Goal: Task Accomplishment & Management: Use online tool/utility

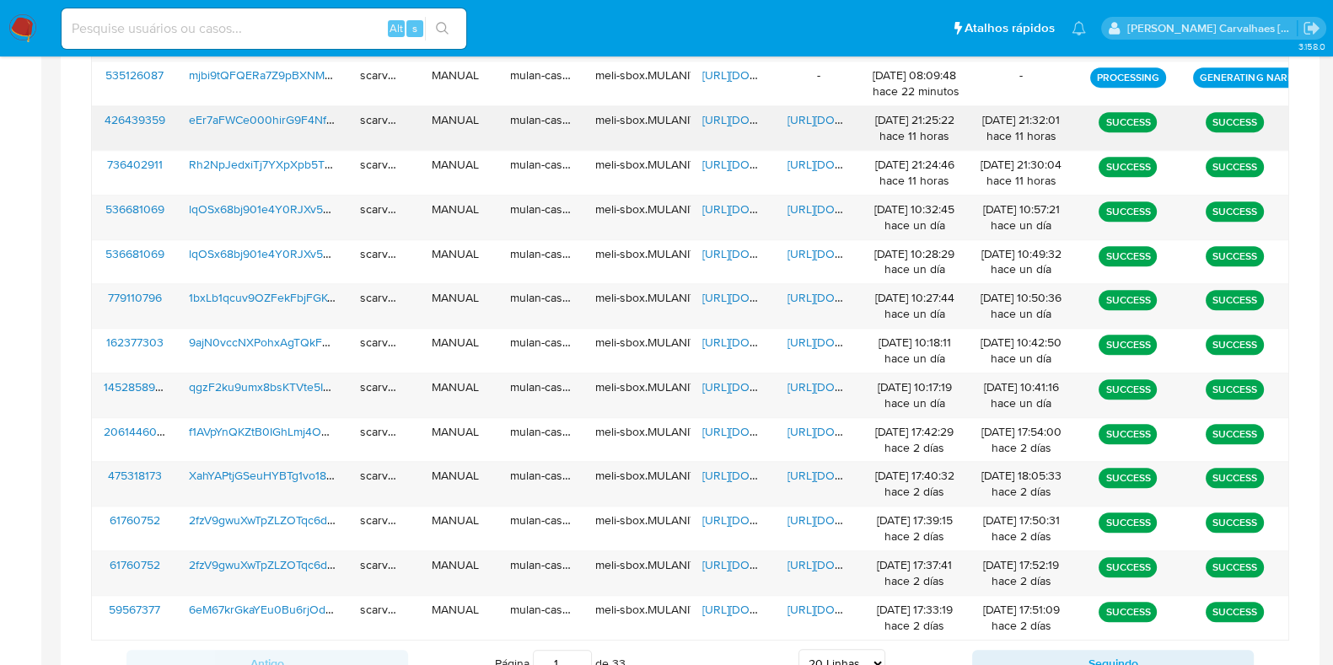
scroll to position [1071, 0]
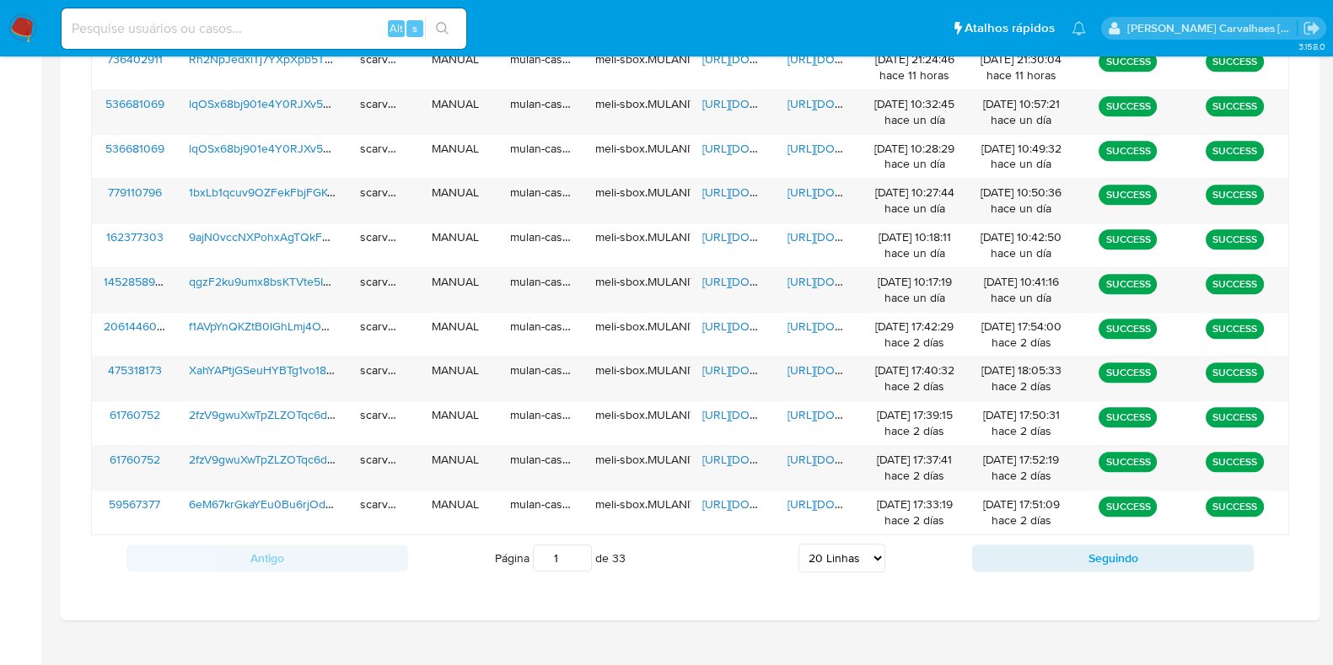
click at [870, 558] on select "5 Linhas 10 Linhas 20 Linhas 25 Linhas 50 Linhas 100 Linhas" at bounding box center [842, 558] width 87 height 29
select select "25"
click at [799, 544] on select "5 Linhas 10 Linhas 20 Linhas 25 Linhas 50 Linhas 100 Linhas" at bounding box center [842, 558] width 87 height 29
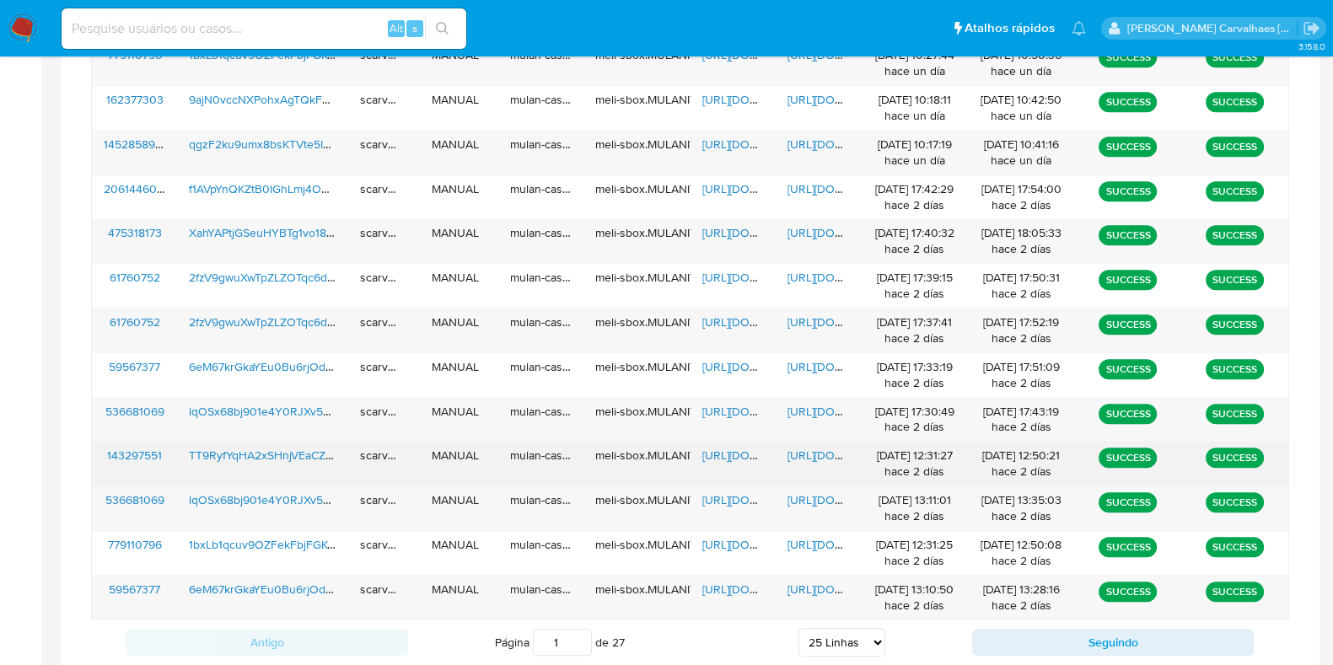
scroll to position [1177, 0]
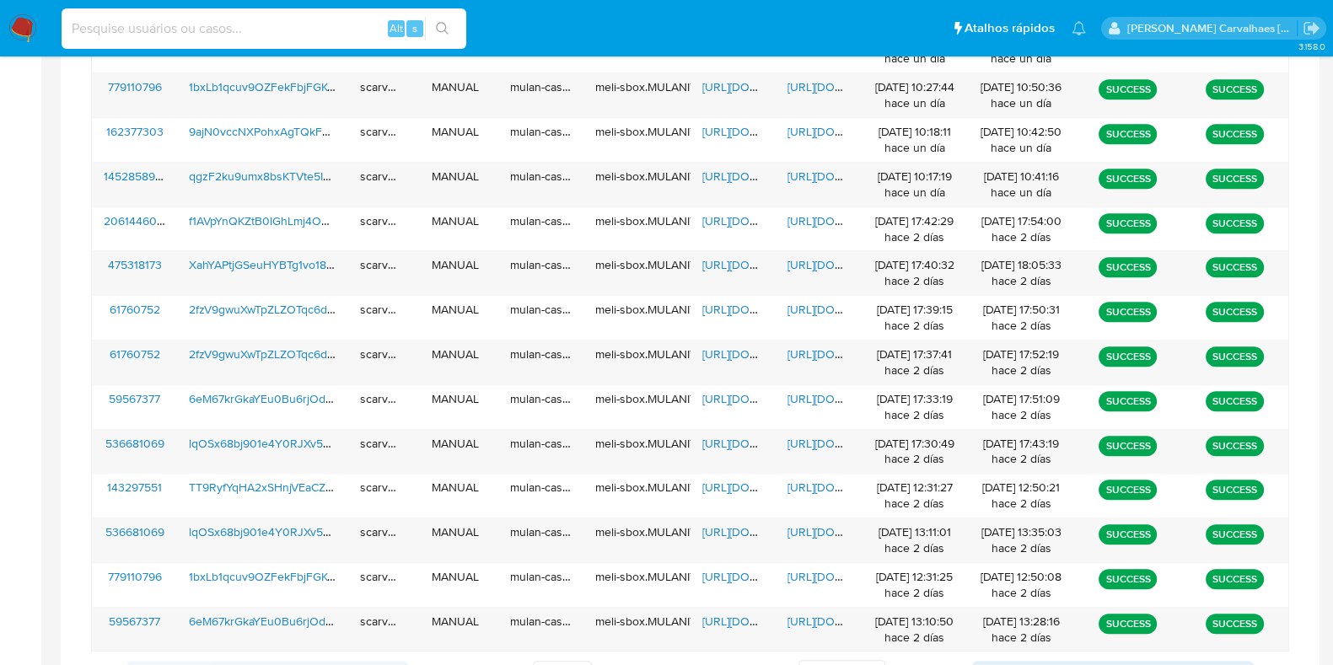
paste input "er2tg5SDwJle5Uk8uebSPBzH"
type input "er2tg5SDwJle5Uk8uebSPBzH"
click at [448, 17] on button "search-icon" at bounding box center [442, 29] width 35 height 24
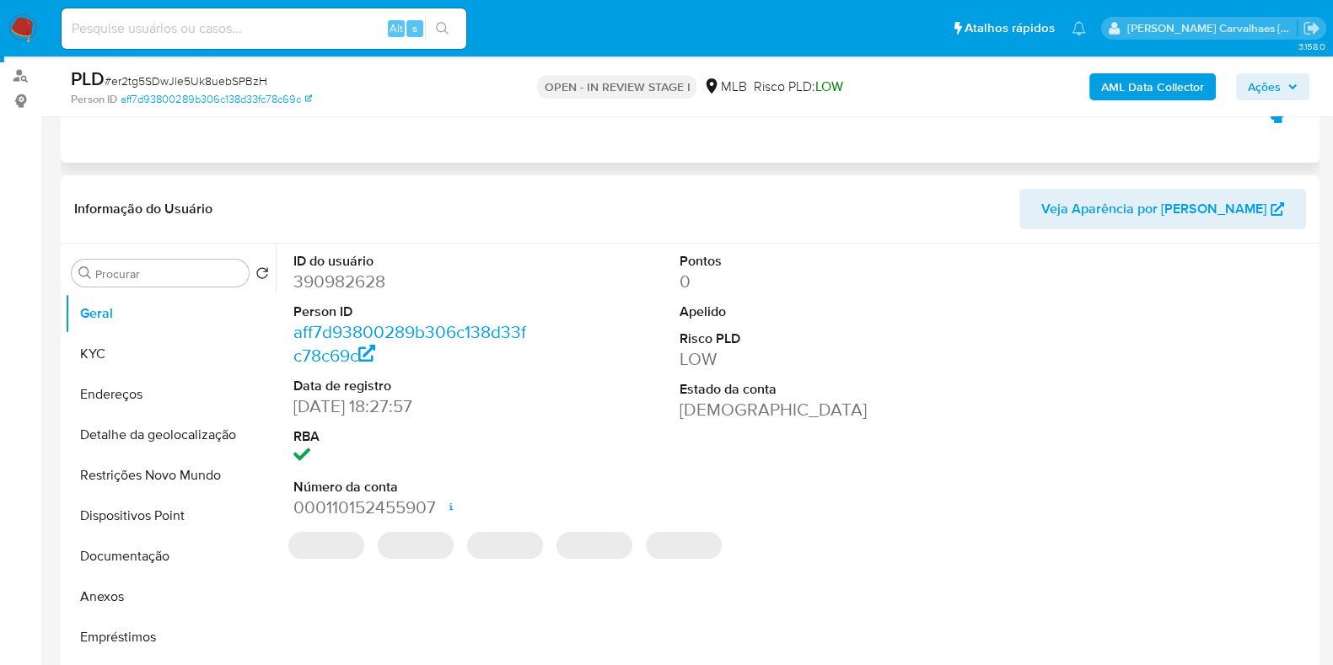
scroll to position [316, 0]
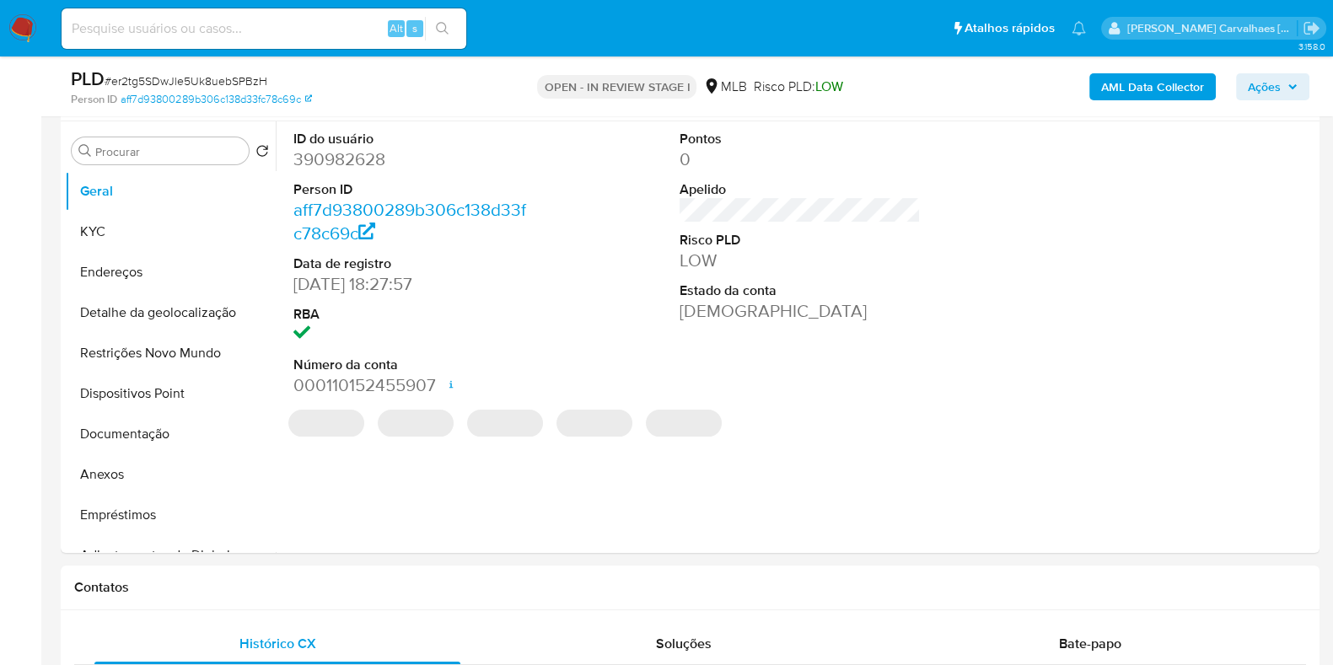
select select "10"
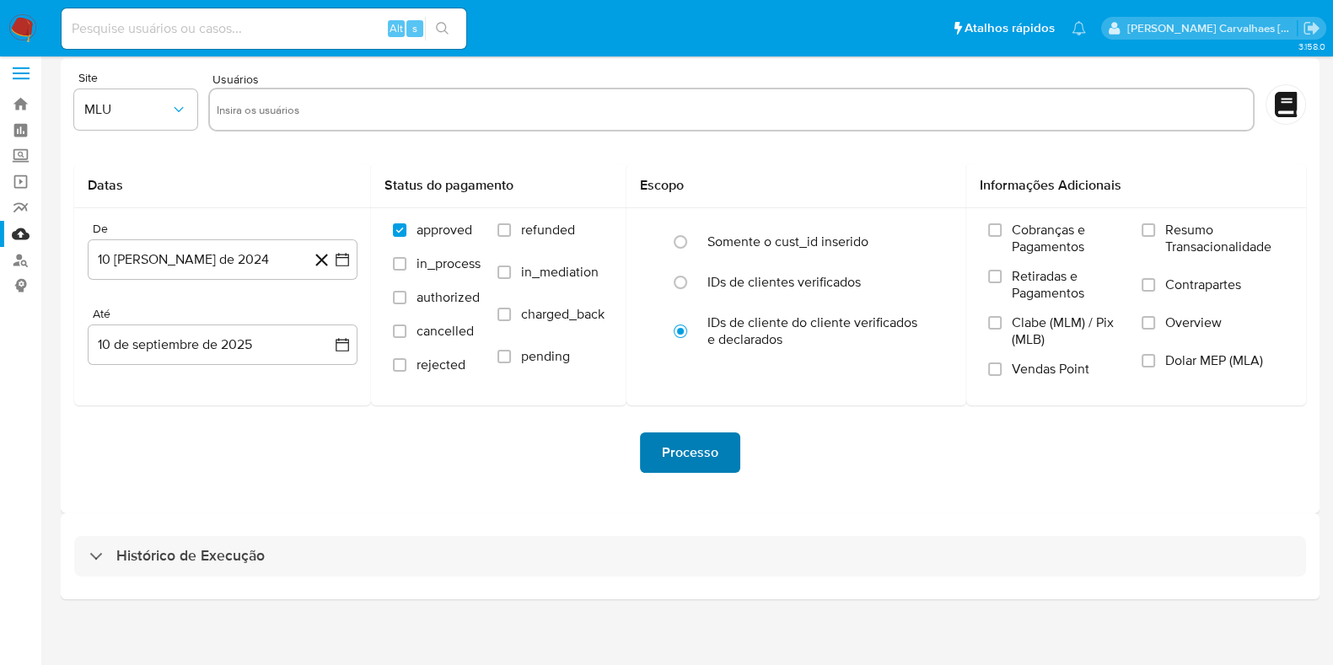
scroll to position [14, 0]
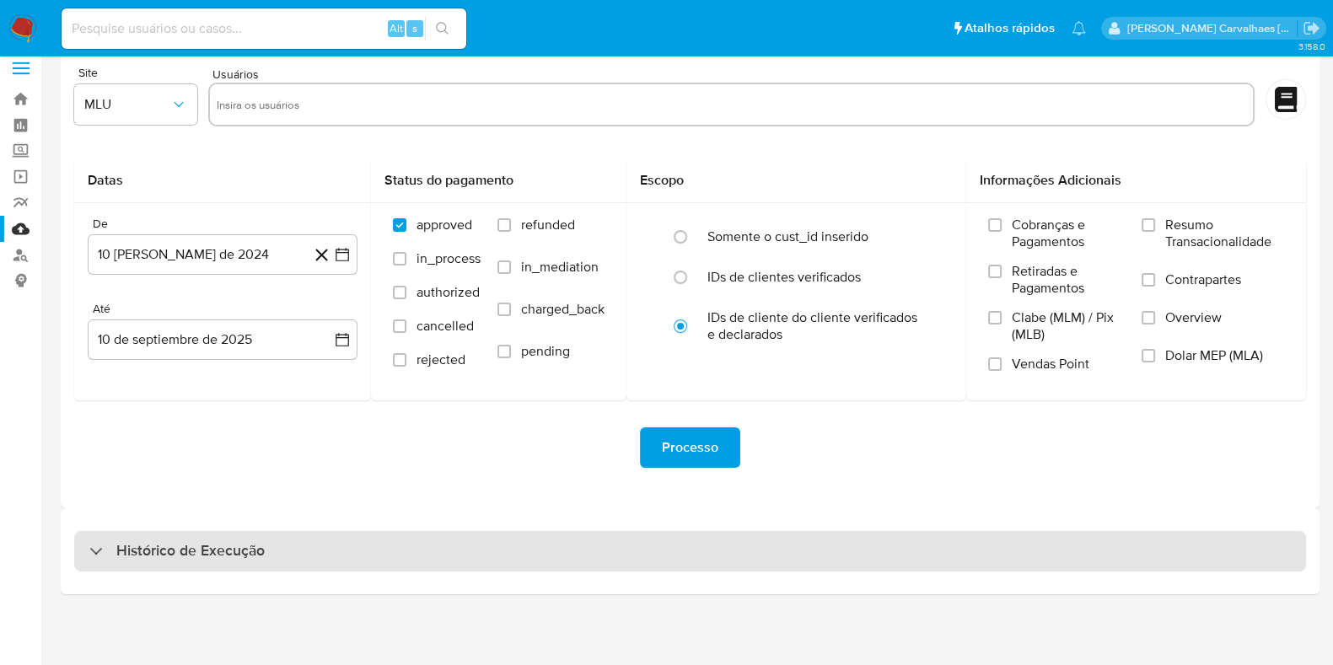
click at [212, 554] on h3 "Histórico de Execução" at bounding box center [190, 551] width 148 height 20
select select "10"
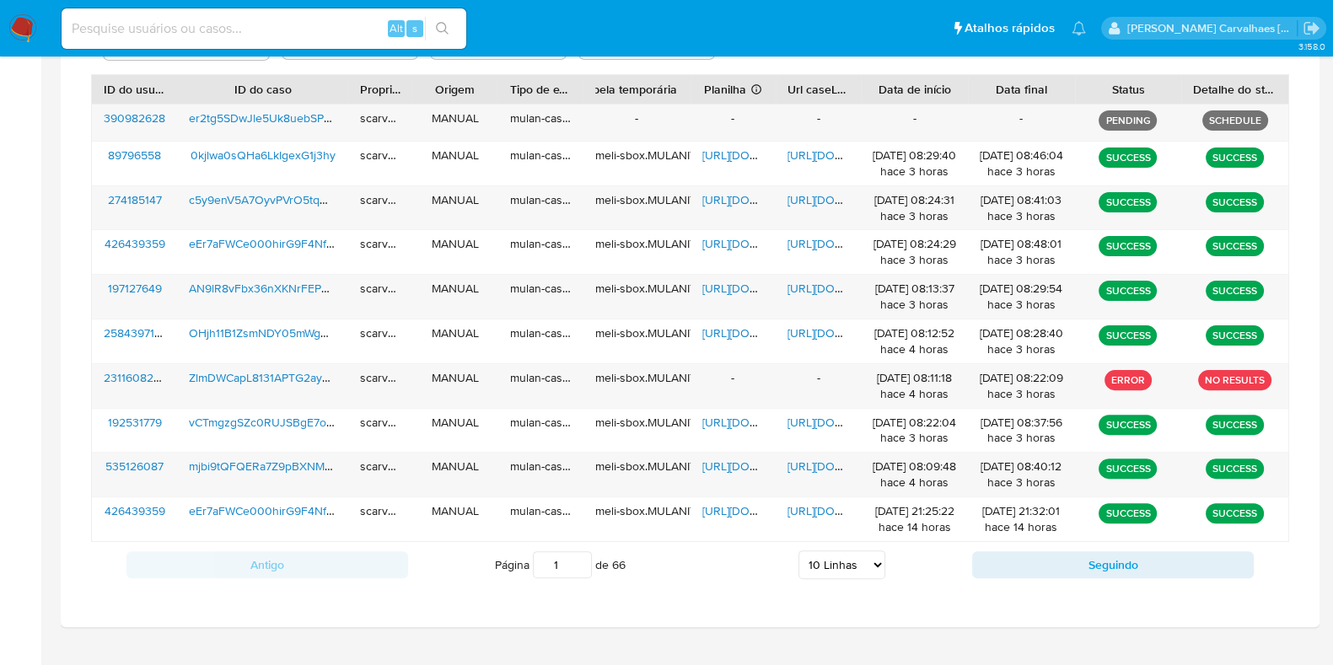
scroll to position [641, 0]
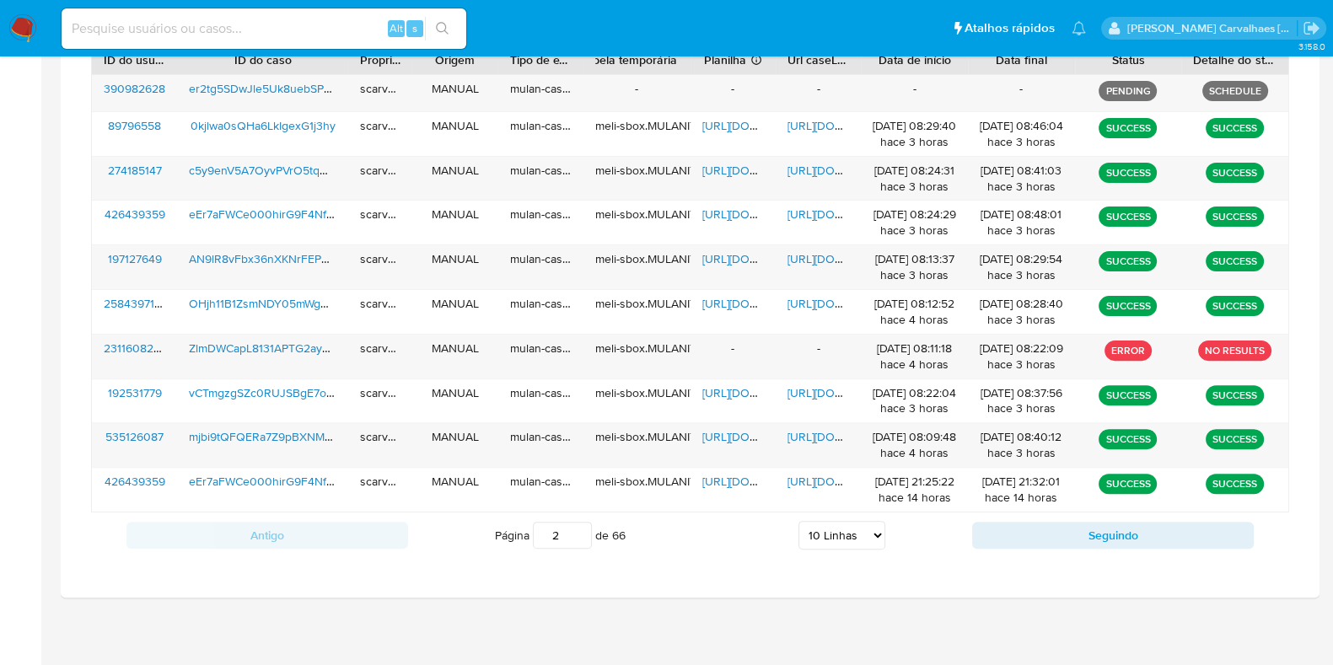
click at [579, 527] on input "2" at bounding box center [562, 535] width 59 height 27
type input "2"
click at [868, 532] on select "5 Linhas 10 Linhas 20 Linhas 25 Linhas 50 Linhas 100 Linhas" at bounding box center [842, 535] width 87 height 29
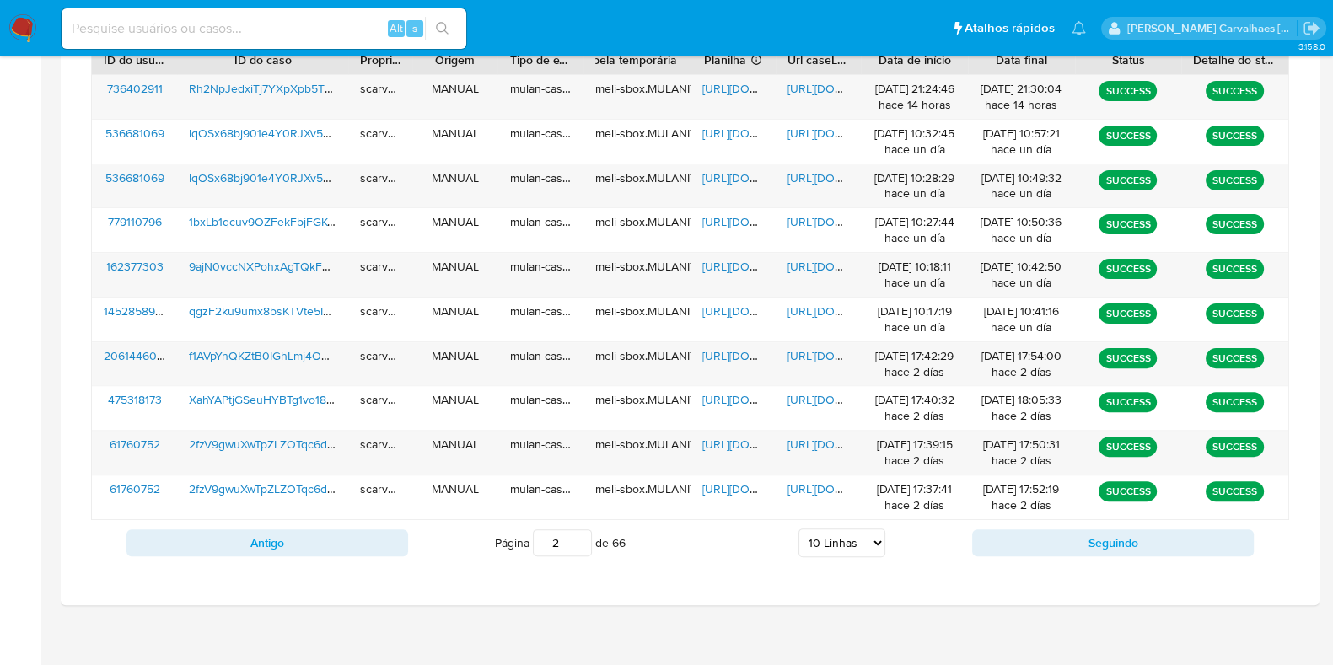
select select "20"
click at [799, 529] on select "5 Linhas 10 Linhas 20 Linhas 25 Linhas 50 Linhas 100 Linhas" at bounding box center [842, 543] width 87 height 29
type input "1"
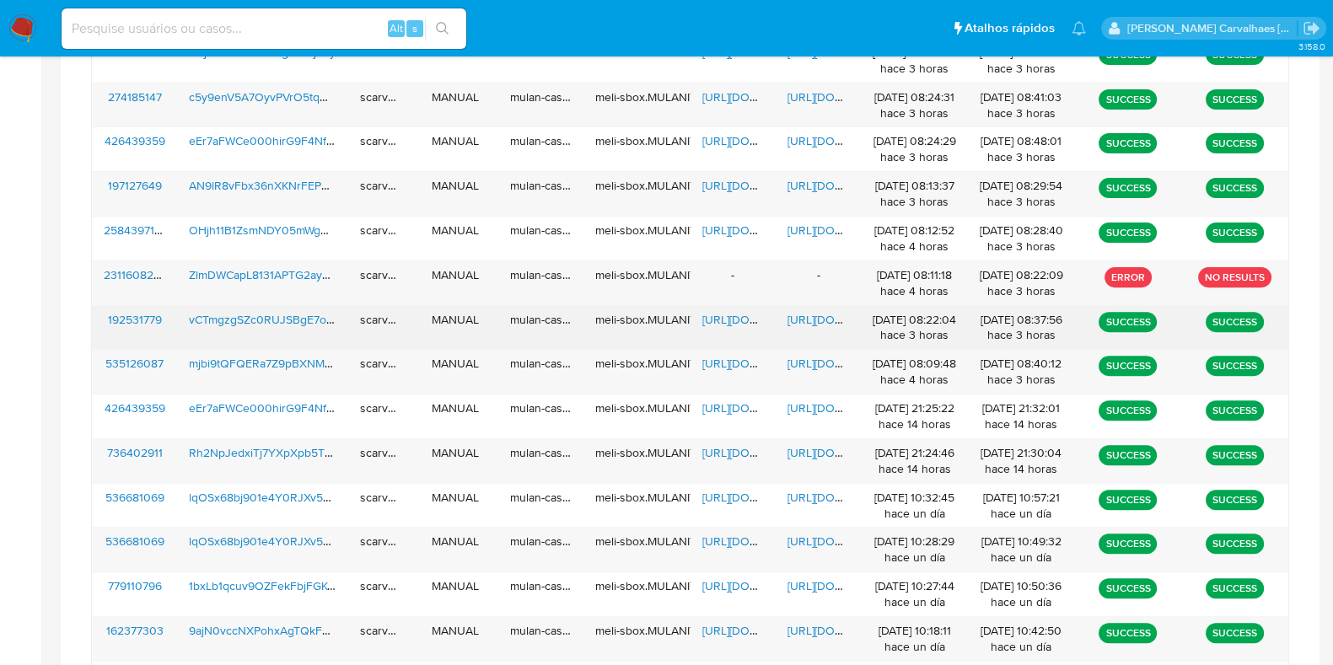
scroll to position [746, 0]
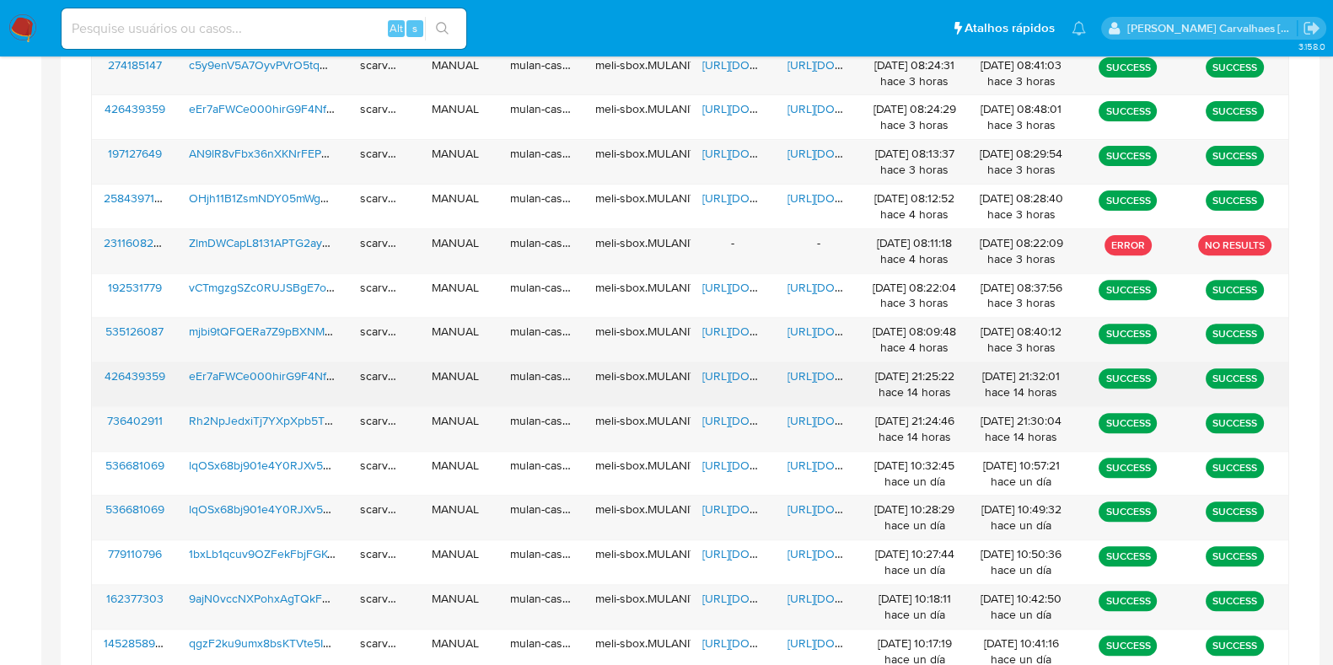
click at [822, 373] on span "https://docs.google.com/document/d/1nnMHPoUmq5kPeSGPfyGbNBdtDdM9f3vpG-RyxKs7Ekk…" at bounding box center [846, 376] width 116 height 17
click at [808, 380] on span "https://docs.google.com/document/d/1nnMHPoUmq5kPeSGPfyGbNBdtDdM9f3vpG-RyxKs7Ekk…" at bounding box center [846, 376] width 116 height 17
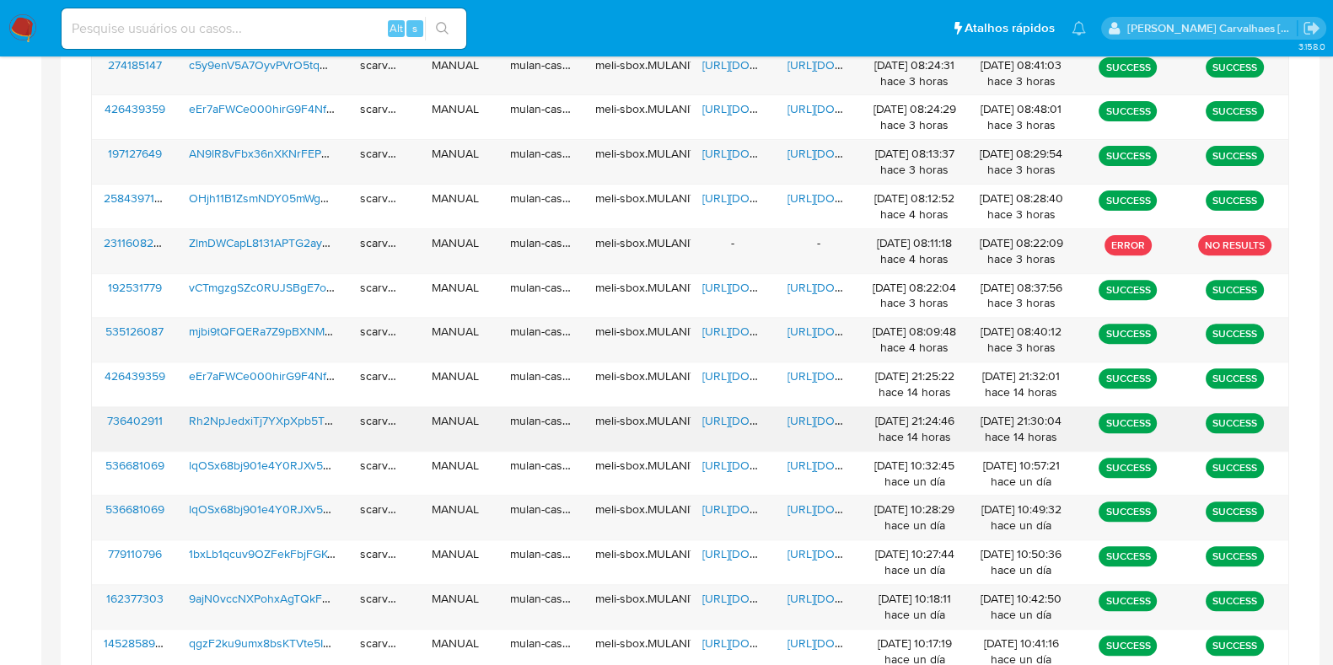
click at [806, 420] on span "https://docs.google.com/document/d/1_4sIFq1xxVt5E7k2U_-AwgM-jHOzvwI7waK9-jMSrOw…" at bounding box center [846, 420] width 116 height 17
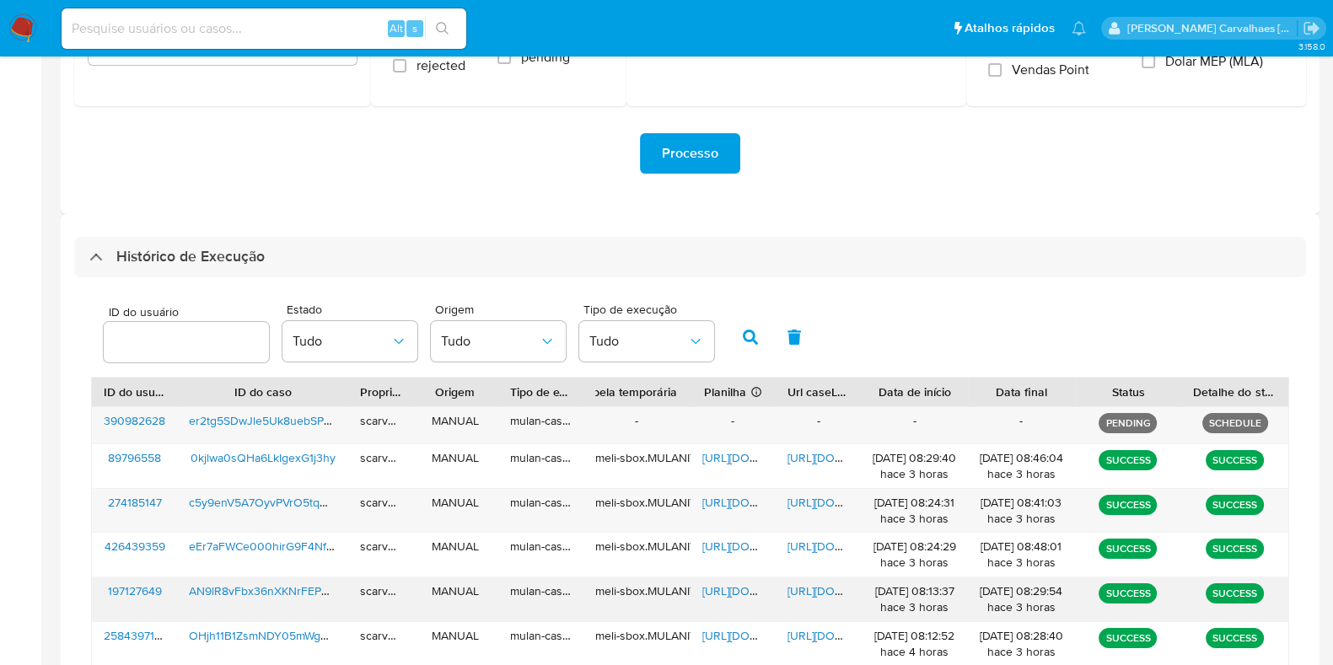
scroll to position [430, 0]
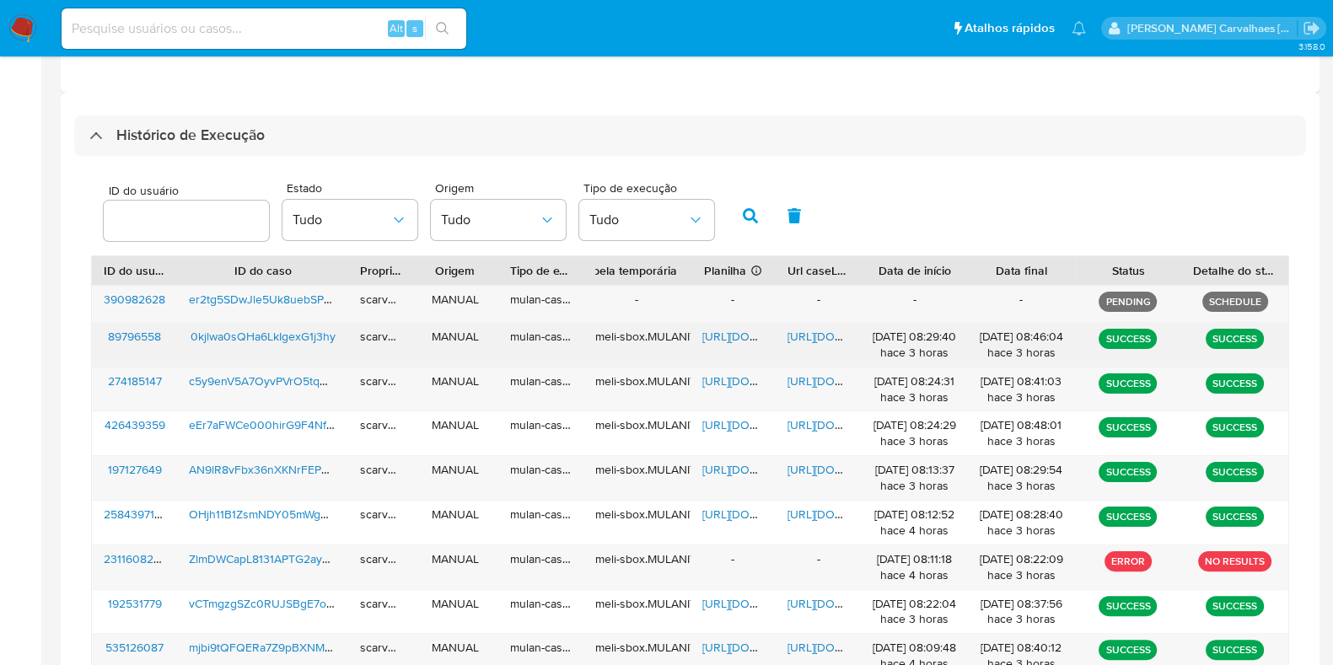
click at [802, 338] on span "https://docs.google.com/document/d/14Ft8D_t9aqPRaQ_EGNZR7HjkhfKVmKqxrgfd5KjyH1I…" at bounding box center [846, 336] width 116 height 17
click at [719, 337] on span "https://docs.google.com/spreadsheets/d/15eOWFFcmEloUFXOLDrV43I3dtp6uY2fYqaU370a…" at bounding box center [761, 336] width 116 height 17
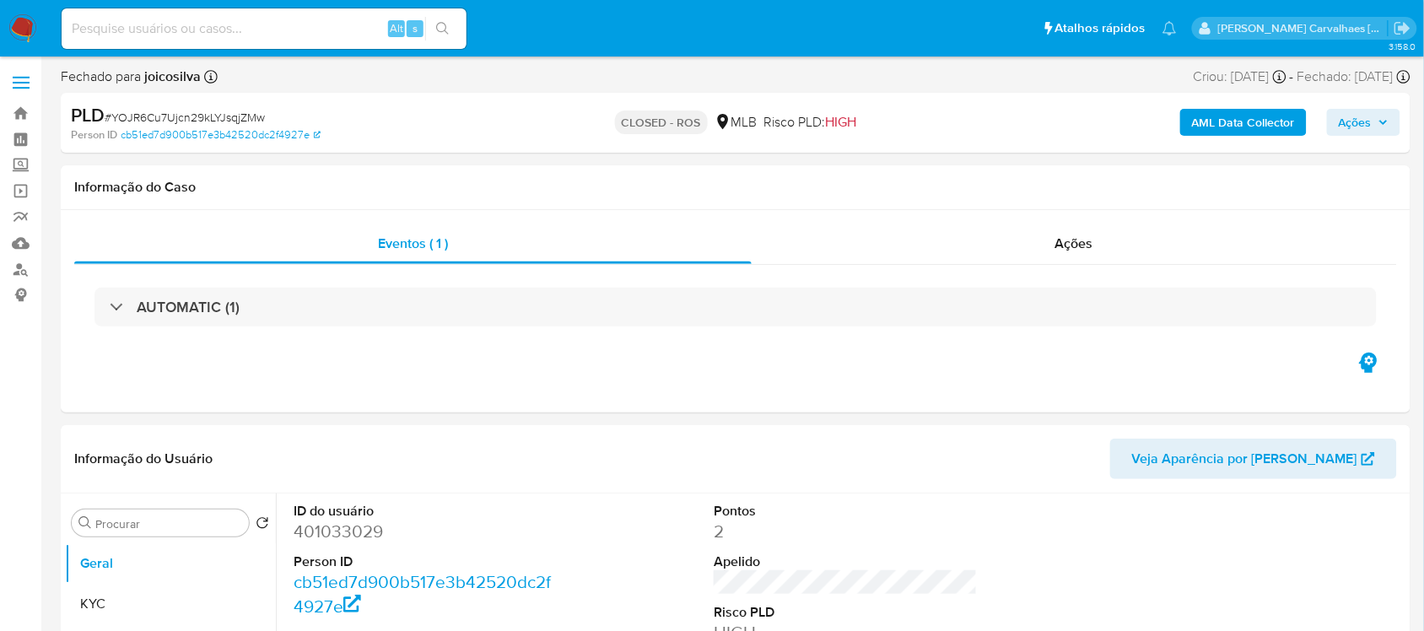
select select "10"
click at [19, 267] on link "Localizador de pessoas" at bounding box center [100, 269] width 201 height 26
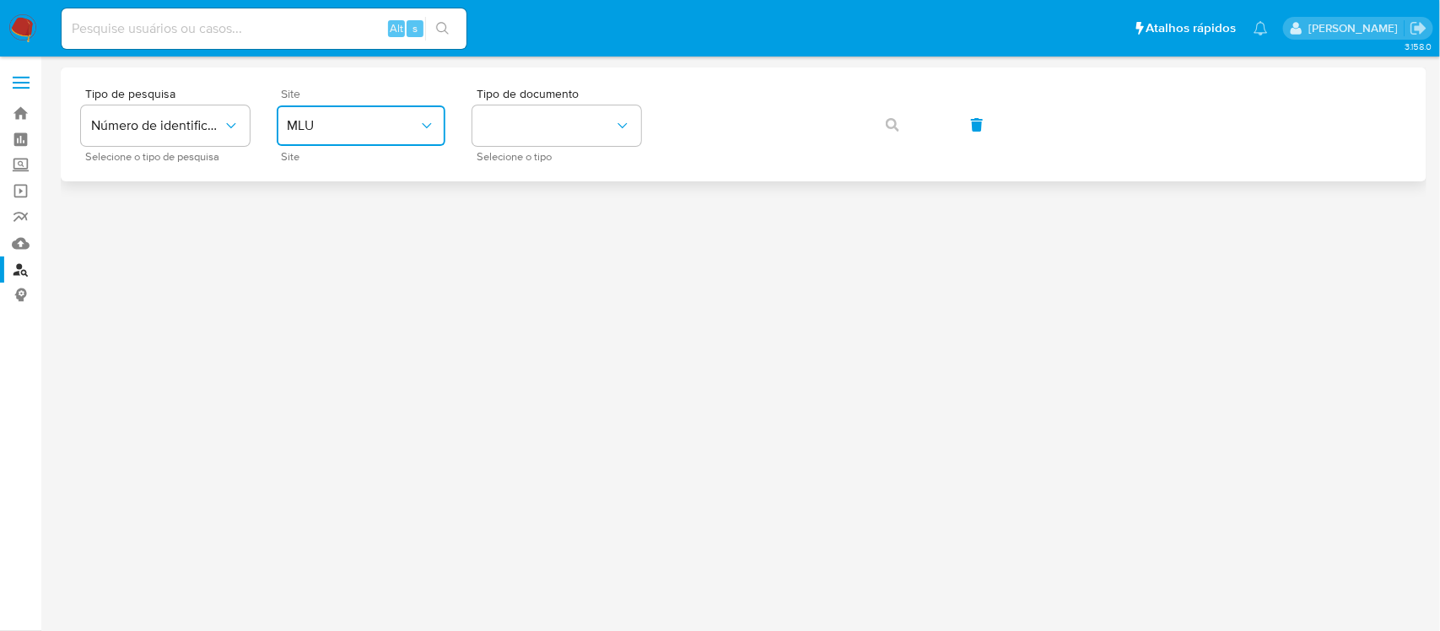
click at [384, 122] on span "MLU" at bounding box center [353, 125] width 132 height 17
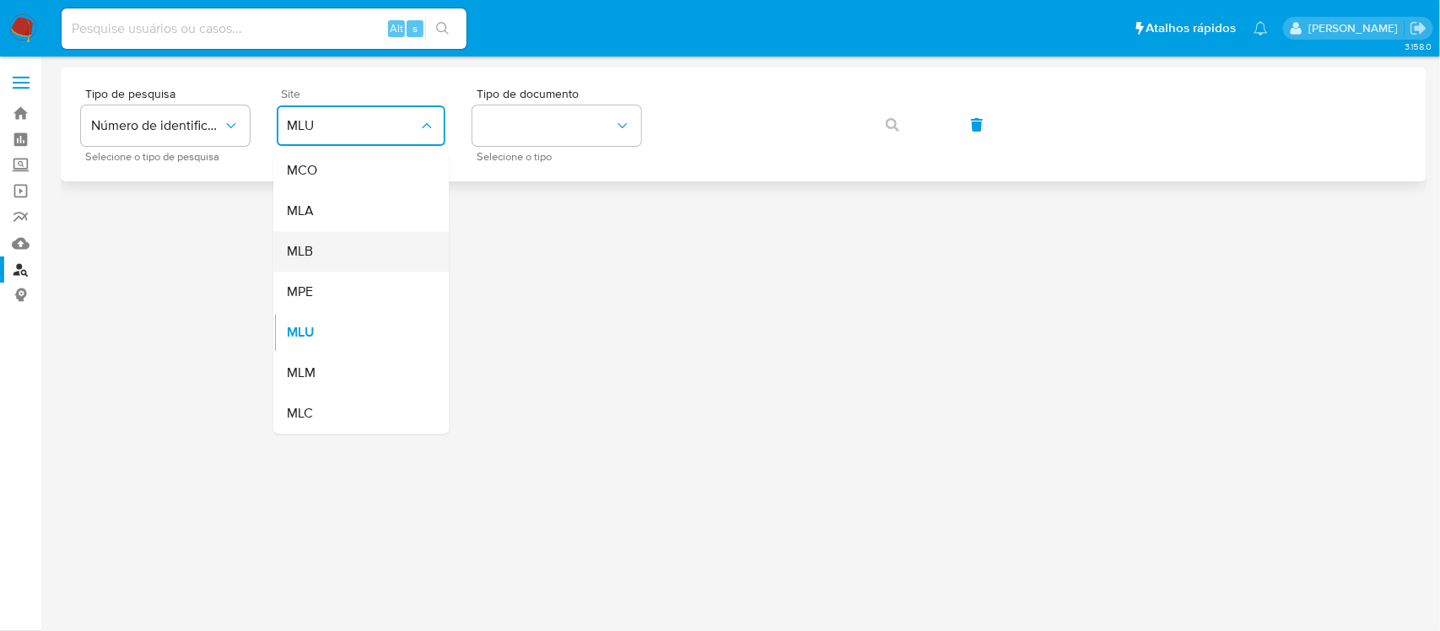
click at [363, 256] on div "MLB" at bounding box center [356, 252] width 138 height 40
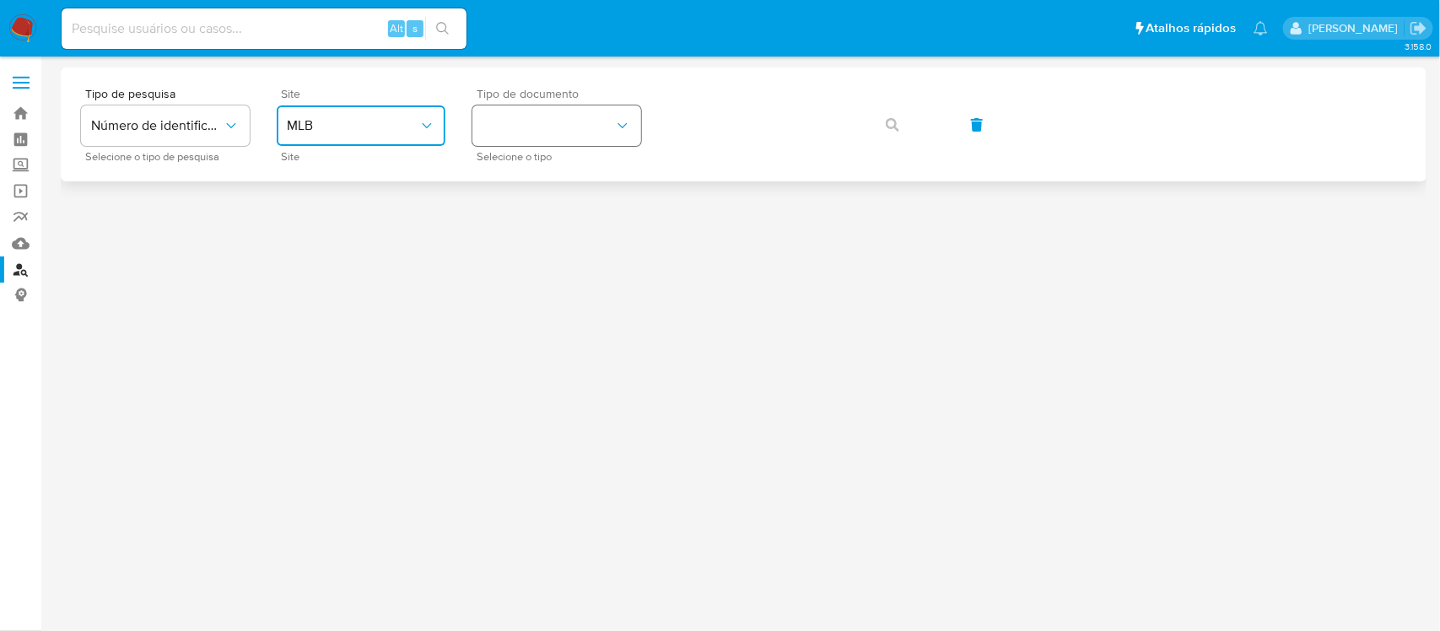
click at [553, 140] on button "identificationType" at bounding box center [556, 125] width 169 height 40
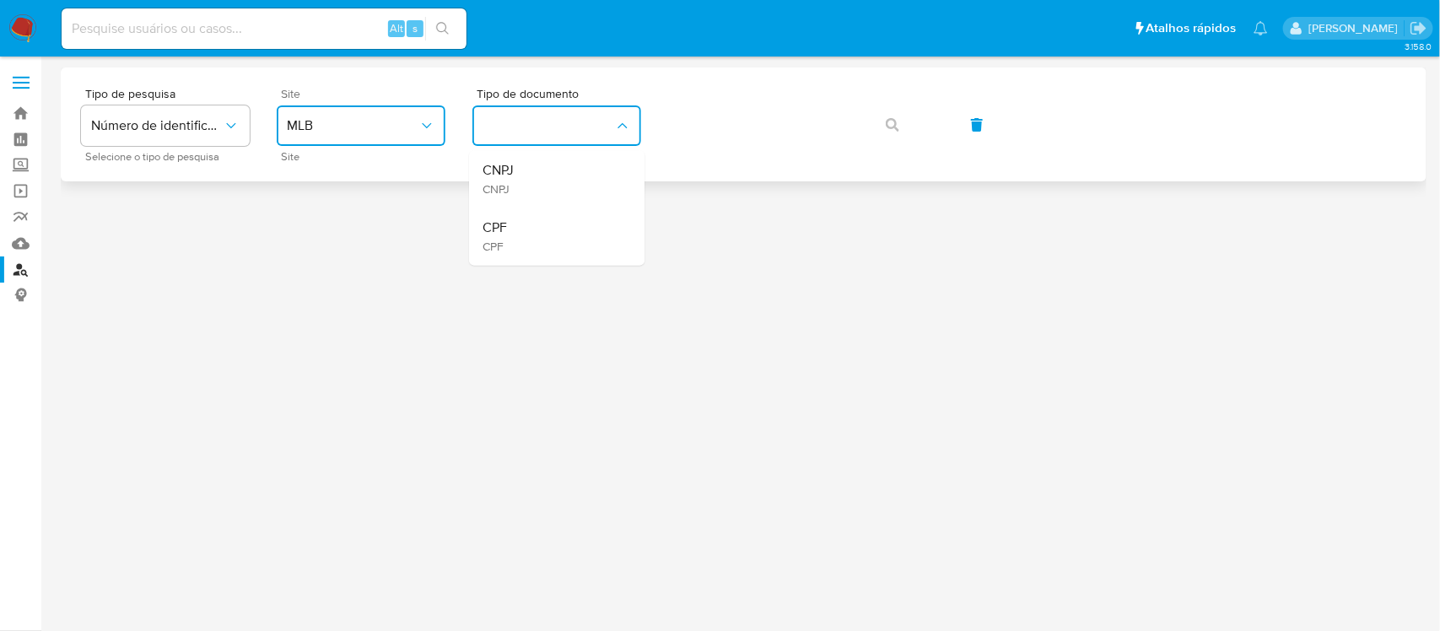
drag, startPoint x: 547, startPoint y: 229, endPoint x: 671, endPoint y: 150, distance: 147.2
click at [547, 232] on div "CPF CPF" at bounding box center [551, 236] width 138 height 57
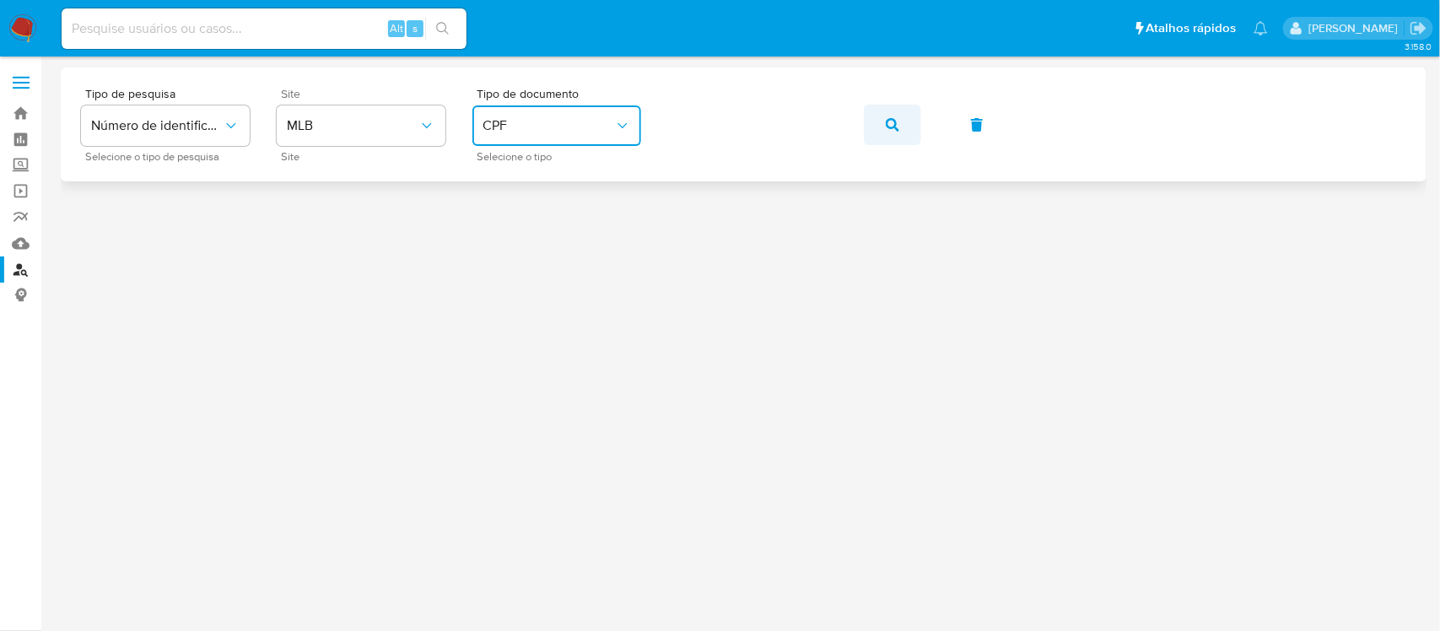
click at [890, 123] on icon "button" at bounding box center [892, 124] width 13 height 13
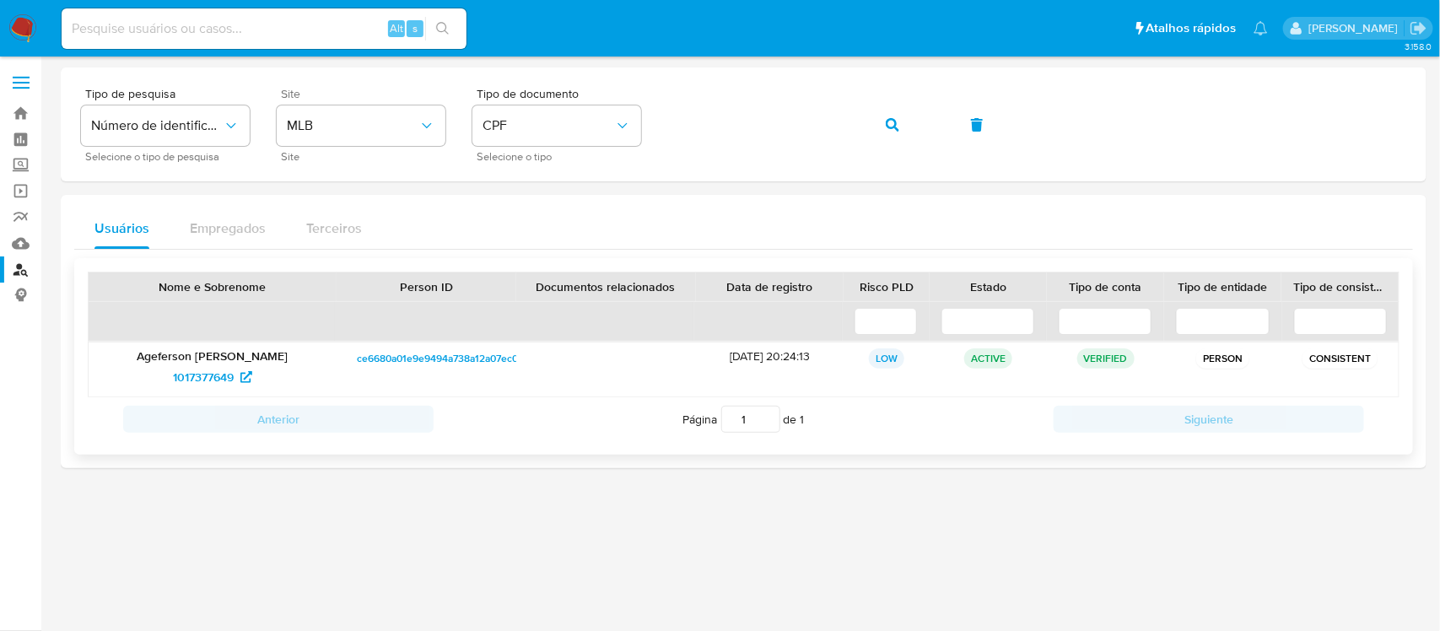
click at [236, 357] on p "Ageferson Rostan Nunes de Oliveira" at bounding box center [212, 355] width 224 height 15
click at [233, 374] on span "1017377649" at bounding box center [203, 377] width 61 height 27
click at [19, 24] on img at bounding box center [22, 28] width 29 height 29
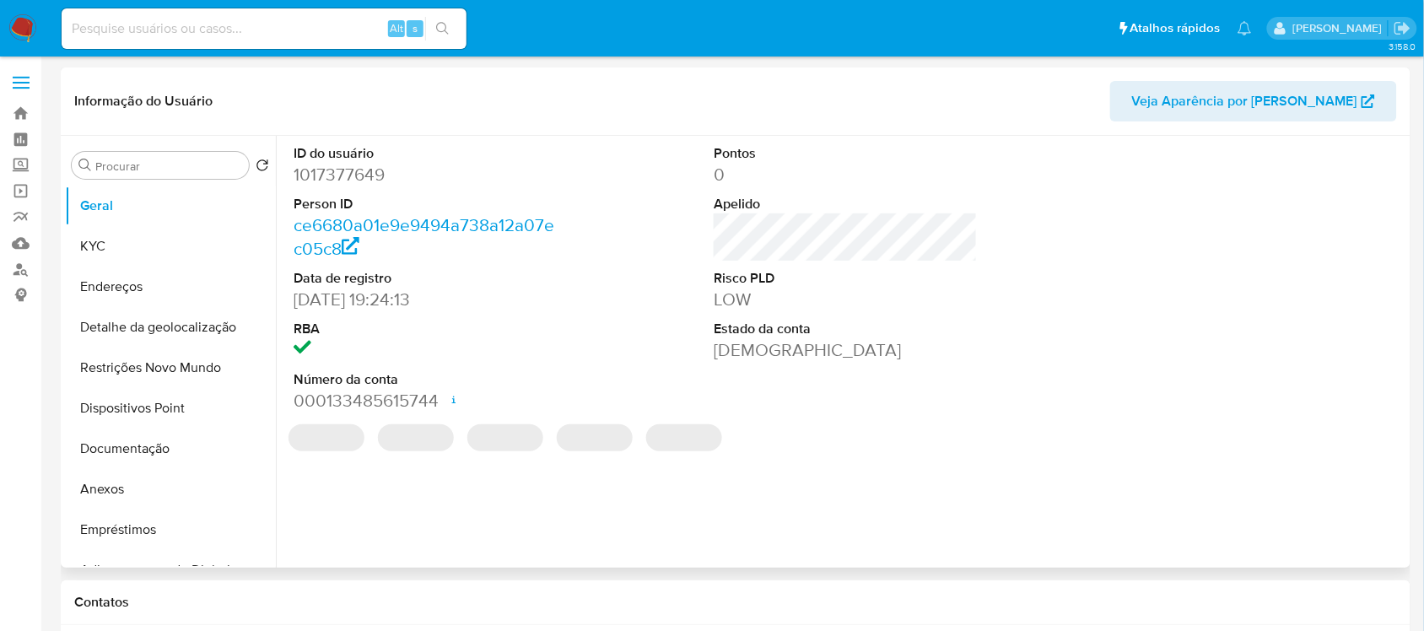
select select "10"
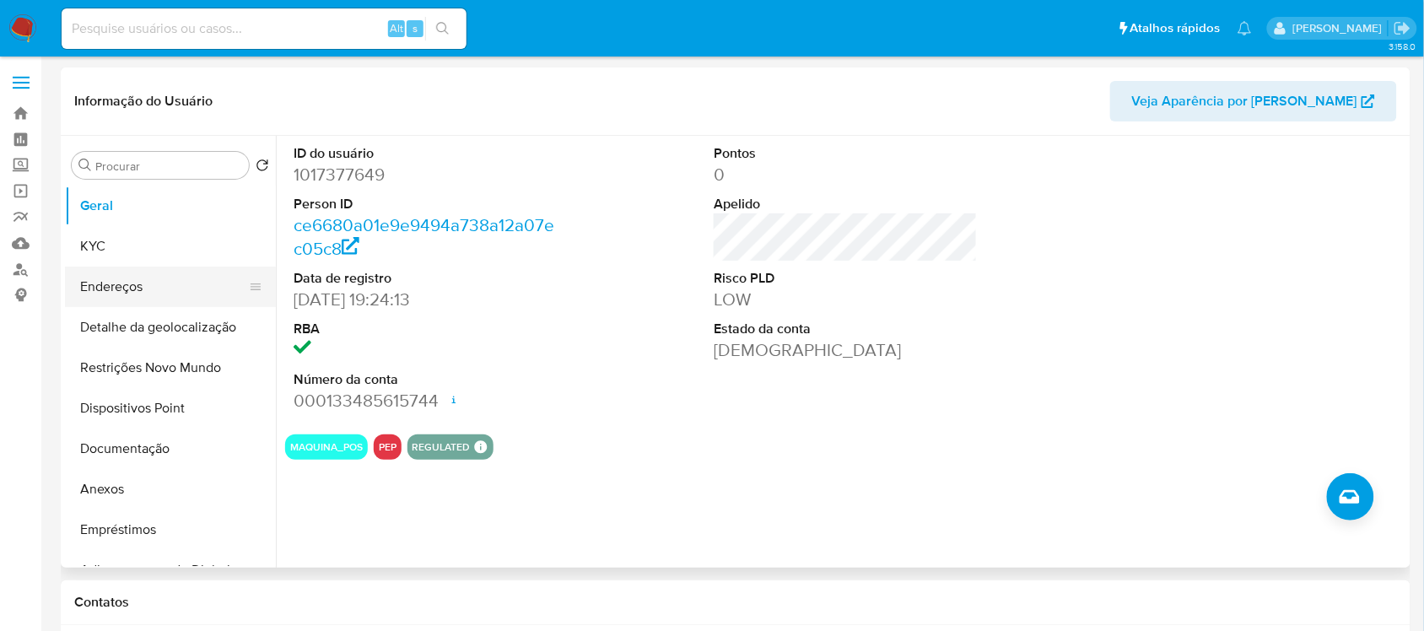
click at [136, 281] on button "Endereços" at bounding box center [163, 287] width 197 height 40
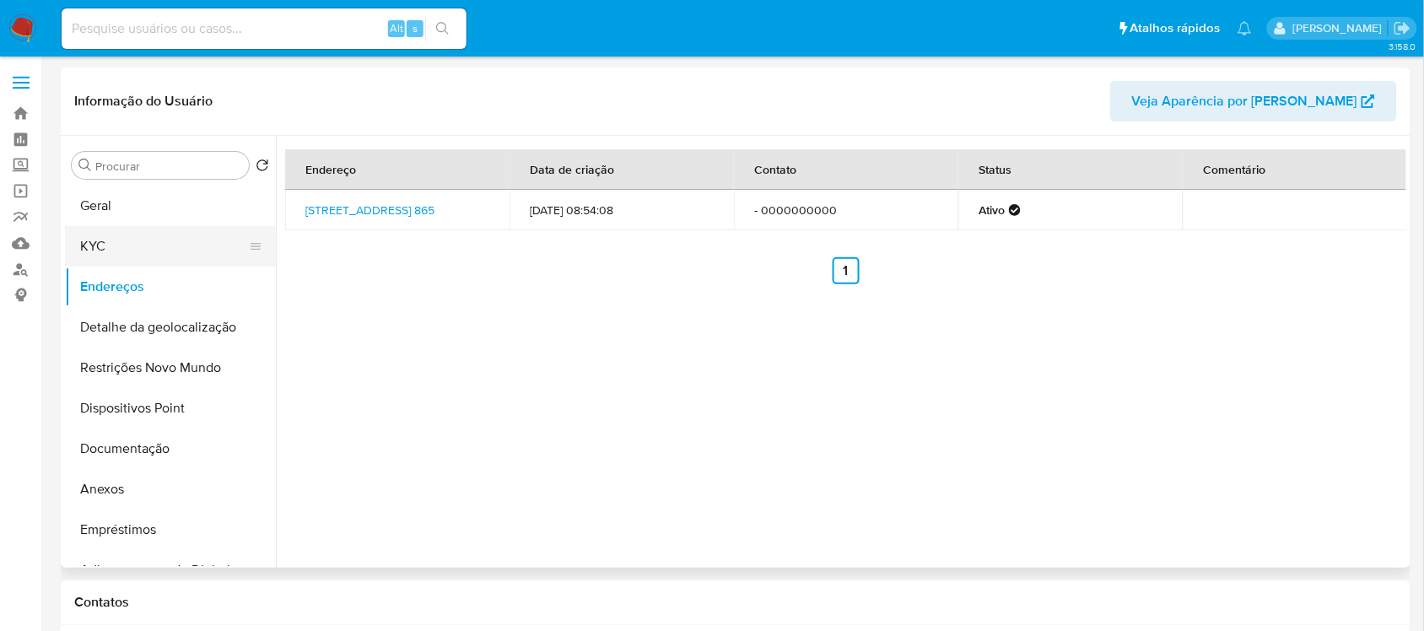
click at [105, 236] on button "KYC" at bounding box center [163, 246] width 197 height 40
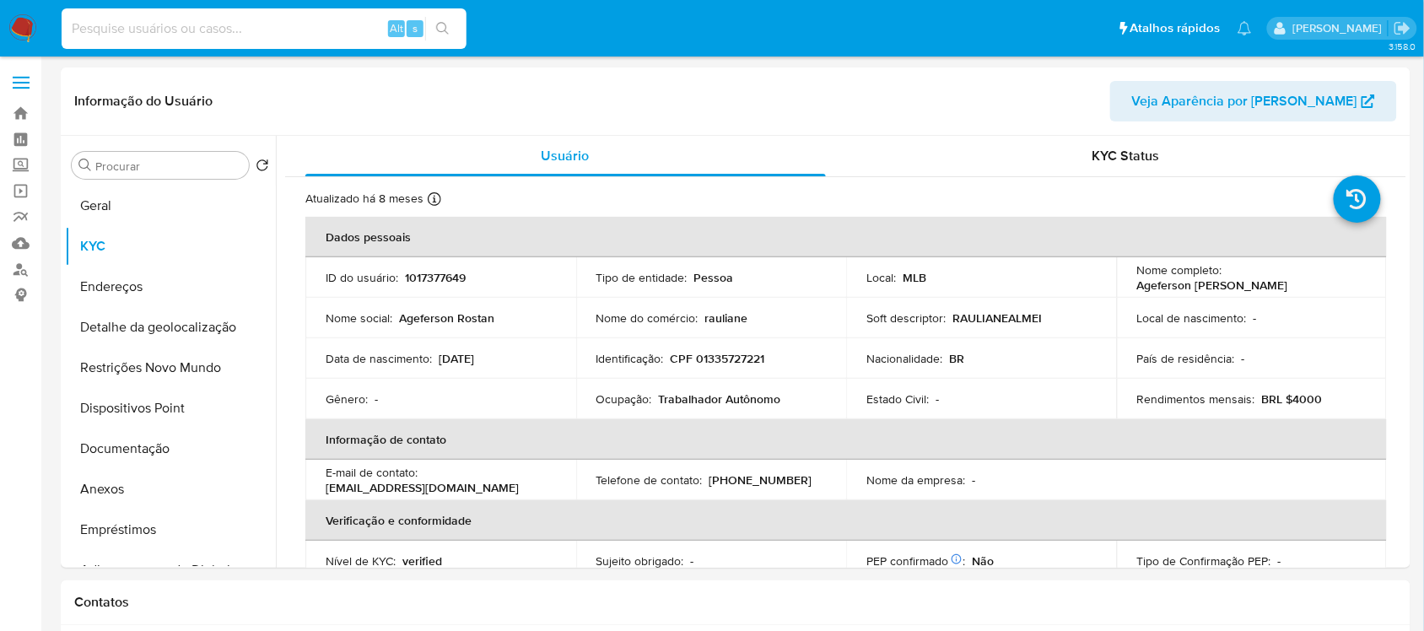
paste input "c5y9enV5A7OyvPVrO5tqw6UG"
type input "c5y9enV5A7OyvPVrO5tqw6UG"
click at [444, 23] on icon "search-icon" at bounding box center [442, 28] width 13 height 13
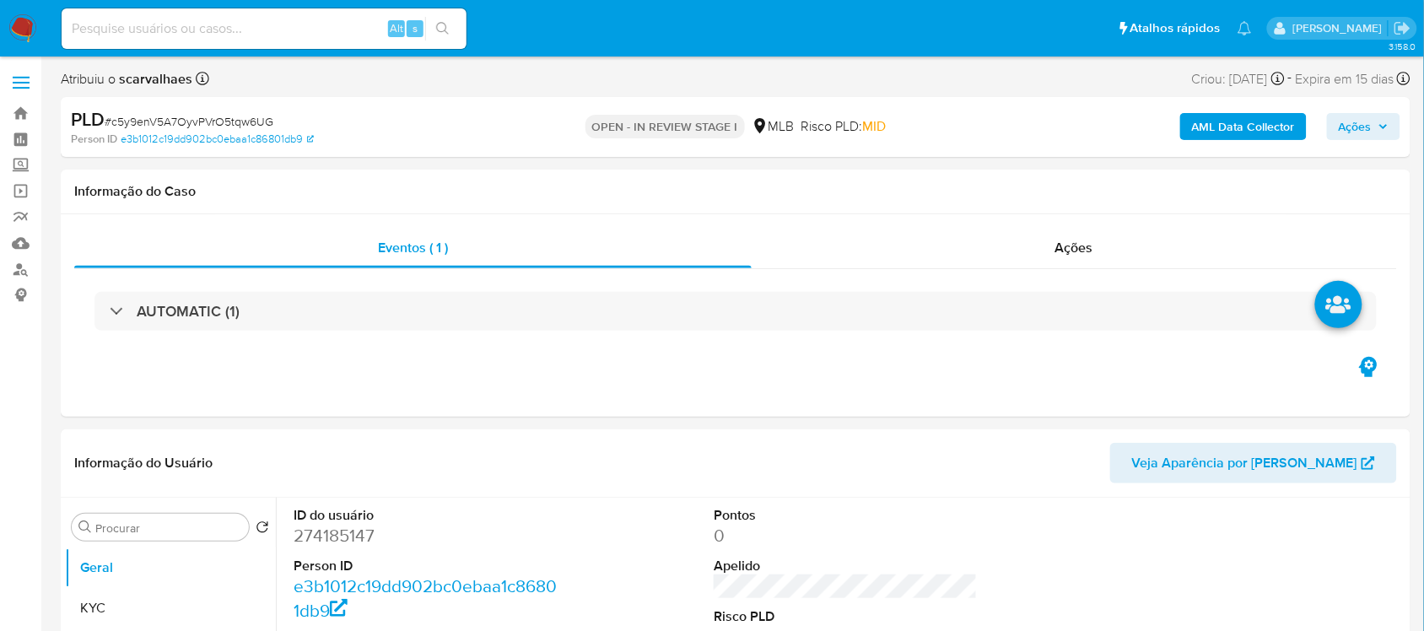
select select "10"
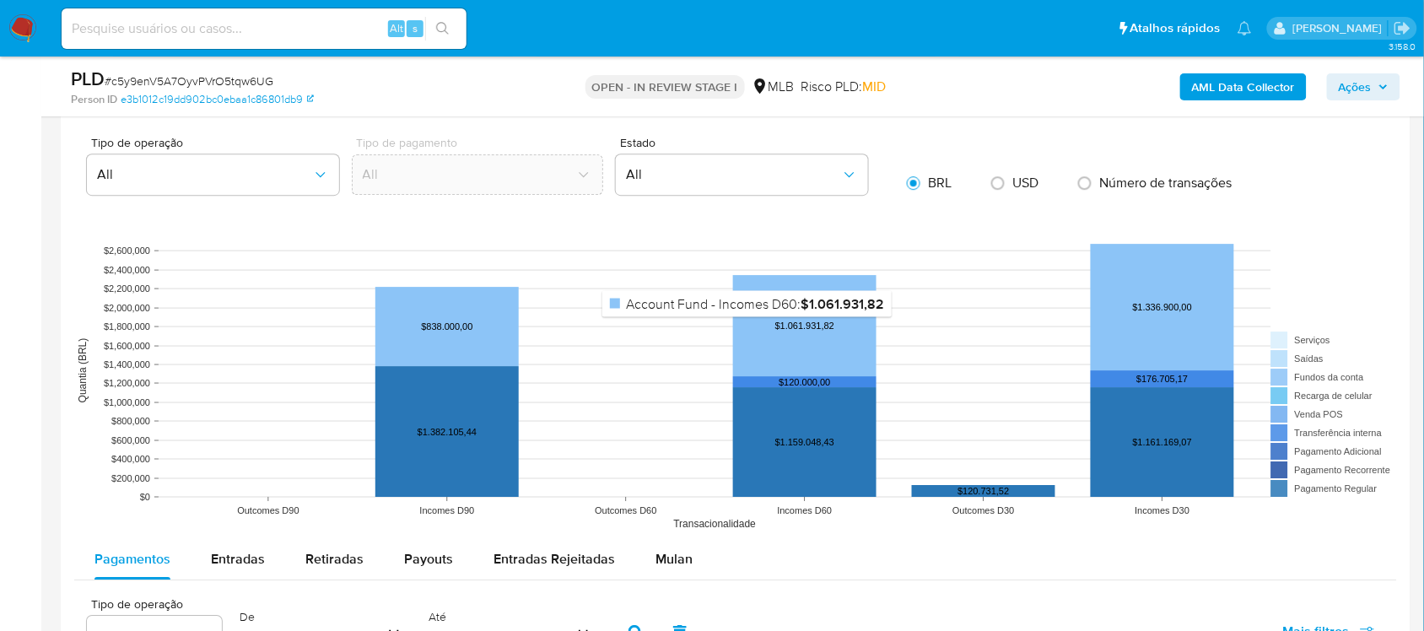
scroll to position [1581, 0]
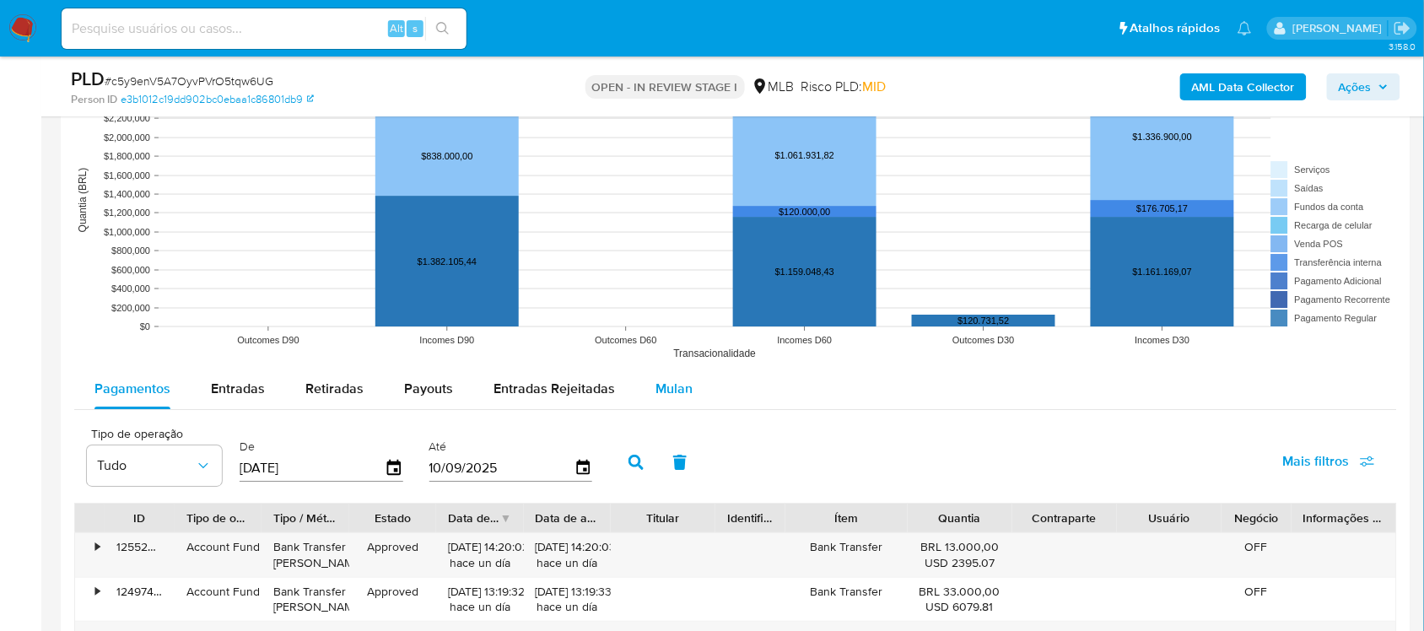
click at [664, 388] on span "Mulan" at bounding box center [673, 388] width 37 height 19
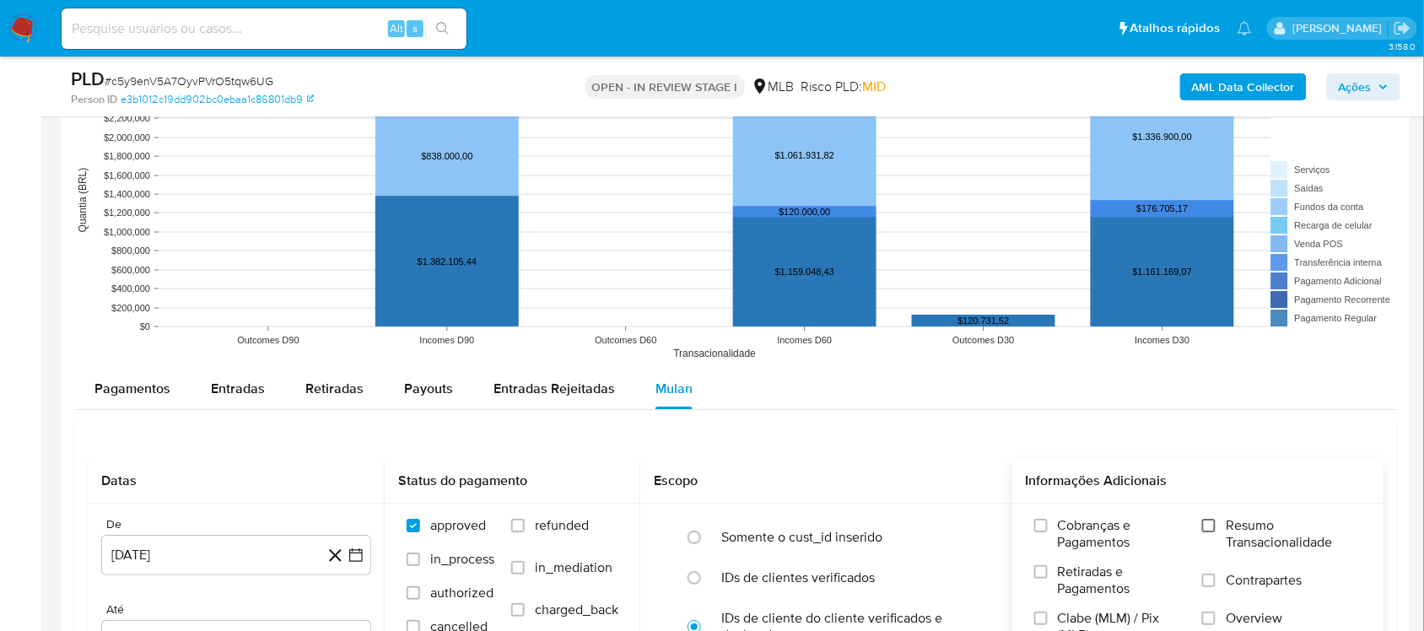
click at [1206, 527] on input "Resumo Transacionalidade" at bounding box center [1208, 525] width 13 height 13
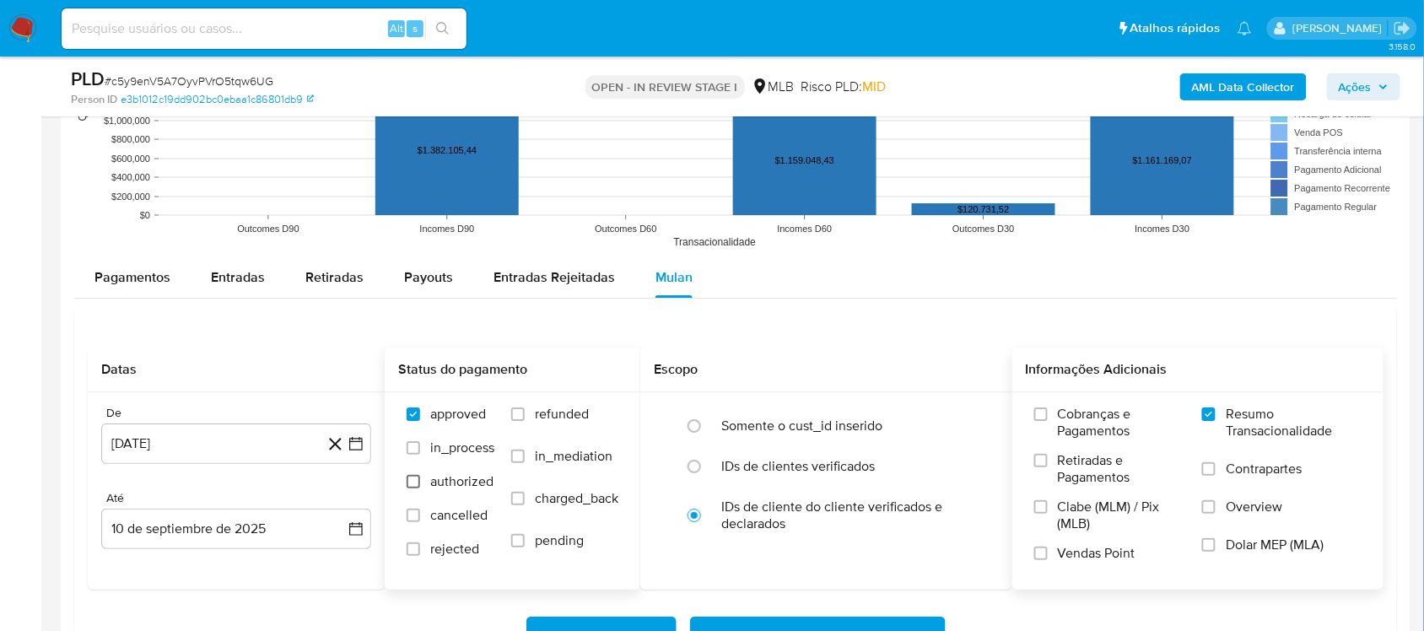
scroll to position [1792, 0]
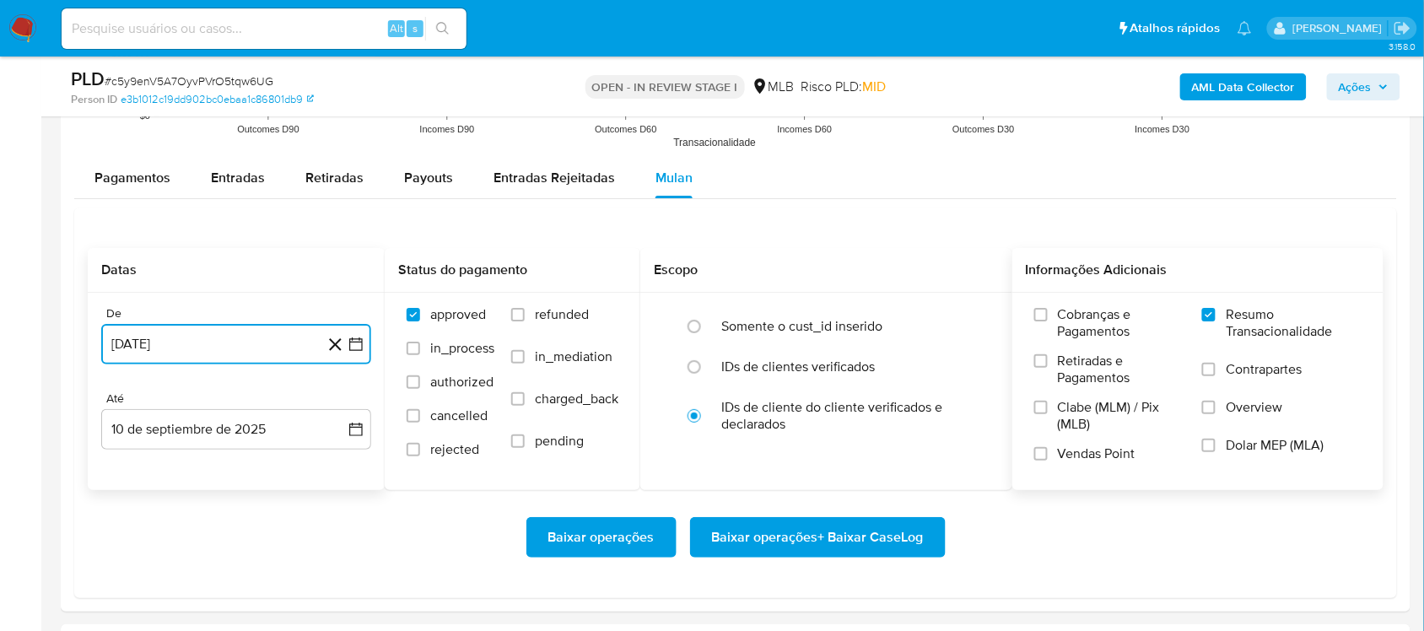
click at [354, 346] on icon "button" at bounding box center [355, 344] width 17 height 17
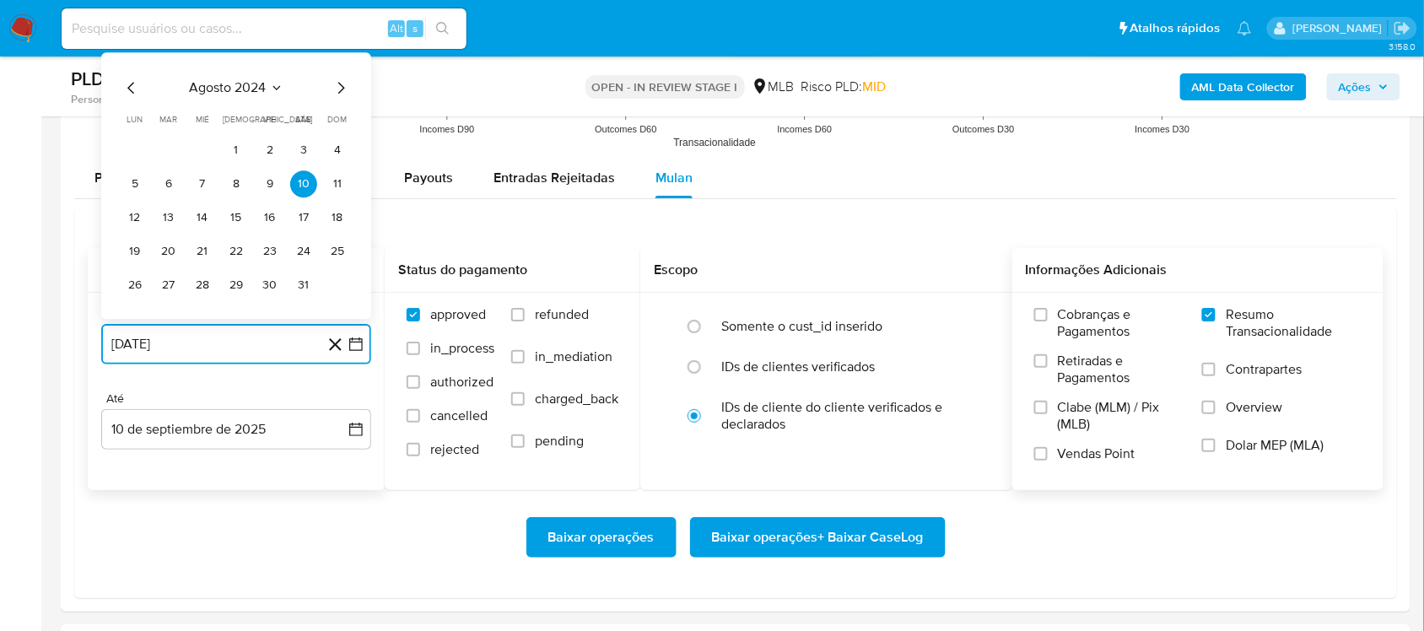
click at [337, 91] on icon "Mes siguiente" at bounding box center [341, 88] width 20 height 20
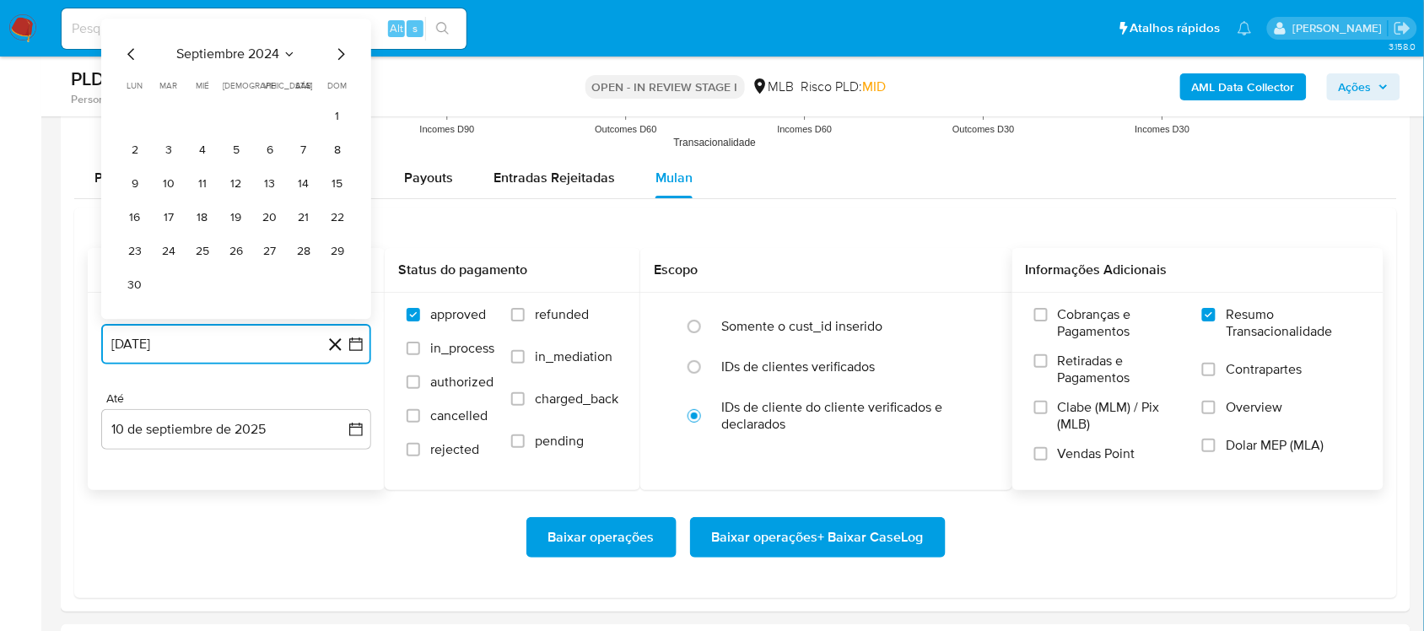
click at [335, 57] on icon "Mes siguiente" at bounding box center [341, 54] width 20 height 20
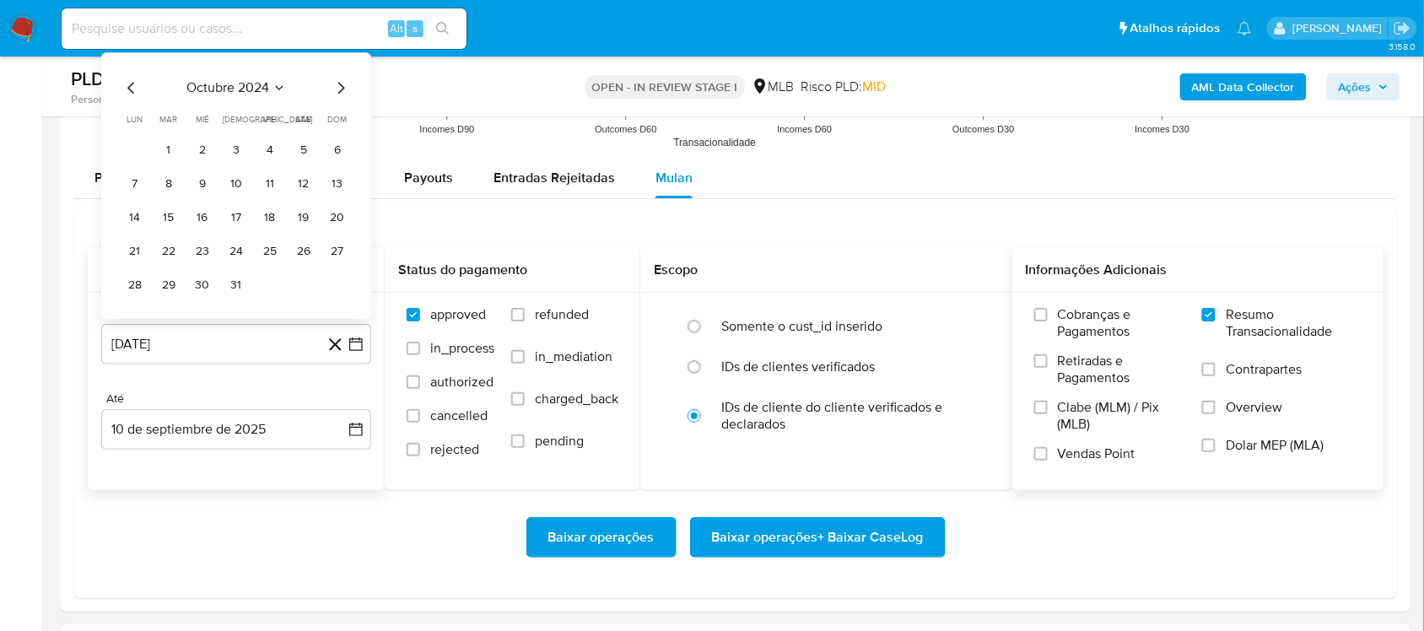
click at [336, 56] on div "octubre 2024 octubre 2024 lun lunes mar martes mié miércoles jue jueves vie vie…" at bounding box center [236, 185] width 270 height 267
click at [339, 89] on icon "Mes siguiente" at bounding box center [341, 88] width 20 height 20
click at [339, 89] on span "dom" at bounding box center [337, 85] width 19 height 13
click at [334, 68] on div "diciembre 2024 diciembre 2024 lun lunes mar martes mié miércoles jue jueves vie…" at bounding box center [235, 171] width 229 height 255
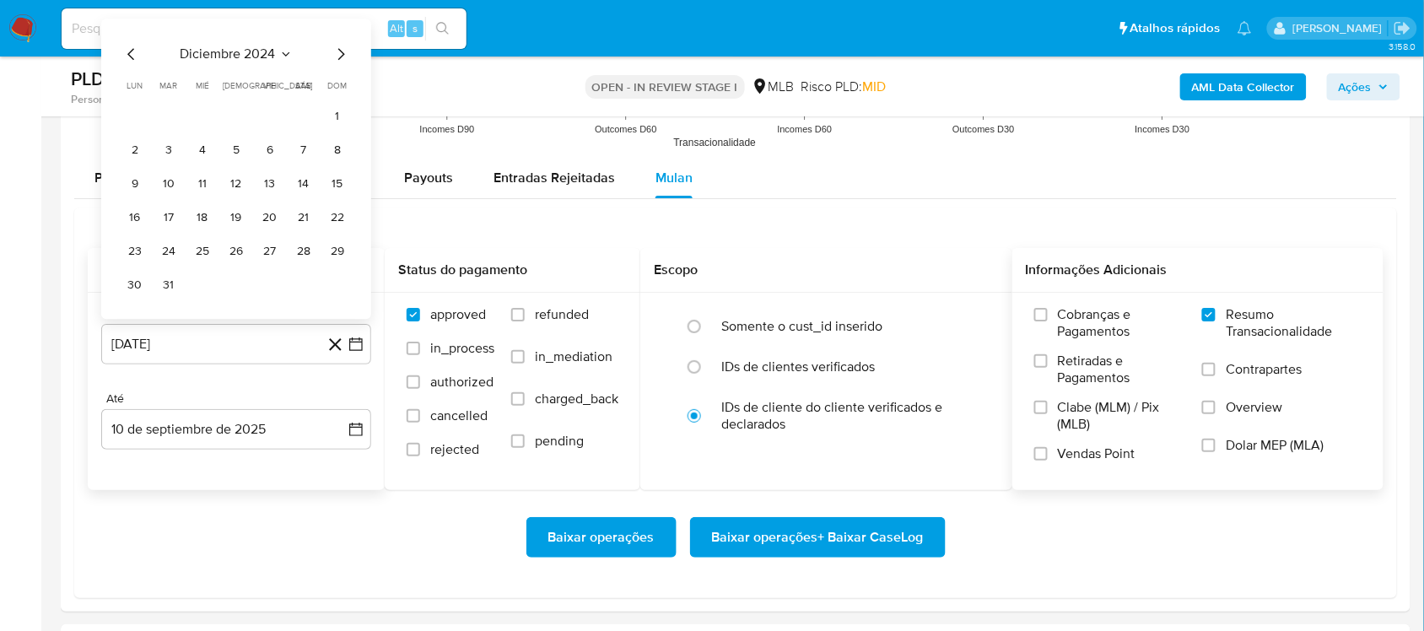
click at [337, 60] on icon "Mes siguiente" at bounding box center [341, 54] width 20 height 20
click at [339, 90] on icon "Mes siguiente" at bounding box center [341, 88] width 20 height 20
click at [331, 67] on div "marzo 2025 marzo 2025 lun lunes mar martes mié miércoles jue jueves vie viernes…" at bounding box center [235, 171] width 229 height 255
click at [331, 62] on icon "Mes siguiente" at bounding box center [341, 54] width 20 height 20
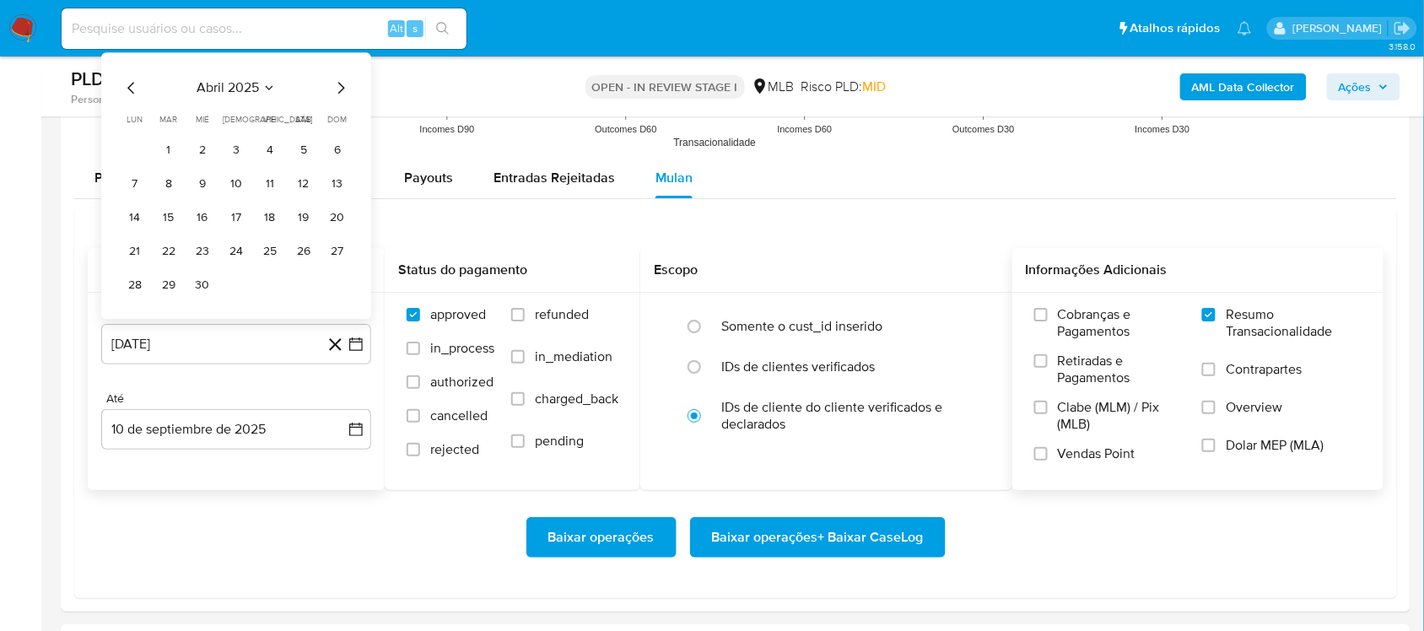
click at [338, 89] on icon "Mes siguiente" at bounding box center [341, 88] width 20 height 20
click at [342, 51] on icon "Mes siguiente" at bounding box center [341, 54] width 20 height 20
click at [133, 183] on button "7" at bounding box center [134, 183] width 27 height 27
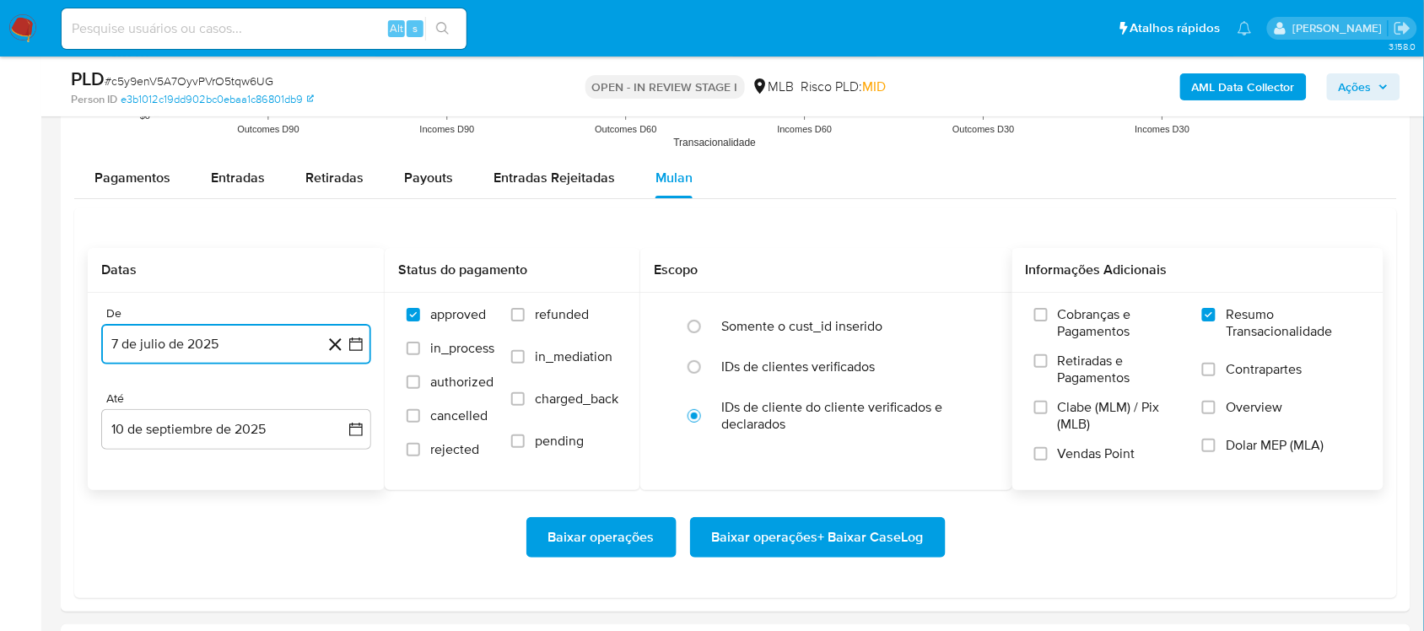
click at [359, 342] on icon "button" at bounding box center [355, 343] width 13 height 13
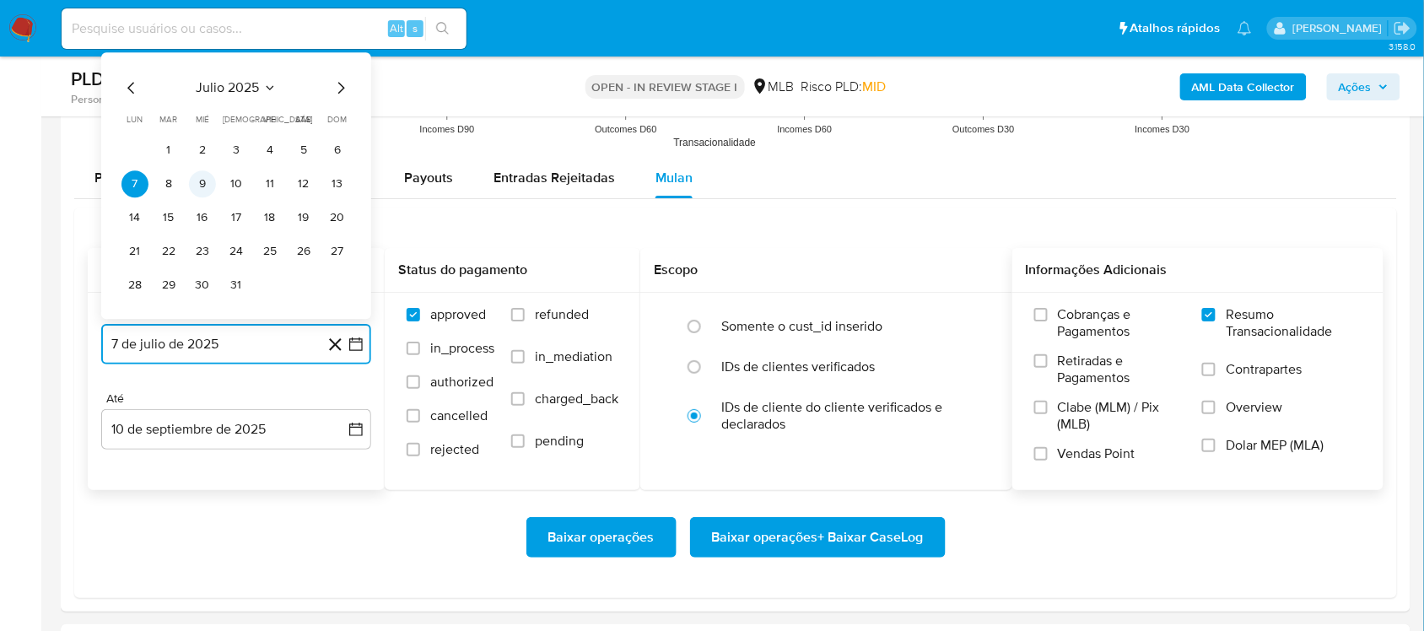
click at [201, 182] on button "9" at bounding box center [202, 183] width 27 height 27
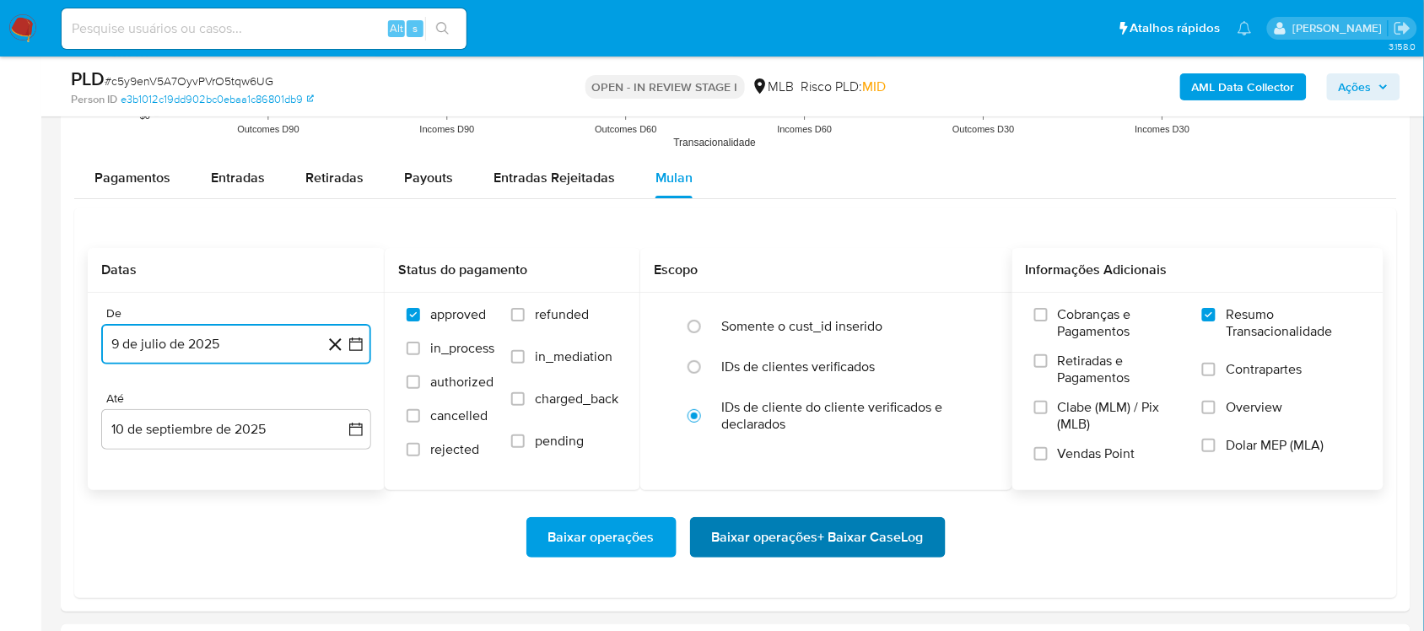
click at [839, 538] on span "Baixar operações + Baixar CaseLog" at bounding box center [818, 537] width 212 height 37
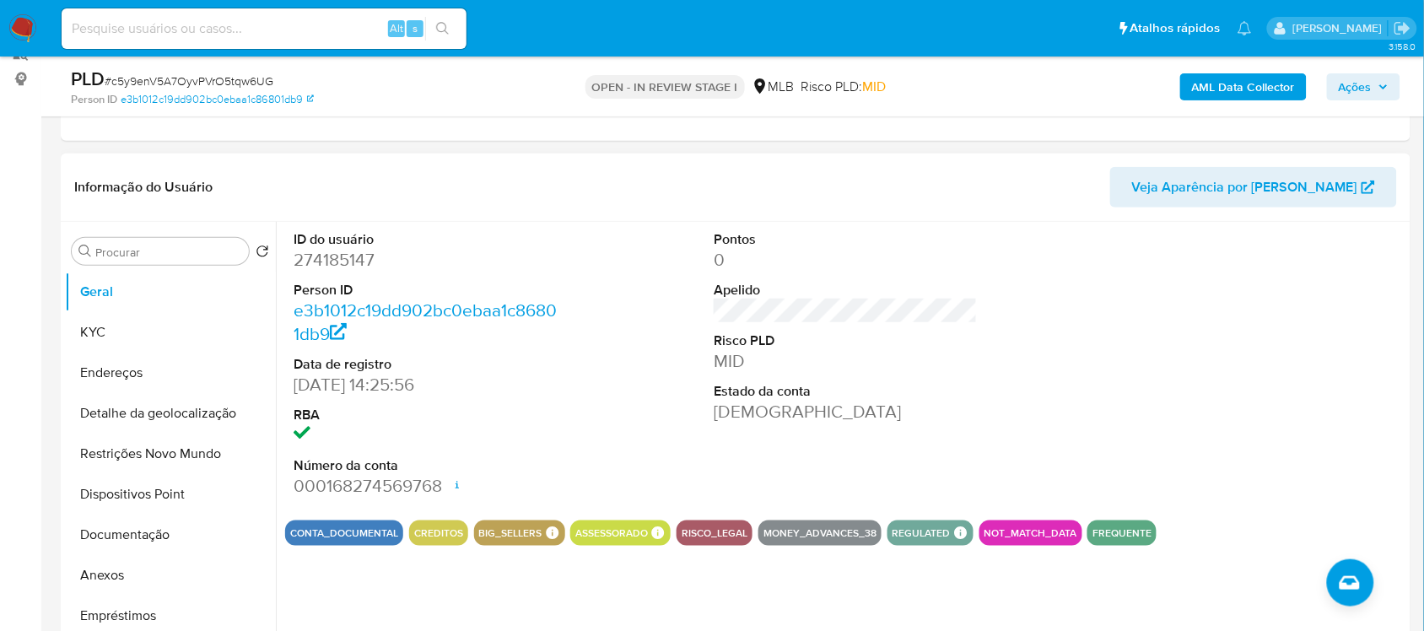
scroll to position [211, 0]
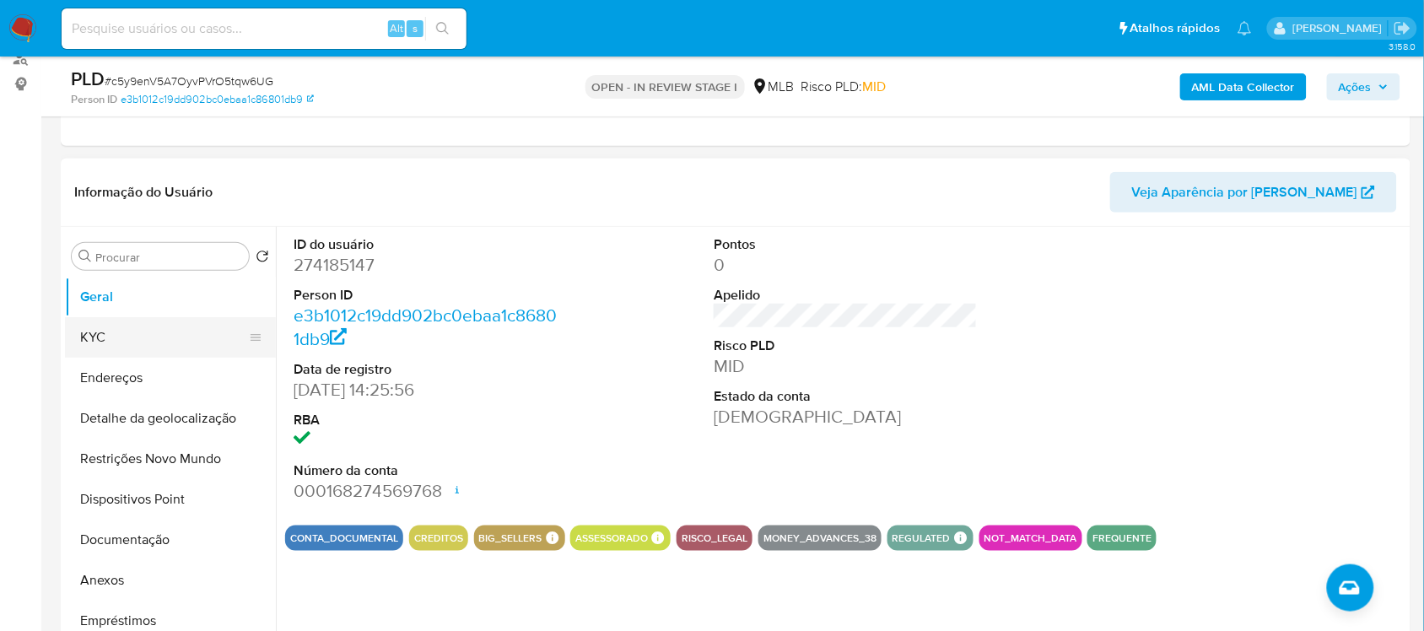
click at [166, 329] on button "KYC" at bounding box center [163, 337] width 197 height 40
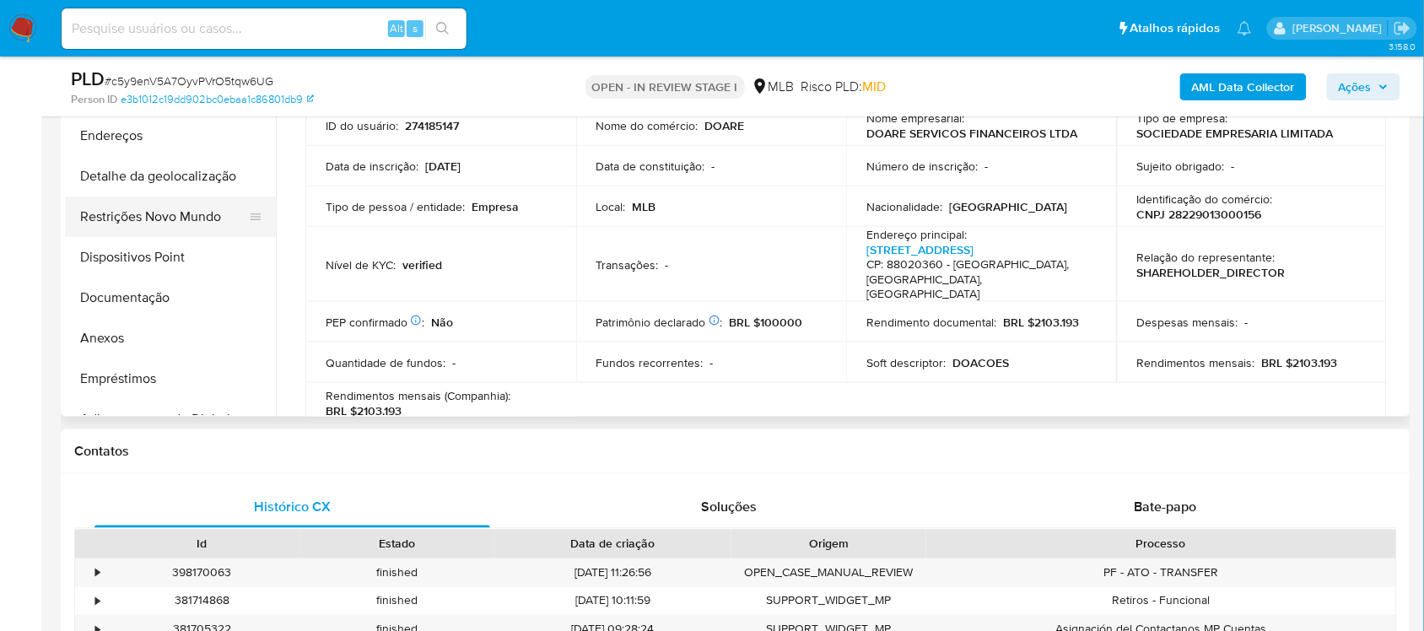
scroll to position [296, 0]
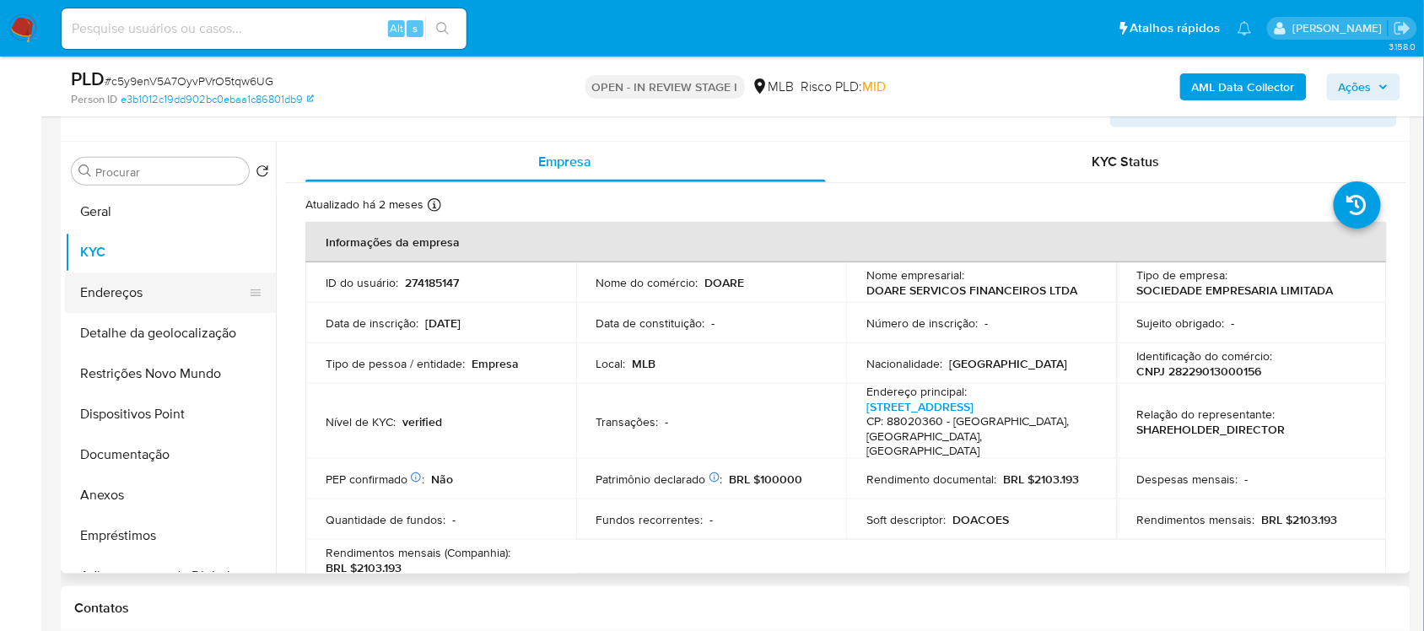
click at [164, 297] on button "Endereços" at bounding box center [163, 292] width 197 height 40
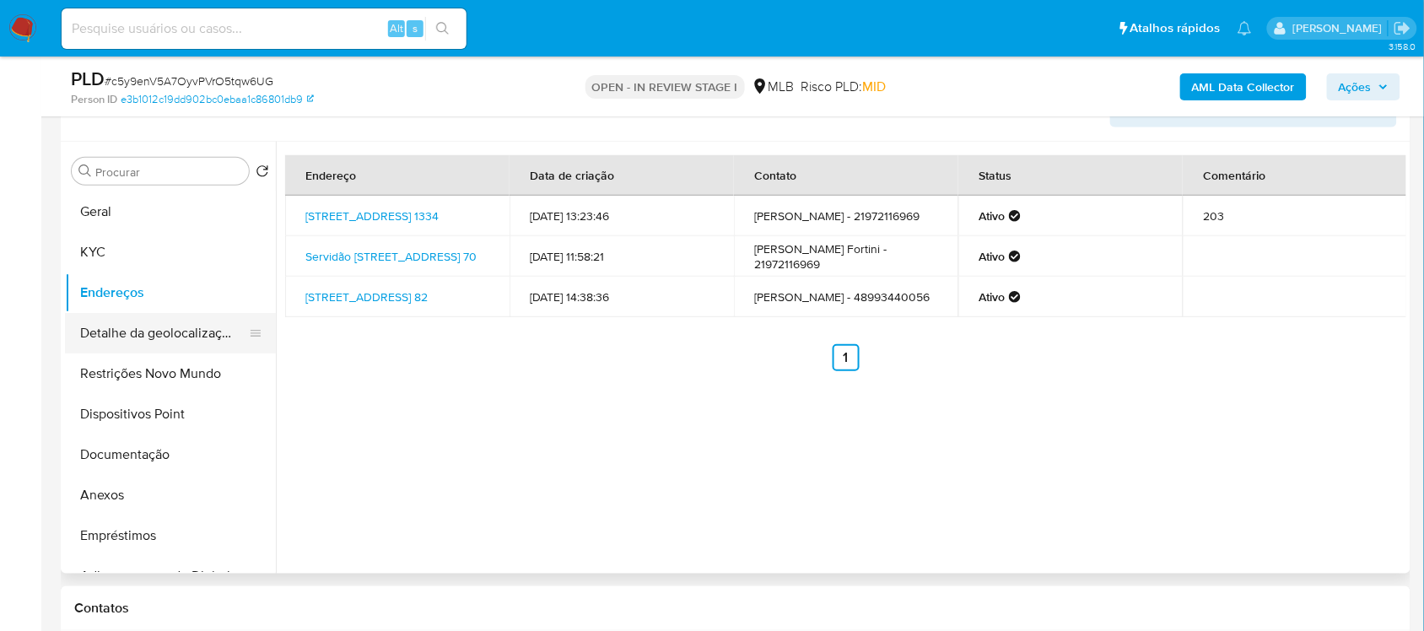
click at [187, 338] on button "Detalhe da geolocalização" at bounding box center [163, 333] width 197 height 40
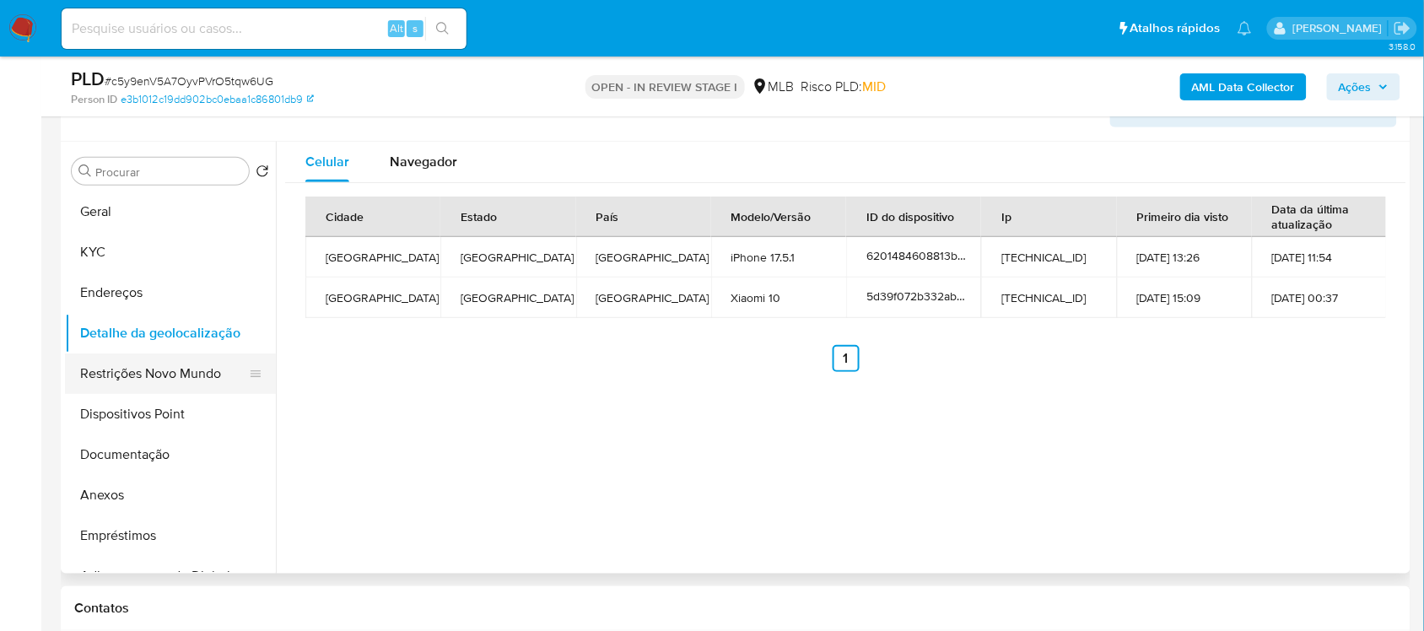
click at [207, 364] on button "Restrições Novo Mundo" at bounding box center [163, 373] width 197 height 40
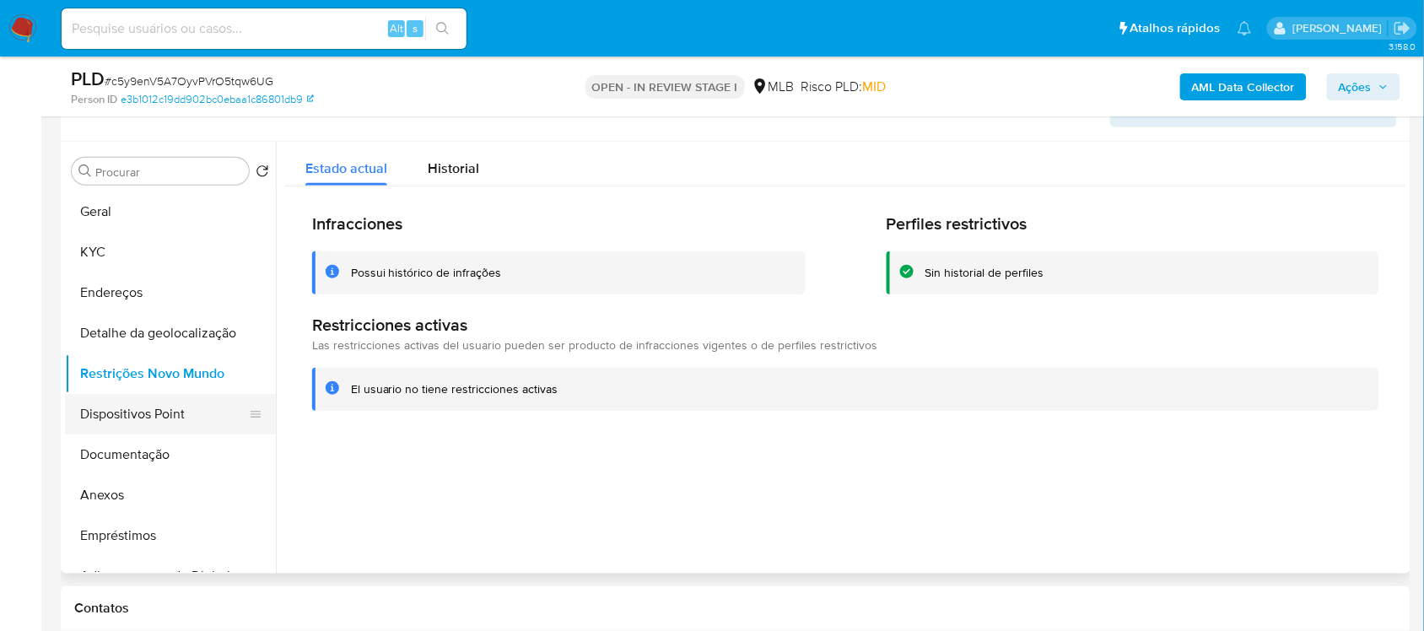
click at [135, 403] on button "Dispositivos Point" at bounding box center [163, 414] width 197 height 40
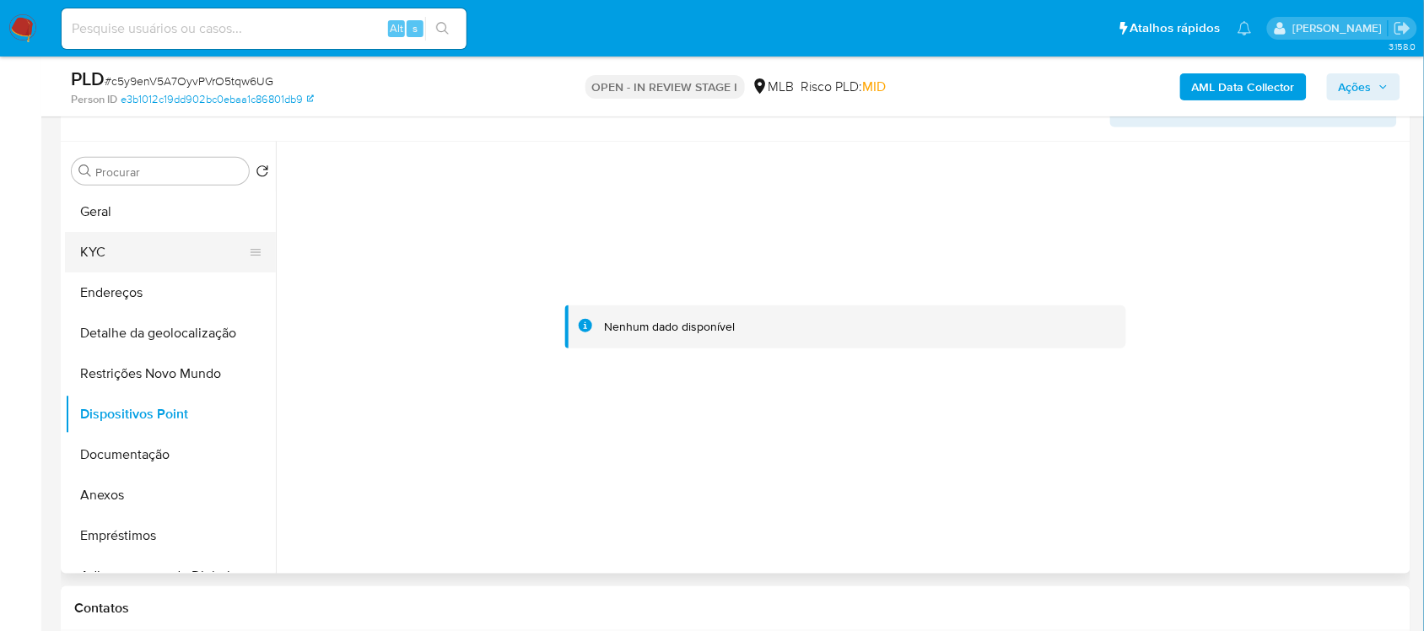
click at [116, 250] on button "KYC" at bounding box center [163, 252] width 197 height 40
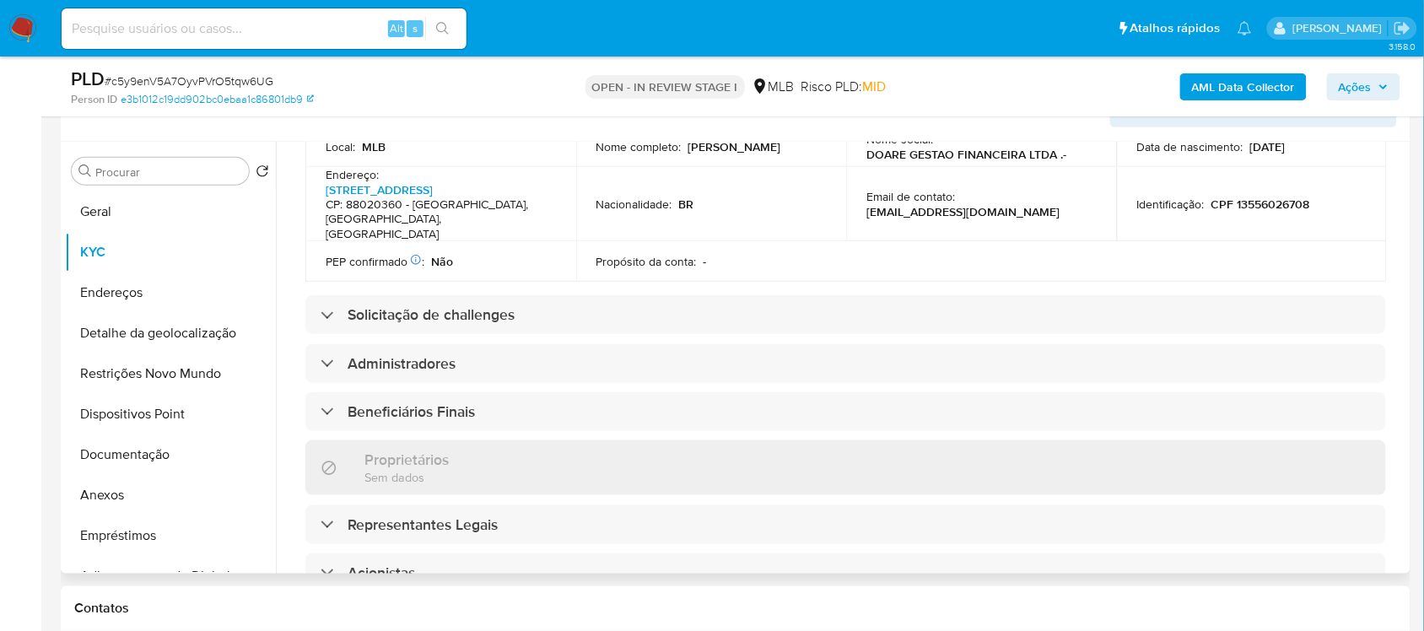
scroll to position [422, 0]
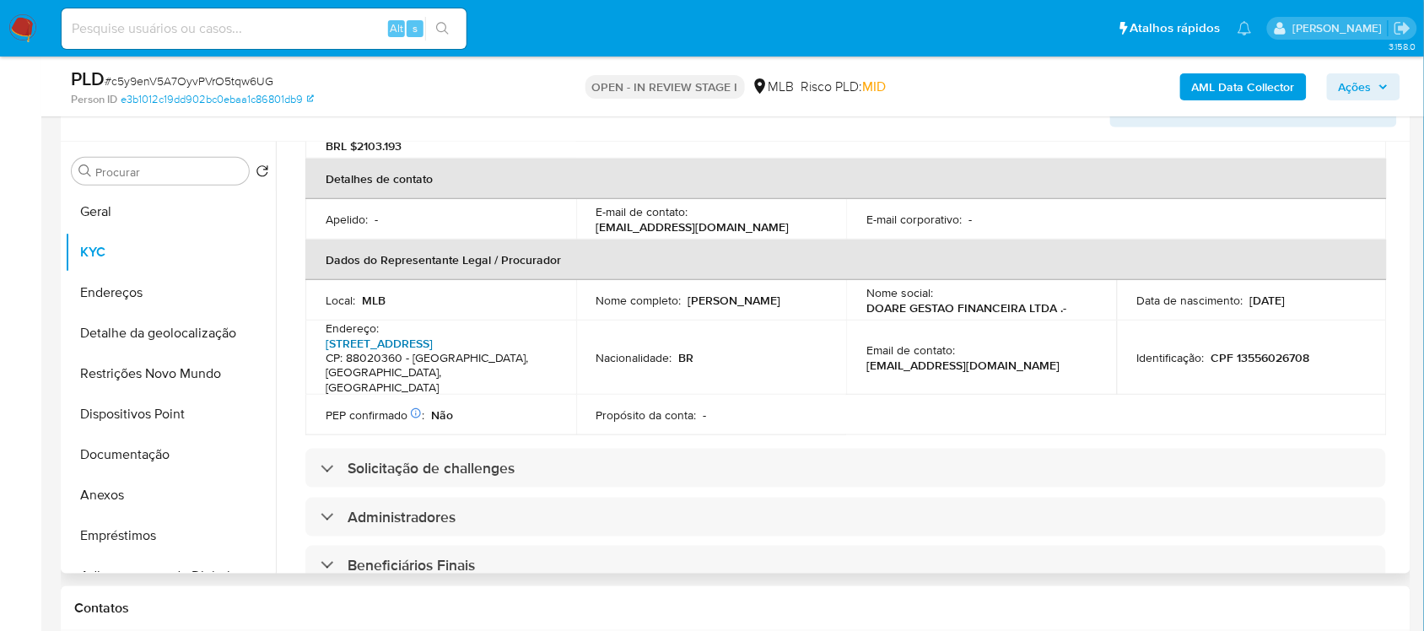
click at [386, 335] on link "Av Beira Mar 82, Centro" at bounding box center [379, 343] width 107 height 17
drag, startPoint x: 860, startPoint y: 289, endPoint x: 1021, endPoint y: 283, distance: 161.2
click at [1068, 298] on td "Nome social : DOARE GESTAO FINANCEIRA LTDA .-" at bounding box center [981, 300] width 271 height 40
copy p "DOARE GESTAO FINANCEIRA LTDA .-"
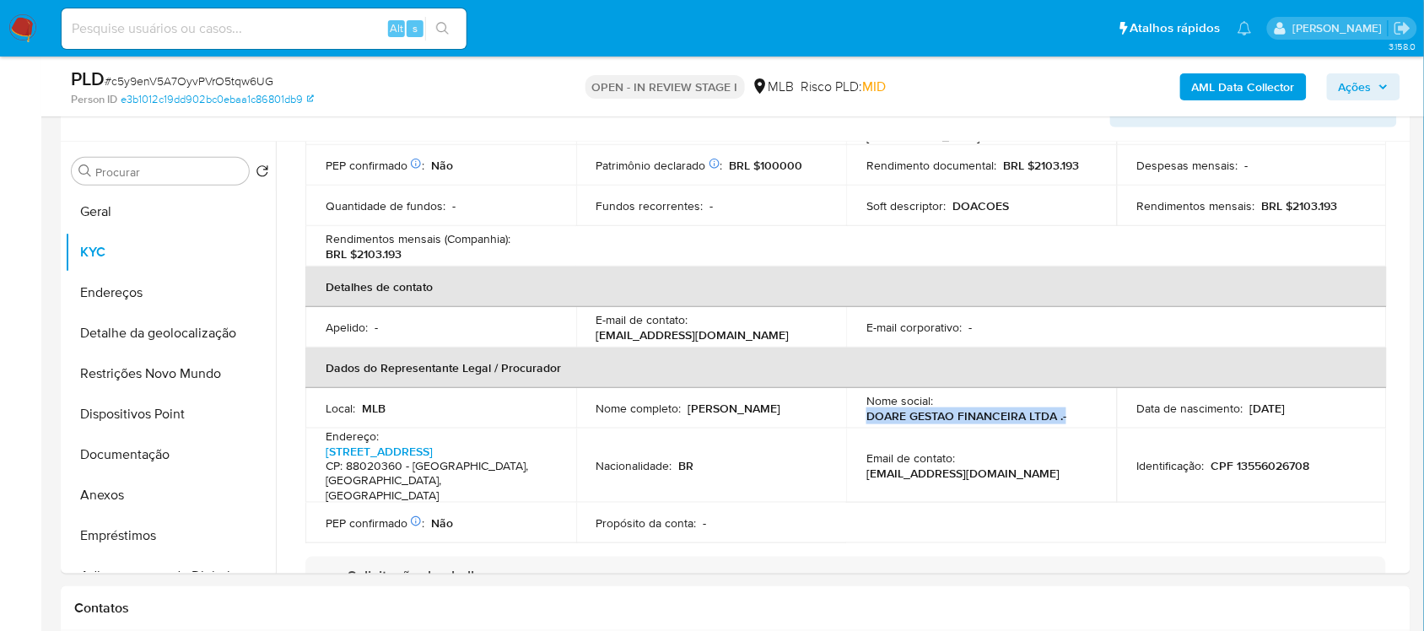
scroll to position [211, 0]
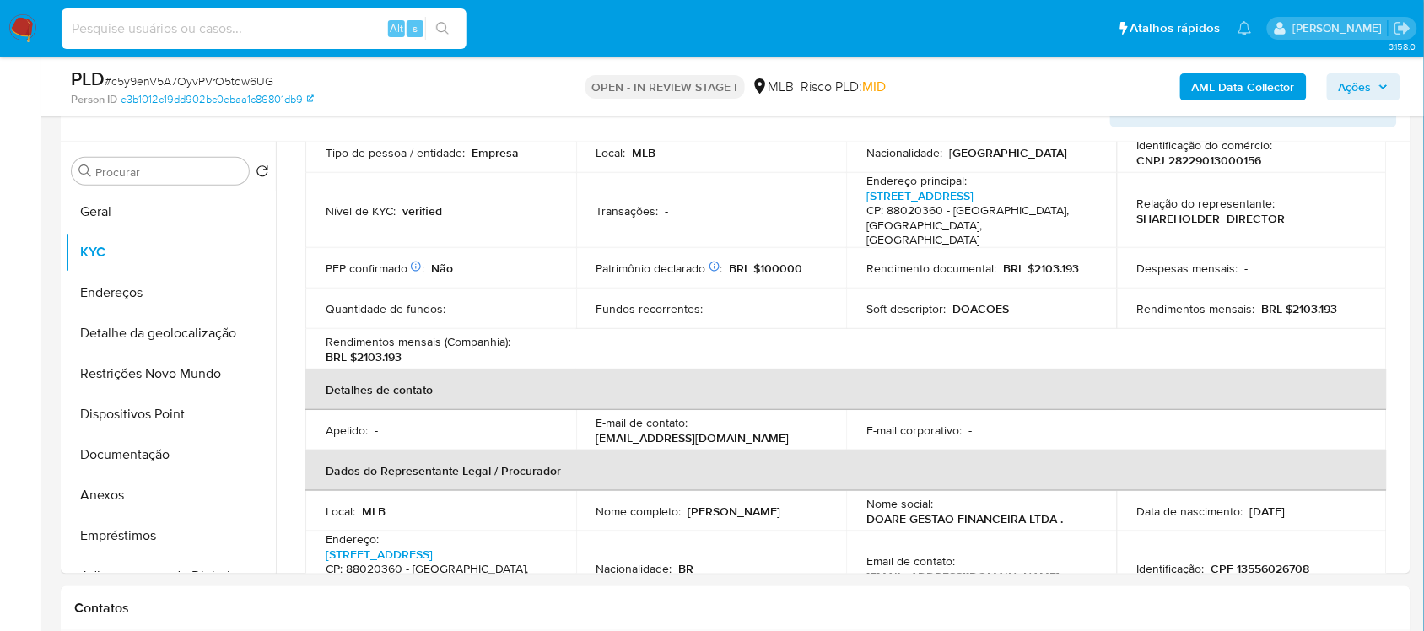
click at [203, 19] on input at bounding box center [264, 29] width 405 height 22
paste input "er2tg5SDwJle5Uk8uebSPBzH"
type input "er2tg5SDwJle5Uk8uebSPBzH"
click at [452, 23] on button "search-icon" at bounding box center [442, 29] width 35 height 24
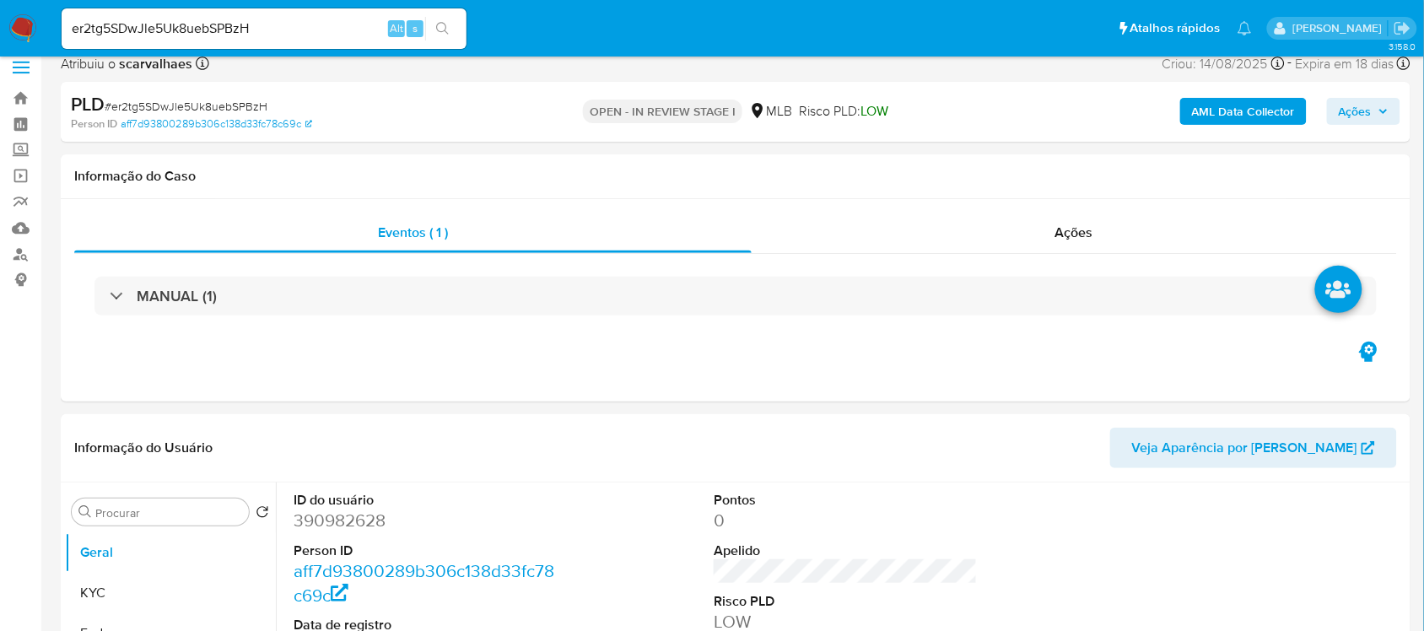
select select "10"
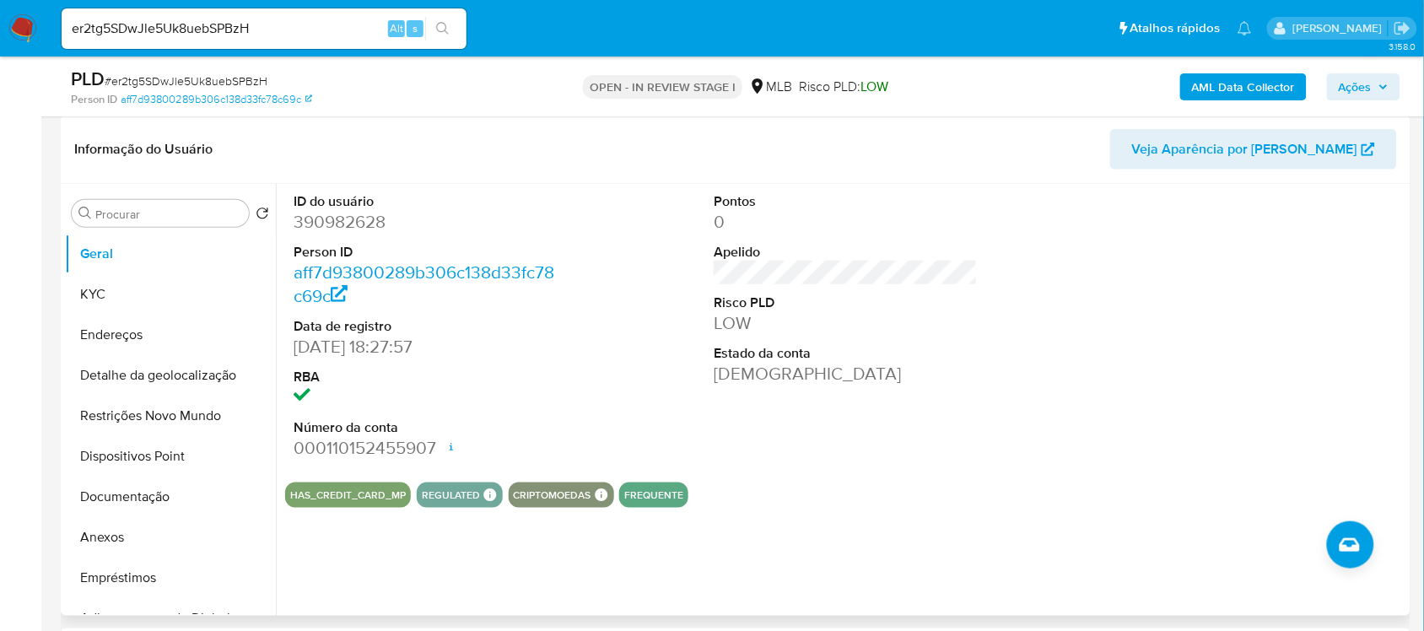
scroll to position [211, 0]
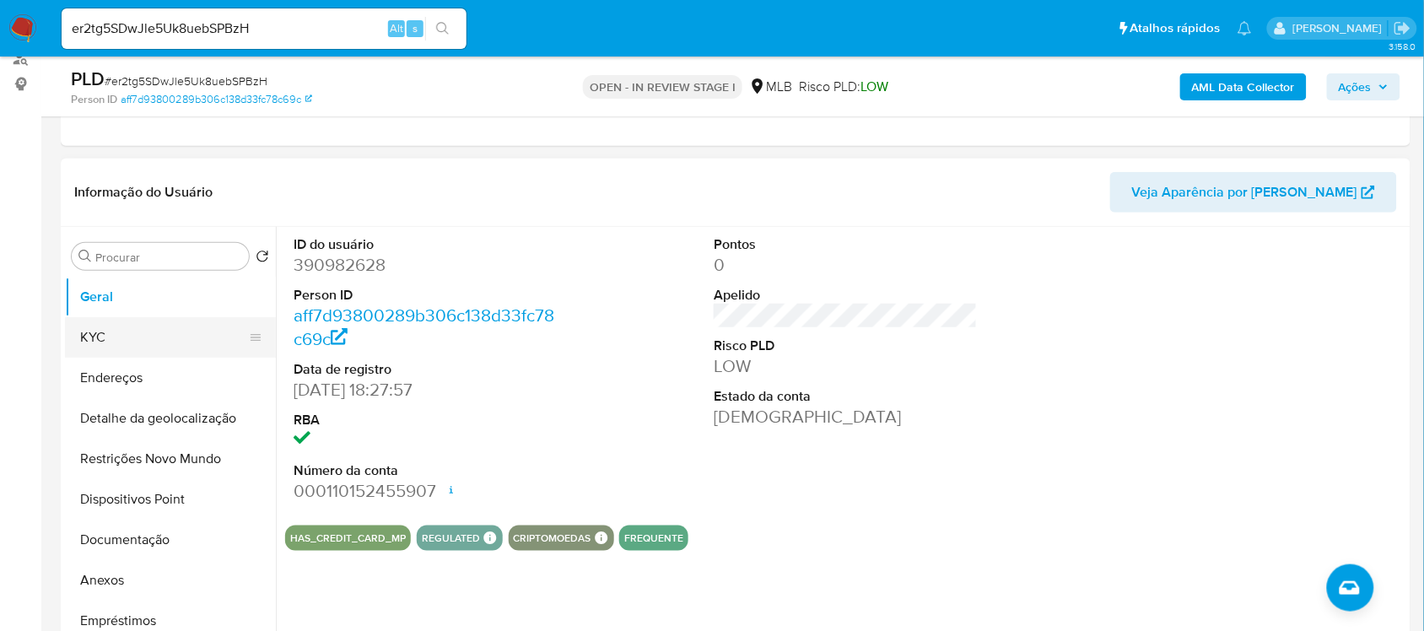
click at [133, 335] on button "KYC" at bounding box center [163, 337] width 197 height 40
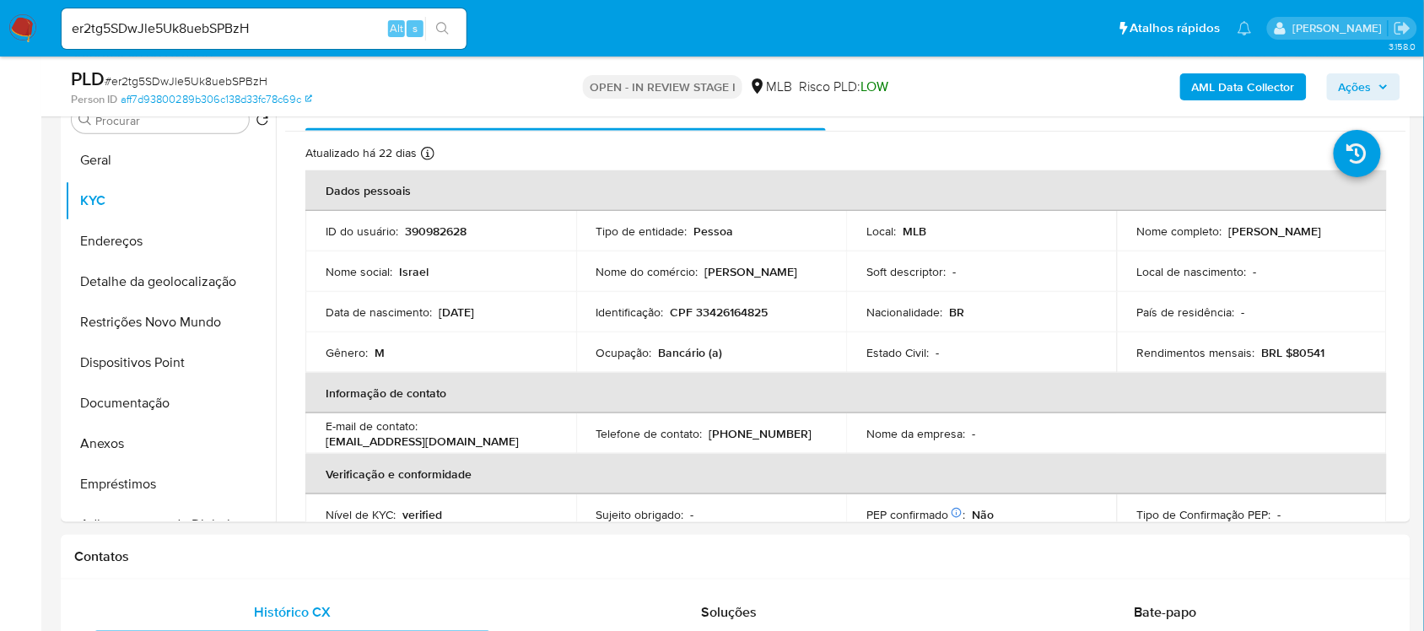
scroll to position [353, 0]
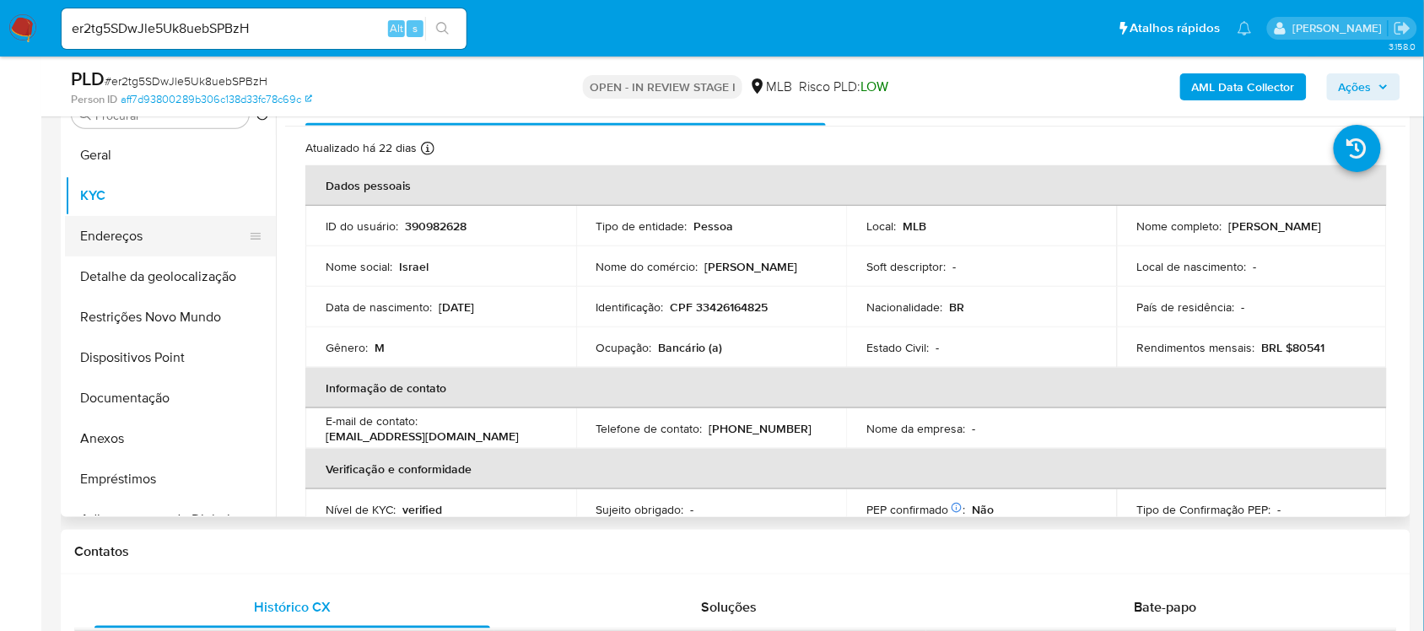
click at [145, 245] on button "Endereços" at bounding box center [163, 236] width 197 height 40
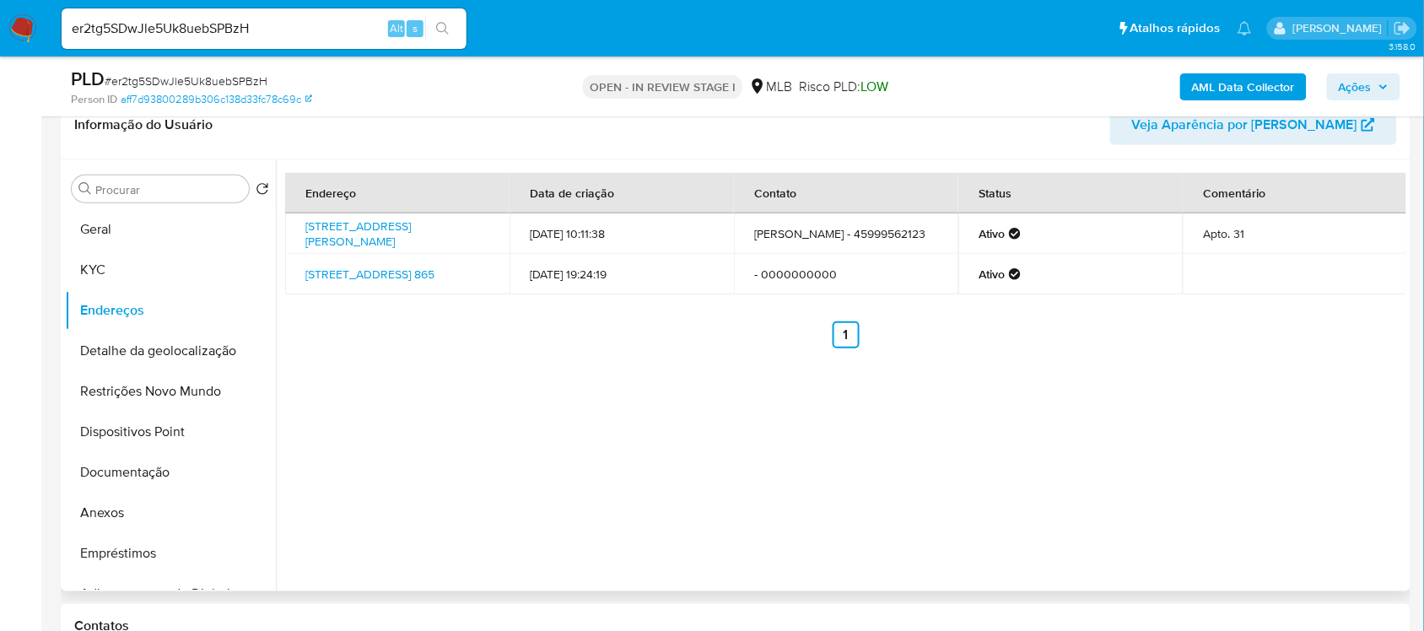
scroll to position [247, 0]
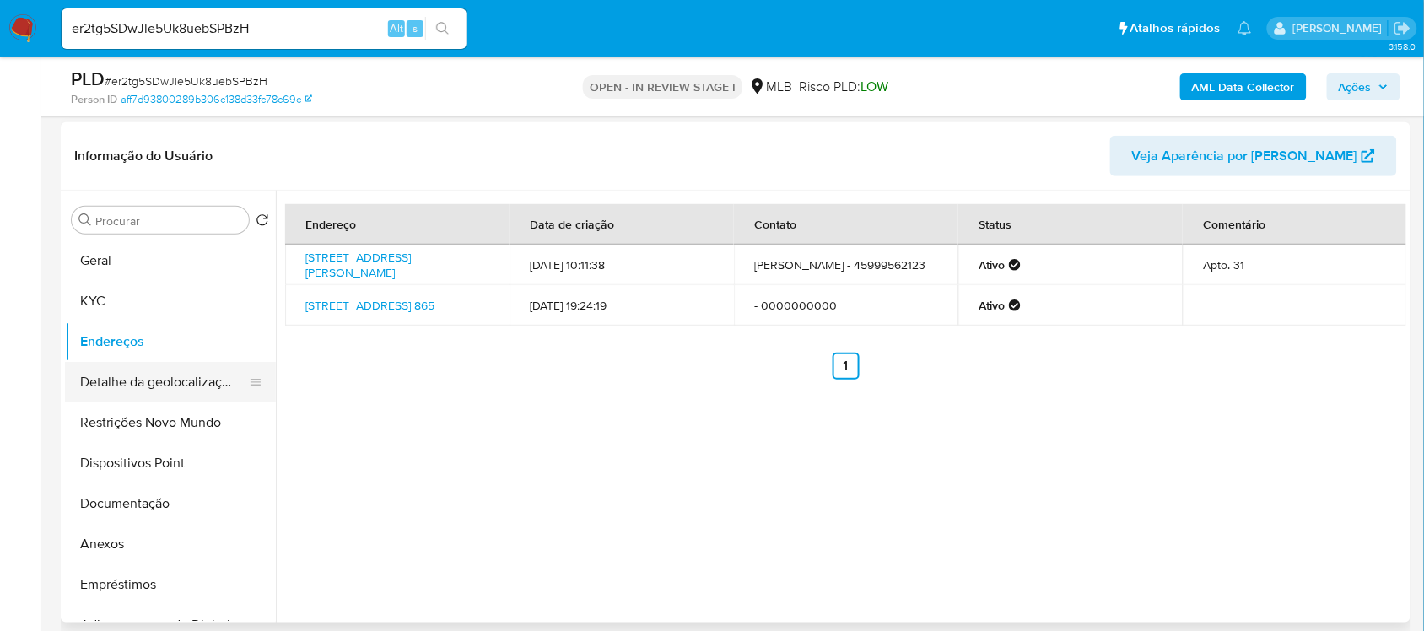
click at [129, 384] on button "Detalhe da geolocalização" at bounding box center [163, 382] width 197 height 40
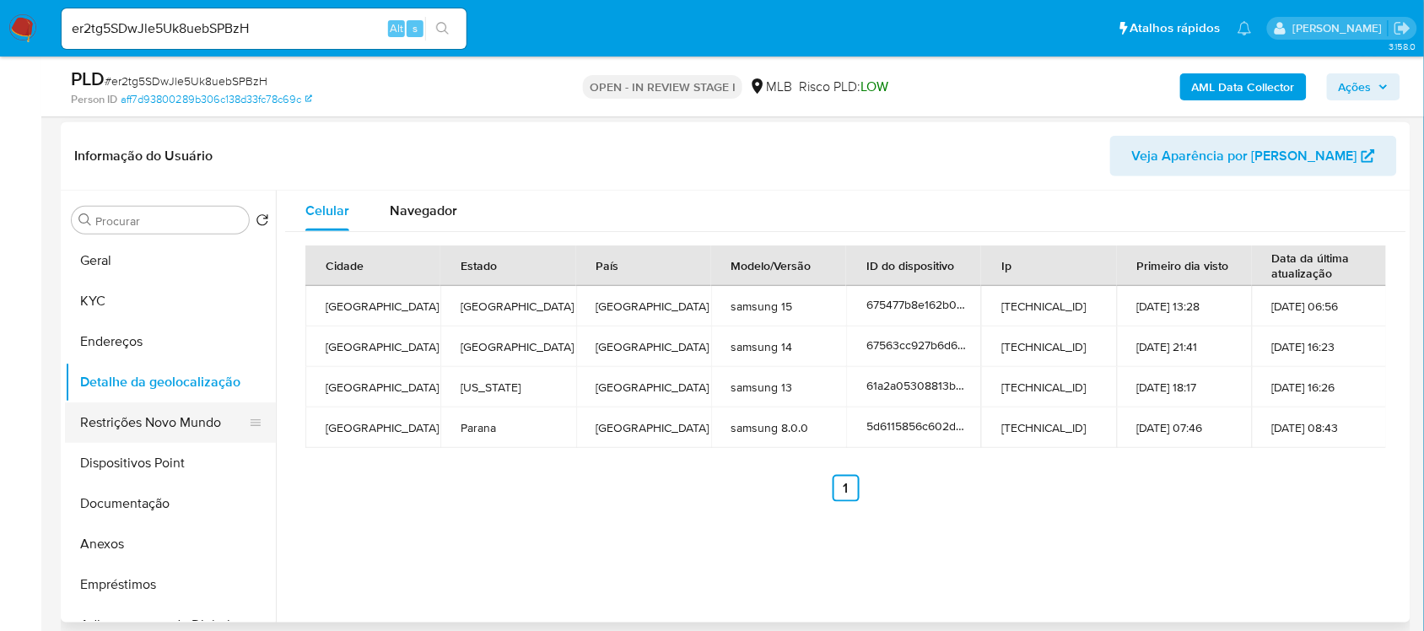
click at [133, 427] on button "Restrições Novo Mundo" at bounding box center [163, 422] width 197 height 40
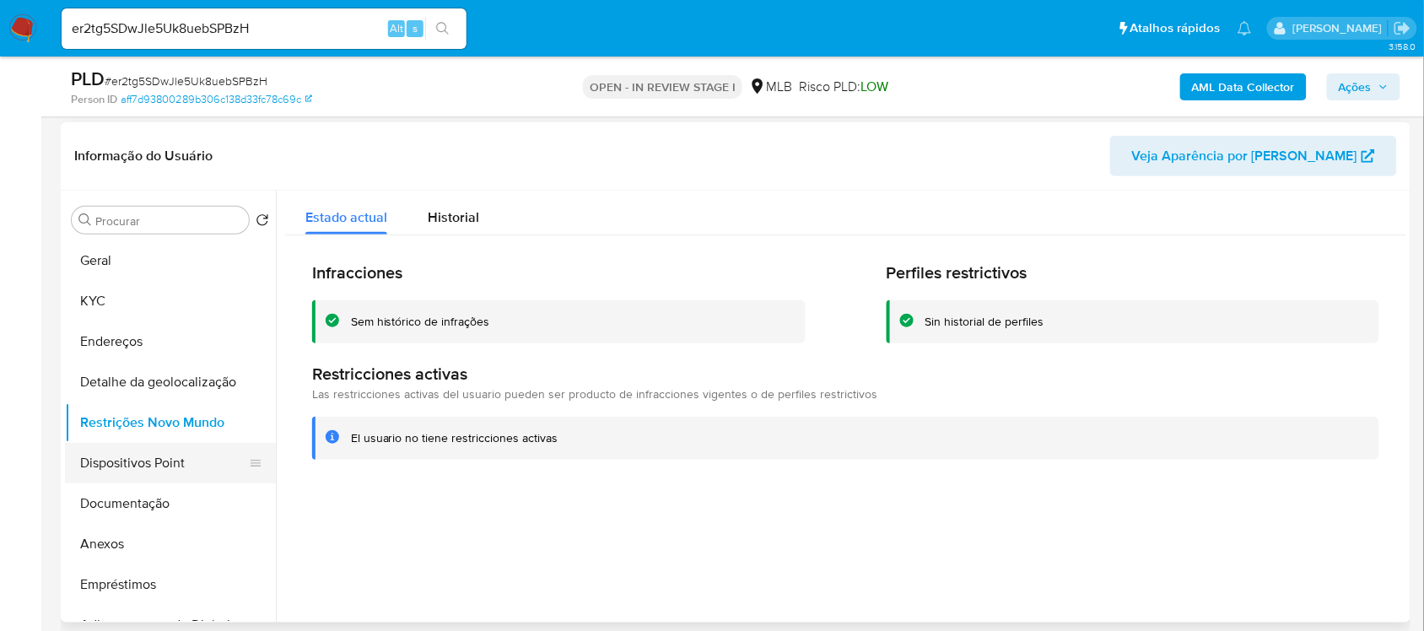
click at [208, 469] on button "Dispositivos Point" at bounding box center [163, 463] width 197 height 40
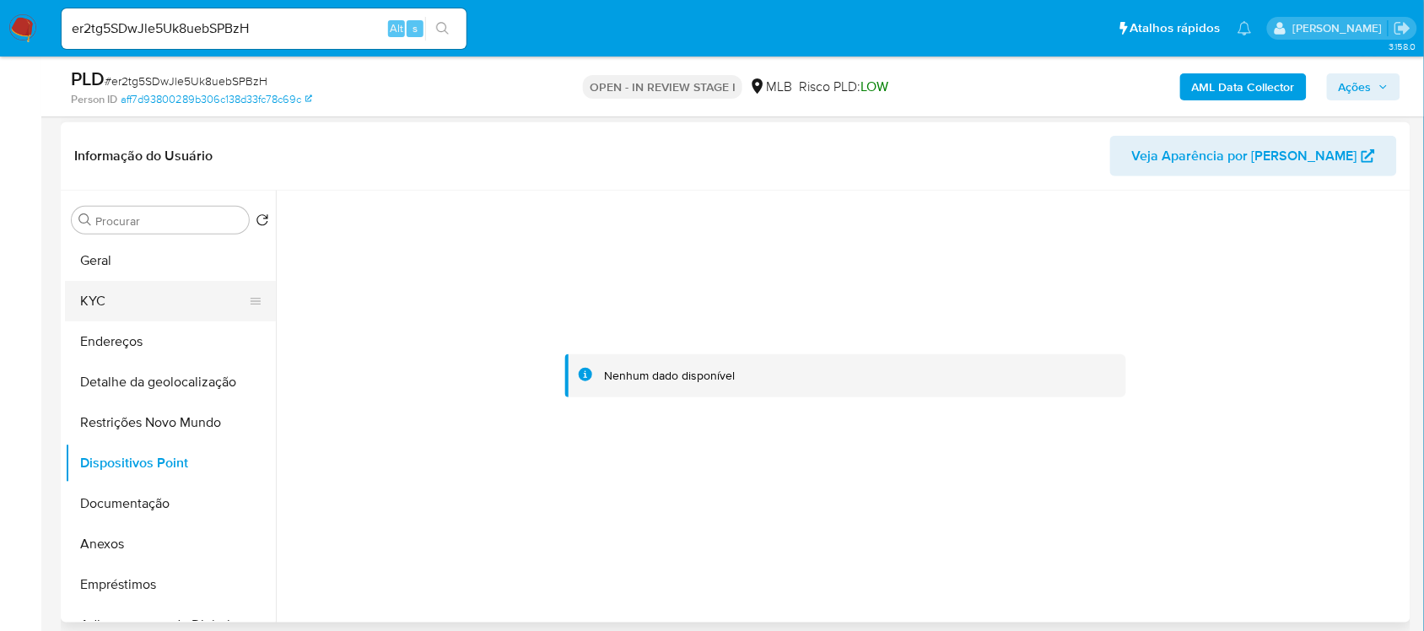
click at [146, 283] on button "KYC" at bounding box center [163, 301] width 197 height 40
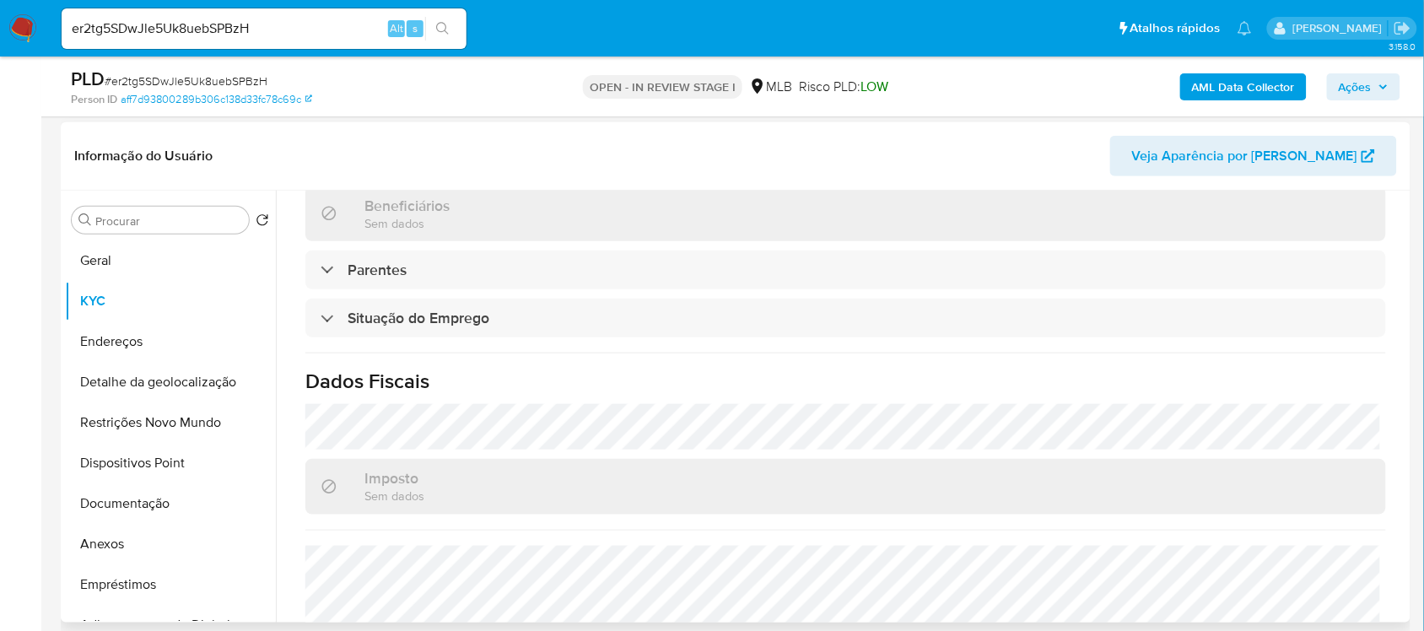
scroll to position [717, 0]
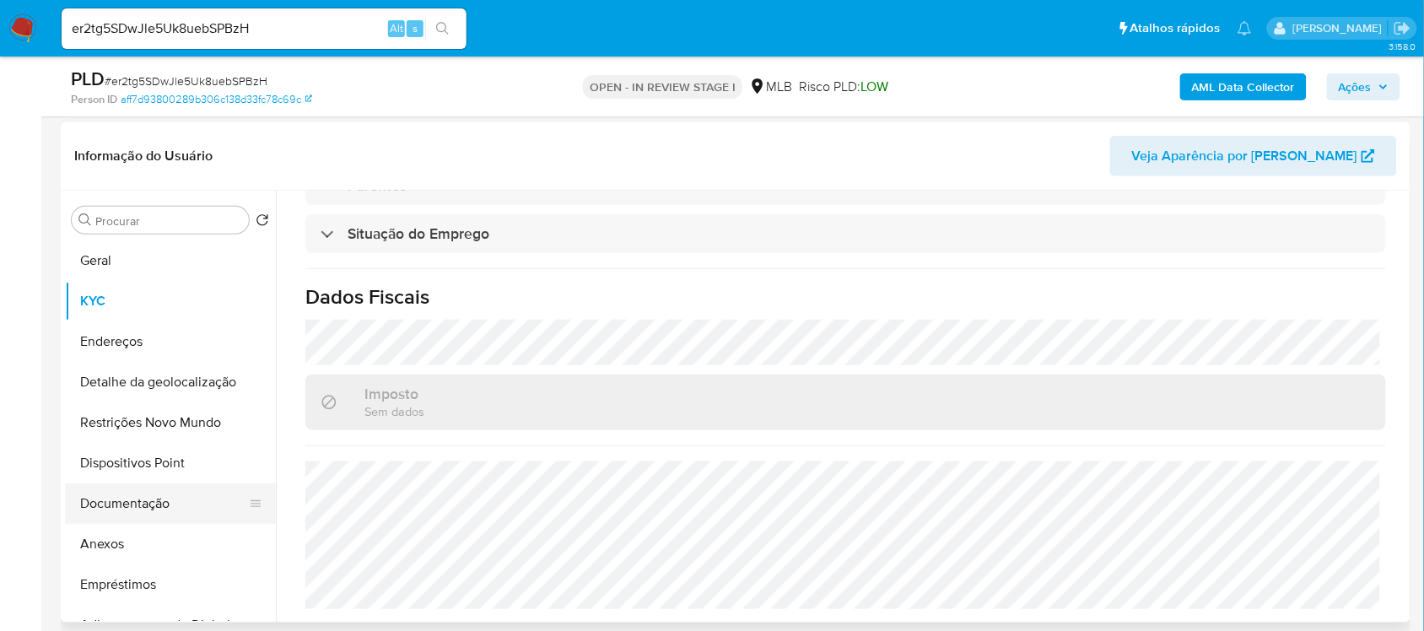
click at [142, 502] on button "Documentação" at bounding box center [163, 503] width 197 height 40
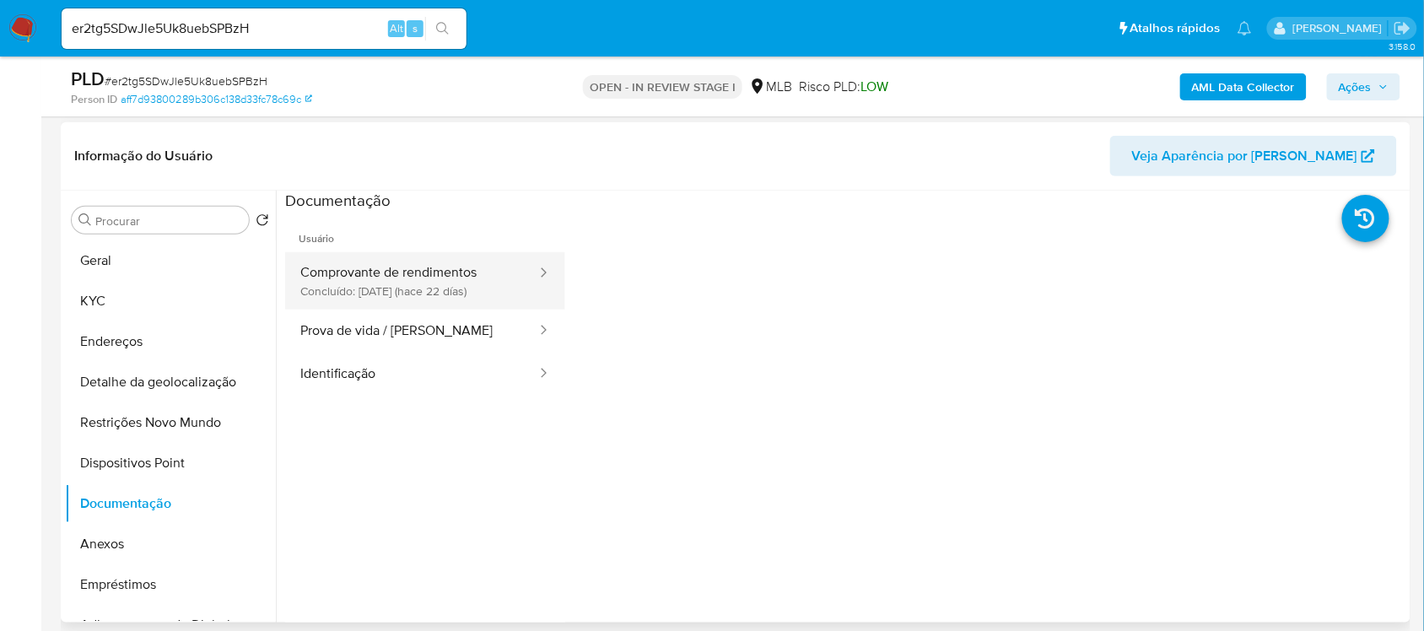
click at [417, 288] on button "Comprovante de rendimentos Concluído: 19/08/2025 (hace 22 días)" at bounding box center [411, 280] width 253 height 57
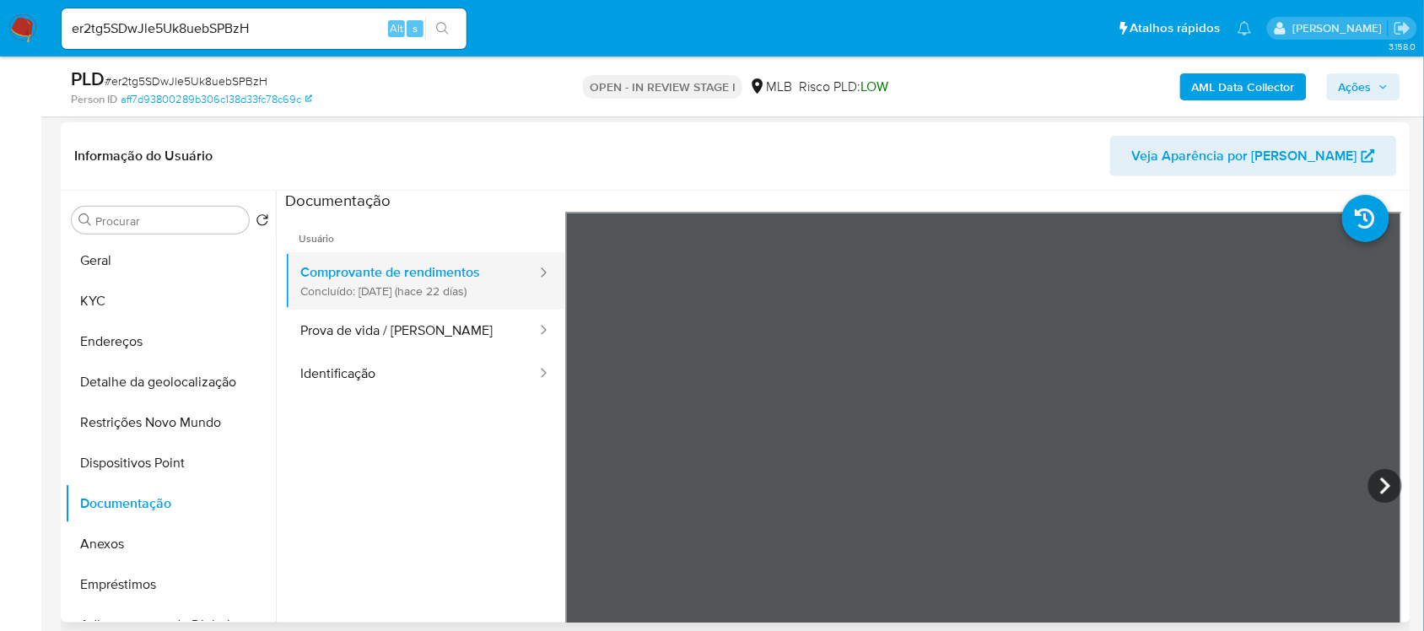
click at [417, 288] on button "Comprovante de rendimentos Concluído: 19/08/2025 (hace 22 días)" at bounding box center [411, 280] width 253 height 57
drag, startPoint x: 690, startPoint y: 626, endPoint x: 1021, endPoint y: 639, distance: 331.7
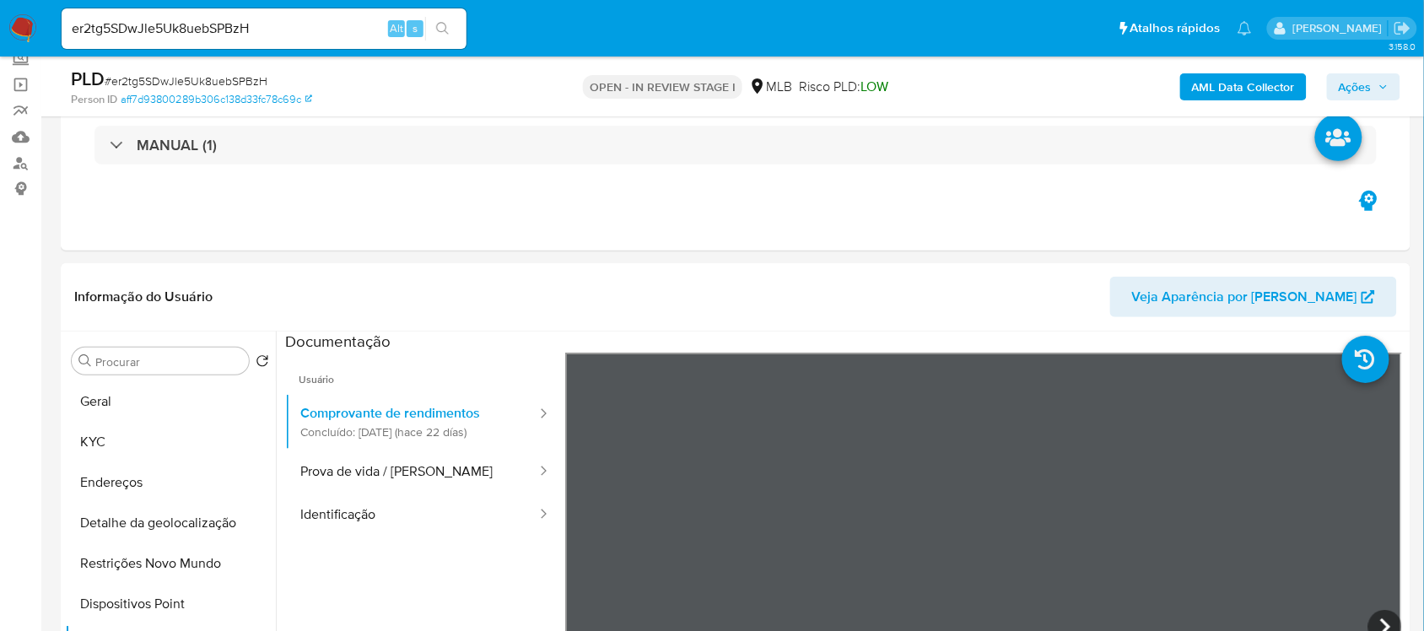
scroll to position [95, 0]
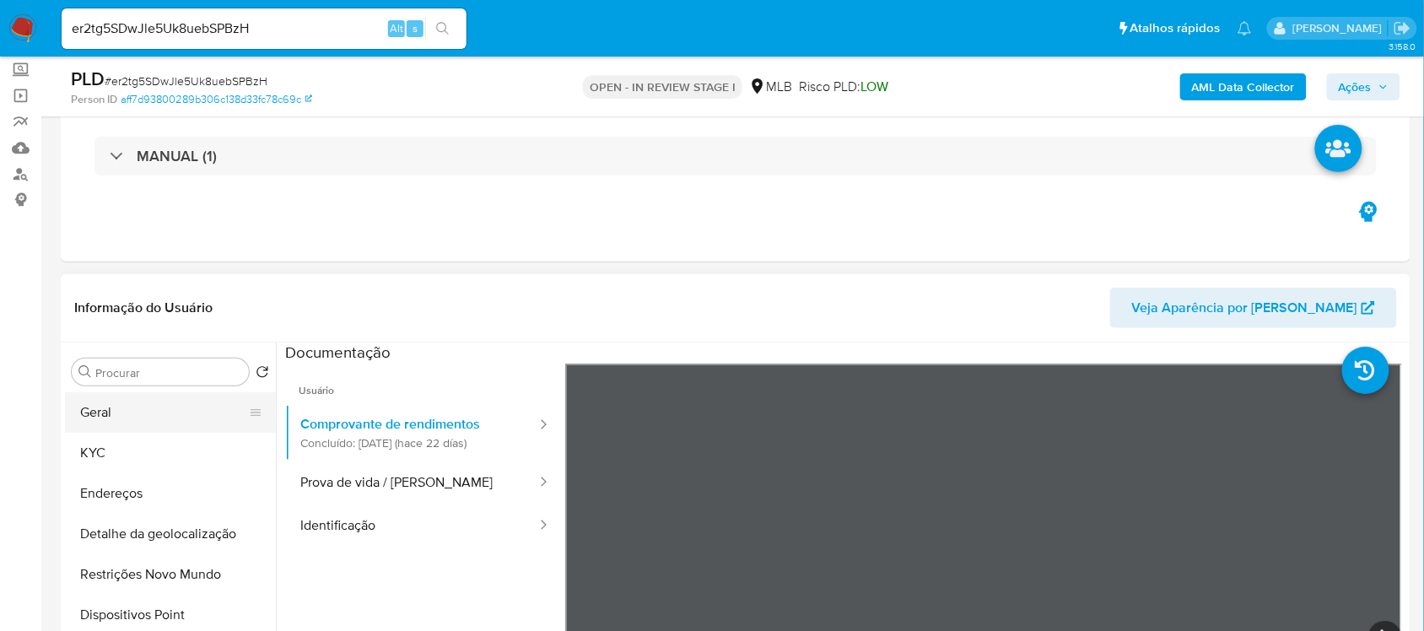
click at [106, 424] on button "Geral" at bounding box center [163, 412] width 197 height 40
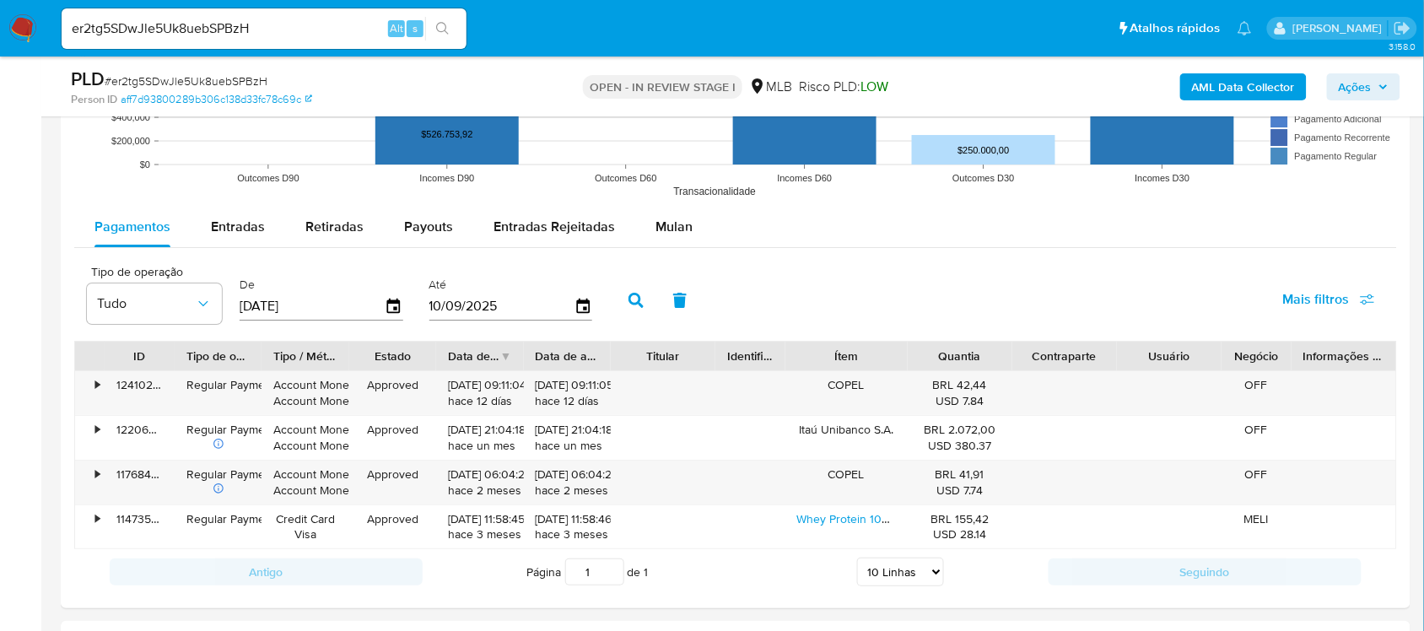
scroll to position [1571, 0]
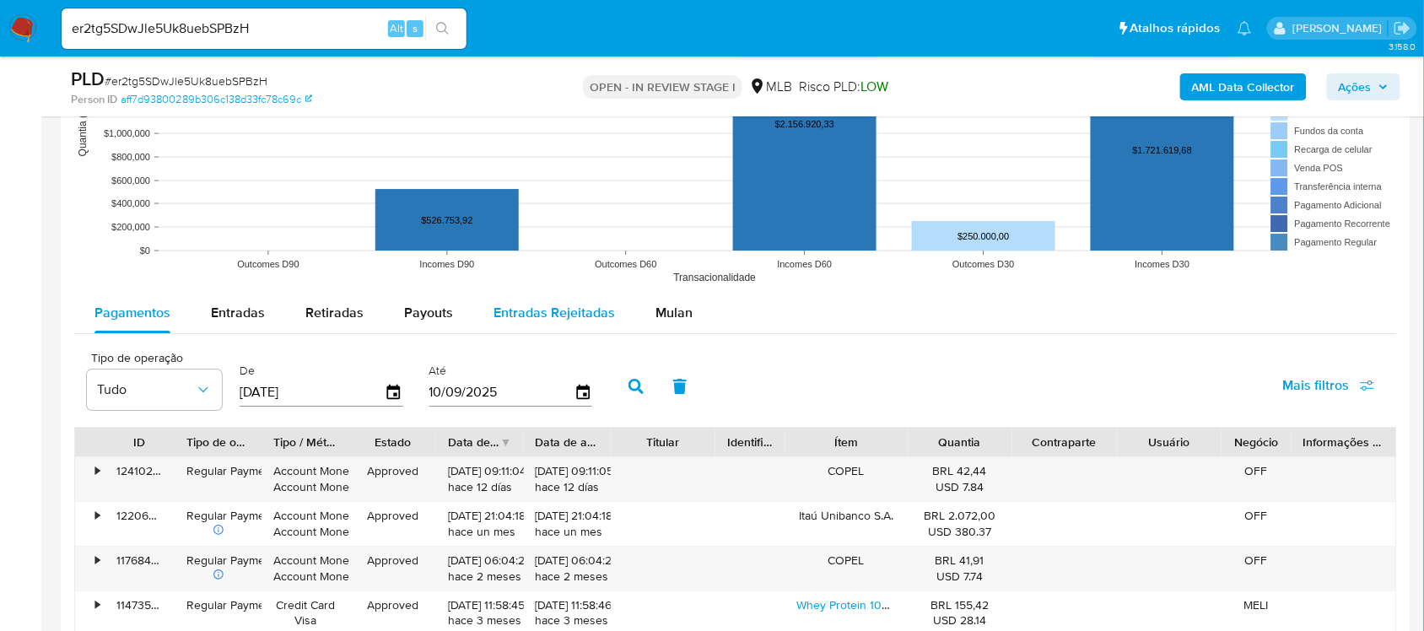
click at [548, 321] on span "Entradas Rejeitadas" at bounding box center [553, 312] width 121 height 19
select select "10"
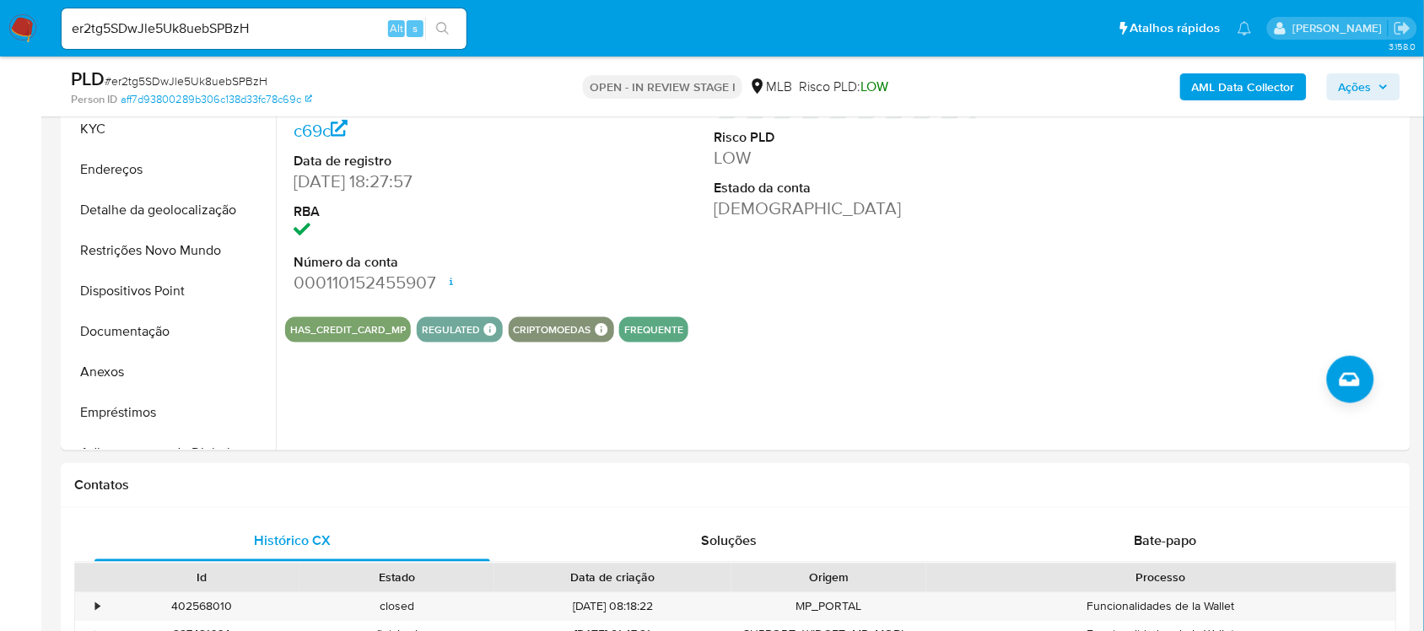
scroll to position [412, 0]
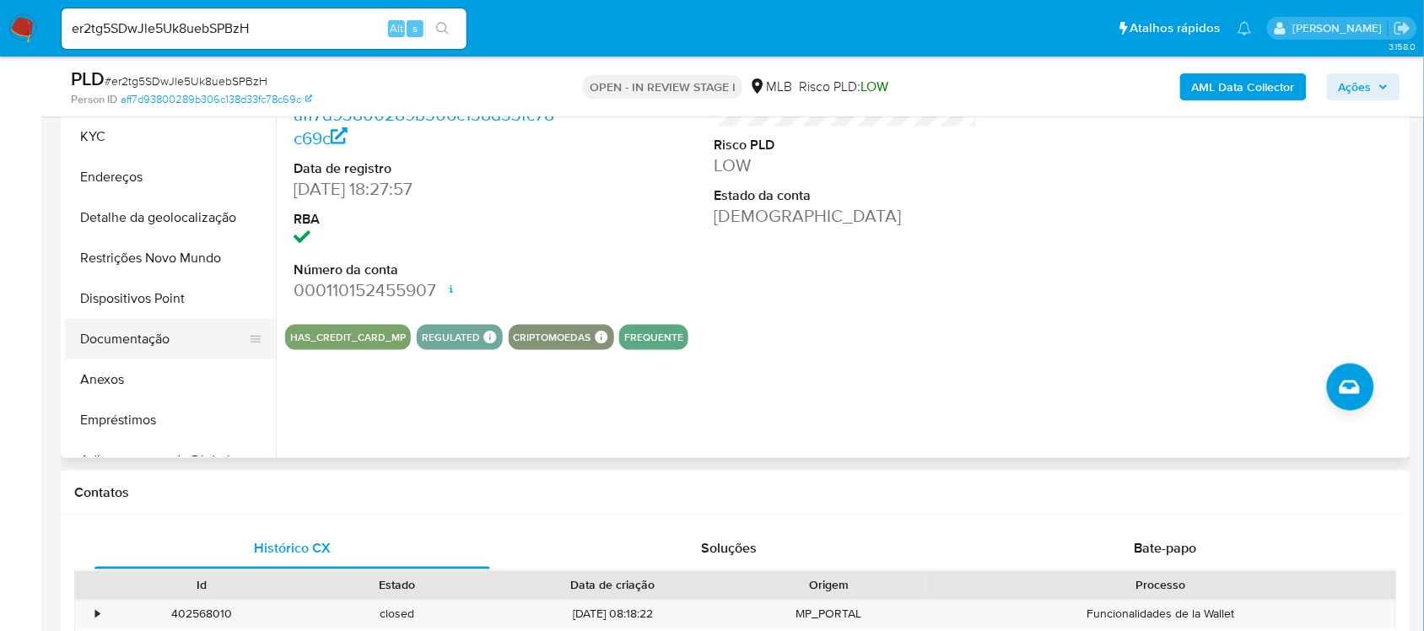
click at [132, 339] on button "Documentação" at bounding box center [163, 339] width 197 height 40
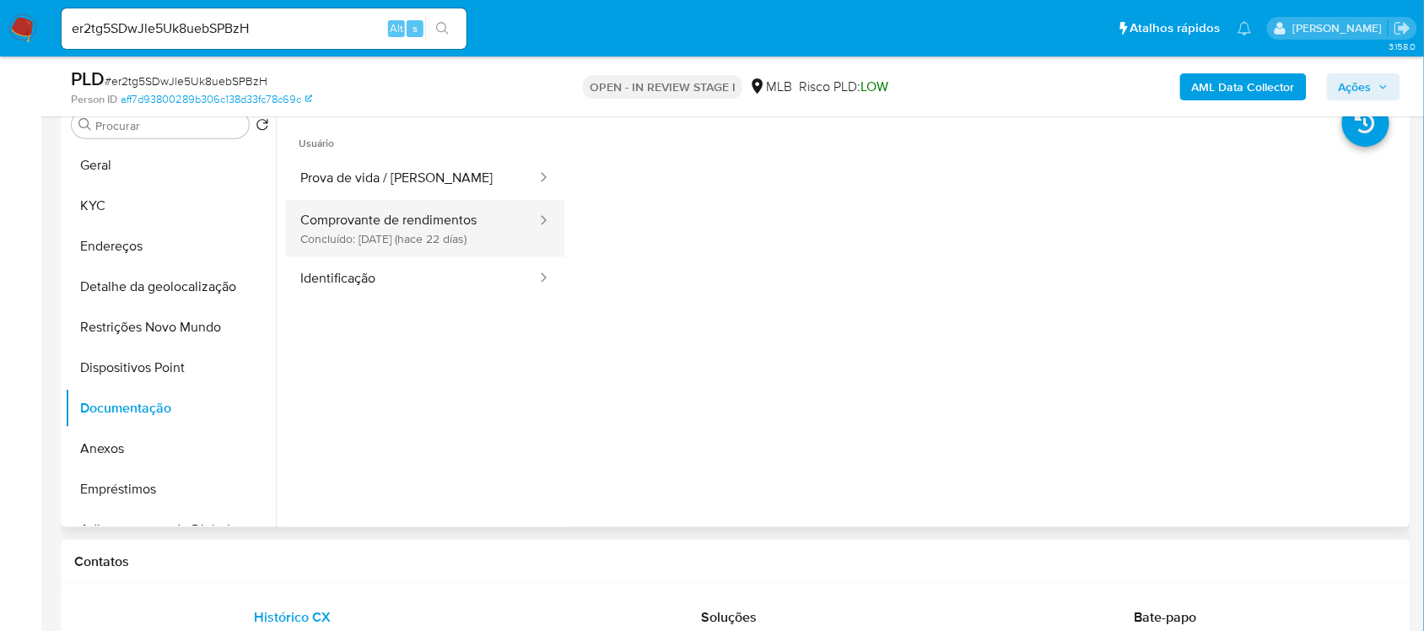
scroll to position [306, 0]
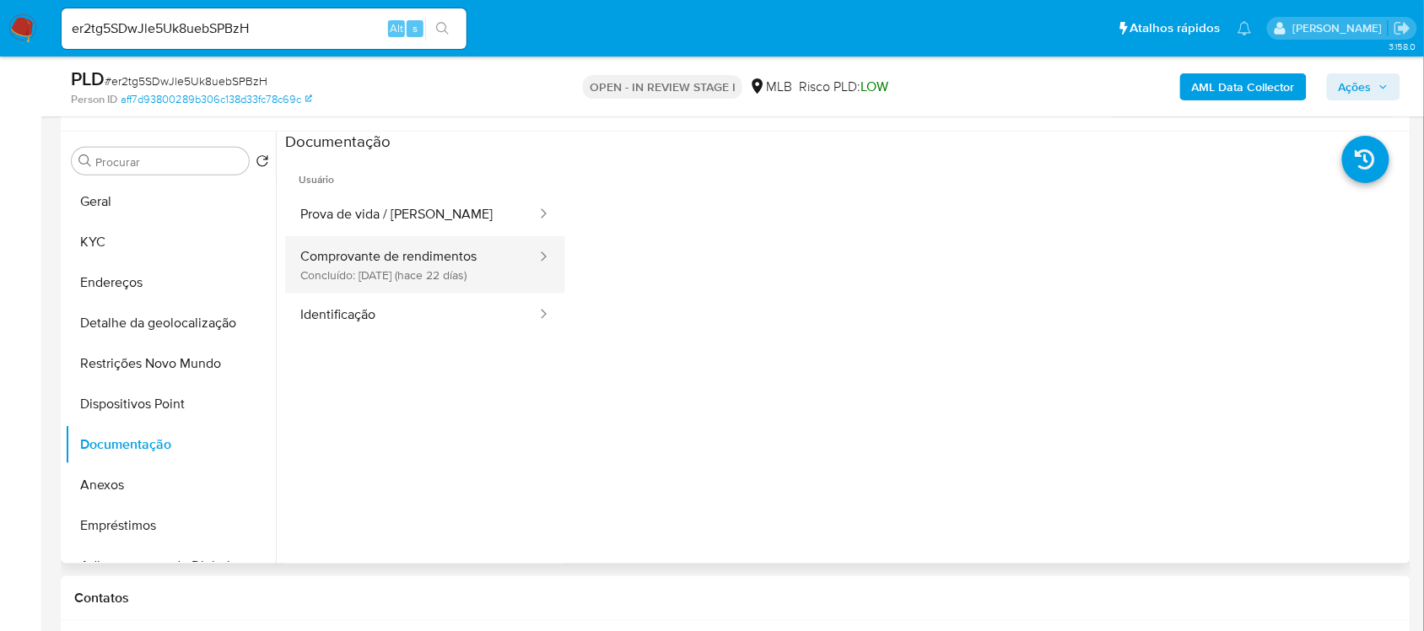
click at [457, 266] on button "Comprovante de rendimentos Concluído: 19/08/2025 (hace 22 días)" at bounding box center [411, 264] width 253 height 57
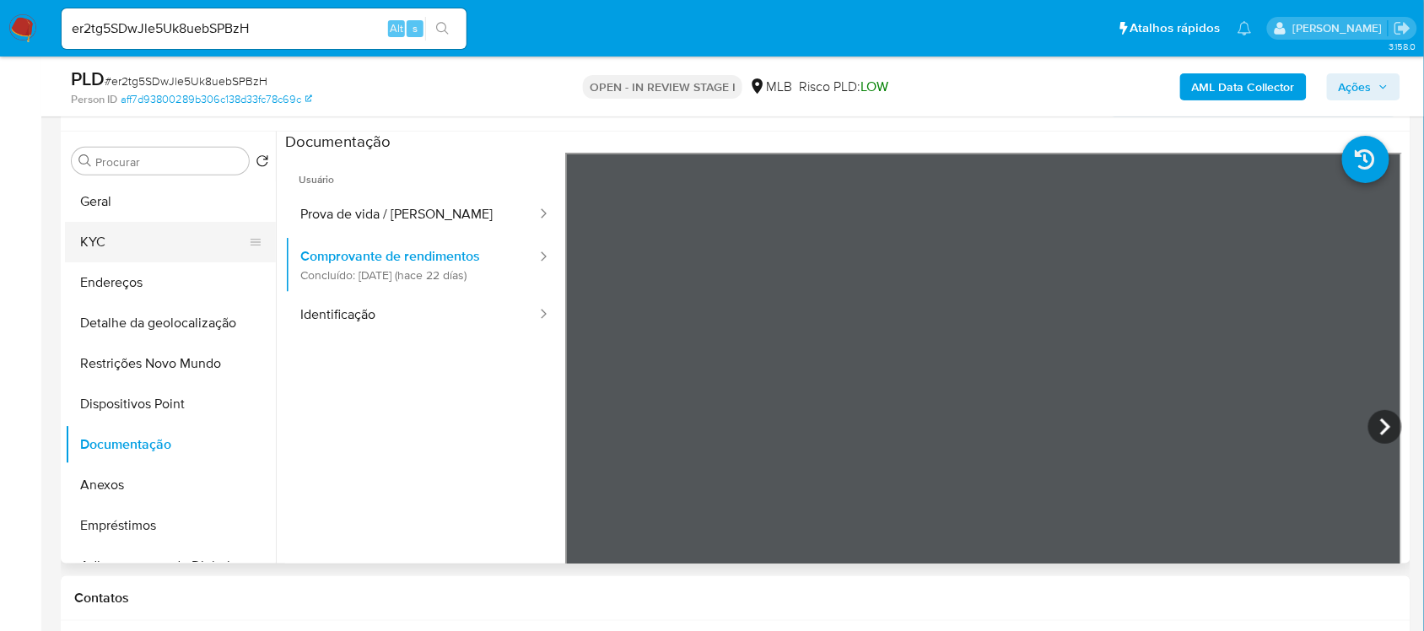
drag, startPoint x: 268, startPoint y: 276, endPoint x: 260, endPoint y: 232, distance: 44.7
click at [268, 236] on ul "Geral KYC Endereços Detalhe da geolocalização Restrições Novo Mundo Dispositivo…" at bounding box center [170, 371] width 211 height 380
click at [153, 195] on button "Geral" at bounding box center [163, 201] width 197 height 40
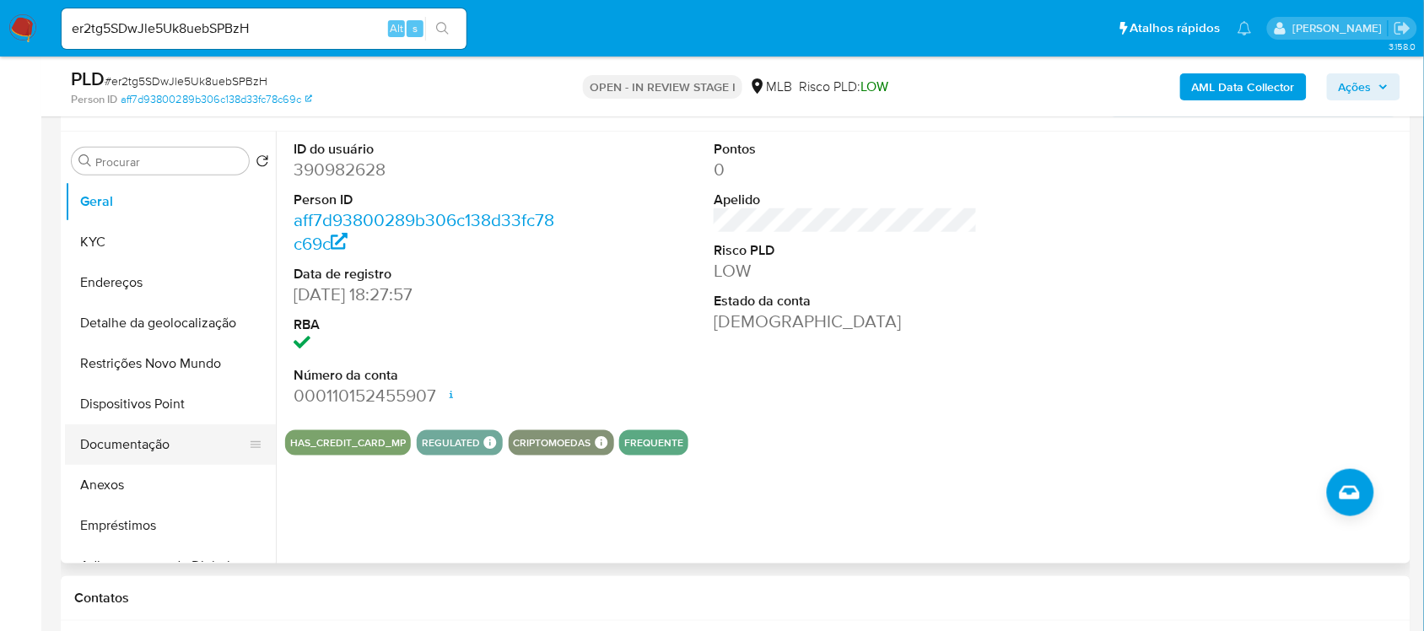
click at [139, 437] on button "Documentação" at bounding box center [163, 444] width 197 height 40
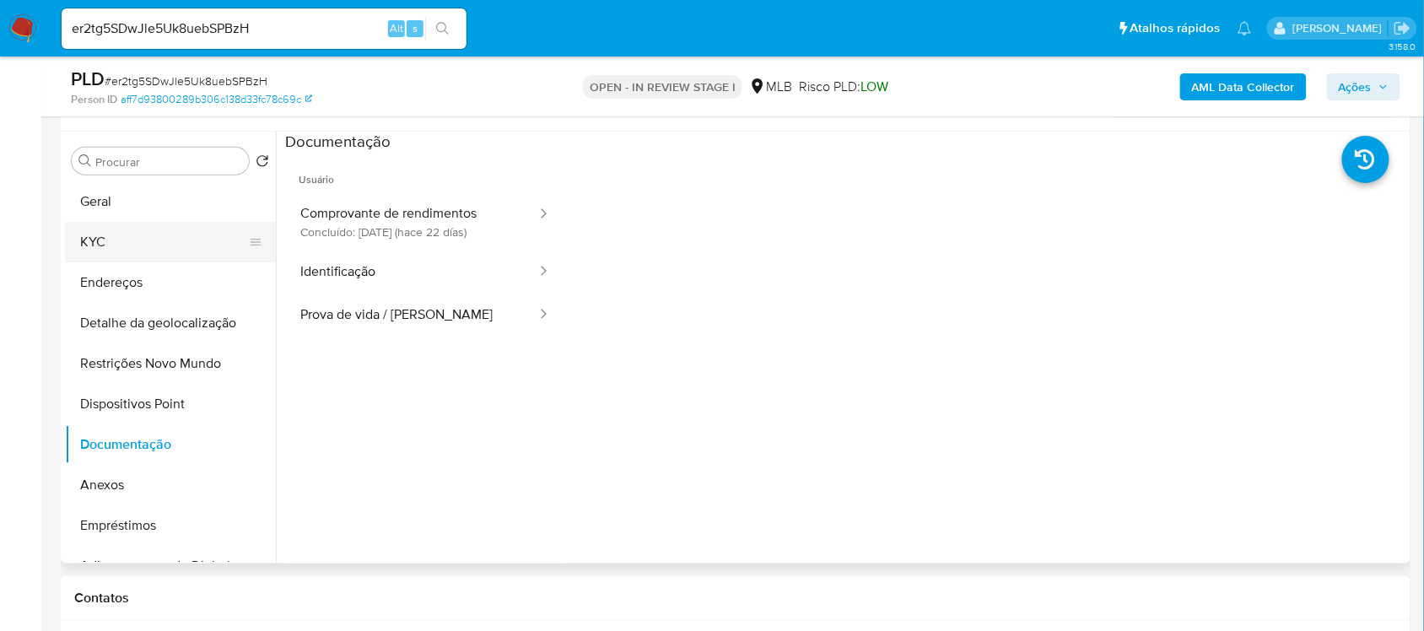
click at [145, 237] on button "KYC" at bounding box center [163, 242] width 197 height 40
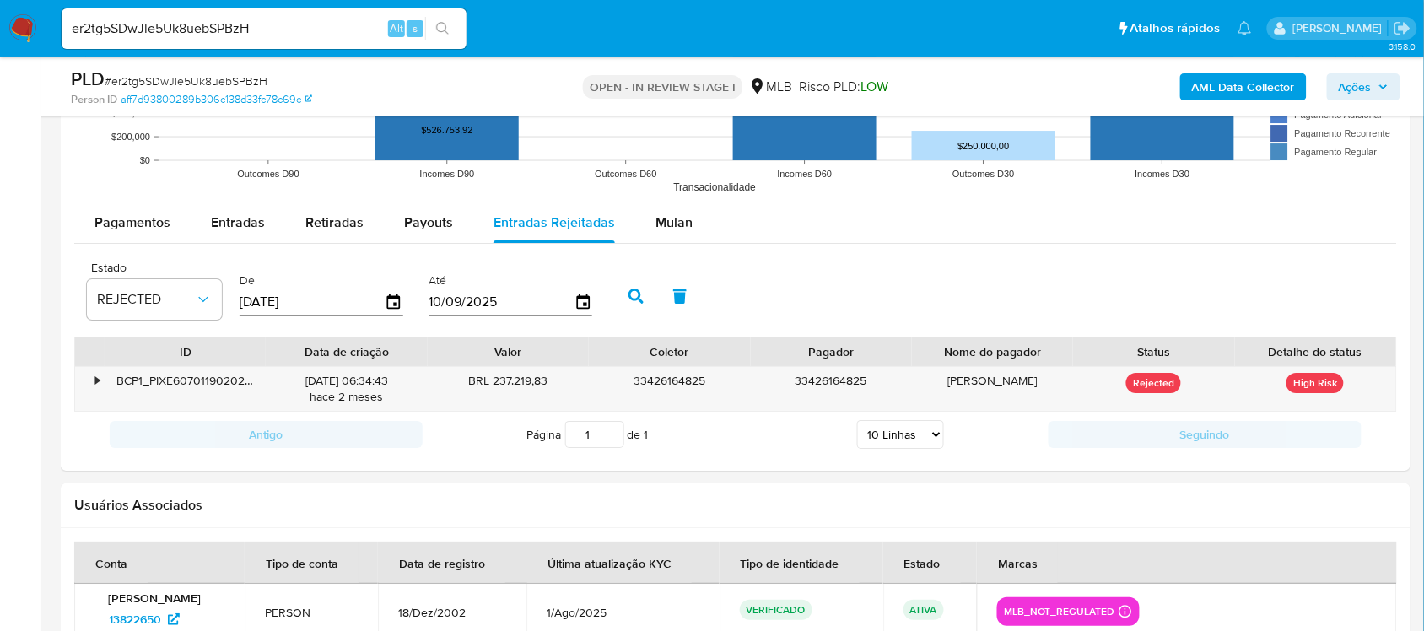
scroll to position [1676, 0]
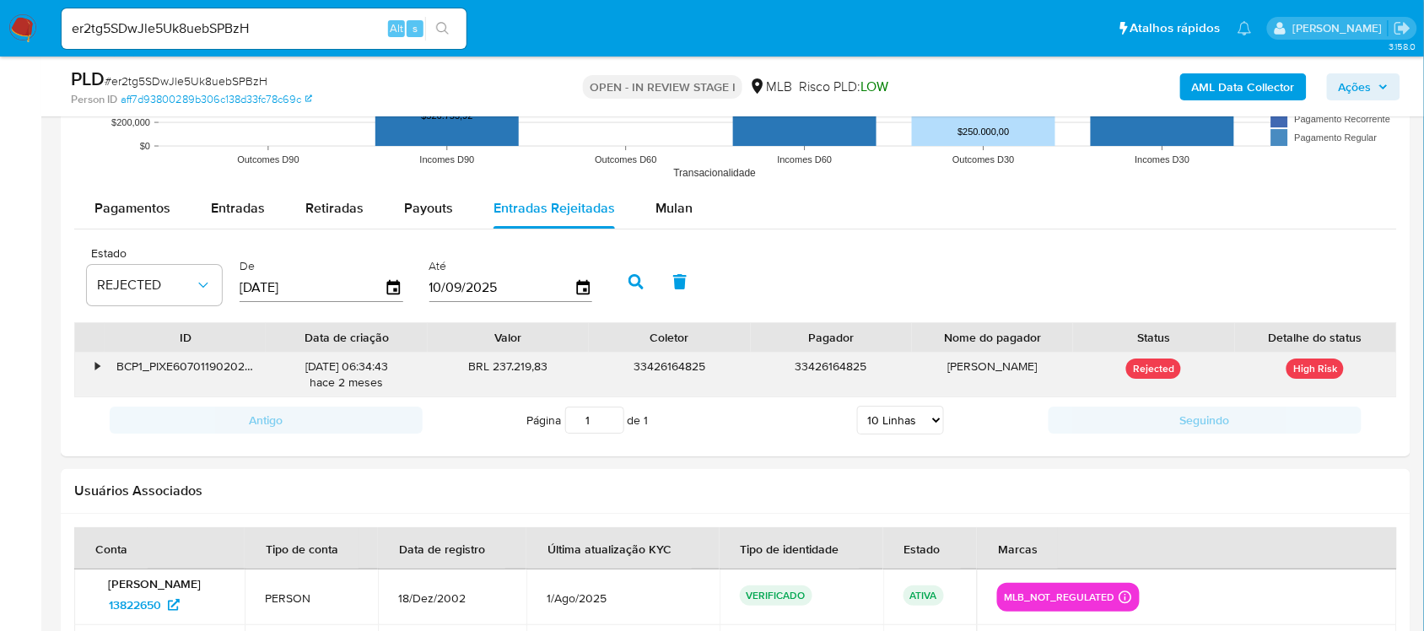
click at [94, 373] on div "•" at bounding box center [90, 375] width 30 height 44
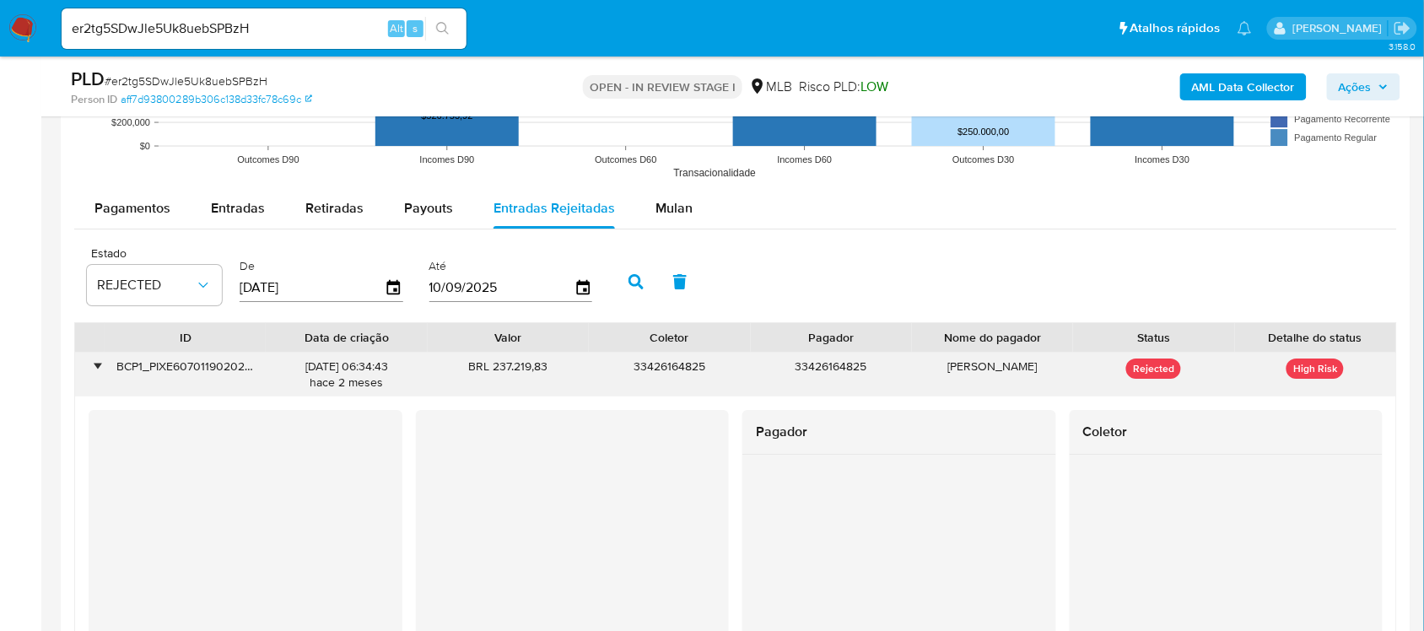
drag, startPoint x: 492, startPoint y: 369, endPoint x: 545, endPoint y: 369, distance: 53.1
click at [545, 369] on div "BRL 237.219,83" at bounding box center [508, 375] width 161 height 44
click at [412, 500] on div "Pagador Coletor" at bounding box center [736, 585] width 1294 height 351
drag, startPoint x: 491, startPoint y: 369, endPoint x: 548, endPoint y: 369, distance: 57.4
click at [548, 369] on div "BRL 237.219,83" at bounding box center [508, 375] width 161 height 44
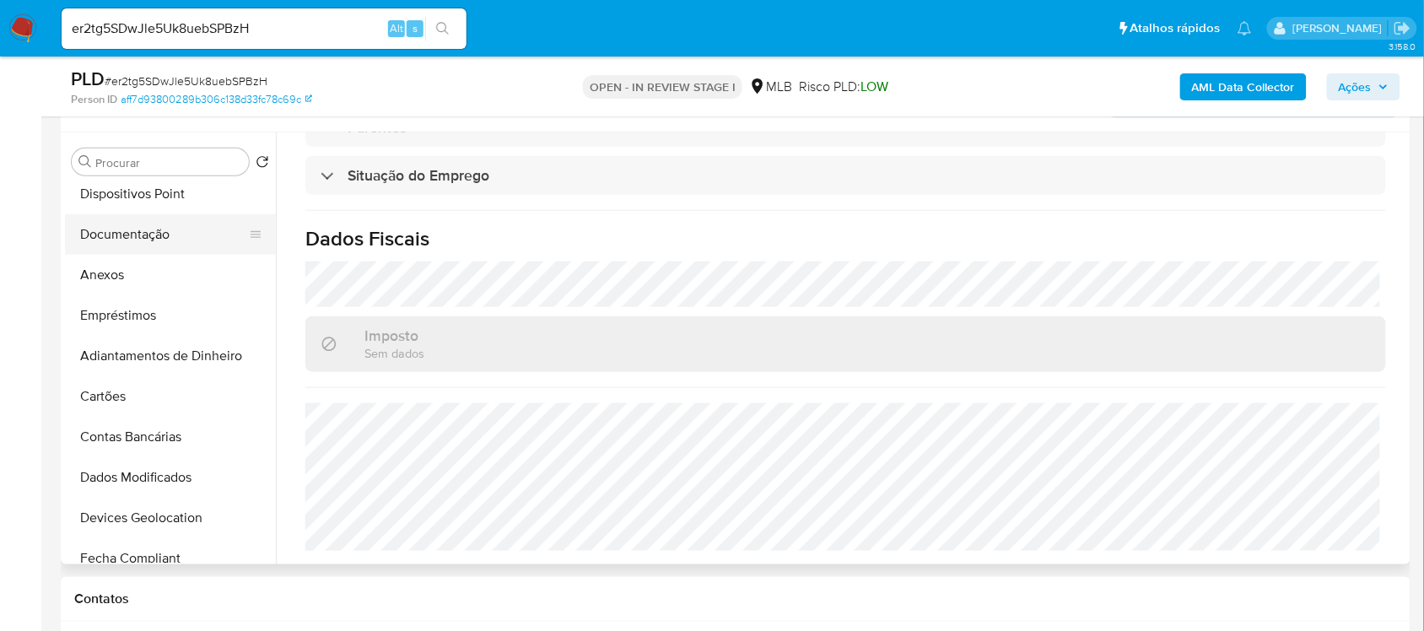
scroll to position [0, 0]
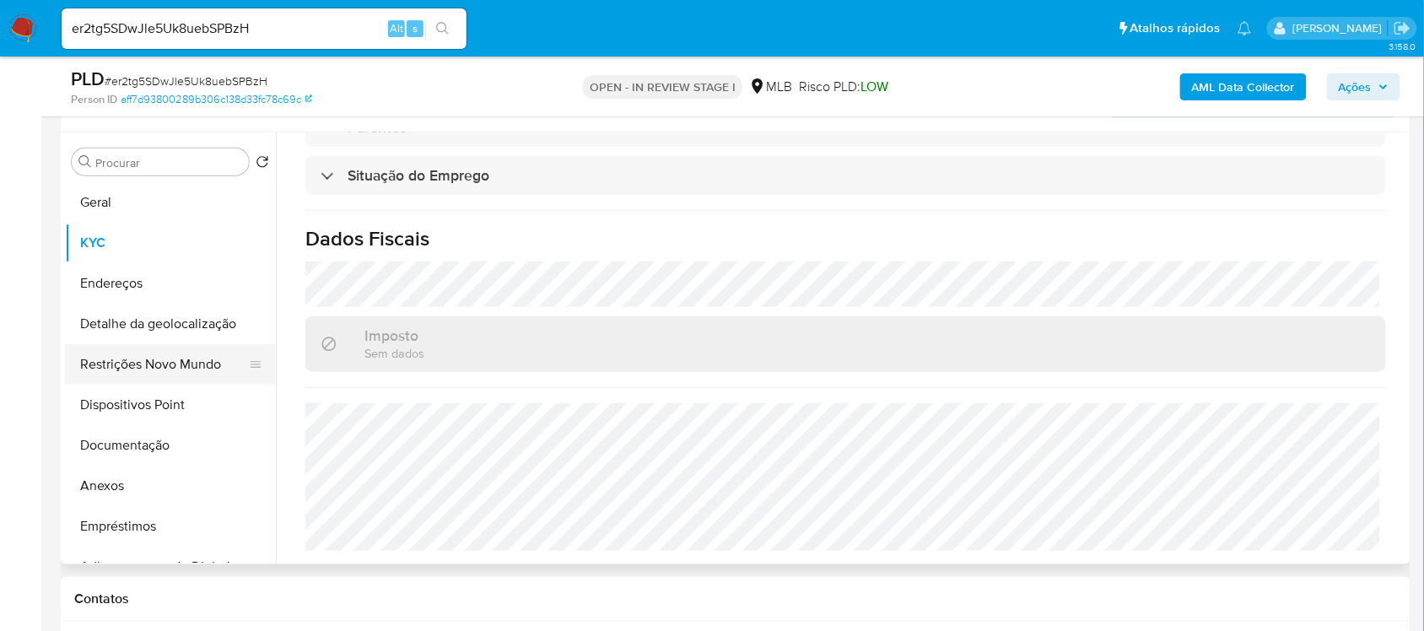
click at [157, 364] on button "Restrições Novo Mundo" at bounding box center [163, 364] width 197 height 40
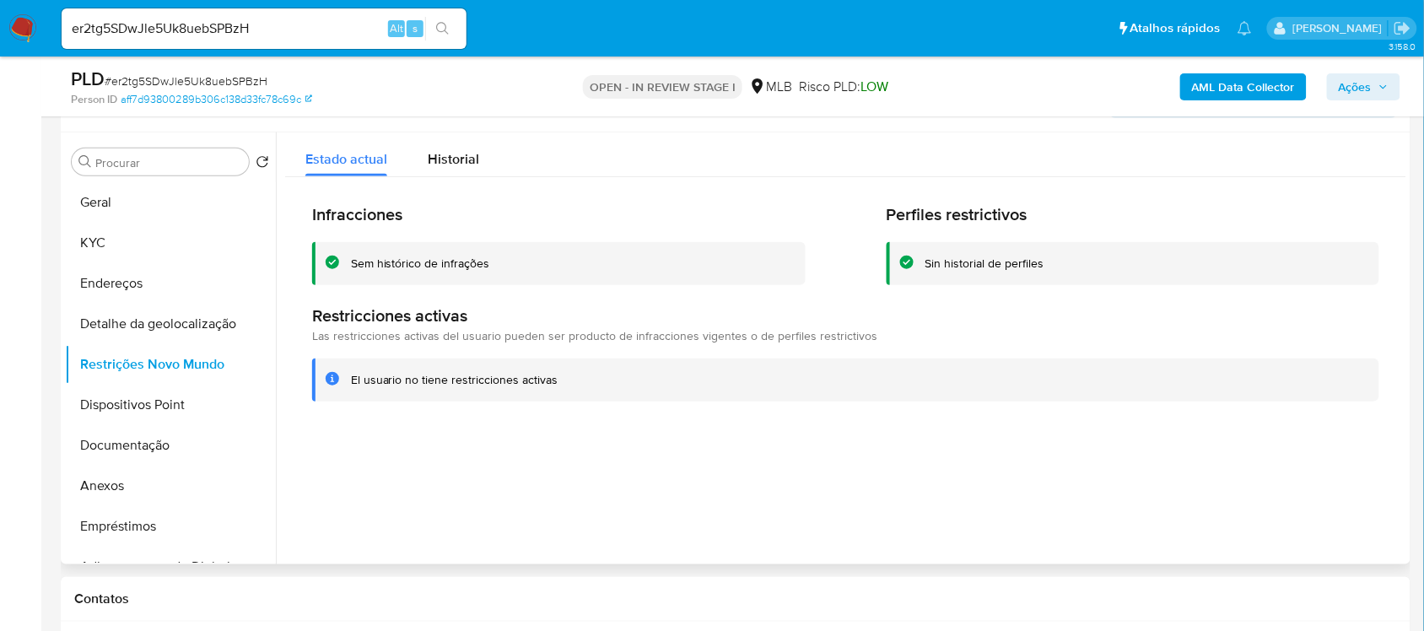
drag, startPoint x: 348, startPoint y: 385, endPoint x: 571, endPoint y: 381, distance: 222.7
click at [571, 381] on div "El usuario no tiene restricciones activas" at bounding box center [845, 379] width 1067 height 43
click at [105, 482] on button "Anexos" at bounding box center [163, 486] width 197 height 40
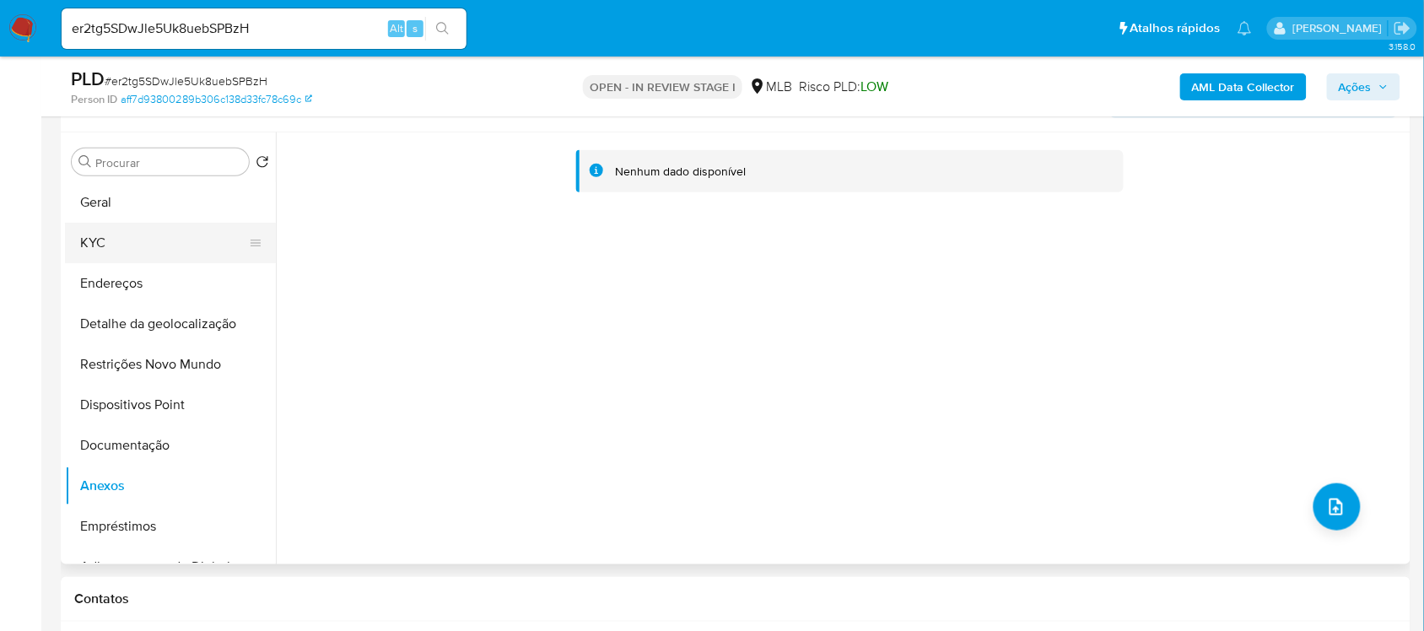
click at [128, 239] on button "KYC" at bounding box center [163, 243] width 197 height 40
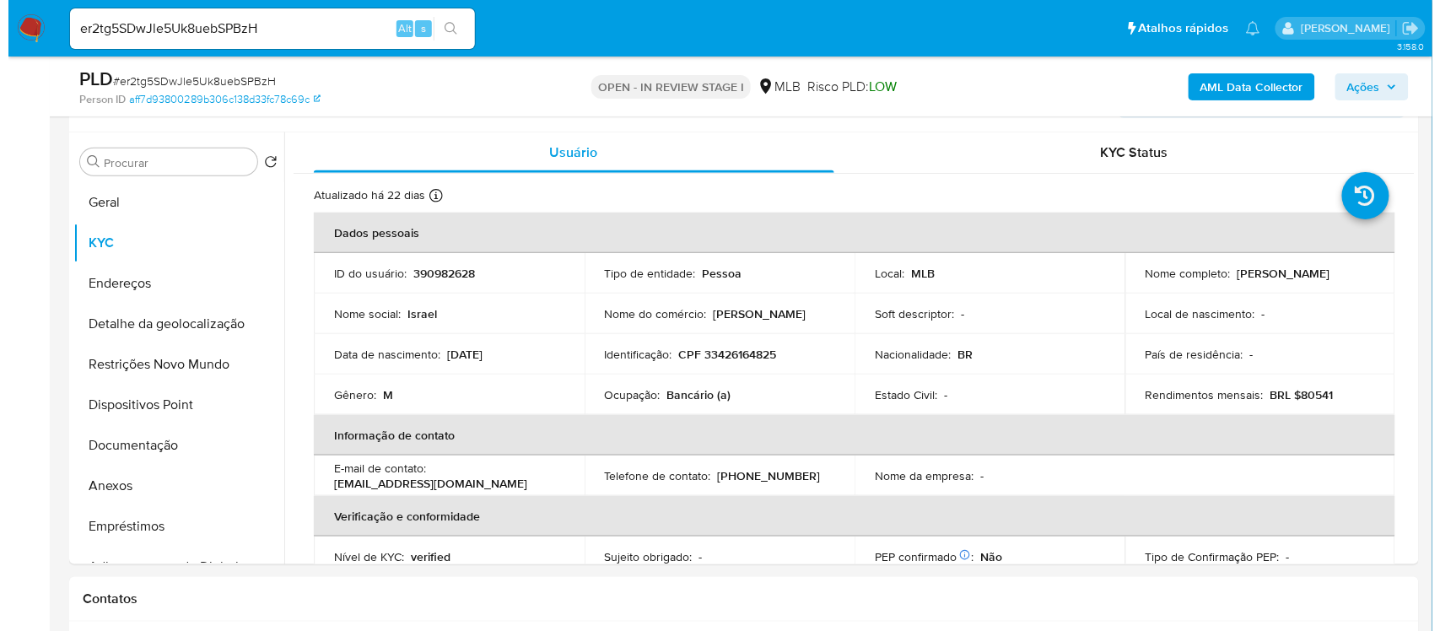
scroll to position [411, 0]
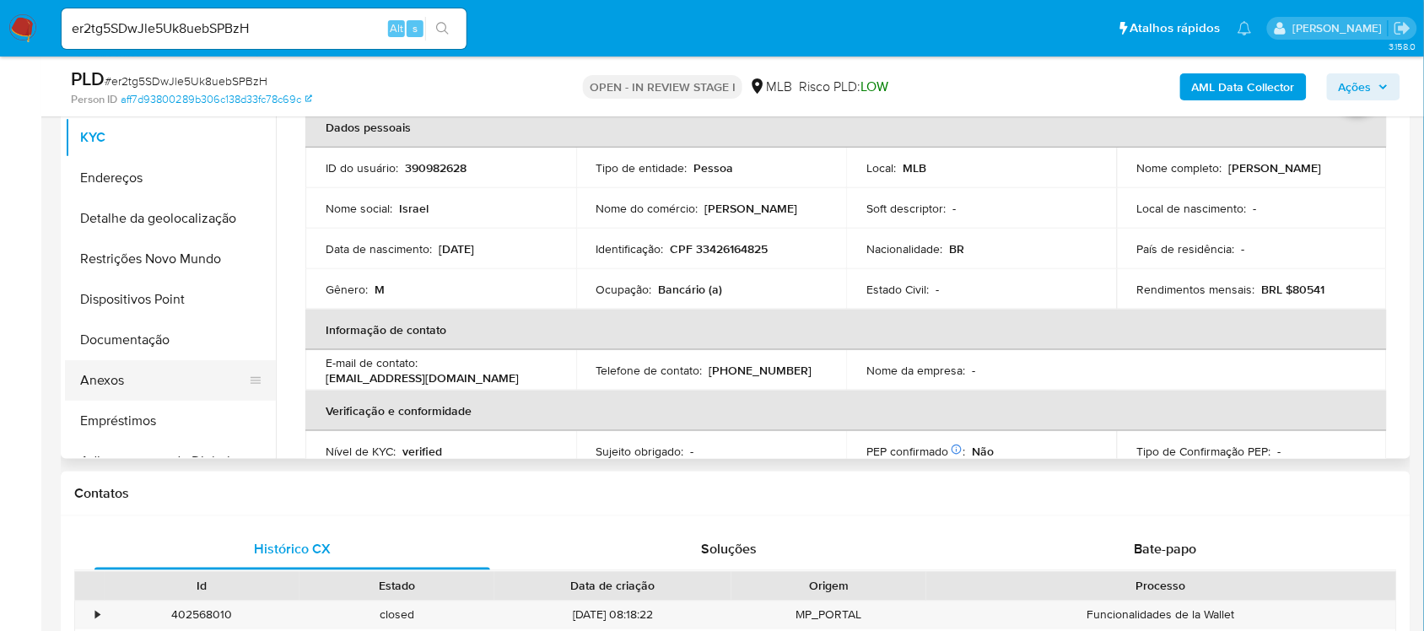
click at [123, 374] on button "Anexos" at bounding box center [163, 380] width 197 height 40
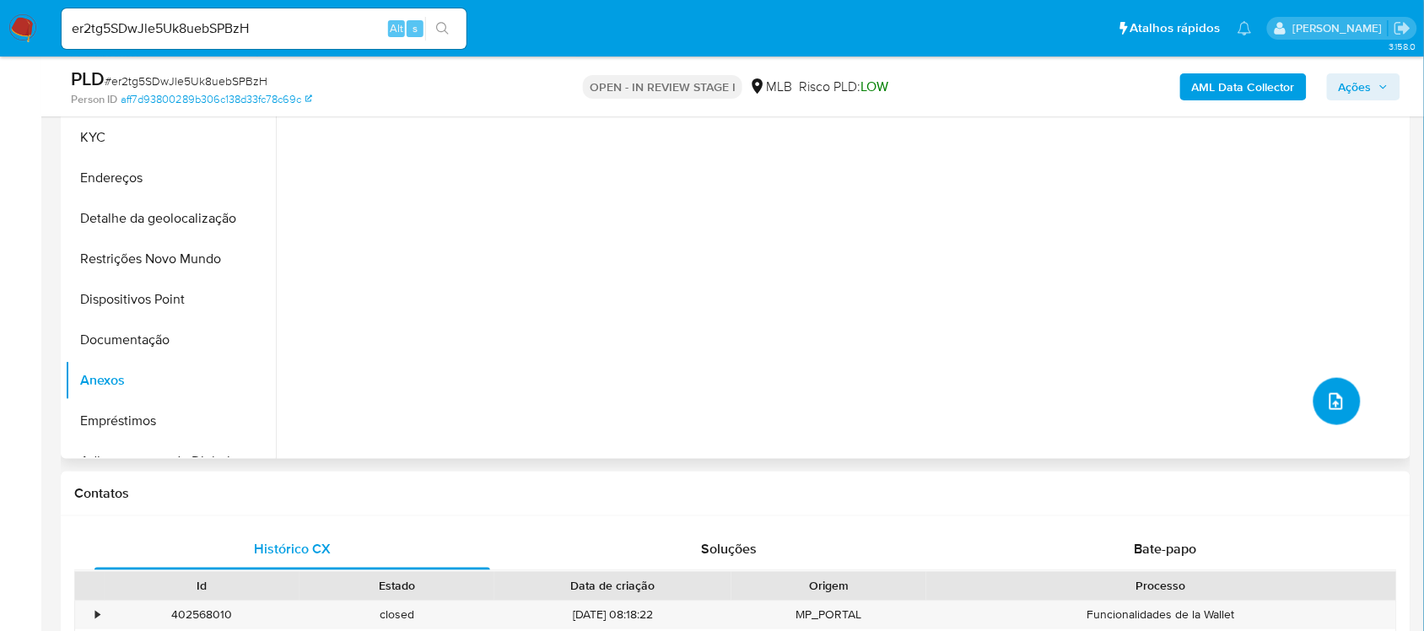
click at [1325, 419] on button "upload-file" at bounding box center [1336, 401] width 47 height 47
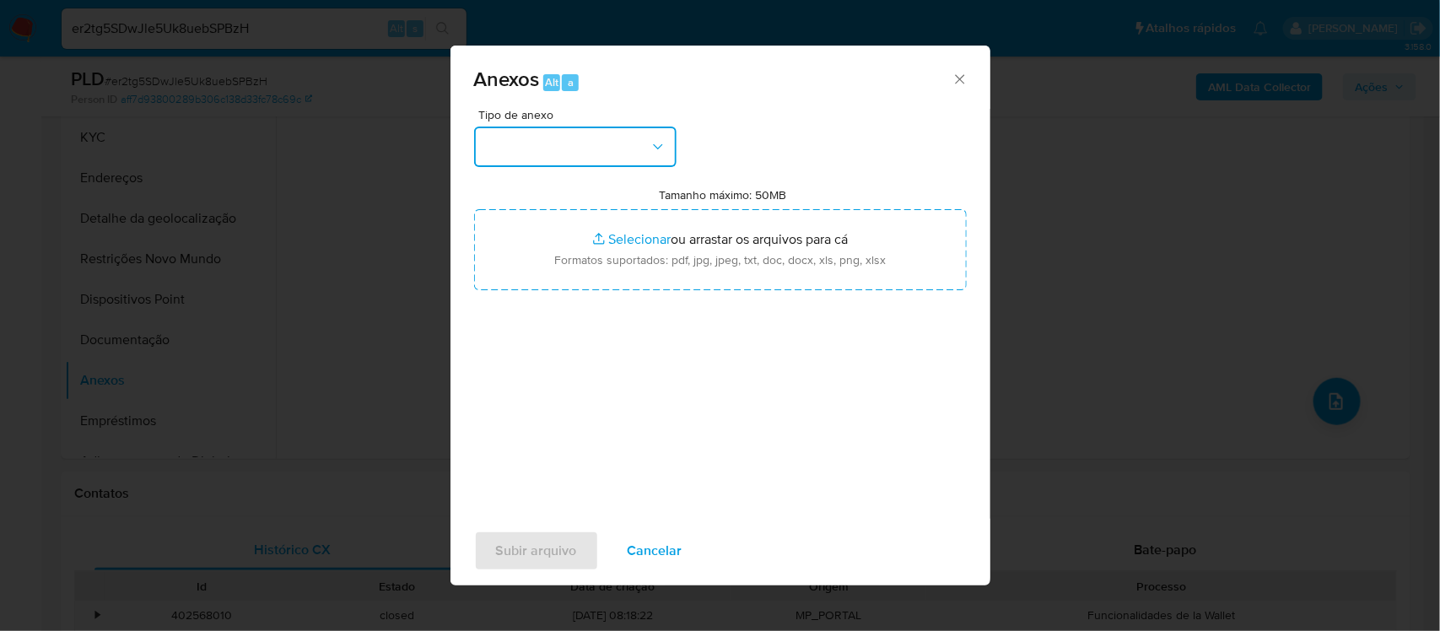
click at [660, 162] on button "button" at bounding box center [575, 147] width 202 height 40
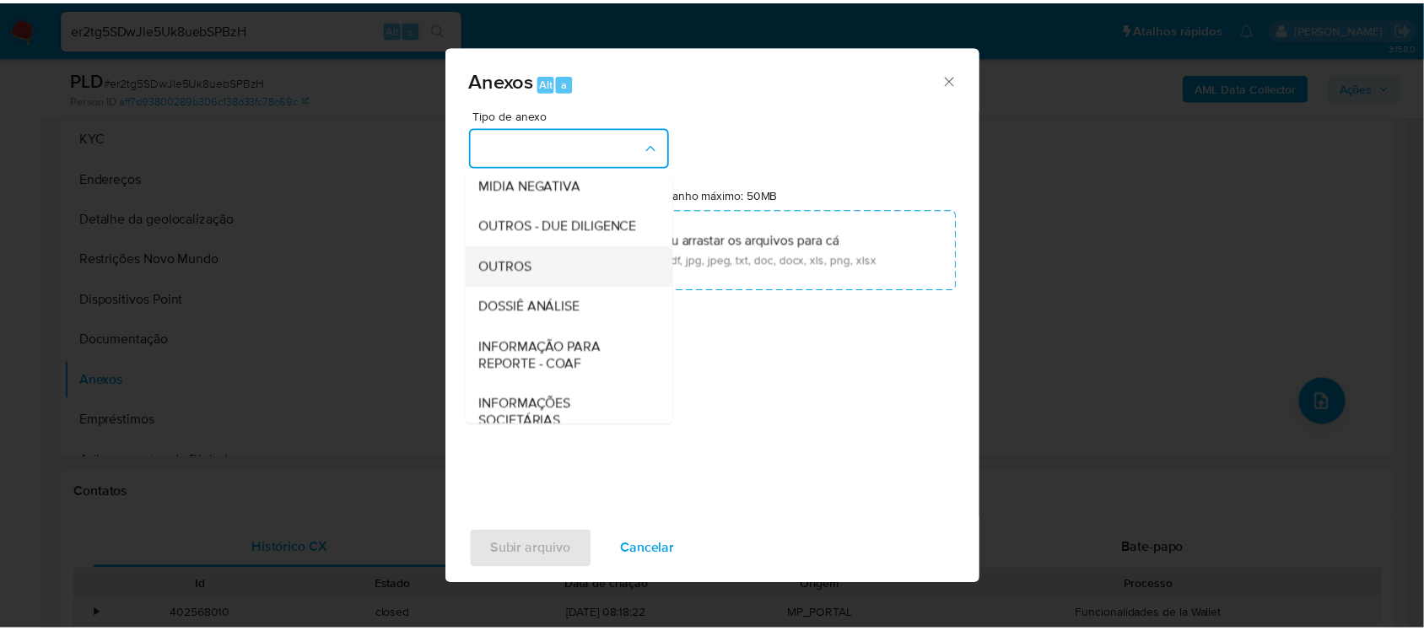
scroll to position [211, 0]
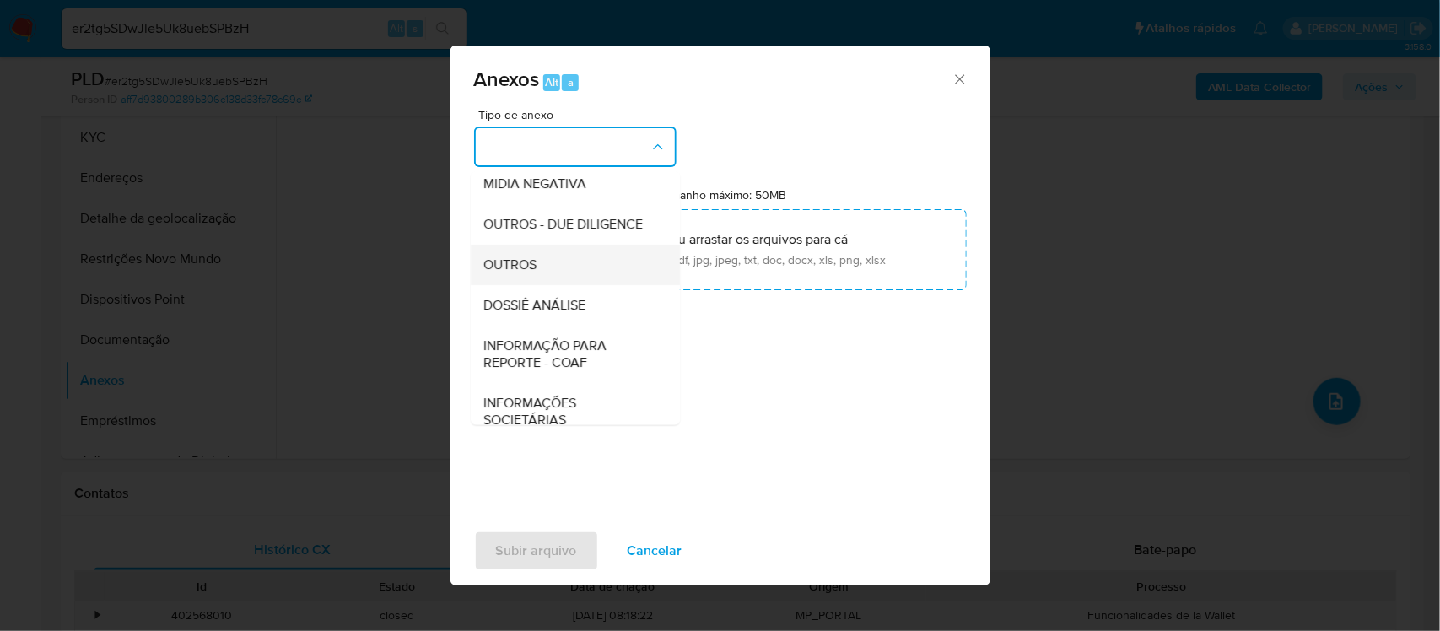
click at [523, 272] on span "OUTROS" at bounding box center [510, 264] width 53 height 17
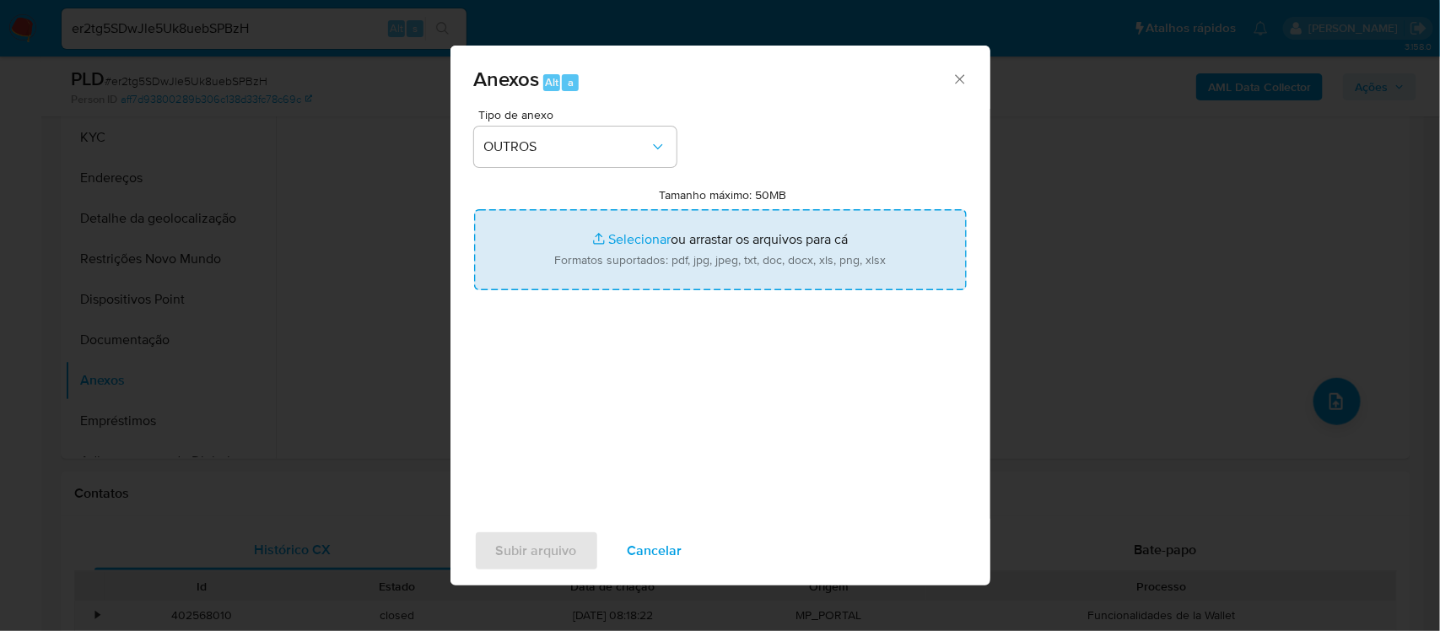
click at [641, 241] on input "Tamanho máximo: 50MB Selecionar arquivos" at bounding box center [720, 249] width 493 height 81
type input "C:\fakepath\Mulan Israel Pereira de Oliveira 390982628_2025_09_10_11_11_53 - Ta…"
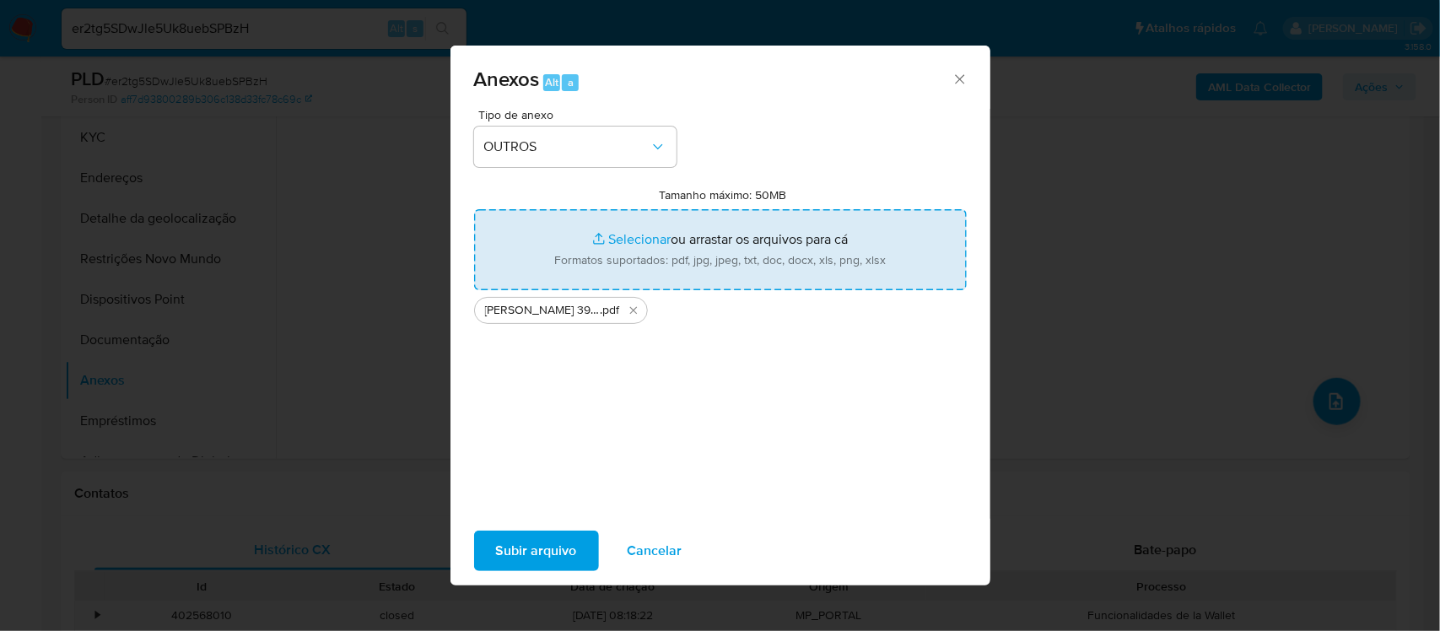
click at [620, 241] on input "Tamanho máximo: 50MB Selecionar arquivos" at bounding box center [720, 249] width 493 height 81
type input "C:\fakepath\SAR -xxxxx- CPF 33426164825 - ISRAEL PEREIRA DE OLIVEIRA.pdf"
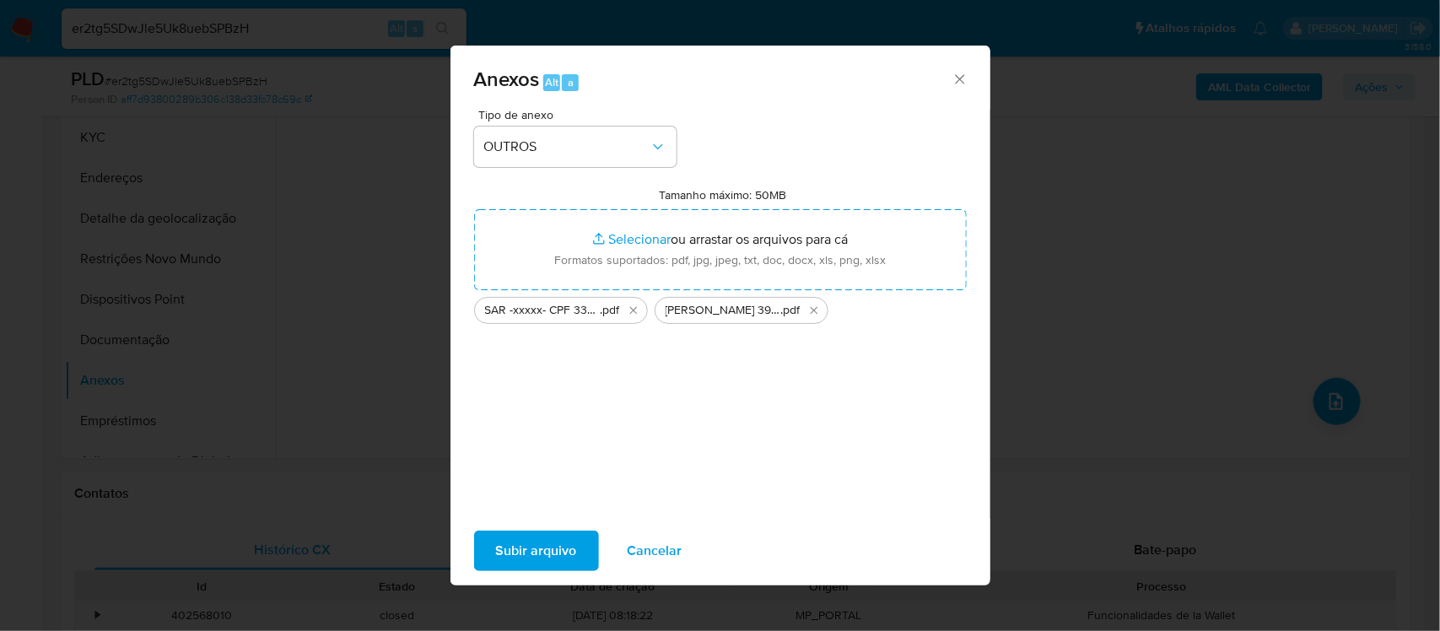
click at [512, 536] on span "Subir arquivo" at bounding box center [536, 550] width 81 height 37
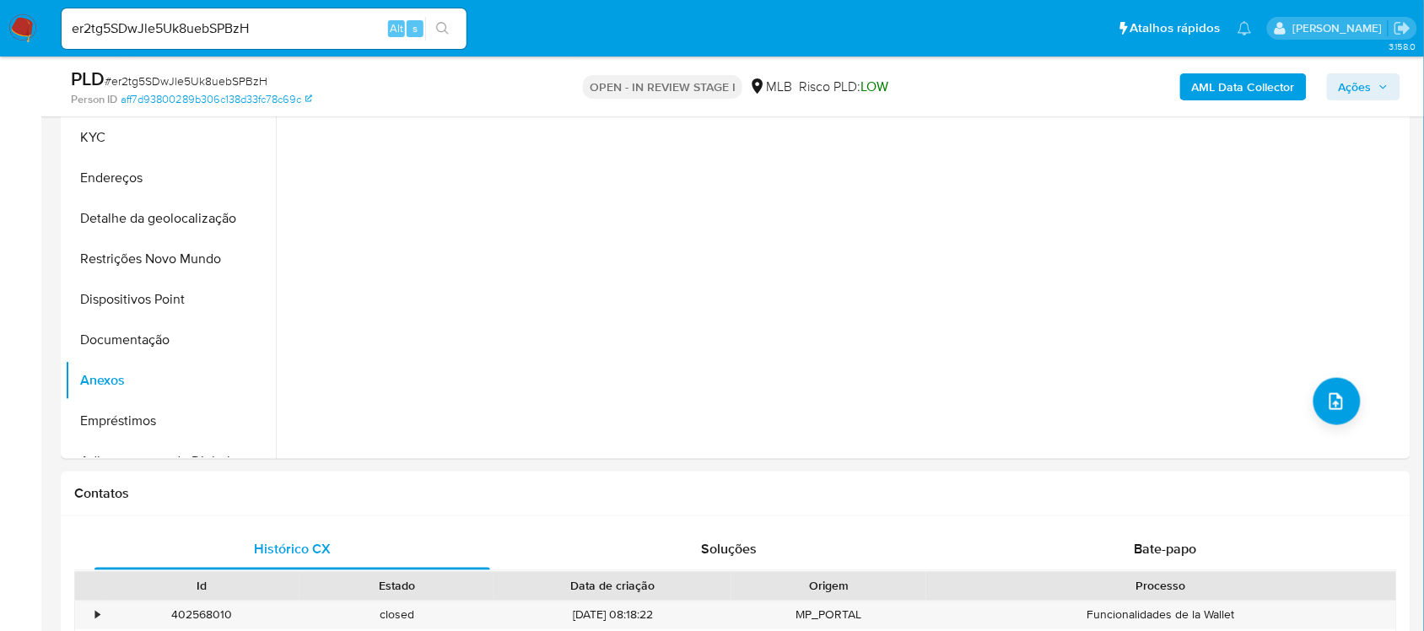
click at [1342, 89] on span "Ações" at bounding box center [1354, 86] width 33 height 27
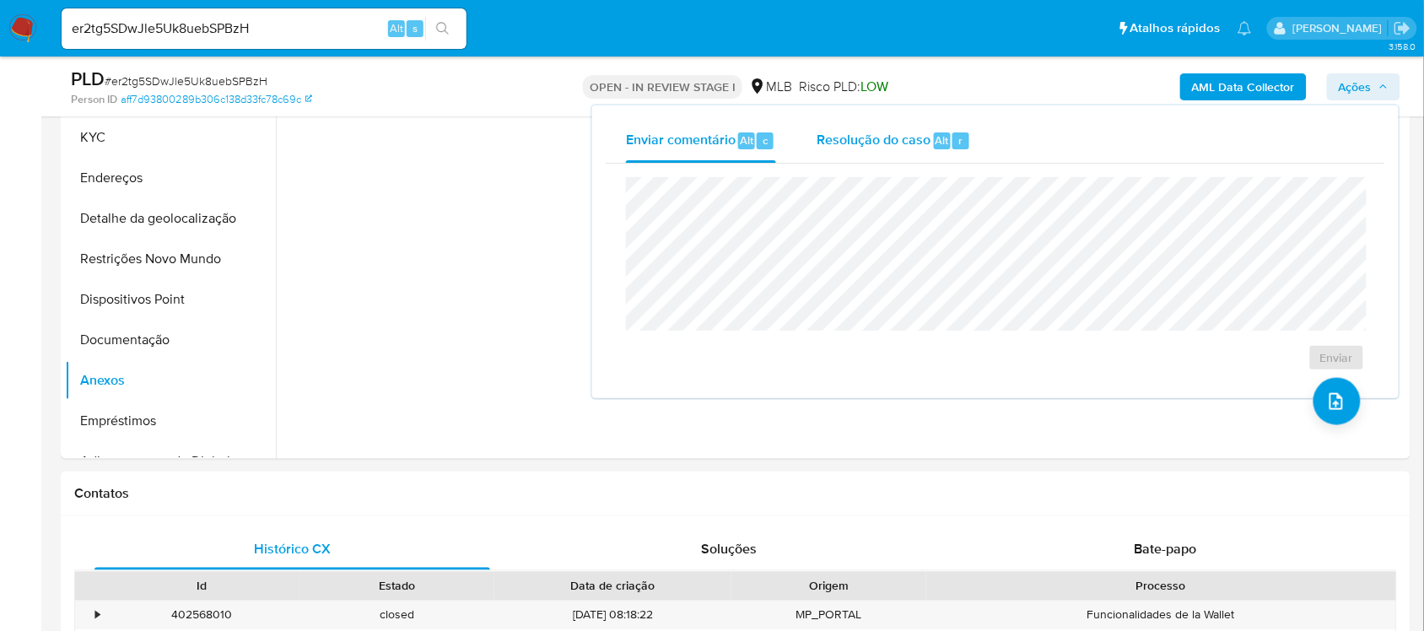
click at [890, 140] on span "Resolução do caso" at bounding box center [873, 139] width 114 height 19
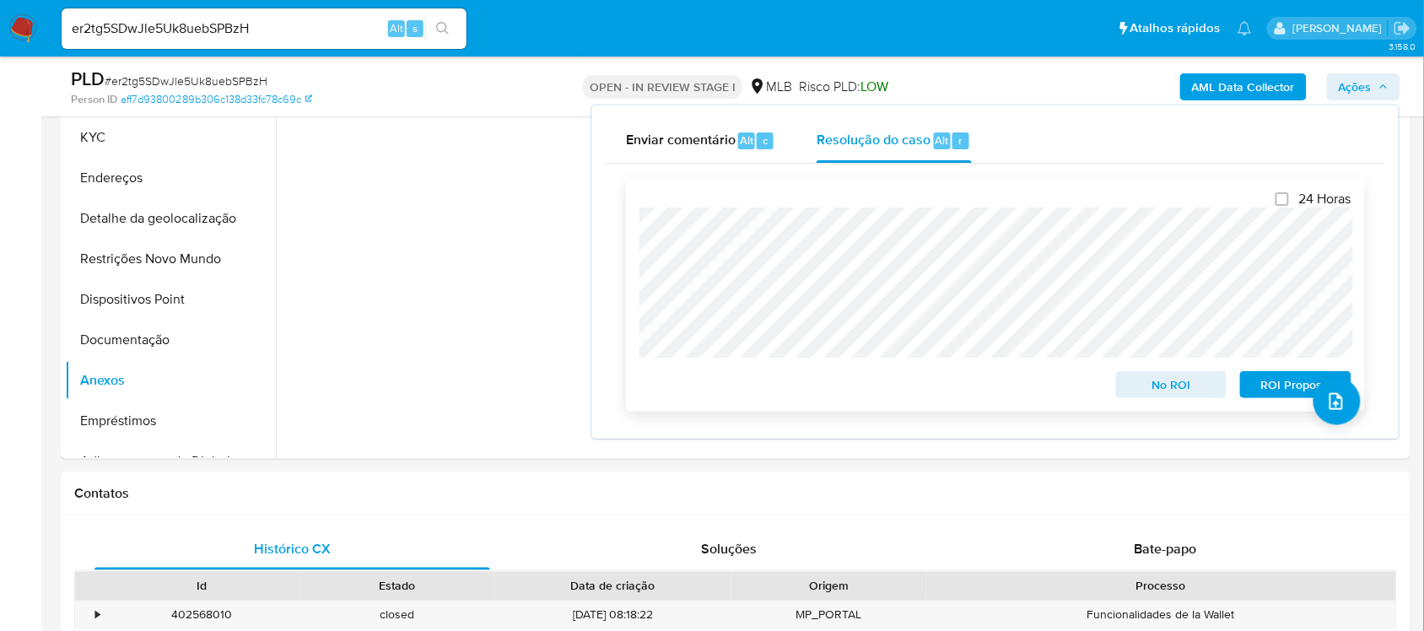
click at [1286, 392] on span "ROI Proposal" at bounding box center [1296, 385] width 88 height 24
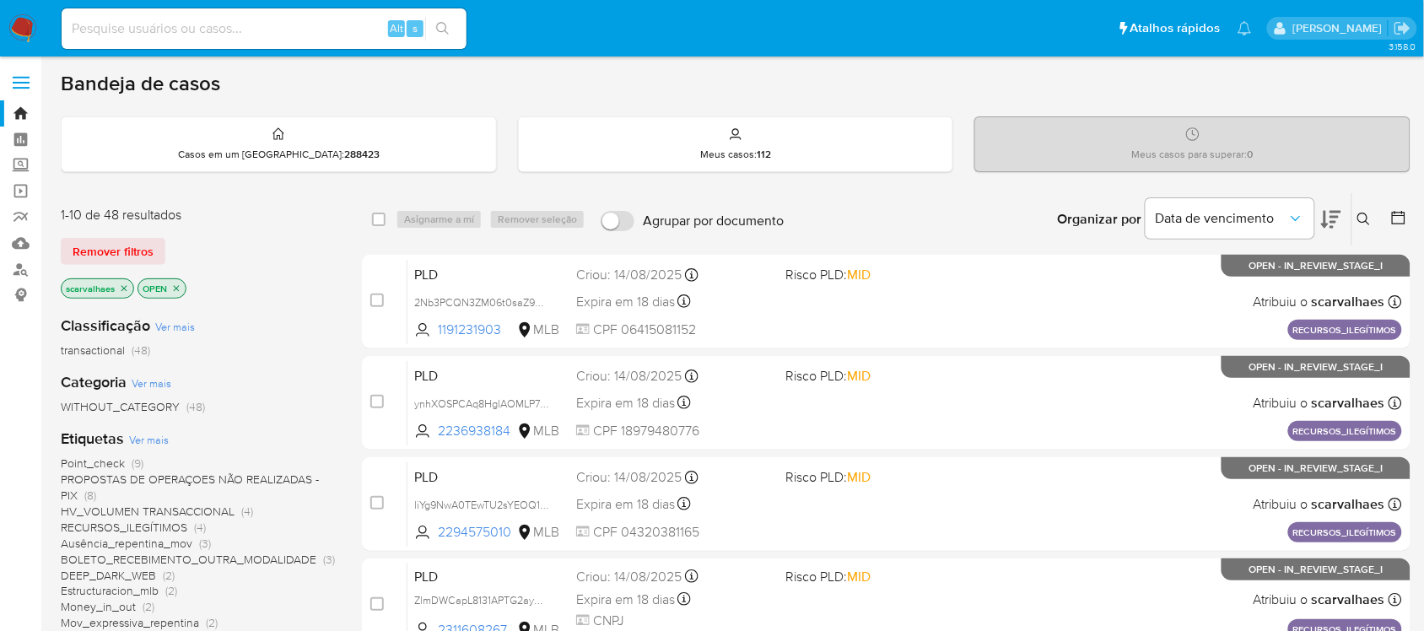
click at [122, 288] on icon "close-filter" at bounding box center [124, 288] width 10 height 10
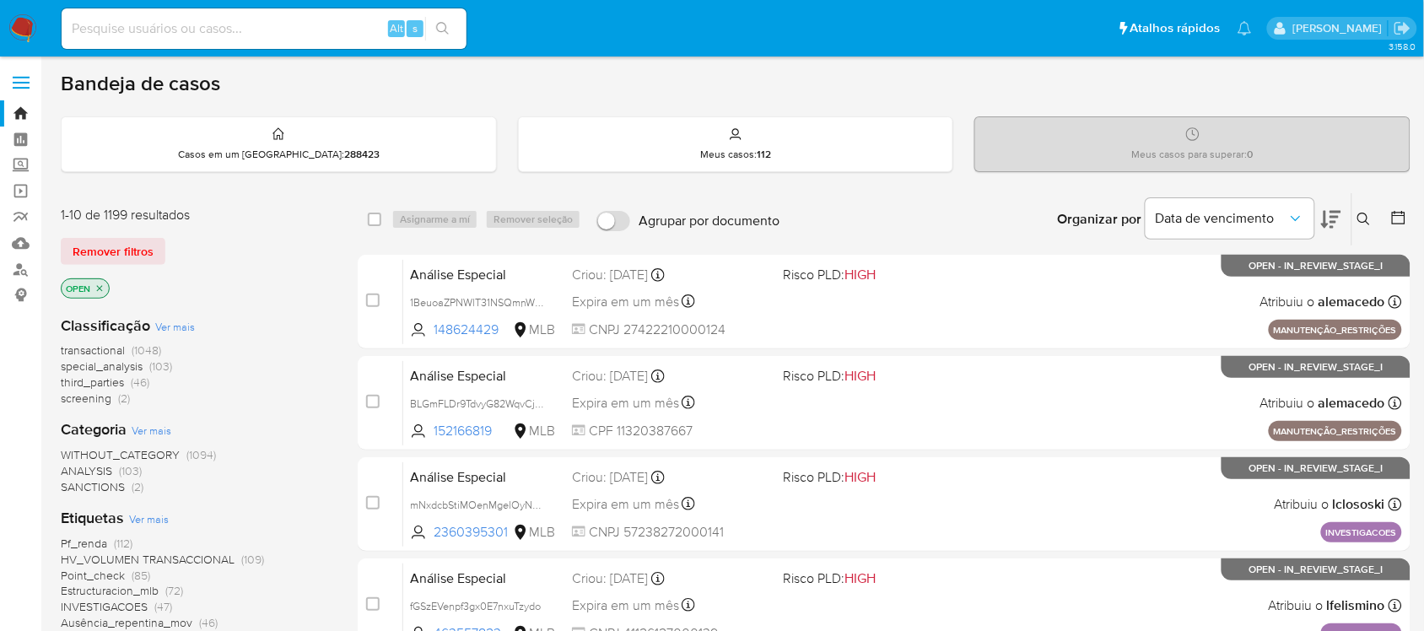
click at [101, 288] on icon "close-filter" at bounding box center [99, 288] width 10 height 10
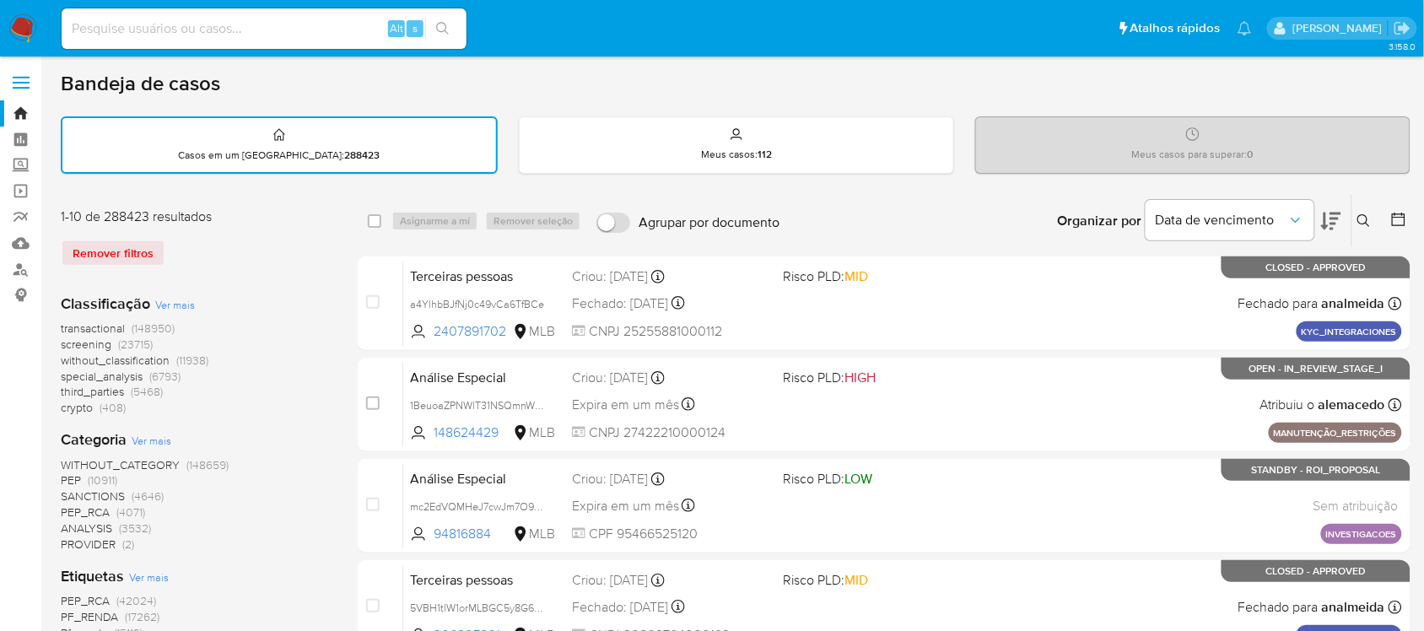
click at [152, 433] on span "Ver mais" at bounding box center [152, 440] width 40 height 15
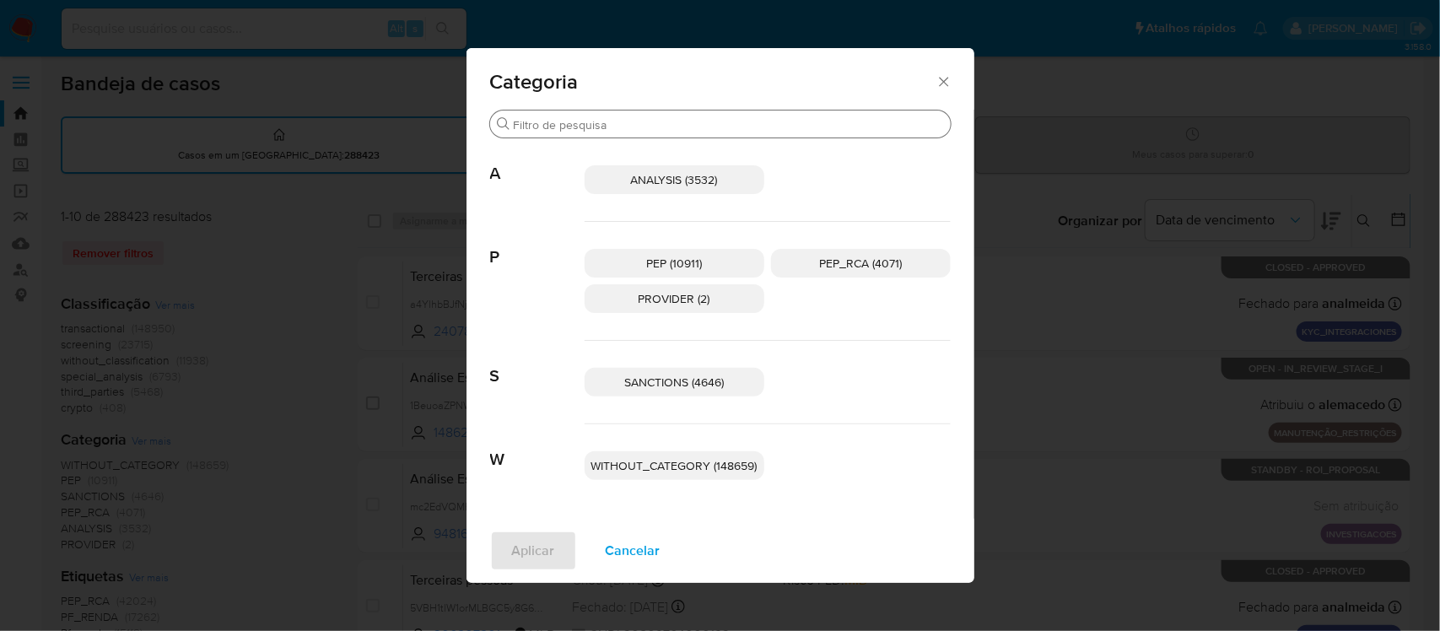
click at [671, 120] on input "Procurar" at bounding box center [729, 124] width 430 height 15
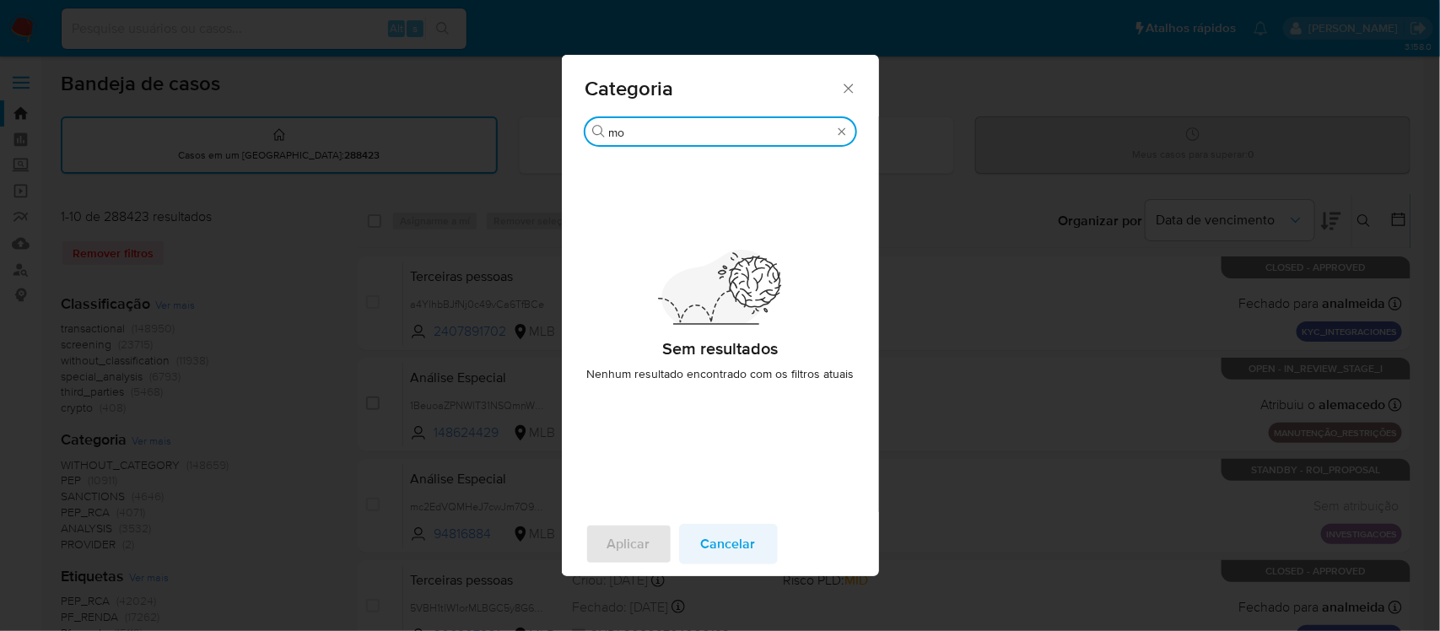
type input "mo"
click at [728, 533] on span "Cancelar" at bounding box center [728, 543] width 55 height 37
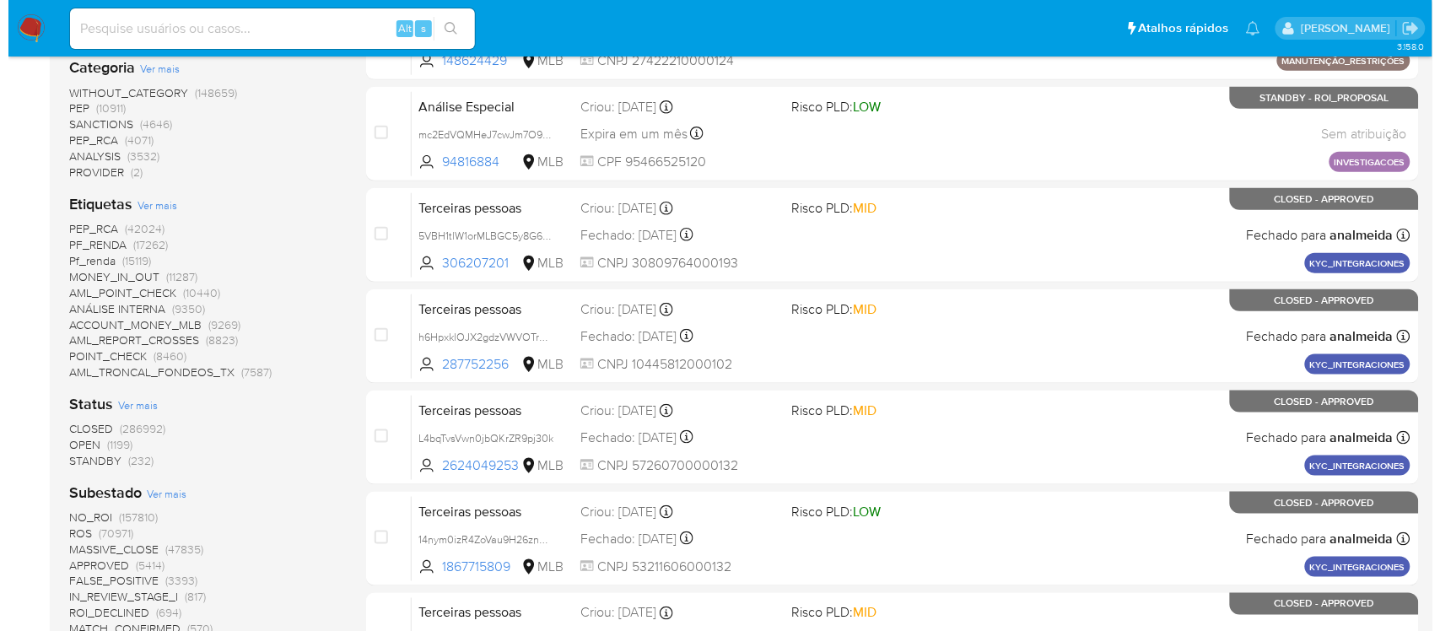
scroll to position [316, 0]
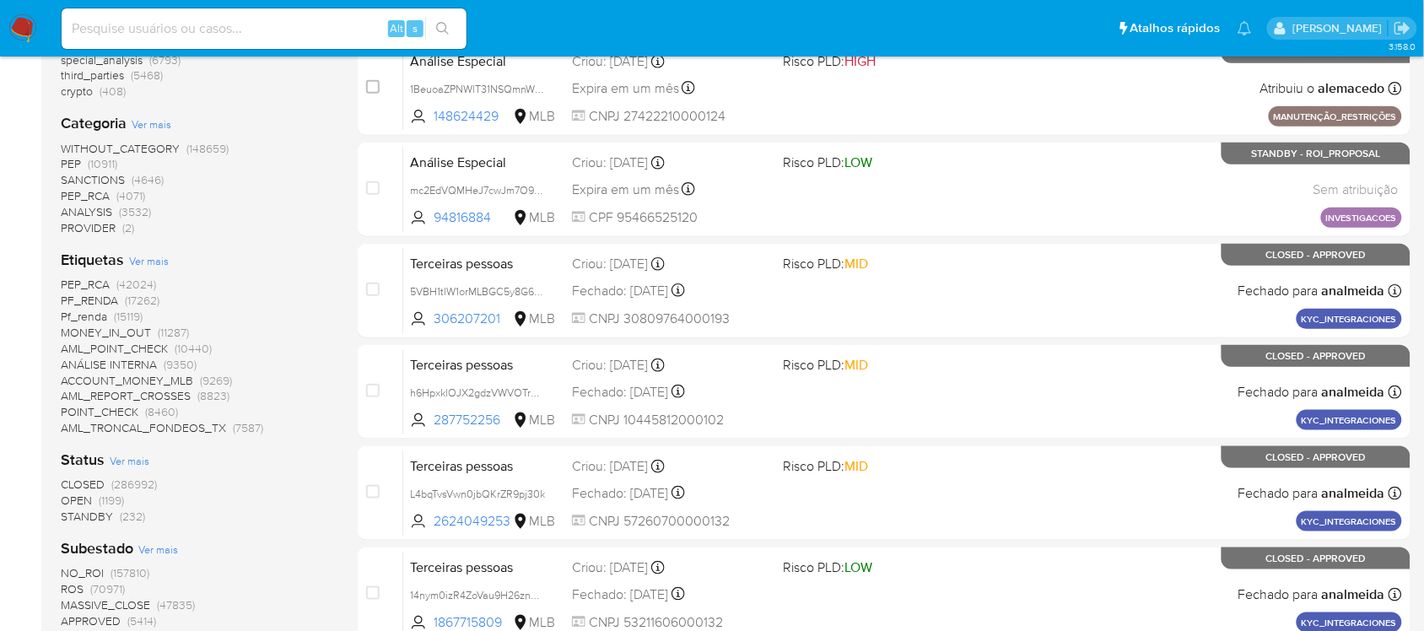
click at [143, 256] on span "Ver mais" at bounding box center [149, 260] width 40 height 15
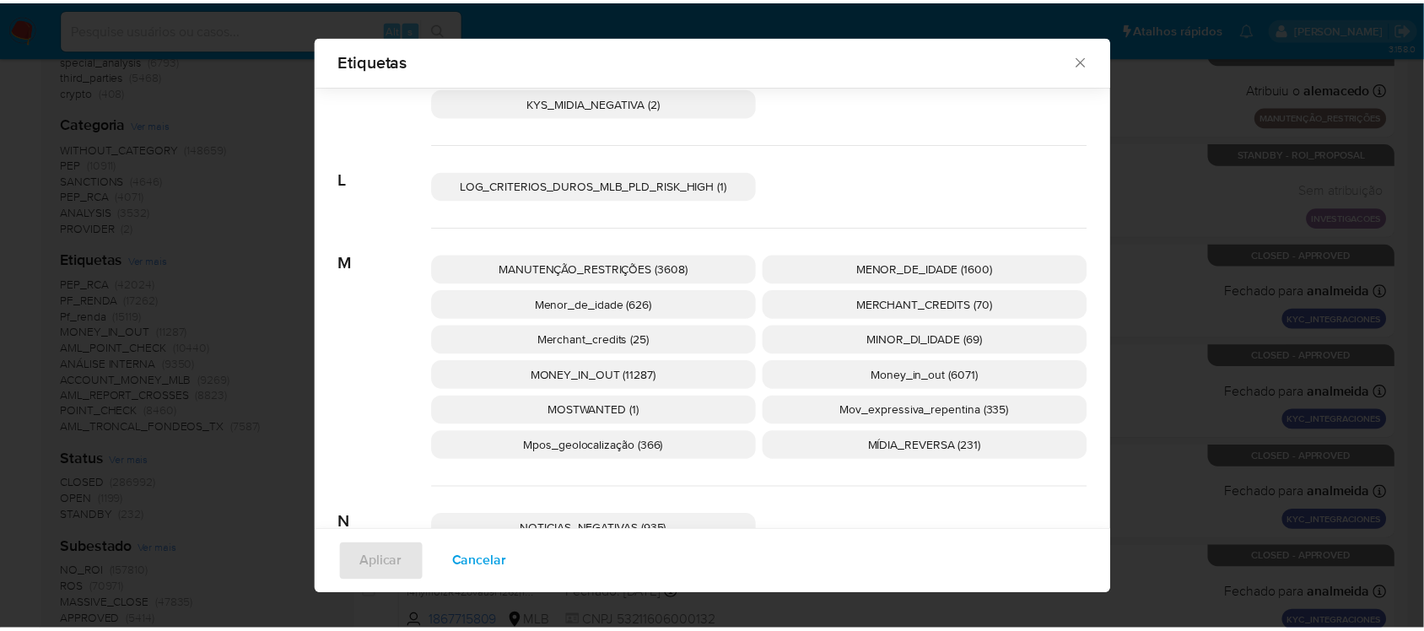
scroll to position [2940, 0]
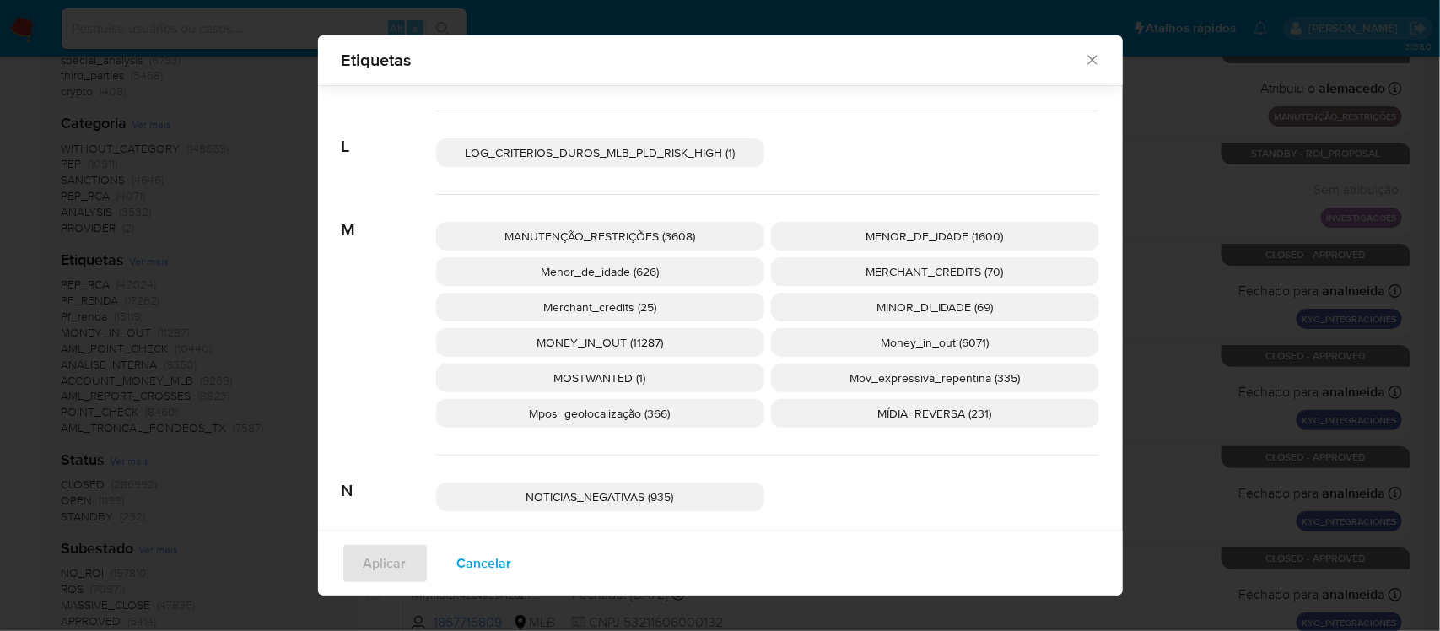
click at [610, 336] on span "MONEY_IN_OUT (11287)" at bounding box center [599, 342] width 127 height 17
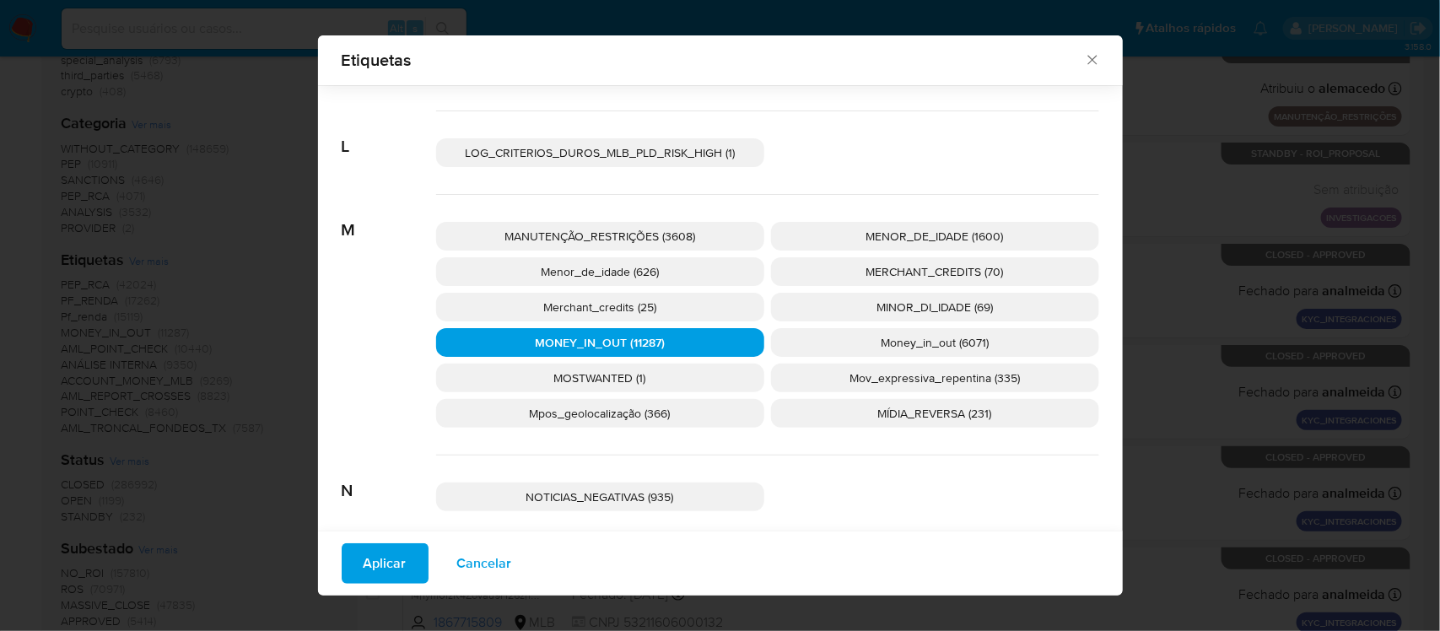
click at [368, 574] on span "Aplicar" at bounding box center [385, 563] width 43 height 37
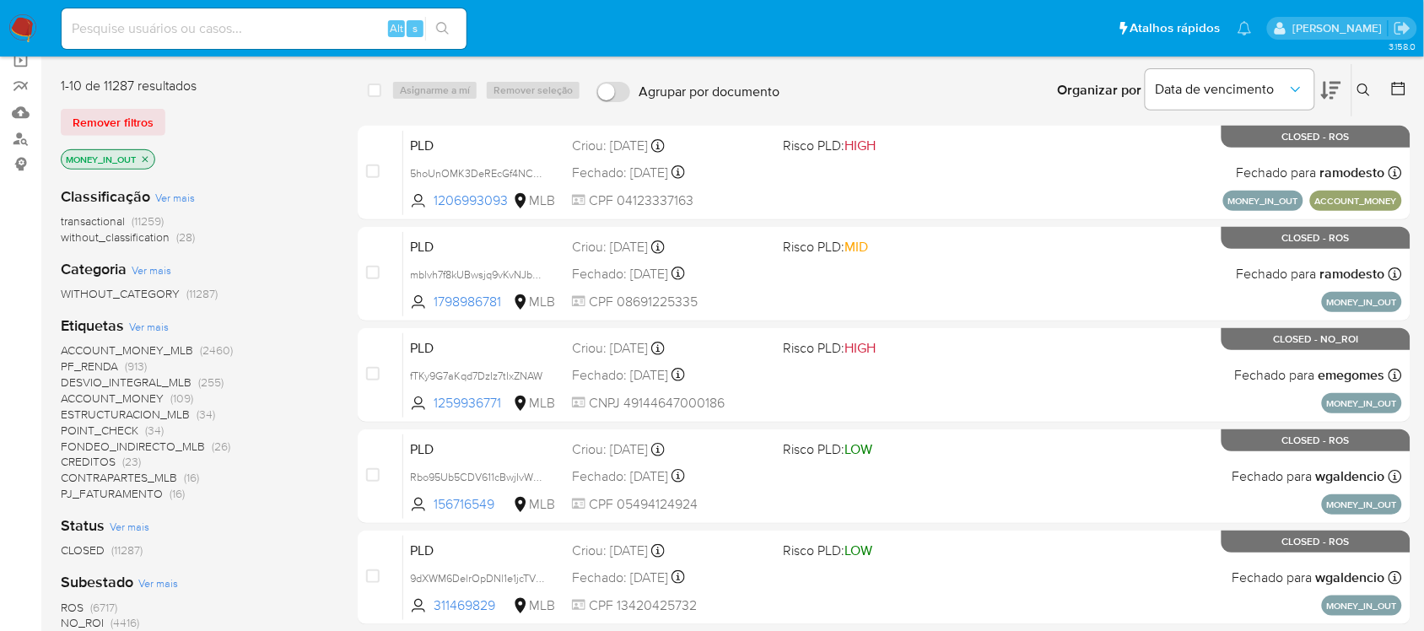
scroll to position [211, 0]
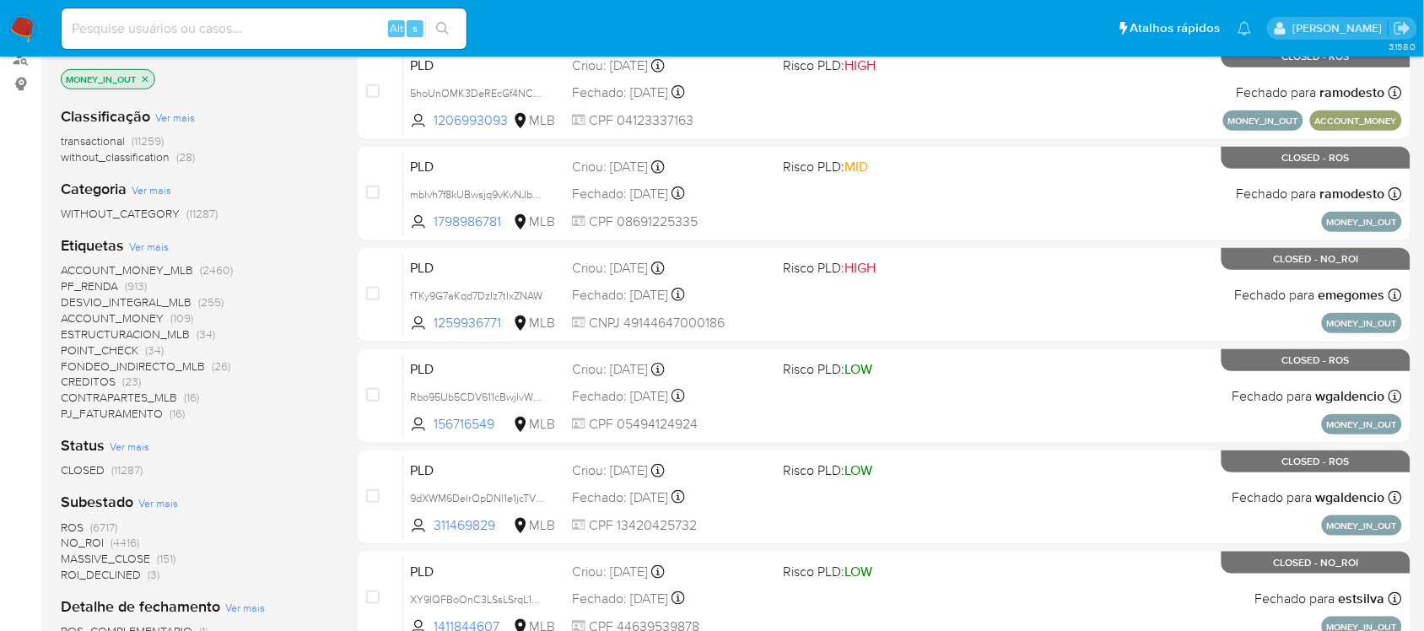
click at [86, 537] on span "NO_ROI" at bounding box center [82, 542] width 43 height 17
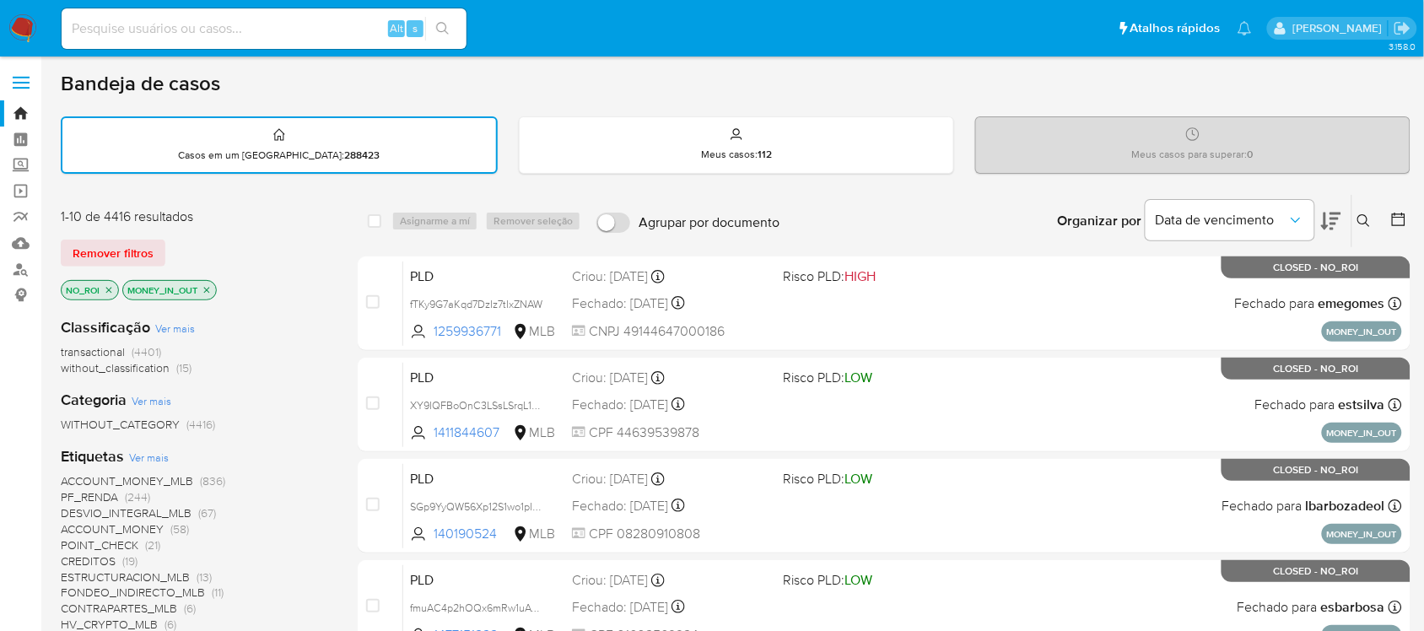
click at [107, 287] on icon "close-filter" at bounding box center [109, 290] width 10 height 10
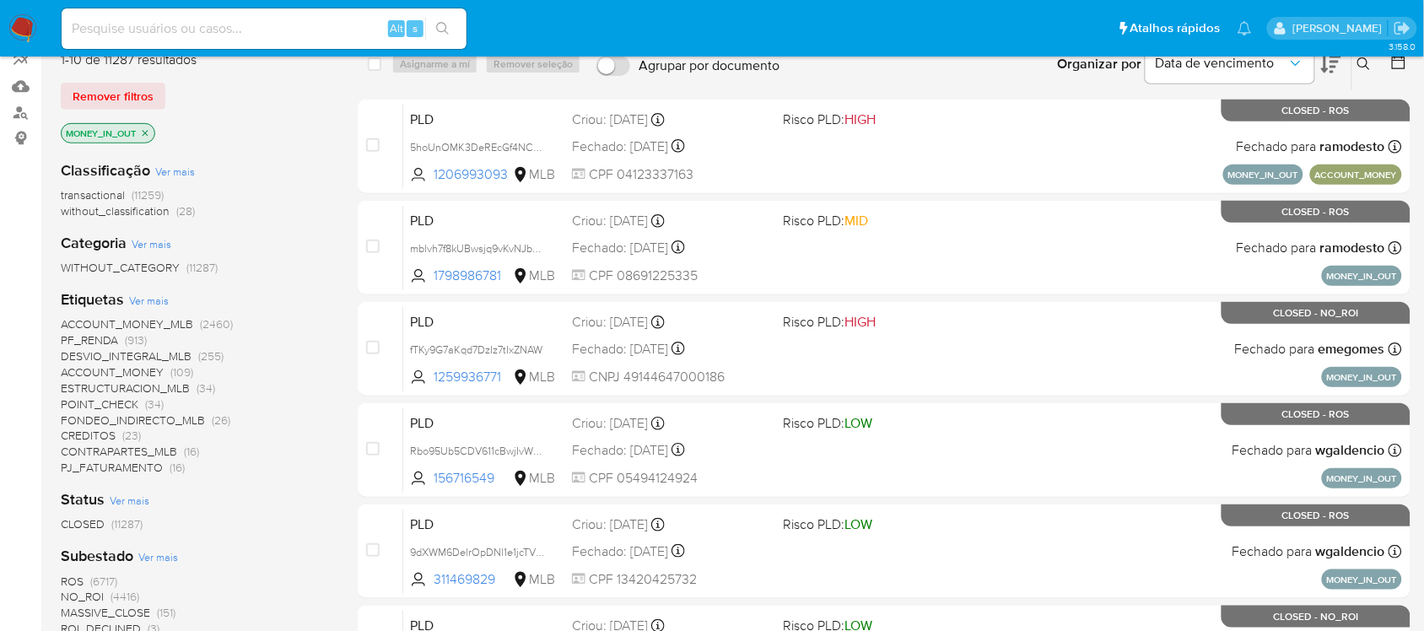
scroll to position [211, 0]
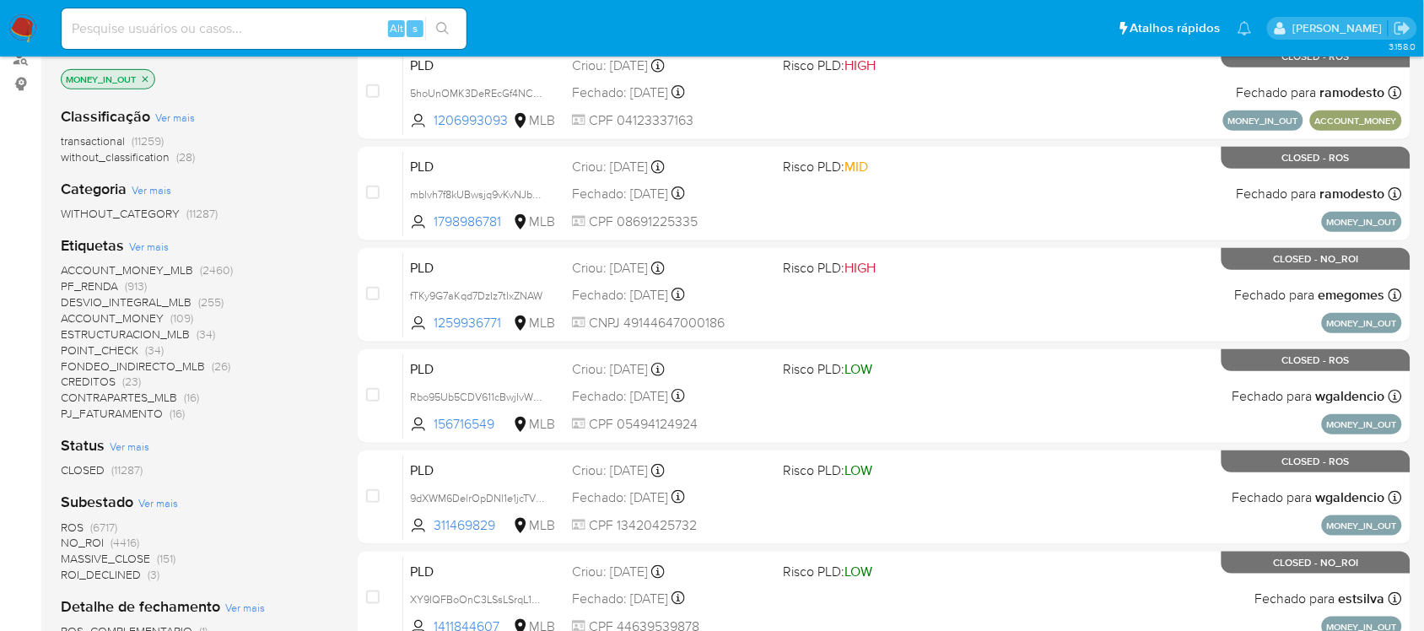
click at [100, 527] on span "(6717)" at bounding box center [103, 527] width 27 height 17
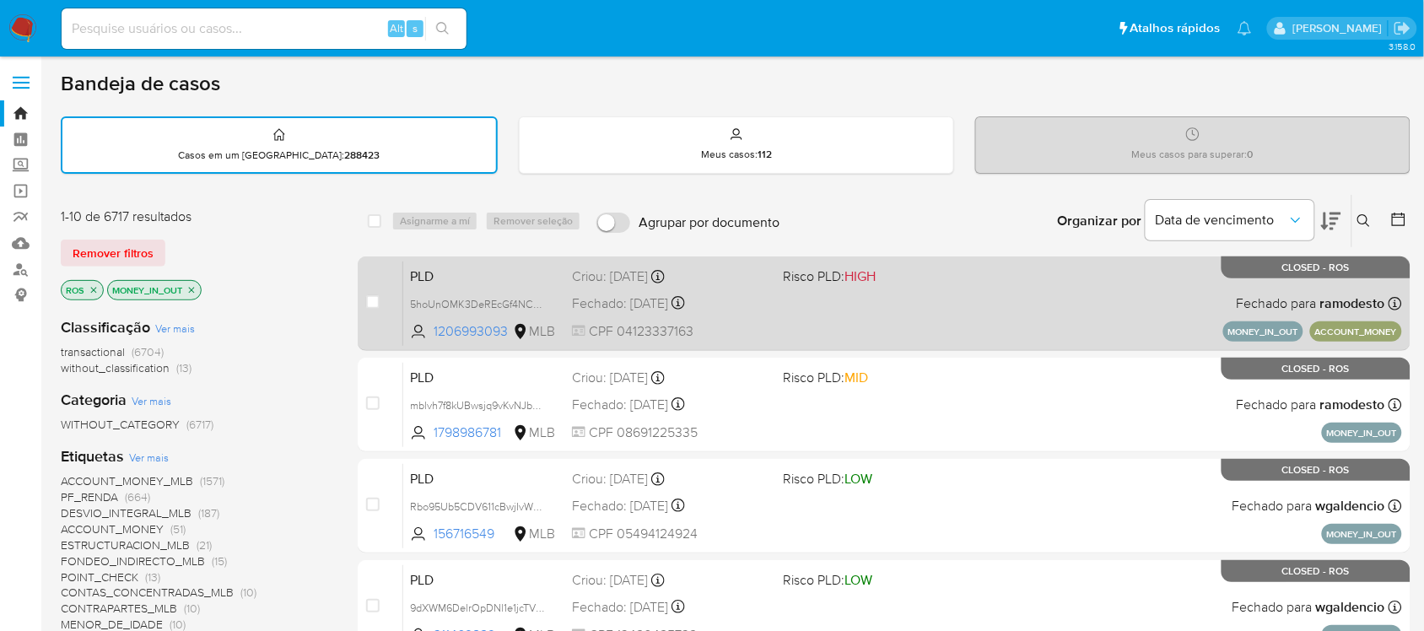
click at [925, 342] on div "PLD 5hoUnOMK3DeREcGf4NCcPfEm 1206993093 MLB Risco PLD: HIGH Criou: 14/10/2024 C…" at bounding box center [902, 303] width 999 height 85
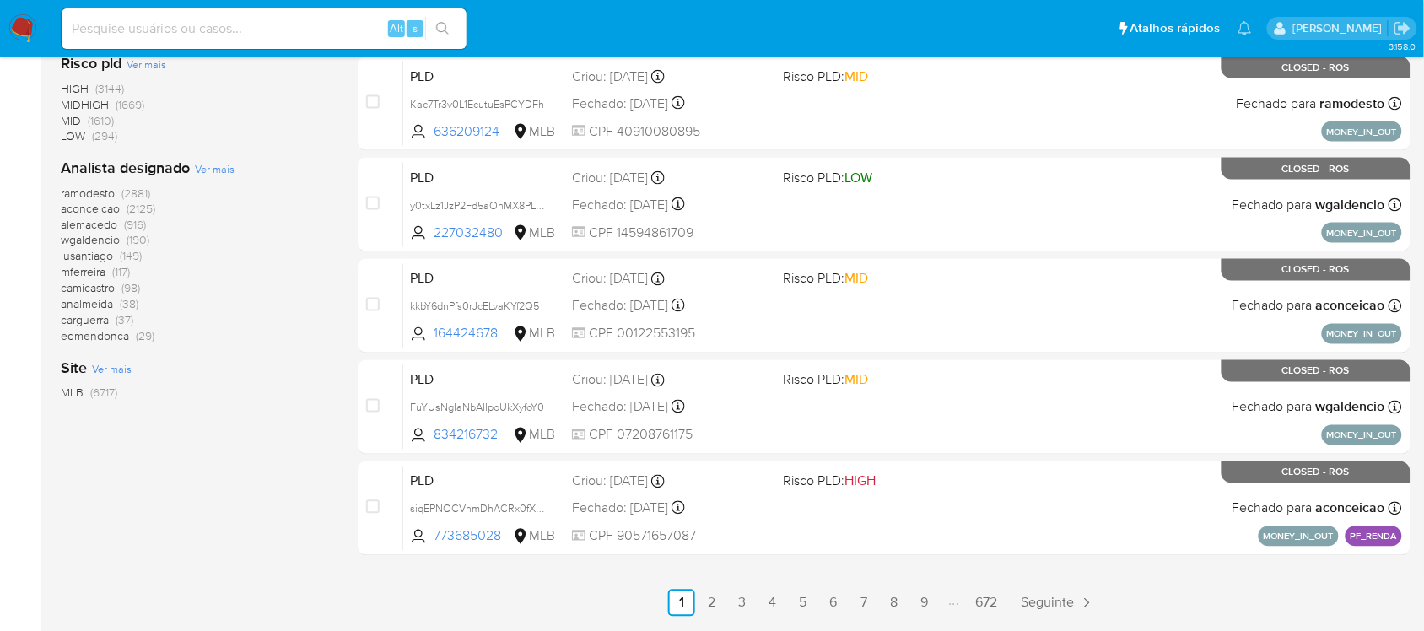
scroll to position [760, 0]
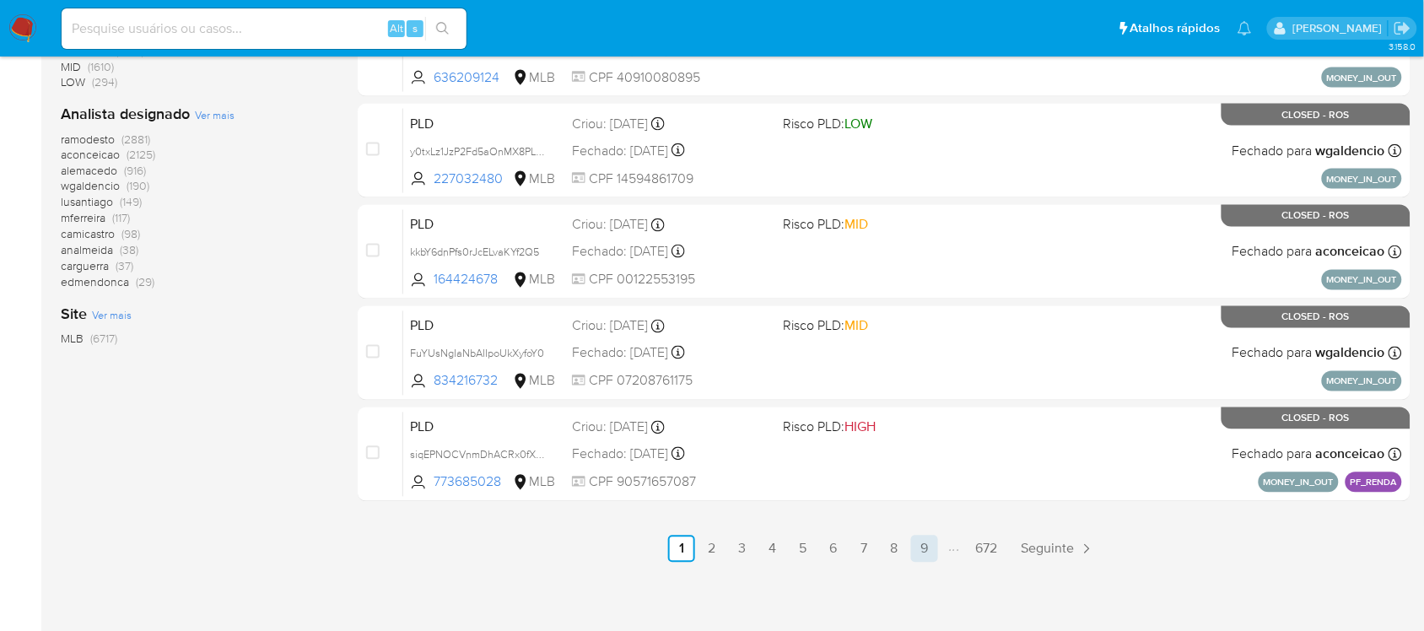
click at [921, 546] on link "9" at bounding box center [924, 549] width 27 height 27
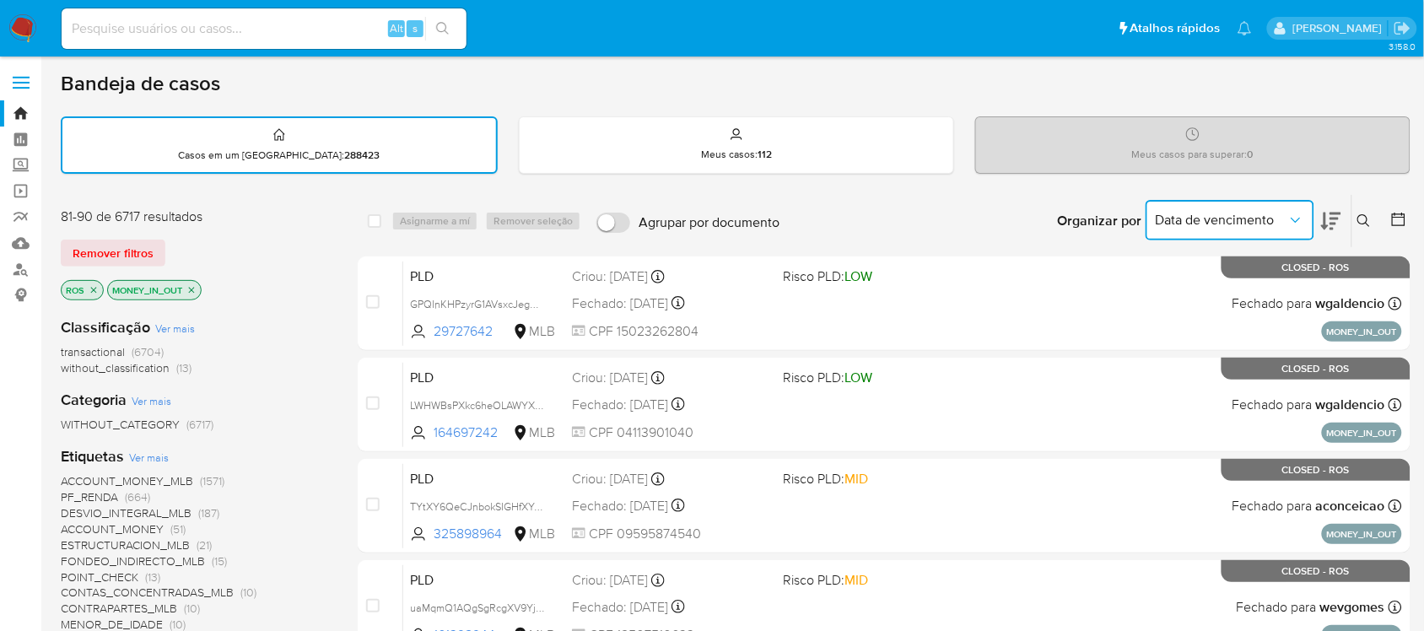
click at [1291, 219] on icon "Organizar por" at bounding box center [1295, 220] width 17 height 17
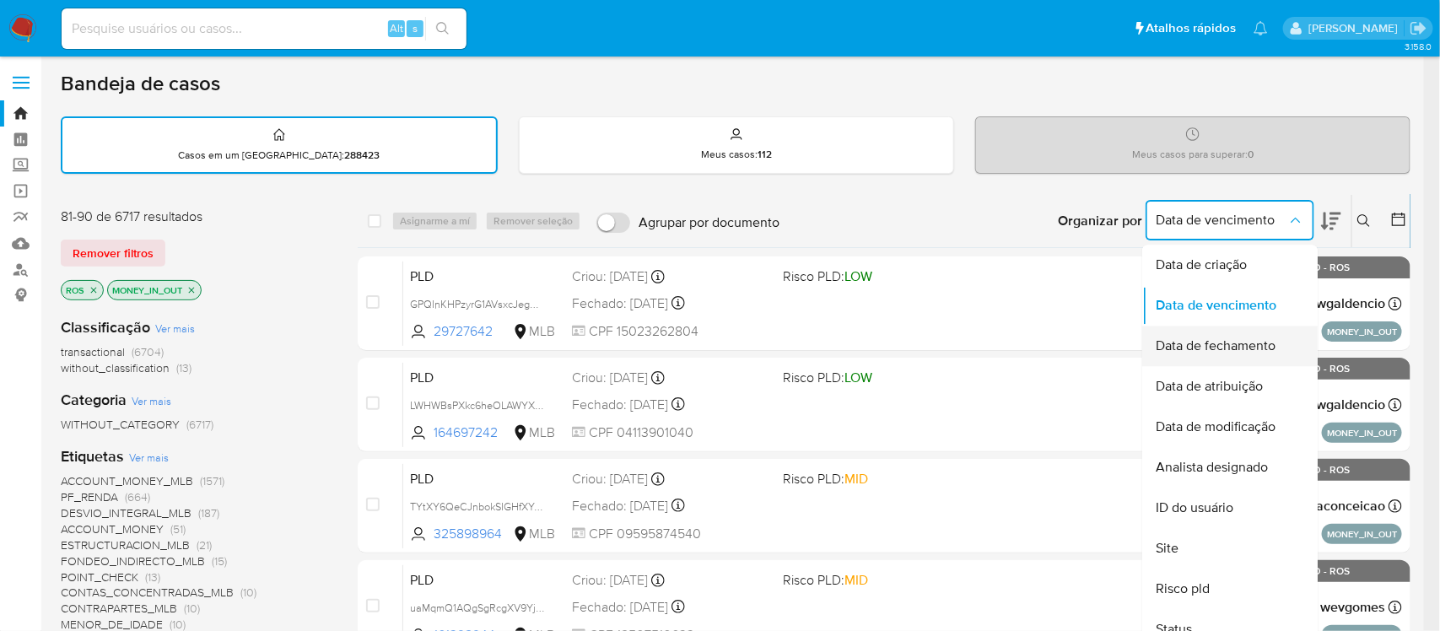
click at [1270, 344] on span "Data de fechamento" at bounding box center [1215, 346] width 120 height 17
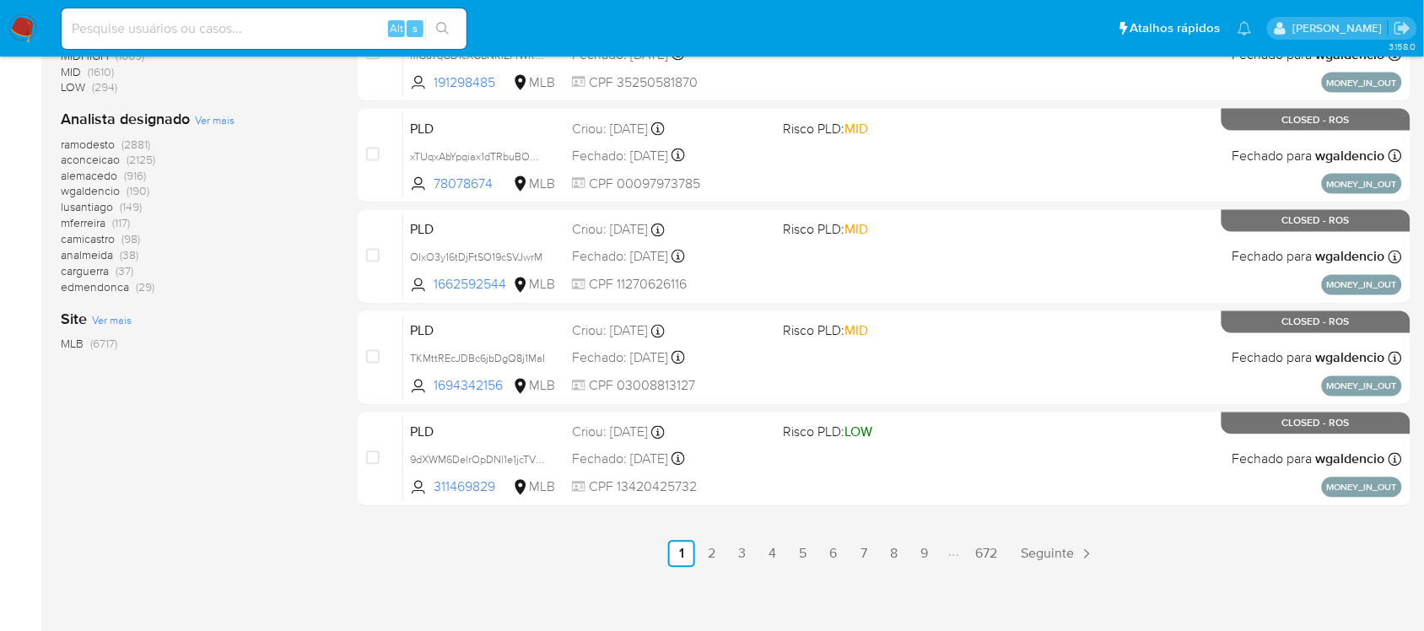
scroll to position [760, 0]
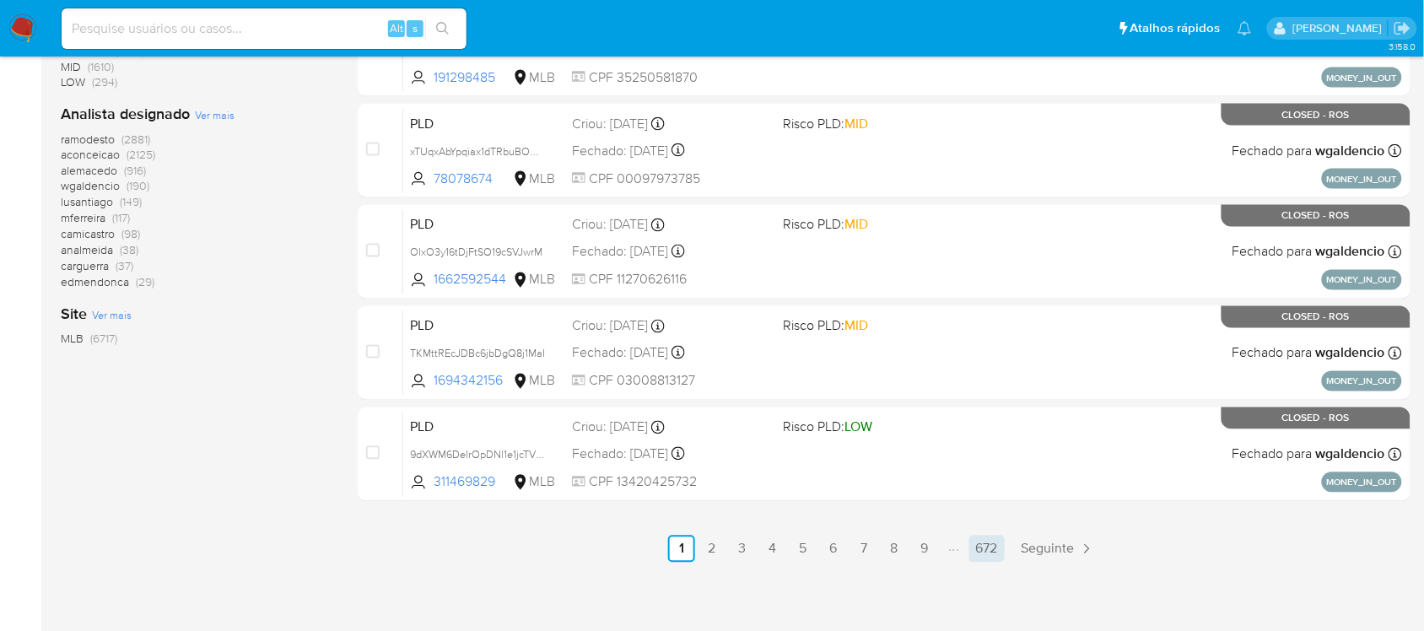
click at [985, 548] on link "672" at bounding box center [986, 549] width 35 height 27
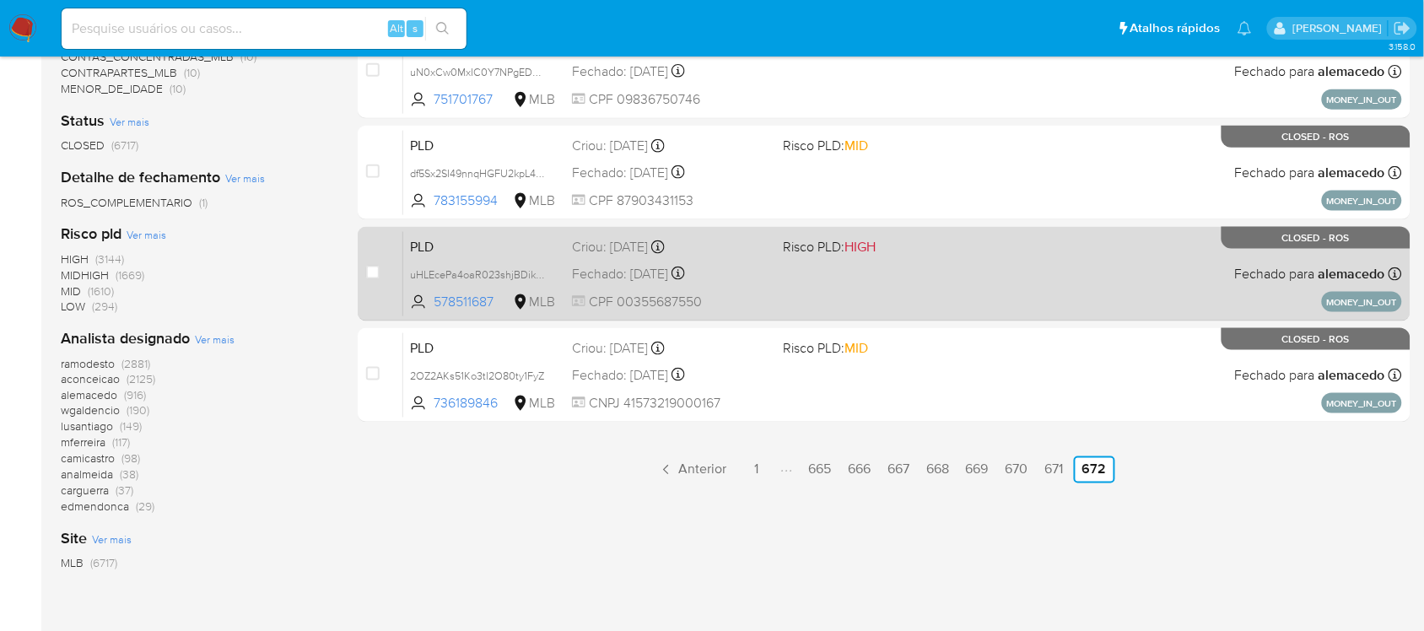
scroll to position [625, 0]
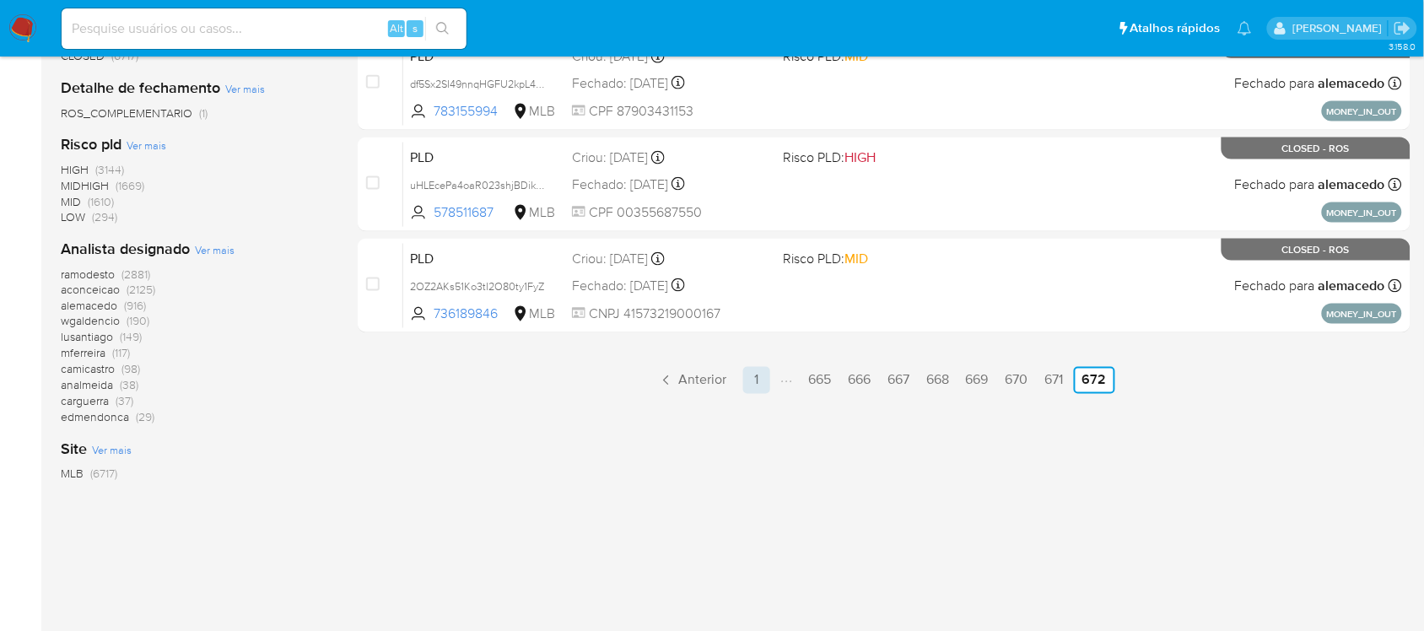
click at [761, 372] on link "1" at bounding box center [756, 380] width 27 height 27
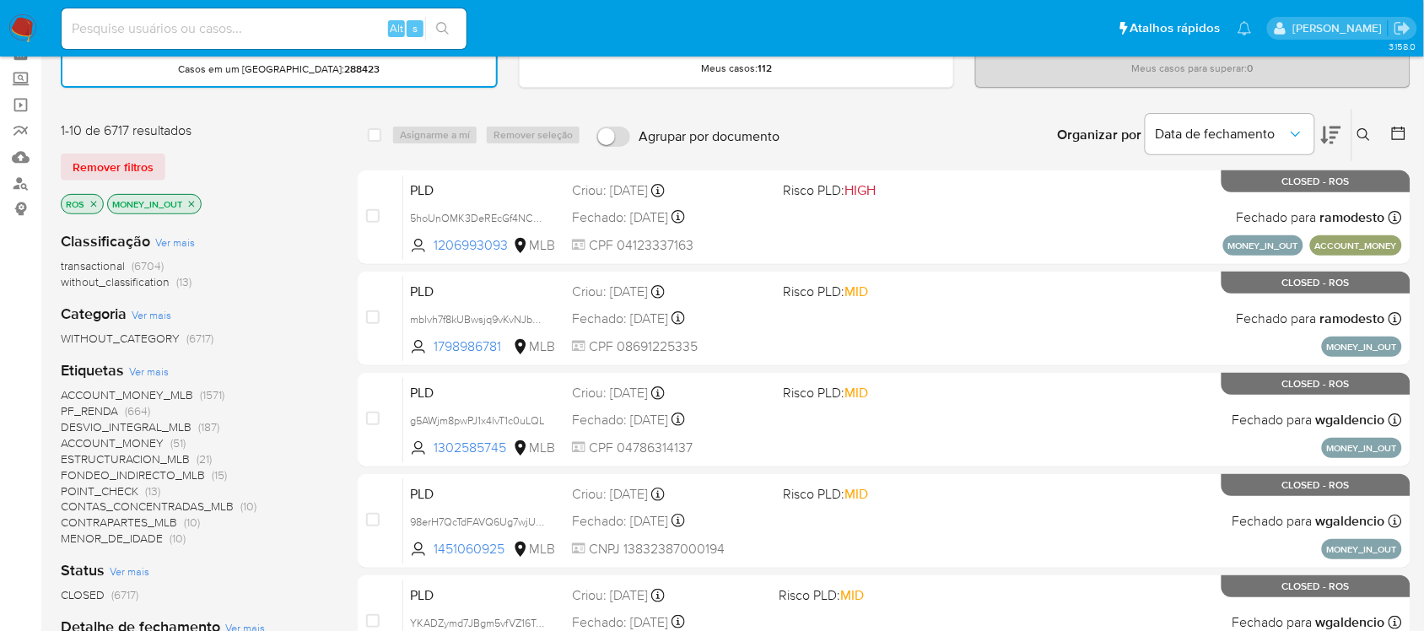
scroll to position [105, 0]
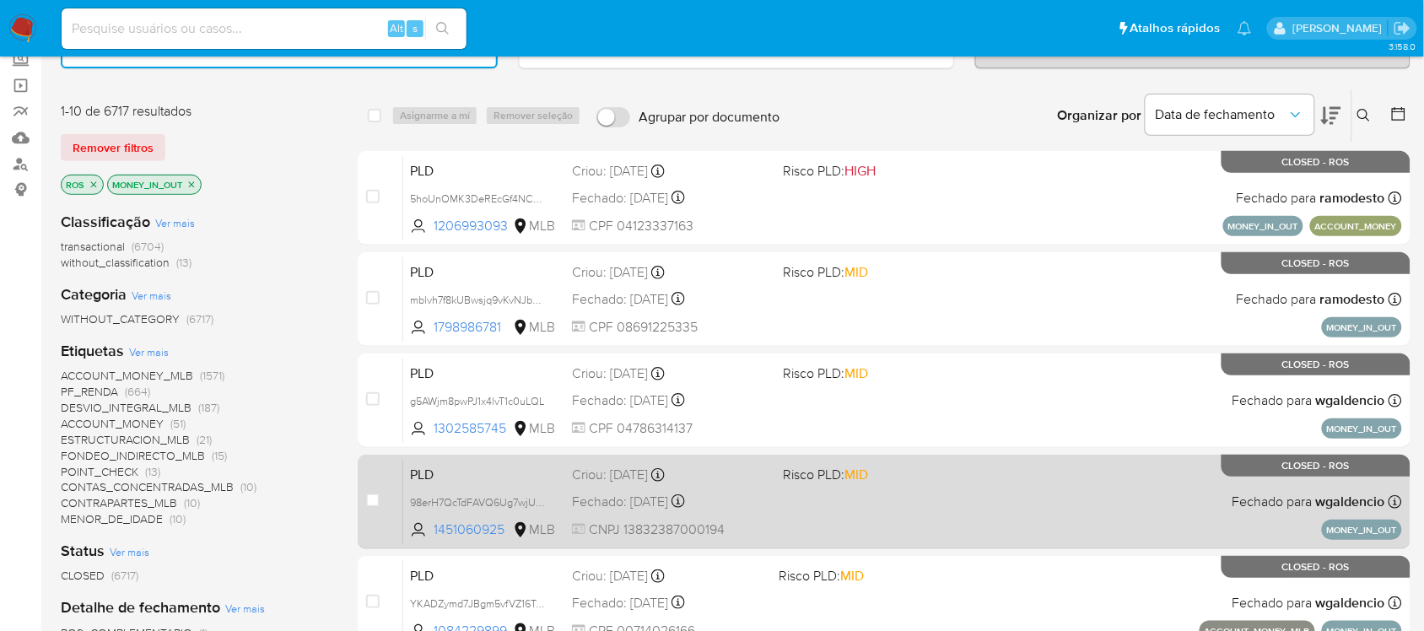
click at [827, 493] on div "PLD 98erH7QcTdFAVQ6Ug7wjUWwM 1451060925 MLB Risco PLD: MID Criou: 12/05/2024 Cr…" at bounding box center [902, 501] width 999 height 85
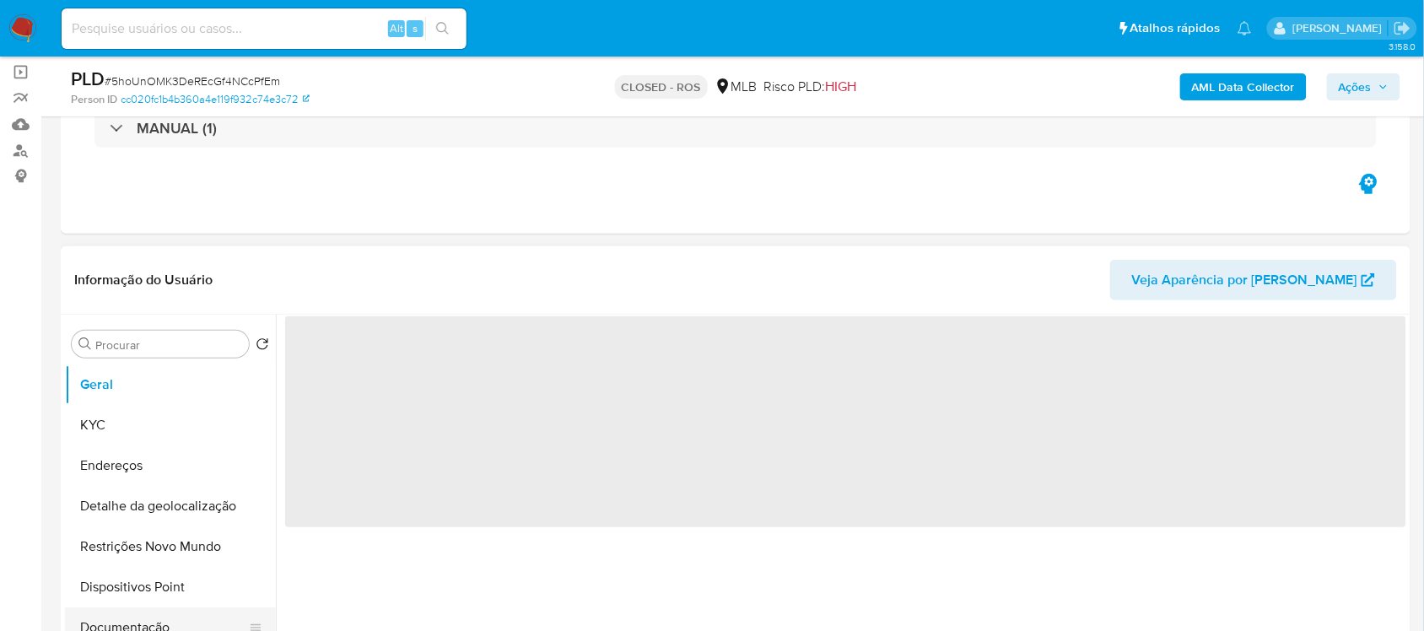
scroll to position [211, 0]
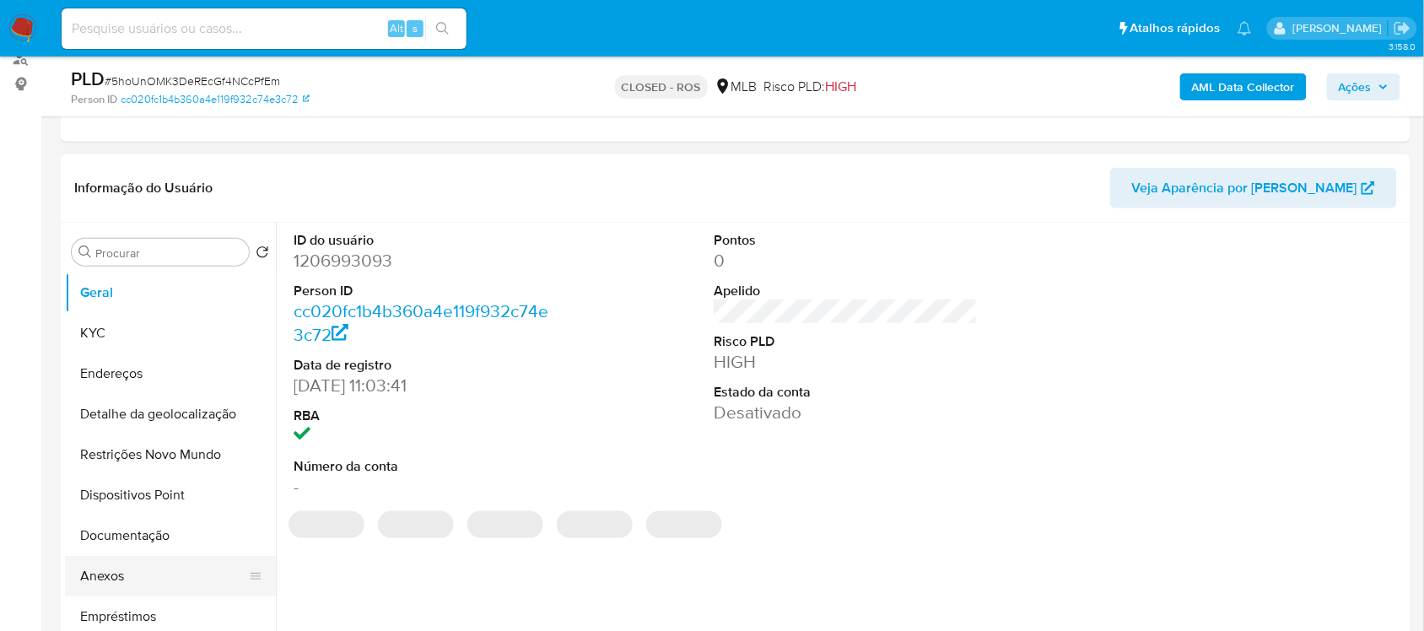
click at [110, 566] on button "Anexos" at bounding box center [163, 576] width 197 height 40
select select "10"
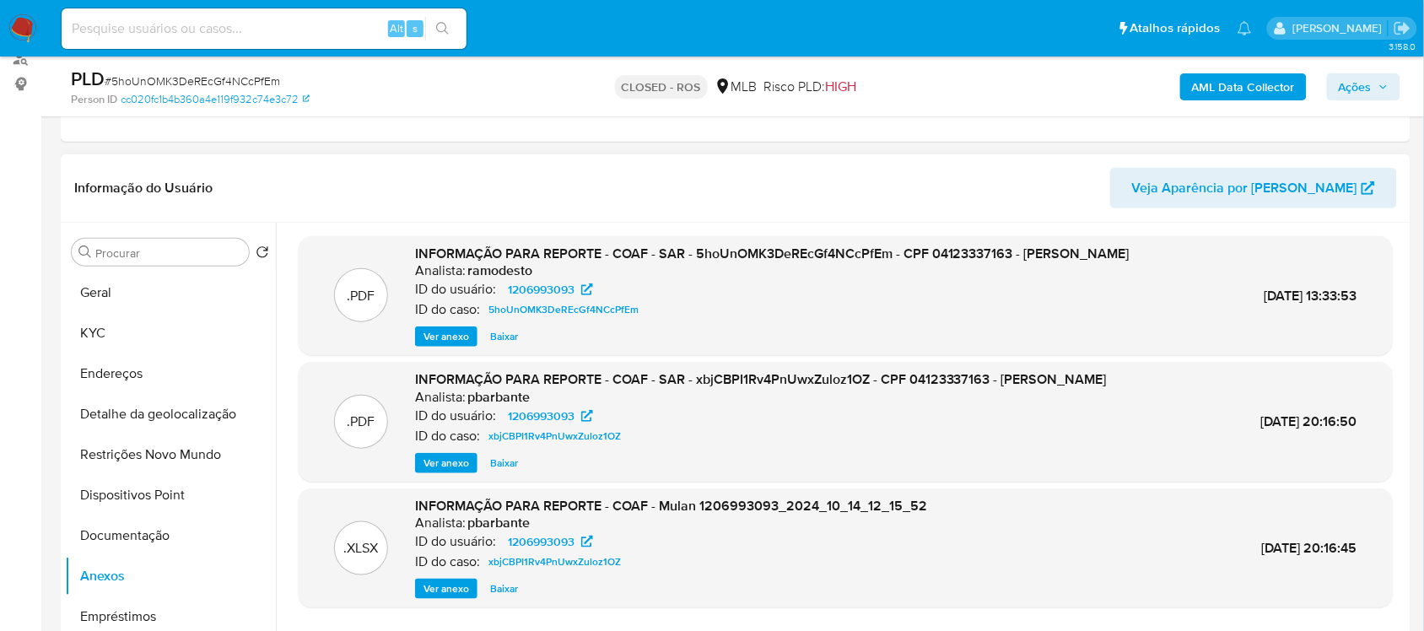
click at [447, 471] on span "Ver anexo" at bounding box center [446, 463] width 46 height 17
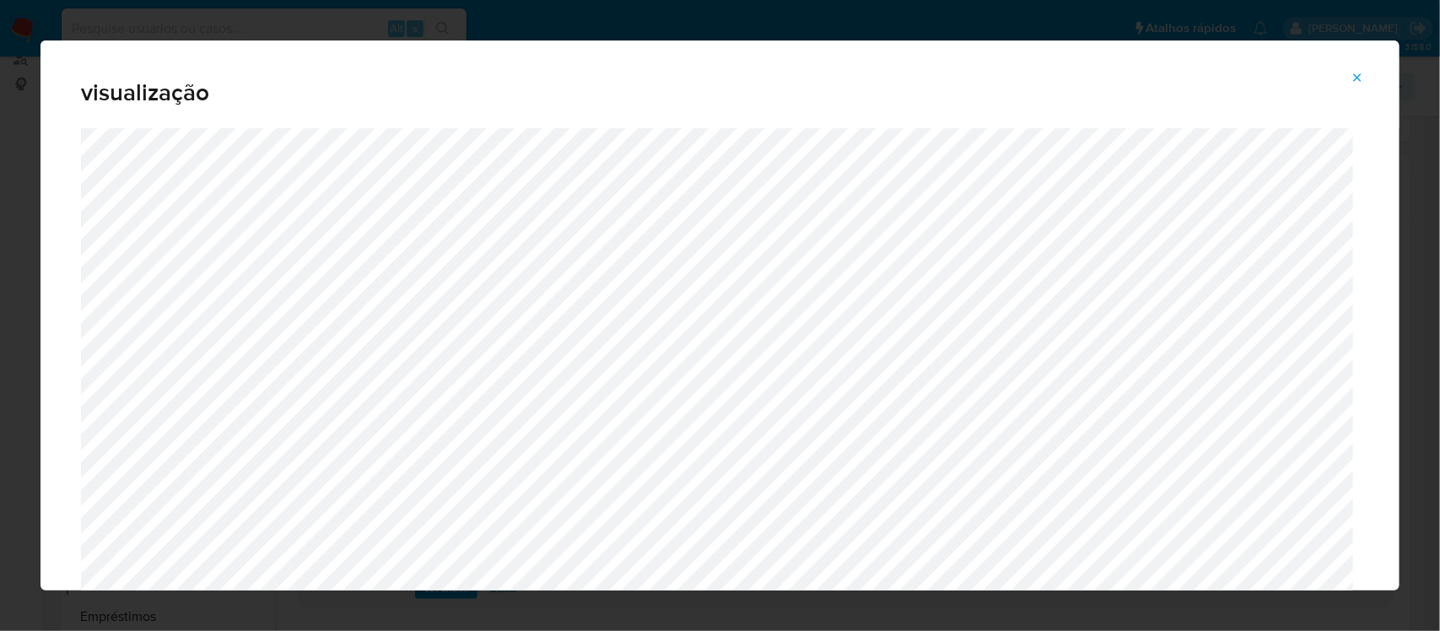
click at [1355, 81] on icon "Attachment preview" at bounding box center [1356, 77] width 13 height 13
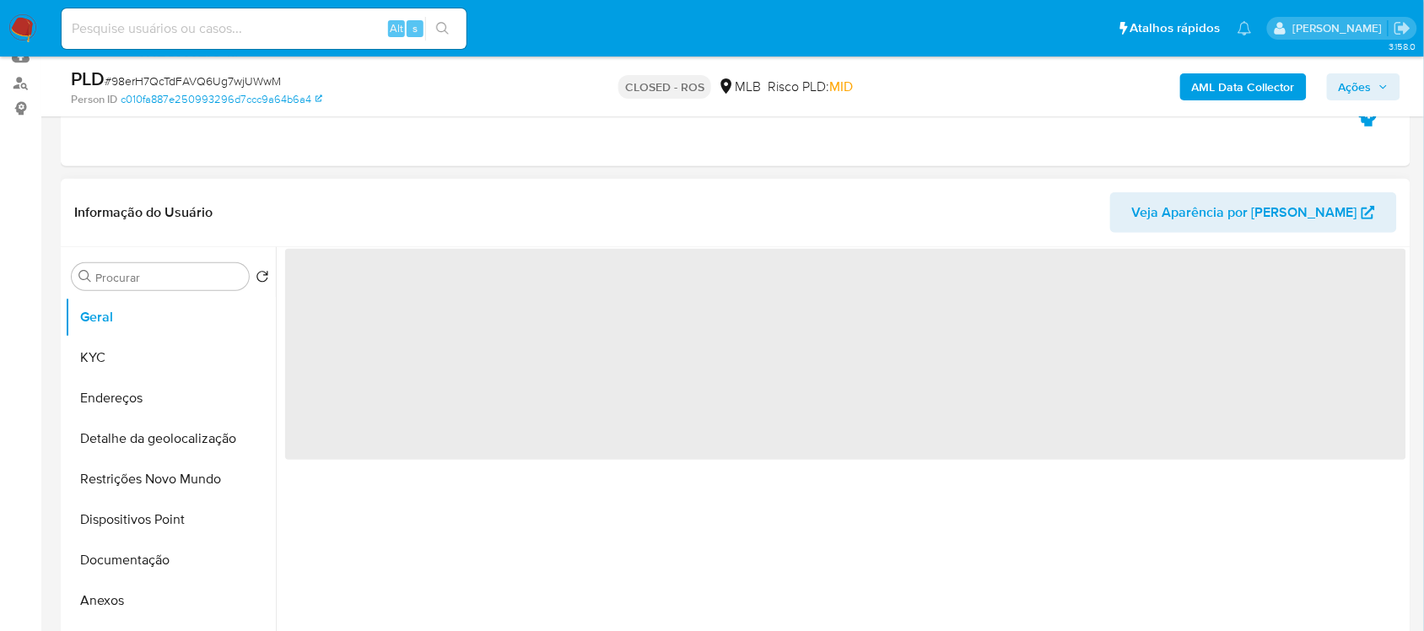
scroll to position [211, 0]
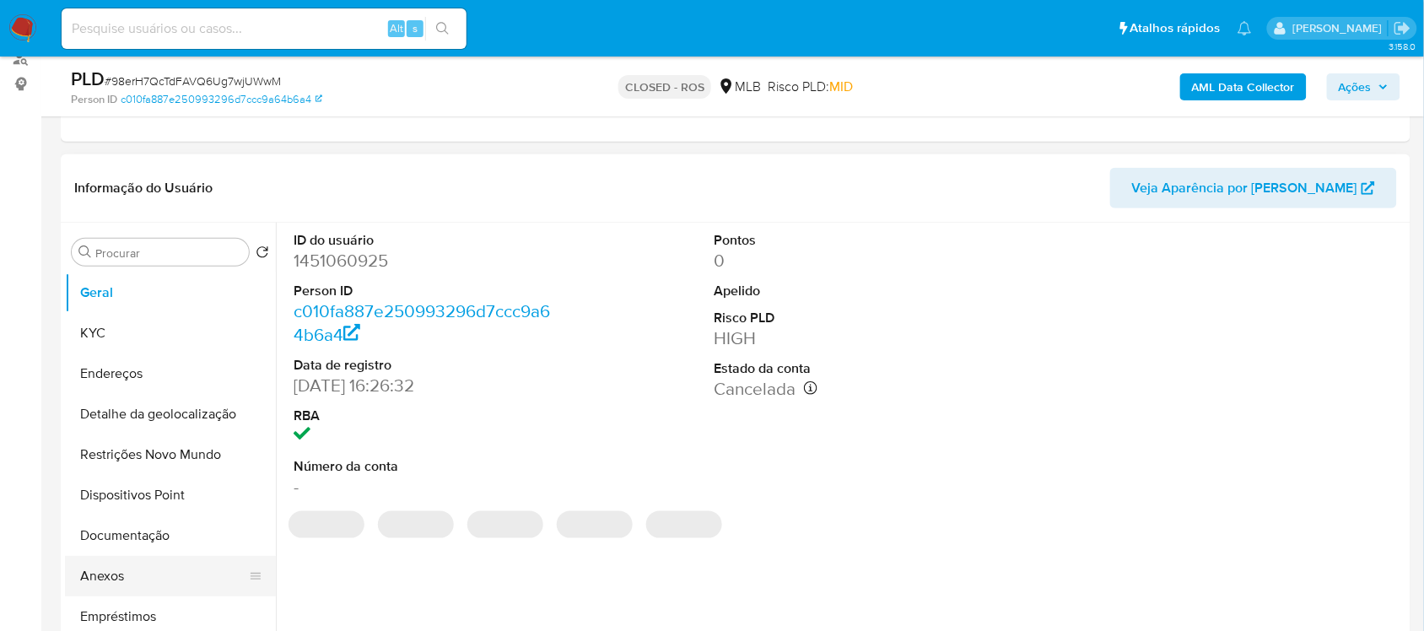
click at [101, 568] on button "Anexos" at bounding box center [163, 576] width 197 height 40
select select "10"
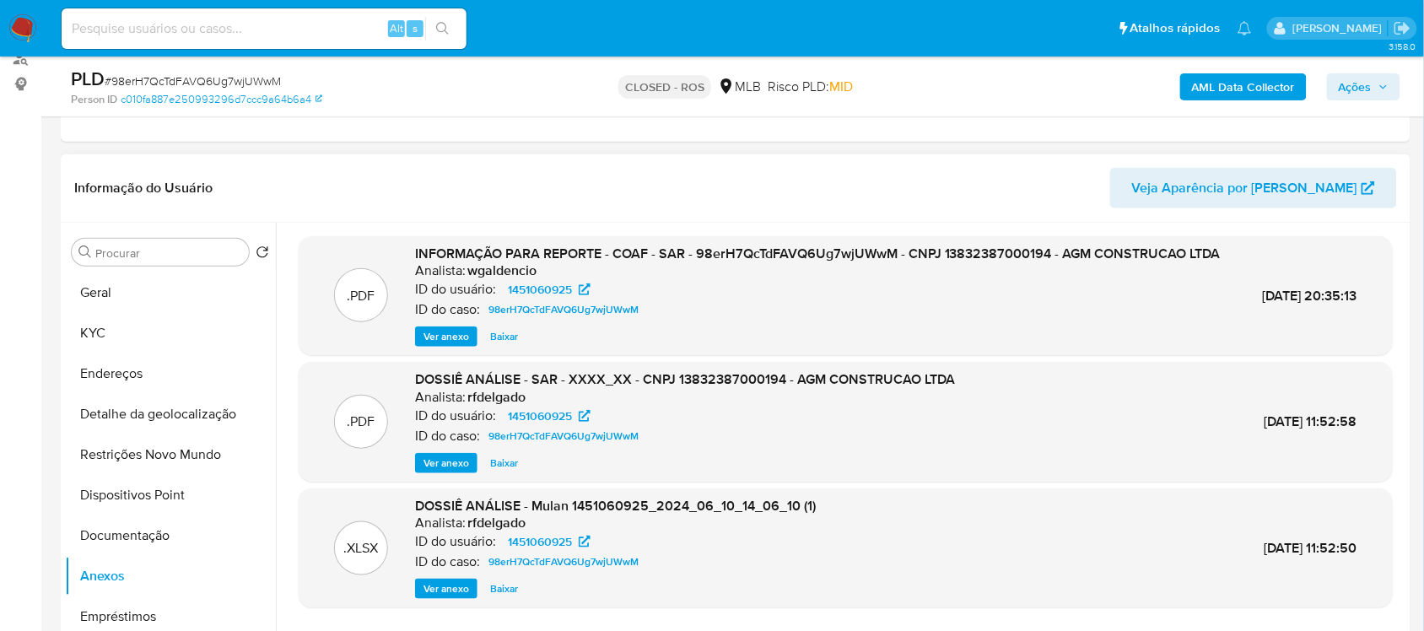
click at [452, 345] on span "Ver anexo" at bounding box center [446, 336] width 46 height 17
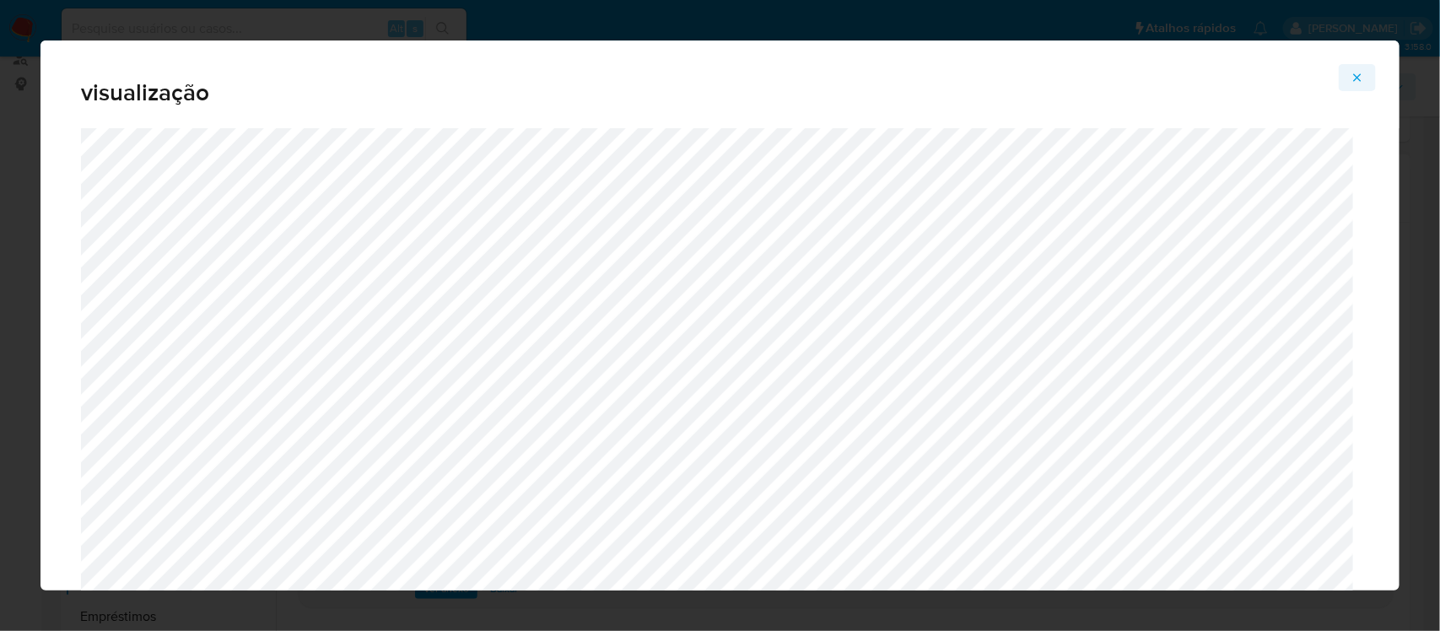
click at [1350, 76] on button "Attachment preview" at bounding box center [1356, 77] width 37 height 27
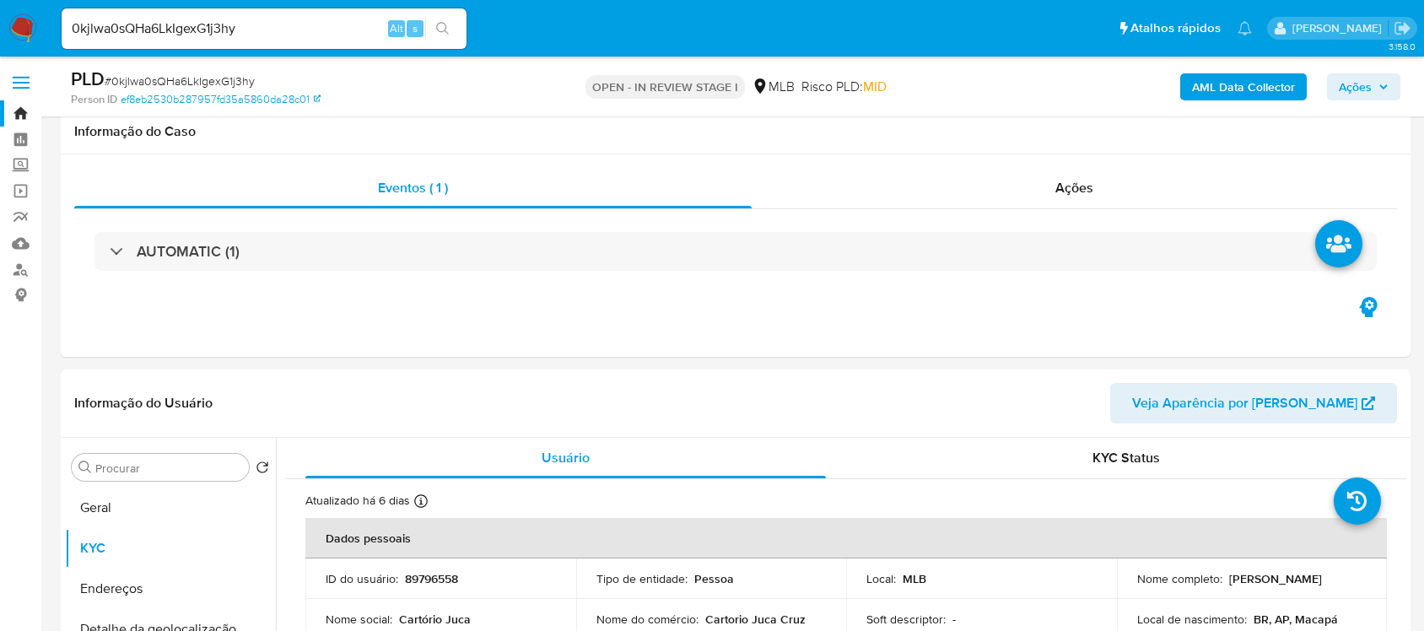
select select "10"
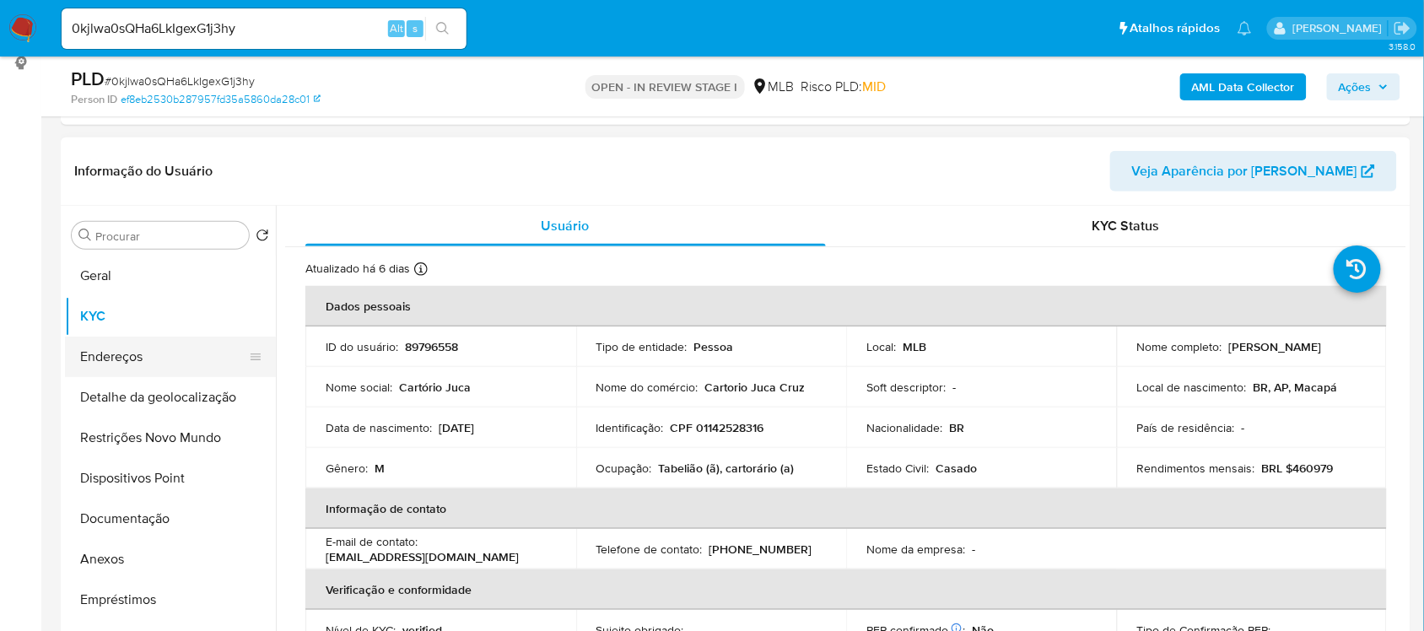
scroll to position [717, 0]
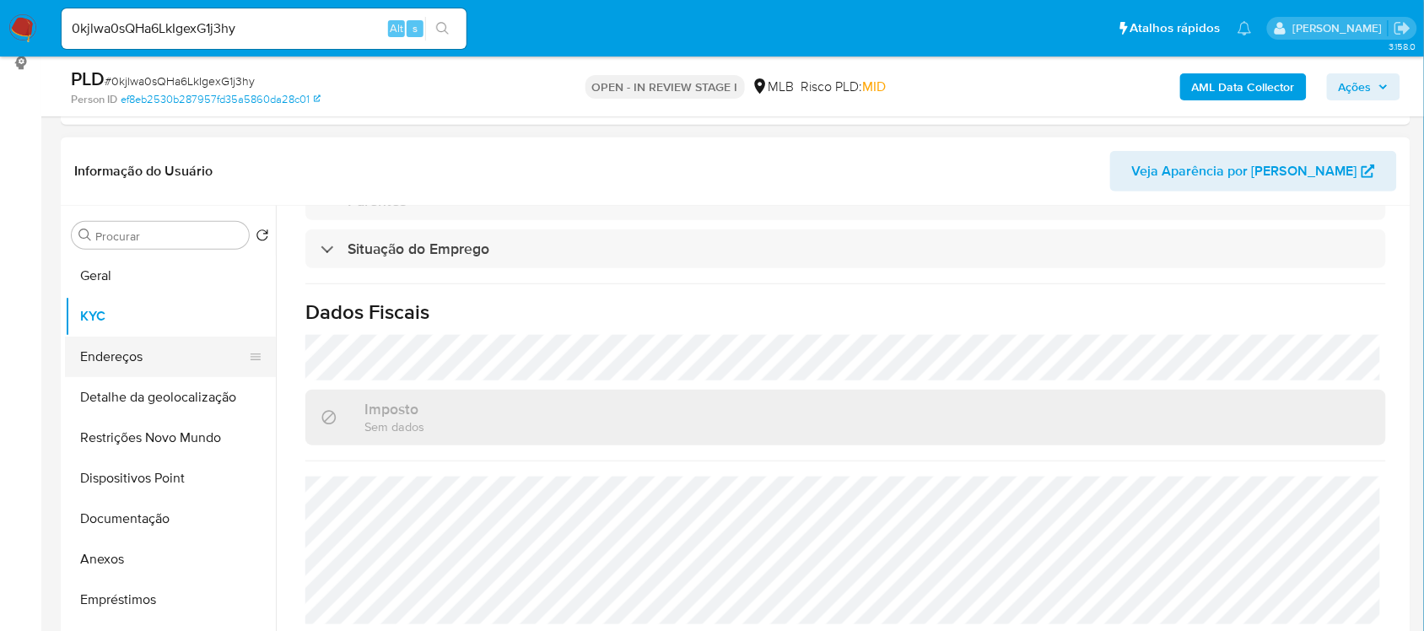
click at [137, 347] on button "Endereços" at bounding box center [163, 357] width 197 height 40
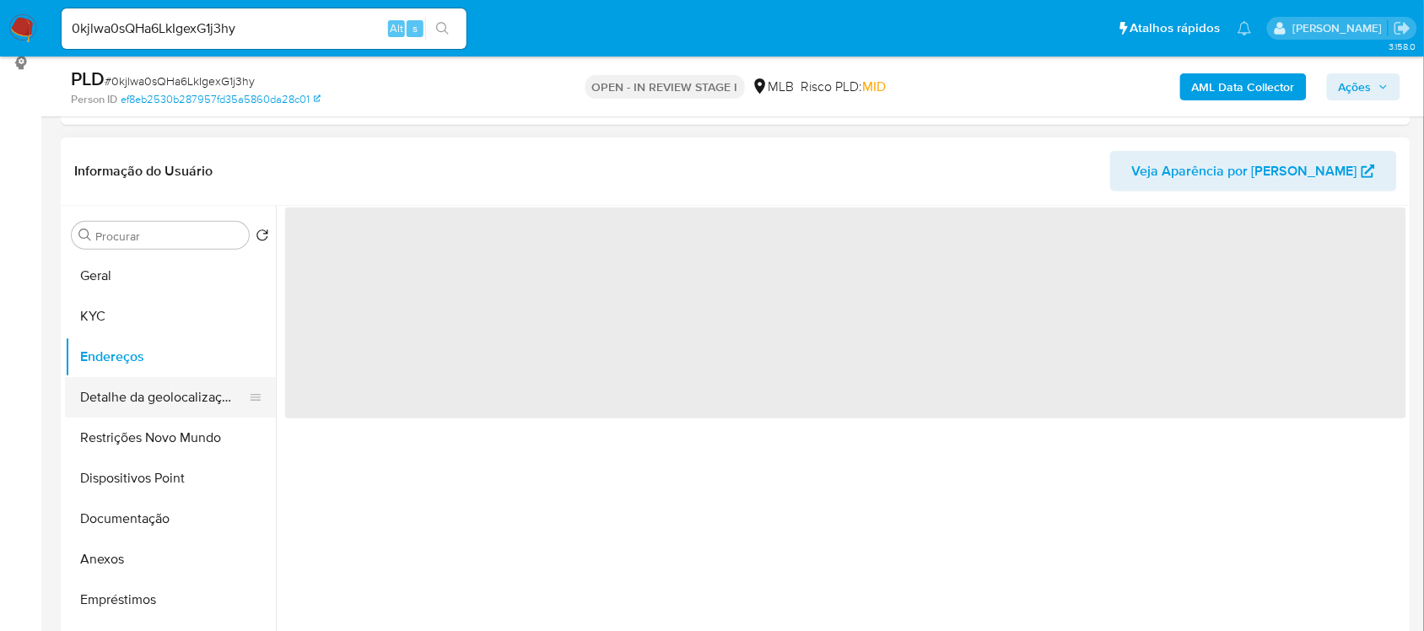
scroll to position [0, 0]
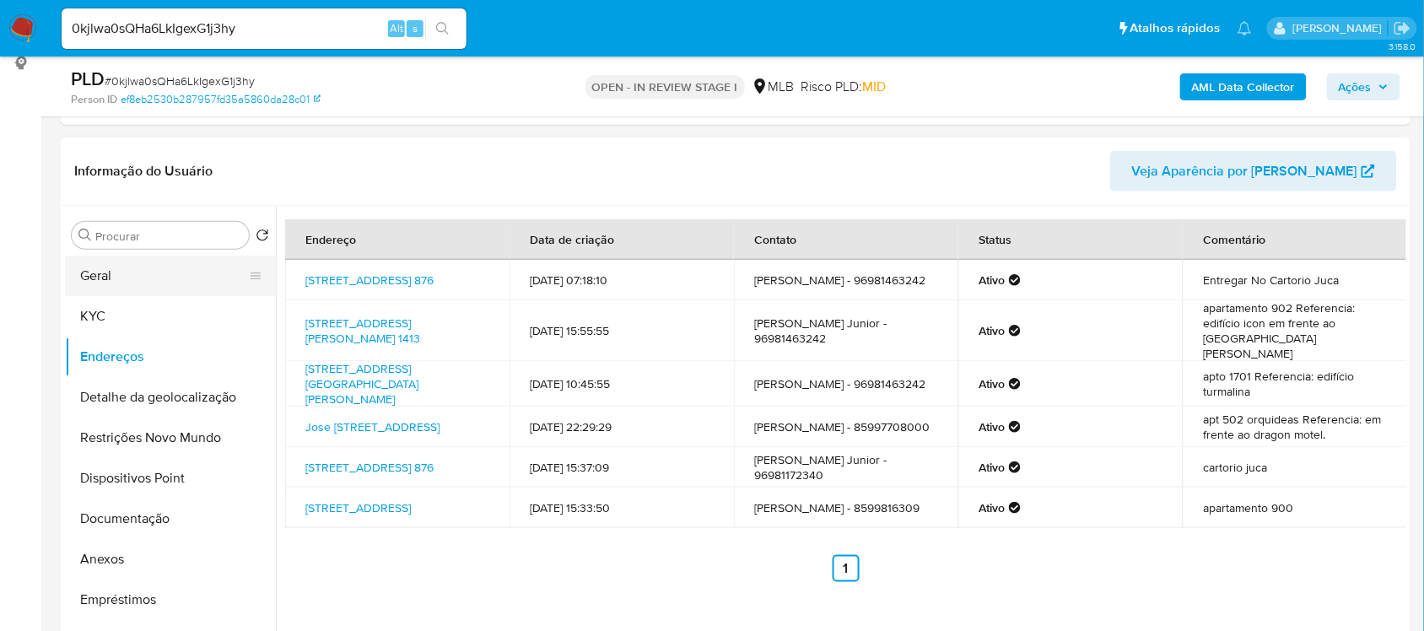
click at [118, 267] on button "Geral" at bounding box center [163, 276] width 197 height 40
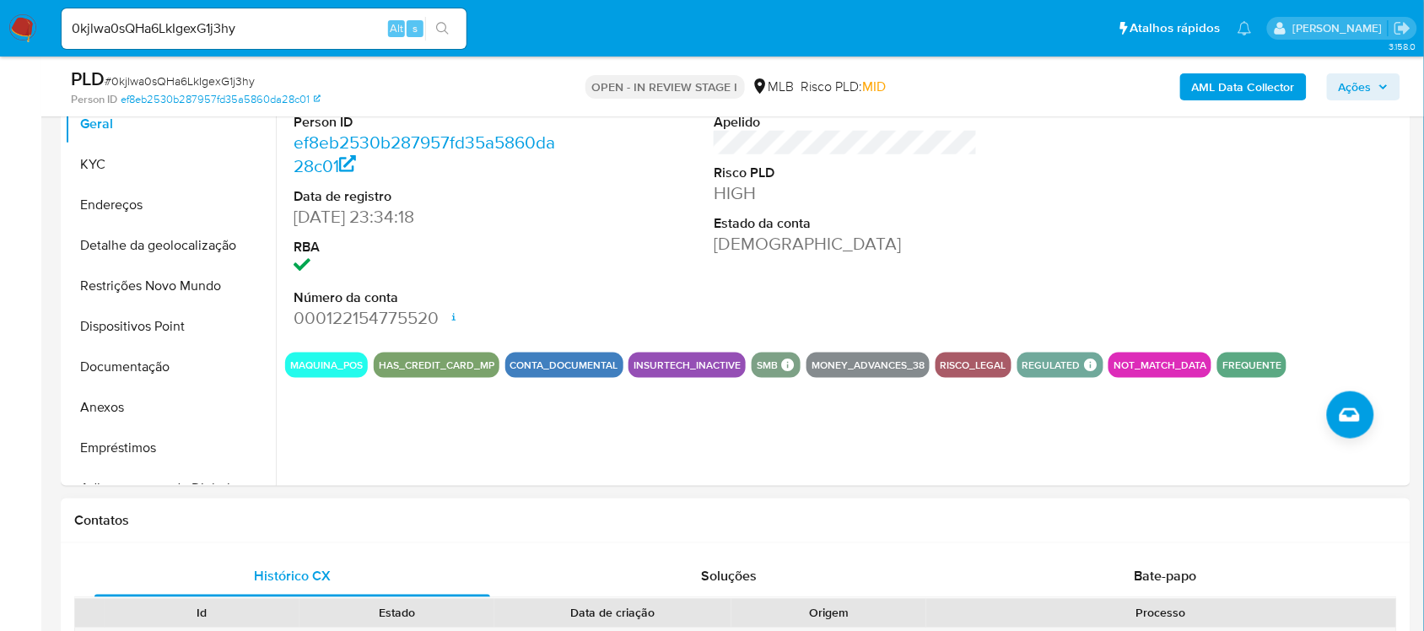
scroll to position [443, 0]
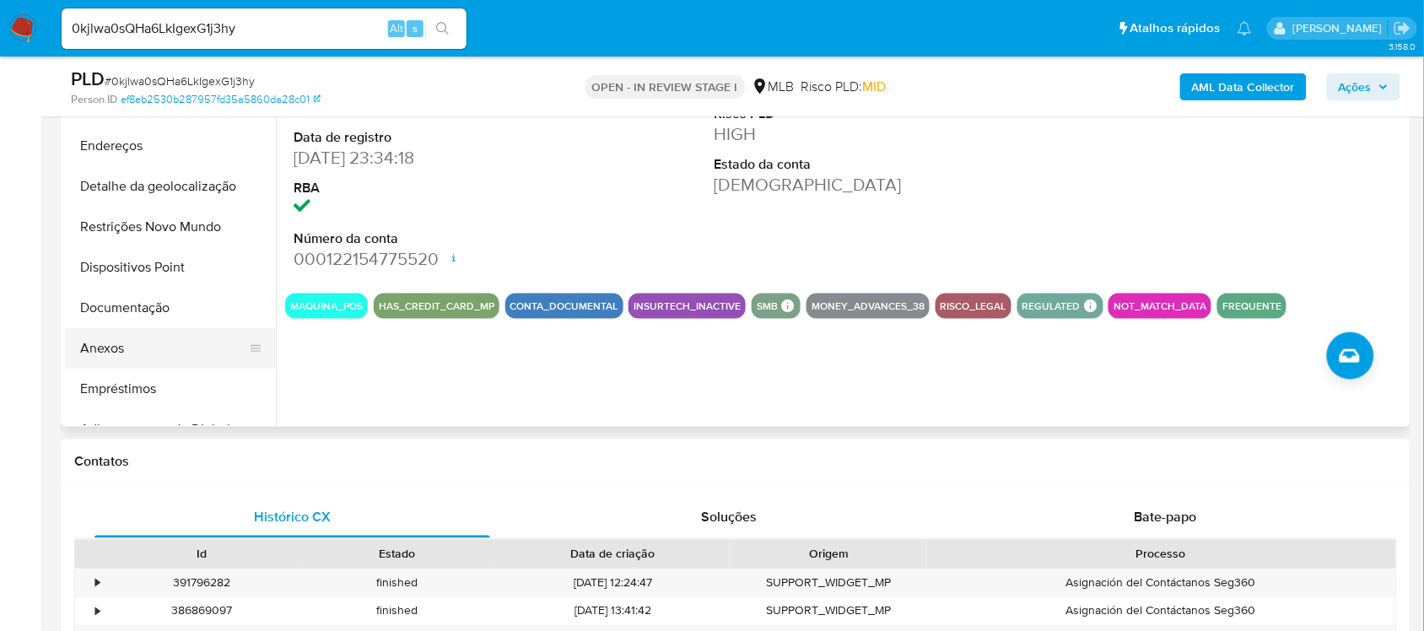
click at [110, 350] on button "Anexos" at bounding box center [163, 348] width 197 height 40
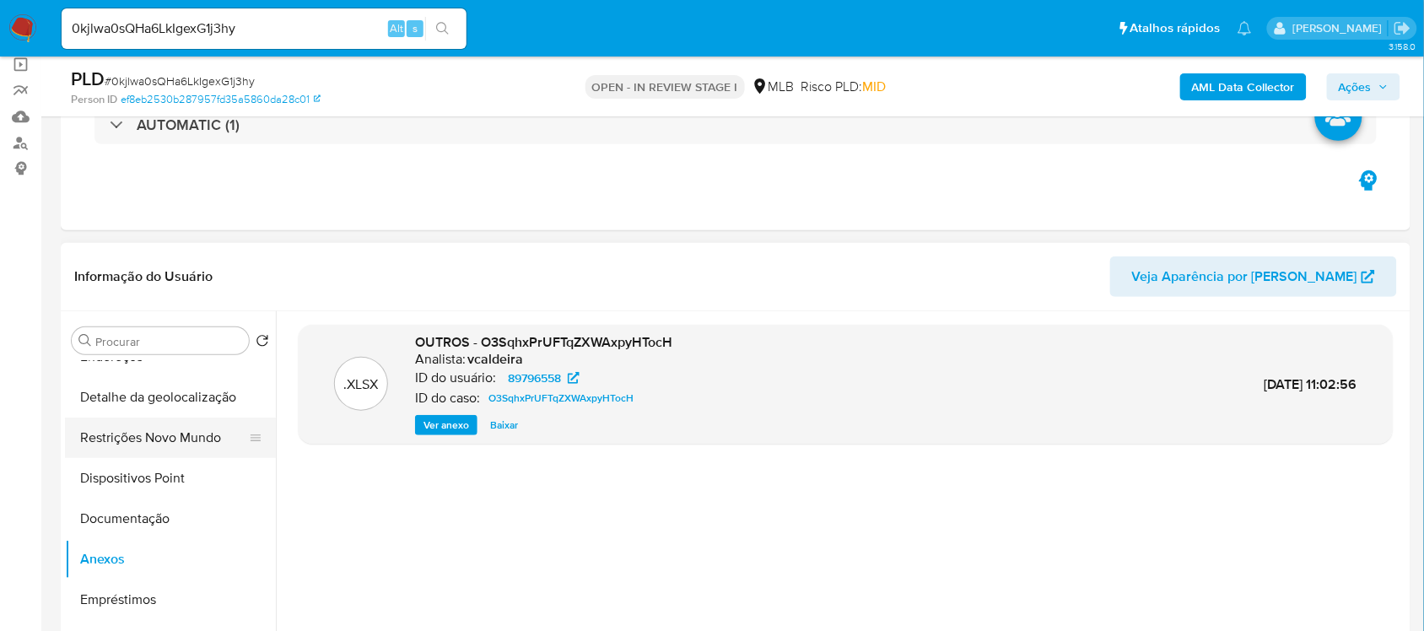
scroll to position [0, 0]
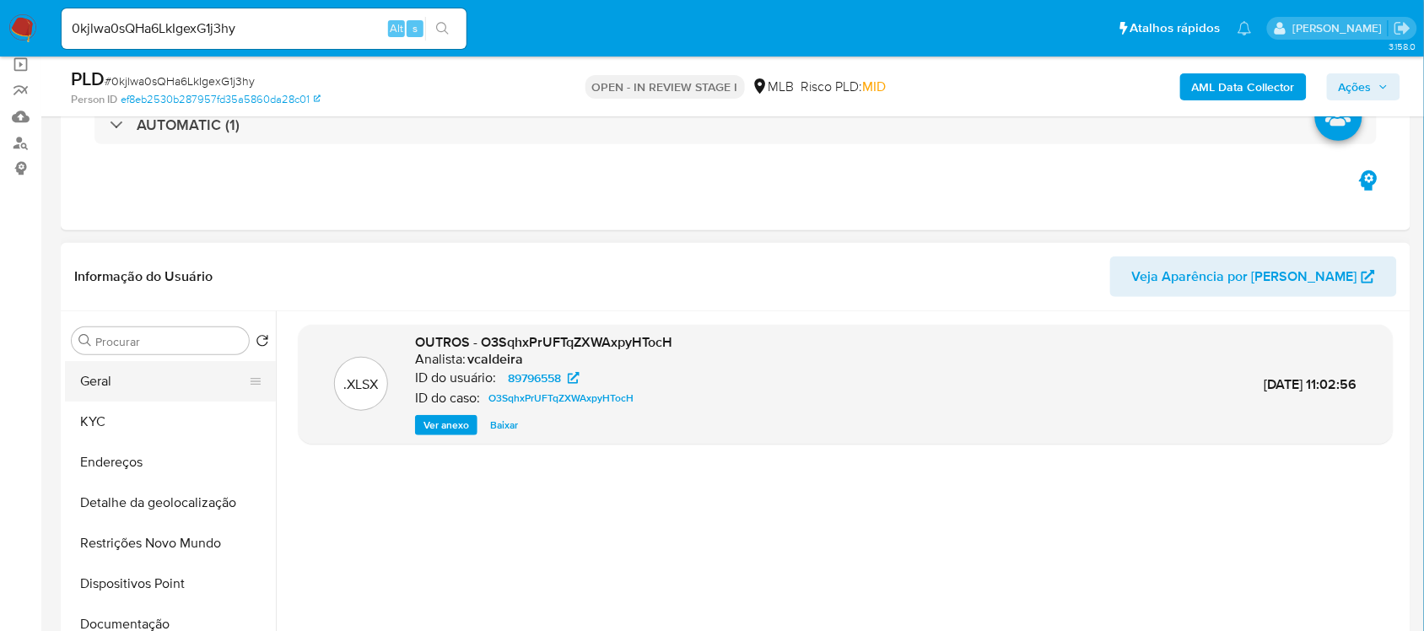
click at [142, 380] on button "Geral" at bounding box center [163, 381] width 197 height 40
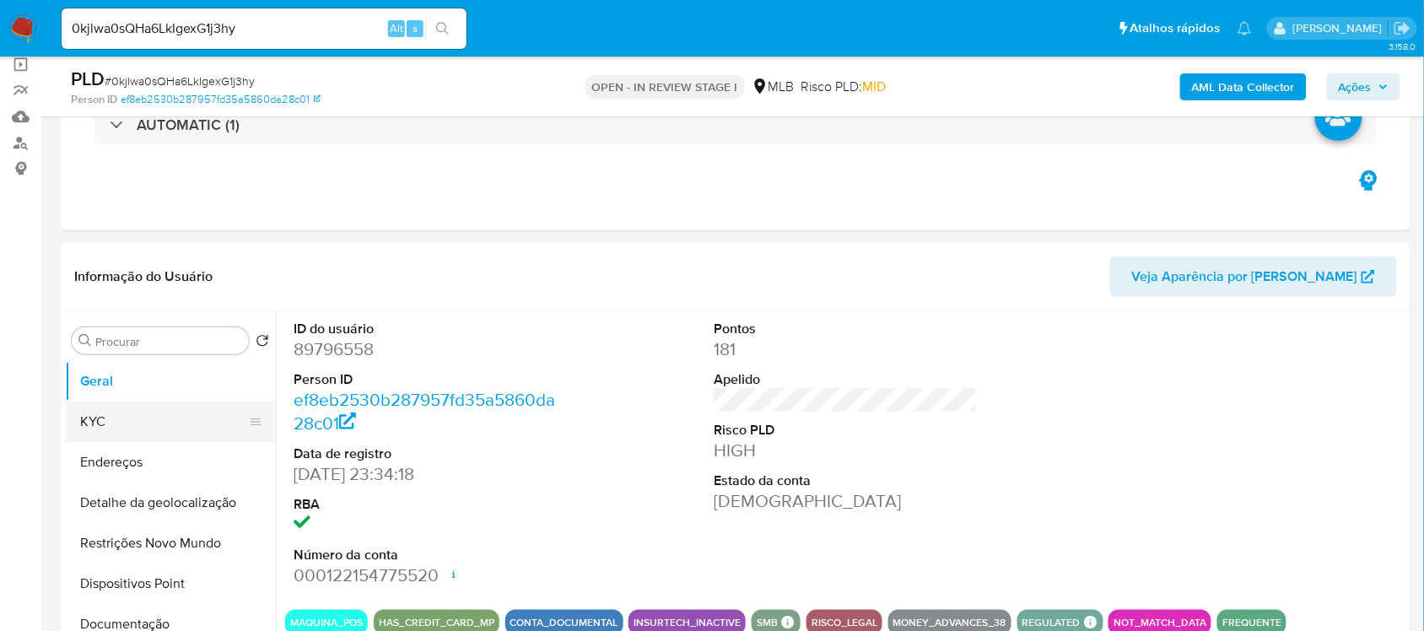
click at [121, 430] on button "KYC" at bounding box center [163, 421] width 197 height 40
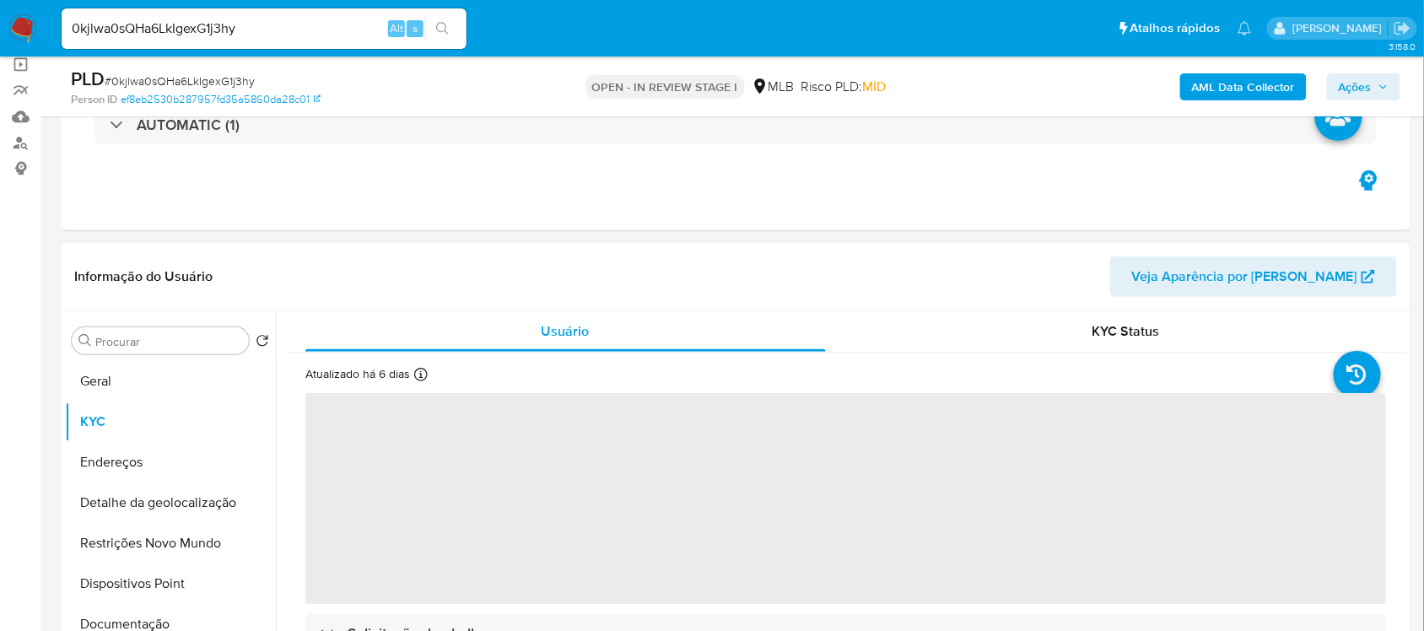
scroll to position [105, 0]
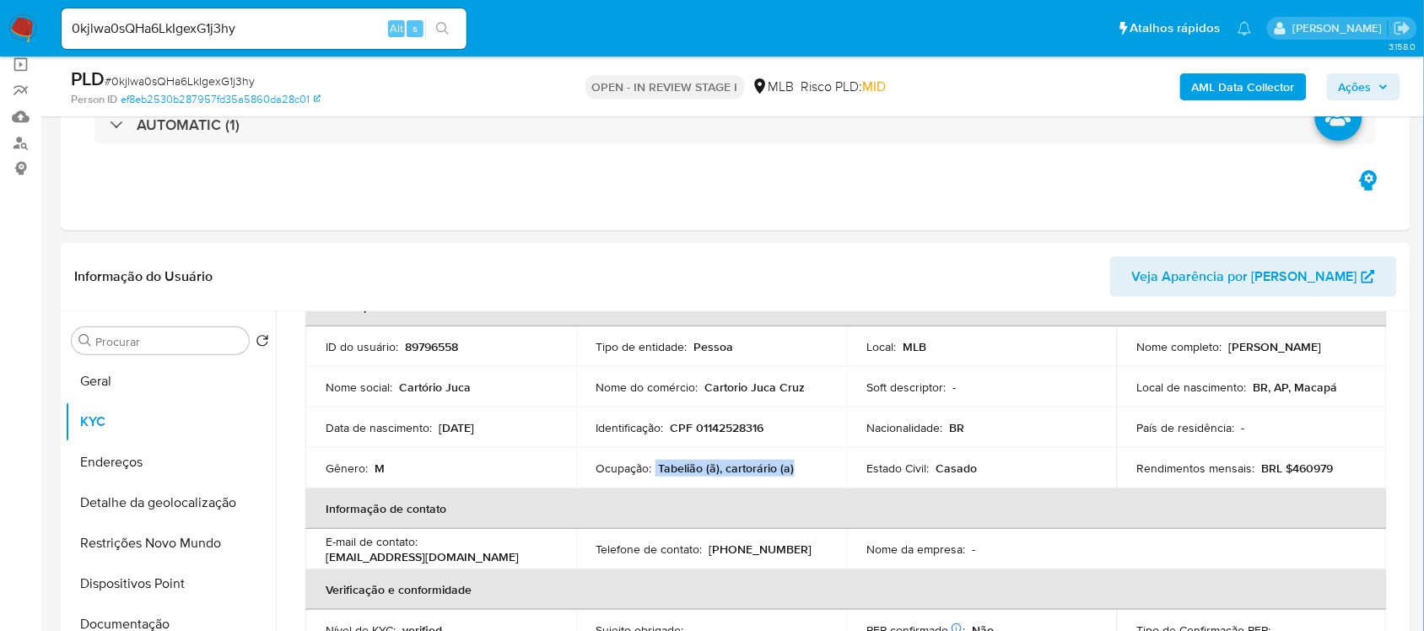
drag, startPoint x: 654, startPoint y: 466, endPoint x: 793, endPoint y: 465, distance: 138.3
click at [793, 465] on div "Ocupação : Tabelião (ã), cartorário (a)" at bounding box center [711, 467] width 230 height 15
copy div "Tabelião (ã), cartorário (a)"
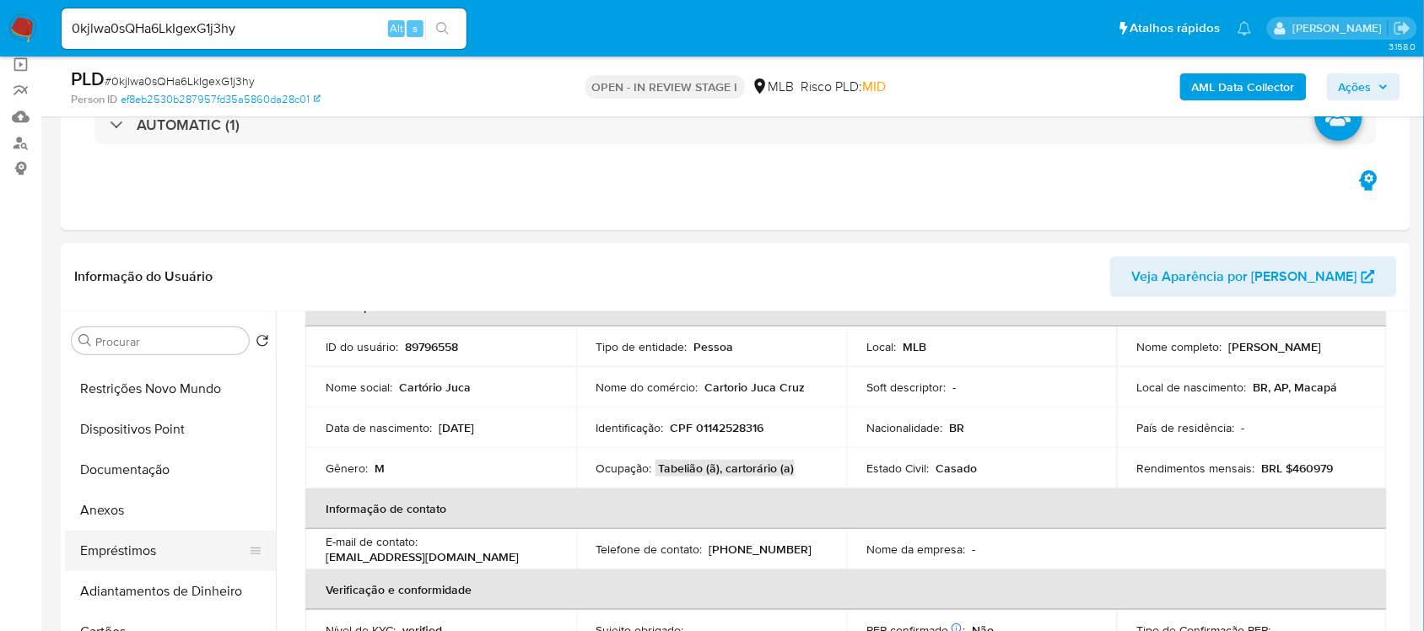
scroll to position [211, 0]
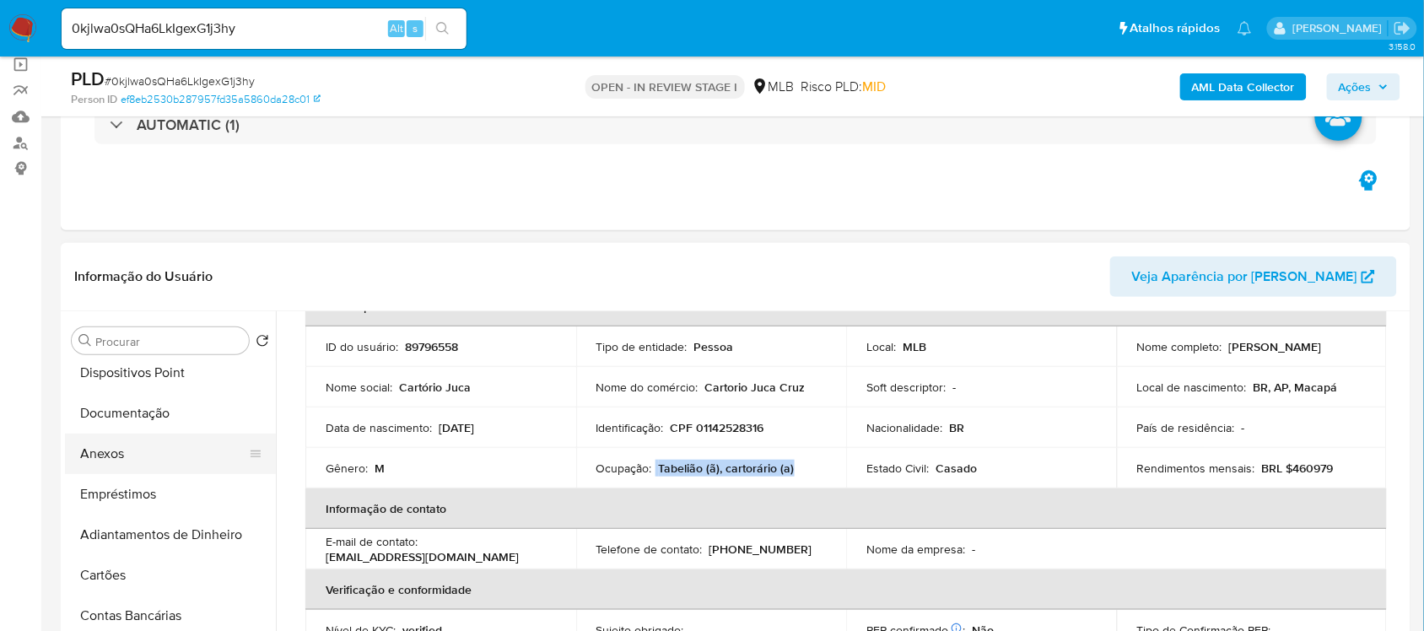
click at [114, 450] on button "Anexos" at bounding box center [163, 454] width 197 height 40
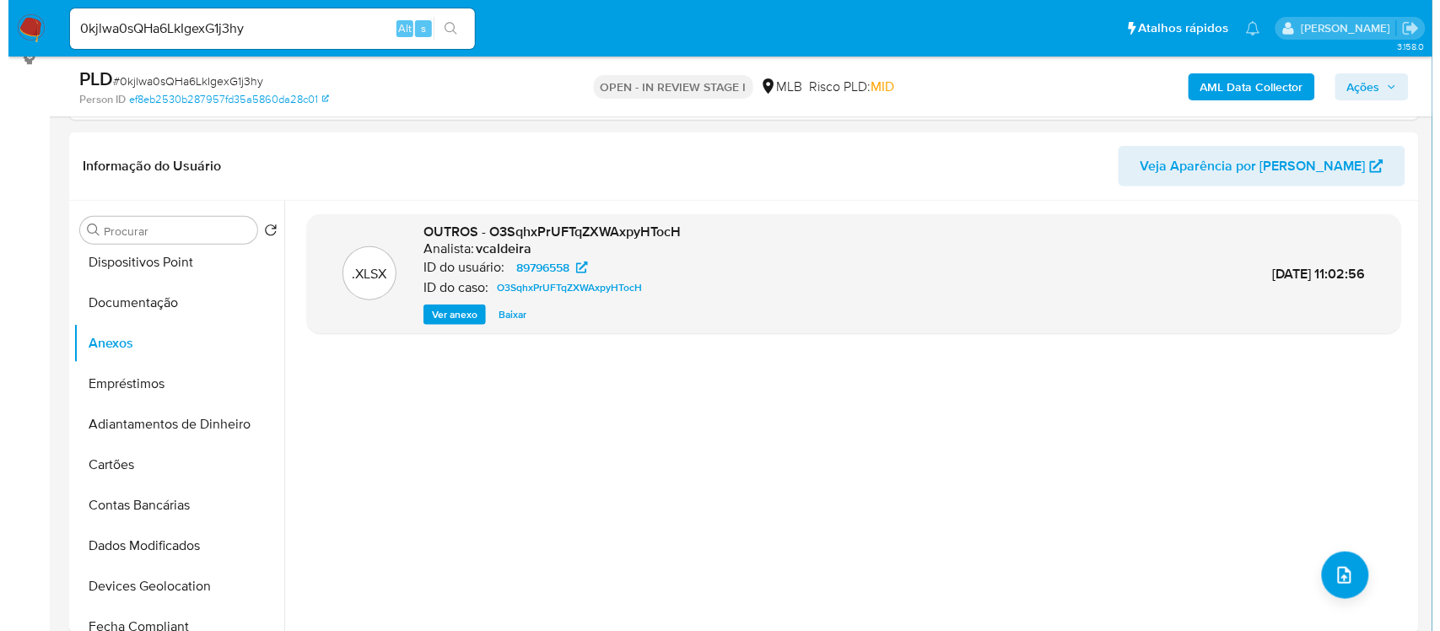
scroll to position [443, 0]
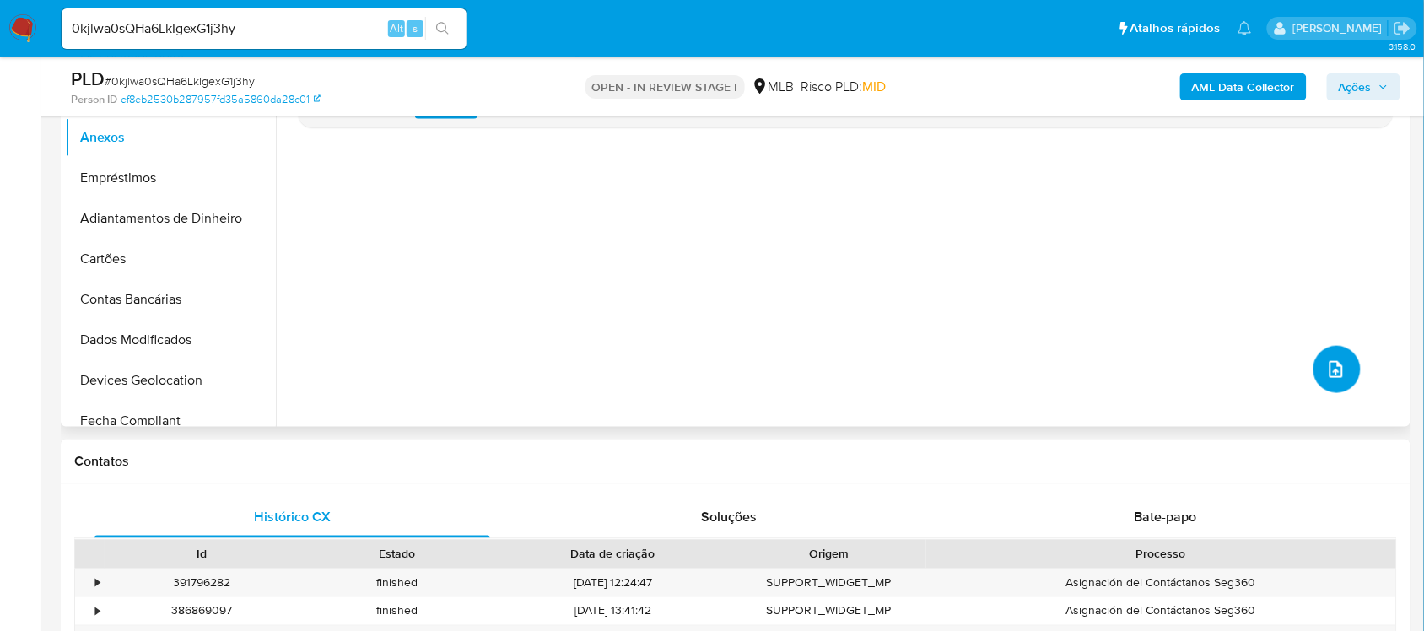
click at [1326, 376] on icon "upload-file" at bounding box center [1336, 369] width 20 height 20
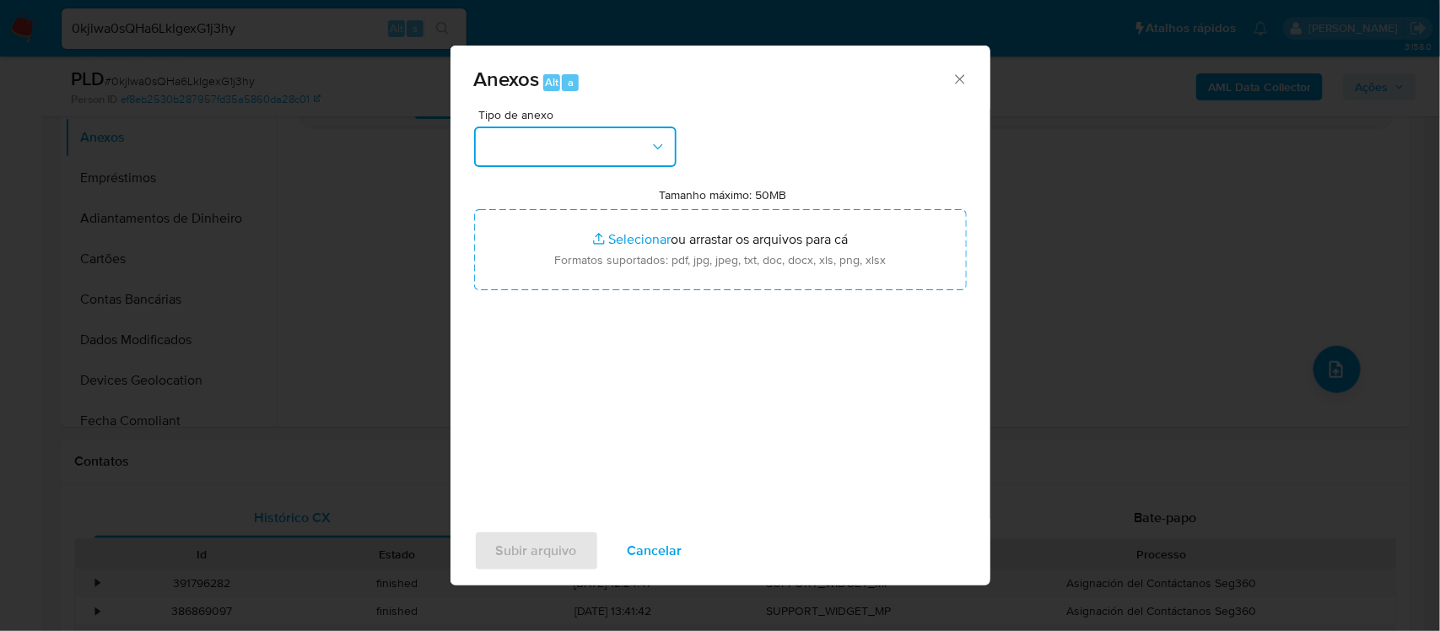
click at [655, 153] on icon "button" at bounding box center [657, 146] width 17 height 17
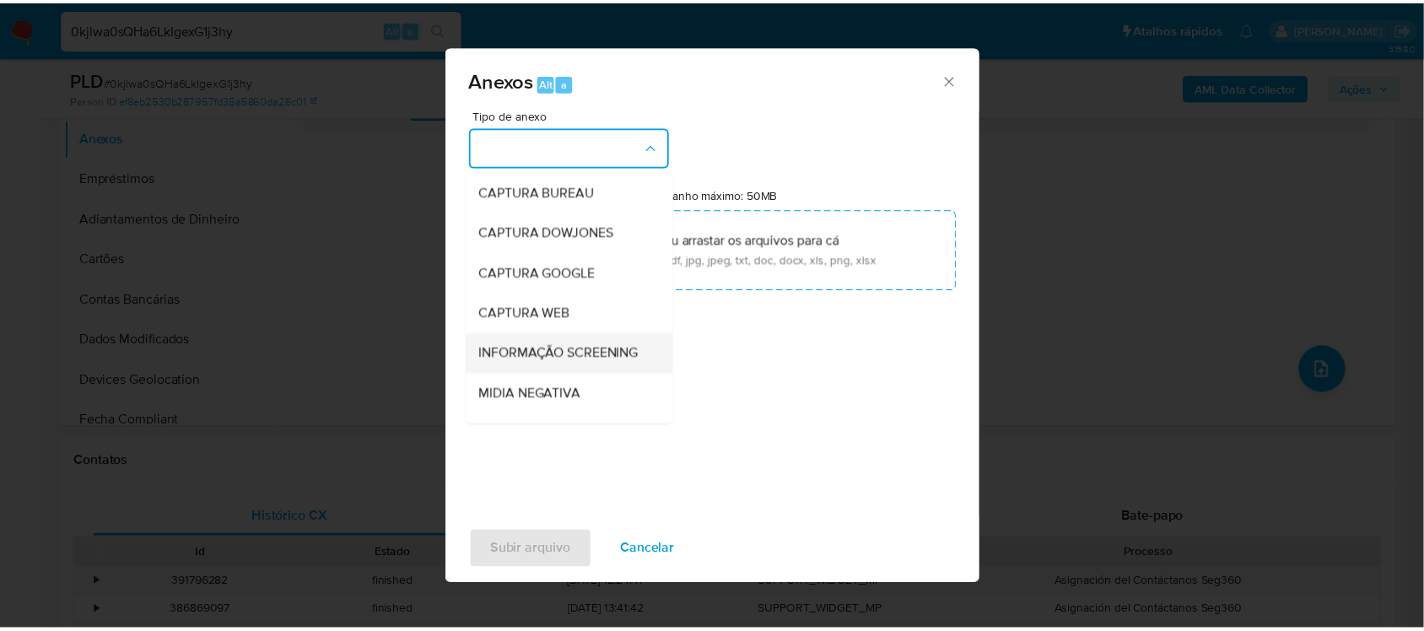
scroll to position [211, 0]
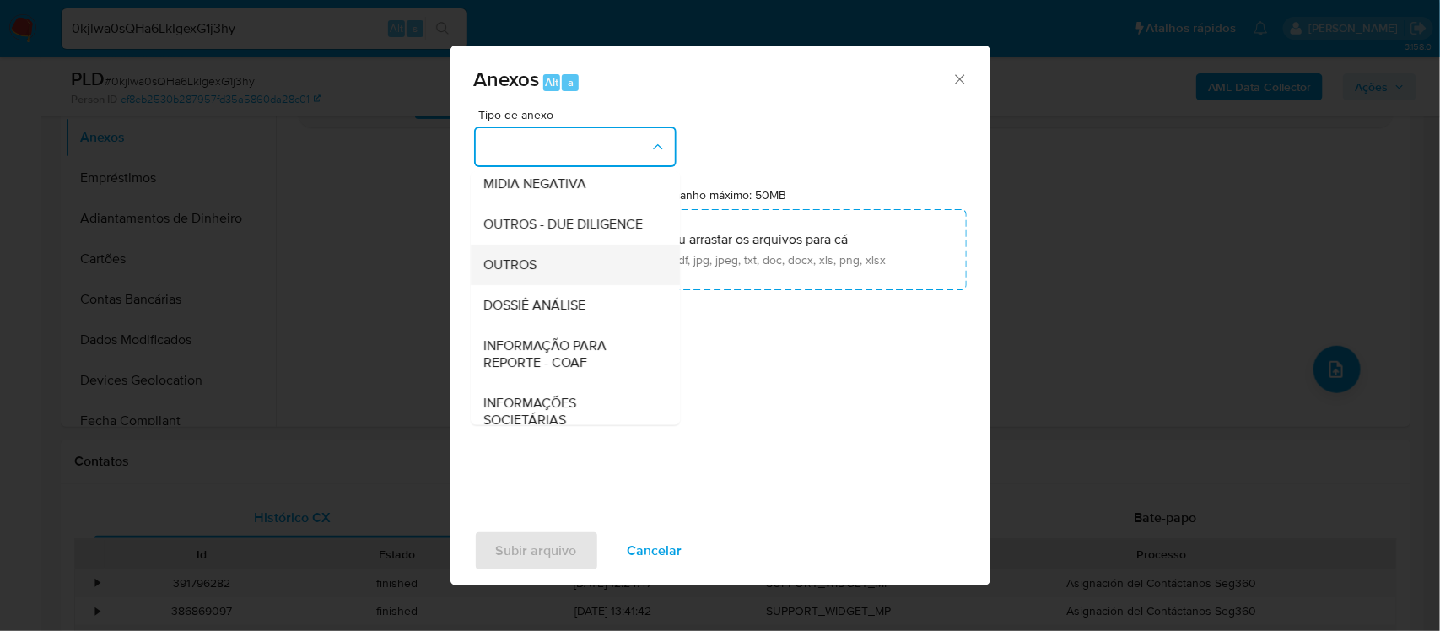
click at [571, 284] on div "OUTROS" at bounding box center [570, 264] width 172 height 40
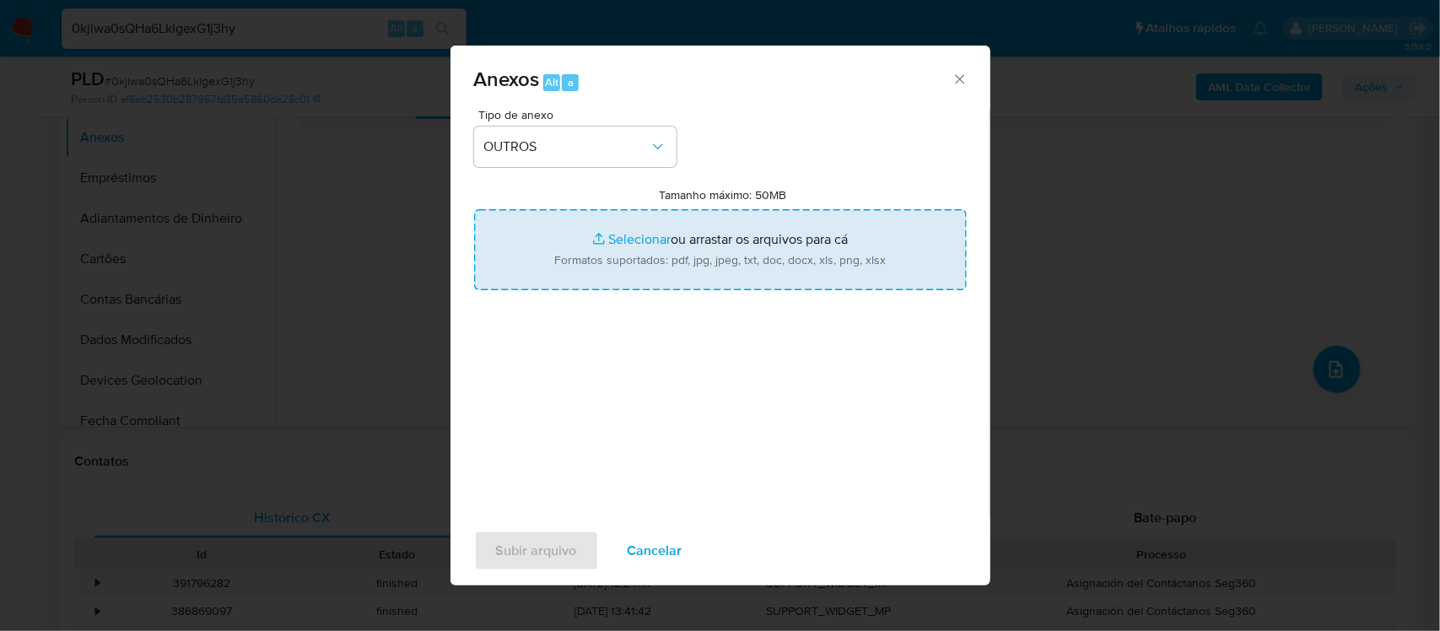
click at [616, 240] on input "Tamanho máximo: 50MB Selecionar arquivos" at bounding box center [720, 249] width 493 height 81
type input "C:\fakepath\Mulan Francisco Erionaldo Cruz Junior 89796558_2025_09_10_07_42_54 …"
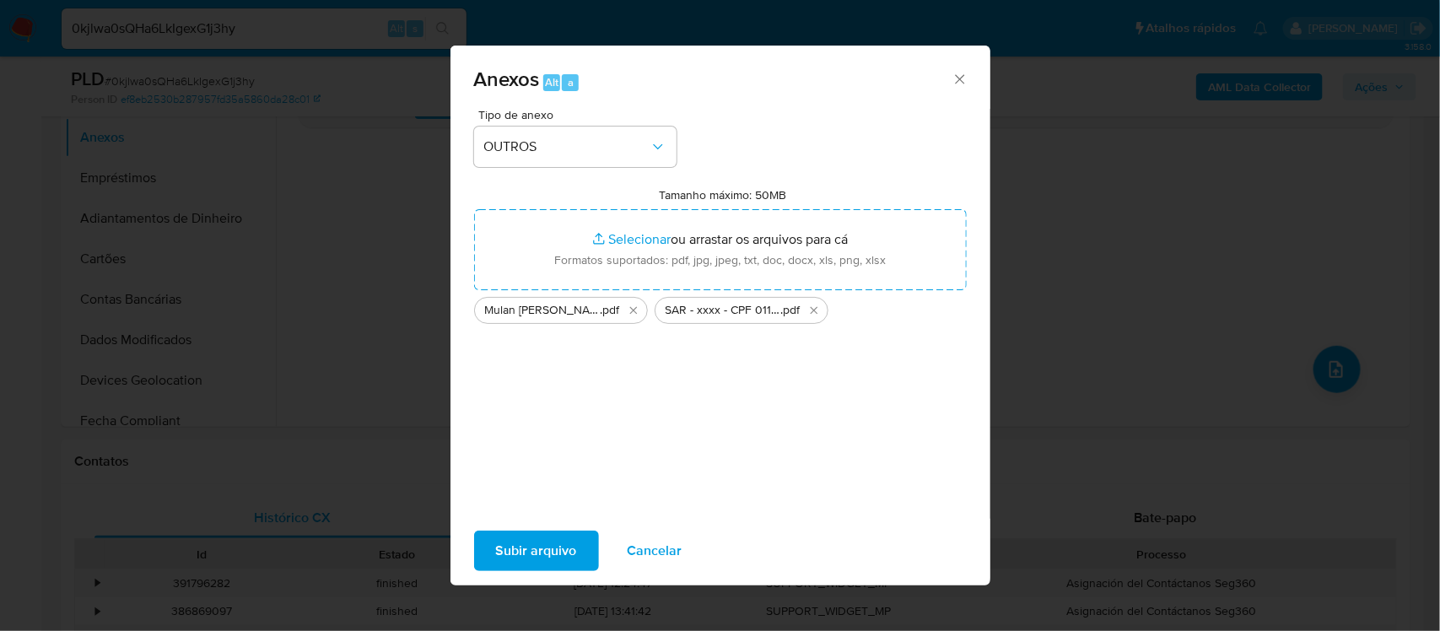
drag, startPoint x: 532, startPoint y: 554, endPoint x: 28, endPoint y: 595, distance: 506.0
click at [530, 554] on span "Subir arquivo" at bounding box center [536, 550] width 81 height 37
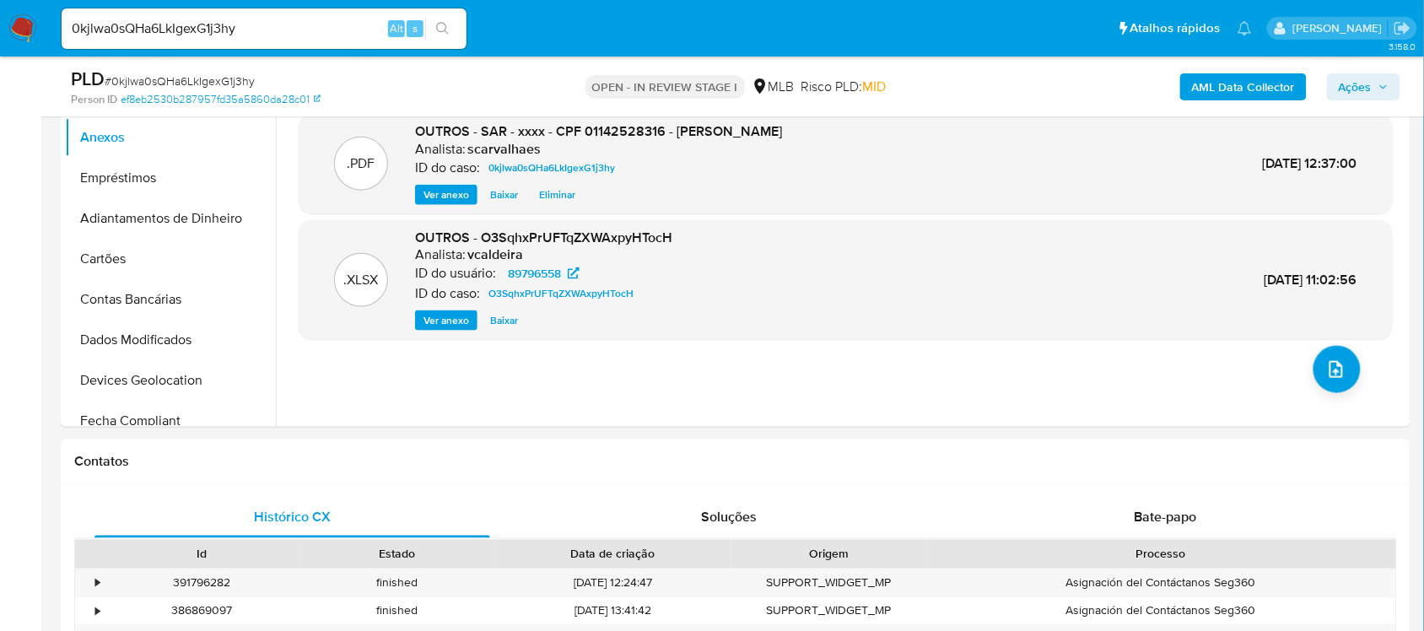
click at [1354, 85] on span "Ações" at bounding box center [1354, 86] width 33 height 27
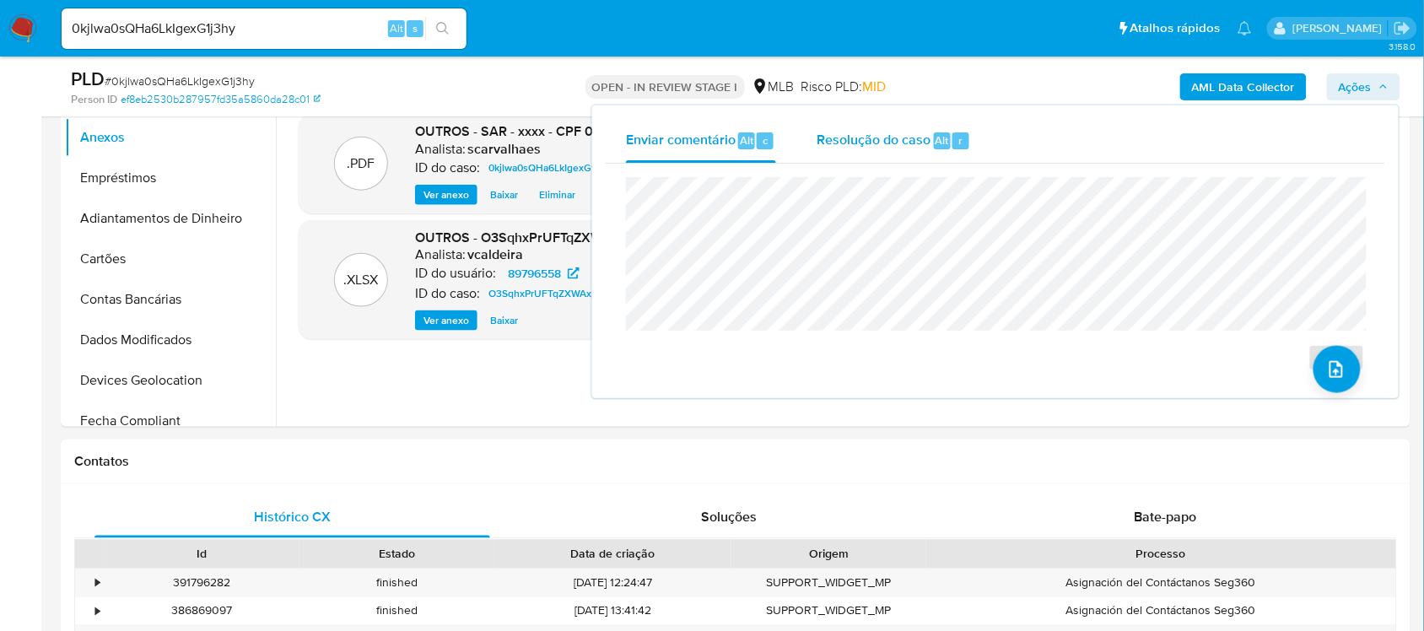
click at [875, 137] on span "Resolução do caso" at bounding box center [873, 139] width 114 height 19
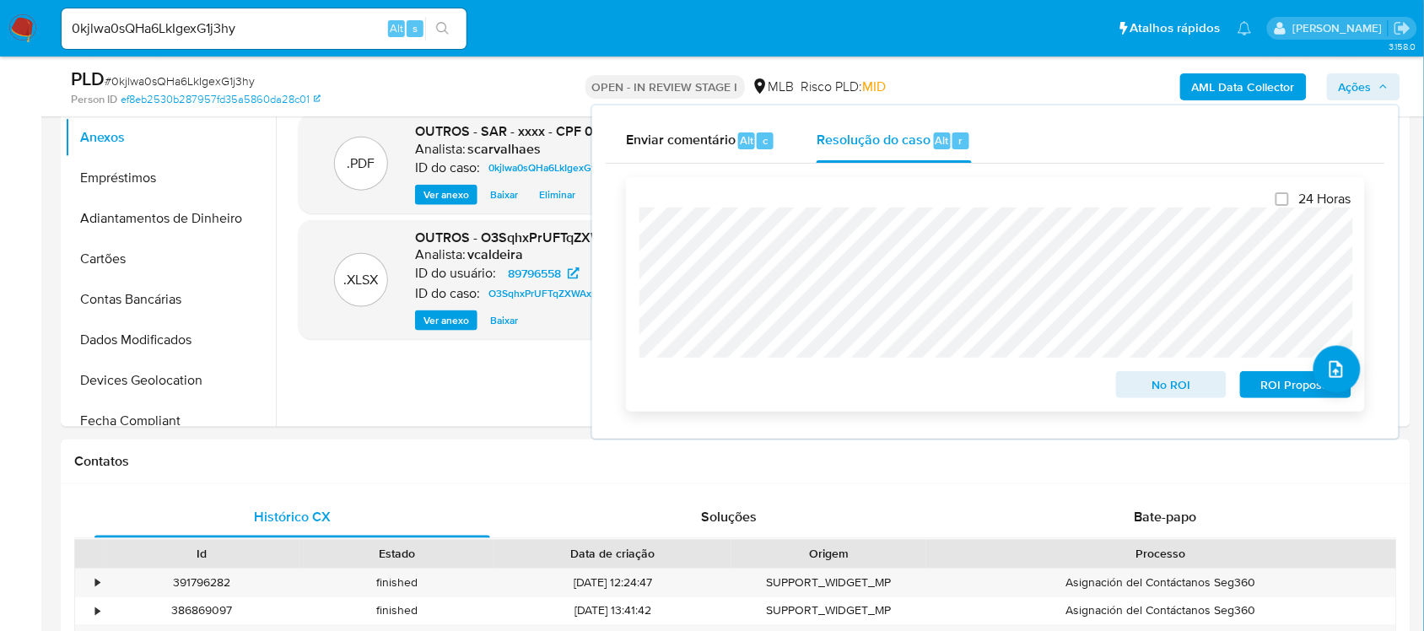
click at [1279, 386] on span "ROI Proposal" at bounding box center [1296, 385] width 88 height 24
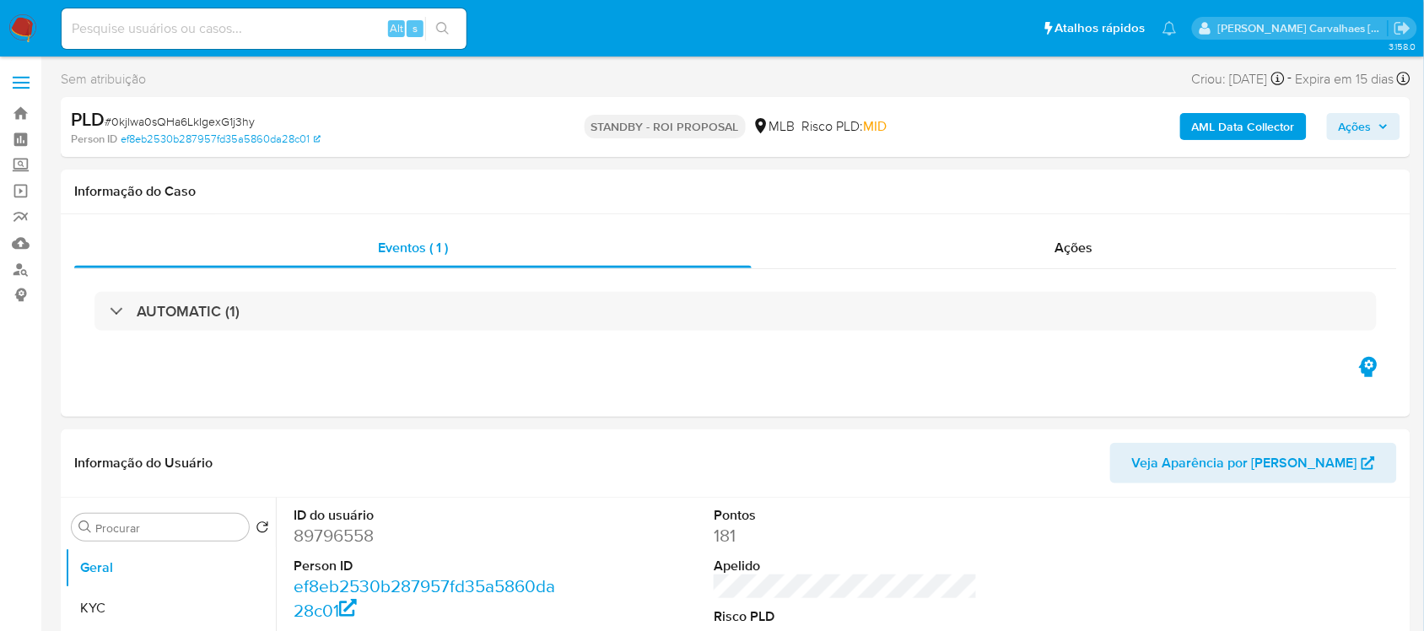
select select "10"
paste input "c5y9enV5A7OyvPVrO5tqw6UG"
type input "c5y9enV5A7OyvPVrO5tqw6UG"
click at [444, 26] on icon "search-icon" at bounding box center [442, 28] width 13 height 13
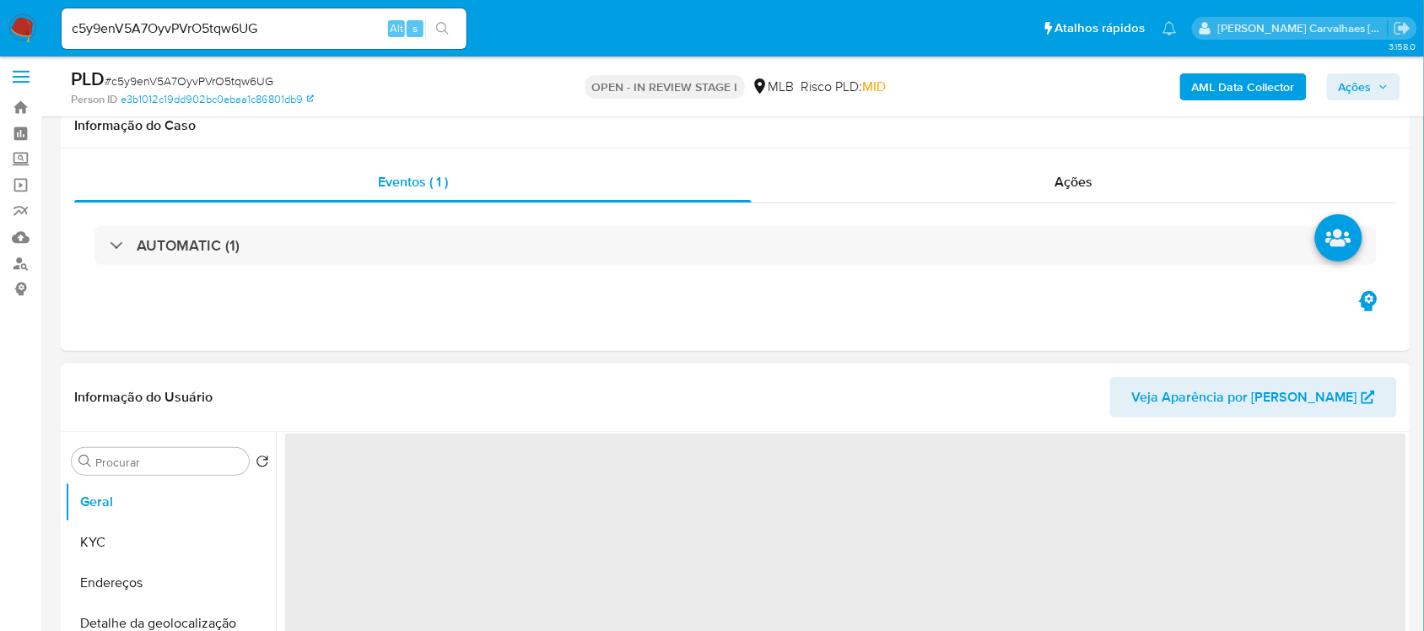
scroll to position [211, 0]
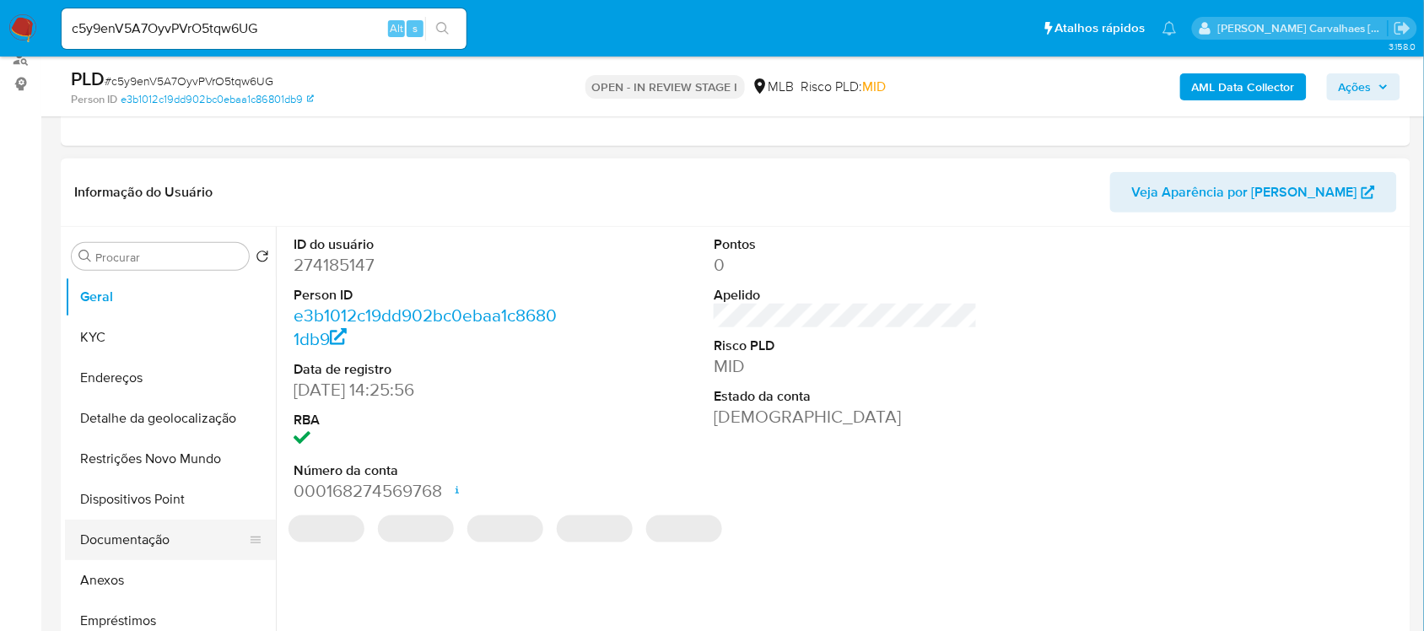
select select "10"
click at [149, 540] on button "Documentação" at bounding box center [163, 540] width 197 height 40
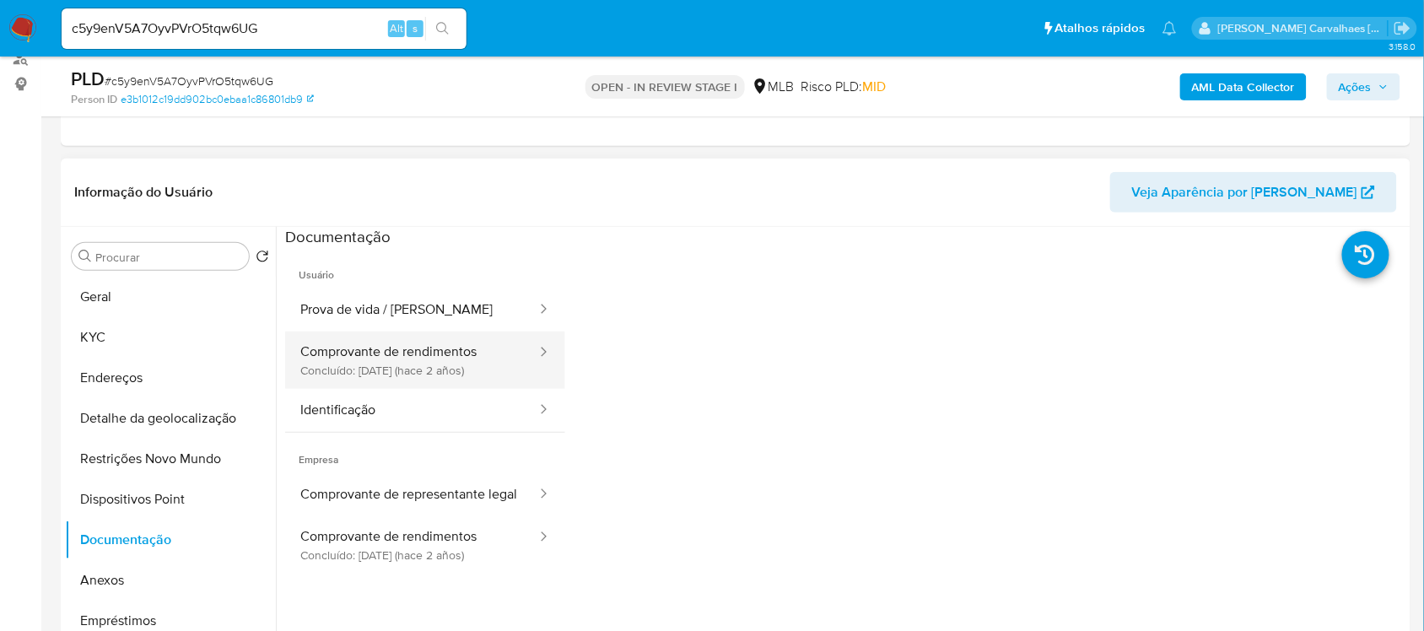
drag, startPoint x: 356, startPoint y: 351, endPoint x: 402, endPoint y: 354, distance: 46.5
click at [358, 351] on button "Comprovante de rendimentos Concluído: [DATE] (hace 2 años)" at bounding box center [411, 359] width 253 height 57
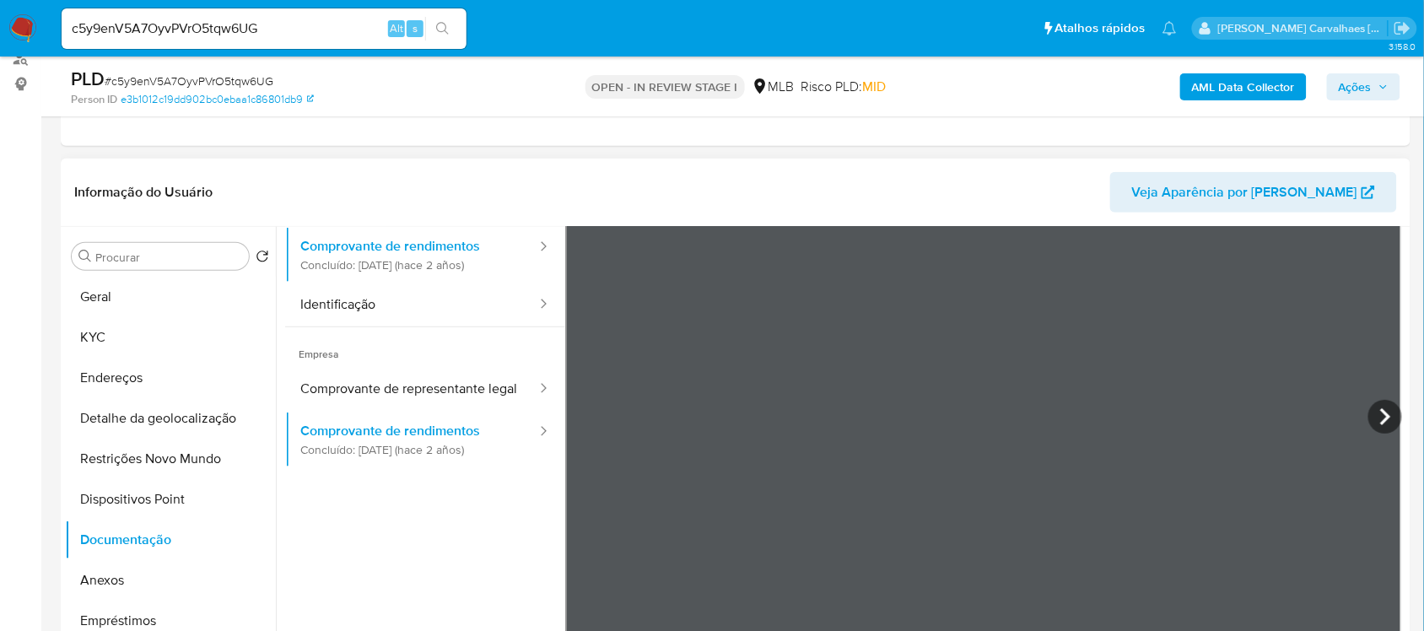
scroll to position [0, 0]
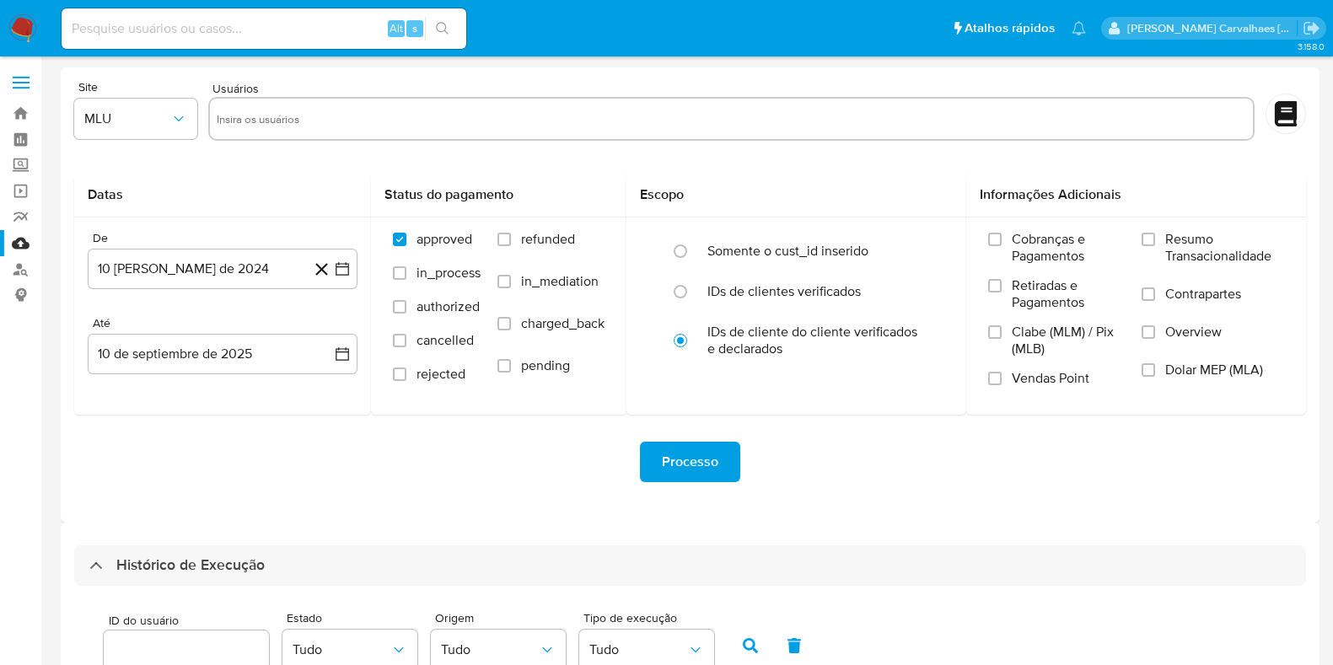
select select "20"
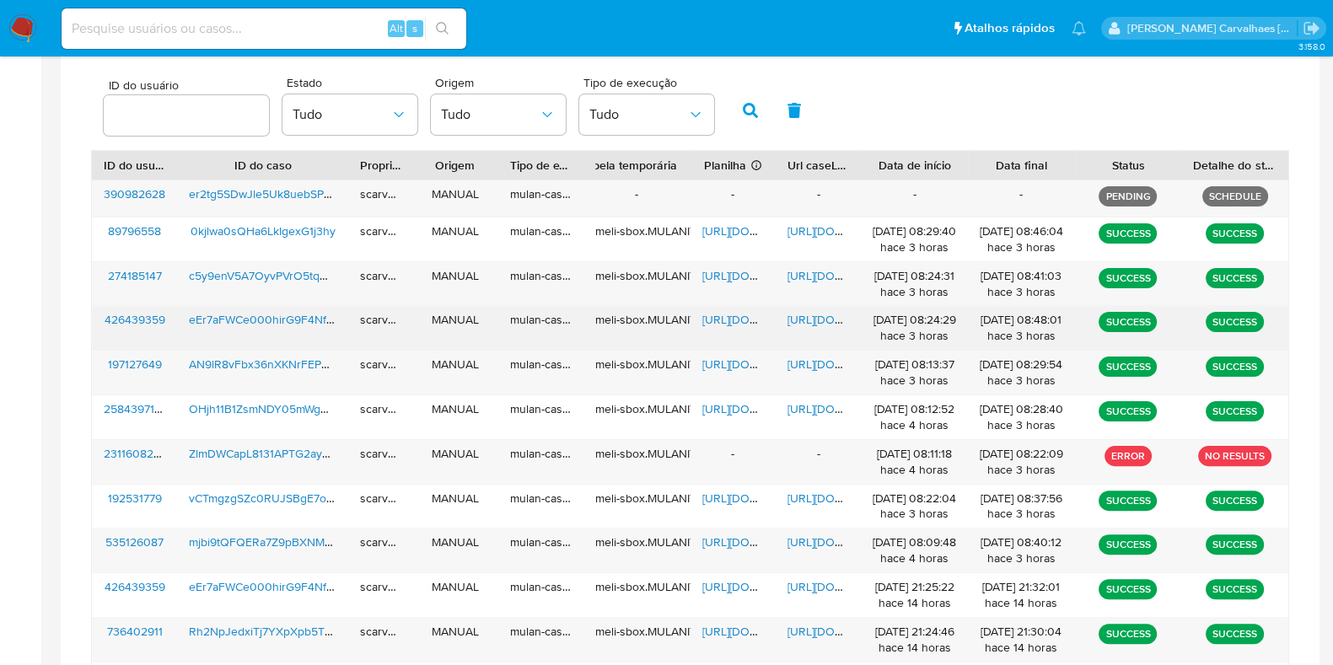
scroll to position [536, 0]
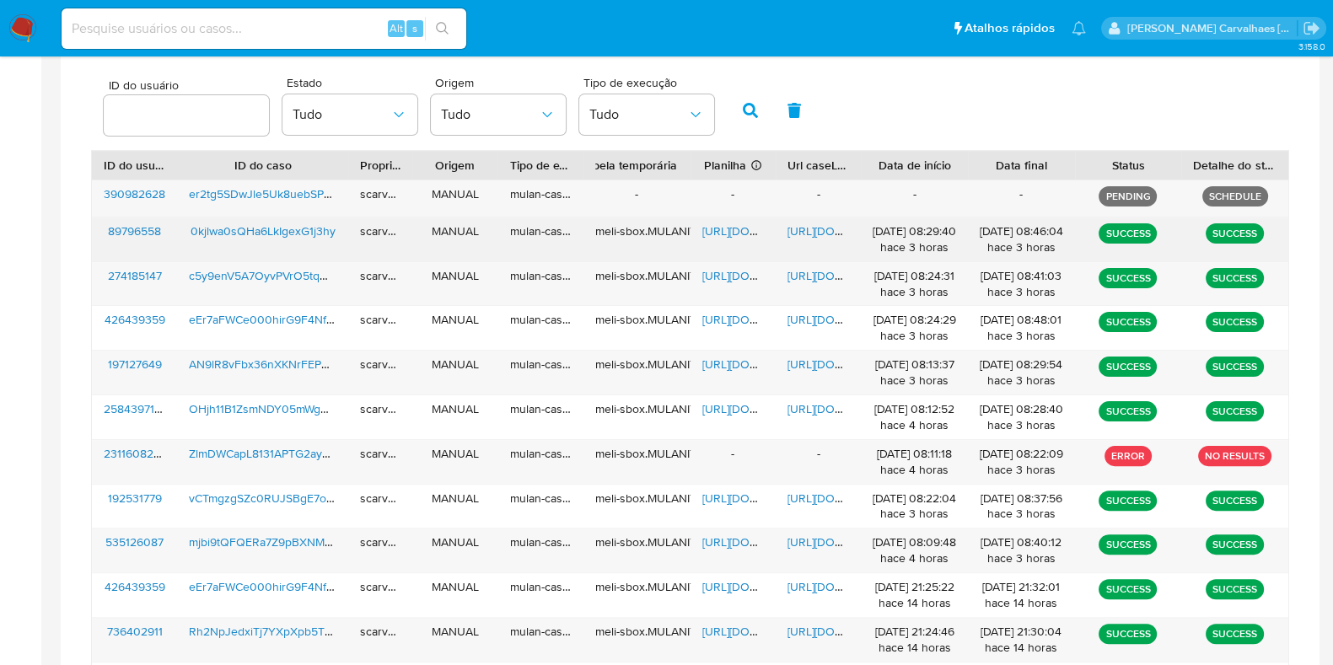
click at [805, 229] on span "[URL][DOMAIN_NAME]" at bounding box center [846, 231] width 116 height 17
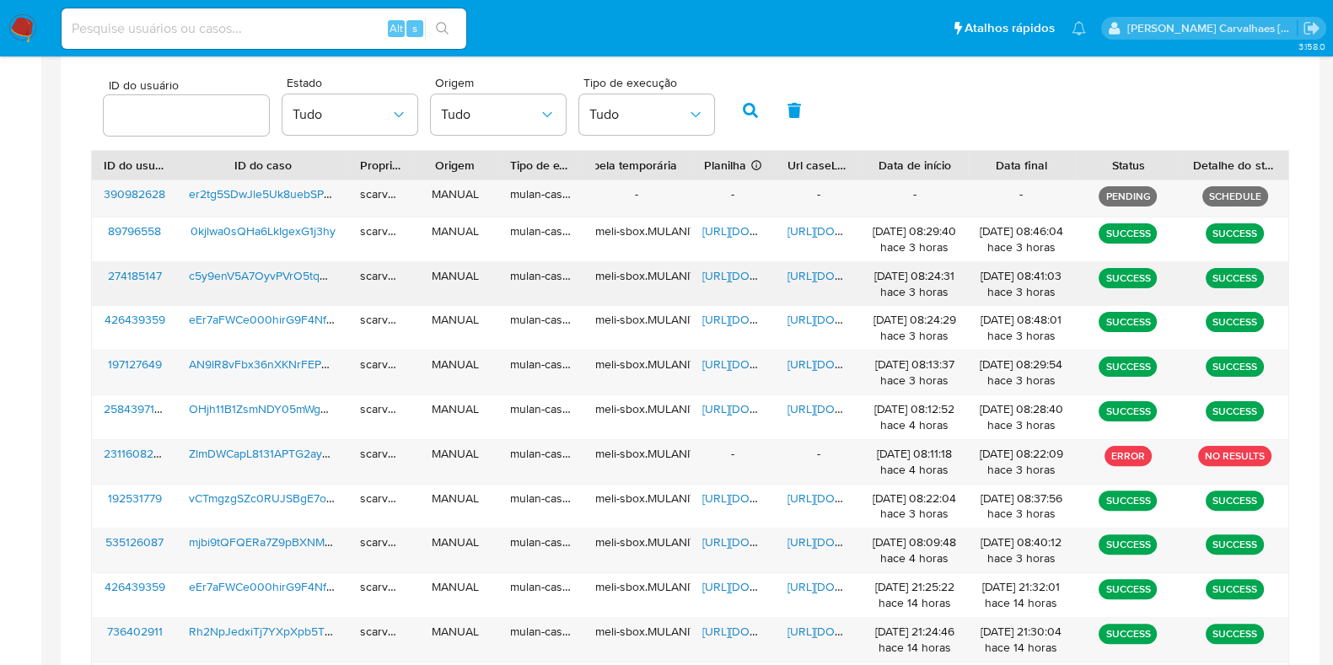
click at [817, 274] on span "[URL][DOMAIN_NAME]" at bounding box center [846, 275] width 116 height 17
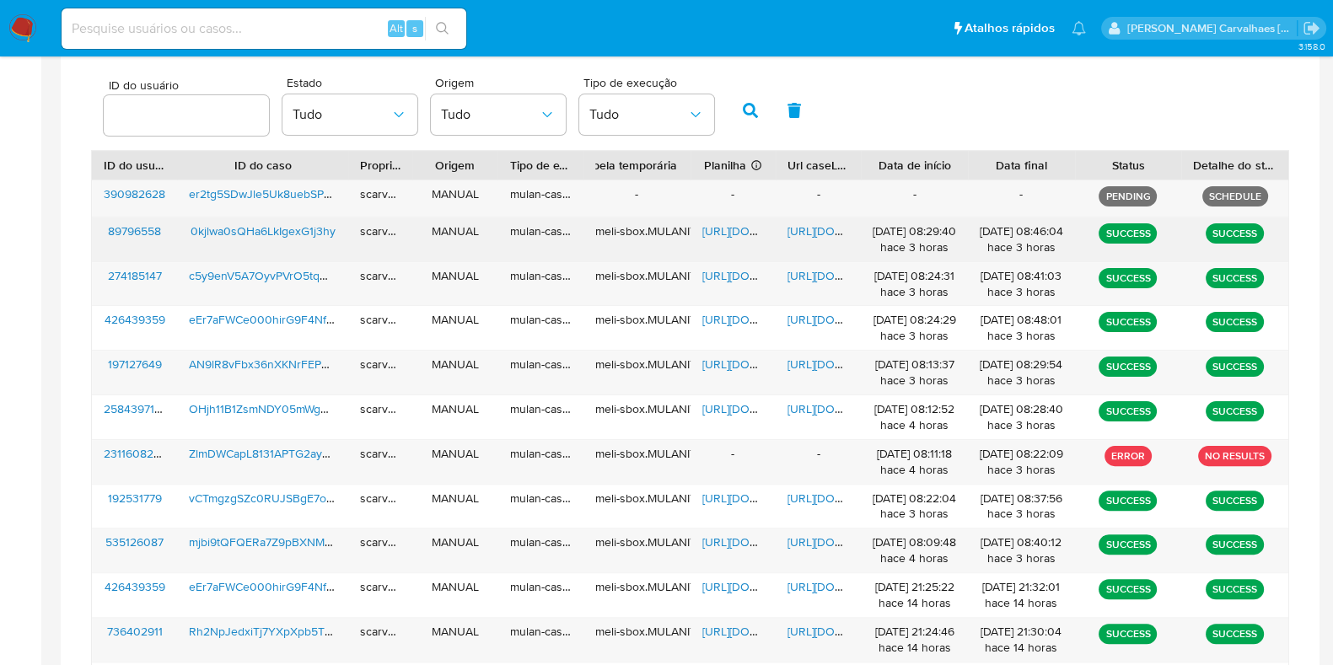
click at [810, 229] on span "[URL][DOMAIN_NAME]" at bounding box center [846, 231] width 116 height 17
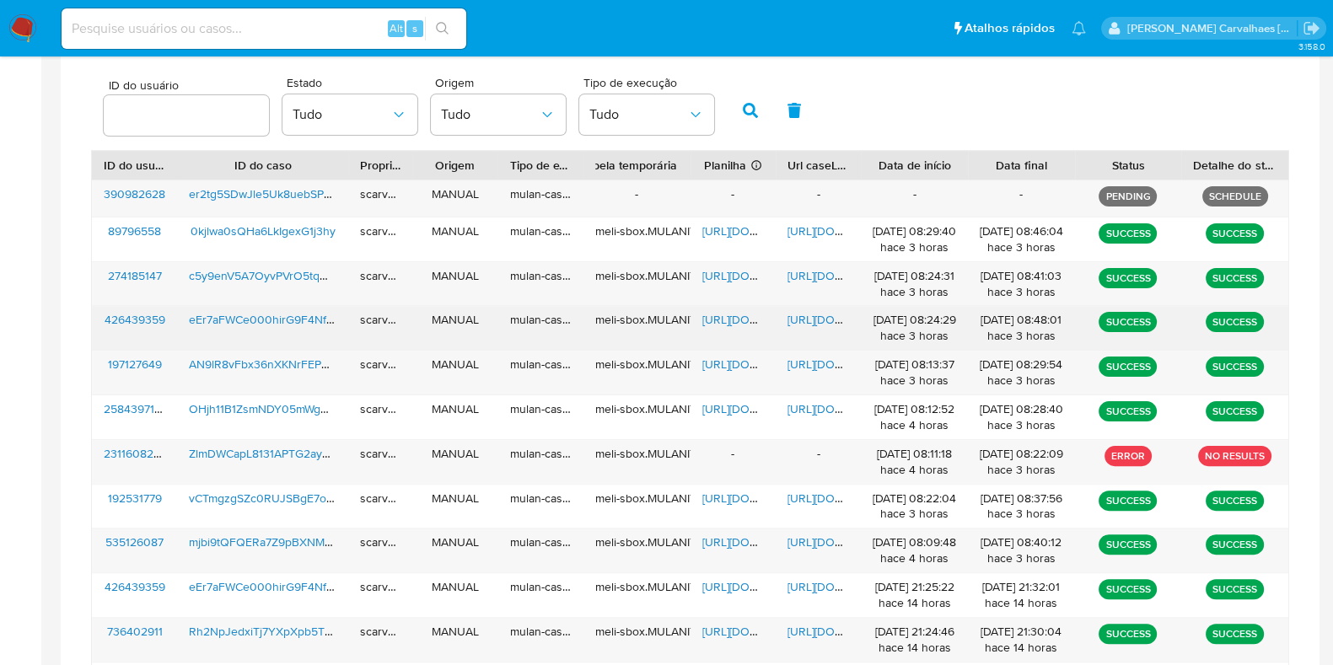
click at [718, 317] on span "[URL][DOMAIN_NAME]" at bounding box center [761, 319] width 116 height 17
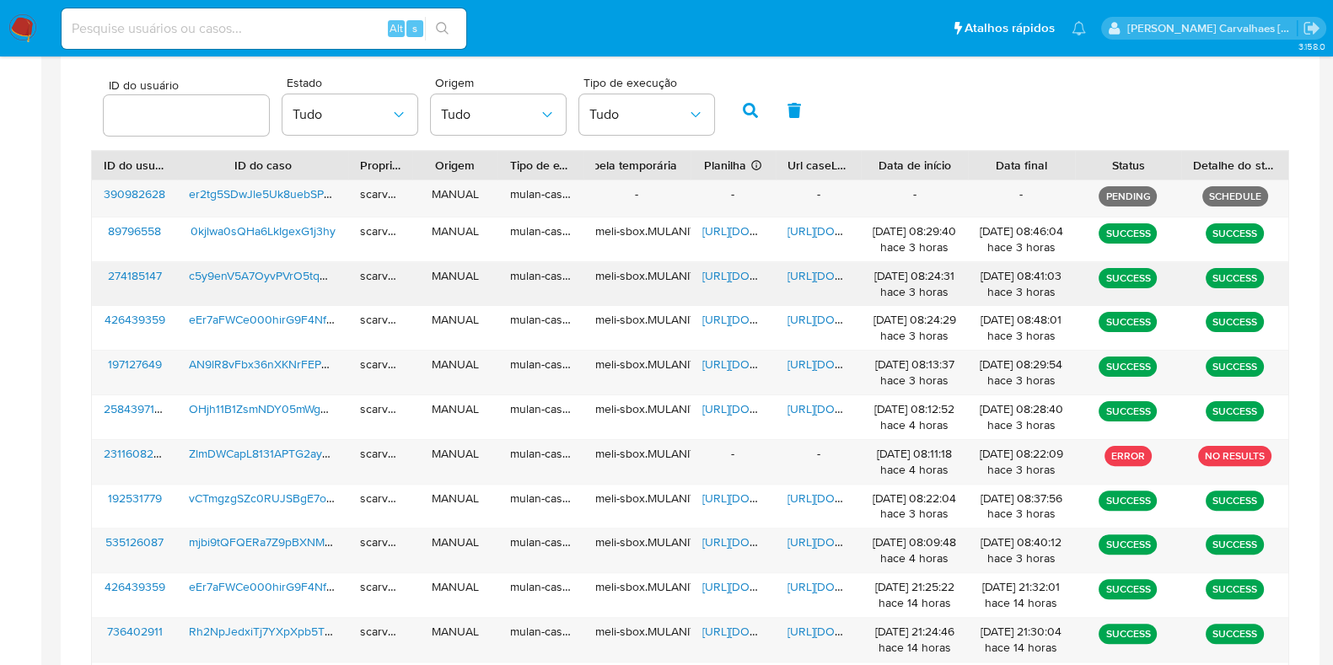
click at [728, 272] on span "[URL][DOMAIN_NAME]" at bounding box center [761, 275] width 116 height 17
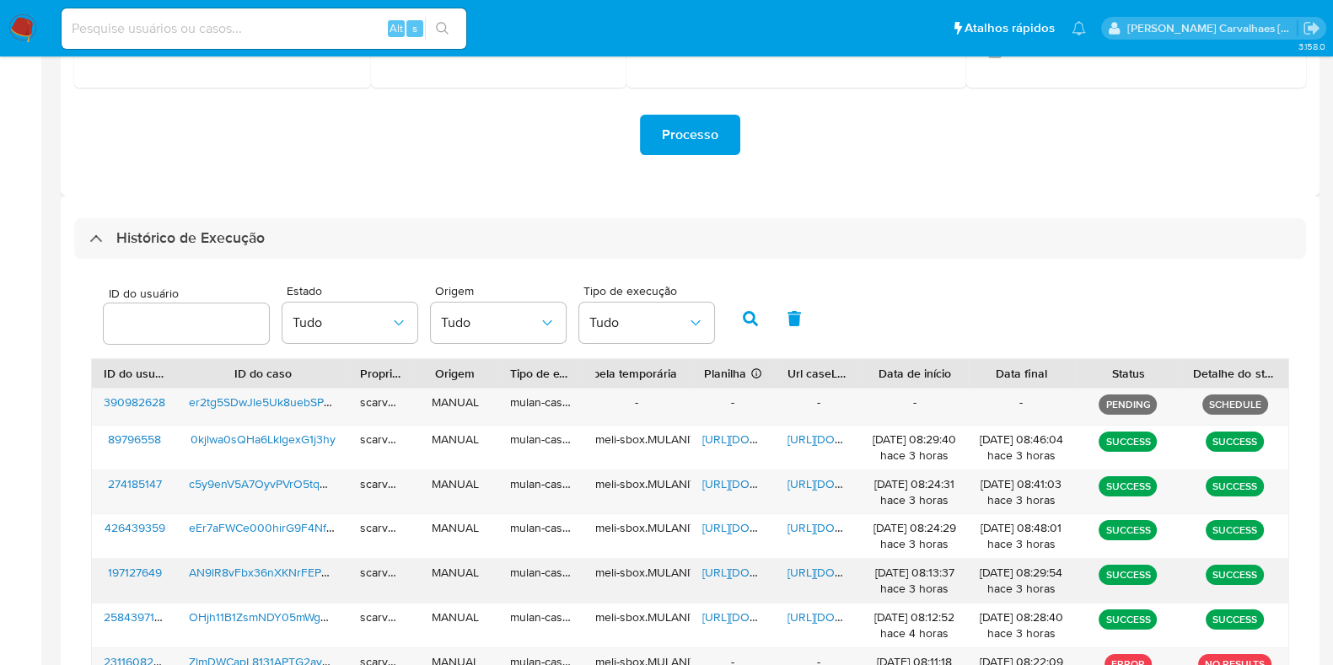
scroll to position [325, 0]
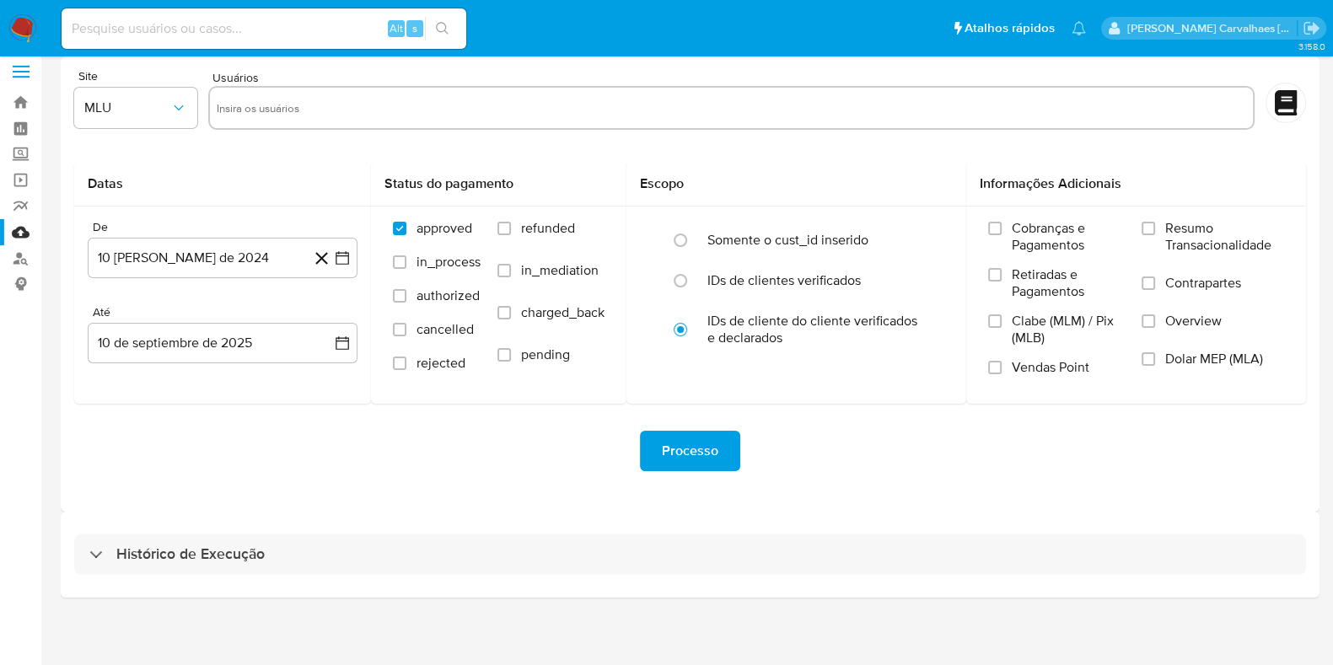
scroll to position [14, 0]
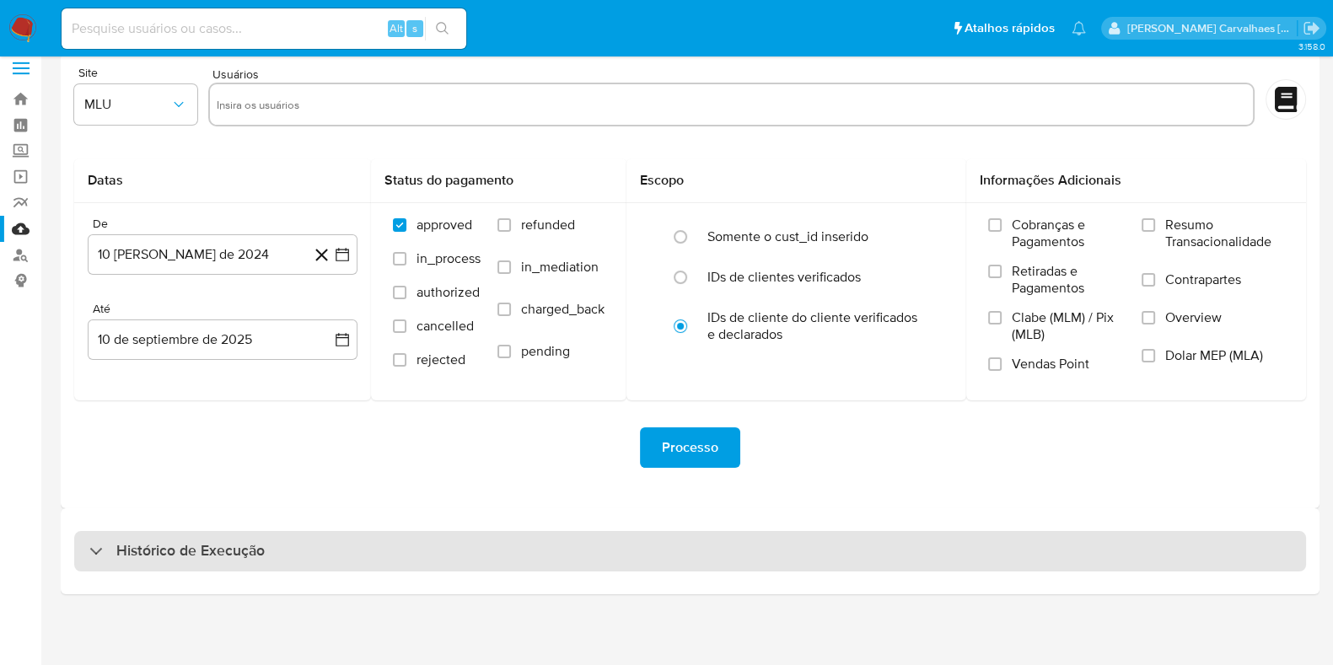
click at [160, 546] on h3 "Histórico de Execução" at bounding box center [190, 551] width 148 height 20
select select "10"
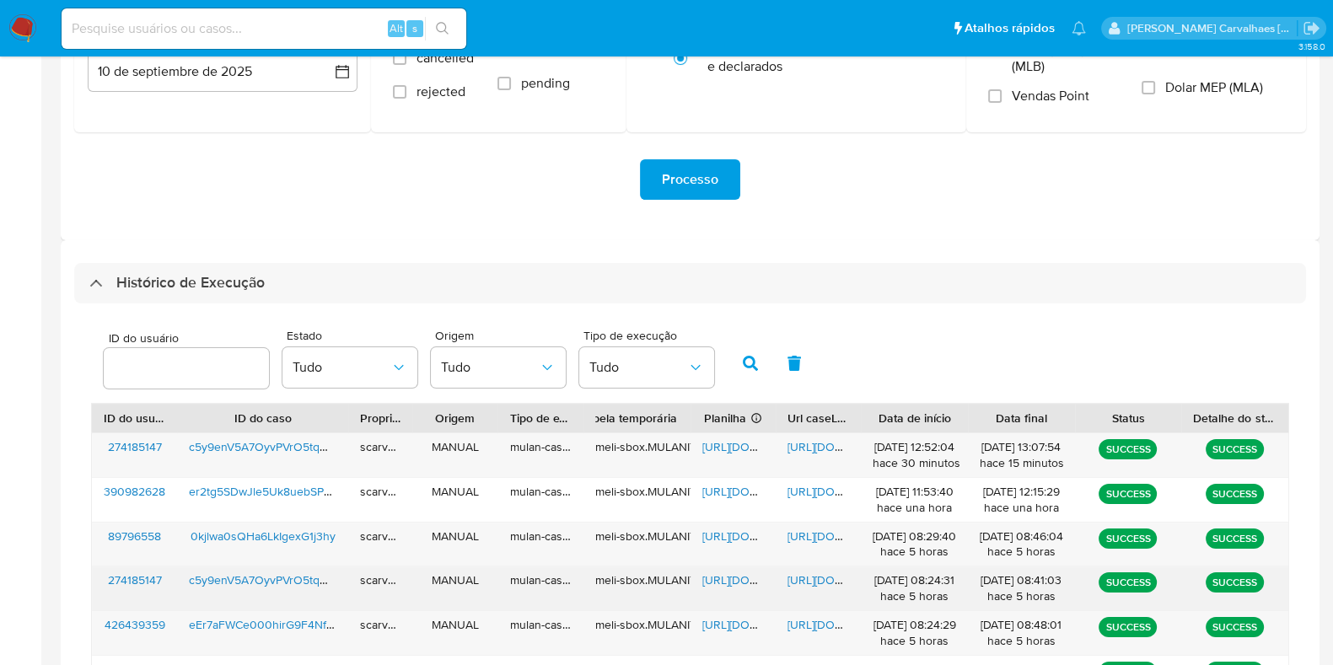
scroll to position [331, 0]
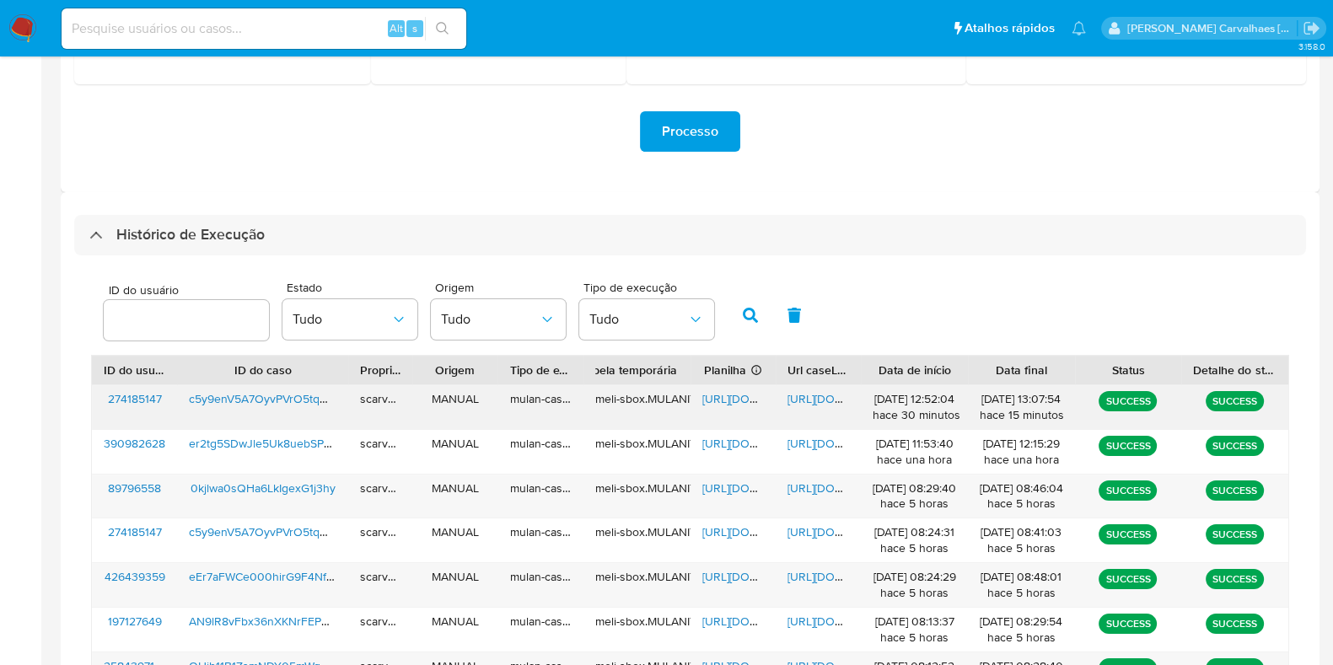
click at [829, 396] on span "[URL][DOMAIN_NAME]" at bounding box center [846, 398] width 116 height 17
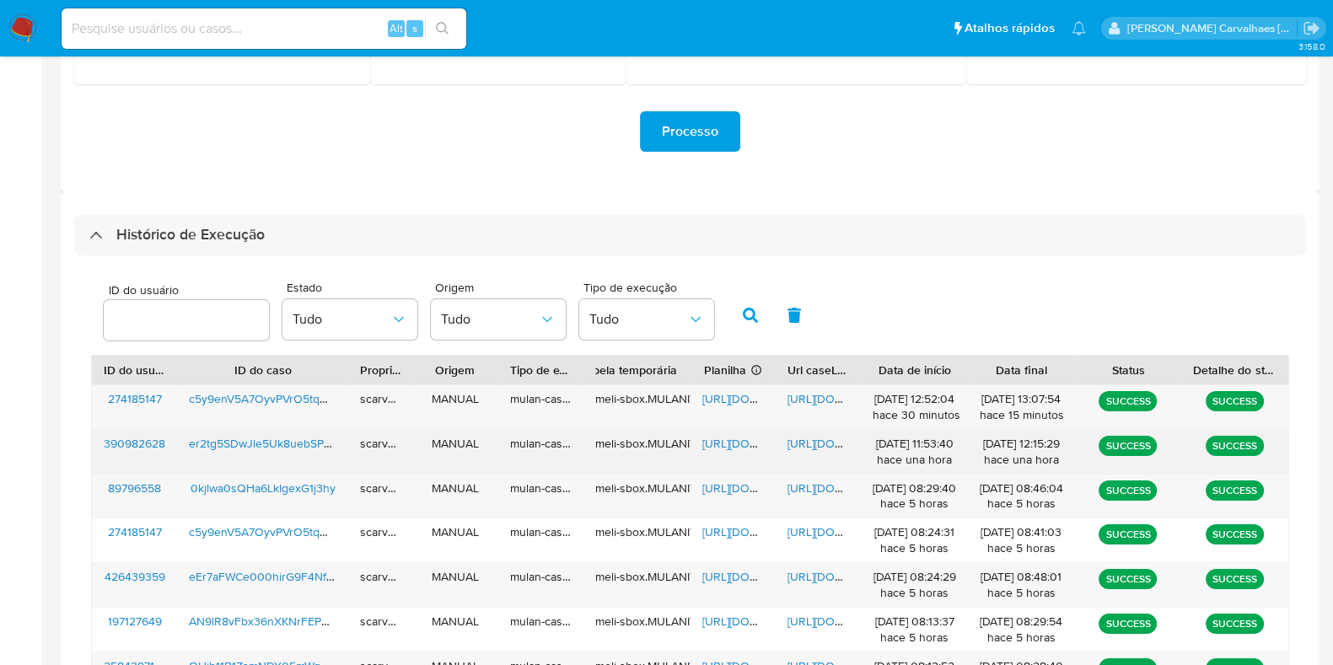
click at [805, 441] on span "[URL][DOMAIN_NAME]" at bounding box center [846, 443] width 116 height 17
click at [723, 445] on span "[URL][DOMAIN_NAME]" at bounding box center [761, 443] width 116 height 17
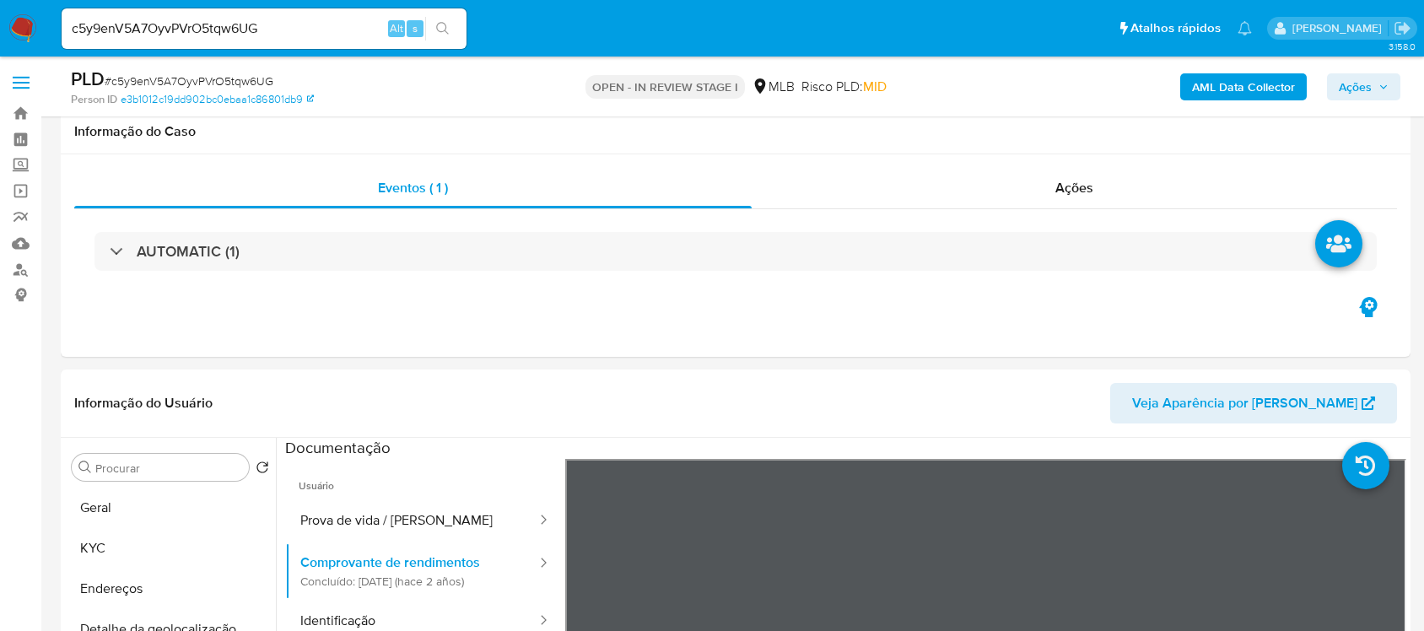
select select "10"
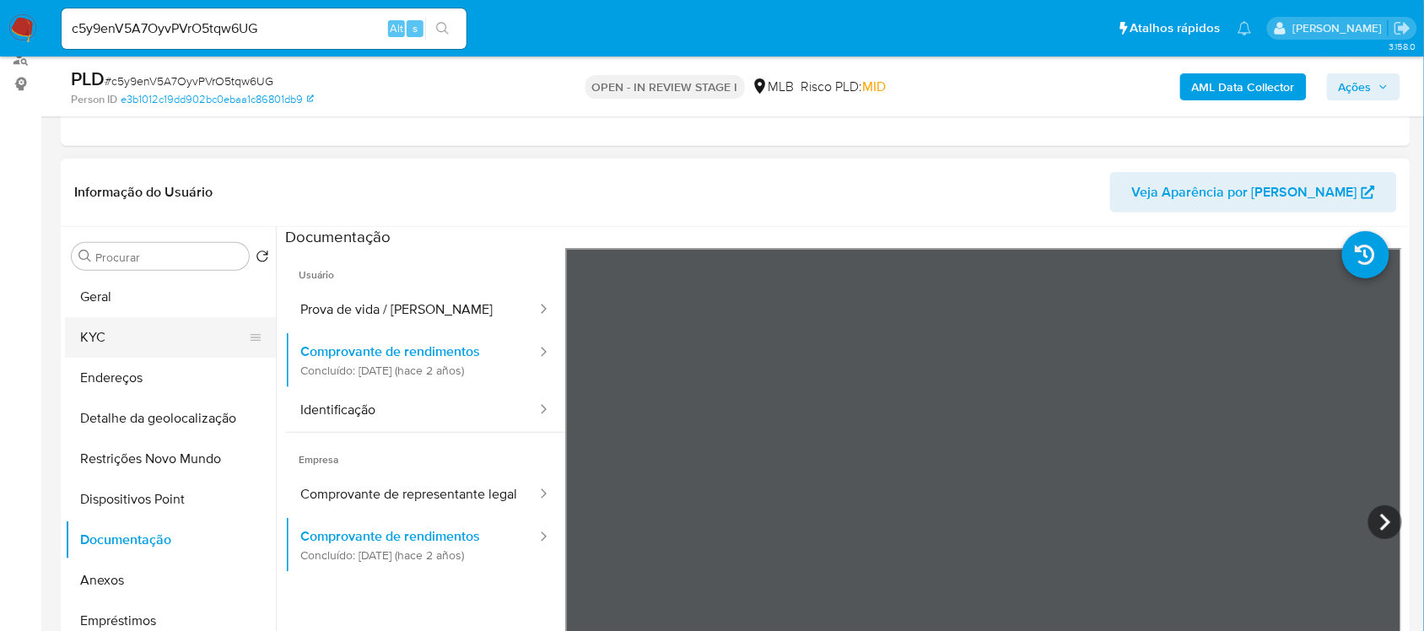
click at [161, 343] on button "KYC" at bounding box center [163, 337] width 197 height 40
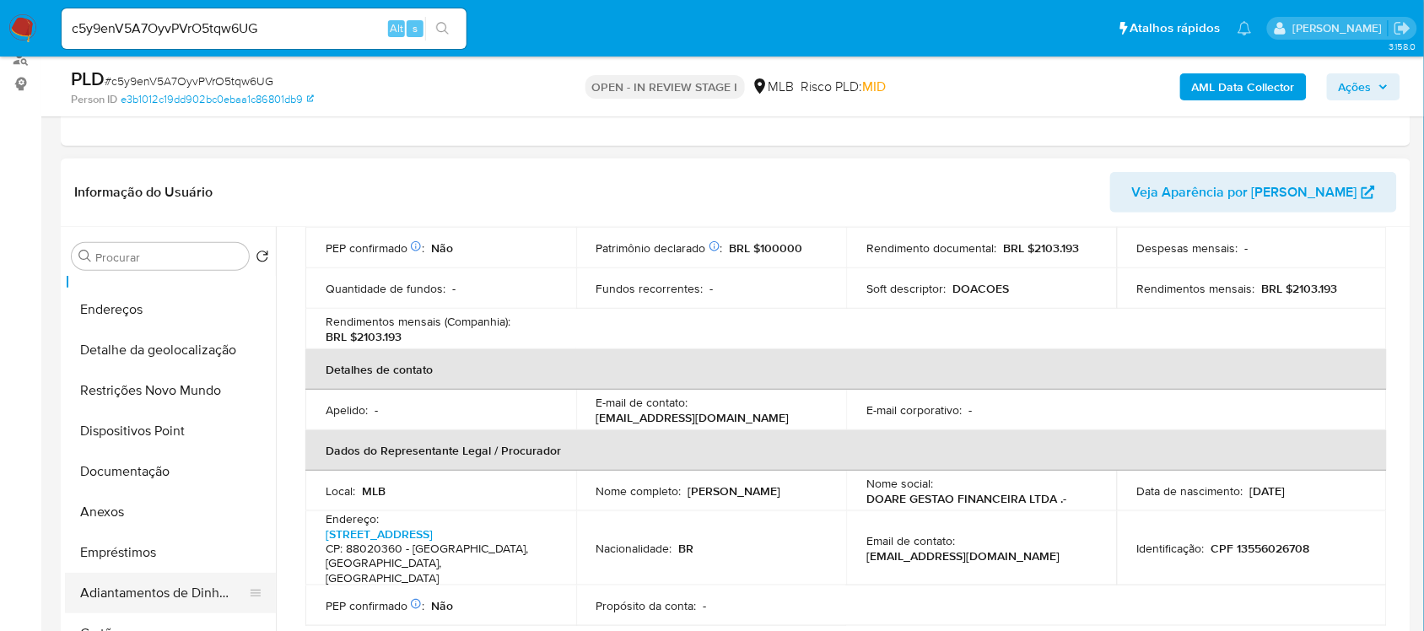
scroll to position [105, 0]
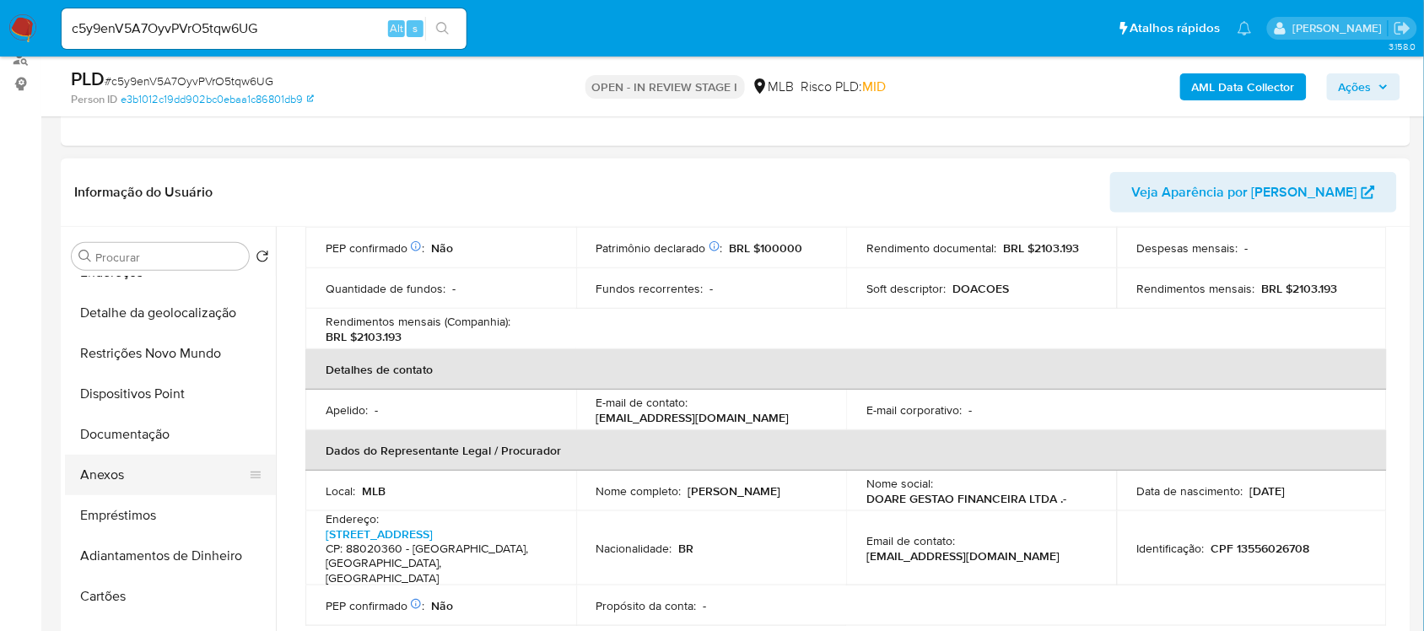
click at [102, 473] on button "Anexos" at bounding box center [163, 475] width 197 height 40
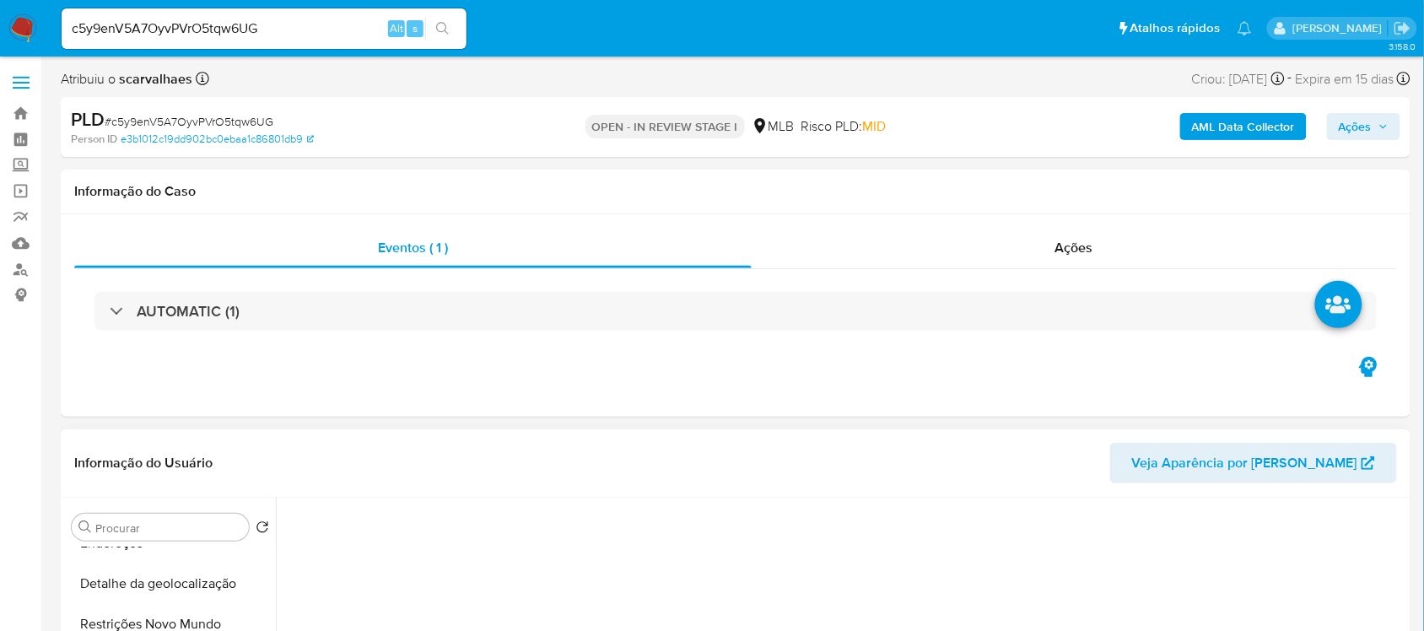
scroll to position [211, 0]
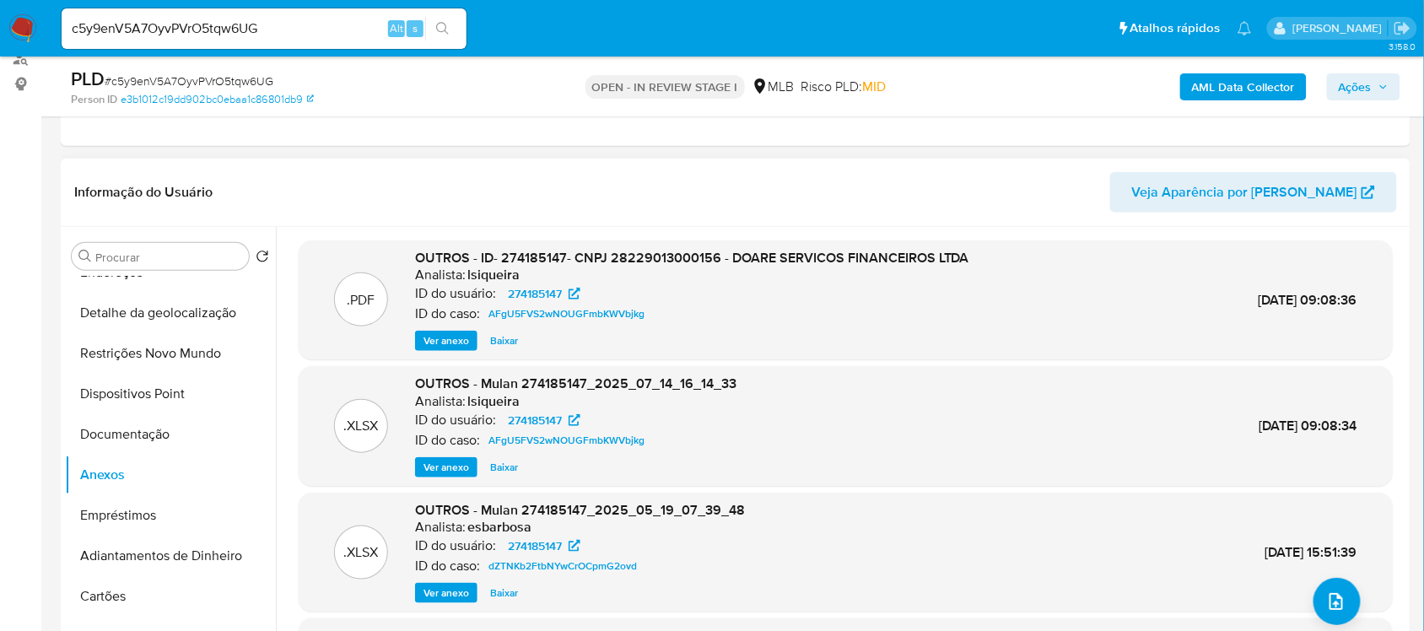
click at [458, 340] on span "Ver anexo" at bounding box center [446, 340] width 46 height 17
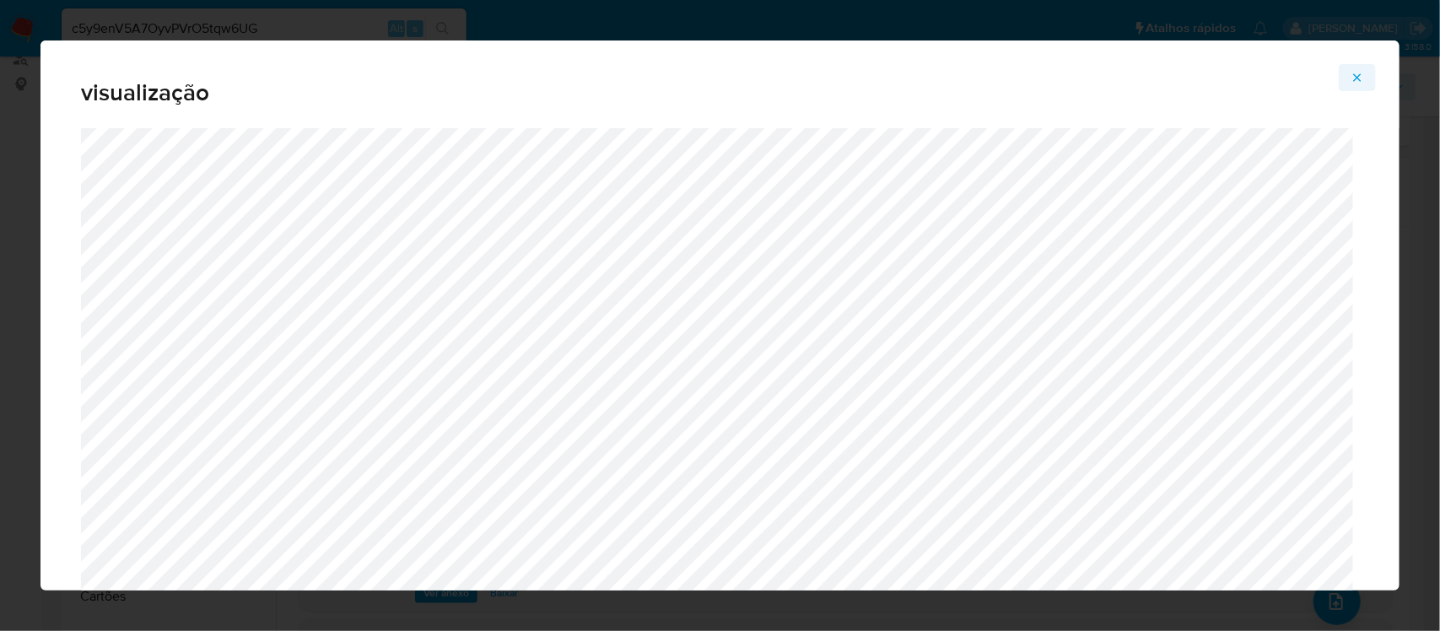
click at [1363, 71] on icon "Attachment preview" at bounding box center [1356, 77] width 13 height 13
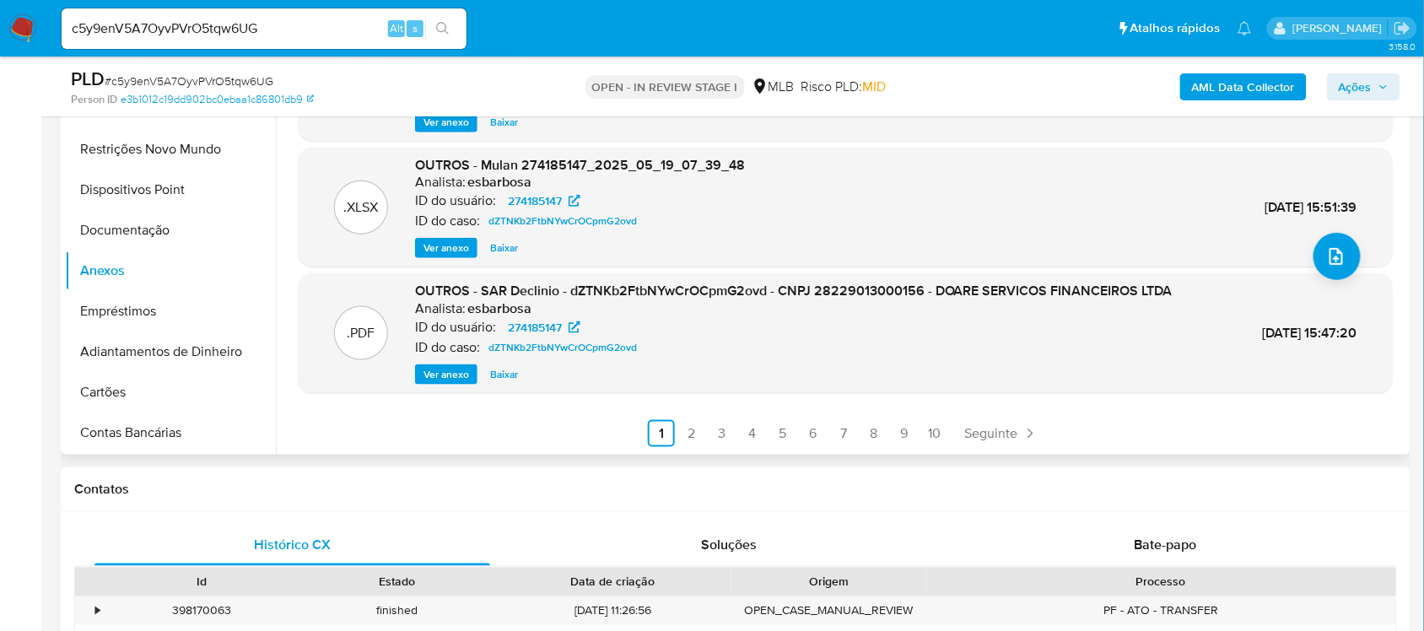
scroll to position [422, 0]
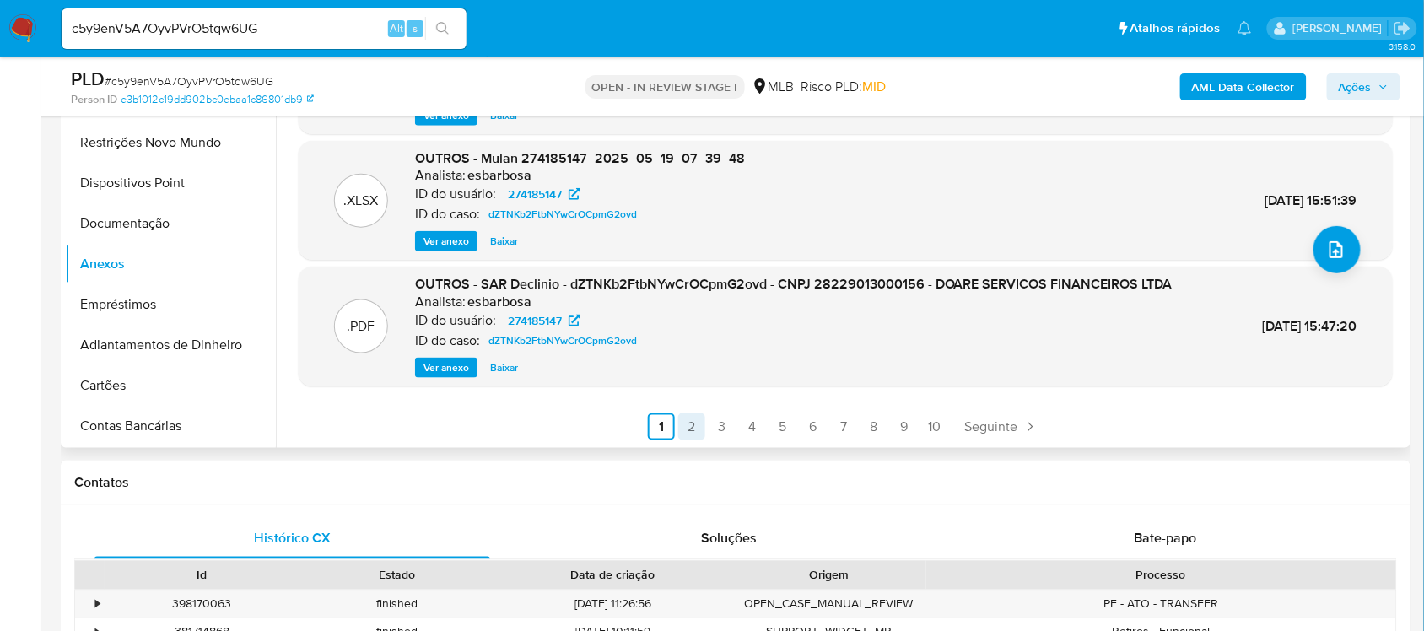
click at [684, 426] on link "2" at bounding box center [691, 426] width 27 height 27
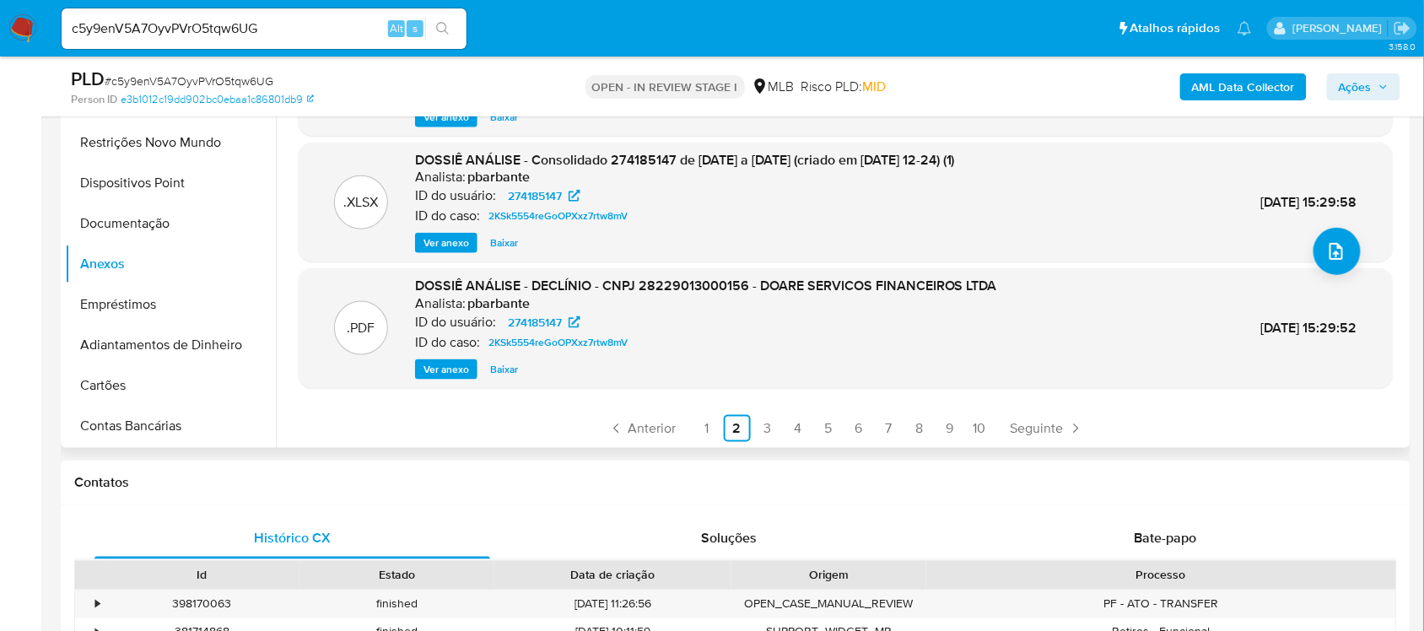
scroll to position [141, 0]
click at [972, 424] on link "10" at bounding box center [980, 426] width 27 height 27
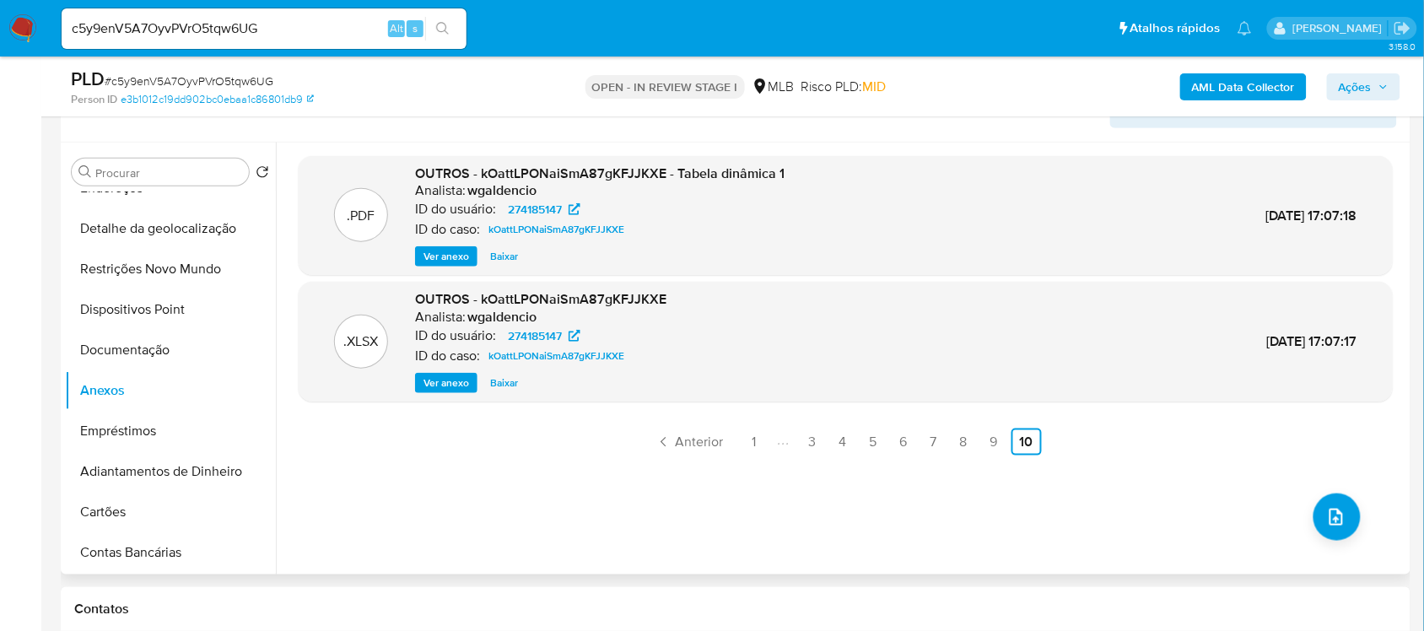
scroll to position [316, 0]
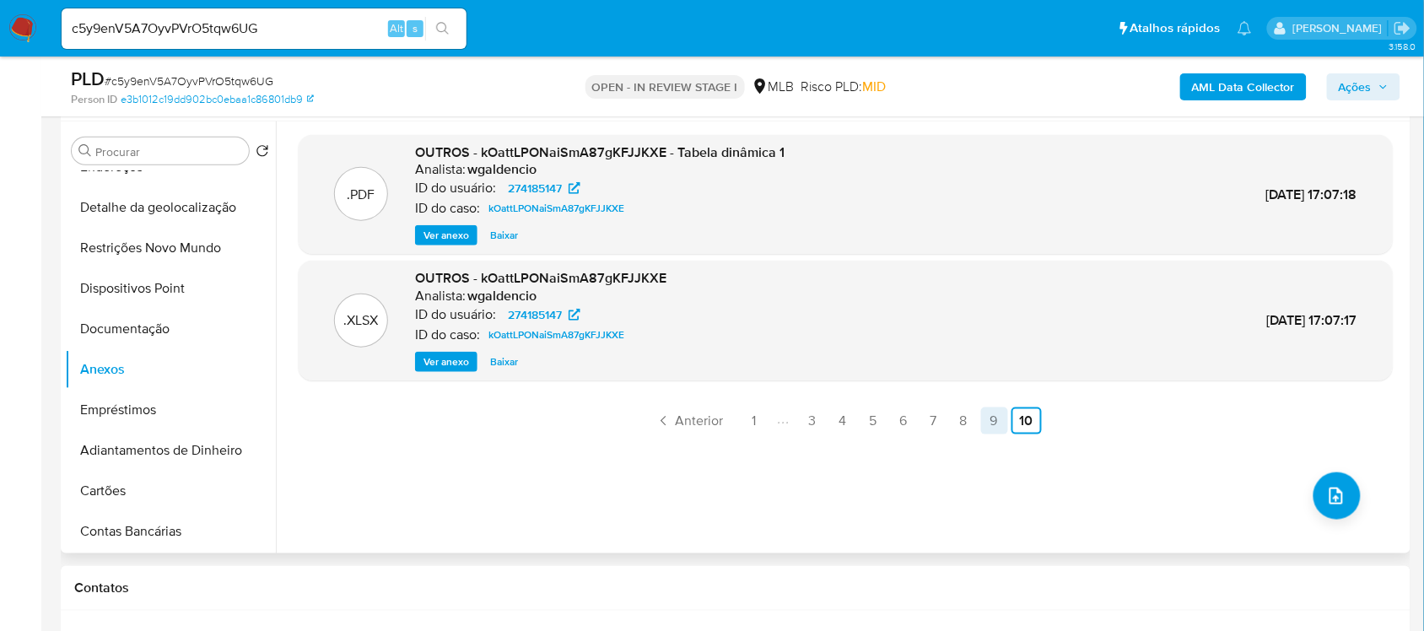
click at [991, 424] on link "9" at bounding box center [994, 420] width 27 height 27
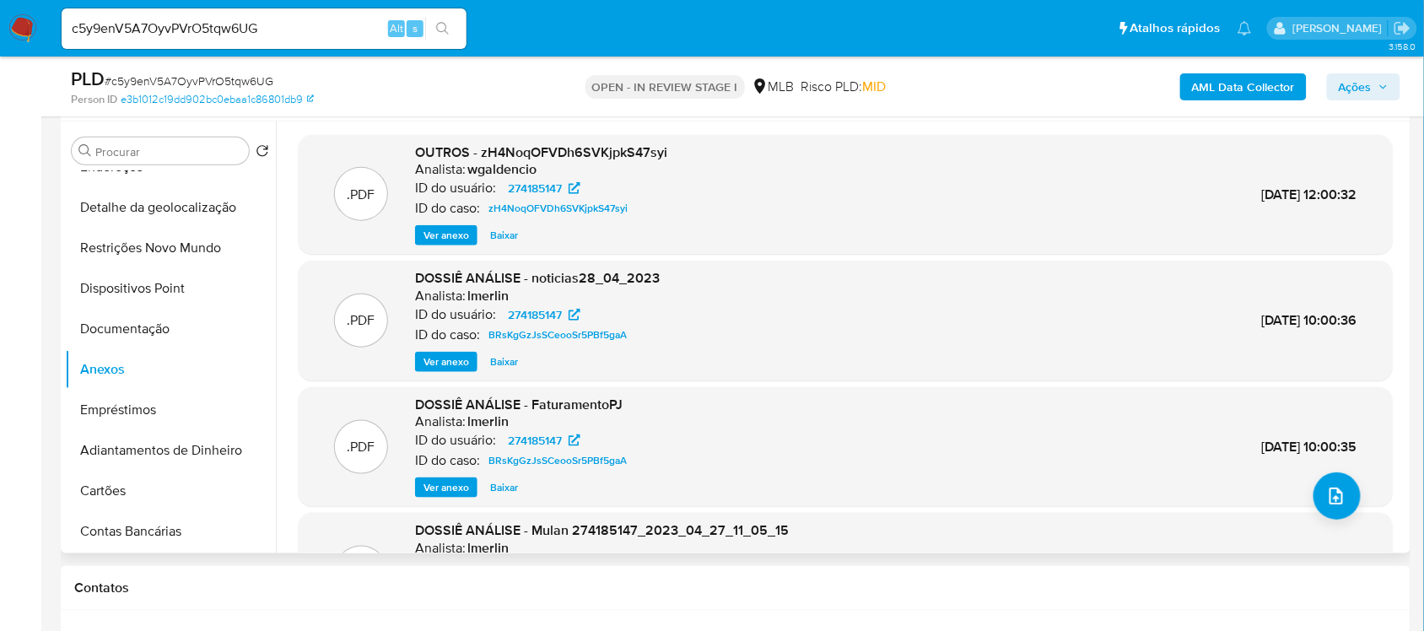
click at [444, 479] on span "Ver anexo" at bounding box center [446, 487] width 46 height 17
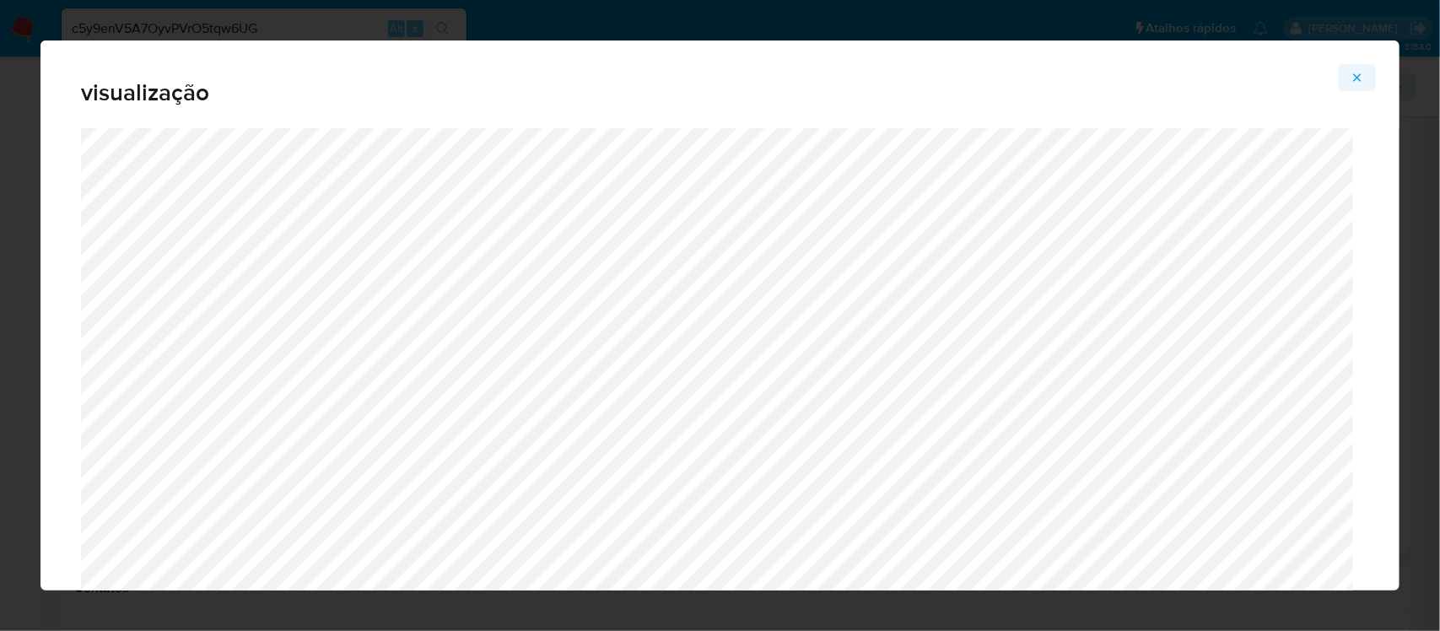
click at [1360, 78] on icon "Attachment preview" at bounding box center [1356, 77] width 13 height 13
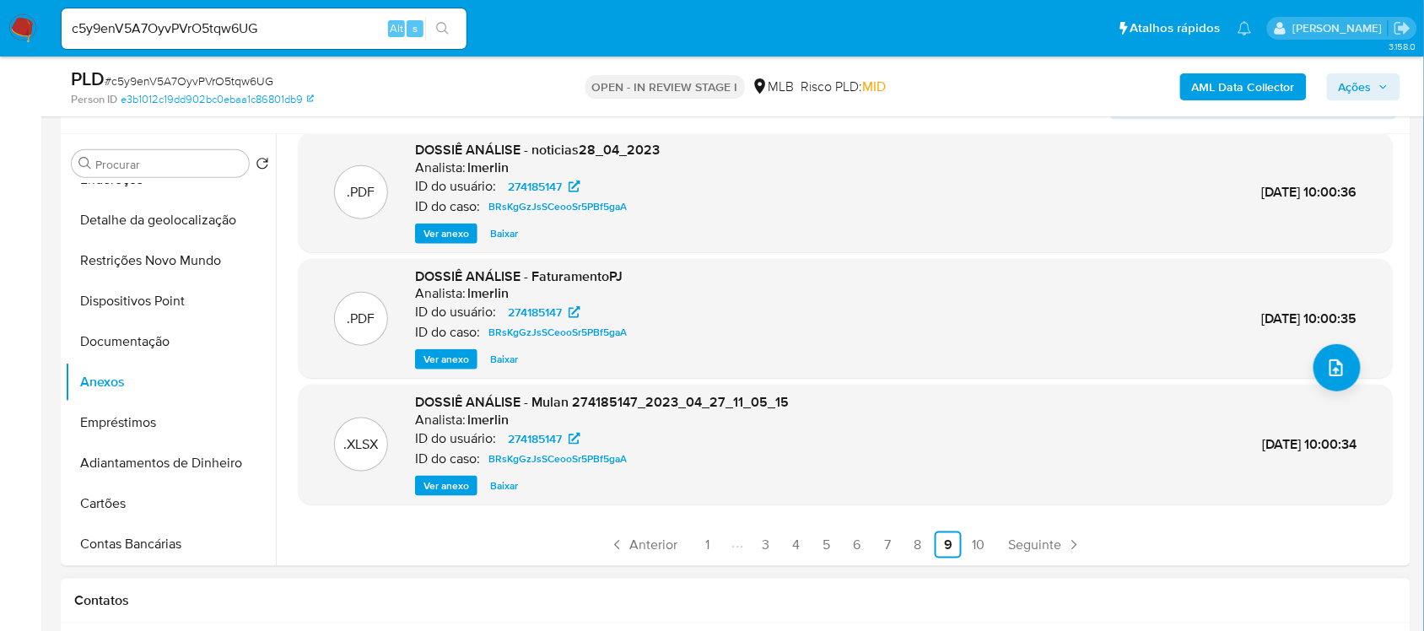
scroll to position [422, 0]
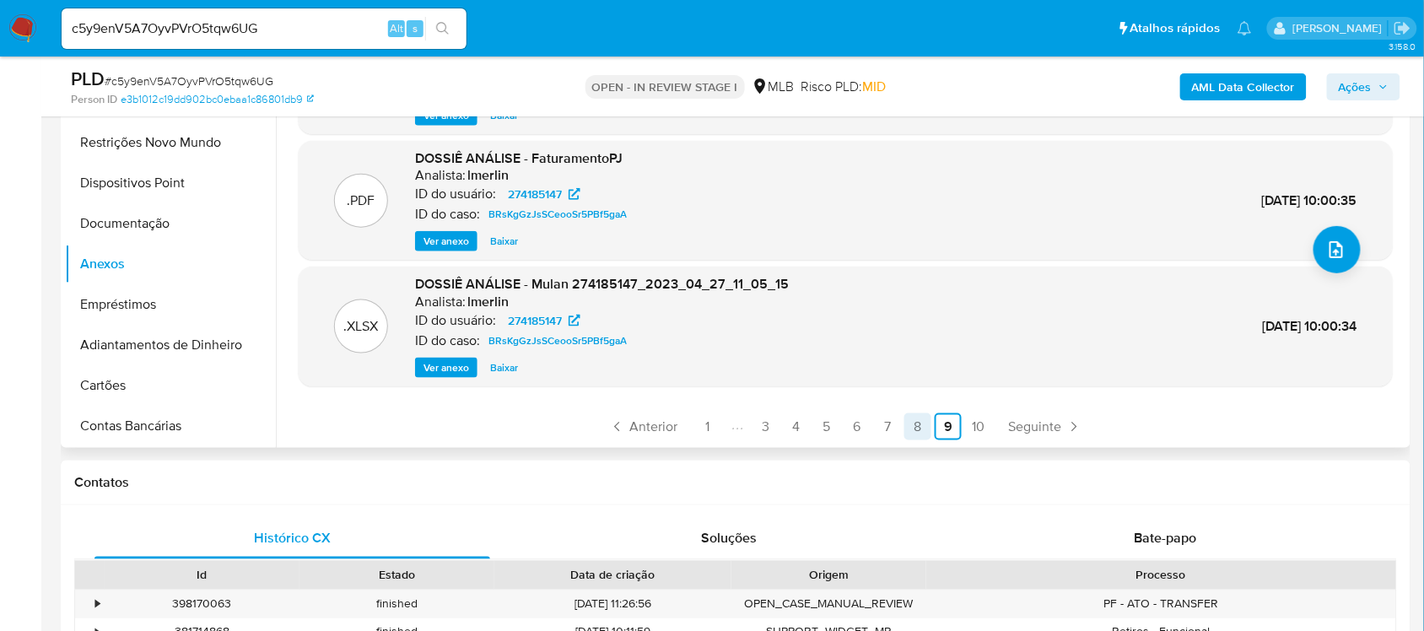
click at [912, 432] on link "8" at bounding box center [917, 426] width 27 height 27
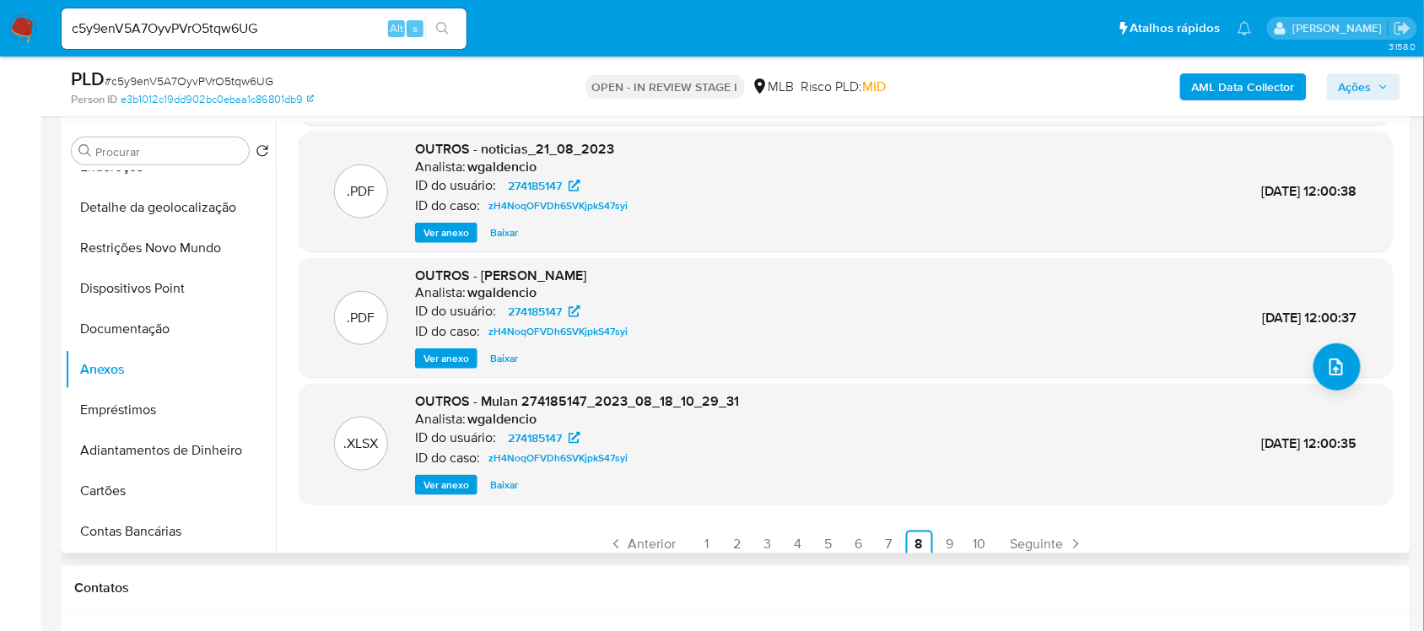
scroll to position [141, 0]
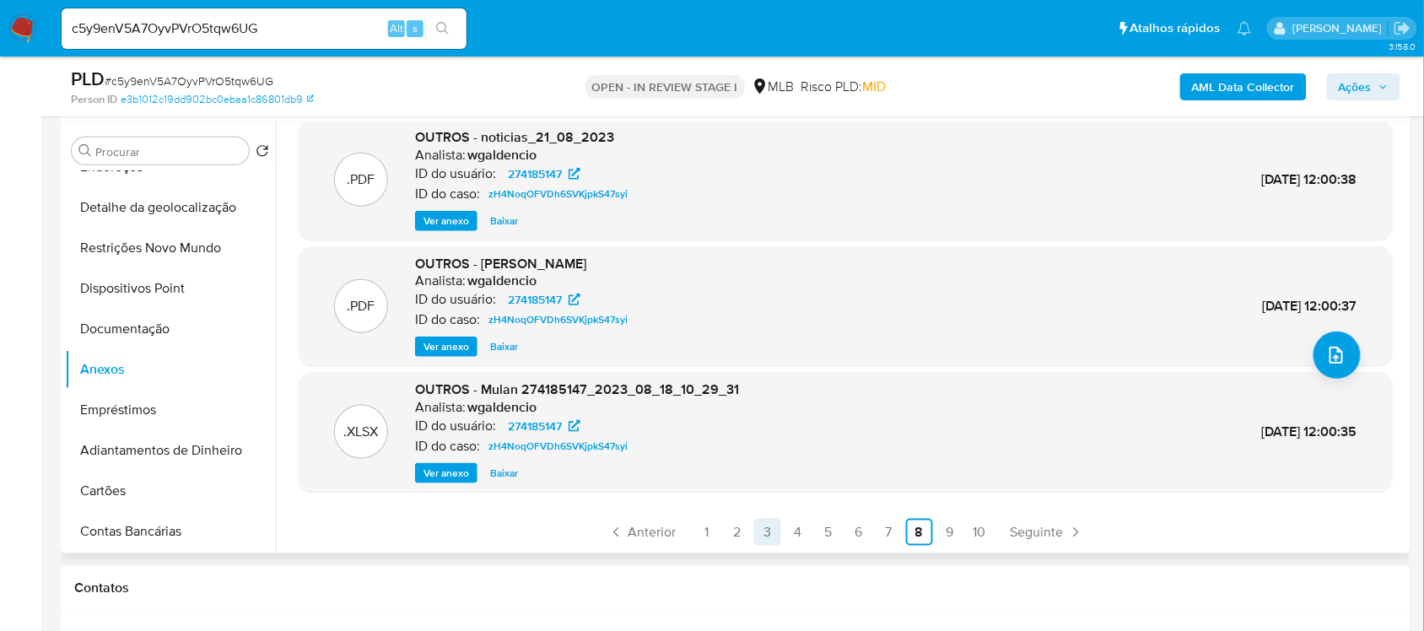
click at [763, 537] on link "3" at bounding box center [767, 532] width 27 height 27
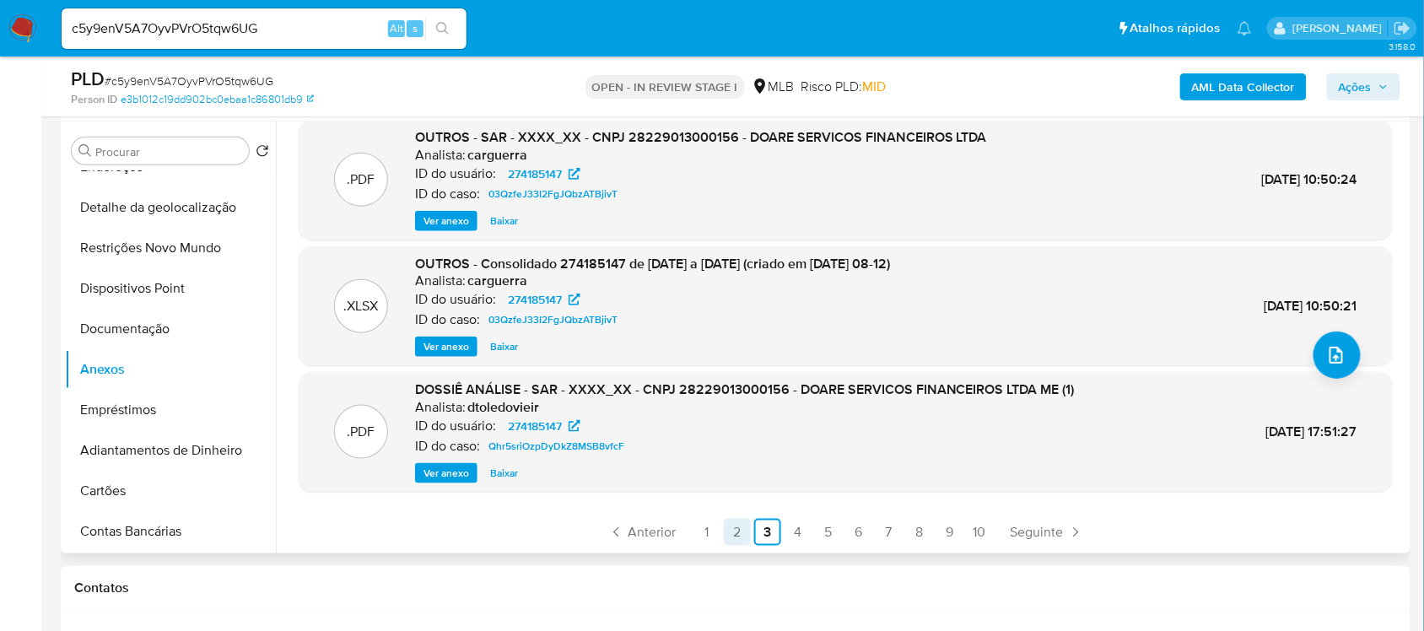
click at [740, 531] on link "2" at bounding box center [737, 532] width 27 height 27
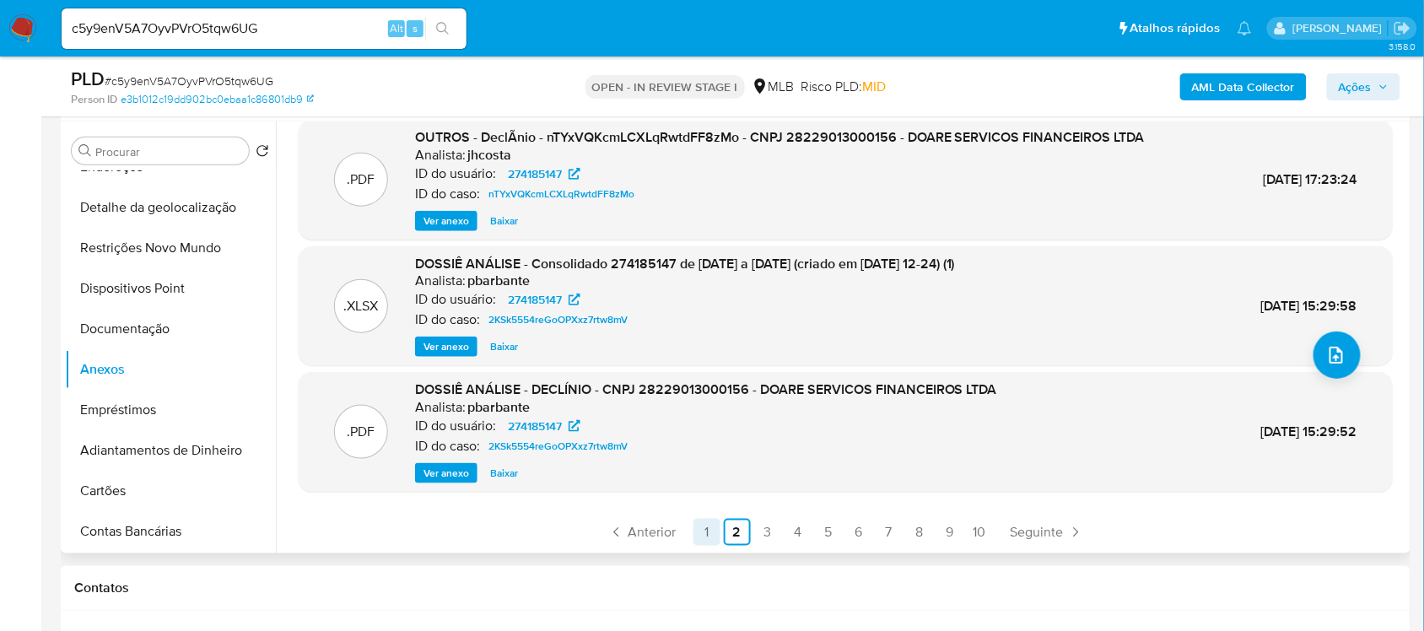
click at [702, 532] on link "1" at bounding box center [706, 532] width 27 height 27
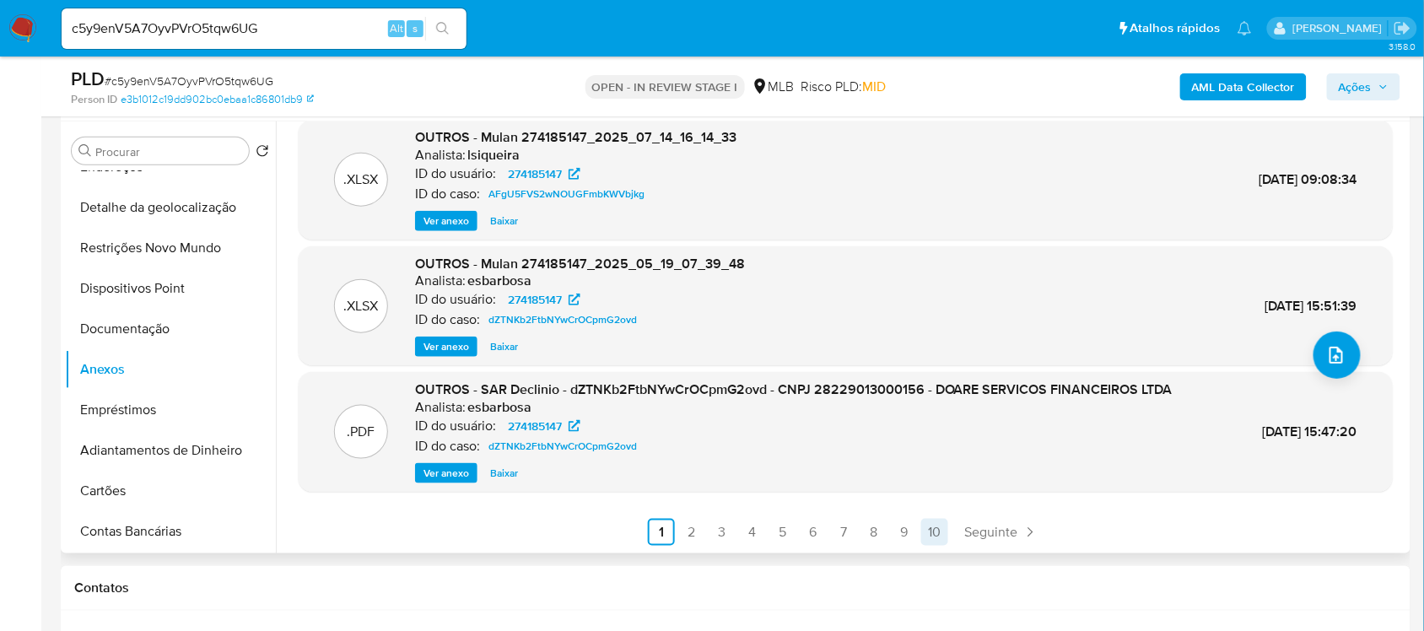
click at [936, 533] on link "10" at bounding box center [934, 532] width 27 height 27
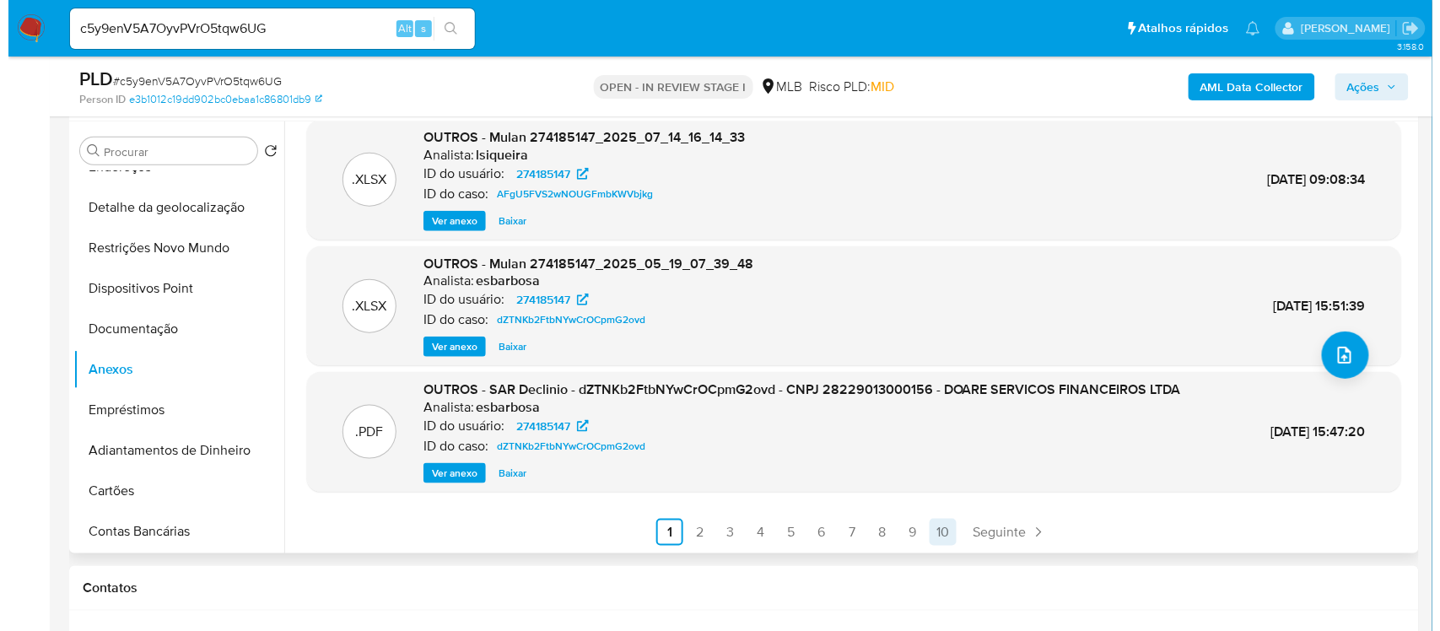
scroll to position [0, 0]
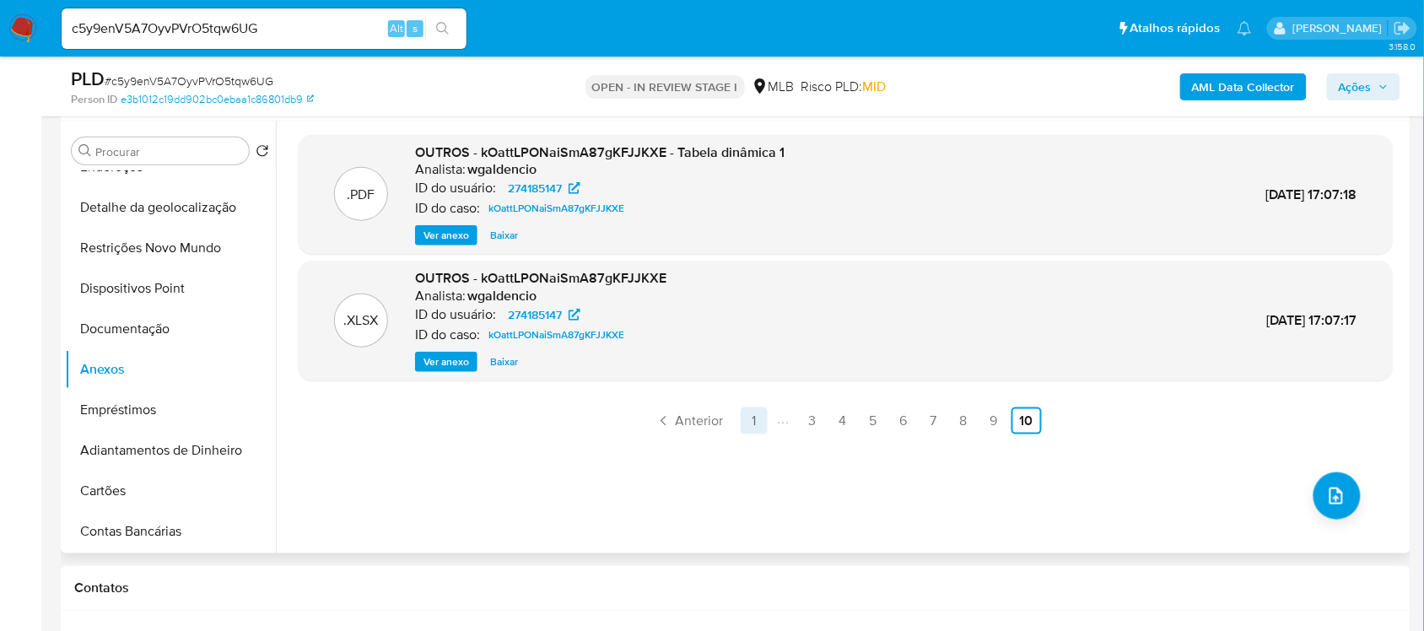
click at [749, 417] on link "1" at bounding box center [754, 420] width 27 height 27
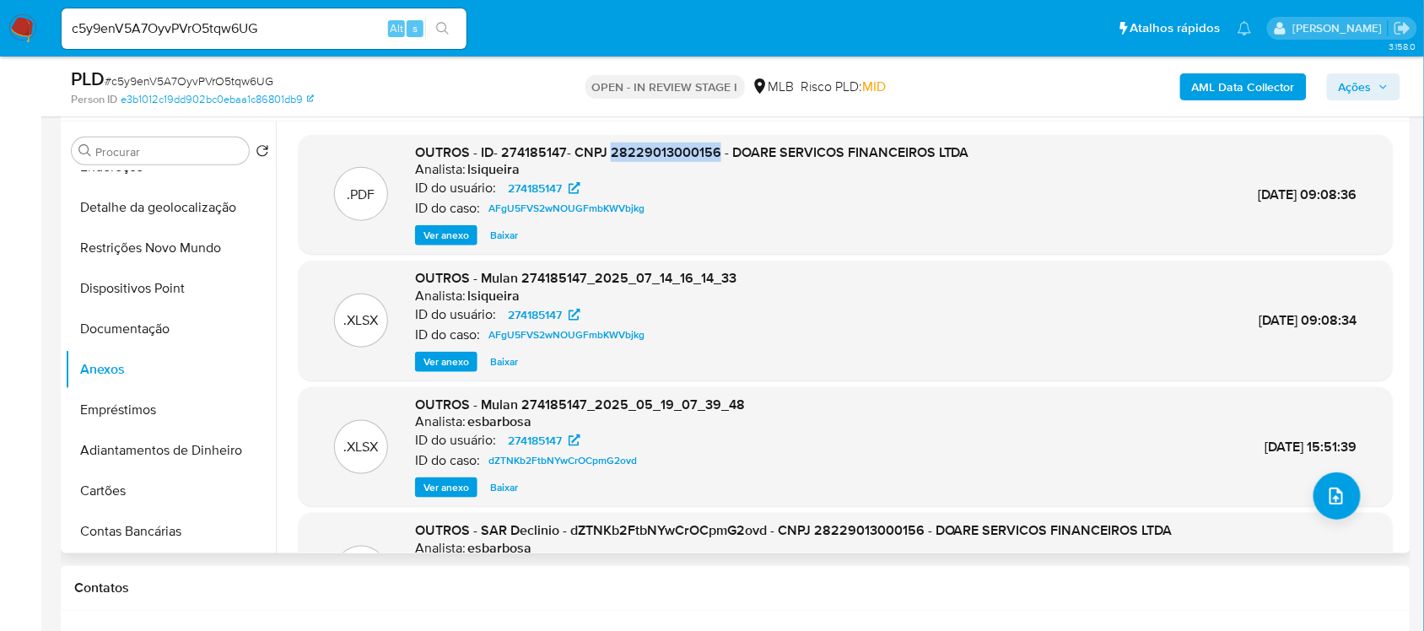
drag, startPoint x: 609, startPoint y: 154, endPoint x: 715, endPoint y: 148, distance: 106.4
click at [715, 148] on span "OUTROS - ID- 274185147- CNPJ 28229013000156 - DOARE SERVICOS FINANCEIROS LTDA" at bounding box center [692, 152] width 554 height 19
copy span "28229013000156"
click at [1329, 499] on icon "upload-file" at bounding box center [1336, 496] width 20 height 20
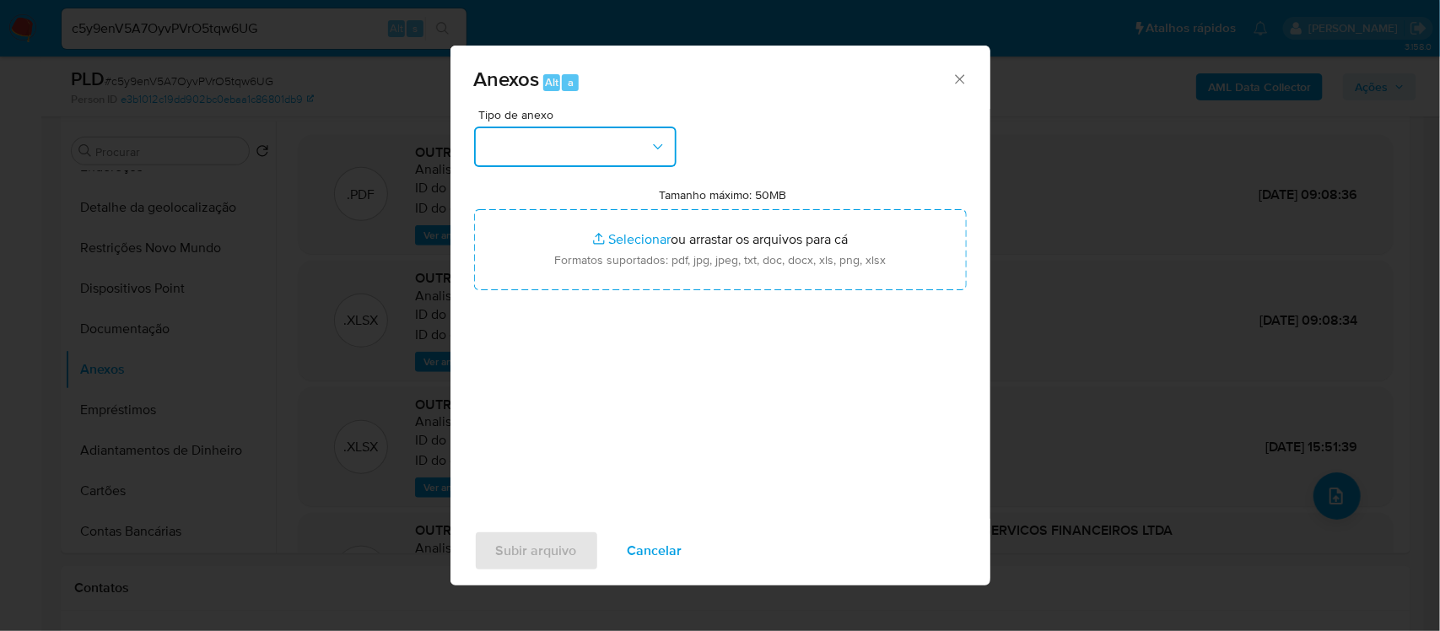
click at [609, 153] on button "button" at bounding box center [575, 147] width 202 height 40
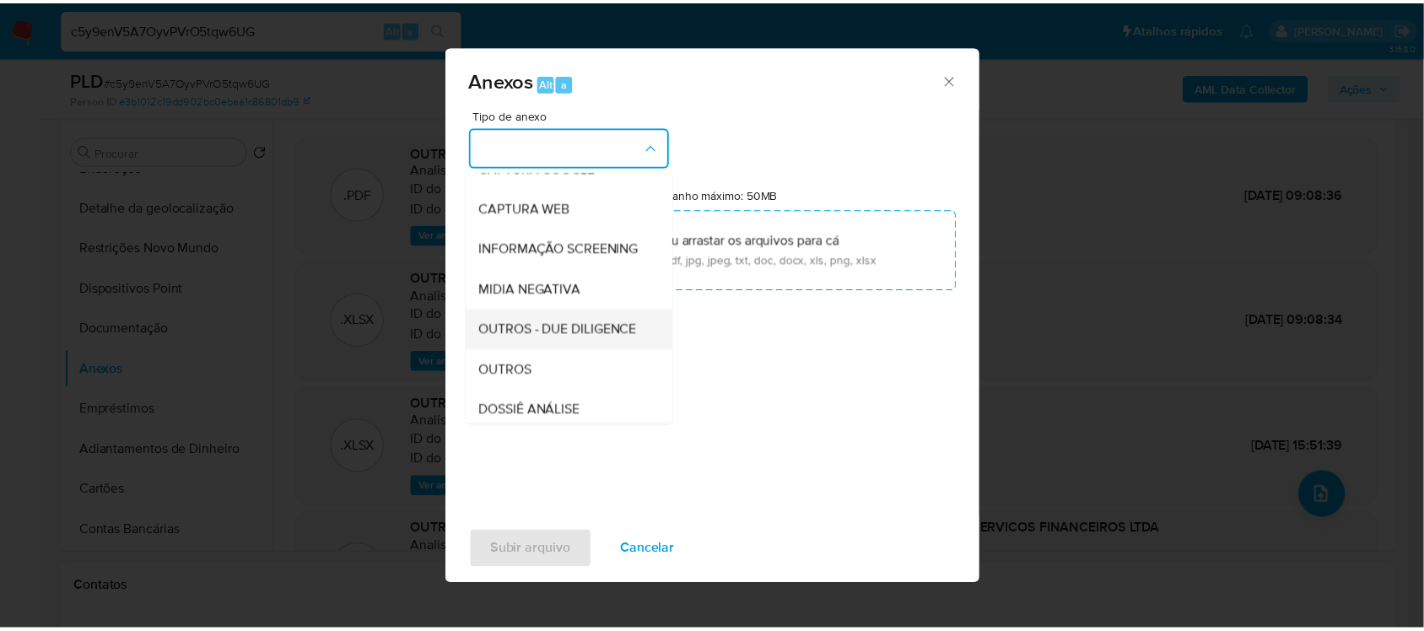
scroll to position [211, 0]
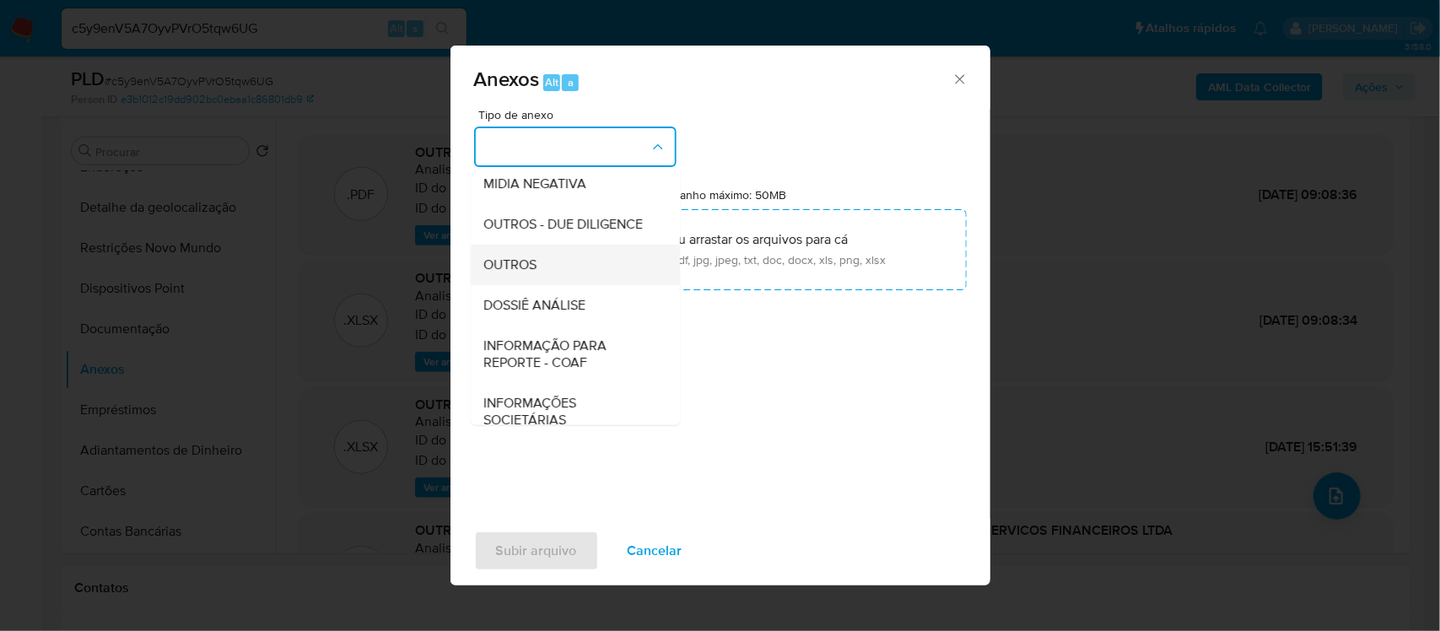
click at [531, 272] on span "OUTROS" at bounding box center [510, 264] width 53 height 17
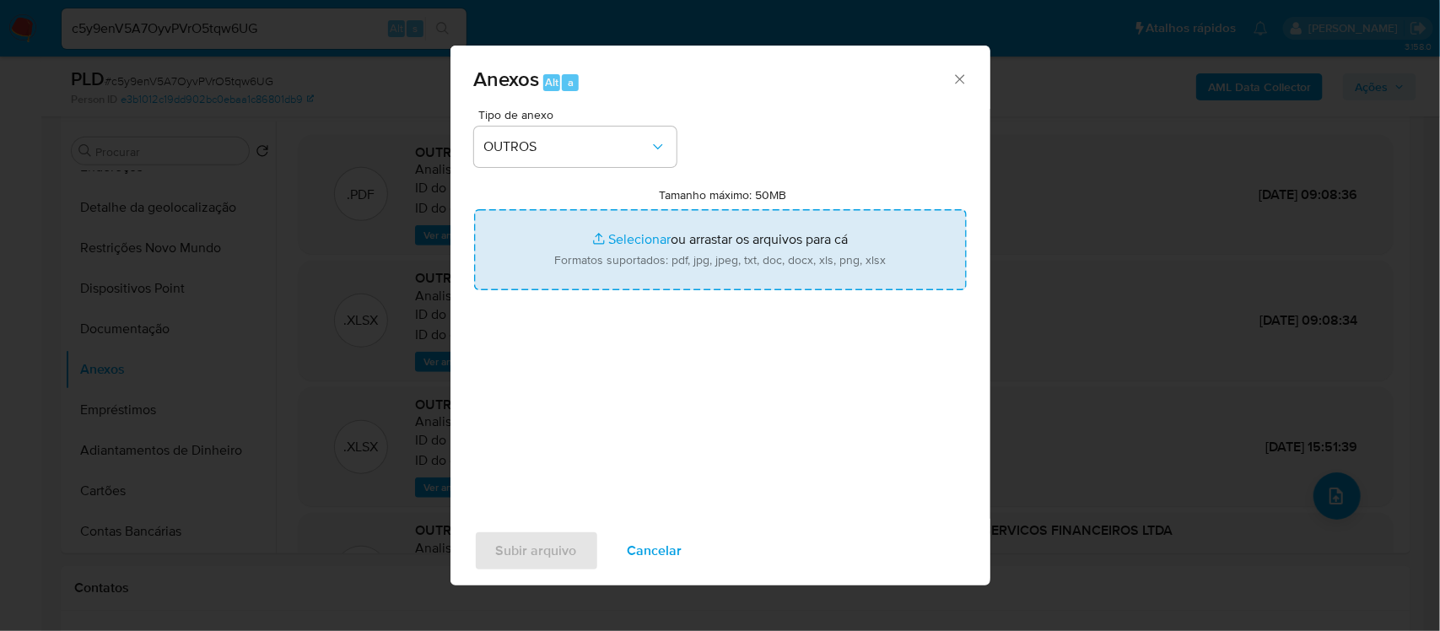
click at [617, 242] on input "Tamanho máximo: 50MB Selecionar arquivos" at bounding box center [720, 249] width 493 height 81
type input "C:\fakepath\SAR - xxxx - CNPJ 28229013000156 - DOARE SERVICOS FINANCEIROS LTDA.…"
click at [631, 243] on input "Tamanho máximo: 50MB Selecionar arquivos" at bounding box center [720, 249] width 493 height 81
type input "C:\fakepath\Mulan DOARE SERVICOS FINANCEIROS LTDA274185147_2025_09_10_07_36_55 …"
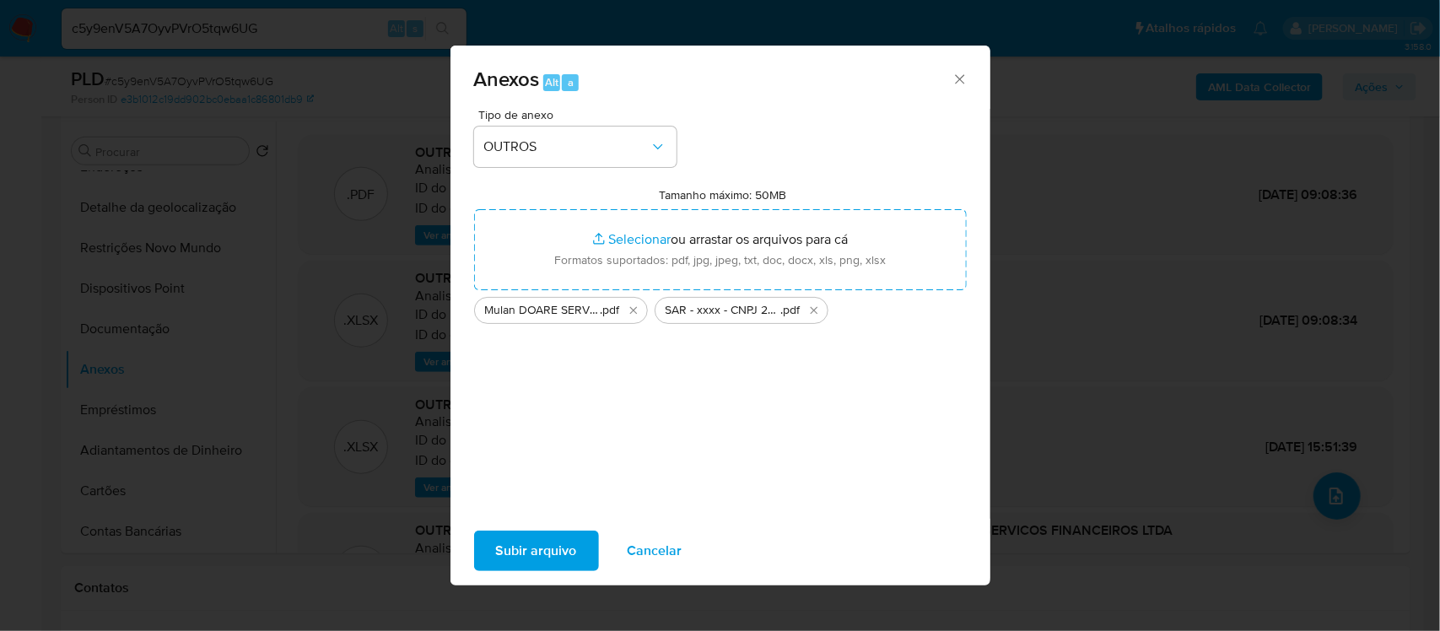
click at [559, 544] on span "Subir arquivo" at bounding box center [536, 550] width 81 height 37
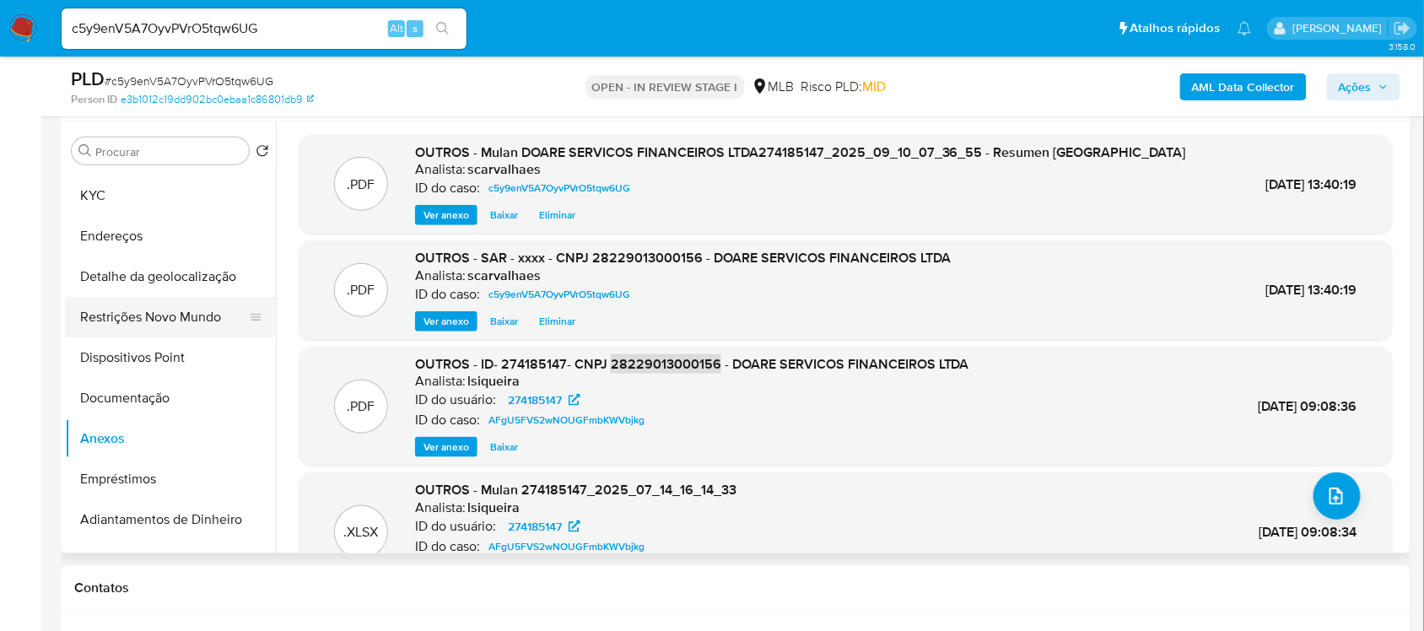
scroll to position [0, 0]
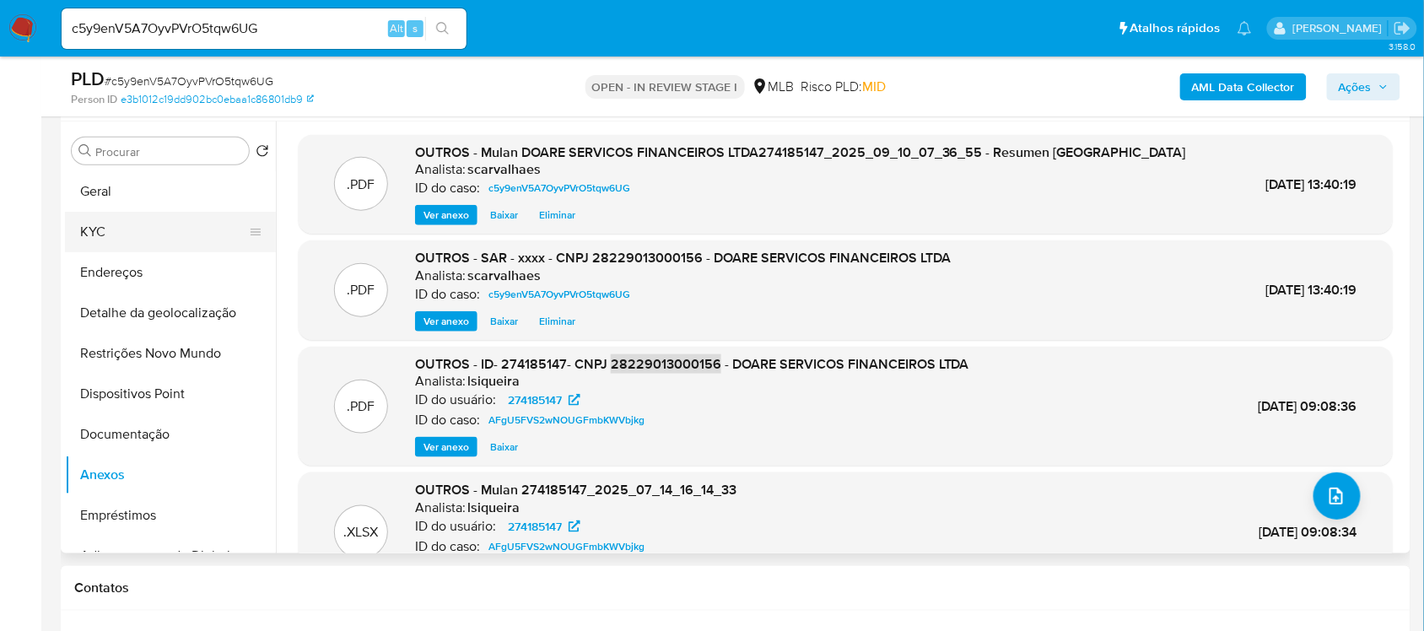
click at [135, 232] on button "KYC" at bounding box center [163, 232] width 197 height 40
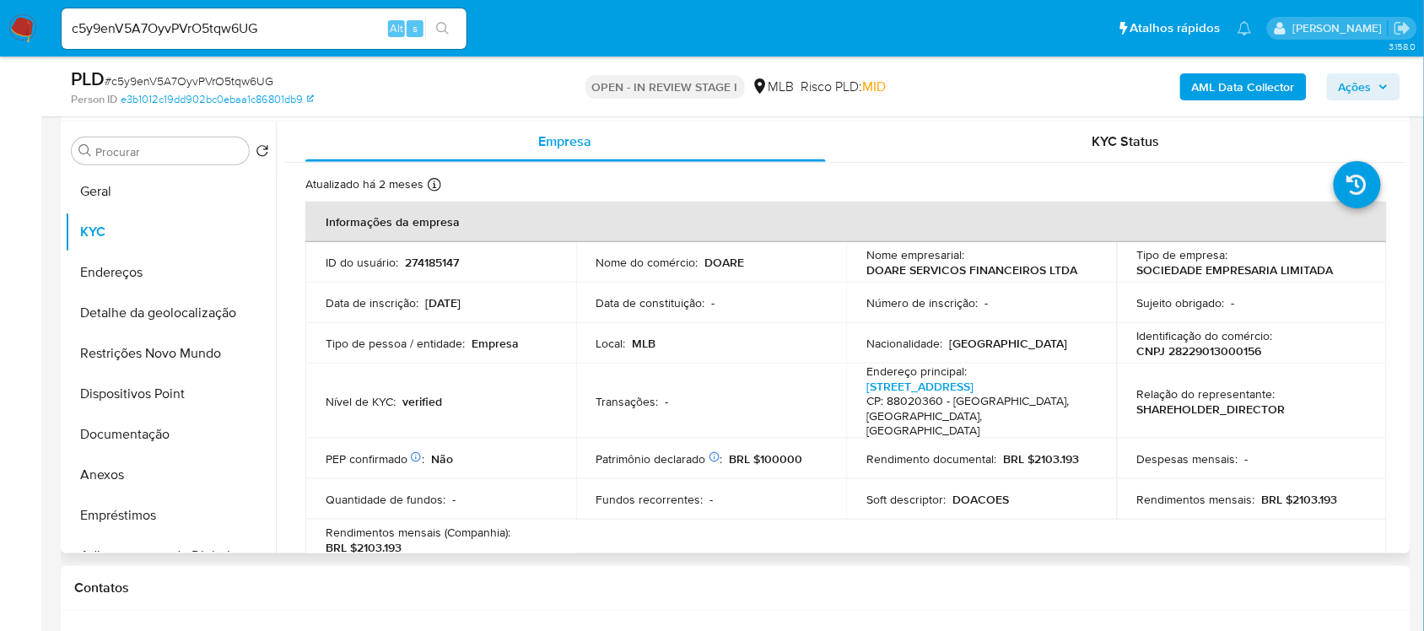
click at [1291, 492] on p "BRL $2103.193" at bounding box center [1300, 499] width 76 height 15
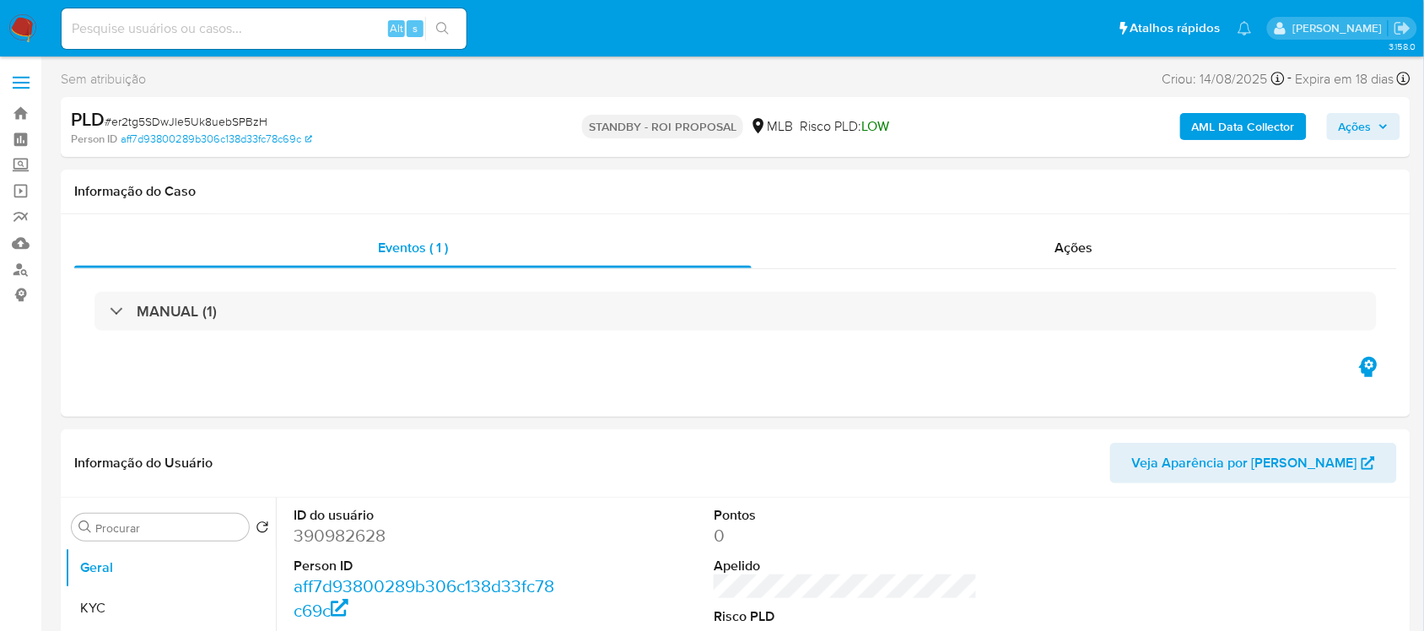
select select "10"
click at [148, 39] on input at bounding box center [264, 29] width 405 height 22
paste input "0kjlwa0sQHa6LkIgexG1j3hy"
type input "0kjlwa0sQHa6LkIgexG1j3hy"
click at [441, 32] on icon "search-icon" at bounding box center [442, 28] width 13 height 13
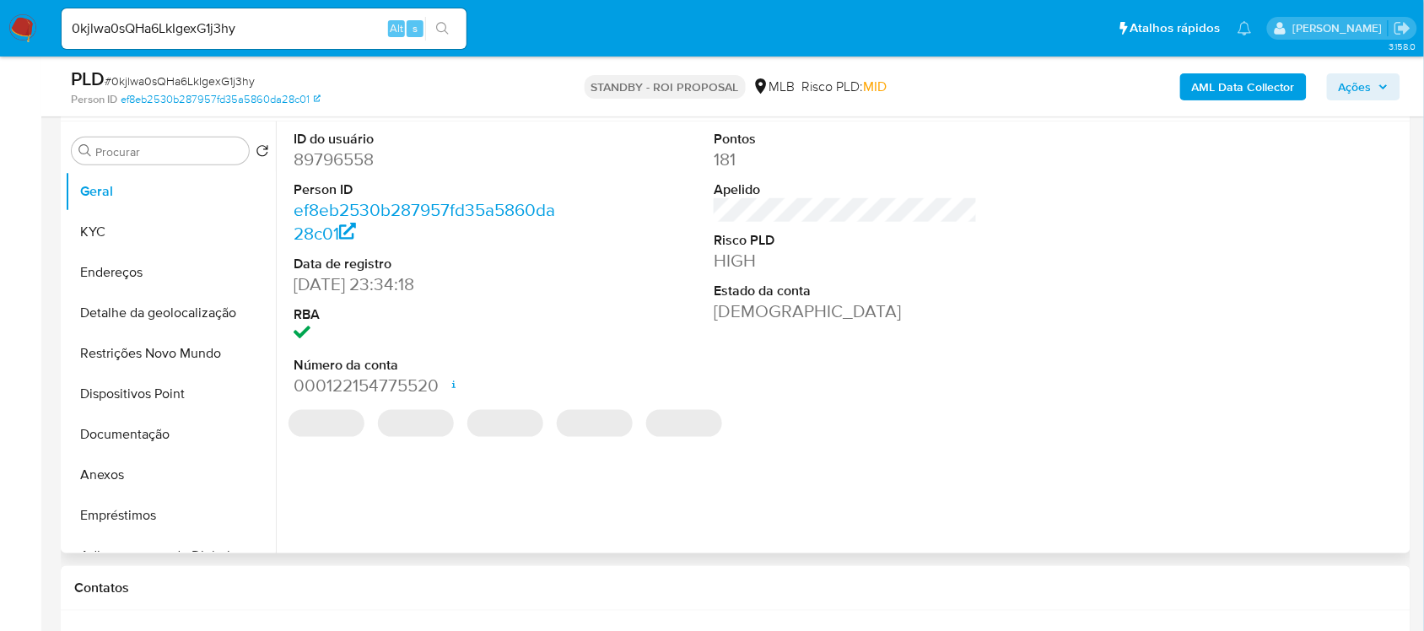
select select "10"
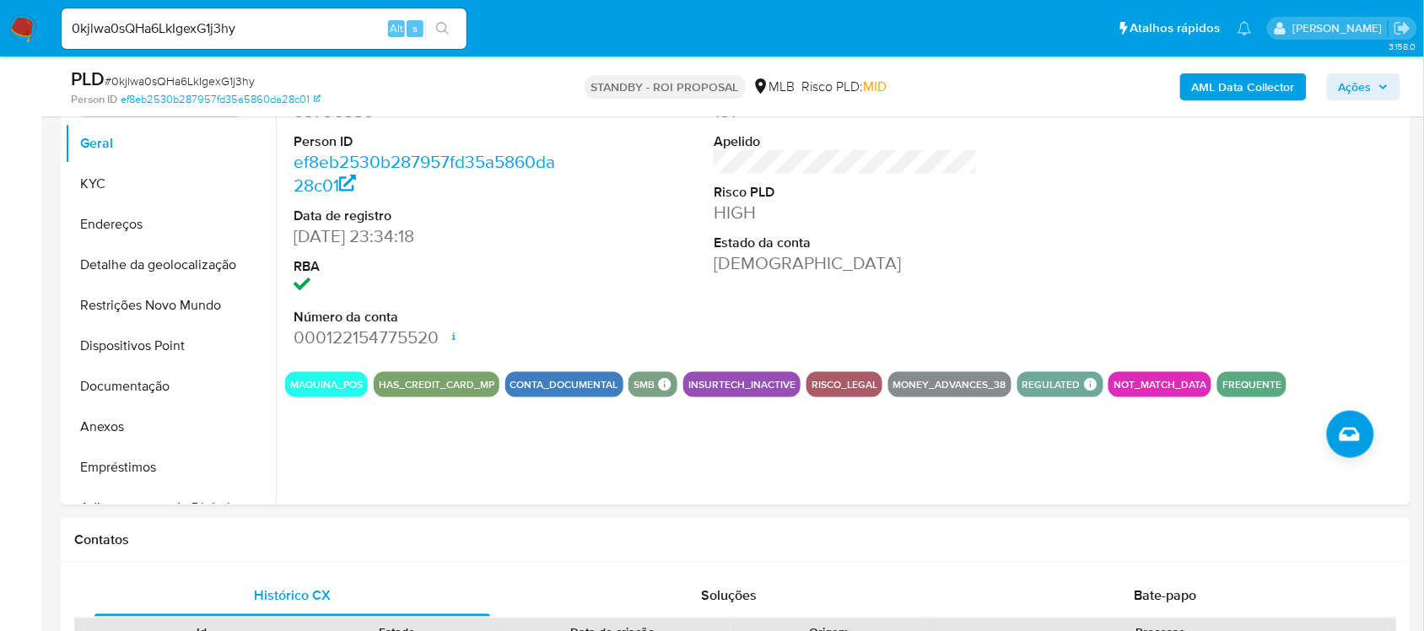
scroll to position [527, 0]
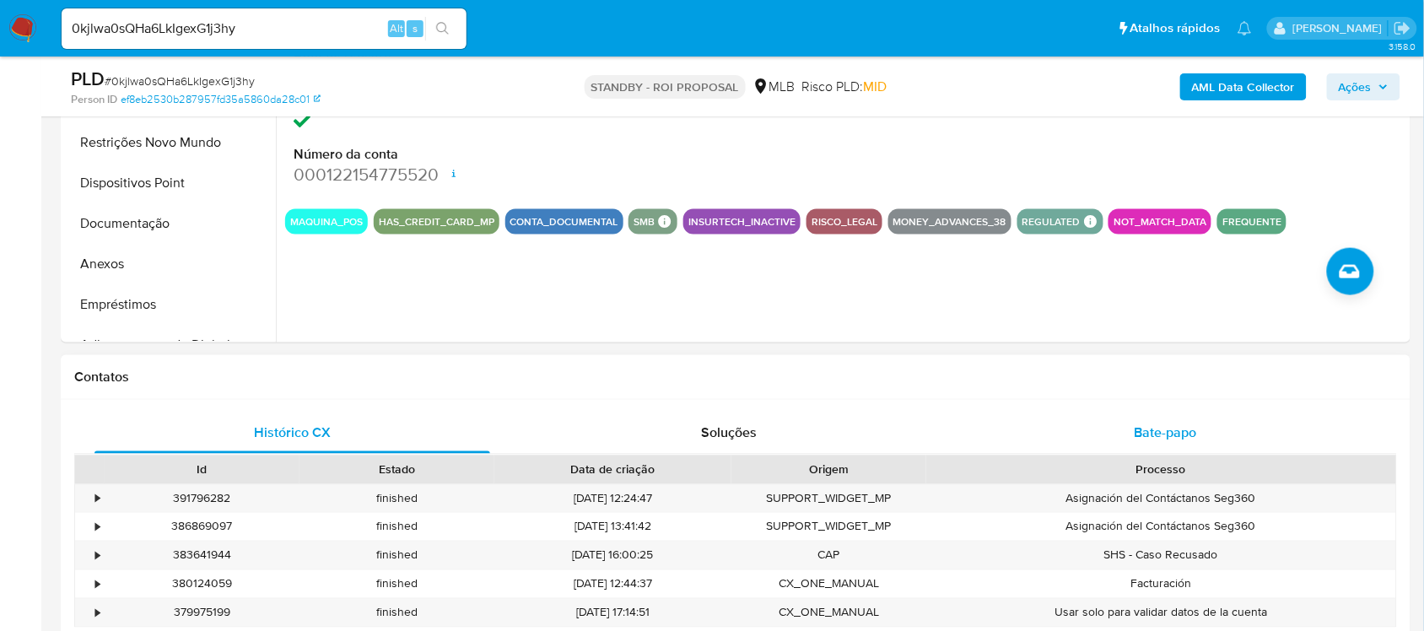
click at [1177, 422] on div "Bate-papo" at bounding box center [1165, 433] width 396 height 40
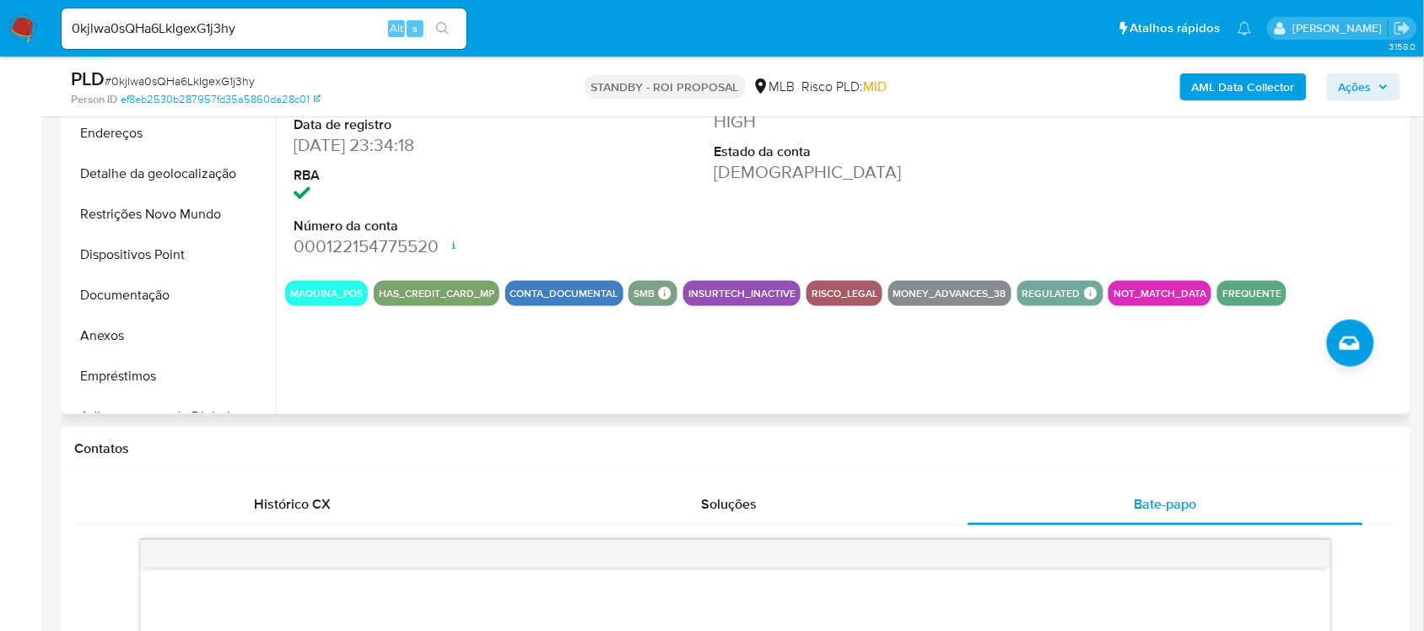
scroll to position [316, 0]
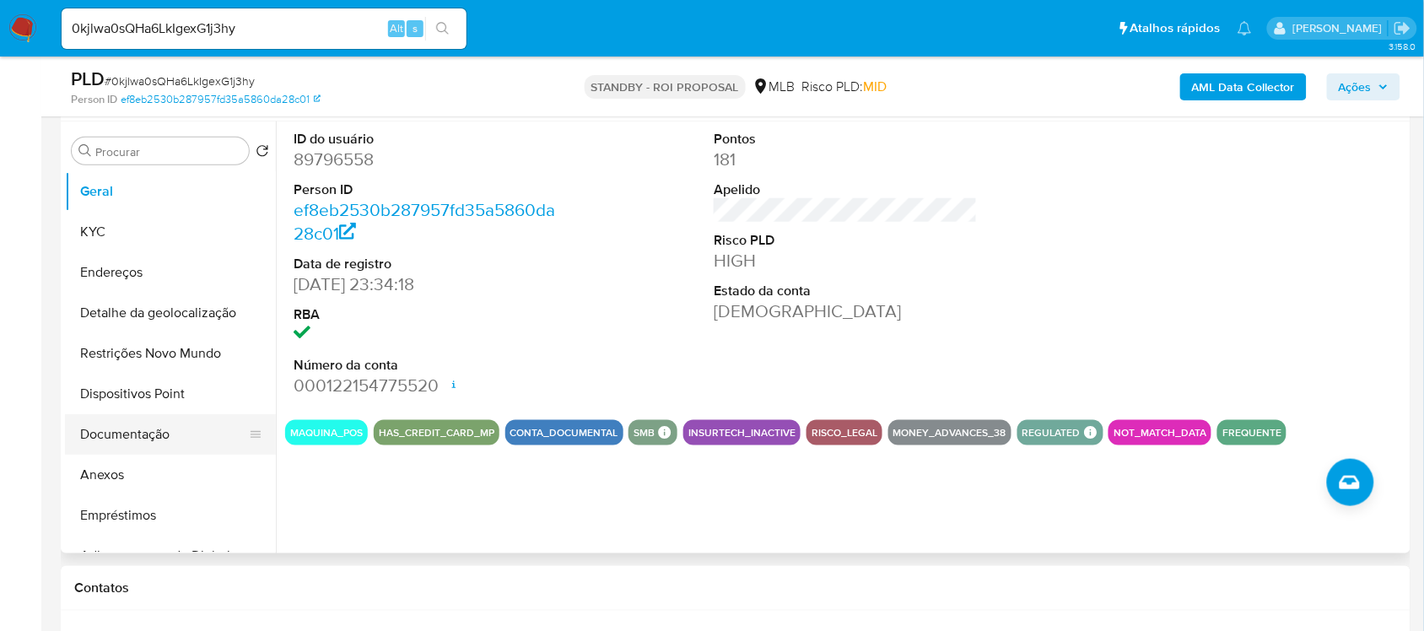
click at [171, 428] on button "Documentação" at bounding box center [163, 434] width 197 height 40
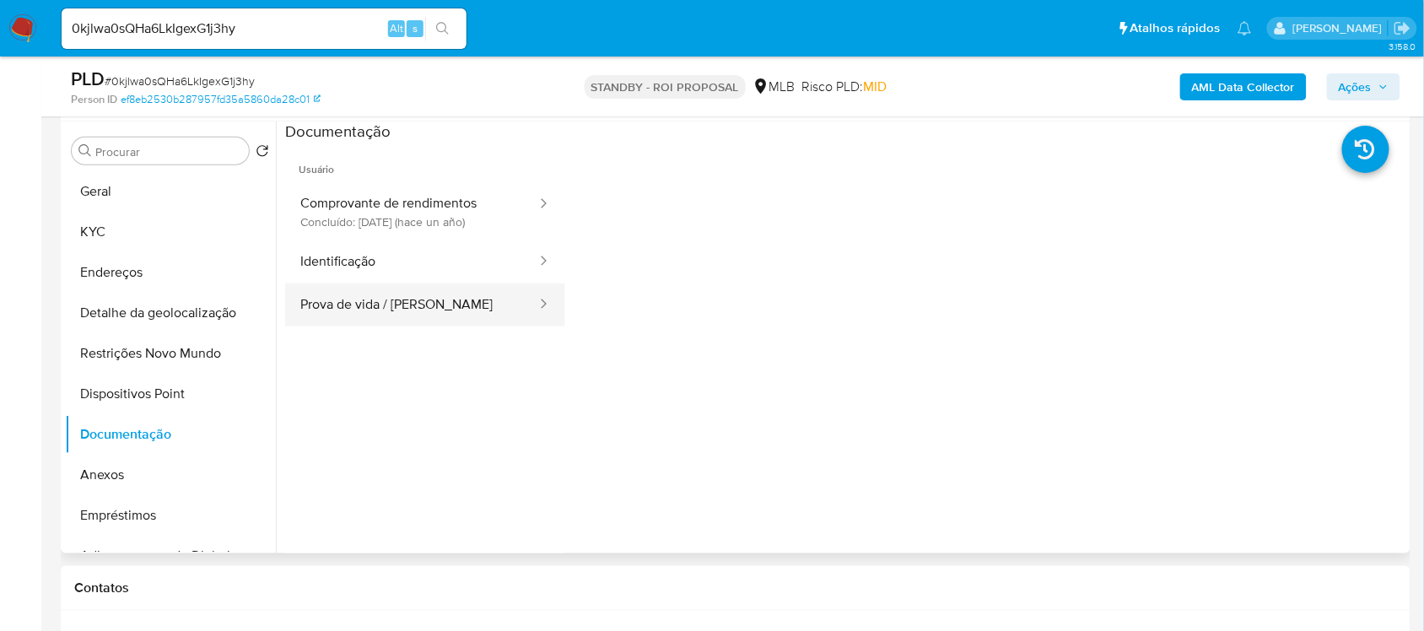
click at [393, 299] on button "Prova de vida / [PERSON_NAME]" at bounding box center [411, 304] width 253 height 43
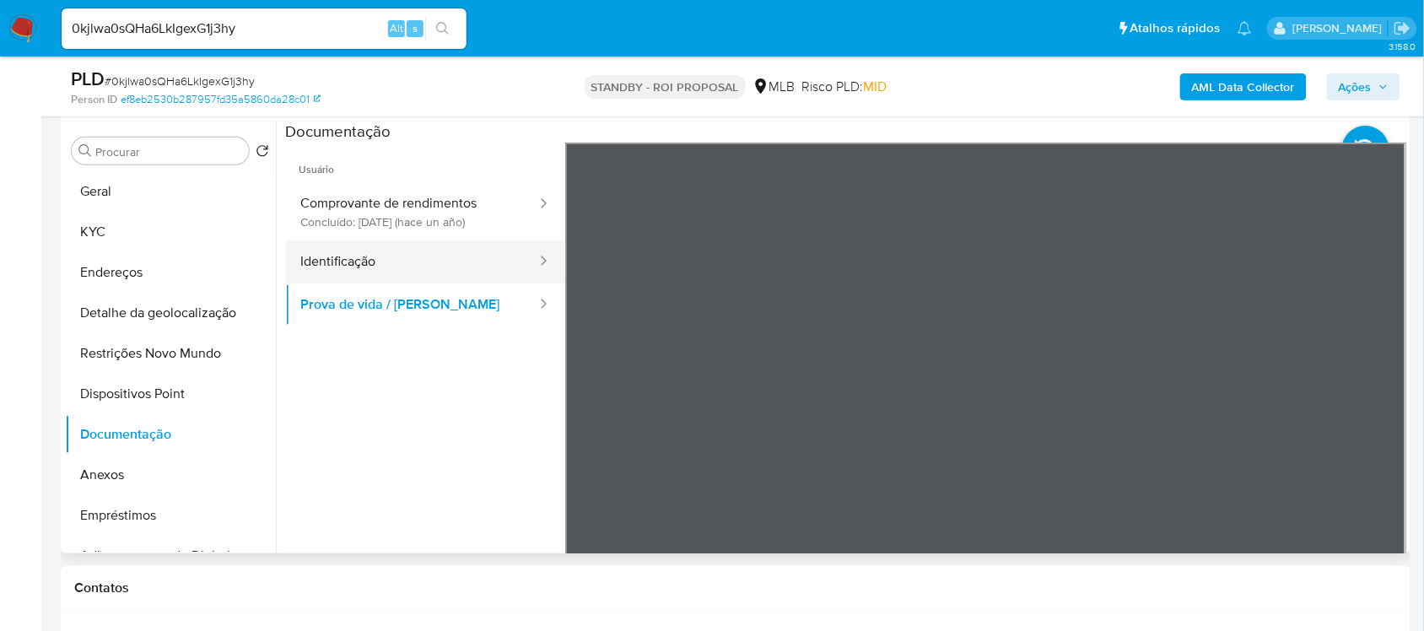
click at [406, 263] on button "Identificação" at bounding box center [411, 261] width 253 height 43
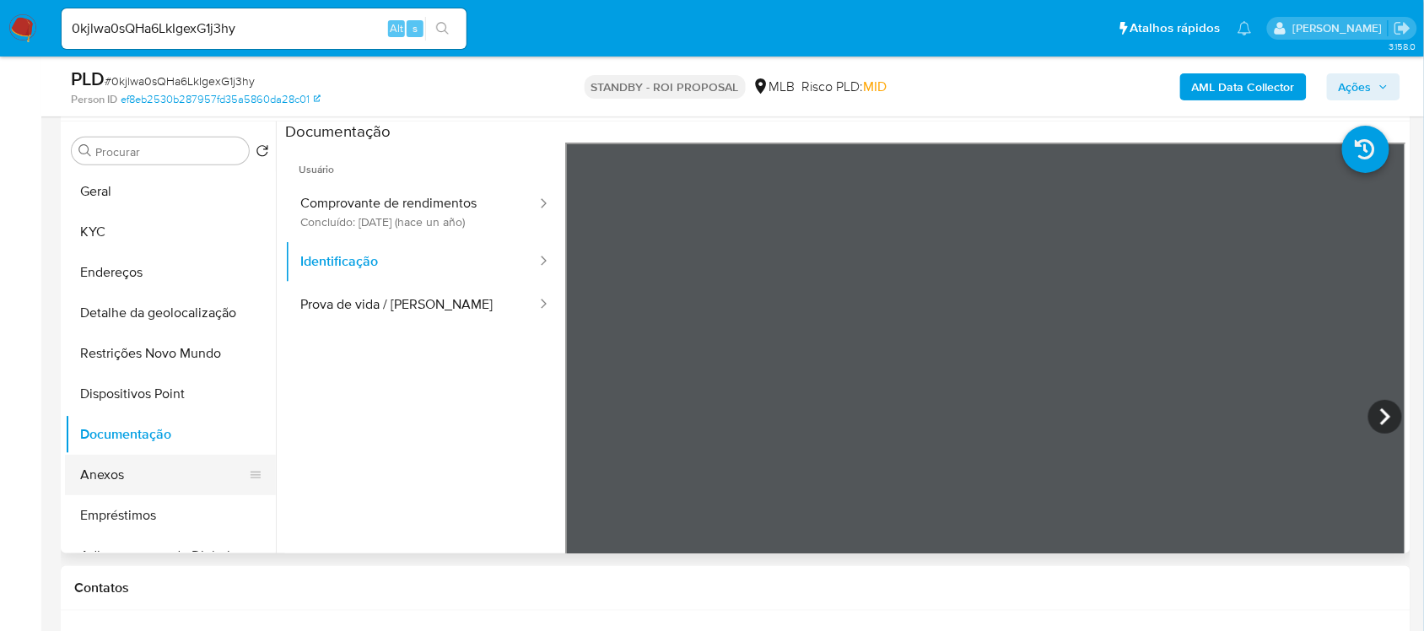
click at [136, 485] on button "Anexos" at bounding box center [163, 475] width 197 height 40
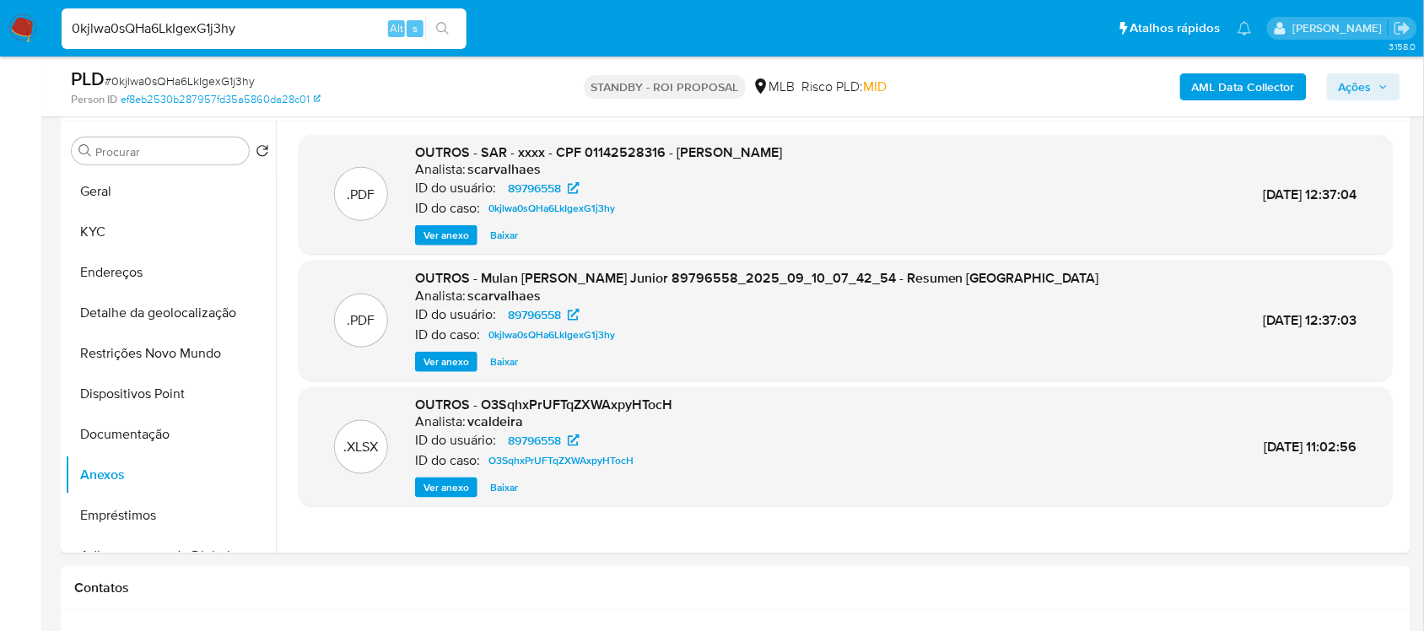
drag, startPoint x: 276, startPoint y: 30, endPoint x: -13, endPoint y: 14, distance: 288.9
paste input "OHjh11B1ZsmNDY05mWgG9kv7"
type input "OHjh11B1ZsmNDY05mWgG9kv7"
click at [439, 30] on icon "search-icon" at bounding box center [442, 28] width 13 height 13
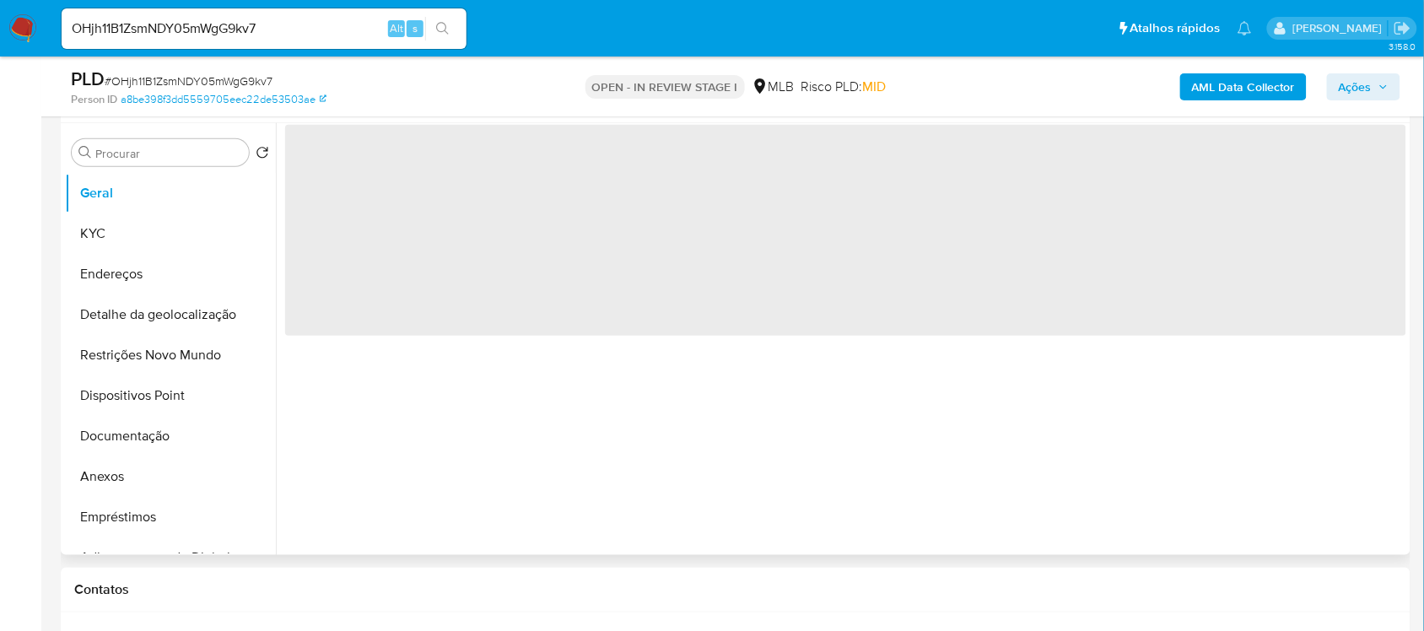
scroll to position [316, 0]
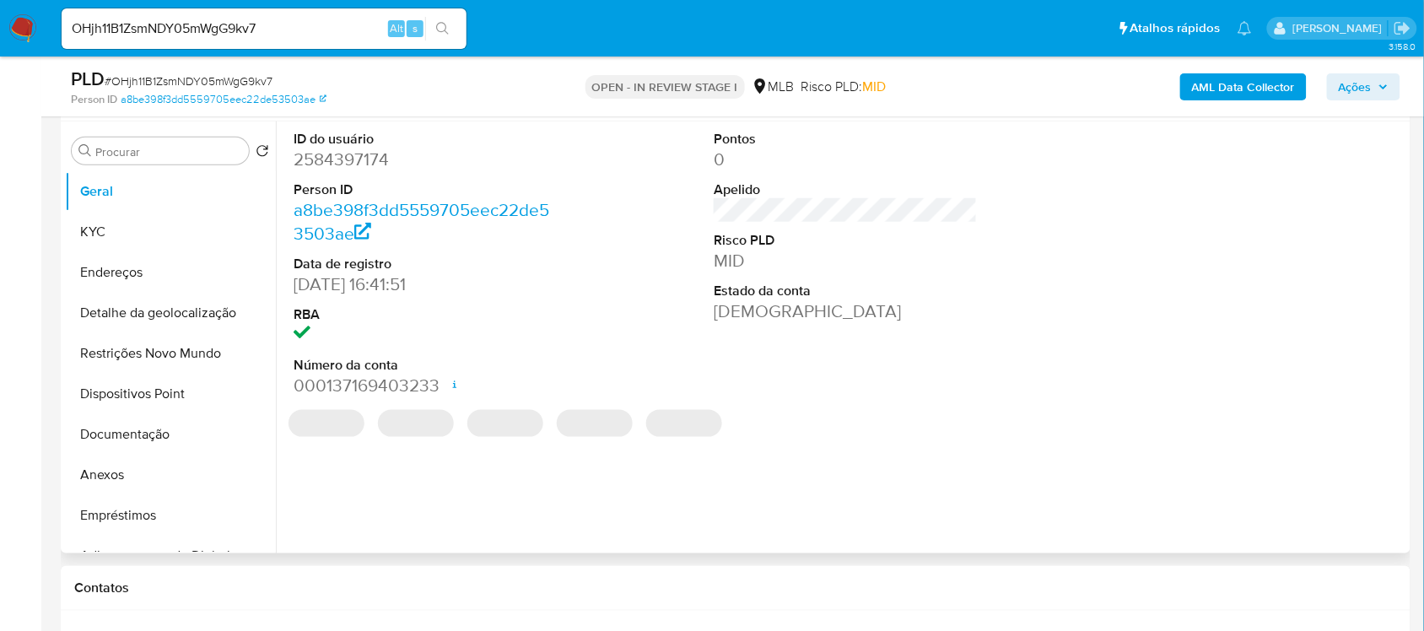
select select "10"
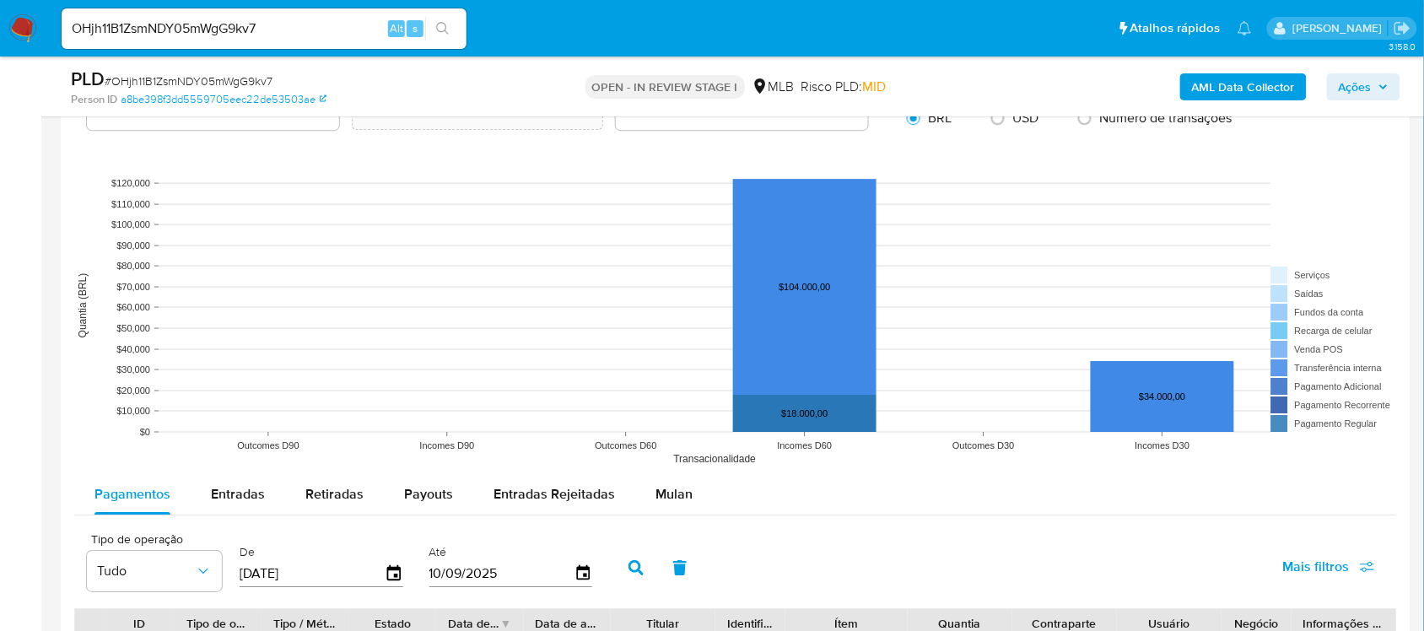
scroll to position [1792, 0]
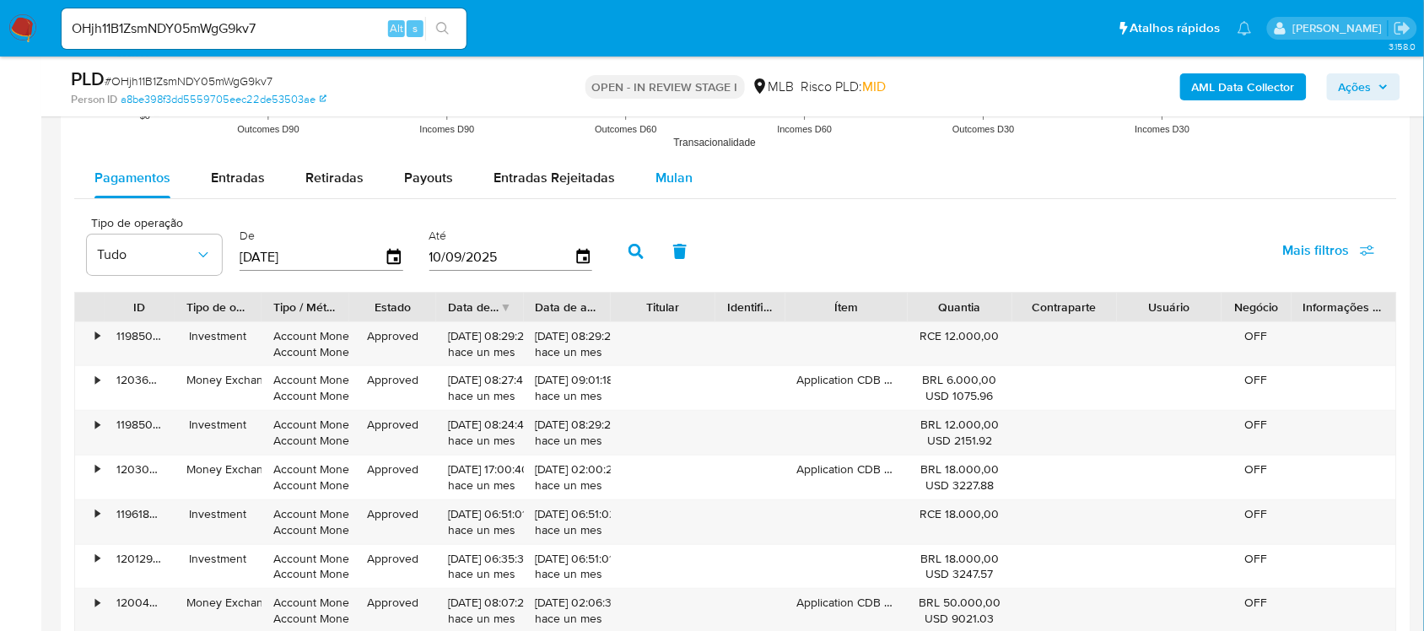
click at [669, 177] on span "Mulan" at bounding box center [673, 177] width 37 height 19
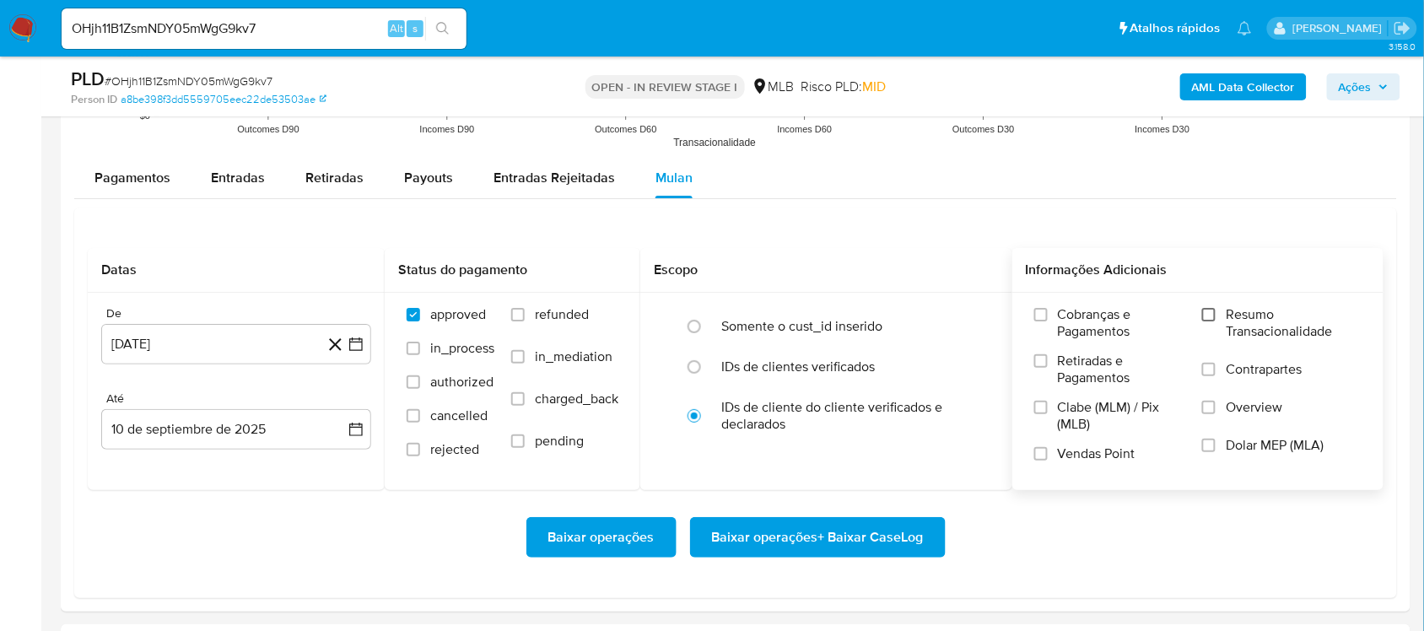
click at [1207, 313] on input "Resumo Transacionalidade" at bounding box center [1208, 314] width 13 height 13
click at [357, 344] on icon "button" at bounding box center [355, 344] width 17 height 17
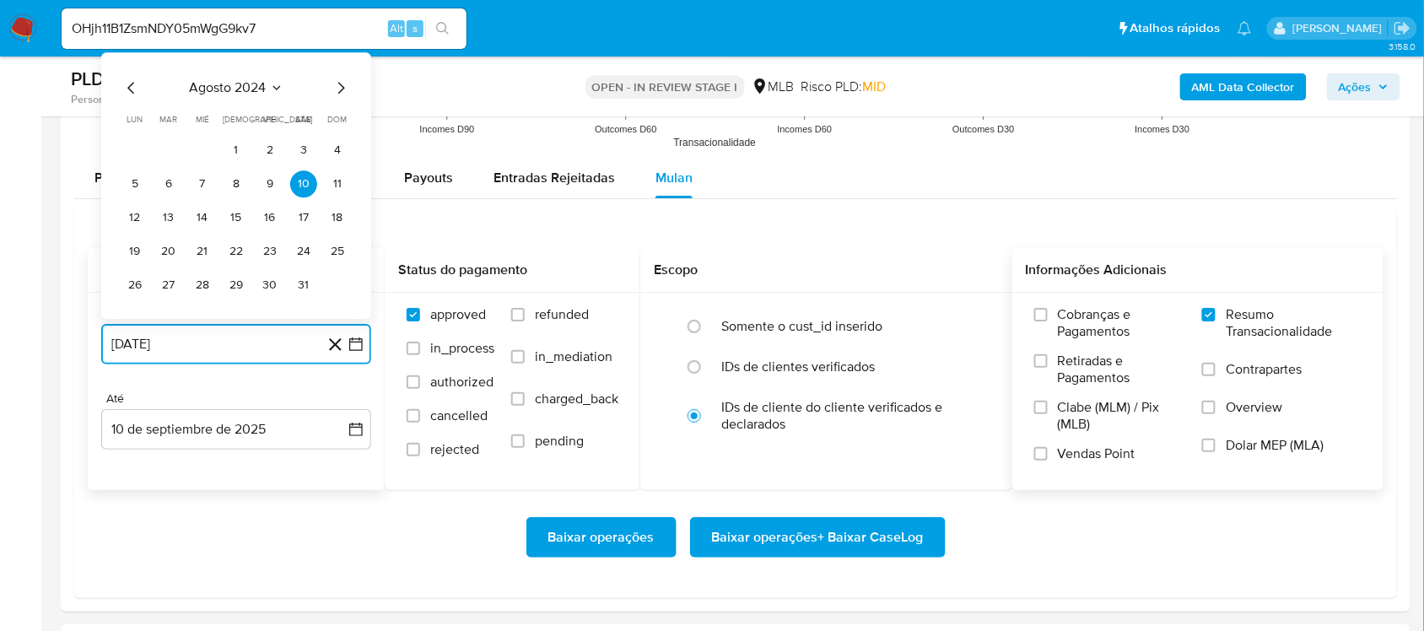
click at [342, 89] on icon "Mes siguiente" at bounding box center [341, 88] width 20 height 20
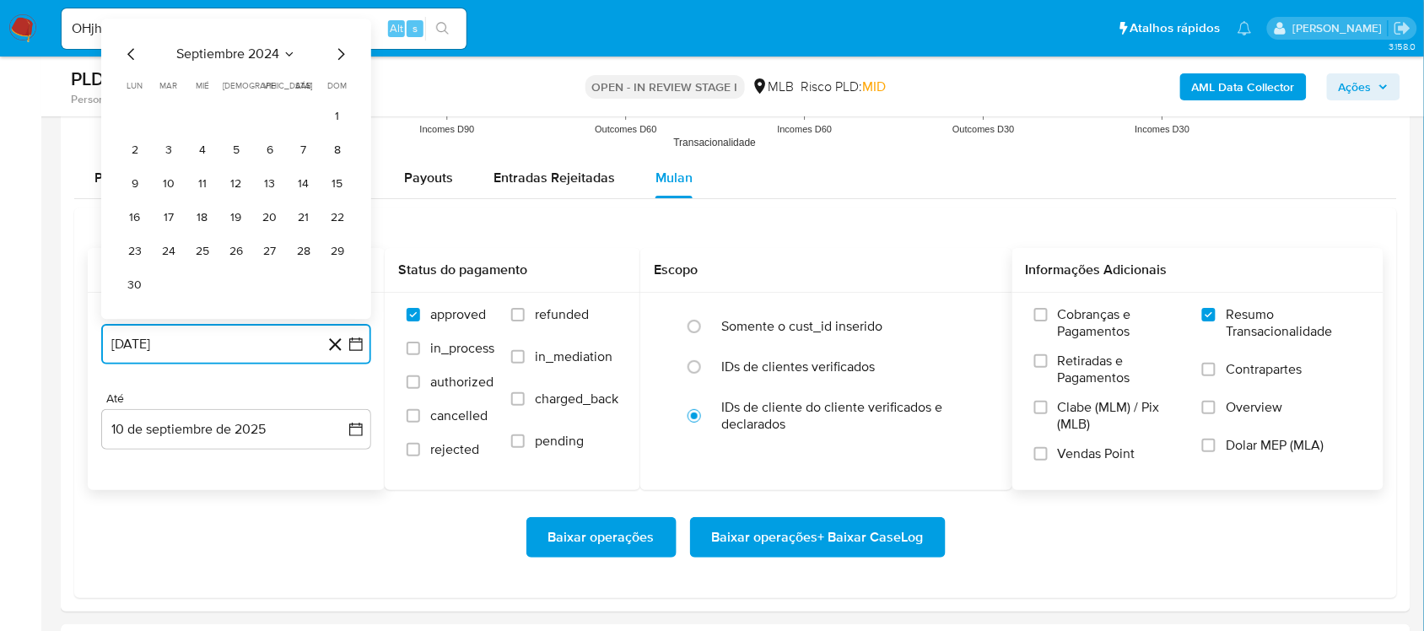
click at [344, 52] on icon "Mes siguiente" at bounding box center [341, 54] width 20 height 20
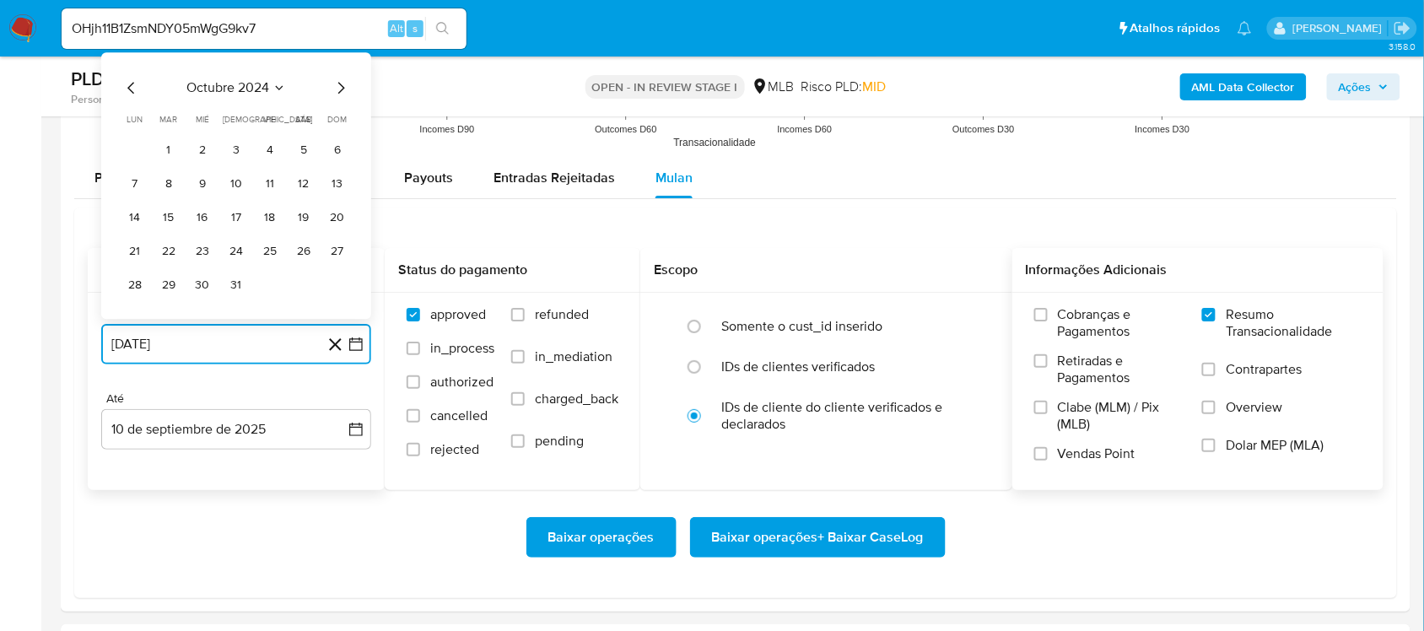
click at [343, 89] on icon "Mes siguiente" at bounding box center [341, 88] width 7 height 12
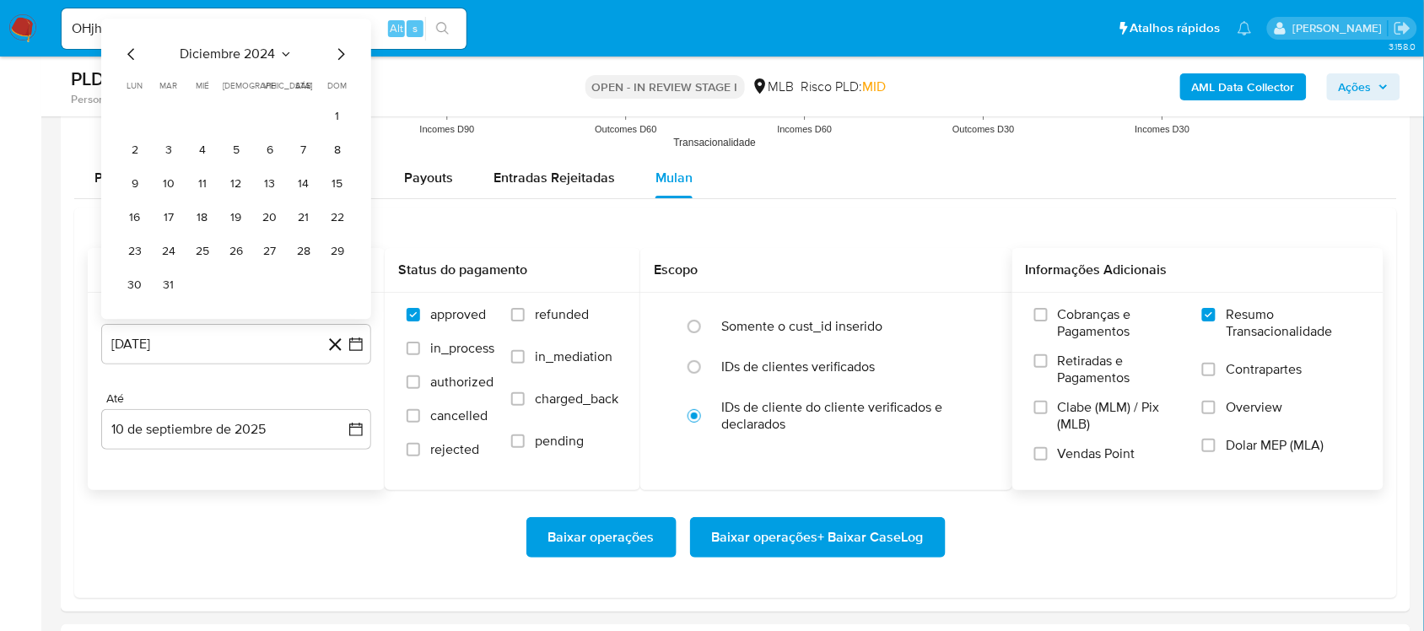
click at [343, 89] on span "dom" at bounding box center [337, 85] width 19 height 13
click at [340, 66] on div "diciembre 2024 diciembre 2024 lun lunes mar martes mié miércoles jue jueves vie…" at bounding box center [235, 171] width 229 height 255
click at [339, 57] on icon "Mes siguiente" at bounding box center [341, 54] width 20 height 20
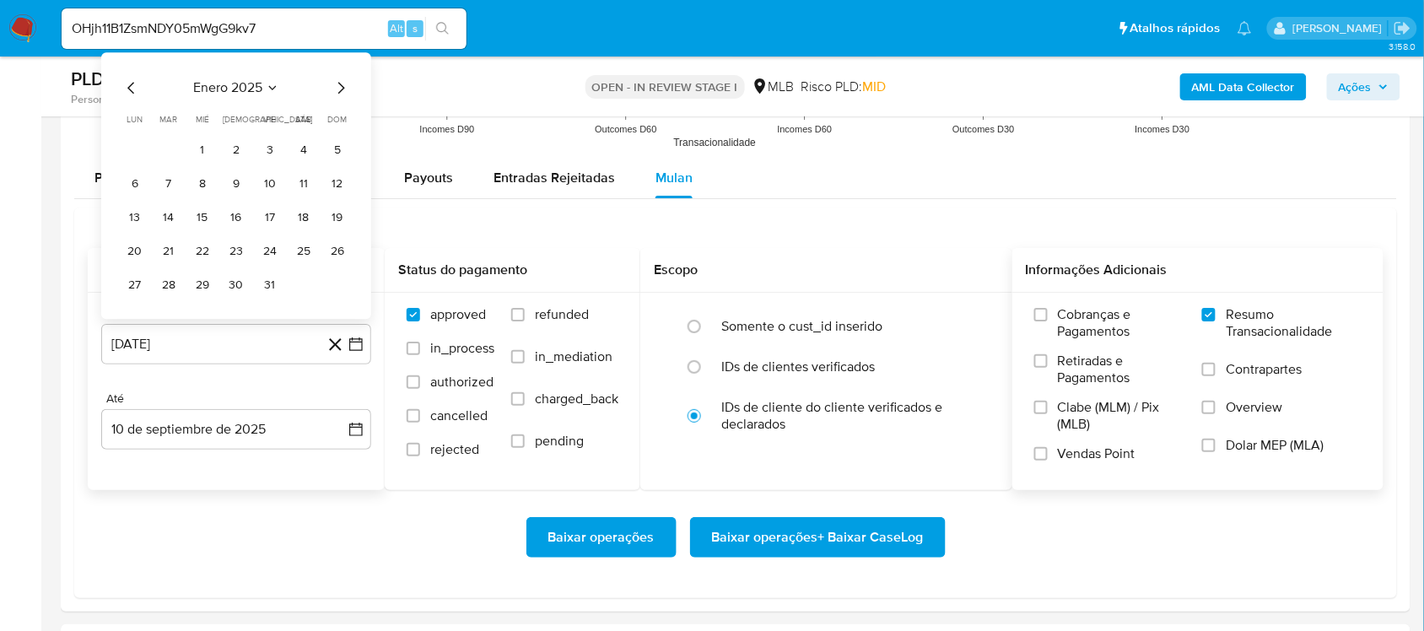
click at [336, 76] on div "enero 2025 enero 2025 lun lunes mar martes mié miércoles jue jueves vie viernes…" at bounding box center [236, 185] width 270 height 267
click at [336, 83] on icon "Mes siguiente" at bounding box center [341, 88] width 20 height 20
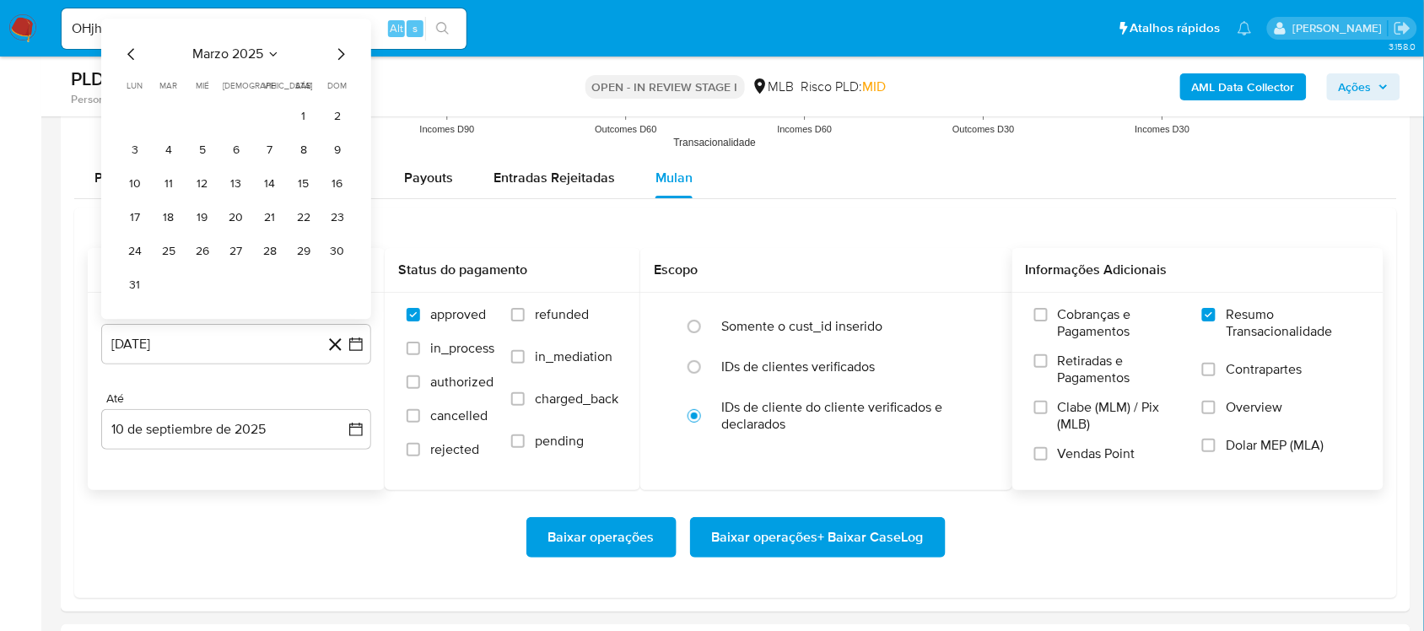
click at [339, 60] on icon "Mes siguiente" at bounding box center [341, 54] width 7 height 12
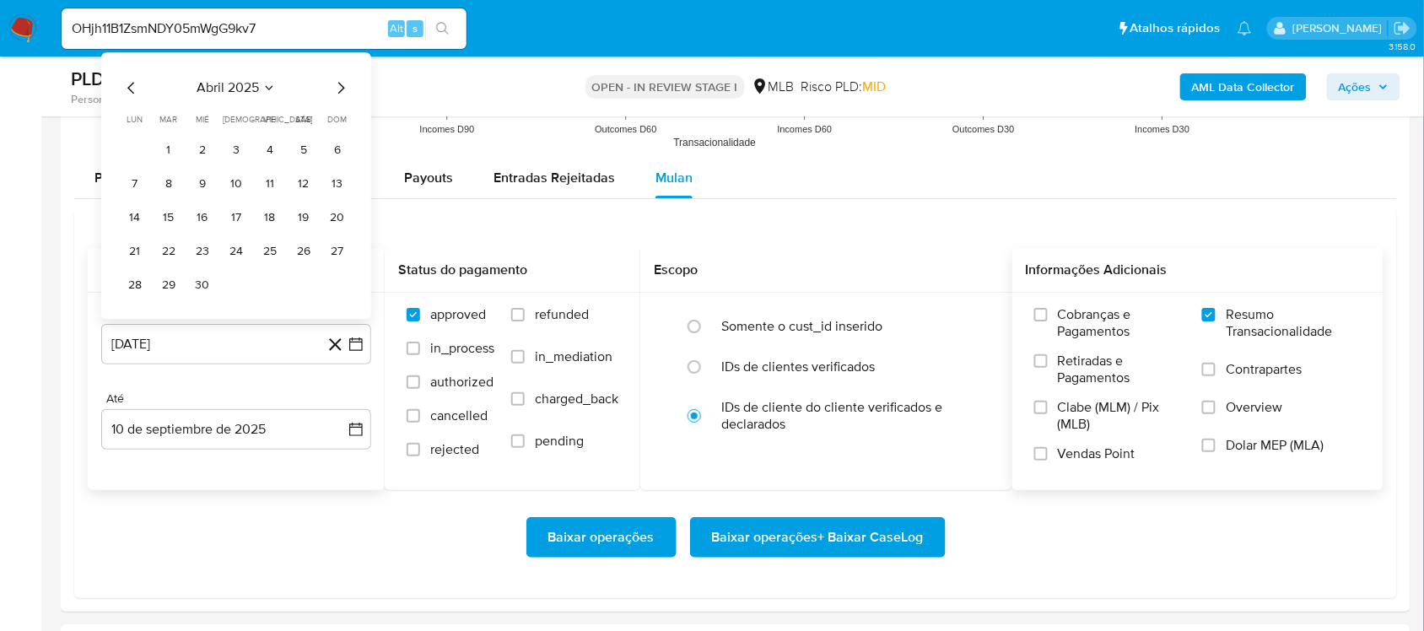
click at [339, 91] on icon "Mes siguiente" at bounding box center [341, 88] width 20 height 20
click at [298, 187] on button "10" at bounding box center [303, 183] width 27 height 27
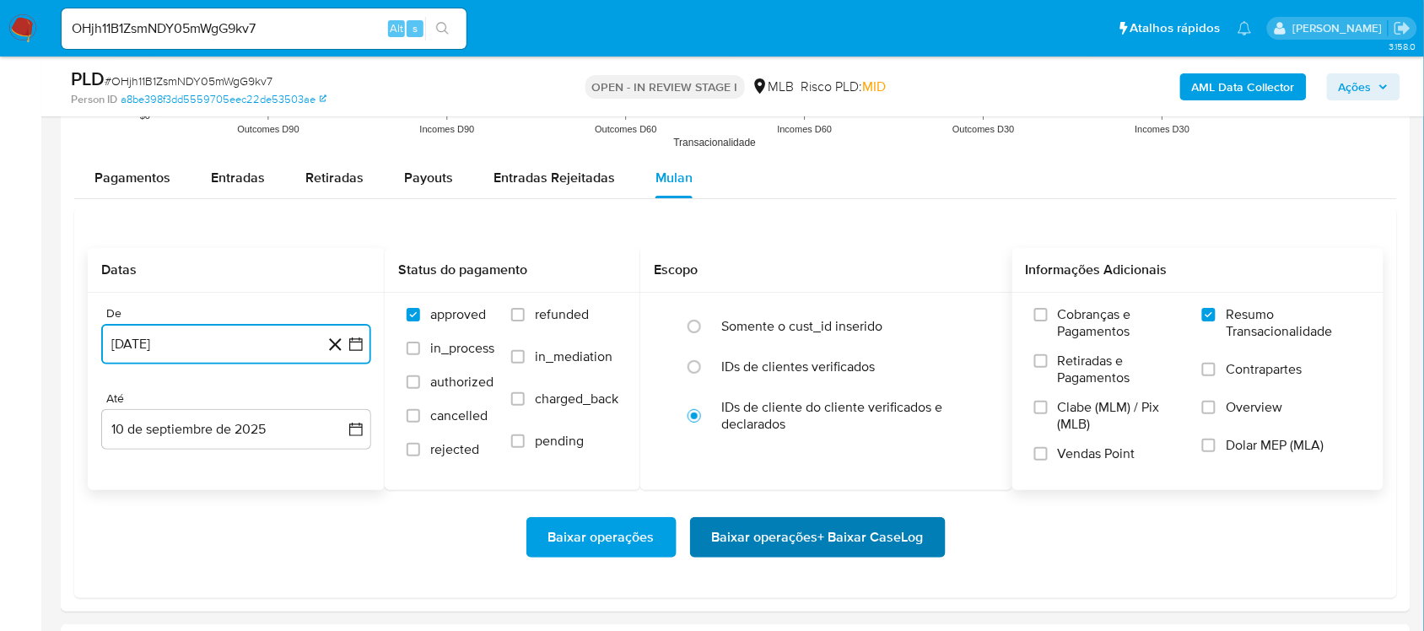
click at [765, 530] on span "Baixar operações + Baixar CaseLog" at bounding box center [818, 537] width 212 height 37
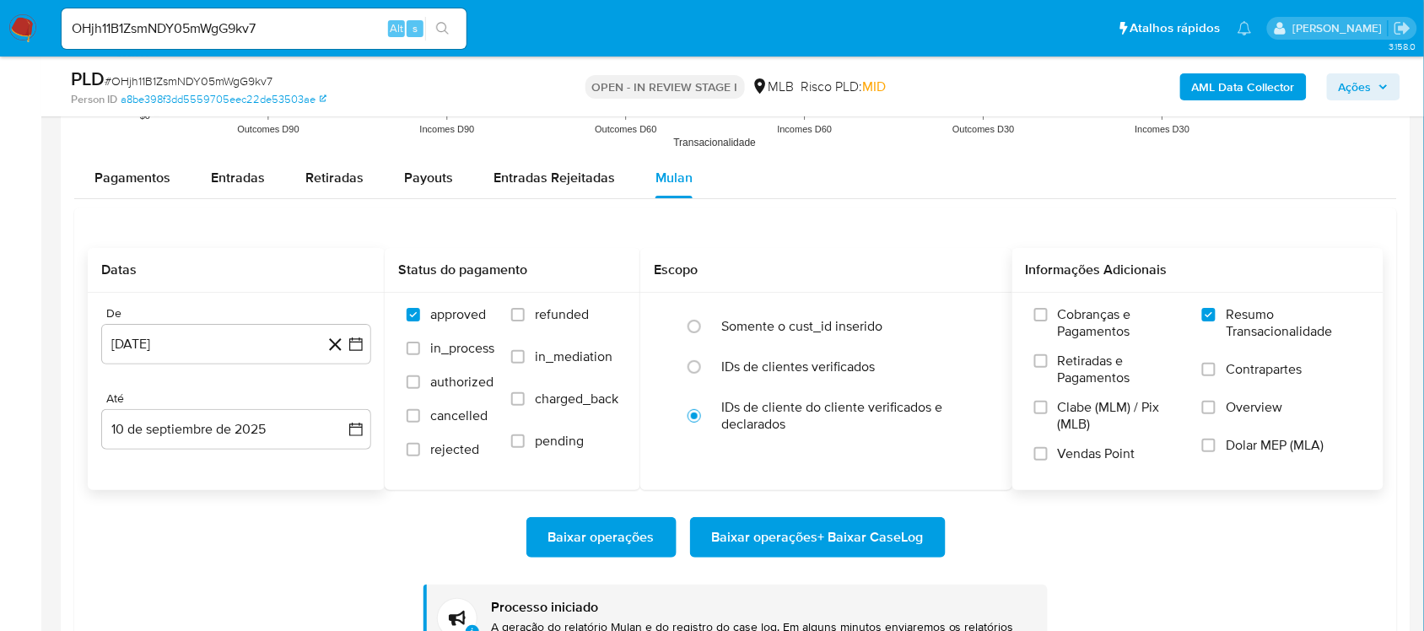
click at [18, 28] on img at bounding box center [22, 28] width 29 height 29
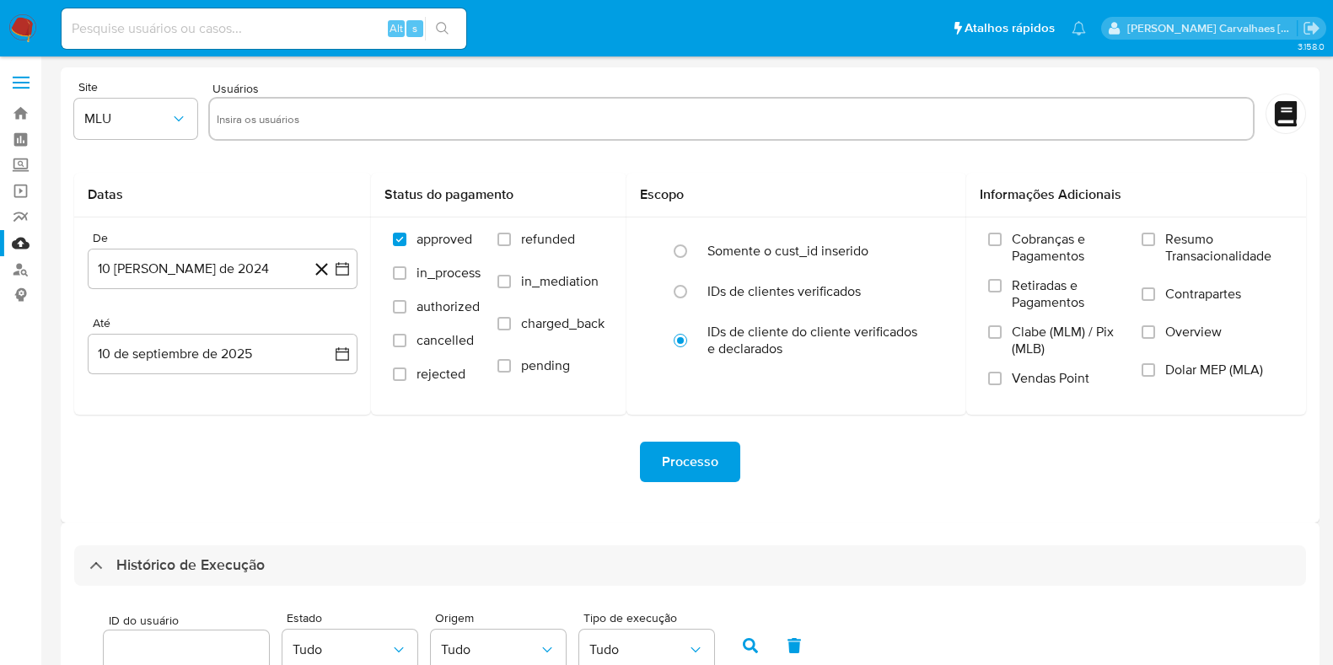
select select "10"
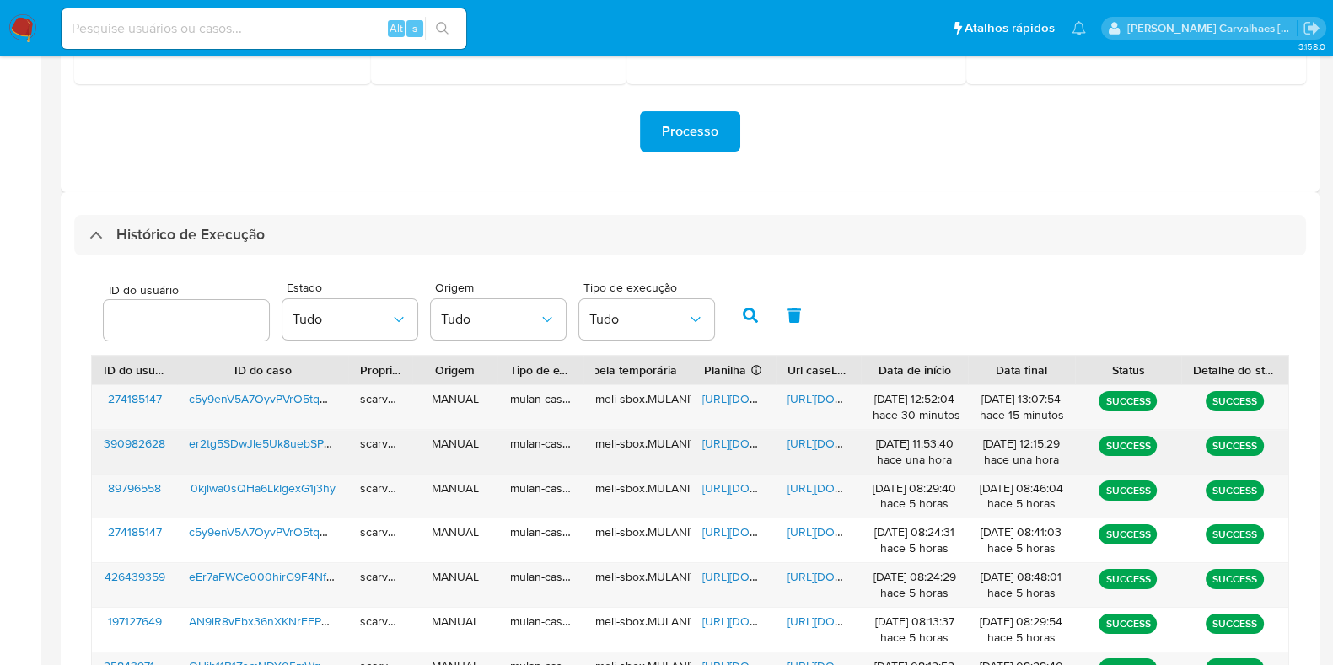
click at [810, 448] on span "[URL][DOMAIN_NAME]" at bounding box center [846, 443] width 116 height 17
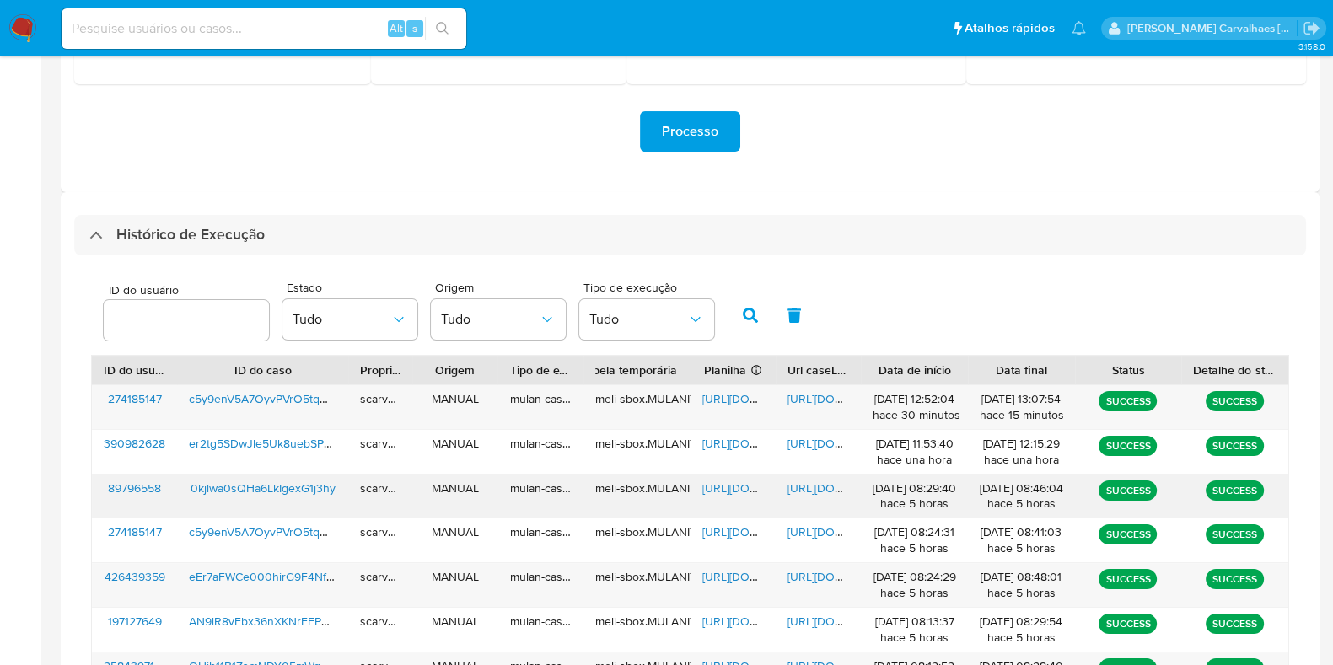
click at [805, 487] on span "[URL][DOMAIN_NAME]" at bounding box center [846, 488] width 116 height 17
click at [811, 487] on span "[URL][DOMAIN_NAME]" at bounding box center [846, 488] width 116 height 17
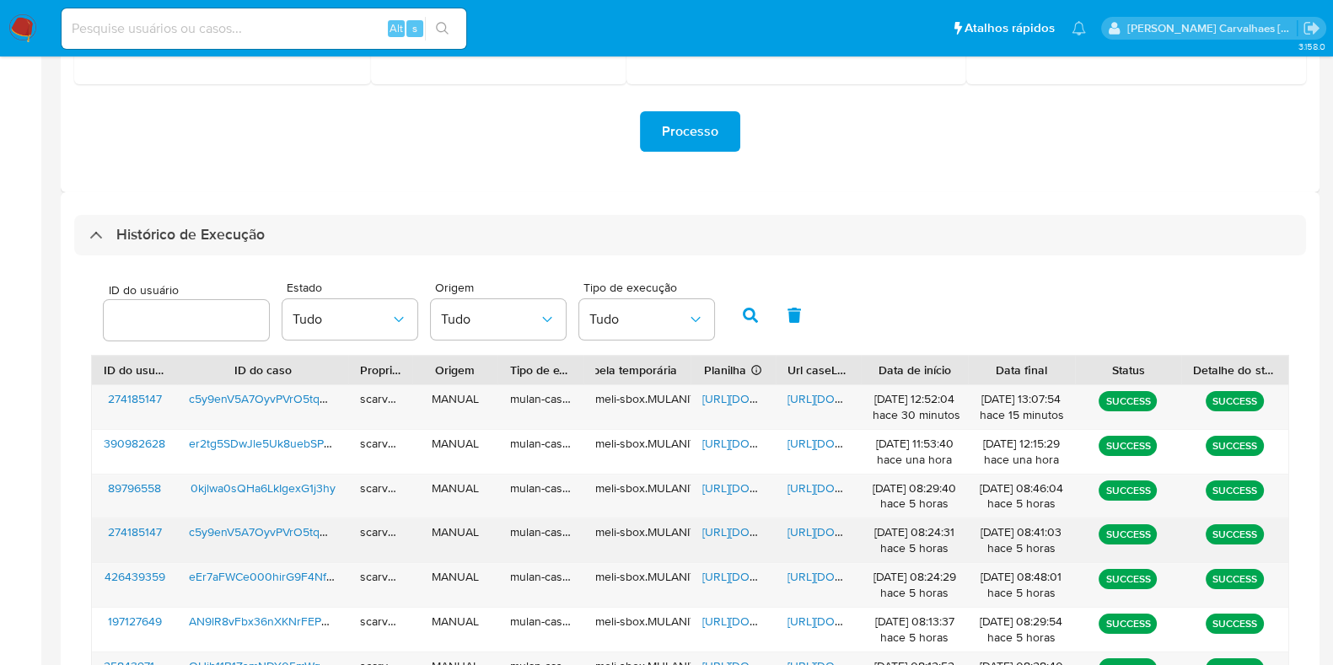
click at [816, 524] on span "[URL][DOMAIN_NAME]" at bounding box center [846, 532] width 116 height 17
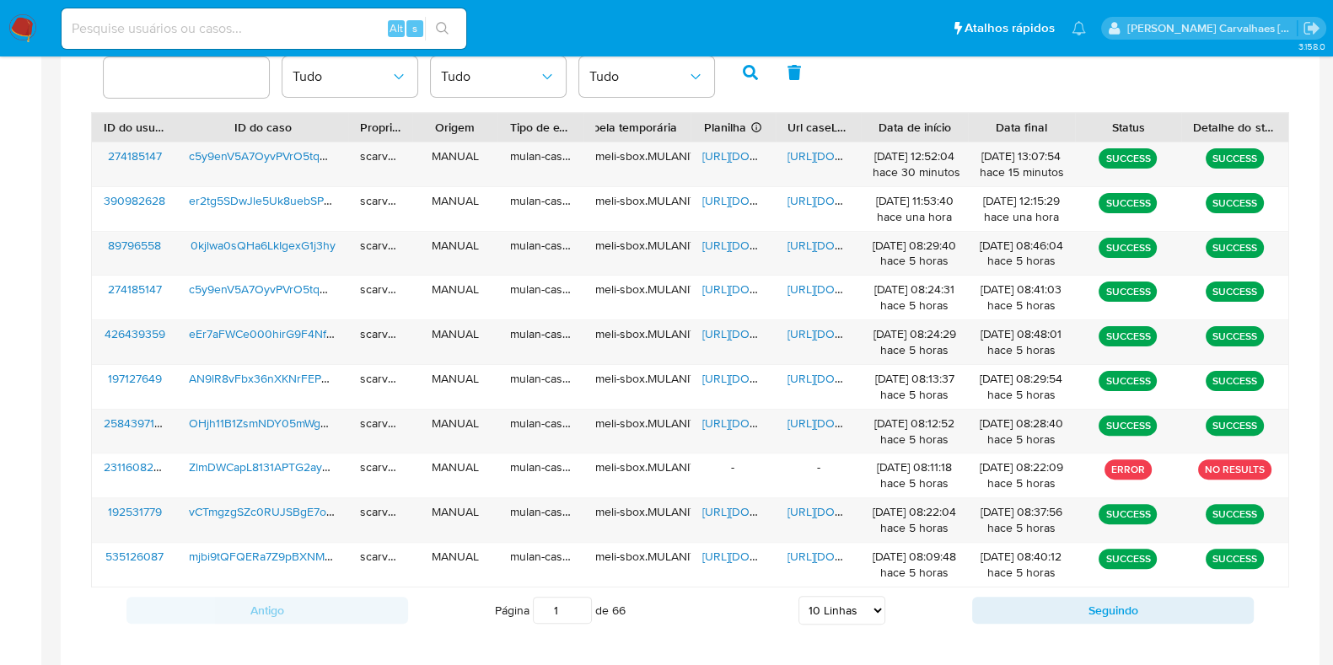
scroll to position [541, 0]
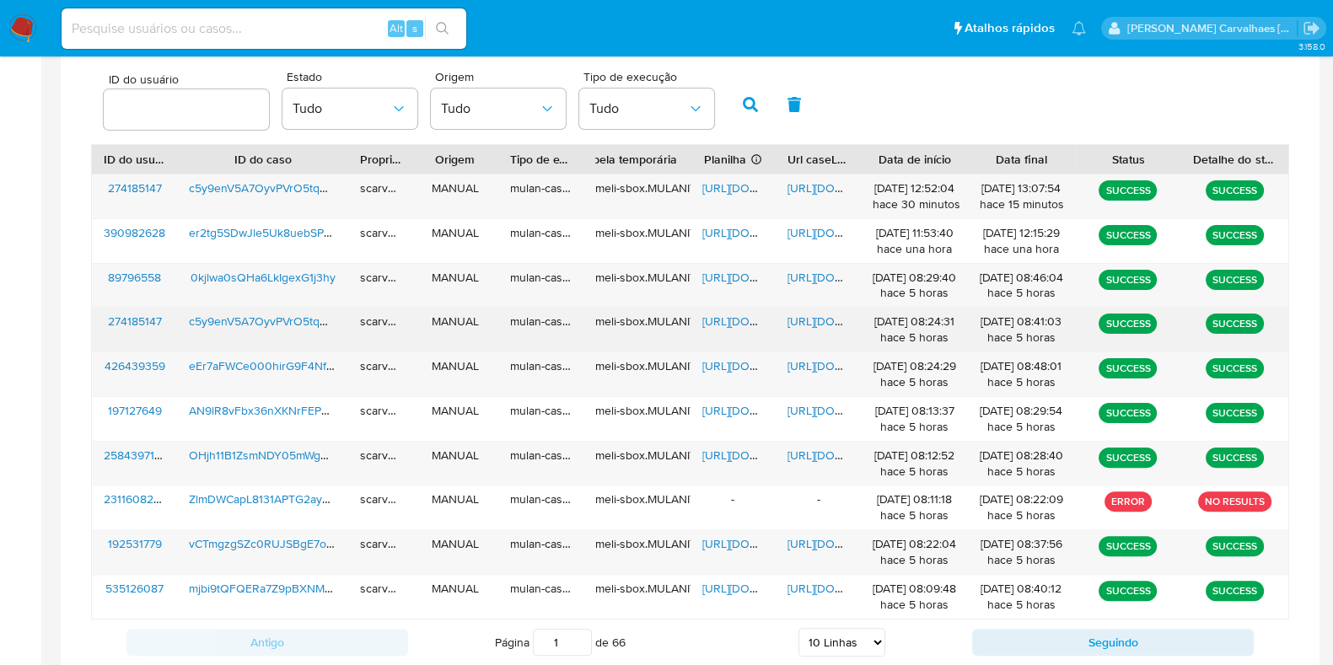
click at [831, 324] on span "[URL][DOMAIN_NAME]" at bounding box center [846, 321] width 116 height 17
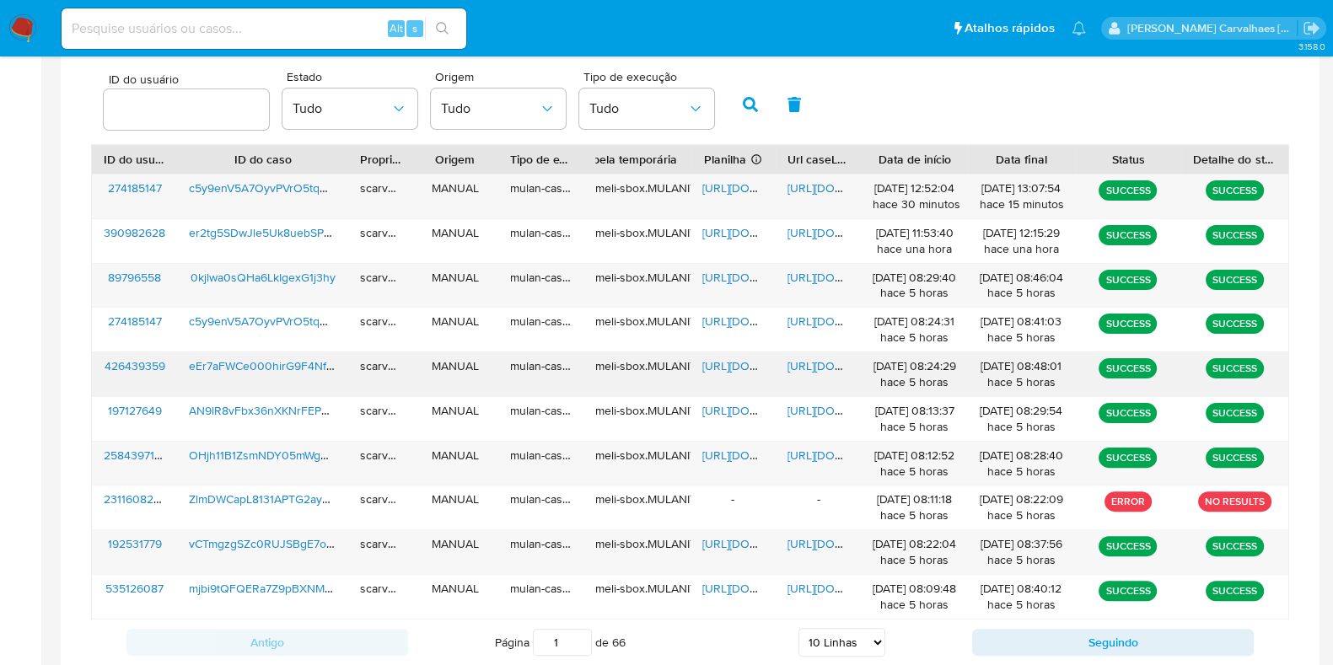
click at [825, 360] on span "[URL][DOMAIN_NAME]" at bounding box center [846, 366] width 116 height 17
click at [826, 364] on span "[URL][DOMAIN_NAME]" at bounding box center [846, 366] width 116 height 17
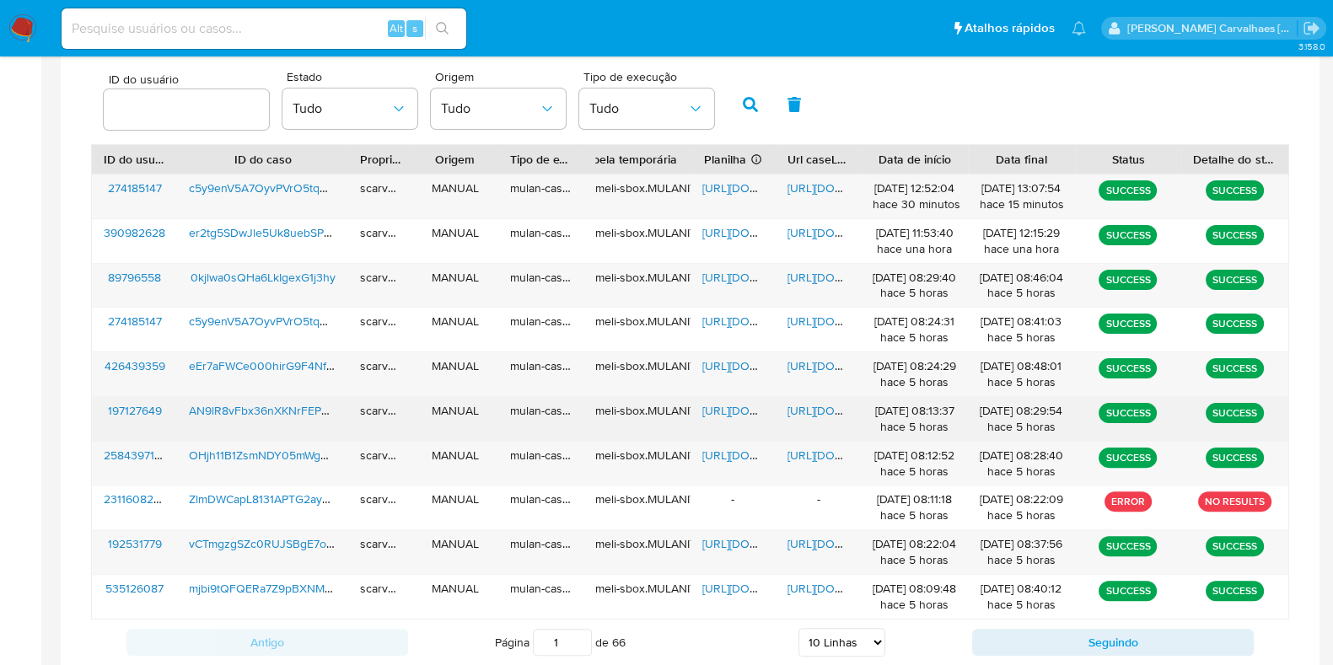
click at [817, 406] on span "[URL][DOMAIN_NAME]" at bounding box center [846, 410] width 116 height 17
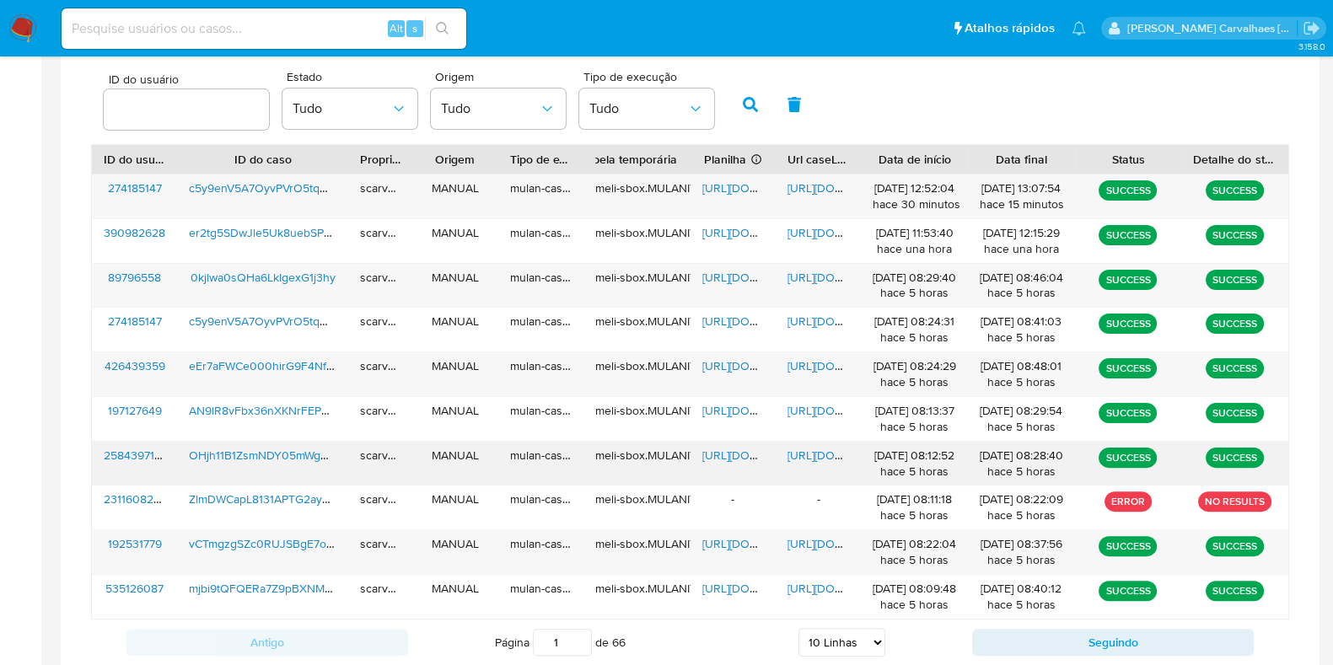
click at [814, 455] on span "[URL][DOMAIN_NAME]" at bounding box center [846, 455] width 116 height 17
click at [814, 543] on span "[URL][DOMAIN_NAME]" at bounding box center [846, 544] width 116 height 17
click at [741, 453] on span "[URL][DOMAIN_NAME]" at bounding box center [761, 455] width 116 height 17
click at [809, 451] on span "[URL][DOMAIN_NAME]" at bounding box center [846, 455] width 116 height 17
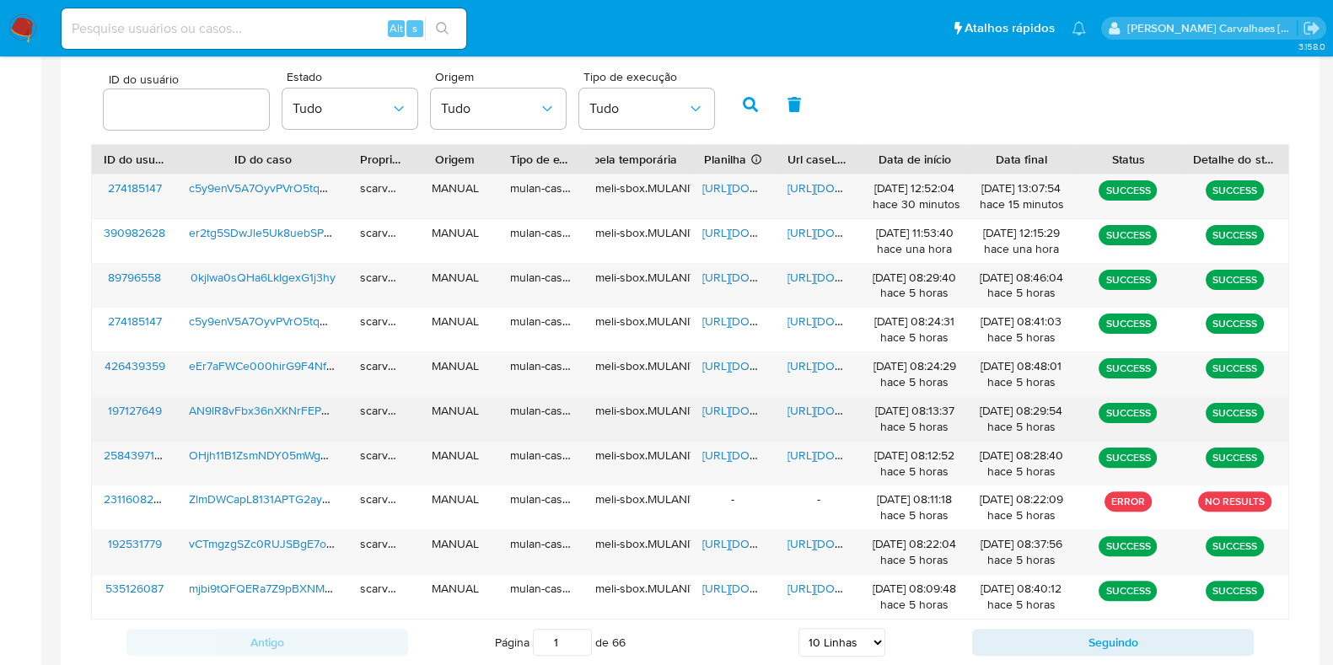
click at [805, 402] on span "[URL][DOMAIN_NAME]" at bounding box center [846, 410] width 116 height 17
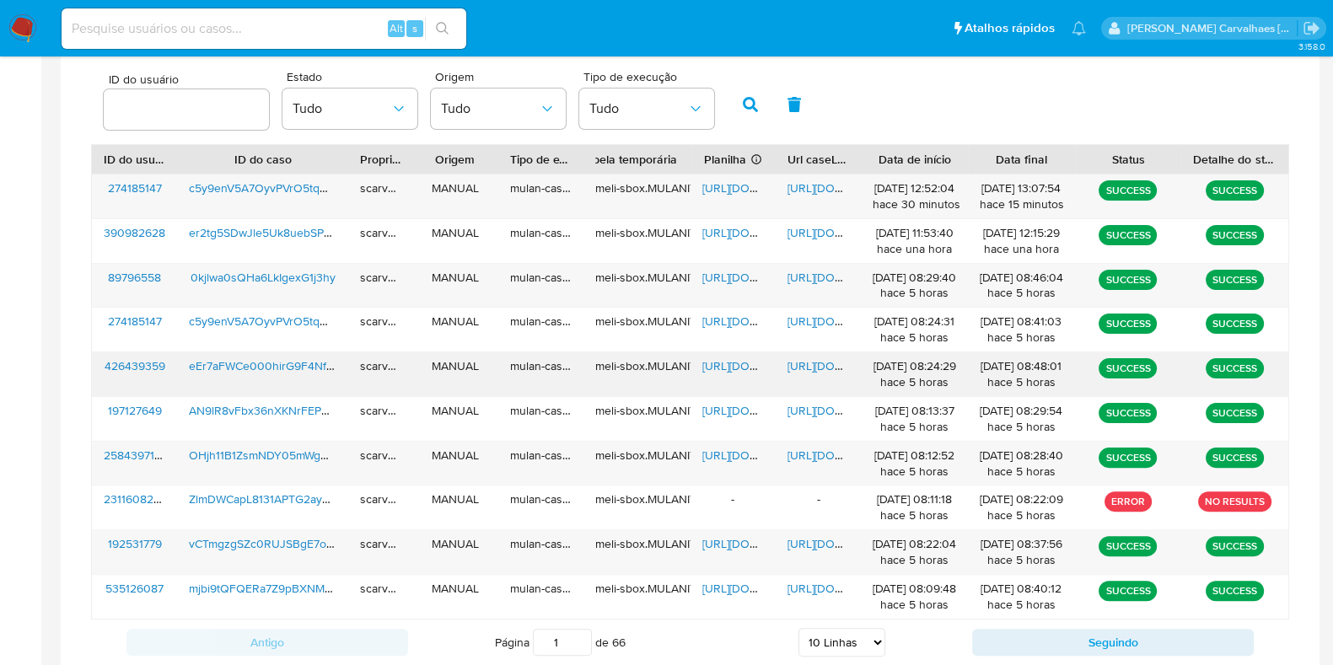
click at [714, 363] on span "[URL][DOMAIN_NAME]" at bounding box center [761, 366] width 116 height 17
click at [741, 277] on span "[URL][DOMAIN_NAME]" at bounding box center [761, 277] width 116 height 17
click at [722, 550] on div "[URL][DOMAIN_NAME]" at bounding box center [733, 552] width 85 height 44
click at [721, 541] on span "[URL][DOMAIN_NAME]" at bounding box center [761, 544] width 116 height 17
click at [828, 450] on span "[URL][DOMAIN_NAME]" at bounding box center [846, 455] width 116 height 17
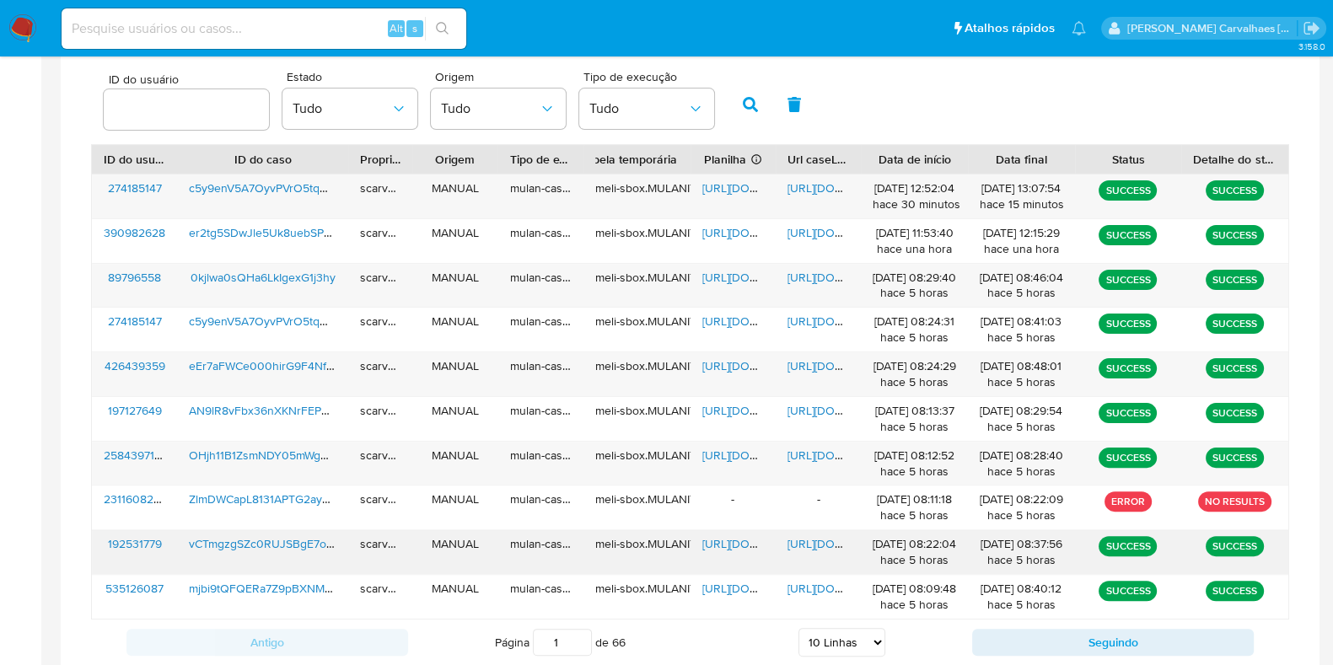
click at [822, 540] on span "[URL][DOMAIN_NAME]" at bounding box center [846, 544] width 116 height 17
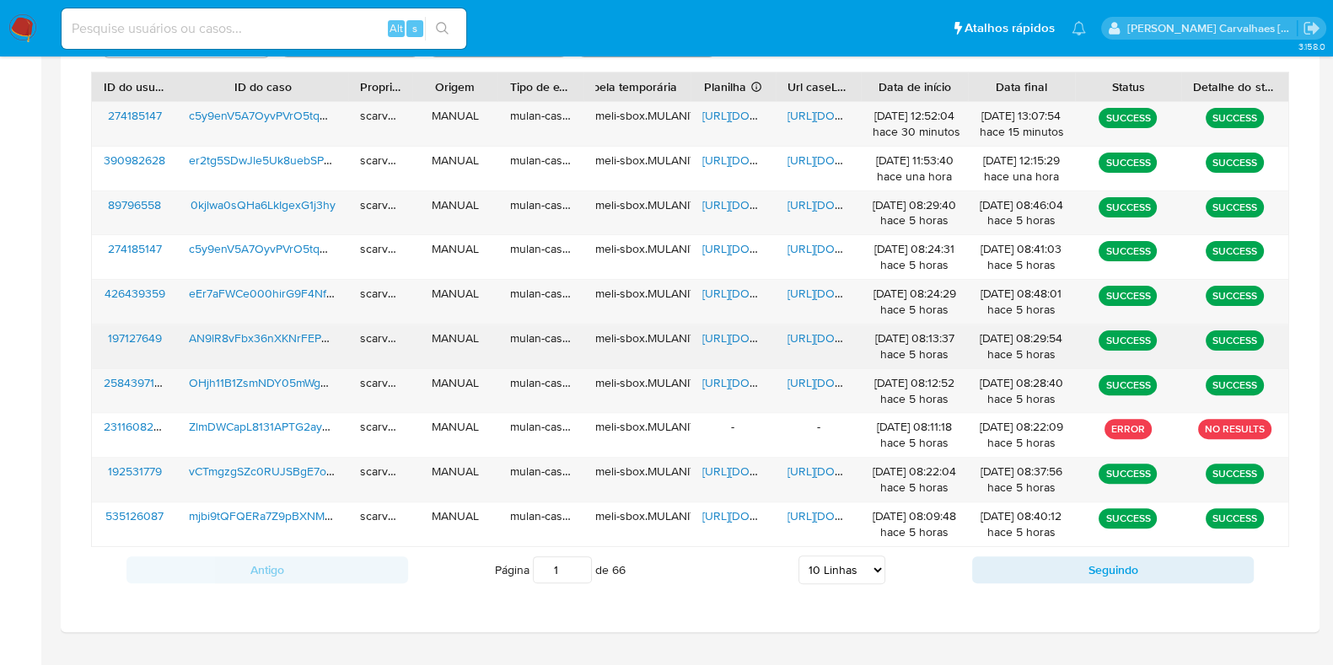
scroll to position [647, 0]
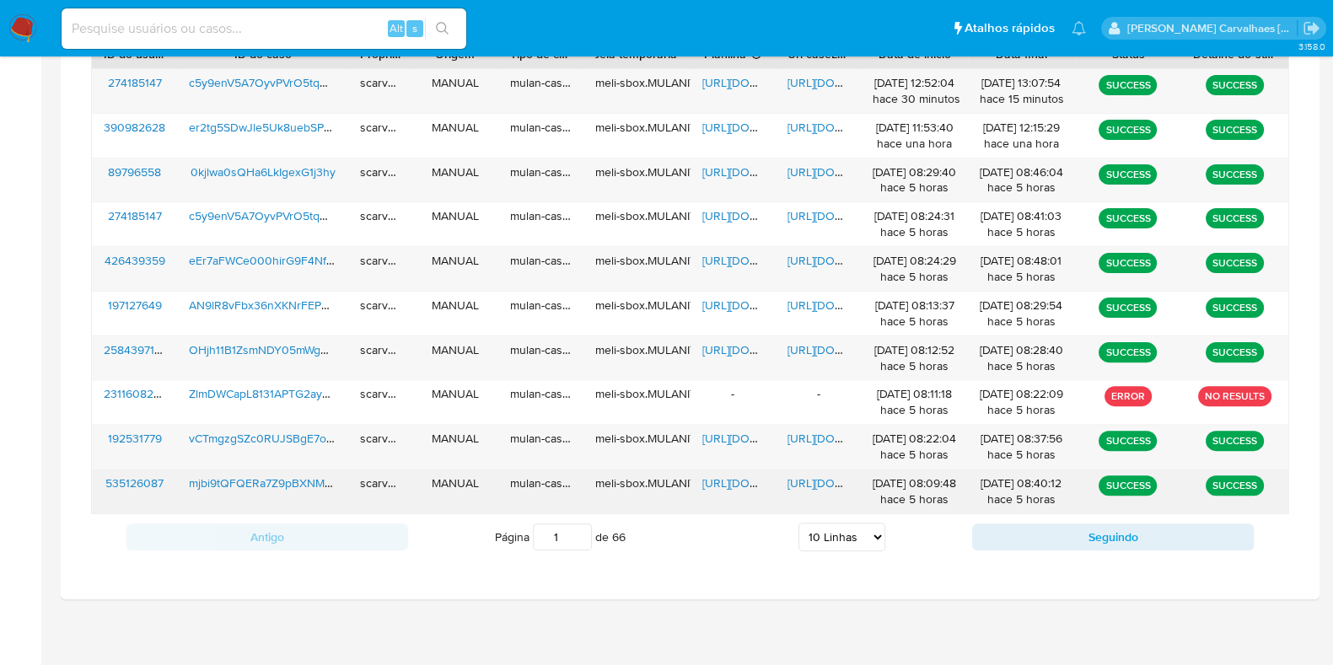
click at [738, 481] on span "[URL][DOMAIN_NAME]" at bounding box center [761, 483] width 116 height 17
click at [818, 478] on span "[URL][DOMAIN_NAME]" at bounding box center [846, 483] width 116 height 17
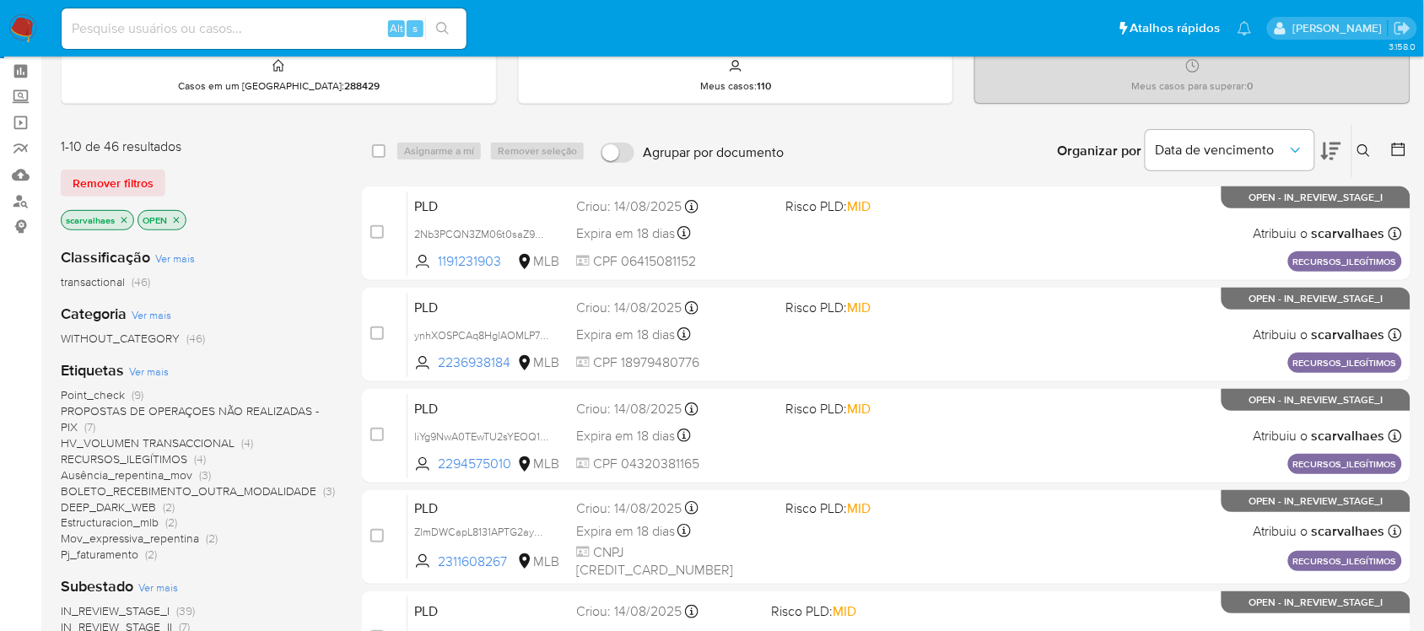
scroll to position [105, 0]
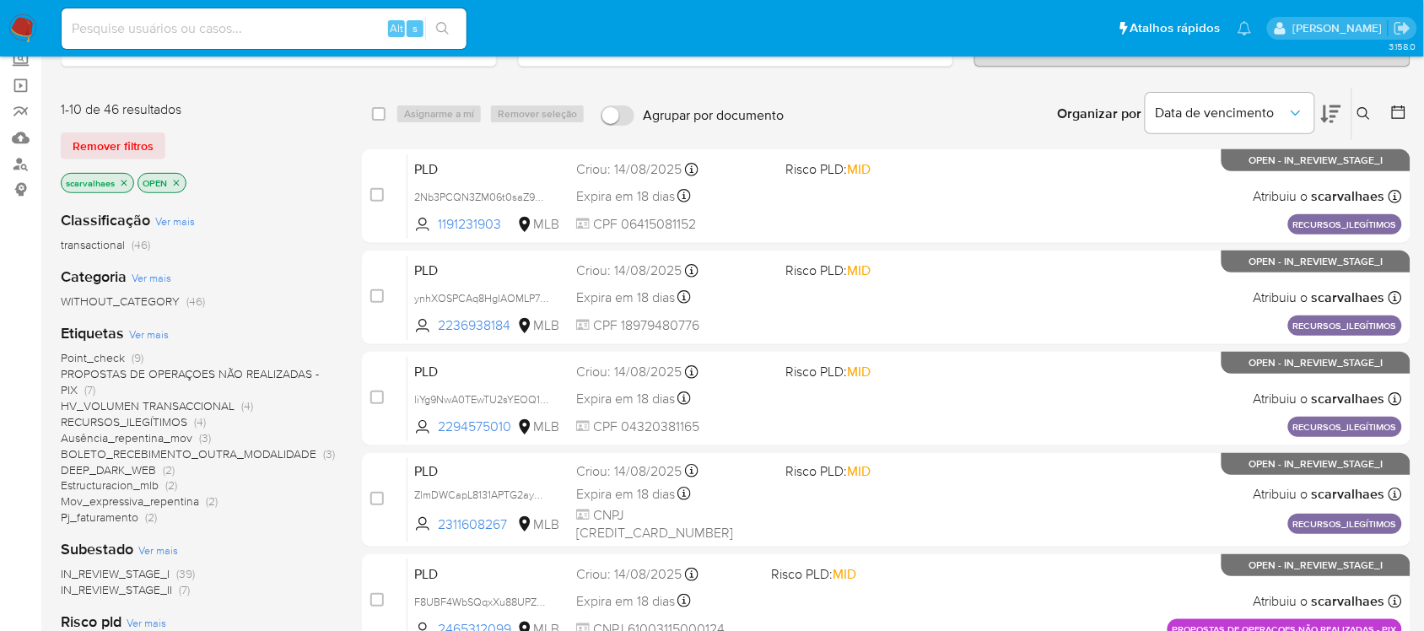
click at [105, 520] on span "Pj_faturamento" at bounding box center [100, 517] width 78 height 17
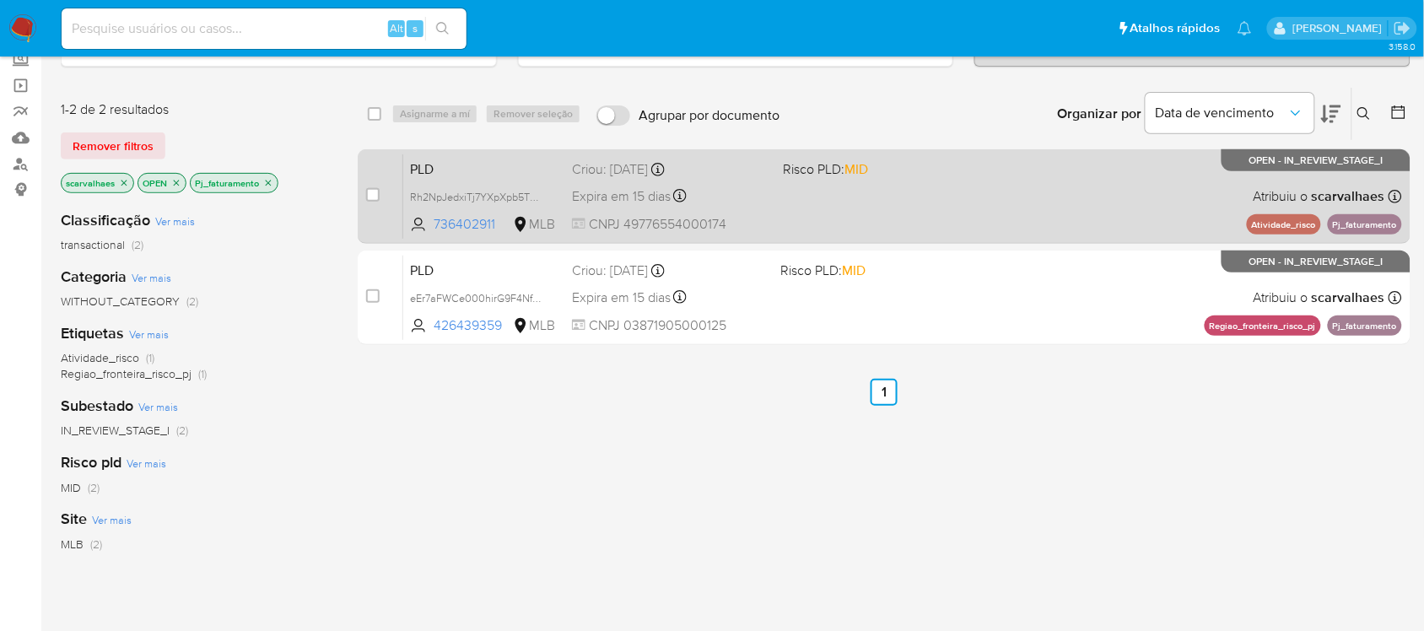
click at [800, 198] on div "PLD Rh2NpJedxiTj7YXpXpb5TOMc 736402911 MLB Risco PLD: MID Criou: [DATE] Criou: …" at bounding box center [902, 195] width 999 height 85
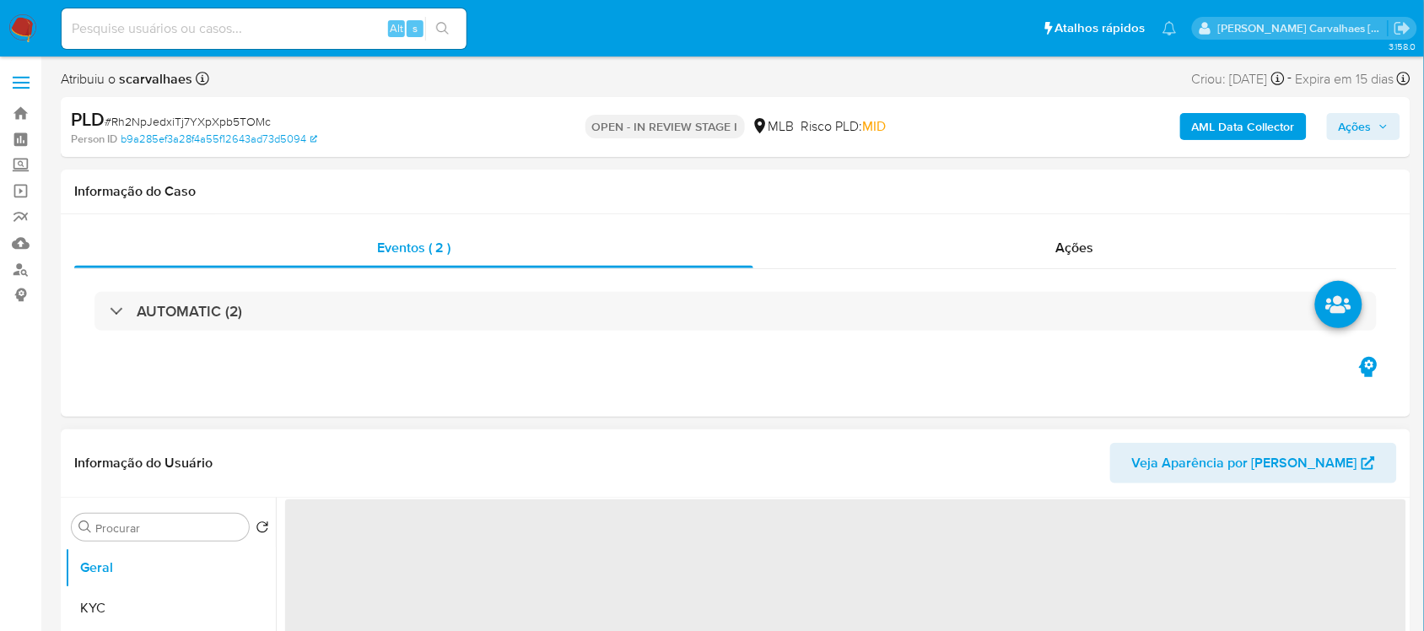
scroll to position [211, 0]
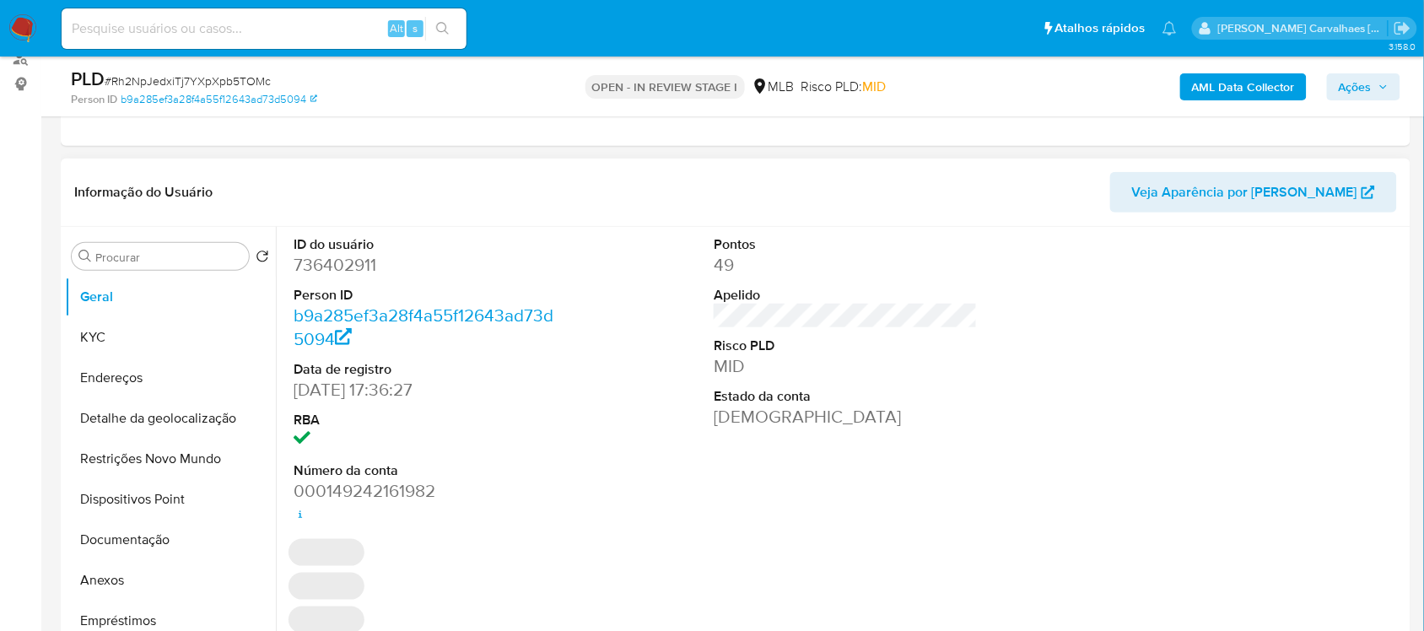
select select "10"
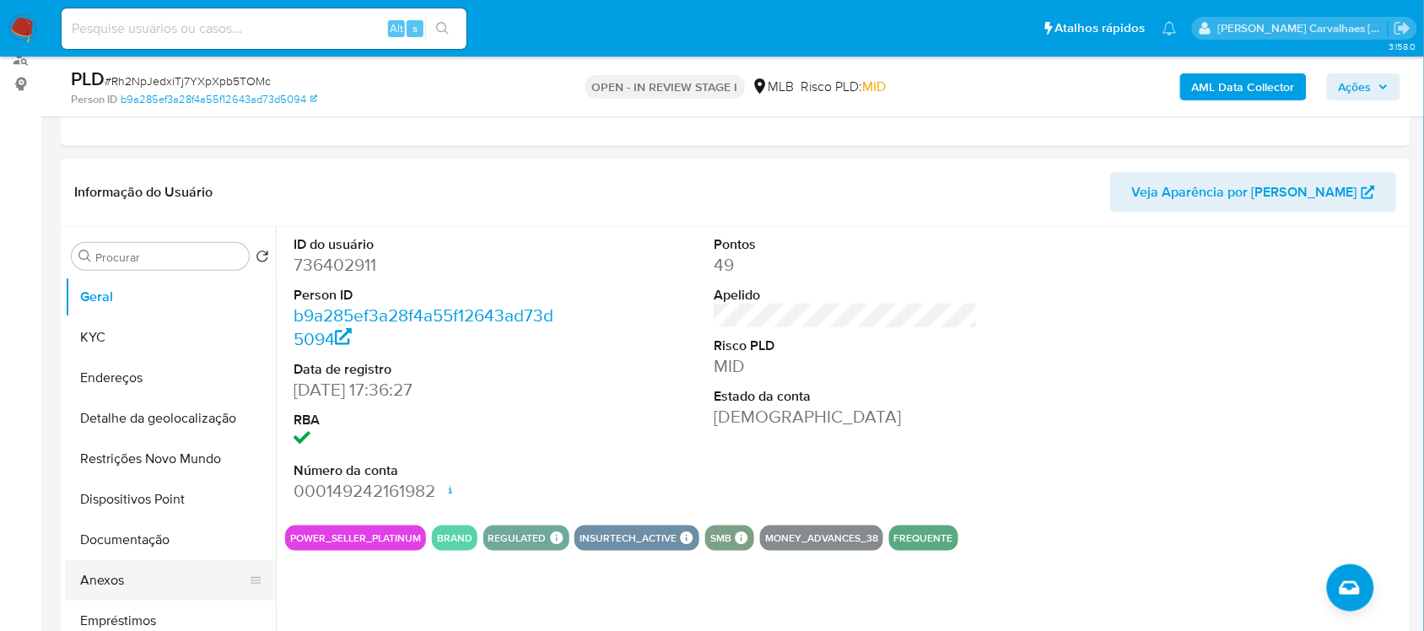
click at [102, 579] on button "Anexos" at bounding box center [163, 580] width 197 height 40
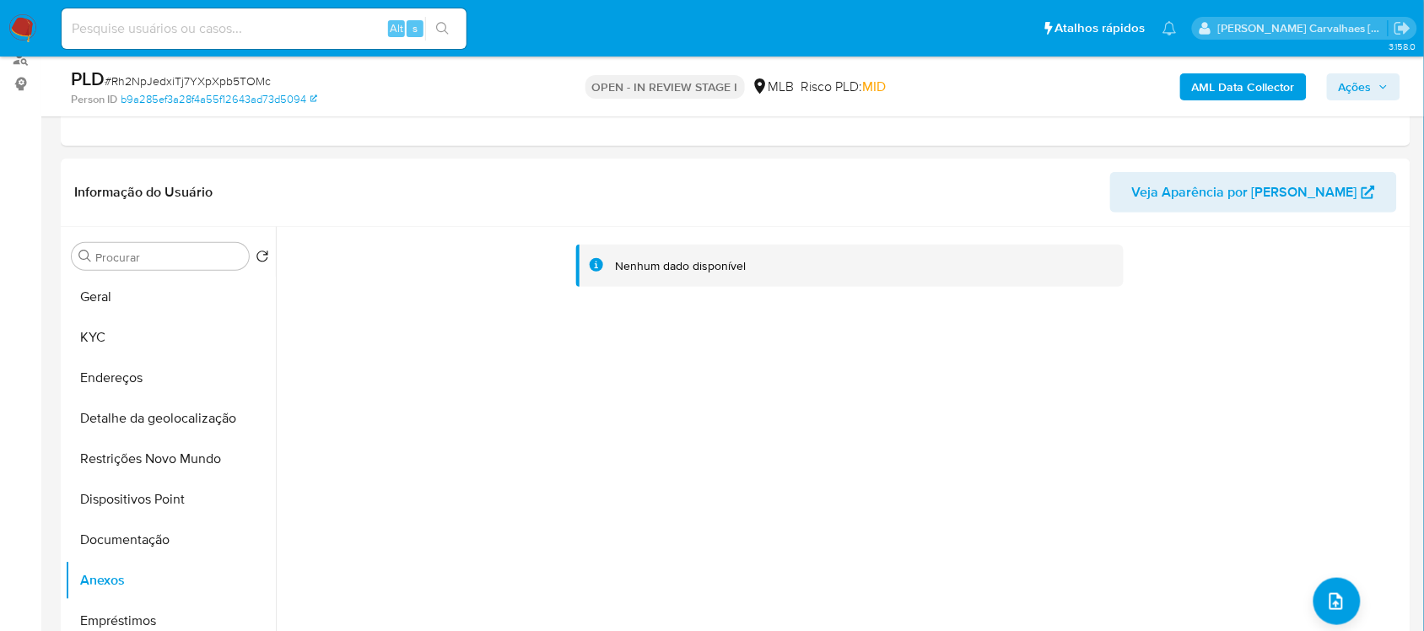
click at [19, 24] on img at bounding box center [22, 28] width 29 height 29
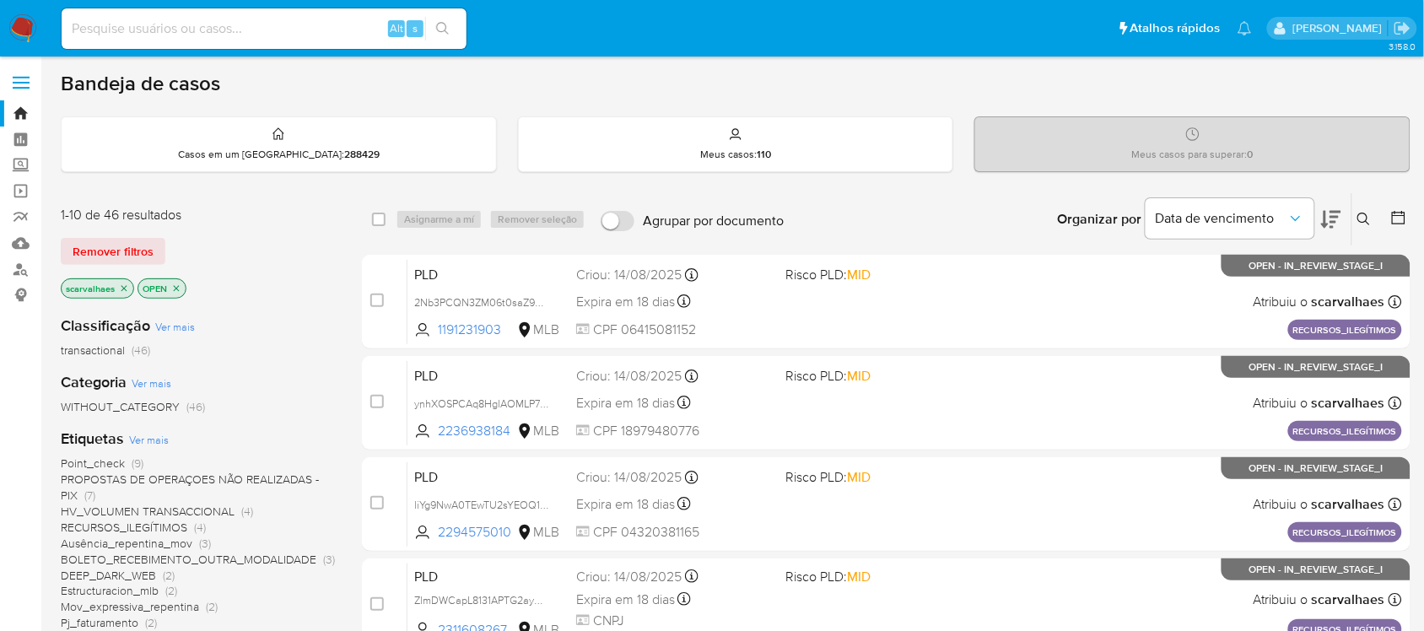
scroll to position [105, 0]
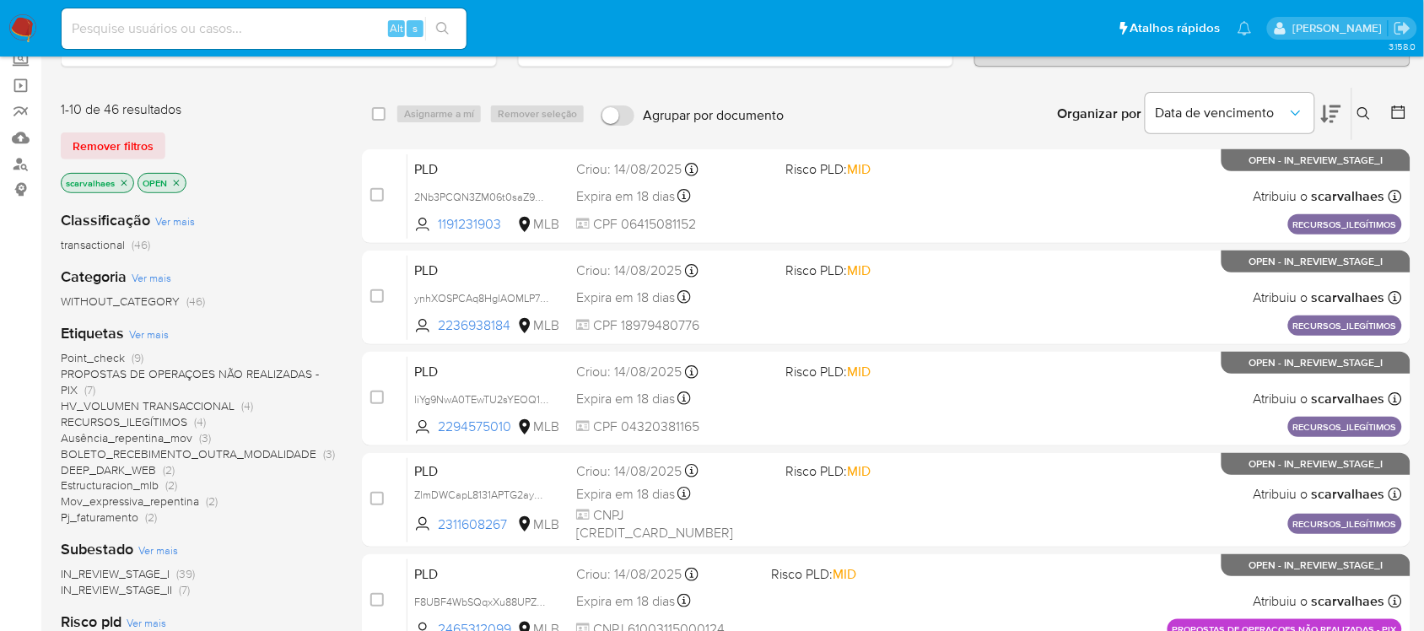
click at [158, 462] on span "DEEP_DARK_WEB (2)" at bounding box center [118, 470] width 114 height 16
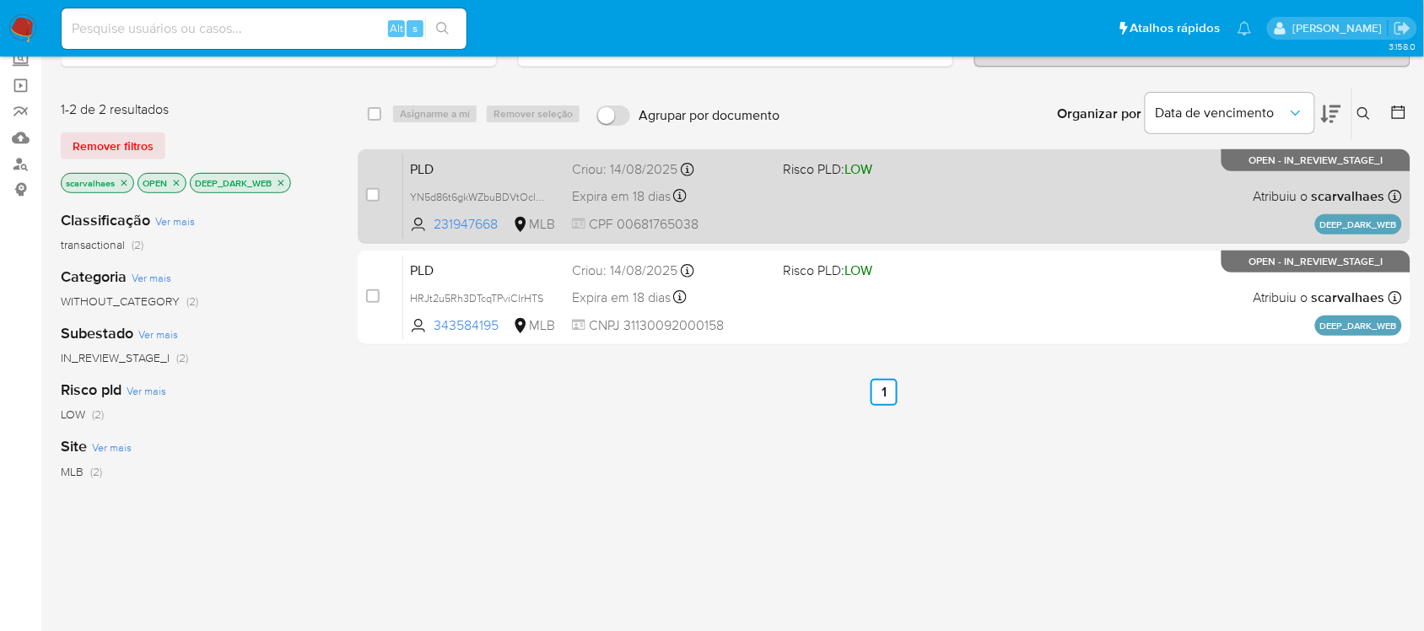
click at [704, 207] on div "Expira em 18 dias Expira em [DATE] 11:57:18" at bounding box center [670, 196] width 197 height 23
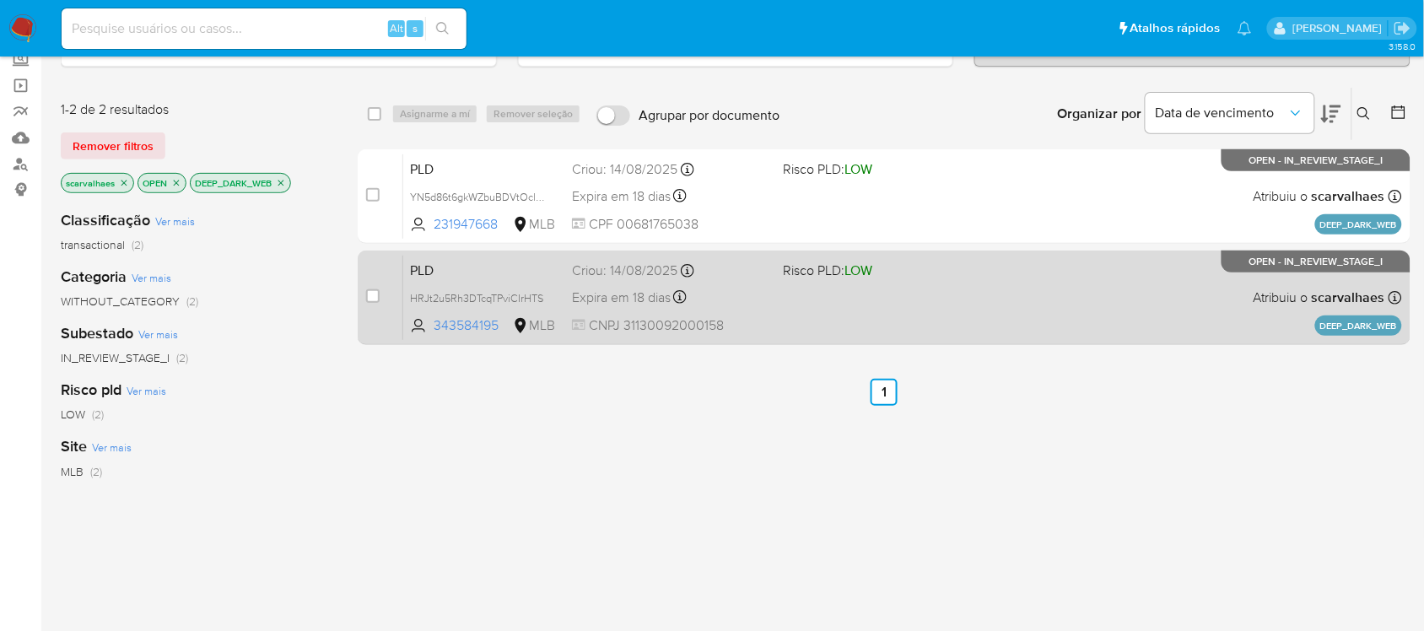
click at [803, 316] on div "PLD HRJt2u5Rh3DTcqTPviCIrHTS 343584195 MLB Risco PLD: LOW Criou: [DATE] Criou: …" at bounding box center [902, 297] width 999 height 85
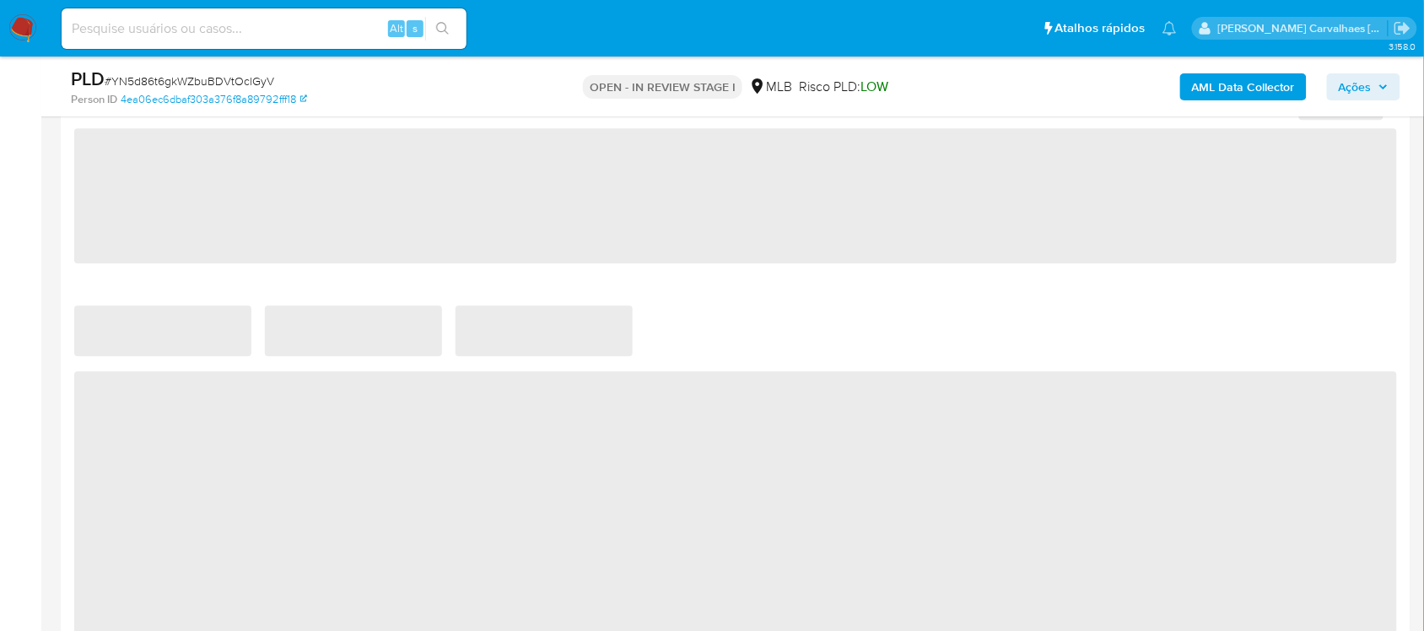
select select "10"
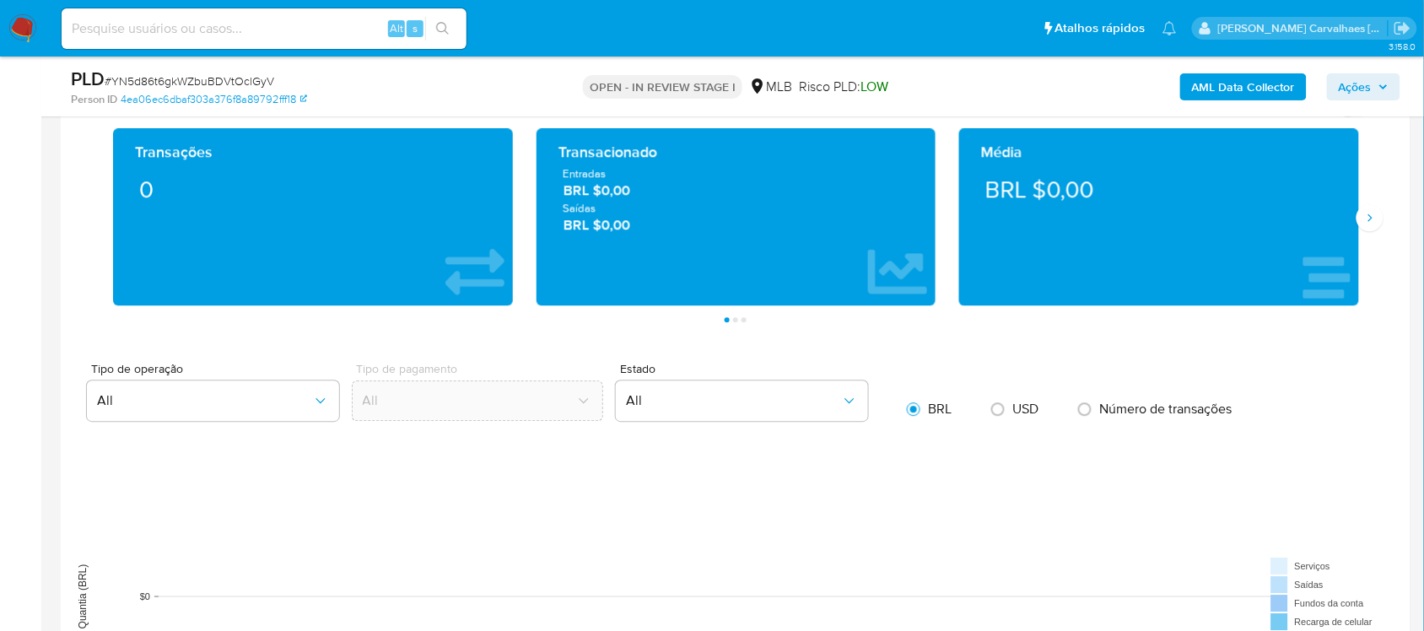
scroll to position [1476, 0]
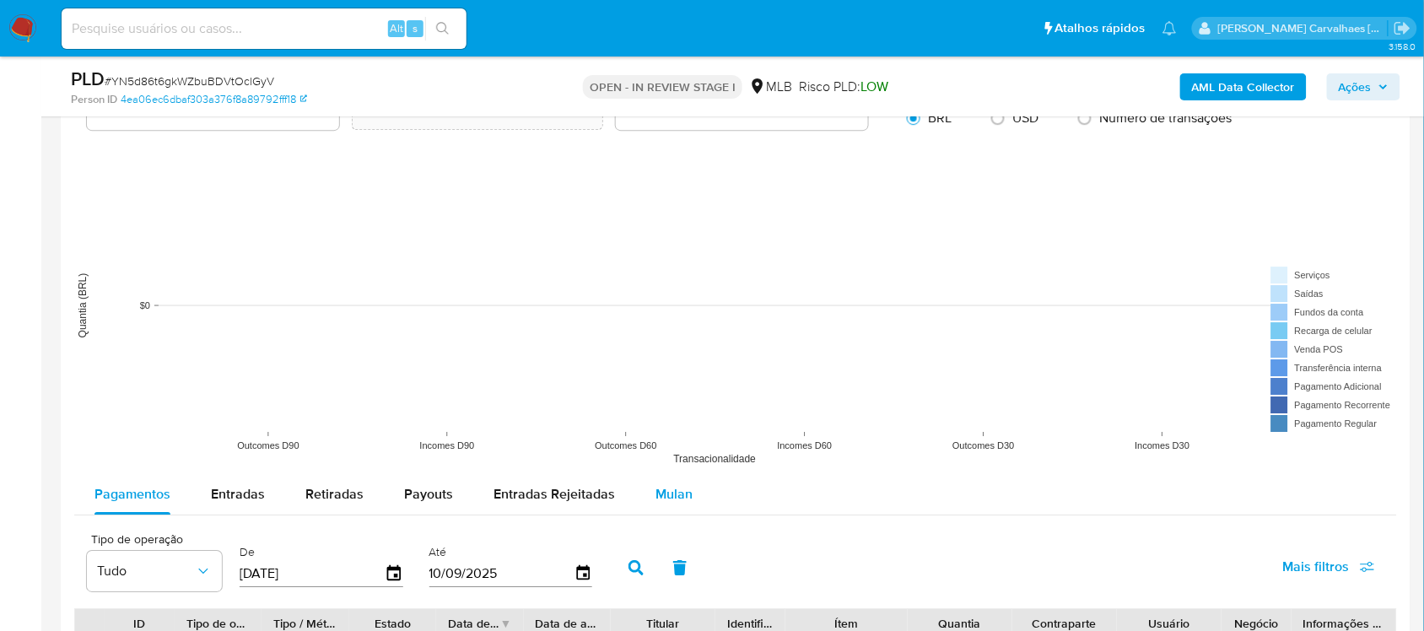
click at [676, 482] on div "Mulan" at bounding box center [673, 494] width 37 height 40
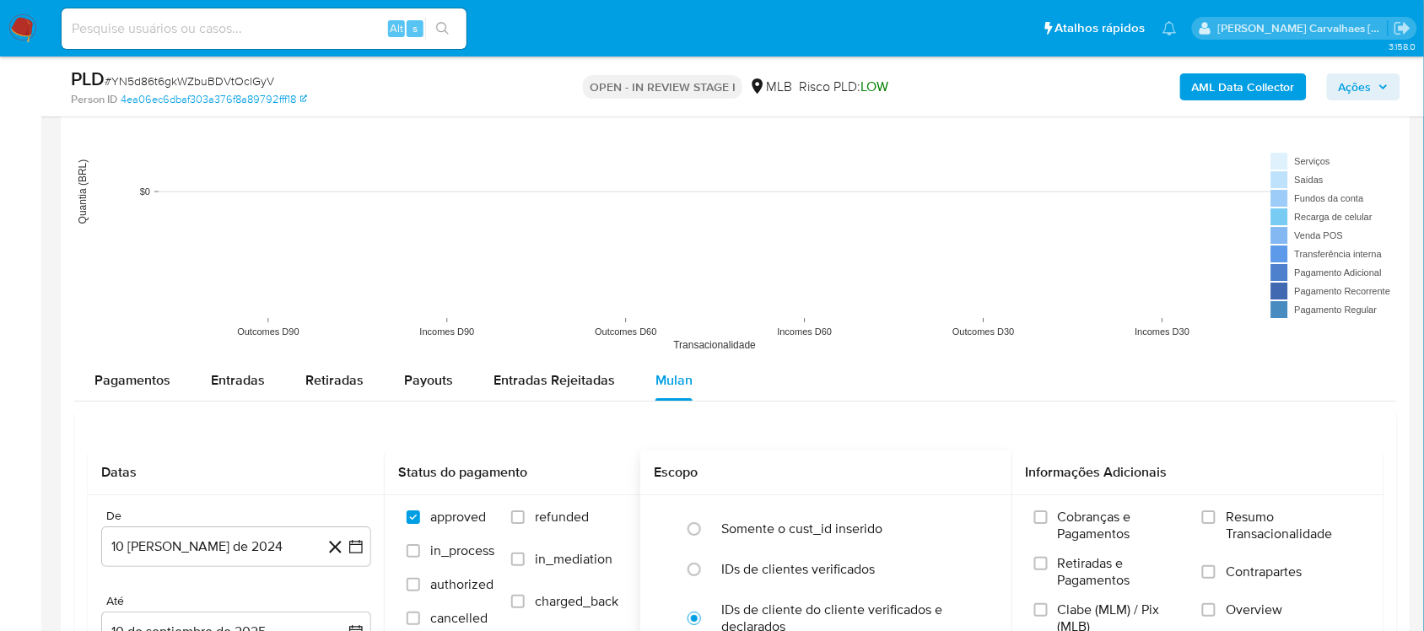
scroll to position [1792, 0]
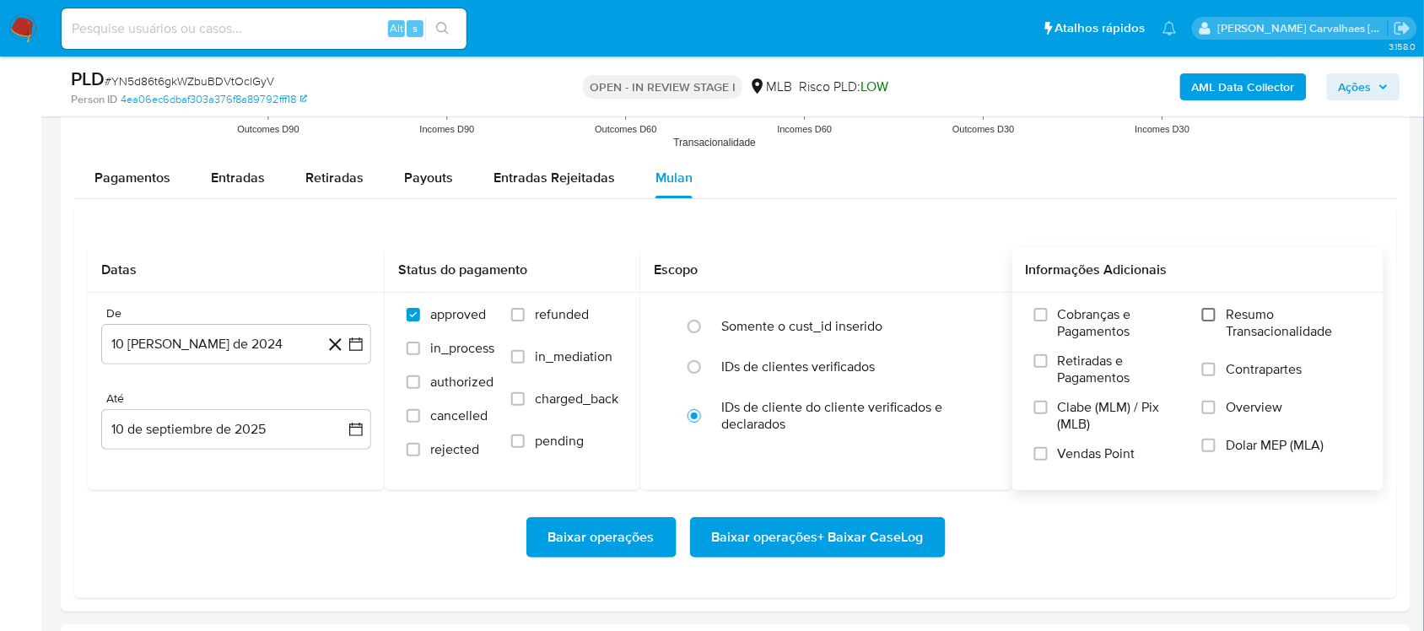
click at [1213, 312] on input "Resumo Transacionalidade" at bounding box center [1208, 314] width 13 height 13
click at [360, 346] on icon "button" at bounding box center [355, 344] width 17 height 17
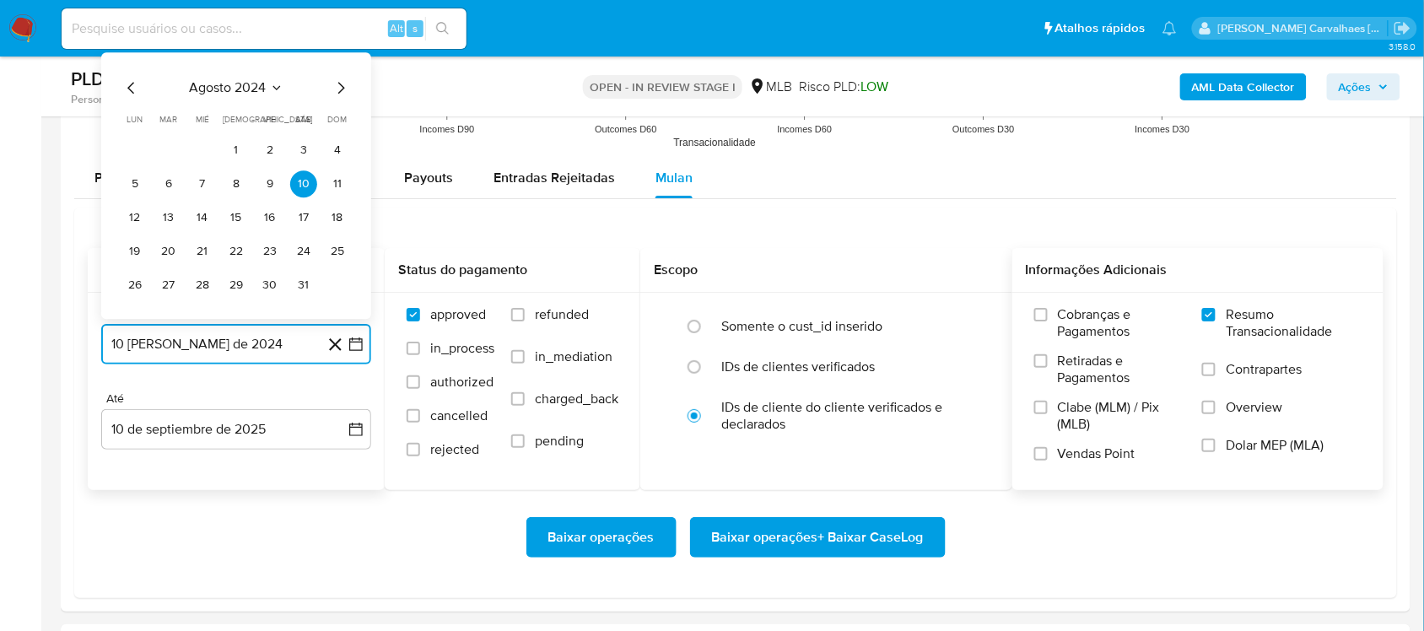
click at [343, 94] on icon "Mes siguiente" at bounding box center [341, 88] width 20 height 20
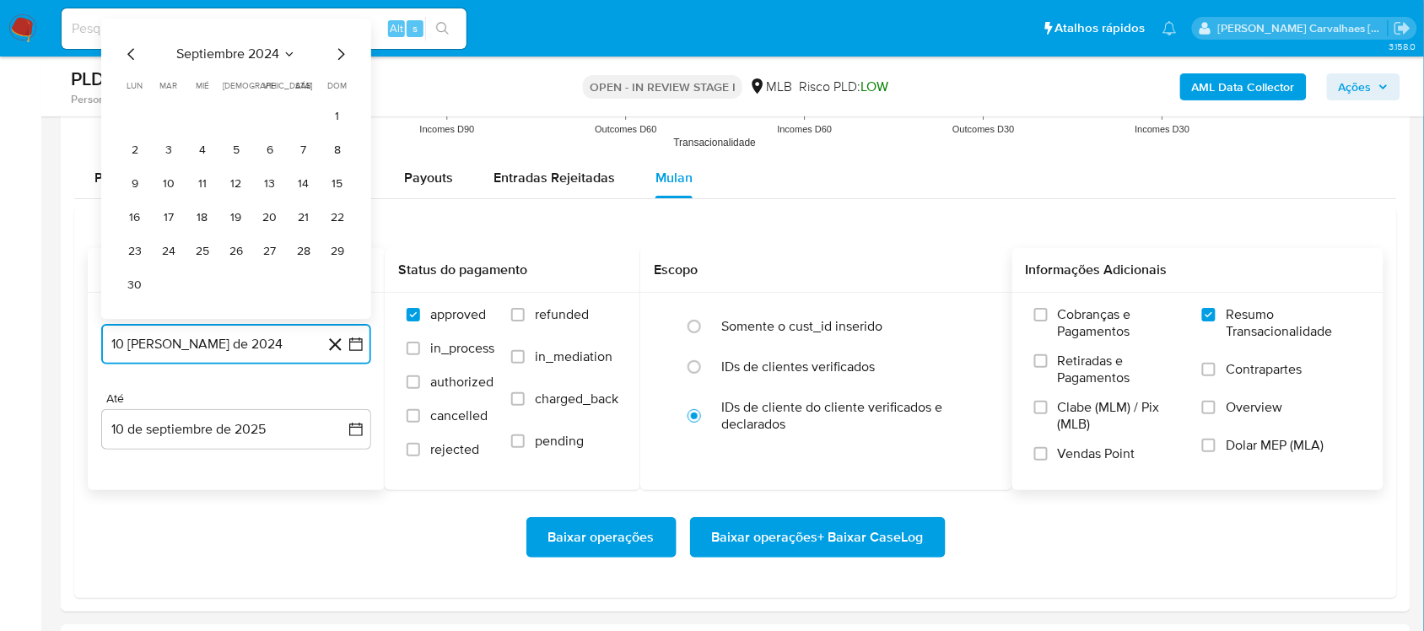
click at [338, 62] on icon "Mes siguiente" at bounding box center [341, 54] width 20 height 20
drag, startPoint x: 348, startPoint y: 95, endPoint x: 338, endPoint y: 89, distance: 12.2
click at [347, 95] on icon "Mes siguiente" at bounding box center [341, 88] width 20 height 20
click at [336, 85] on icon "Mes siguiente" at bounding box center [341, 88] width 20 height 20
click at [336, 57] on icon "Mes siguiente" at bounding box center [341, 54] width 20 height 20
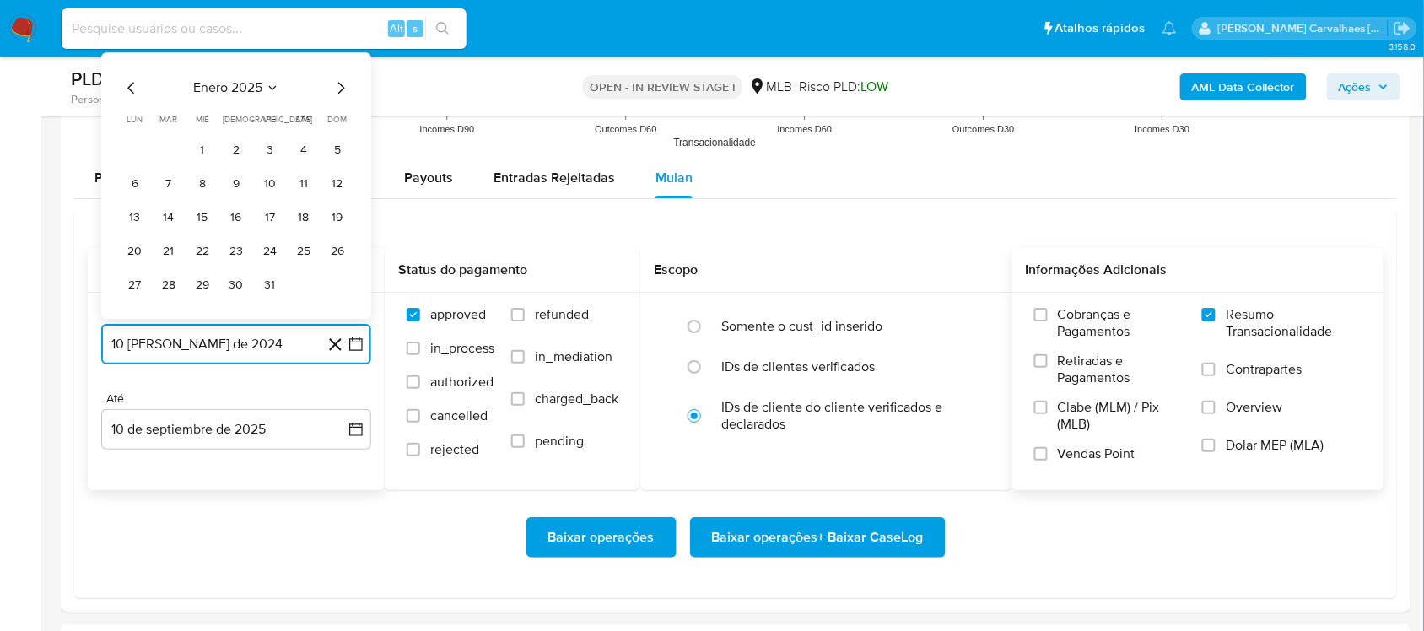
click at [340, 86] on icon "Mes siguiente" at bounding box center [341, 88] width 20 height 20
click at [340, 86] on icon "Mes siguiente" at bounding box center [341, 88] width 7 height 12
click at [338, 63] on icon "Mes siguiente" at bounding box center [341, 54] width 20 height 20
click at [338, 87] on icon "Mes siguiente" at bounding box center [341, 88] width 20 height 20
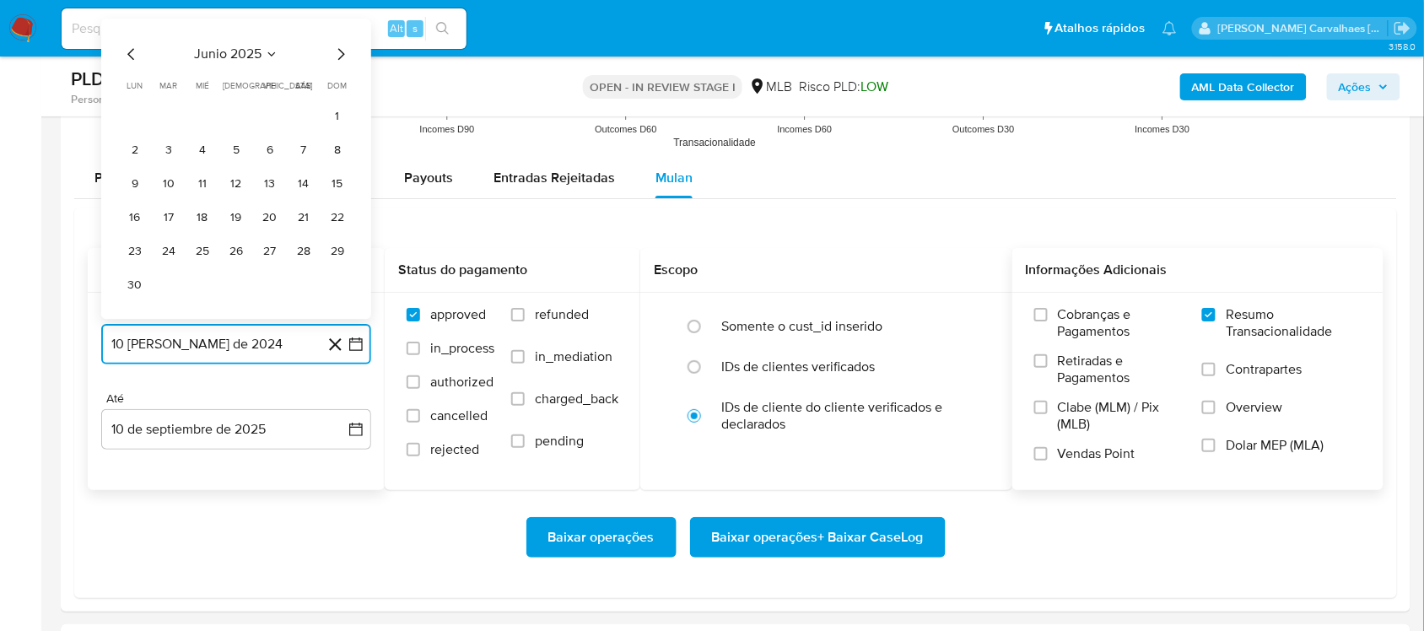
click at [343, 57] on icon "Mes siguiente" at bounding box center [341, 54] width 7 height 12
click at [272, 184] on button "11" at bounding box center [269, 183] width 27 height 27
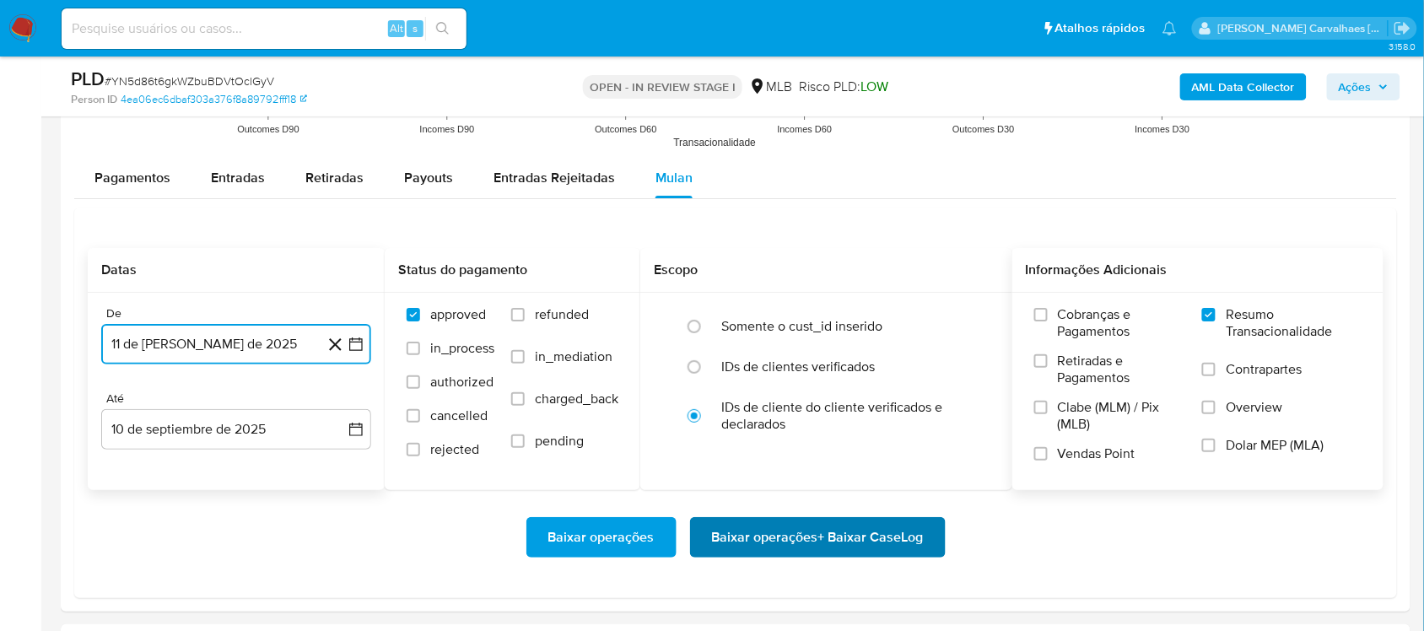
click at [794, 537] on span "Baixar operações + Baixar CaseLog" at bounding box center [818, 537] width 212 height 37
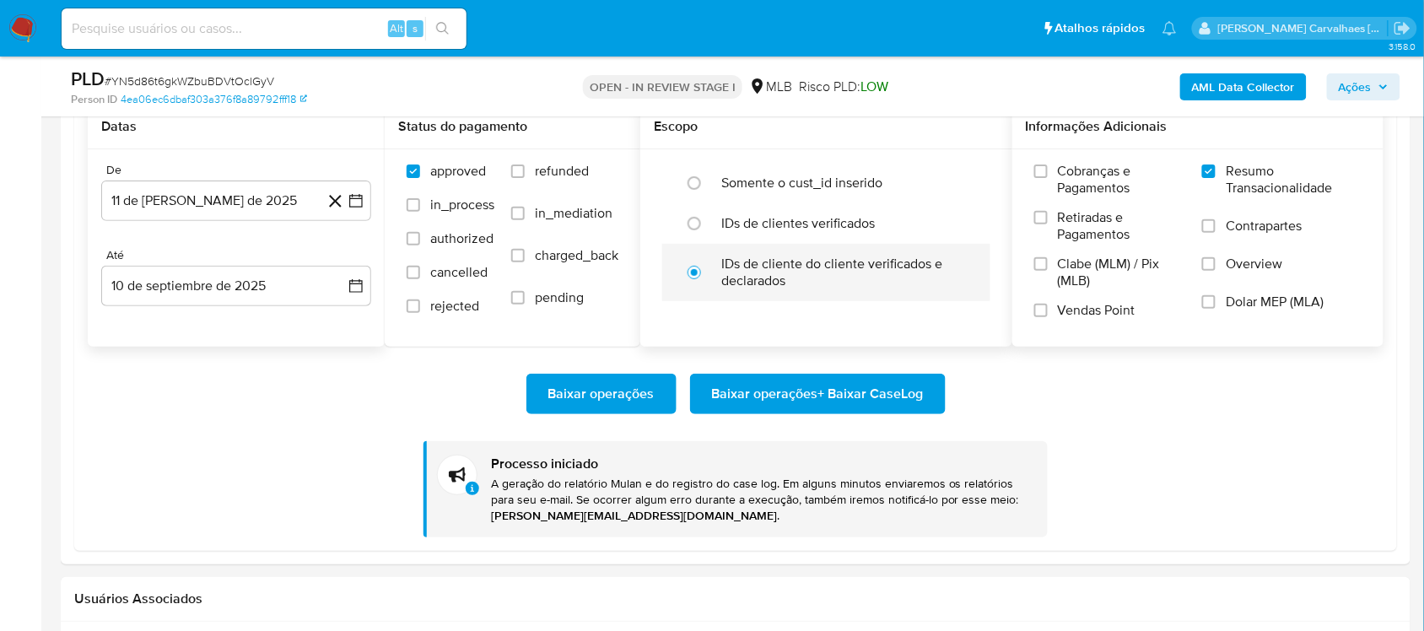
scroll to position [2003, 0]
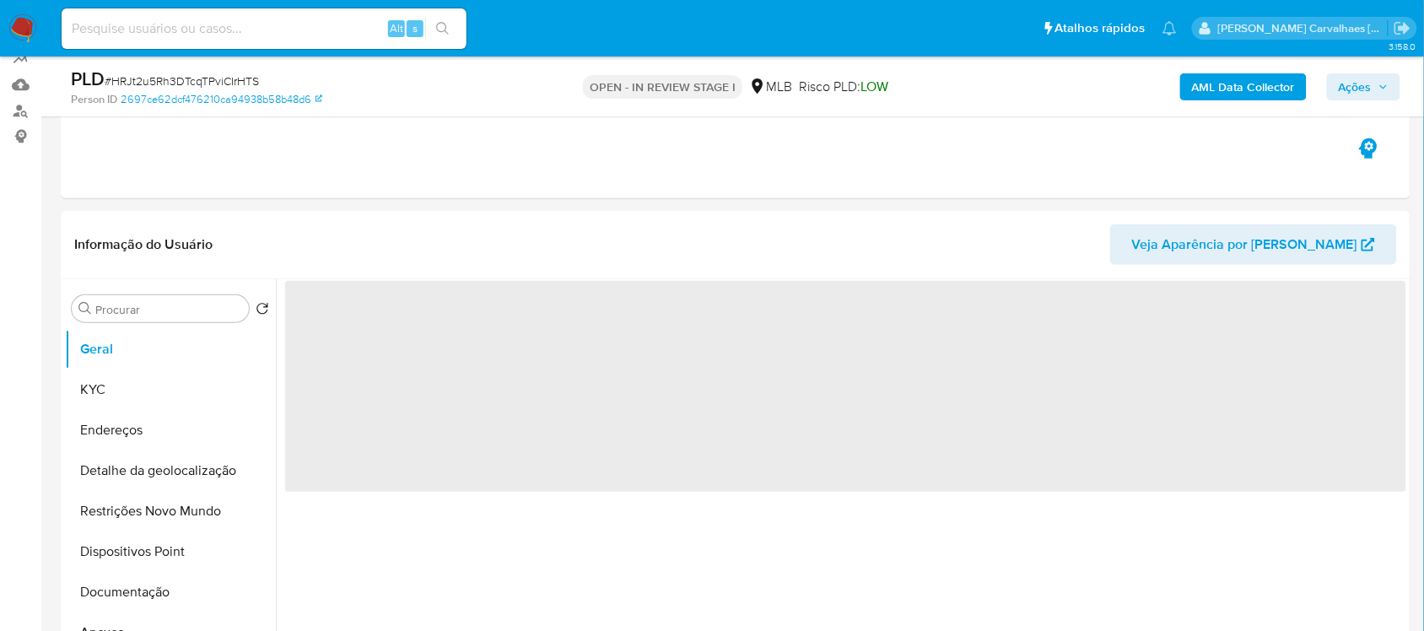
scroll to position [316, 0]
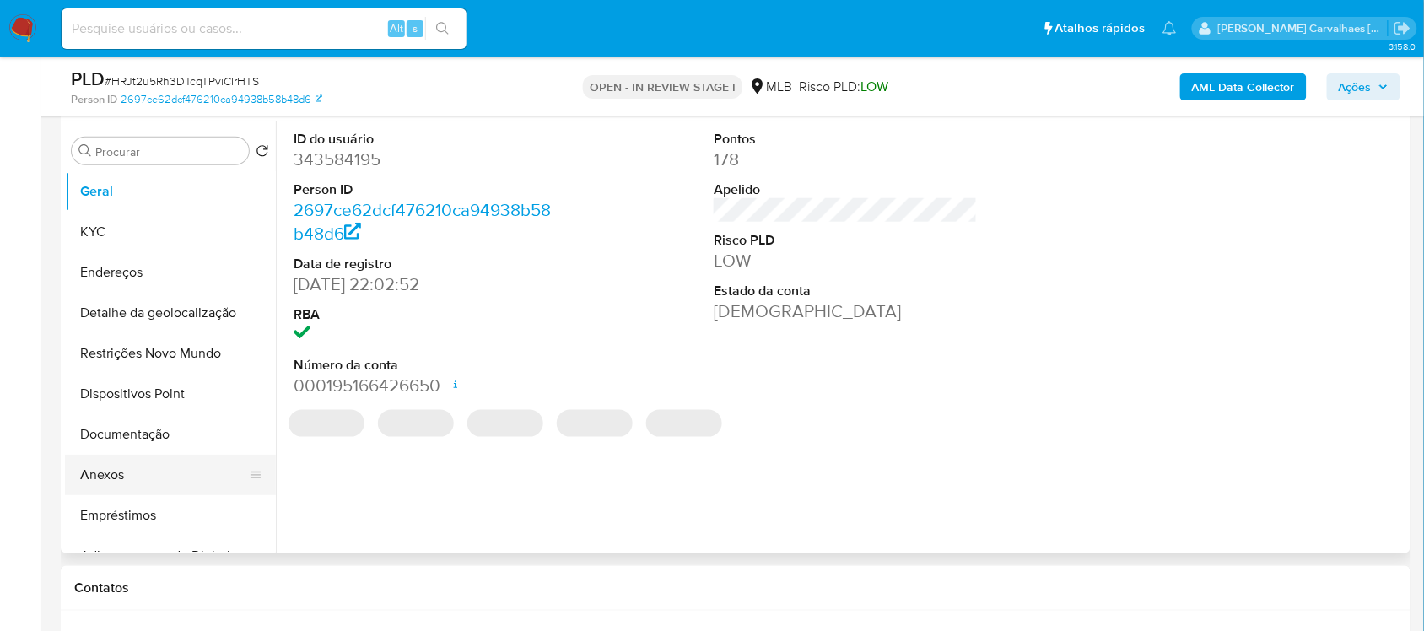
select select "10"
click at [150, 471] on button "Anexos" at bounding box center [163, 475] width 197 height 40
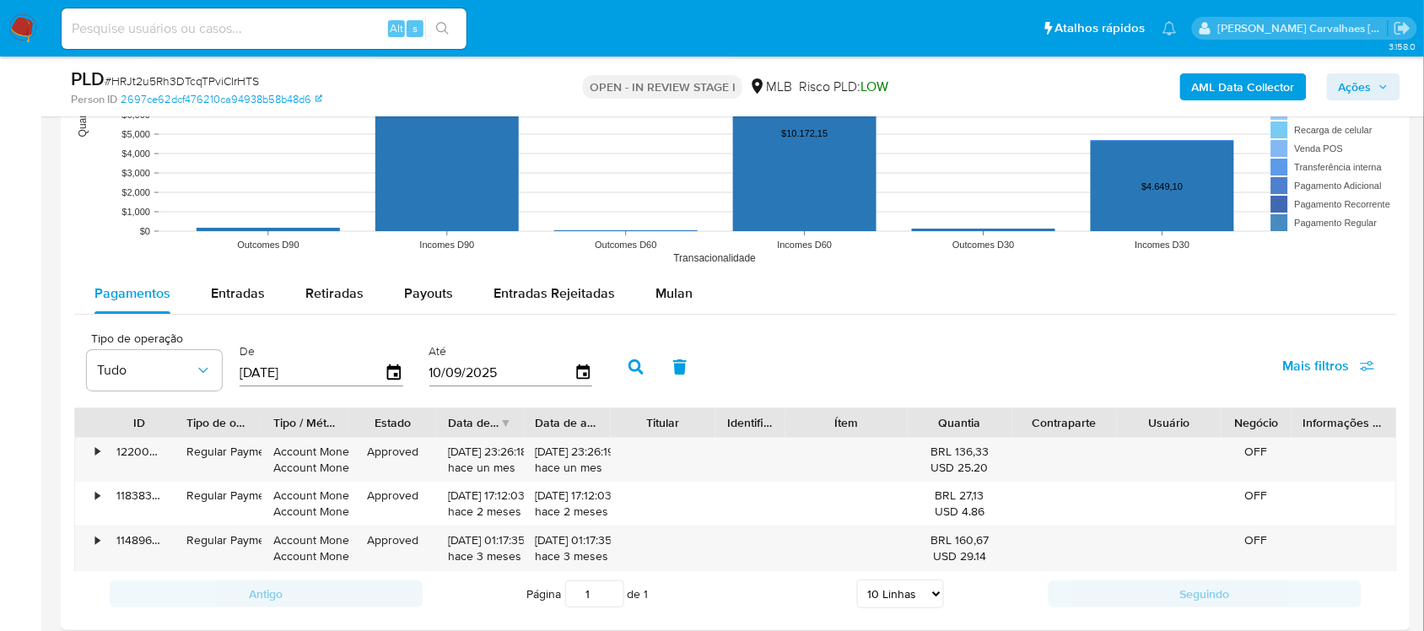
scroll to position [1687, 0]
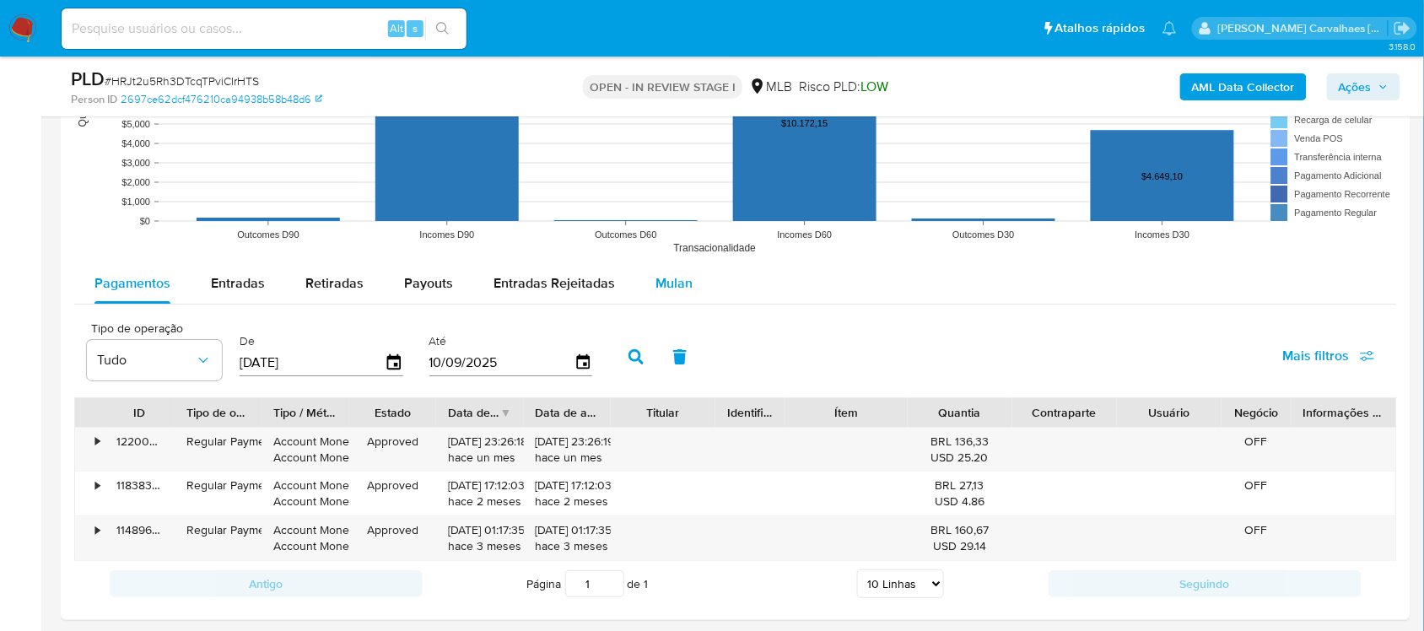
click at [658, 284] on span "Mulan" at bounding box center [673, 282] width 37 height 19
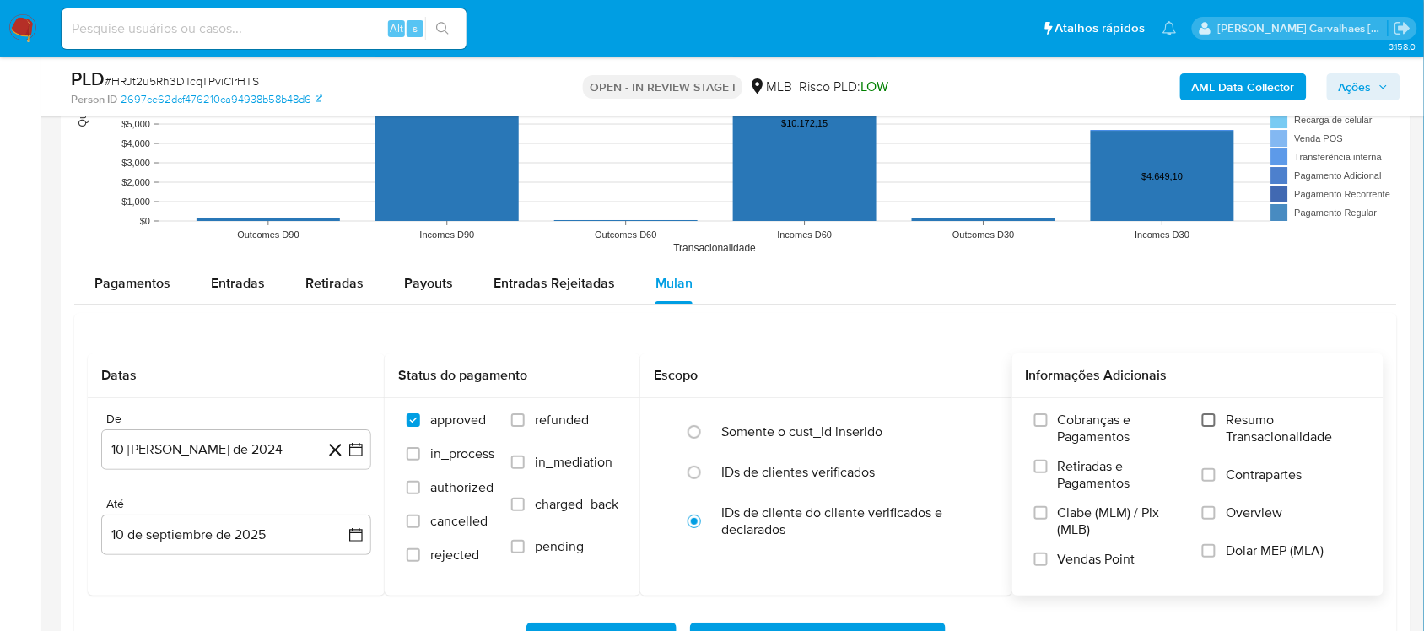
click at [1214, 422] on input "Resumo Transacionalidade" at bounding box center [1208, 419] width 13 height 13
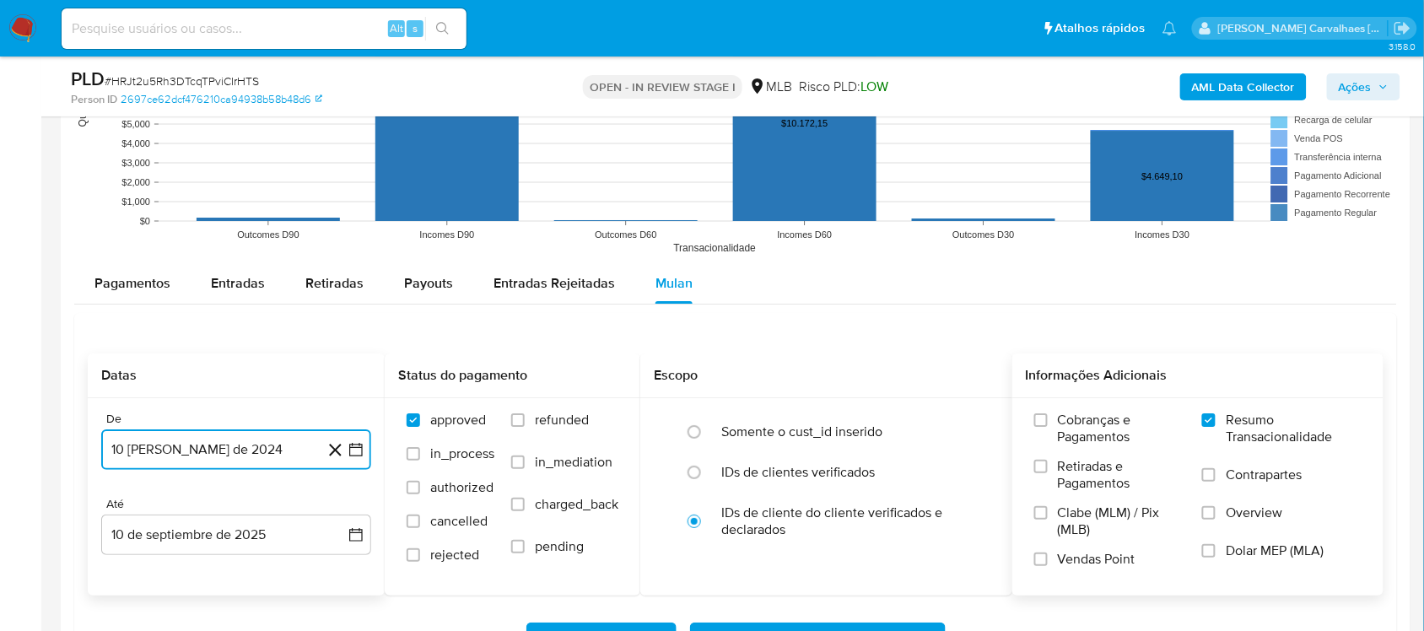
click at [357, 447] on icon "button" at bounding box center [355, 449] width 17 height 17
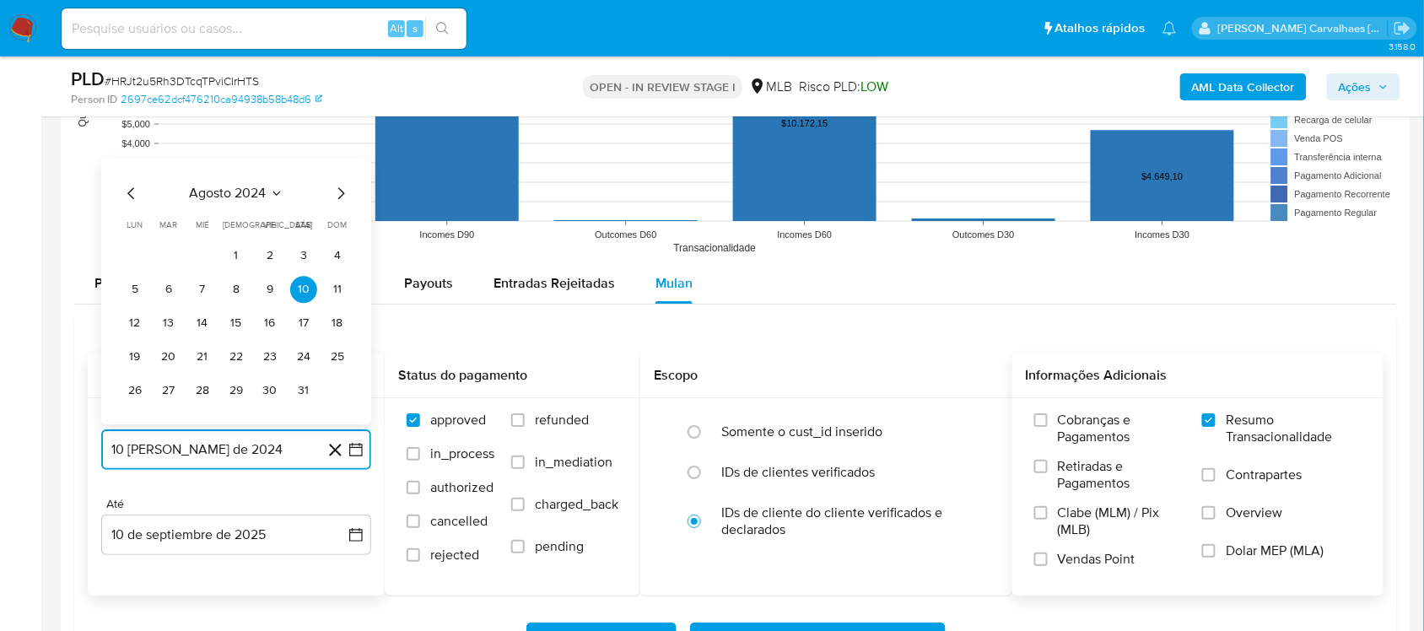
click at [334, 200] on icon "Mes siguiente" at bounding box center [341, 193] width 20 height 20
click at [342, 163] on icon "Mes siguiente" at bounding box center [341, 159] width 7 height 12
click at [342, 194] on icon "Mes siguiente" at bounding box center [341, 193] width 20 height 20
click at [342, 191] on icon "Mes siguiente" at bounding box center [341, 193] width 20 height 20
click at [342, 167] on icon "Mes siguiente" at bounding box center [341, 159] width 20 height 20
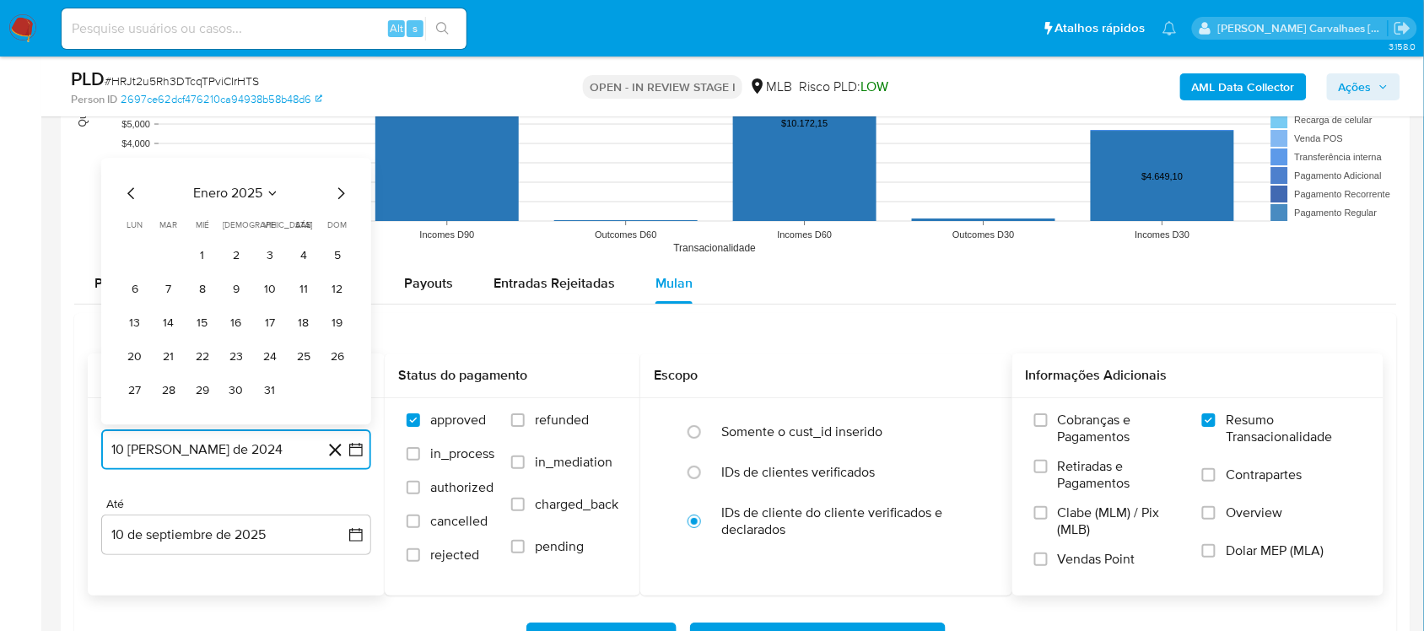
click at [342, 192] on icon "Mes siguiente" at bounding box center [341, 193] width 20 height 20
click at [342, 156] on icon "Mes siguiente" at bounding box center [341, 159] width 20 height 20
click at [338, 194] on icon "Mes siguiente" at bounding box center [341, 193] width 20 height 20
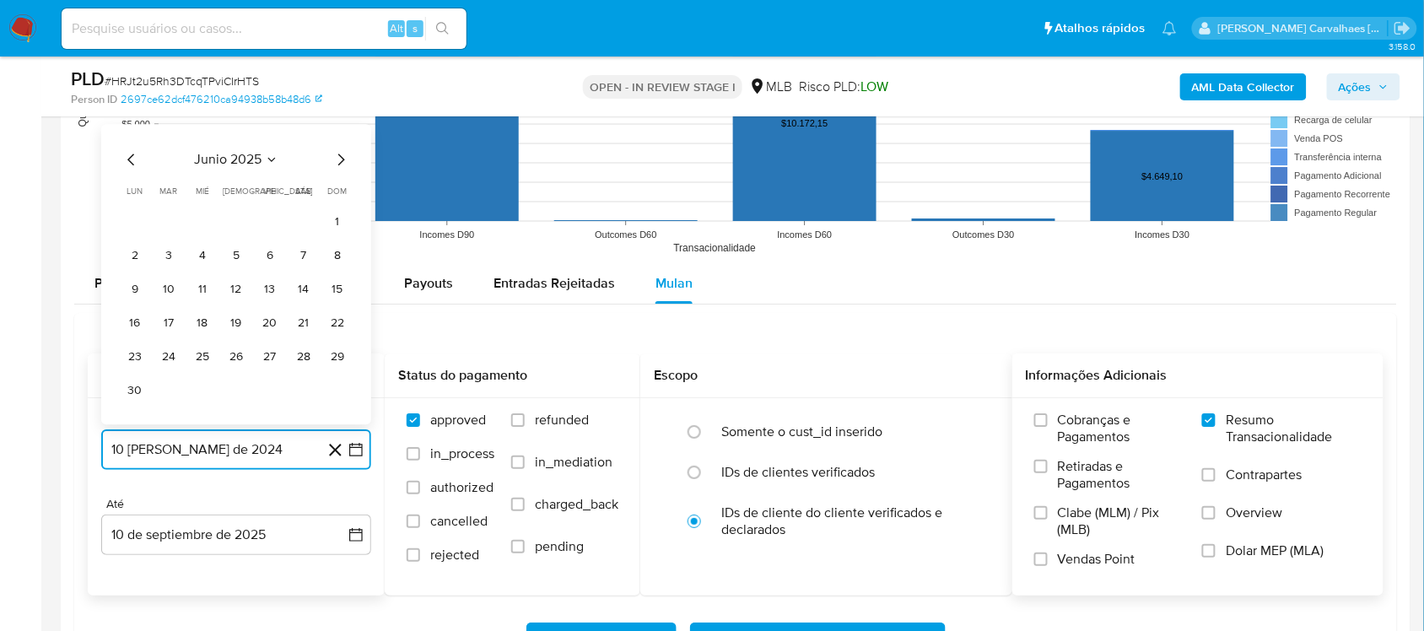
click at [339, 157] on icon "Mes siguiente" at bounding box center [341, 159] width 7 height 12
click at [270, 289] on button "11" at bounding box center [269, 289] width 27 height 27
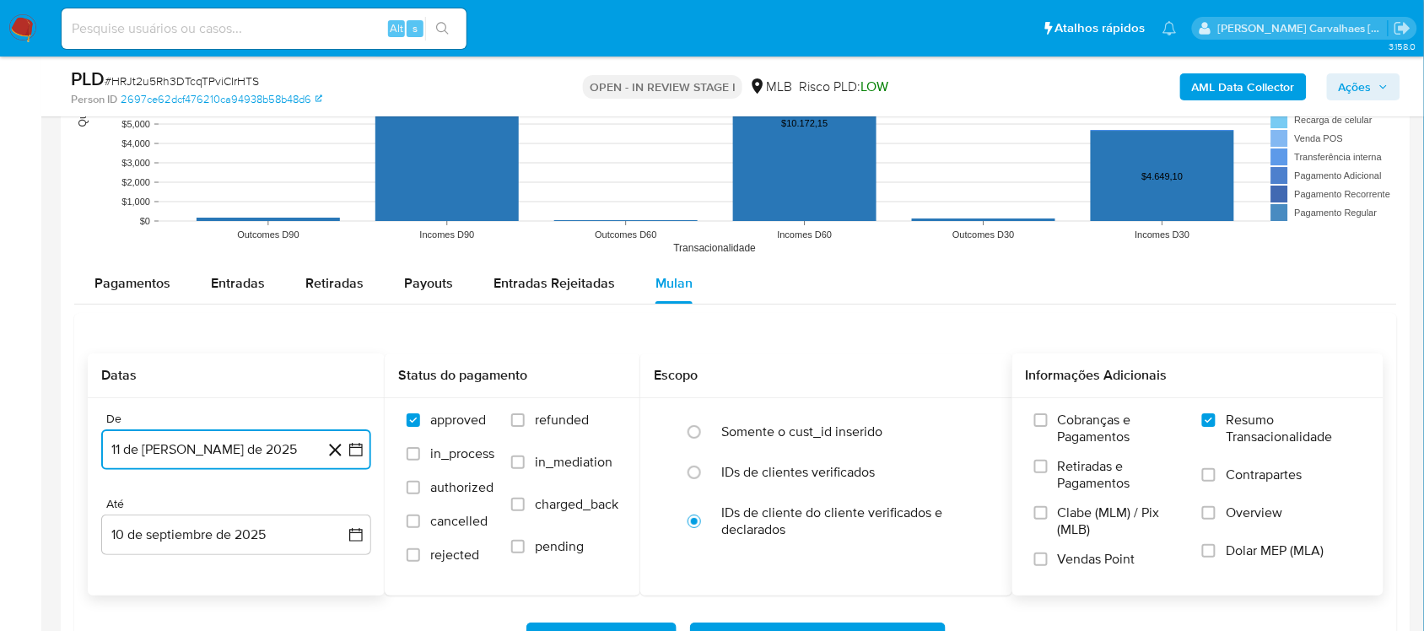
scroll to position [1898, 0]
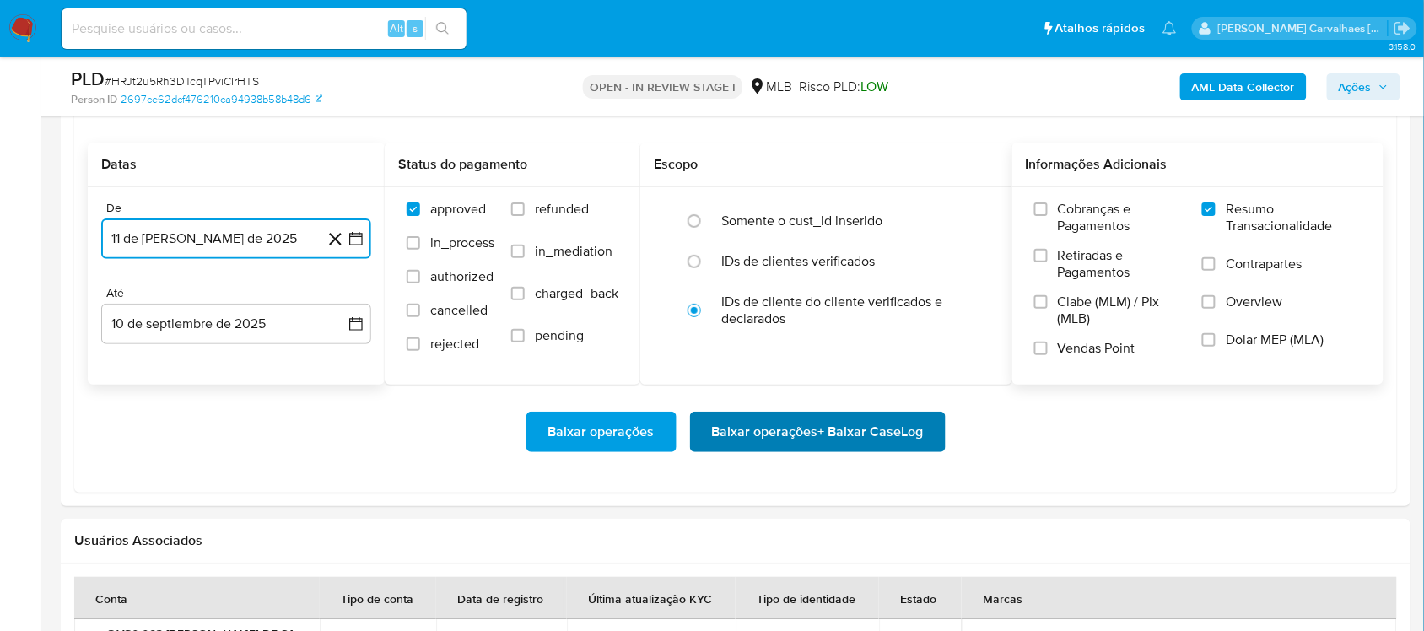
click at [801, 445] on span "Baixar operações + Baixar CaseLog" at bounding box center [818, 431] width 212 height 37
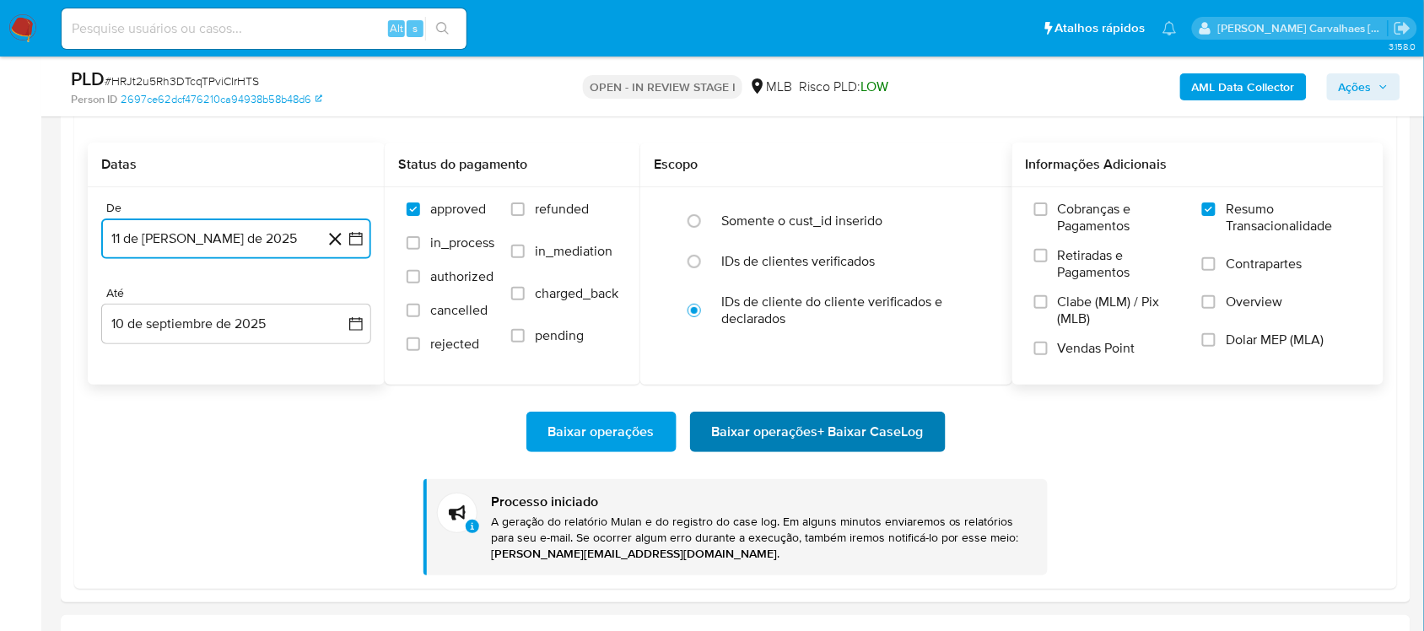
click at [730, 435] on span "Baixar operações + Baixar CaseLog" at bounding box center [818, 431] width 212 height 37
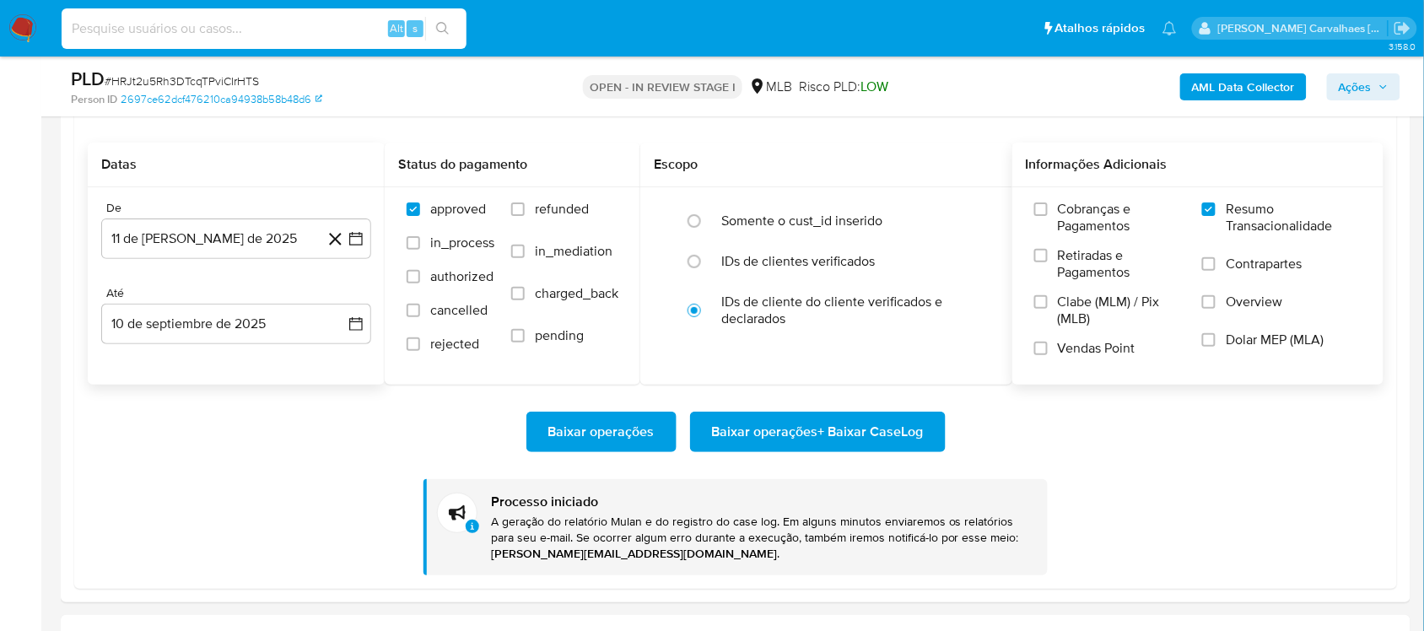
click at [242, 24] on input at bounding box center [264, 29] width 405 height 22
paste input "vCTmgzgSZc0RUJSBgE7oD360"
type input "vCTmgzgSZc0RUJSBgE7oD360"
click at [436, 17] on button "search-icon" at bounding box center [442, 29] width 35 height 24
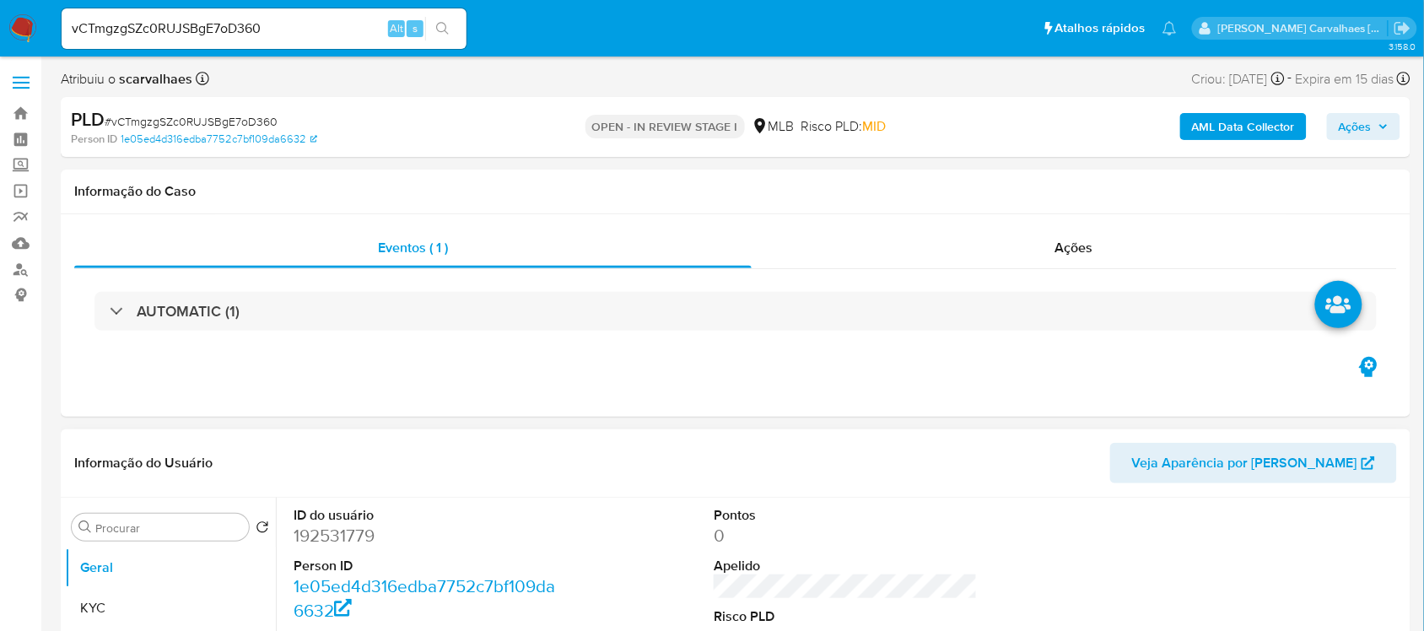
select select "10"
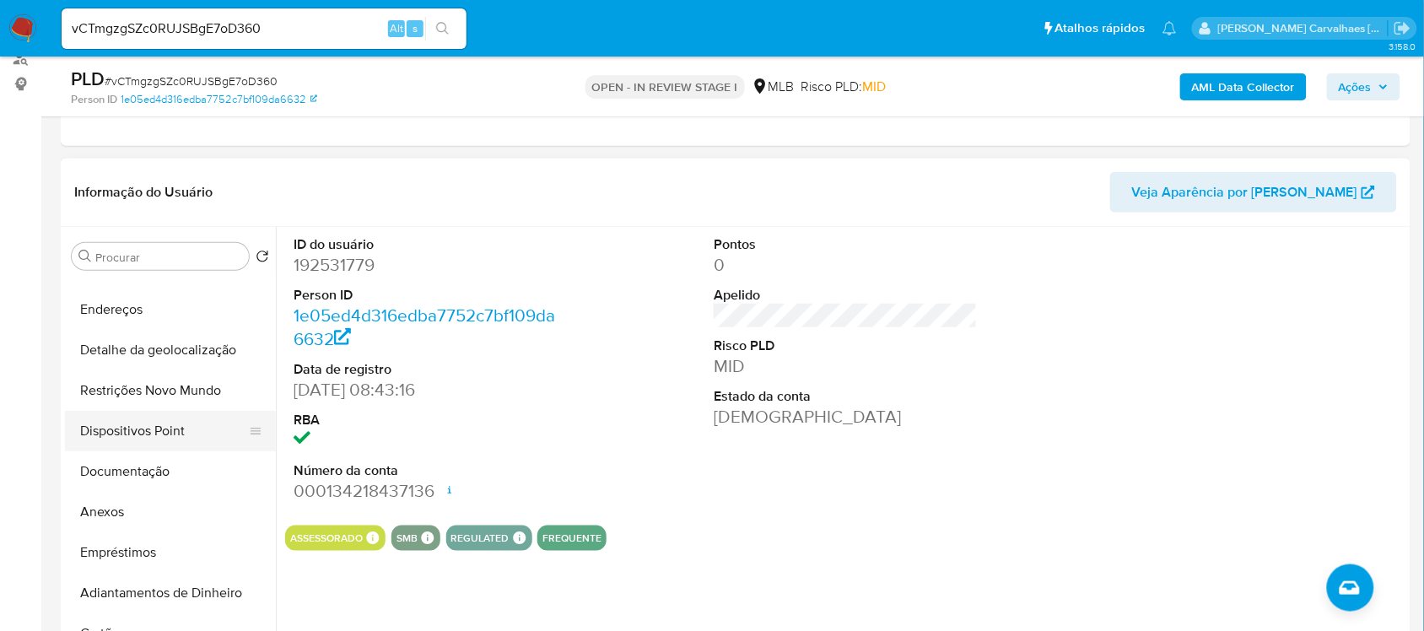
scroll to position [105, 0]
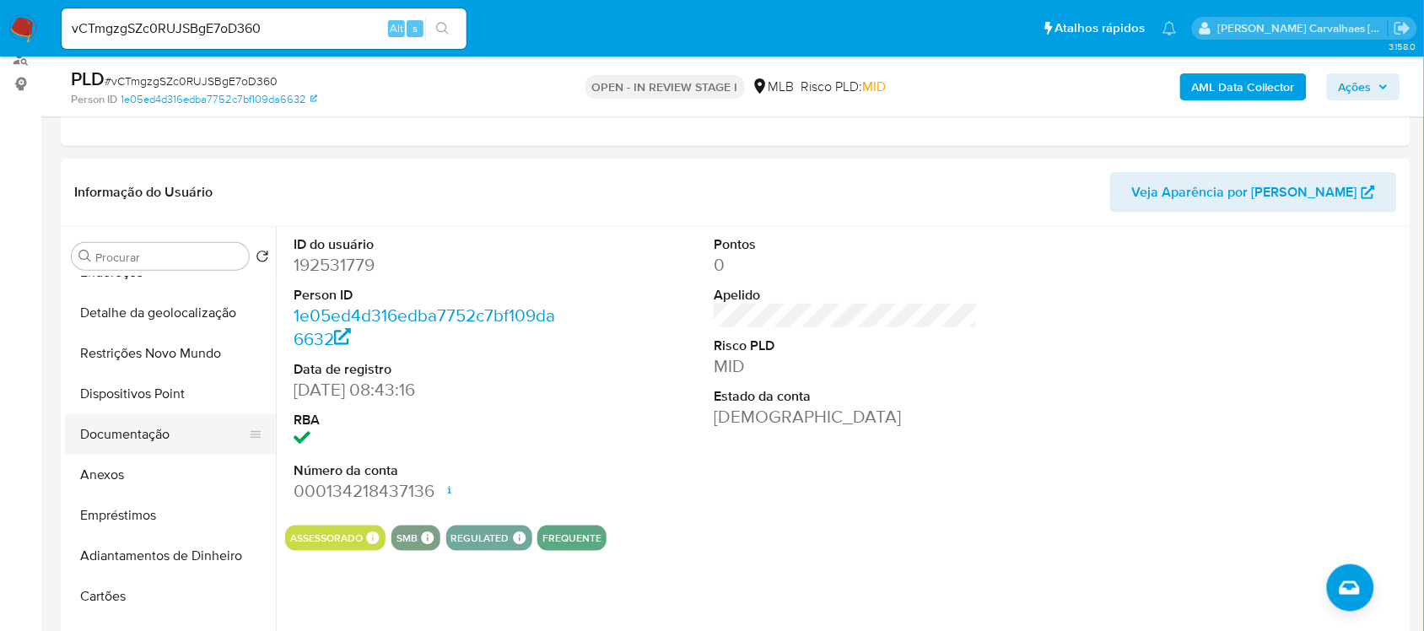
click at [152, 439] on button "Documentação" at bounding box center [163, 434] width 197 height 40
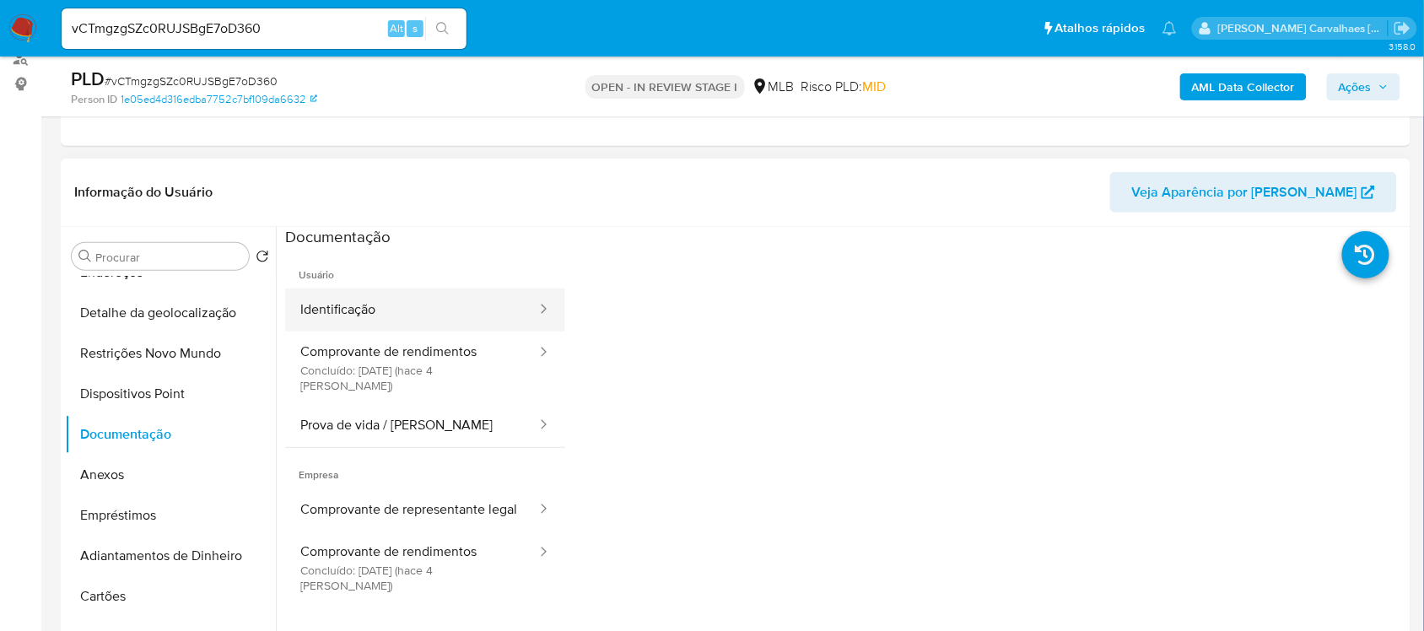
click at [374, 310] on button "Identificação" at bounding box center [411, 309] width 253 height 43
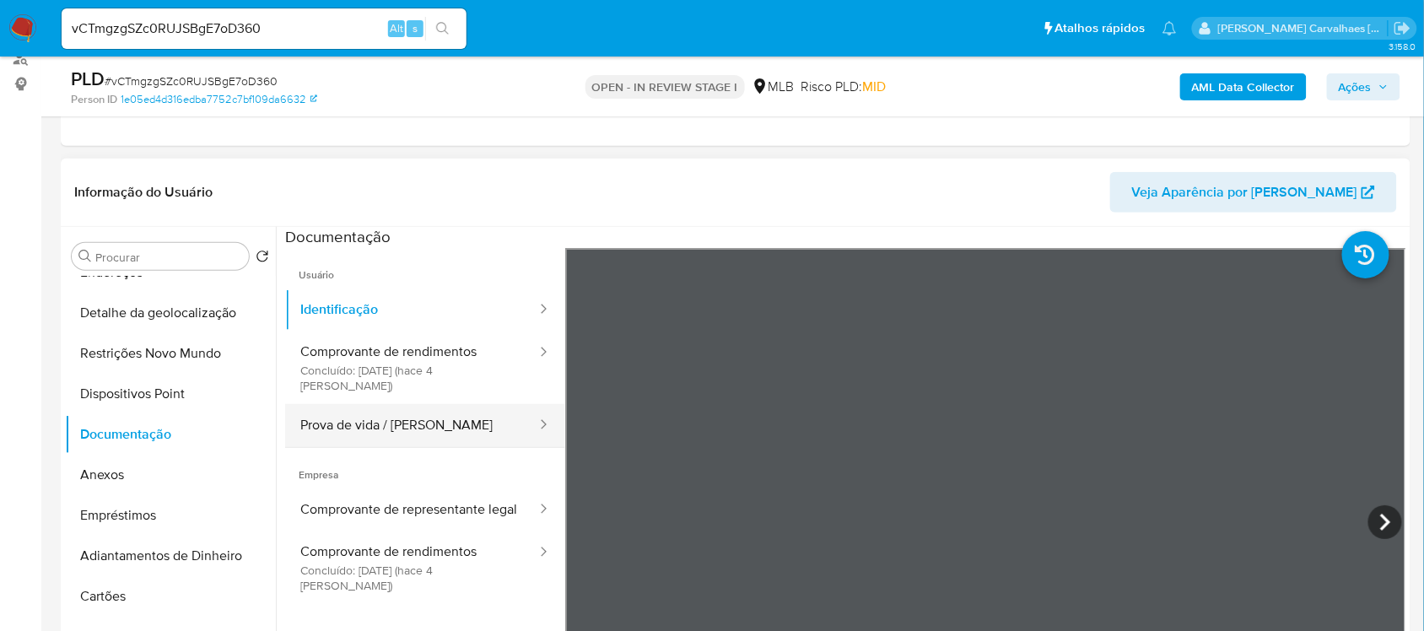
click at [401, 411] on button "Prova de vida / [PERSON_NAME]" at bounding box center [411, 425] width 253 height 43
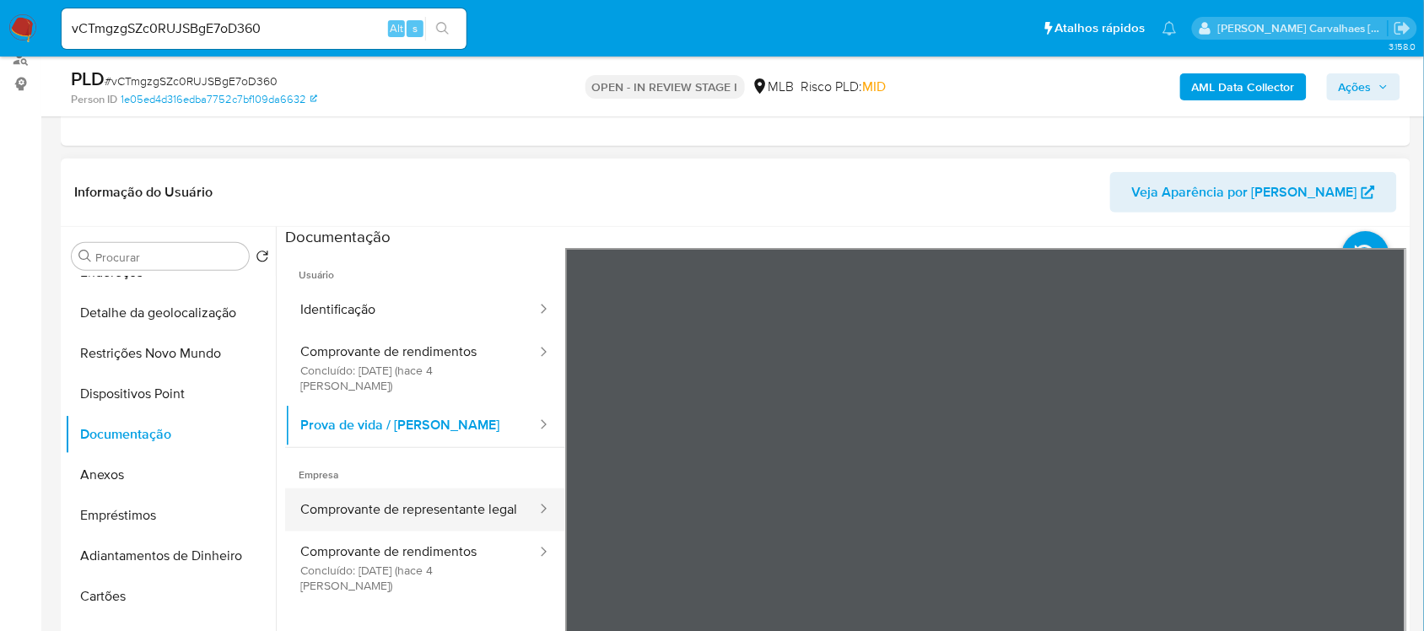
click at [389, 502] on button "Comprovante de representante legal" at bounding box center [411, 509] width 253 height 43
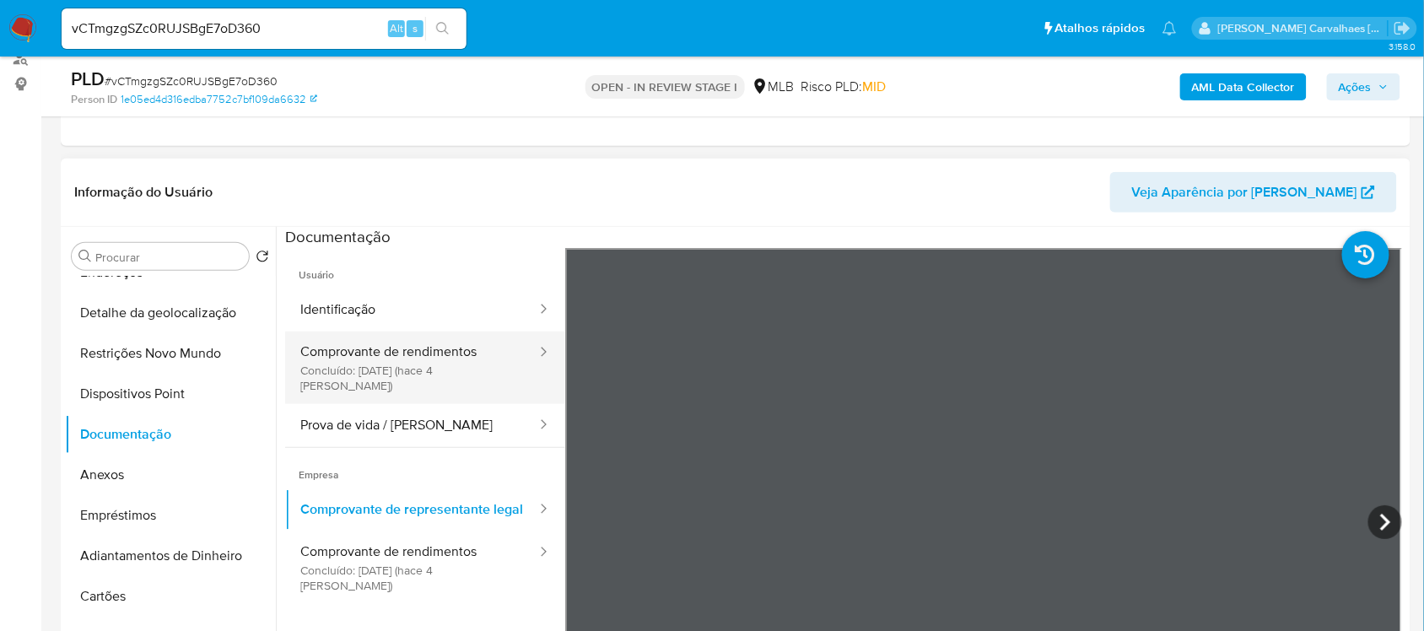
click at [369, 356] on button "Comprovante de rendimentos Concluído: 06/09/2025 (hace 4 días)" at bounding box center [411, 367] width 253 height 73
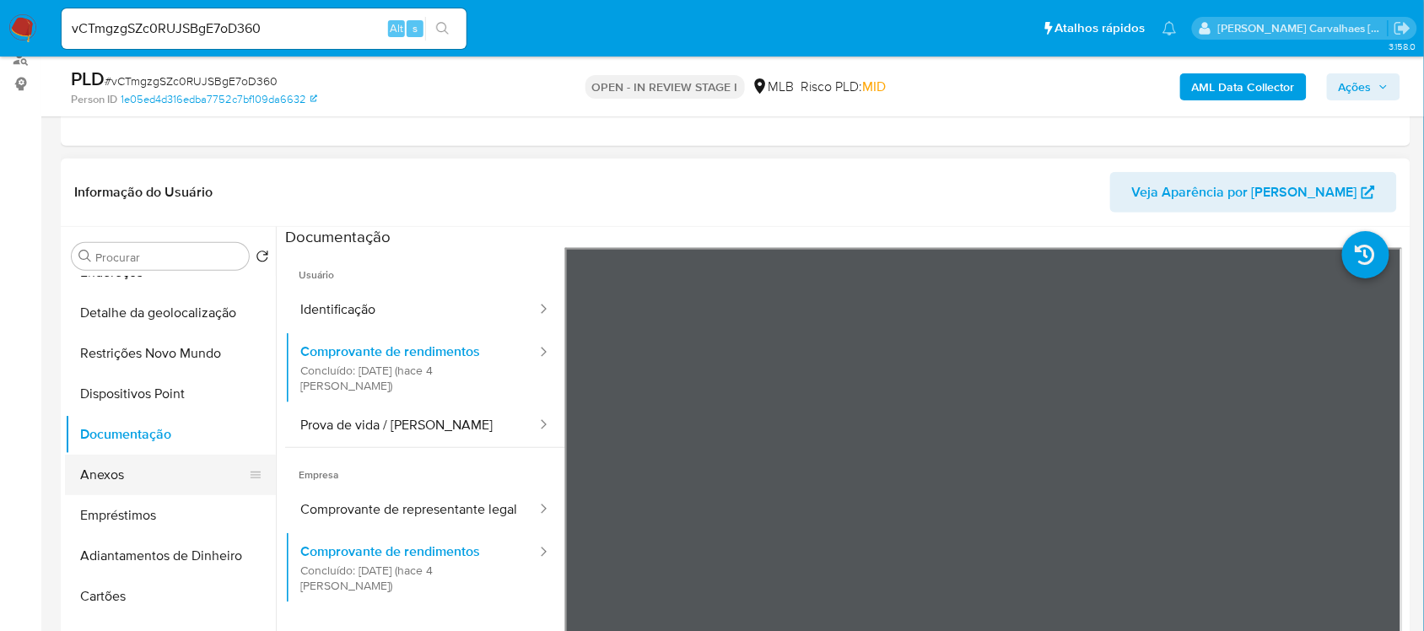
click at [135, 477] on button "Anexos" at bounding box center [163, 475] width 197 height 40
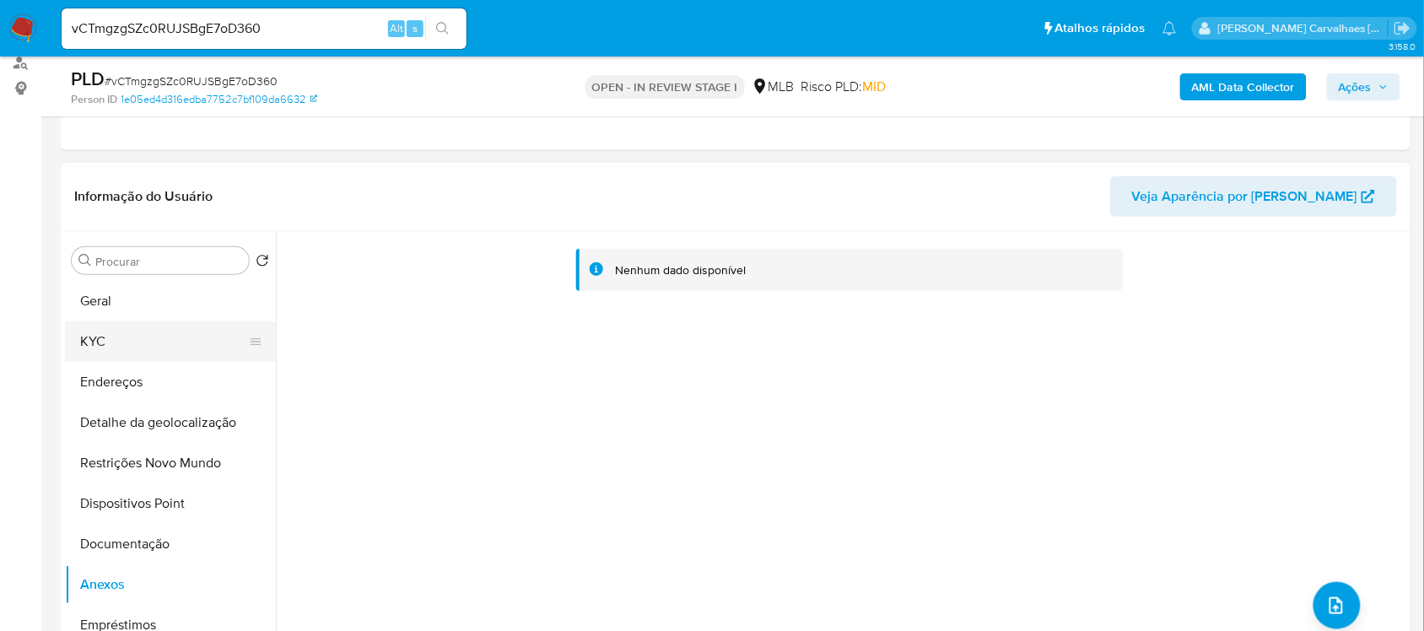
scroll to position [211, 0]
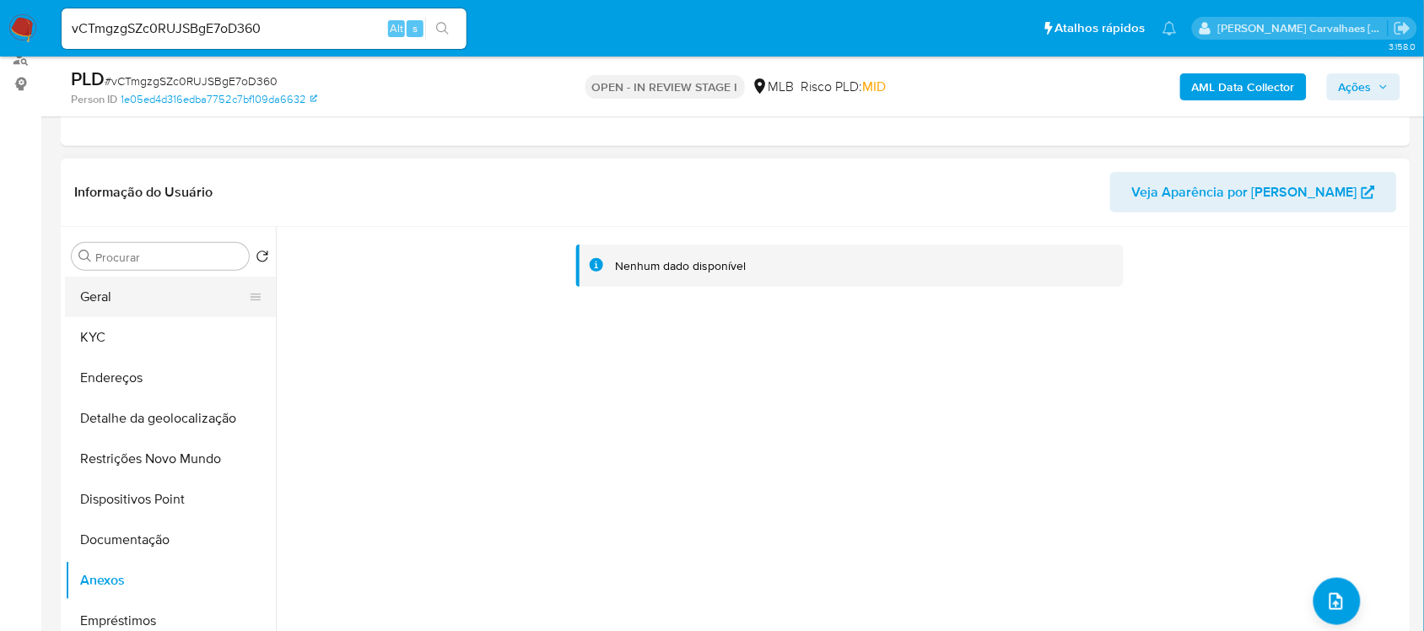
click at [160, 296] on button "Geral" at bounding box center [163, 297] width 197 height 40
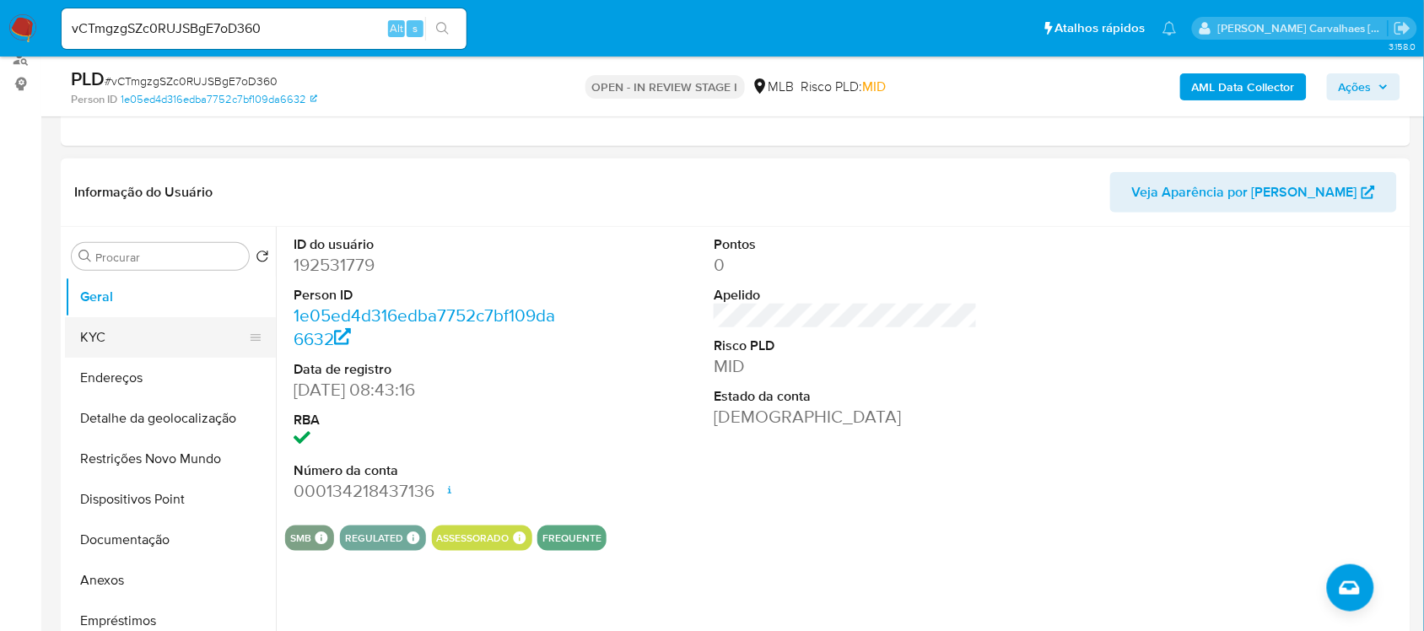
click at [121, 319] on button "KYC" at bounding box center [163, 337] width 197 height 40
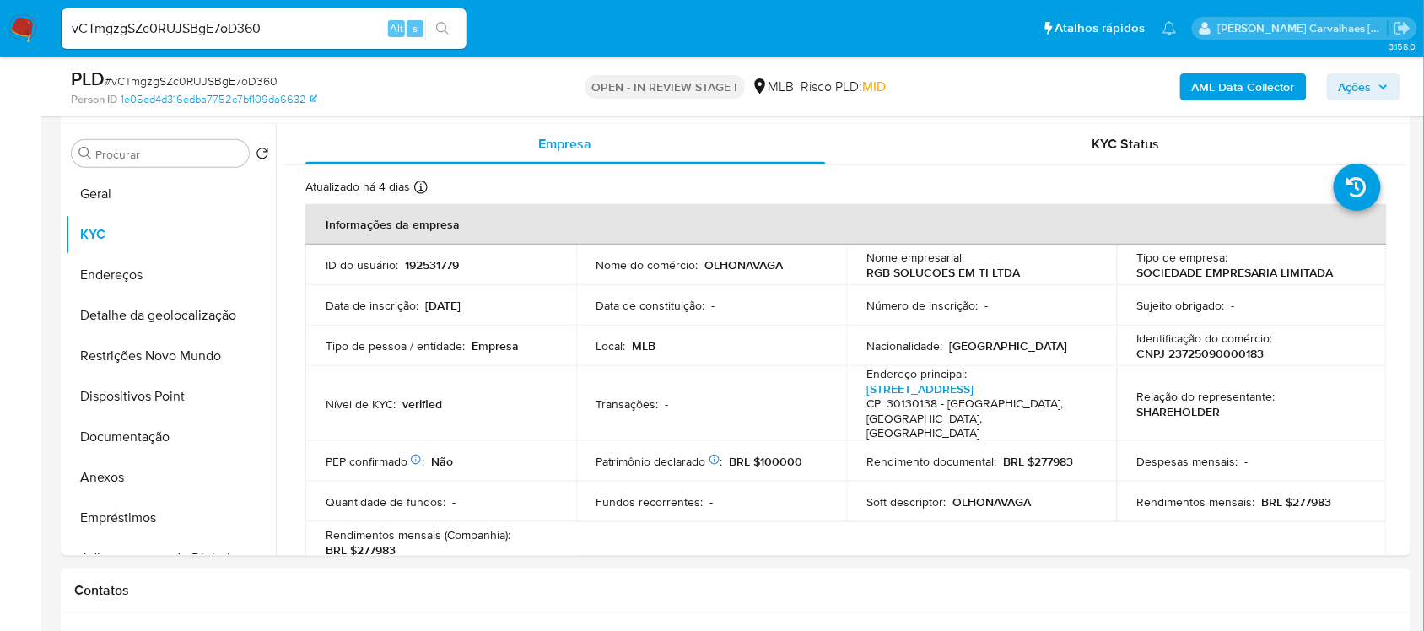
scroll to position [319, 0]
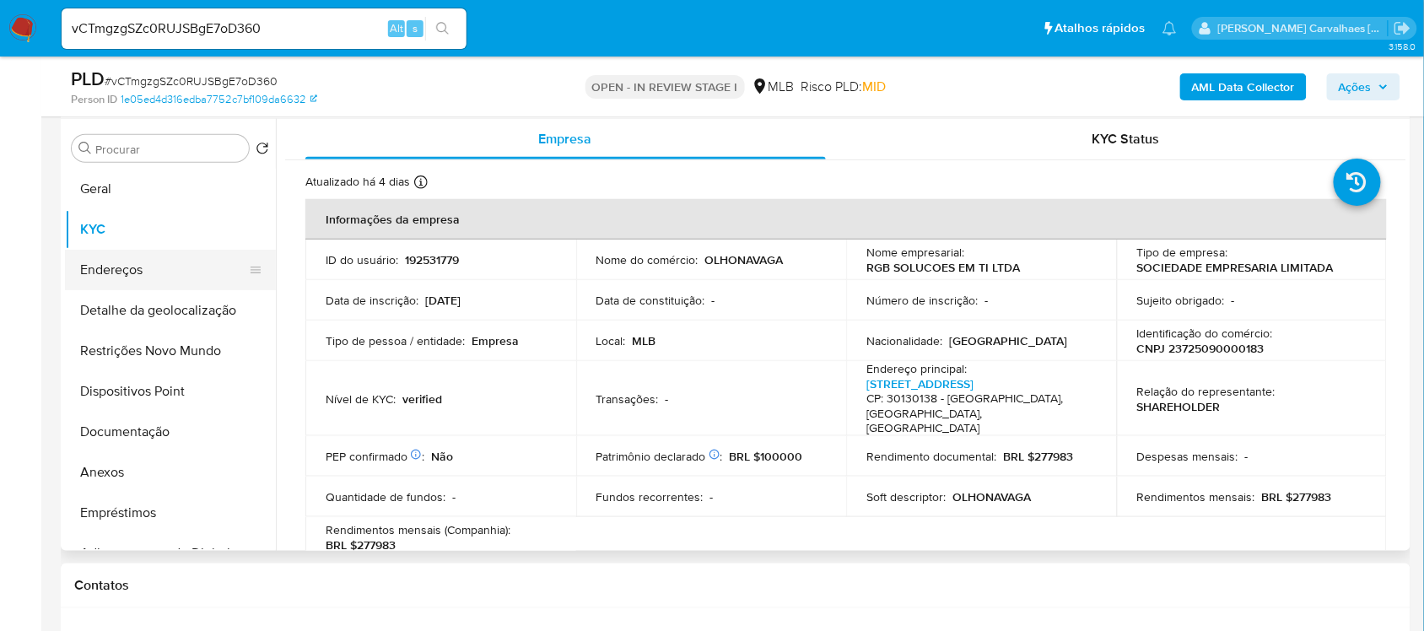
click at [142, 272] on button "Endereços" at bounding box center [163, 270] width 197 height 40
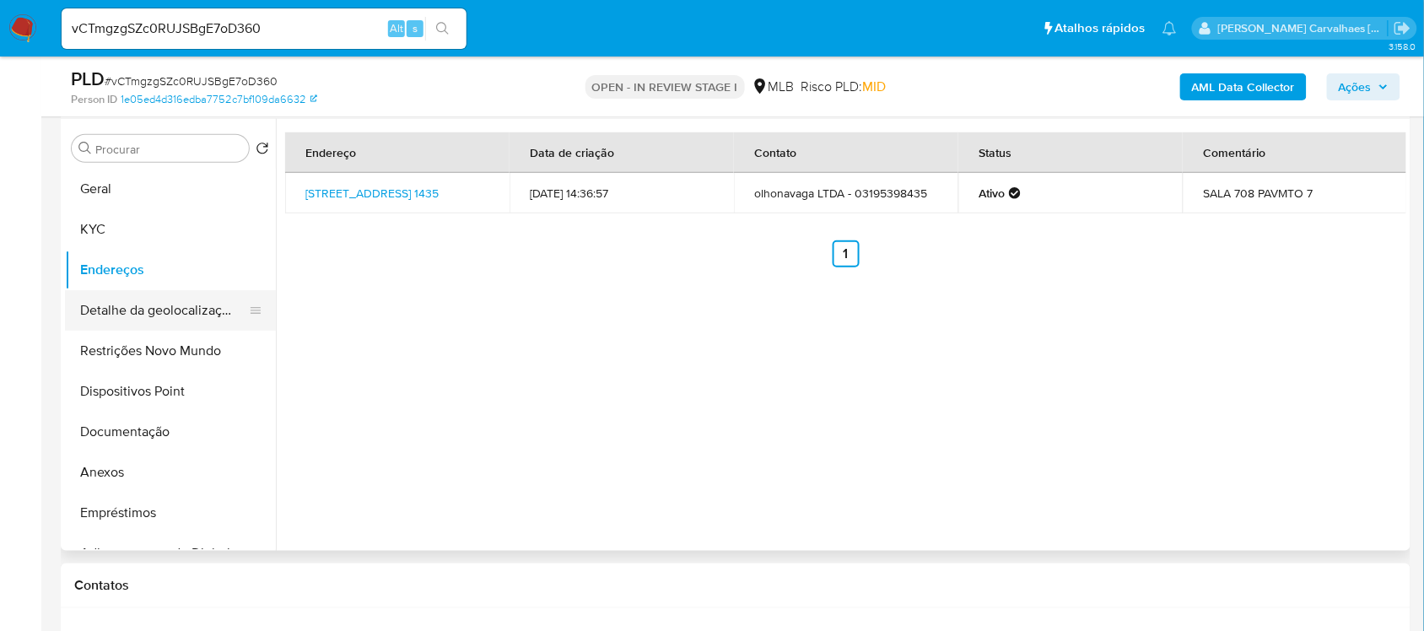
click at [174, 317] on button "Detalhe da geolocalização" at bounding box center [163, 310] width 197 height 40
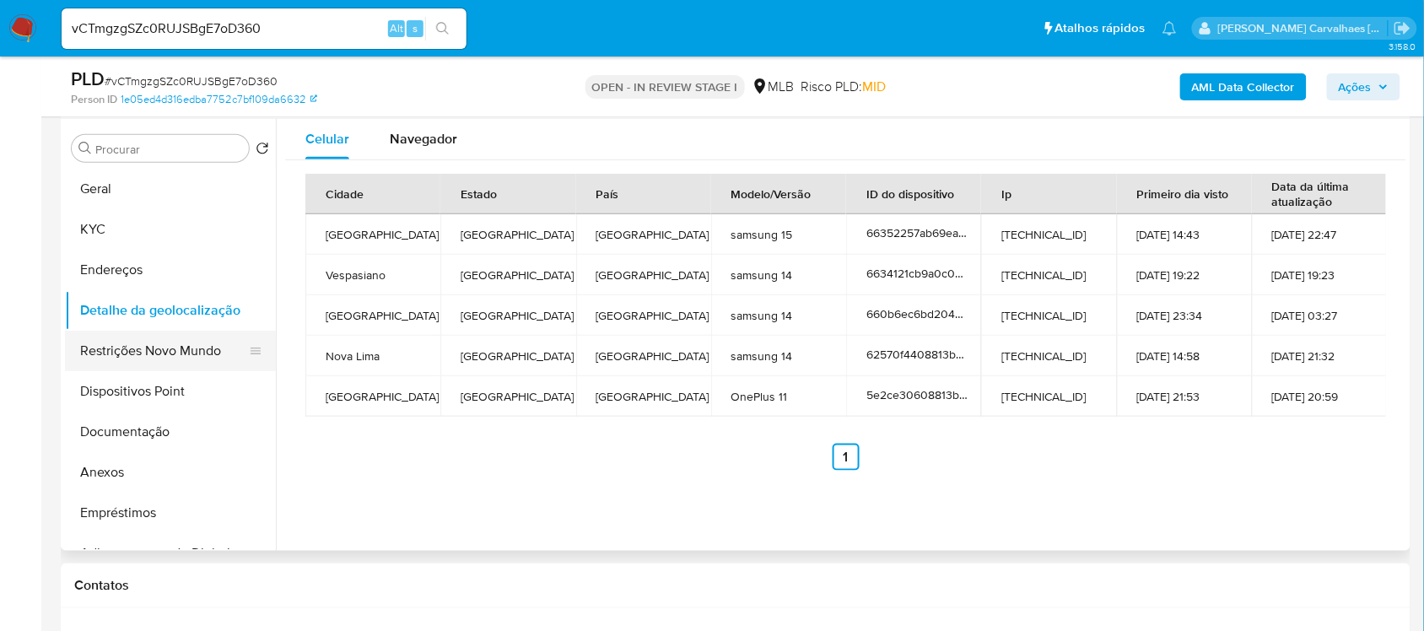
click at [137, 347] on button "Restrições Novo Mundo" at bounding box center [163, 351] width 197 height 40
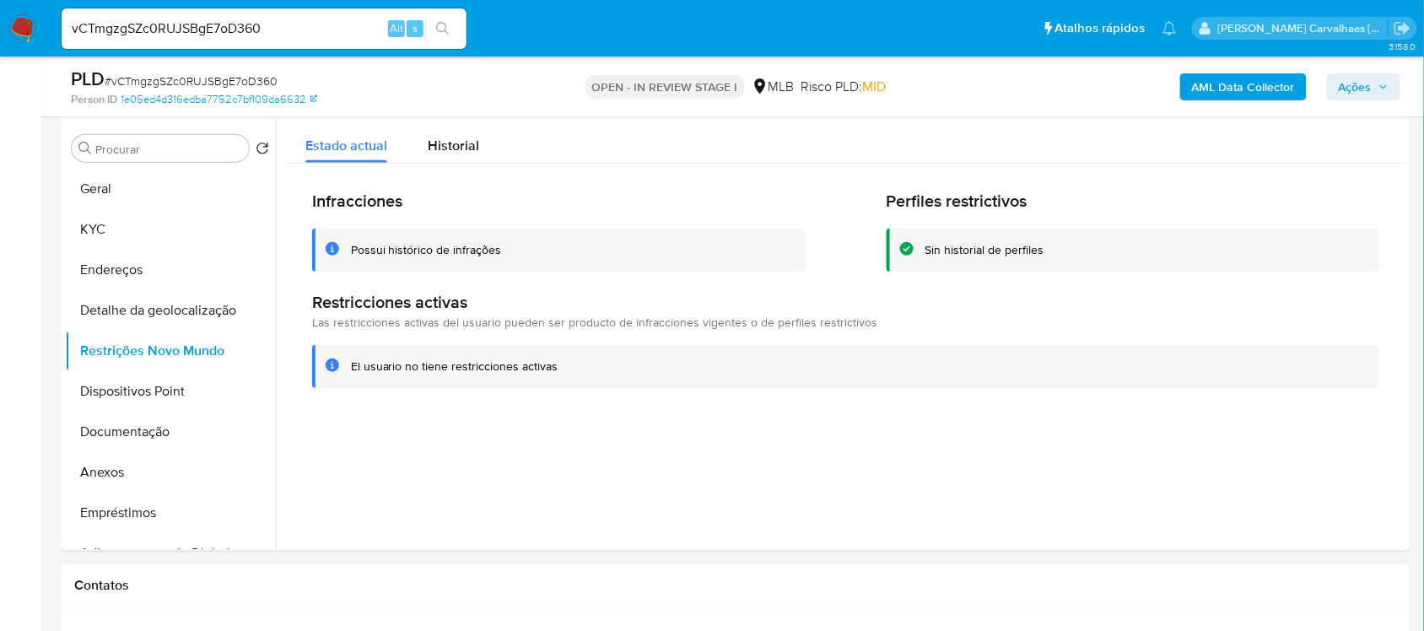
scroll to position [424, 0]
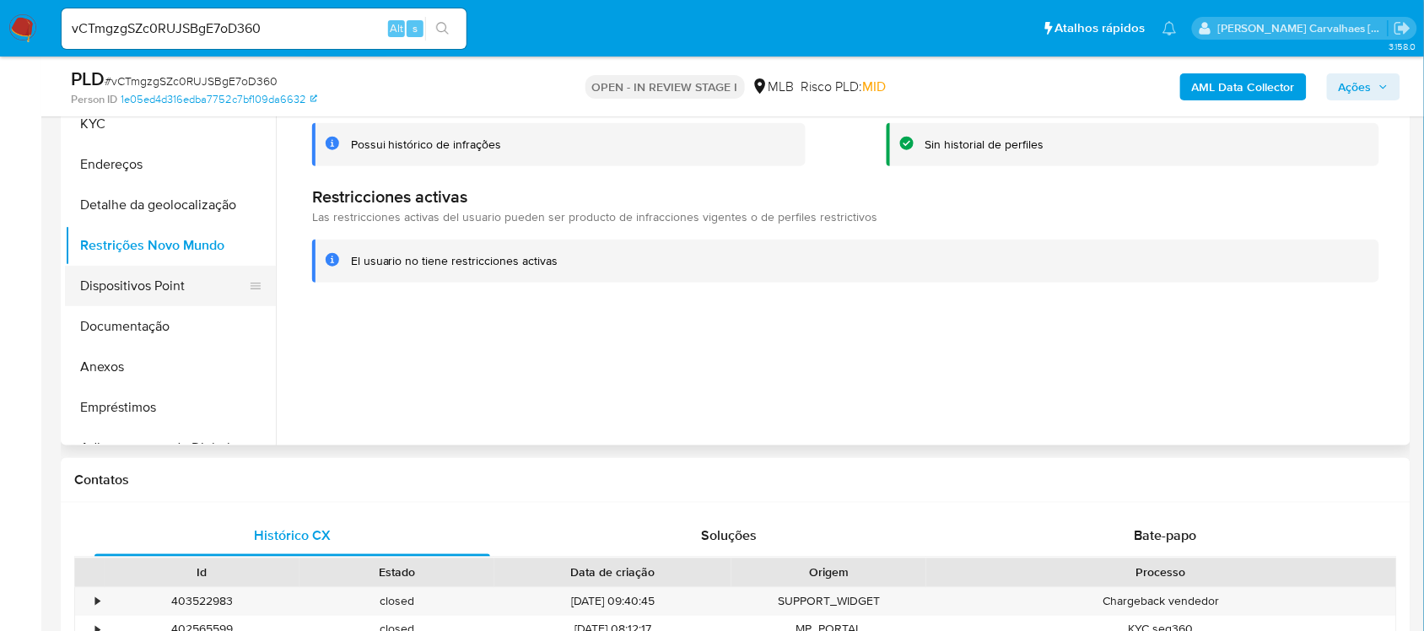
click at [175, 295] on button "Dispositivos Point" at bounding box center [163, 286] width 197 height 40
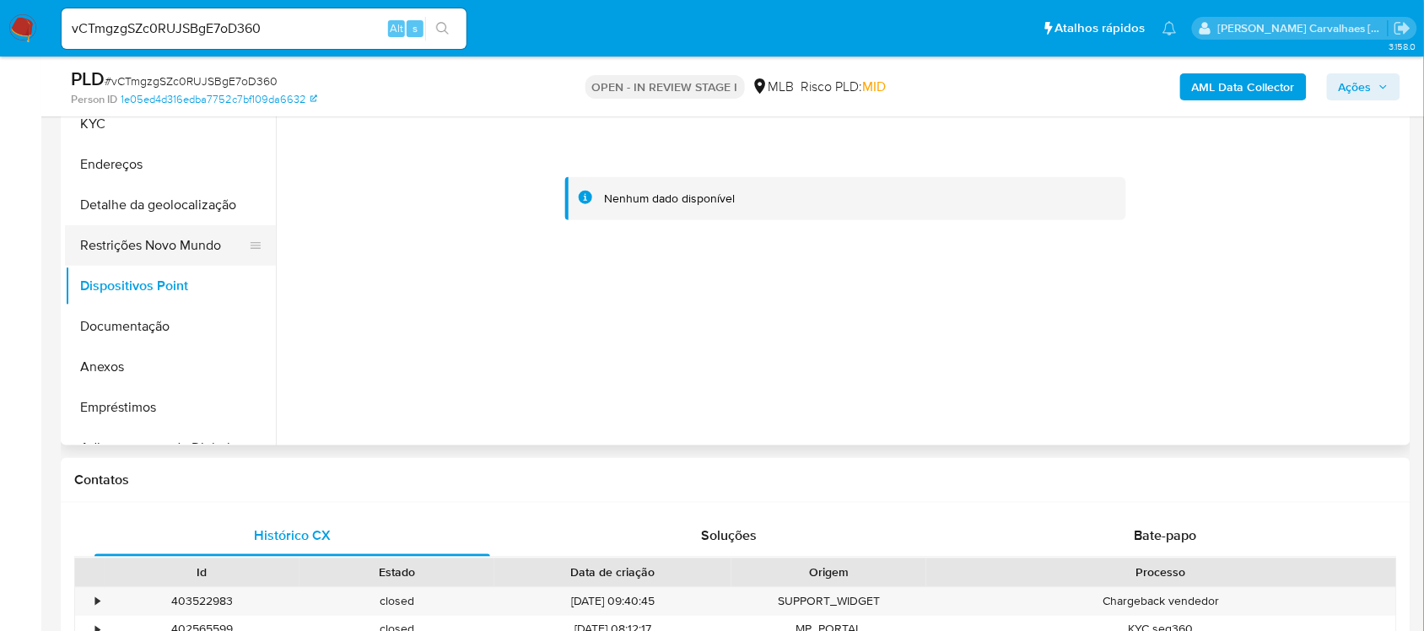
click at [170, 229] on button "Restrições Novo Mundo" at bounding box center [163, 245] width 197 height 40
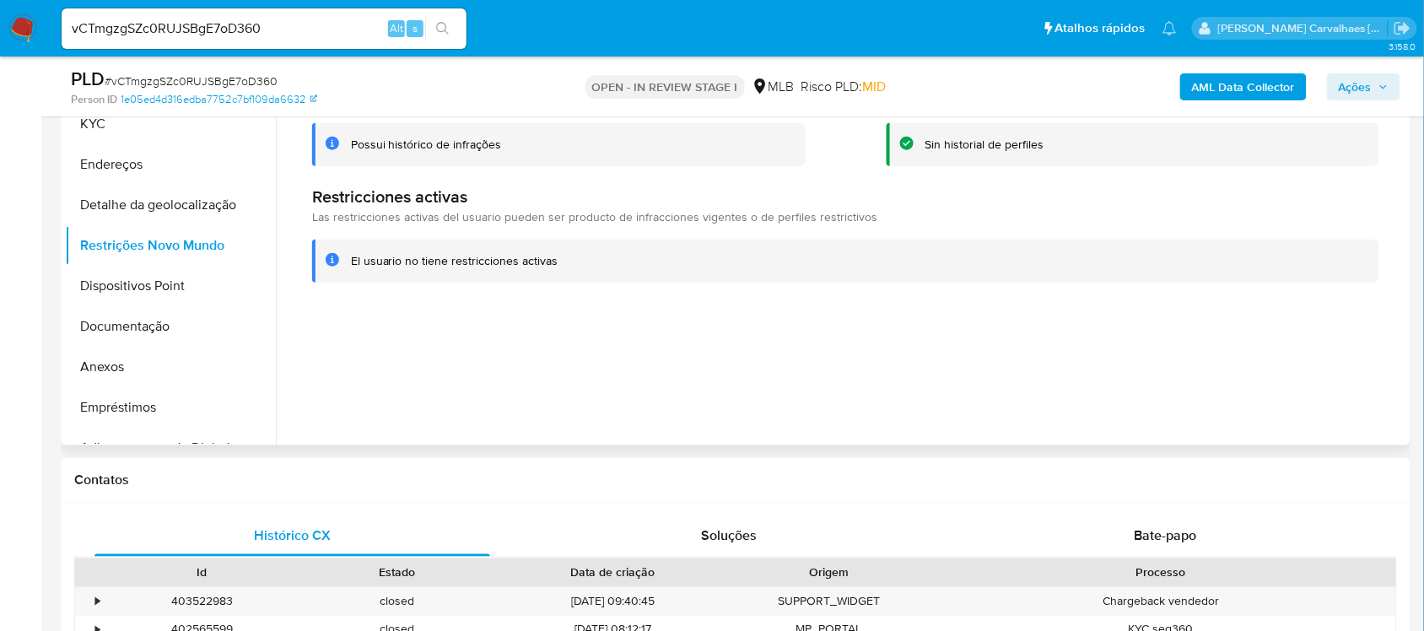
drag, startPoint x: 557, startPoint y: 263, endPoint x: 347, endPoint y: 263, distance: 210.0
click at [347, 263] on div "El usuario no tiene restricciones activas" at bounding box center [845, 261] width 1067 height 43
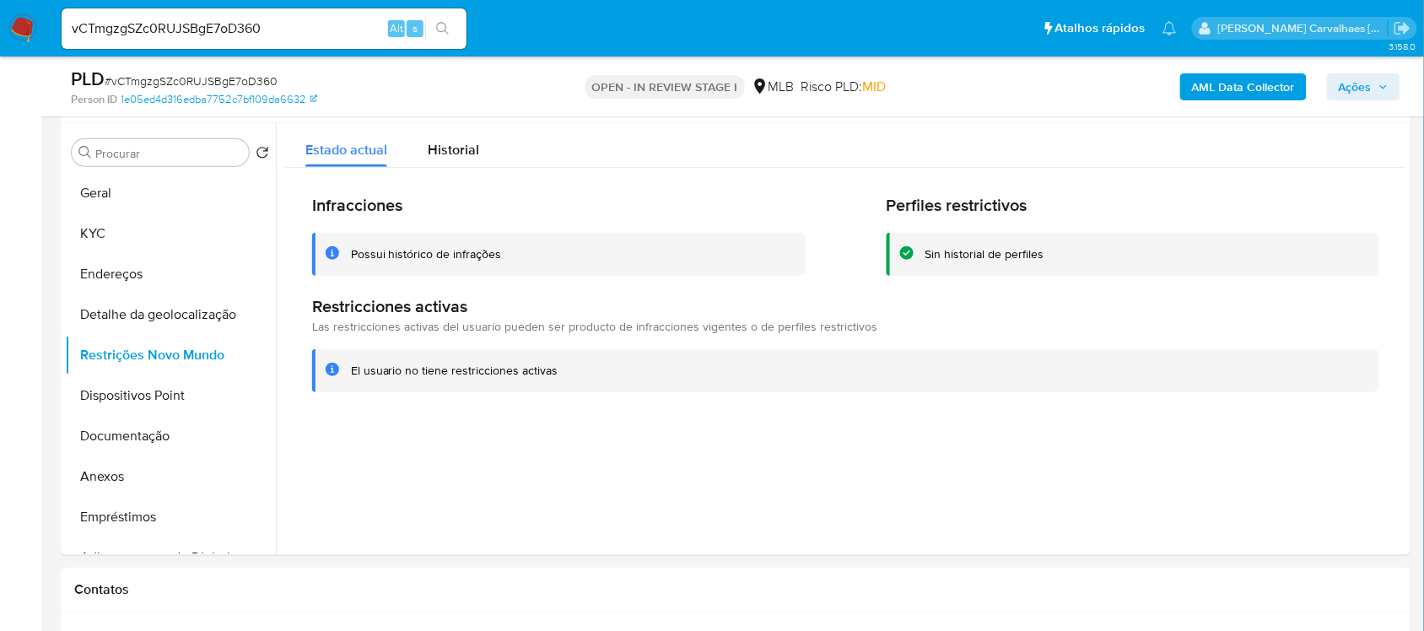
scroll to position [319, 0]
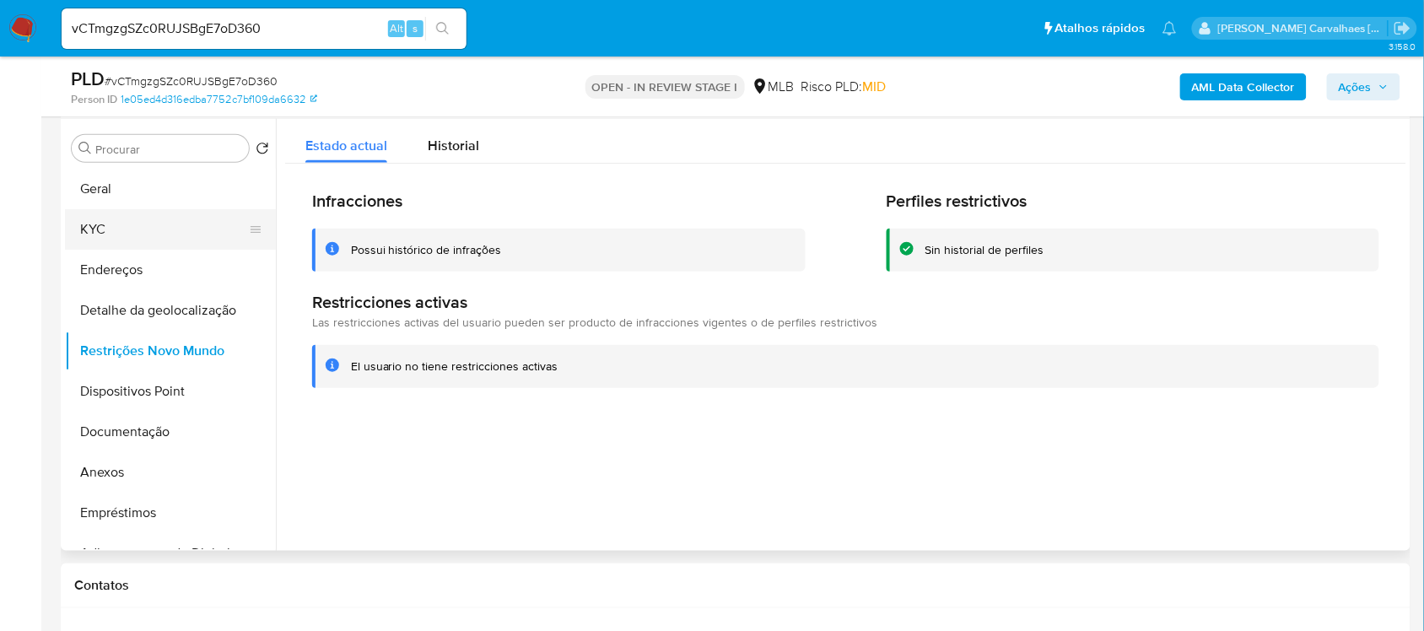
click at [111, 233] on button "KYC" at bounding box center [163, 229] width 197 height 40
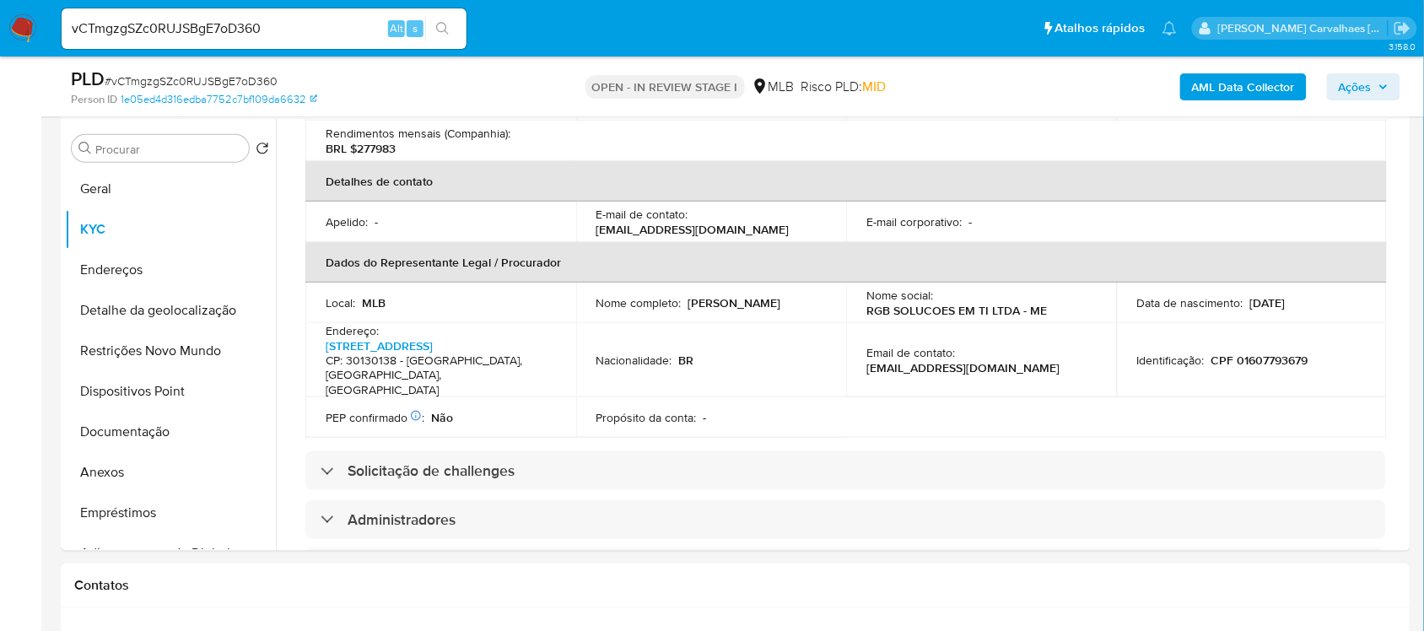
scroll to position [422, 0]
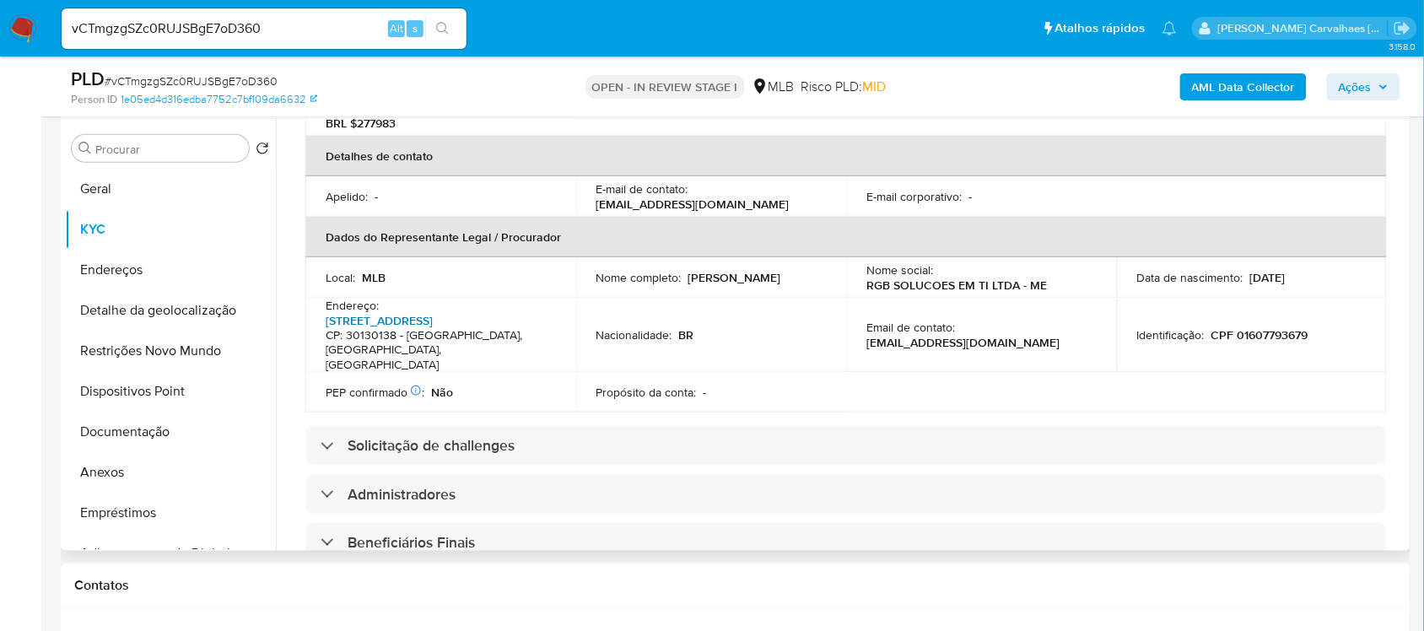
click at [347, 326] on link "Rua Rio Grande Do Norte 1435, Funcionários" at bounding box center [379, 320] width 107 height 17
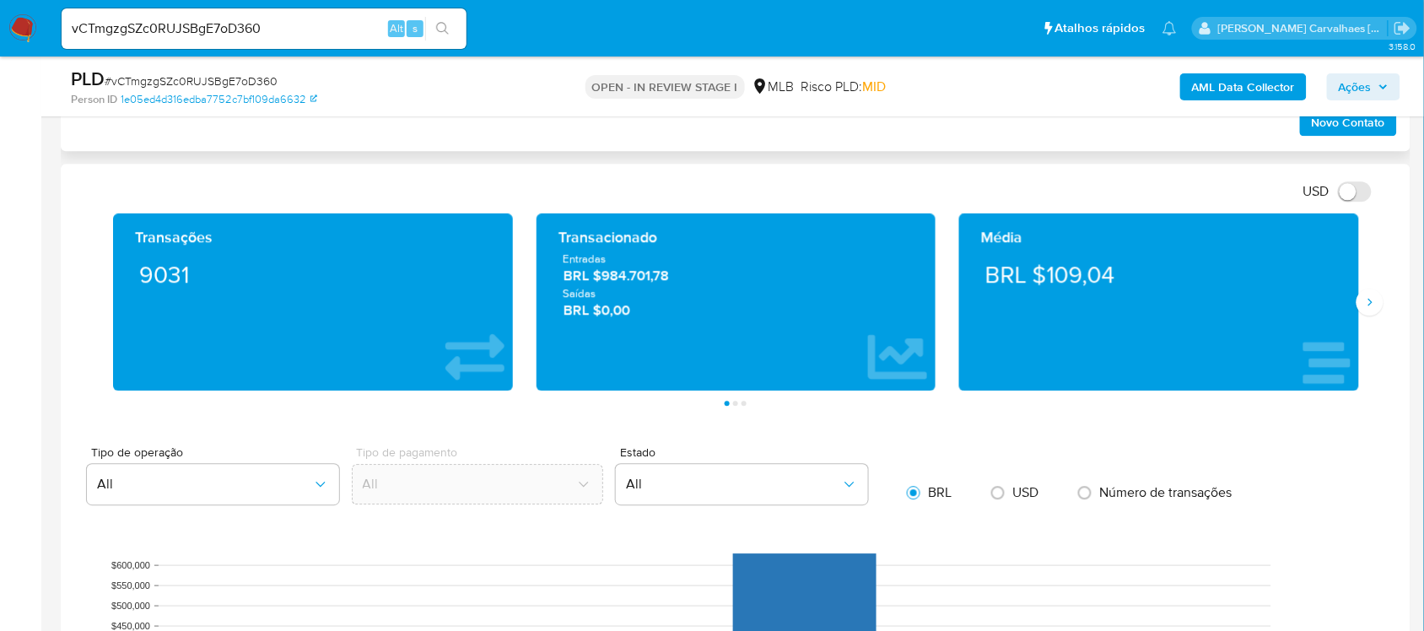
scroll to position [1162, 0]
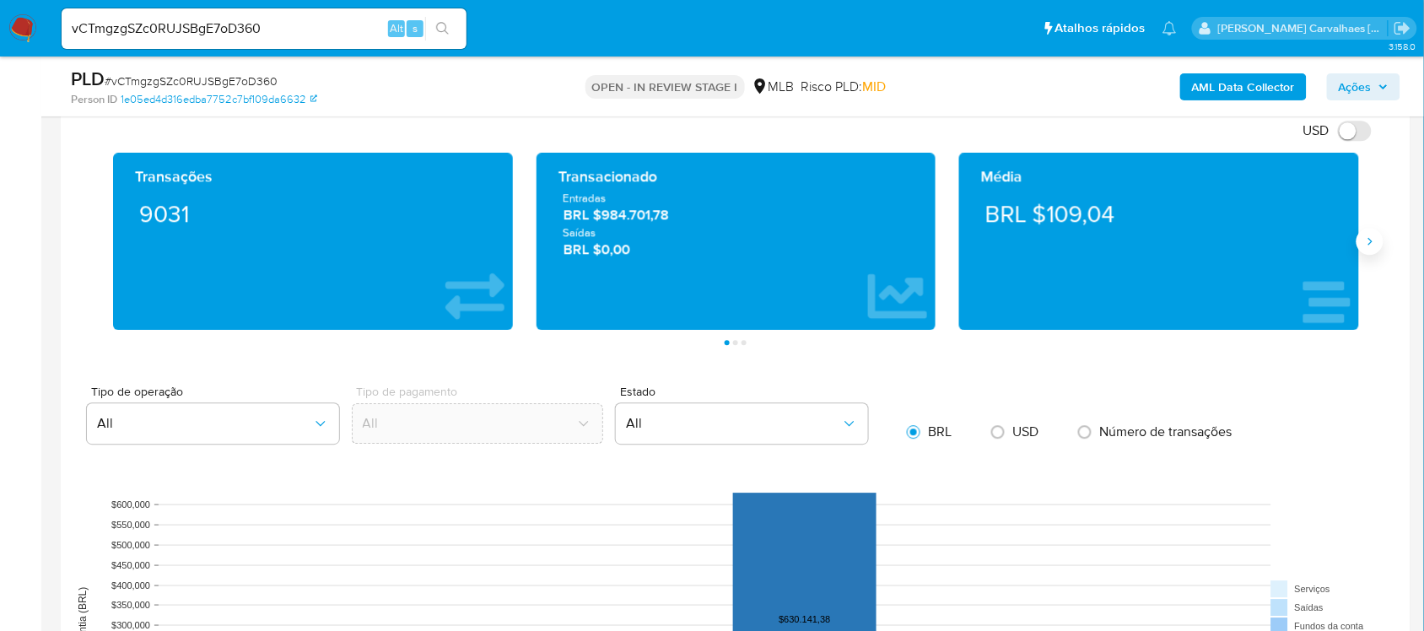
click at [1356, 245] on button "Siguiente" at bounding box center [1369, 241] width 27 height 27
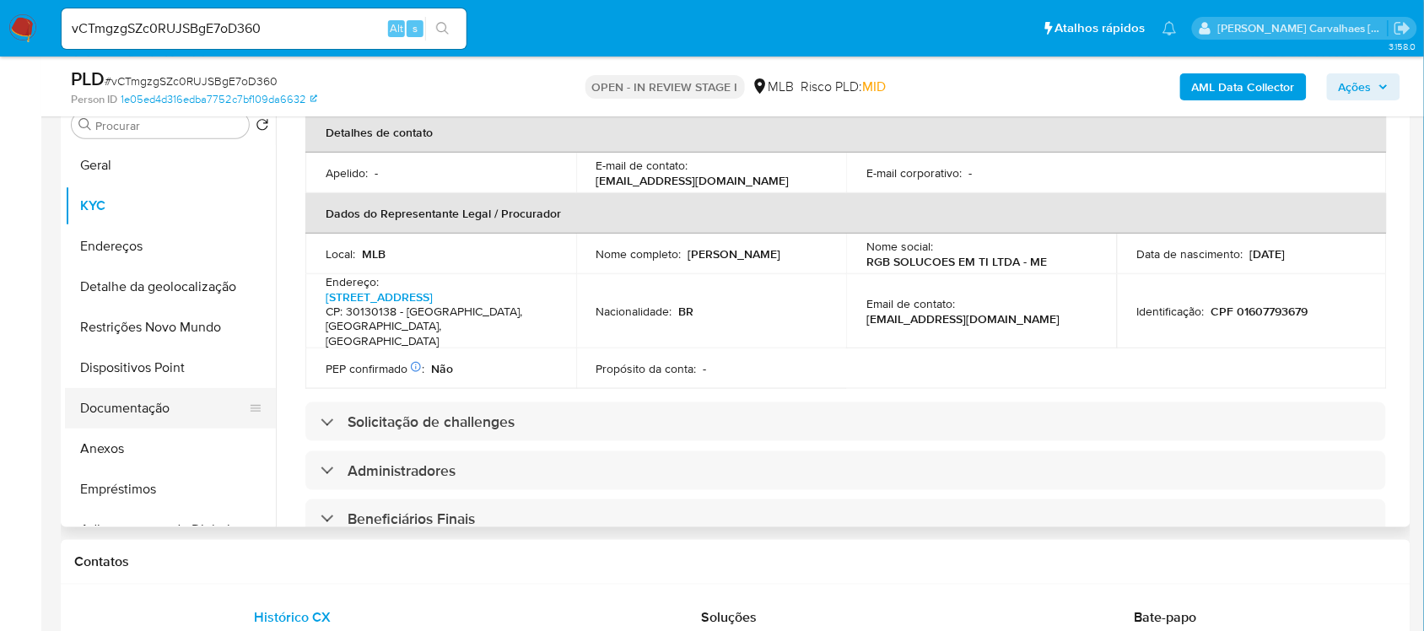
scroll to position [319, 0]
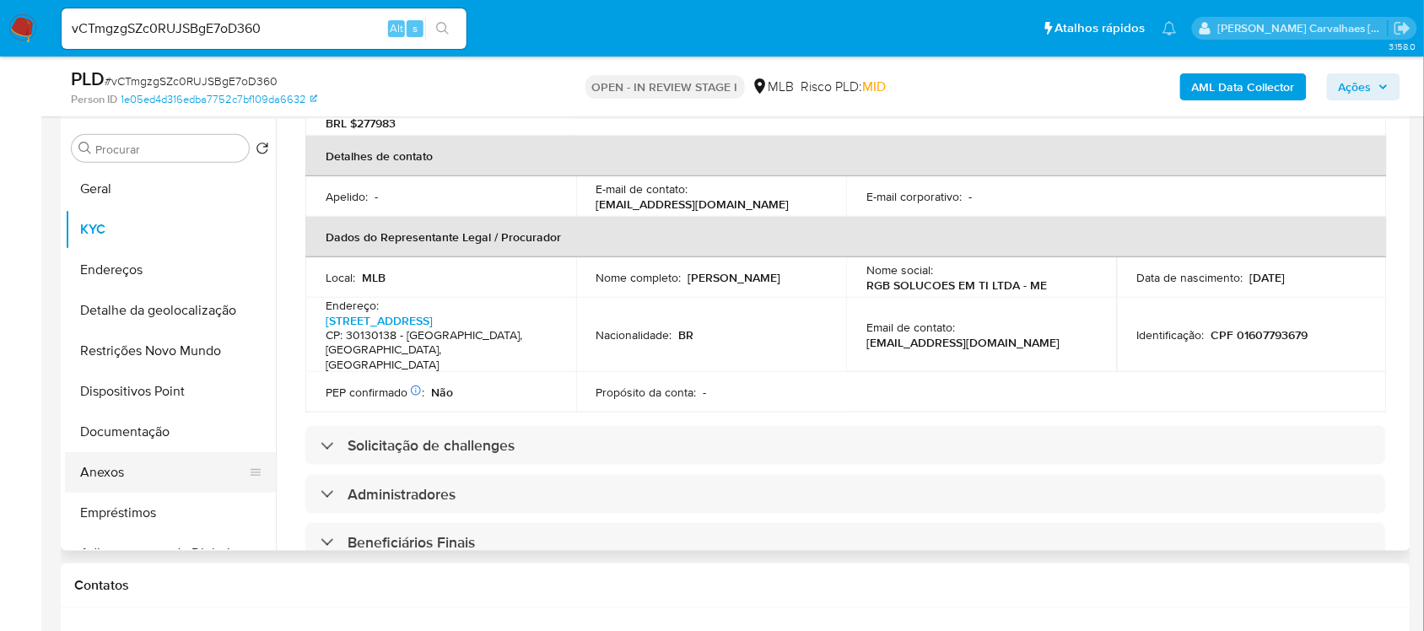
click at [123, 466] on button "Anexos" at bounding box center [163, 472] width 197 height 40
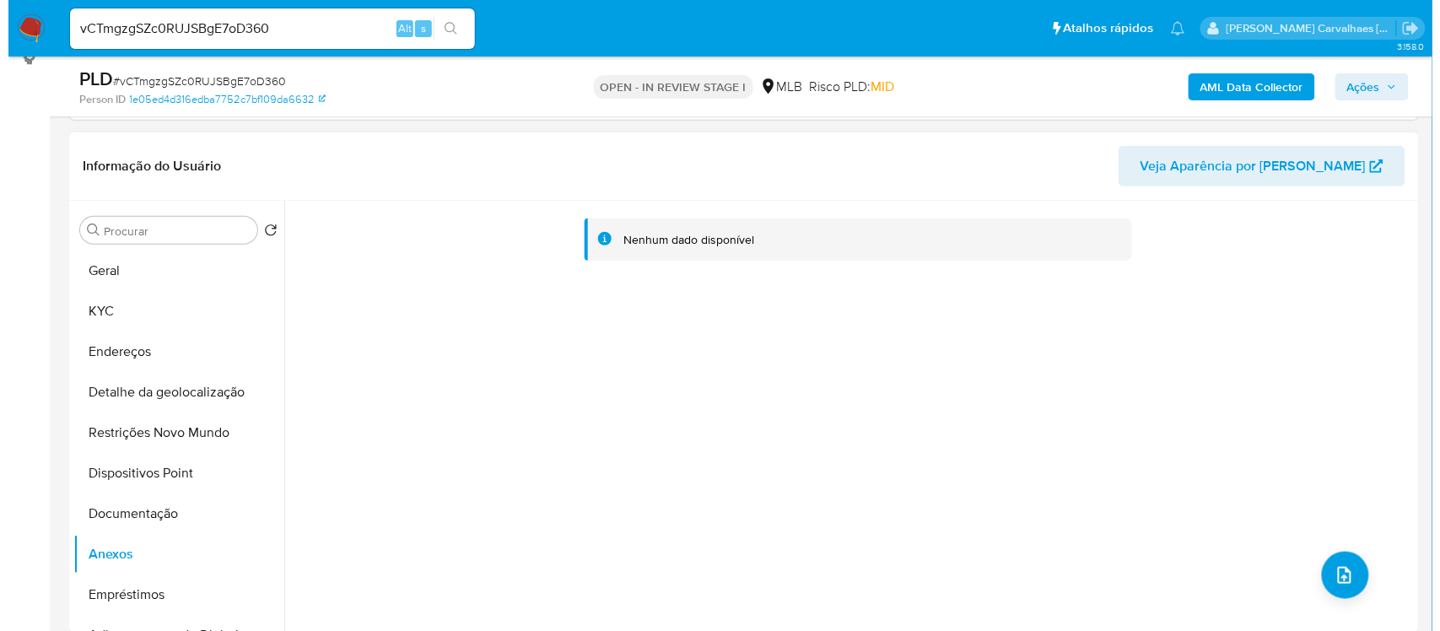
scroll to position [213, 0]
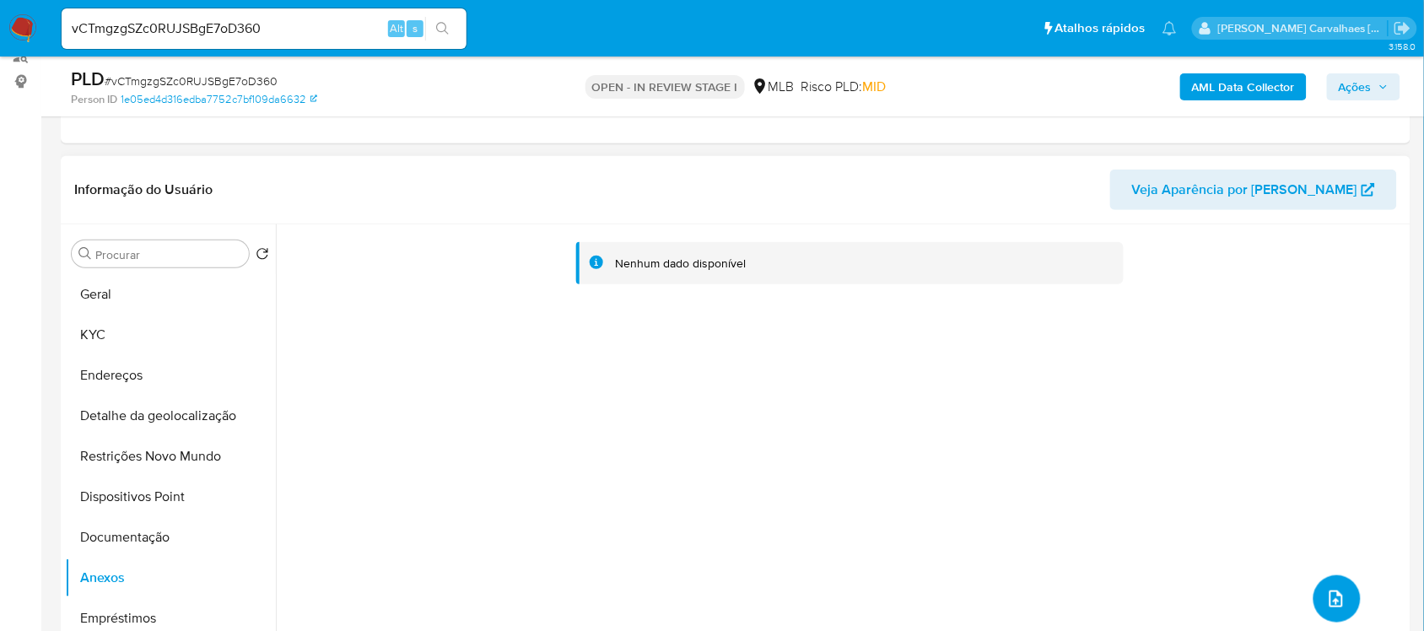
click at [1339, 592] on span "upload-file" at bounding box center [1336, 599] width 20 height 20
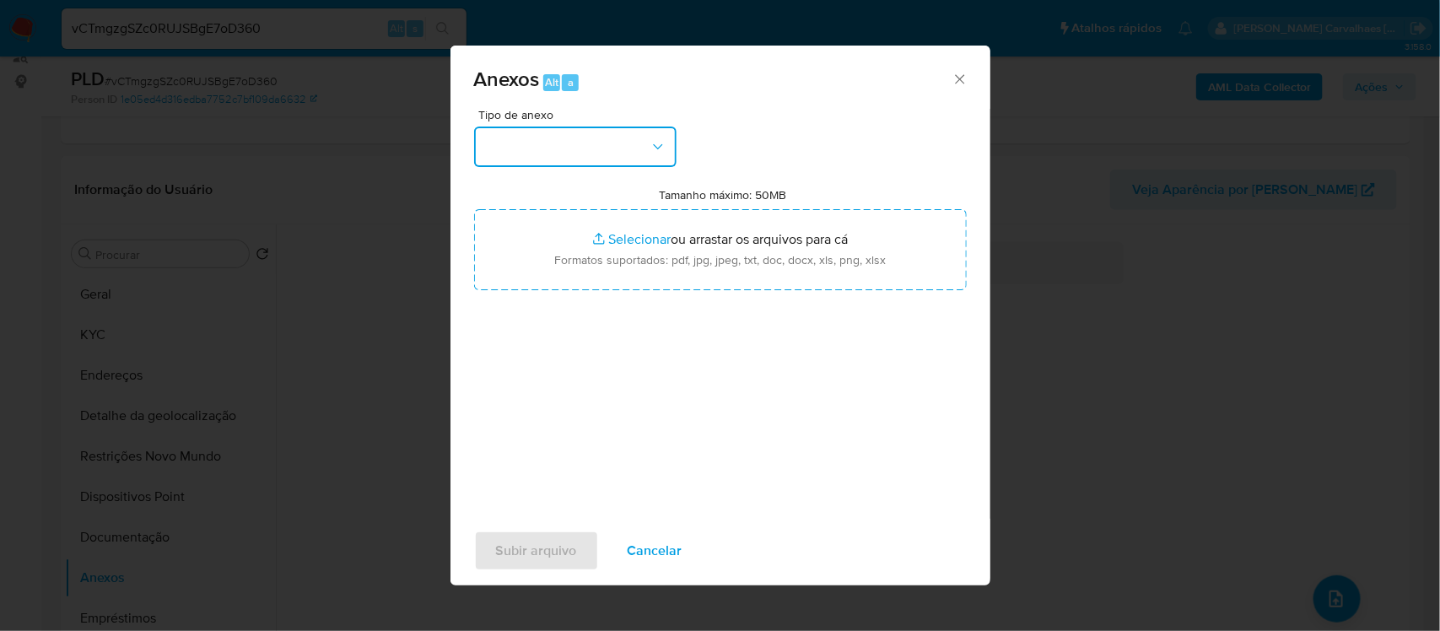
click at [662, 143] on icon "button" at bounding box center [657, 146] width 17 height 17
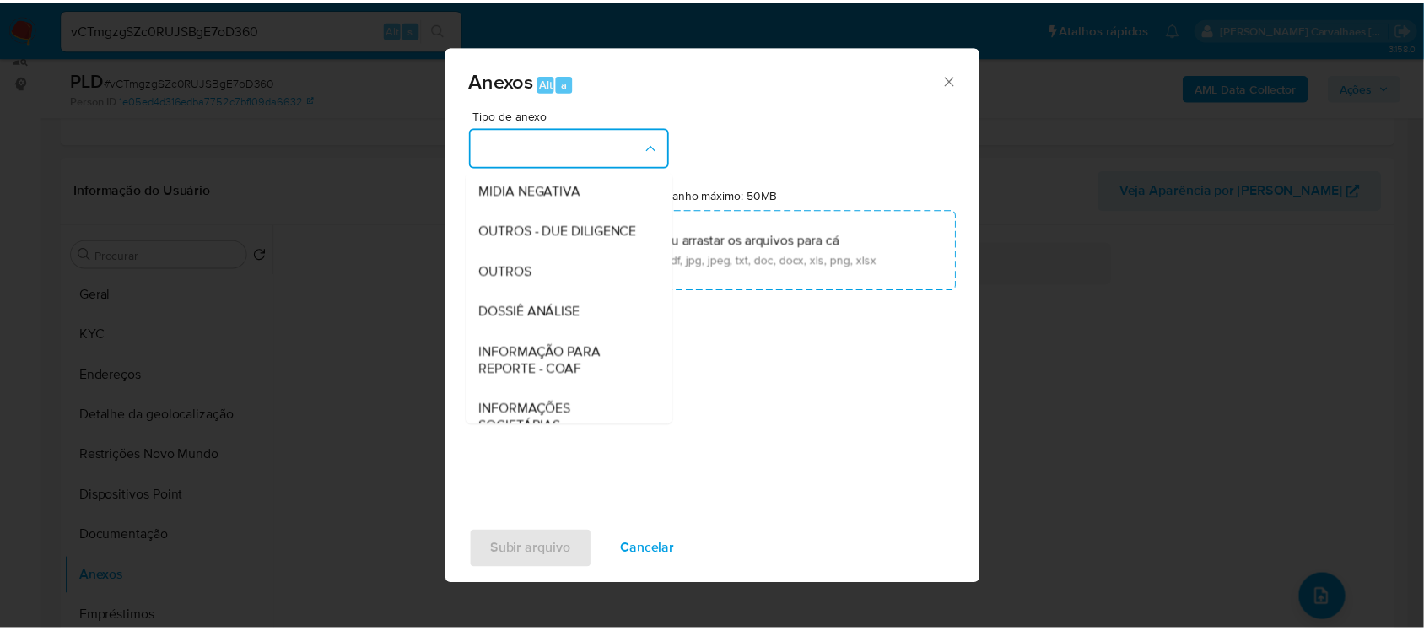
scroll to position [211, 0]
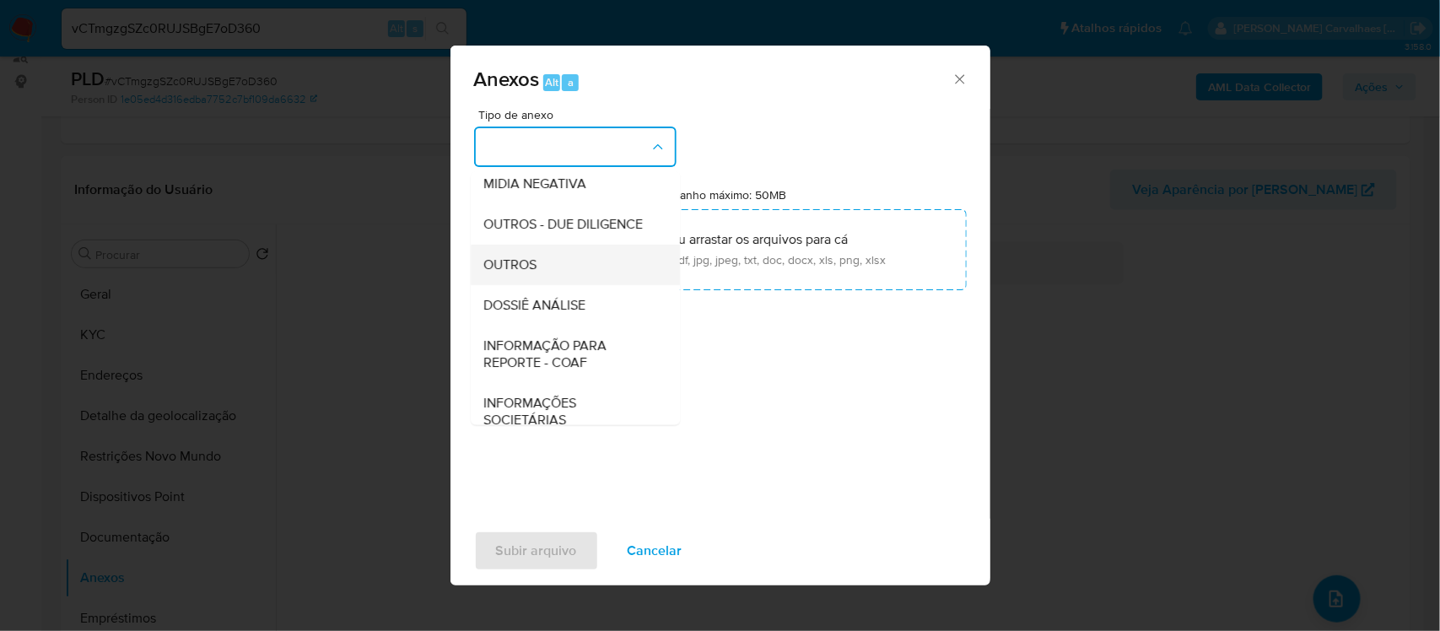
click at [529, 272] on span "OUTROS" at bounding box center [510, 264] width 53 height 17
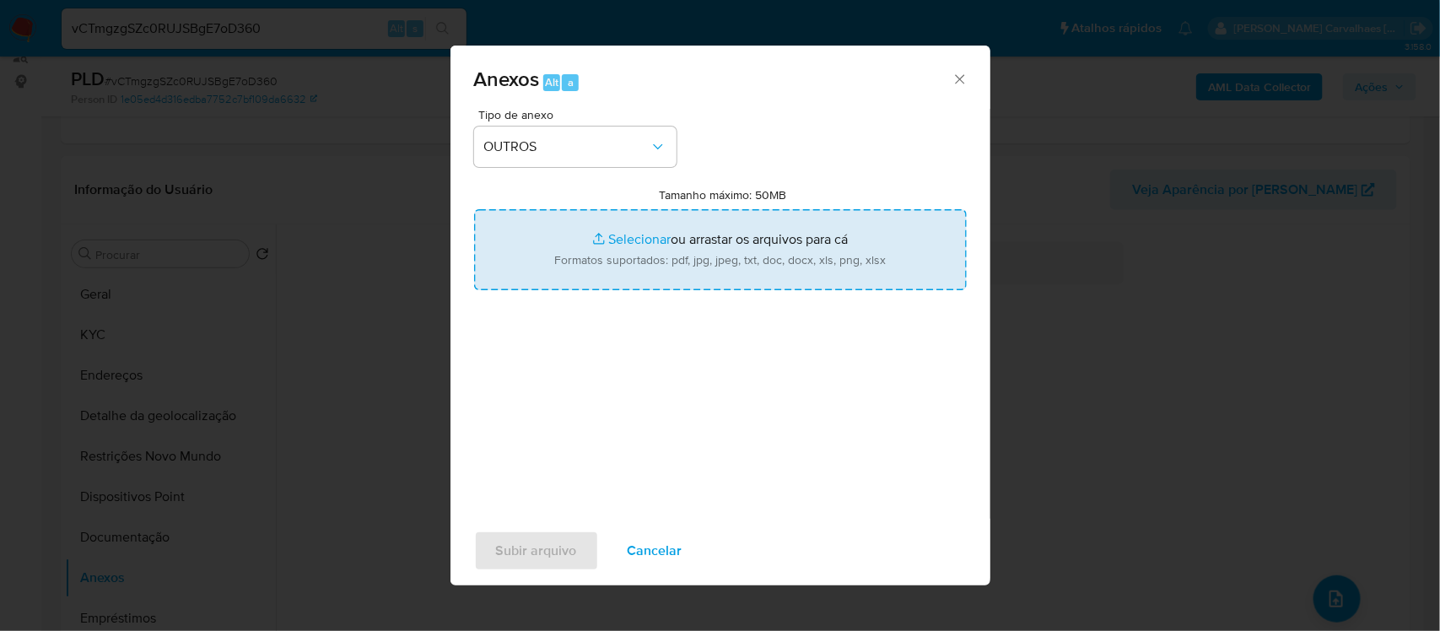
click at [638, 240] on input "Tamanho máximo: 50MB Selecionar arquivos" at bounding box center [720, 249] width 493 height 81
type input "C:\fakepath\Mulan RGB SOLUCOES EM TI LTDA 192531779_2025_09_10_07_34_53 - Tabla…"
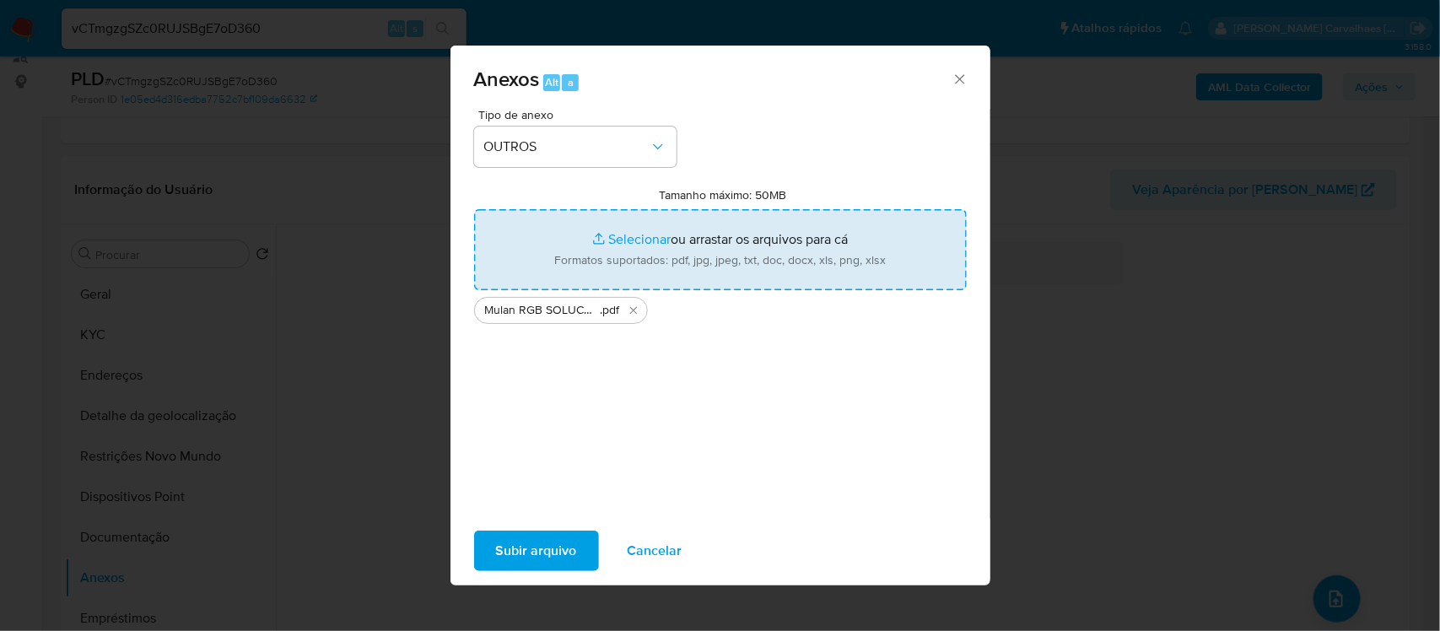
click at [629, 240] on input "Tamanho máximo: 50MB Selecionar arquivos" at bounding box center [720, 249] width 493 height 81
type input "C:\fakepath\SAR - xxxx - CNPJ 23725090000183 - RGB SOLUCOES EM TI LTDA.pdf"
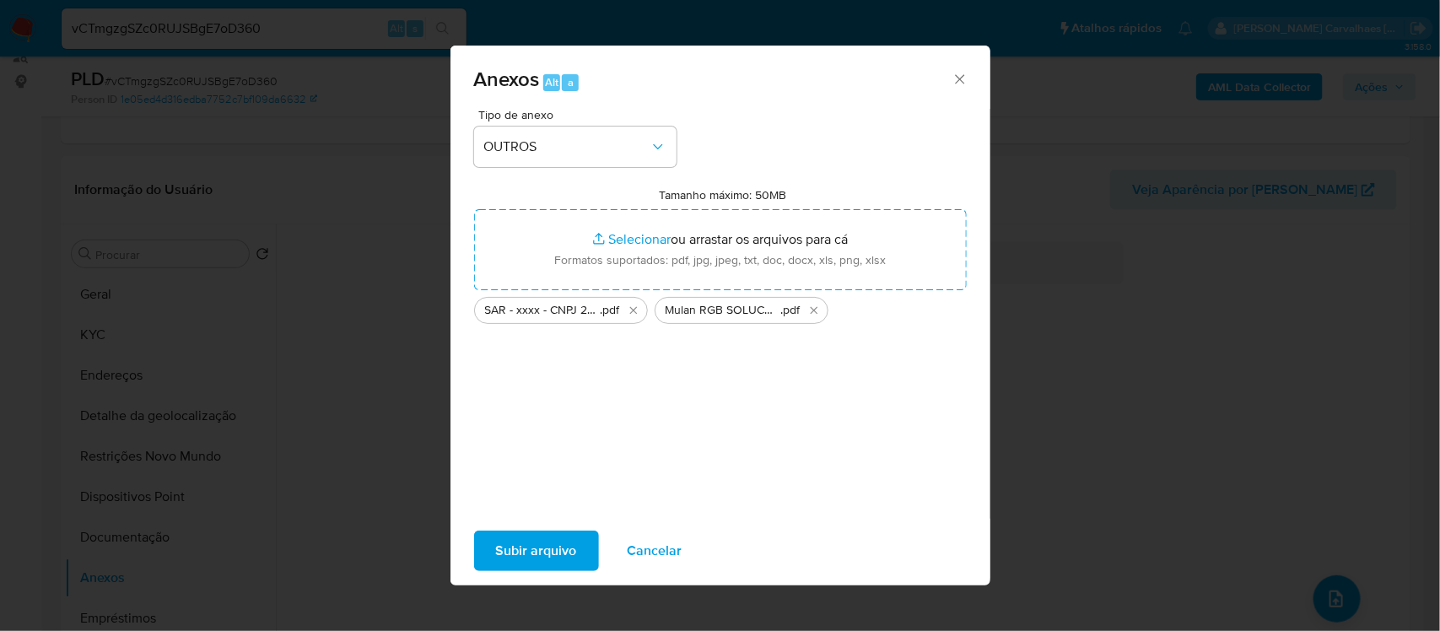
click at [548, 552] on span "Subir arquivo" at bounding box center [536, 550] width 81 height 37
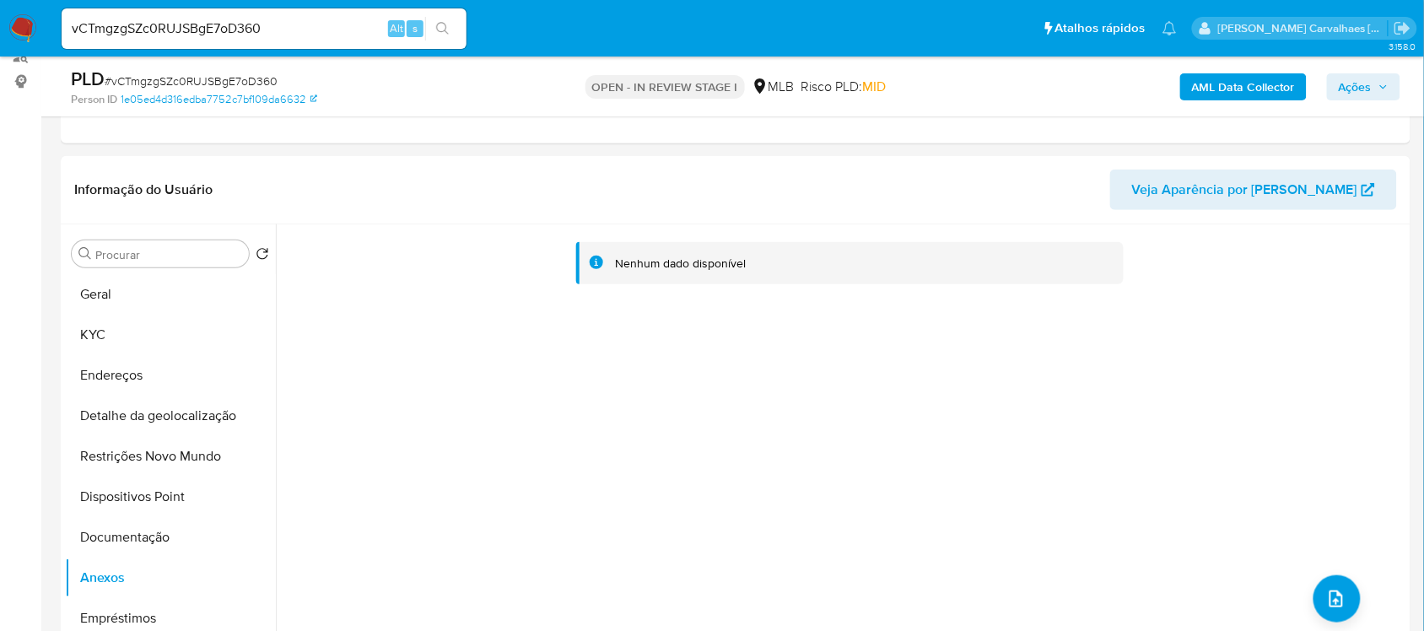
click at [1365, 89] on span "Ações" at bounding box center [1354, 86] width 33 height 27
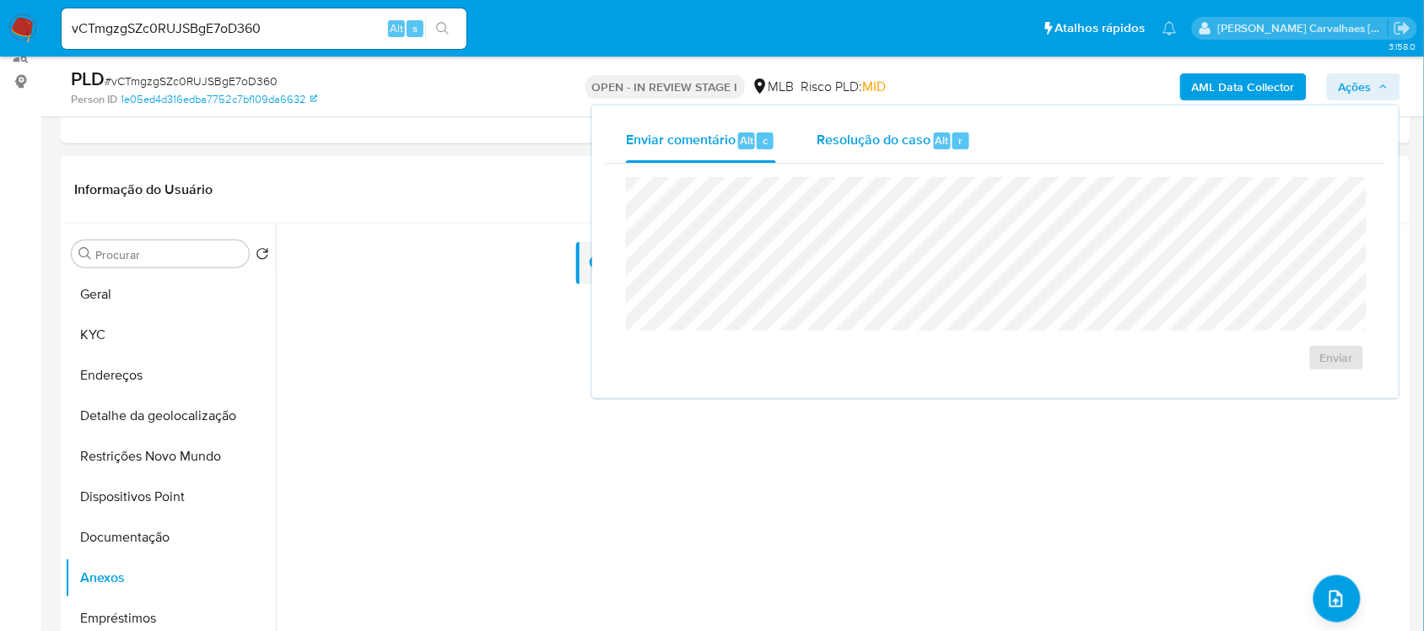
click at [848, 150] on div "Resolução do caso Alt r" at bounding box center [893, 141] width 154 height 44
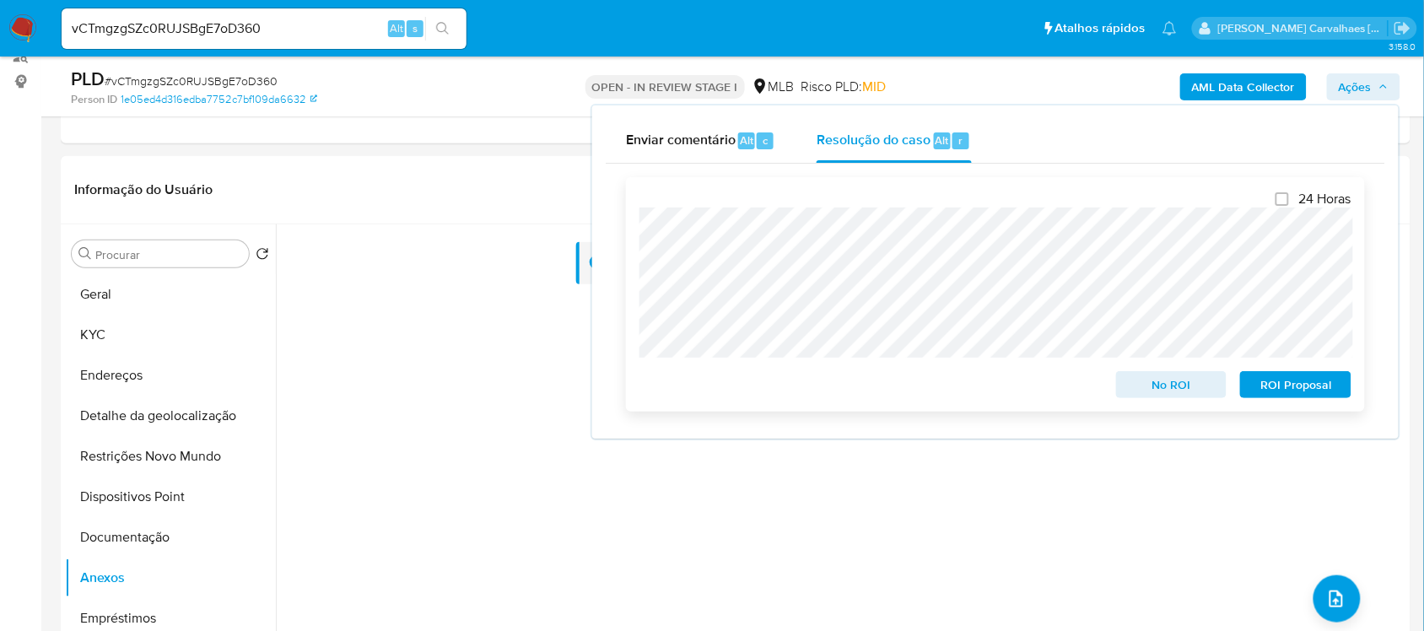
click at [1295, 390] on span "ROI Proposal" at bounding box center [1296, 385] width 88 height 24
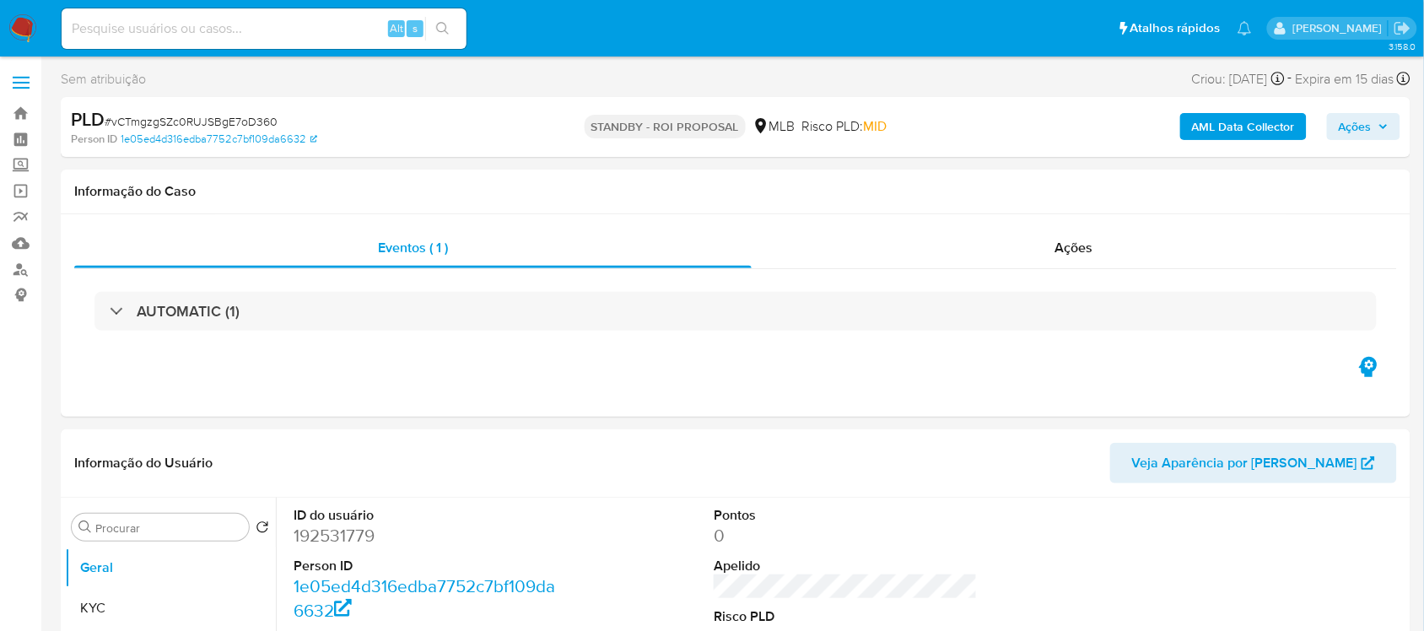
select select "10"
paste input "mjbi9tQFQERa7Z9pBXNMFhMn"
type input "mjbi9tQFQERa7Z9pBXNMFhMn"
click at [452, 32] on button "search-icon" at bounding box center [442, 29] width 35 height 24
select select "10"
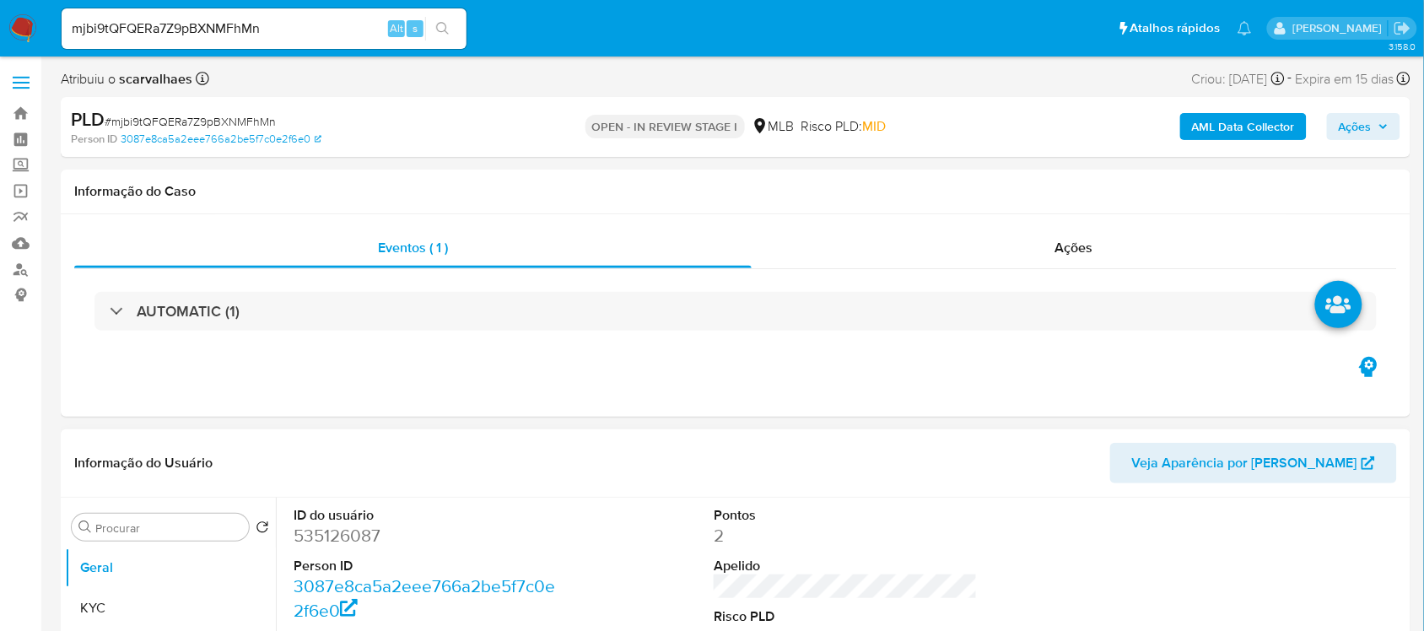
scroll to position [211, 0]
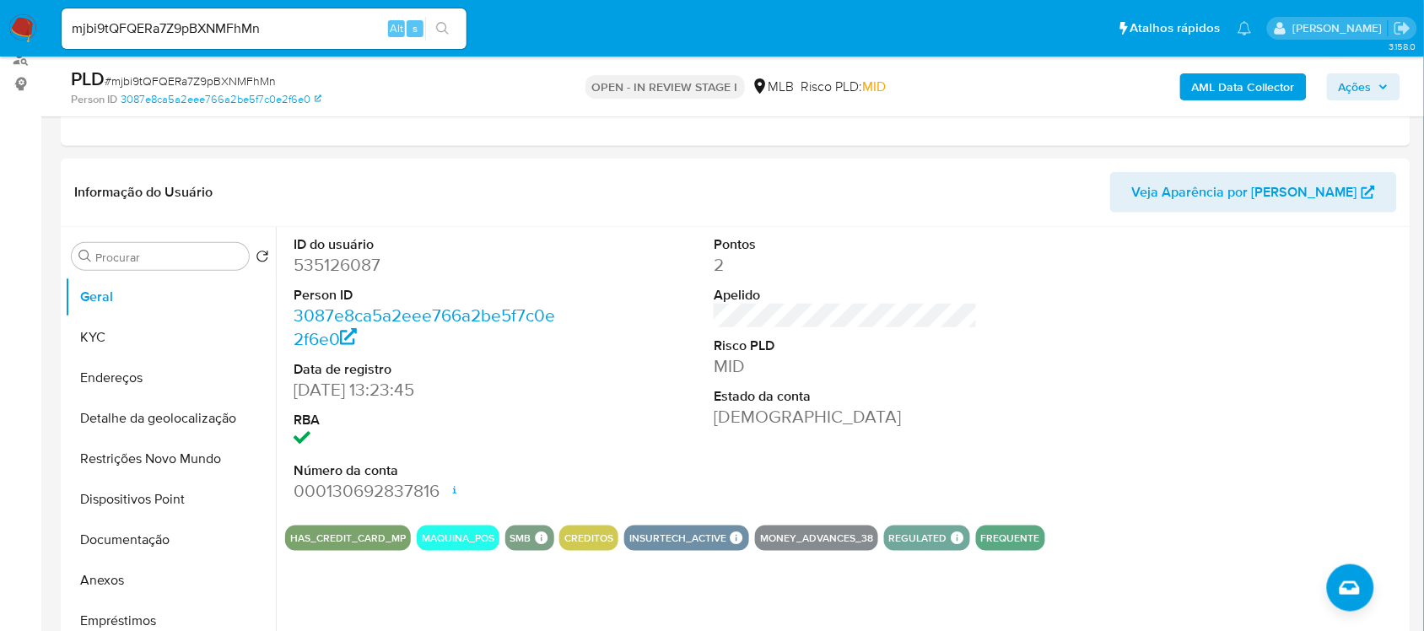
click at [437, 31] on icon "search-icon" at bounding box center [442, 28] width 13 height 13
click at [144, 546] on button "Documentação" at bounding box center [163, 540] width 197 height 40
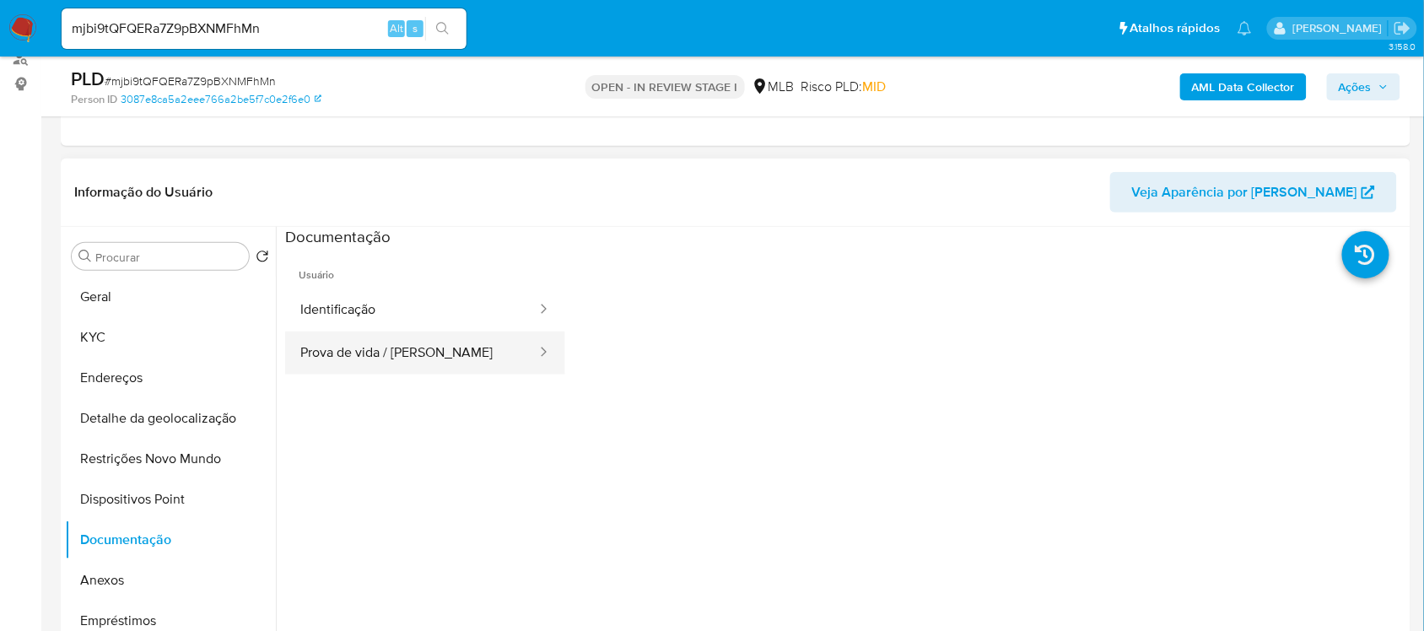
click at [411, 355] on button "Prova de vida / [PERSON_NAME]" at bounding box center [411, 352] width 253 height 43
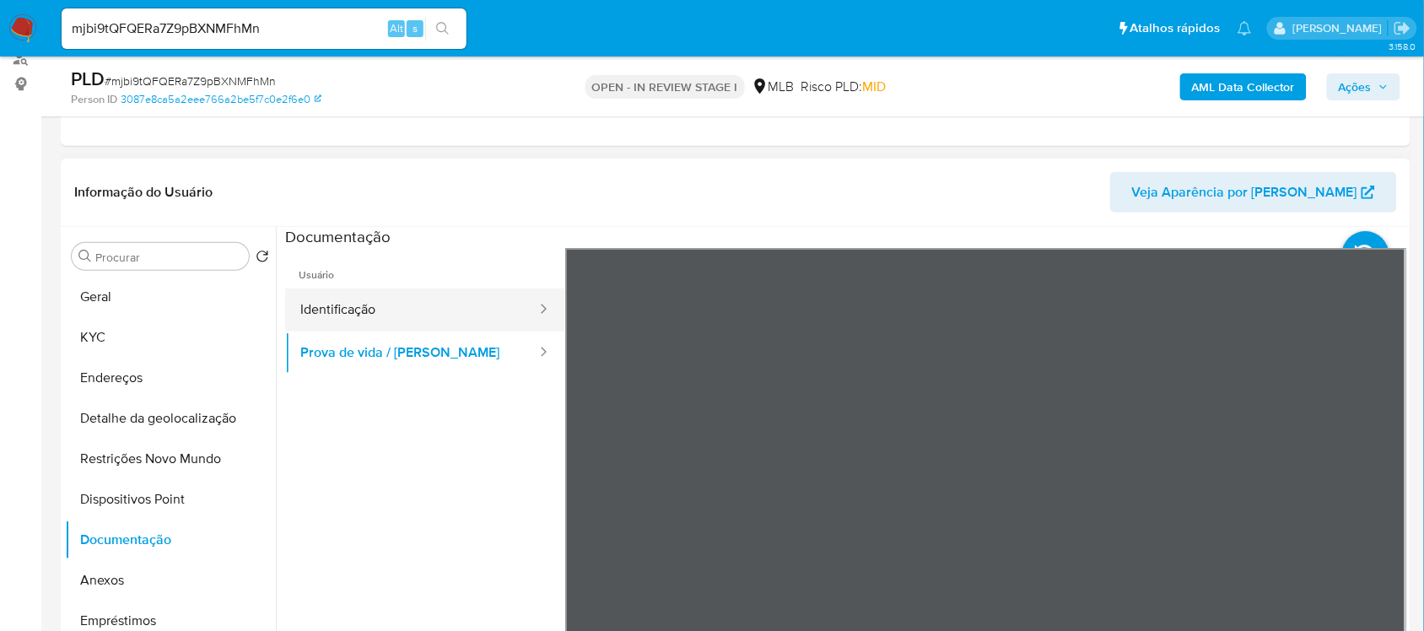
click at [407, 314] on button "Identificação" at bounding box center [411, 309] width 253 height 43
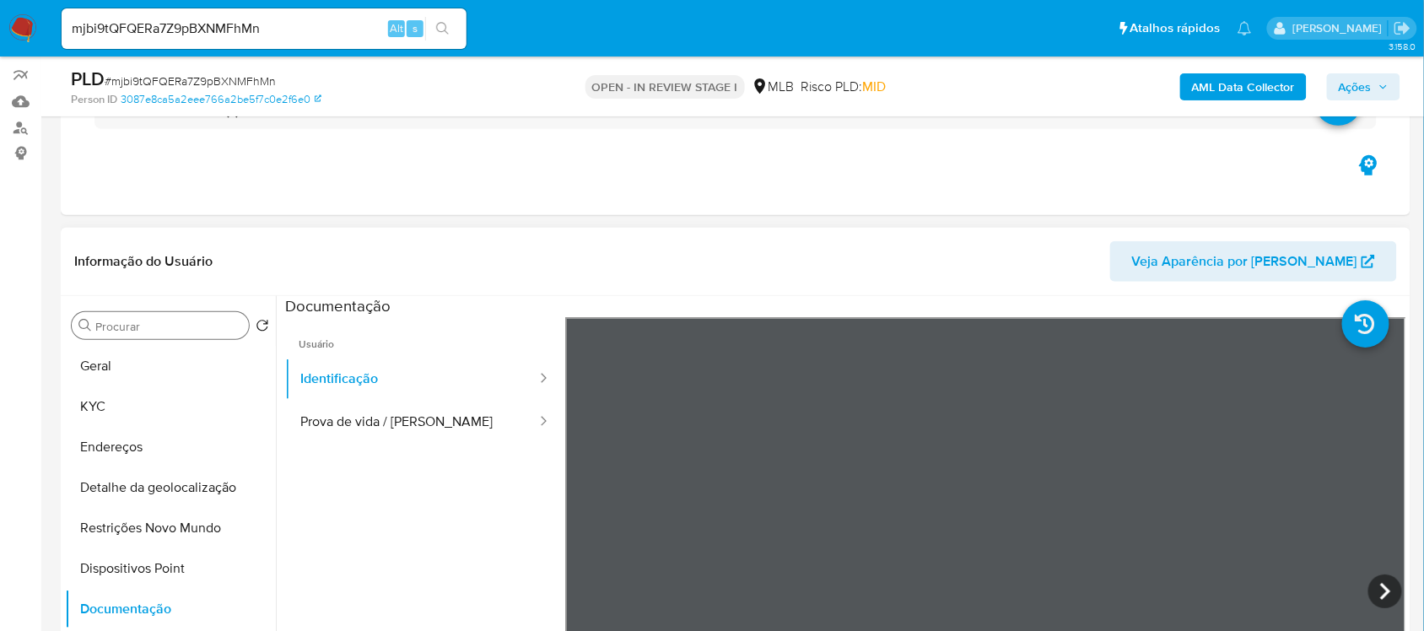
scroll to position [105, 0]
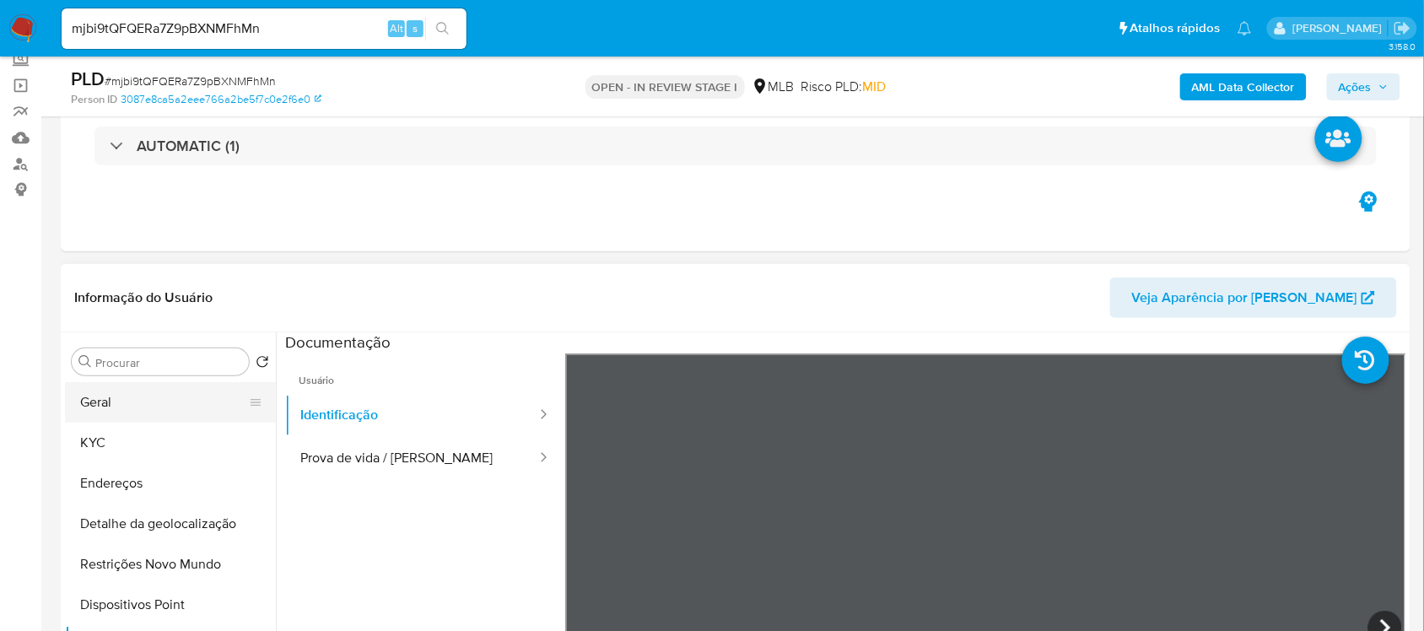
click at [137, 407] on button "Geral" at bounding box center [163, 402] width 197 height 40
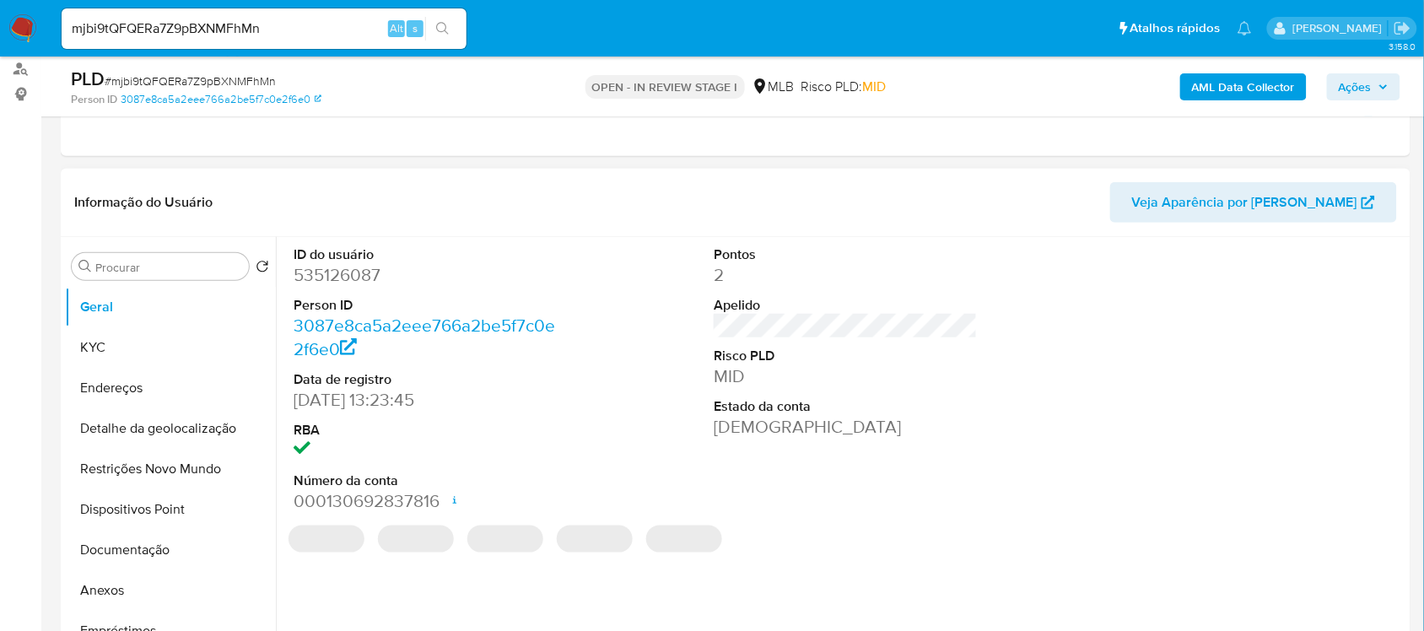
scroll to position [316, 0]
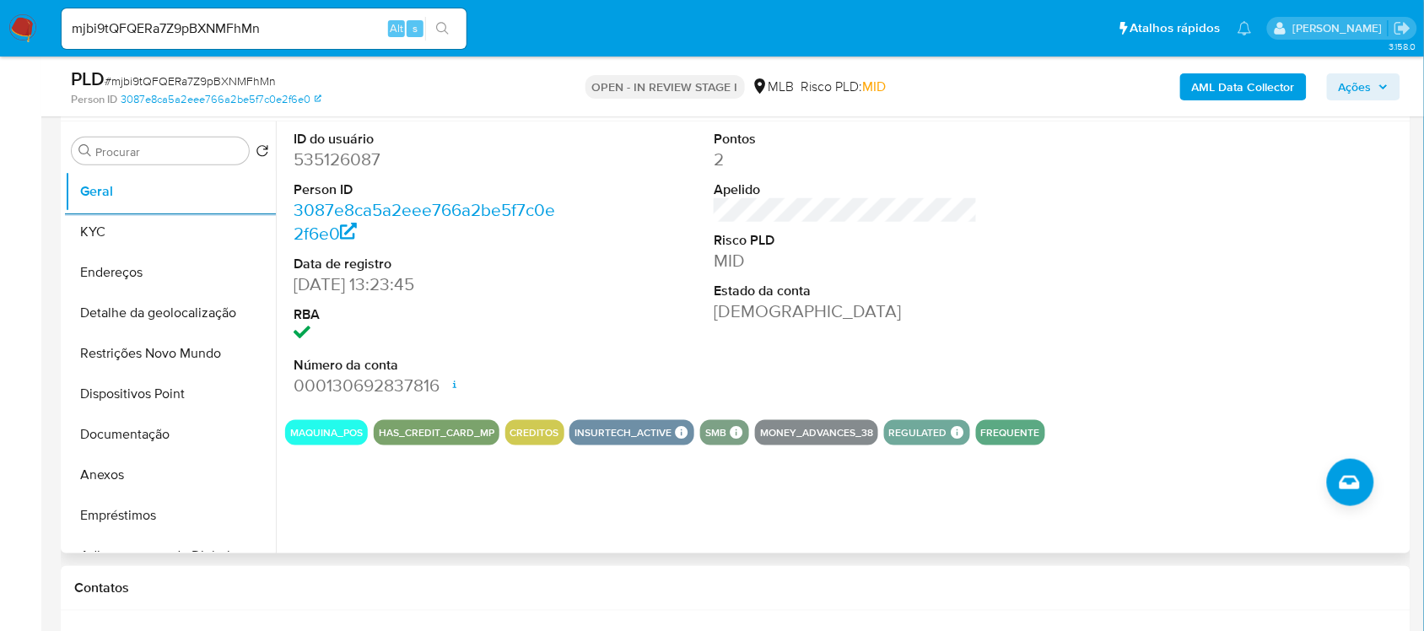
click at [365, 510] on div "ID do usuário 535126087 Person ID 3087e8ca5a2eee766a2be5f7c0e2f6e0 Data de regi…" at bounding box center [841, 337] width 1130 height 432
click at [143, 232] on button "KYC" at bounding box center [163, 232] width 197 height 40
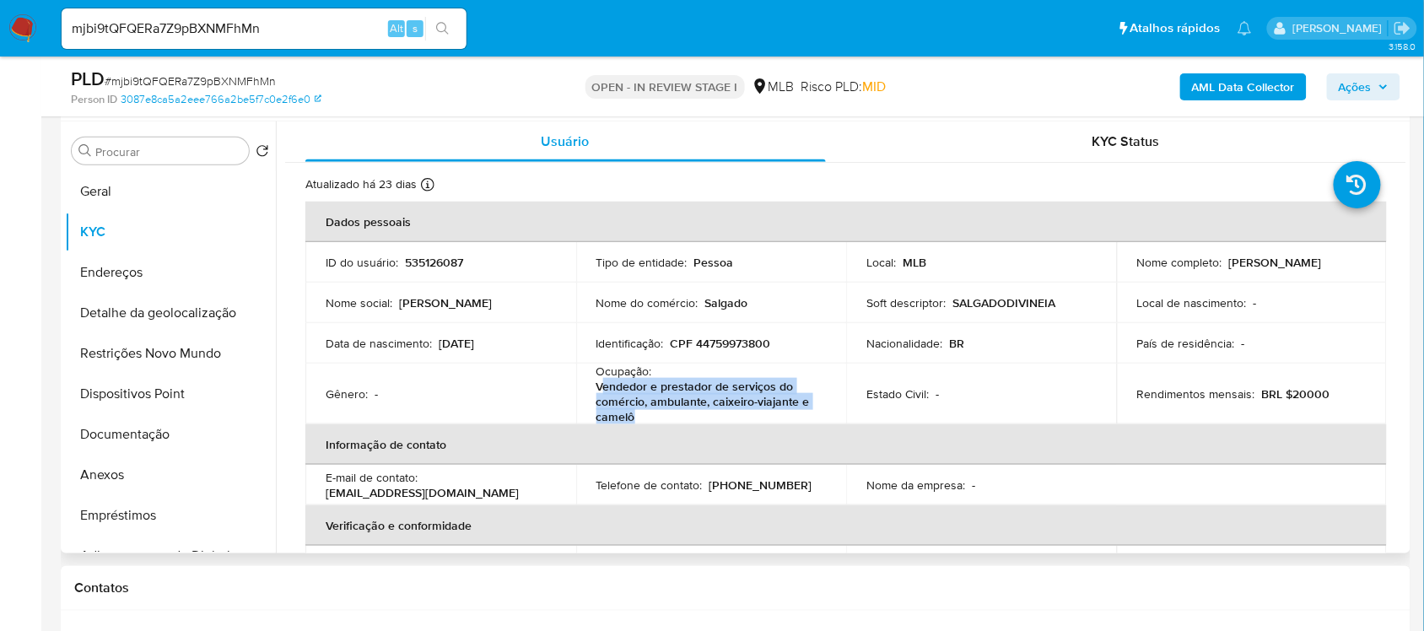
drag, startPoint x: 599, startPoint y: 390, endPoint x: 667, endPoint y: 412, distance: 71.5
click at [667, 412] on p "Vendedor e prestador de serviços do comércio, ambulante, caixeiro-viajante e ca…" at bounding box center [708, 402] width 224 height 46
copy p "endedor e prestador de serviços do comércio, ambulante, caixeiro-viajante e cam…"
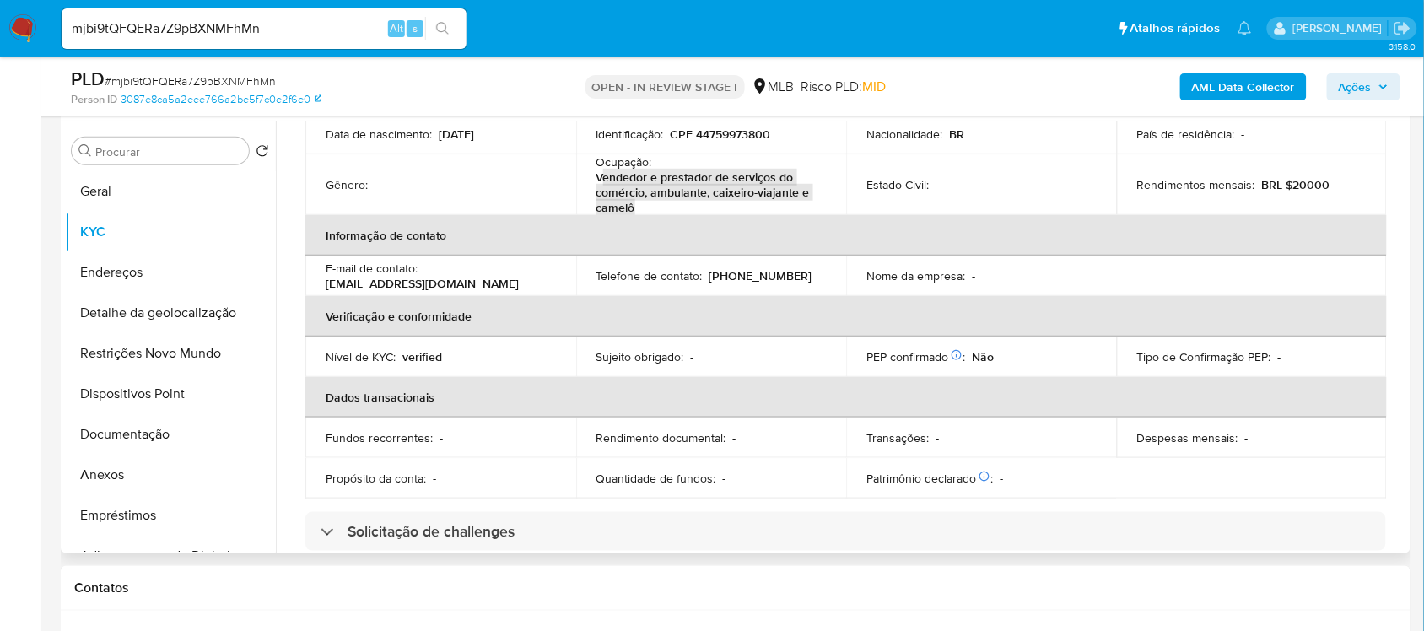
scroll to position [211, 0]
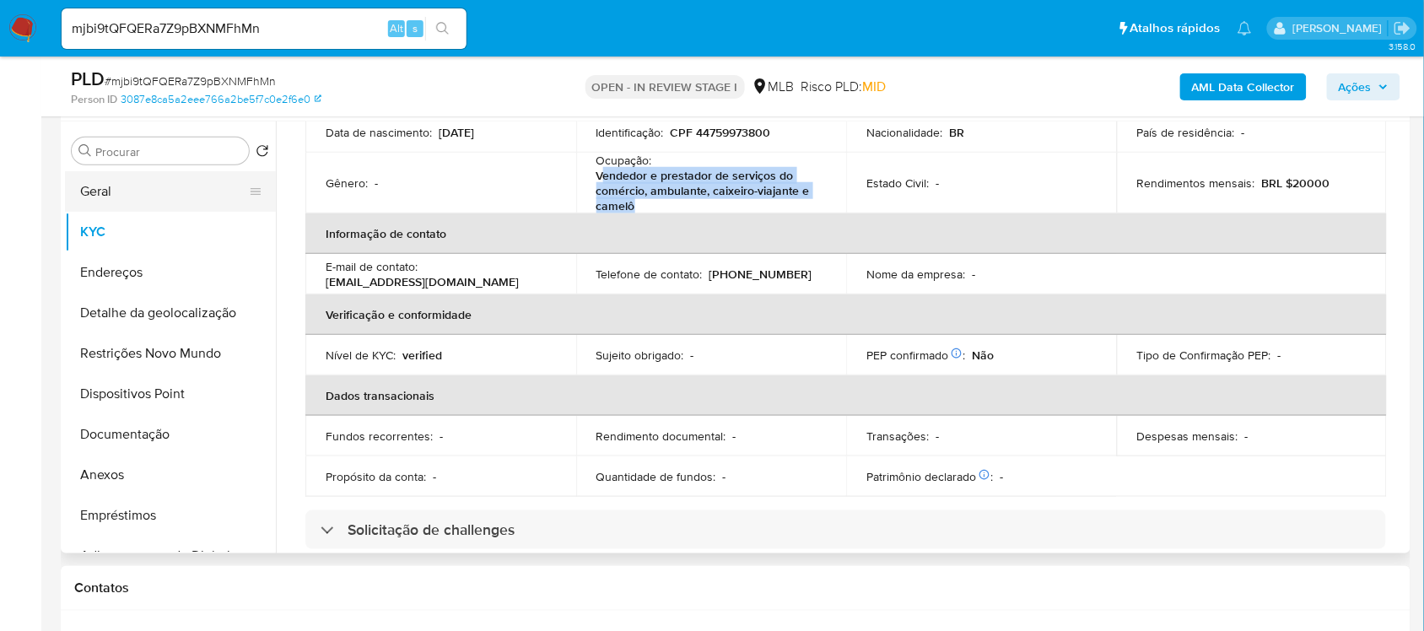
click at [121, 204] on button "Geral" at bounding box center [163, 191] width 197 height 40
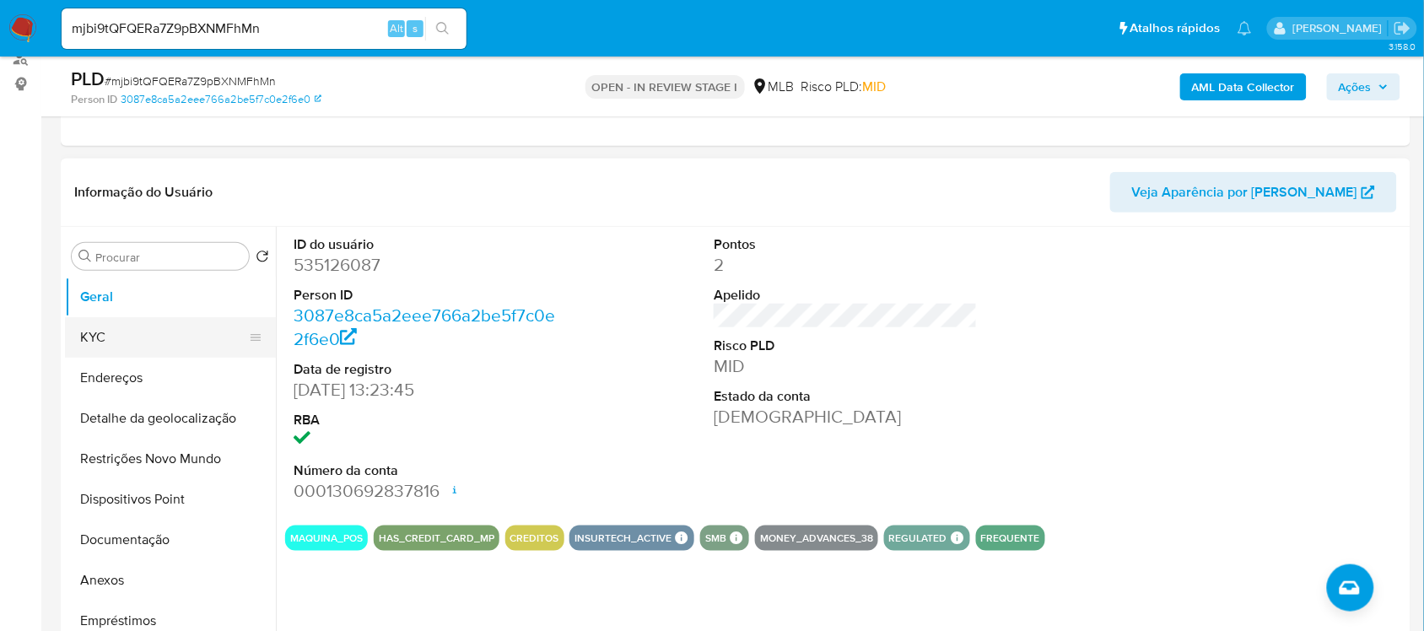
click at [143, 336] on button "KYC" at bounding box center [163, 337] width 197 height 40
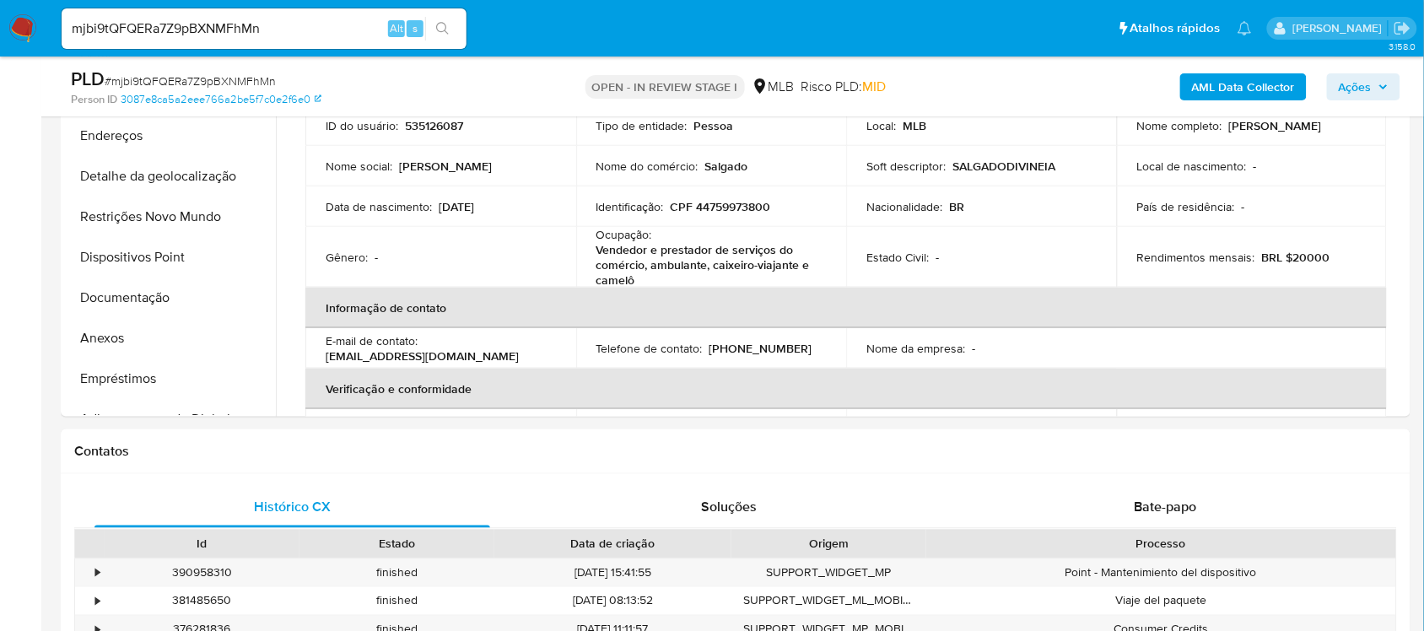
scroll to position [460, 0]
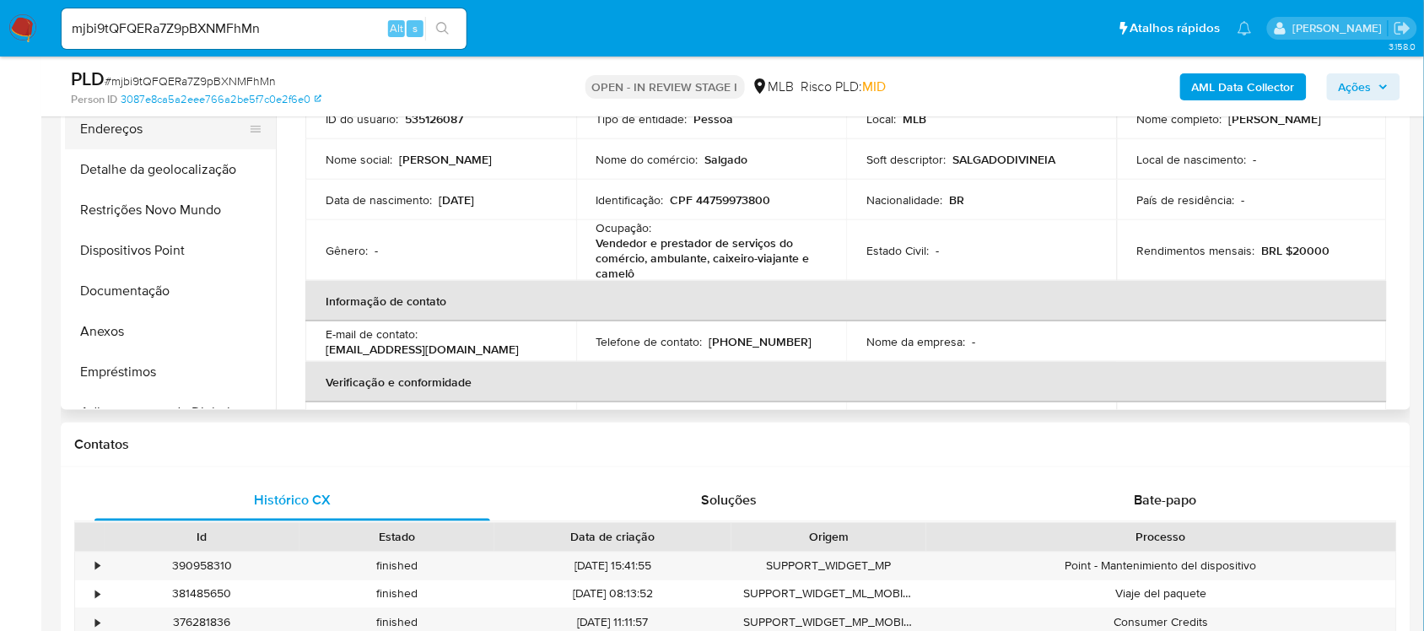
click at [144, 137] on button "Endereços" at bounding box center [163, 129] width 197 height 40
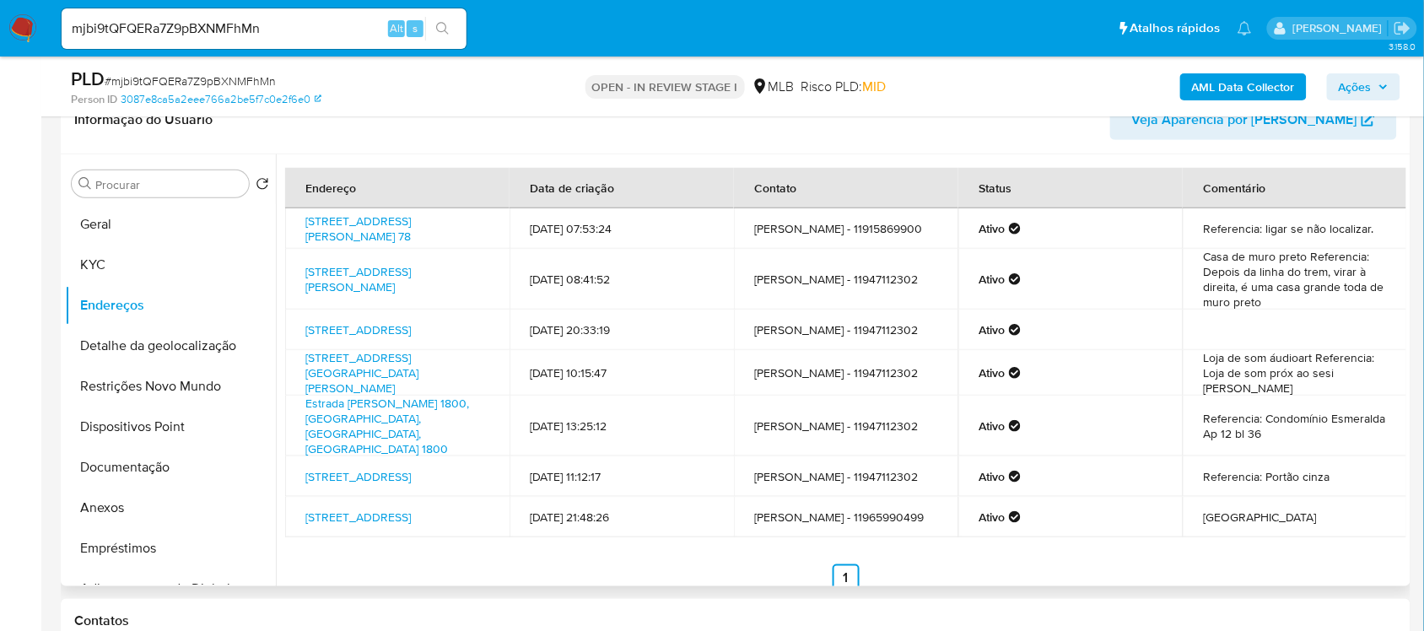
scroll to position [249, 0]
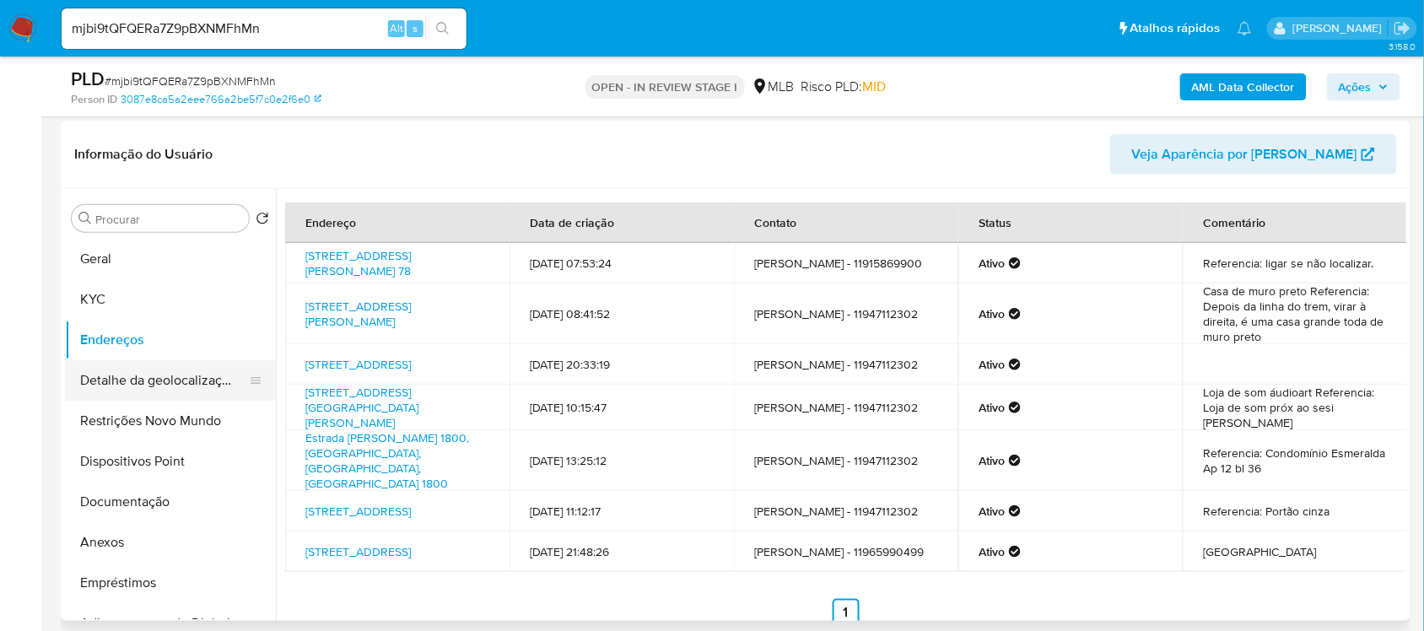
click at [219, 384] on button "Detalhe da geolocalização" at bounding box center [163, 380] width 197 height 40
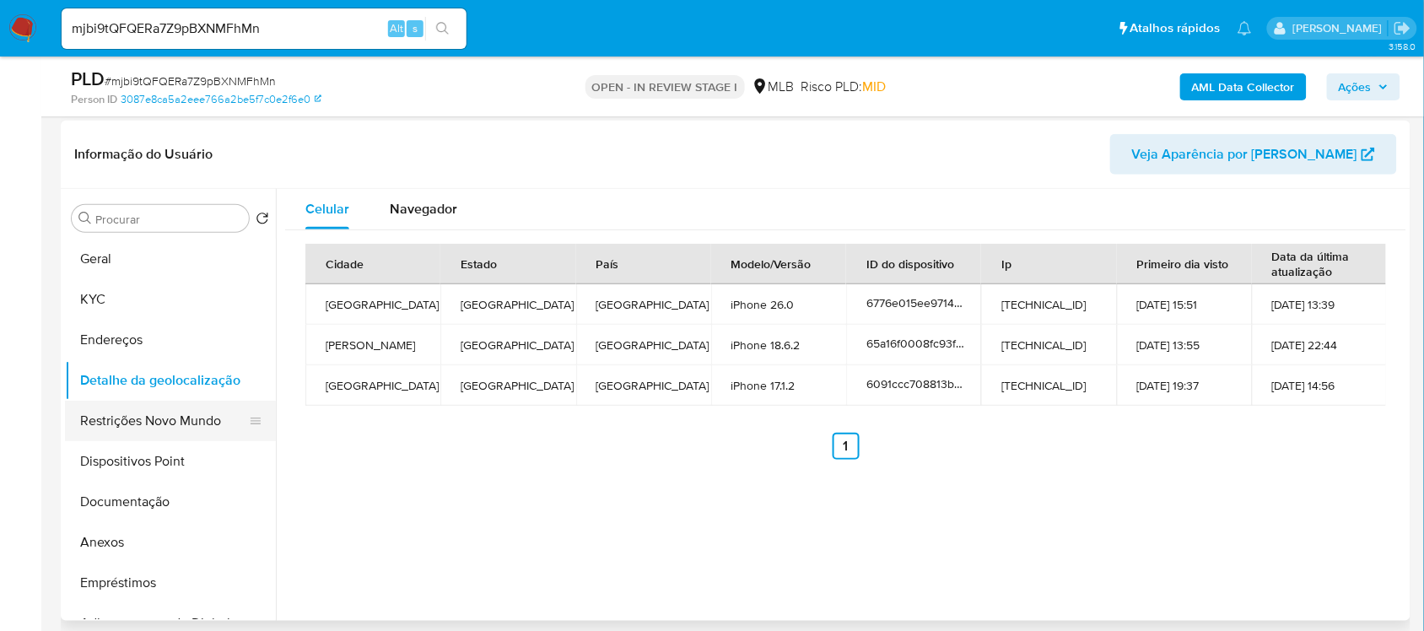
click at [153, 419] on button "Restrições Novo Mundo" at bounding box center [163, 421] width 197 height 40
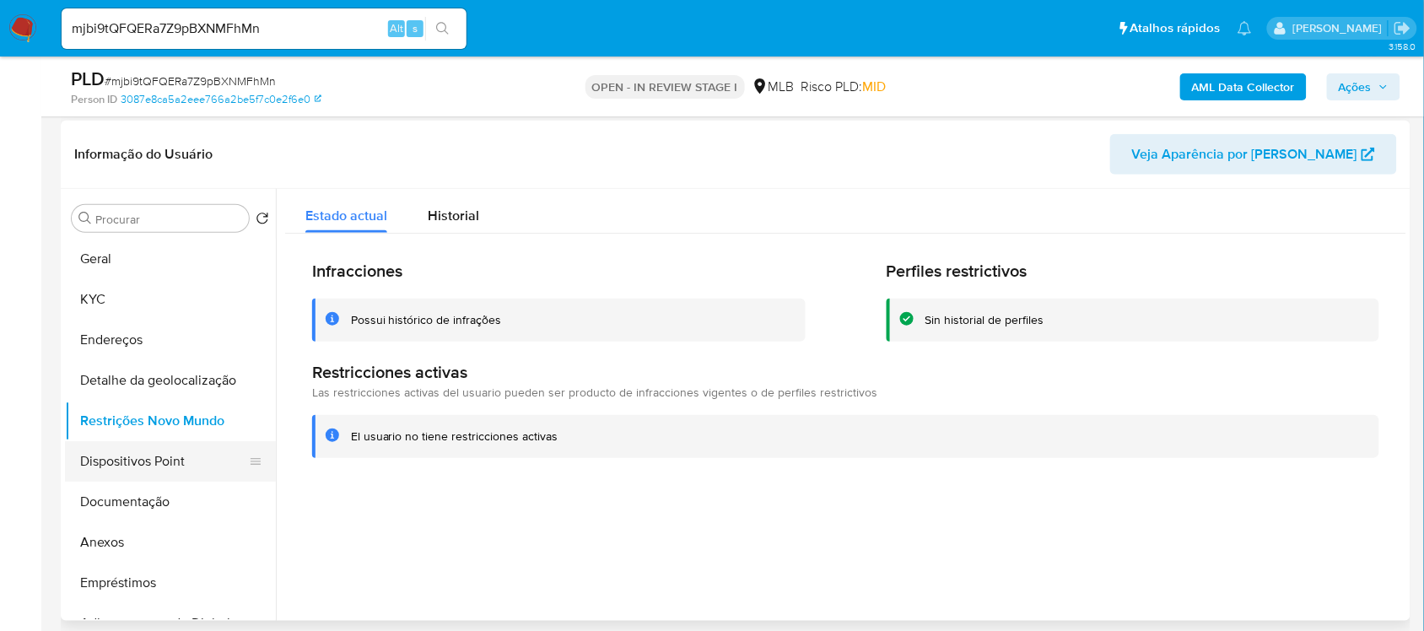
click at [158, 466] on button "Dispositivos Point" at bounding box center [163, 461] width 197 height 40
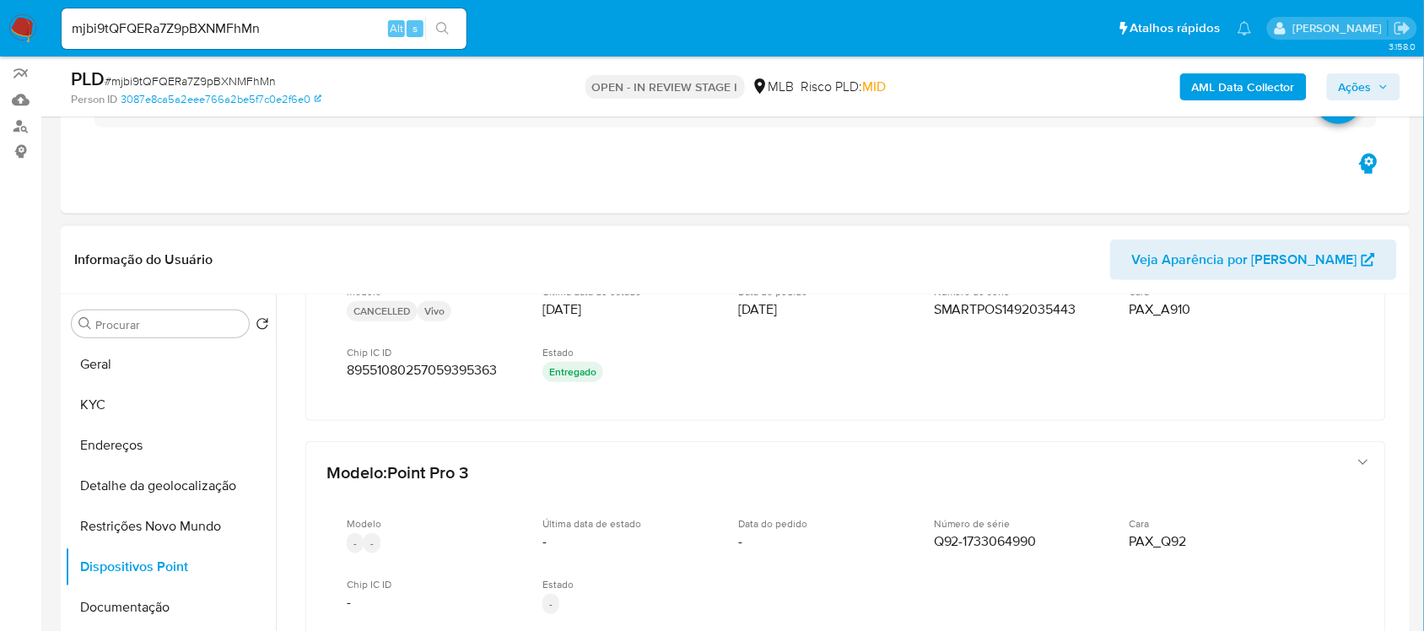
scroll to position [0, 0]
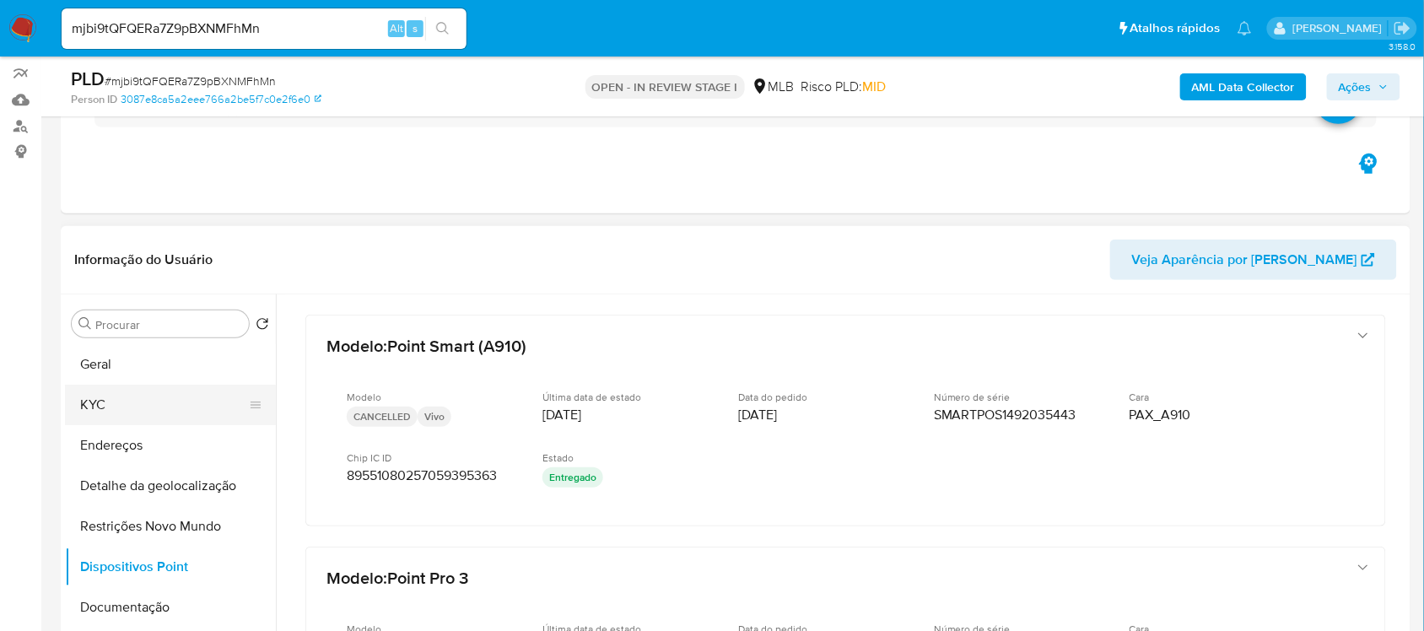
click at [101, 394] on button "KYC" at bounding box center [163, 405] width 197 height 40
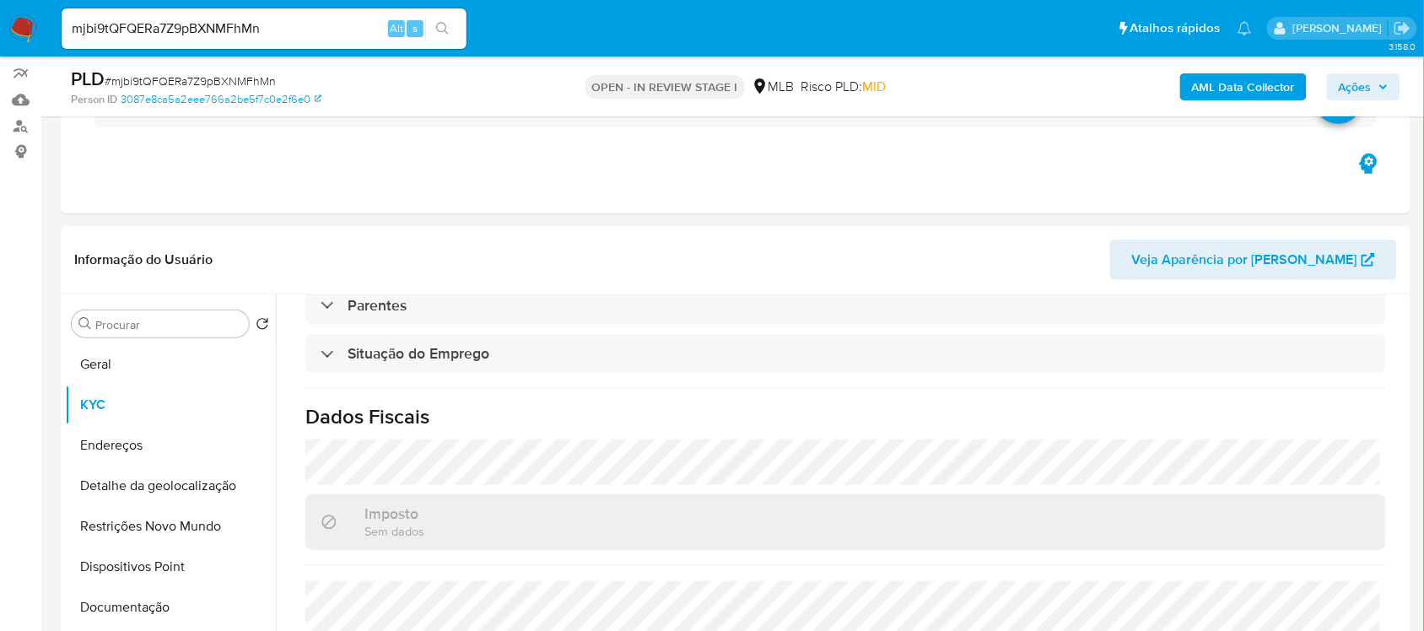
scroll to position [738, 0]
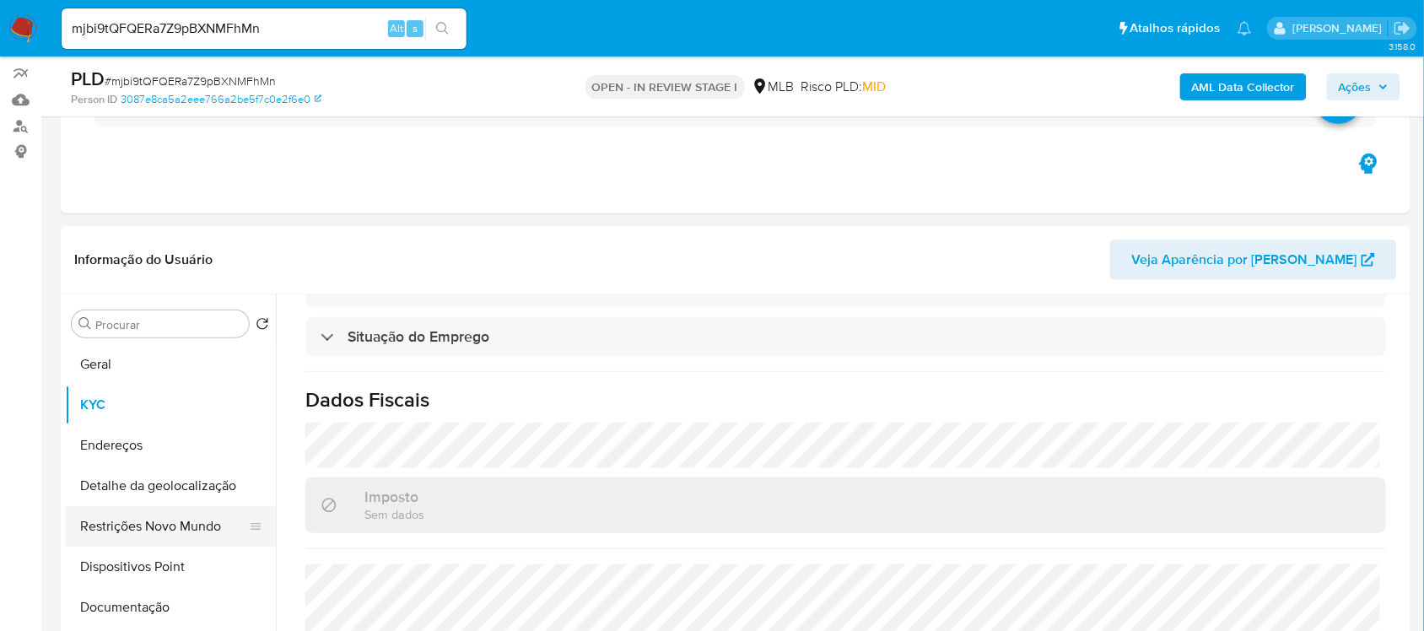
click at [159, 529] on button "Restrições Novo Mundo" at bounding box center [163, 526] width 197 height 40
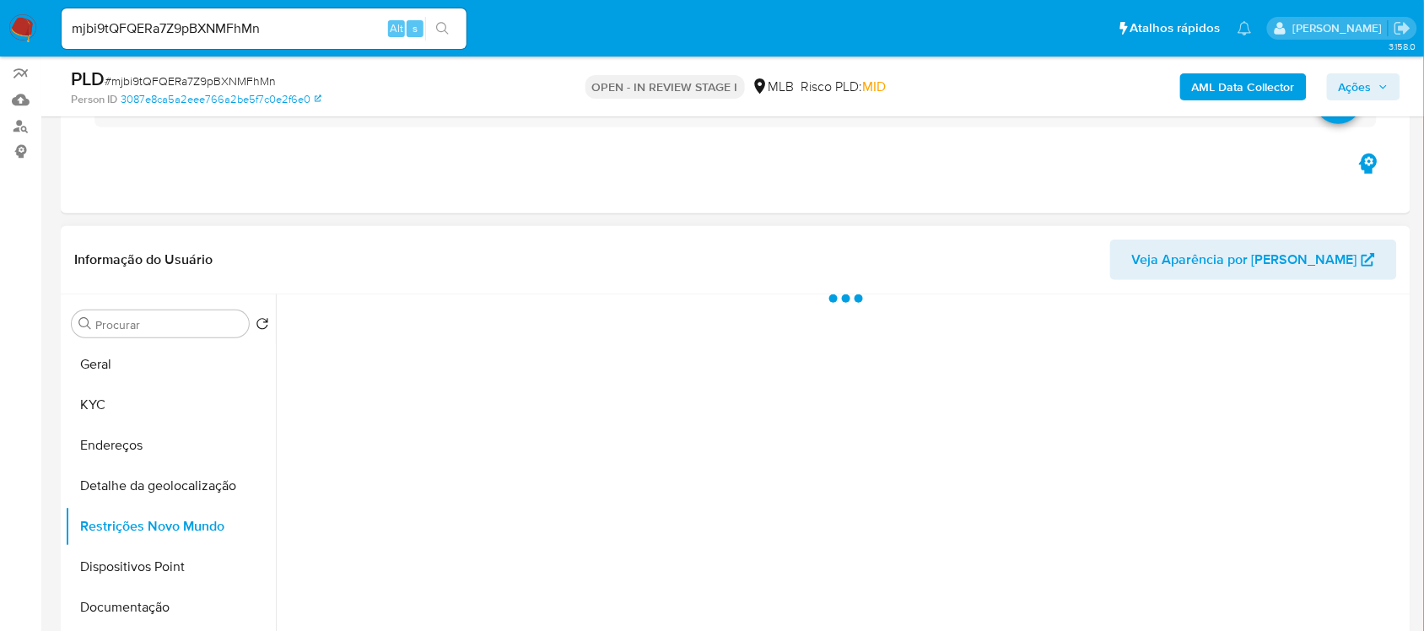
scroll to position [0, 0]
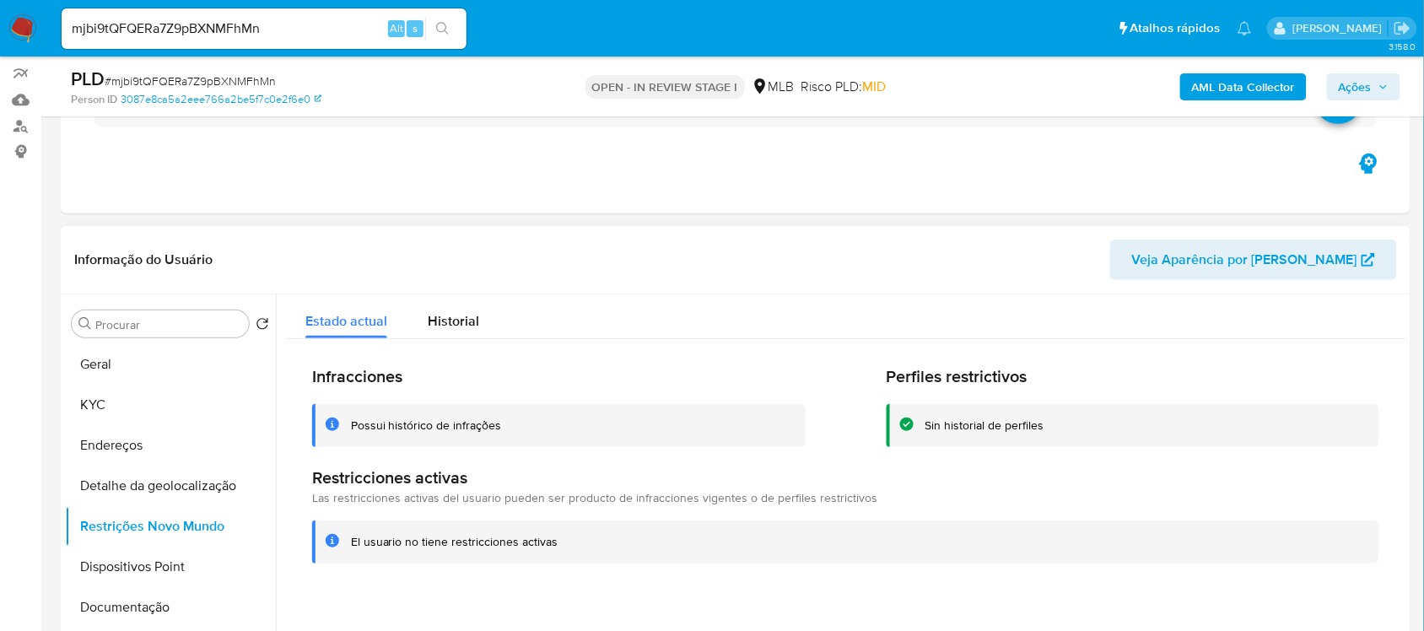
drag, startPoint x: 352, startPoint y: 542, endPoint x: 558, endPoint y: 547, distance: 206.7
click at [570, 544] on div "El usuario no tiene restricciones activas" at bounding box center [858, 542] width 1015 height 16
click at [118, 369] on button "Geral" at bounding box center [163, 364] width 197 height 40
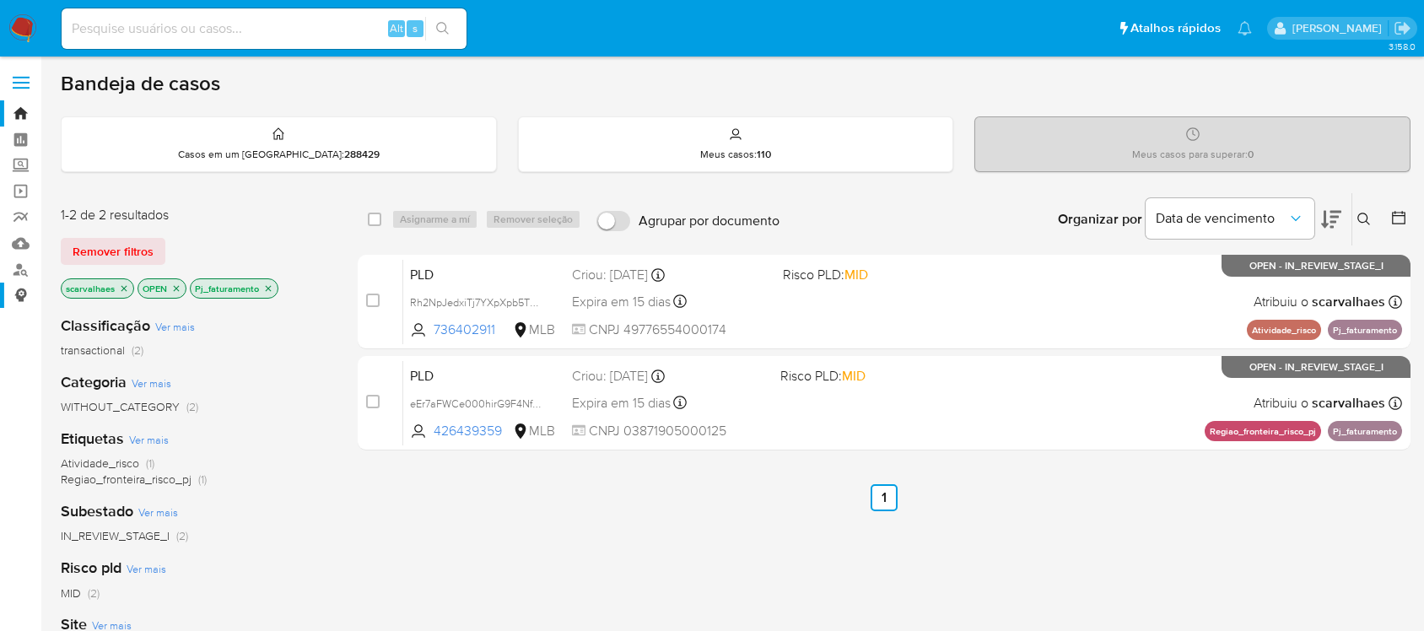
scroll to position [105, 0]
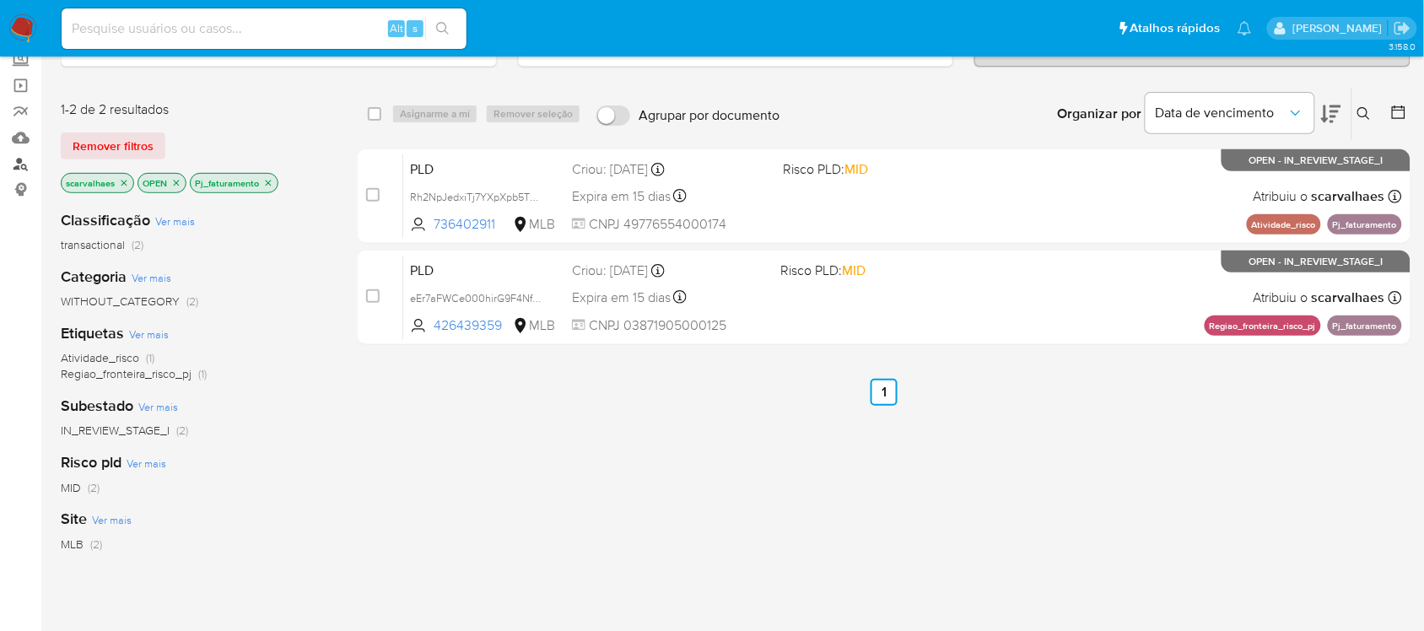
click at [18, 158] on link "Localizador de pessoas" at bounding box center [100, 164] width 201 height 26
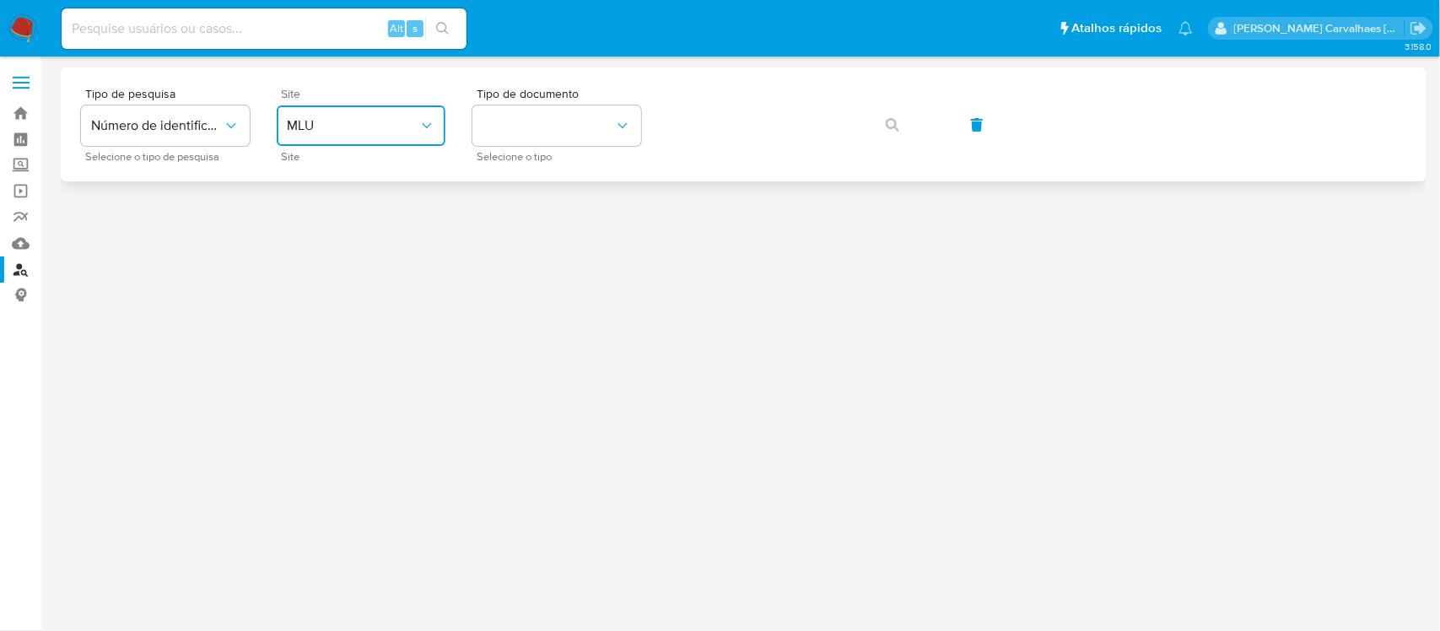
click at [422, 128] on icon "site_id" at bounding box center [426, 125] width 17 height 17
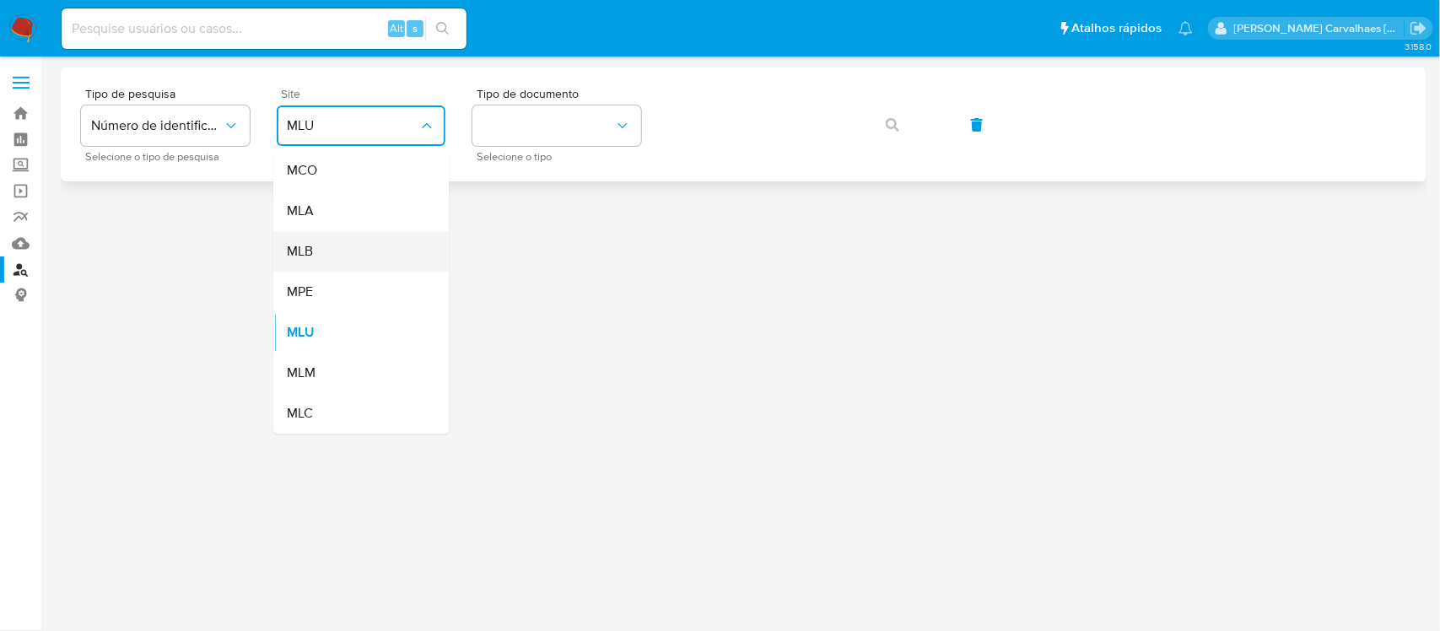
click at [352, 253] on div "MLB" at bounding box center [356, 252] width 138 height 40
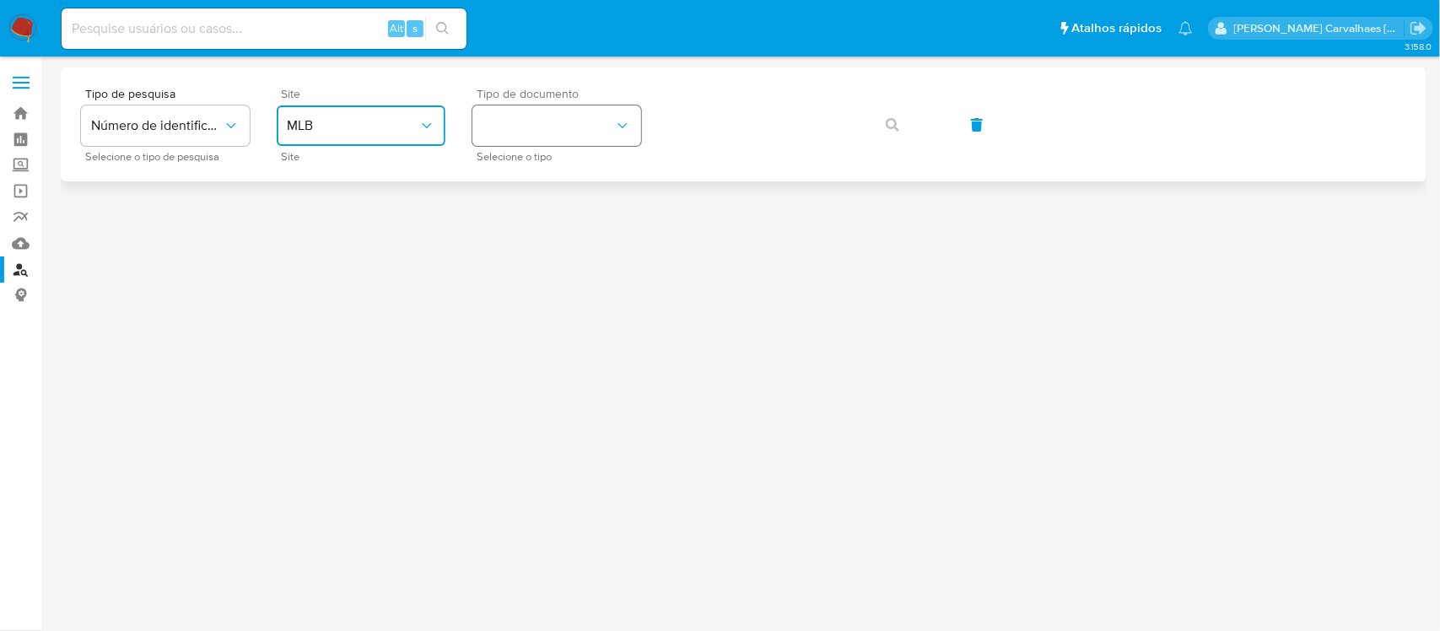
click at [595, 115] on button "identificationType" at bounding box center [556, 125] width 169 height 40
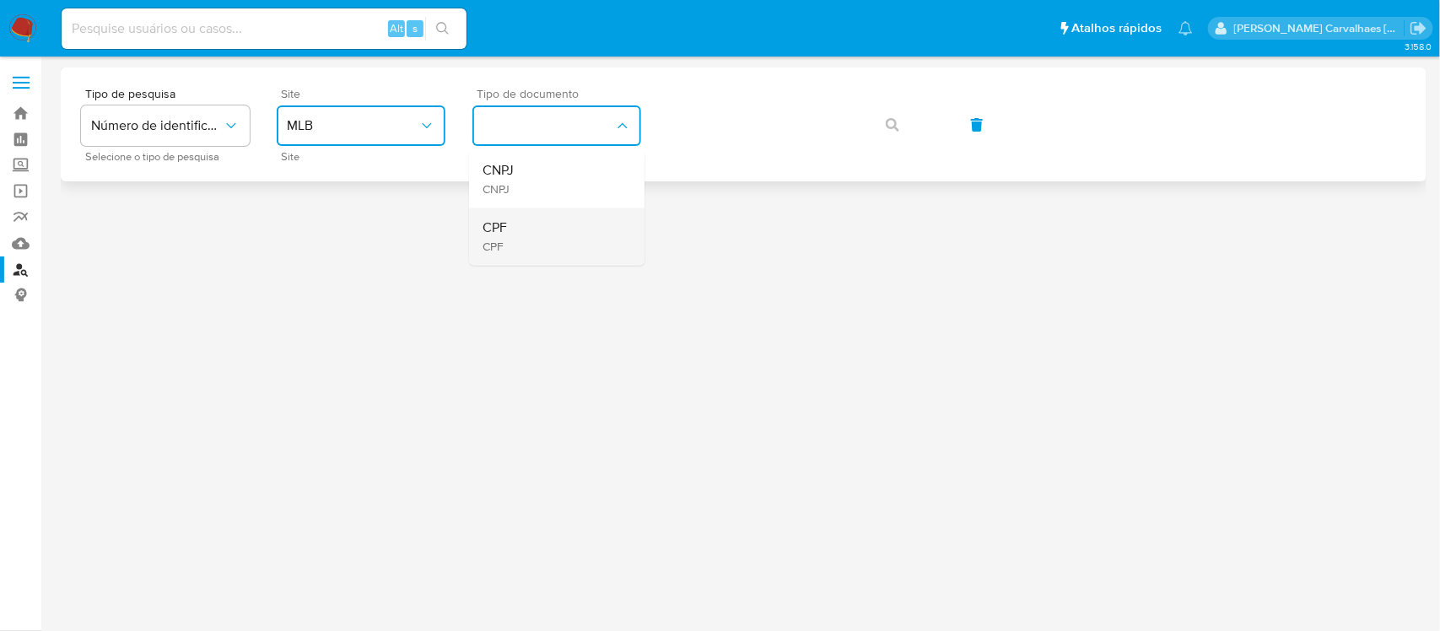
click at [523, 229] on div "CPF CPF" at bounding box center [551, 236] width 138 height 57
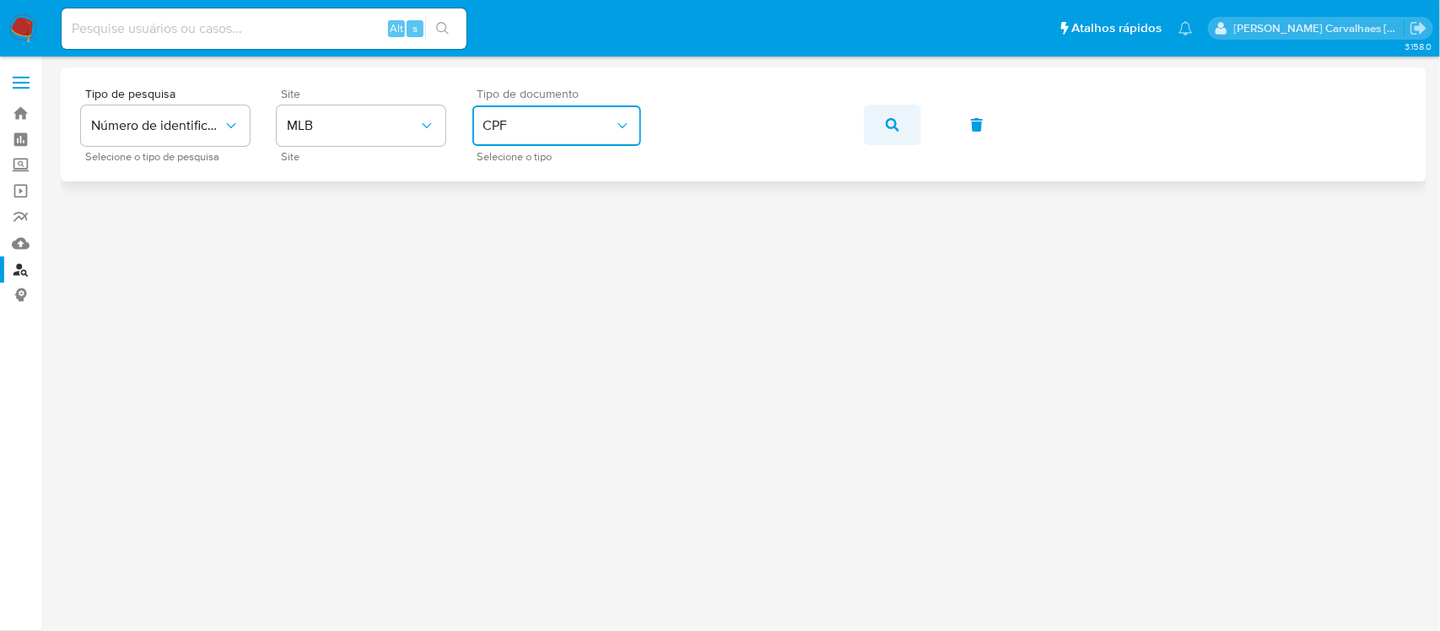
click at [886, 128] on icon "button" at bounding box center [892, 124] width 13 height 13
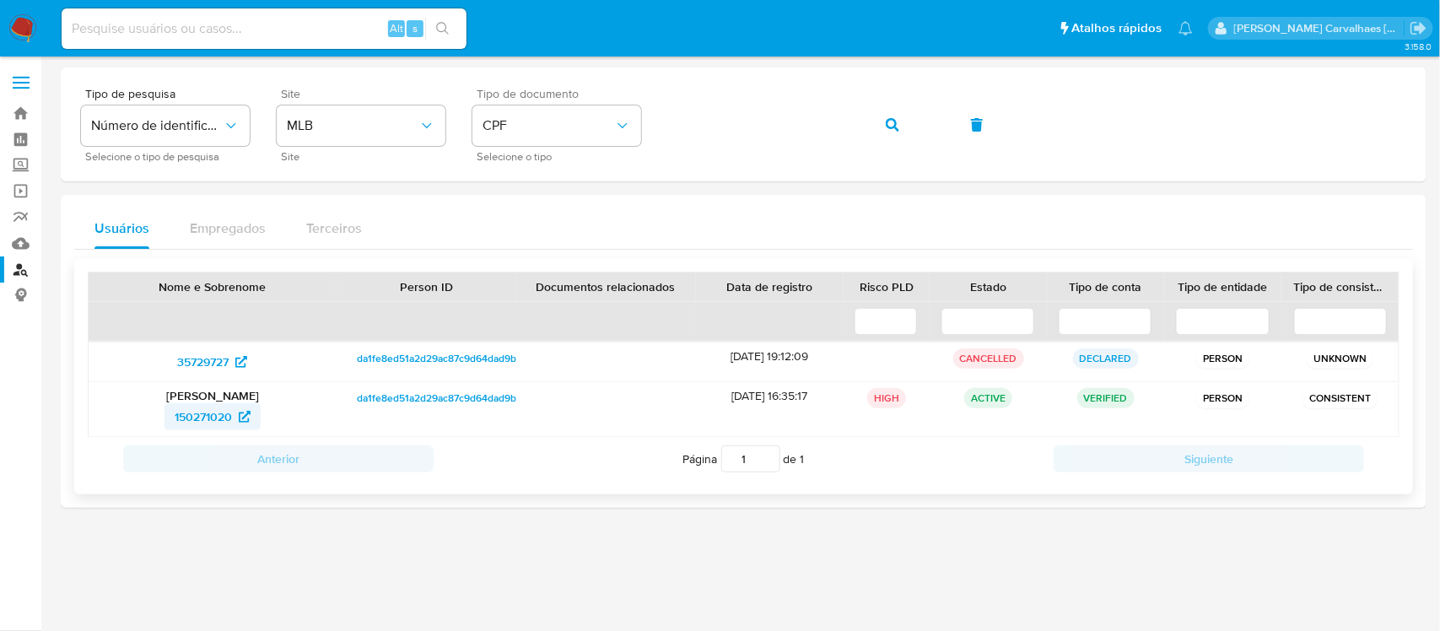
click at [195, 418] on span "150271020" at bounding box center [203, 416] width 57 height 27
click at [634, 115] on div "Tipo de pesquisa Número de identificação Selecione o tipo de pesquisa Site MLB …" at bounding box center [743, 124] width 1325 height 73
click at [879, 127] on button "button" at bounding box center [892, 125] width 57 height 40
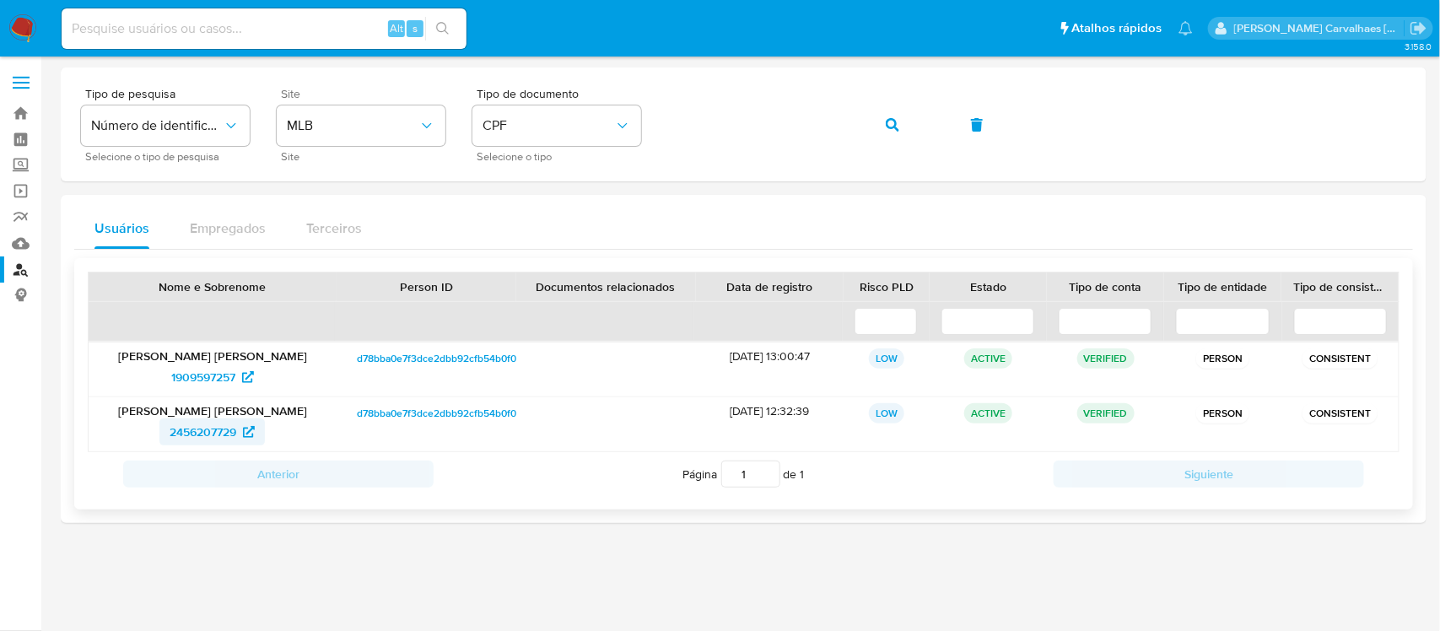
click at [215, 424] on span "2456207729" at bounding box center [203, 431] width 67 height 27
click at [179, 372] on span "1909597257" at bounding box center [203, 377] width 64 height 27
click at [23, 106] on link "Bandeja" at bounding box center [100, 113] width 201 height 26
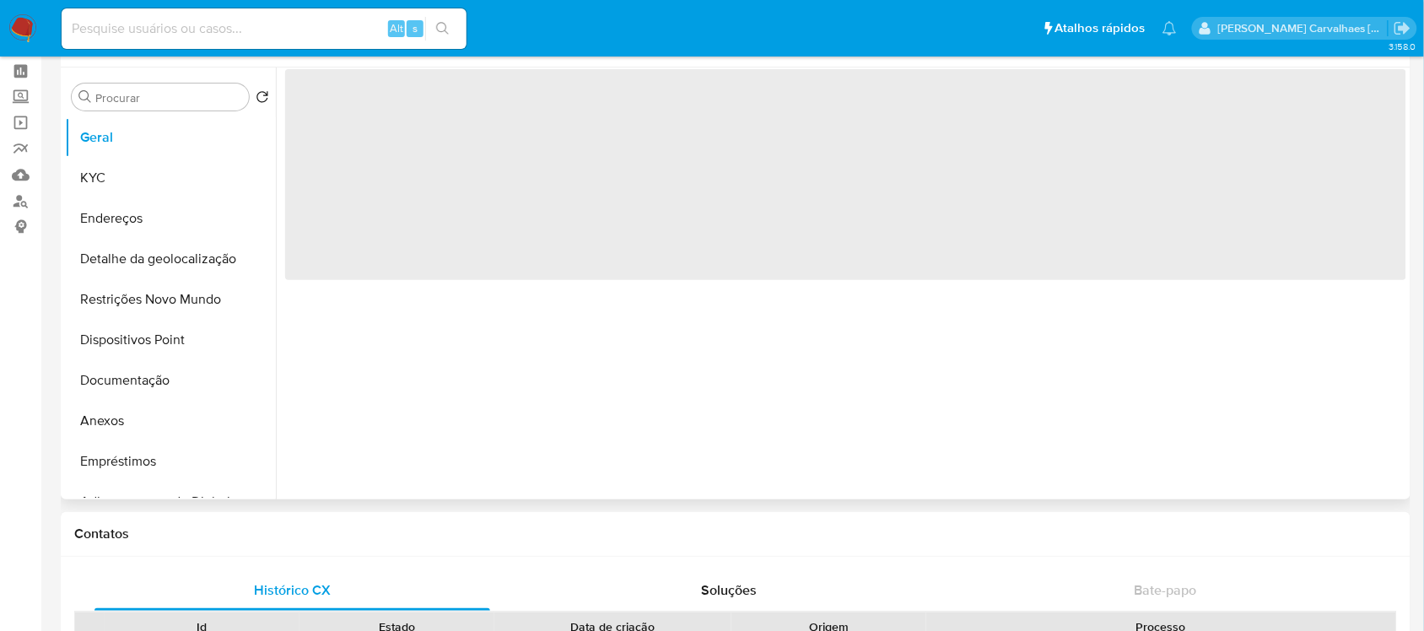
scroll to position [105, 0]
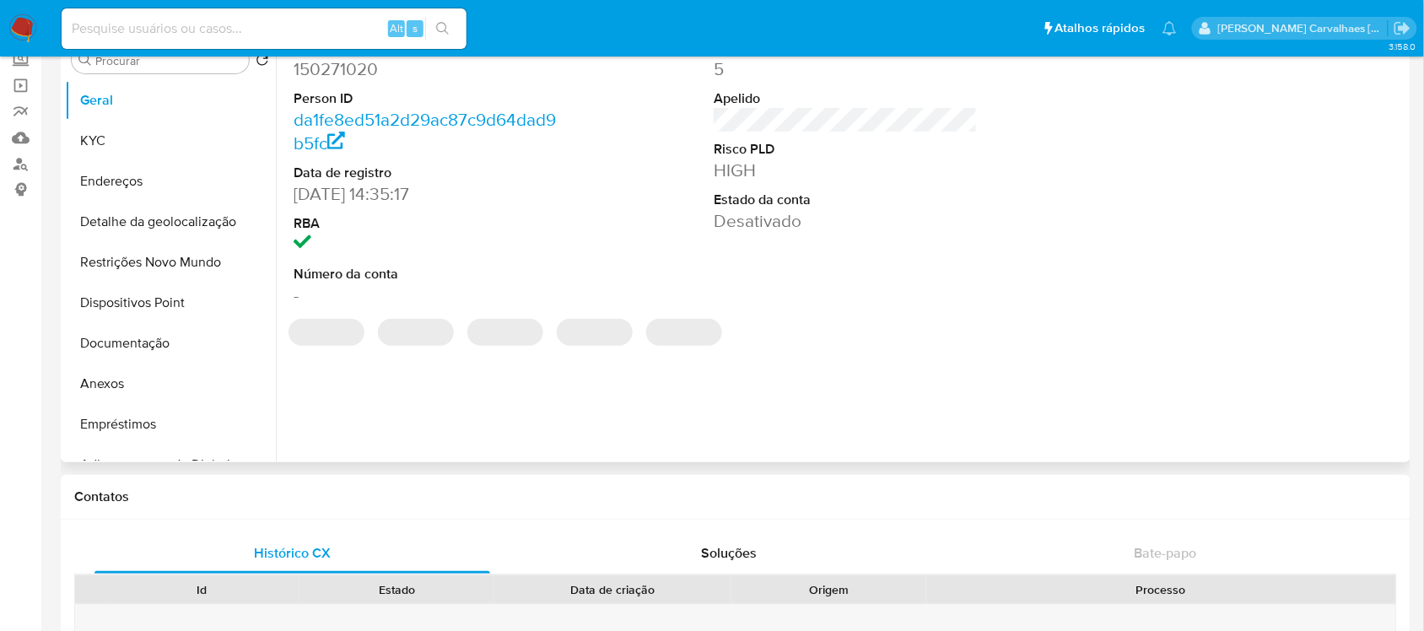
select select "10"
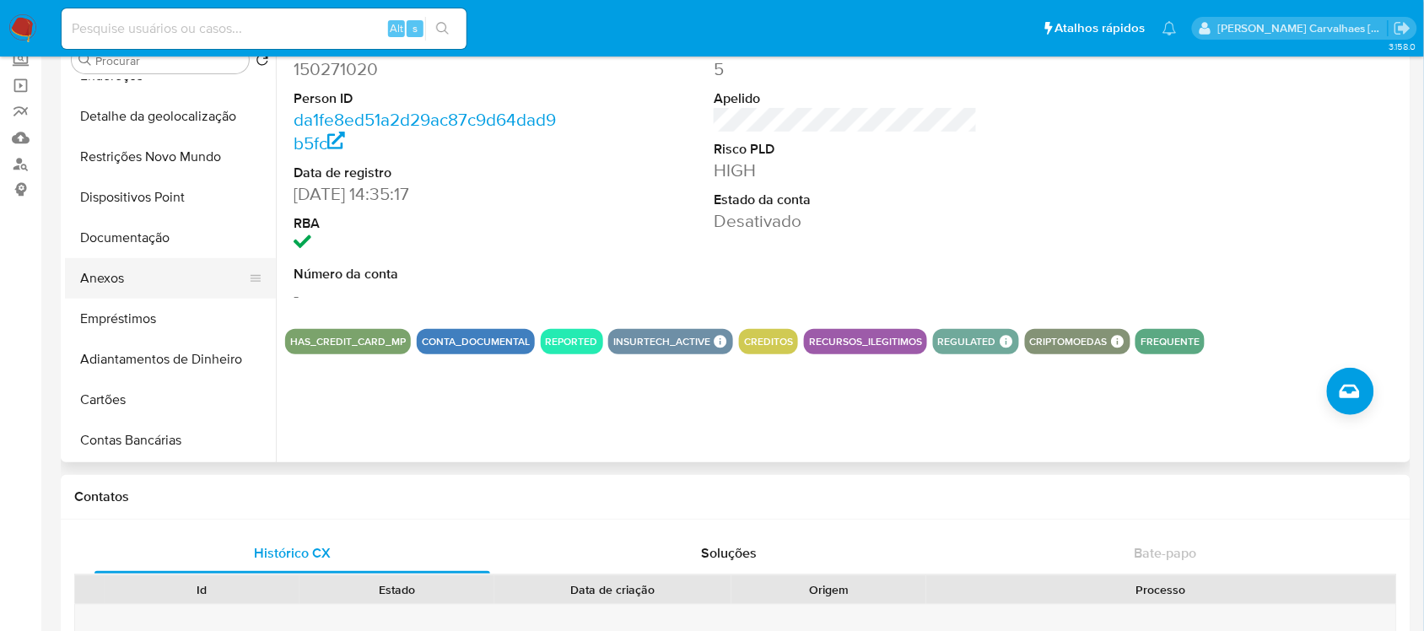
click at [133, 281] on button "Anexos" at bounding box center [163, 278] width 197 height 40
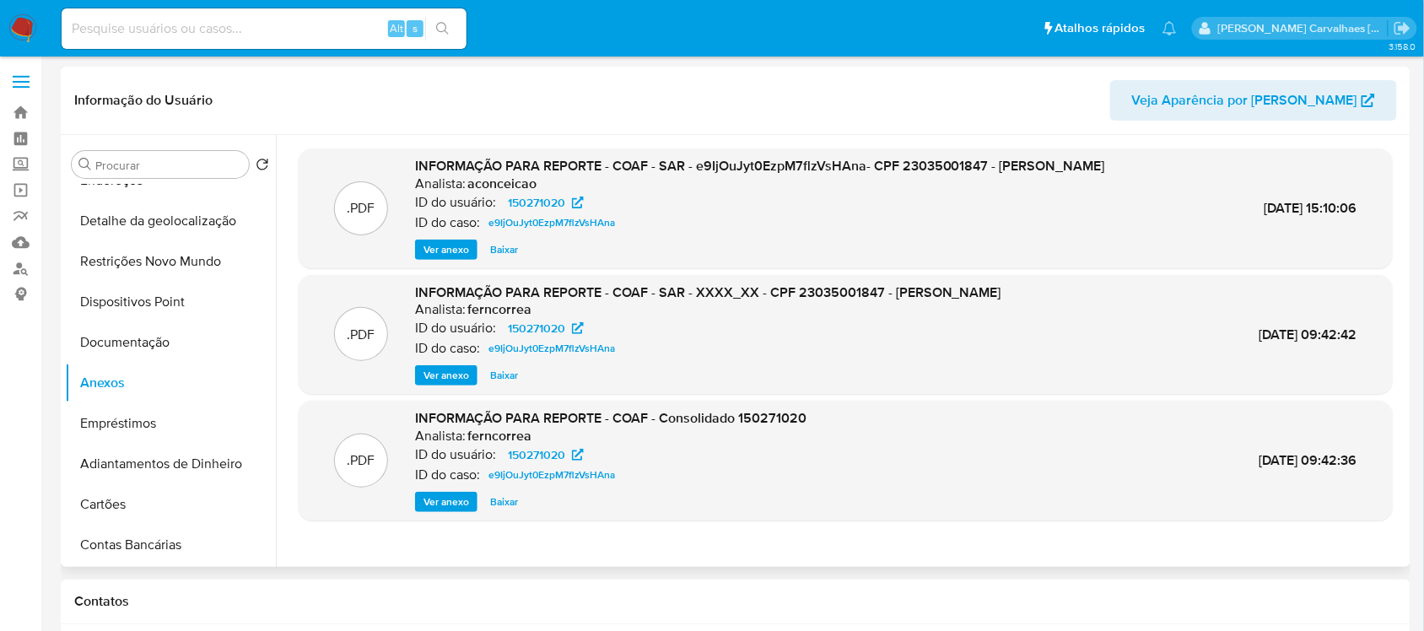
scroll to position [0, 0]
click at [450, 255] on span "Ver anexo" at bounding box center [446, 250] width 46 height 17
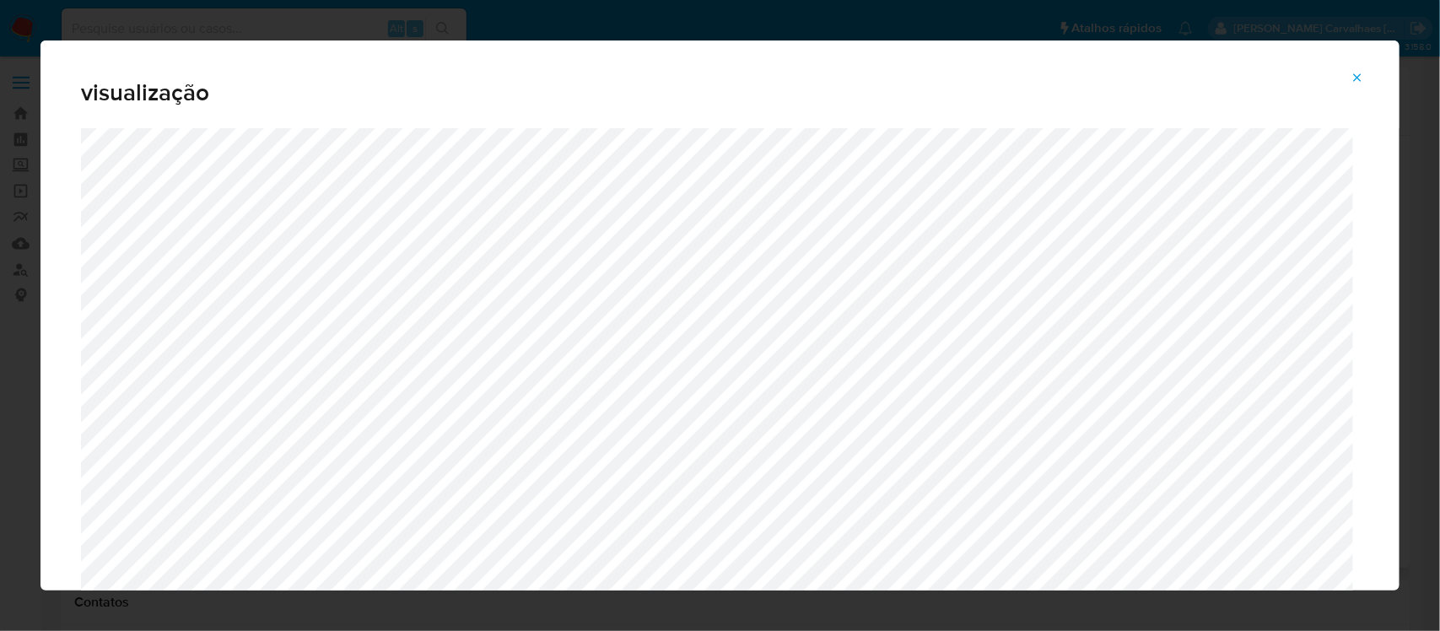
click at [1360, 76] on icon "Attachment preview" at bounding box center [1356, 77] width 13 height 13
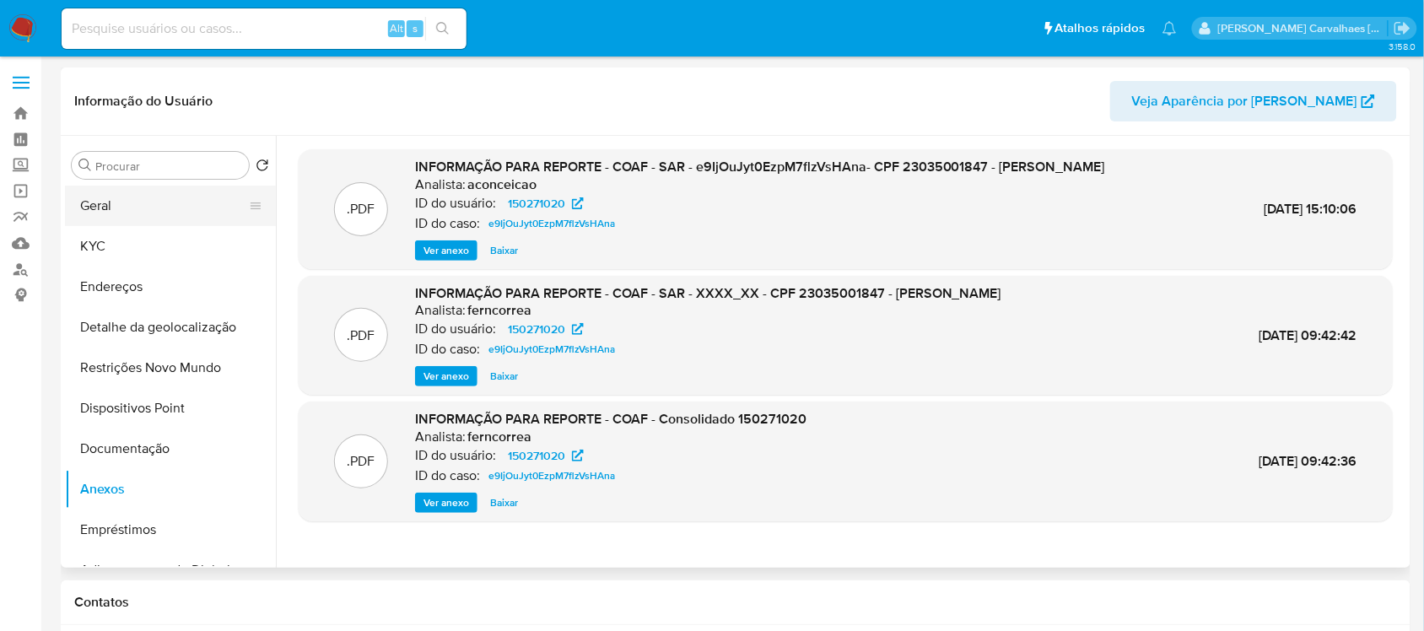
click at [124, 207] on button "Geral" at bounding box center [163, 206] width 197 height 40
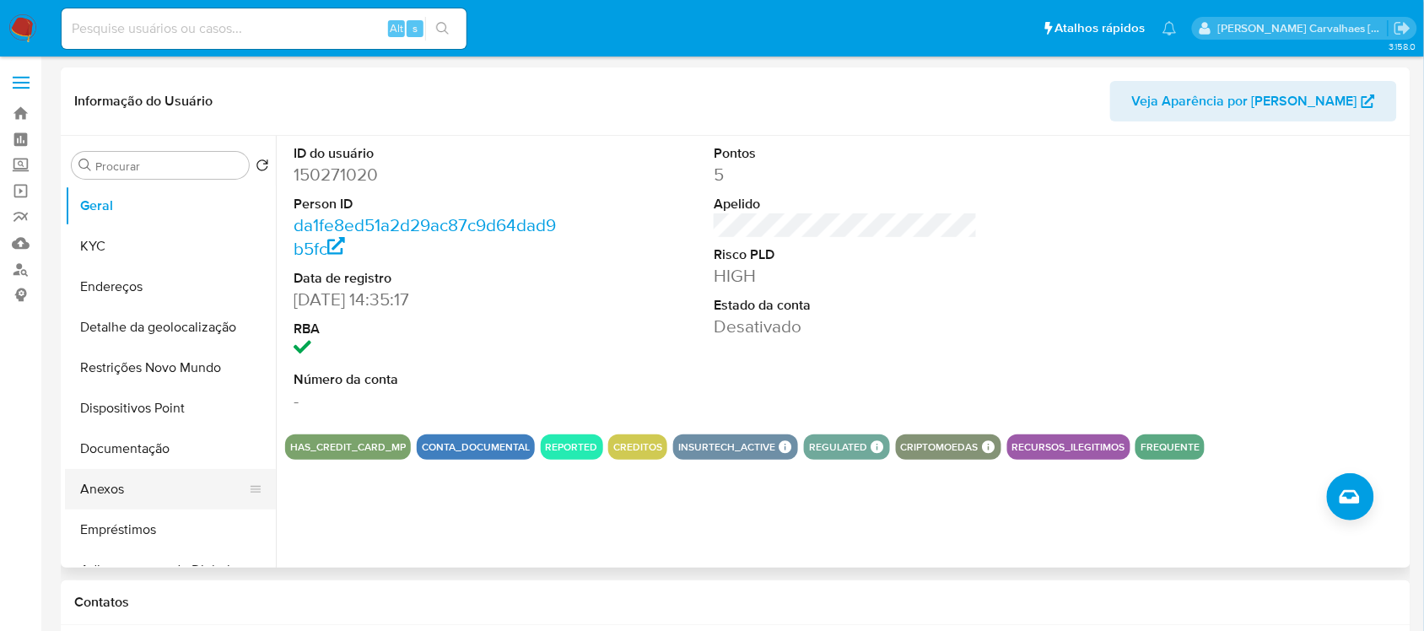
click at [106, 485] on button "Anexos" at bounding box center [163, 489] width 197 height 40
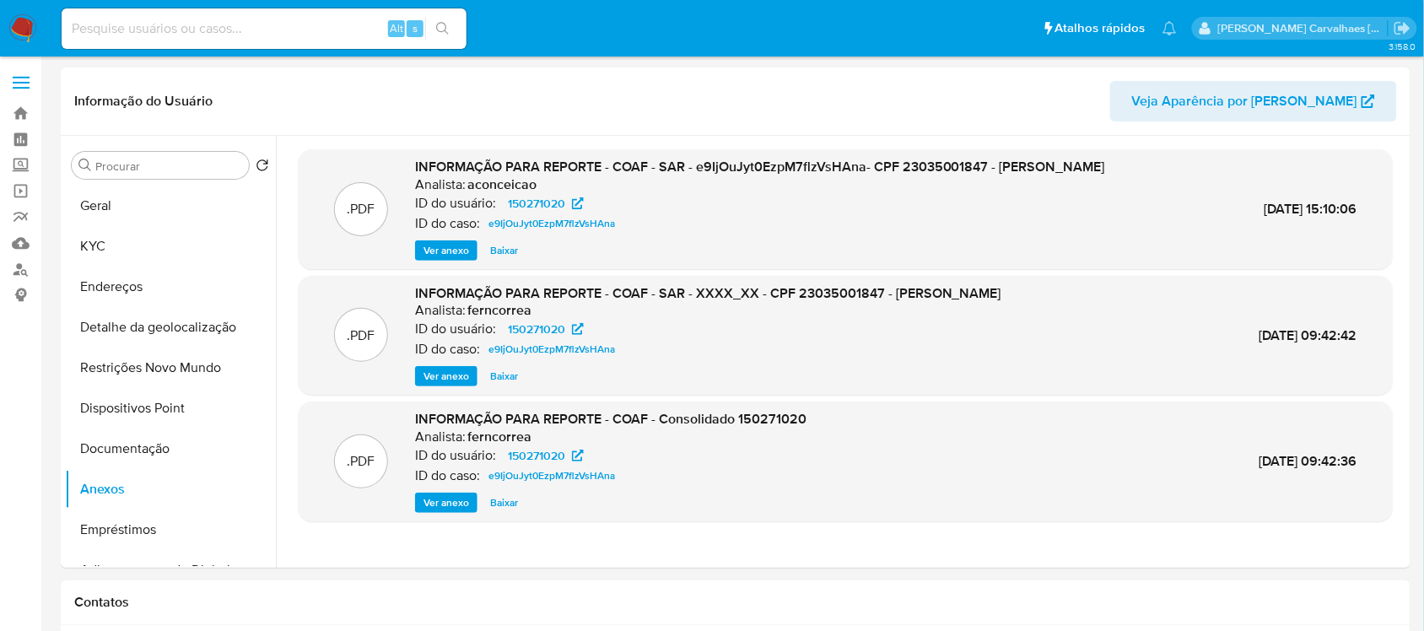
click at [461, 242] on span "Ver anexo" at bounding box center [446, 250] width 46 height 17
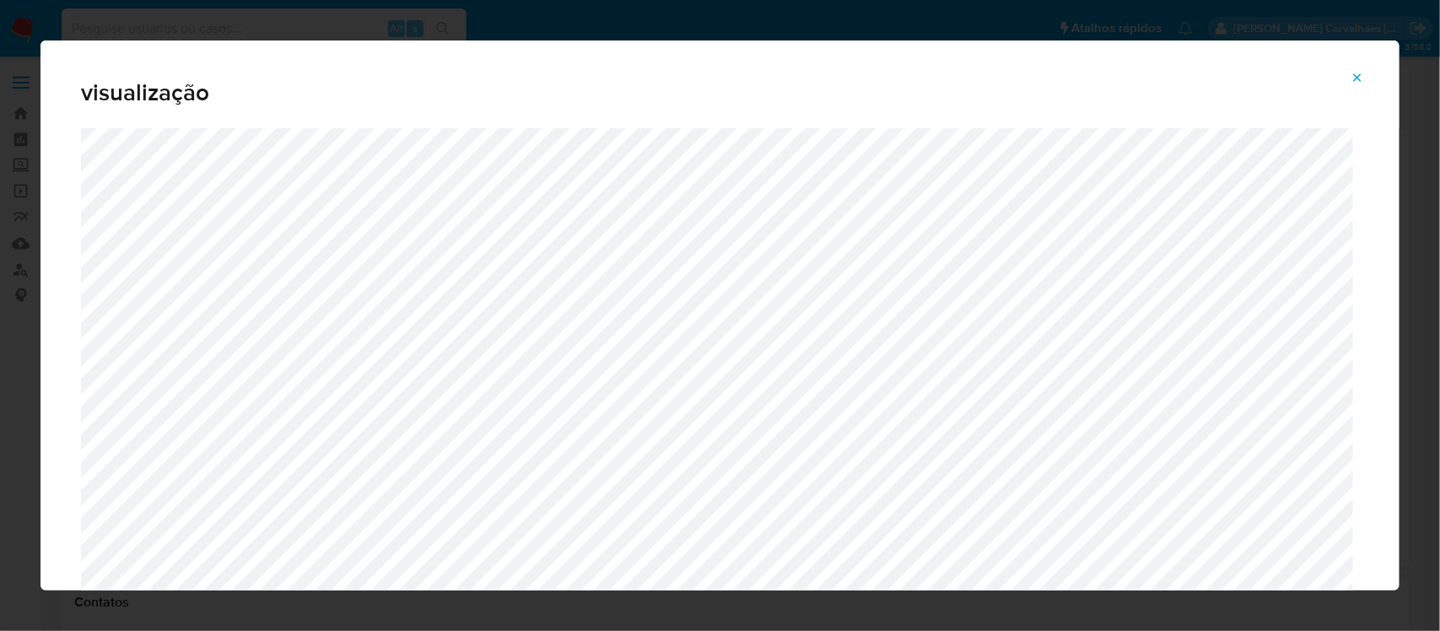
click at [1362, 78] on icon "Attachment preview" at bounding box center [1356, 77] width 13 height 13
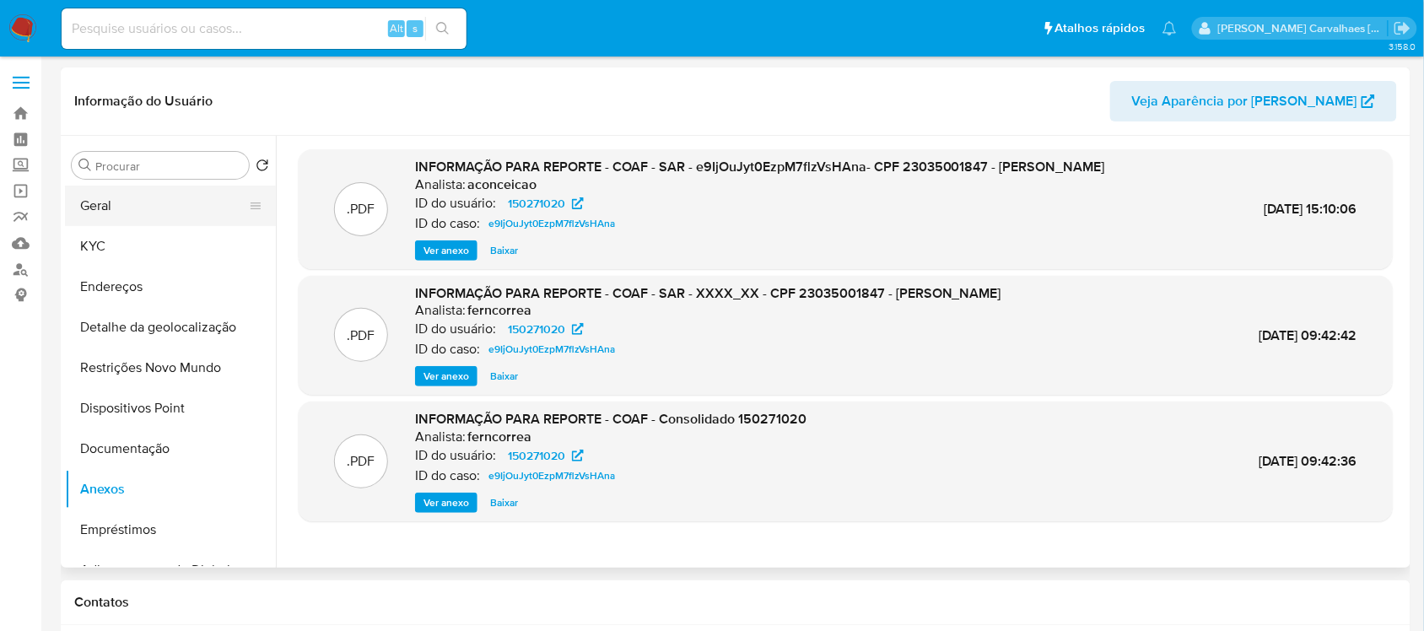
click at [216, 213] on button "Geral" at bounding box center [163, 206] width 197 height 40
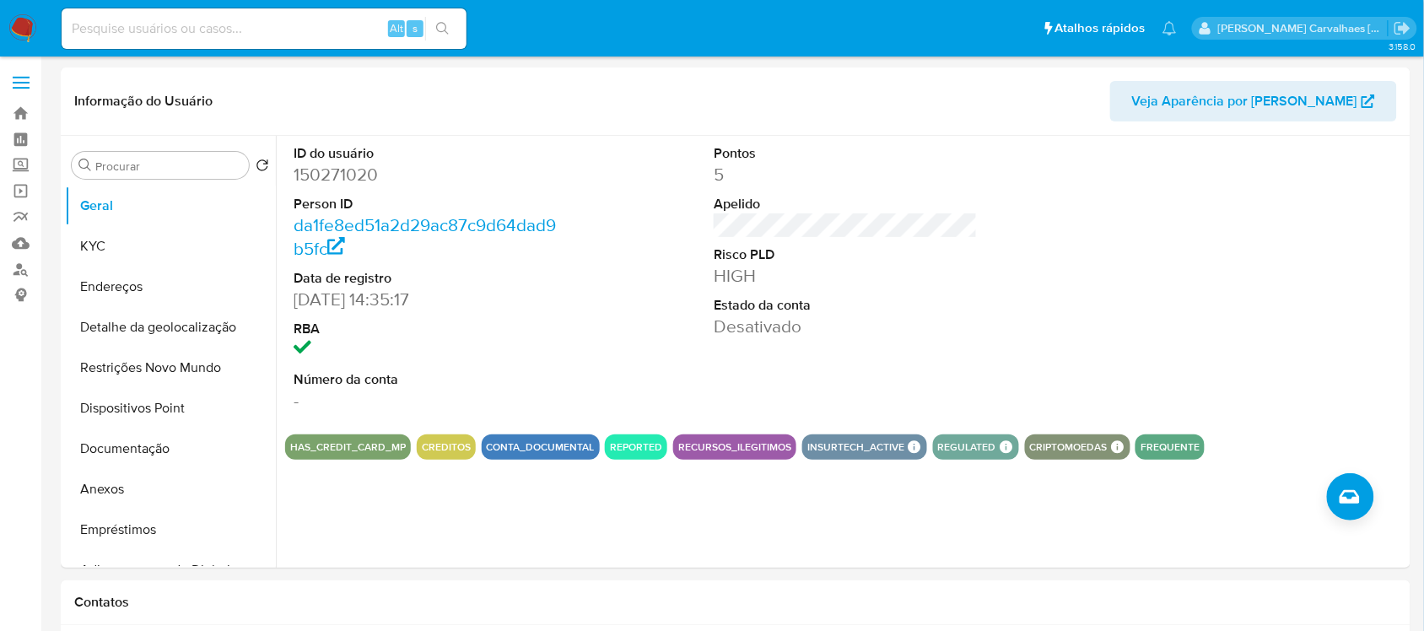
click at [764, 323] on dd "Desativado" at bounding box center [845, 327] width 263 height 24
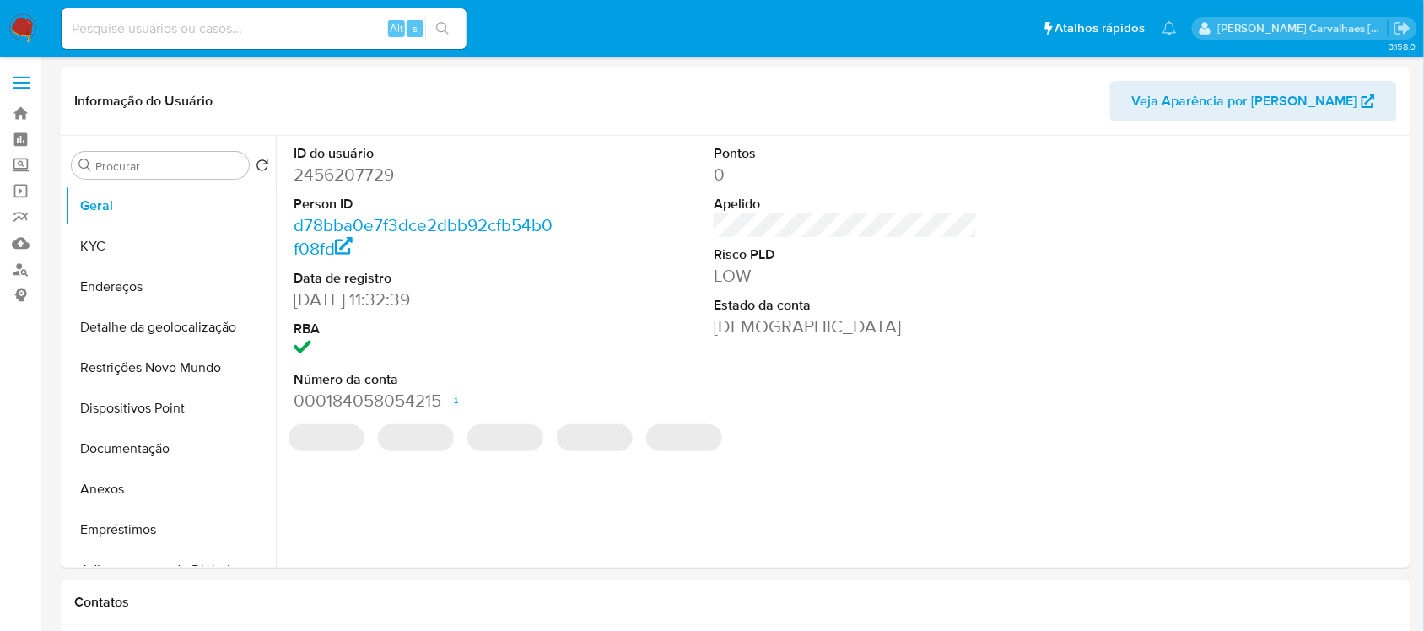
select select "10"
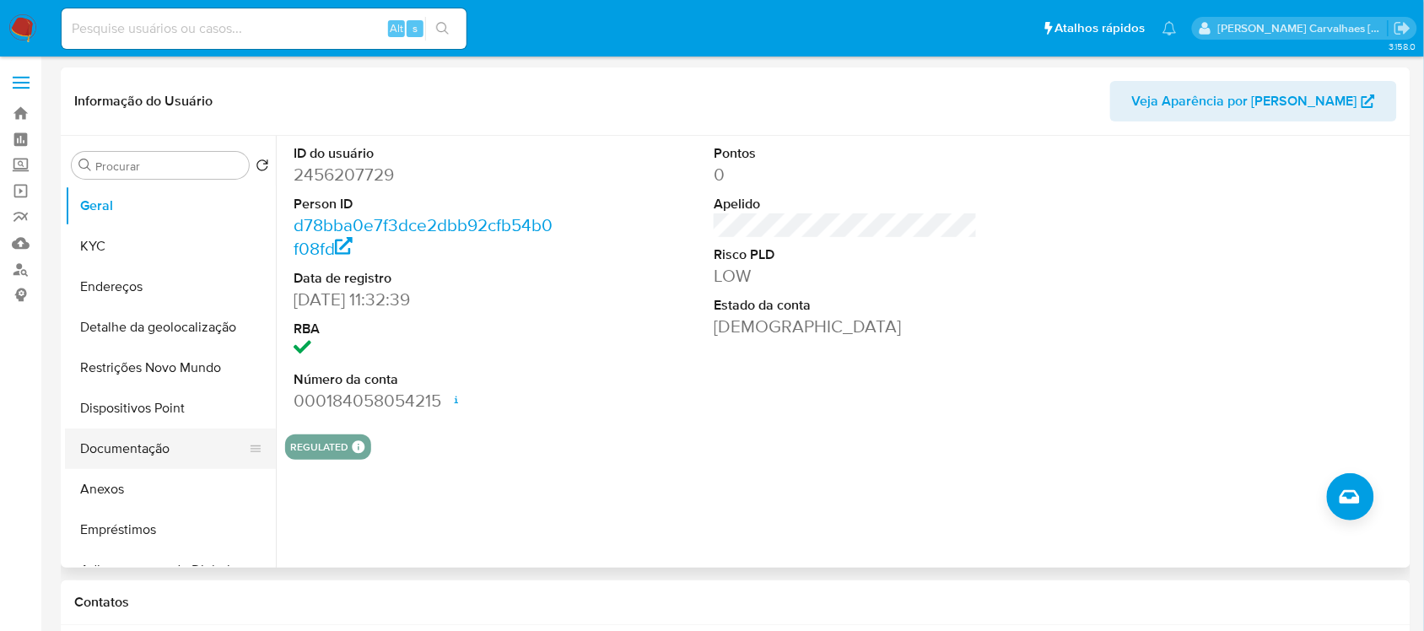
click at [162, 449] on button "Documentação" at bounding box center [163, 448] width 197 height 40
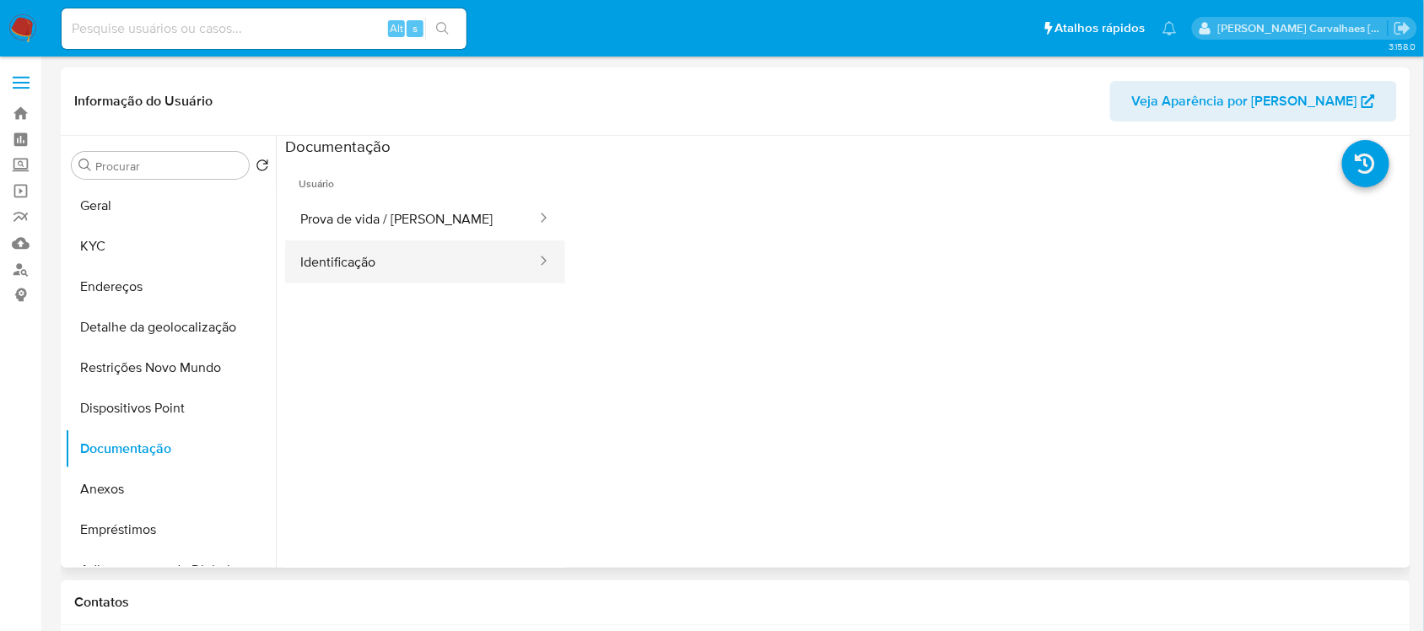
click at [363, 275] on button "Identificação" at bounding box center [411, 261] width 253 height 43
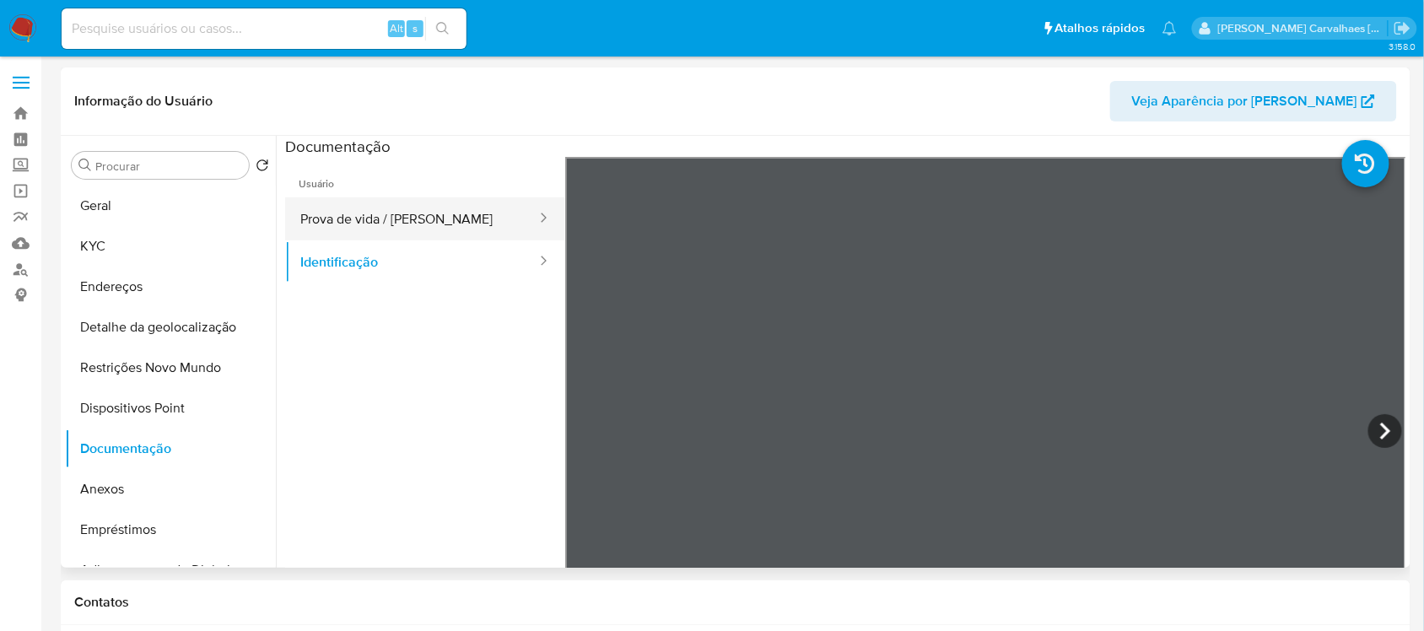
click at [399, 211] on button "Prova de vida / [PERSON_NAME]" at bounding box center [411, 218] width 253 height 43
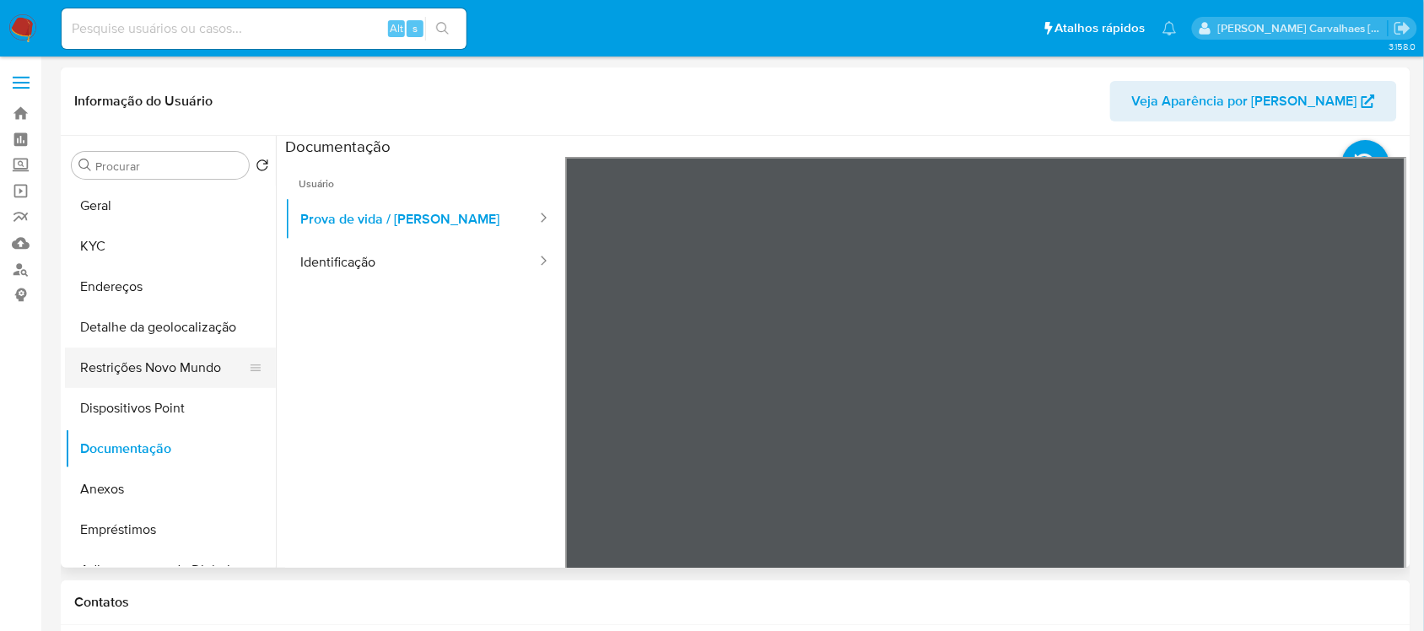
click at [166, 367] on button "Restrições Novo Mundo" at bounding box center [163, 367] width 197 height 40
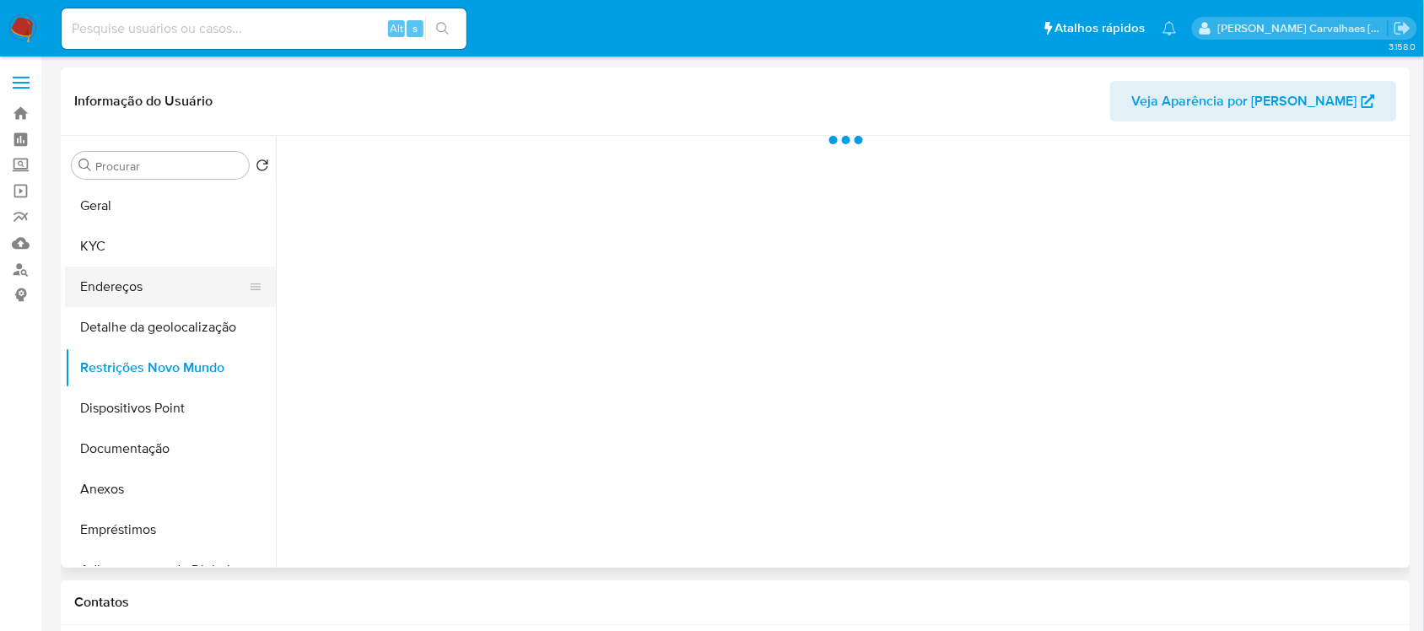
click at [159, 298] on button "Endereços" at bounding box center [163, 287] width 197 height 40
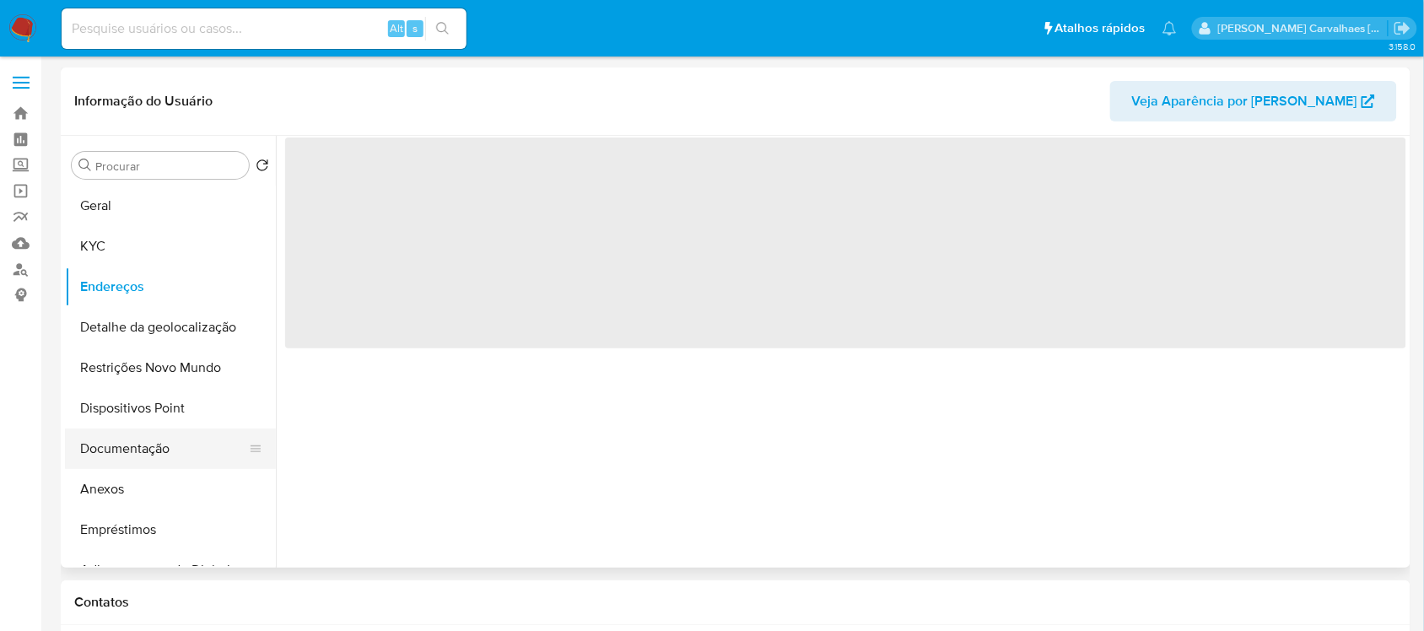
click at [129, 458] on button "Documentação" at bounding box center [163, 448] width 197 height 40
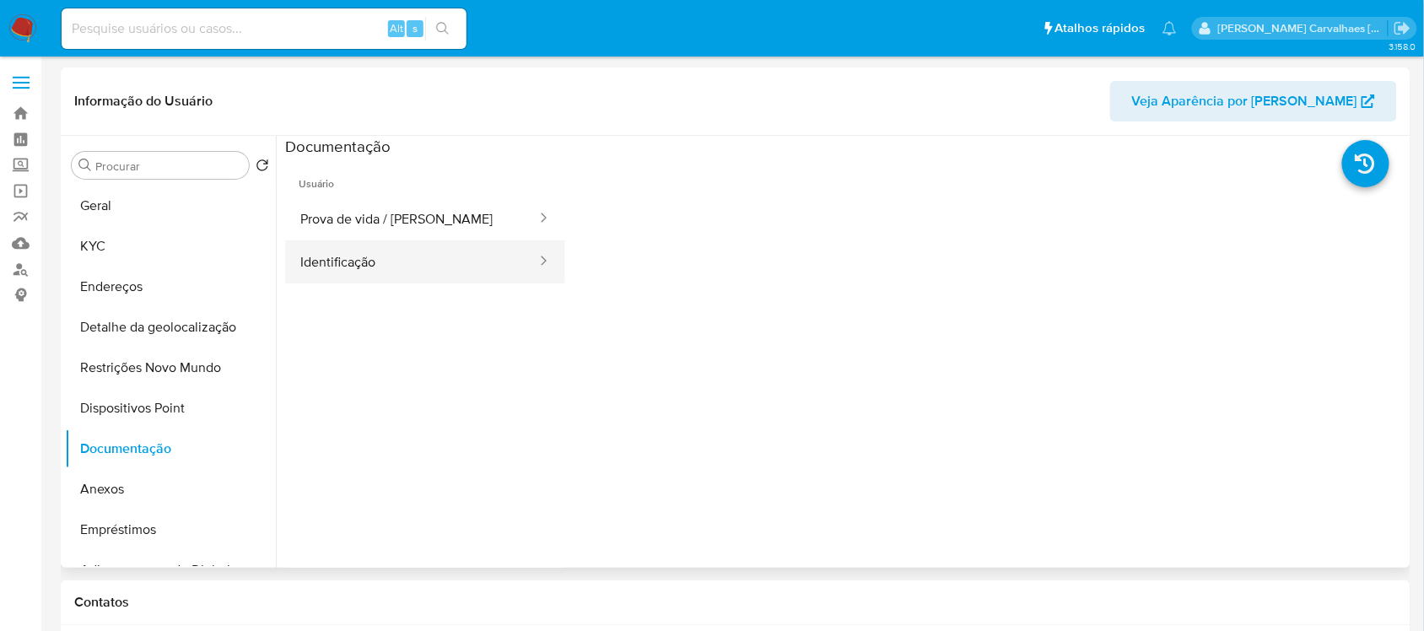
click at [416, 247] on button "Identificação" at bounding box center [411, 261] width 253 height 43
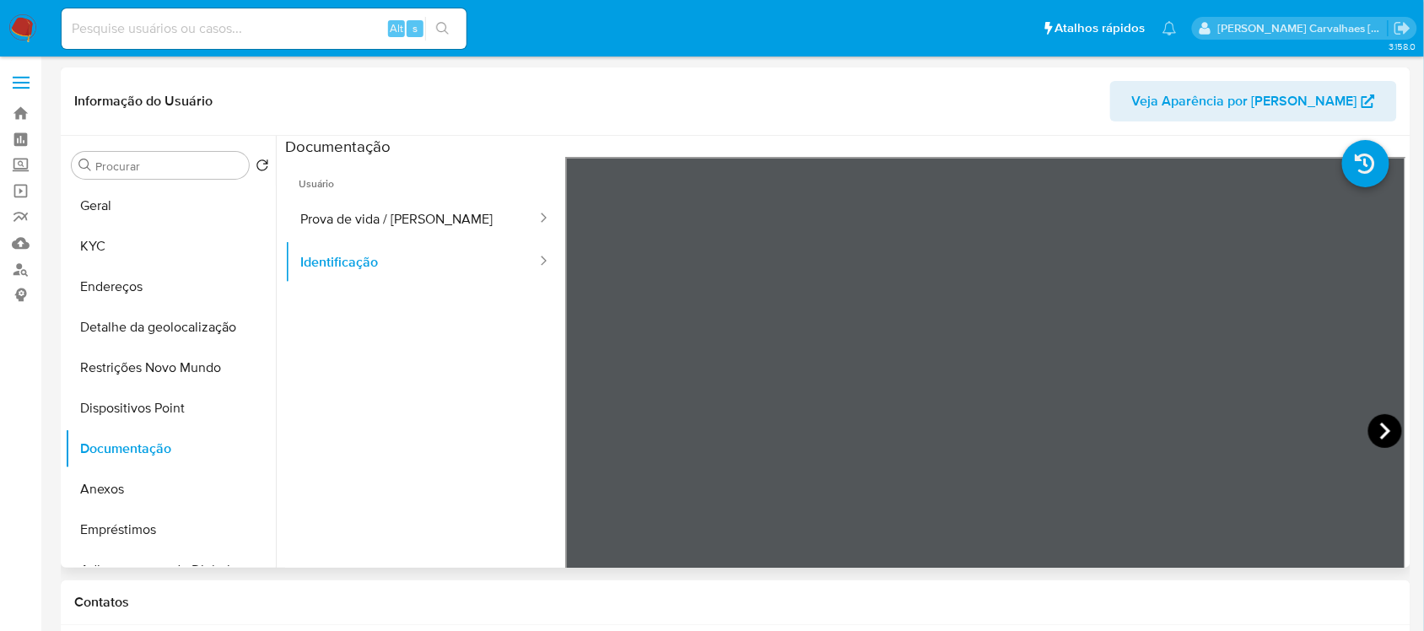
click at [1380, 427] on icon at bounding box center [1385, 431] width 10 height 17
click at [152, 209] on button "Geral" at bounding box center [163, 206] width 197 height 40
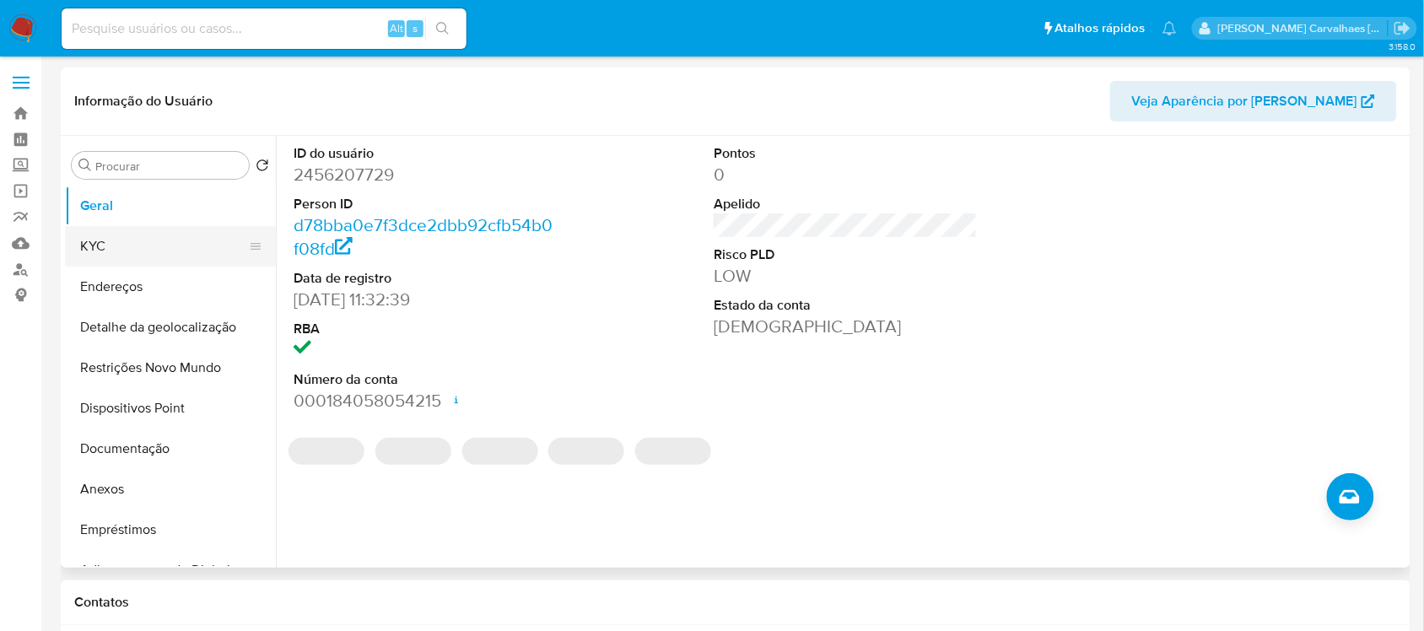
click at [142, 247] on button "KYC" at bounding box center [163, 246] width 197 height 40
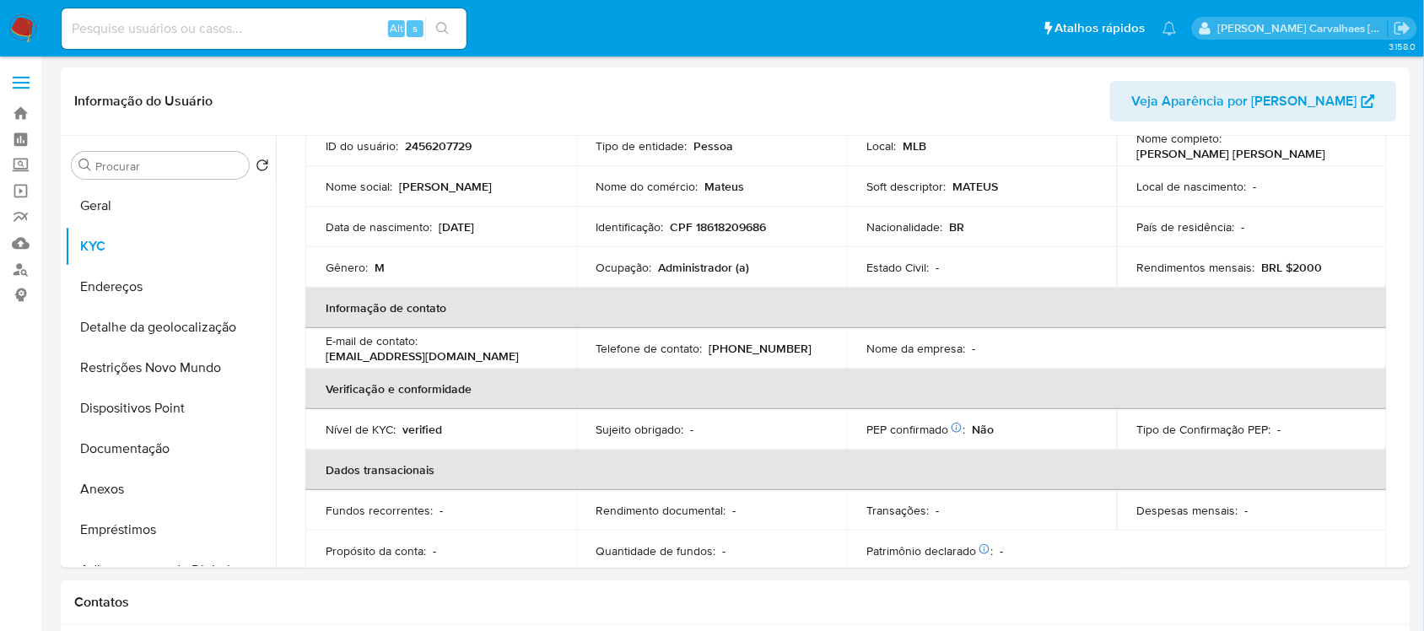
scroll to position [105, 0]
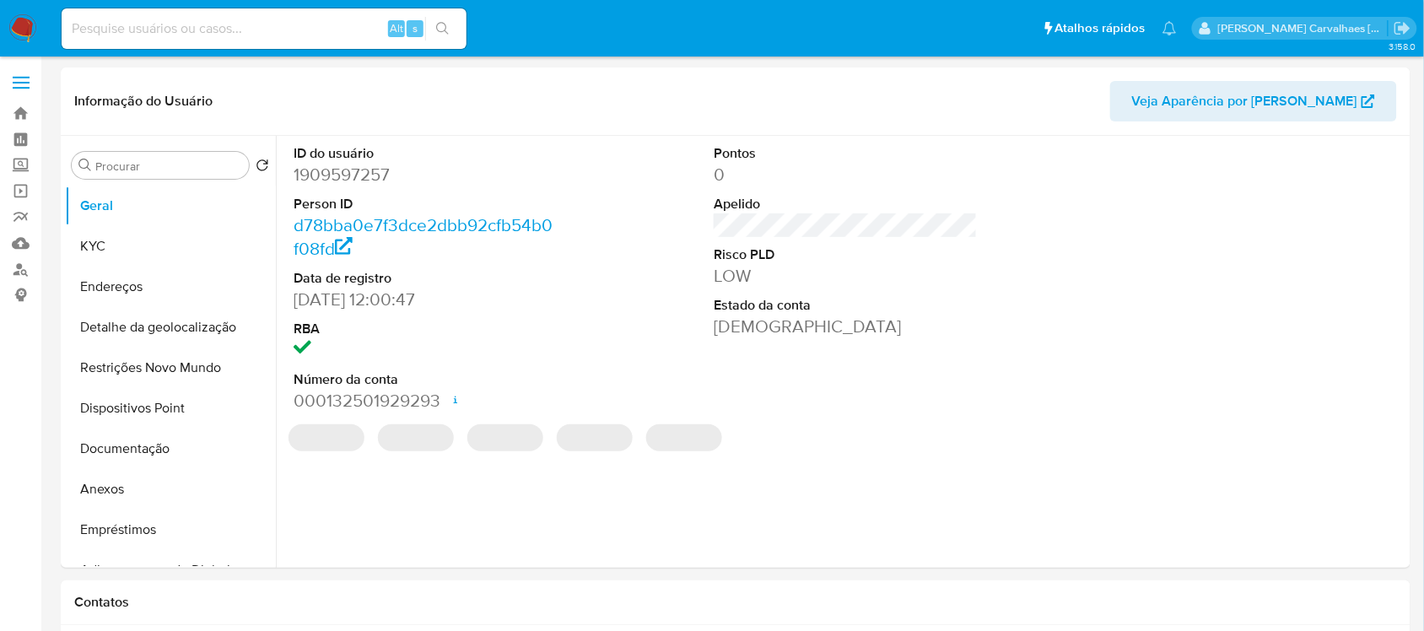
select select "10"
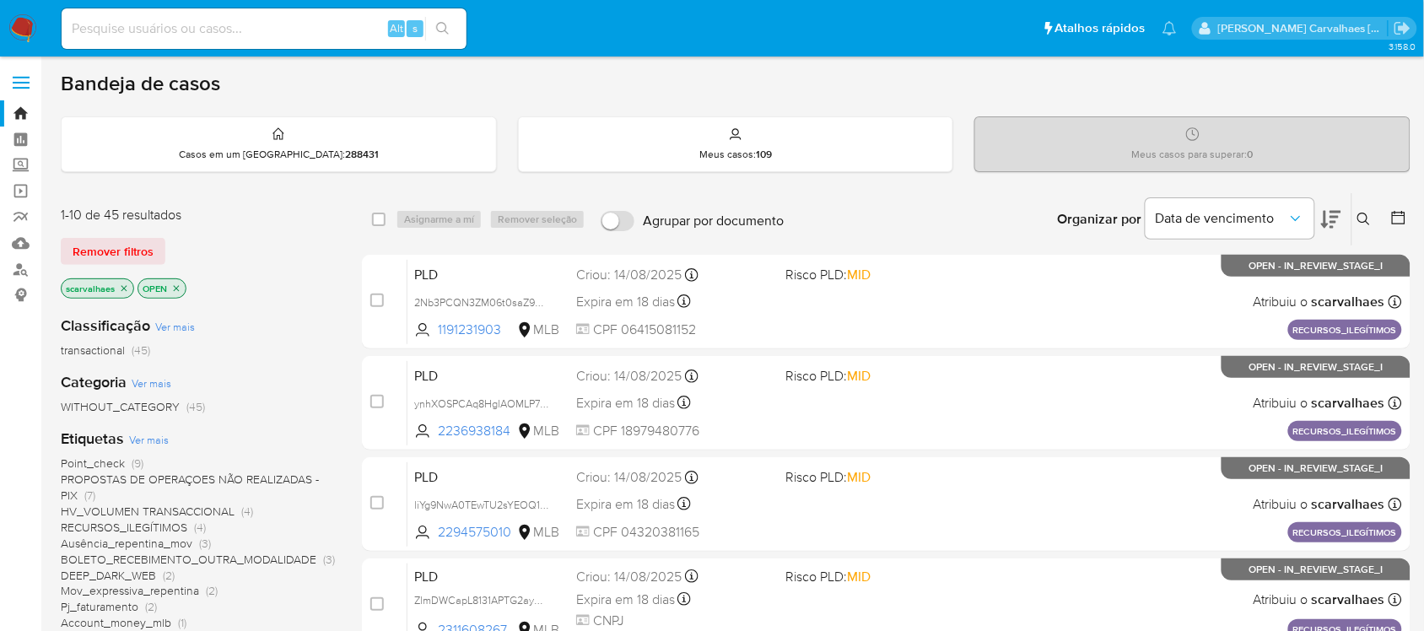
scroll to position [105, 0]
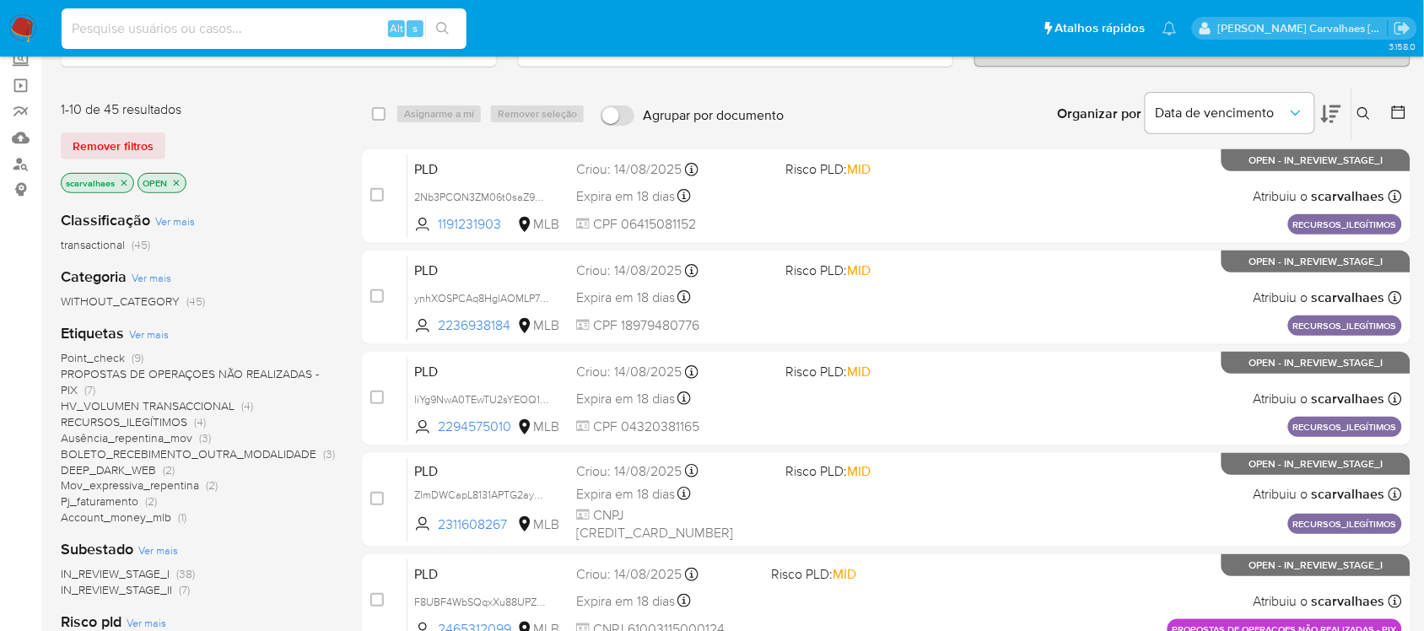
click at [129, 28] on input at bounding box center [264, 29] width 405 height 22
paste input "mjbi9tQFQERa7Z9pBXNMFhMn"
type input "mjbi9tQFQERa7Z9pBXNMFhMn"
click at [439, 30] on icon "search-icon" at bounding box center [442, 28] width 13 height 13
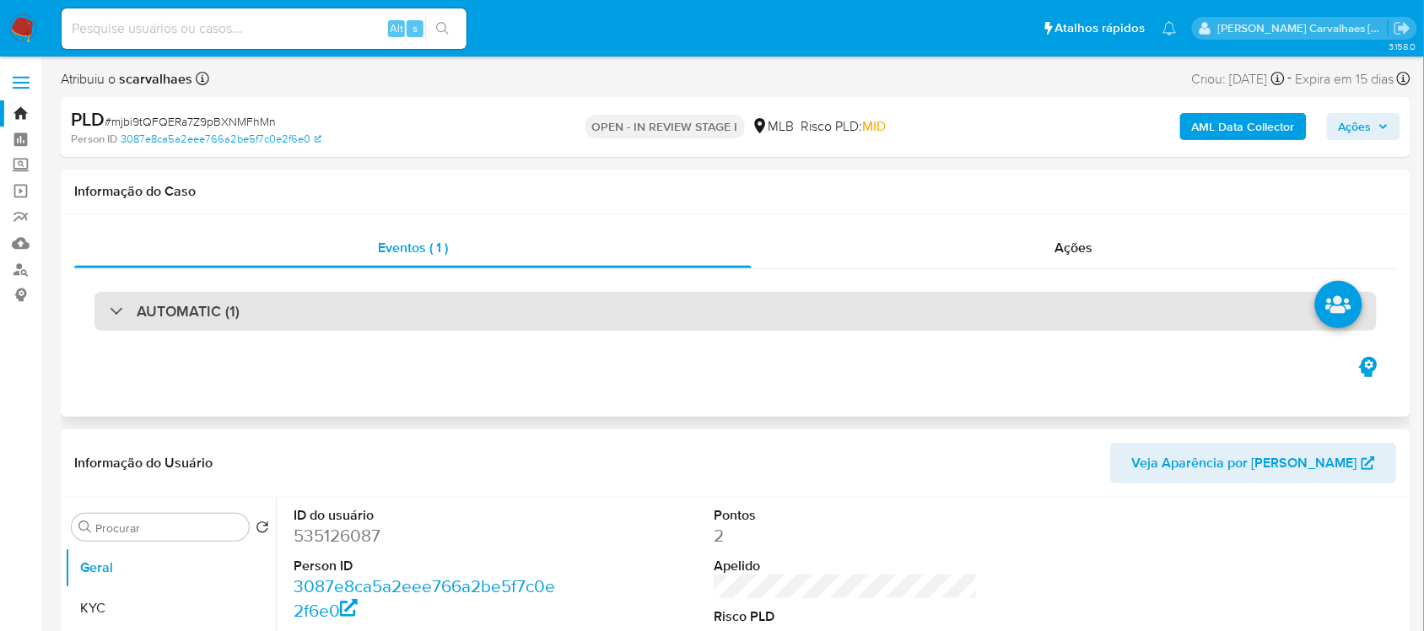
select select "10"
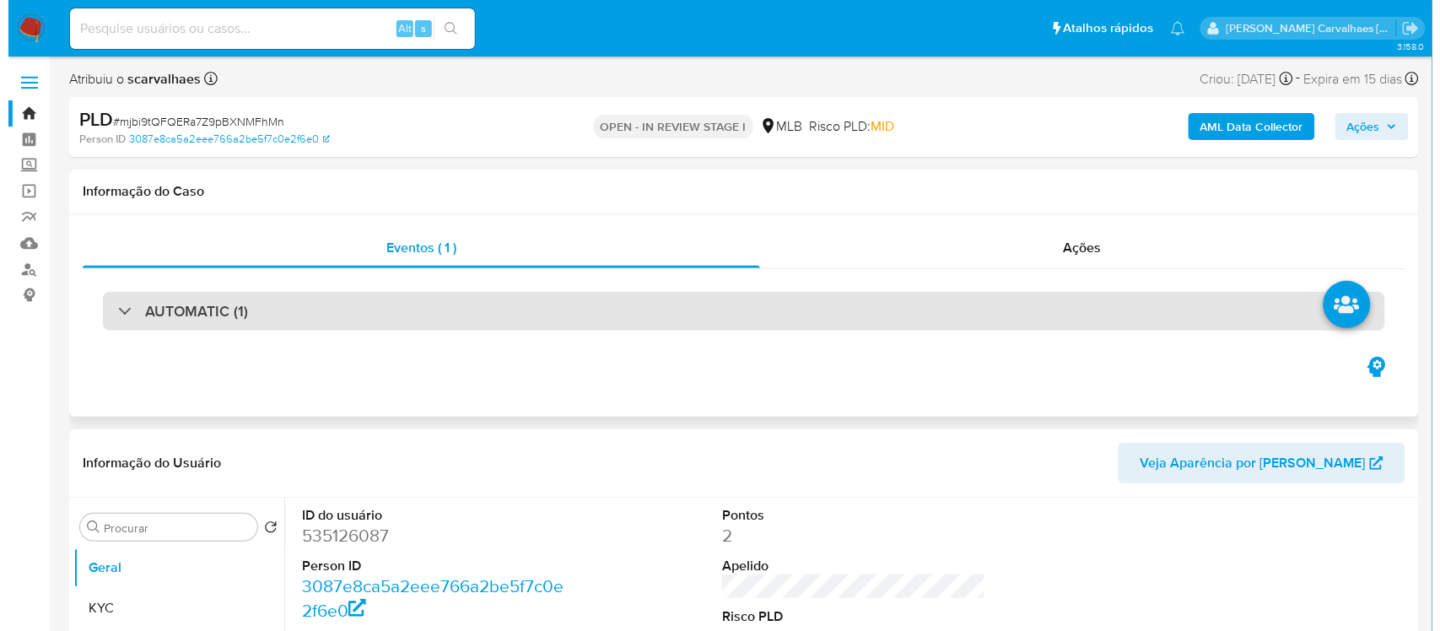
scroll to position [211, 0]
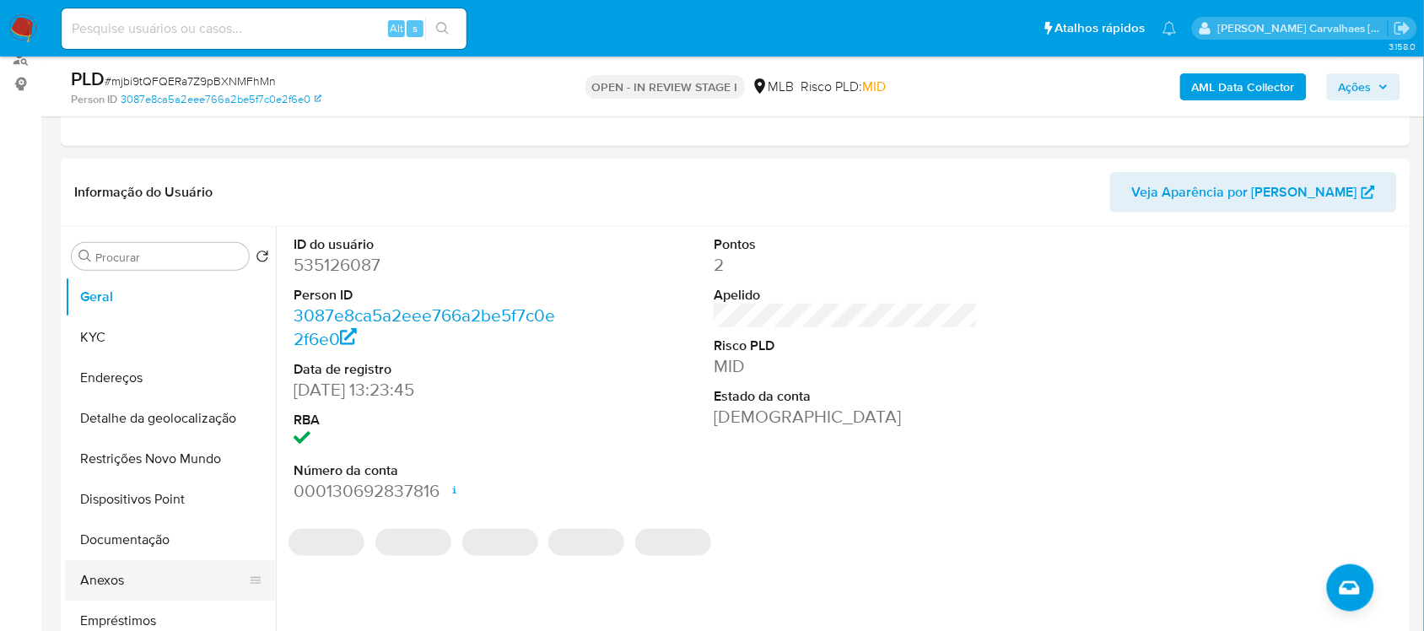
click at [137, 570] on button "Anexos" at bounding box center [163, 580] width 197 height 40
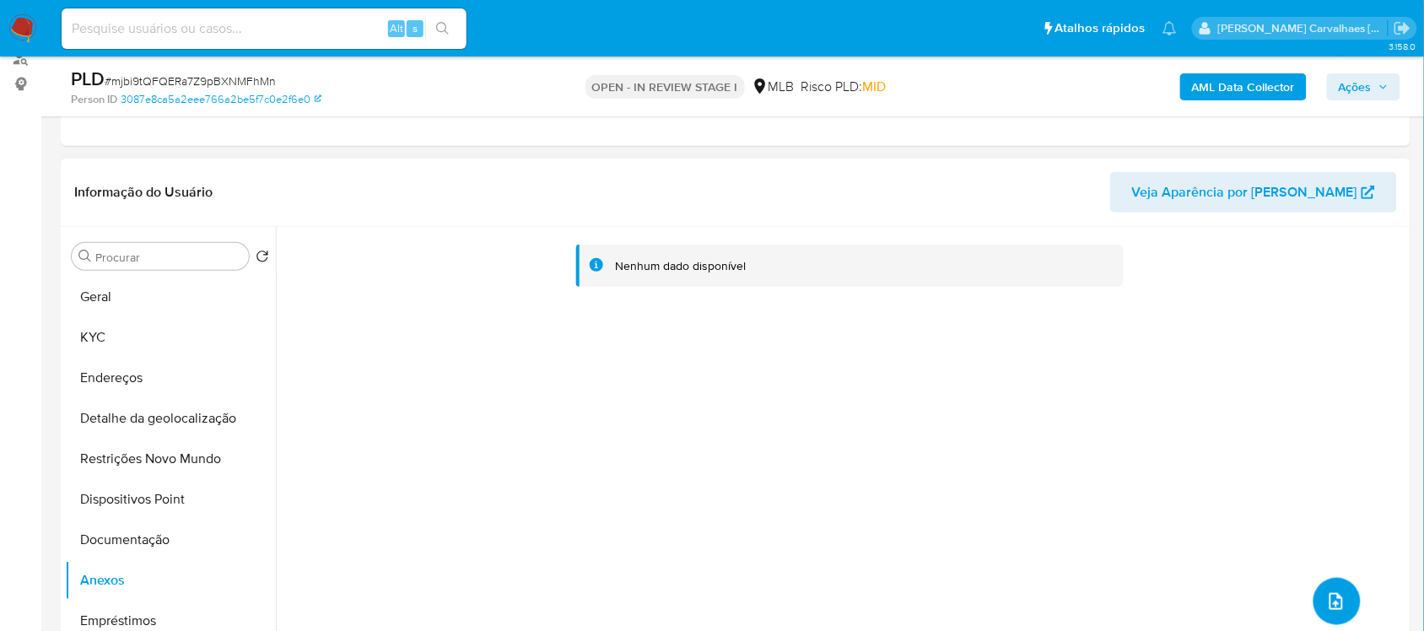
click at [1338, 591] on span "upload-file" at bounding box center [1336, 601] width 20 height 20
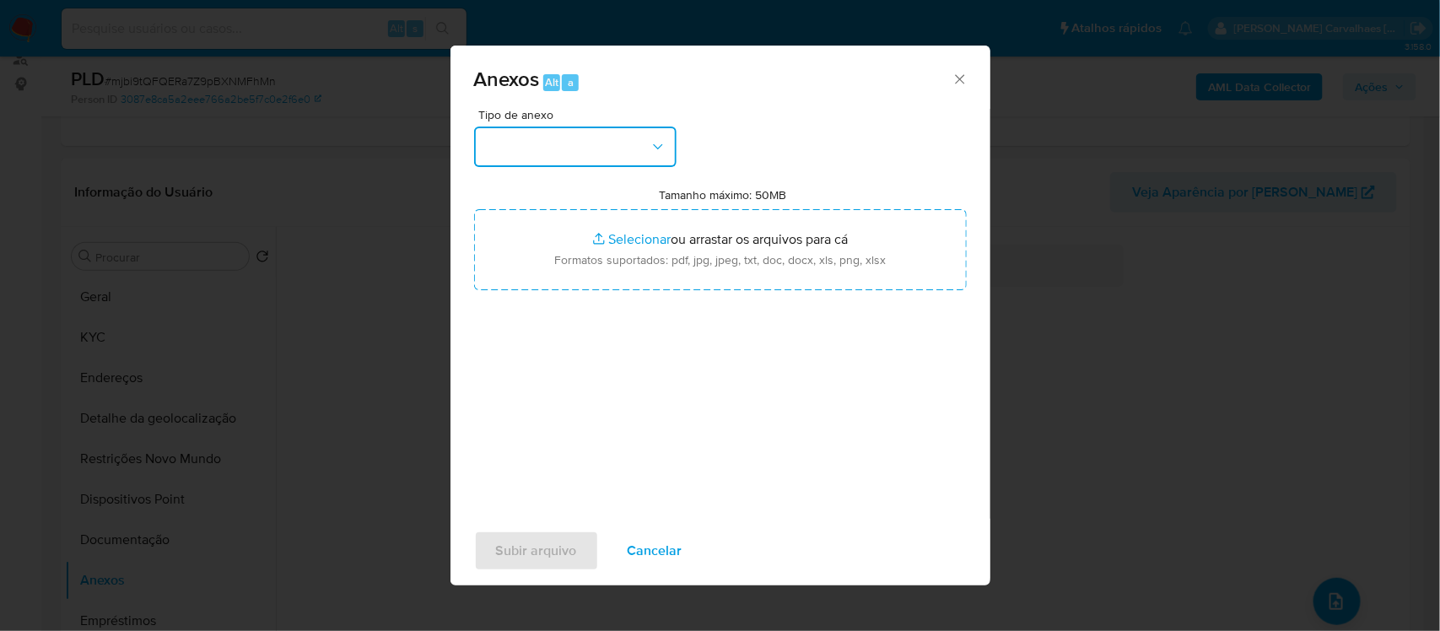
click at [641, 157] on button "button" at bounding box center [575, 147] width 202 height 40
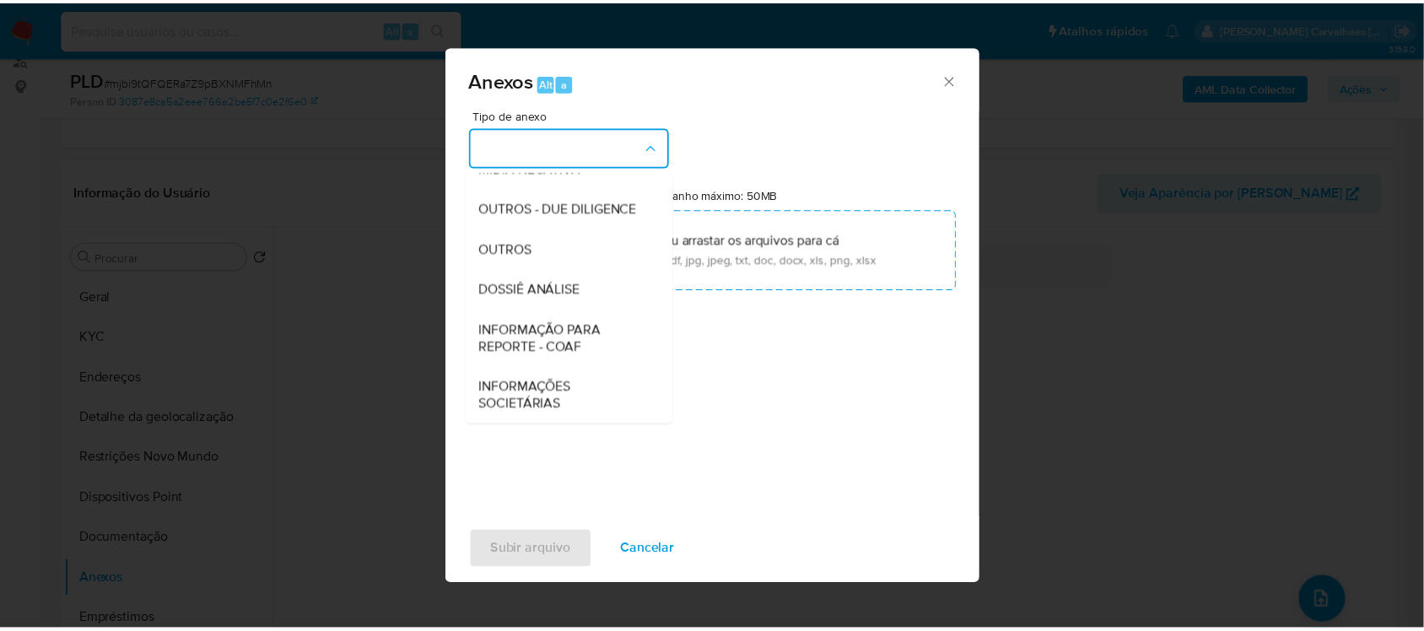
scroll to position [259, 0]
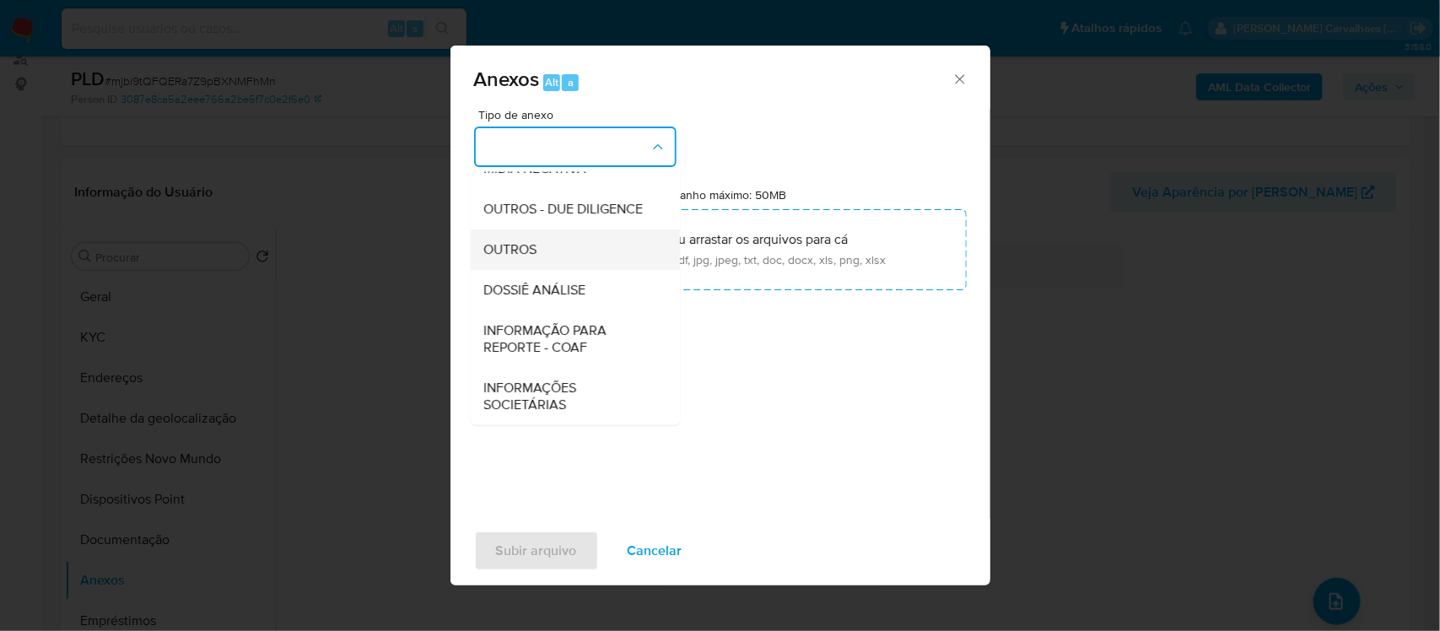
click at [523, 242] on span "OUTROS" at bounding box center [510, 248] width 53 height 17
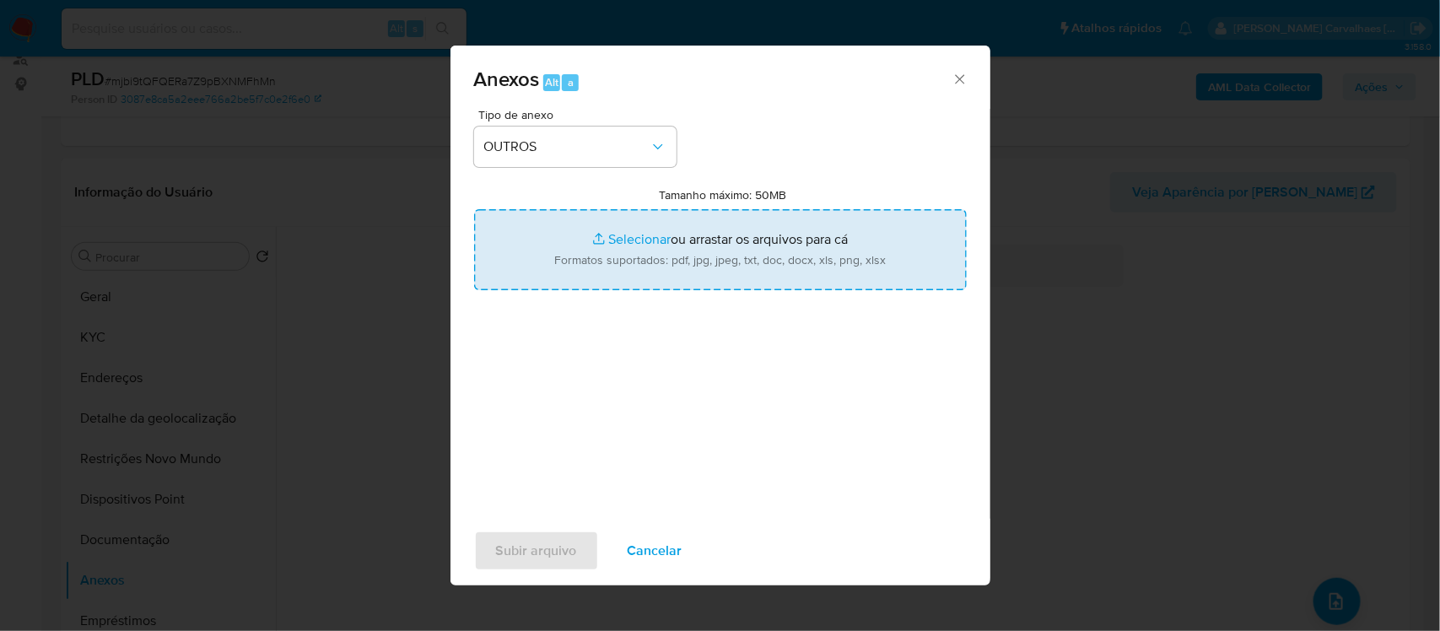
click at [638, 234] on input "Tamanho máximo: 50MB Selecionar arquivos" at bounding box center [720, 249] width 493 height 81
type input "C:\fakepath\Mulan Erica Francine Lima da Silva 535126087_2025_09_10_07_29_45 - …"
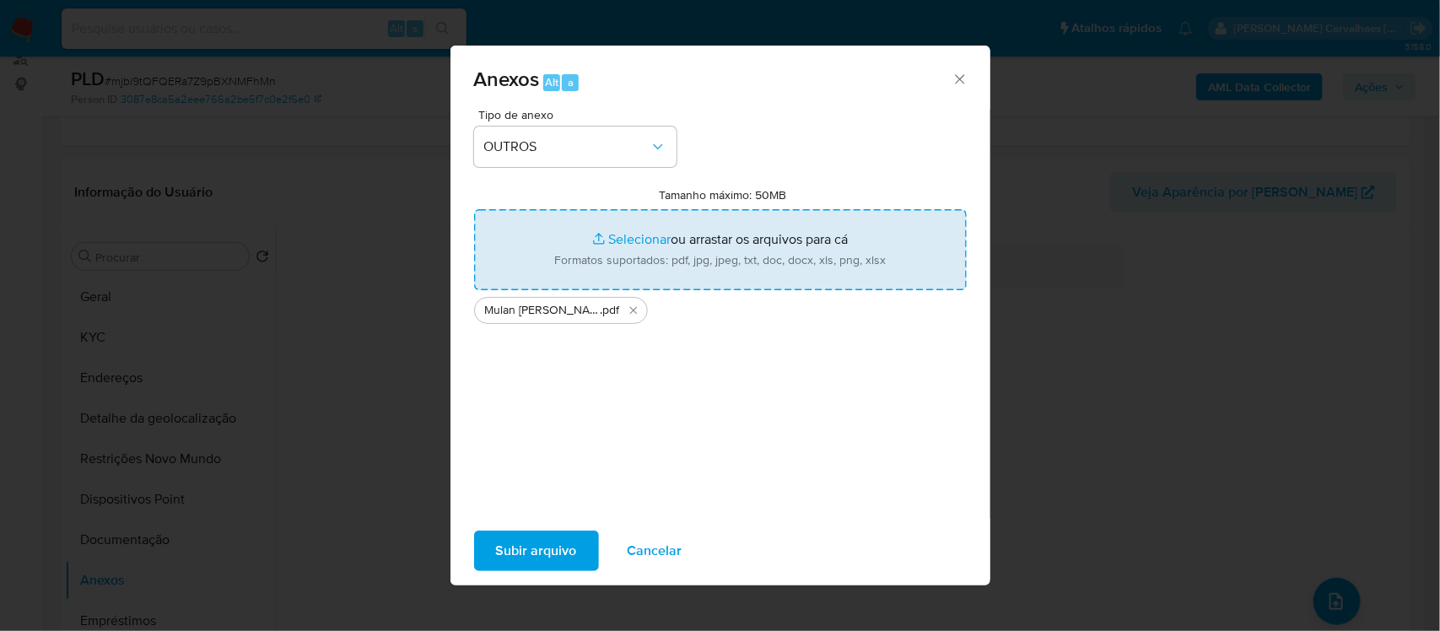
click at [637, 240] on input "Tamanho máximo: 50MB Selecionar arquivos" at bounding box center [720, 249] width 493 height 81
type input "C:\fakepath\SAR - xxxx- CPF 44759973800 - ERICA FRANCINE LIMA DA SILVA.pdf"
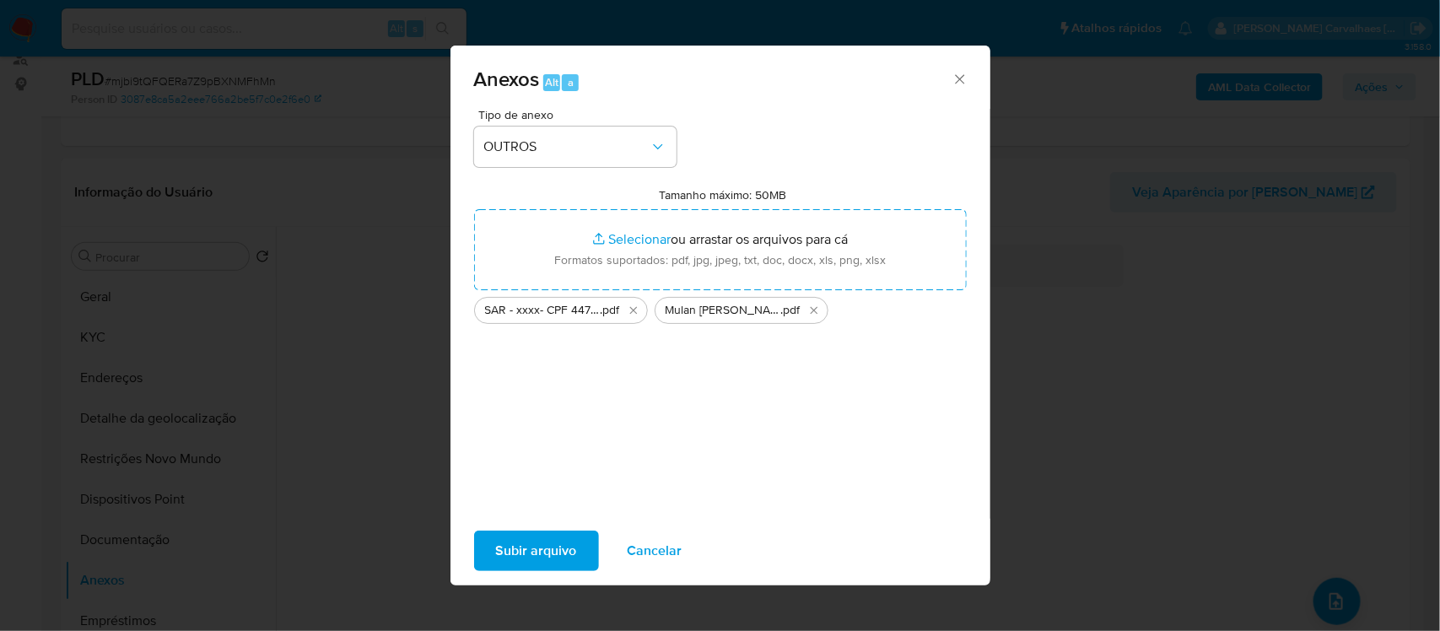
click at [525, 559] on span "Subir arquivo" at bounding box center [536, 550] width 81 height 37
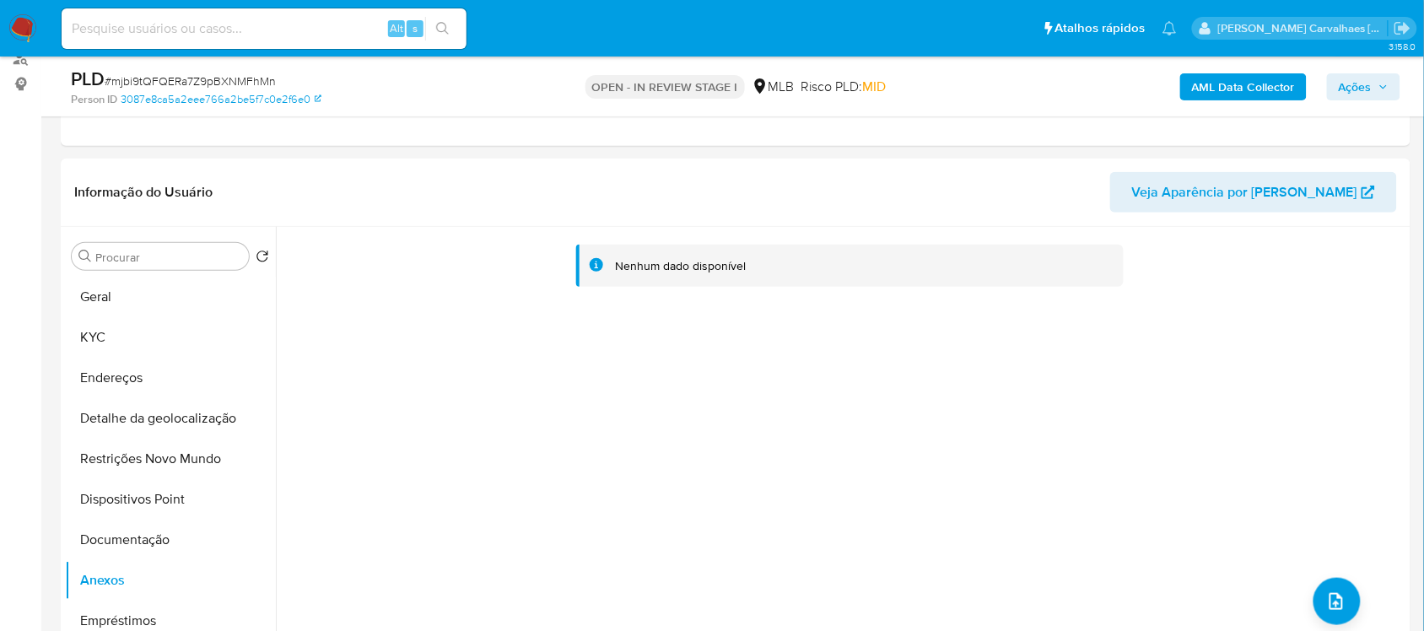
click at [1350, 80] on span "Ações" at bounding box center [1354, 86] width 33 height 27
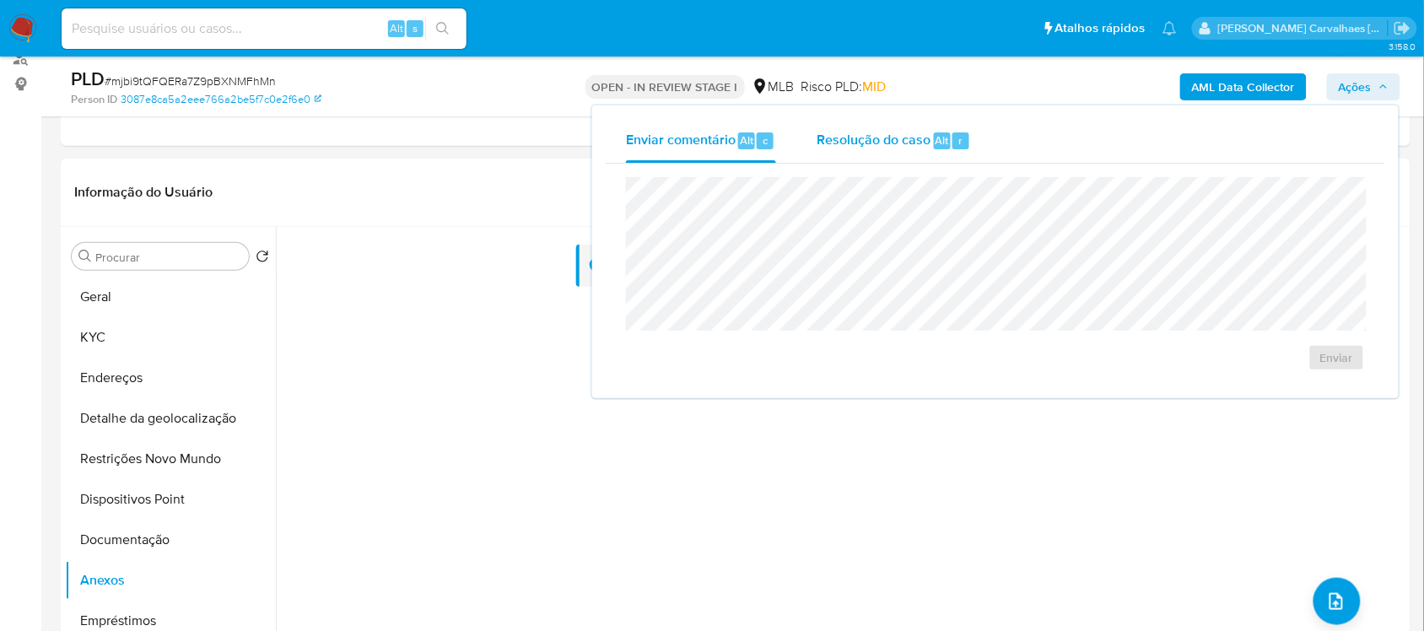
click at [891, 130] on span "Resolução do caso" at bounding box center [873, 139] width 114 height 19
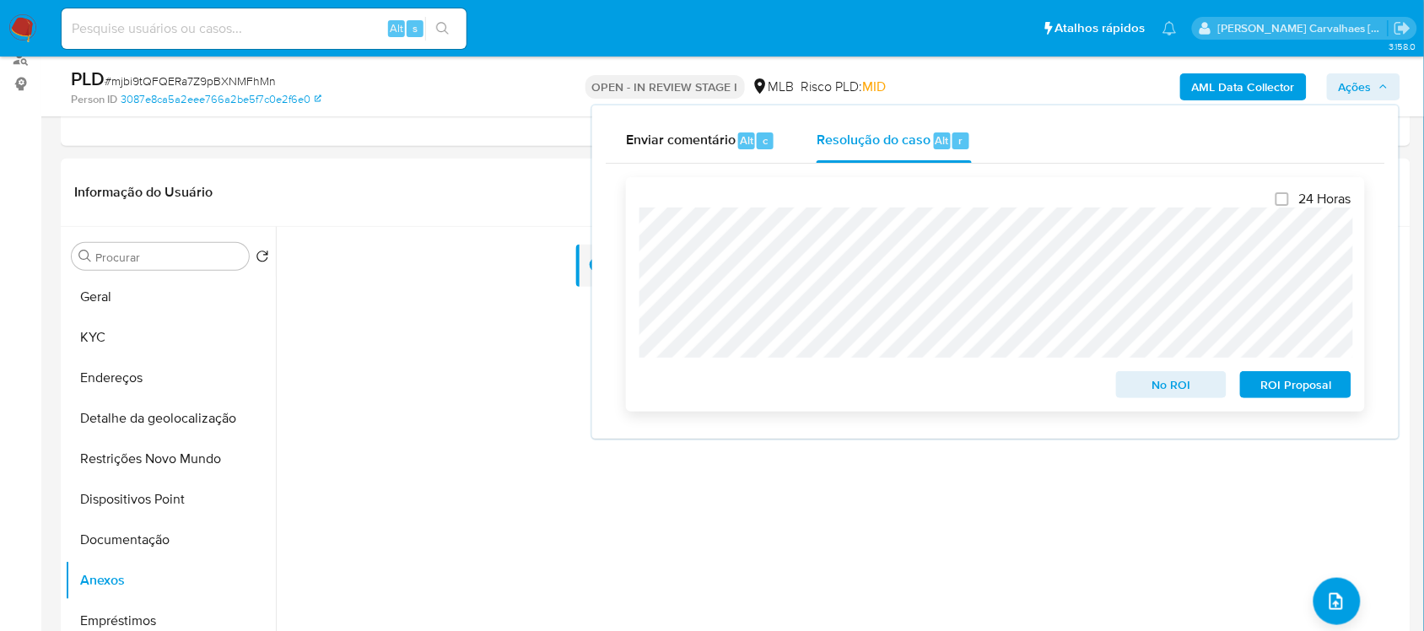
click at [1267, 385] on span "ROI Proposal" at bounding box center [1296, 385] width 88 height 24
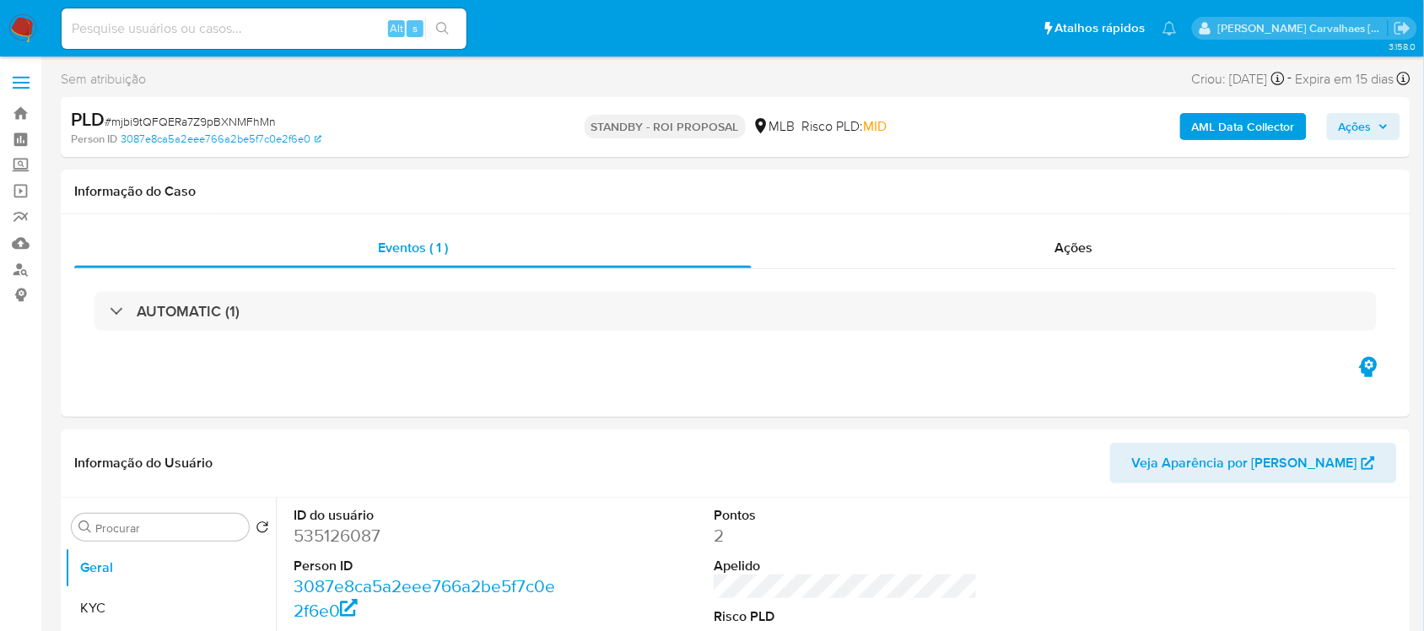
select select "10"
click at [191, 23] on input at bounding box center [264, 29] width 405 height 22
paste input "AN9lR8vFbx36nXKNrFEPM4wB"
type input "AN9lR8vFbx36nXKNrFEPM4wB"
click at [447, 23] on icon "search-icon" at bounding box center [442, 28] width 13 height 13
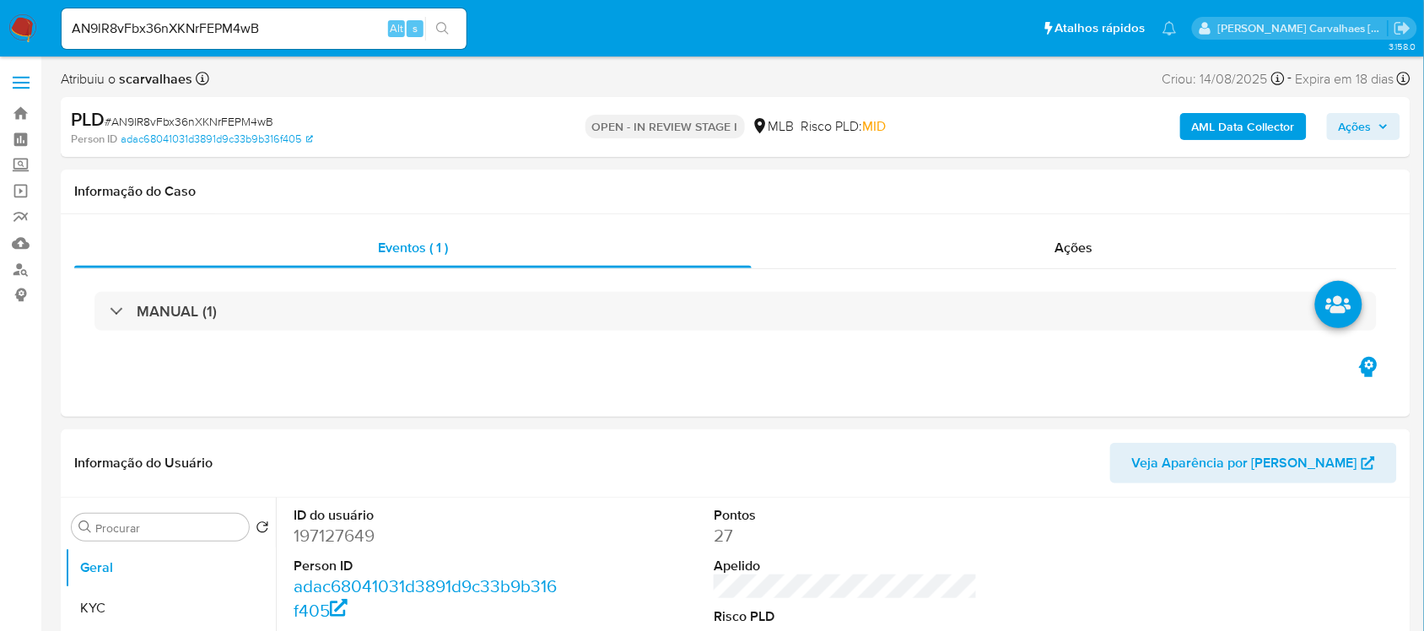
select select "10"
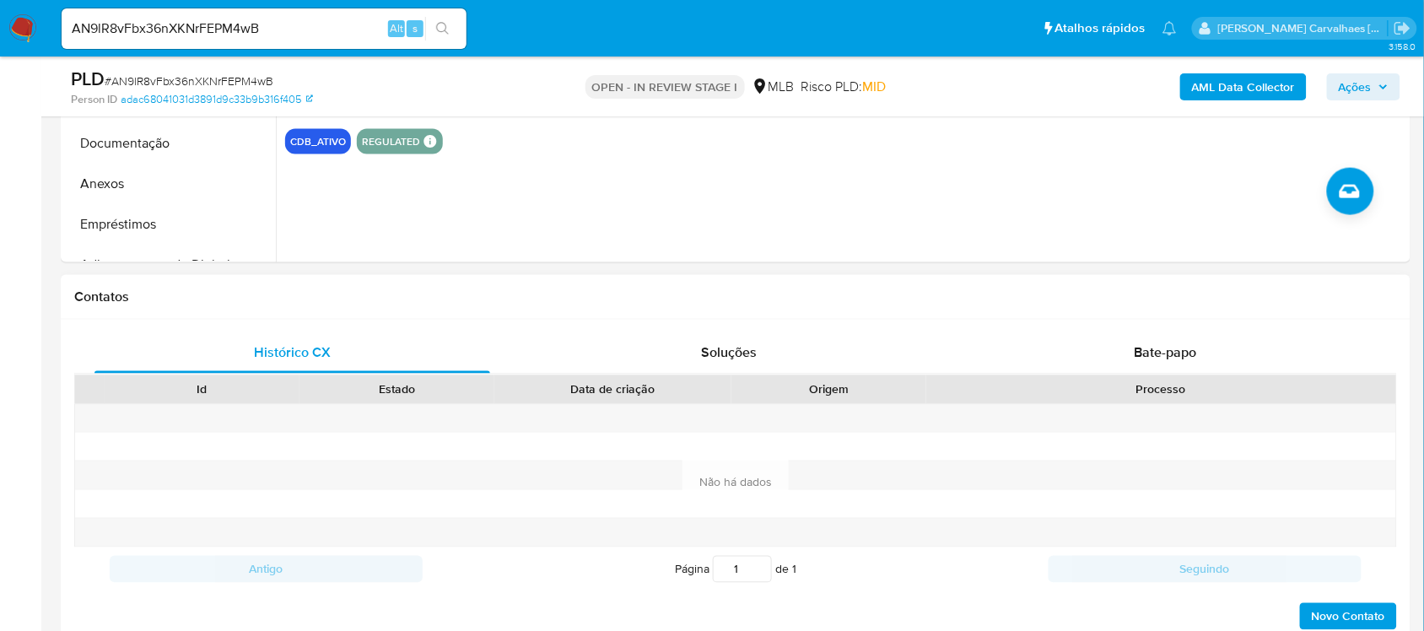
scroll to position [422, 0]
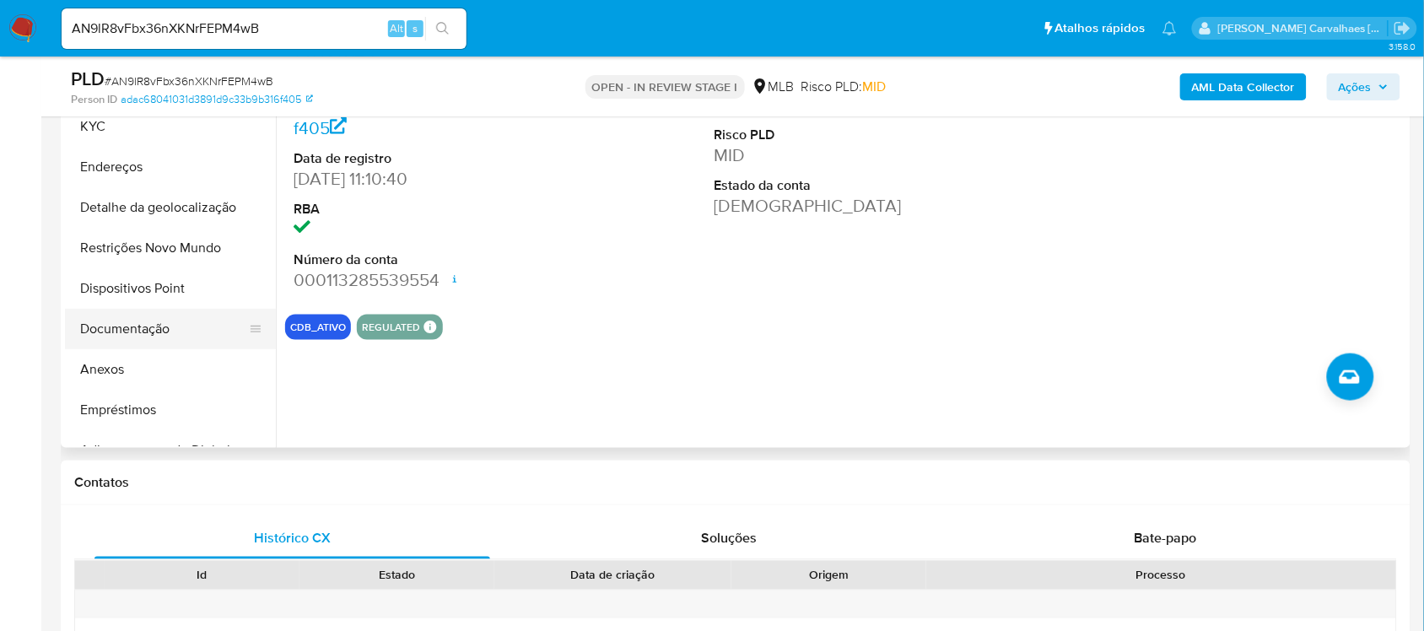
click at [148, 334] on button "Documentação" at bounding box center [163, 329] width 197 height 40
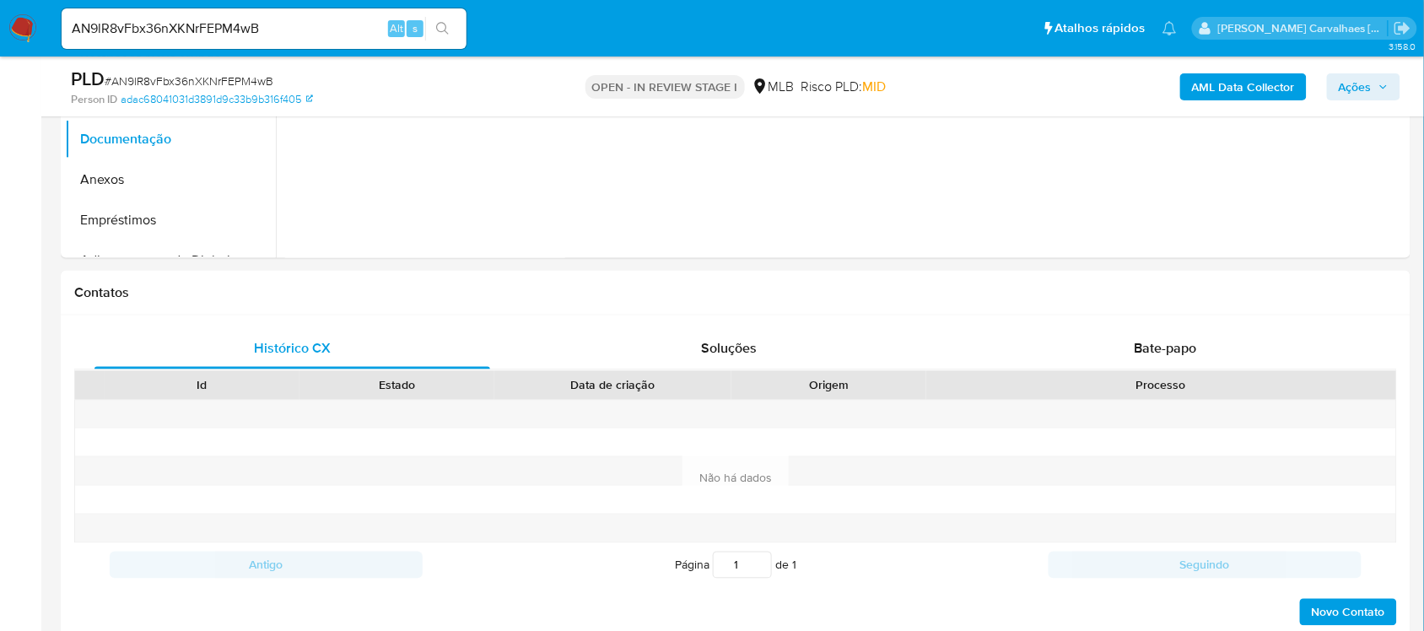
scroll to position [633, 0]
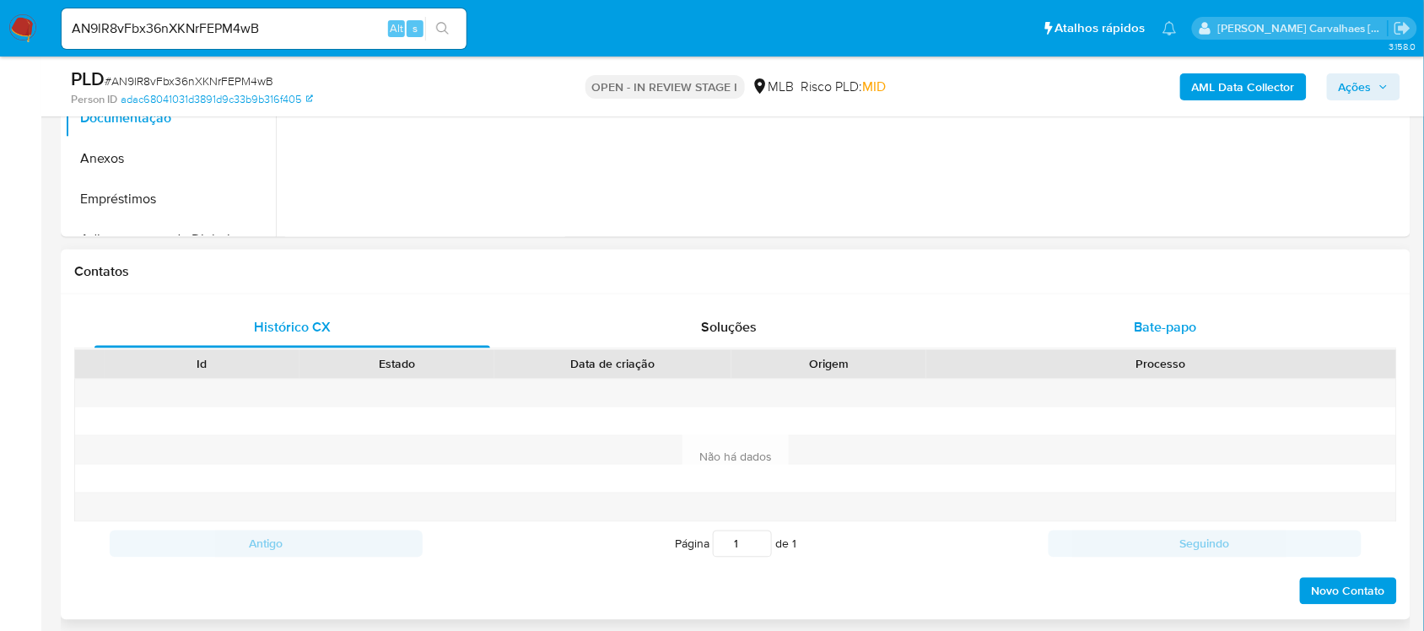
click at [1162, 335] on span "Bate-papo" at bounding box center [1165, 327] width 62 height 19
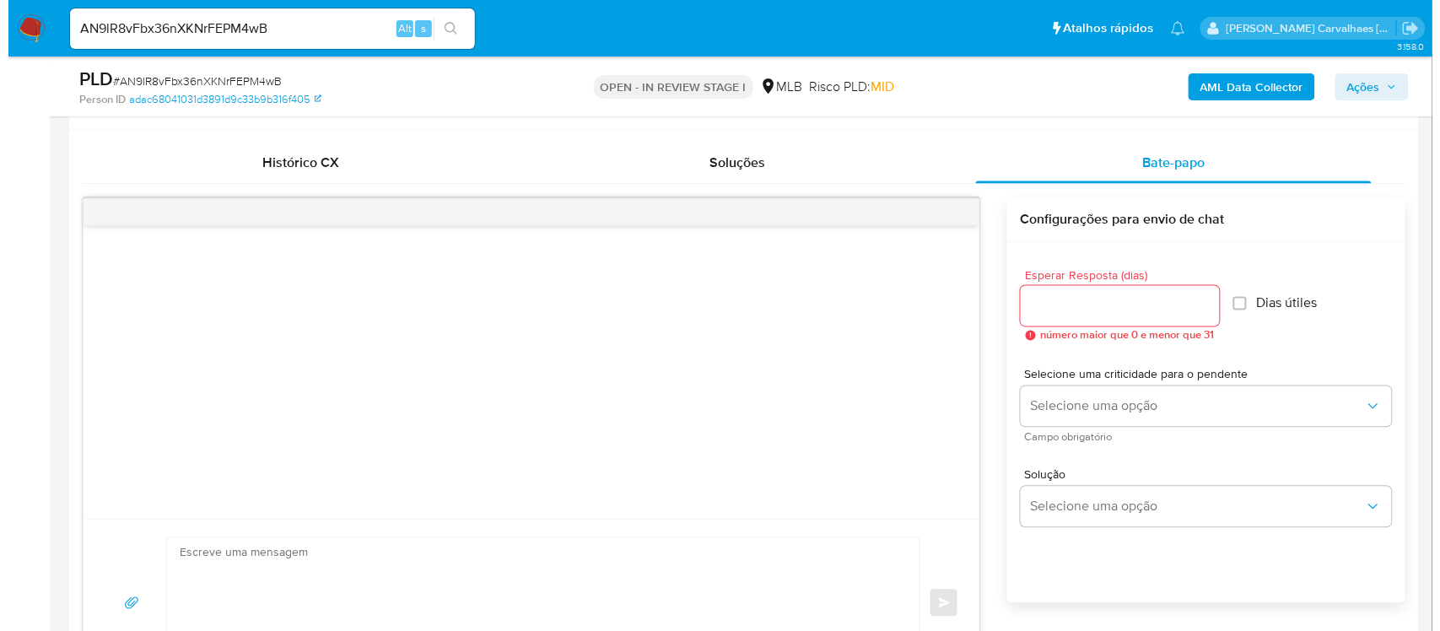
scroll to position [949, 0]
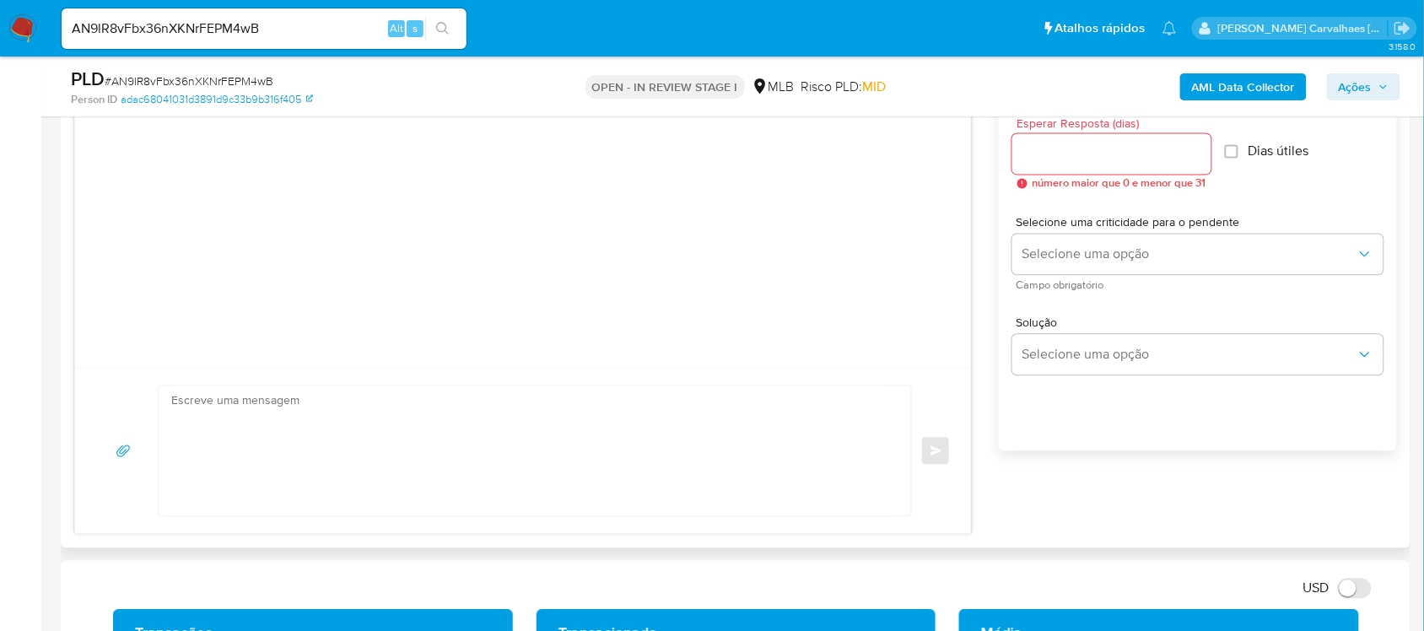
click at [1105, 153] on input "Esperar Resposta (dias)" at bounding box center [1111, 154] width 199 height 22
type input "2"
click at [423, 414] on textarea at bounding box center [530, 451] width 719 height 130
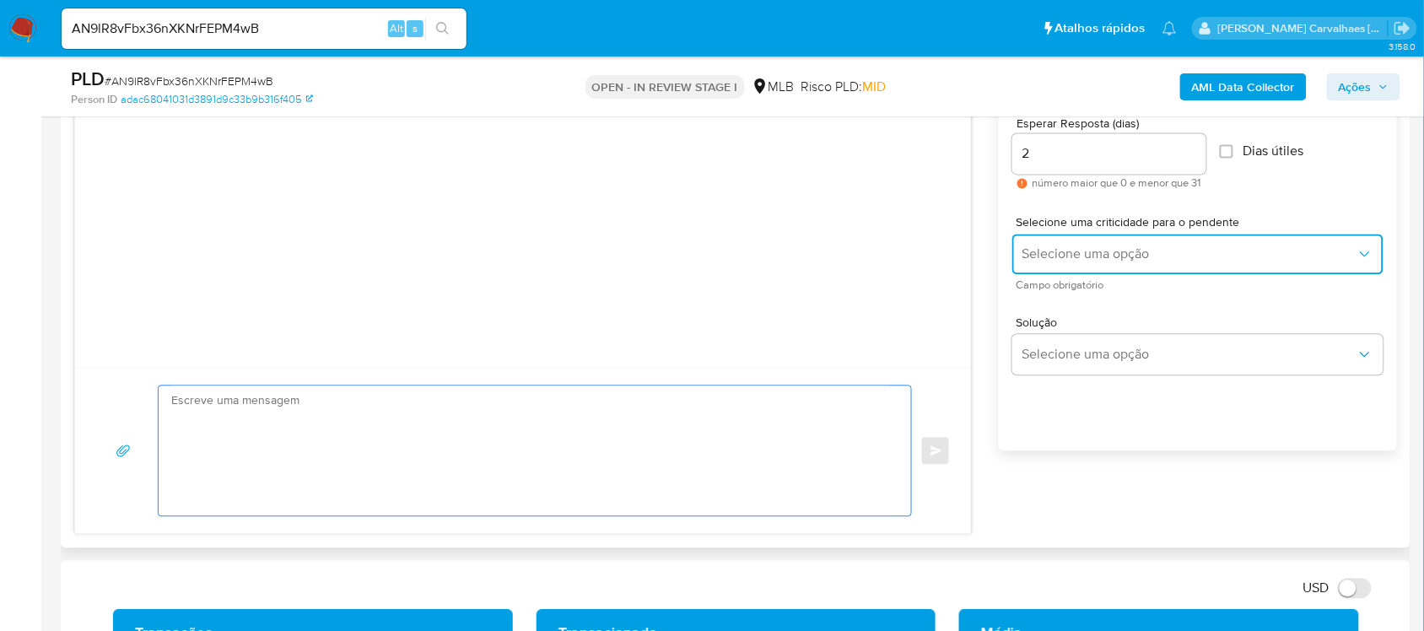
click at [1090, 251] on span "Selecione uma opção" at bounding box center [1189, 254] width 334 height 17
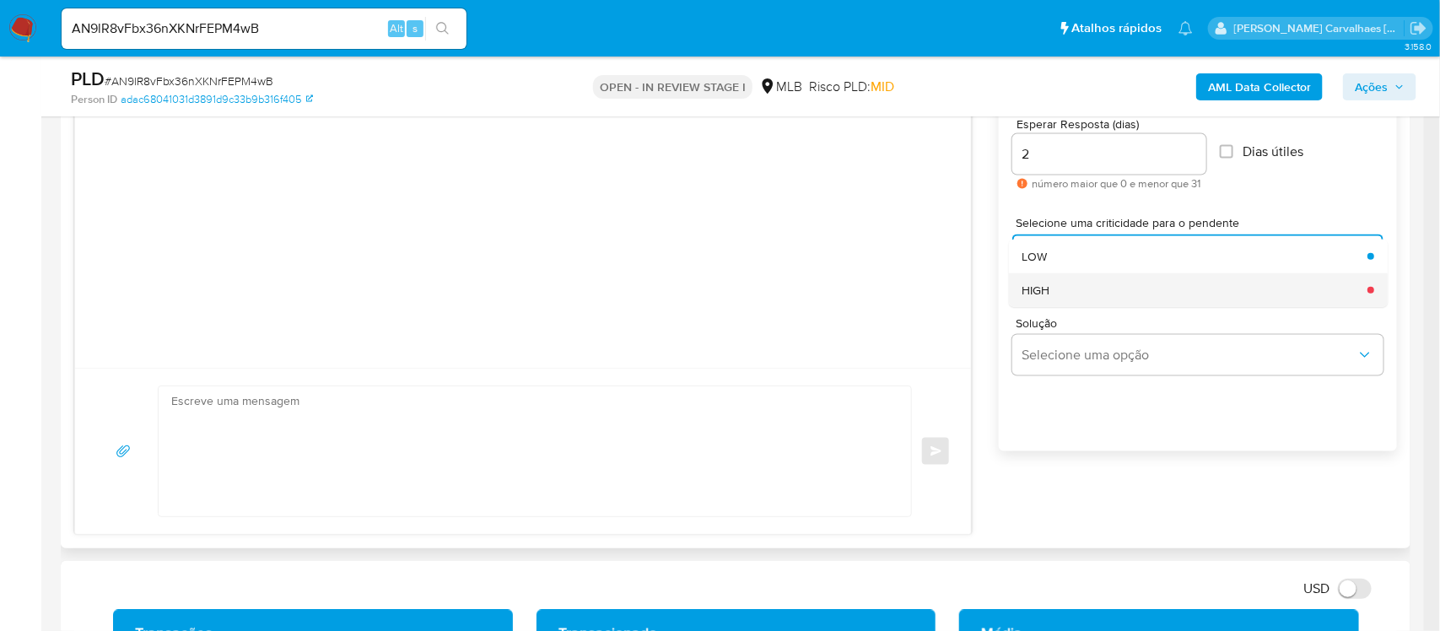
click at [1084, 285] on div "HIGH" at bounding box center [1189, 290] width 335 height 34
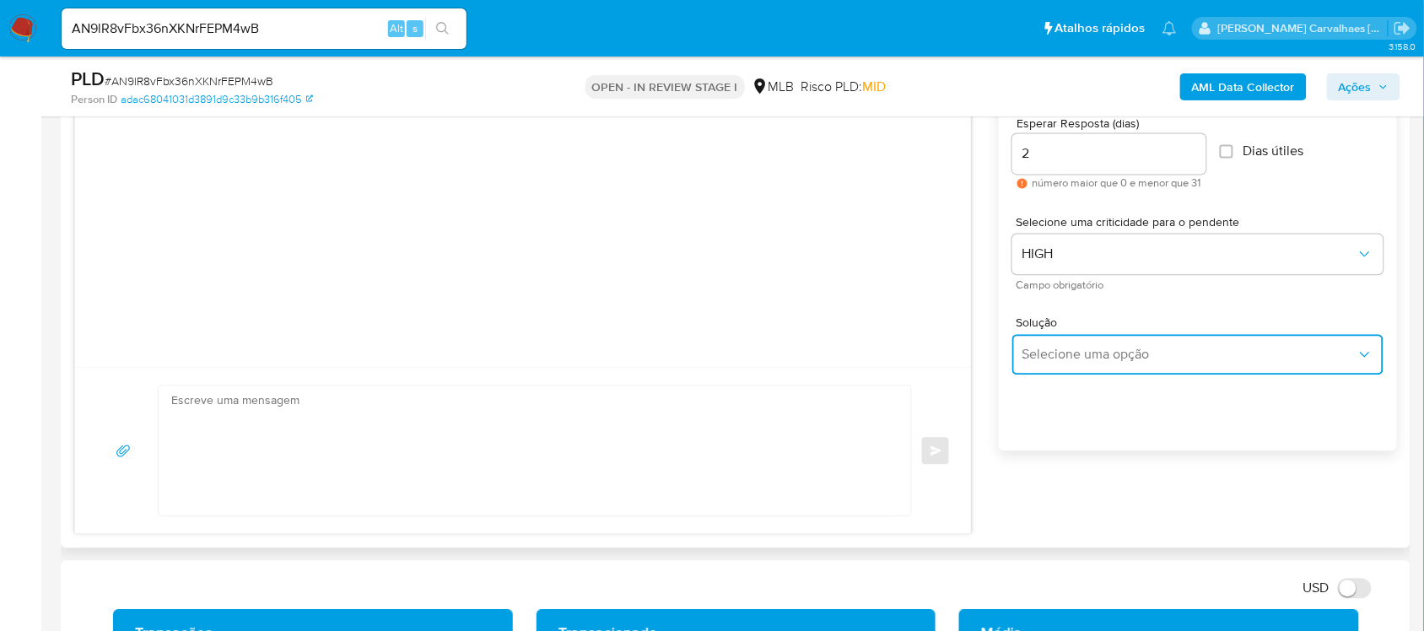
click at [1092, 347] on button "Selecione uma opção" at bounding box center [1197, 355] width 371 height 40
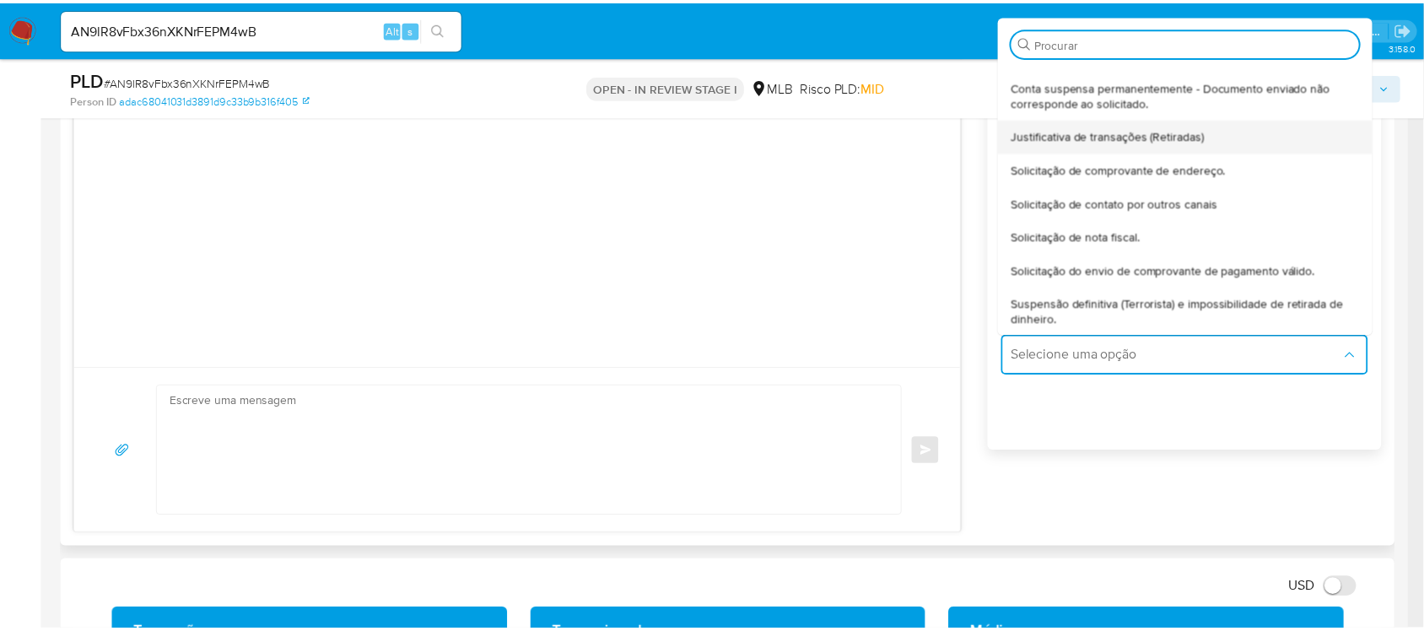
scroll to position [140, 0]
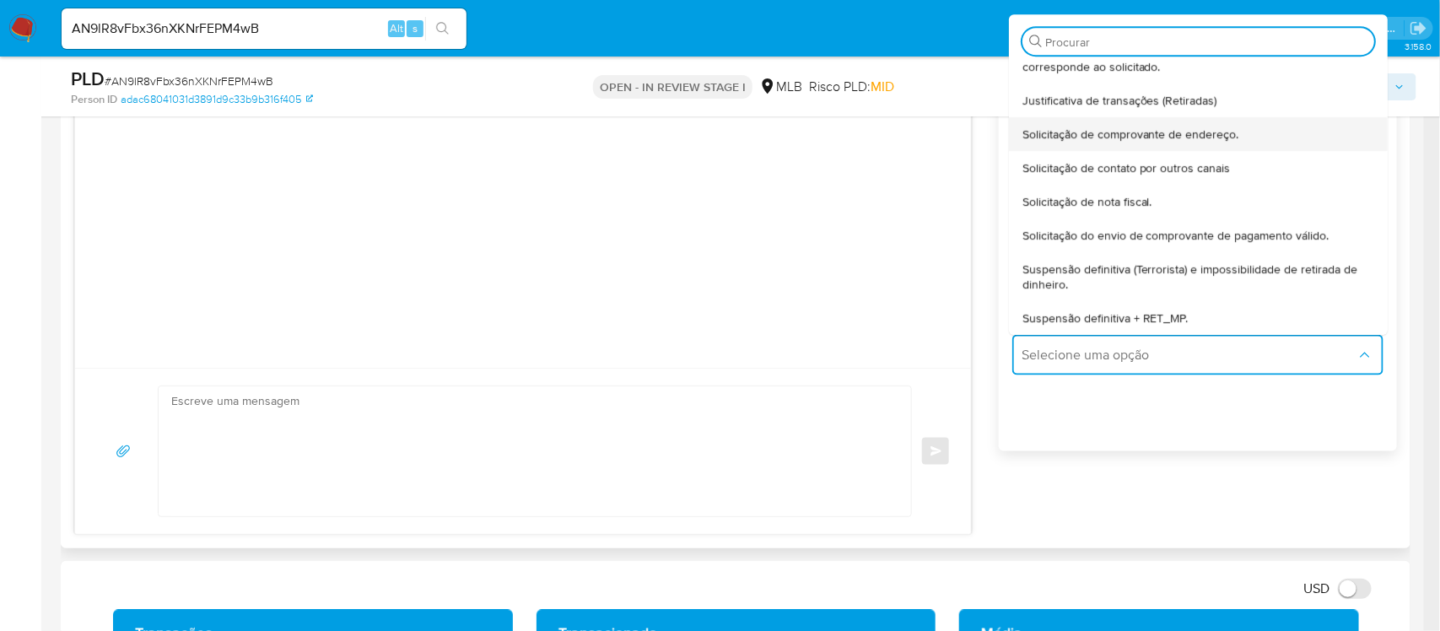
click at [1151, 141] on span "Solicitação de comprovante de endereço." at bounding box center [1130, 134] width 217 height 15
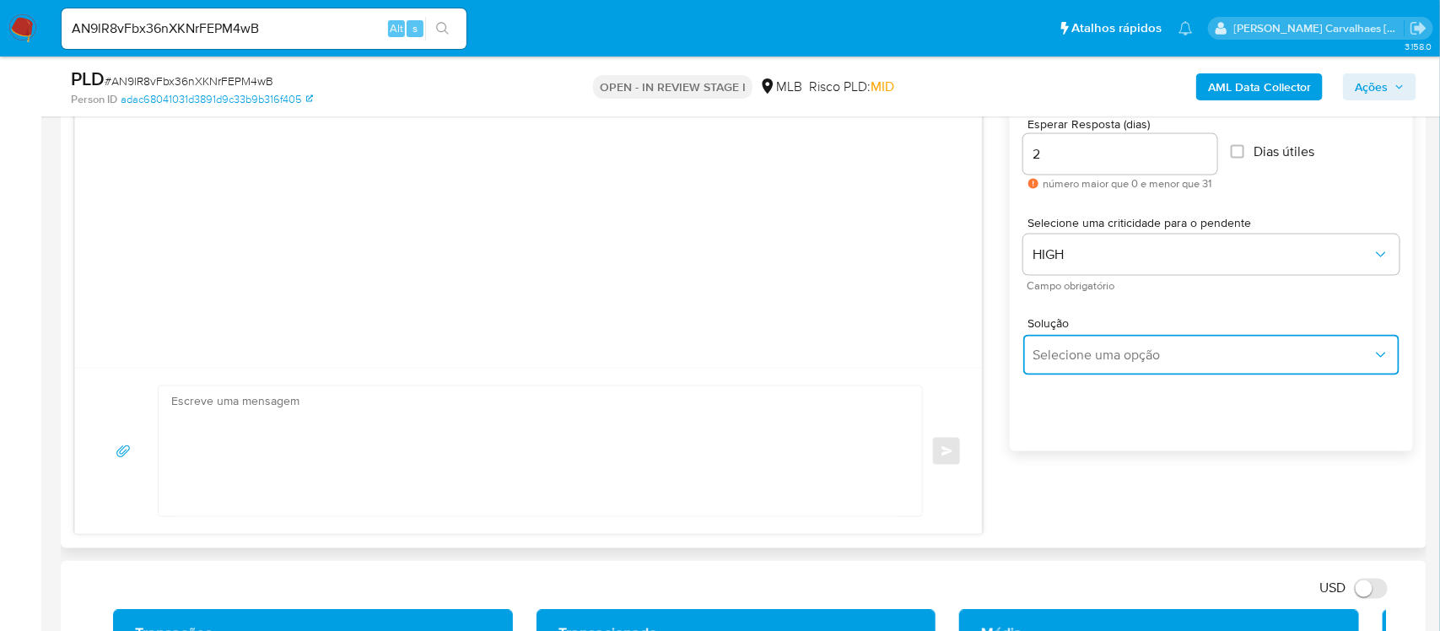
type textarea "Olá,Suspendemos a sua conta para uma verificação adicional de segurança.Como pa…"
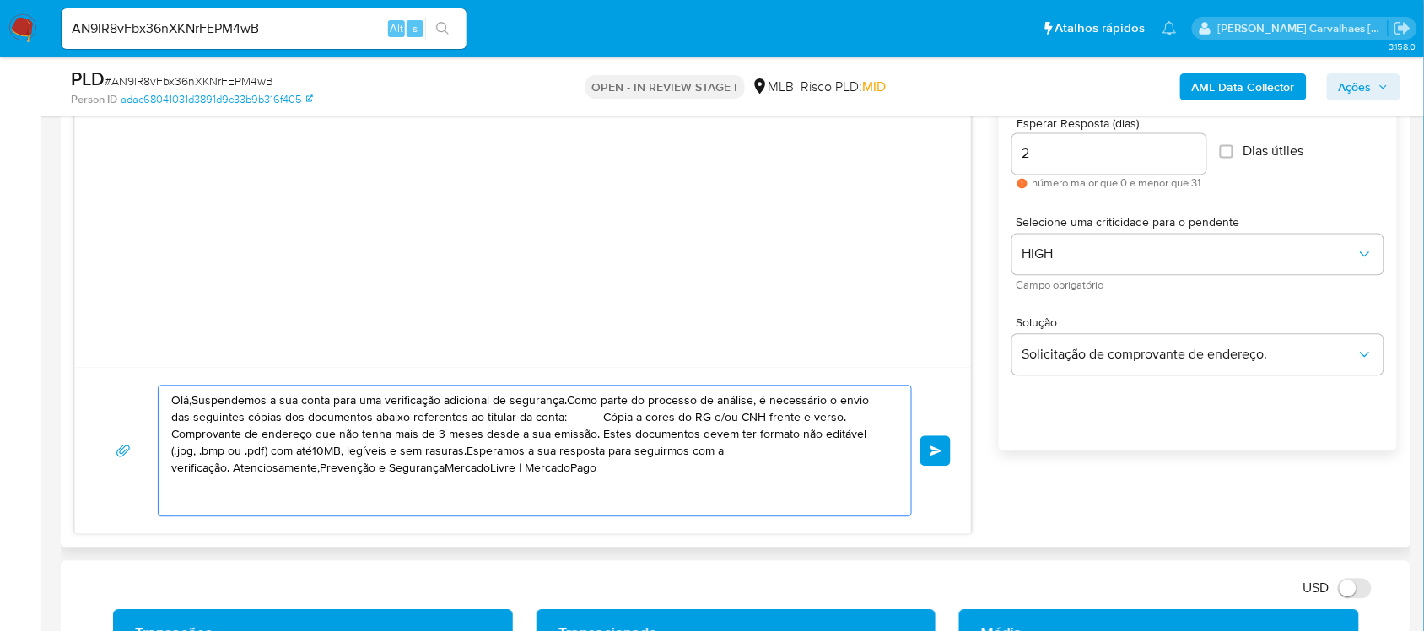
drag, startPoint x: 603, startPoint y: 478, endPoint x: 119, endPoint y: 344, distance: 502.3
click at [119, 344] on div "Olá,Suspendemos a sua conta para uma verificação adicional de segurança.Como pa…" at bounding box center [522, 290] width 897 height 488
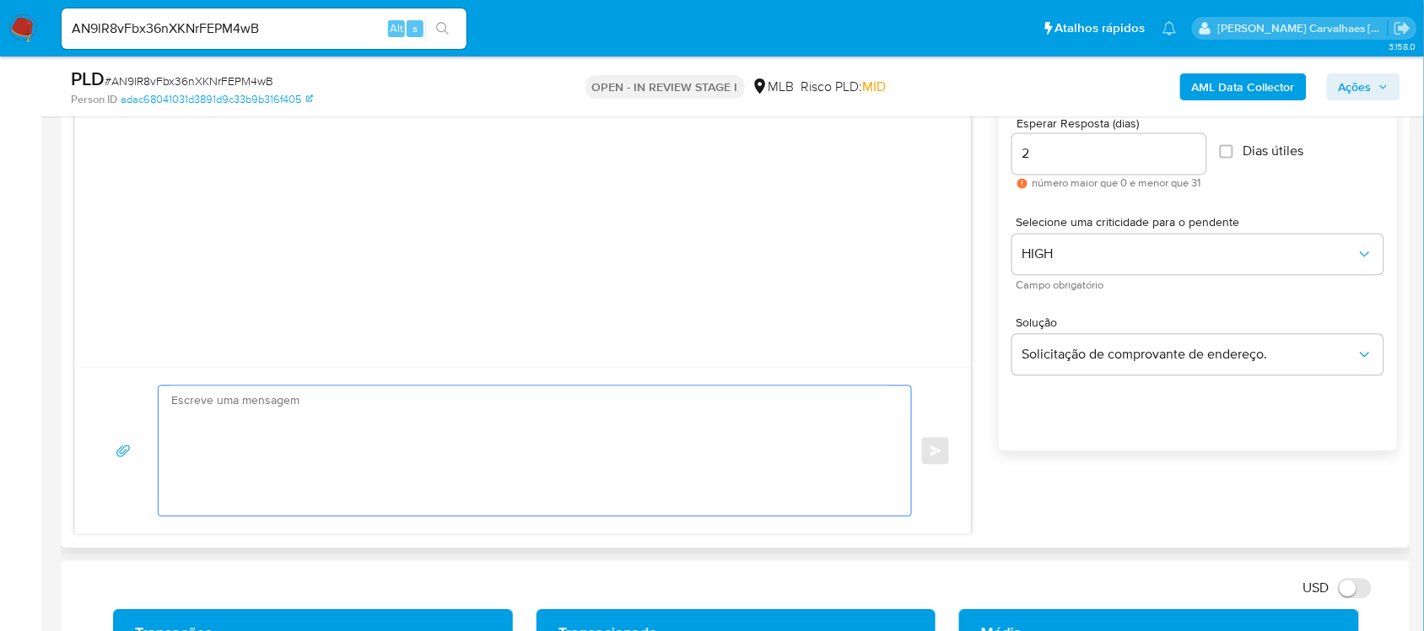
paste textarea "Ola, Estamos realizando uma verificação adicional de segurança em contas de usu…"
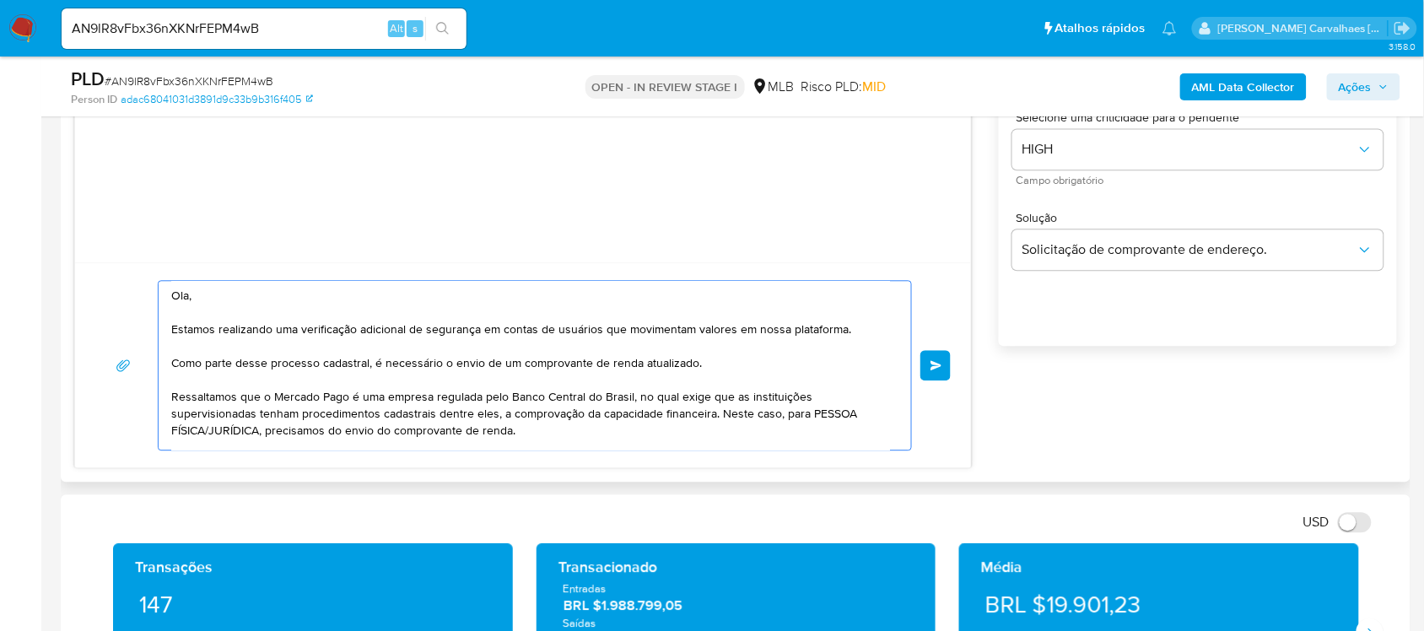
scroll to position [17, 0]
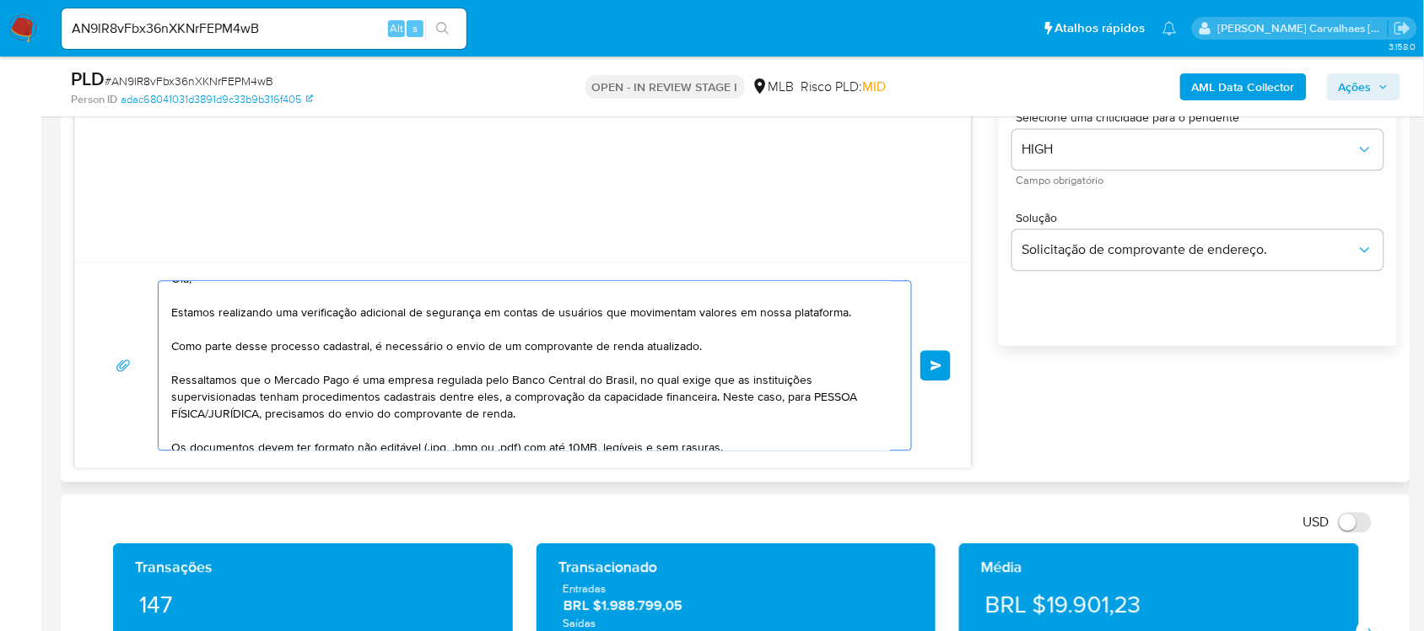
drag, startPoint x: 256, startPoint y: 436, endPoint x: 222, endPoint y: 428, distance: 34.6
click at [222, 428] on textarea "Ola, Estamos realizando uma verificação adicional de segurança em contas de usu…" at bounding box center [530, 365] width 719 height 169
click at [257, 409] on textarea "Ola, Estamos realizando uma verificação adicional de segurança em contas de usu…" at bounding box center [530, 365] width 719 height 169
drag, startPoint x: 258, startPoint y: 413, endPoint x: 218, endPoint y: 412, distance: 40.5
click at [203, 412] on textarea "Ola, Estamos realizando uma verificação adicional de segurança em contas de usu…" at bounding box center [530, 365] width 719 height 169
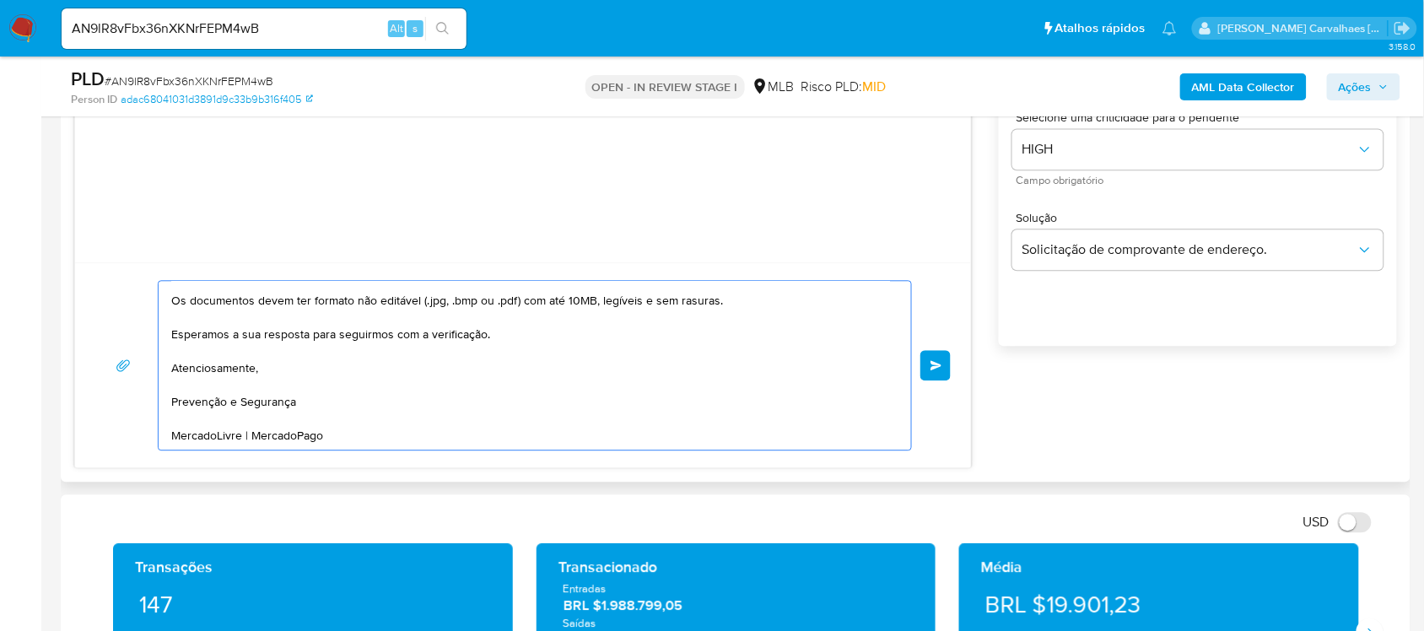
scroll to position [180, 0]
type textarea "Ola, Estamos realizando uma verificação adicional de segurança em contas de usu…"
click at [932, 369] on span "common.send" at bounding box center [936, 365] width 12 height 10
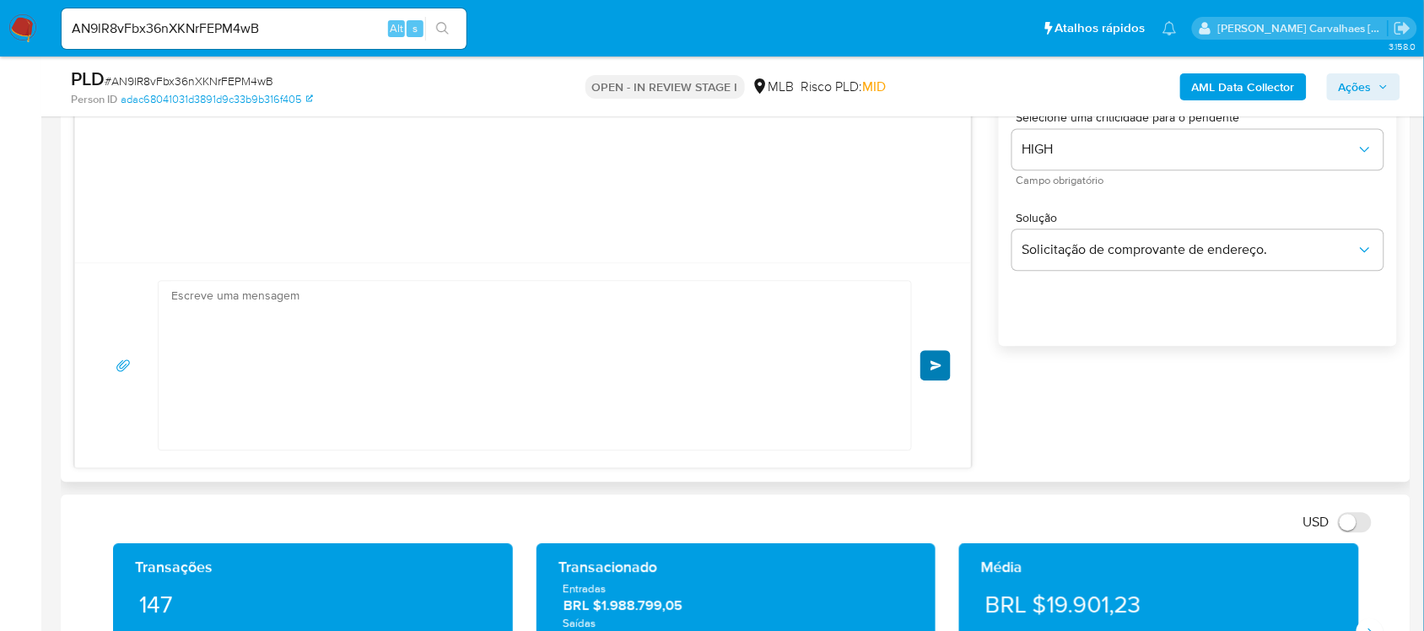
scroll to position [171, 0]
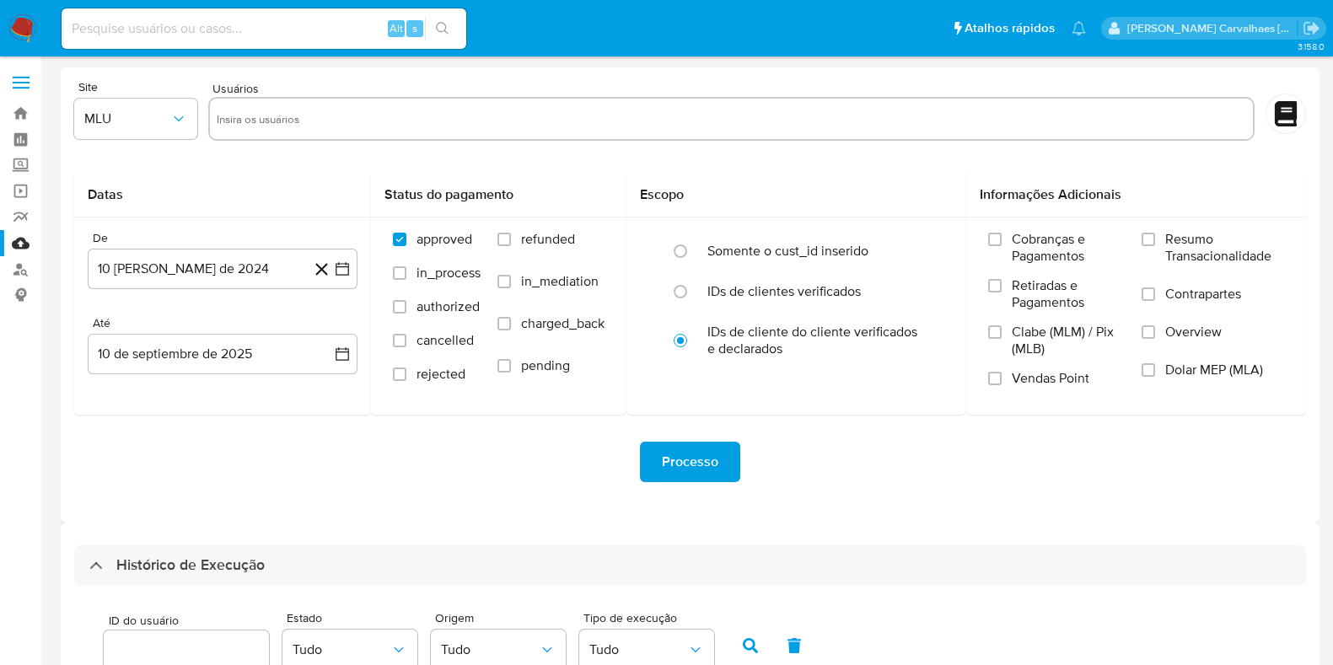
scroll to position [647, 0]
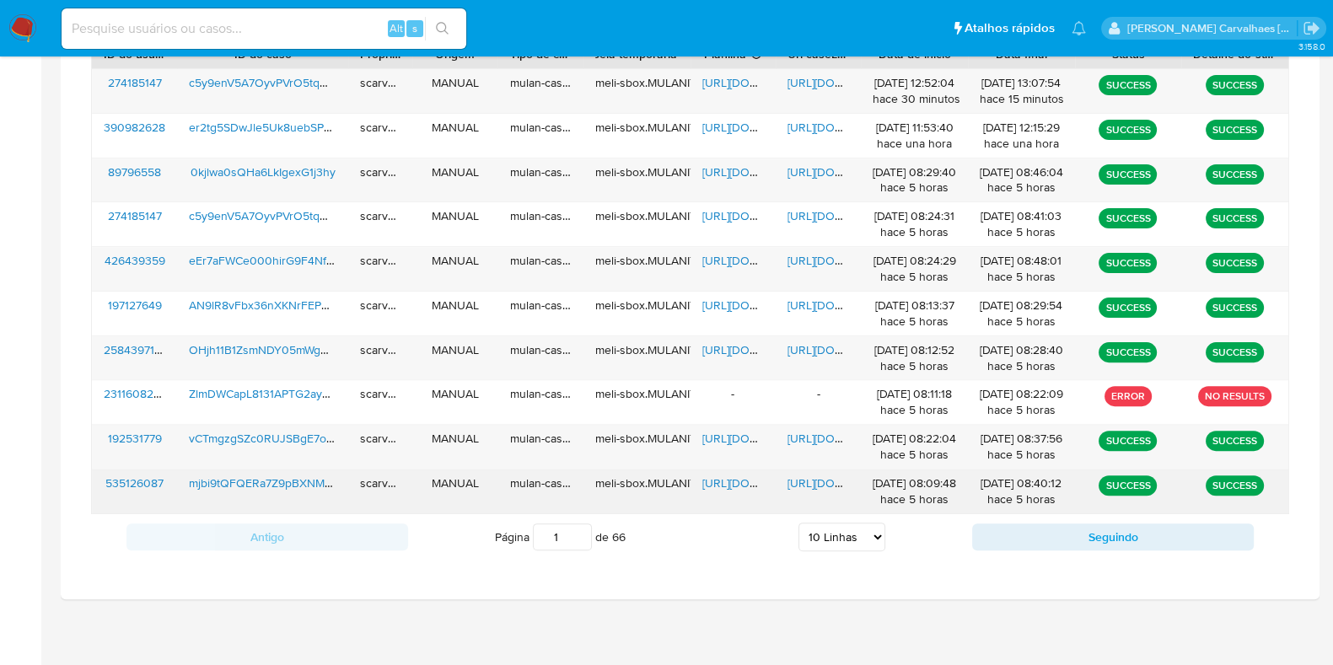
click at [816, 477] on span "https://docs.google.com/document/d/1fUU9OJBpBinzcOhha5lvWUUehcQ07IwsEbDtHiXUp54…" at bounding box center [846, 483] width 116 height 17
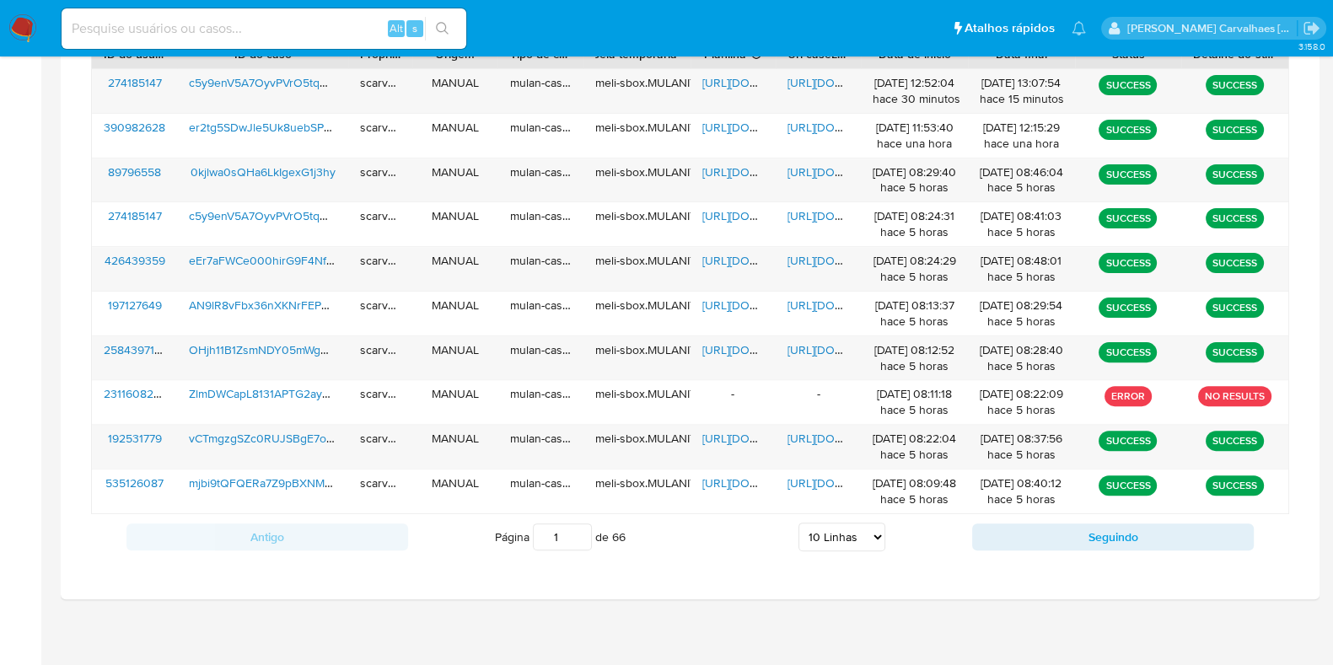
click at [870, 536] on select "5 Linhas 10 Linhas 20 Linhas 25 Linhas 50 Linhas 100 Linhas" at bounding box center [842, 537] width 87 height 29
select select "20"
click at [799, 523] on select "5 Linhas 10 Linhas 20 Linhas 25 Linhas 50 Linhas 100 Linhas" at bounding box center [842, 537] width 87 height 29
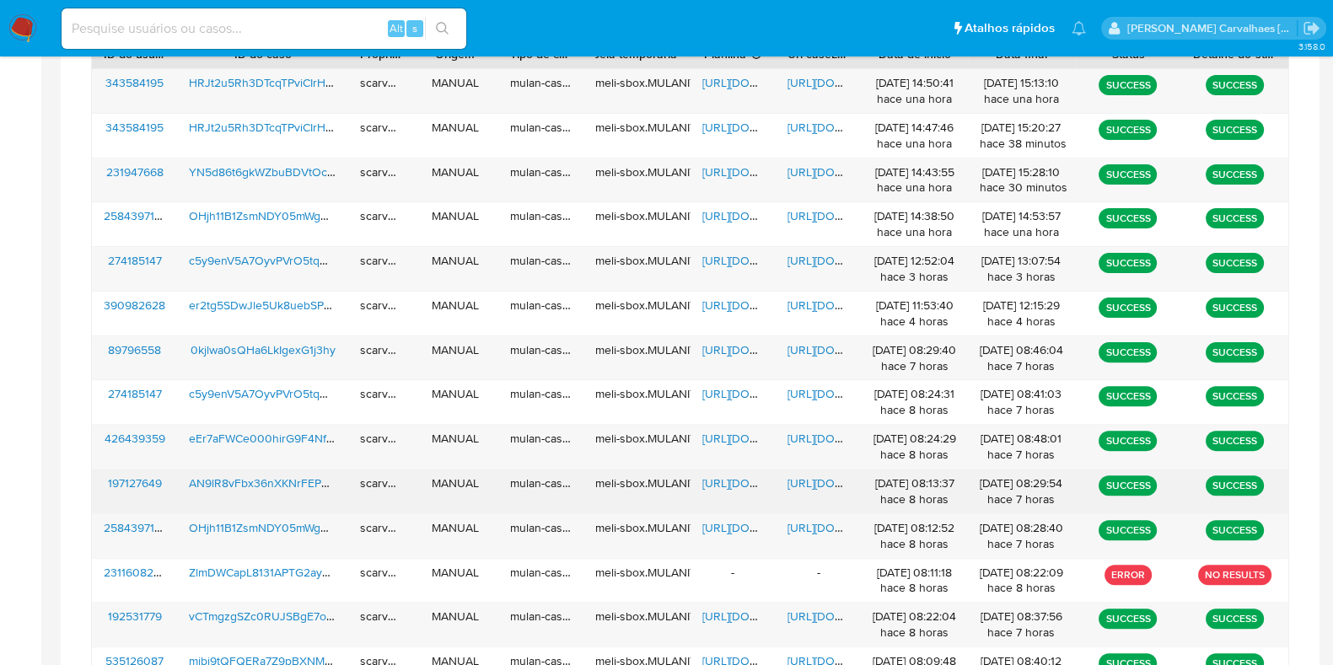
click at [821, 479] on span "https://docs.google.com/document/d/1pcXMBqY9_GfSSfGDMYTtsUGBewNPN--m10YQ6fUKLtk…" at bounding box center [846, 483] width 116 height 17
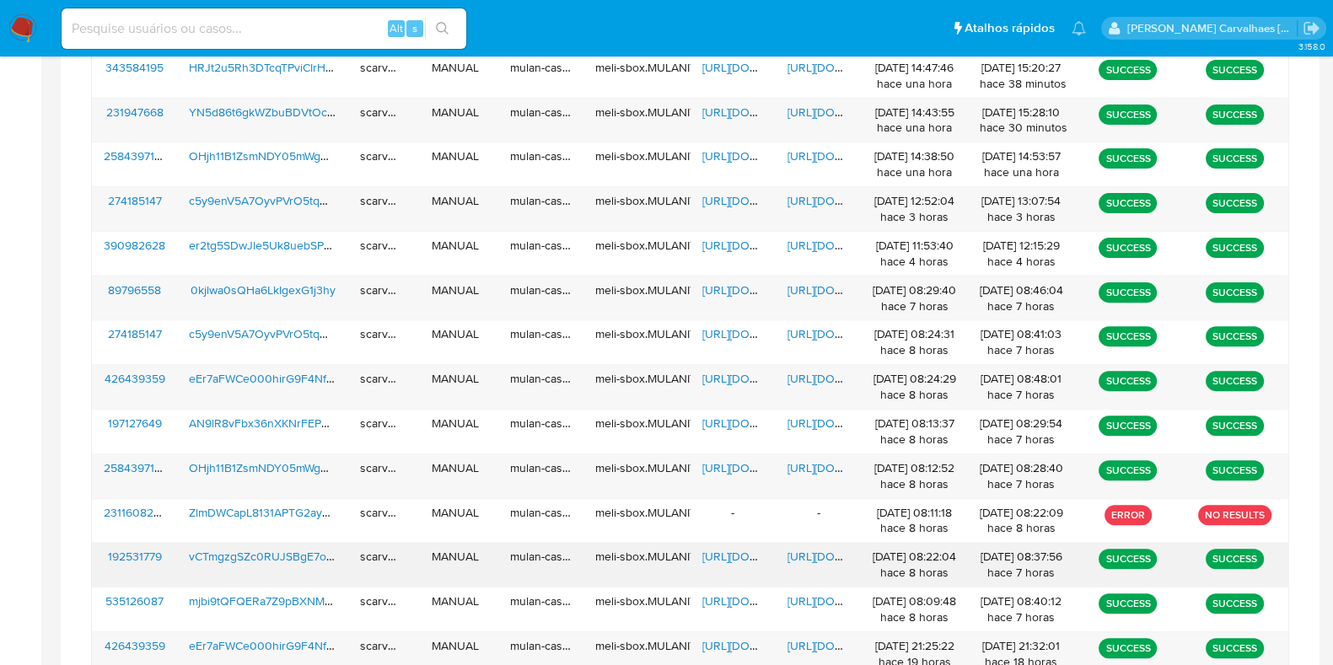
scroll to position [752, 0]
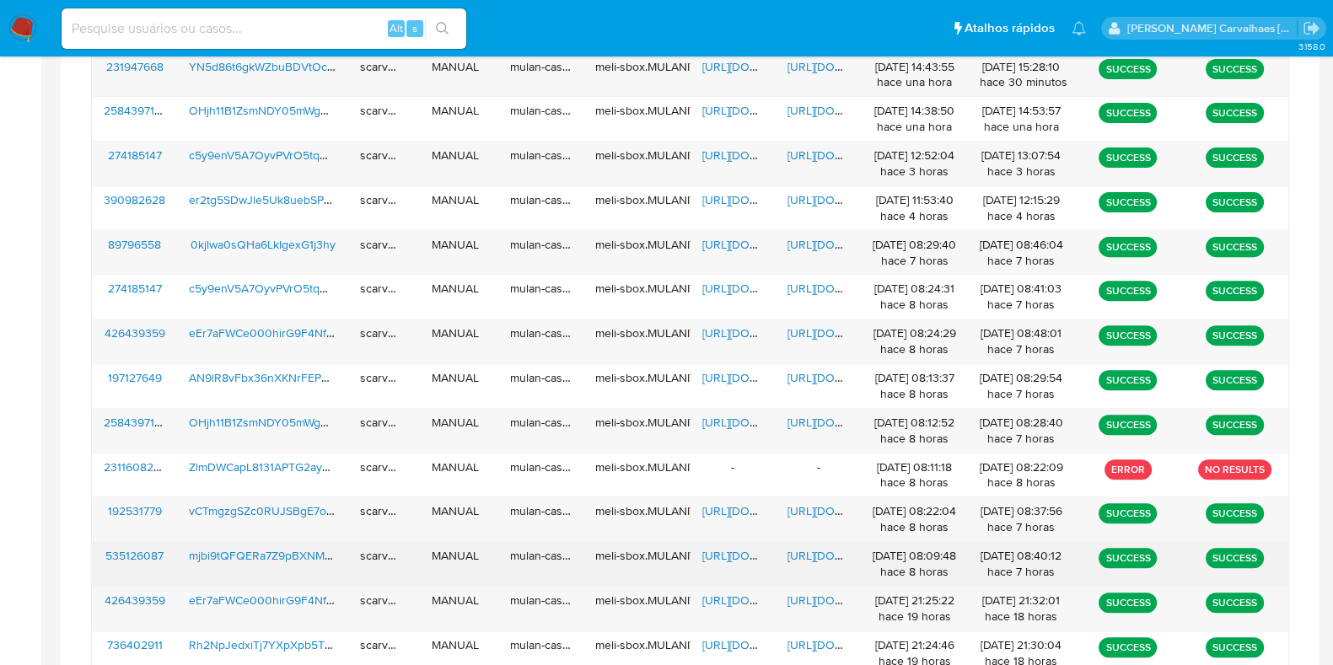
click at [816, 553] on span "https://docs.google.com/document/d/1fUU9OJBpBinzcOhha5lvWUUehcQ07IwsEbDtHiXUp54…" at bounding box center [846, 555] width 116 height 17
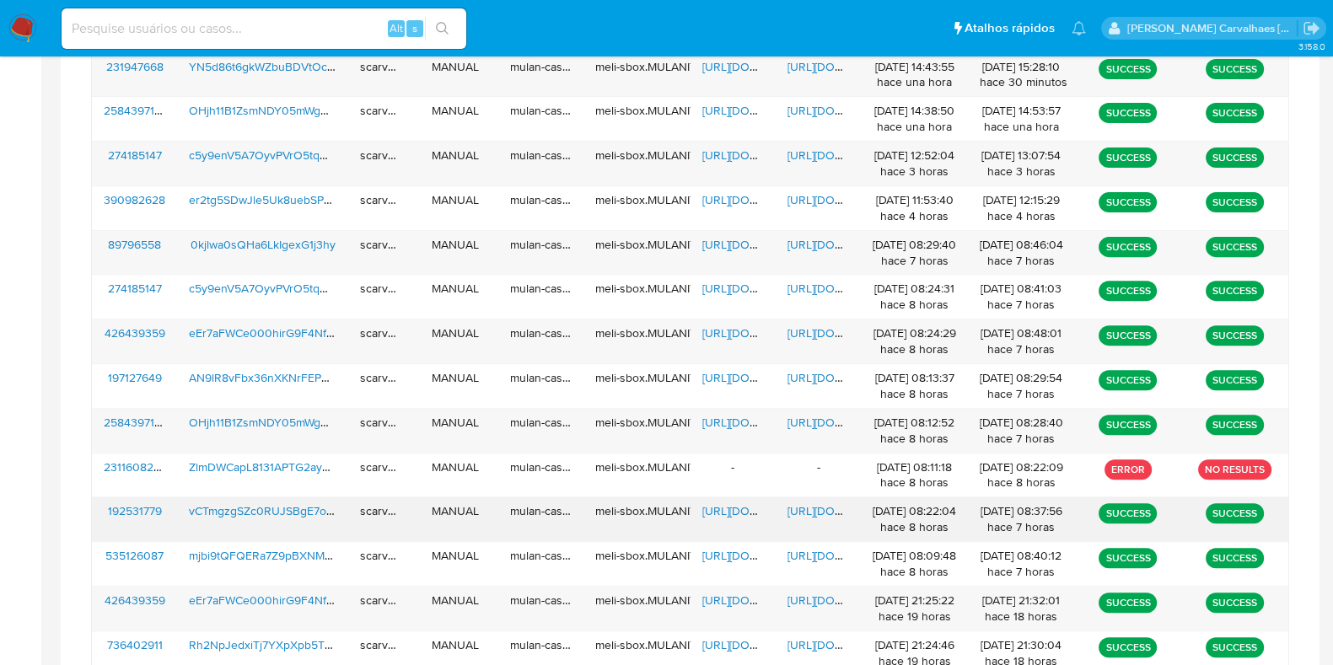
click at [813, 508] on span "https://docs.google.com/document/d/1bcdKW4ckam6KpA7TX78idZLr6bILWZ6Zkqn_tLCojjk…" at bounding box center [846, 511] width 116 height 17
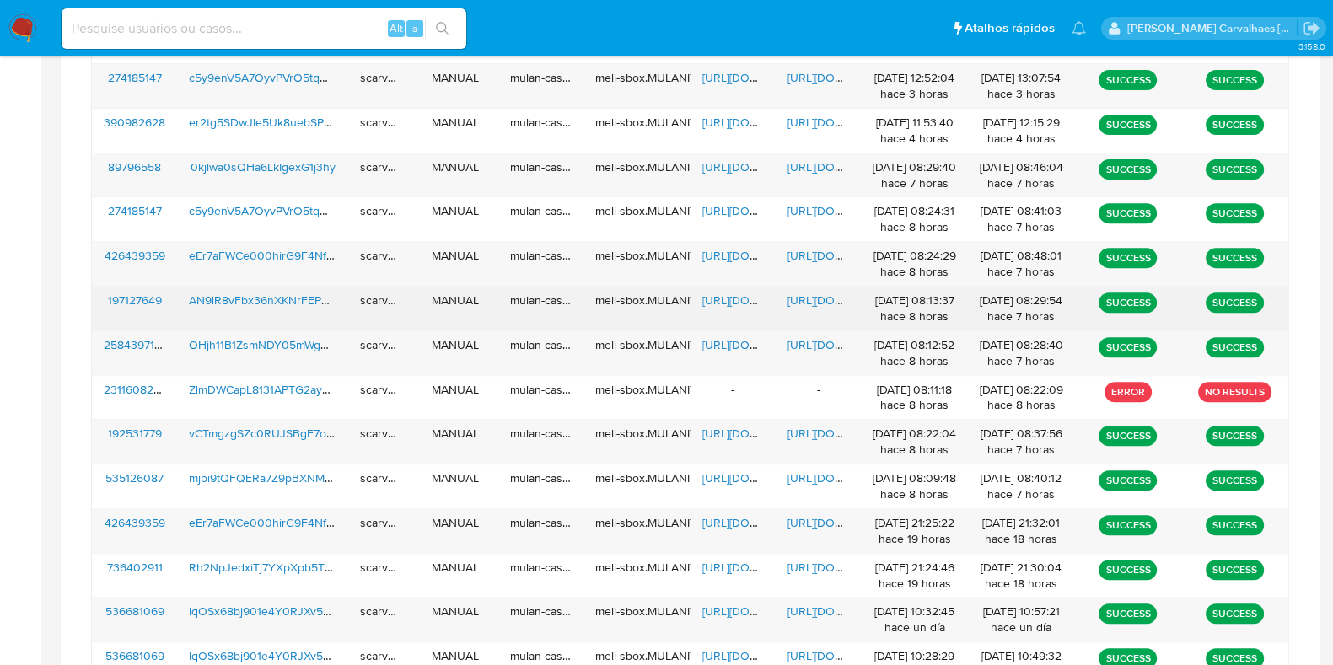
scroll to position [858, 0]
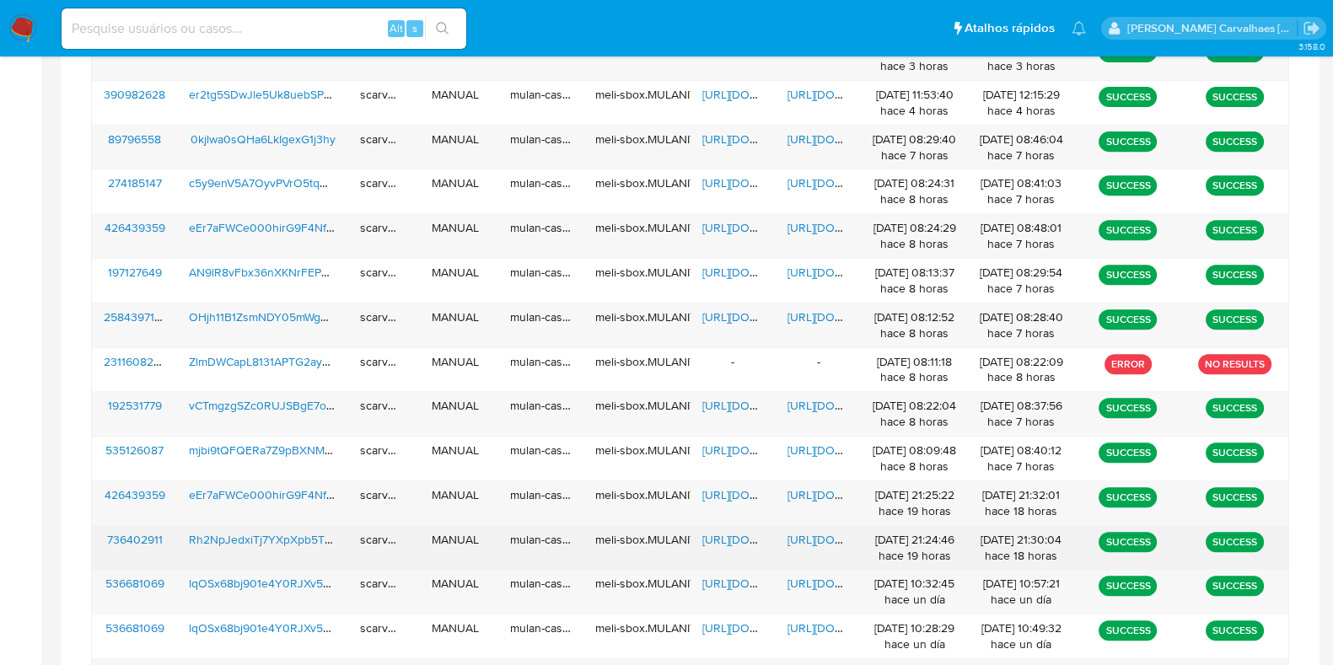
click at [827, 544] on div "https://docs.google.com/document/d/1_4sIFq1xxVt5E7k2U_-AwgM-jHOzvwI7waK9-jMSrOw…" at bounding box center [818, 548] width 85 height 44
click at [821, 534] on span "https://docs.google.com/document/d/1_4sIFq1xxVt5E7k2U_-AwgM-jHOzvwI7waK9-jMSrOw…" at bounding box center [846, 539] width 116 height 17
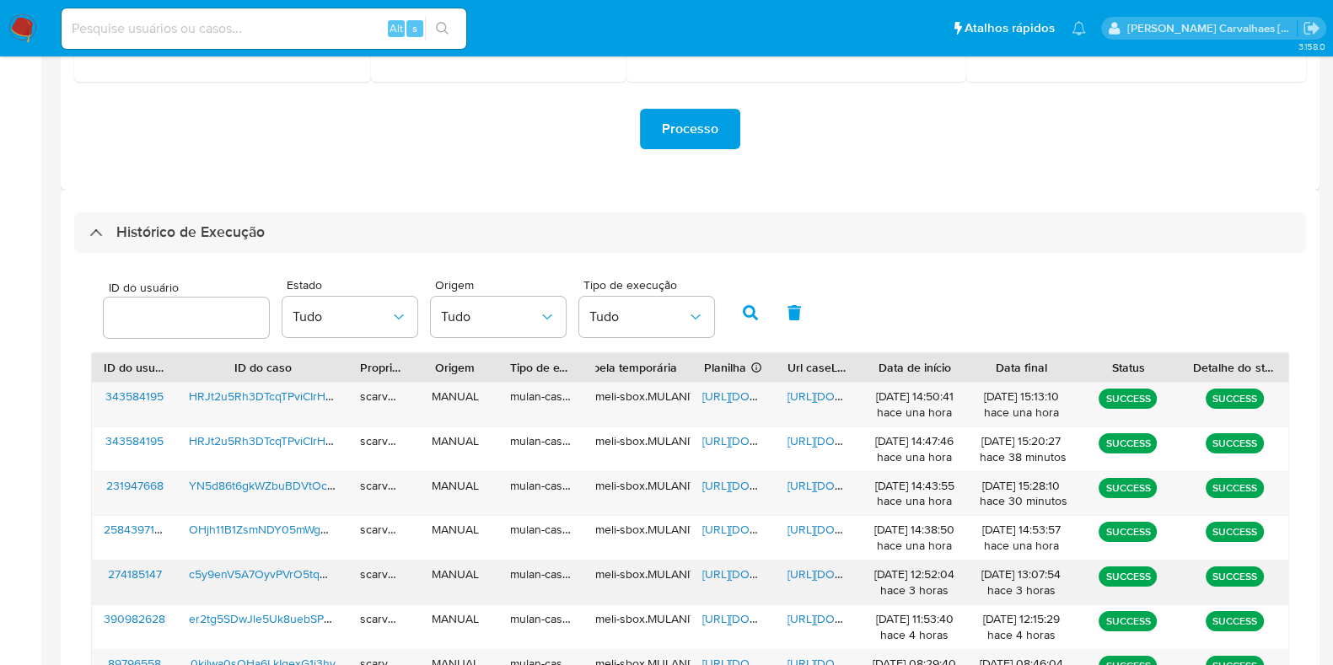
scroll to position [331, 0]
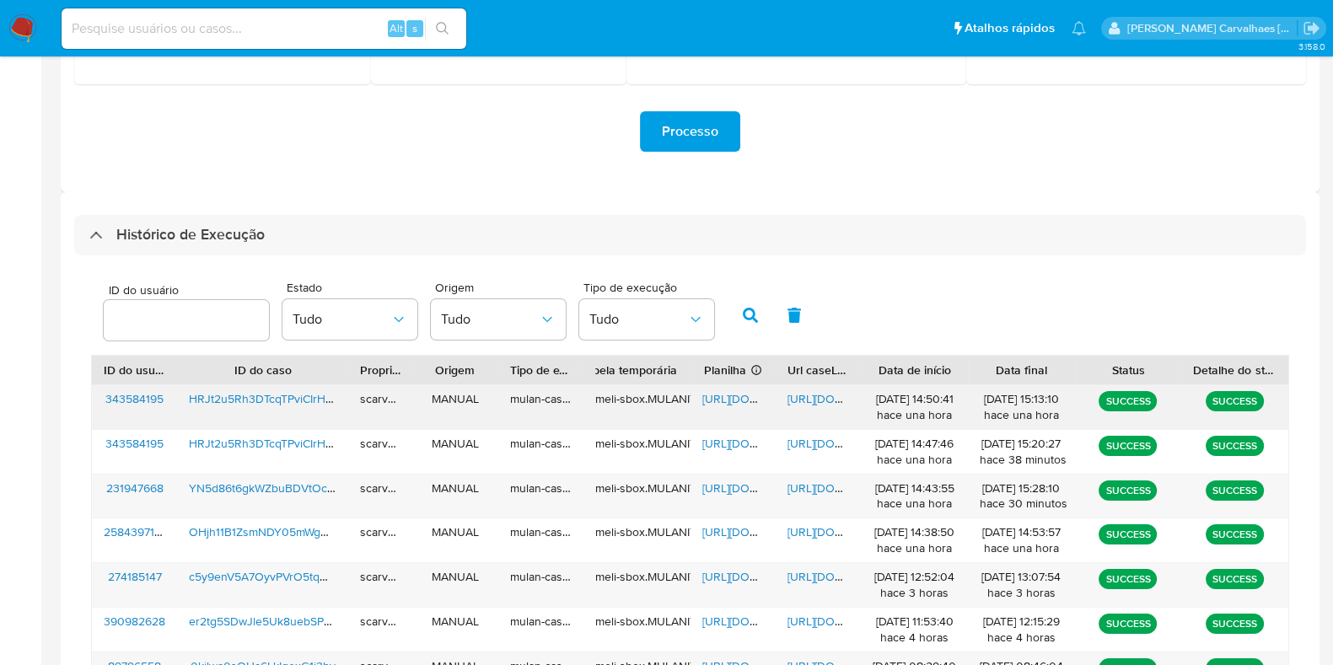
click at [823, 398] on span "https://docs.google.com/document/d/1P01iCmh-4_N6rpbgn-Hx5qEIcliUgUhhuDlr23juRac…" at bounding box center [846, 398] width 116 height 17
click at [816, 392] on span "https://docs.google.com/document/d/1P01iCmh-4_N6rpbgn-Hx5qEIcliUgUhhuDlr23juRac…" at bounding box center [846, 398] width 116 height 17
click at [719, 395] on span "https://docs.google.com/spreadsheets/d/13n5KXecVLlHfxgA58CuirRxBgW0mKuVpR1gz84J…" at bounding box center [761, 398] width 116 height 17
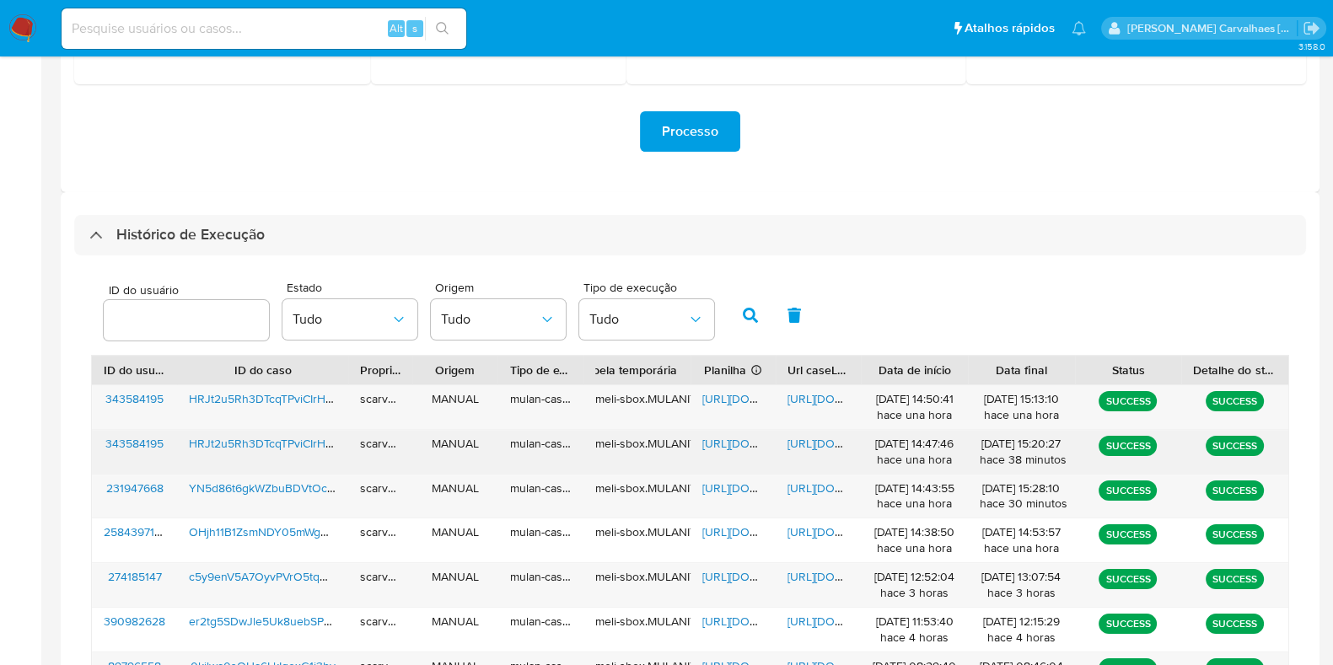
click at [805, 439] on span "https://docs.google.com/document/d/1wLD43LDO0IHhTcGs00JtEcgLeDnvwW0rmDQ3jahH7Uo…" at bounding box center [846, 443] width 116 height 17
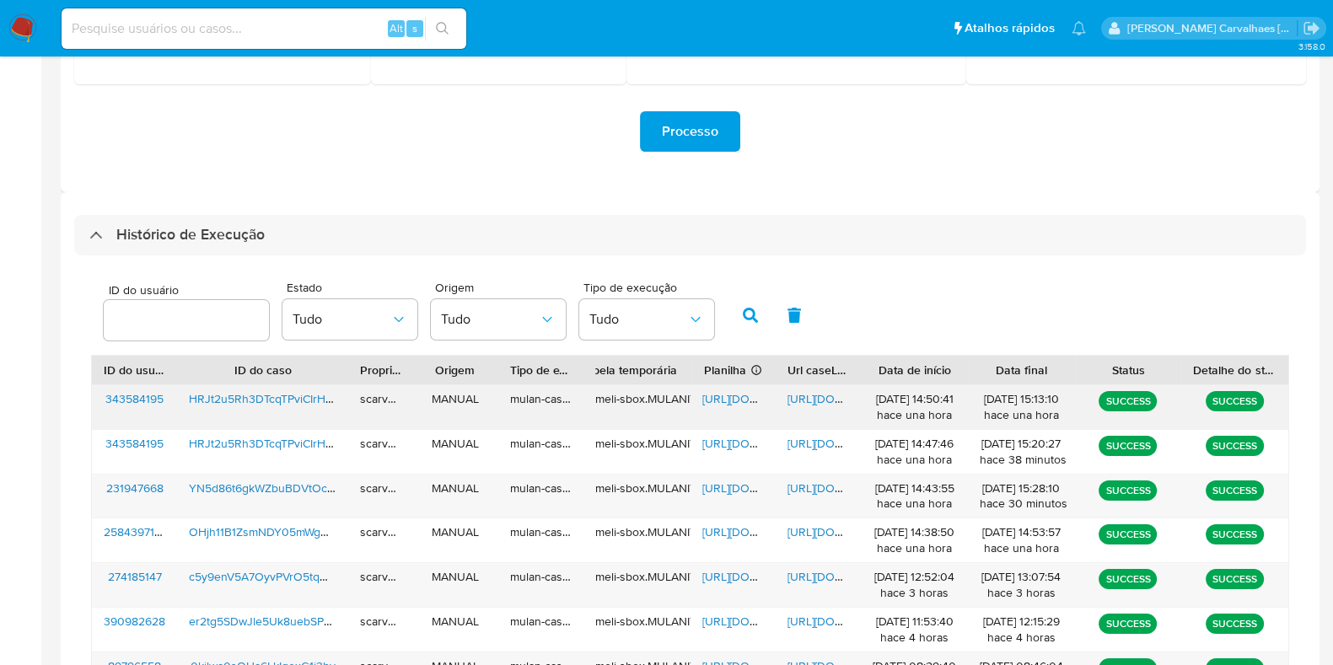
click at [813, 394] on span "https://docs.google.com/document/d/1P01iCmh-4_N6rpbgn-Hx5qEIcliUgUhhuDlr23juRac…" at bounding box center [846, 398] width 116 height 17
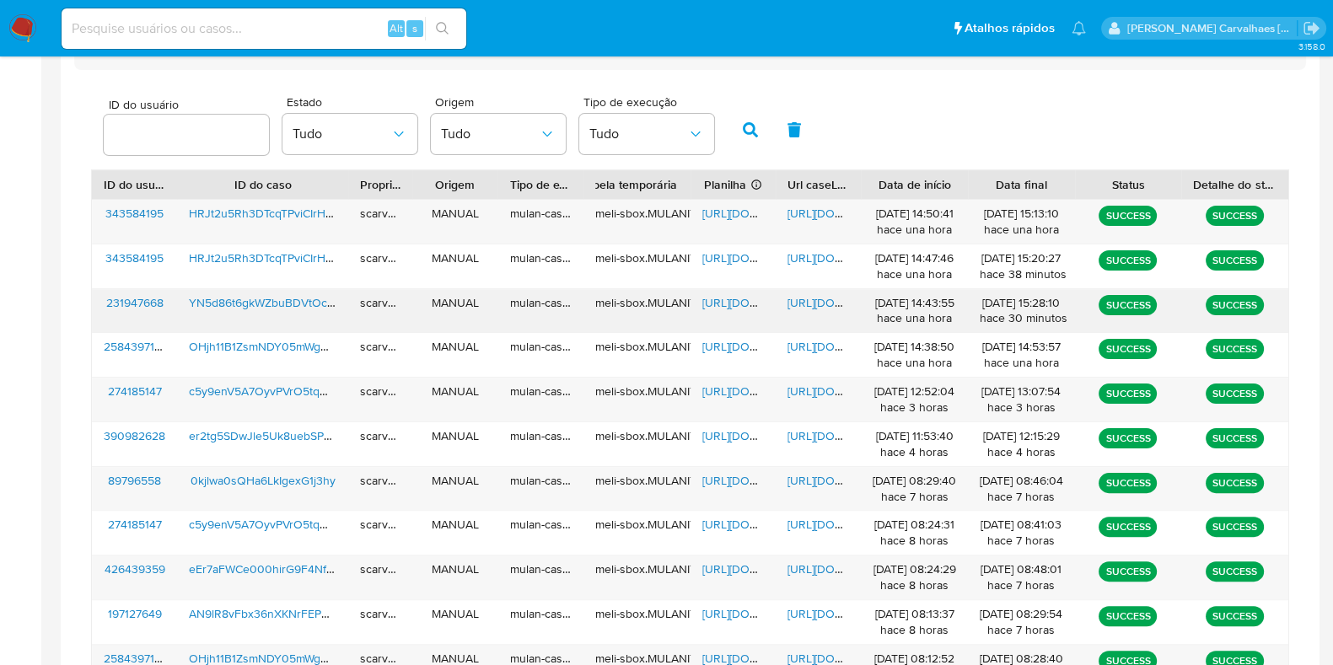
scroll to position [541, 0]
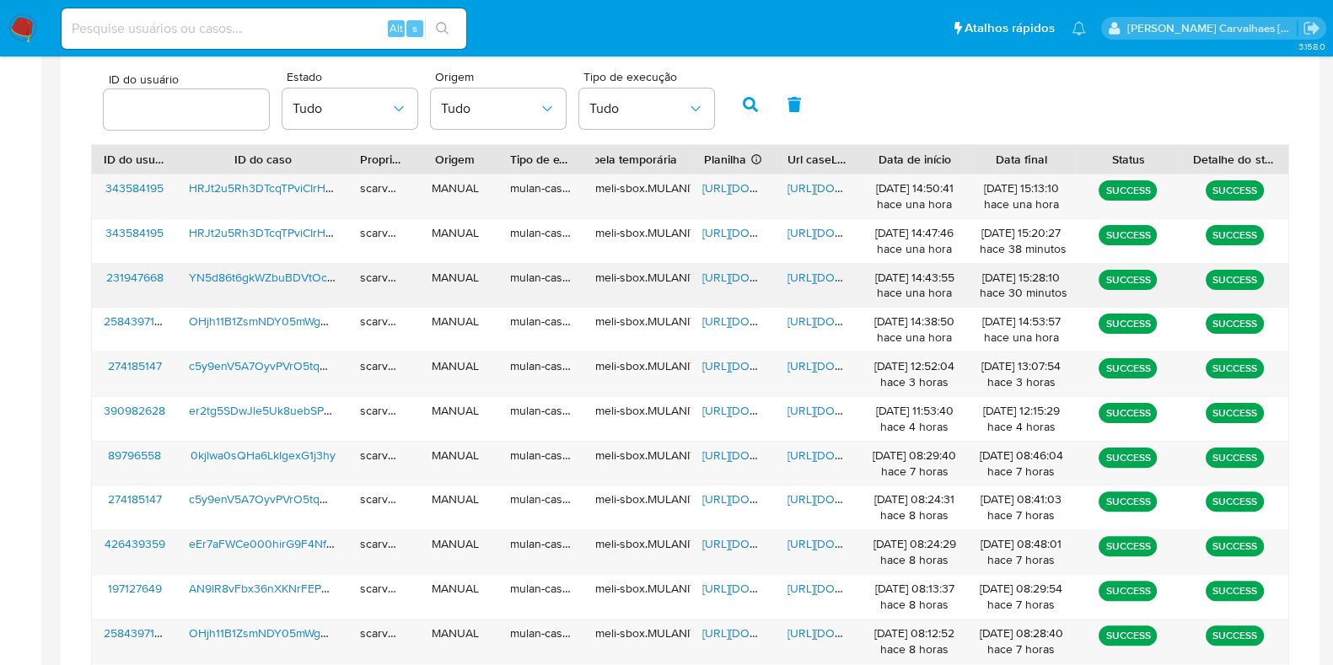
click at [807, 272] on span "https://docs.google.com/document/d/1ywHlFMPffH3xQEl2gjl8LOENcGOW6QlT8a3t_rsUToA…" at bounding box center [846, 277] width 116 height 17
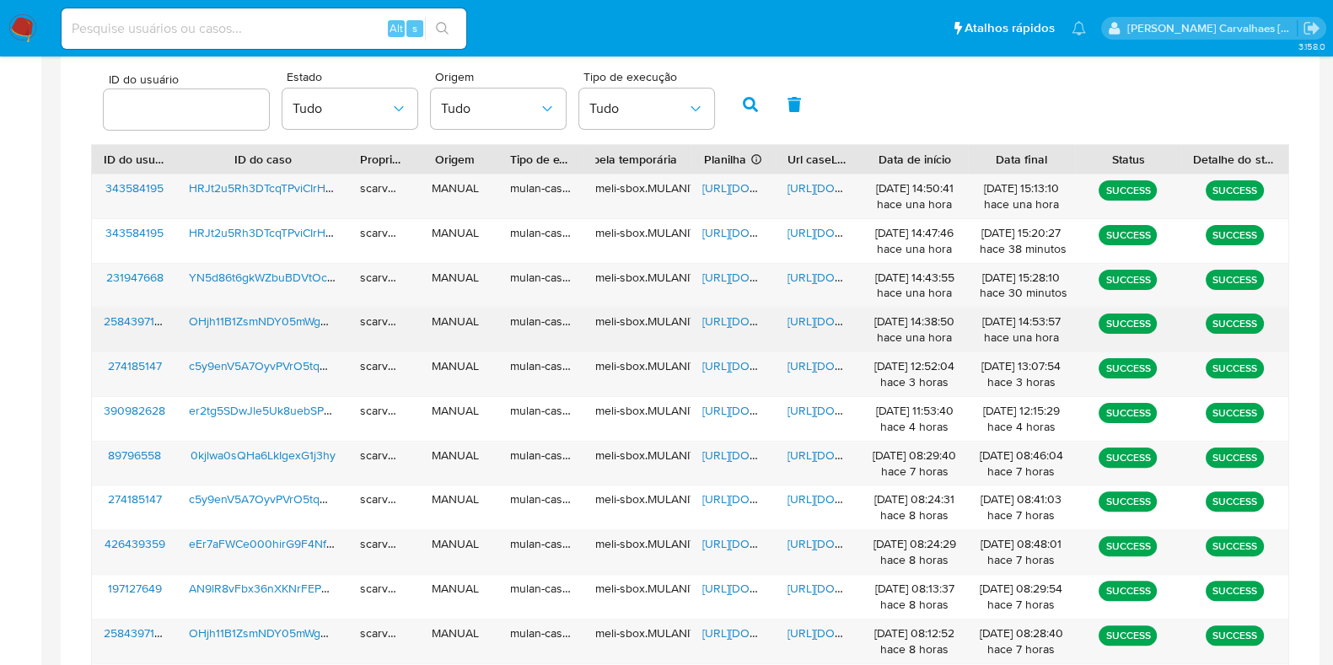
click at [810, 323] on span "https://docs.google.com/document/d/18mB4VgDftcKIeUKhvMBwnRyGIsTEDEaliu2_16QhSmg…" at bounding box center [846, 321] width 116 height 17
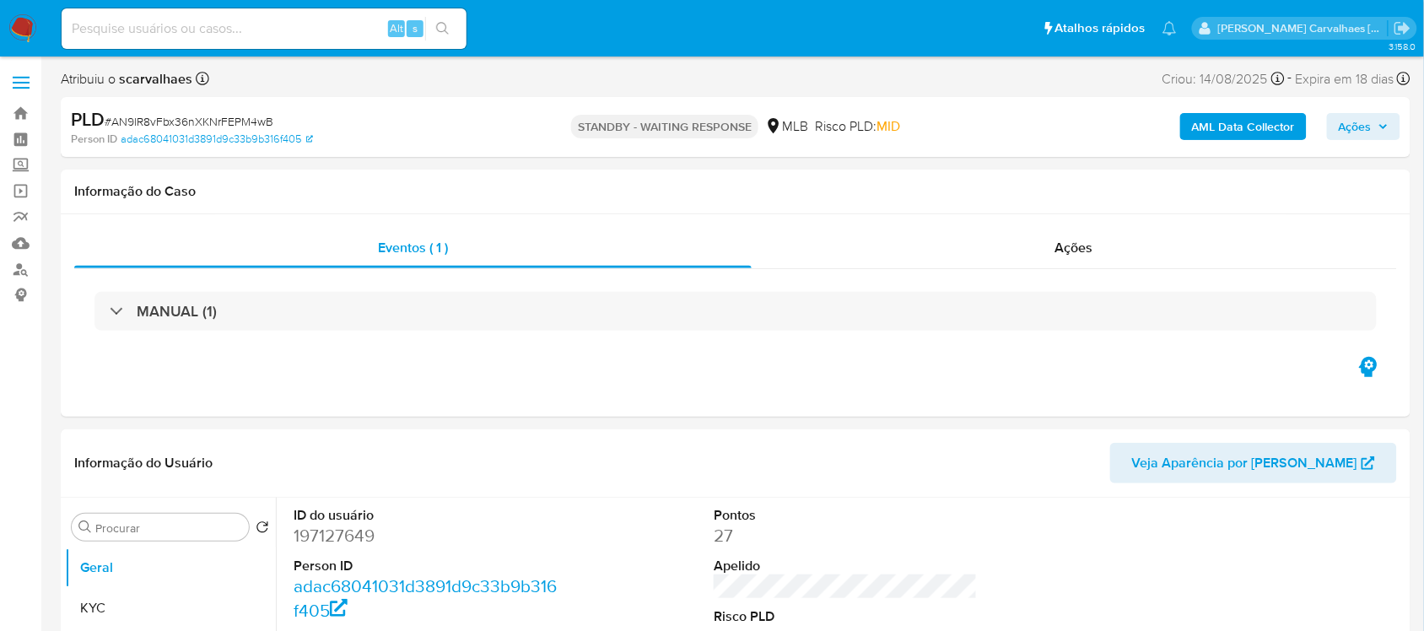
select select "10"
click at [257, 19] on input at bounding box center [264, 29] width 405 height 22
paste input "Rh2NpJedxiTj7YXpXpb5TOMc"
type input "Rh2NpJedxiTj7YXpXpb5TOMc"
click at [450, 22] on button "search-icon" at bounding box center [442, 29] width 35 height 24
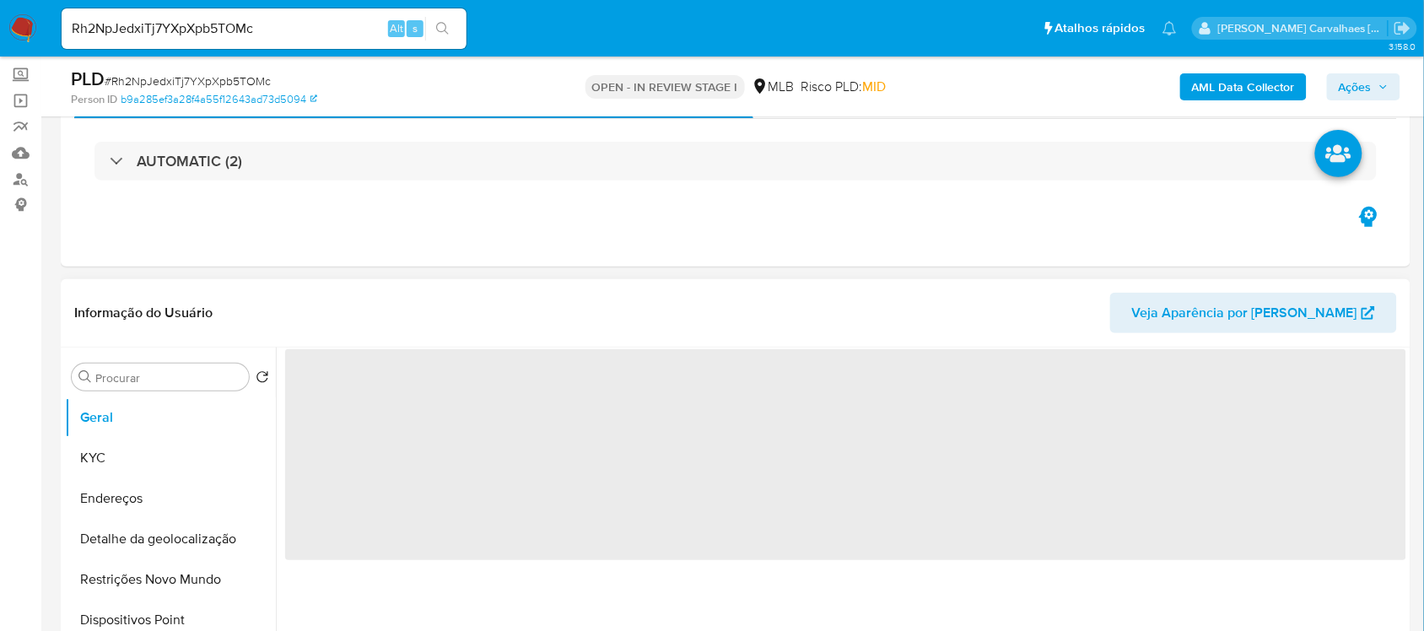
scroll to position [316, 0]
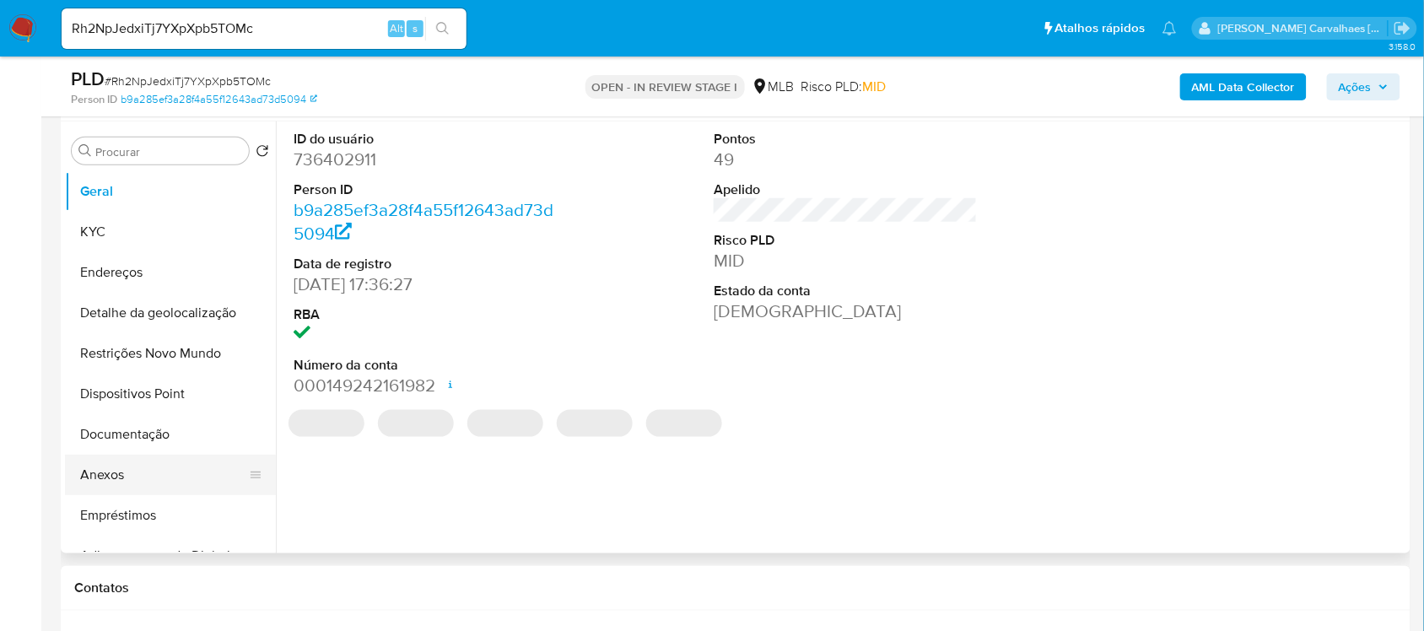
select select "10"
click at [111, 474] on button "Anexos" at bounding box center [163, 475] width 197 height 40
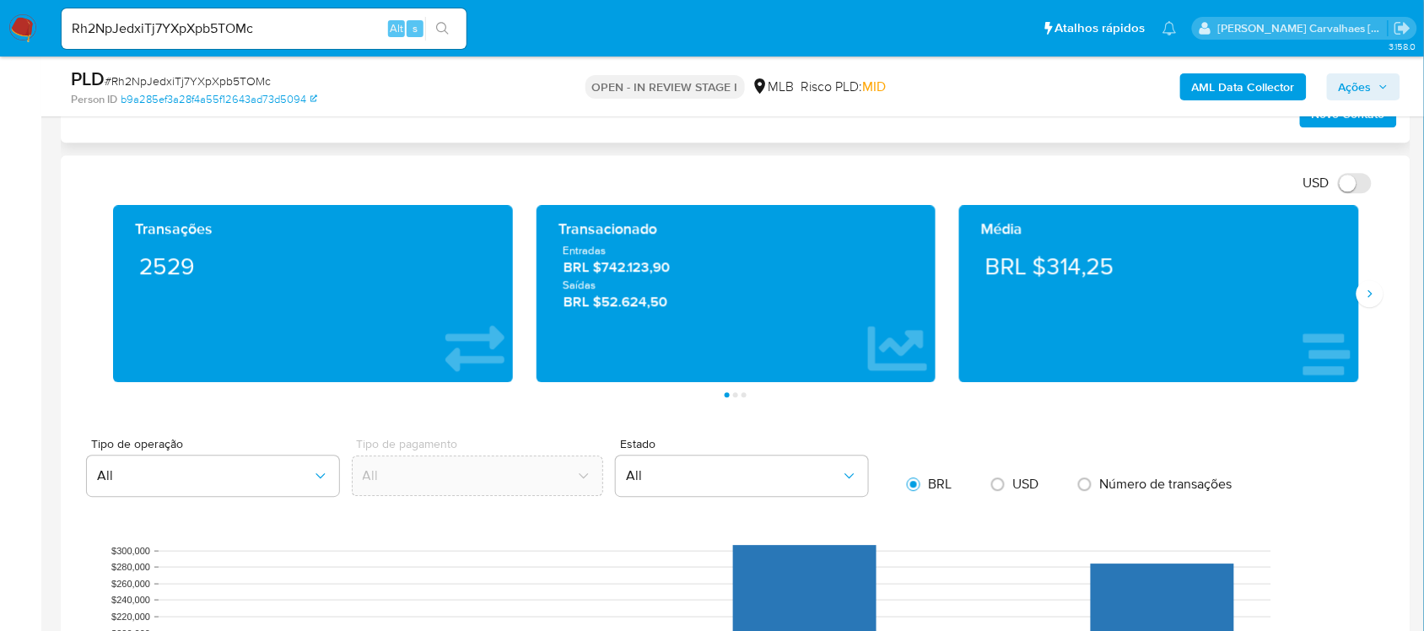
scroll to position [1160, 0]
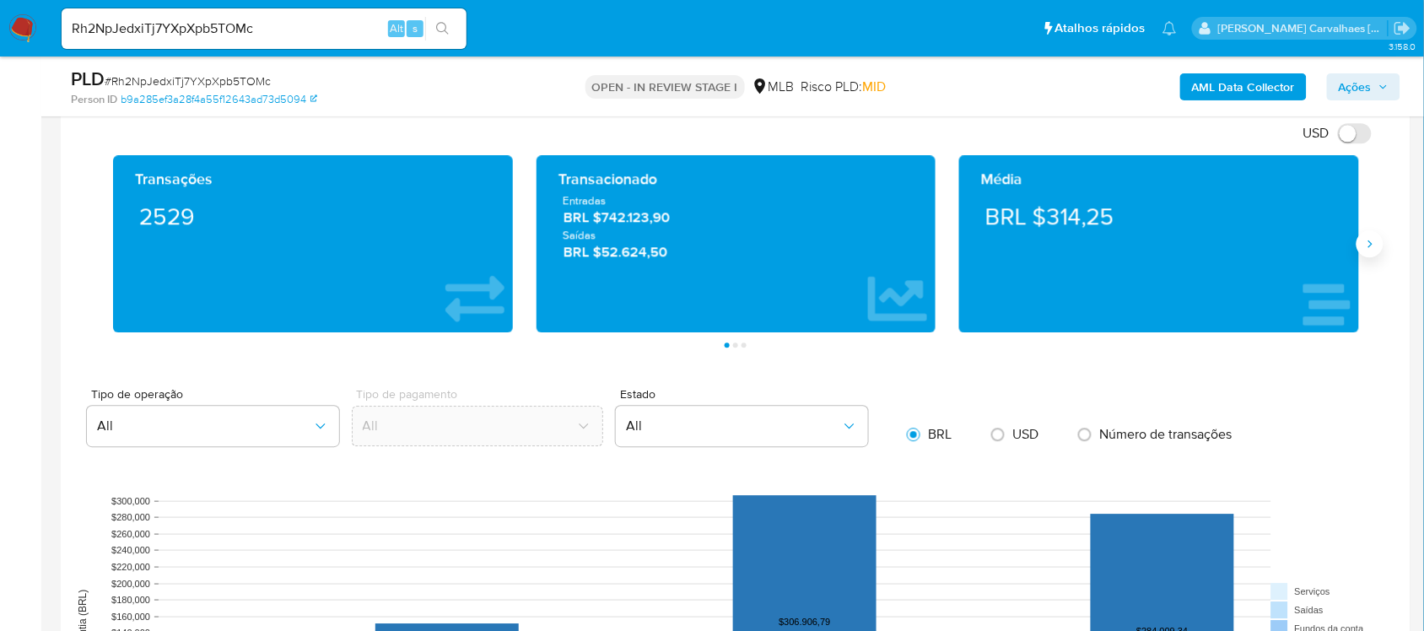
click at [1372, 255] on button "Siguiente" at bounding box center [1369, 243] width 27 height 27
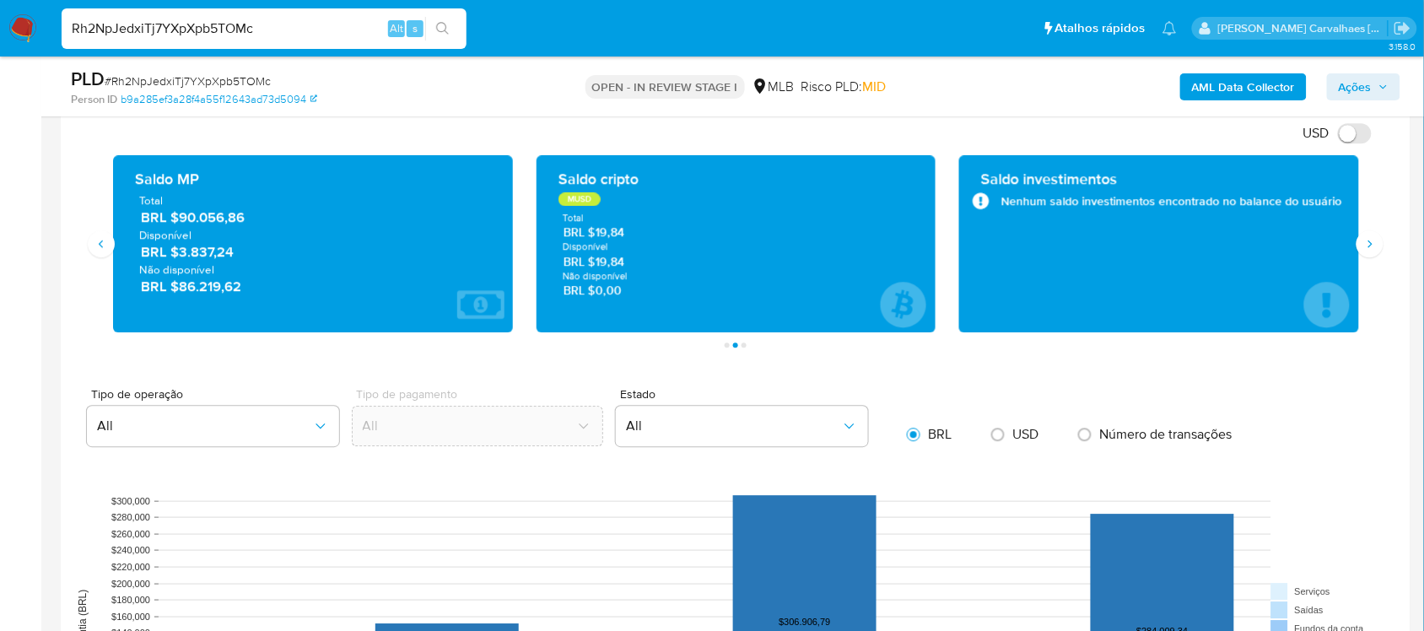
drag, startPoint x: 287, startPoint y: 30, endPoint x: 53, endPoint y: 18, distance: 233.9
click at [53, 18] on ul "Pausado Ver notificaciones Rh2NpJedxiTj7YXpXpb5TOMc Alt s Atalhos rápidos Presi…" at bounding box center [619, 28] width 1132 height 42
paste input "HRJt2u5Rh3DTcqTPviCIrHTS"
type input "HRJt2u5Rh3DTcqTPviCIrHTS"
click at [448, 26] on icon "search-icon" at bounding box center [442, 28] width 13 height 13
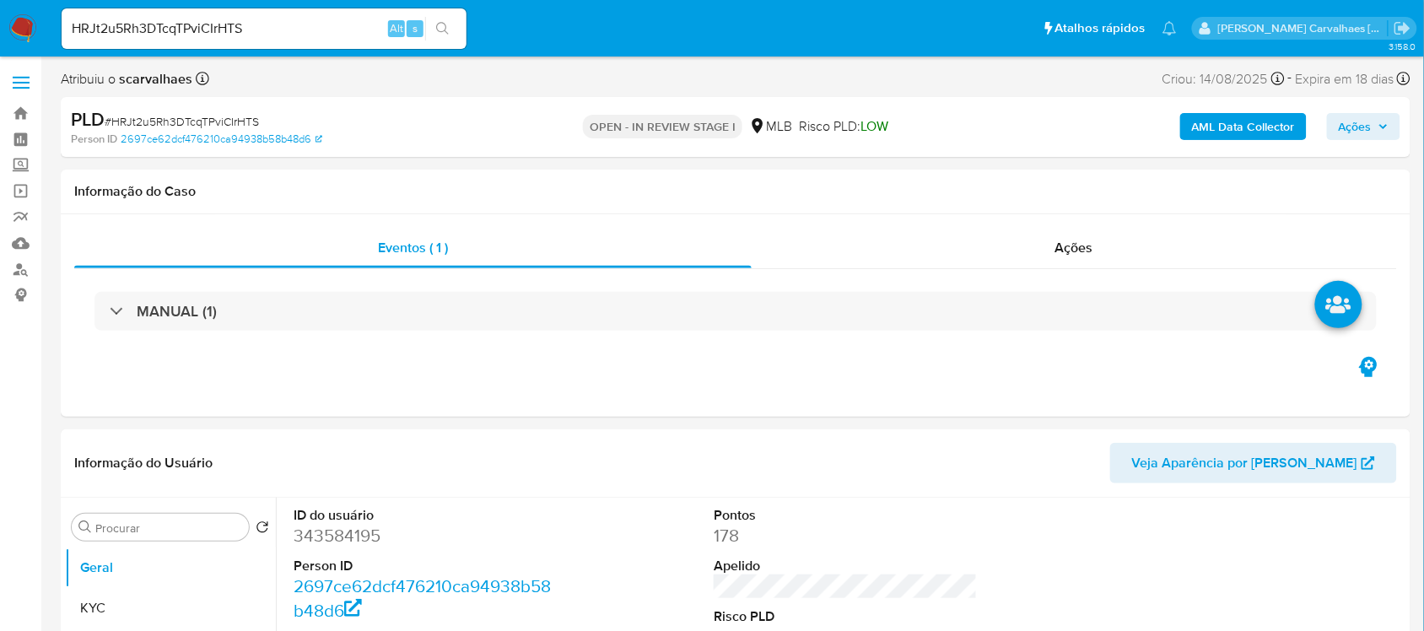
select select "10"
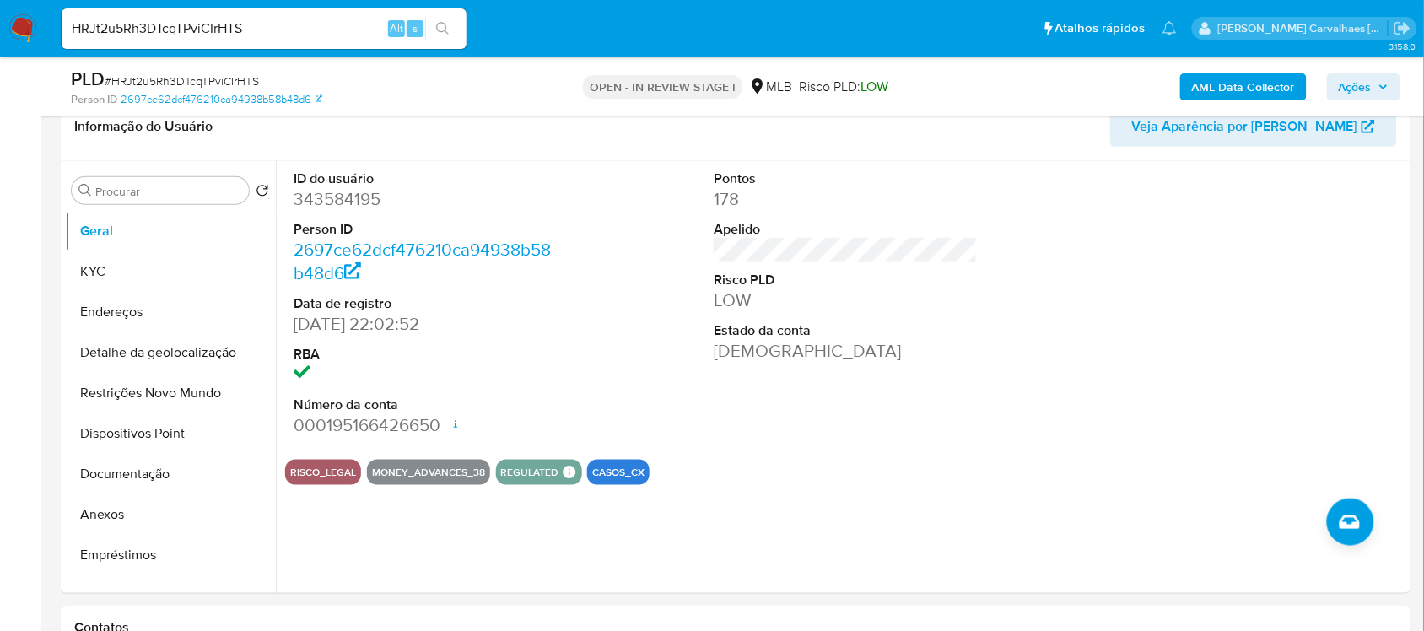
scroll to position [316, 0]
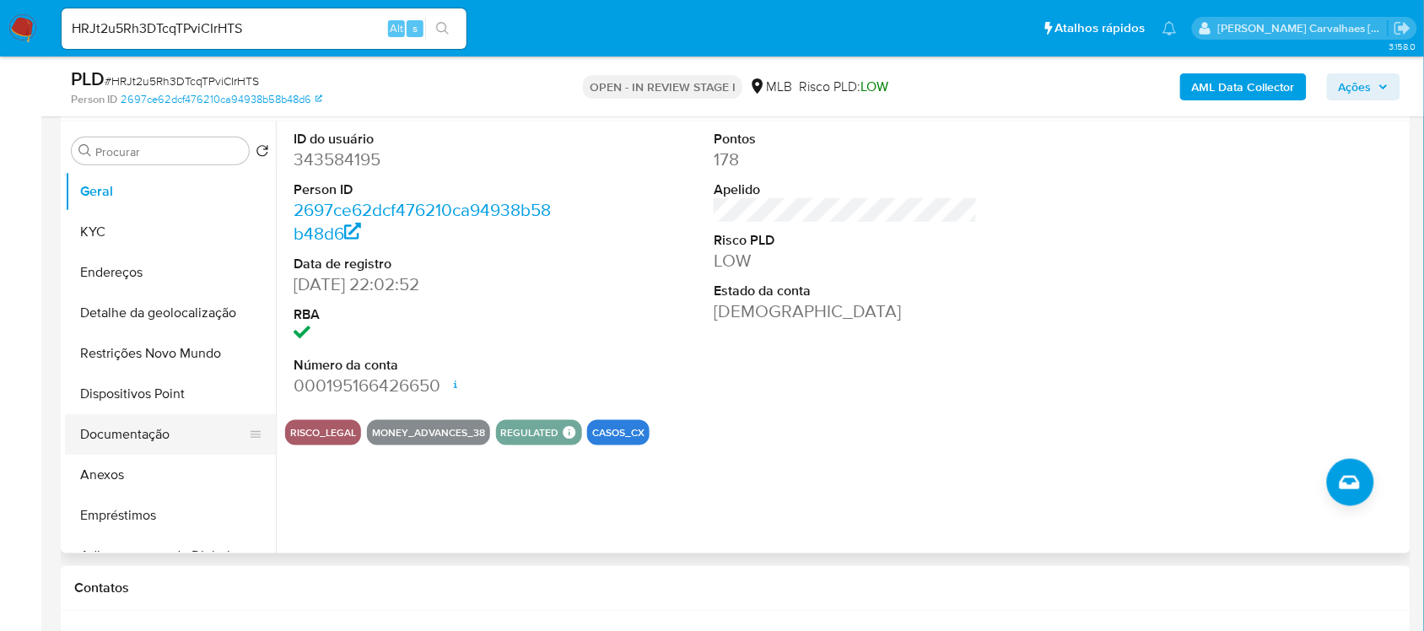
click at [164, 439] on button "Documentação" at bounding box center [163, 434] width 197 height 40
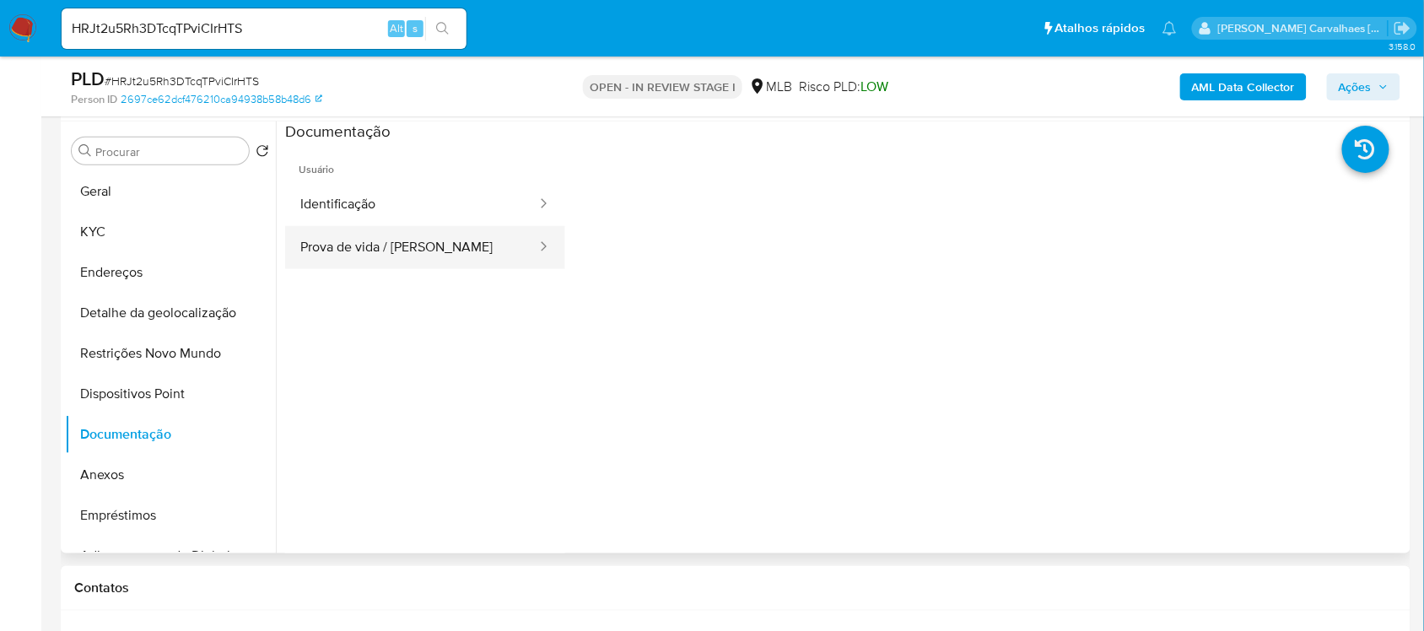
click at [405, 254] on button "Prova de vida / [PERSON_NAME]" at bounding box center [411, 247] width 253 height 43
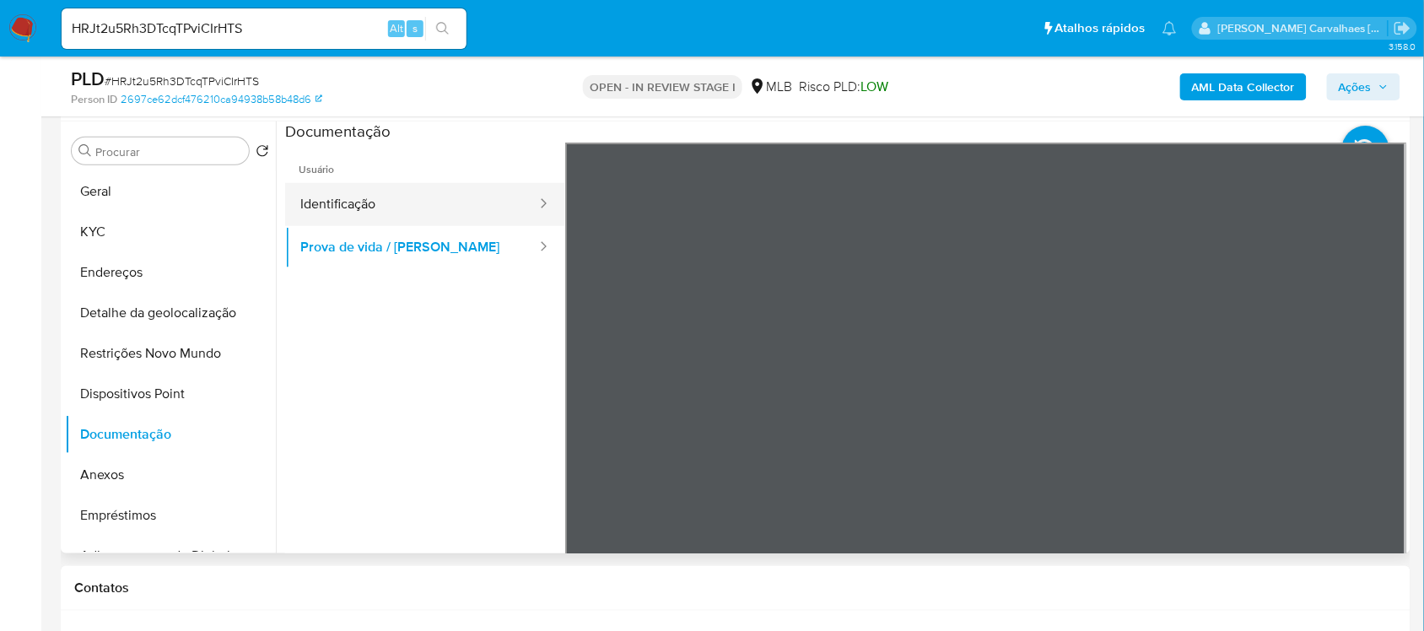
click at [369, 212] on button "Identificação" at bounding box center [411, 204] width 253 height 43
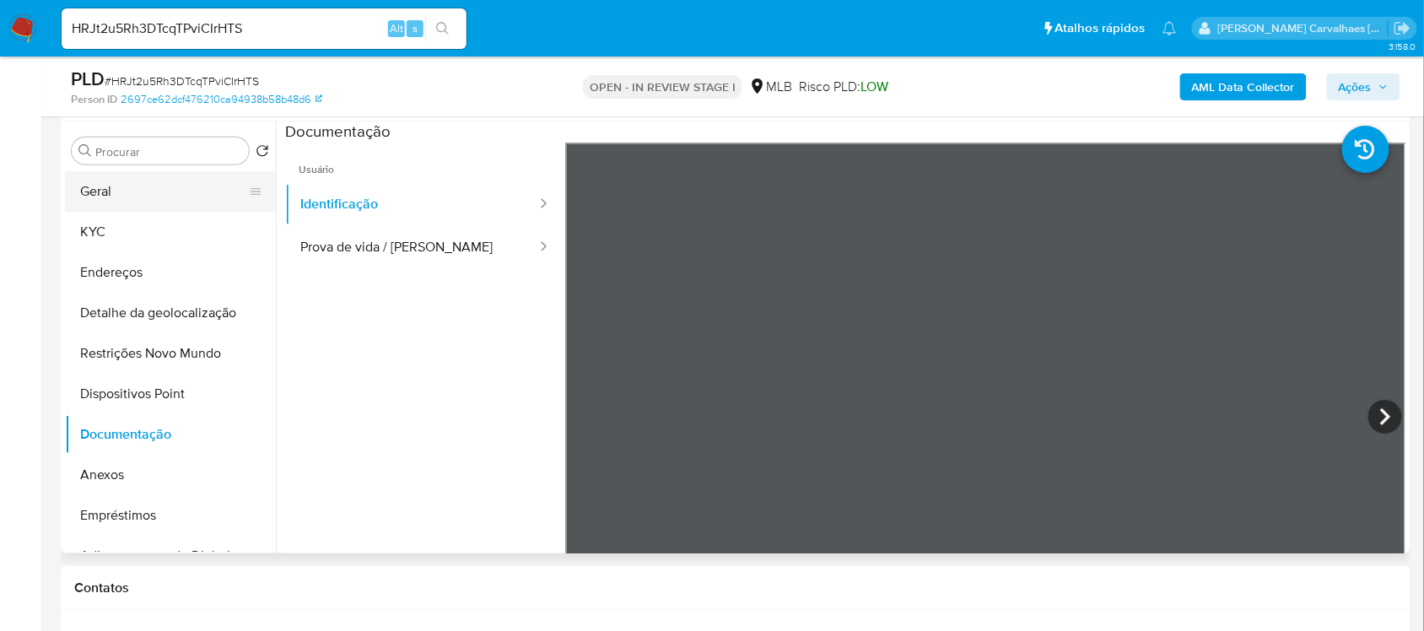
click at [145, 199] on button "Geral" at bounding box center [163, 191] width 197 height 40
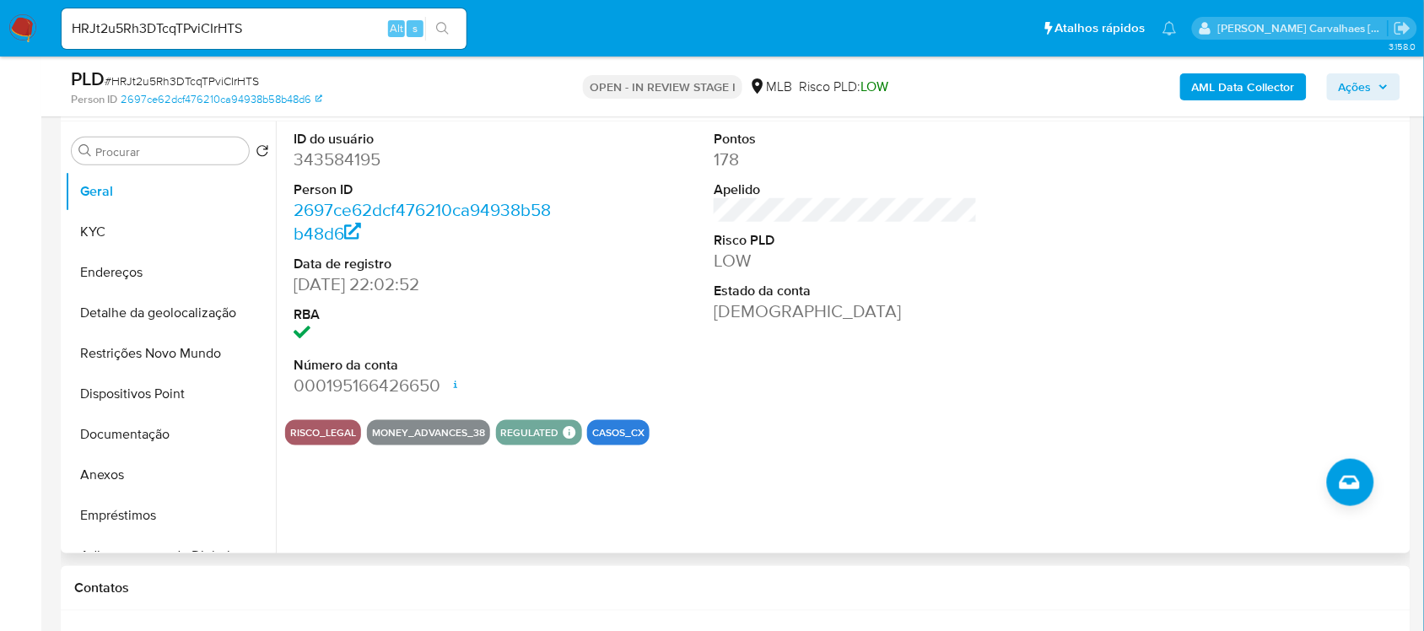
drag, startPoint x: 268, startPoint y: 409, endPoint x: 679, endPoint y: 445, distance: 412.3
click at [679, 445] on div "Procurar Retornar ao pedido padrão [PERSON_NAME] Endereços Detalhe da geolocali…" at bounding box center [735, 337] width 1341 height 432
click at [148, 204] on button "Geral" at bounding box center [163, 191] width 197 height 40
click at [123, 224] on button "KYC" at bounding box center [163, 232] width 197 height 40
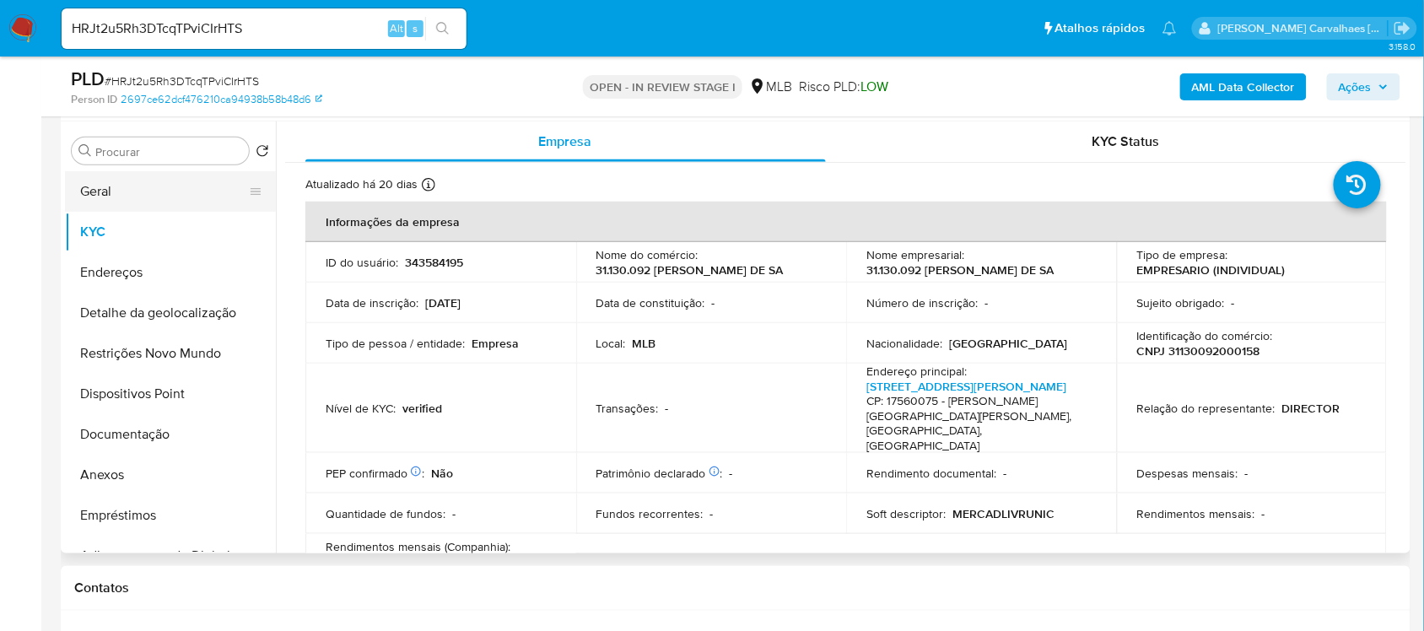
click at [136, 194] on button "Geral" at bounding box center [163, 191] width 197 height 40
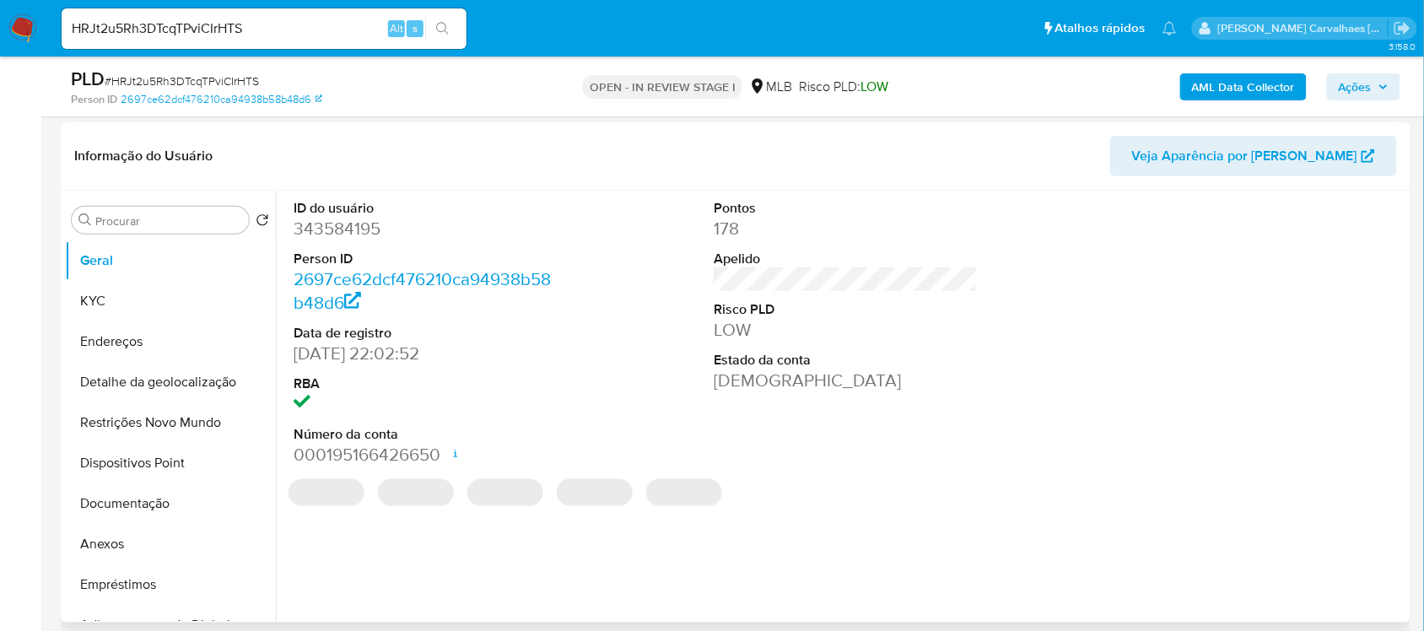
scroll to position [211, 0]
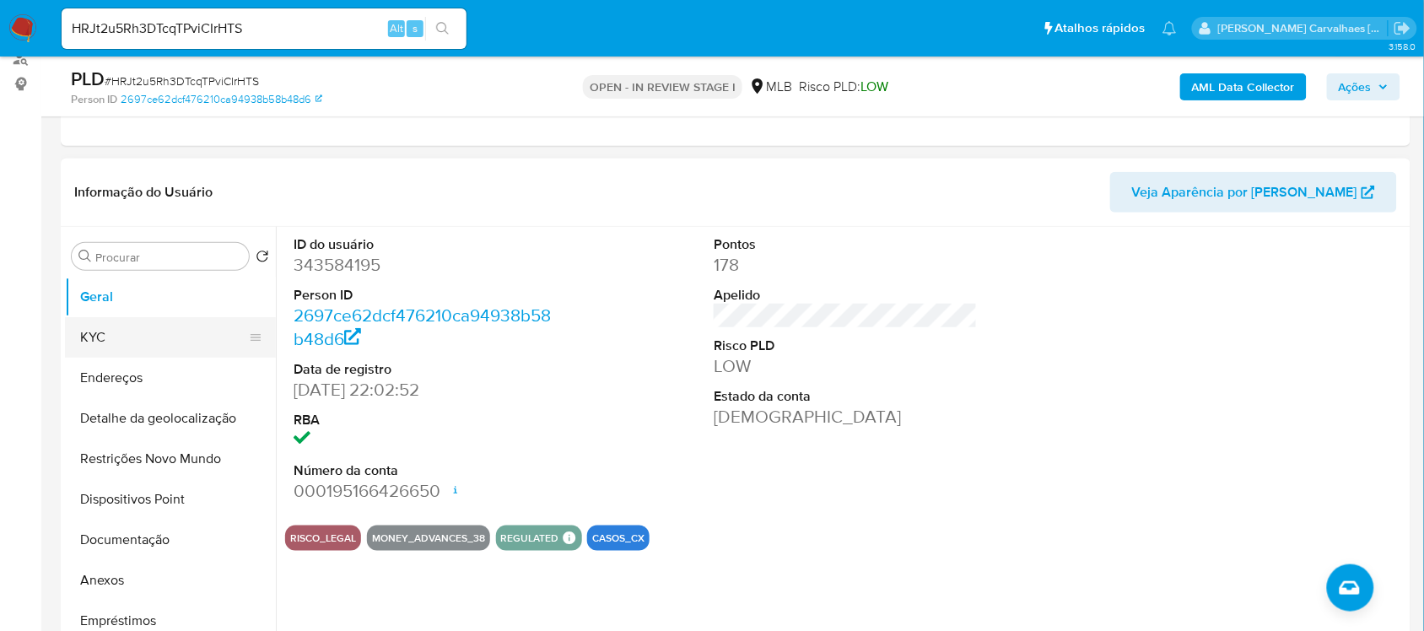
click at [118, 323] on button "KYC" at bounding box center [163, 337] width 197 height 40
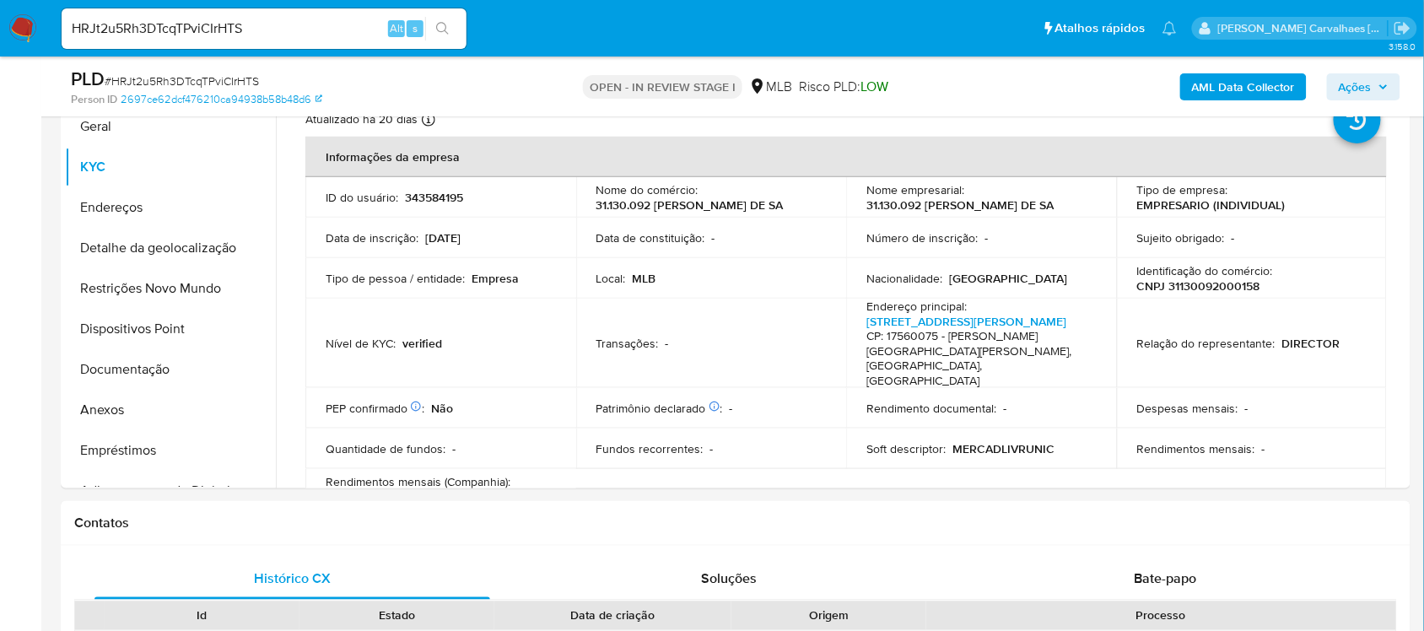
scroll to position [409, 0]
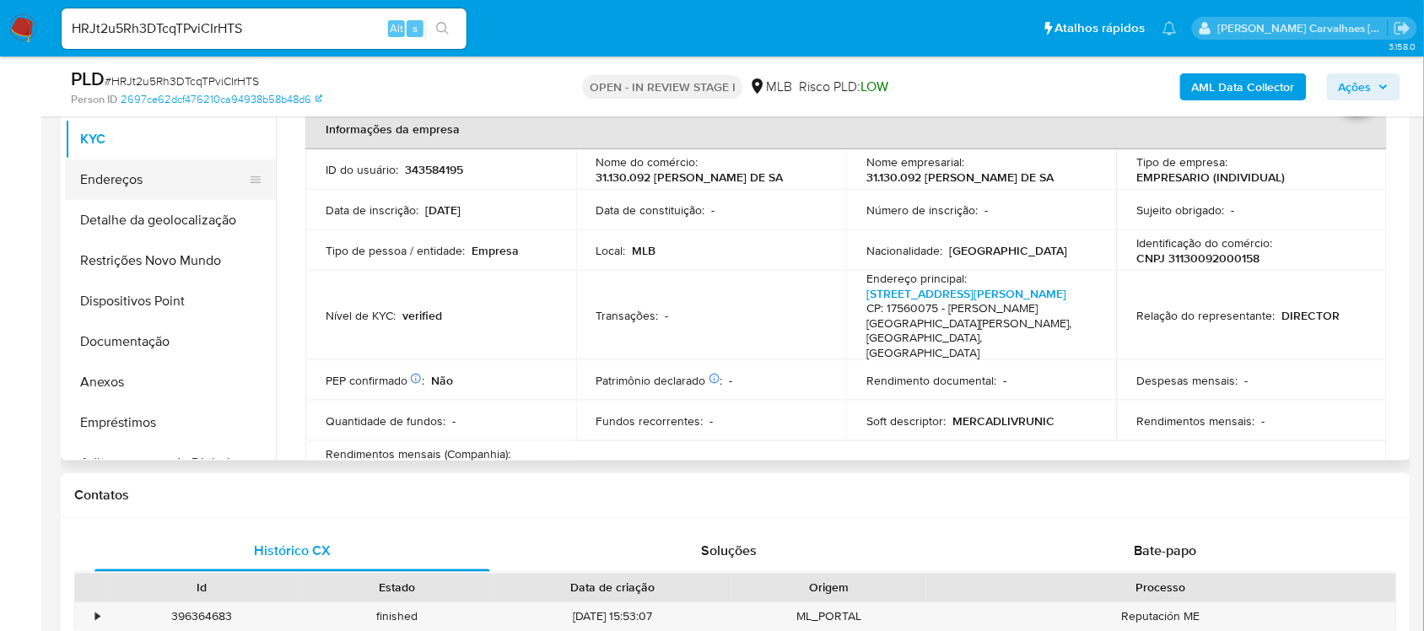
click at [141, 188] on button "Endereços" at bounding box center [163, 179] width 197 height 40
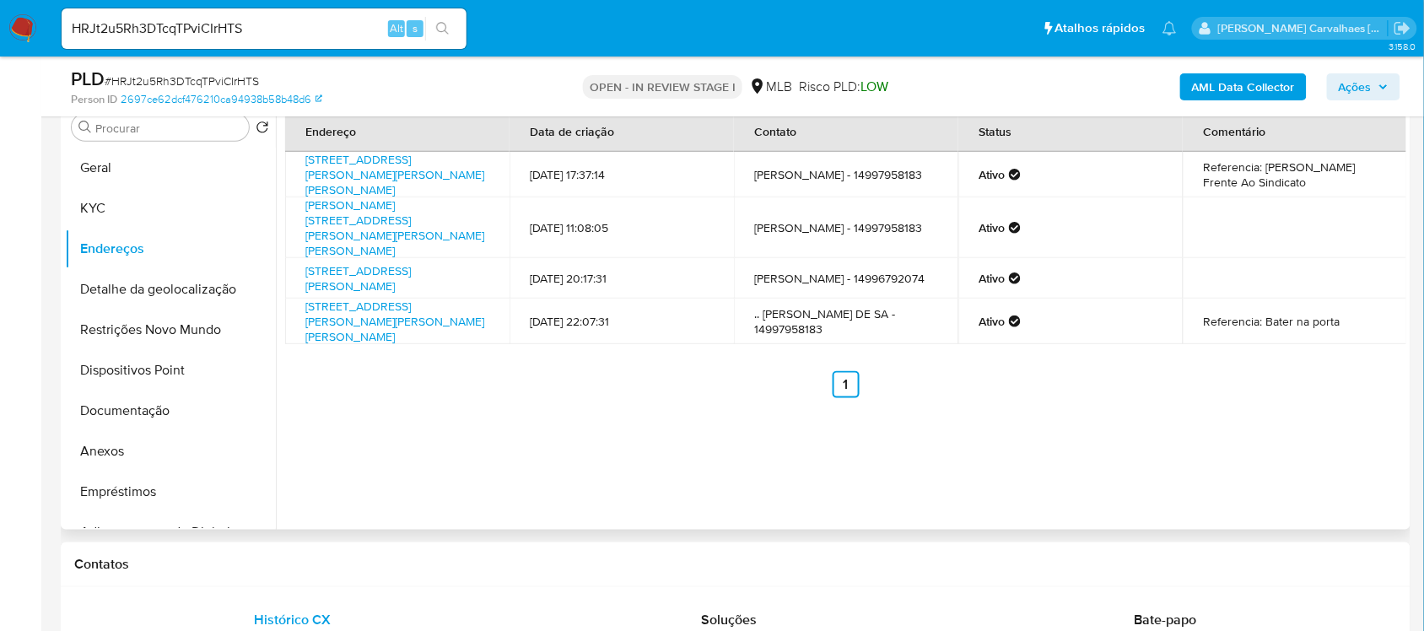
scroll to position [304, 0]
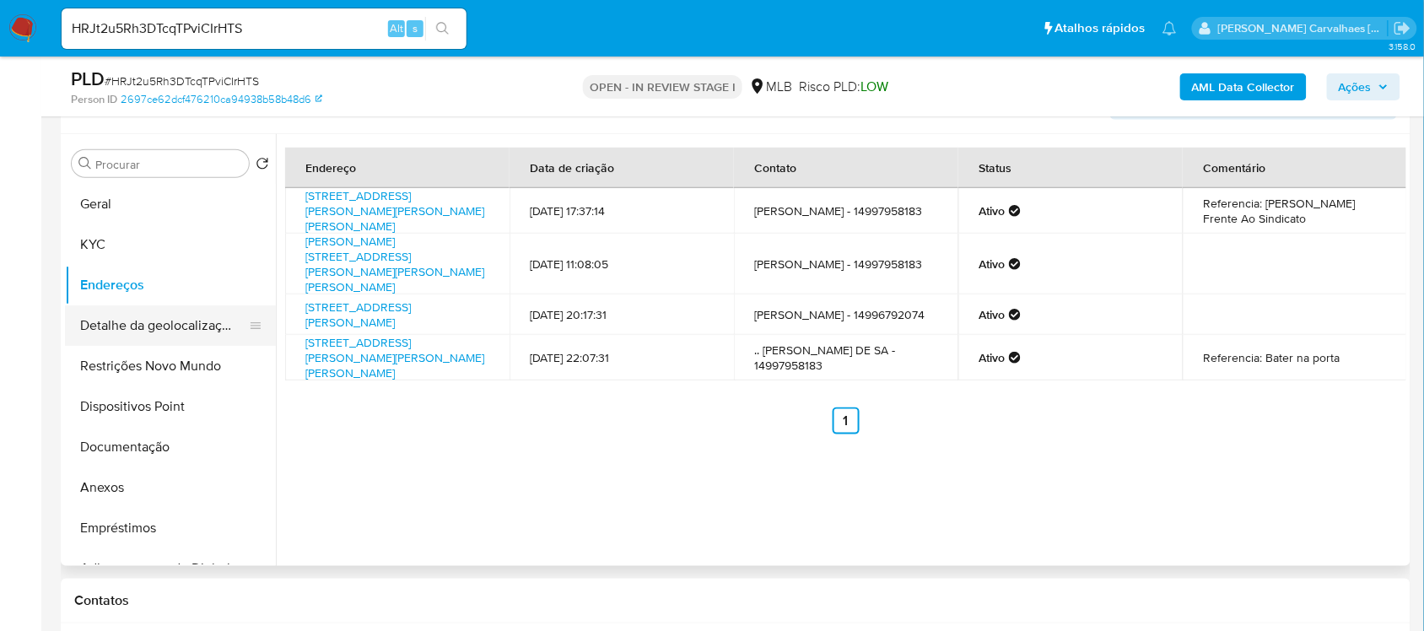
click at [204, 319] on button "Detalhe da geolocalização" at bounding box center [163, 325] width 197 height 40
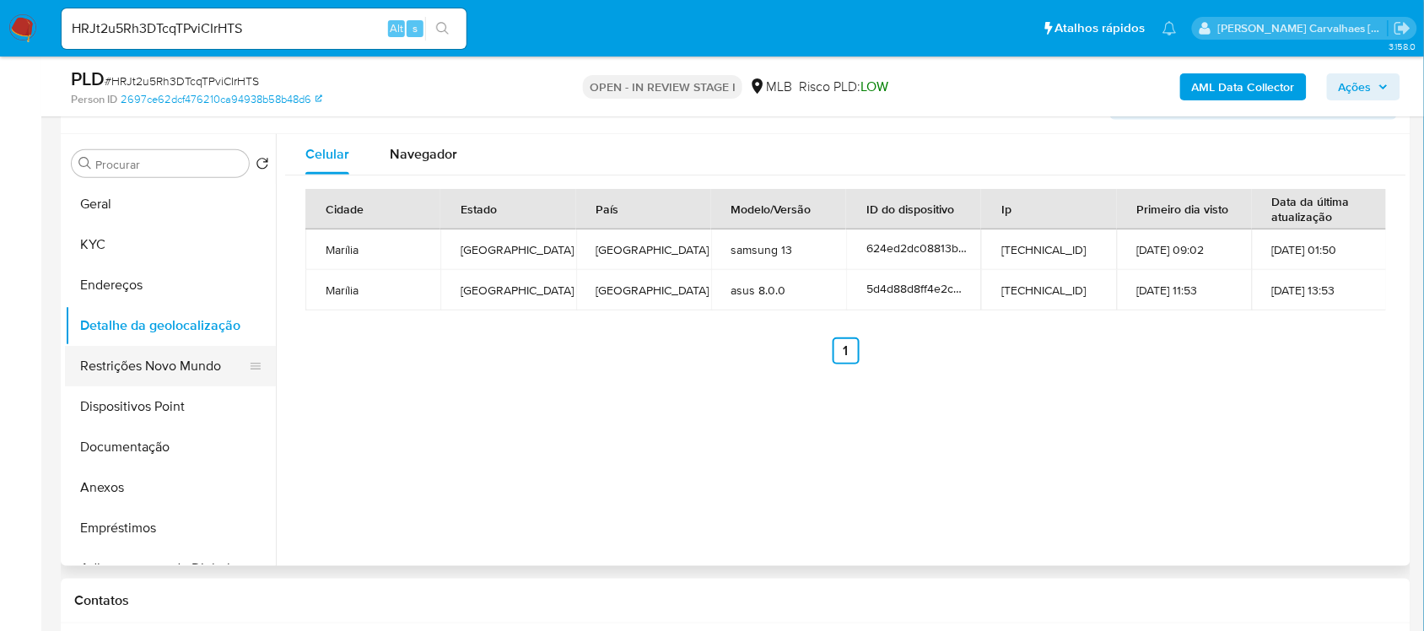
click at [170, 365] on button "Restrições Novo Mundo" at bounding box center [163, 366] width 197 height 40
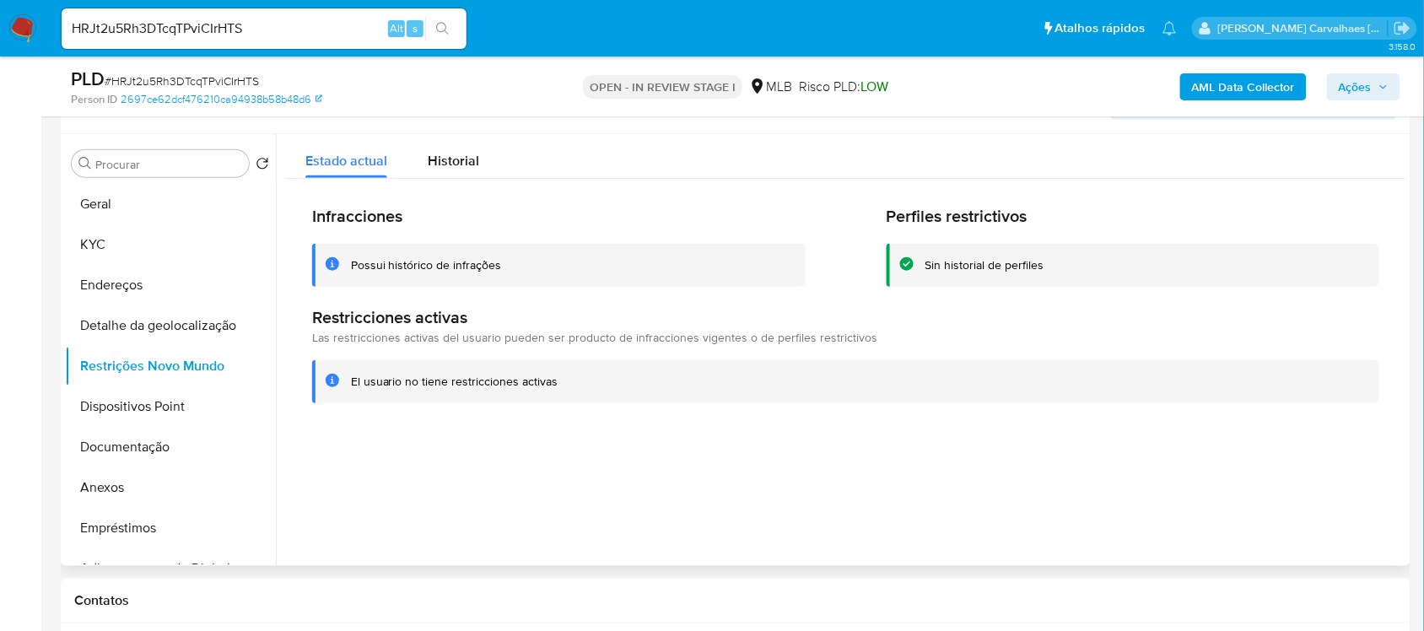
click at [461, 262] on div "Possui histórico de infrações" at bounding box center [426, 265] width 151 height 16
click at [435, 153] on span "Historial" at bounding box center [453, 160] width 51 height 19
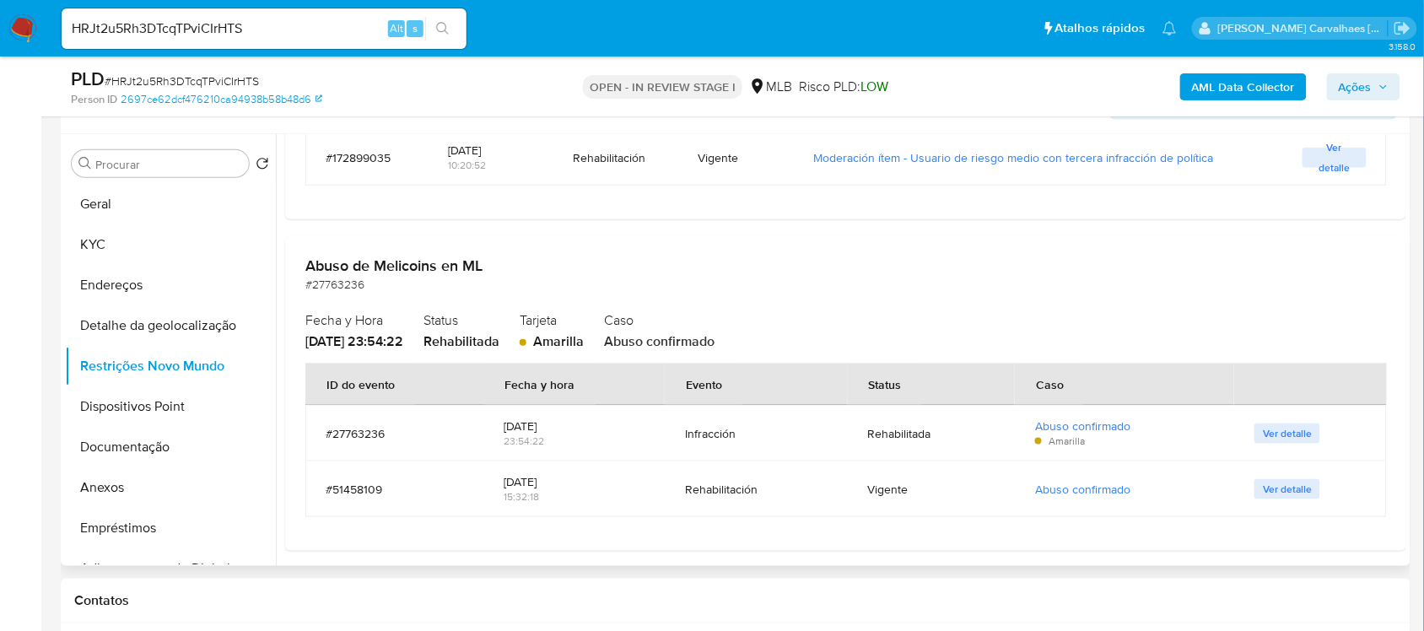
scroll to position [2880, 0]
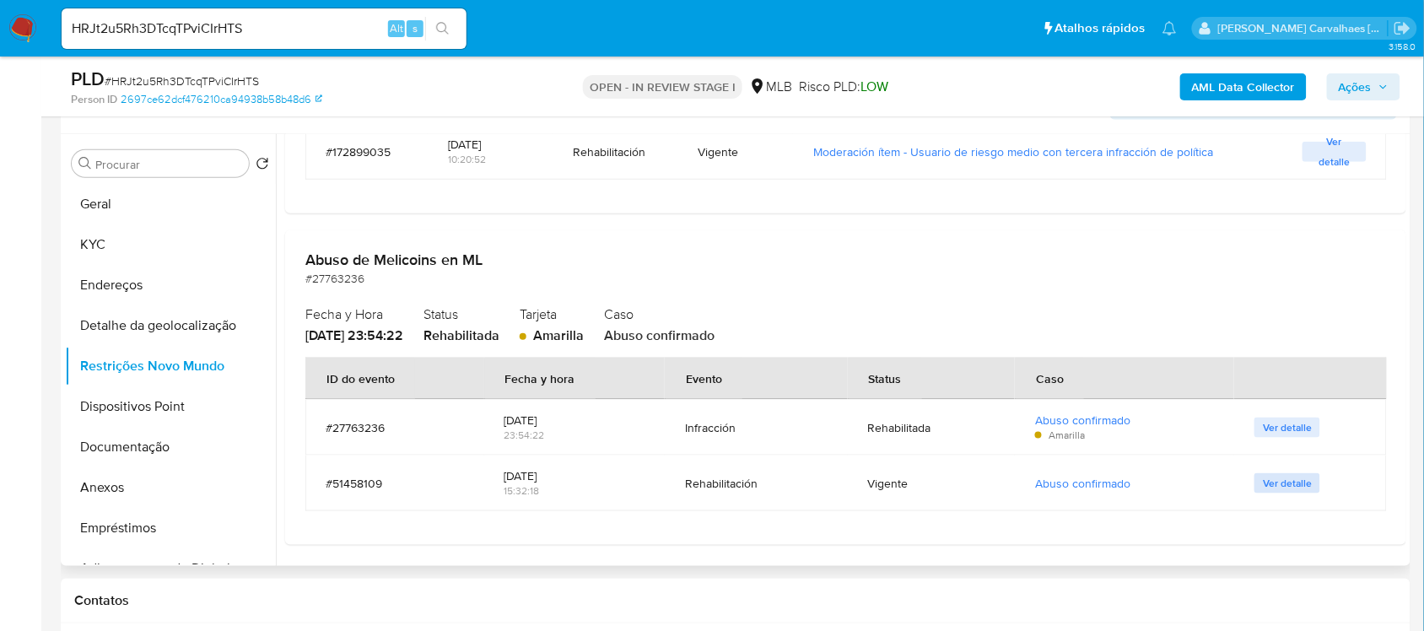
click at [1279, 486] on span "Ver detalle" at bounding box center [1287, 483] width 49 height 17
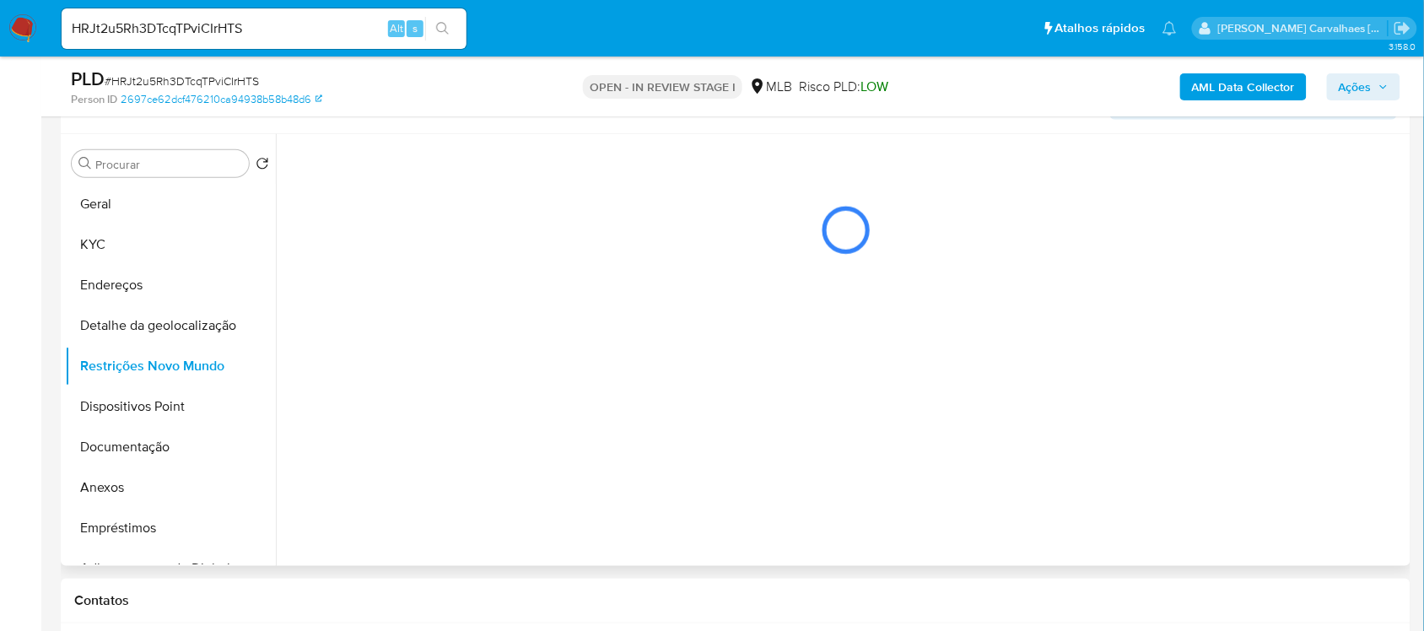
scroll to position [0, 0]
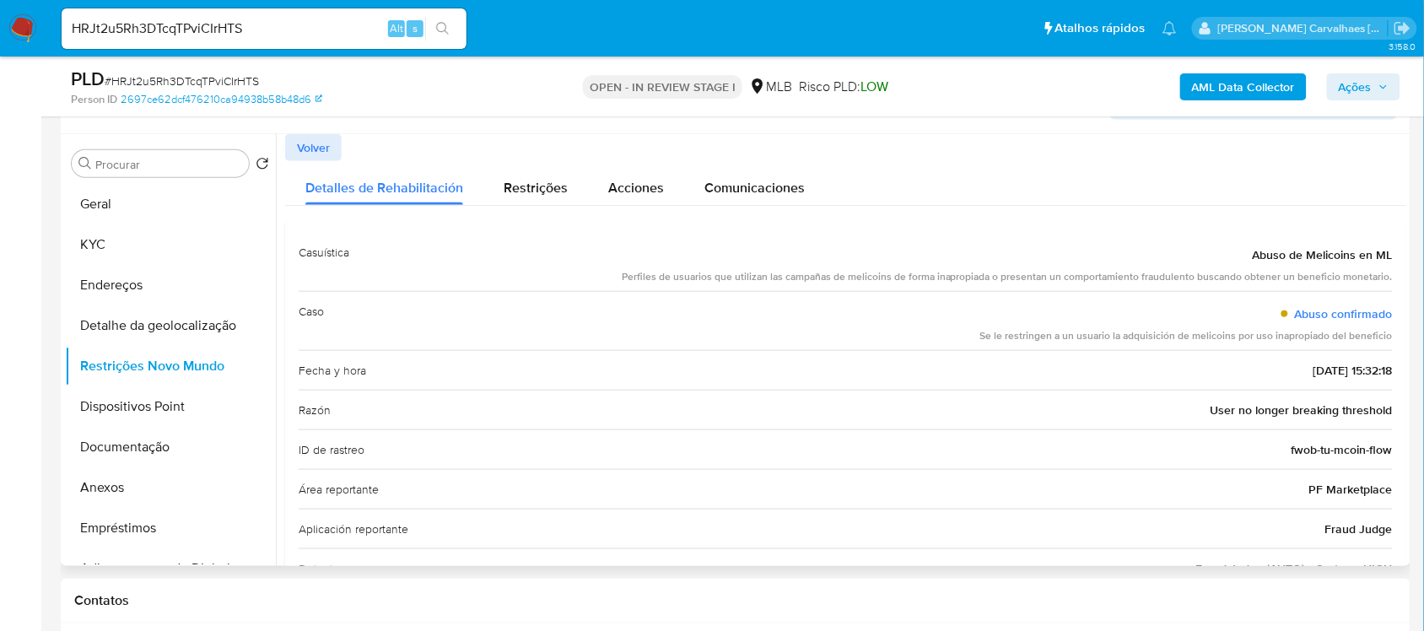
drag, startPoint x: 1202, startPoint y: 415, endPoint x: 1393, endPoint y: 410, distance: 191.5
click at [1393, 410] on div "Casuística Abuso de Melicoins en ML Perfiles de usuarios que utilizan las campa…" at bounding box center [845, 410] width 1121 height 382
click at [551, 178] on span "Restrições" at bounding box center [536, 187] width 64 height 19
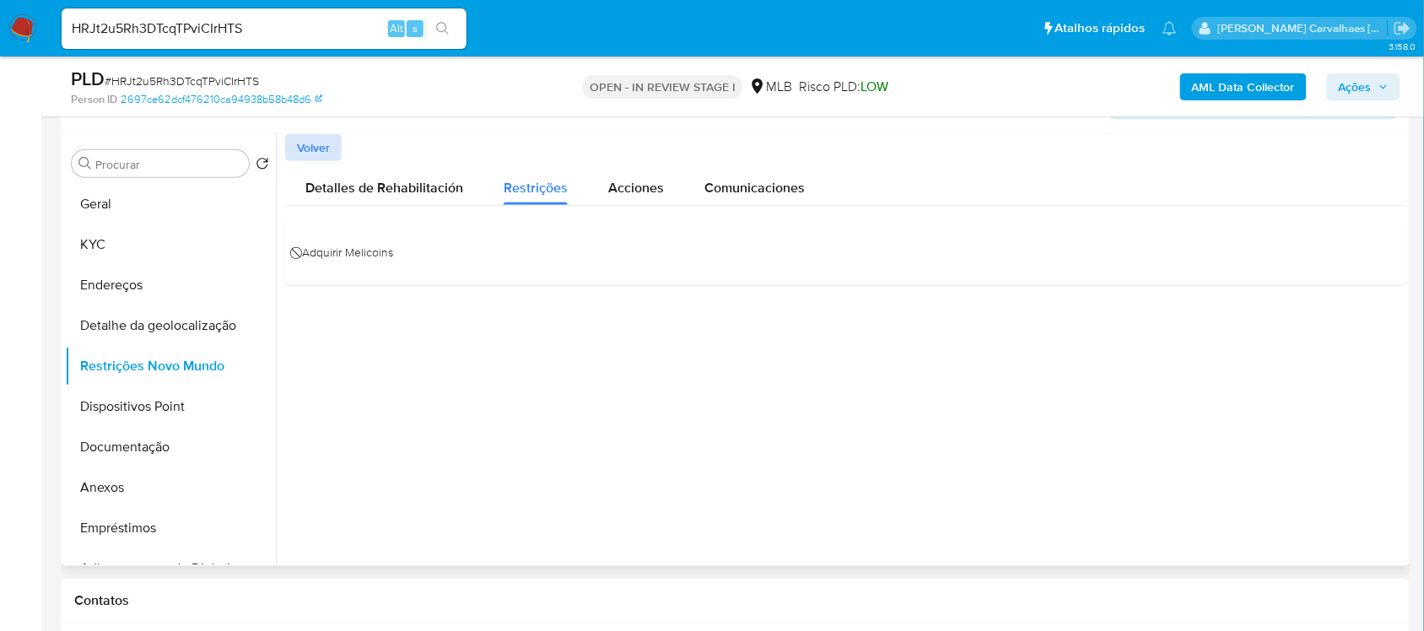
click at [326, 144] on span "Volver" at bounding box center [313, 148] width 33 height 24
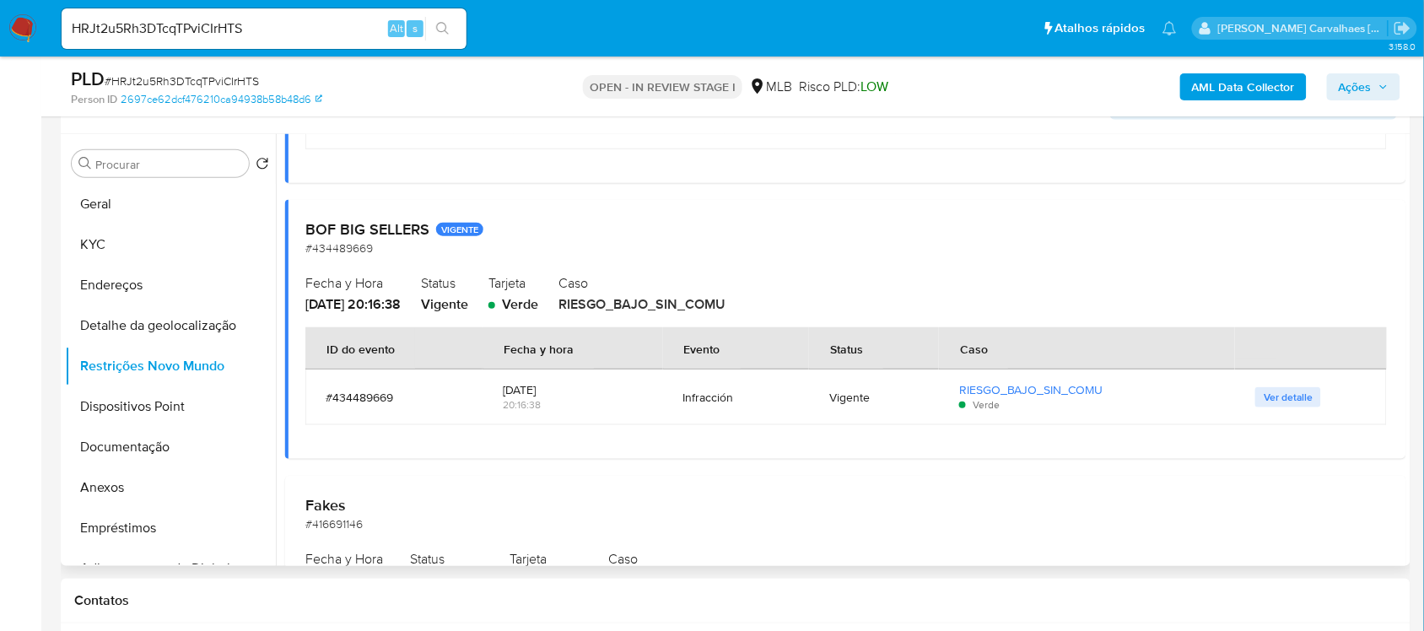
scroll to position [843, 0]
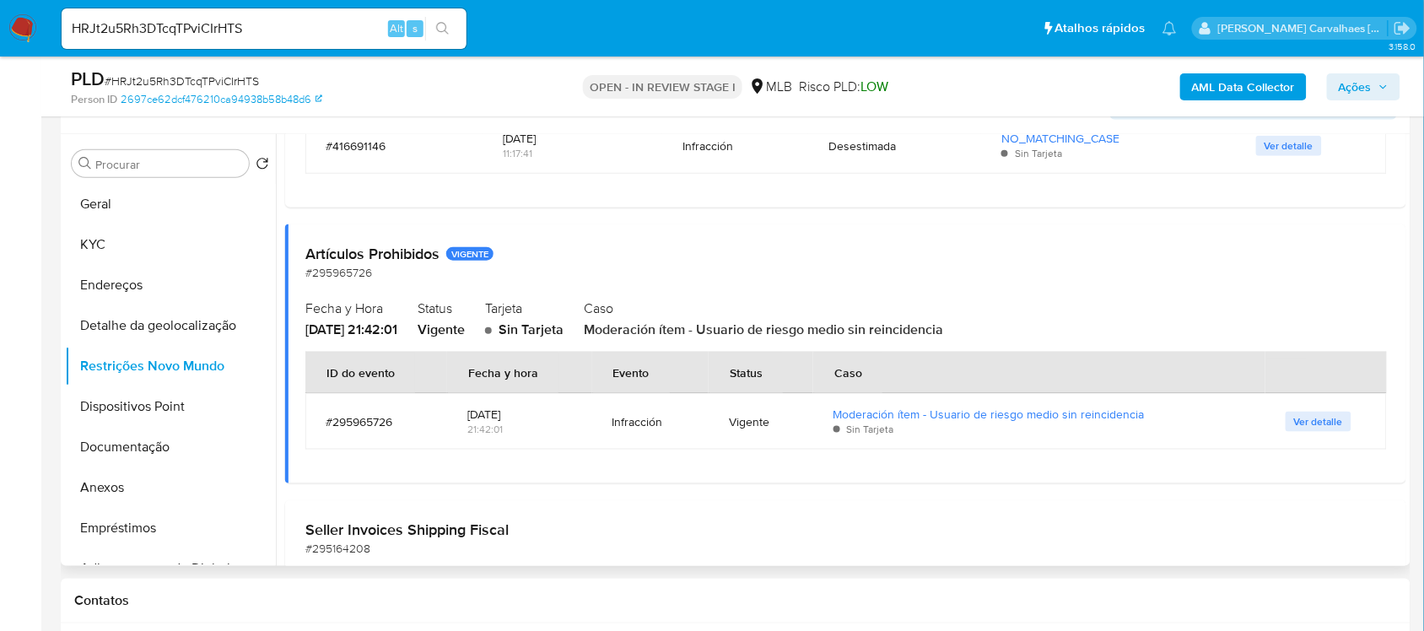
click at [1294, 423] on span "Ver detalle" at bounding box center [1318, 421] width 49 height 17
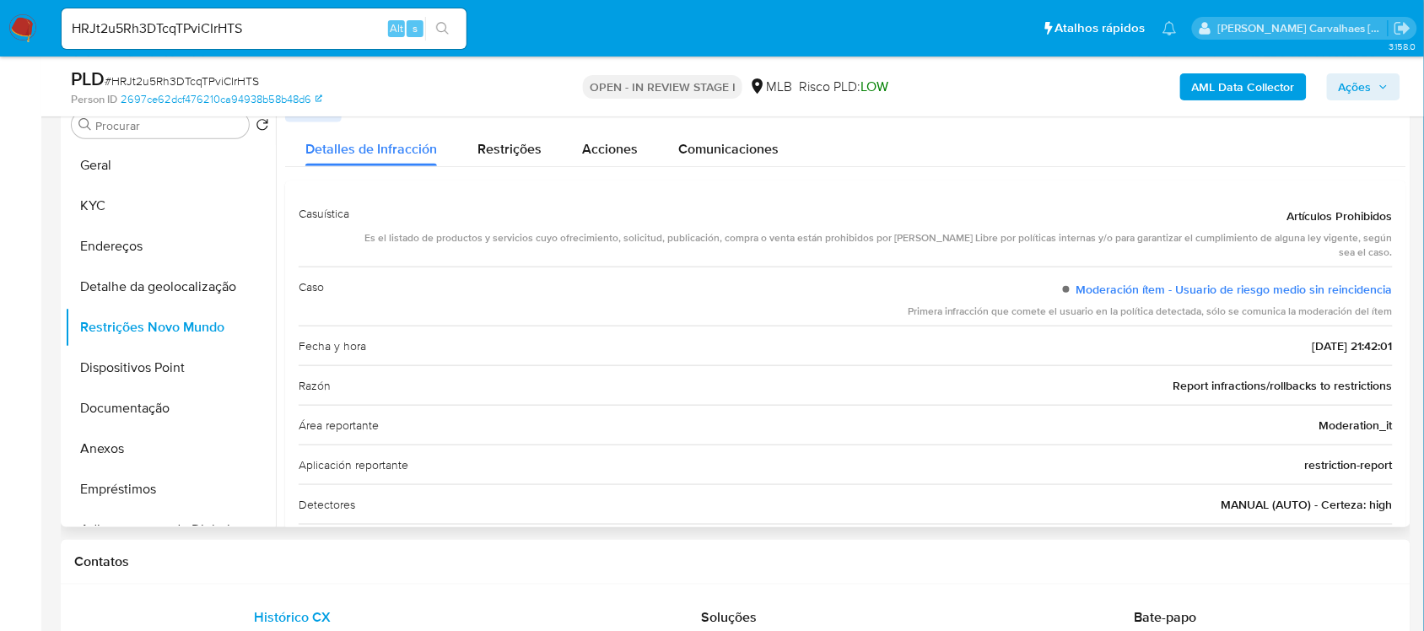
scroll to position [211, 0]
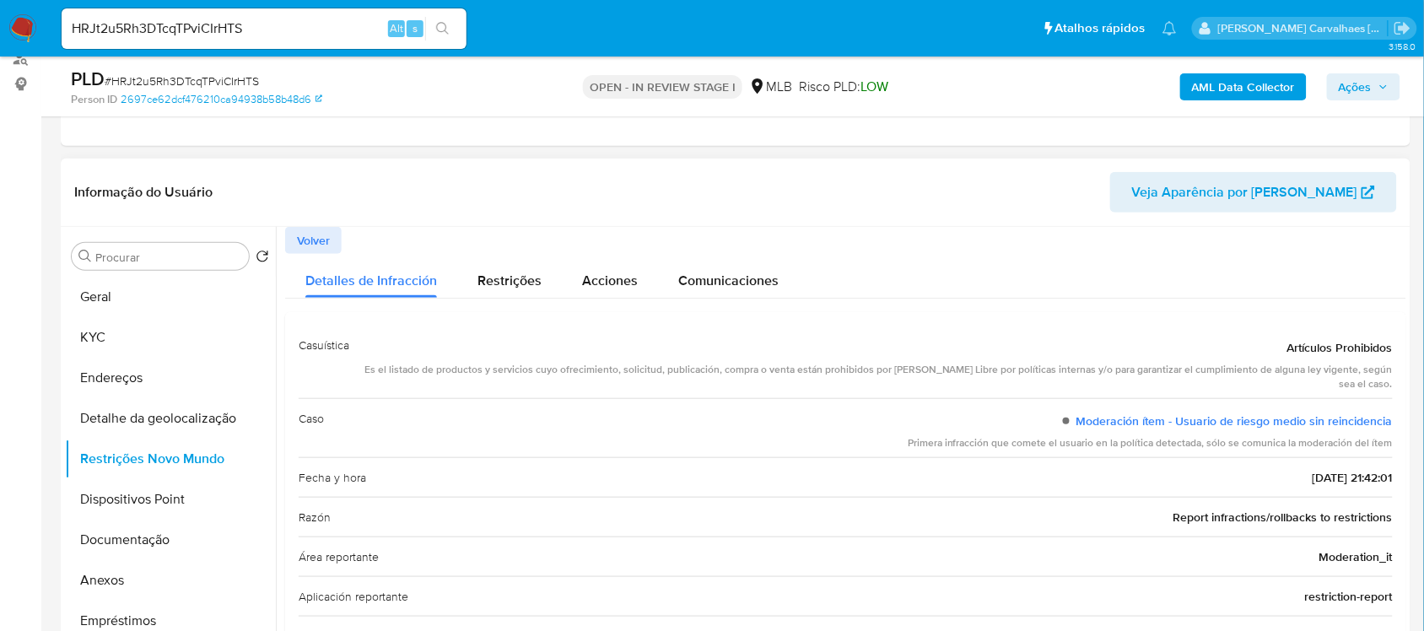
click at [308, 245] on span "Volver" at bounding box center [313, 241] width 33 height 24
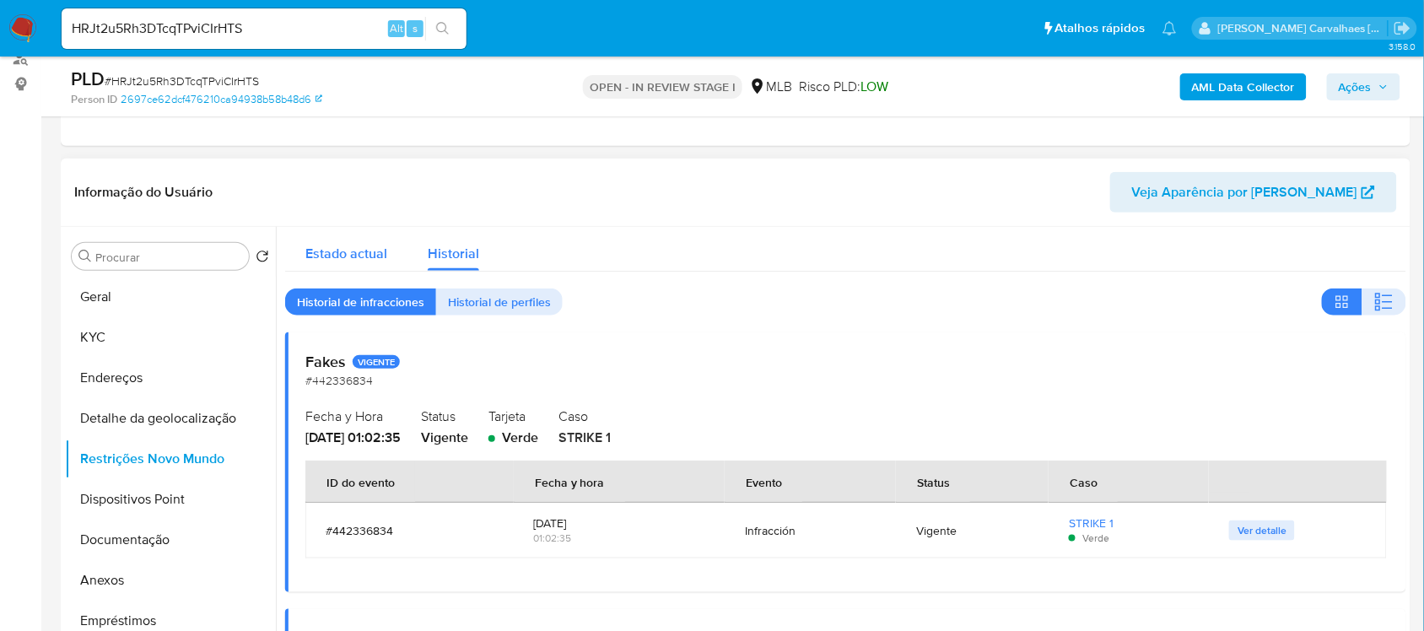
click at [367, 246] on span "Estado actual" at bounding box center [346, 253] width 82 height 19
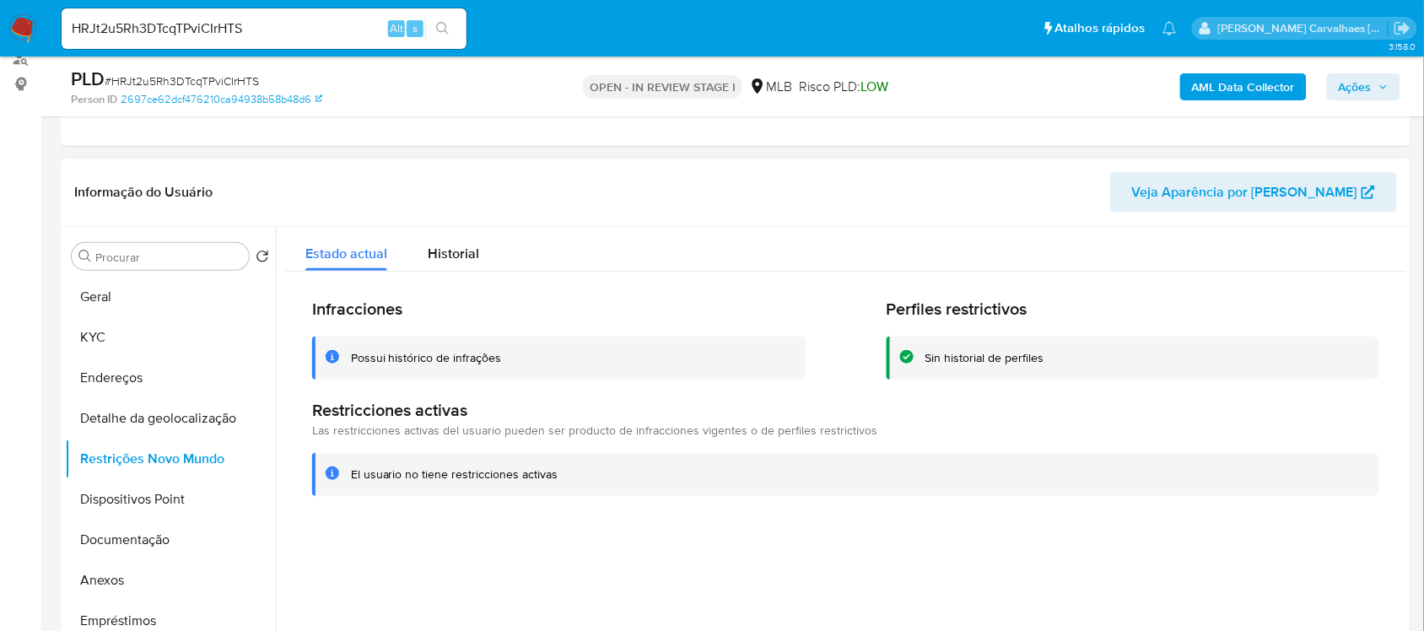
drag, startPoint x: 353, startPoint y: 473, endPoint x: 546, endPoint y: 474, distance: 193.1
click at [562, 478] on div "El usuario no tiene restricciones activas" at bounding box center [858, 474] width 1015 height 16
click at [448, 254] on span "Historial" at bounding box center [453, 253] width 51 height 19
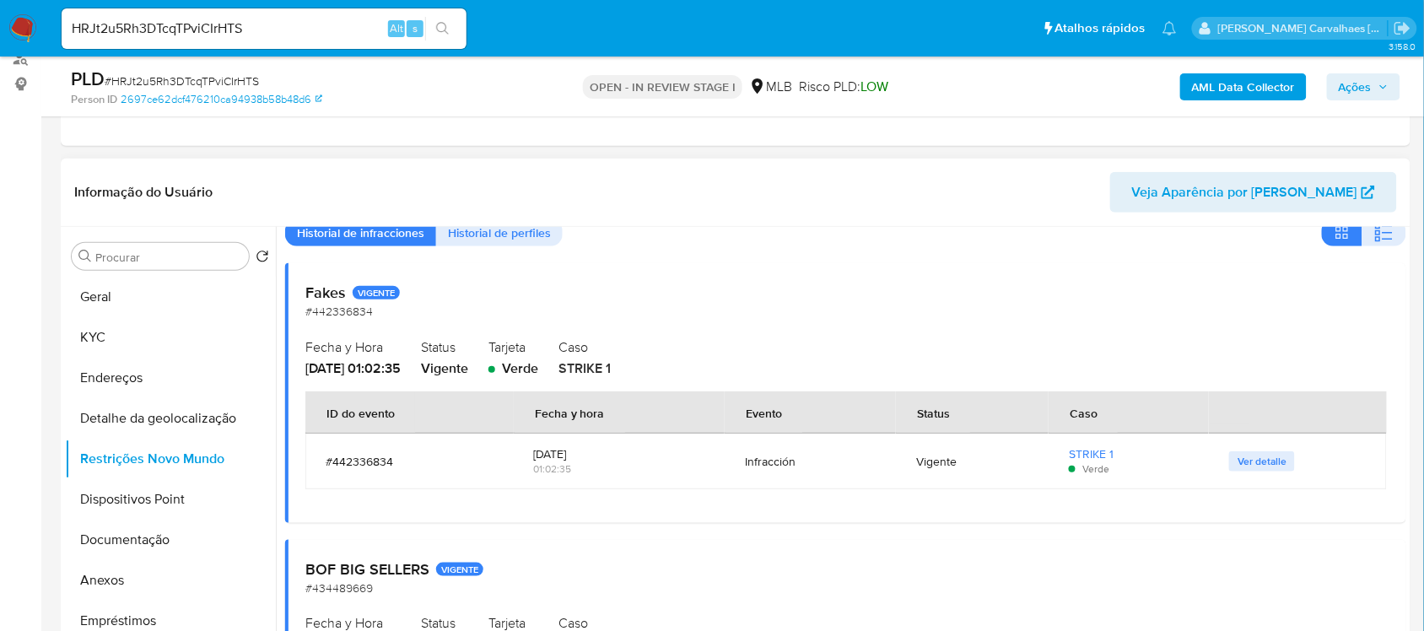
scroll to position [105, 0]
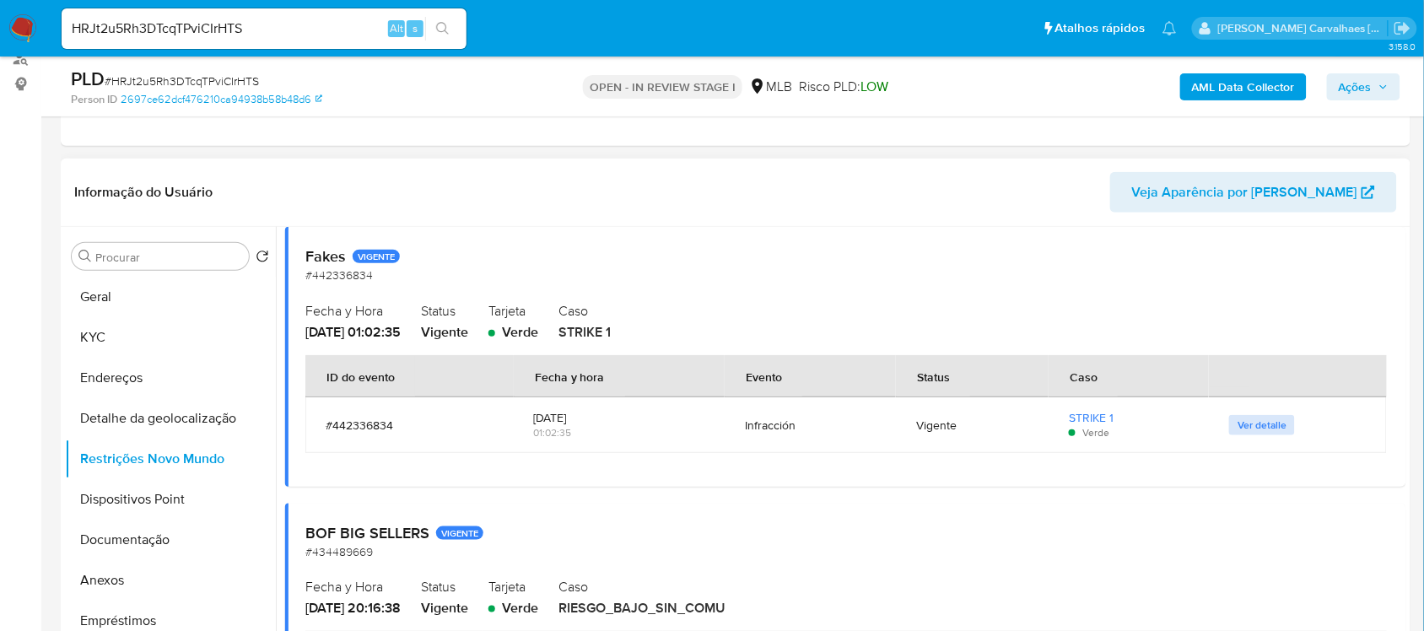
click at [1246, 431] on span "Ver detalle" at bounding box center [1261, 425] width 49 height 17
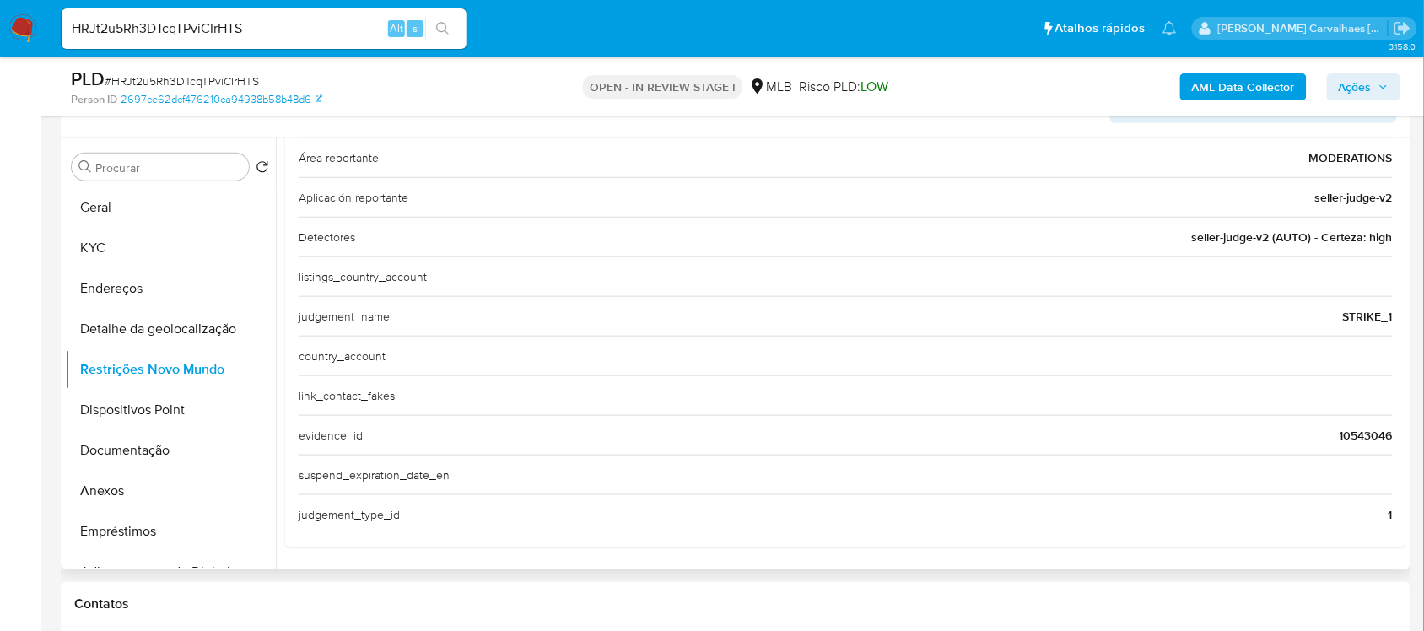
scroll to position [422, 0]
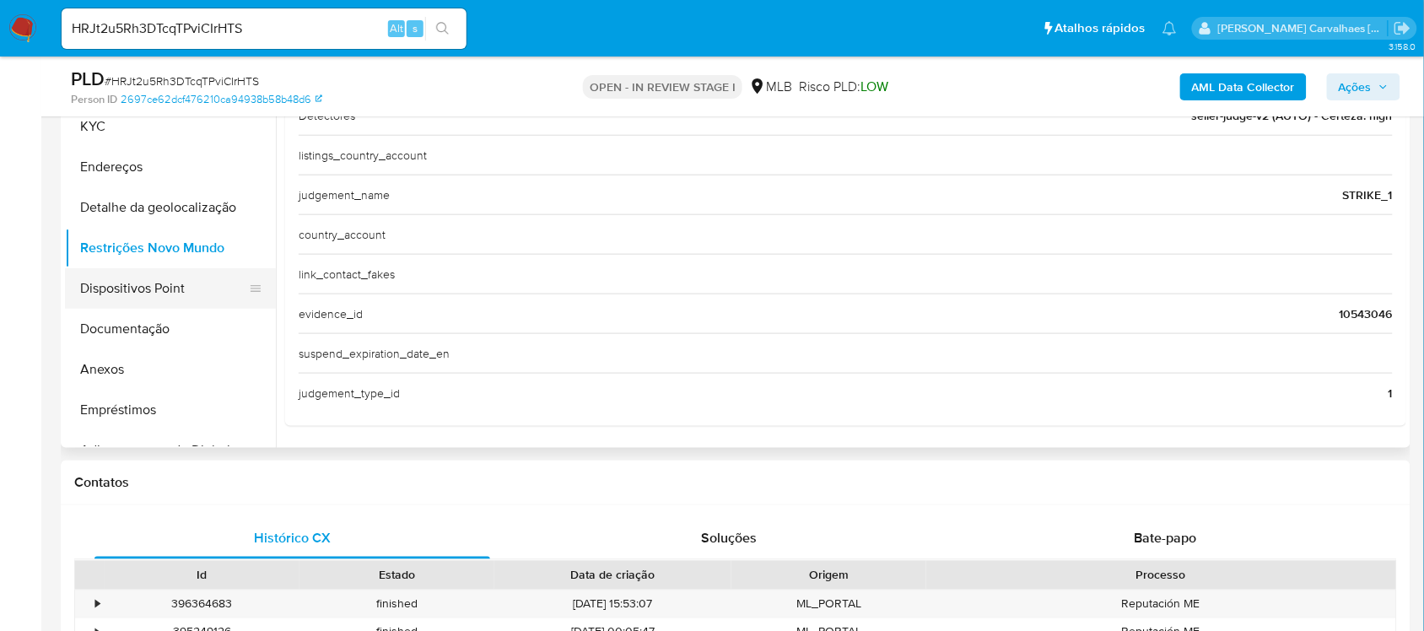
drag, startPoint x: 188, startPoint y: 283, endPoint x: 208, endPoint y: 284, distance: 20.3
click at [188, 284] on button "Dispositivos Point" at bounding box center [163, 288] width 197 height 40
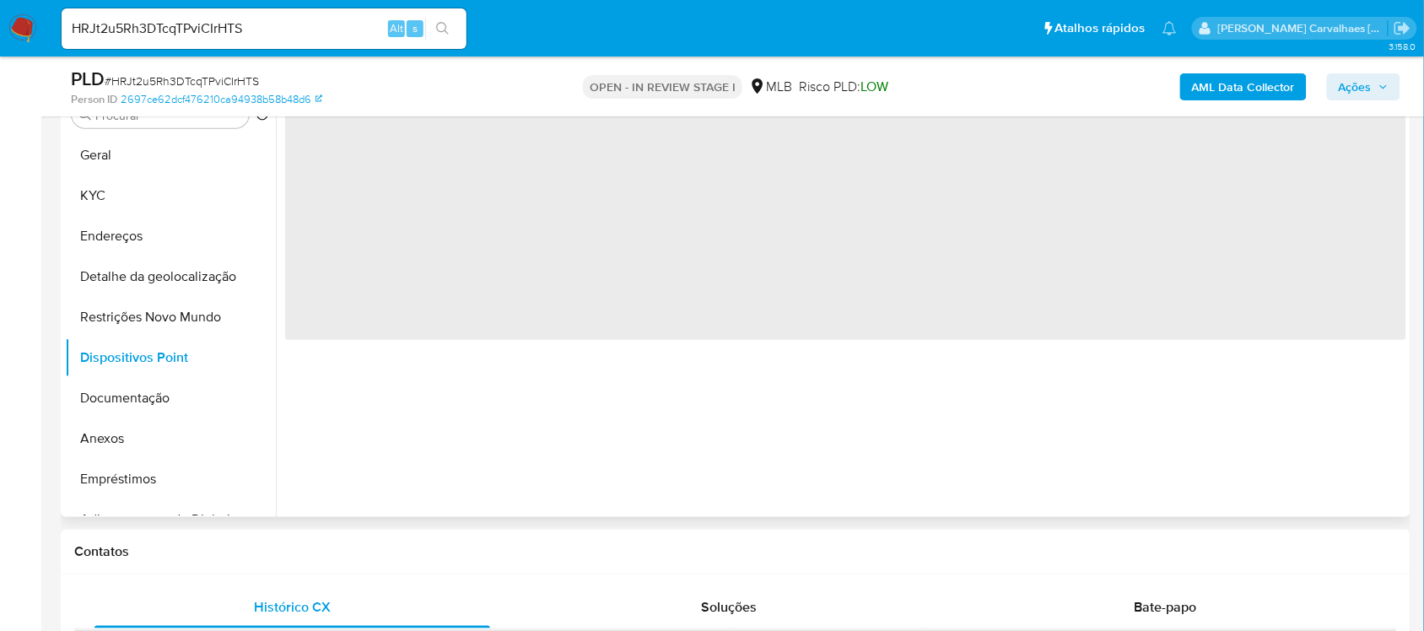
scroll to position [316, 0]
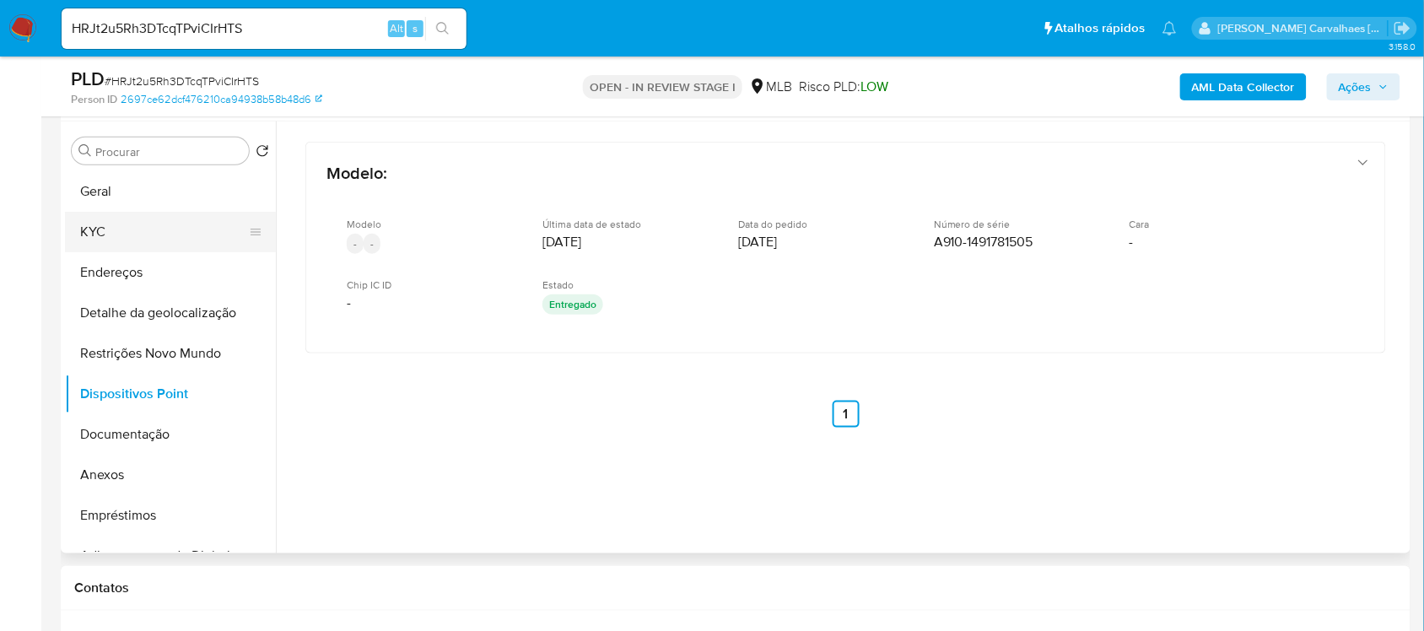
click at [116, 240] on button "KYC" at bounding box center [163, 232] width 197 height 40
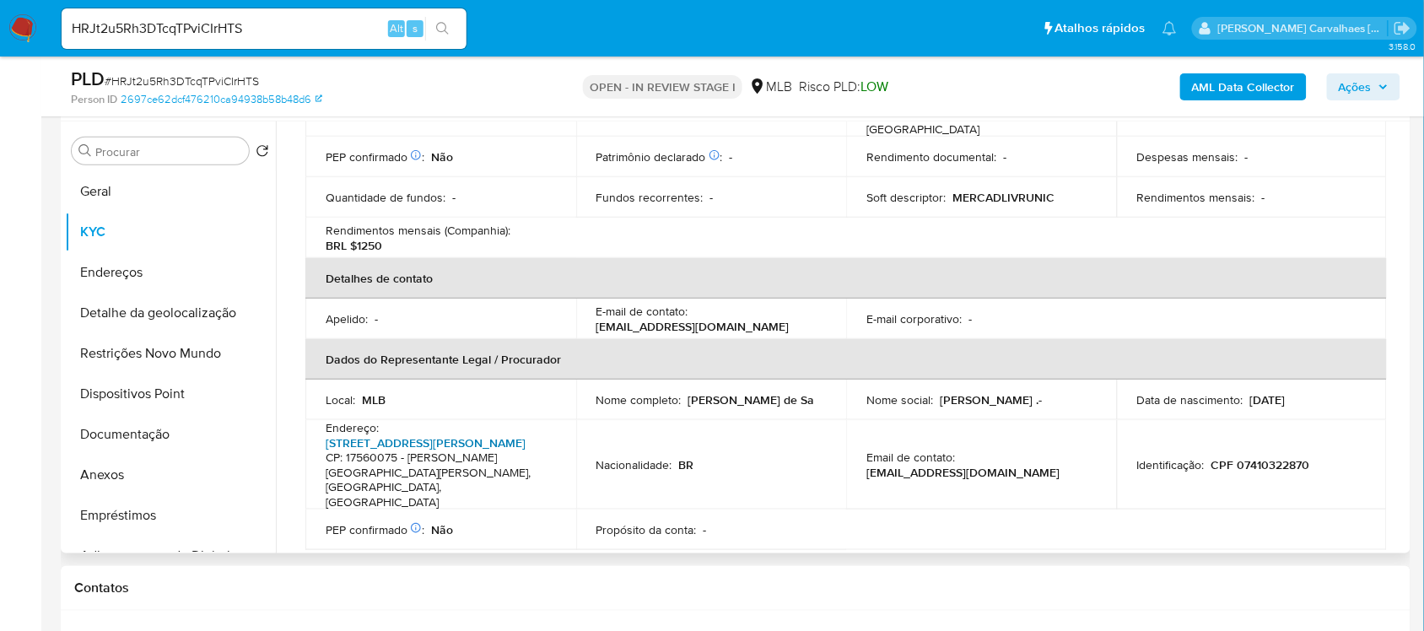
click at [444, 434] on link "Rua Rubens Pupo 9, Centro" at bounding box center [426, 442] width 200 height 17
click at [167, 274] on button "Endereços" at bounding box center [163, 272] width 197 height 40
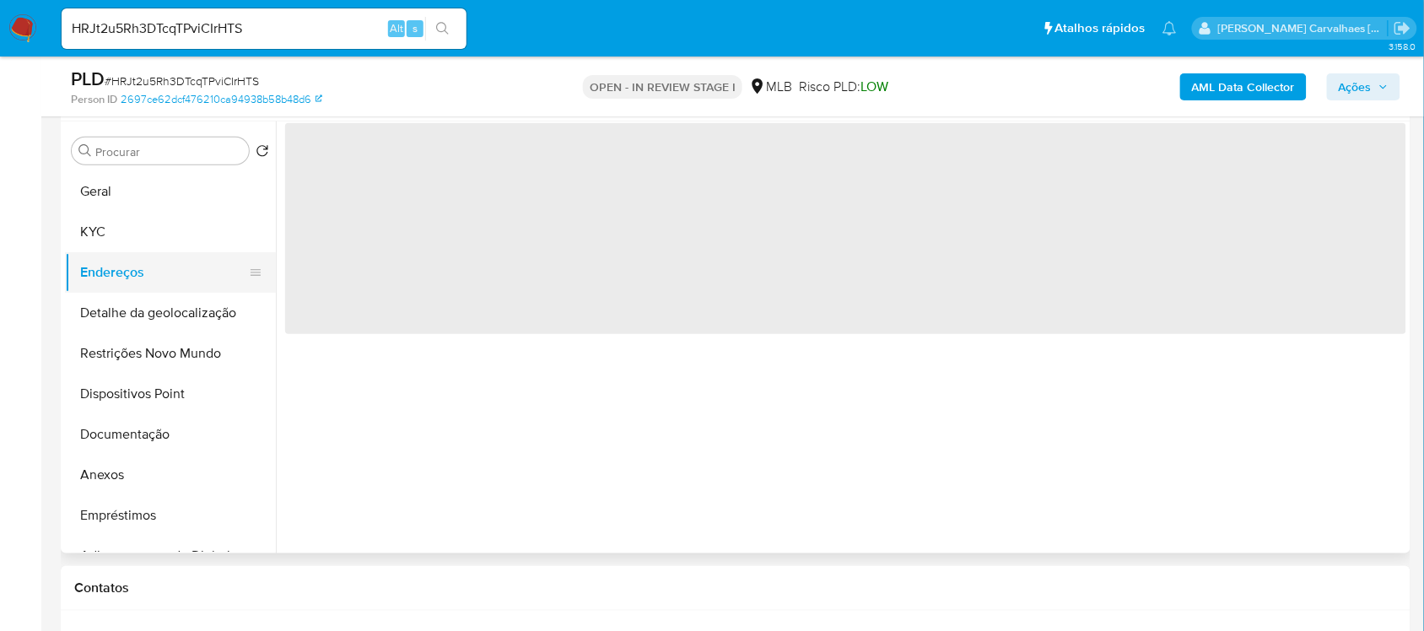
scroll to position [0, 0]
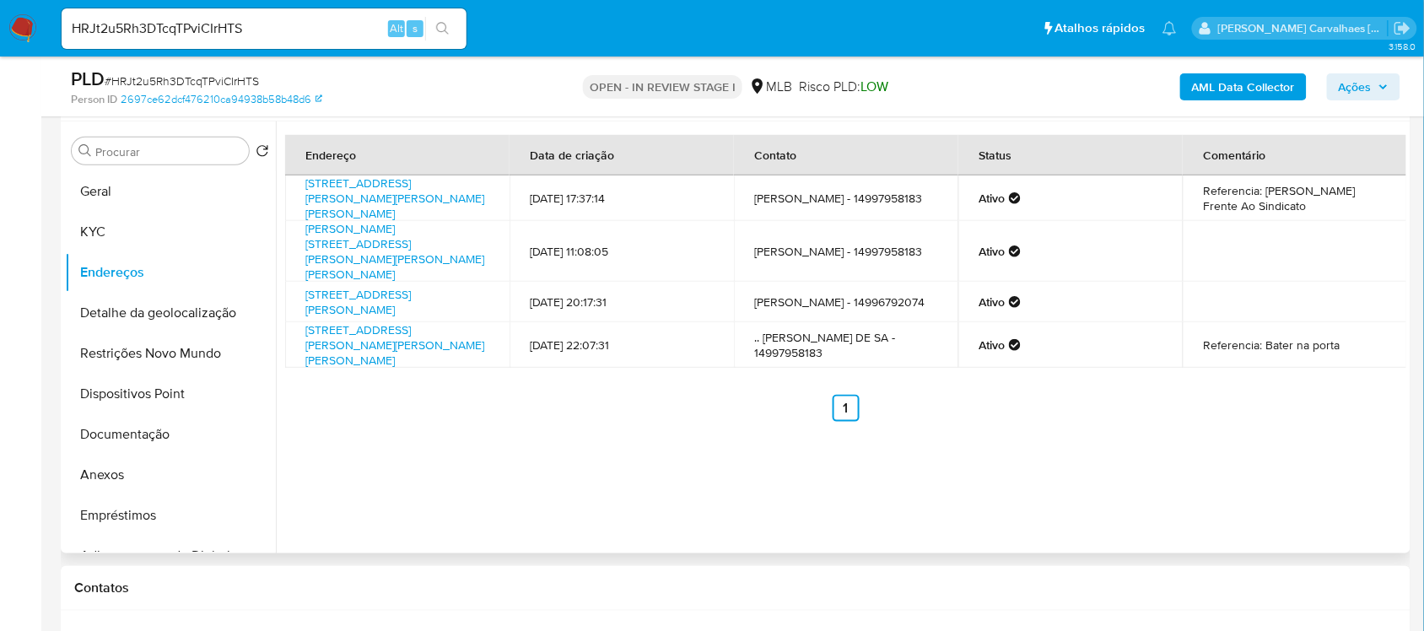
drag, startPoint x: 863, startPoint y: 238, endPoint x: 938, endPoint y: 237, distance: 75.1
click at [938, 237] on td "André Chiaramonte - 14997958183" at bounding box center [846, 251] width 224 height 61
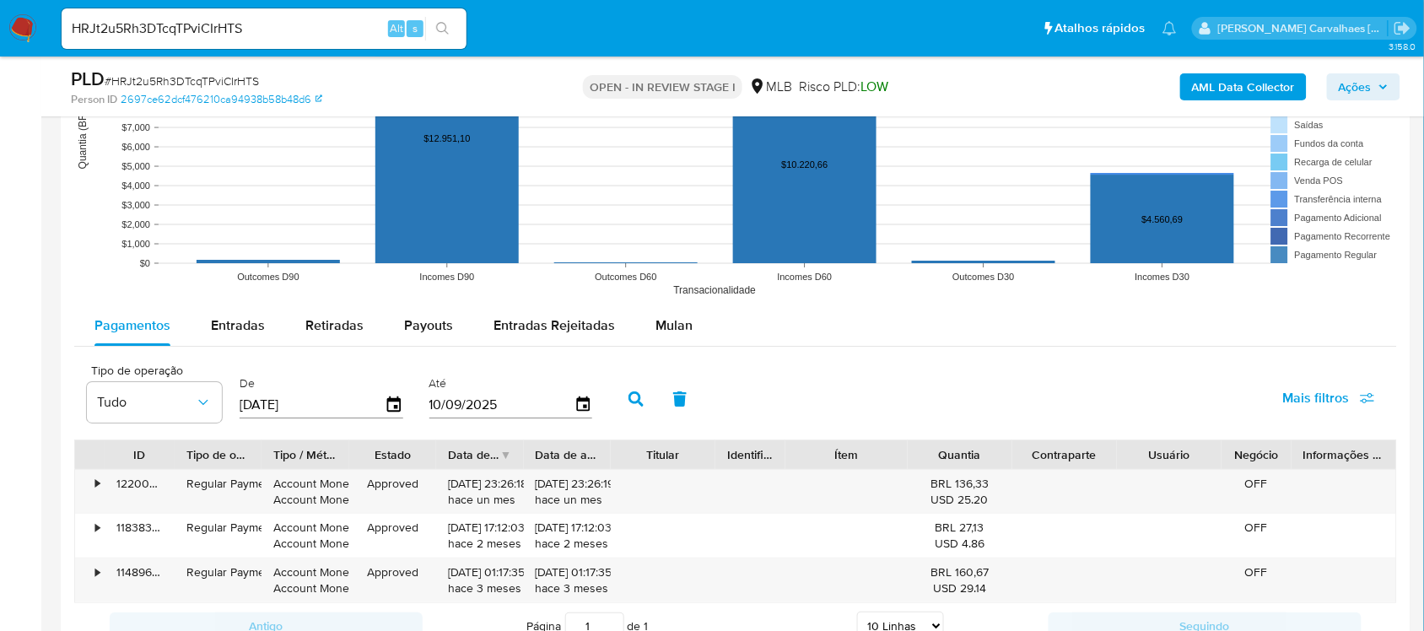
scroll to position [1792, 0]
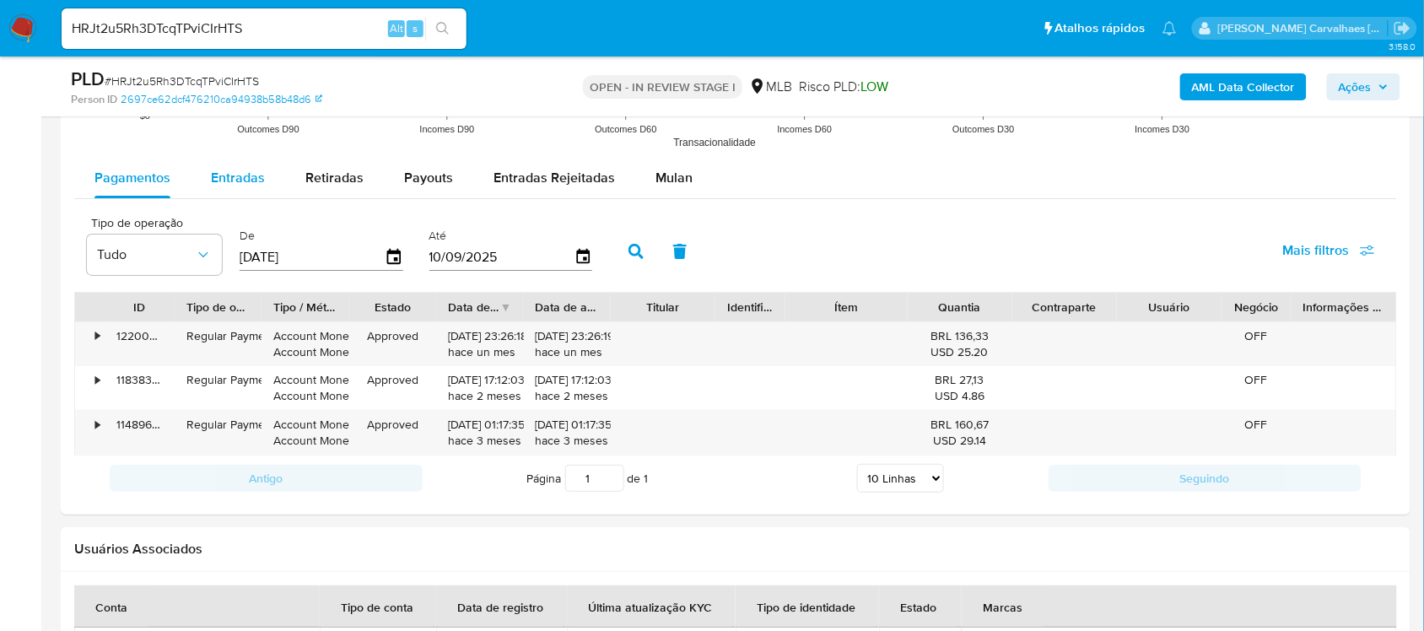
click at [250, 179] on span "Entradas" at bounding box center [238, 177] width 54 height 19
select select "10"
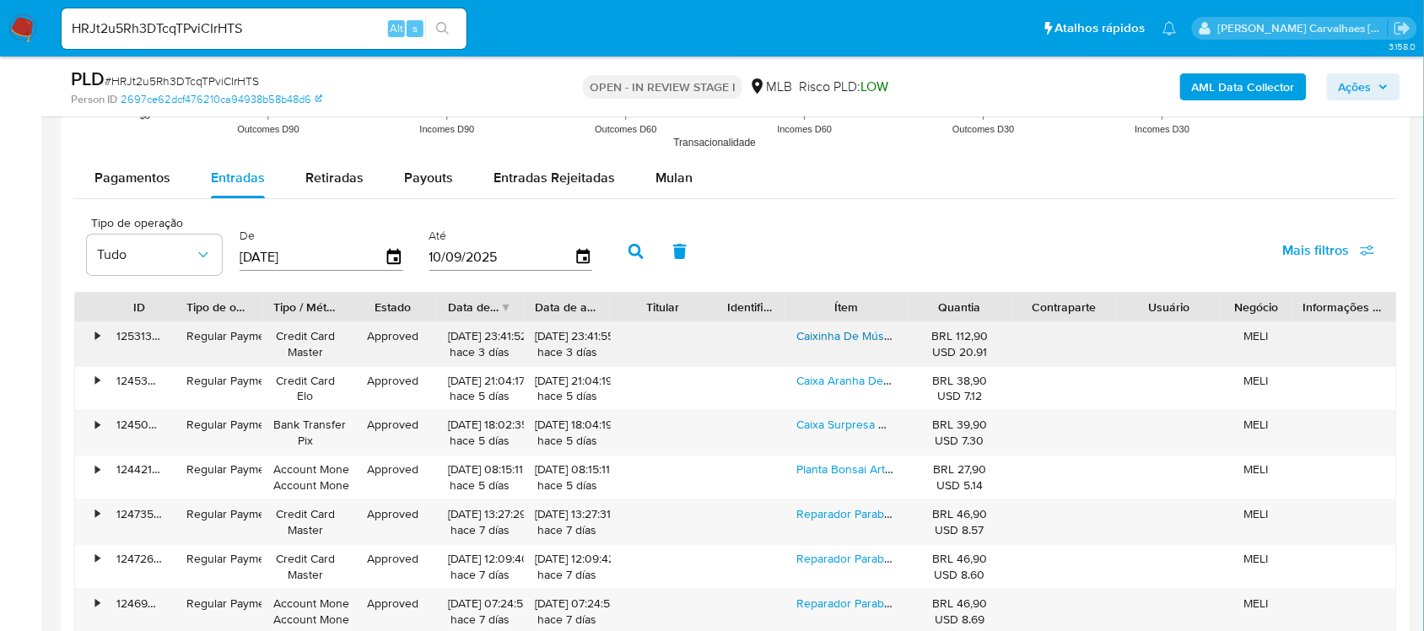
click at [862, 344] on link "Caixinha De Música Caixa Coração Bailarina Presente" at bounding box center [935, 335] width 277 height 17
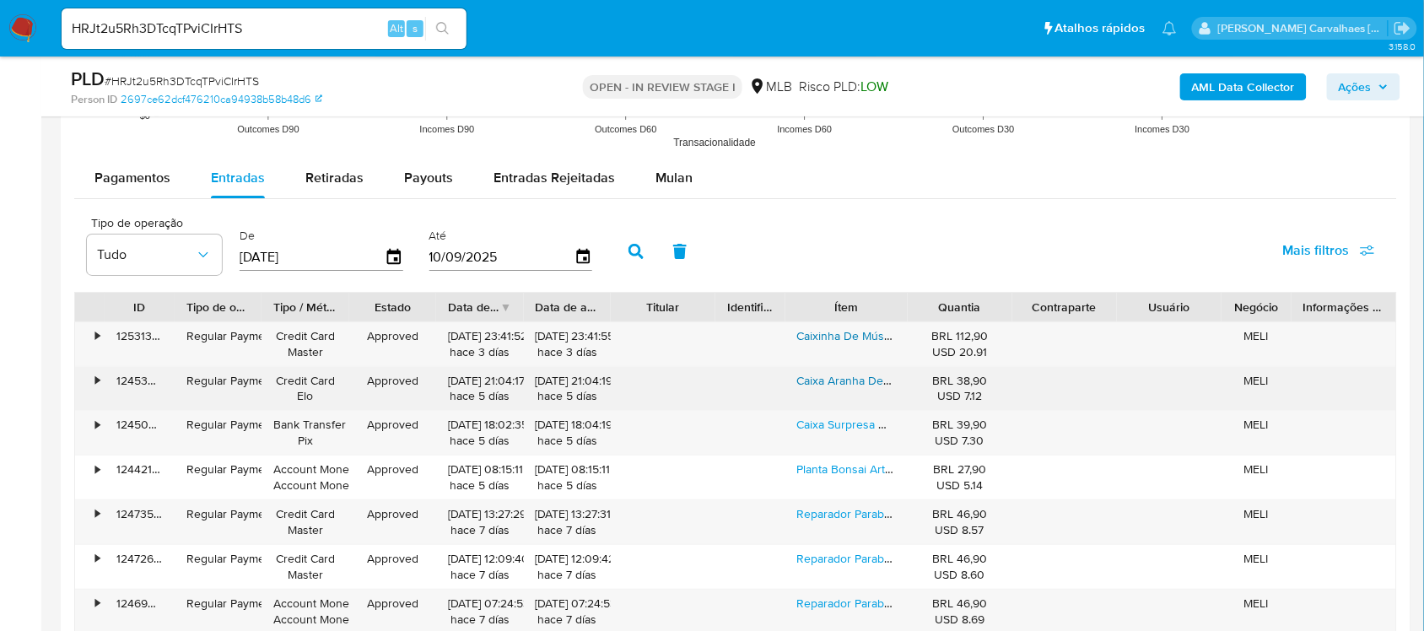
click at [837, 385] on link "Caixa Aranha De Madeira Pegadinha Brinquedo De Susto Engraça" at bounding box center [969, 380] width 345 height 17
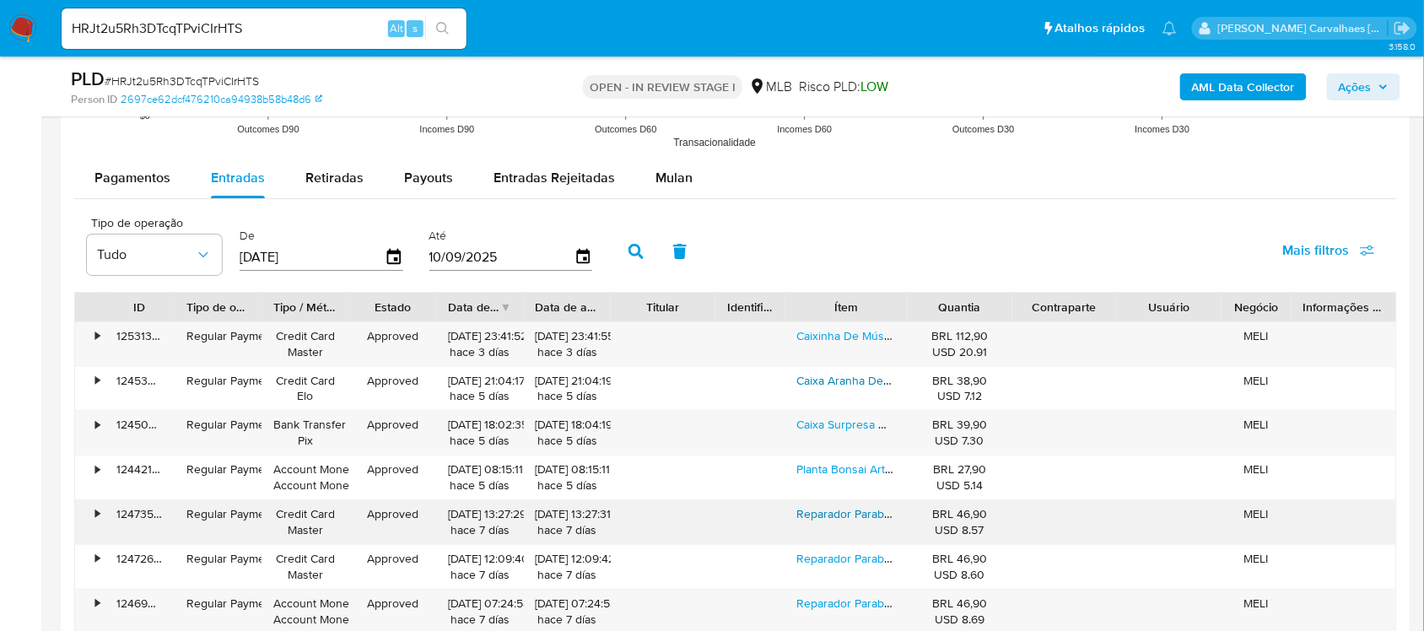
click at [862, 522] on link "Reparador Parabrisa Trincado E Vidros Resina Alemã" at bounding box center [935, 513] width 276 height 17
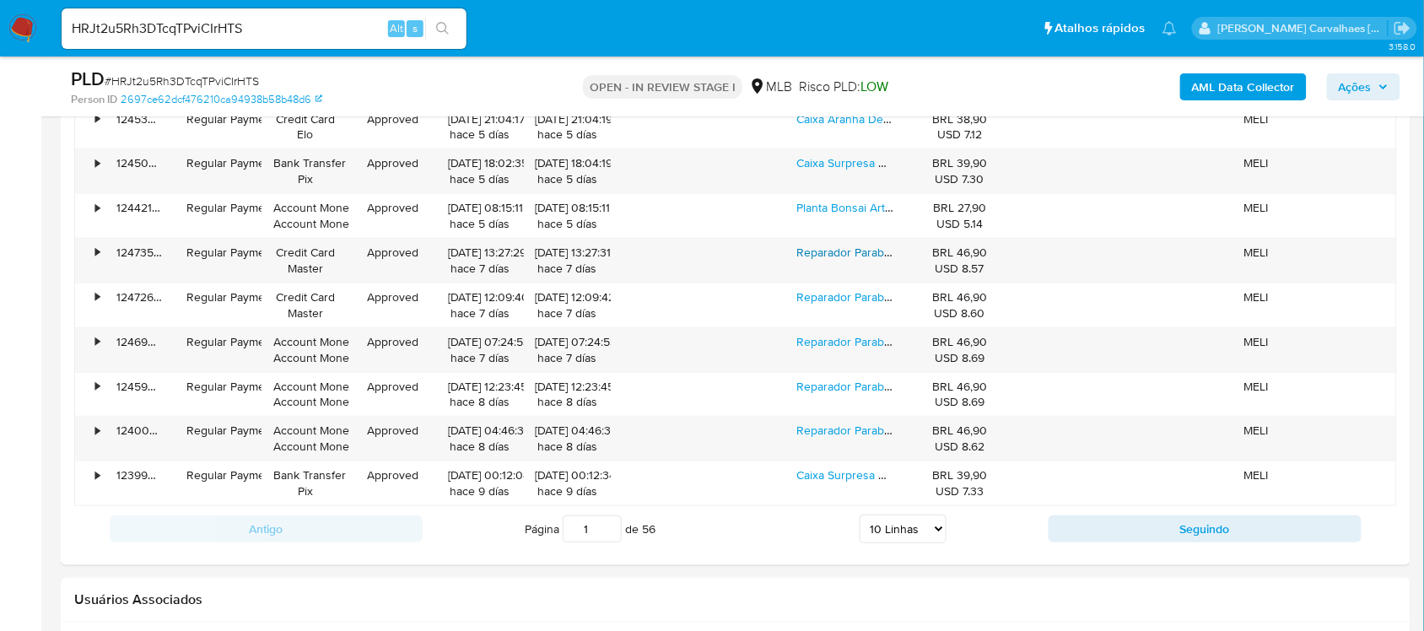
scroll to position [2214, 0]
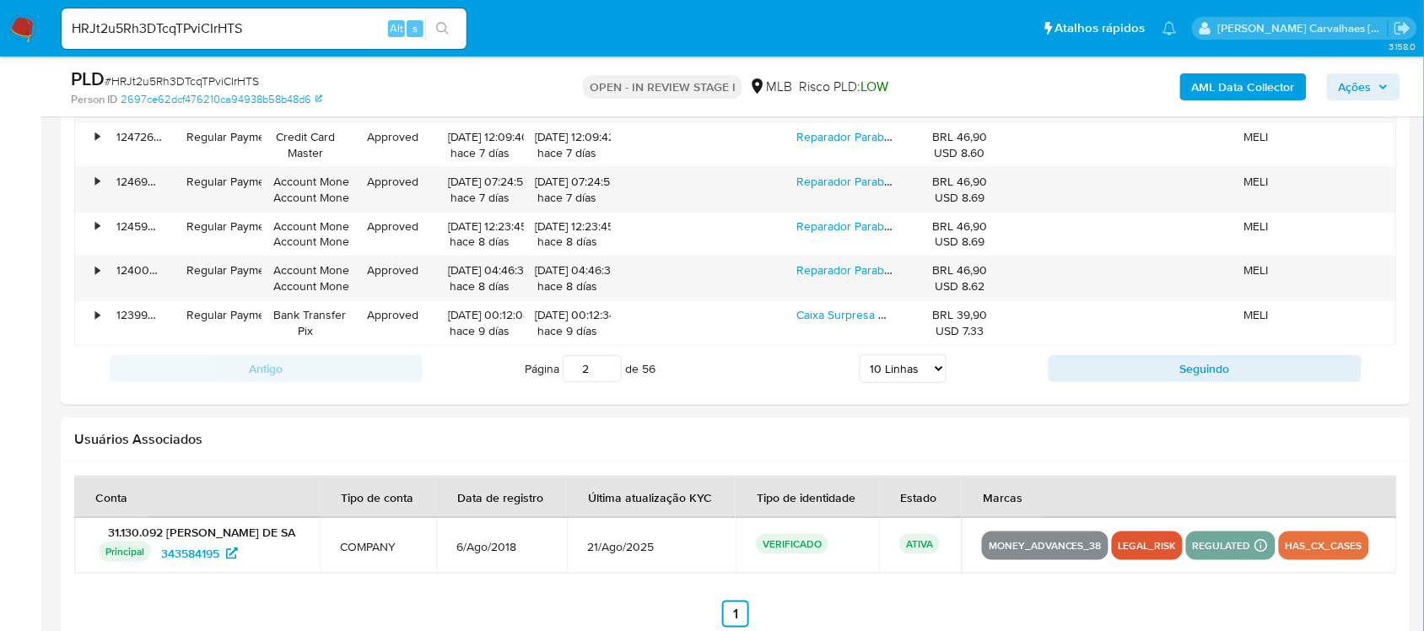
click at [610, 364] on input "2" at bounding box center [592, 368] width 59 height 27
type input "2"
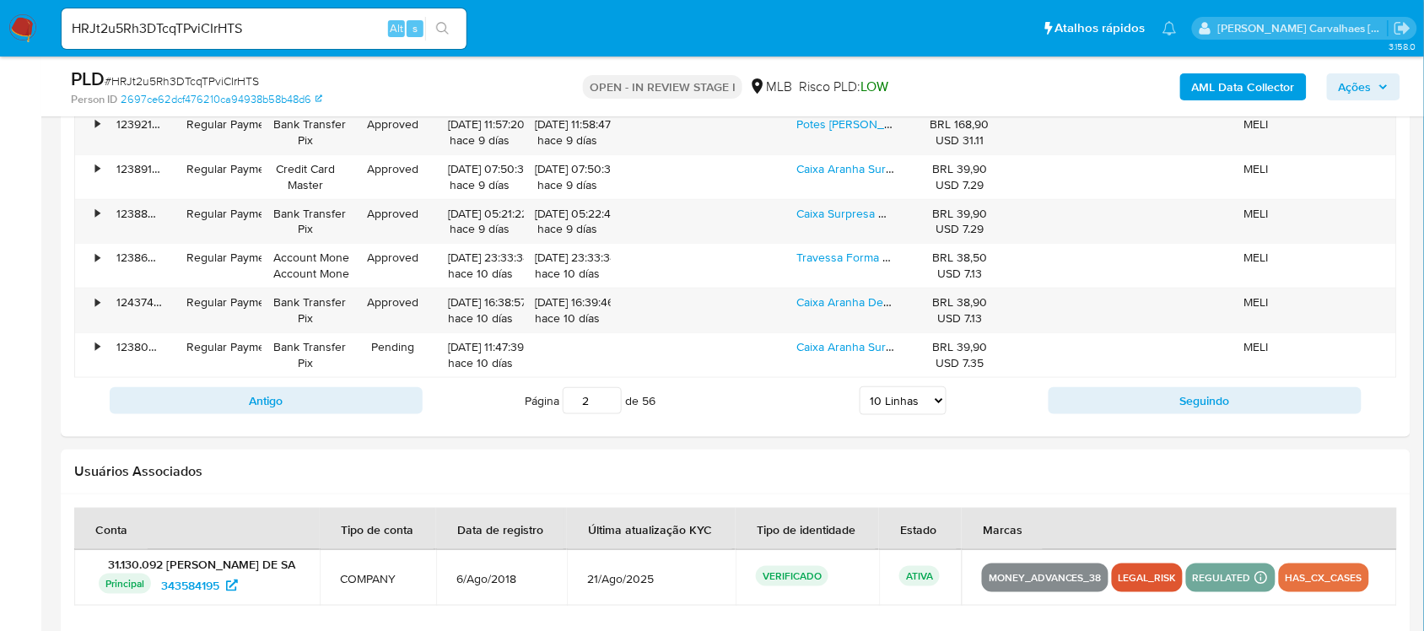
select select "20"
click at [859, 390] on select "5 Linhas 10 Linhas 20 Linhas 25 Linhas 50 Linhas 100 Linhas" at bounding box center [902, 400] width 87 height 29
type input "1"
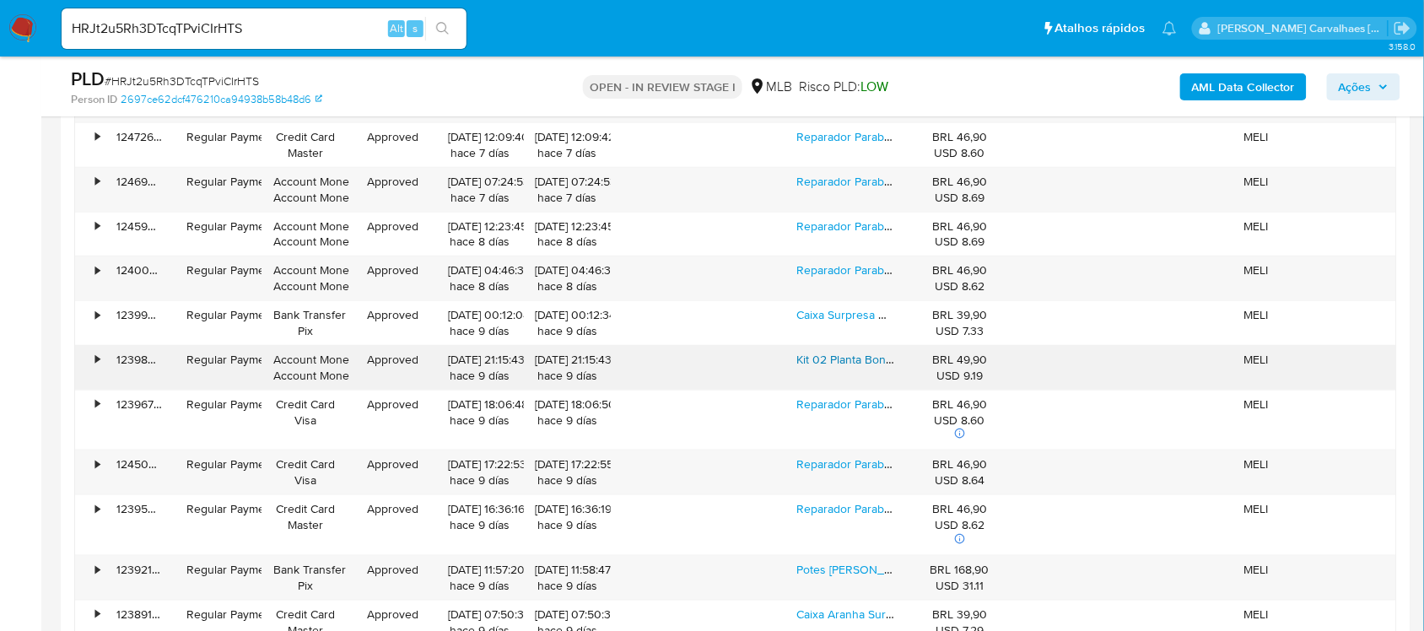
click at [835, 359] on link "Kit 02 Planta Bonsai Artificial Com Vaso Pequeno Decoração" at bounding box center [960, 359] width 327 height 17
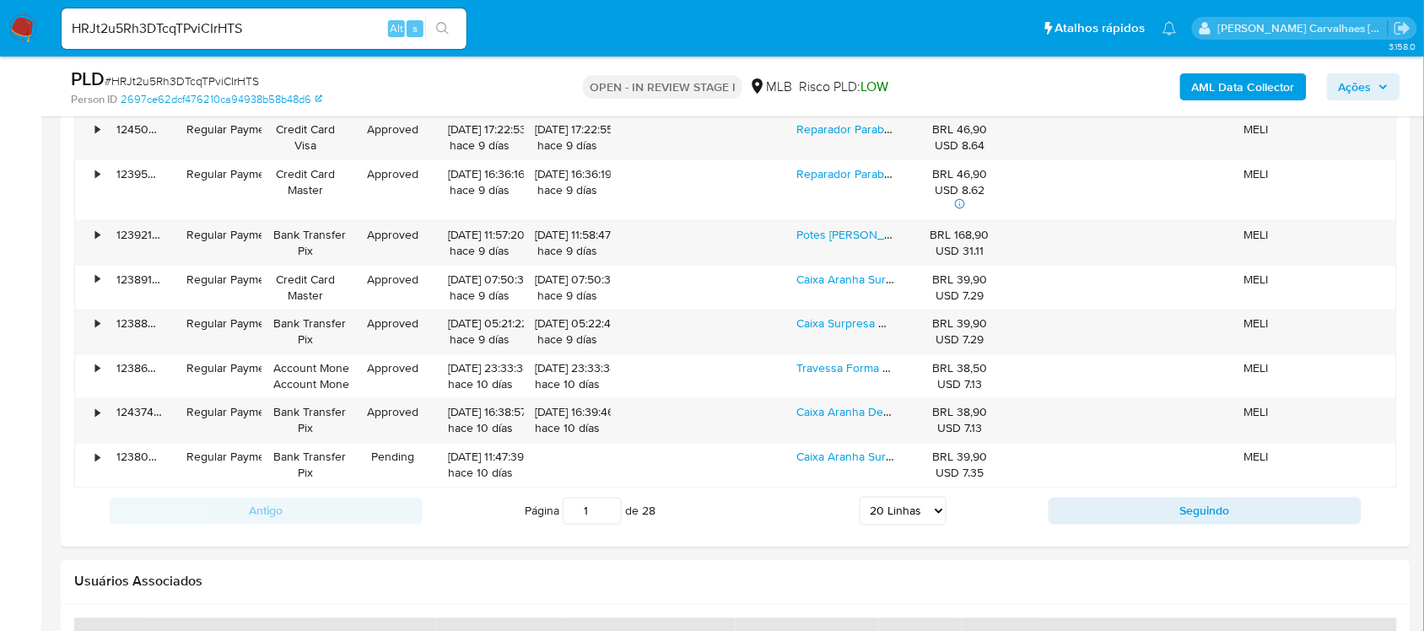
scroll to position [2636, 0]
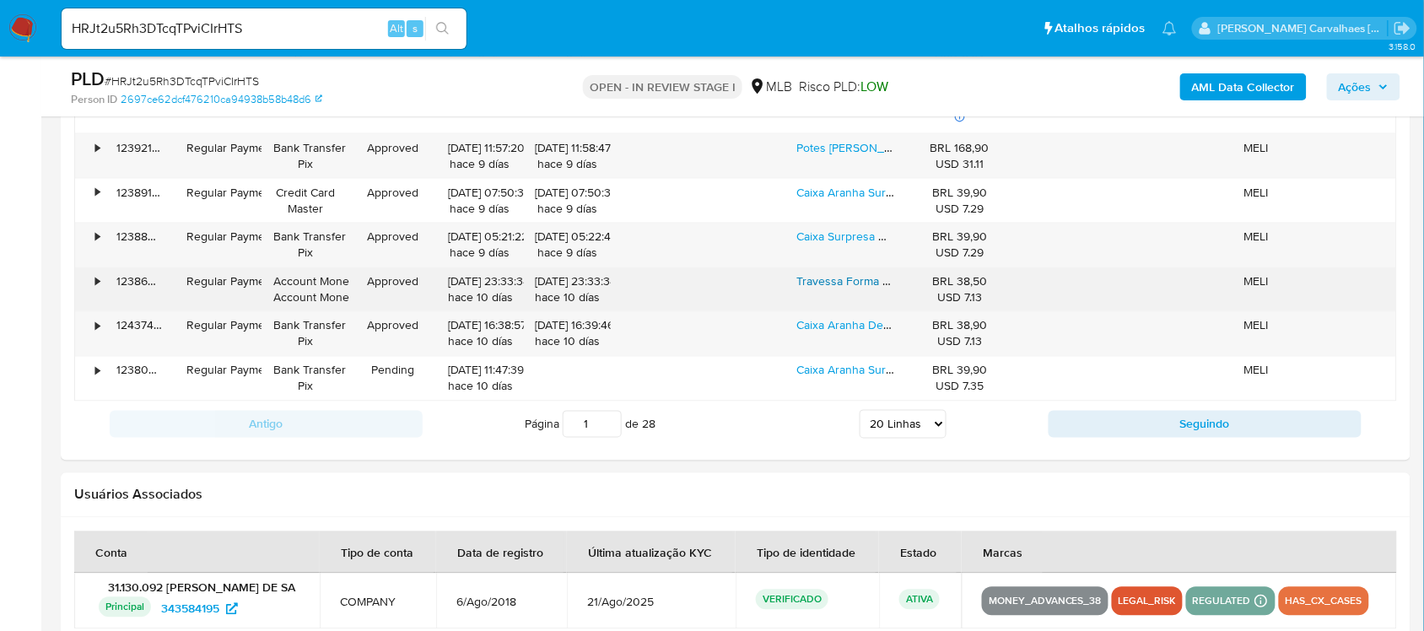
click at [837, 283] on link "Travessa Forma Redonda 1,6 Litros Marinex Servir E Assar" at bounding box center [949, 281] width 304 height 17
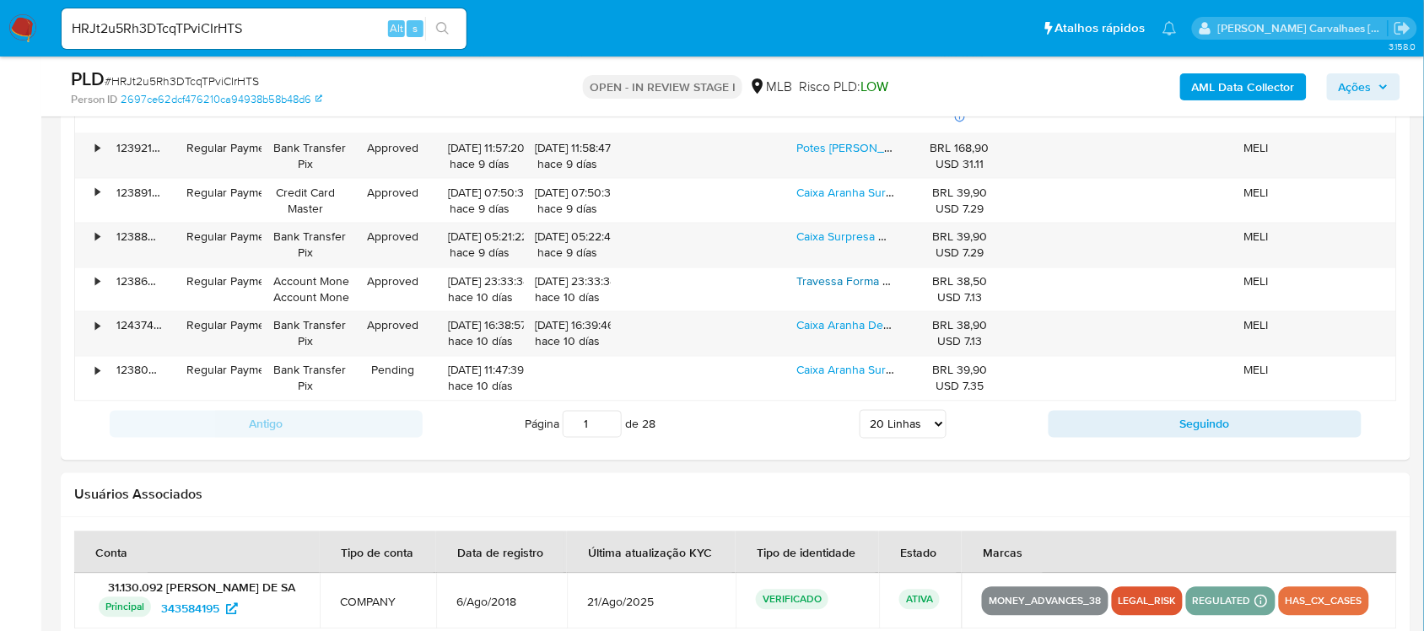
click at [936, 433] on select "5 Linhas 10 Linhas 20 Linhas 25 Linhas 50 Linhas 100 Linhas" at bounding box center [902, 424] width 87 height 29
click at [859, 417] on select "5 Linhas 10 Linhas 20 Linhas 25 Linhas 50 Linhas 100 Linhas" at bounding box center [902, 424] width 87 height 29
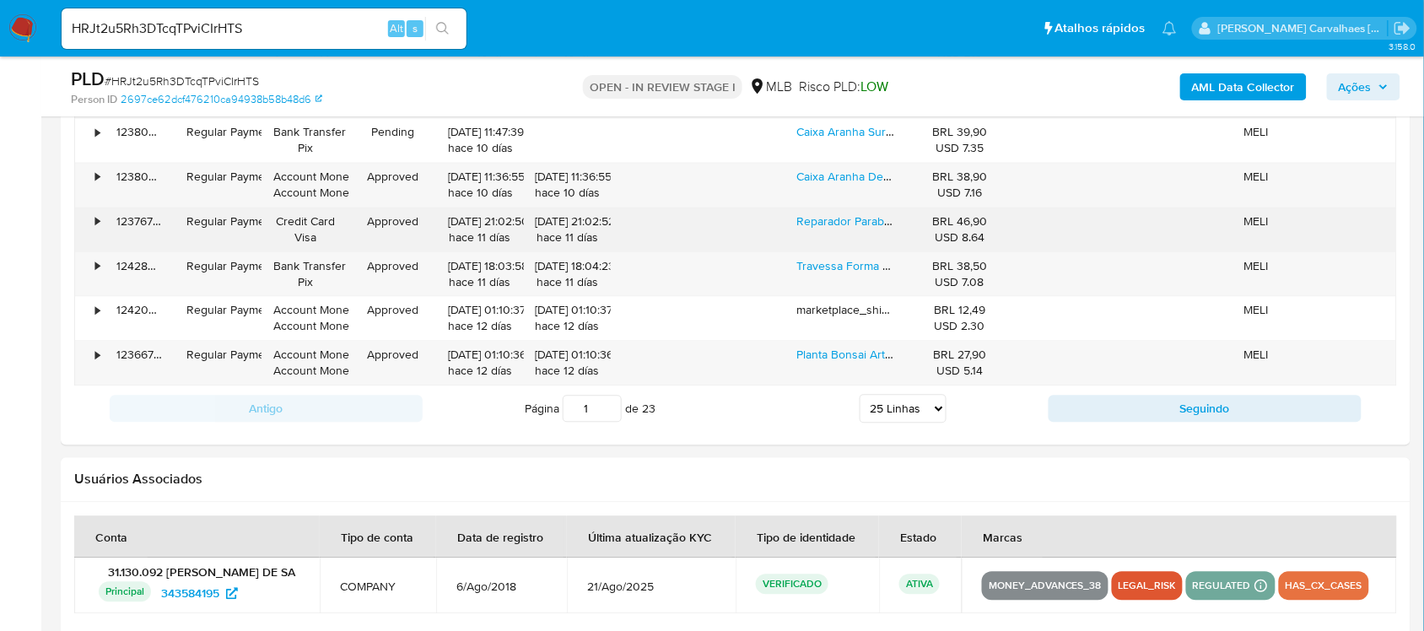
scroll to position [2952, 0]
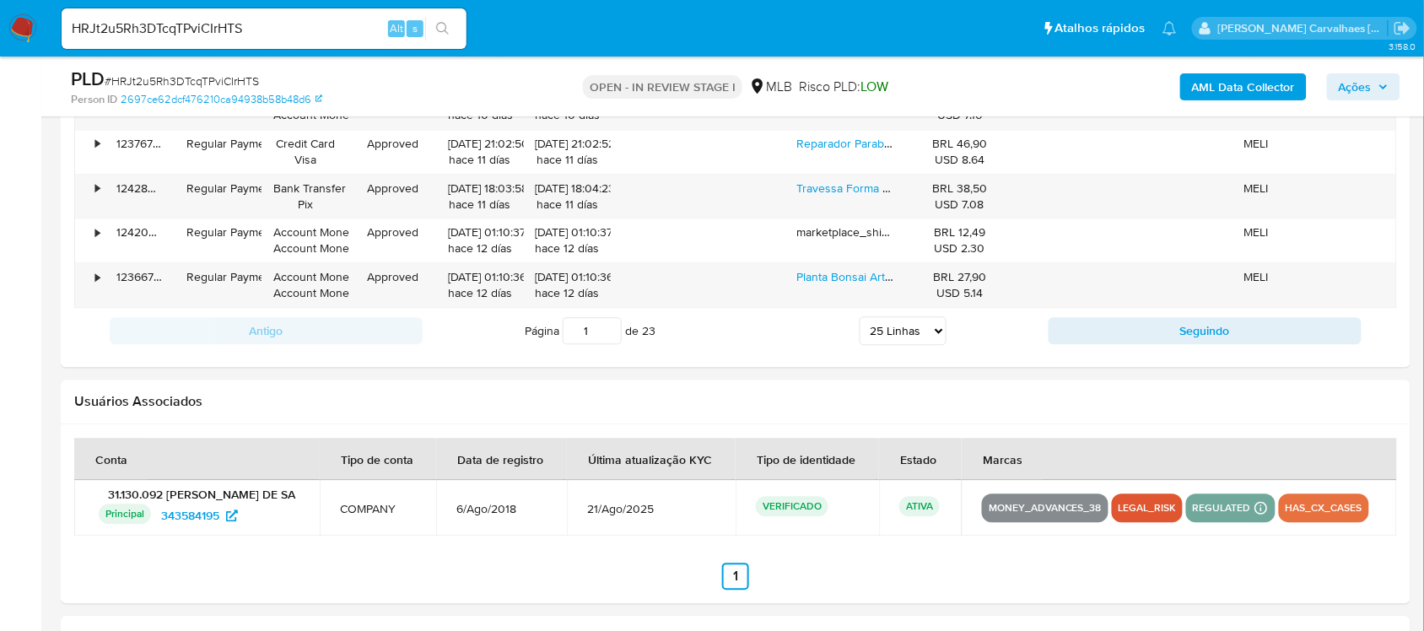
click at [939, 337] on select "5 Linhas 10 Linhas 20 Linhas 25 Linhas 50 Linhas 100 Linhas" at bounding box center [902, 330] width 87 height 29
select select "50"
click at [859, 324] on select "5 Linhas 10 Linhas 20 Linhas 25 Linhas 50 Linhas 100 Linhas" at bounding box center [902, 330] width 87 height 29
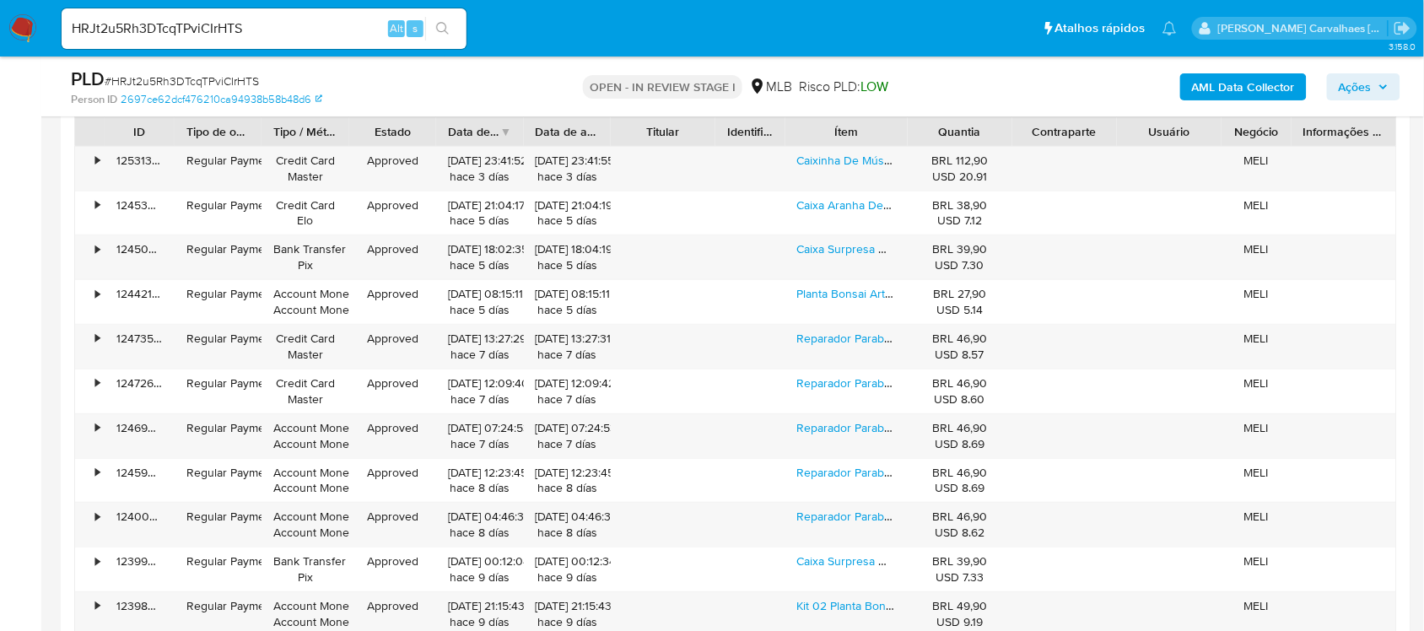
scroll to position [1792, 0]
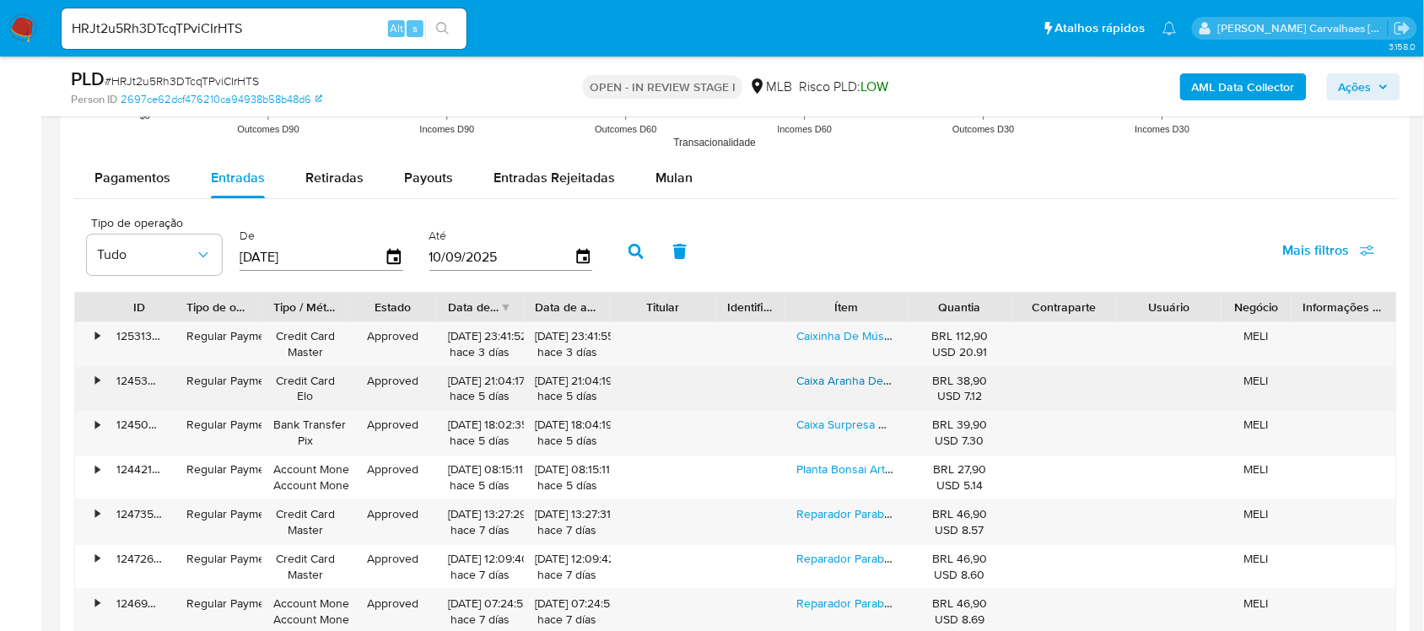
click at [831, 385] on link "Caixa Aranha De Madeira Pegadinha Brinquedo De Susto Engraça" at bounding box center [969, 380] width 345 height 17
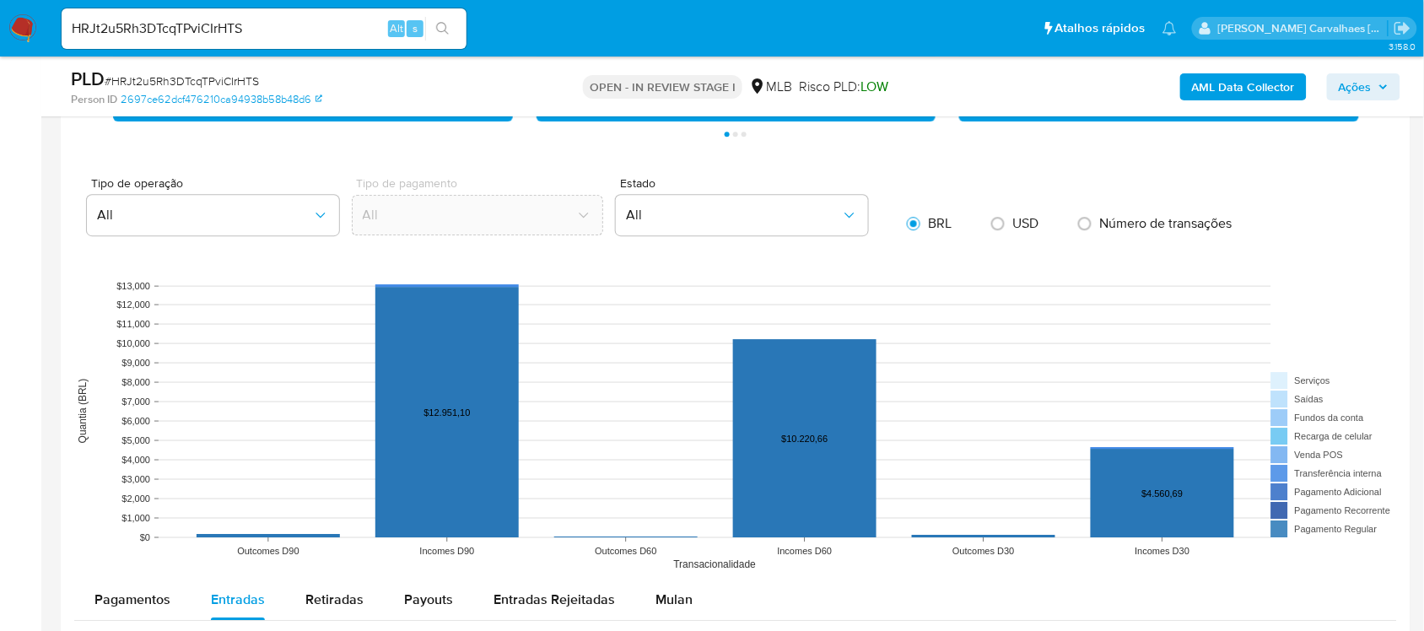
scroll to position [1476, 0]
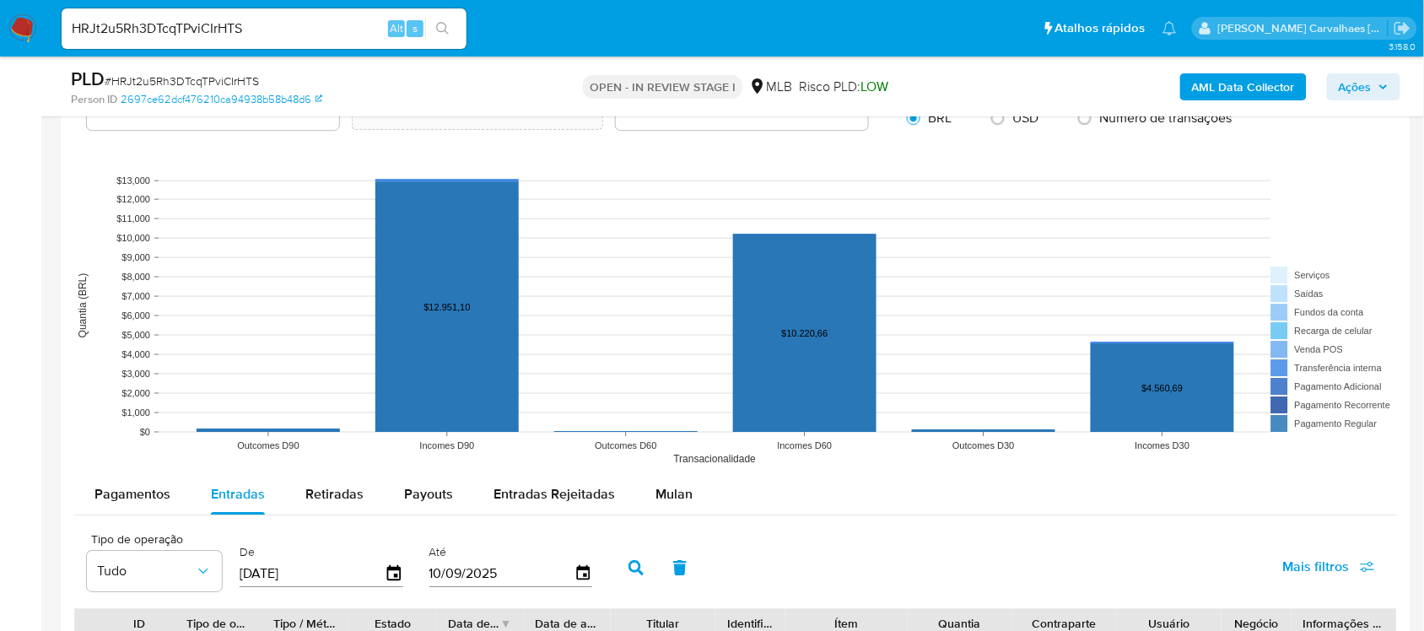
click at [1359, 157] on rect at bounding box center [735, 305] width 1323 height 337
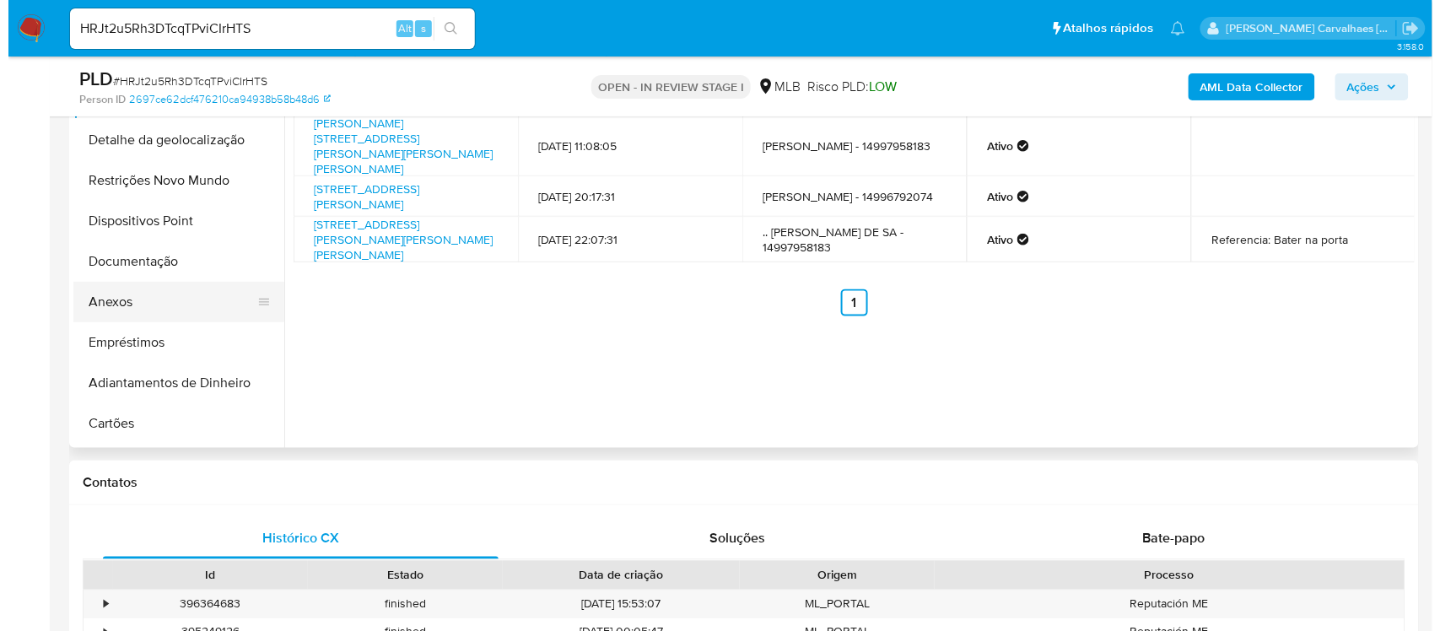
scroll to position [105, 0]
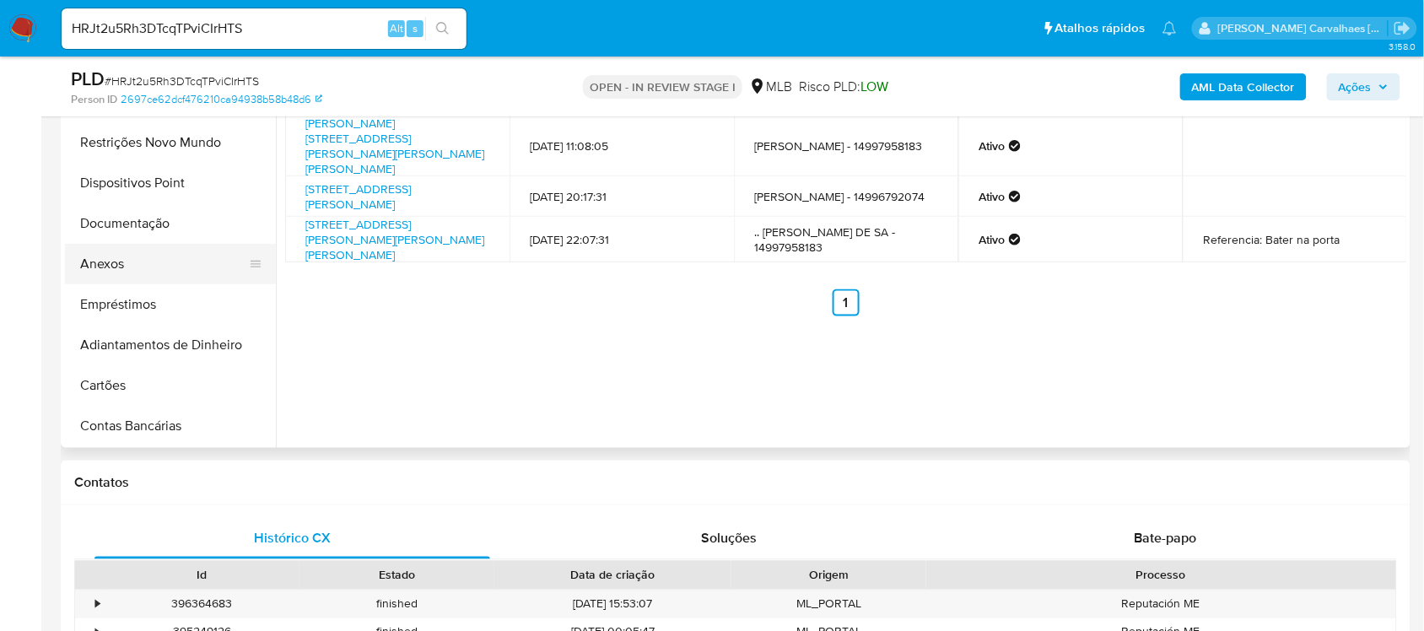
click at [140, 262] on button "Anexos" at bounding box center [163, 264] width 197 height 40
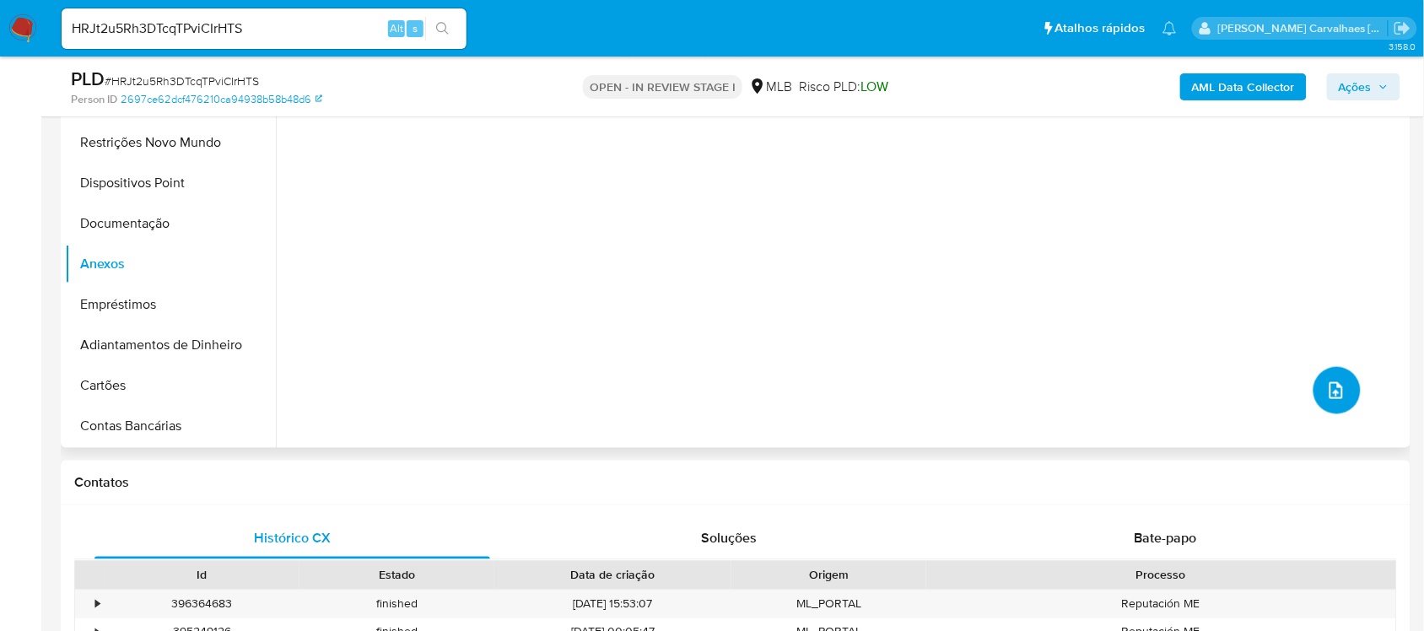
click at [1327, 395] on icon "upload-file" at bounding box center [1336, 390] width 20 height 20
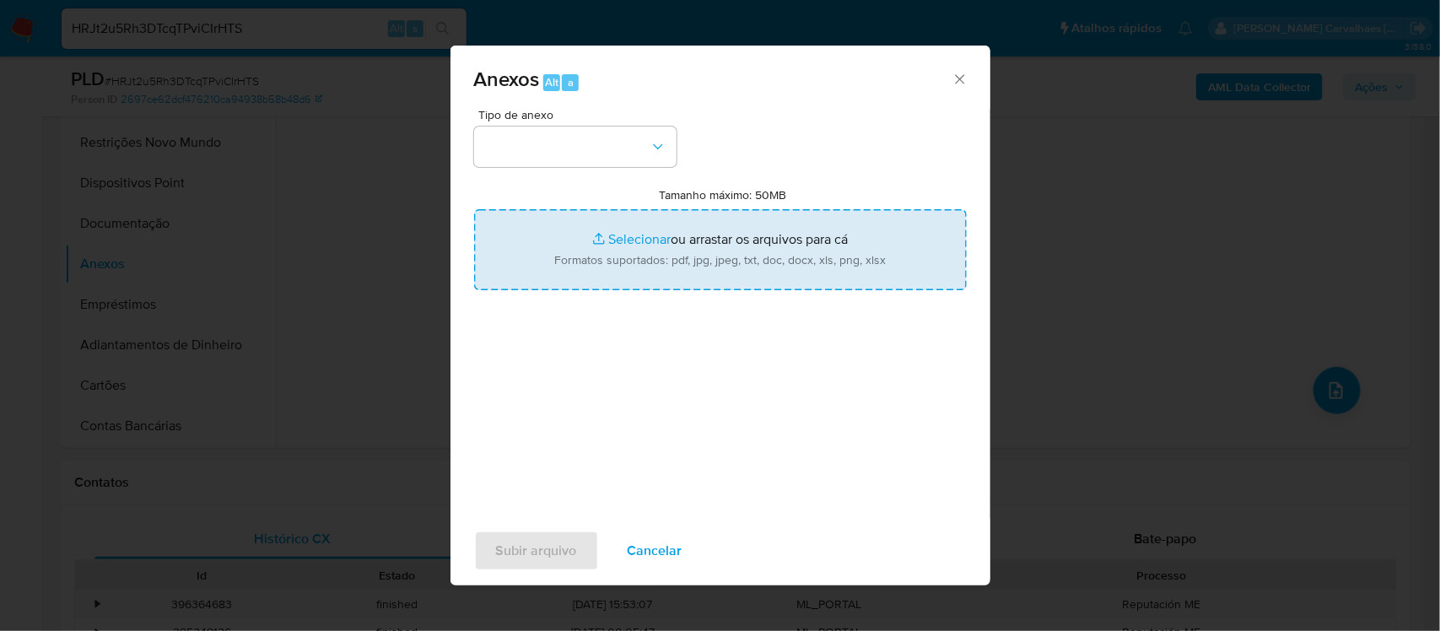
click at [625, 238] on input "Tamanho máximo: 50MB Selecionar arquivos" at bounding box center [720, 249] width 493 height 81
type input "C:\fakepath\Mulan NEUSA CHIARAMONTE DE SA343584195_2025_09_10_14_10_08 - Resume…"
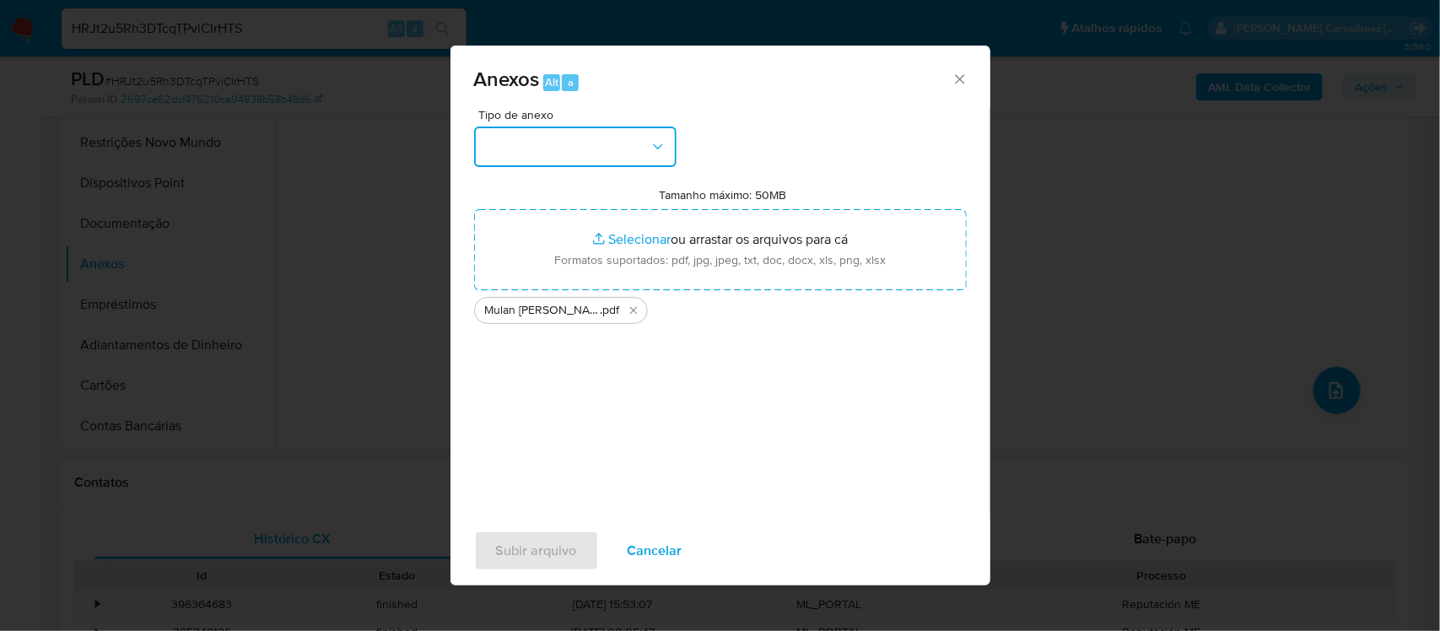
click at [646, 153] on button "button" at bounding box center [575, 147] width 202 height 40
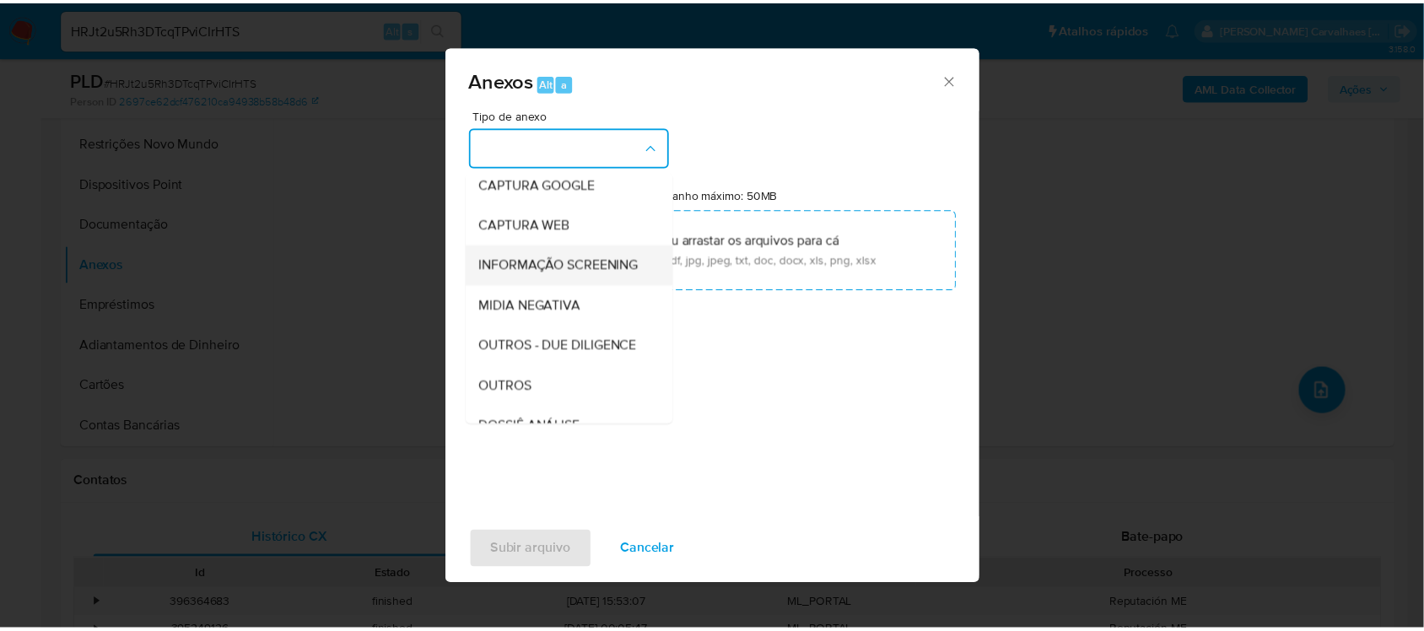
scroll to position [211, 0]
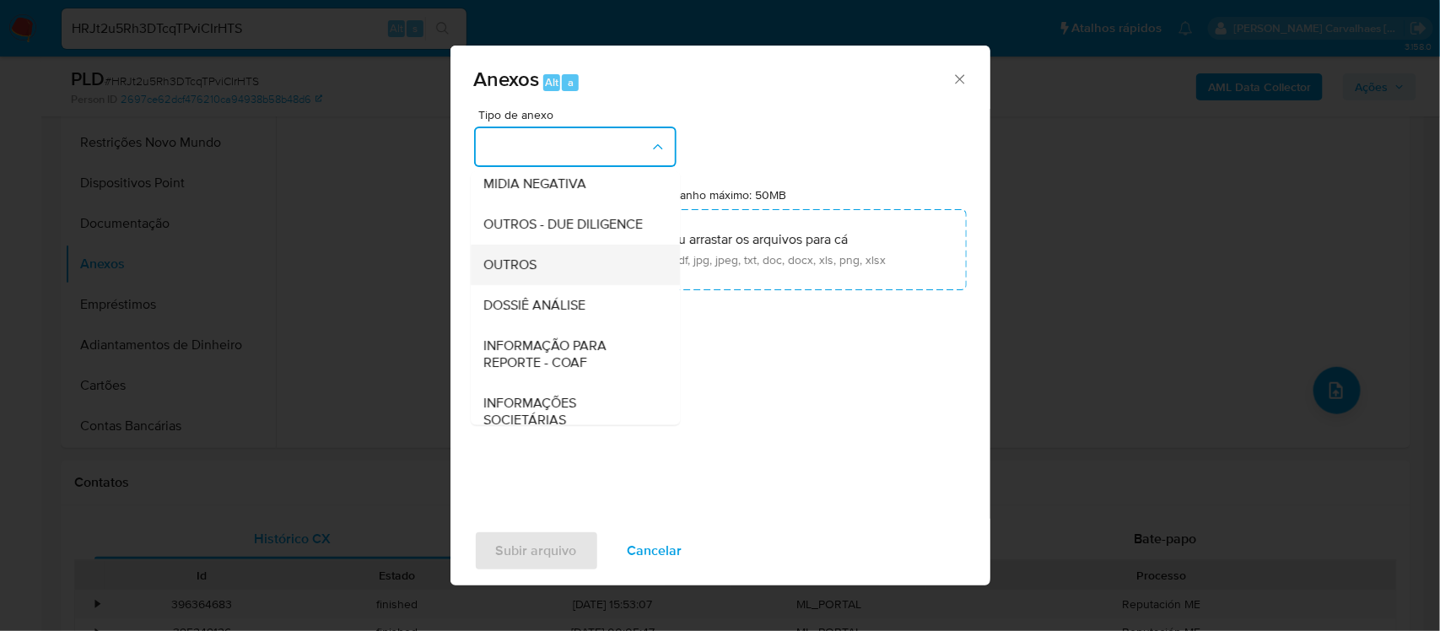
click at [550, 284] on div "OUTROS" at bounding box center [570, 264] width 172 height 40
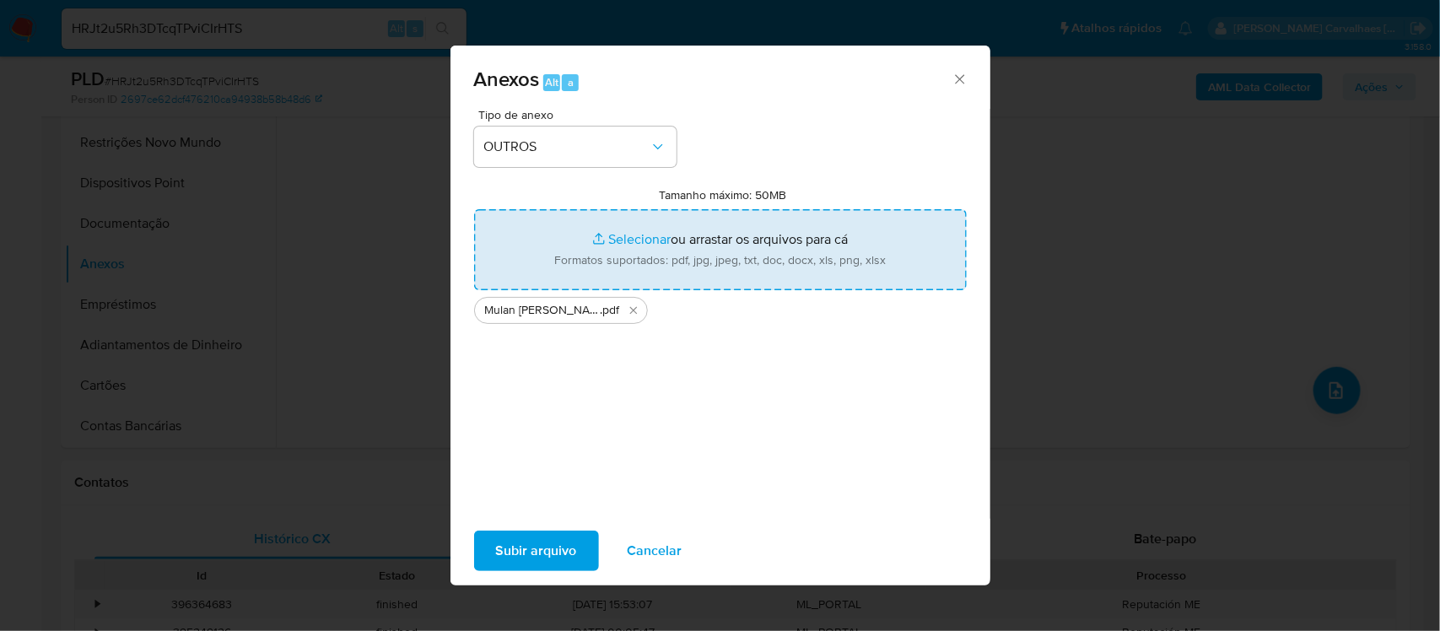
click at [643, 242] on input "Tamanho máximo: 50MB Selecionar arquivos" at bounding box center [720, 249] width 493 height 81
type input "C:\fakepath\DECLINIO - HRJt2u5Rh3DTcqTPviCIrHTS - CNPJ 31130092000158 - 31.130.…"
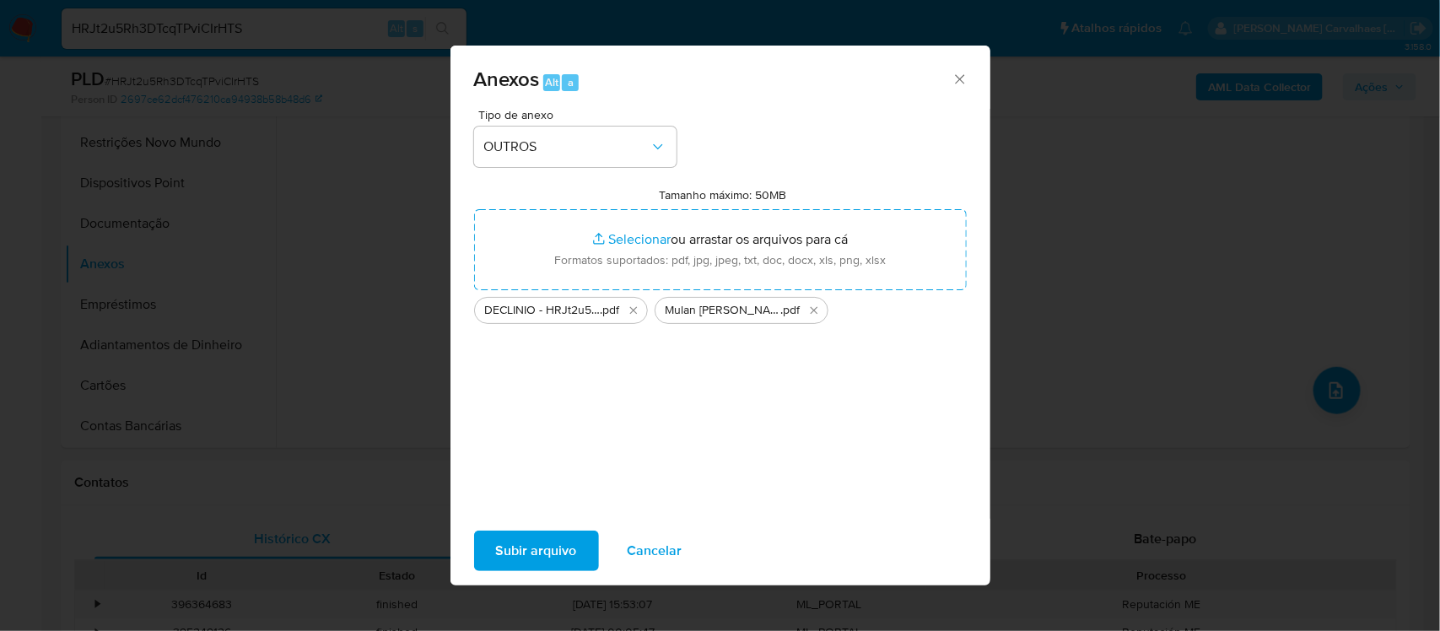
click at [525, 552] on span "Subir arquivo" at bounding box center [536, 550] width 81 height 37
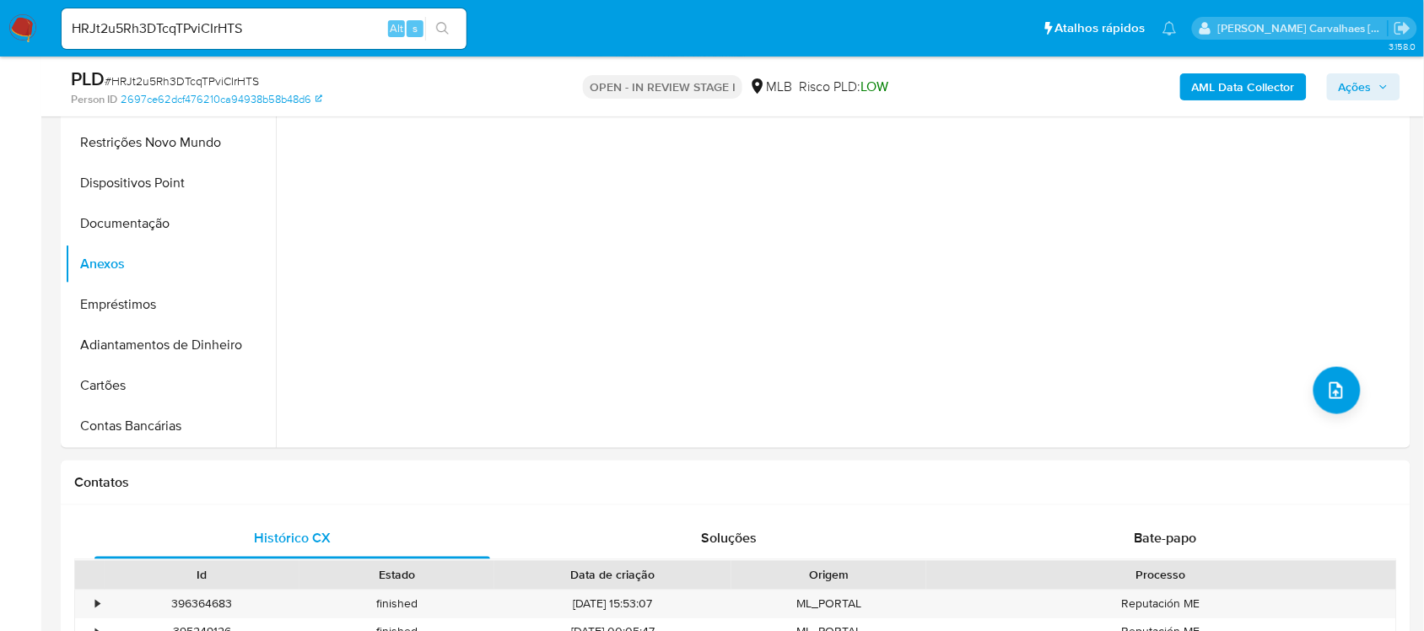
click at [1343, 70] on div "AML Data Collector Ações" at bounding box center [1180, 87] width 439 height 40
click at [1344, 94] on span "Ações" at bounding box center [1354, 86] width 33 height 27
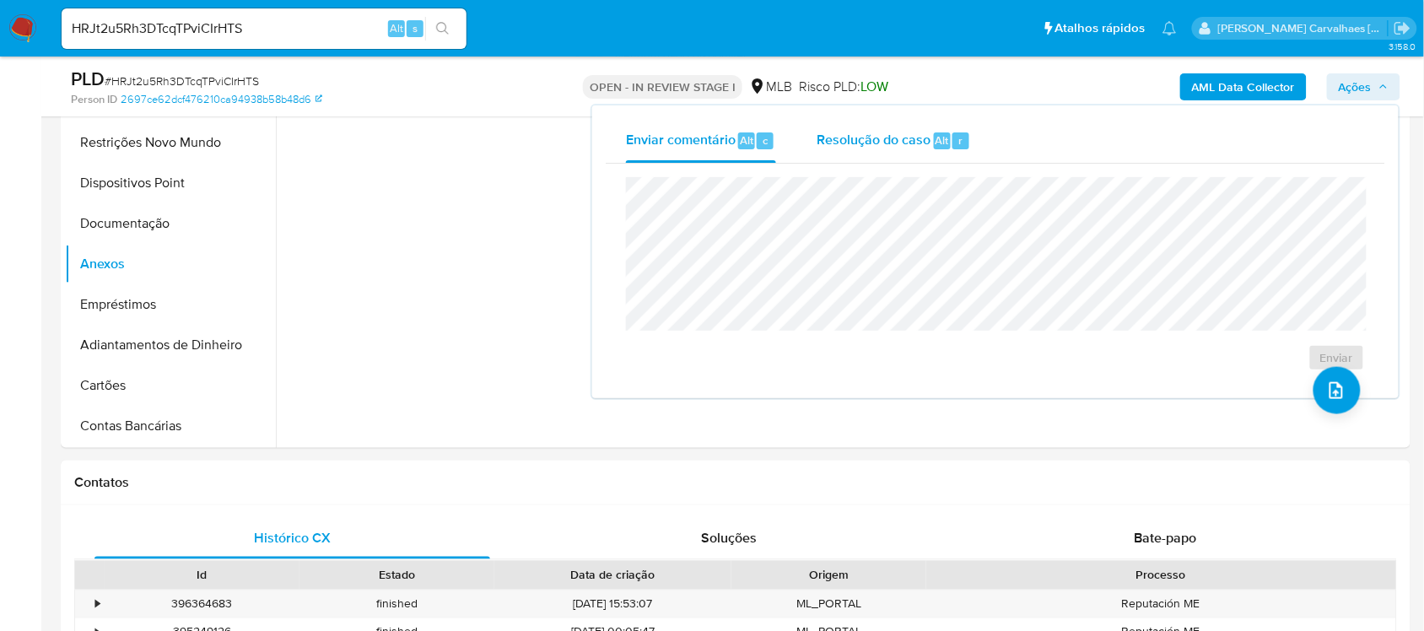
click at [891, 145] on span "Resolução do caso" at bounding box center [873, 139] width 114 height 19
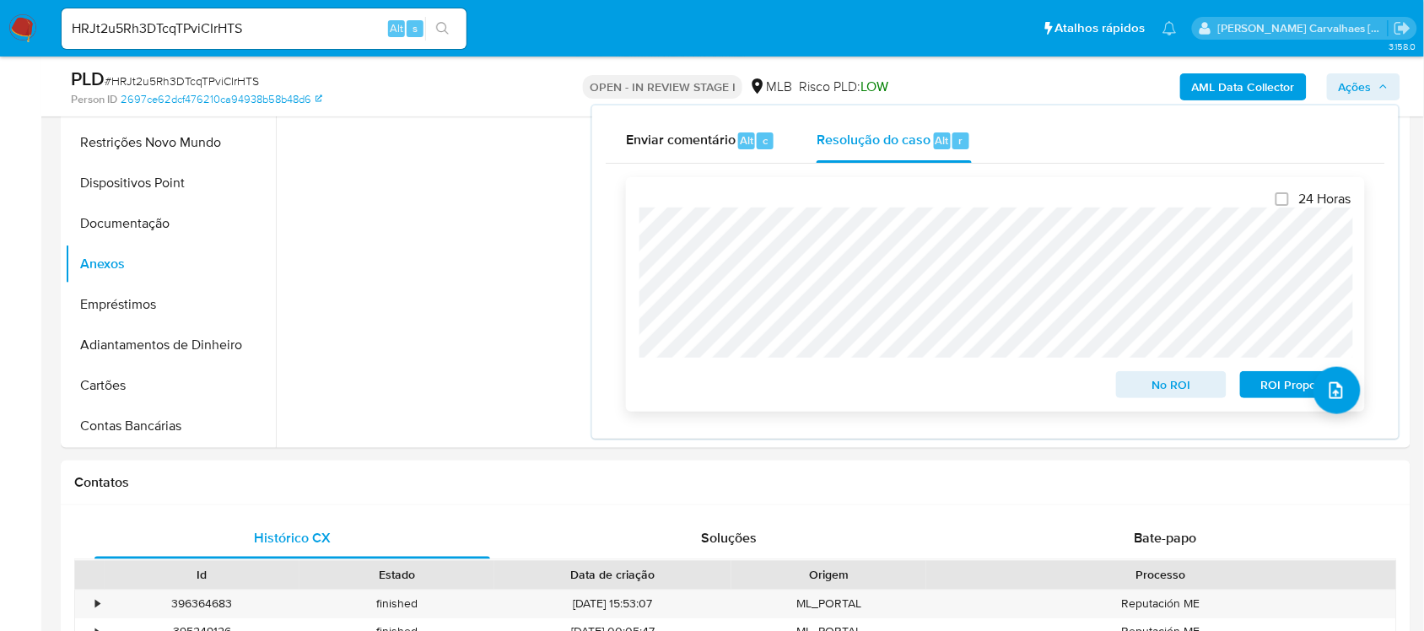
click at [1171, 386] on span "No ROI" at bounding box center [1172, 385] width 88 height 24
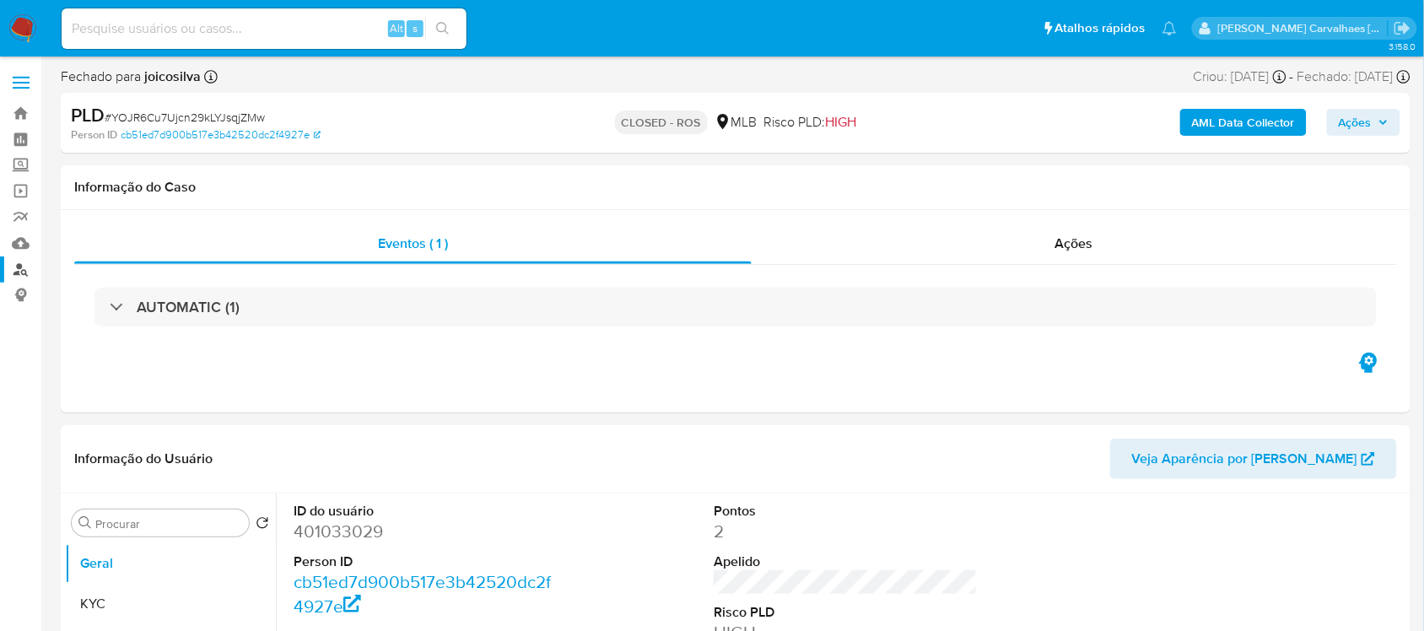
click at [17, 270] on link "Localizador de pessoas" at bounding box center [100, 269] width 201 height 26
select select "10"
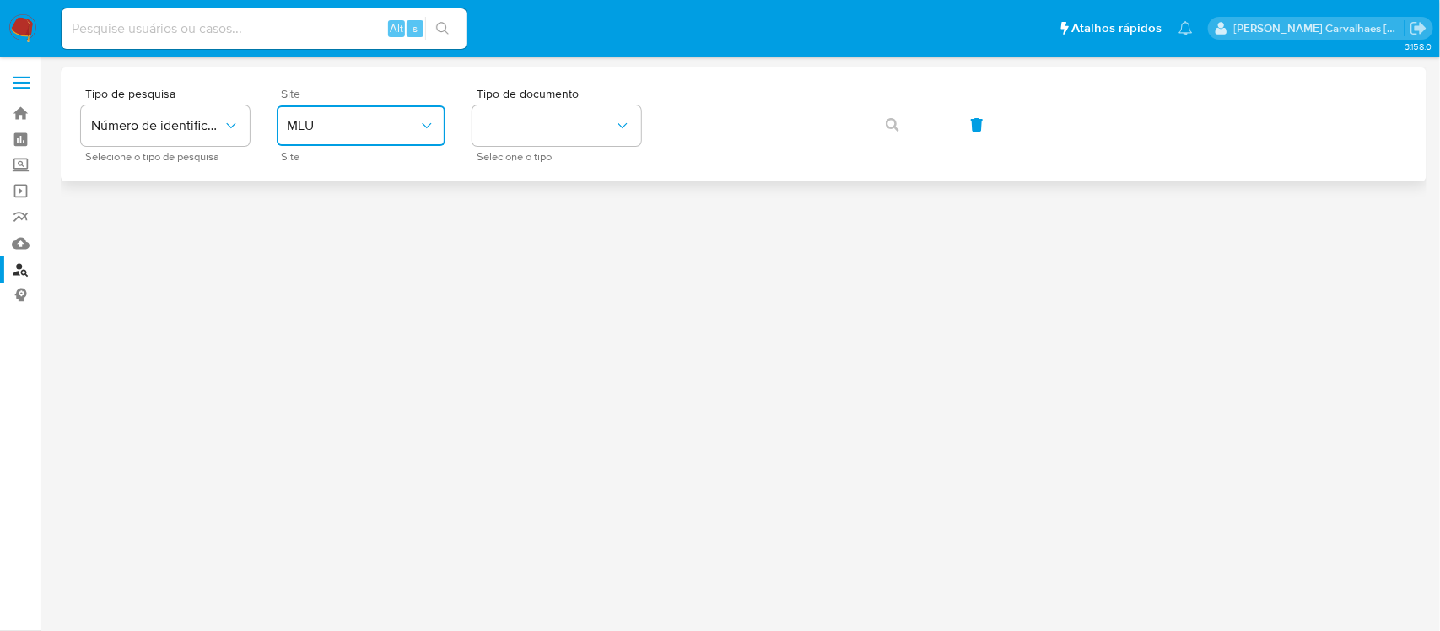
click at [338, 132] on span "MLU" at bounding box center [353, 125] width 132 height 17
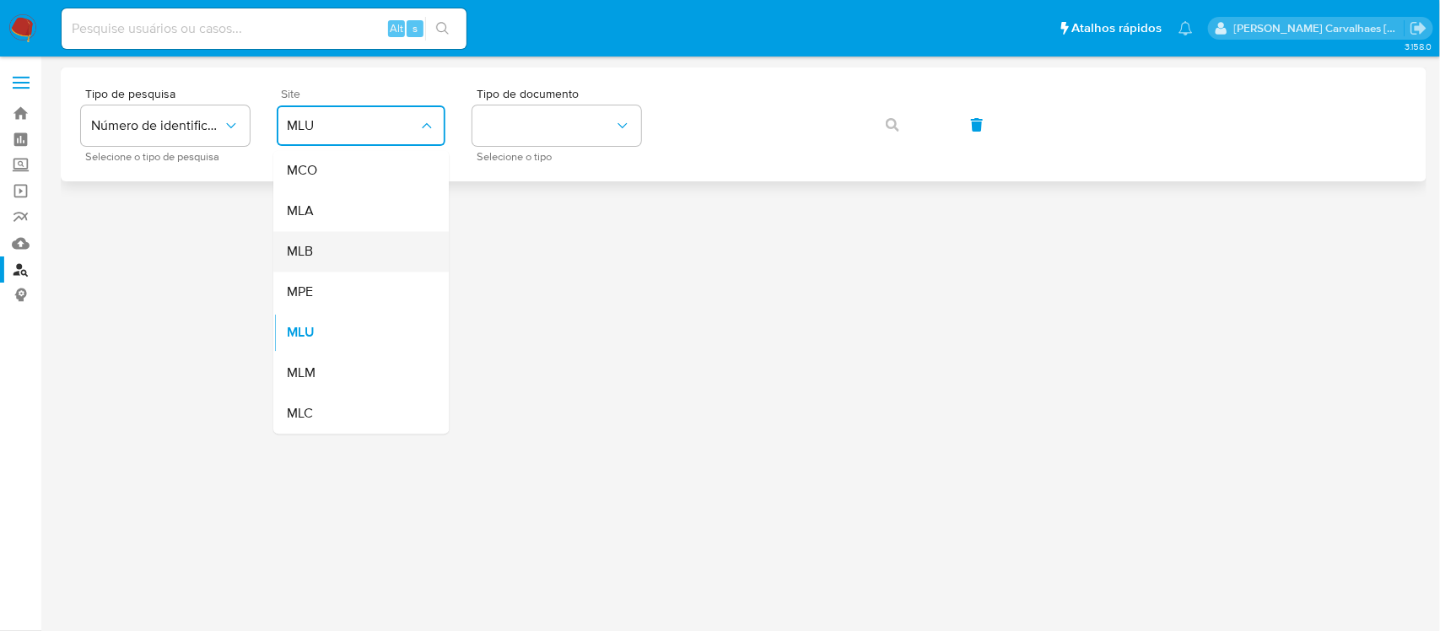
click at [314, 254] on div "MLB" at bounding box center [356, 252] width 138 height 40
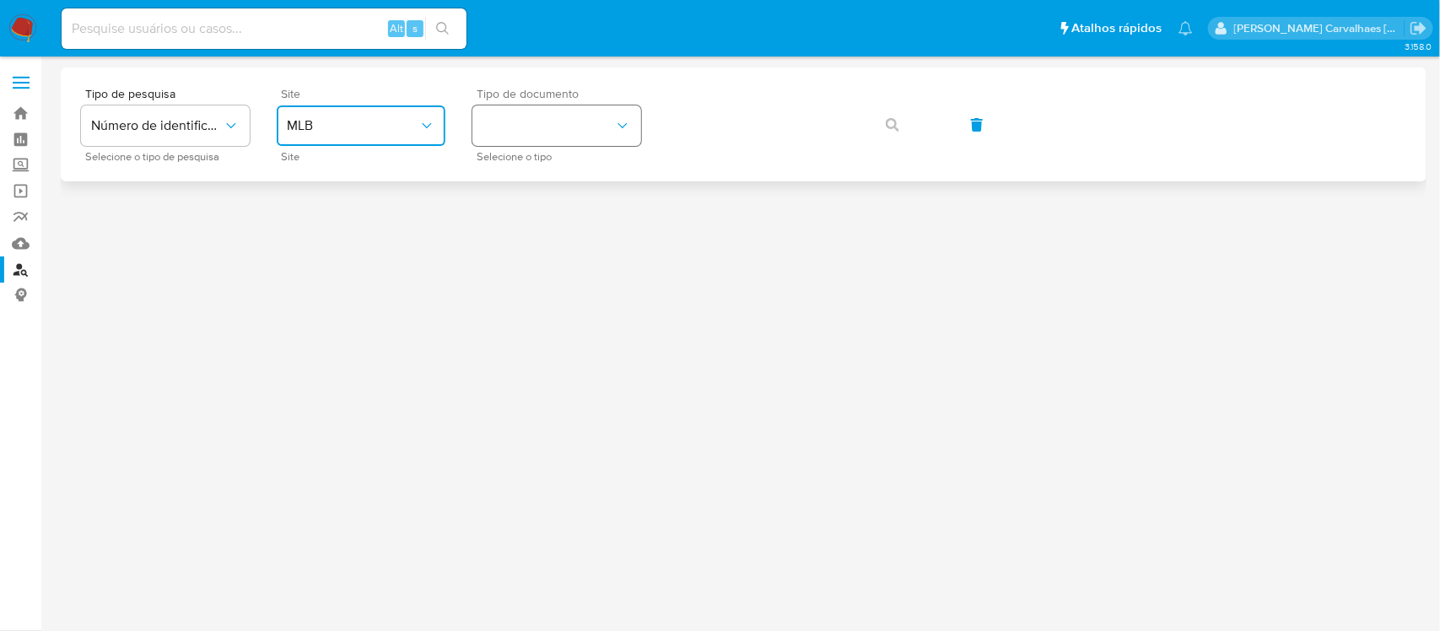
click at [548, 129] on button "identificationType" at bounding box center [556, 125] width 169 height 40
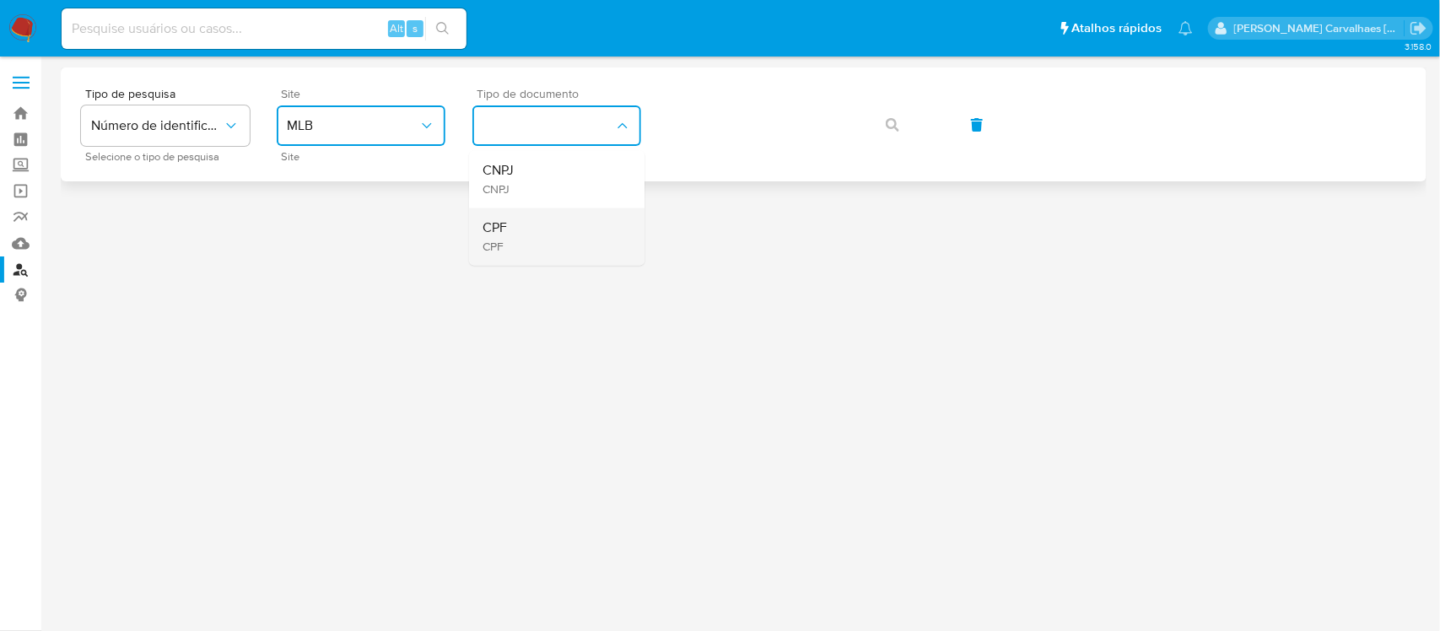
click at [538, 245] on div "CPF CPF" at bounding box center [551, 236] width 138 height 57
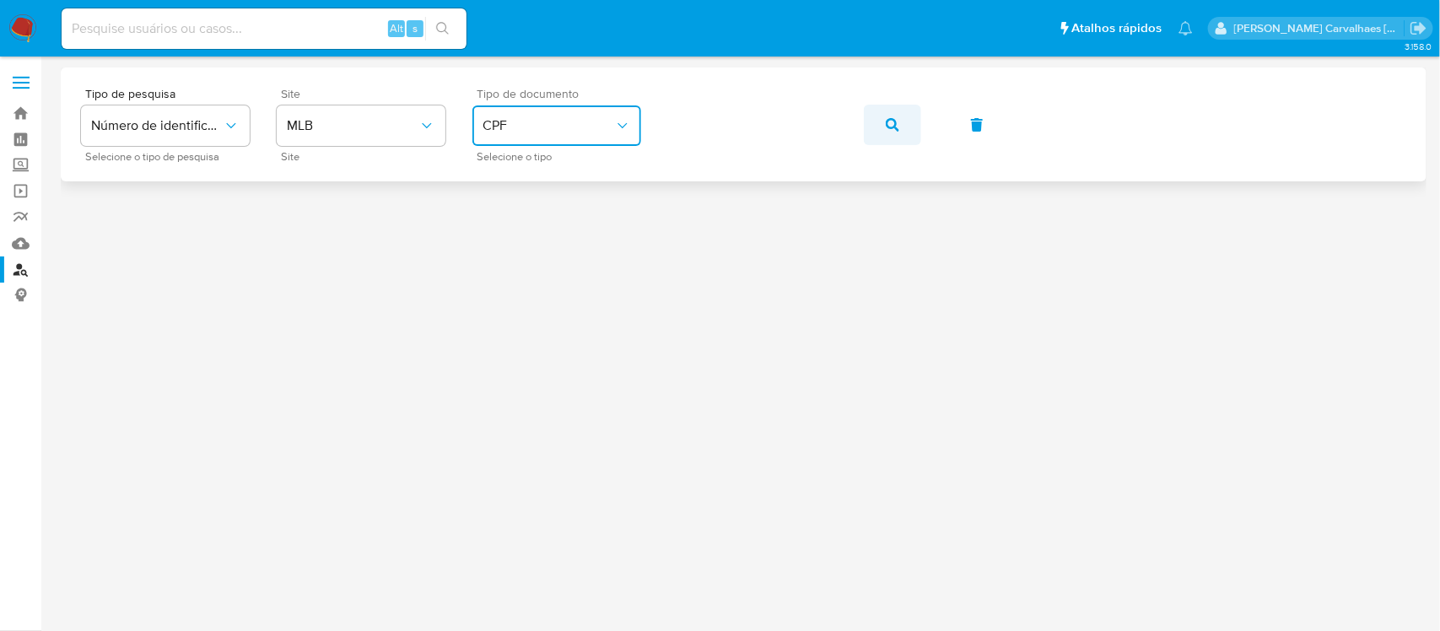
click at [891, 127] on icon "button" at bounding box center [892, 124] width 13 height 13
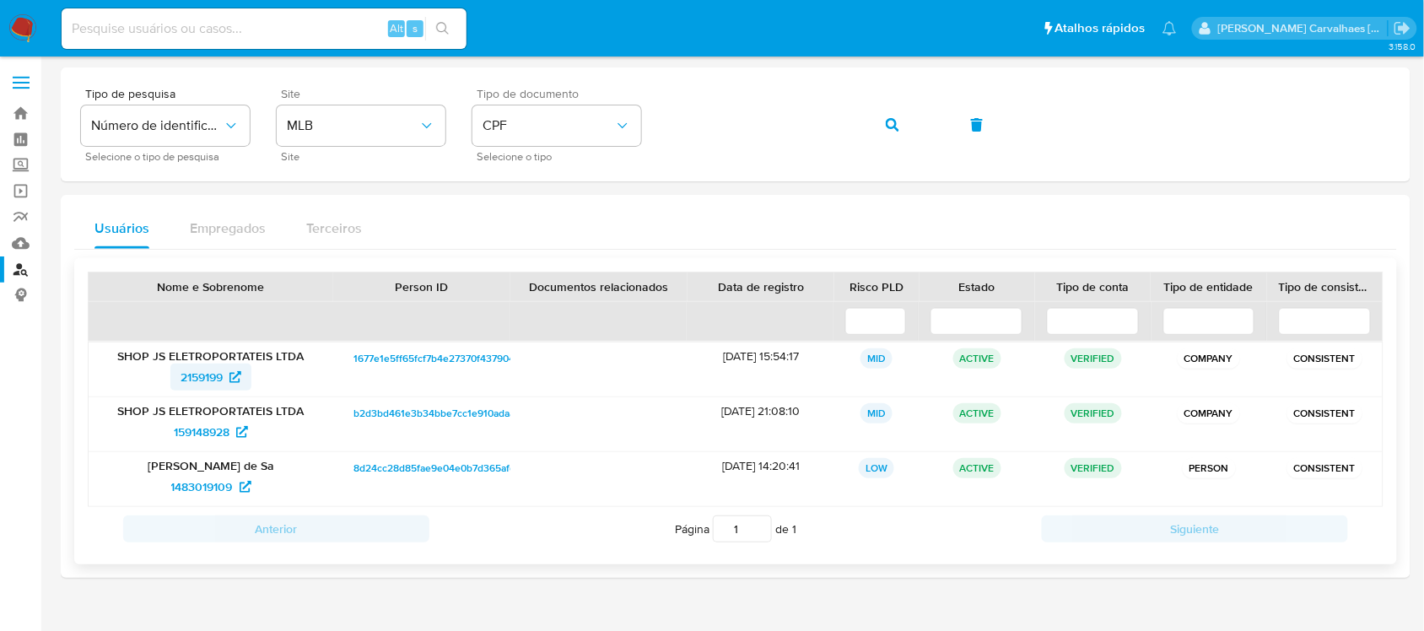
click at [213, 374] on span "2159199" at bounding box center [201, 377] width 42 height 27
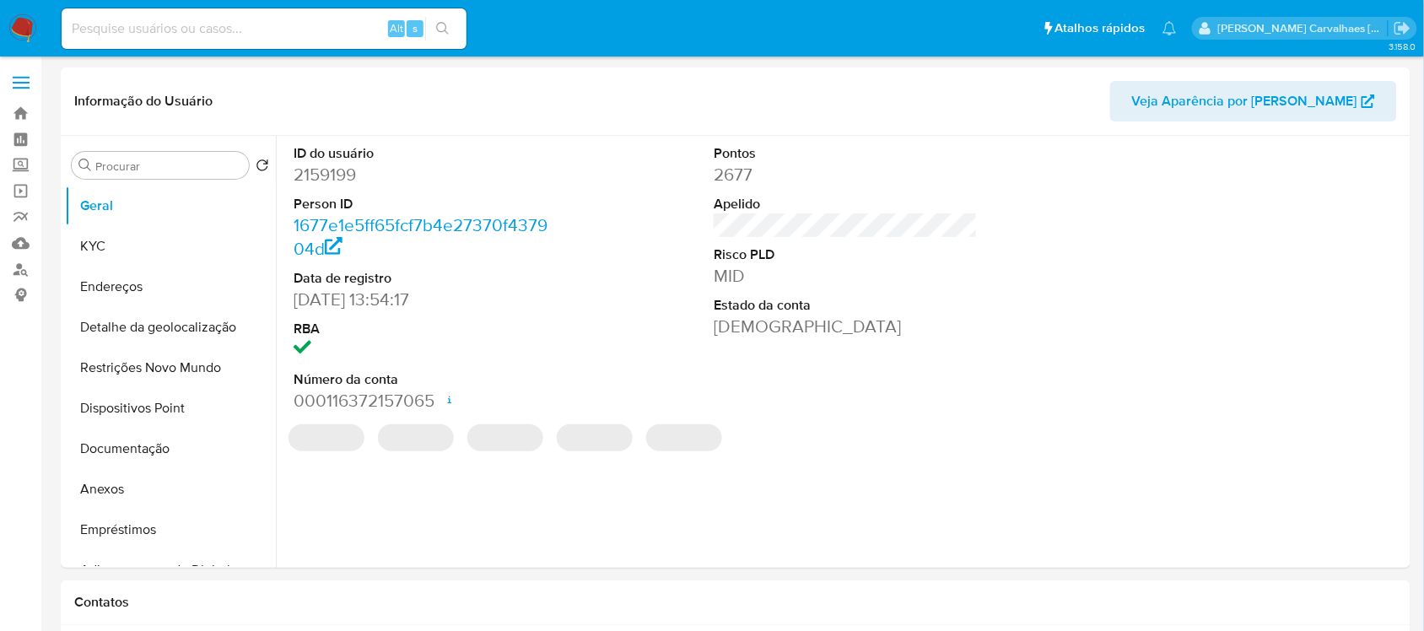
select select "10"
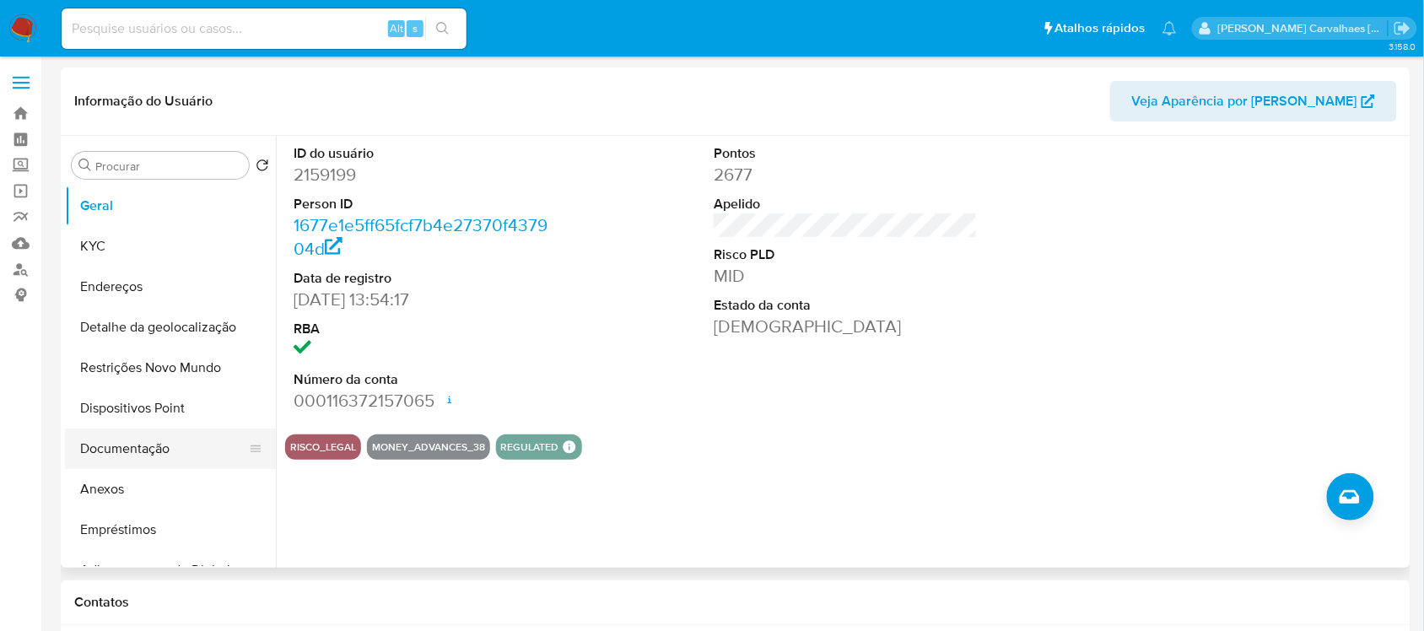
click at [148, 452] on button "Documentação" at bounding box center [163, 448] width 197 height 40
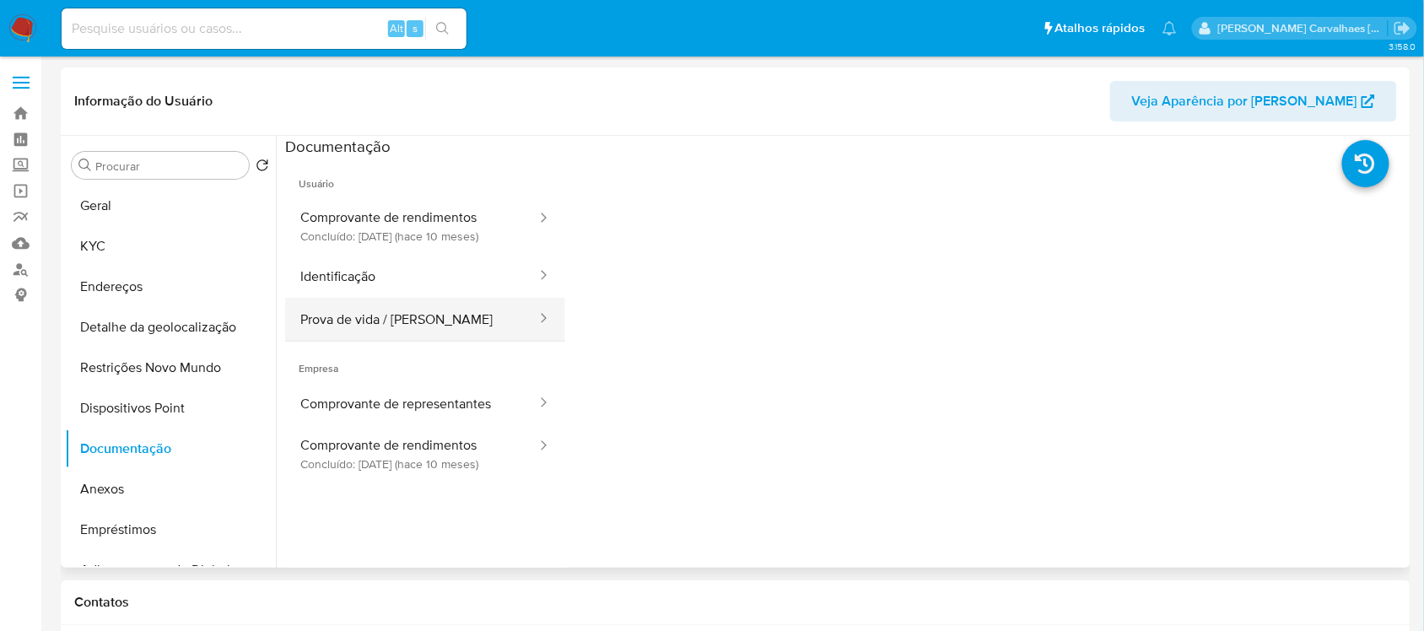
click at [437, 318] on button "Prova de vida / [PERSON_NAME]" at bounding box center [411, 319] width 253 height 43
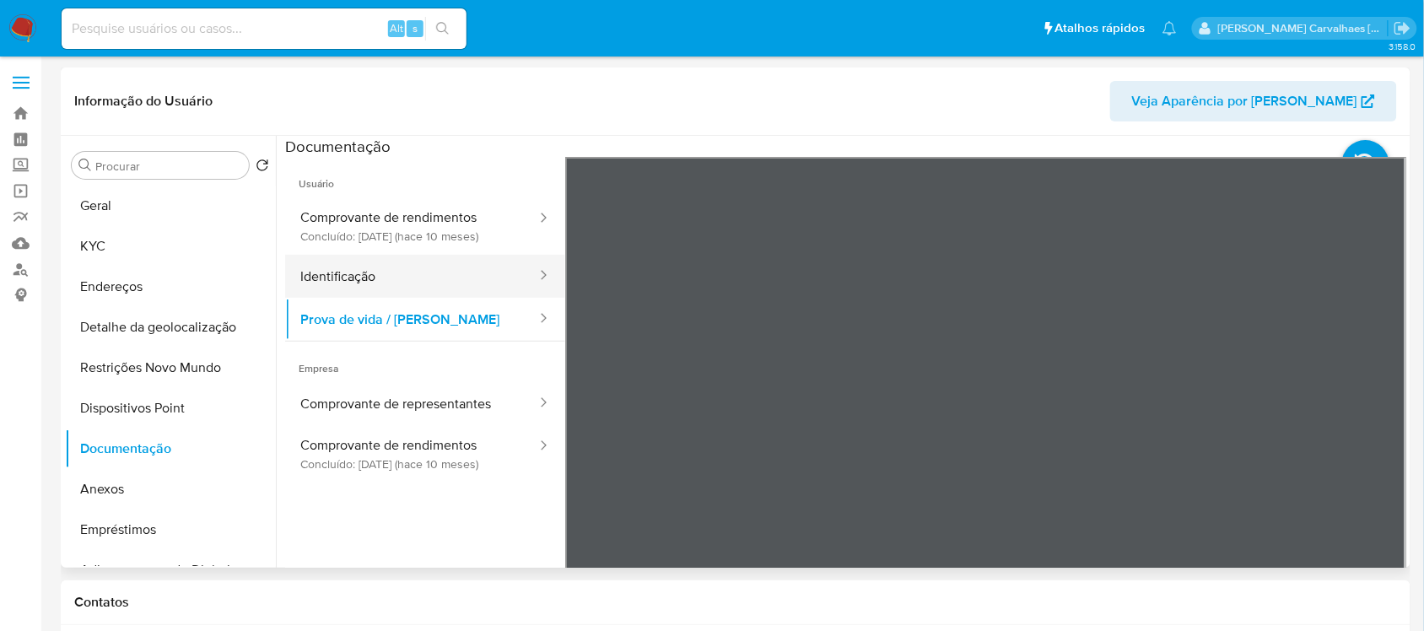
click at [430, 272] on button "Identificação" at bounding box center [411, 276] width 253 height 43
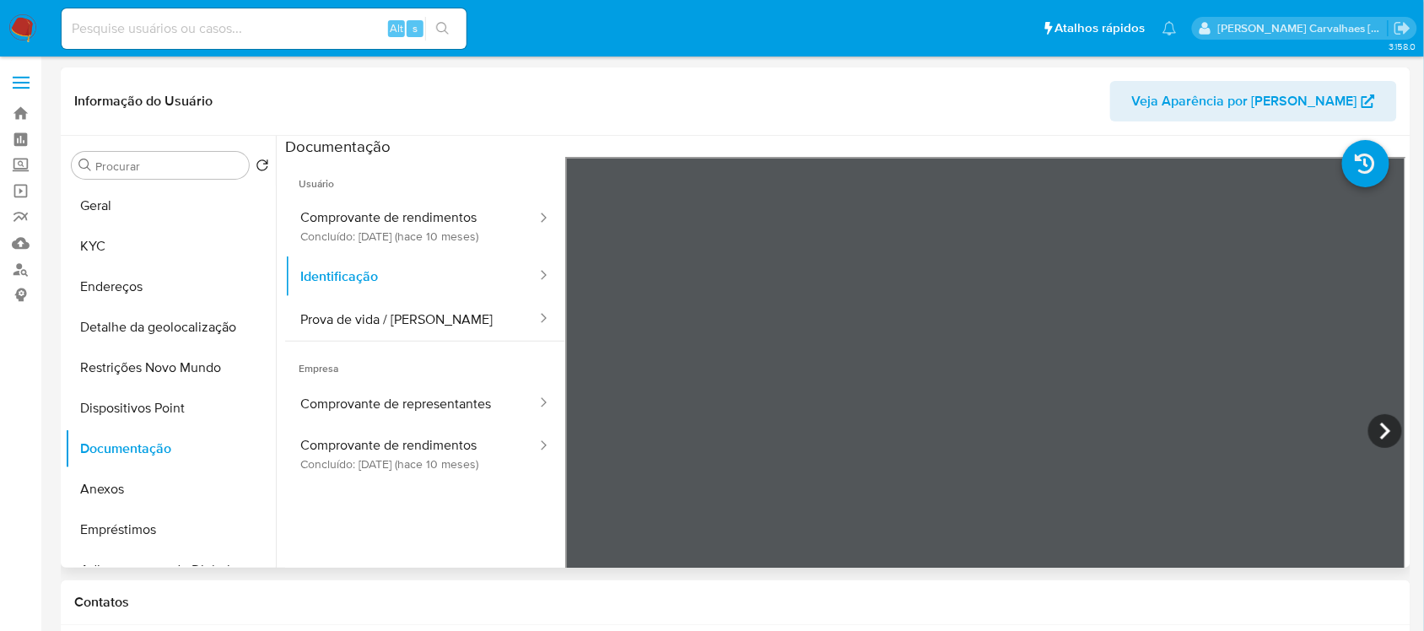
scroll to position [23, 0]
click at [378, 457] on button "Comprovante de rendimentos Concluído: 22/11/2024 (hace 10 meses)" at bounding box center [411, 453] width 253 height 57
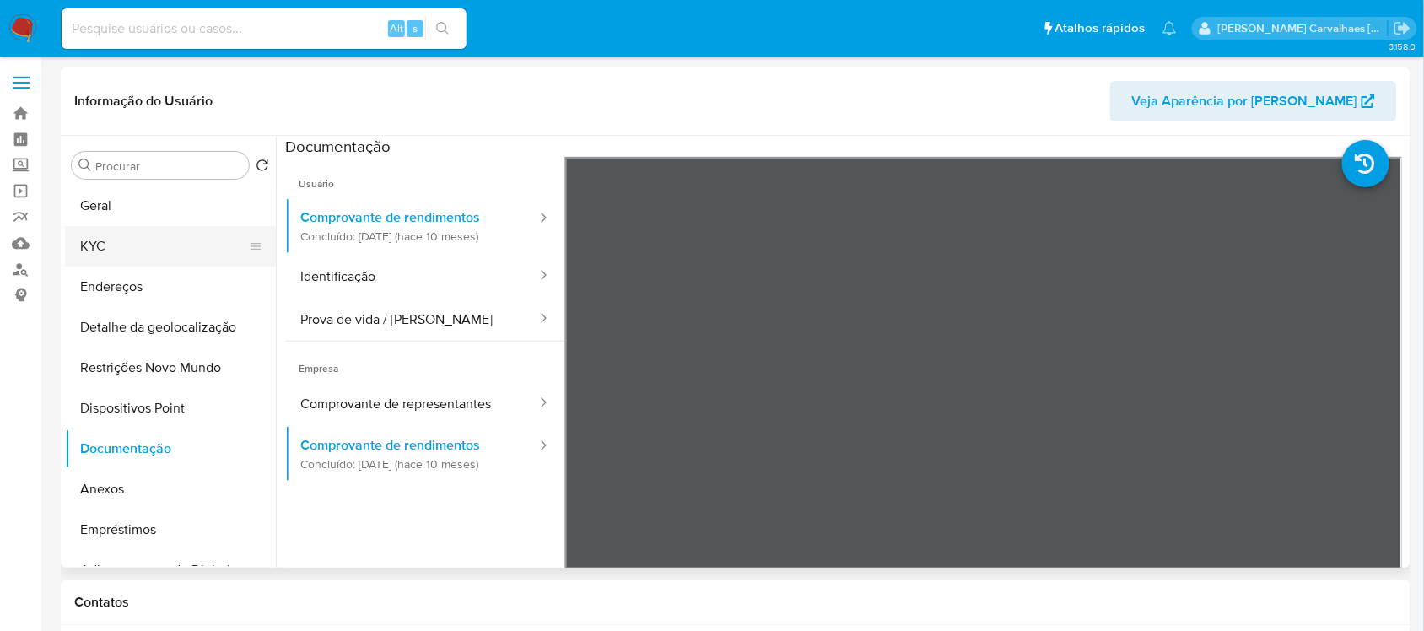
click at [111, 241] on button "KYC" at bounding box center [163, 246] width 197 height 40
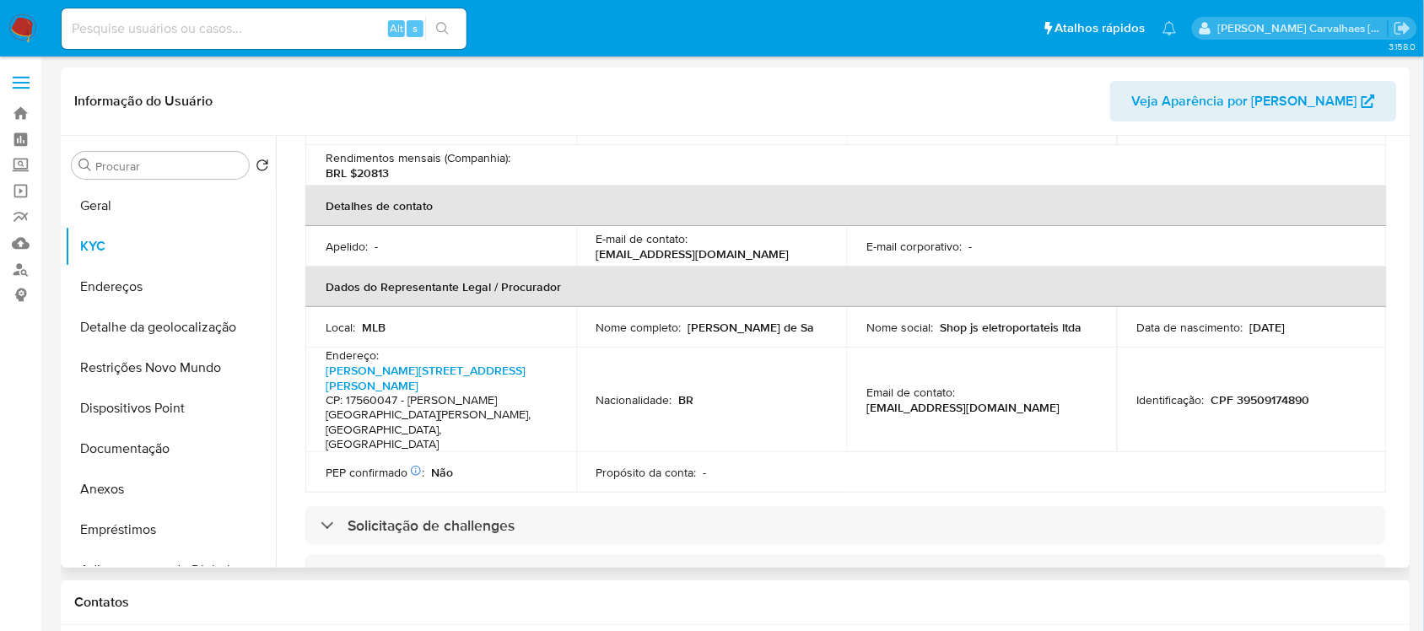
scroll to position [422, 0]
click at [428, 359] on link "Rua Joaquim Felisberto Furtado 455, Centro" at bounding box center [426, 375] width 200 height 32
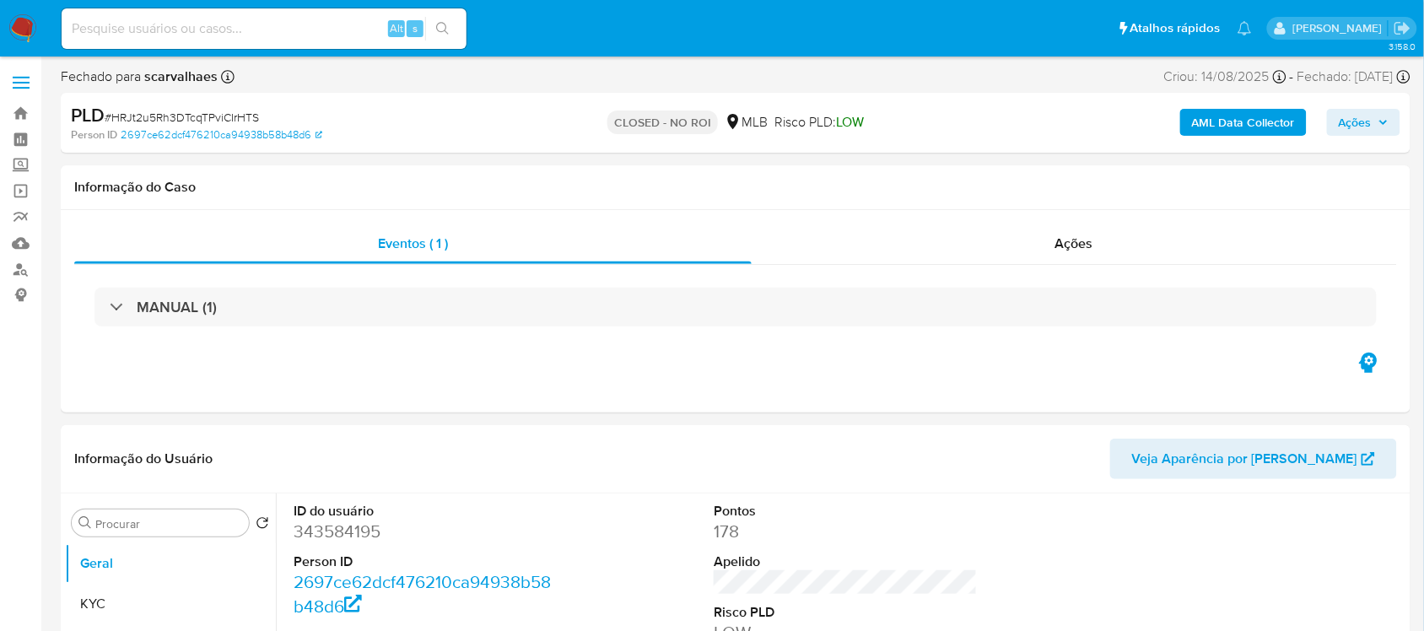
select select "10"
click at [222, 36] on input at bounding box center [264, 29] width 405 height 22
paste input "YN5d86t6gkWZbuBDVtOclGyV"
type input "YN5d86t6gkWZbuBDVtOclGyV"
click at [439, 30] on icon "search-icon" at bounding box center [442, 28] width 13 height 13
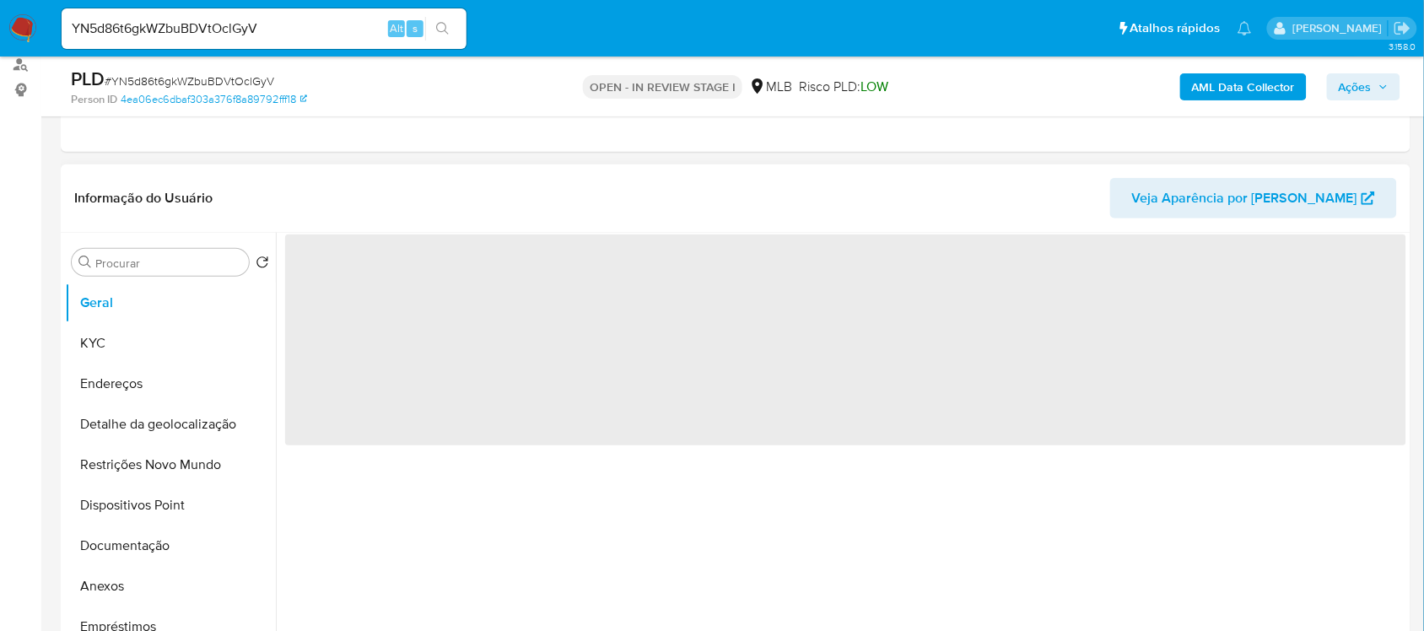
scroll to position [211, 0]
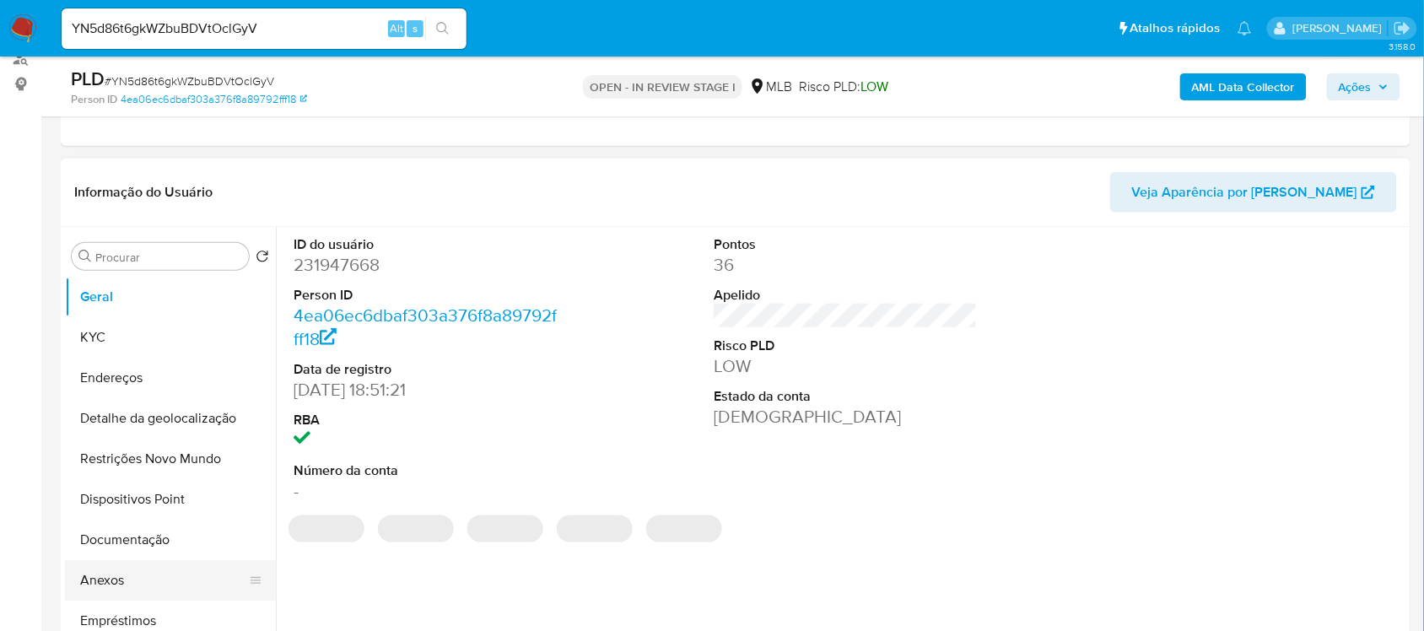
select select "10"
click at [123, 575] on button "Anexos" at bounding box center [163, 580] width 197 height 40
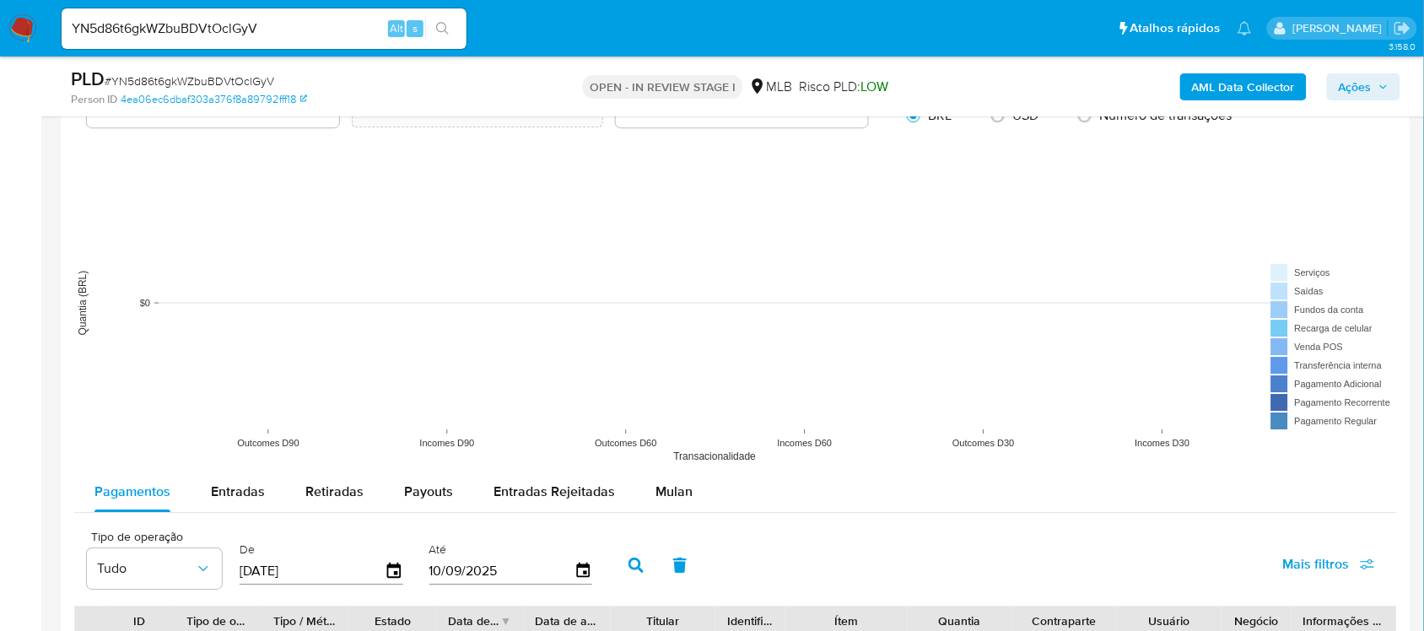
scroll to position [1581, 0]
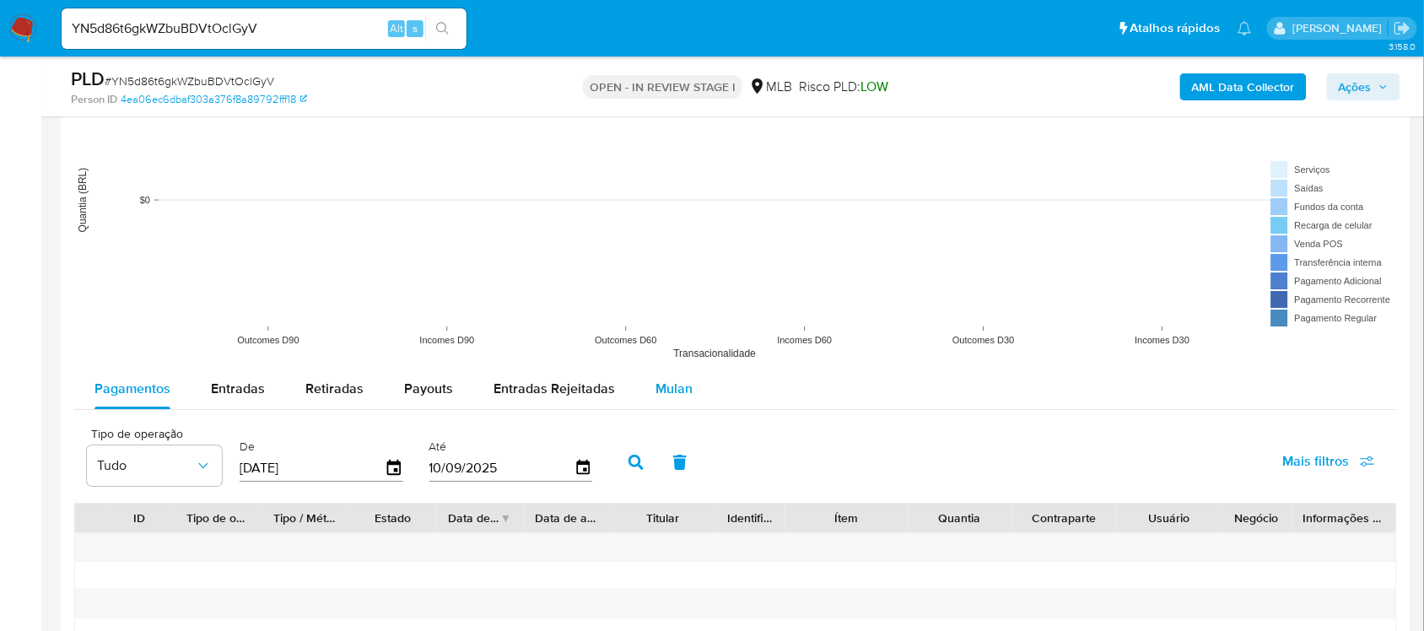
click at [665, 390] on span "Mulan" at bounding box center [673, 388] width 37 height 19
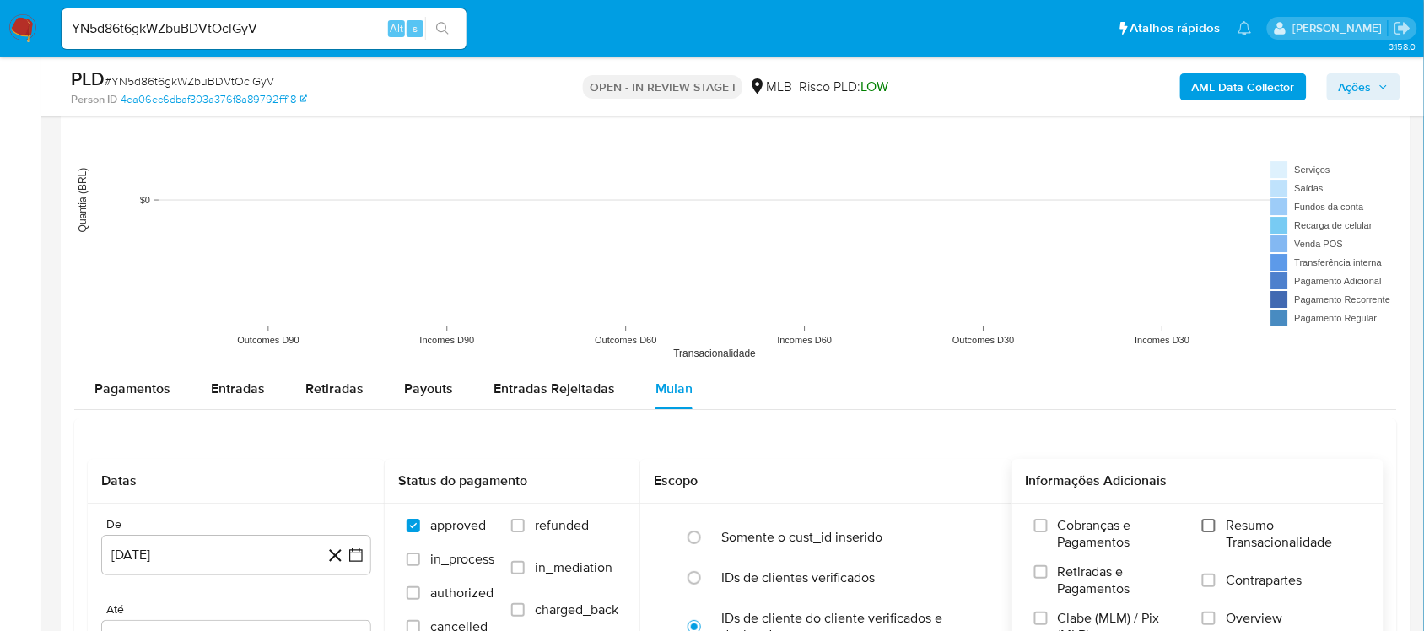
click at [1212, 528] on input "Resumo Transacionalidade" at bounding box center [1208, 525] width 13 height 13
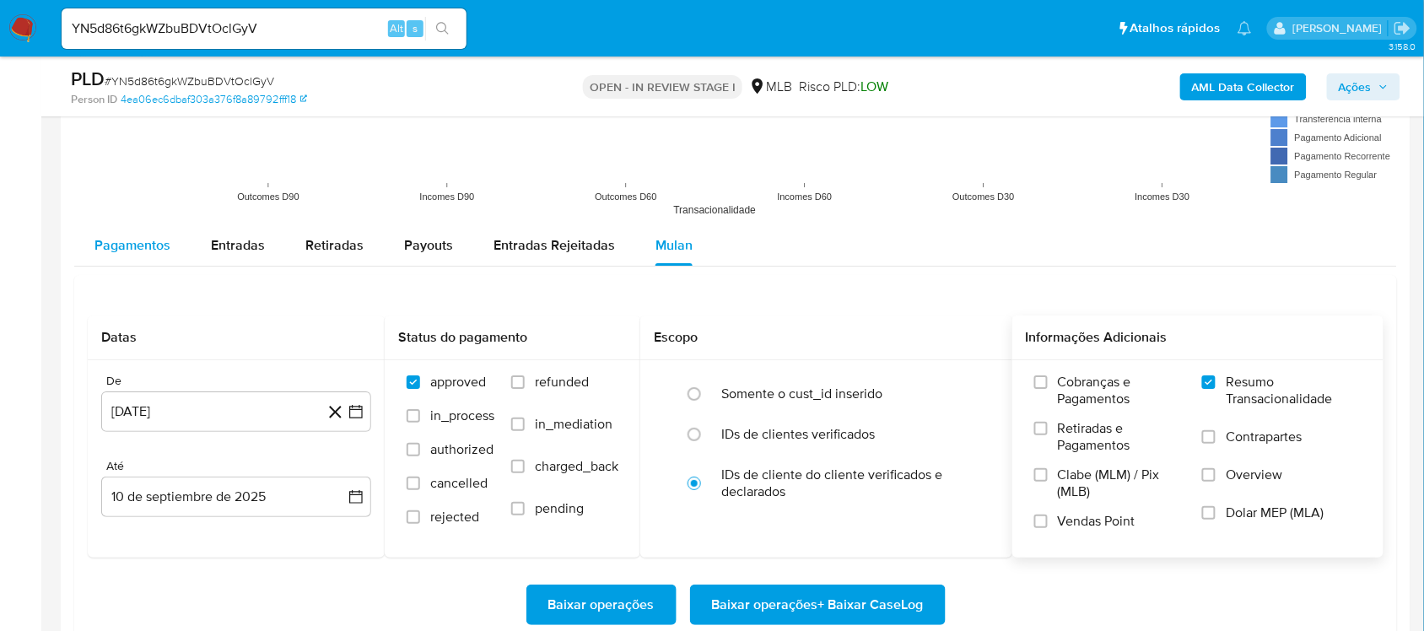
scroll to position [1792, 0]
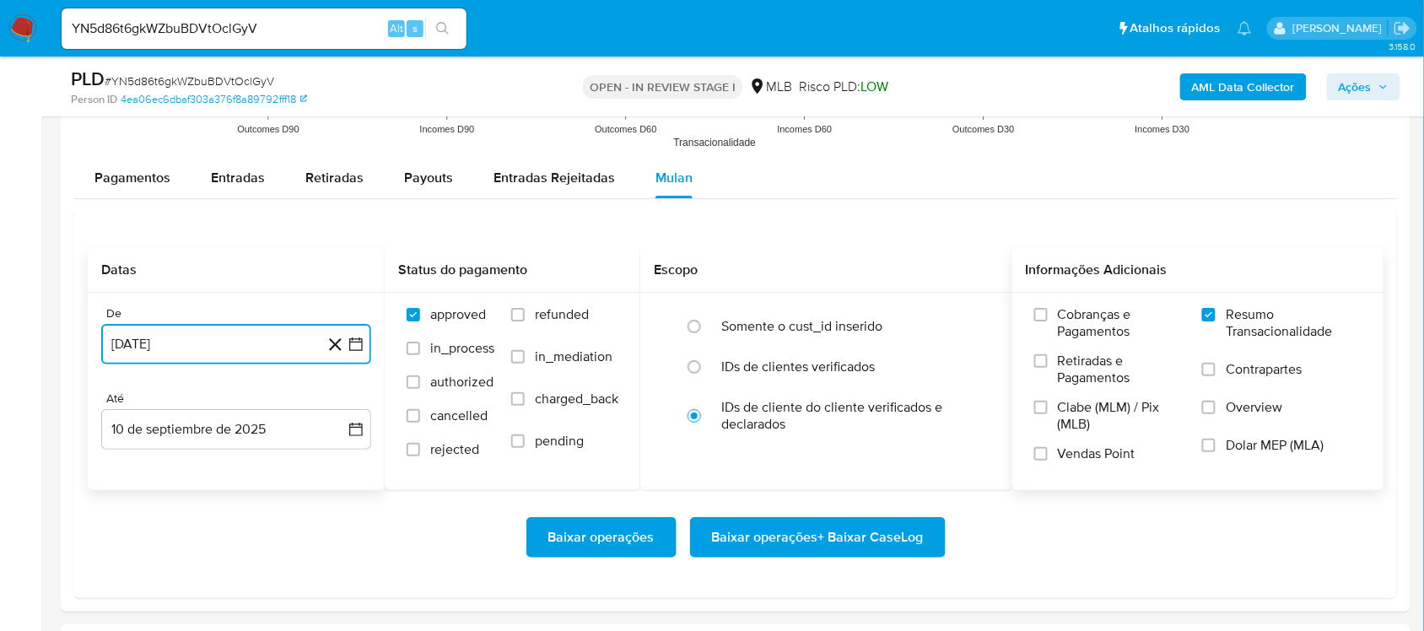
click at [348, 344] on icon "button" at bounding box center [355, 344] width 17 height 17
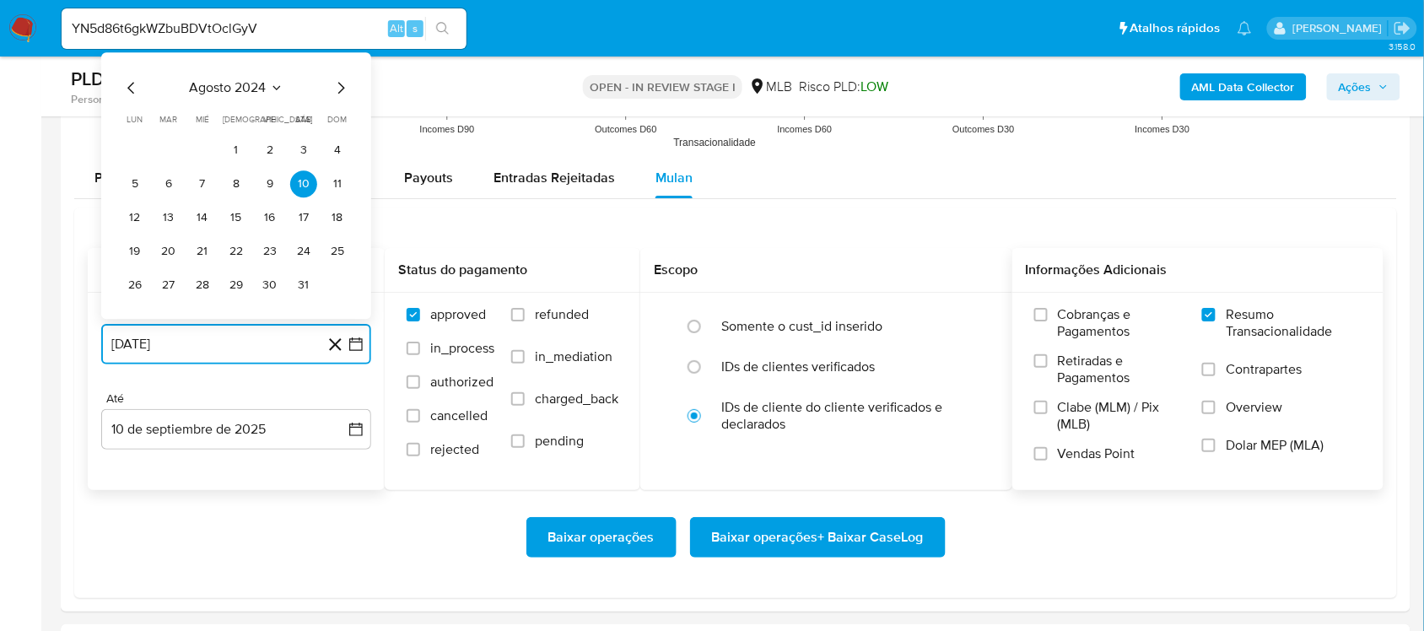
click at [339, 91] on icon "Mes siguiente" at bounding box center [341, 88] width 20 height 20
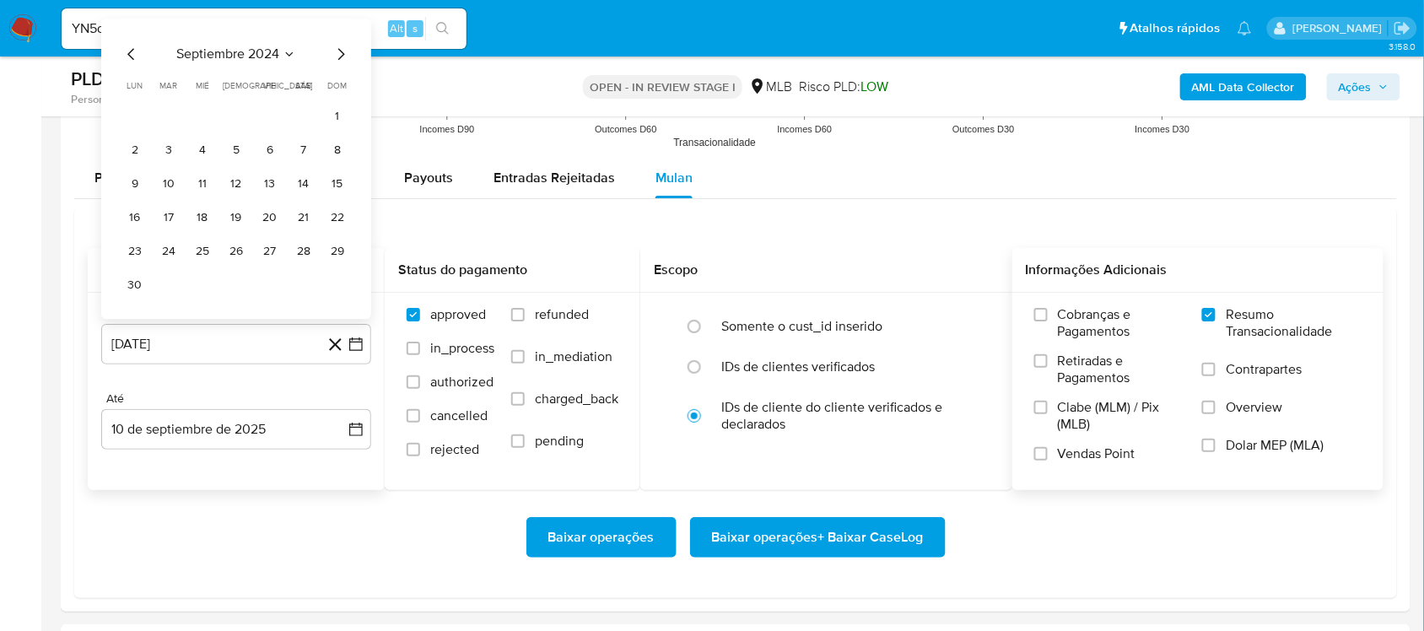
click at [339, 91] on span "dom" at bounding box center [337, 85] width 19 height 13
click at [340, 61] on icon "Mes siguiente" at bounding box center [341, 54] width 20 height 20
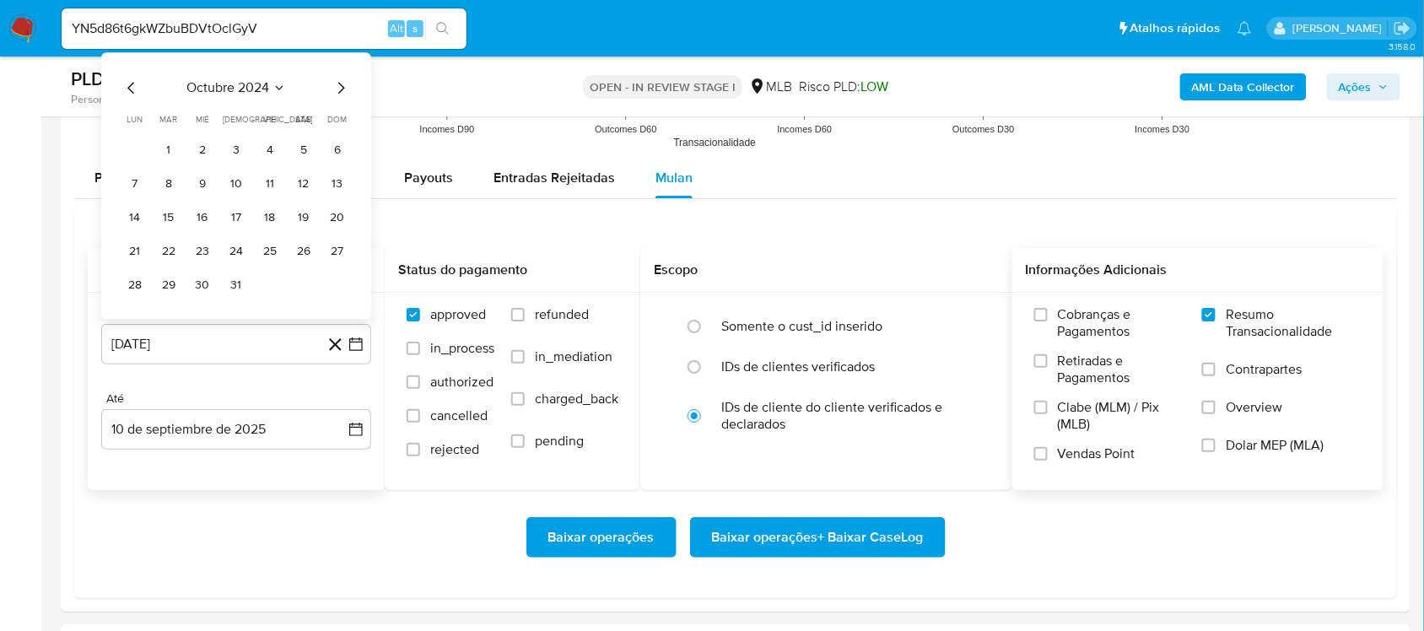
click at [335, 87] on icon "Mes siguiente" at bounding box center [341, 88] width 20 height 20
click at [335, 93] on icon "Mes siguiente" at bounding box center [341, 88] width 20 height 20
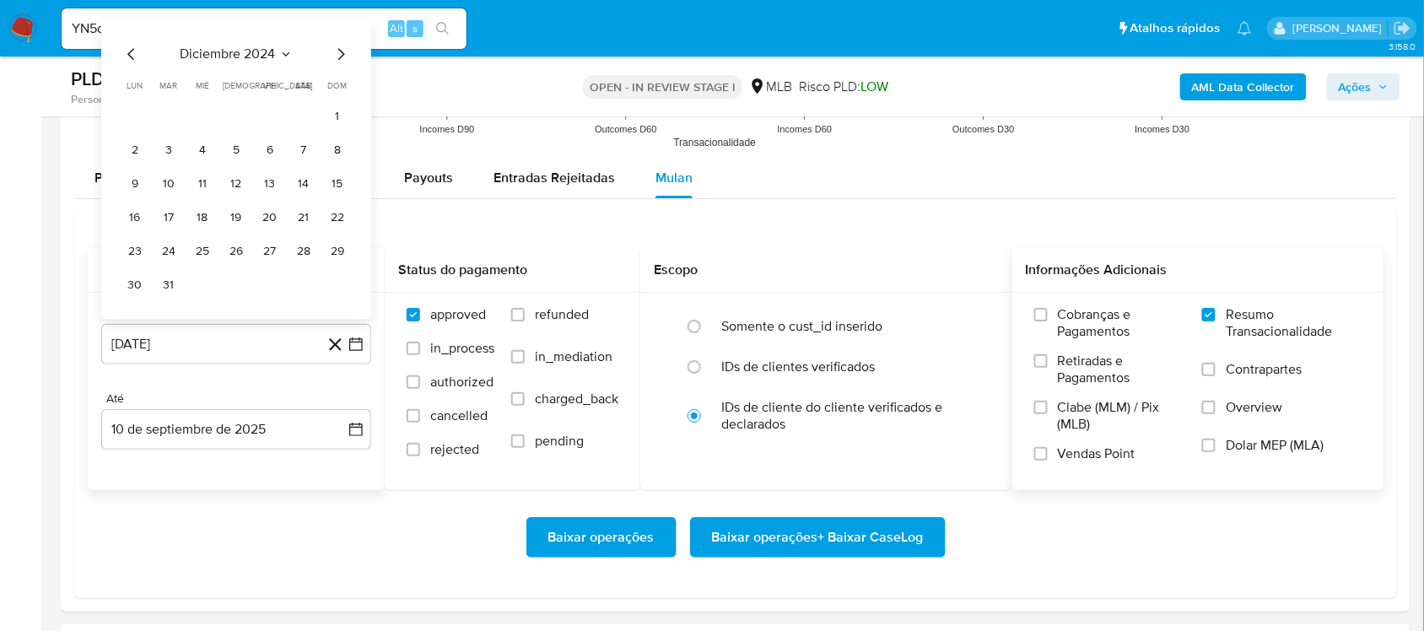
click at [337, 66] on div "diciembre 2024 diciembre 2024 lun lunes mar martes mié miércoles jue jueves vie…" at bounding box center [235, 171] width 229 height 255
click at [337, 57] on icon "Mes siguiente" at bounding box center [341, 54] width 20 height 20
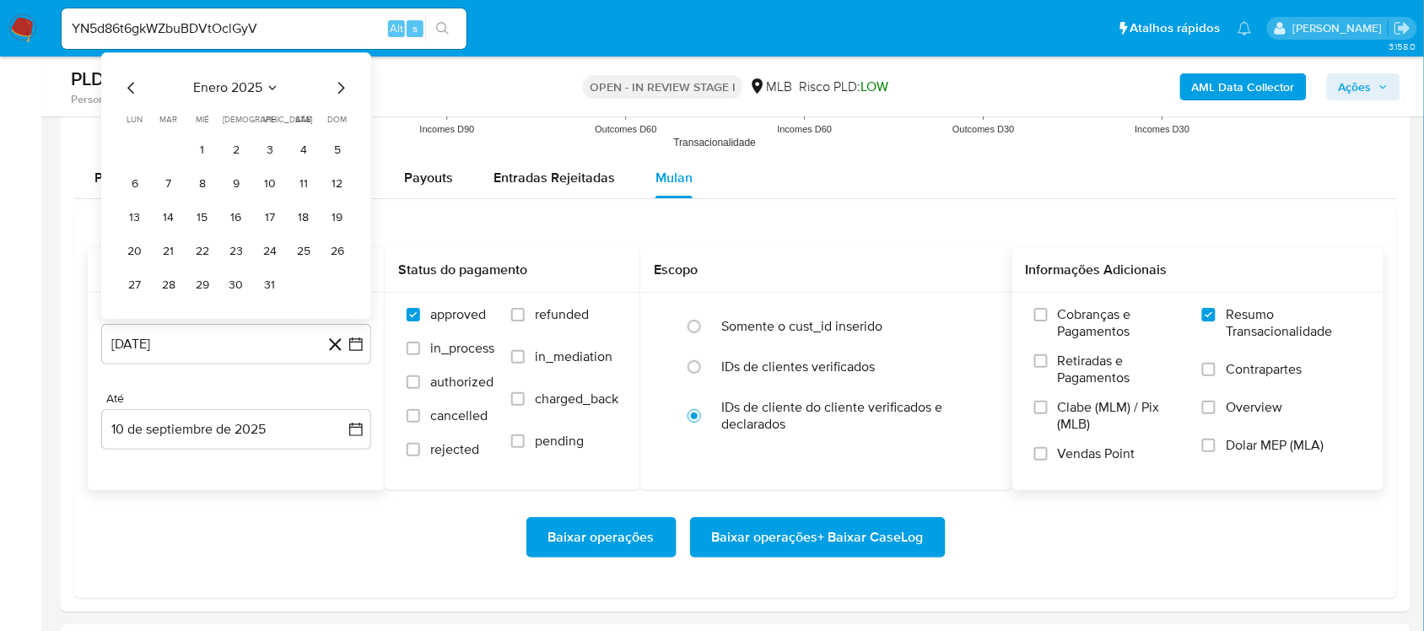
click at [337, 85] on icon "Mes siguiente" at bounding box center [341, 88] width 20 height 20
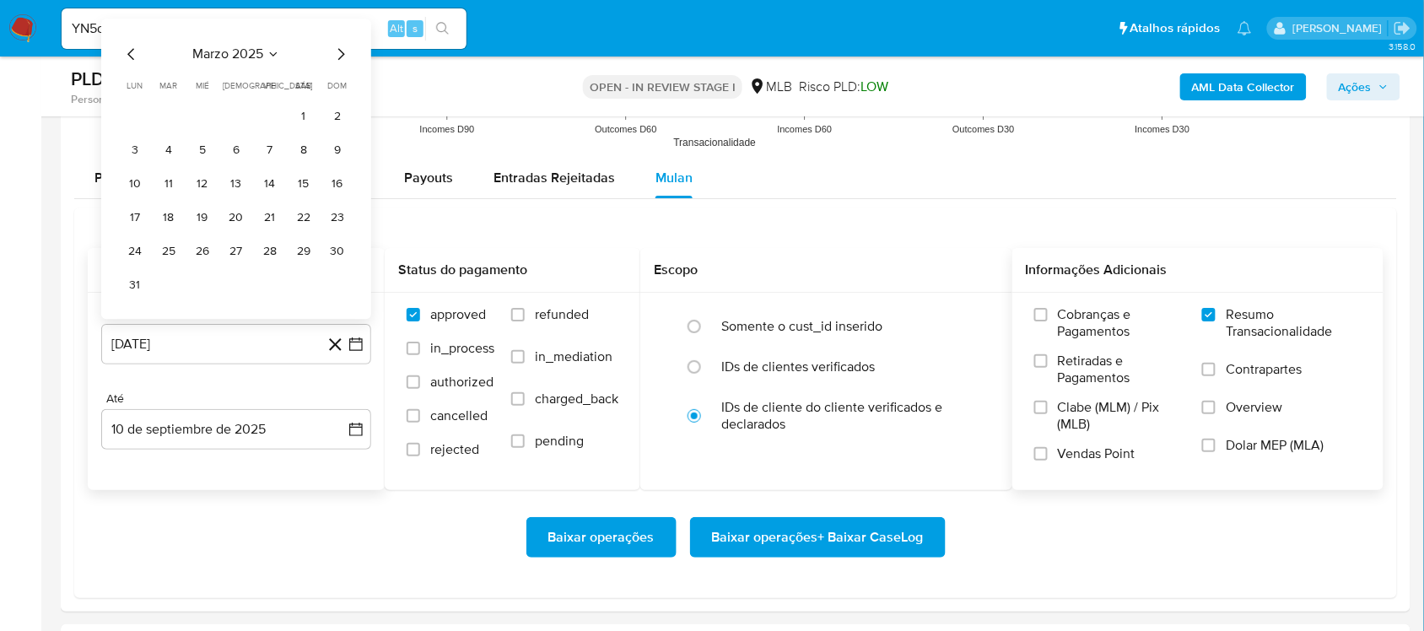
click at [340, 53] on icon "Mes siguiente" at bounding box center [341, 54] width 7 height 12
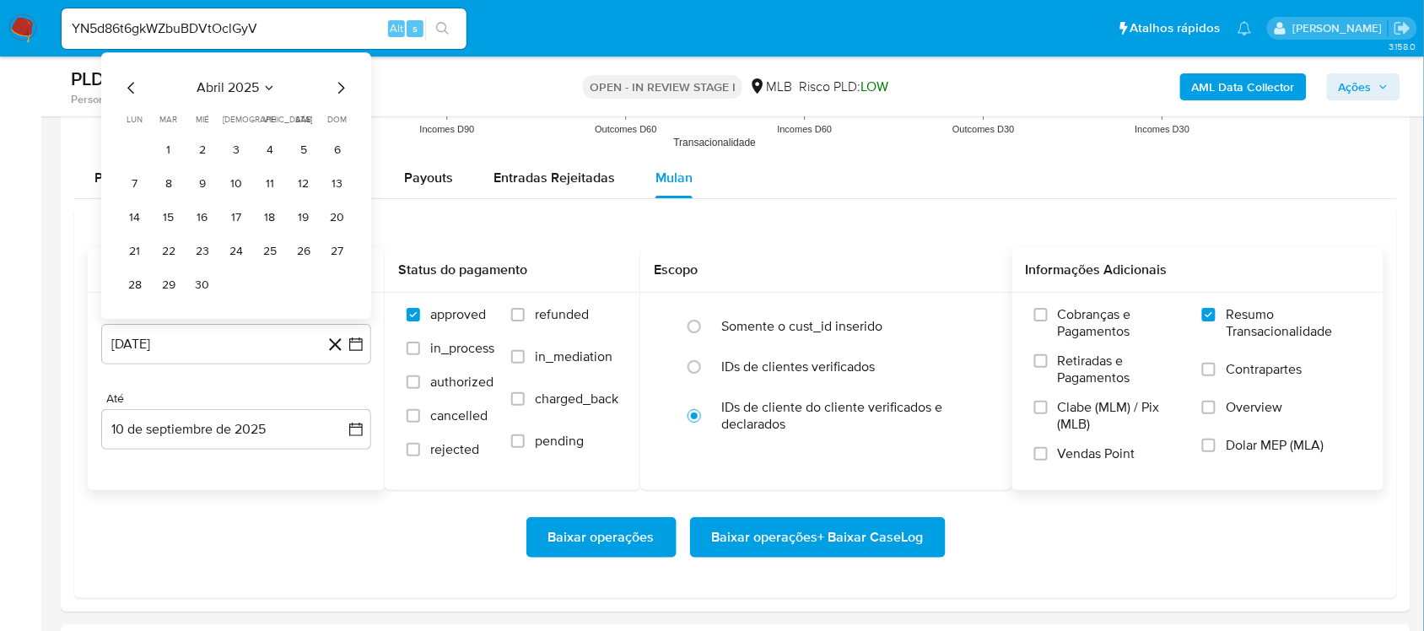
click at [338, 84] on icon "Mes siguiente" at bounding box center [341, 88] width 20 height 20
click at [164, 220] on button "13" at bounding box center [168, 217] width 27 height 27
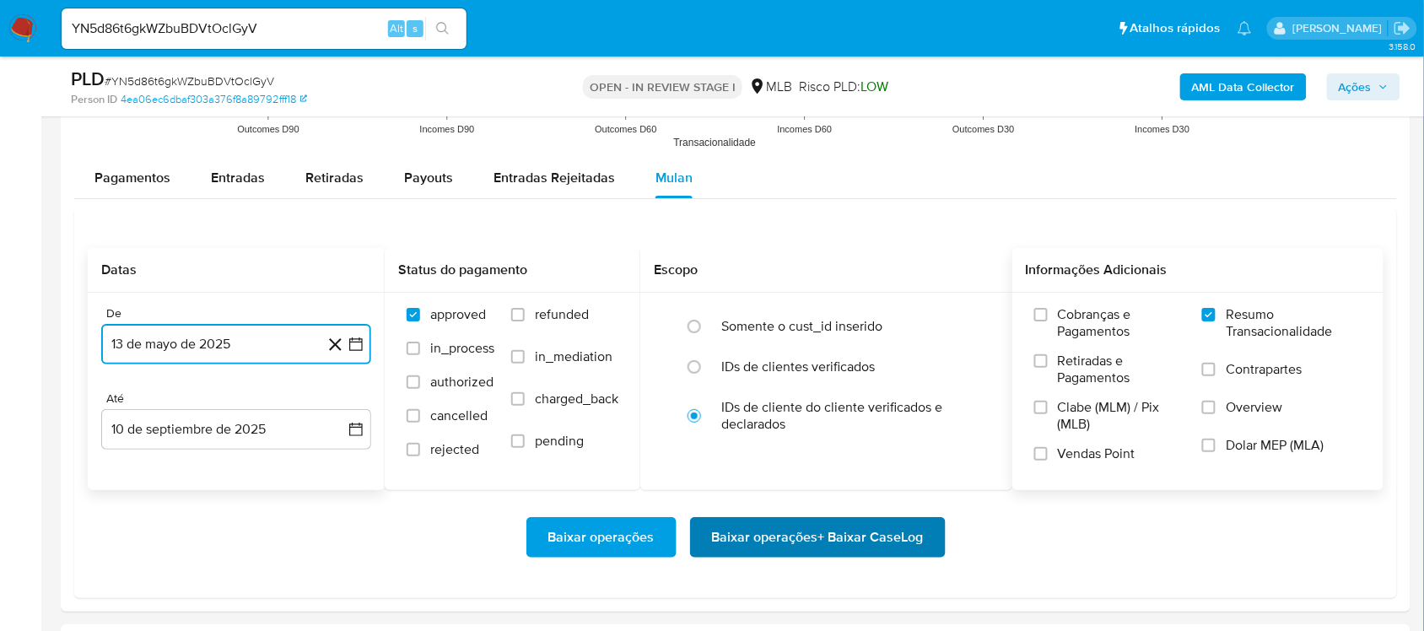
click at [751, 533] on span "Baixar operações + Baixar CaseLog" at bounding box center [818, 537] width 212 height 37
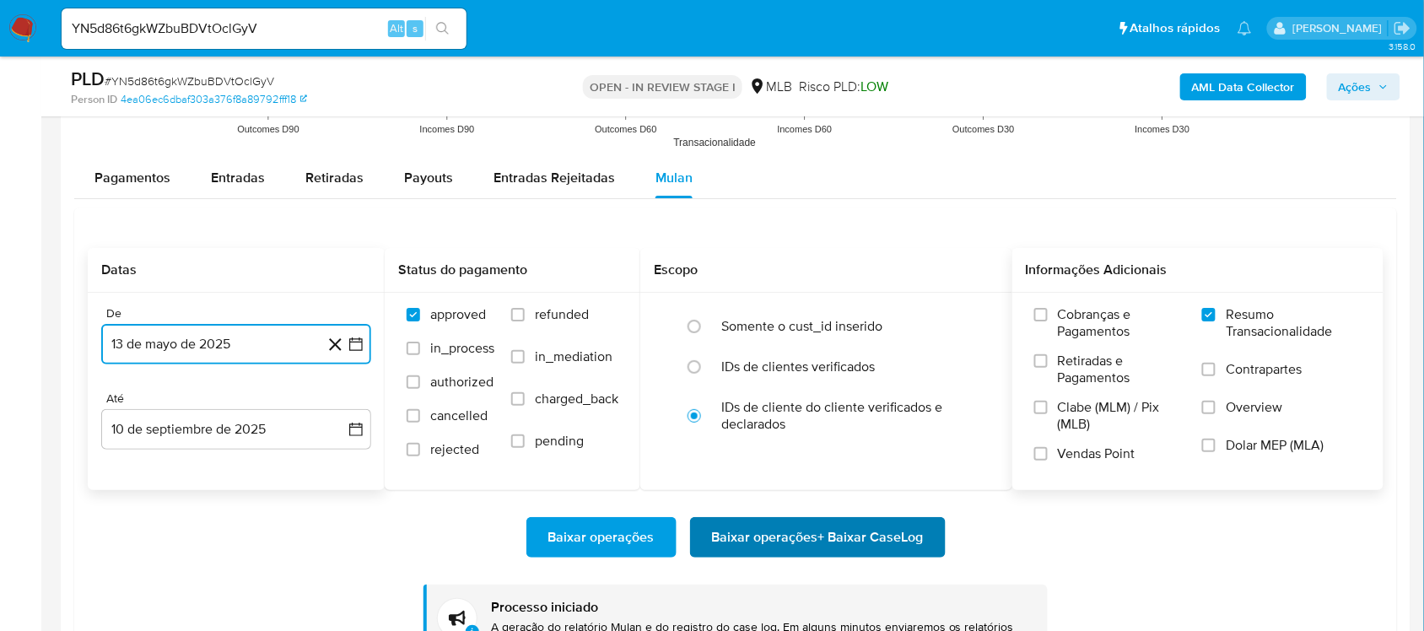
click at [766, 528] on span "Baixar operações + Baixar CaseLog" at bounding box center [818, 537] width 212 height 37
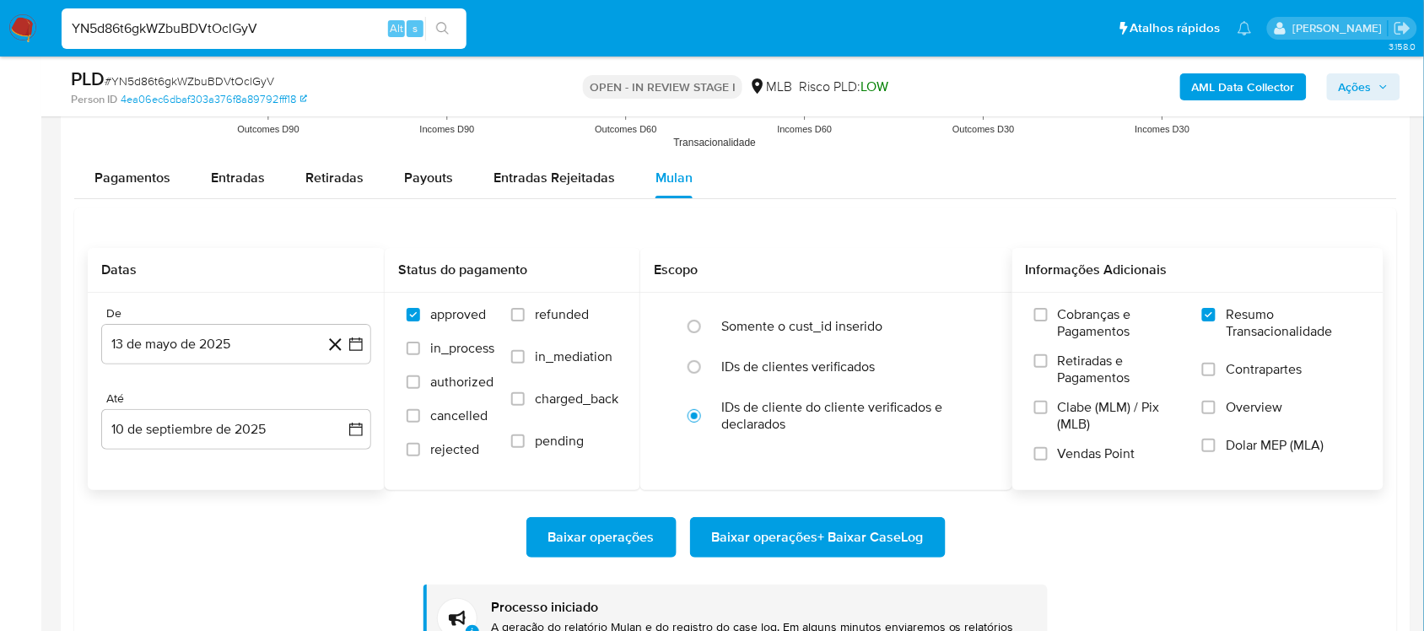
drag, startPoint x: 293, startPoint y: 32, endPoint x: -3, endPoint y: 44, distance: 296.3
paste input "Rh2NpJedxiTj7YXpXpb5TOMc"
type input "Rh2NpJedxiTj7YXpXpb5TOMc"
click at [443, 35] on button "search-icon" at bounding box center [442, 29] width 35 height 24
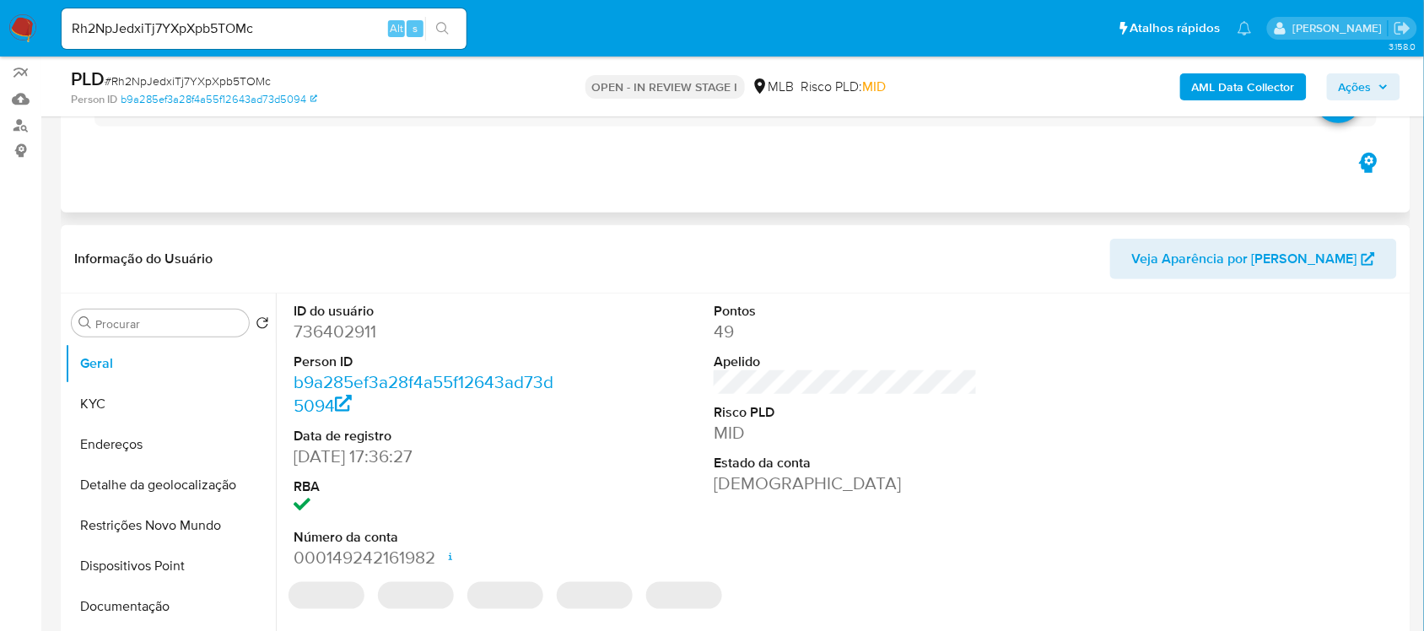
scroll to position [211, 0]
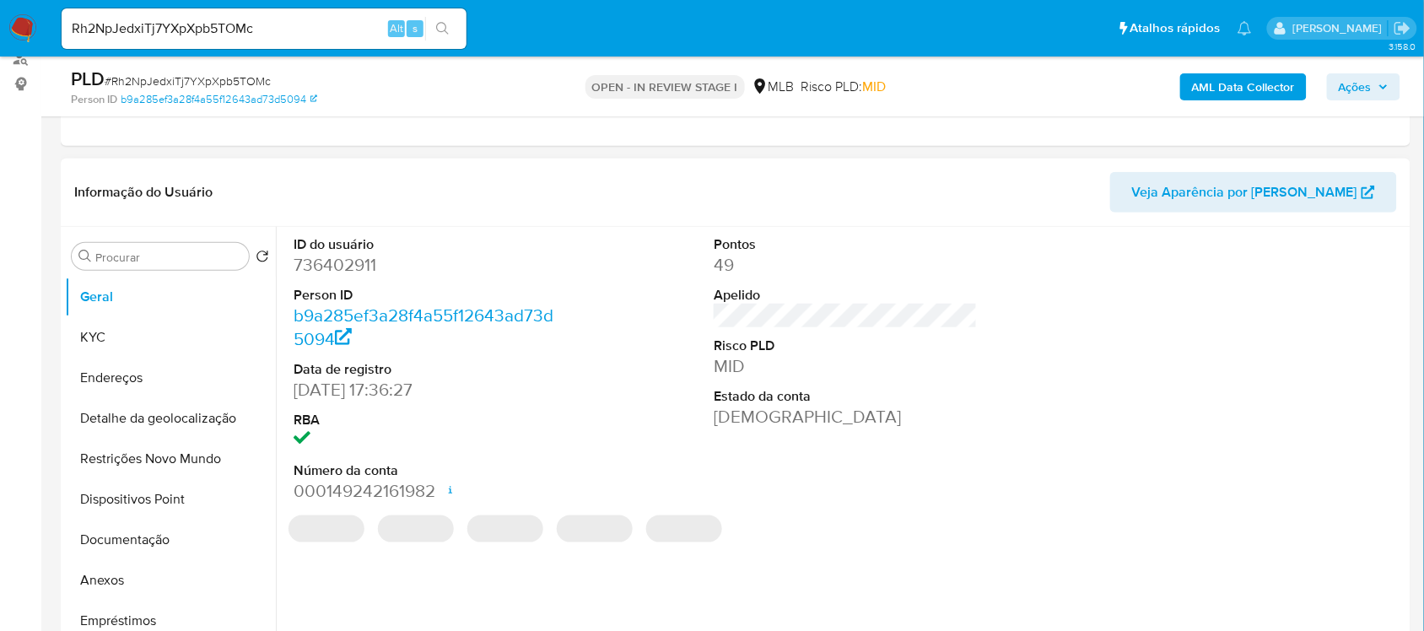
select select "10"
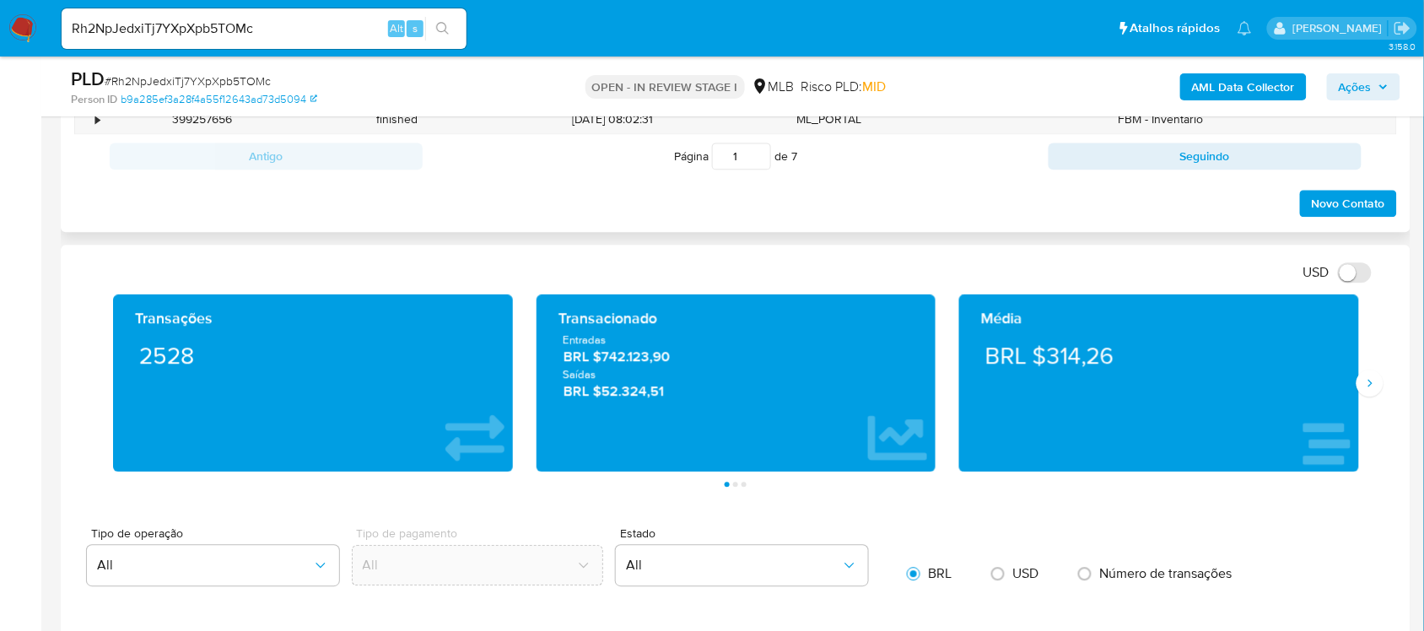
scroll to position [1054, 0]
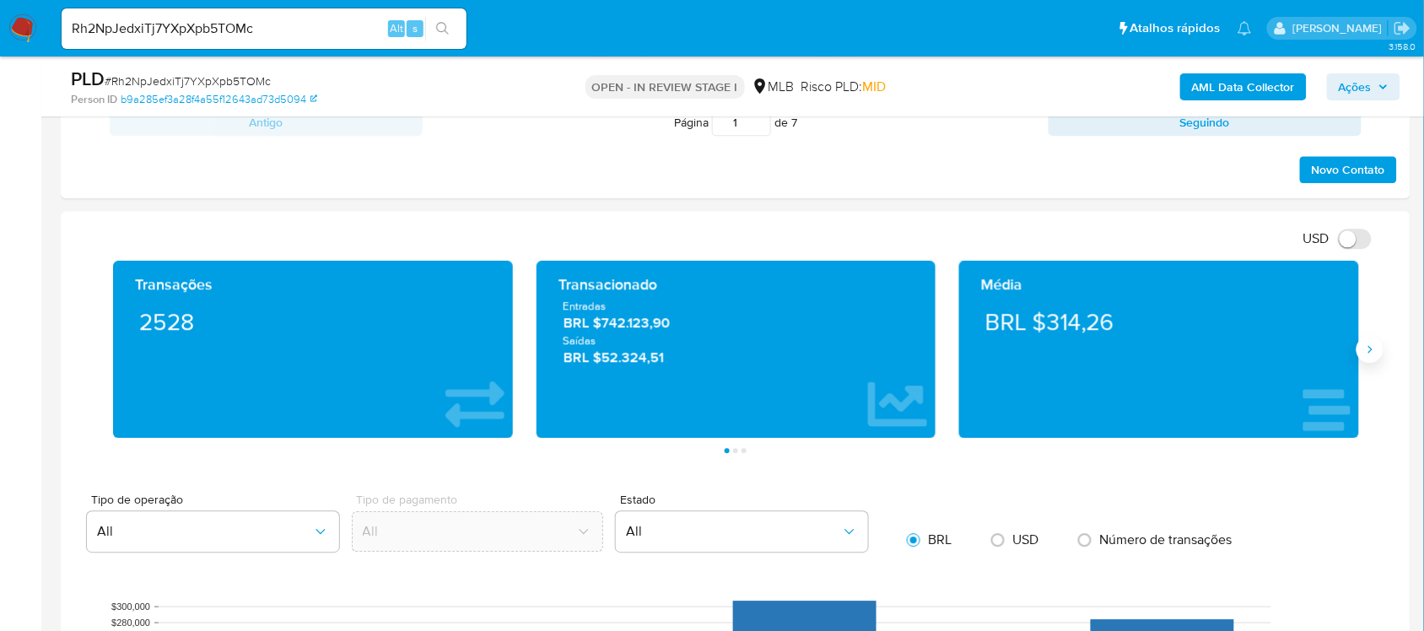
click at [1375, 348] on icon "Siguiente" at bounding box center [1369, 348] width 13 height 13
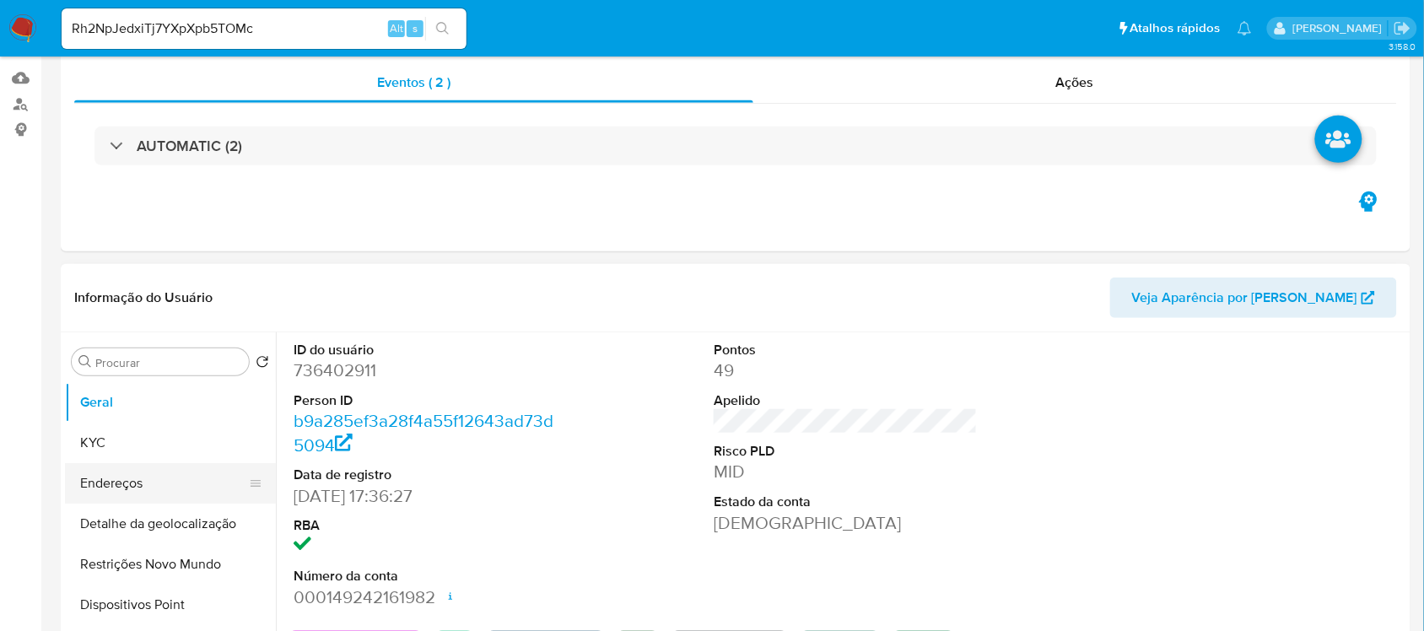
scroll to position [316, 0]
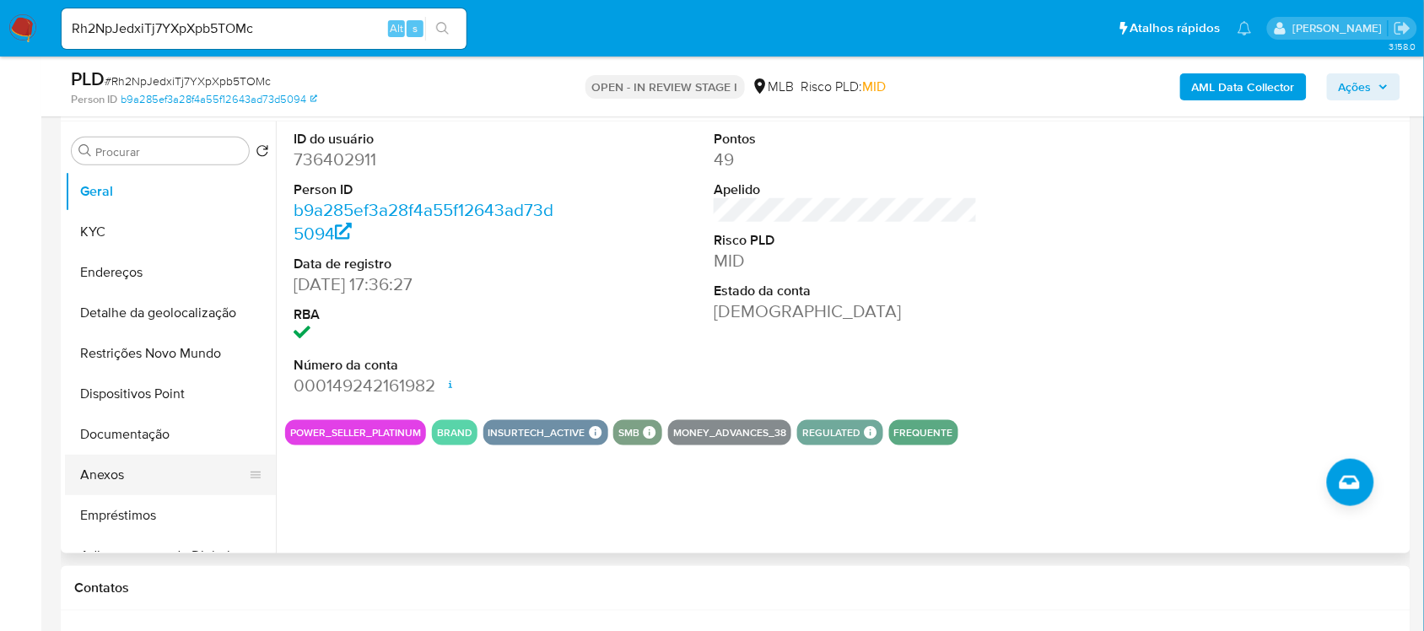
click at [120, 470] on button "Anexos" at bounding box center [163, 475] width 197 height 40
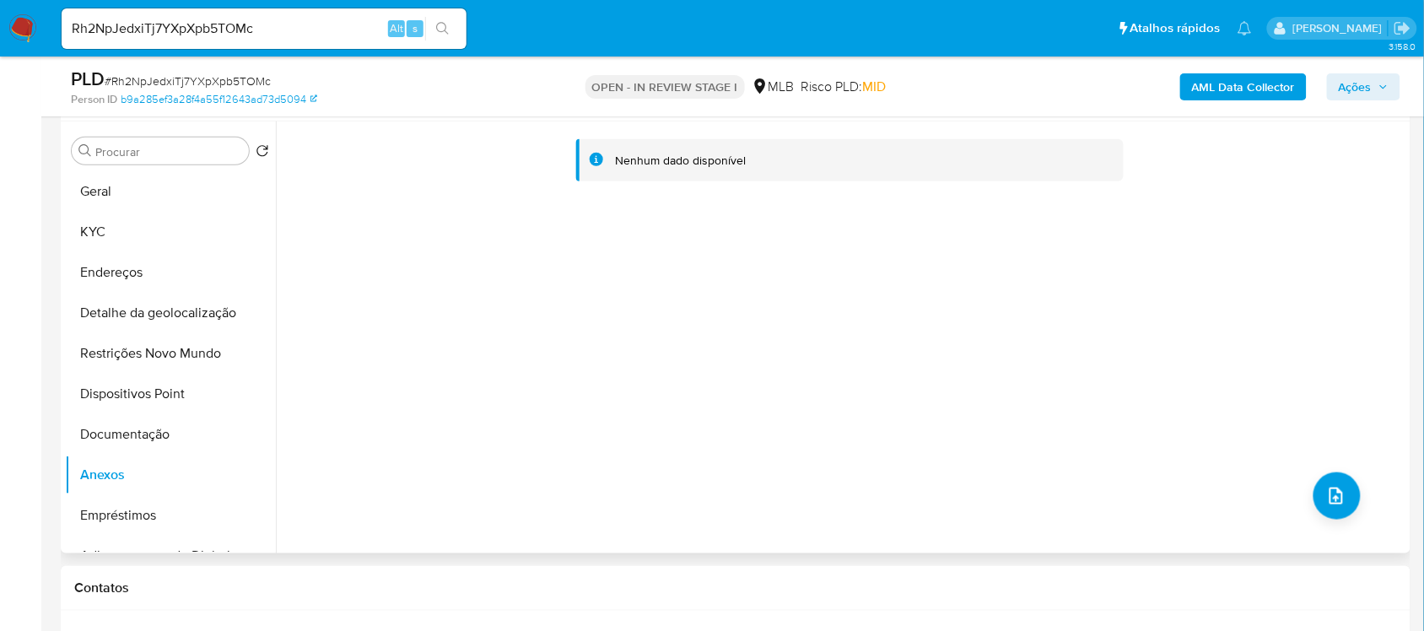
scroll to position [211, 0]
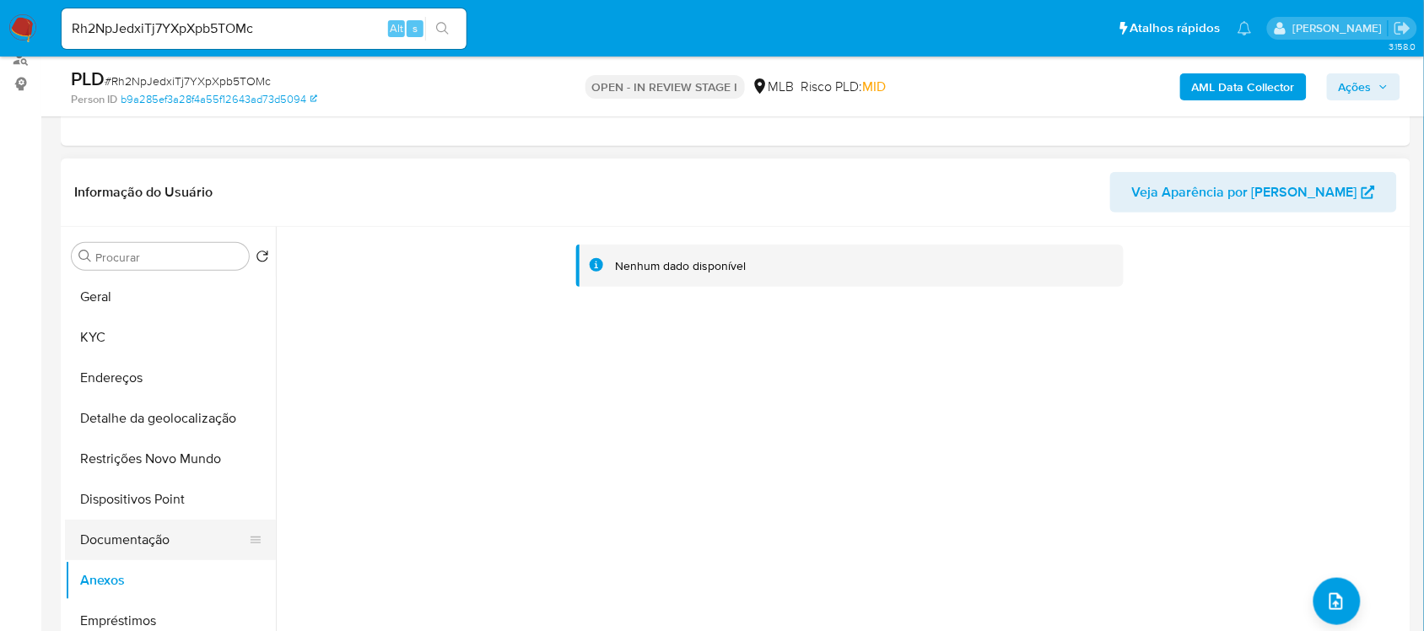
click at [146, 548] on button "Documentação" at bounding box center [163, 540] width 197 height 40
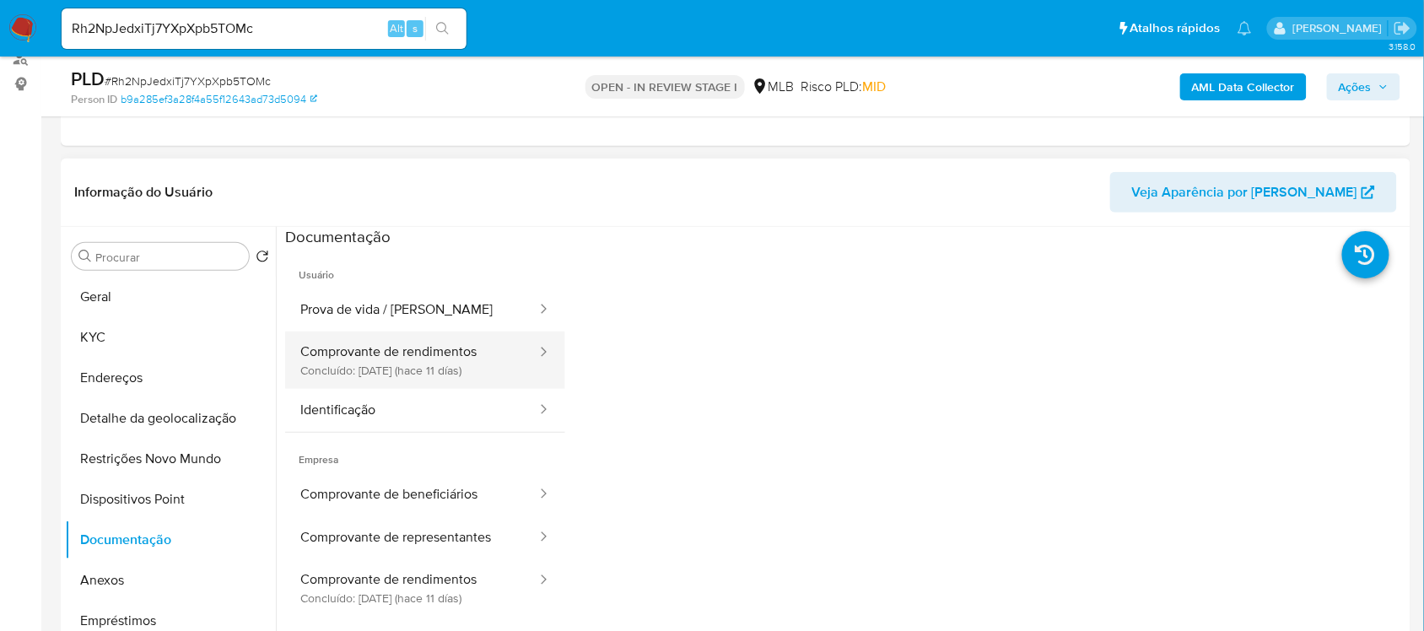
click at [402, 363] on button "Comprovante de rendimentos Concluído: 30/08/2025 (hace 11 días)" at bounding box center [411, 359] width 253 height 57
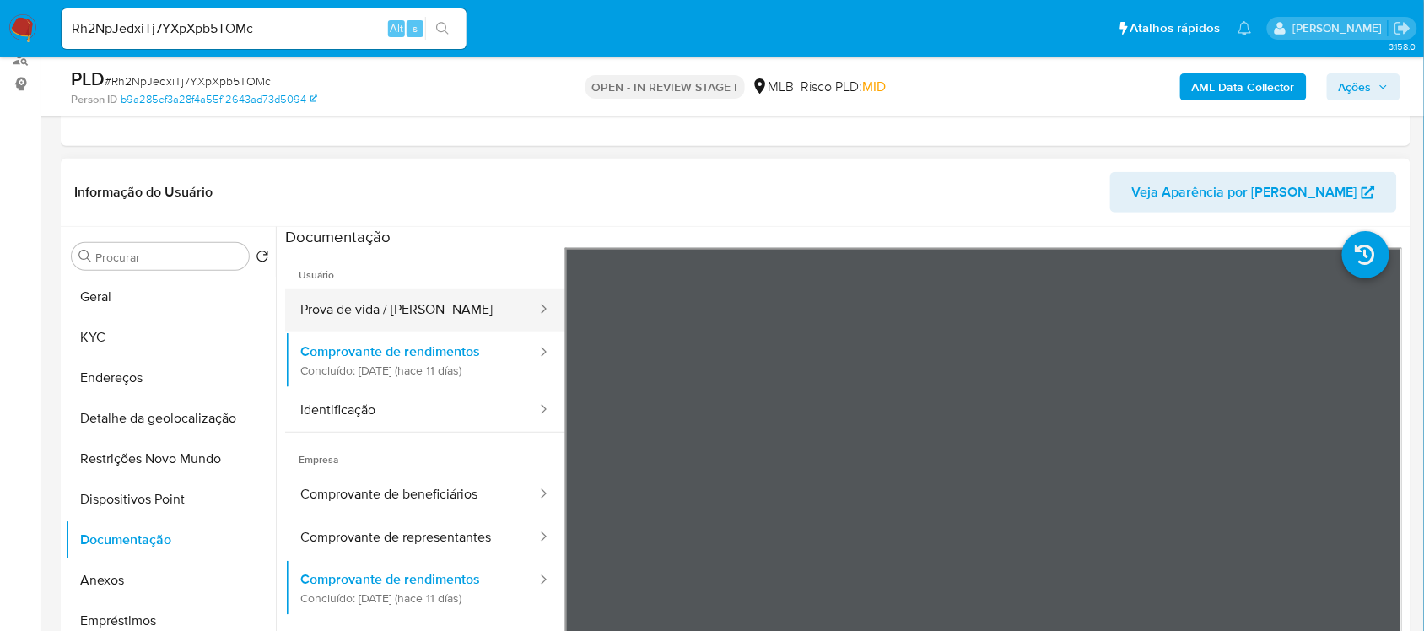
click at [386, 309] on button "Prova de vida / Selfie" at bounding box center [411, 309] width 253 height 43
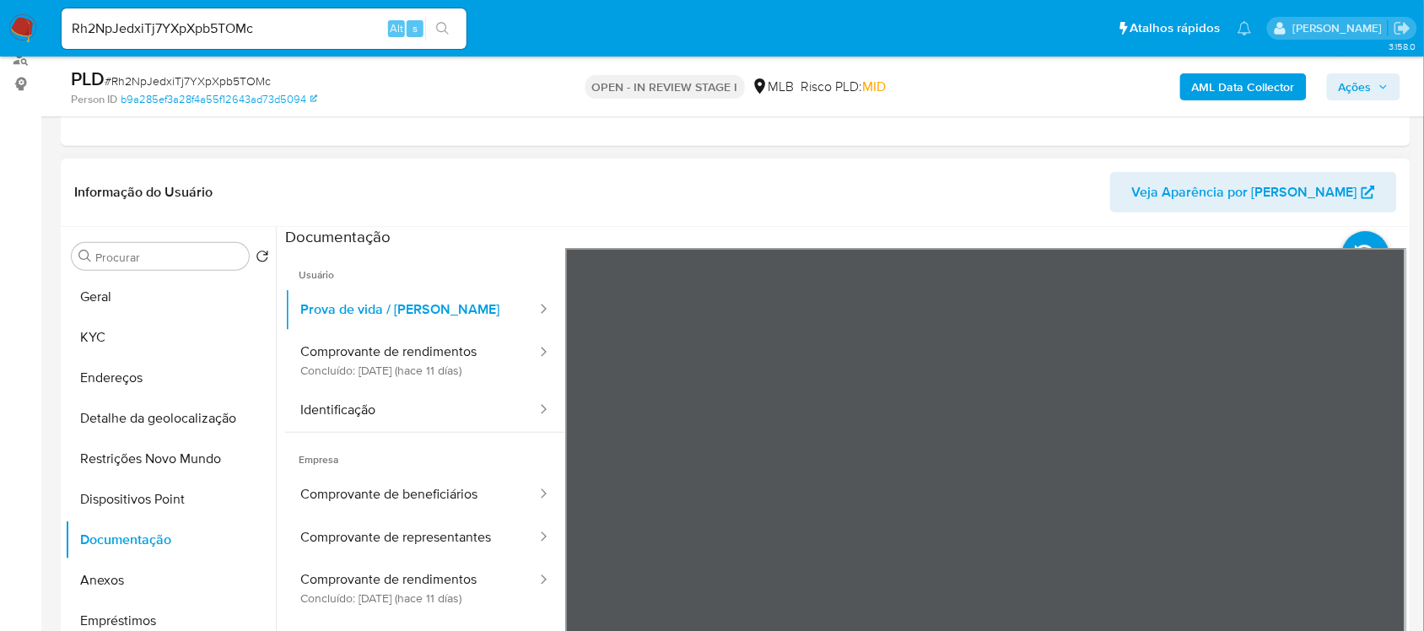
scroll to position [105, 0]
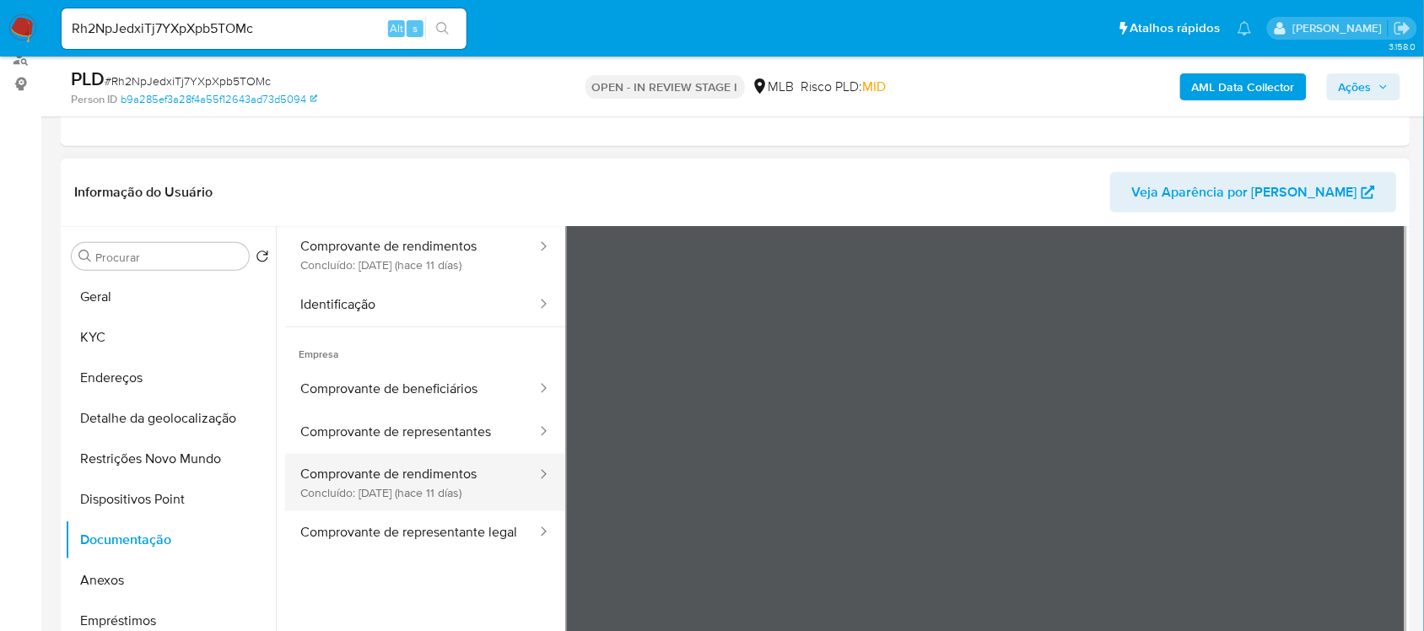
click at [411, 475] on button "Comprovante de rendimentos Concluído: 30/08/2025 (hace 11 días)" at bounding box center [411, 482] width 253 height 57
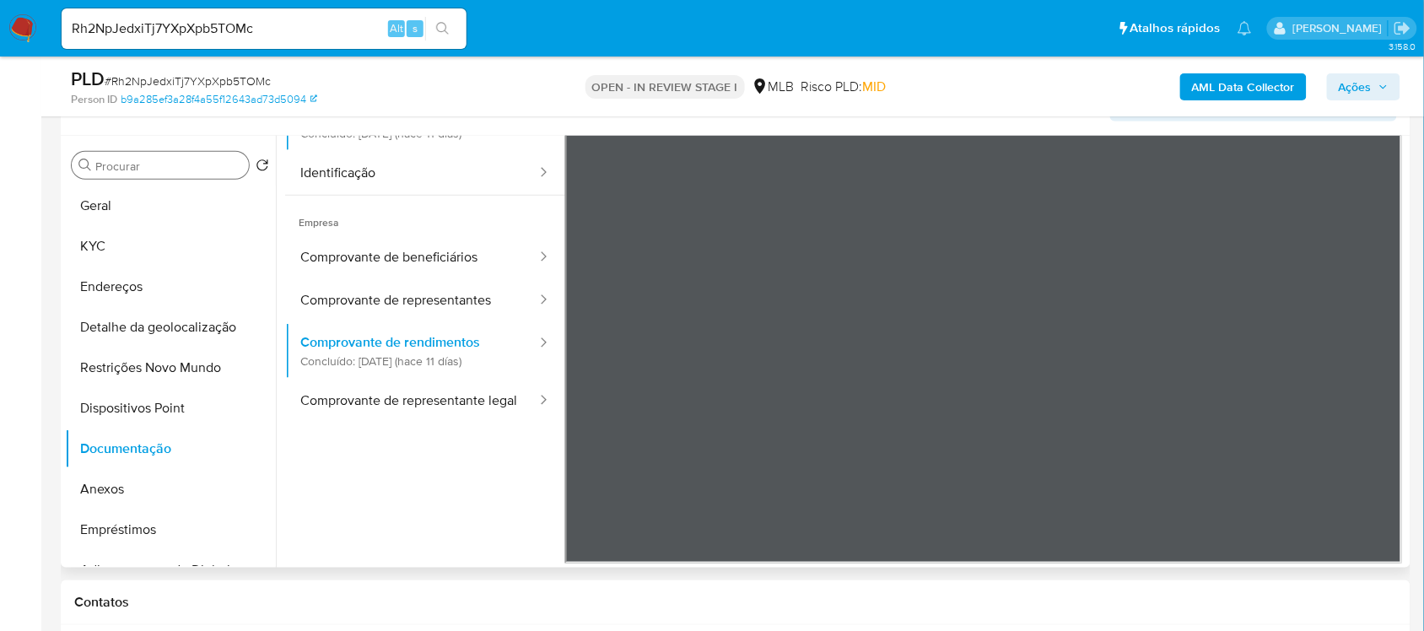
scroll to position [211, 0]
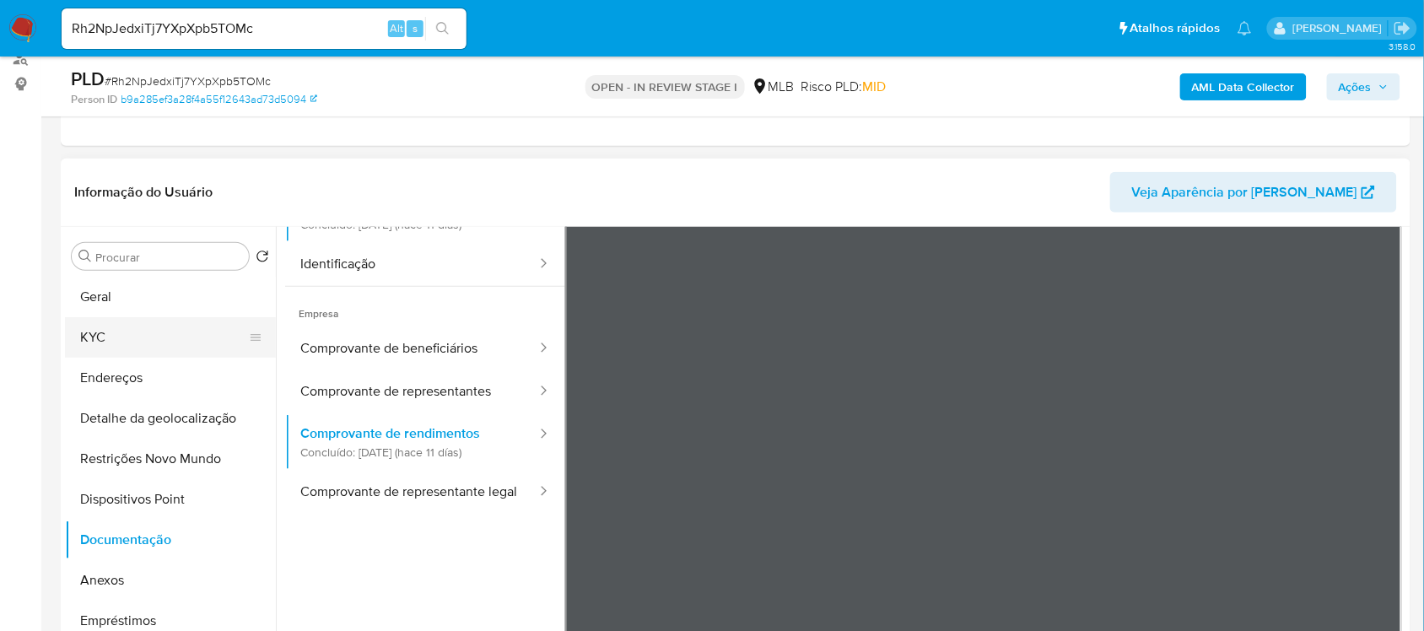
click at [141, 335] on button "KYC" at bounding box center [163, 337] width 197 height 40
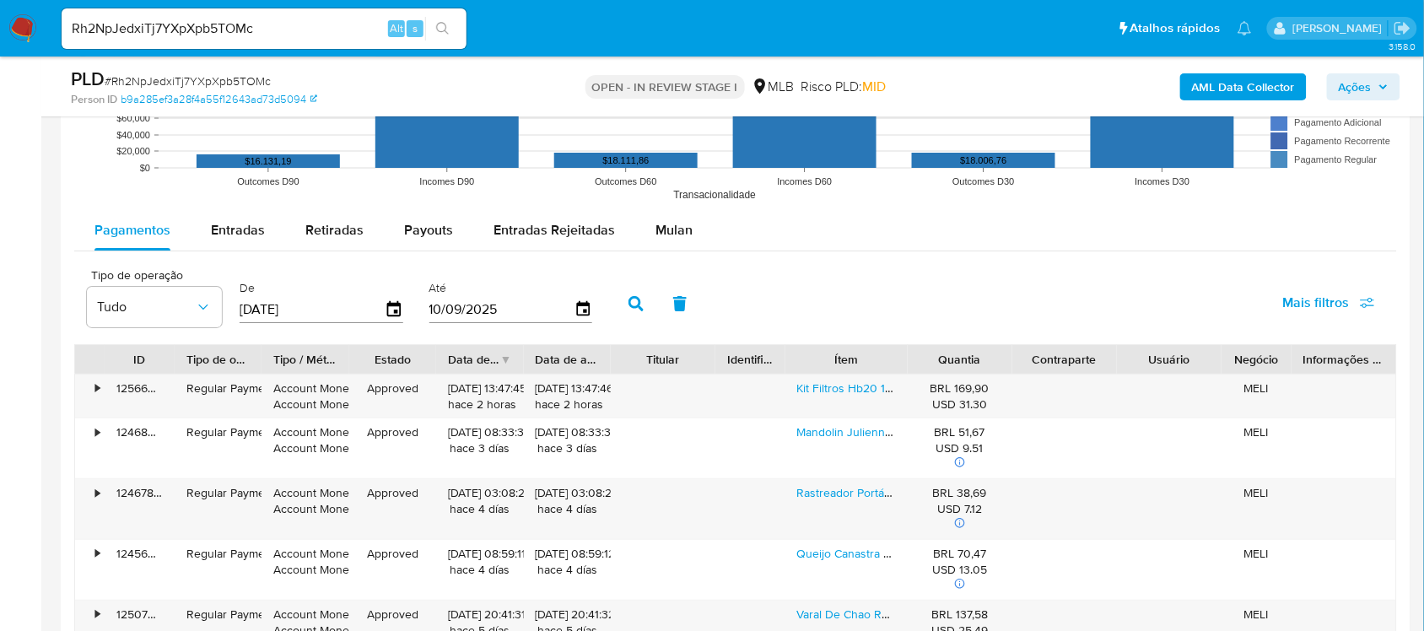
scroll to position [1792, 0]
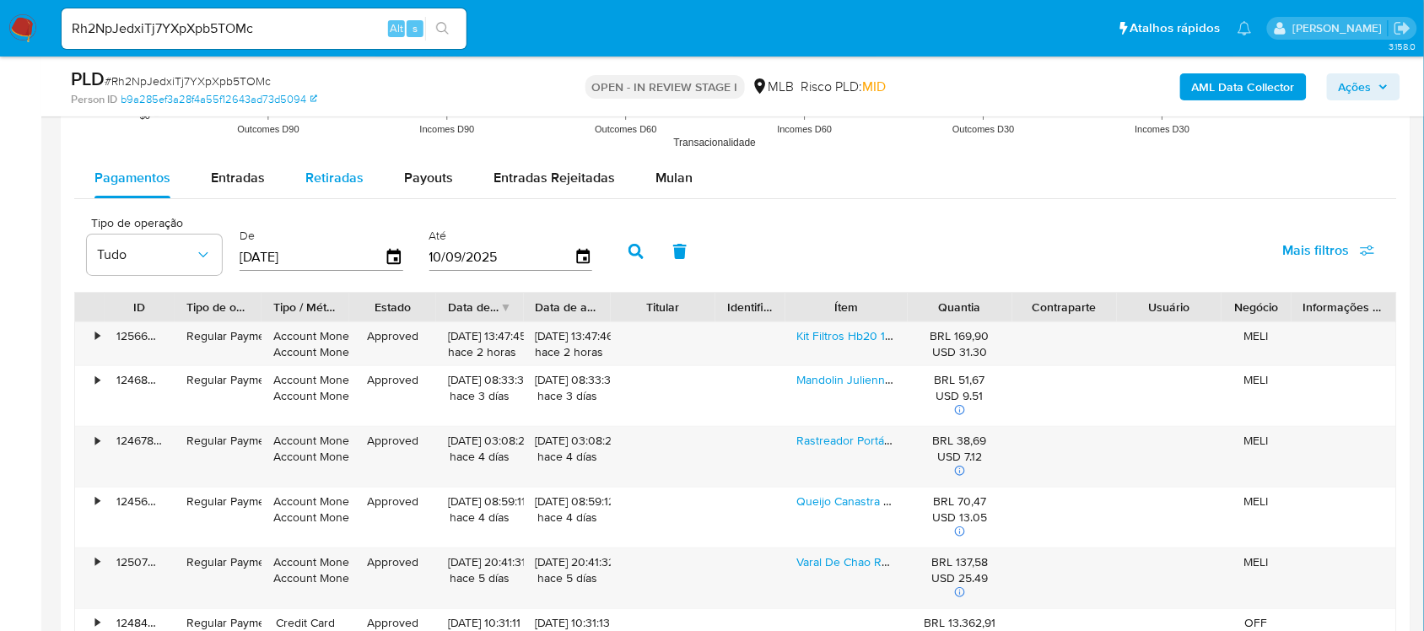
click at [351, 178] on span "Retiradas" at bounding box center [334, 177] width 58 height 19
select select "10"
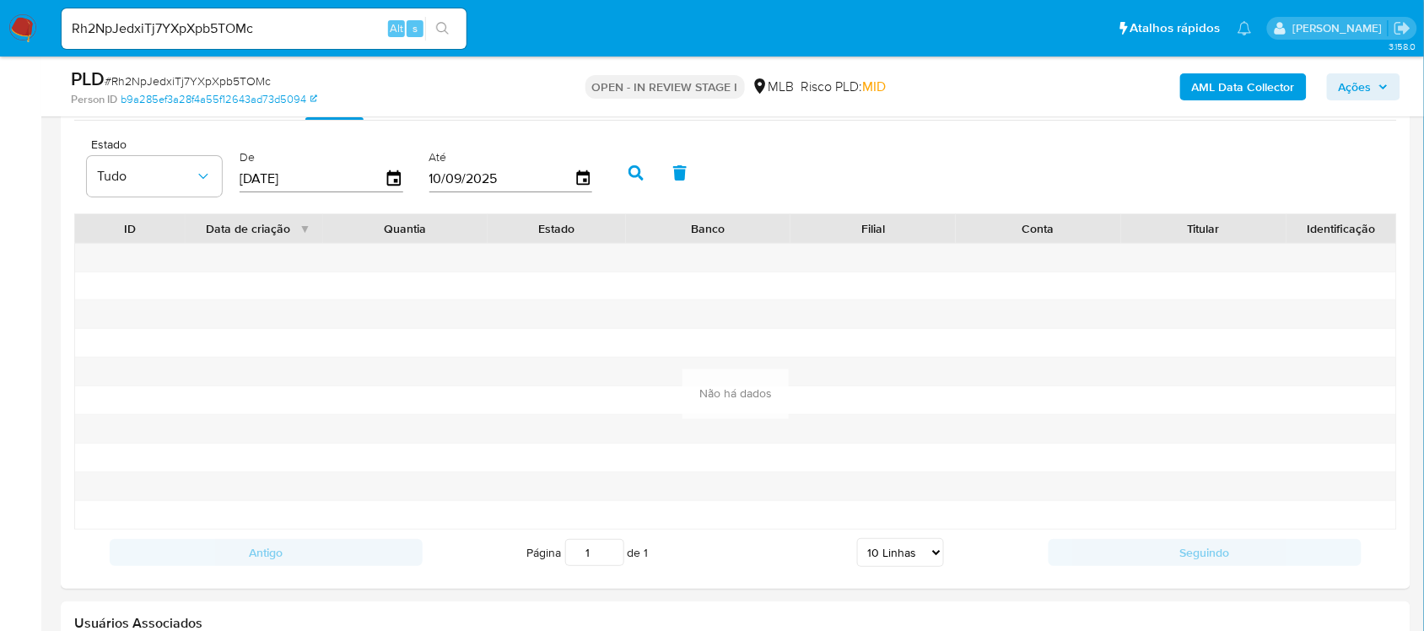
scroll to position [1687, 0]
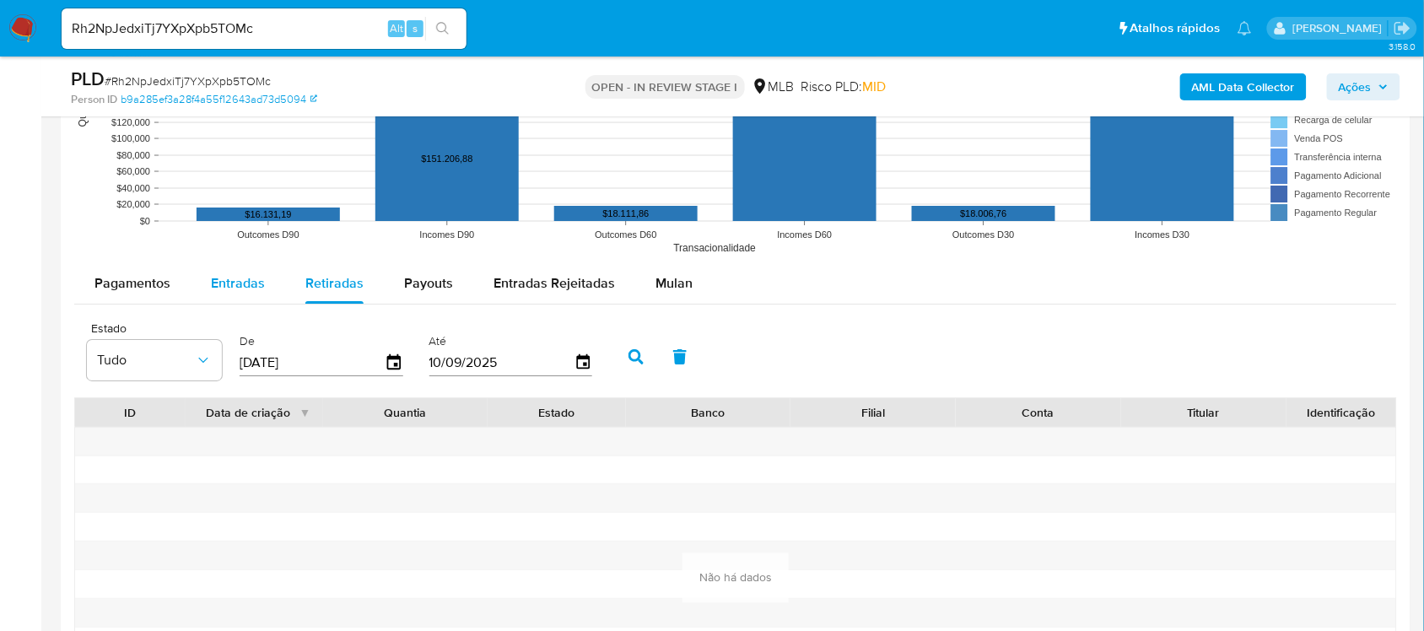
click at [255, 278] on span "Entradas" at bounding box center [238, 282] width 54 height 19
select select "10"
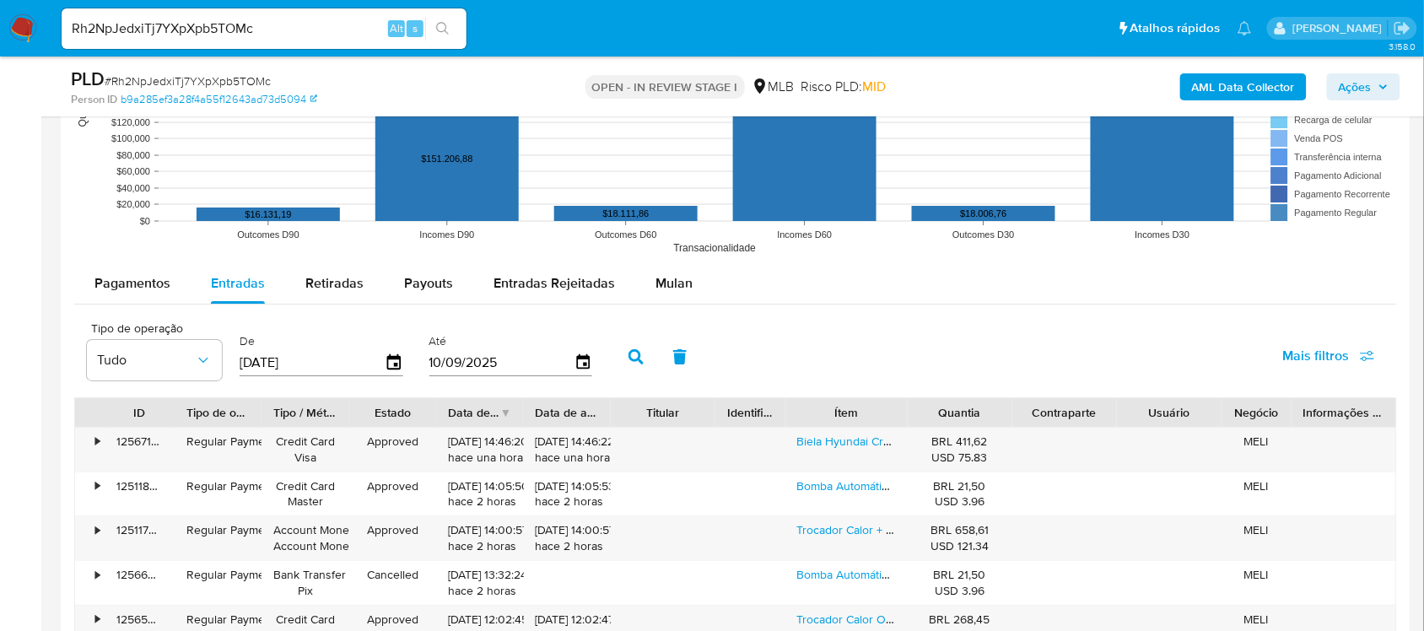
scroll to position [1792, 0]
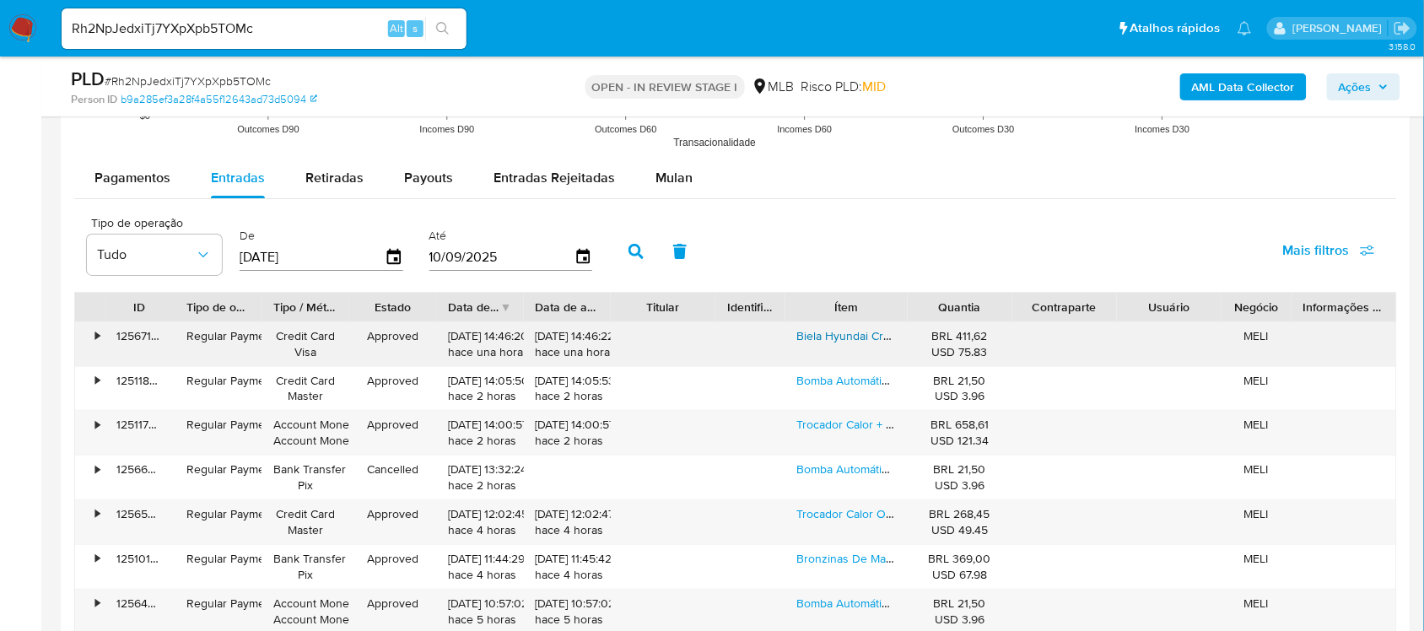
click at [854, 340] on link "Biela Hyundai Creta Elantra Ix35 Sonata Tucson 2.0l F4na" at bounding box center [973, 335] width 352 height 17
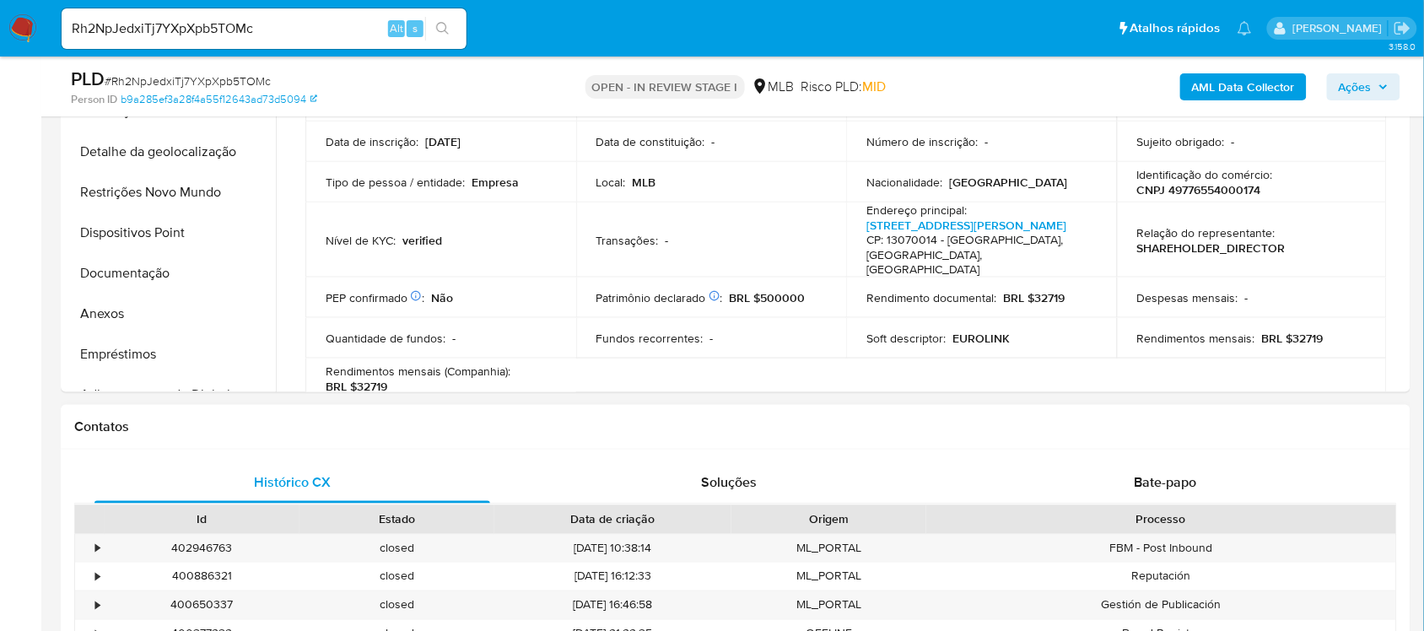
scroll to position [316, 0]
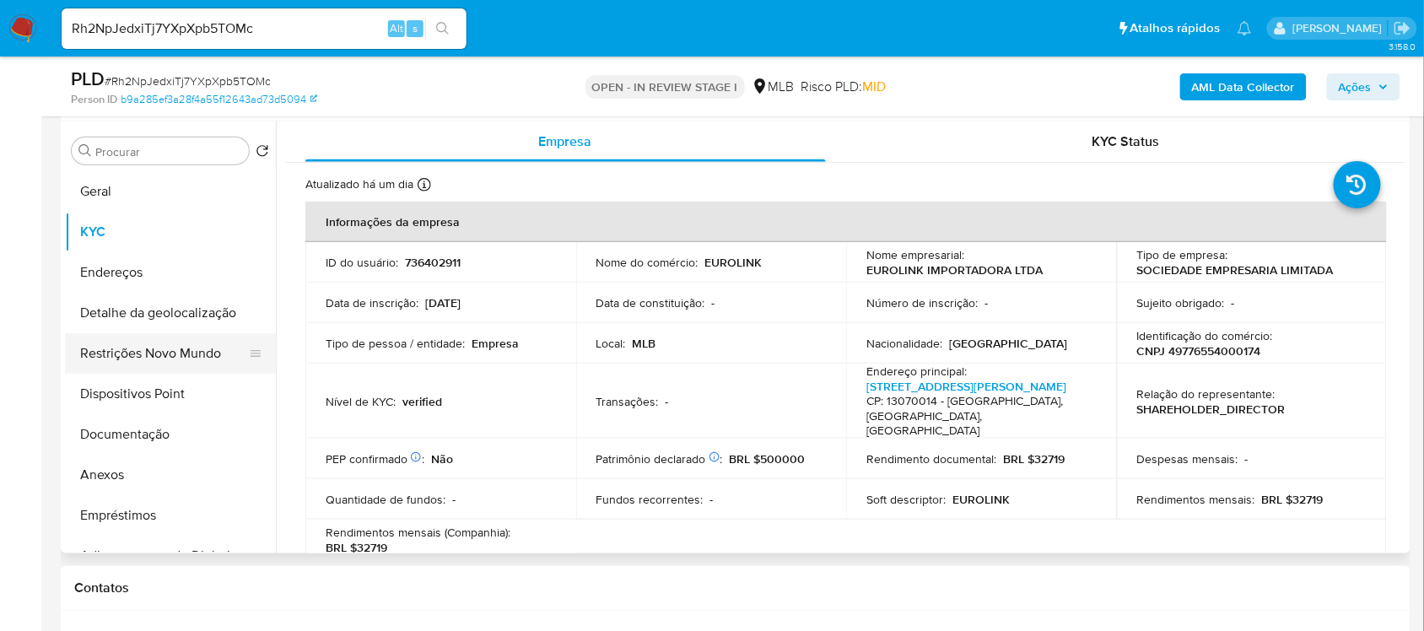
click at [163, 355] on button "Restrições Novo Mundo" at bounding box center [163, 353] width 197 height 40
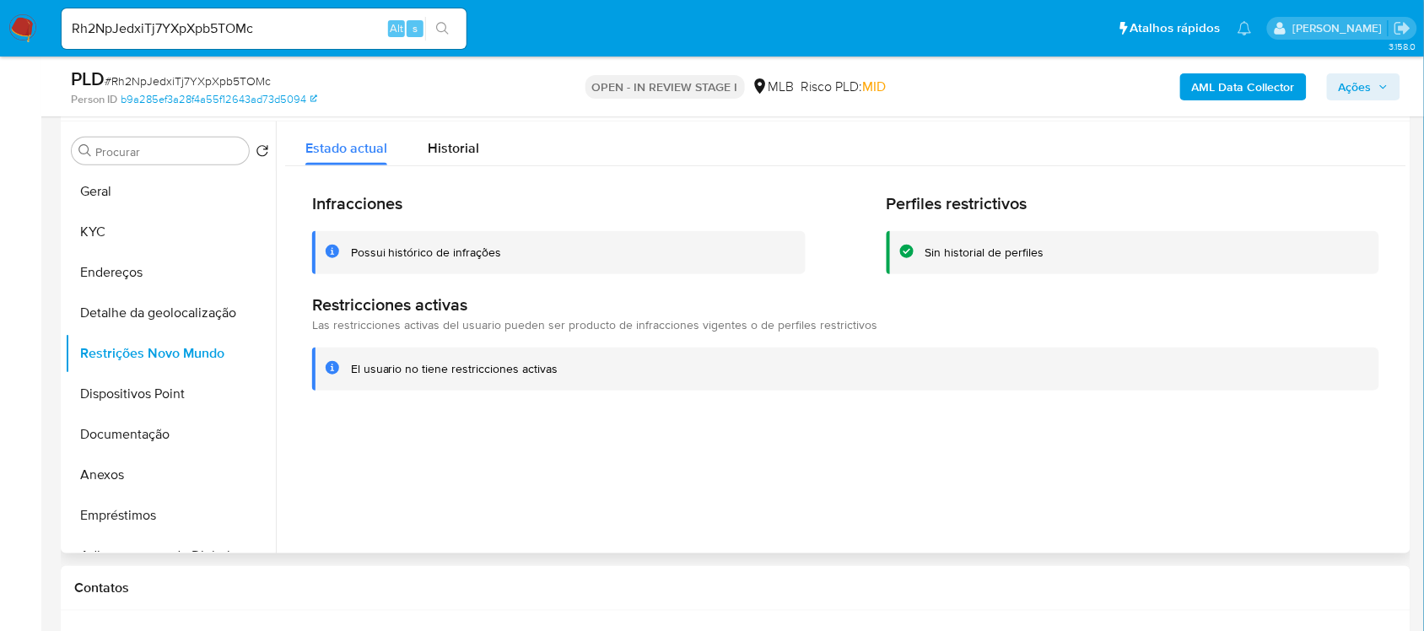
drag, startPoint x: 353, startPoint y: 374, endPoint x: 536, endPoint y: 372, distance: 183.0
click at [555, 380] on div "El usuario no tiene restricciones activas" at bounding box center [845, 368] width 1067 height 43
click at [464, 153] on span "Historial" at bounding box center [453, 147] width 51 height 19
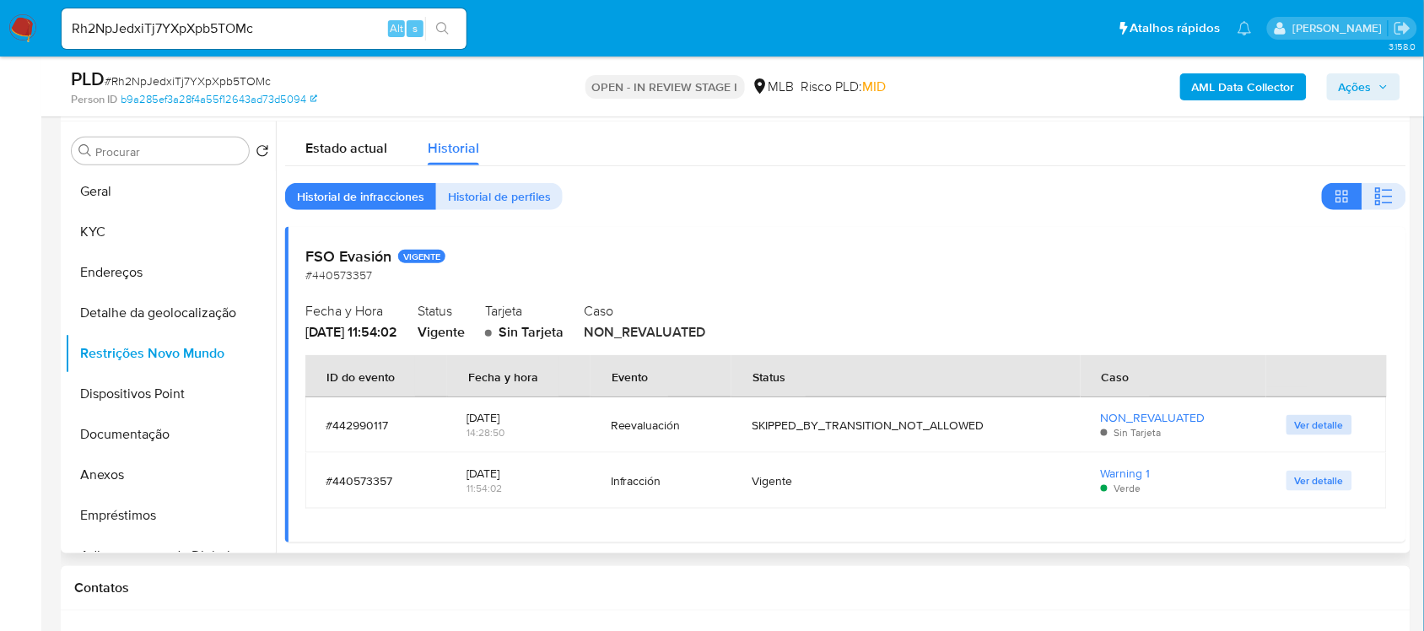
click at [1295, 427] on span "Ver detalle" at bounding box center [1319, 425] width 49 height 17
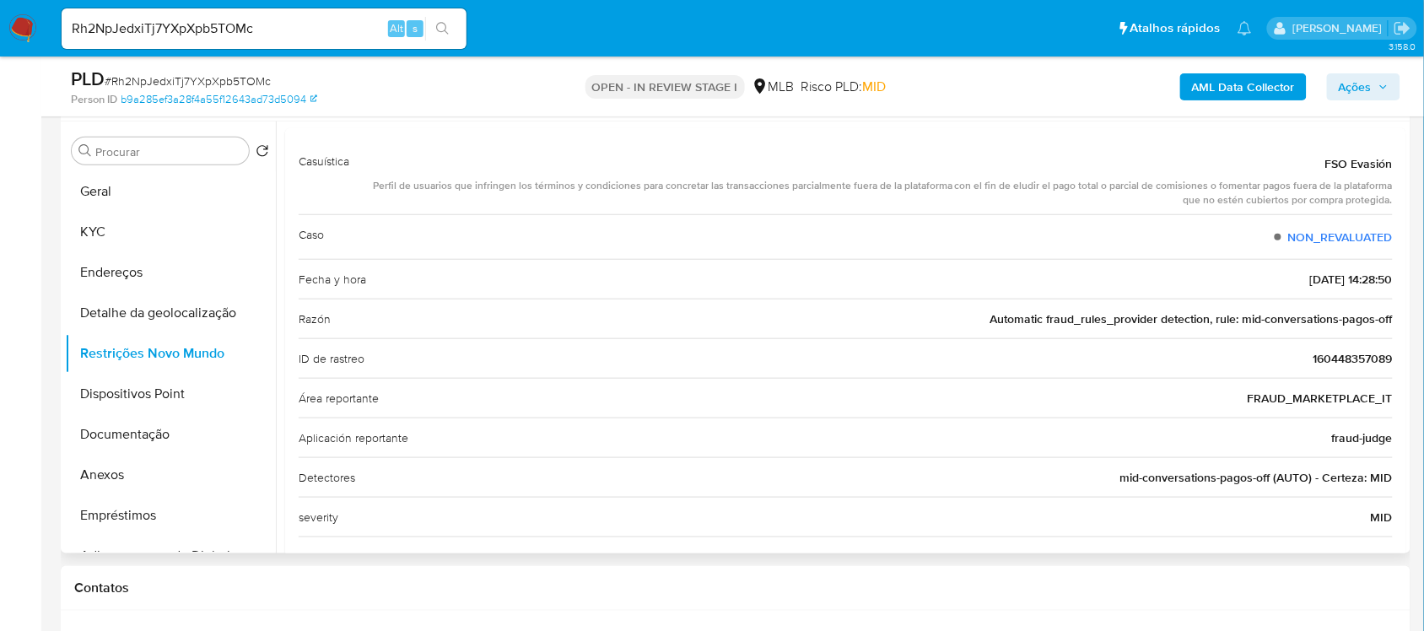
scroll to position [0, 0]
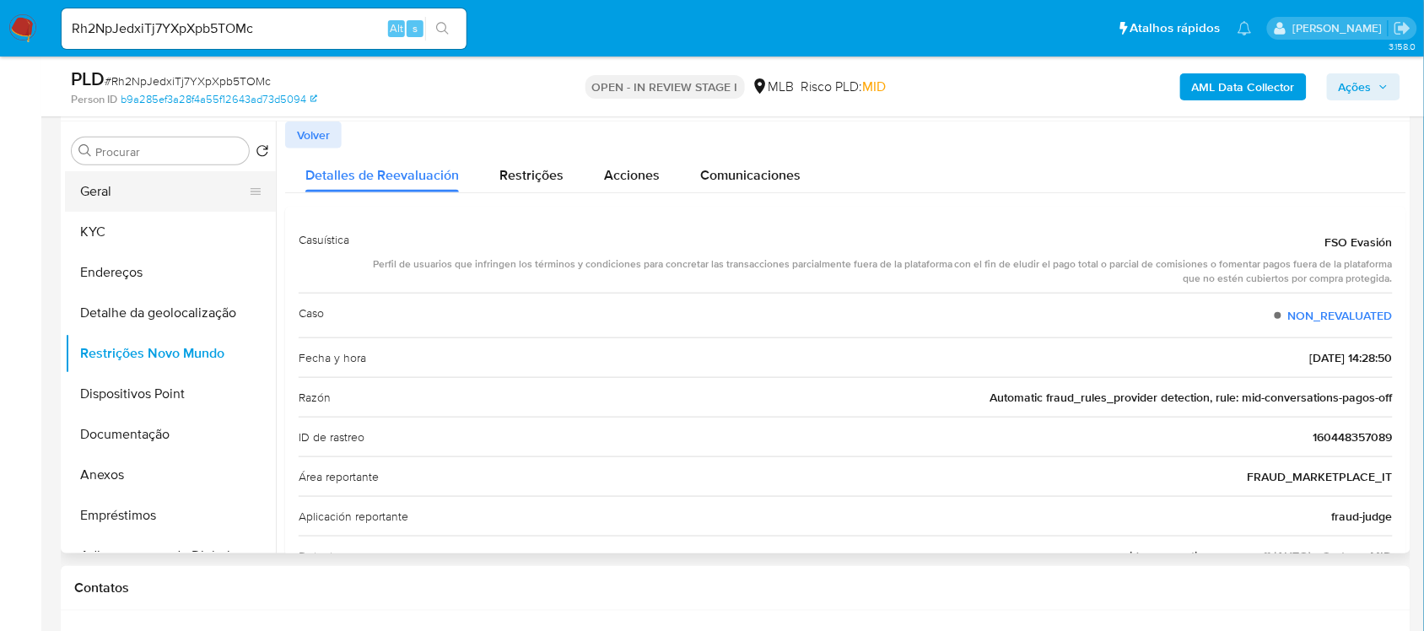
click at [99, 190] on button "Geral" at bounding box center [163, 191] width 197 height 40
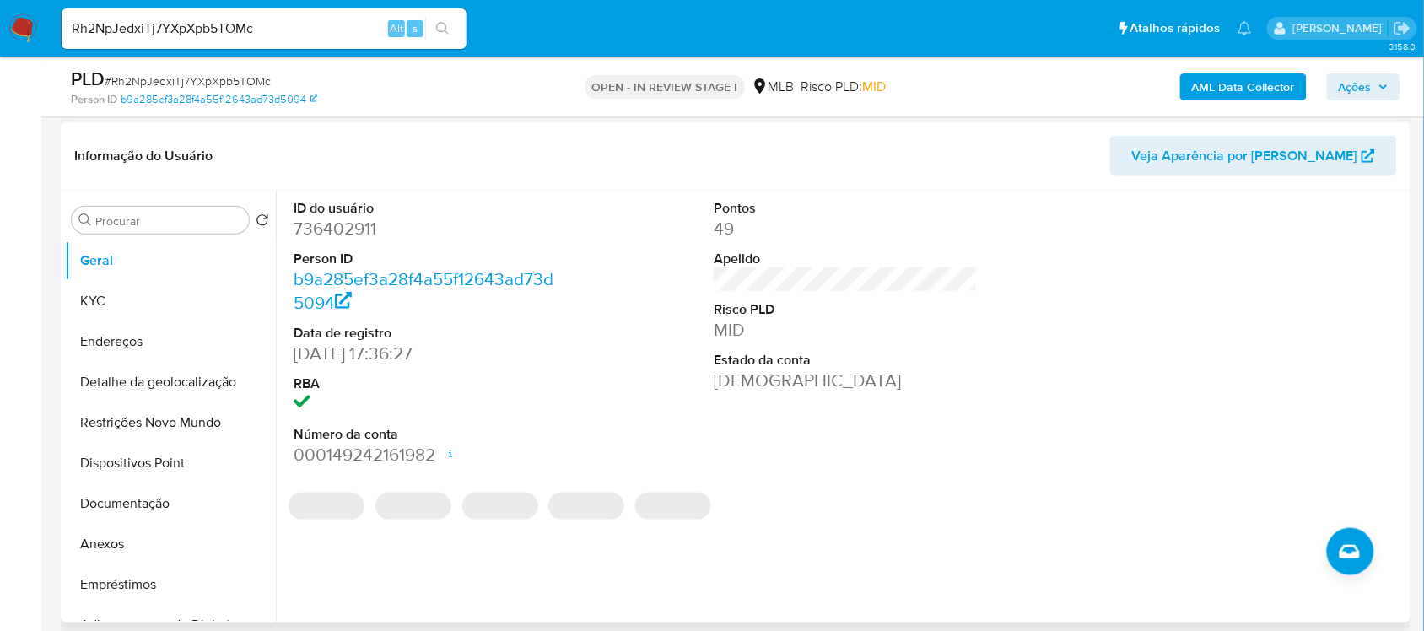
scroll to position [211, 0]
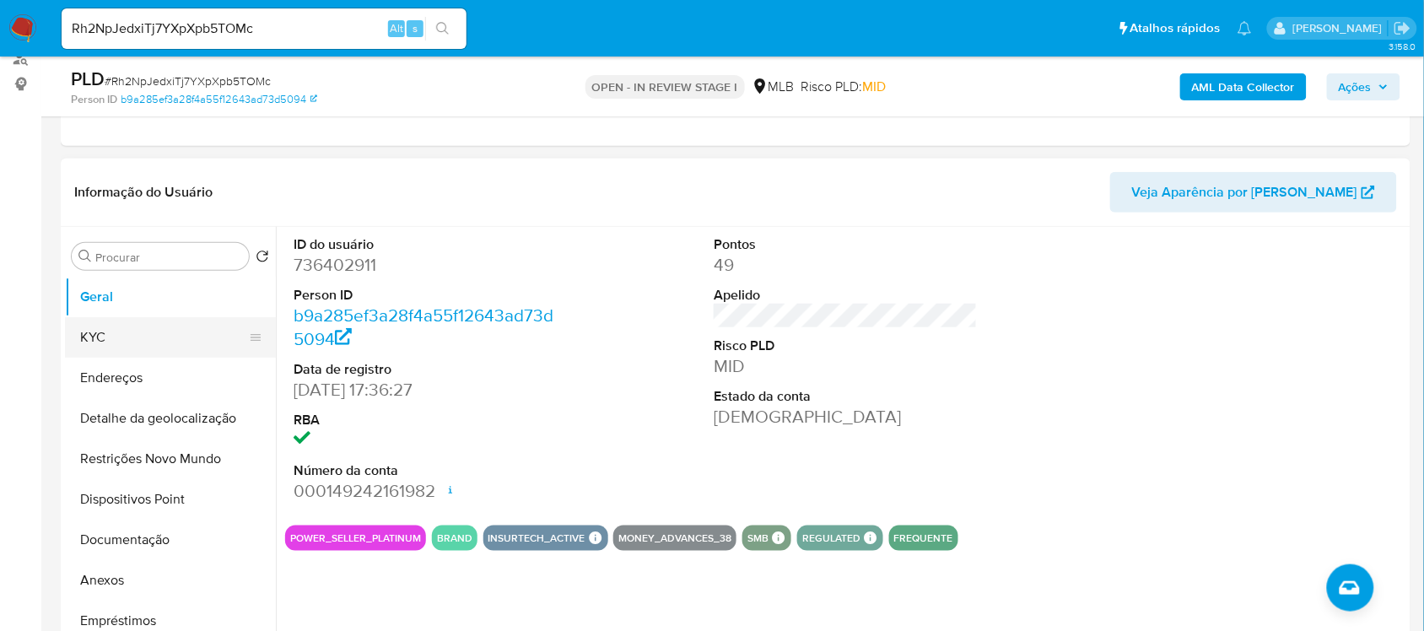
click at [116, 336] on button "KYC" at bounding box center [163, 337] width 197 height 40
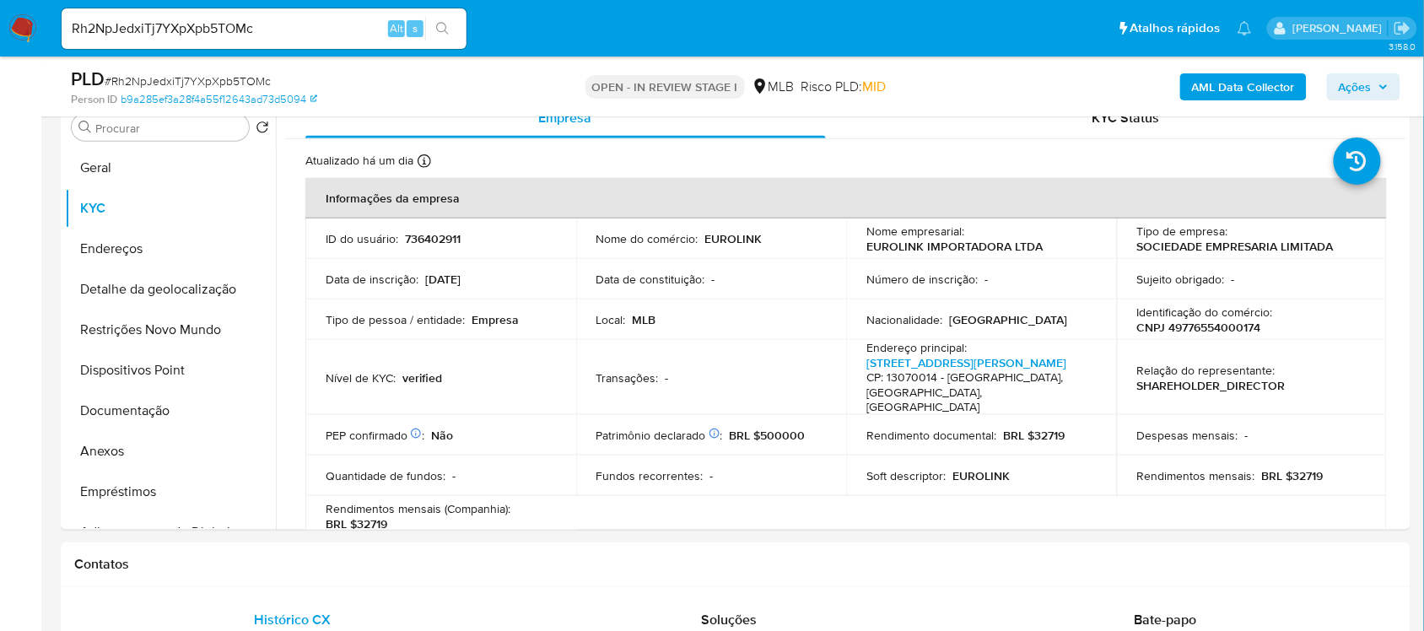
scroll to position [371, 0]
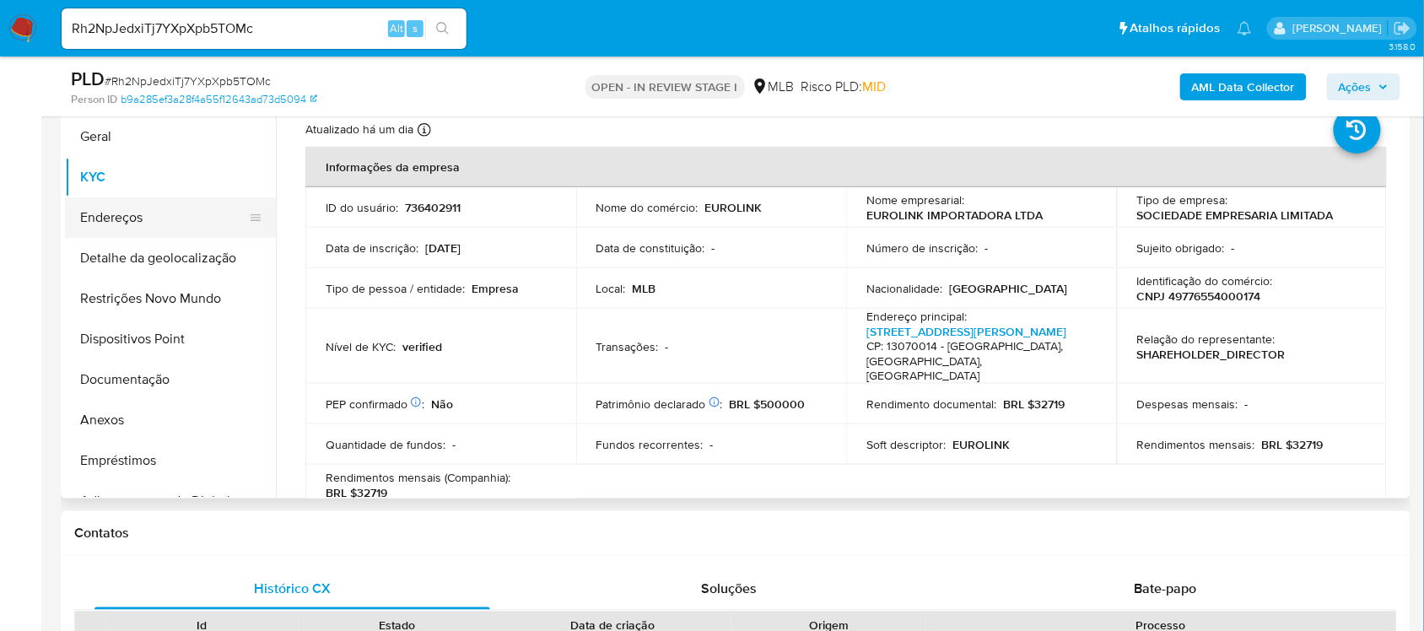
click at [163, 220] on button "Endereços" at bounding box center [163, 217] width 197 height 40
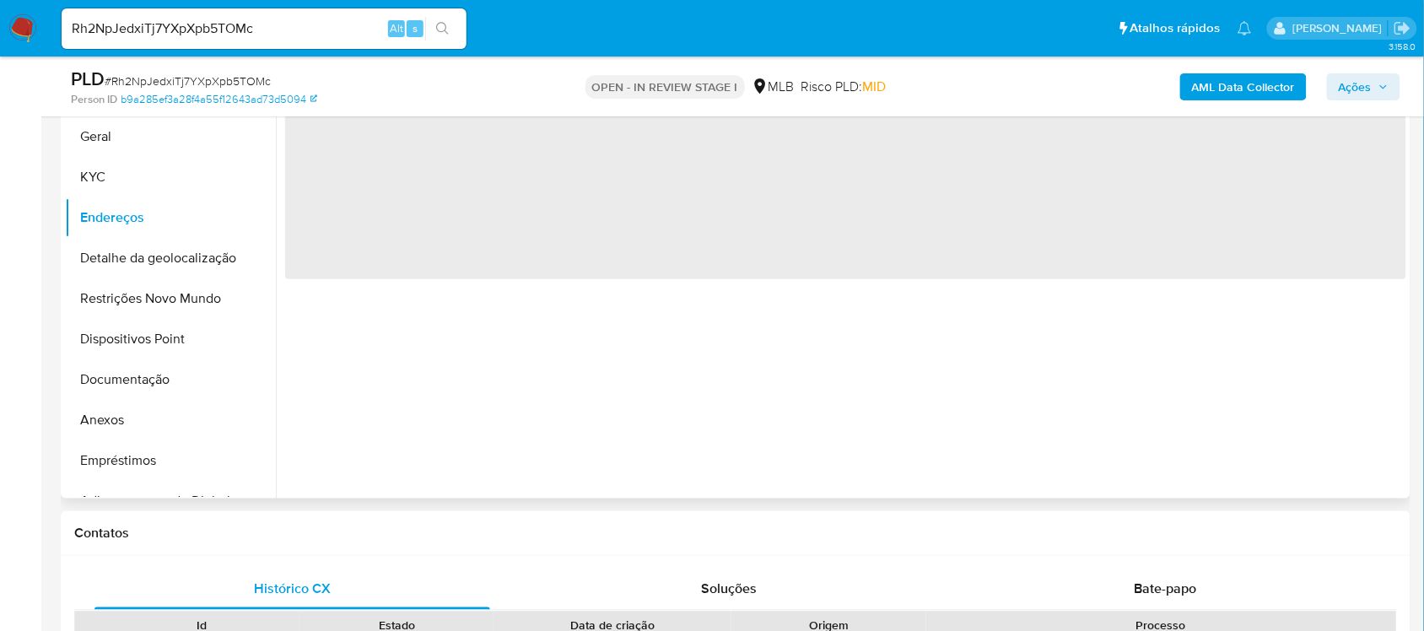
scroll to position [266, 0]
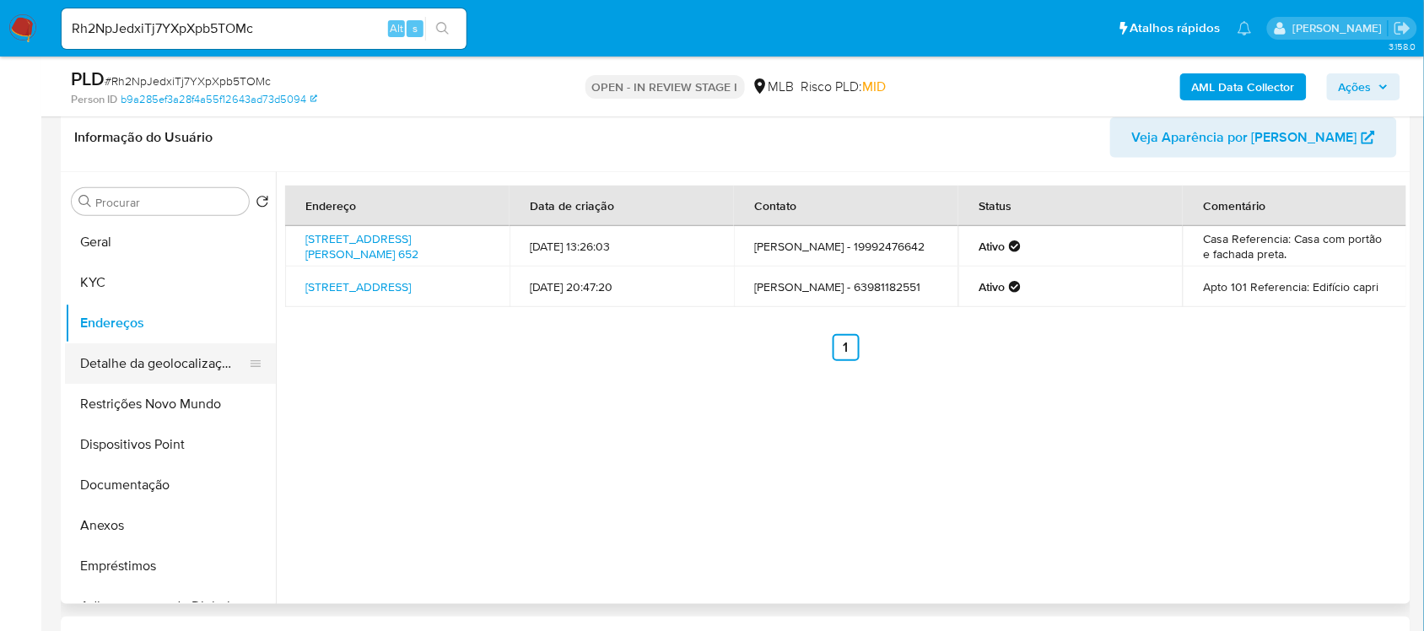
click at [162, 365] on button "Detalhe da geolocalização" at bounding box center [163, 363] width 197 height 40
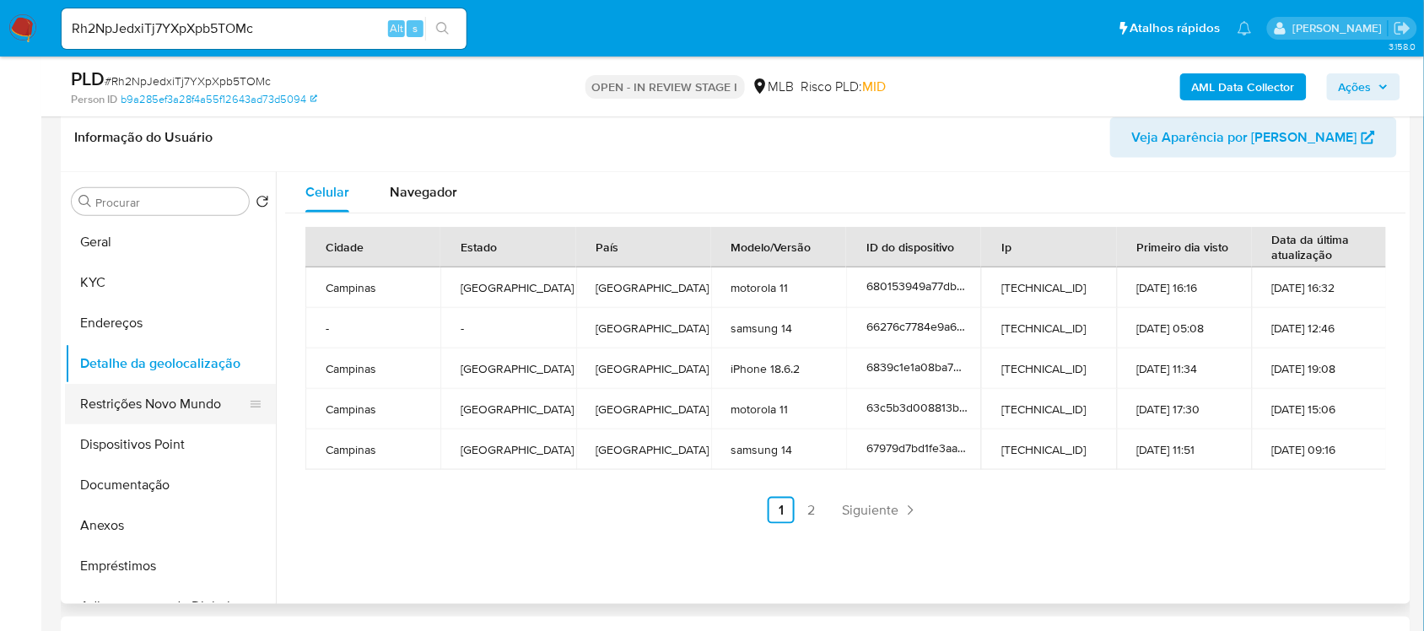
drag, startPoint x: 133, startPoint y: 399, endPoint x: 143, endPoint y: 399, distance: 10.1
click at [135, 399] on button "Restrições Novo Mundo" at bounding box center [163, 404] width 197 height 40
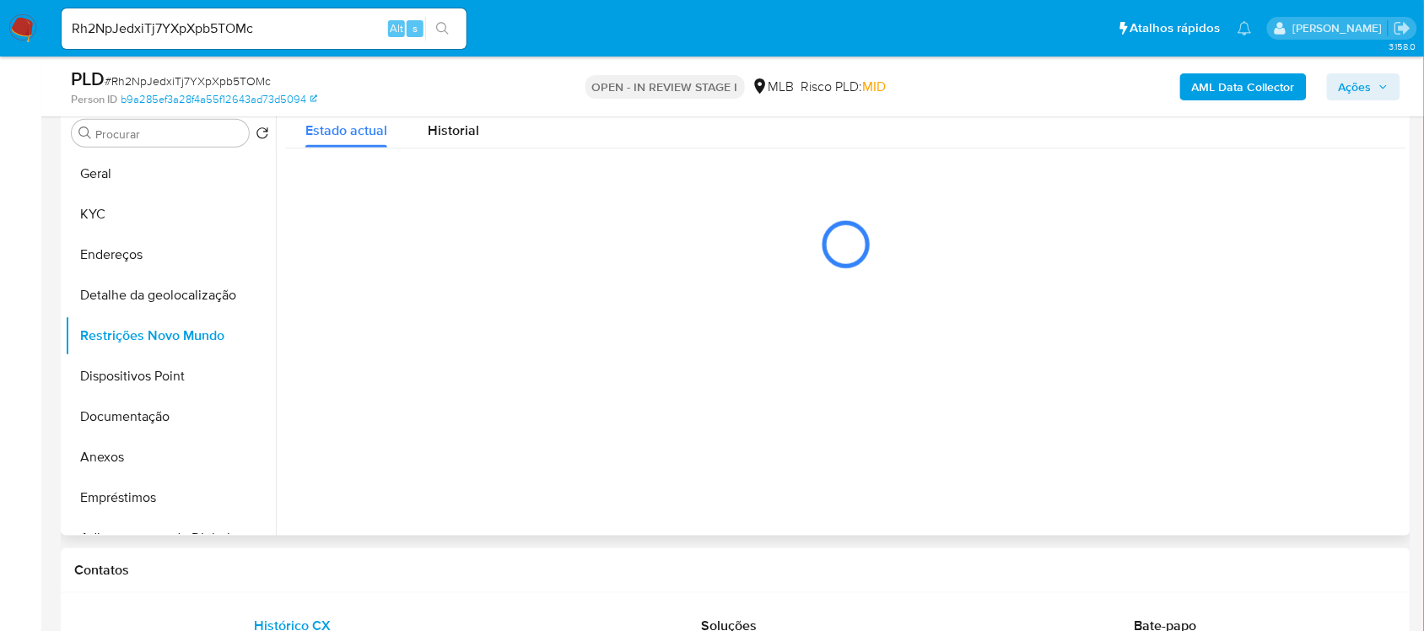
scroll to position [371, 0]
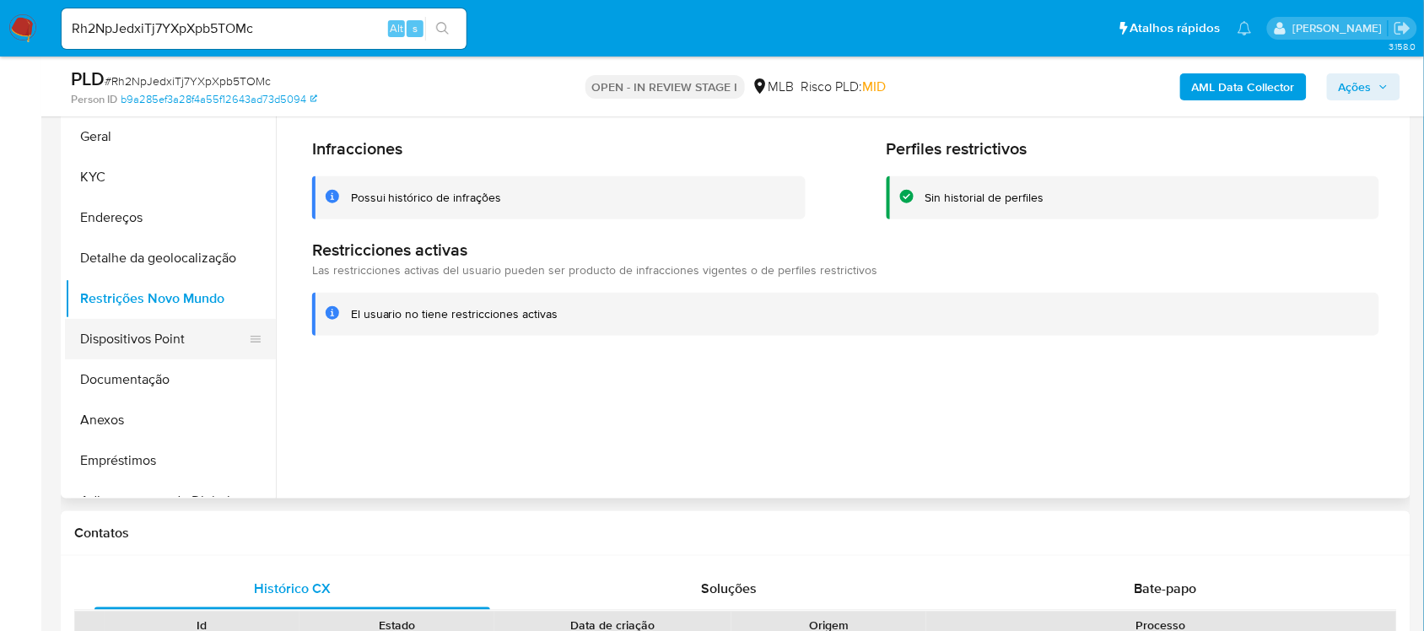
drag, startPoint x: 183, startPoint y: 327, endPoint x: 191, endPoint y: 333, distance: 9.6
click at [184, 327] on button "Dispositivos Point" at bounding box center [163, 339] width 197 height 40
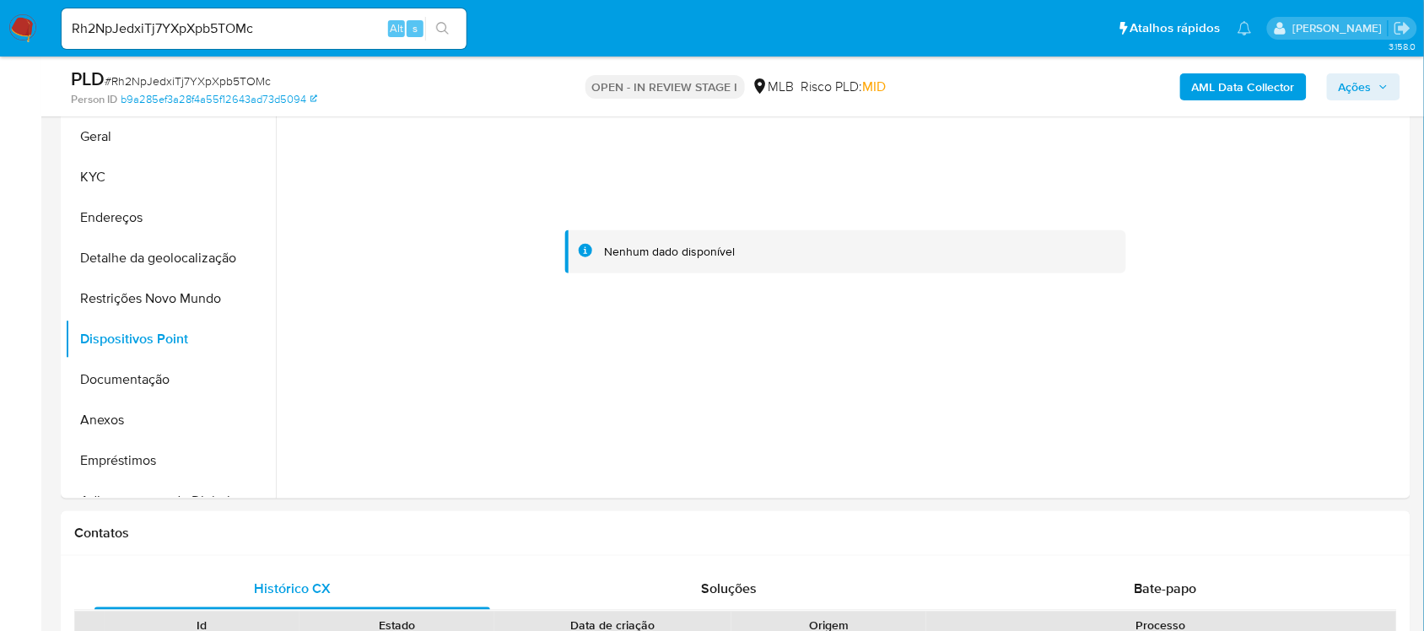
scroll to position [266, 0]
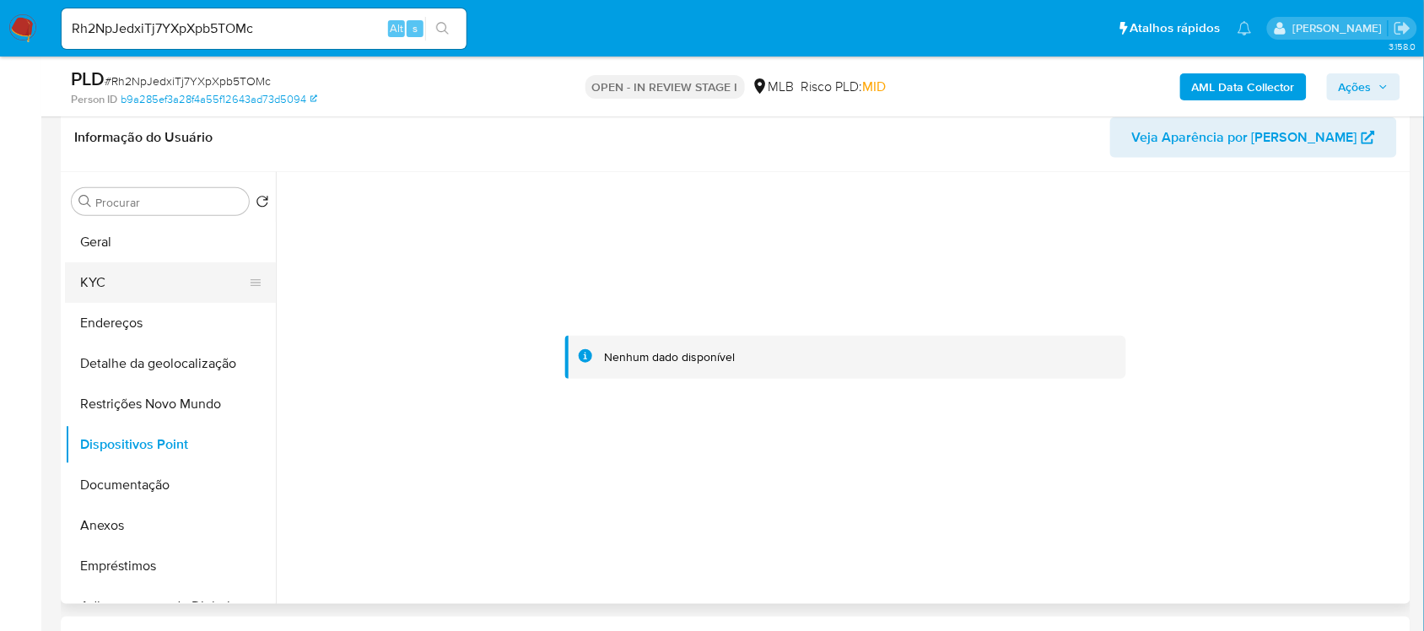
drag, startPoint x: 137, startPoint y: 279, endPoint x: 150, endPoint y: 277, distance: 12.9
click at [140, 279] on button "KYC" at bounding box center [163, 282] width 197 height 40
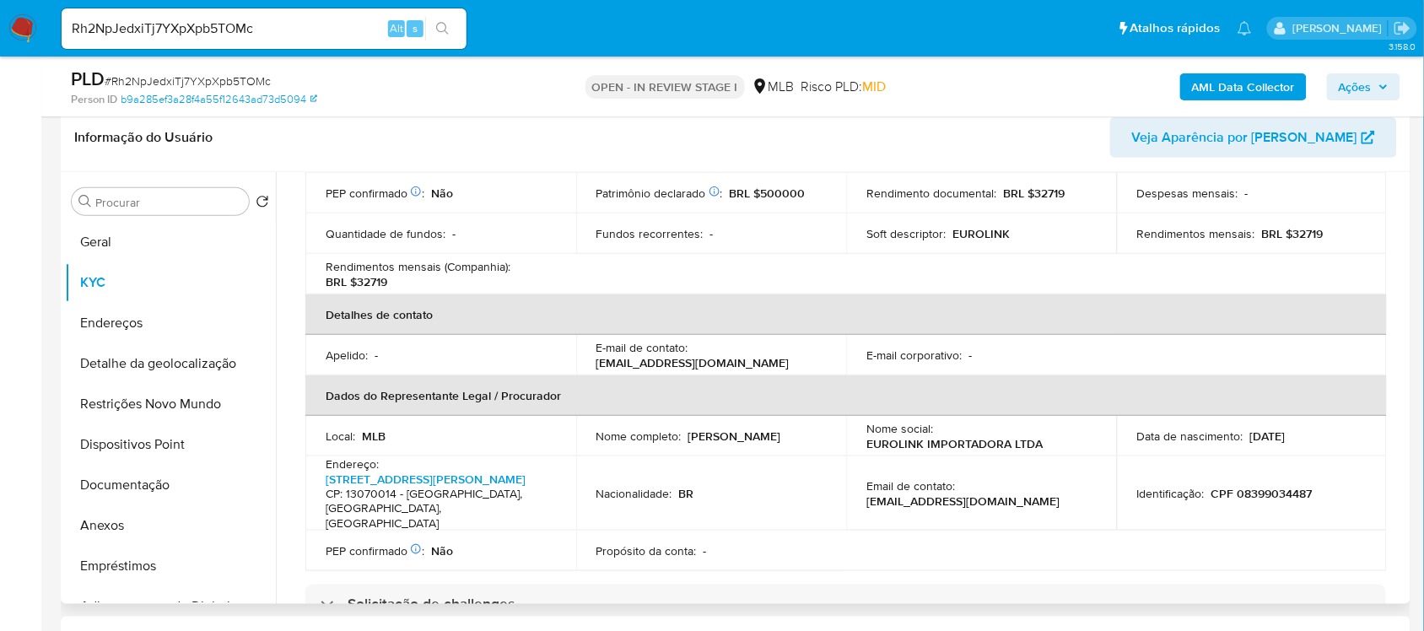
scroll to position [422, 0]
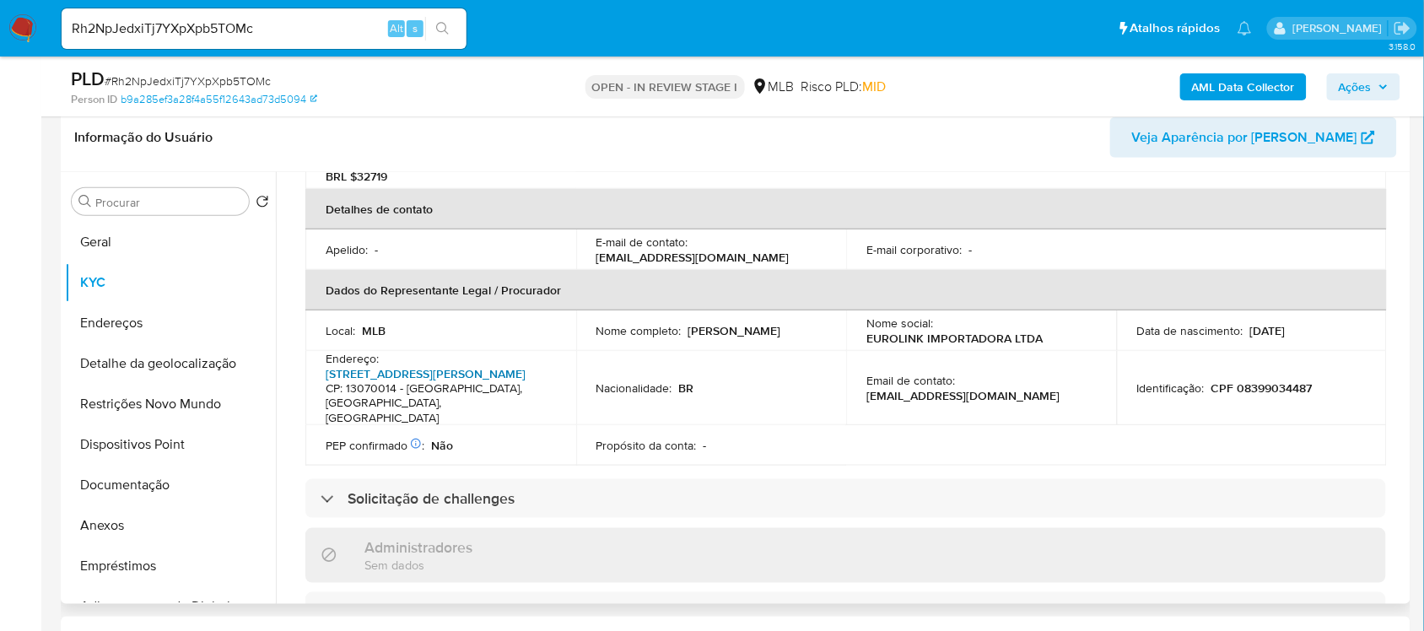
click at [406, 380] on link "Praça Octaviano Alves De Lima 652, Jardim Chapadão" at bounding box center [426, 373] width 200 height 17
click at [406, 377] on link "Praça Octaviano Alves De Lima 652, Jardim Chapadão" at bounding box center [426, 373] width 200 height 17
click at [479, 374] on link "Praça Octaviano Alves De Lima 652, Jardim Chapadão" at bounding box center [426, 373] width 200 height 17
click at [142, 482] on button "Documentação" at bounding box center [163, 485] width 197 height 40
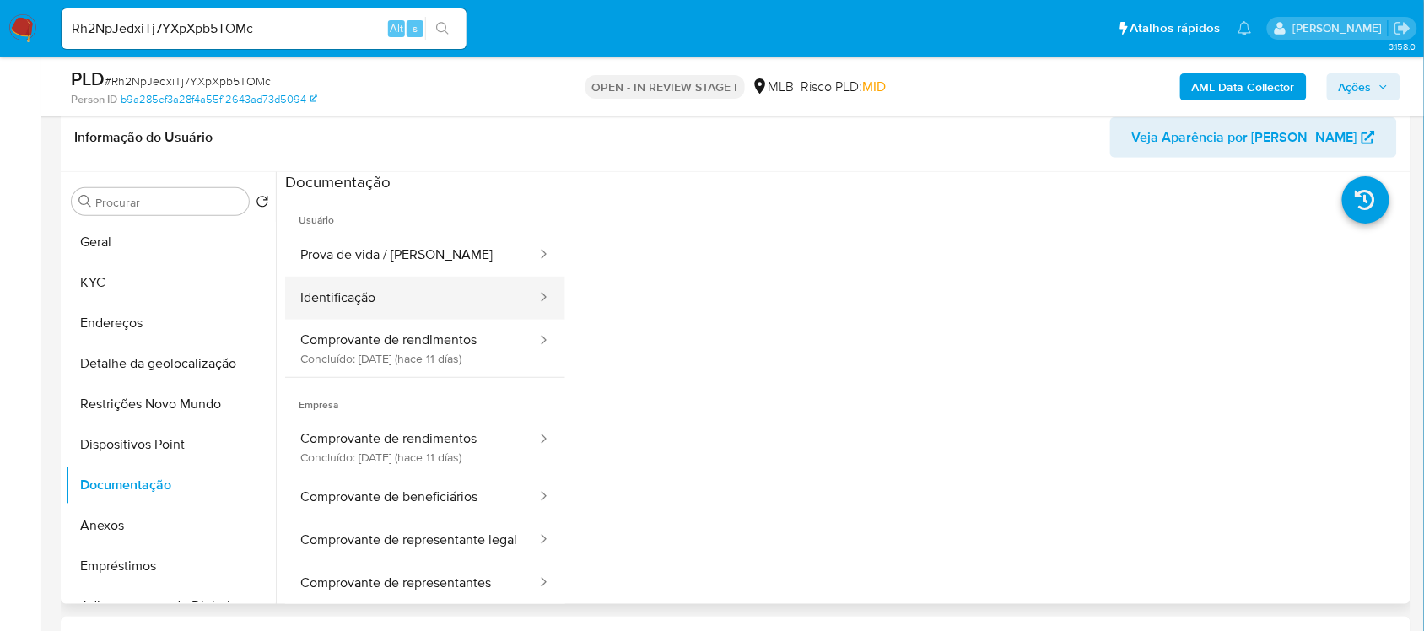
click at [423, 304] on button "Identificação" at bounding box center [411, 298] width 253 height 43
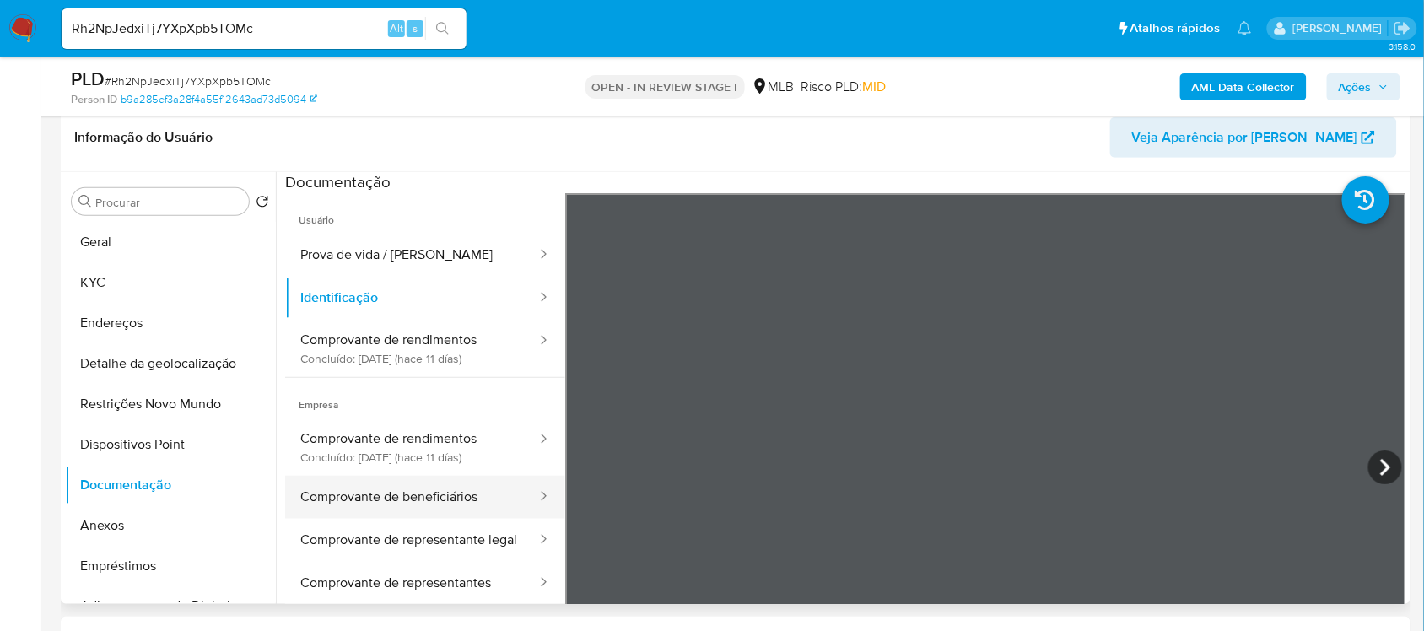
click at [419, 500] on button "Comprovante de beneficiários" at bounding box center [411, 497] width 253 height 43
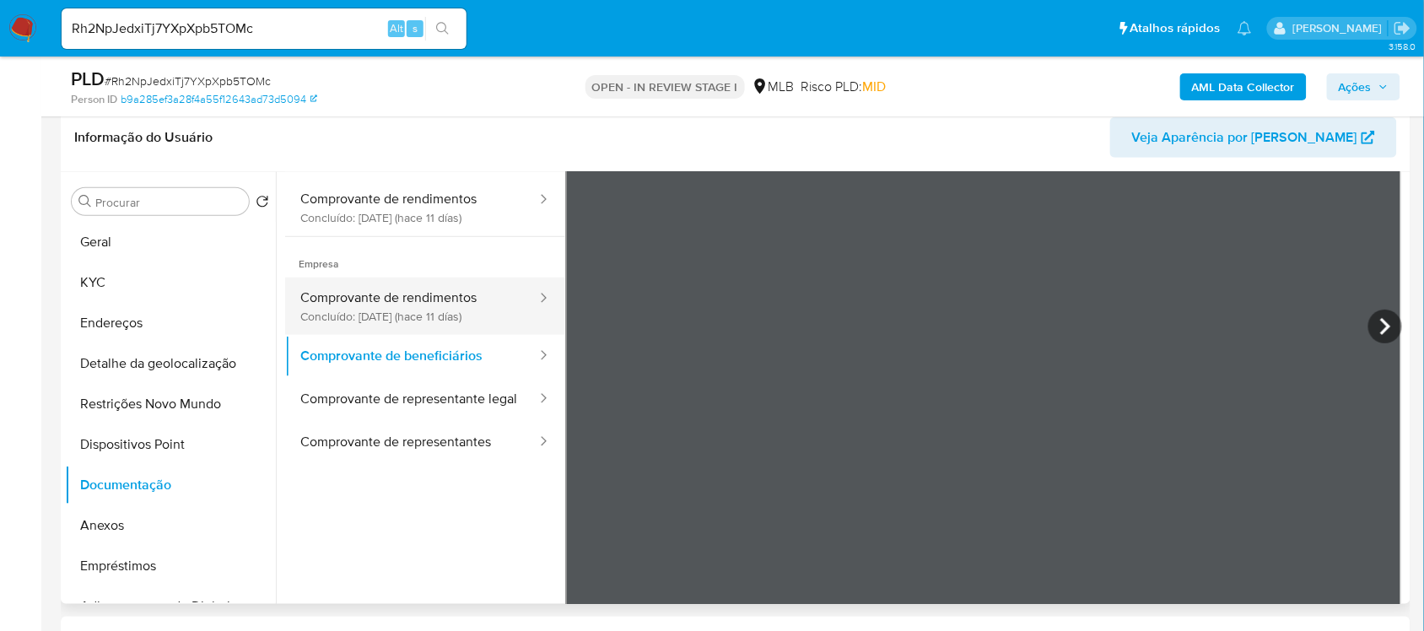
scroll to position [146, 0]
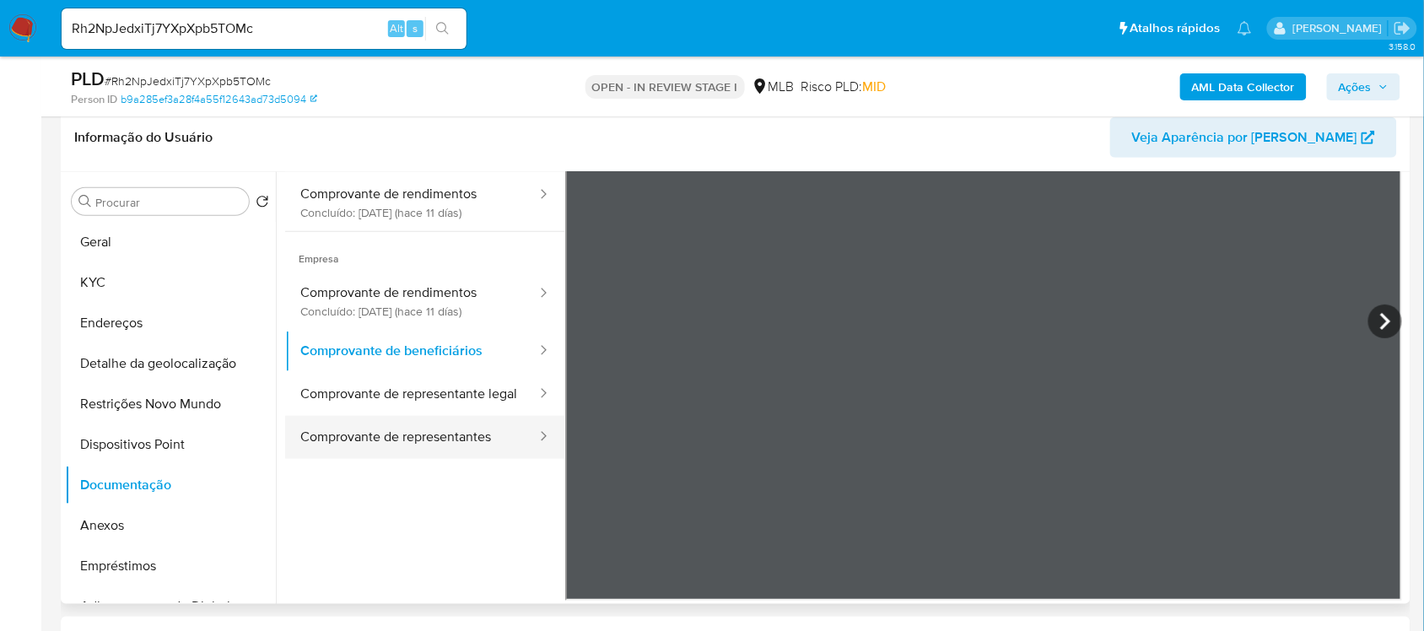
click at [342, 458] on button "Comprovante de representantes" at bounding box center [411, 437] width 253 height 43
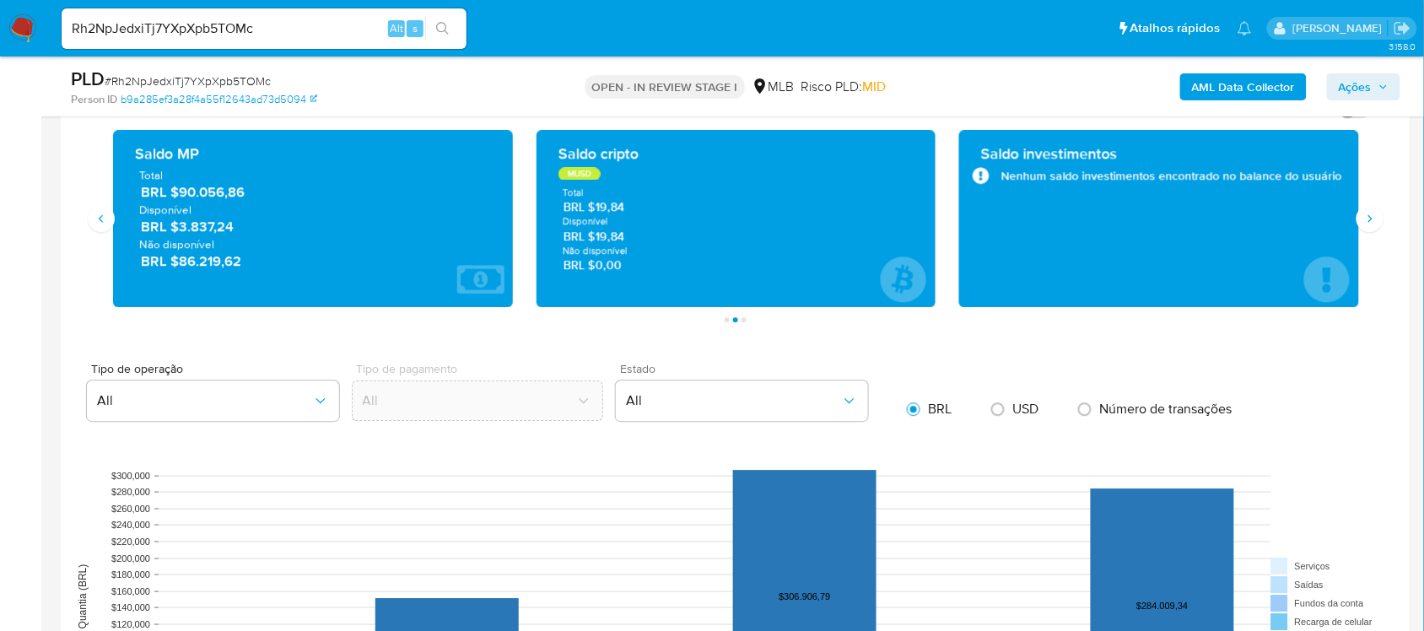
scroll to position [1214, 0]
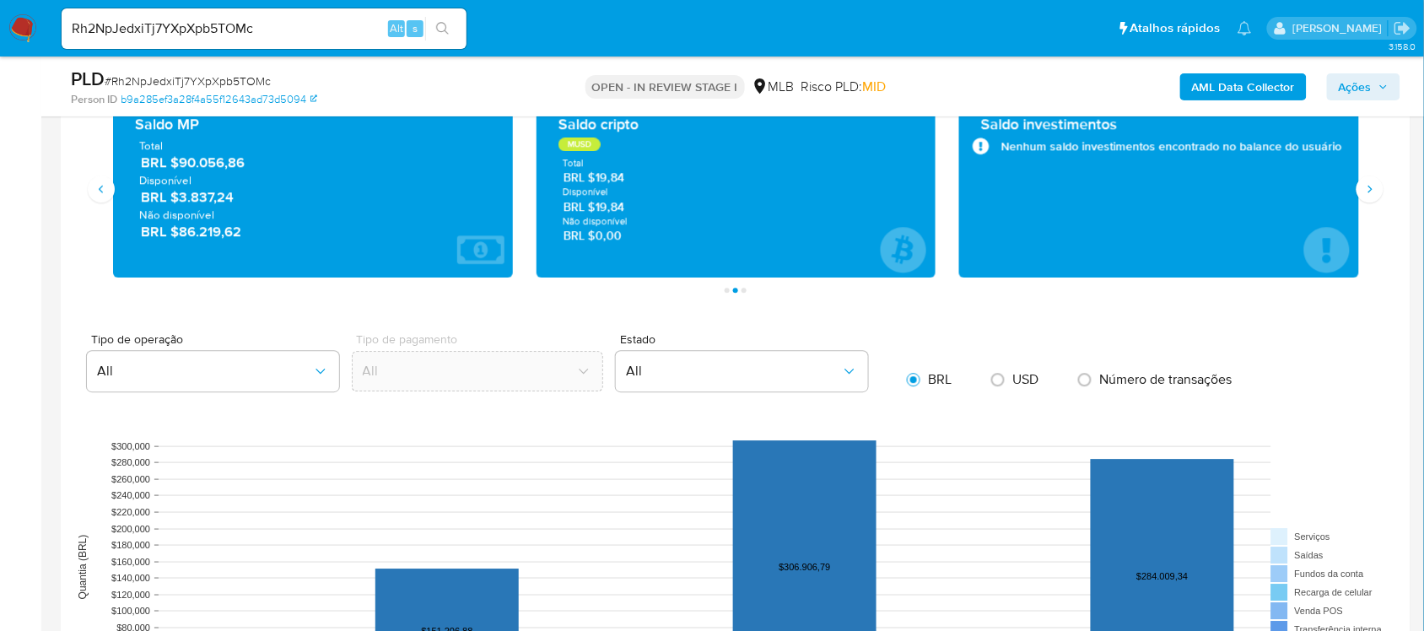
drag, startPoint x: 181, startPoint y: 170, endPoint x: 234, endPoint y: 170, distance: 53.1
click at [234, 170] on span "BRL $90.056,86" at bounding box center [314, 162] width 346 height 19
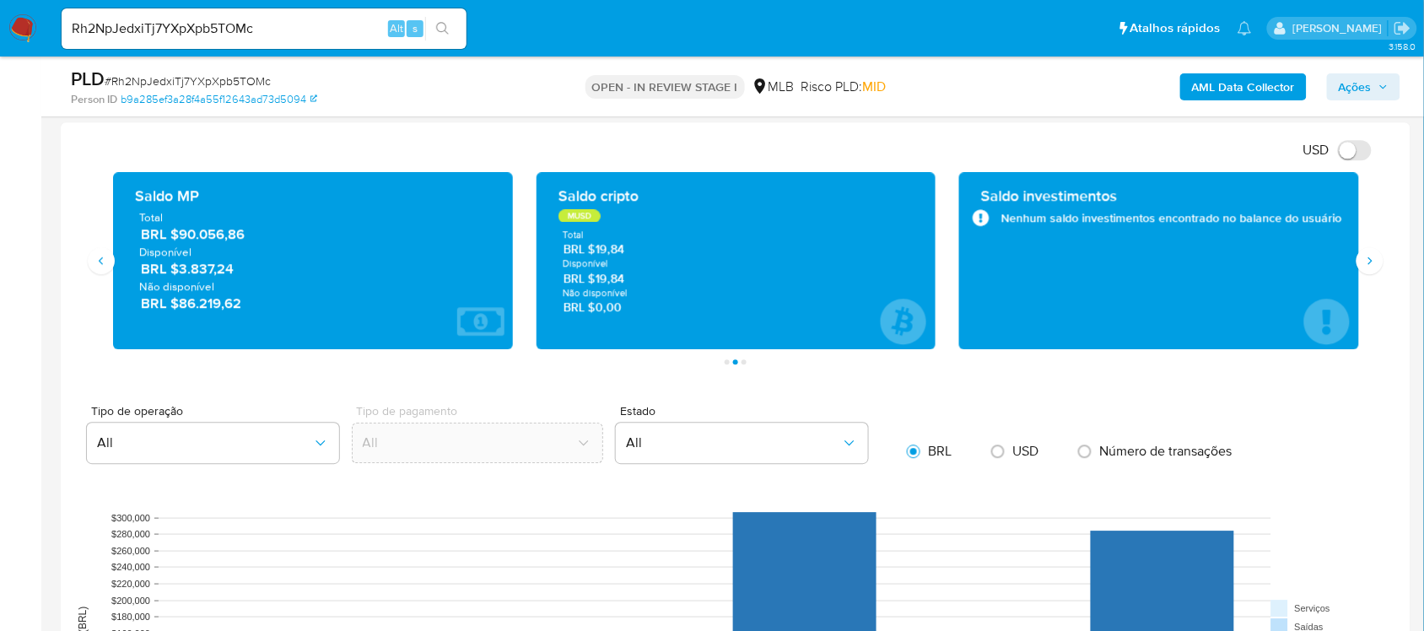
scroll to position [1109, 0]
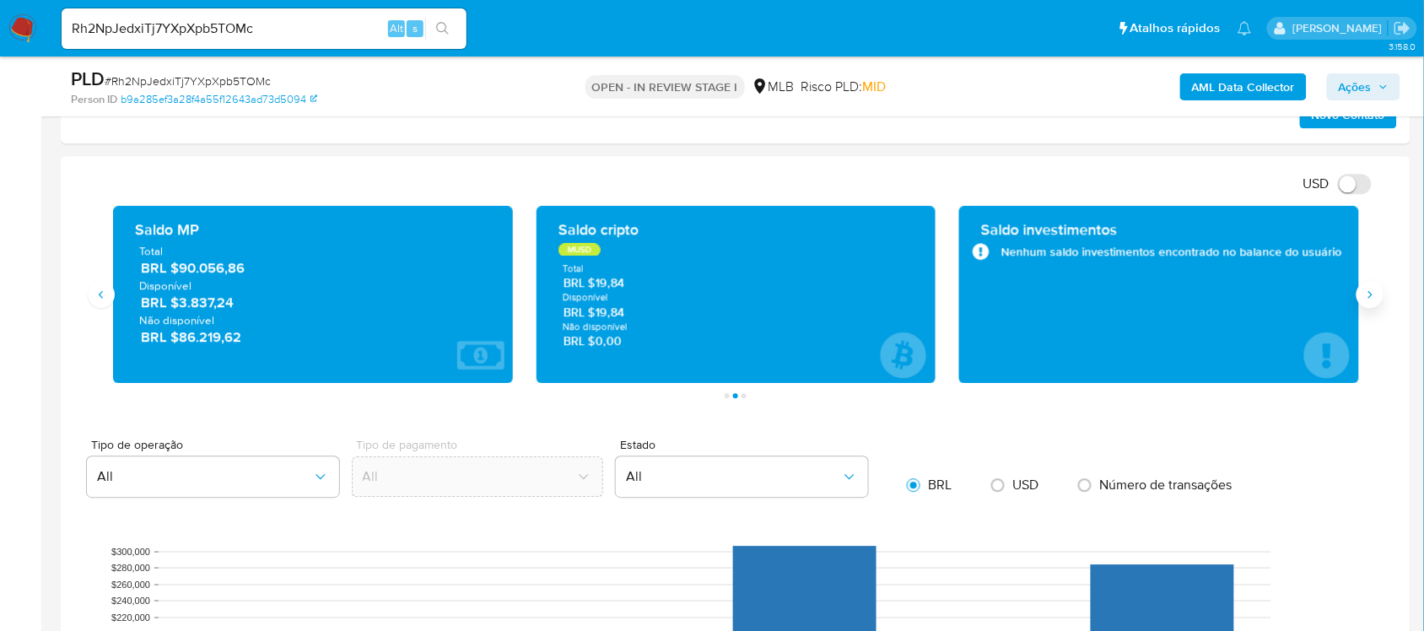
click at [1367, 305] on button "Siguiente" at bounding box center [1369, 294] width 27 height 27
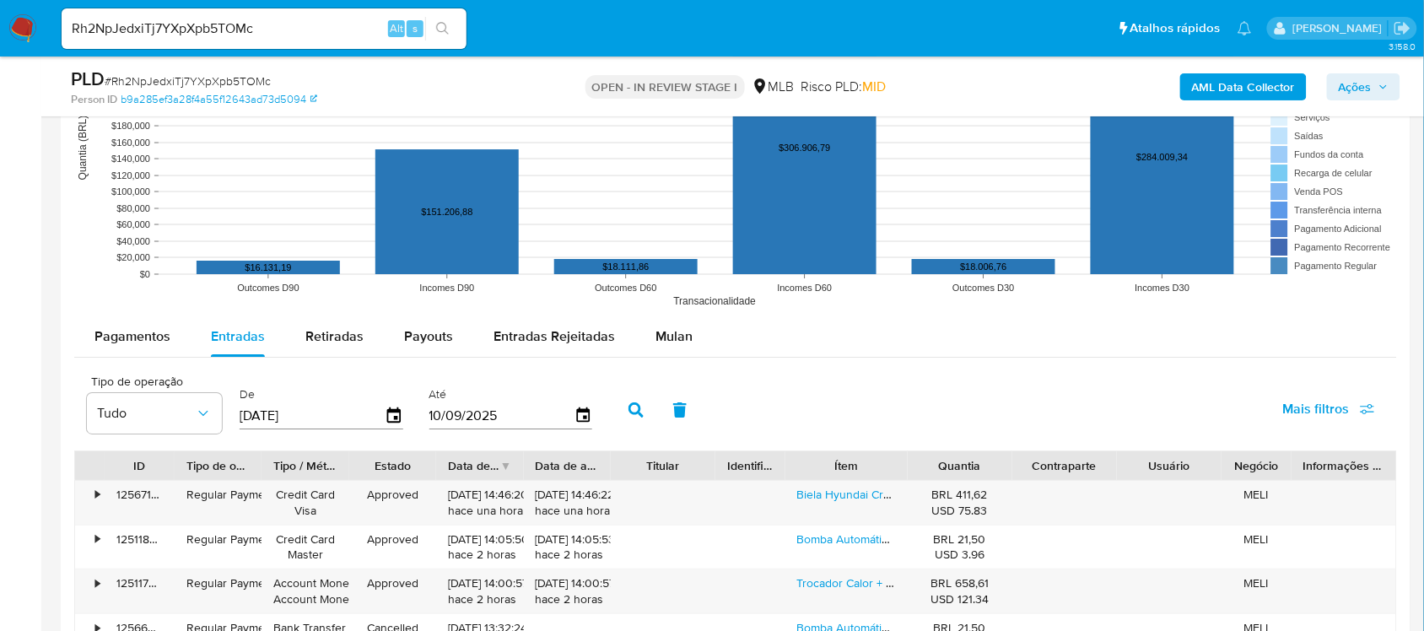
scroll to position [1636, 0]
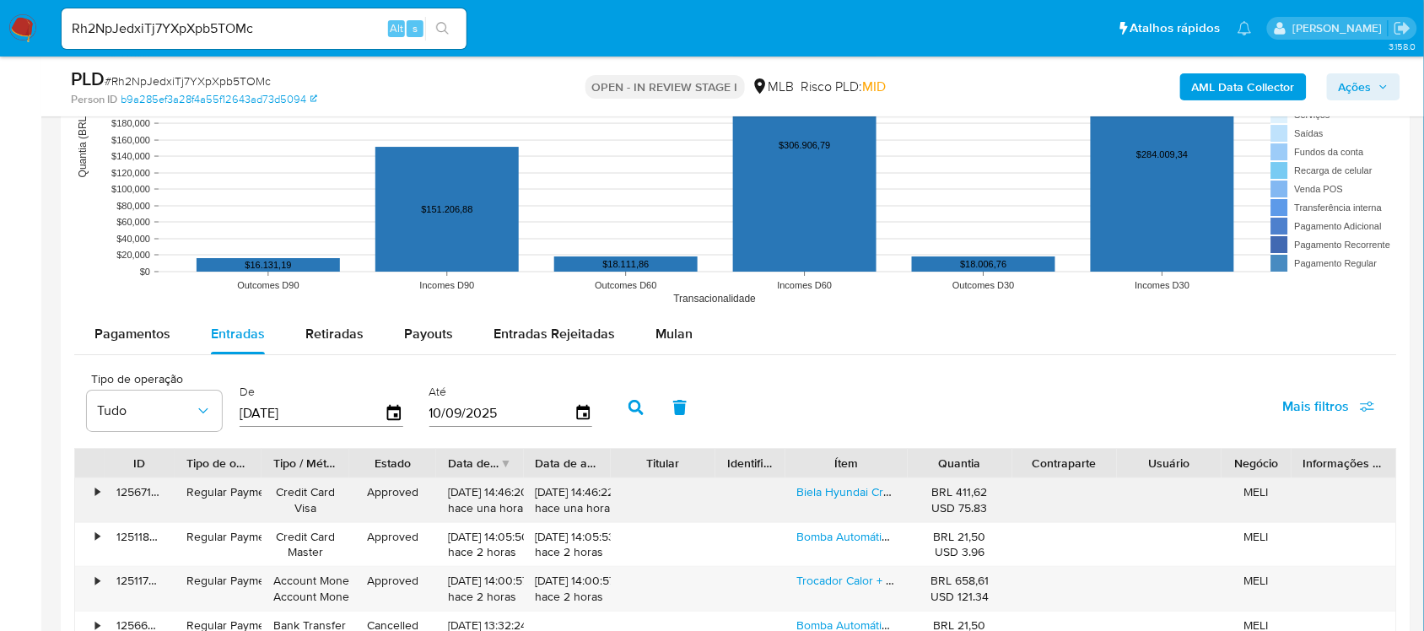
click at [832, 503] on div "Biela Hyundai Creta Elantra Ix35 Sonata Tucson 2.0l F4na" at bounding box center [846, 500] width 122 height 44
click at [831, 500] on link "Biela Hyundai Creta Elantra Ix35 Sonata Tucson 2.0l F4na" at bounding box center [973, 491] width 352 height 17
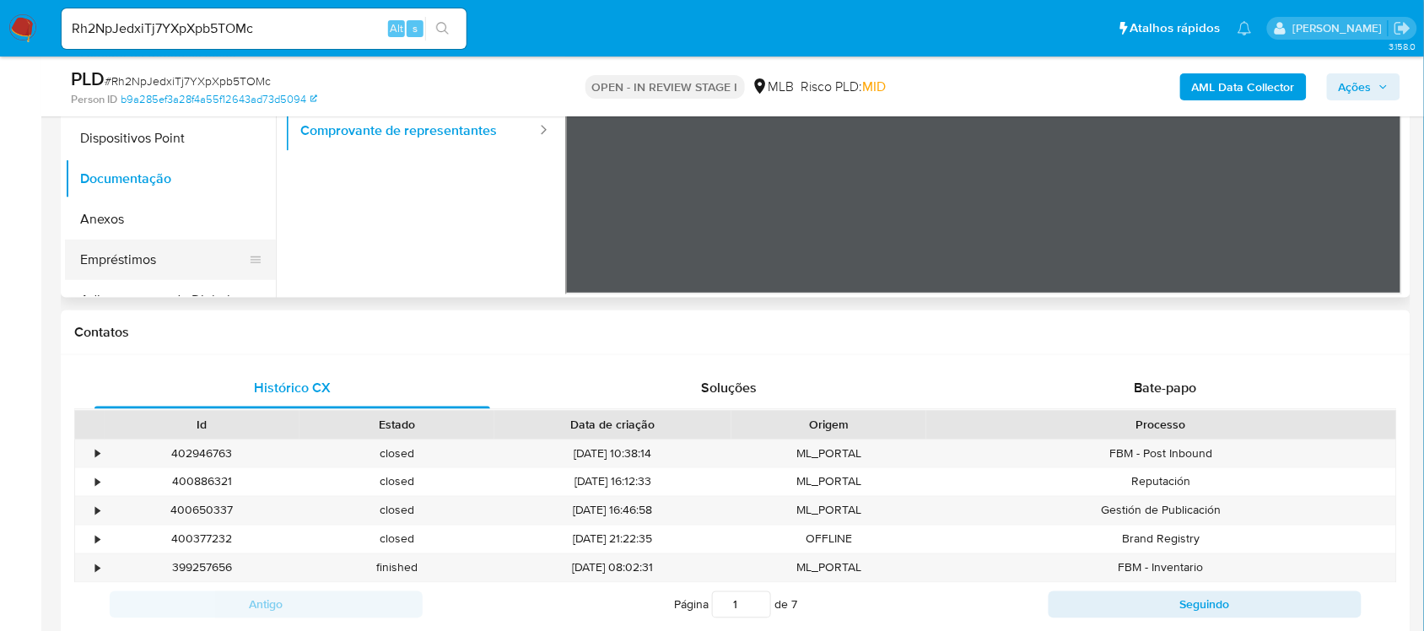
scroll to position [582, 0]
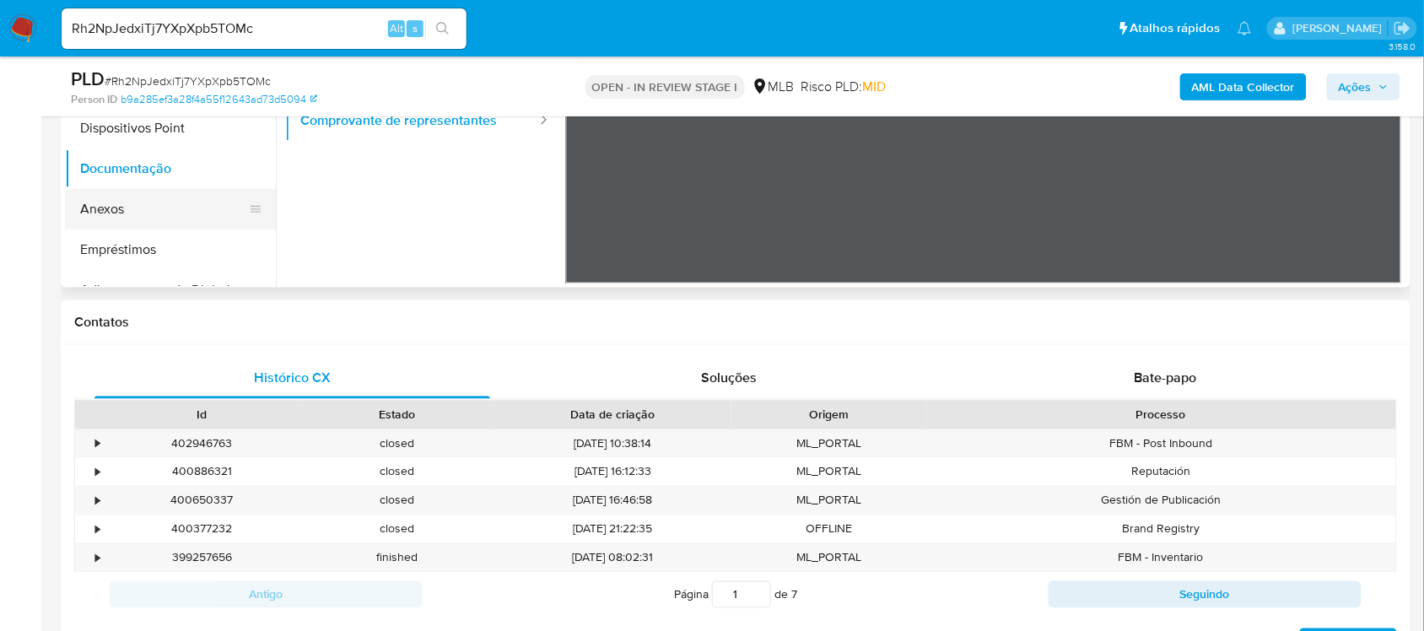
click at [144, 207] on button "Anexos" at bounding box center [163, 209] width 197 height 40
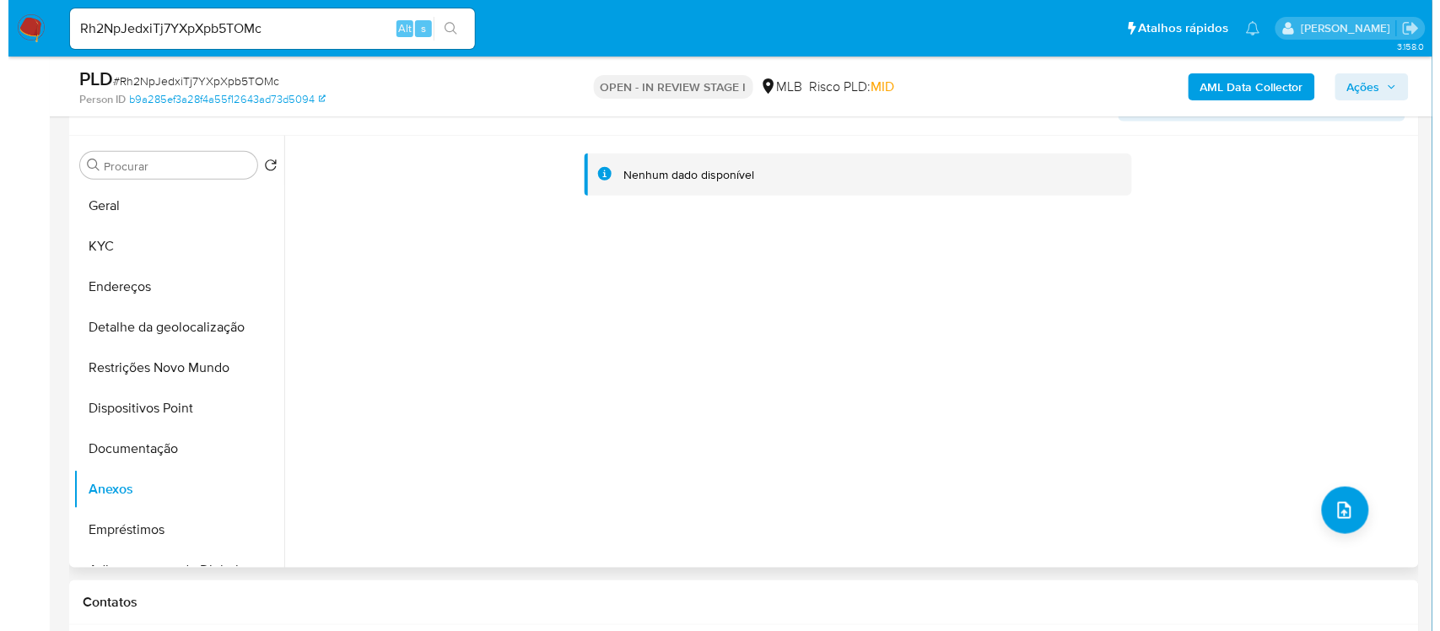
scroll to position [266, 0]
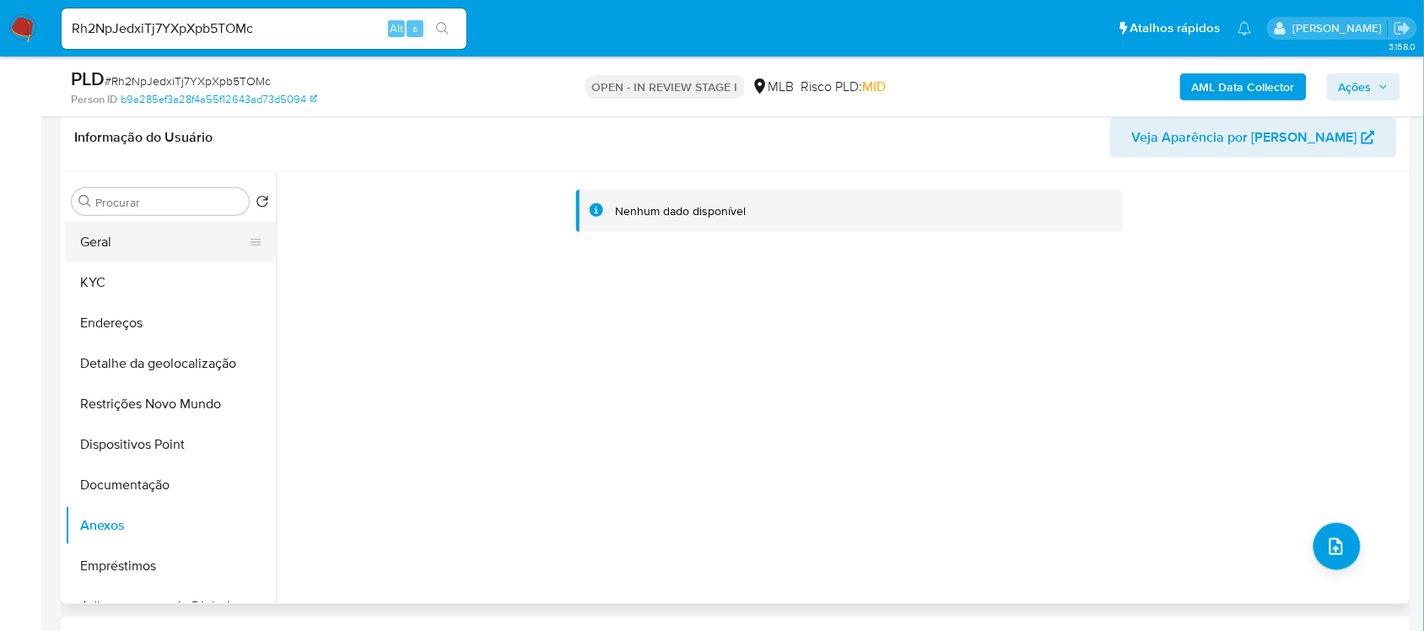
click at [114, 238] on button "Geral" at bounding box center [163, 242] width 197 height 40
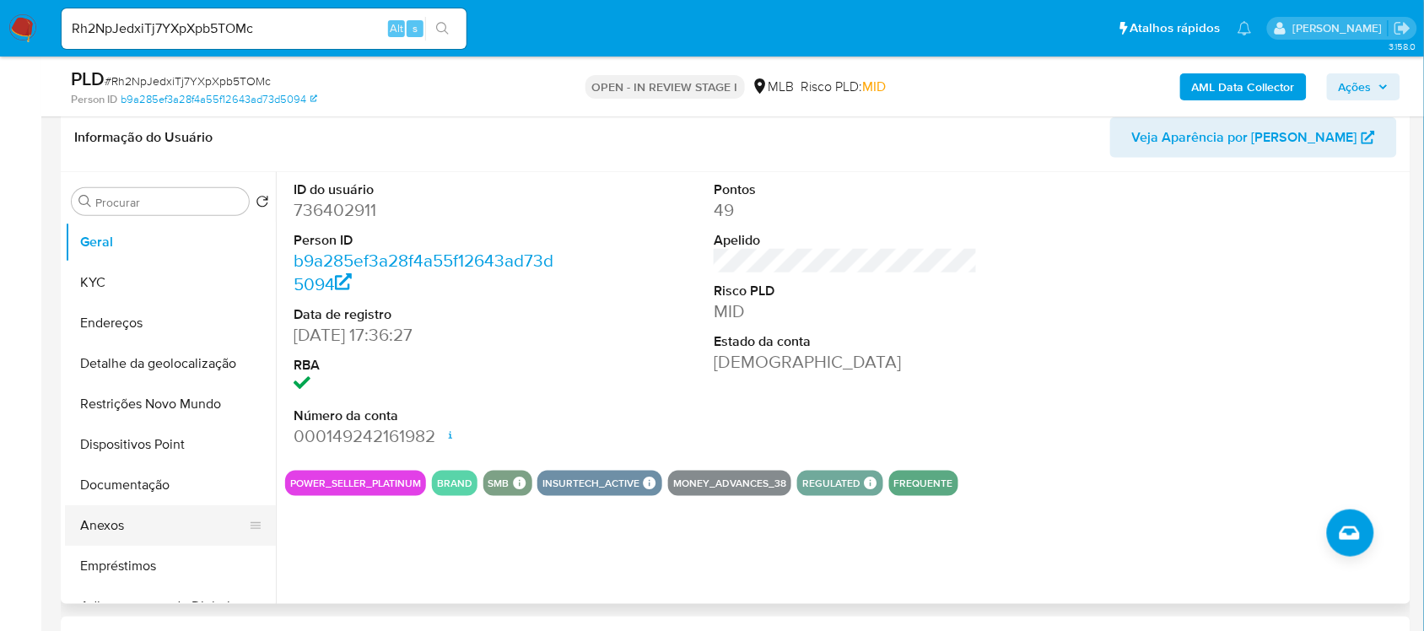
click at [146, 514] on button "Anexos" at bounding box center [163, 525] width 197 height 40
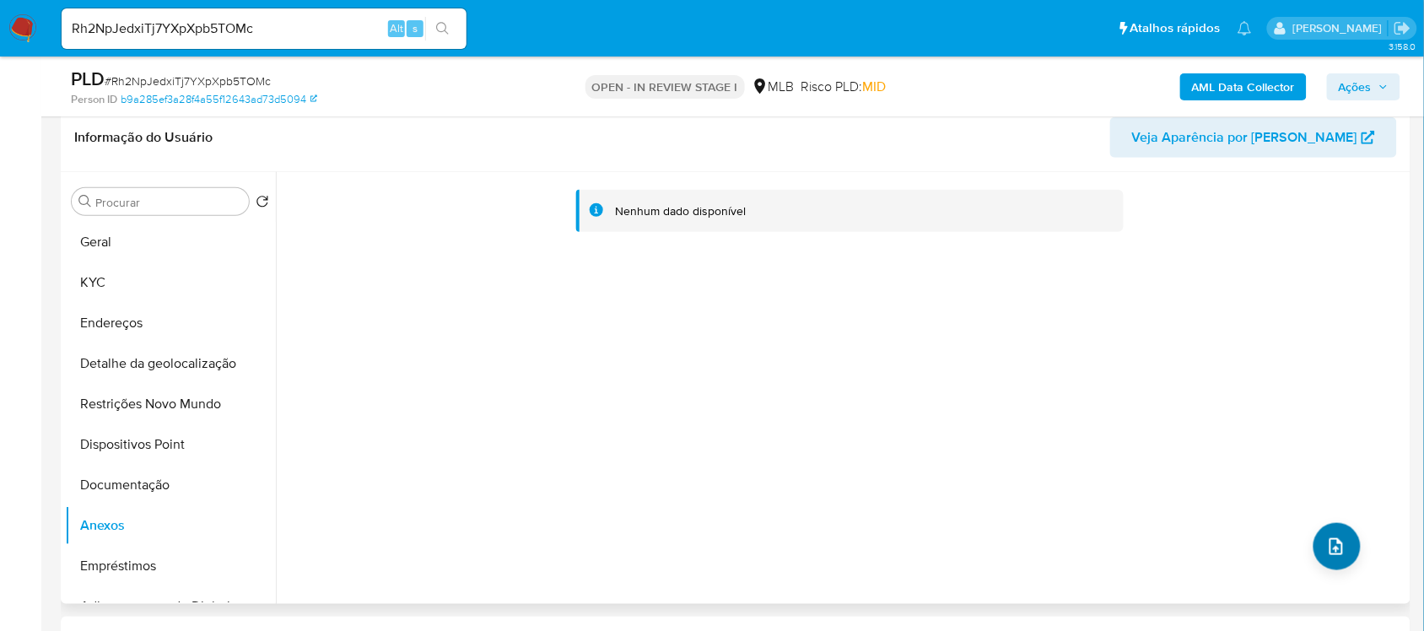
drag, startPoint x: 1356, startPoint y: 557, endPoint x: 1339, endPoint y: 557, distance: 16.9
click at [1355, 557] on div "Nenhum dado disponível" at bounding box center [841, 388] width 1130 height 432
click at [1333, 554] on icon "upload-file" at bounding box center [1336, 546] width 20 height 20
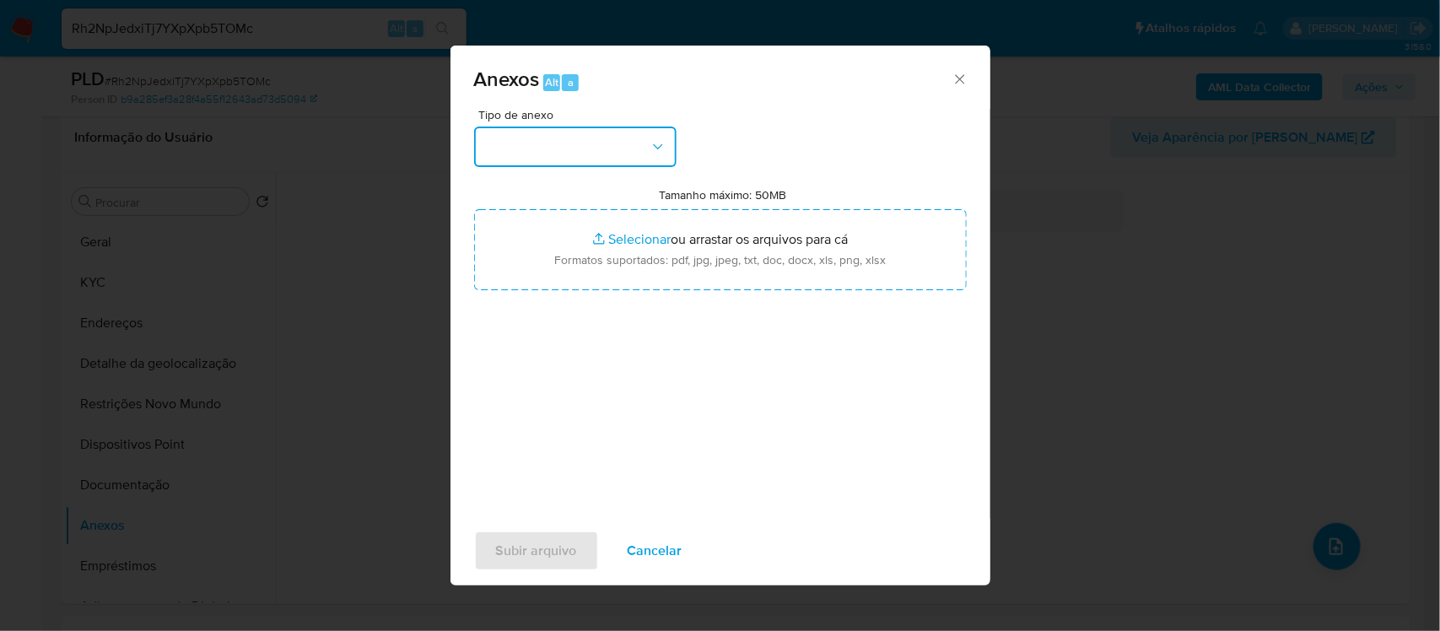
click at [646, 146] on button "button" at bounding box center [575, 147] width 202 height 40
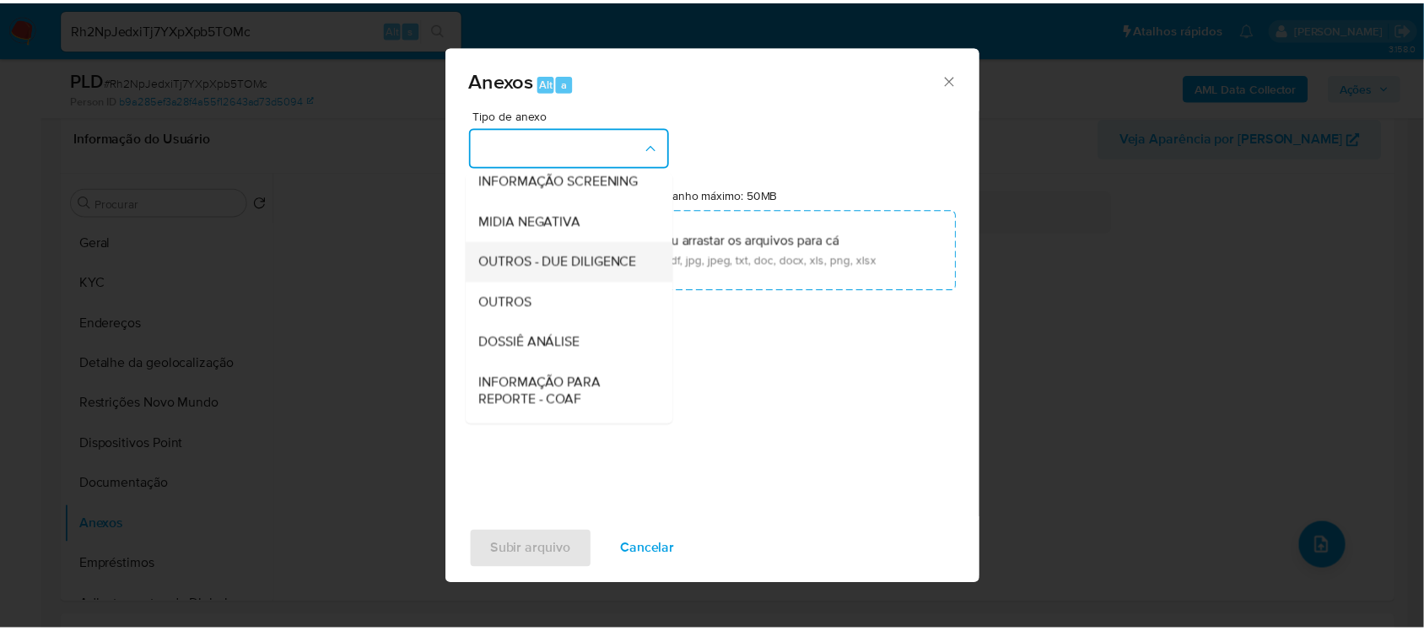
scroll to position [211, 0]
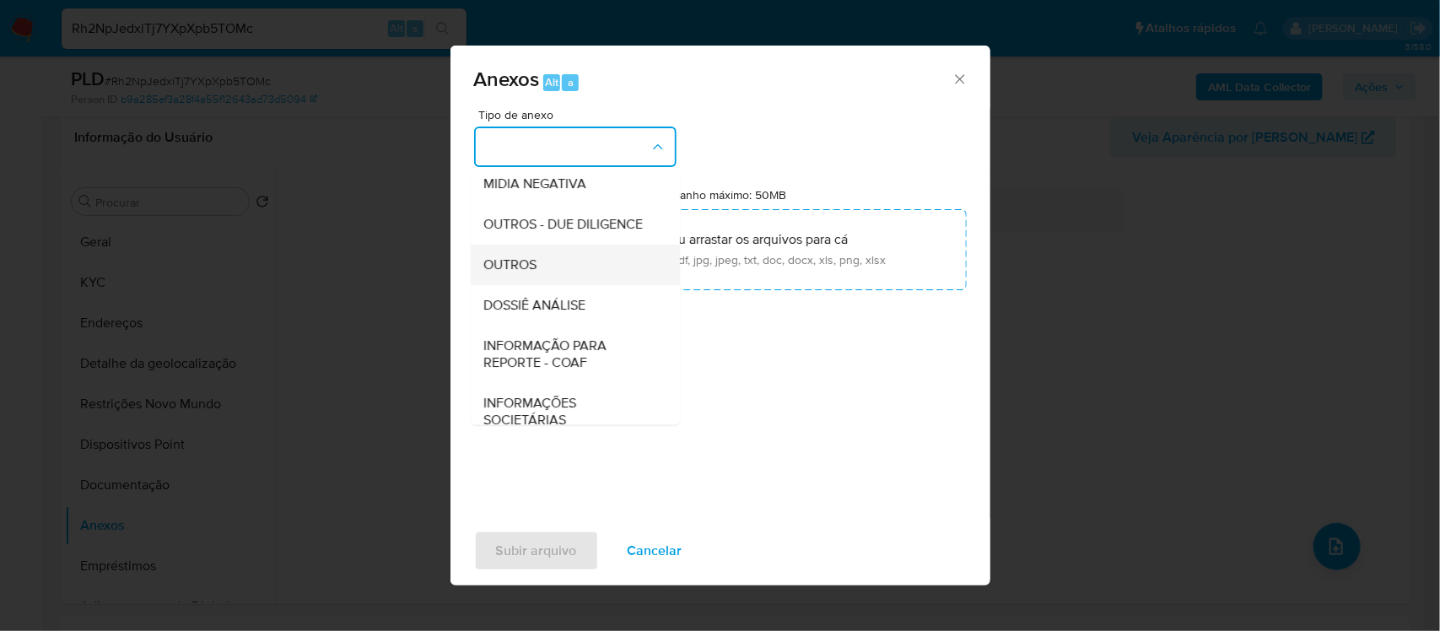
click at [542, 284] on div "OUTROS" at bounding box center [570, 264] width 172 height 40
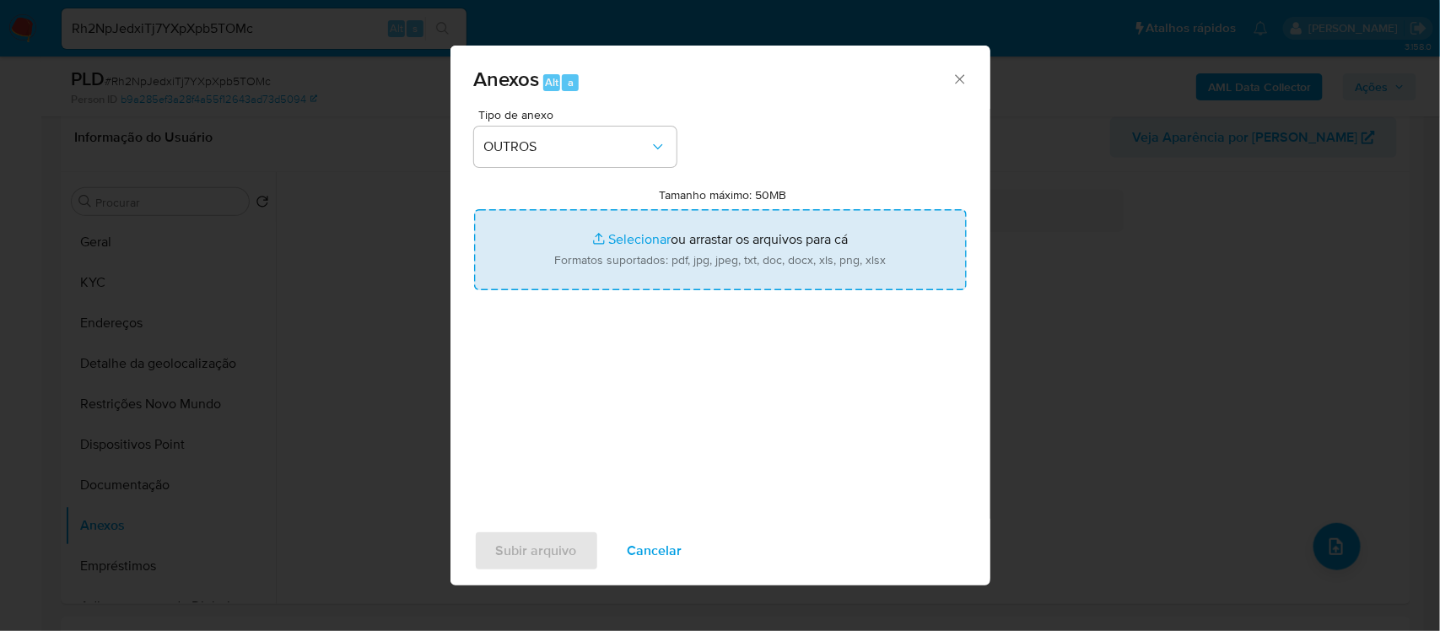
click at [627, 241] on input "Tamanho máximo: 50MB Selecionar arquivos" at bounding box center [720, 249] width 493 height 81
type input "C:\fakepath\Mulan EUROLINK 736402911_2025_09_09_20_28_02 - Tabla dinámica 1.pdf"
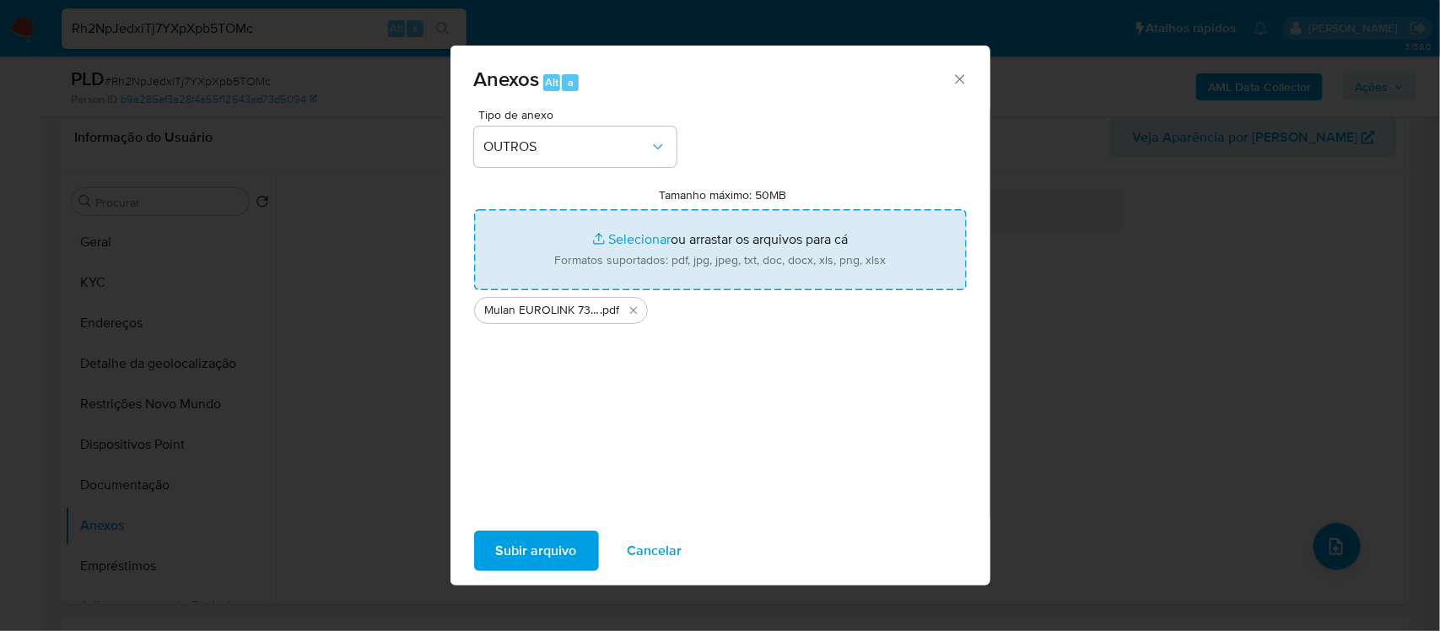
click at [624, 238] on input "Tamanho máximo: 50MB Selecionar arquivos" at bounding box center [720, 249] width 493 height 81
type input "C:\fakepath\SAR - xxxxx - CNPJ 49776554000174 - EUROLINK IMPORTADORA LTDA.pdf"
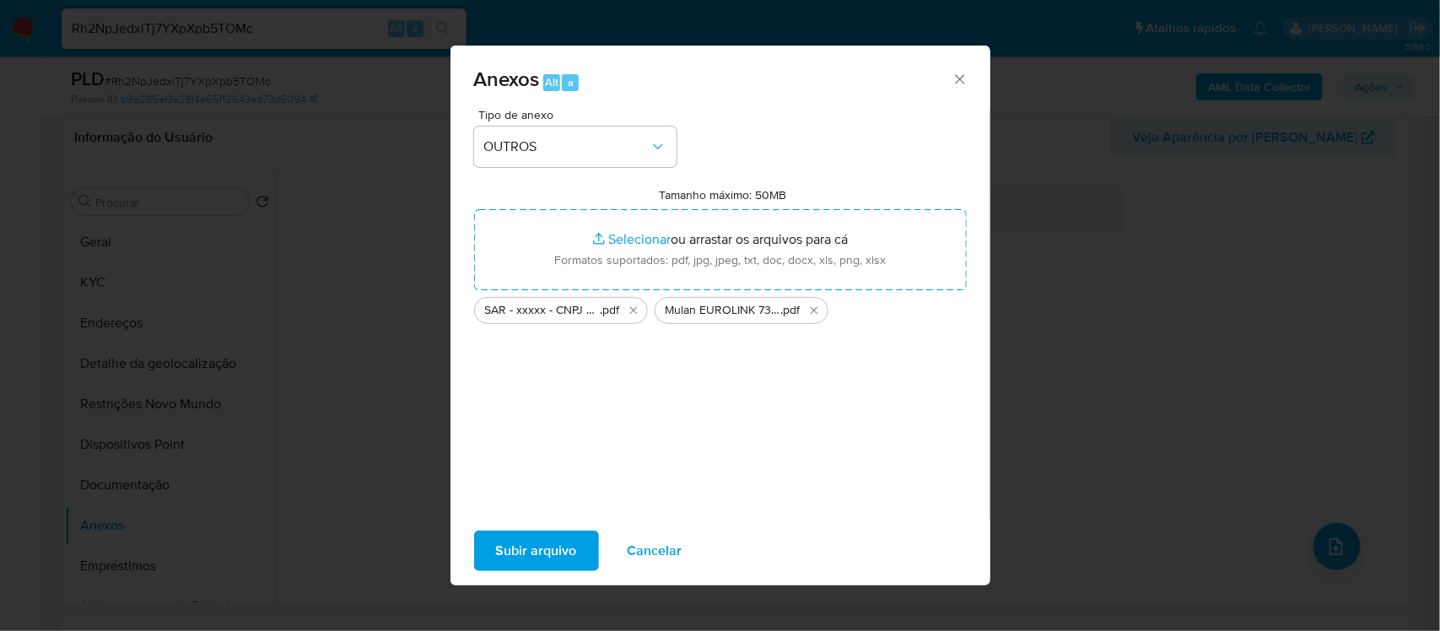
click at [537, 542] on span "Subir arquivo" at bounding box center [536, 550] width 81 height 37
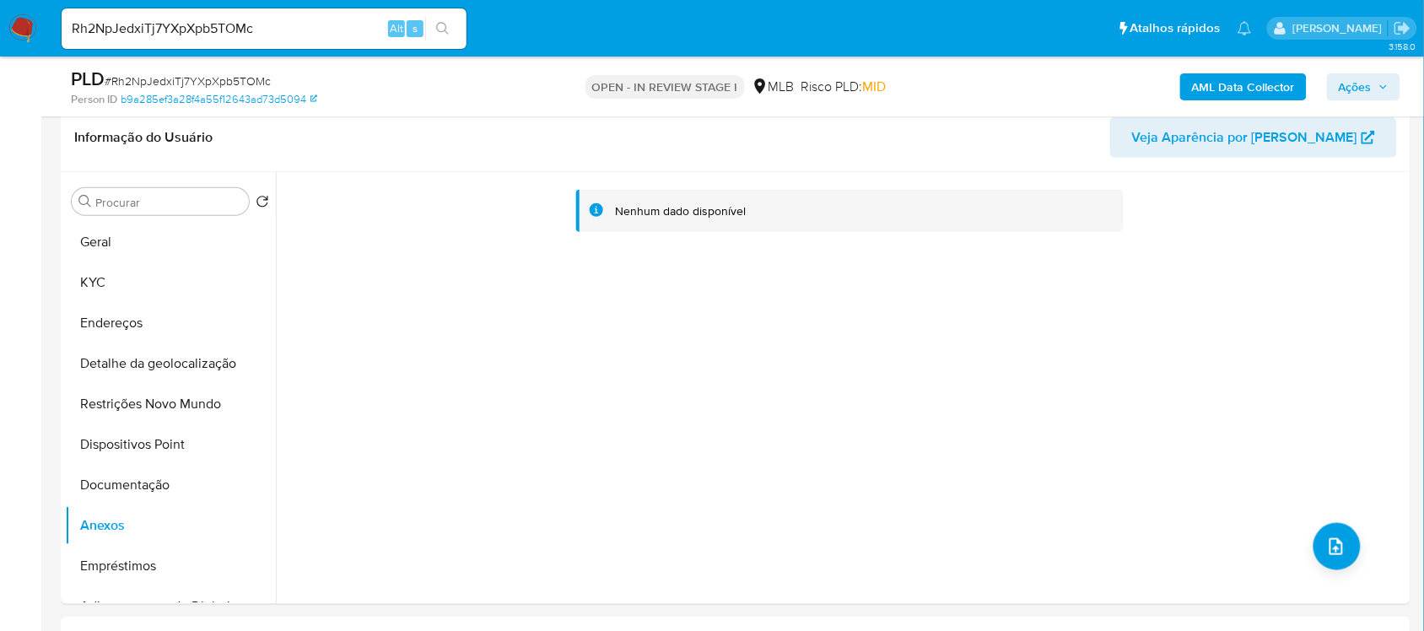
click at [1371, 86] on span "Ações" at bounding box center [1354, 86] width 33 height 27
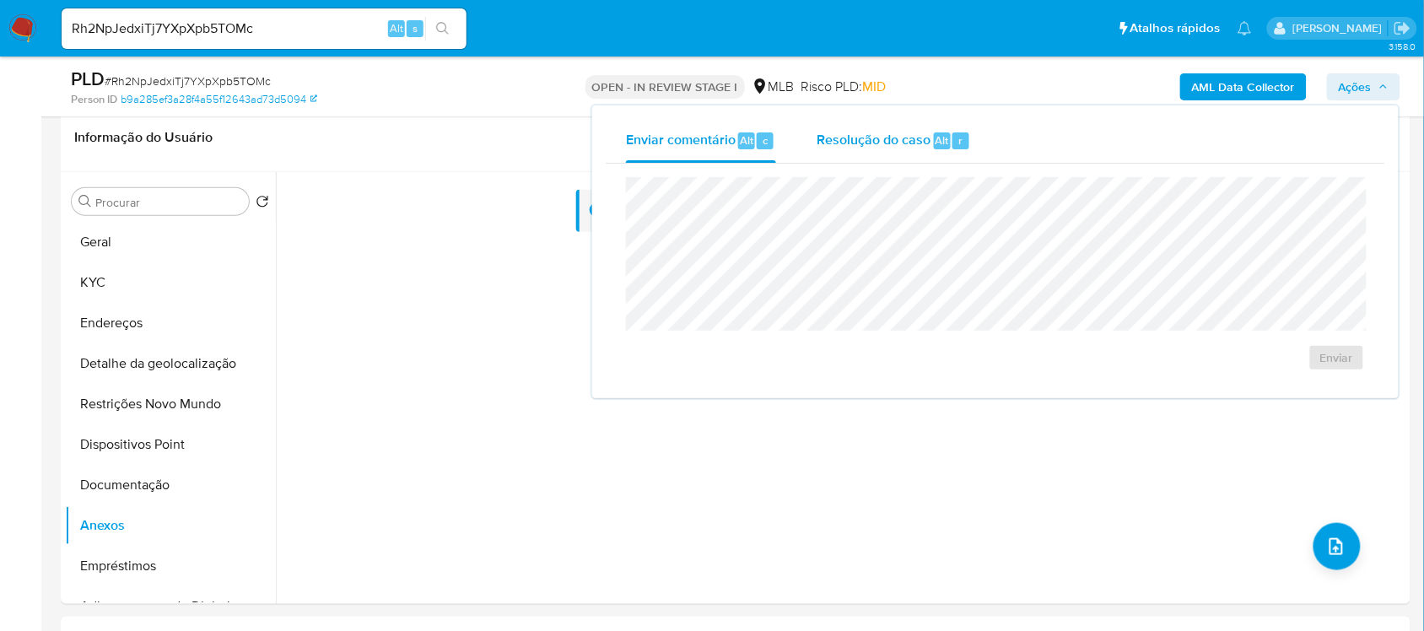
click at [860, 132] on span "Resolução do caso" at bounding box center [873, 139] width 114 height 19
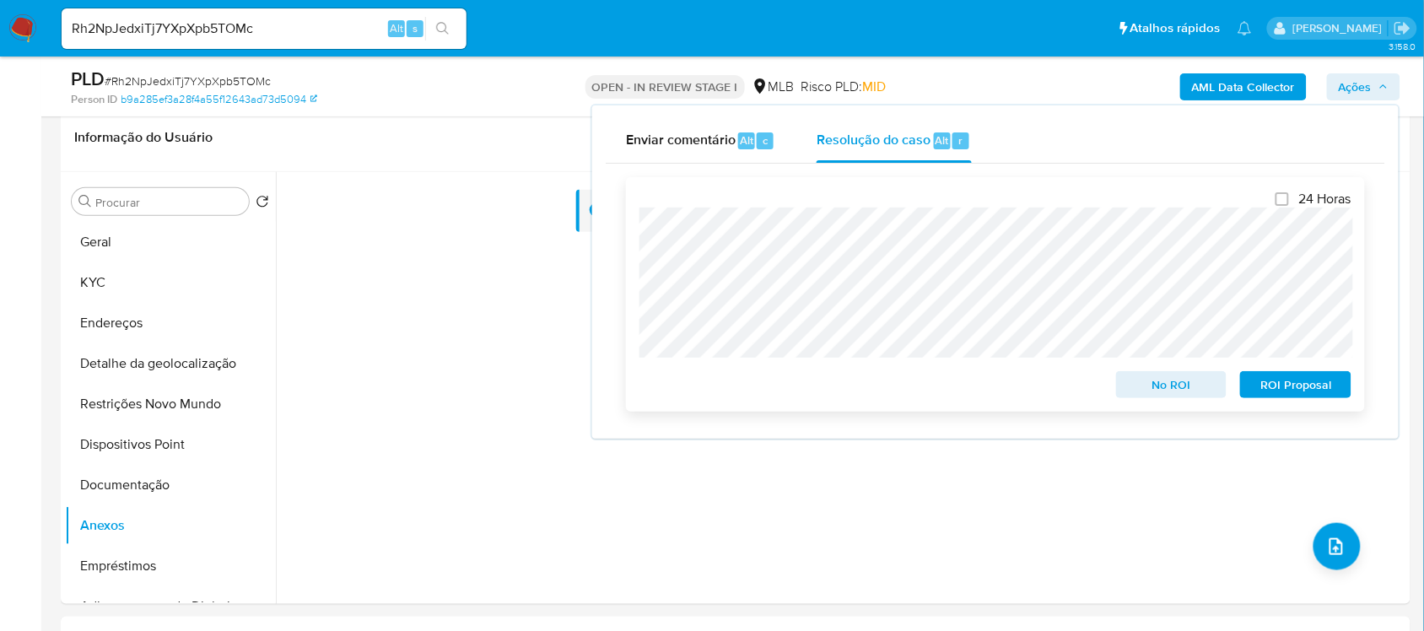
click at [1284, 388] on span "ROI Proposal" at bounding box center [1296, 385] width 88 height 24
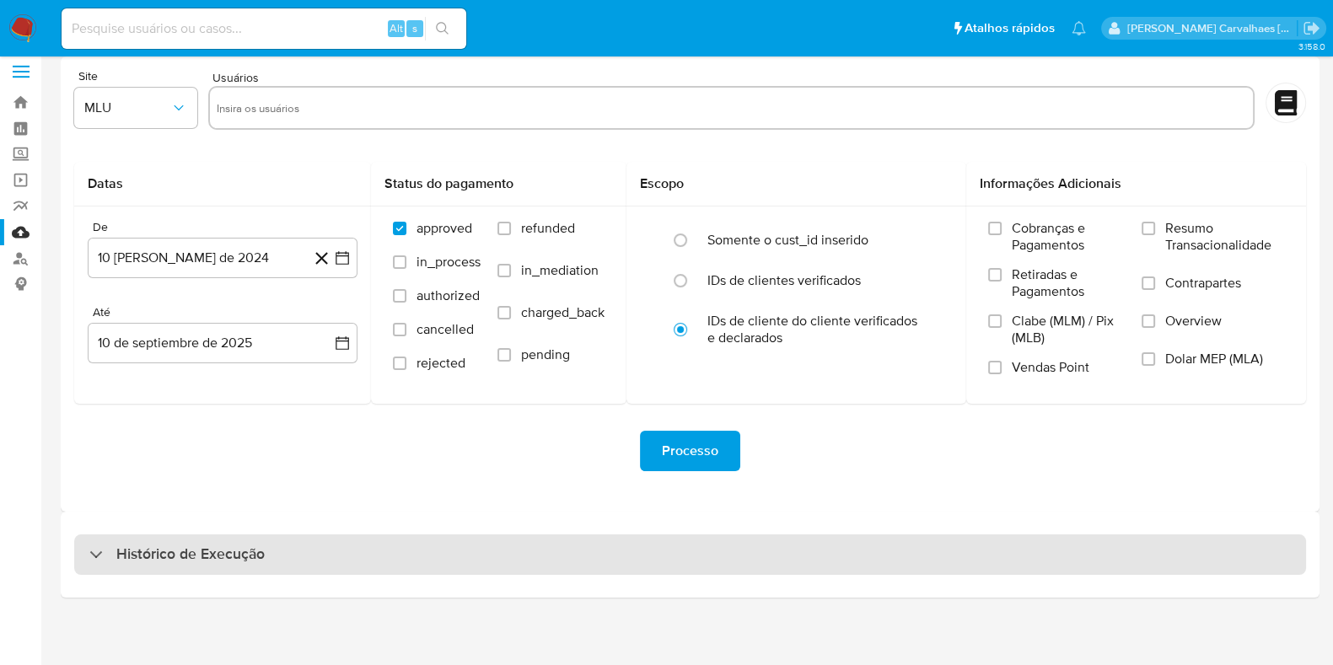
scroll to position [14, 0]
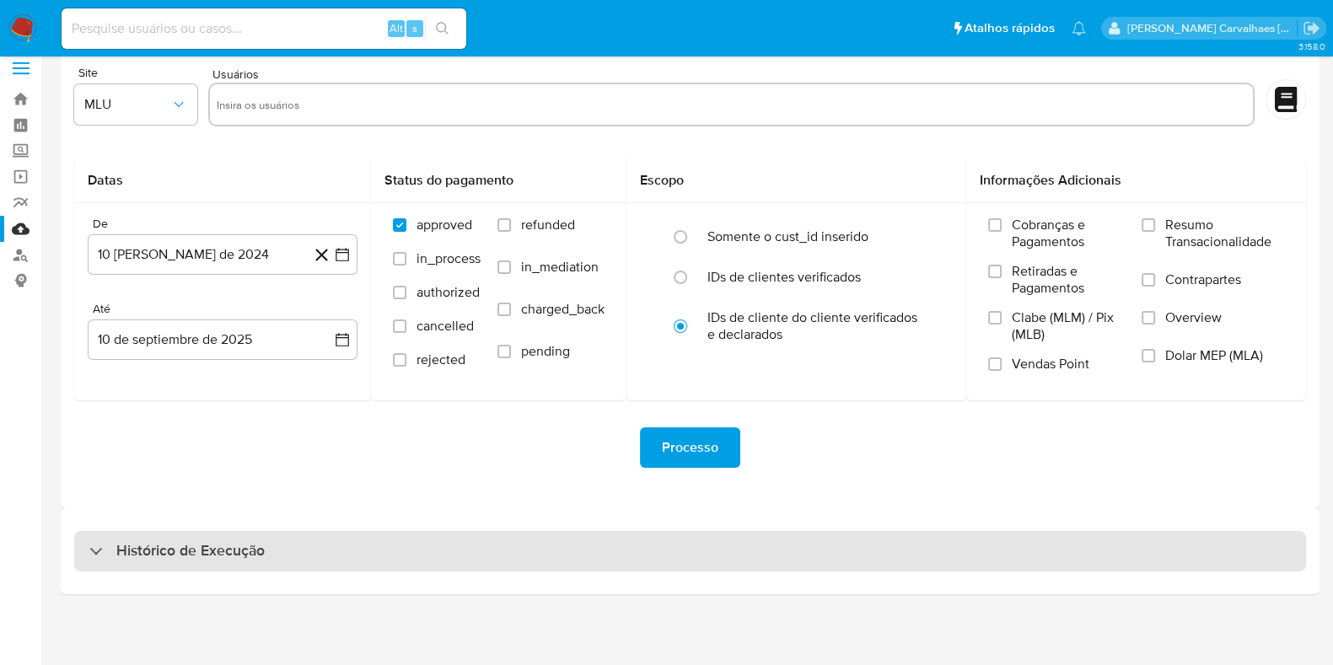
click at [256, 541] on h3 "Histórico de Execução" at bounding box center [190, 551] width 148 height 20
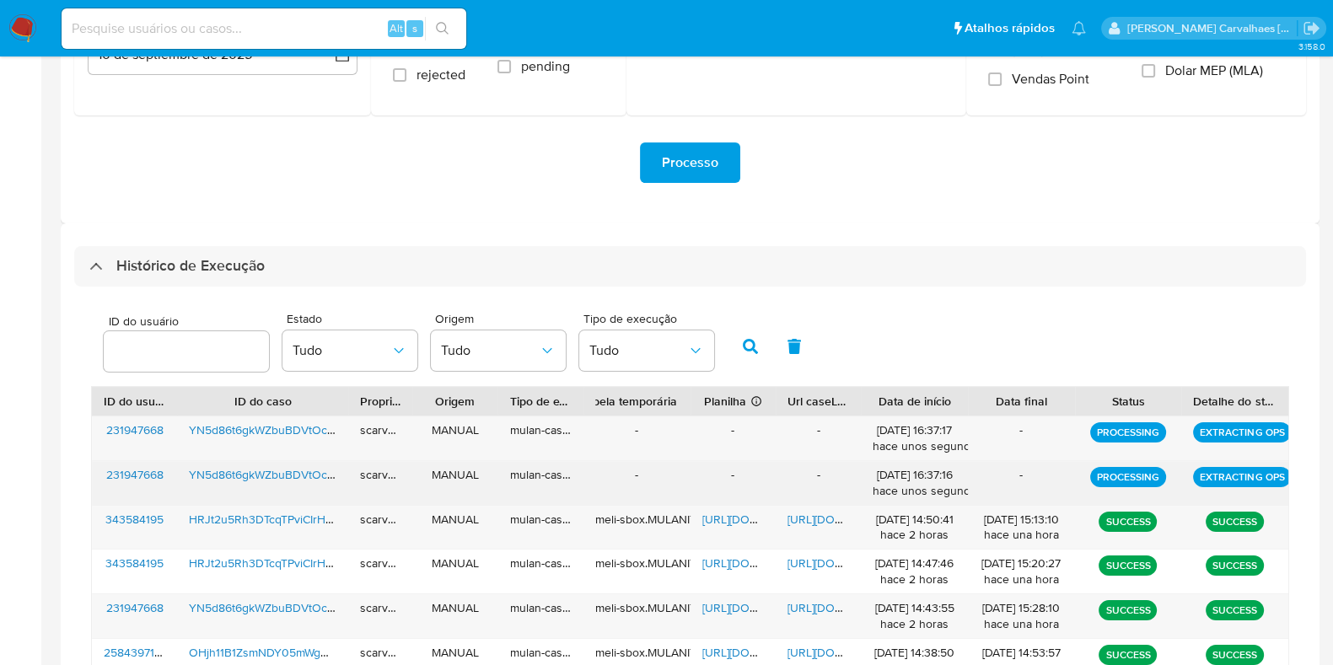
scroll to position [331, 0]
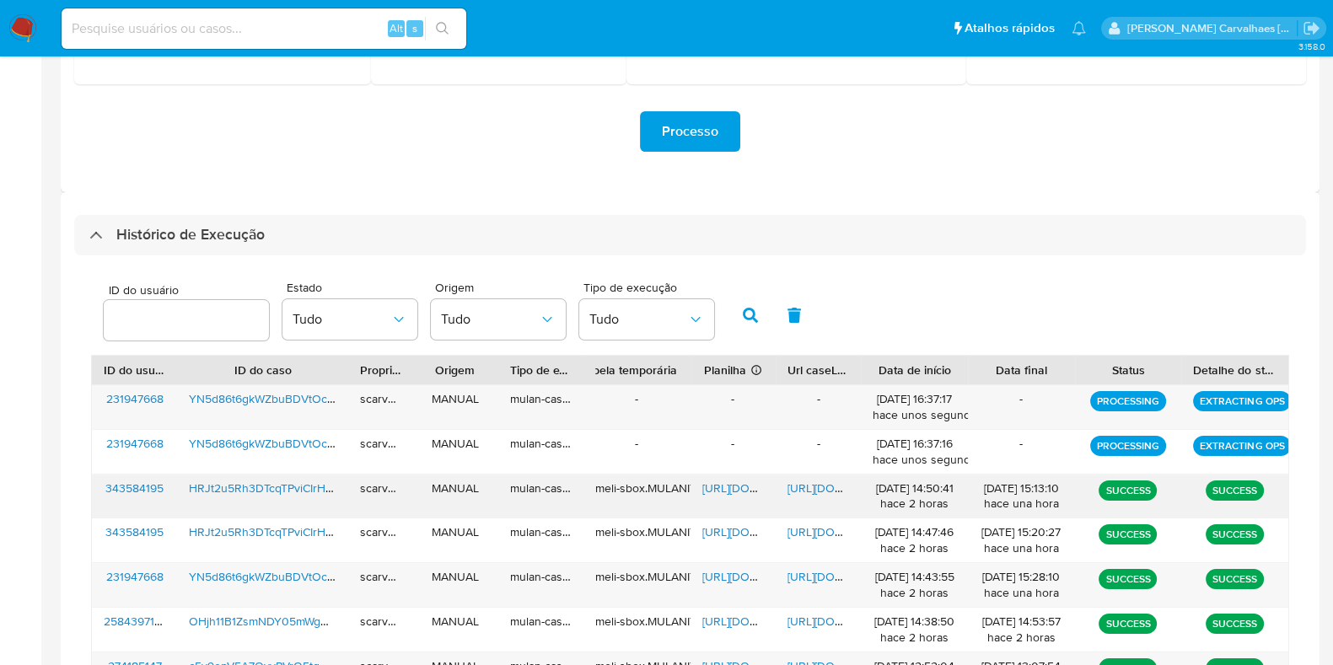
click at [824, 487] on span "[URL][DOMAIN_NAME]" at bounding box center [846, 488] width 116 height 17
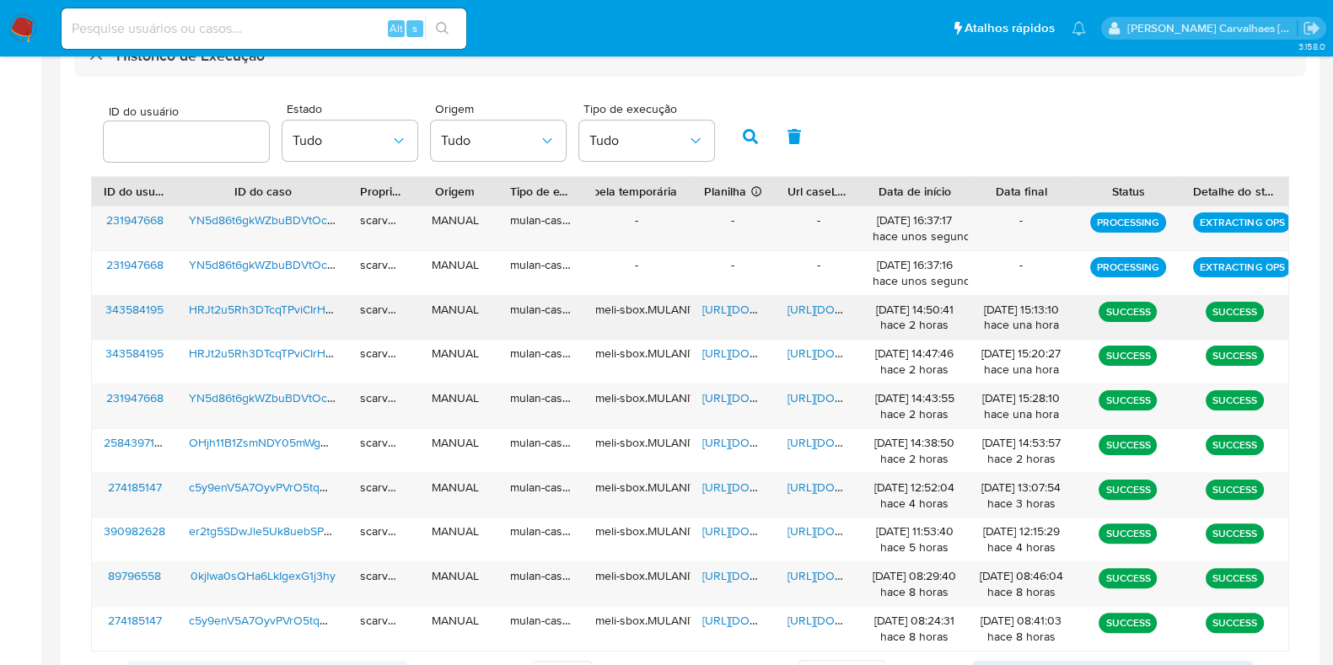
scroll to position [541, 0]
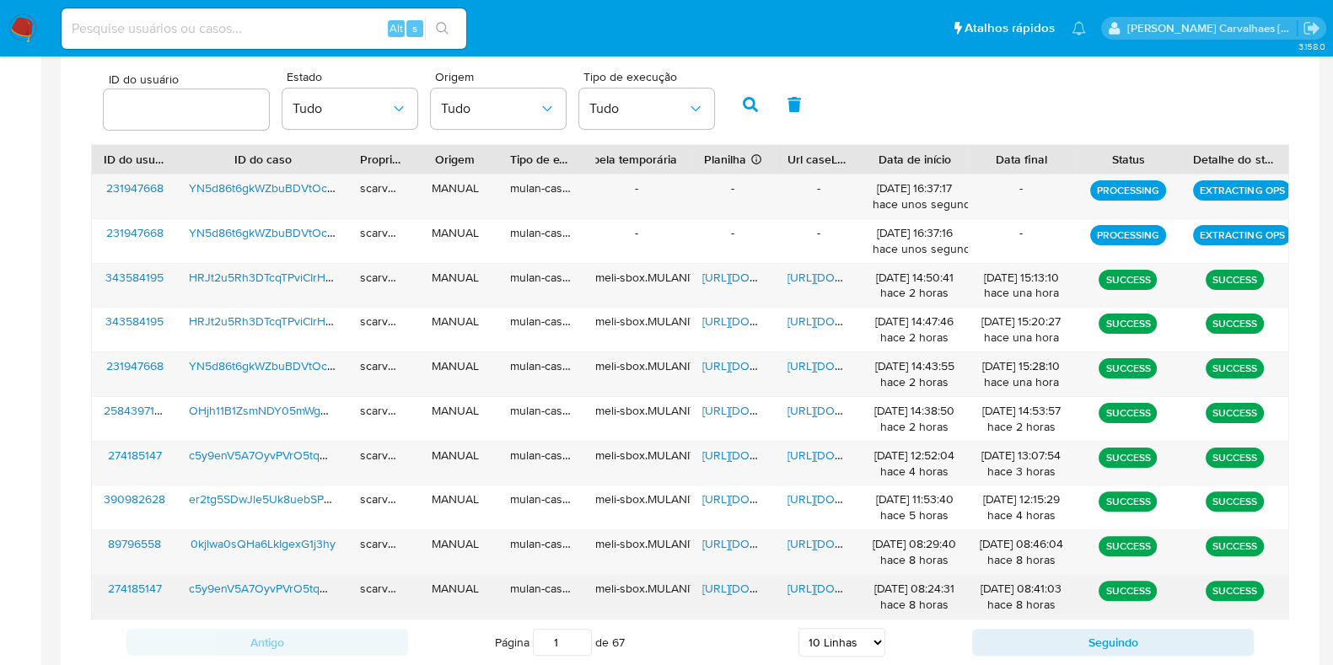
click at [808, 584] on span "[URL][DOMAIN_NAME]" at bounding box center [846, 588] width 116 height 17
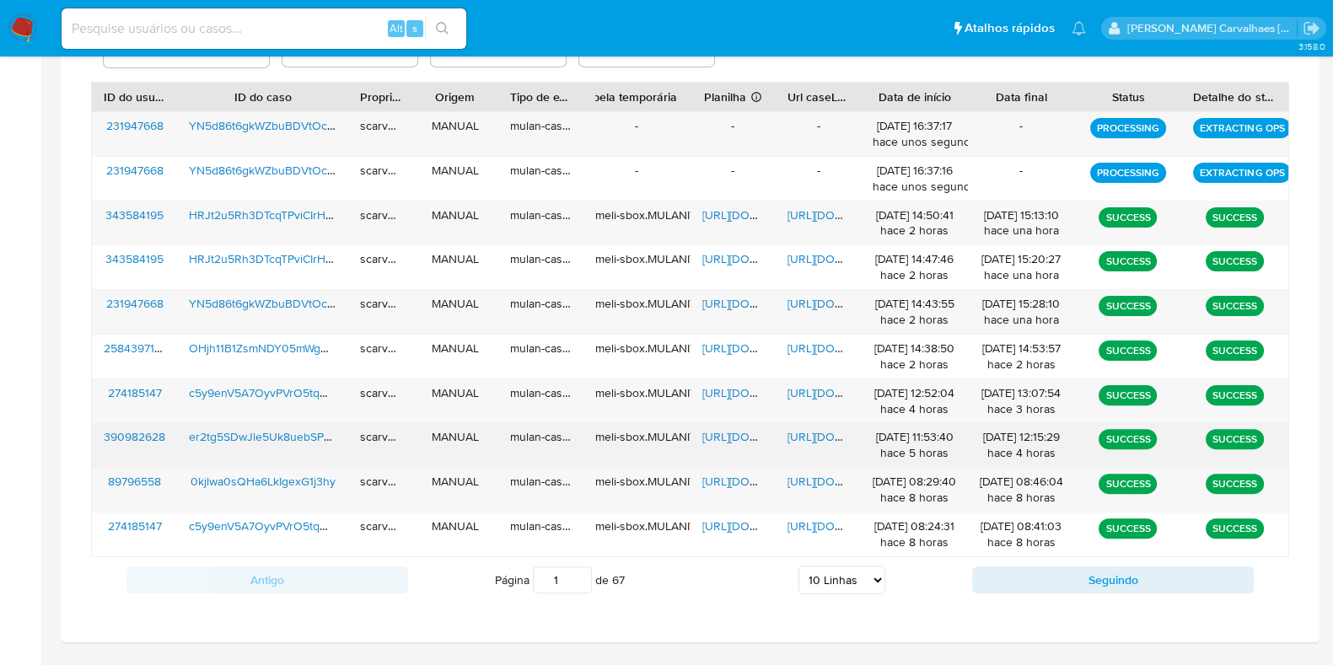
scroll to position [647, 0]
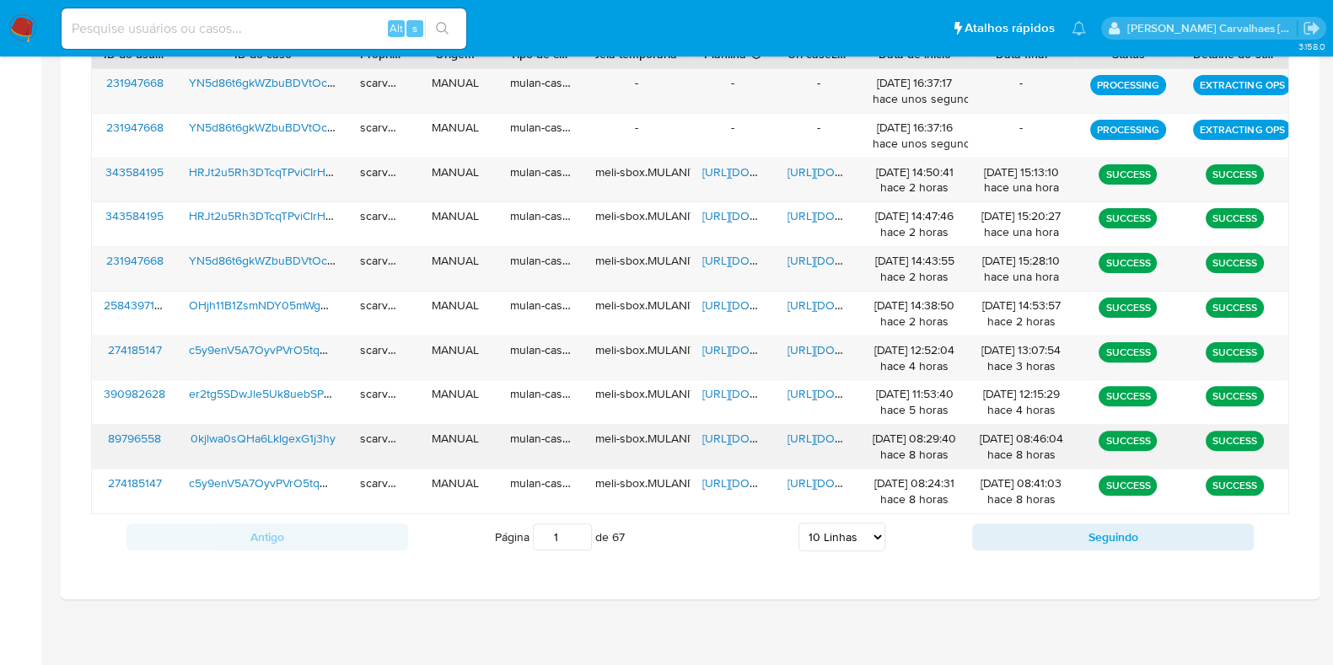
click at [802, 430] on span "[URL][DOMAIN_NAME]" at bounding box center [846, 438] width 116 height 17
click at [865, 536] on select "5 Linhas 10 Linhas 20 Linhas 25 Linhas 50 Linhas 100 Linhas" at bounding box center [842, 537] width 87 height 29
select select "20"
click at [799, 523] on select "5 Linhas 10 Linhas 20 Linhas 25 Linhas 50 Linhas 100 Linhas" at bounding box center [842, 537] width 87 height 29
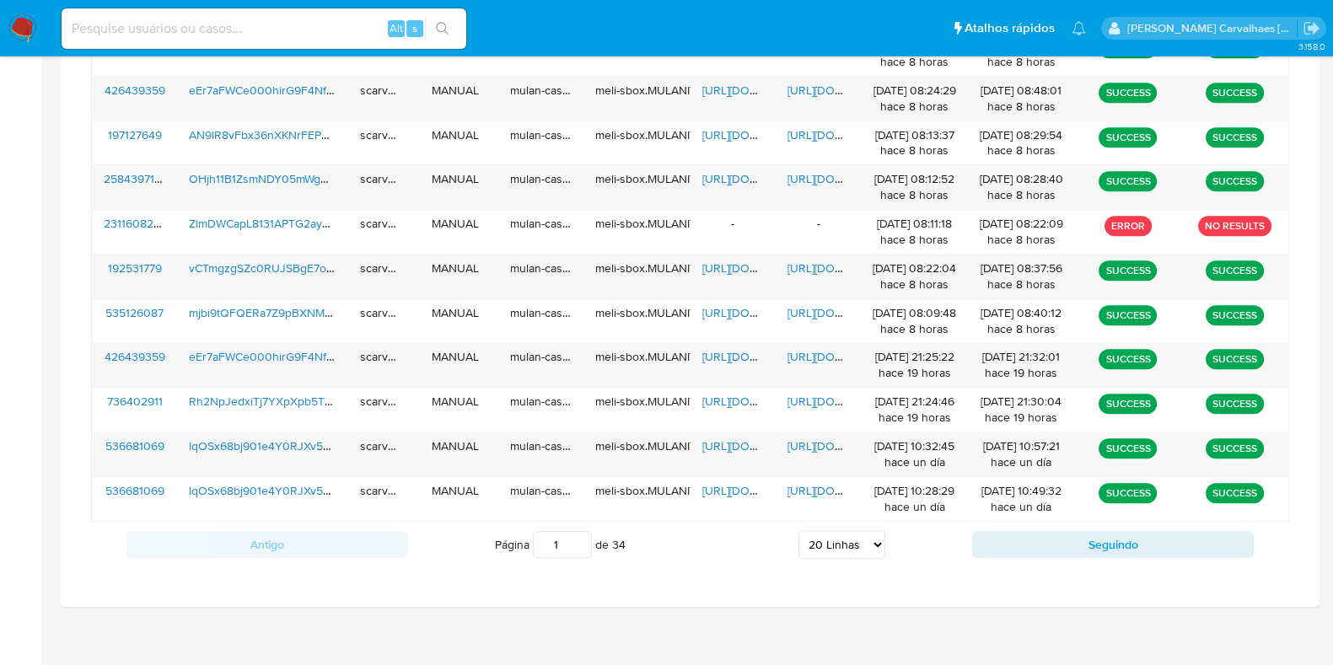
scroll to position [1092, 0]
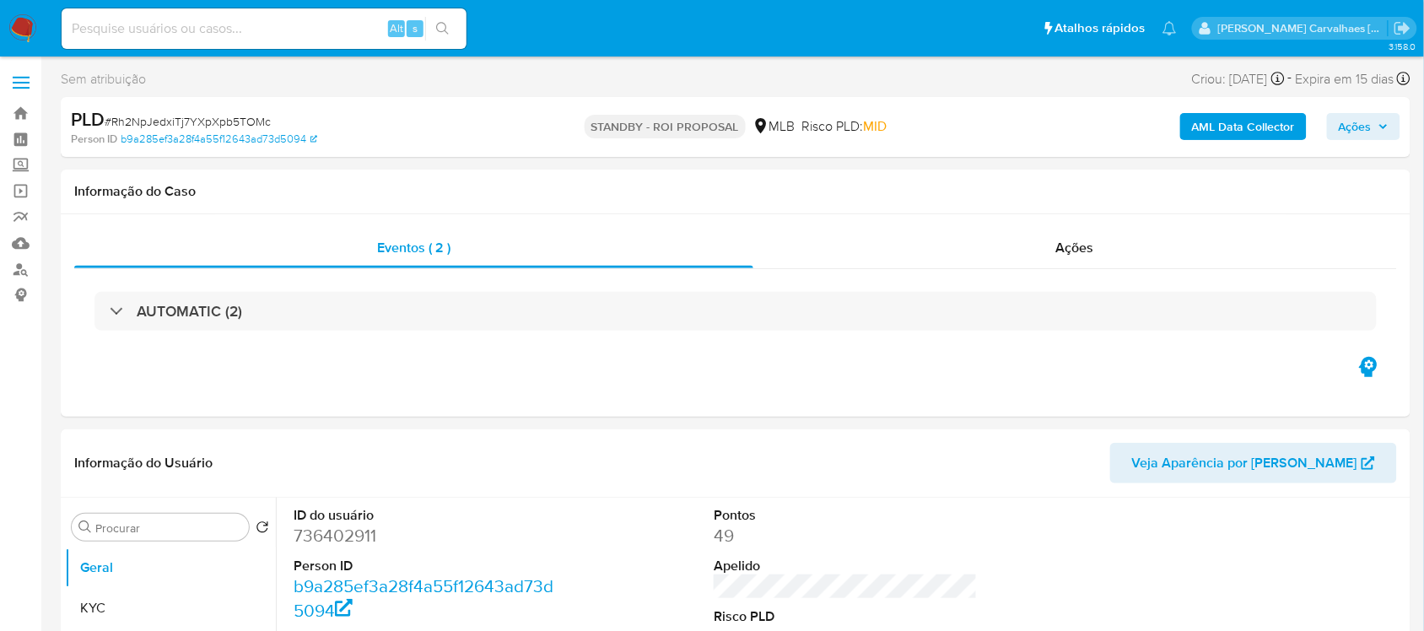
select select "10"
click at [119, 26] on input at bounding box center [264, 29] width 405 height 22
paste input "YN5d86t6gkWZbuBDVtOclGyV"
type input "YN5d86t6gkWZbuBDVtOclGyV"
click at [449, 27] on icon "search-icon" at bounding box center [442, 28] width 13 height 13
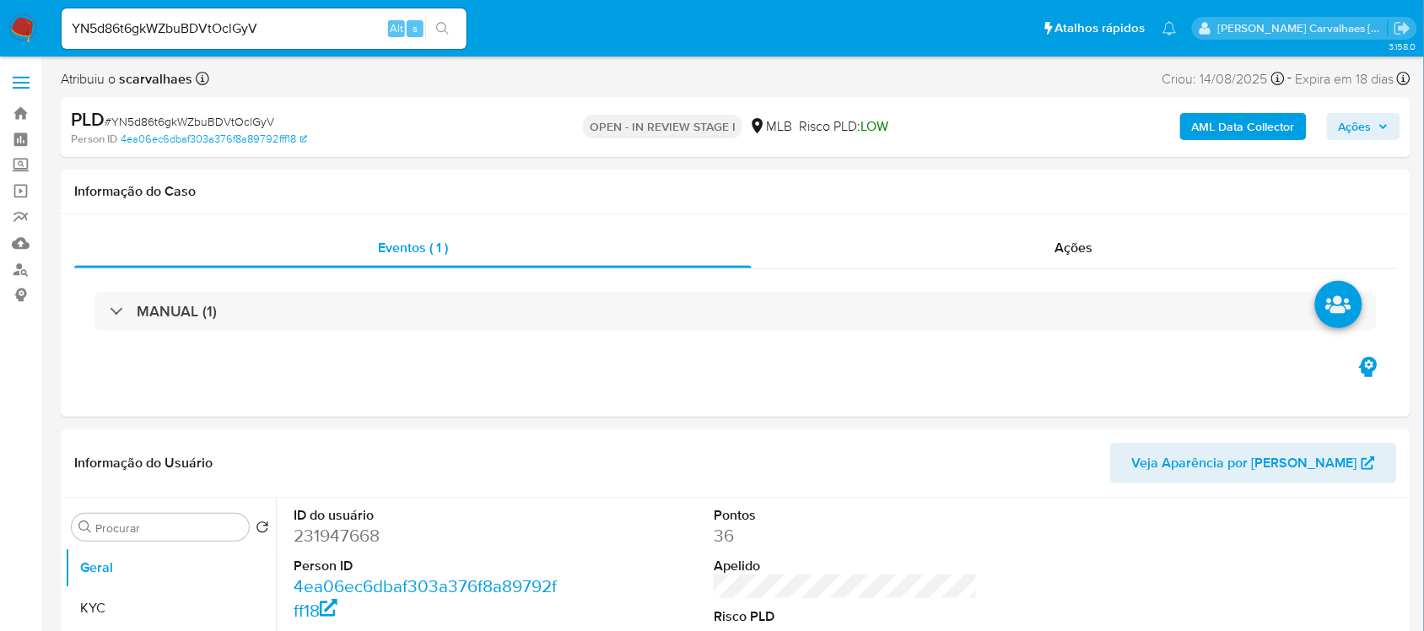
select select "10"
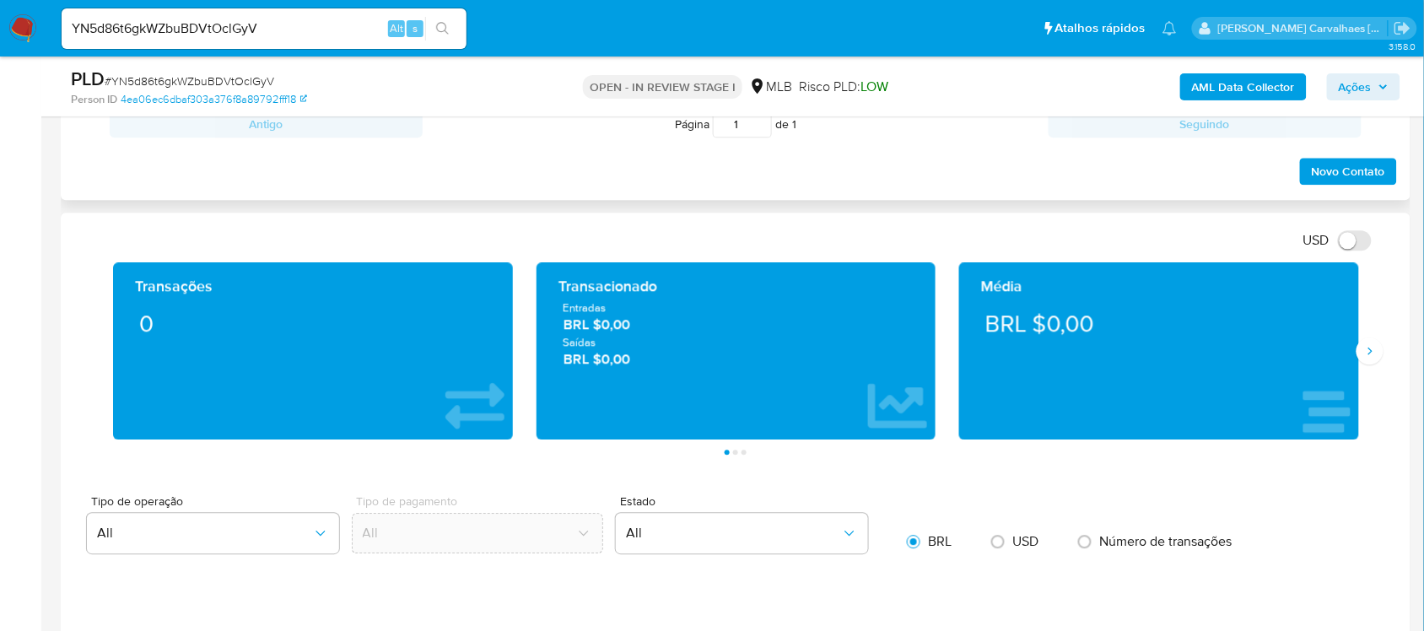
scroll to position [1054, 0]
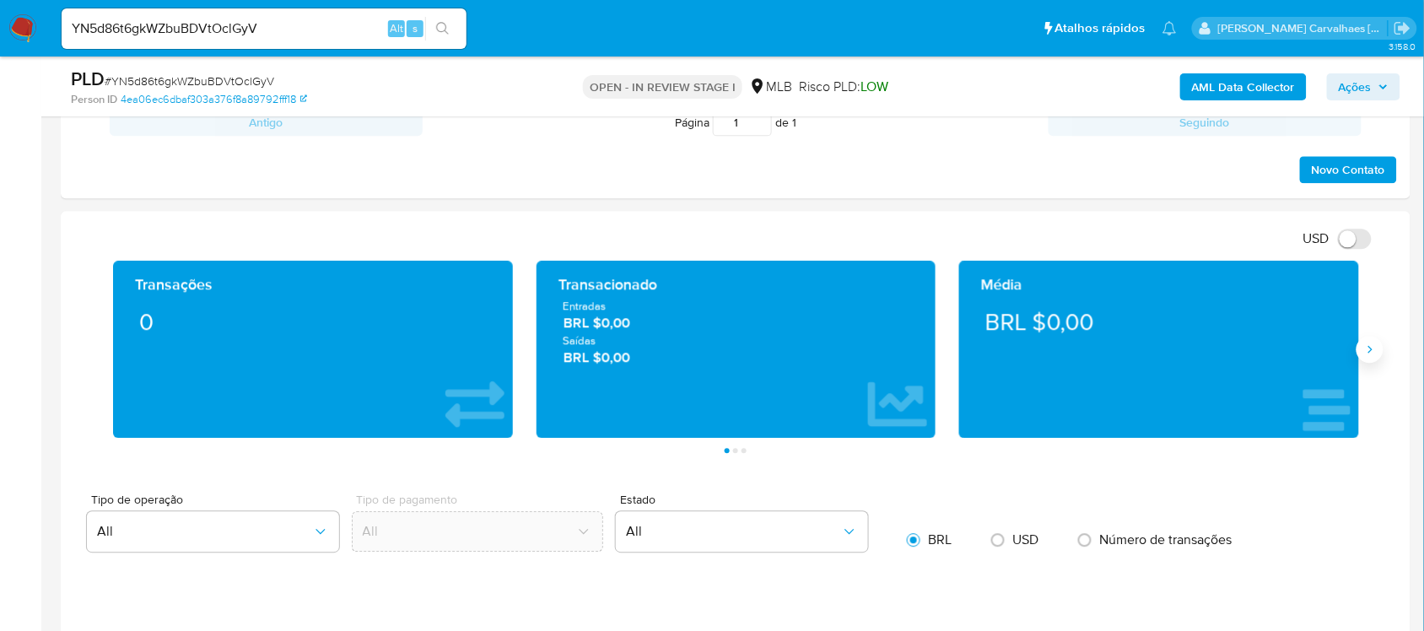
click at [1364, 352] on icon "Siguiente" at bounding box center [1369, 348] width 13 height 13
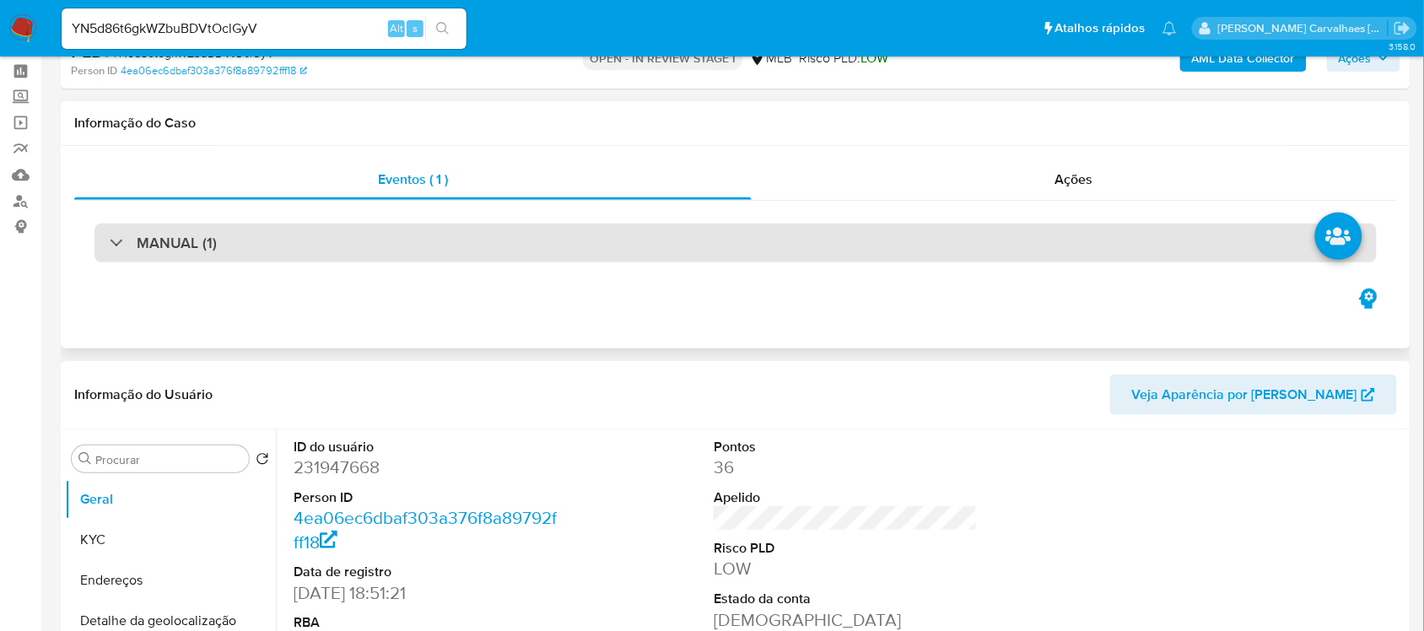
scroll to position [211, 0]
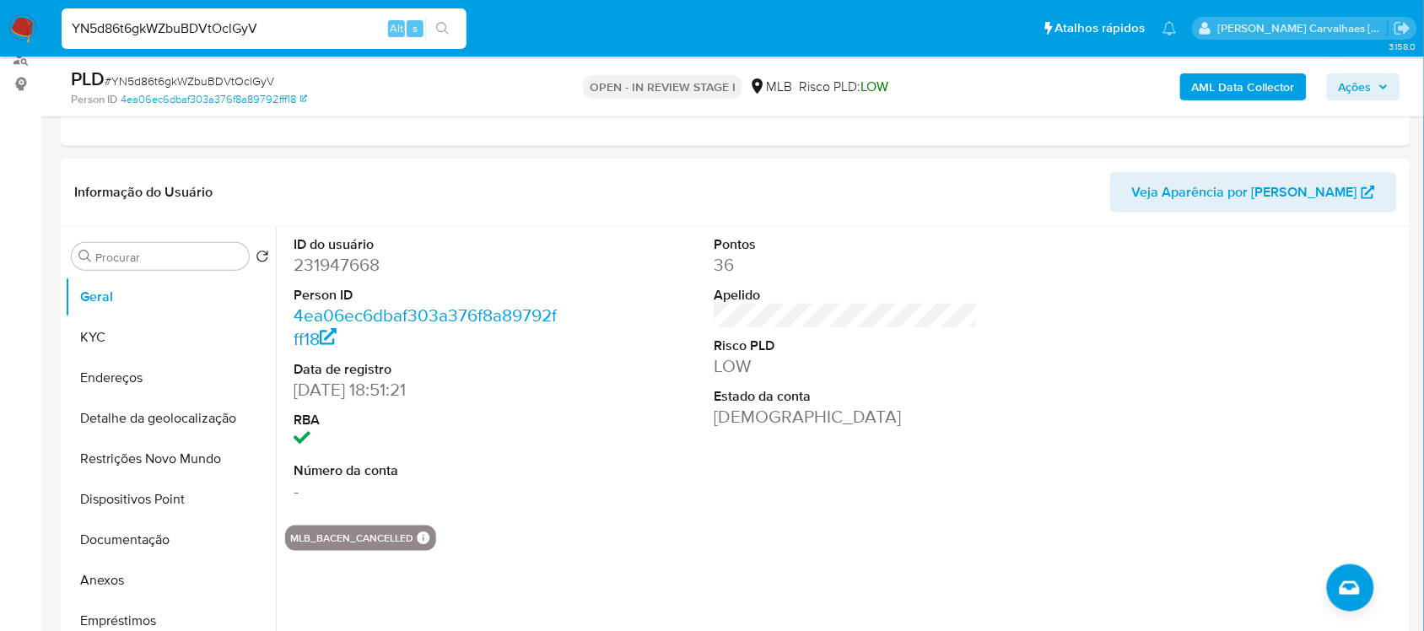
drag, startPoint x: 281, startPoint y: 27, endPoint x: 21, endPoint y: 19, distance: 259.9
click at [21, 19] on nav "Pausado Ver notificaciones YN5d86t6gkWZbuBDVtOclGyV Alt s Atalhos rápidos Presi…" at bounding box center [712, 28] width 1424 height 57
click at [448, 34] on icon "search-icon" at bounding box center [442, 28] width 13 height 13
click at [440, 28] on icon "search-icon" at bounding box center [442, 28] width 13 height 13
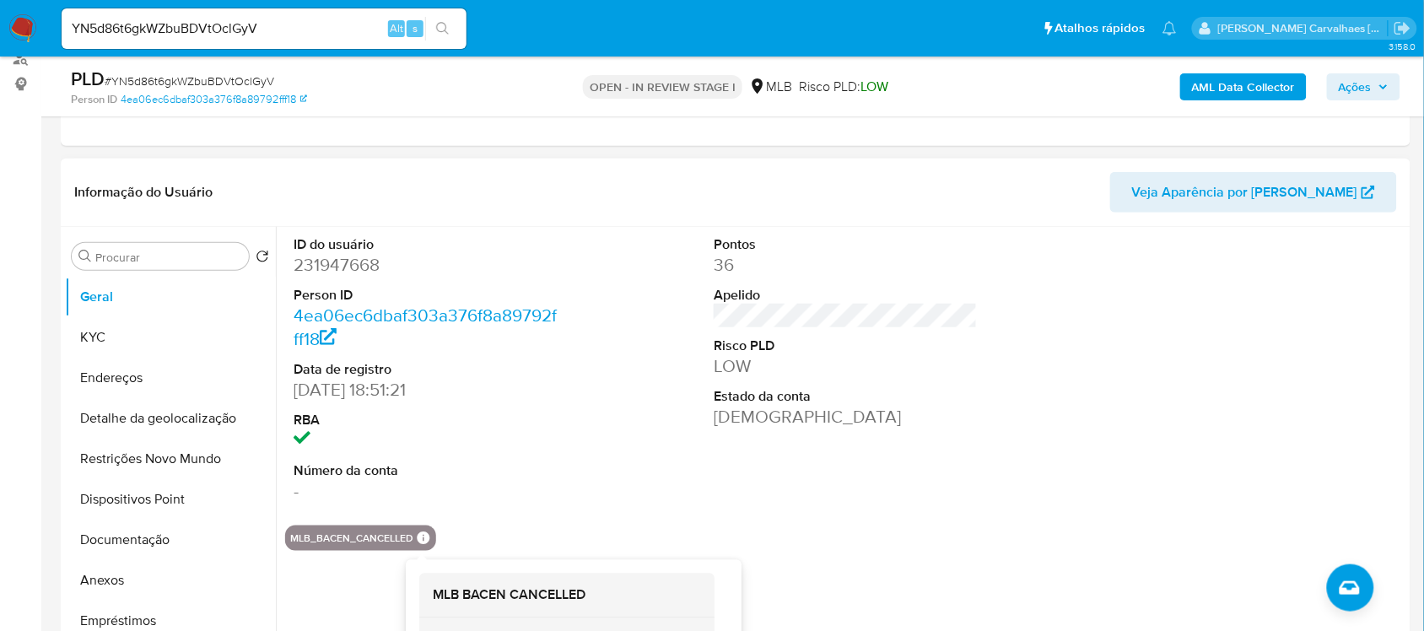
click at [423, 541] on icon at bounding box center [423, 537] width 13 height 13
click at [465, 590] on h2 "MLB BACEN CANCELLED" at bounding box center [567, 595] width 268 height 17
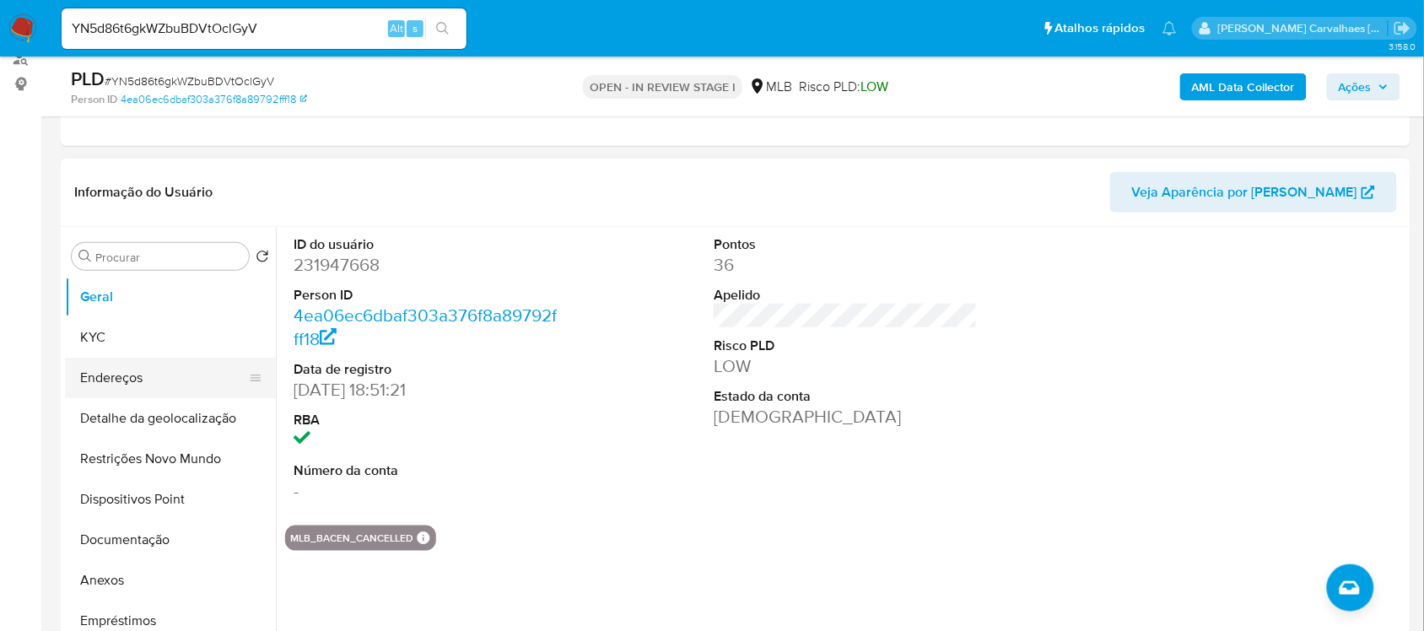
click at [94, 385] on button "Endereços" at bounding box center [163, 378] width 197 height 40
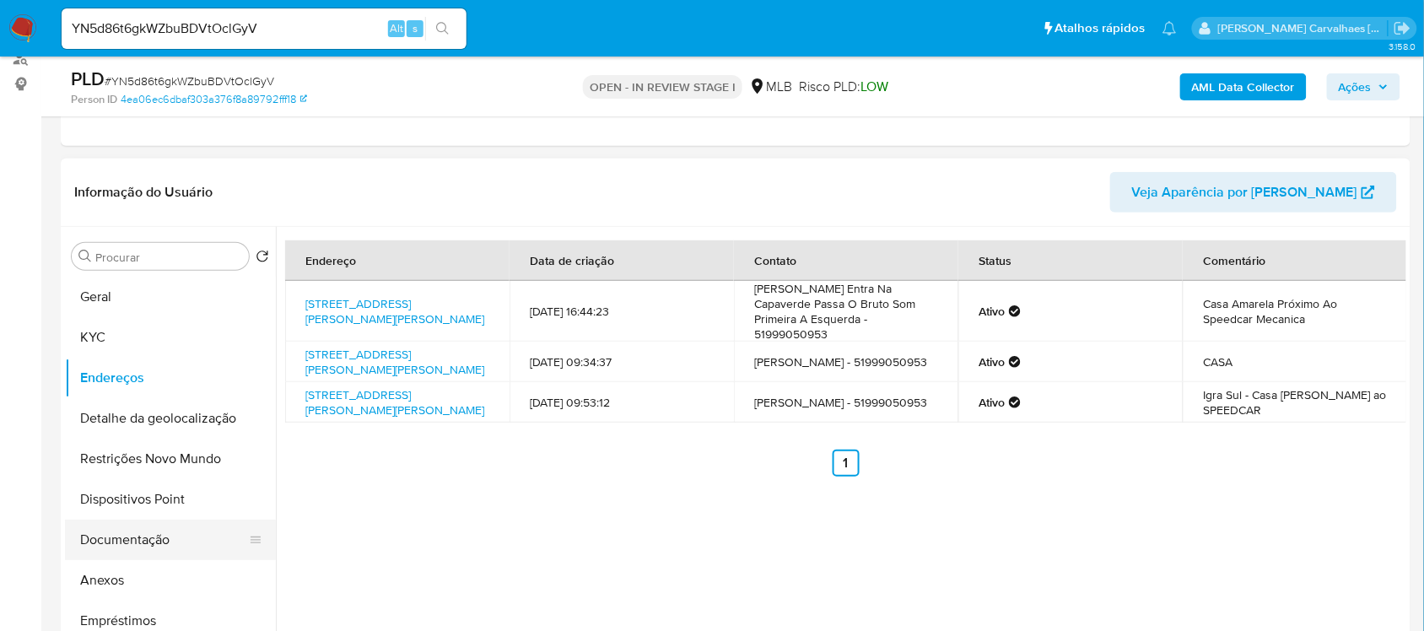
click at [146, 527] on button "Documentação" at bounding box center [163, 540] width 197 height 40
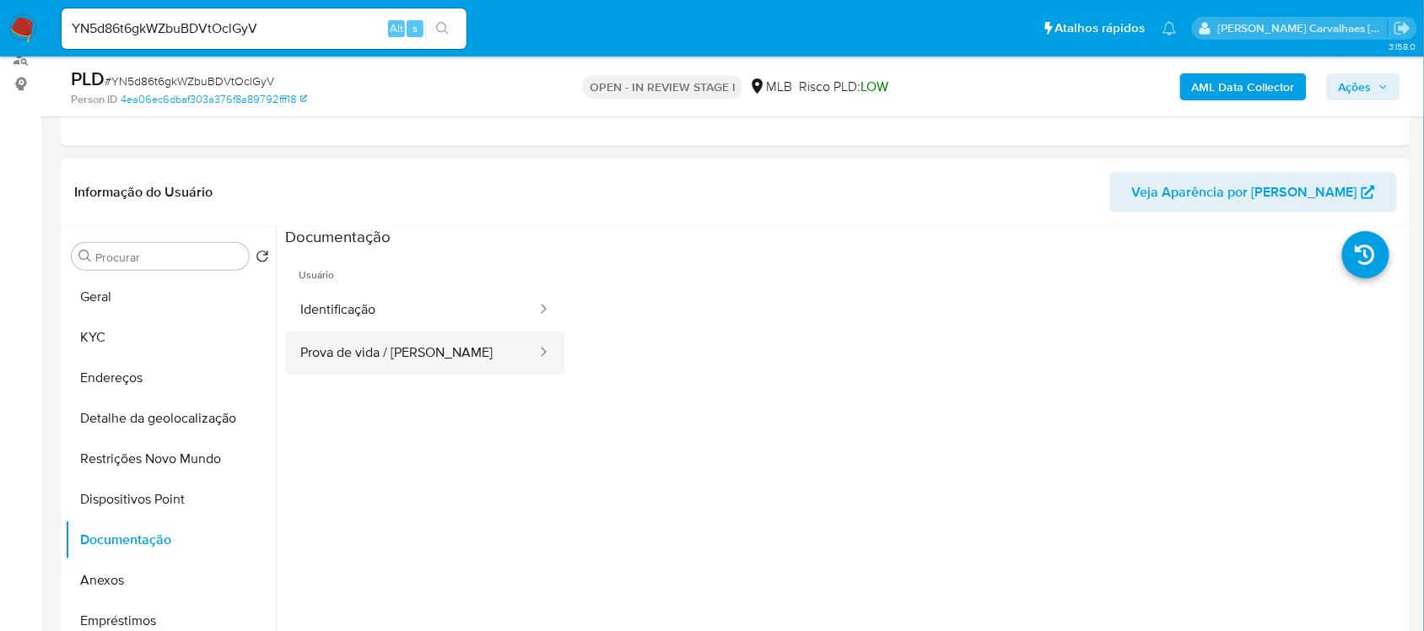
click at [535, 355] on icon at bounding box center [543, 351] width 17 height 17
click at [394, 352] on button "Prova de vida / [PERSON_NAME]" at bounding box center [411, 352] width 253 height 43
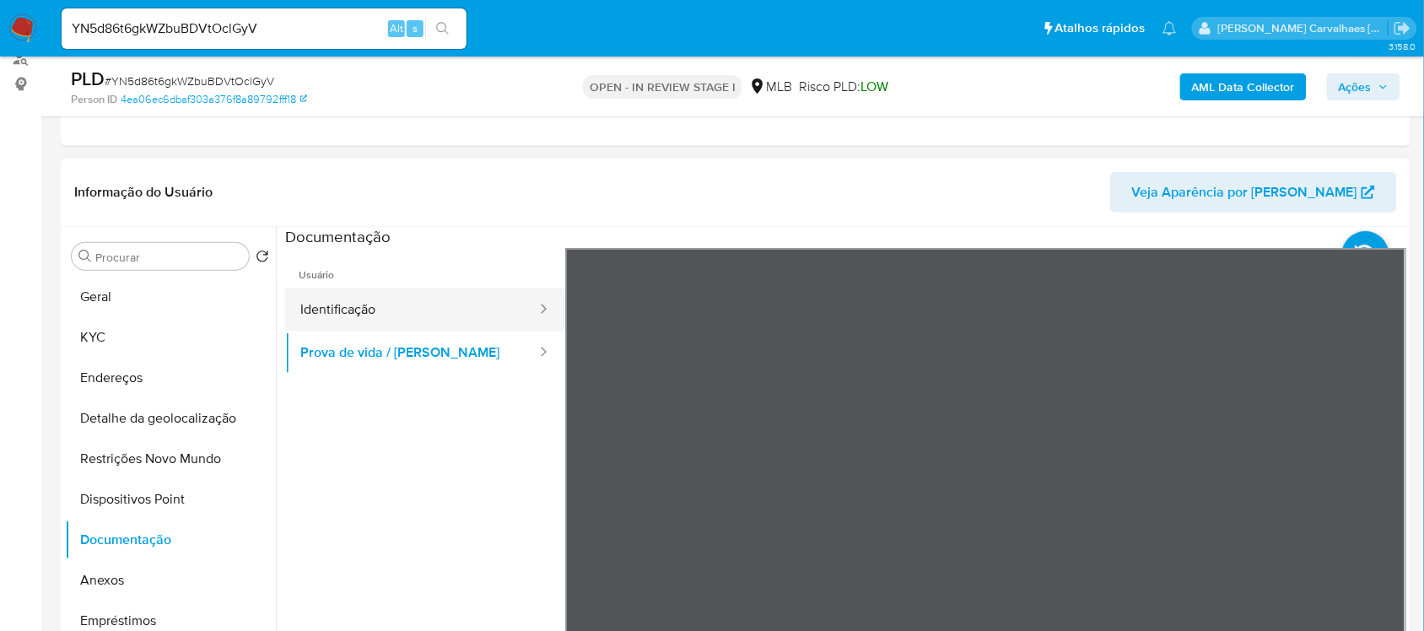
click at [369, 310] on button "Identificação" at bounding box center [411, 309] width 253 height 43
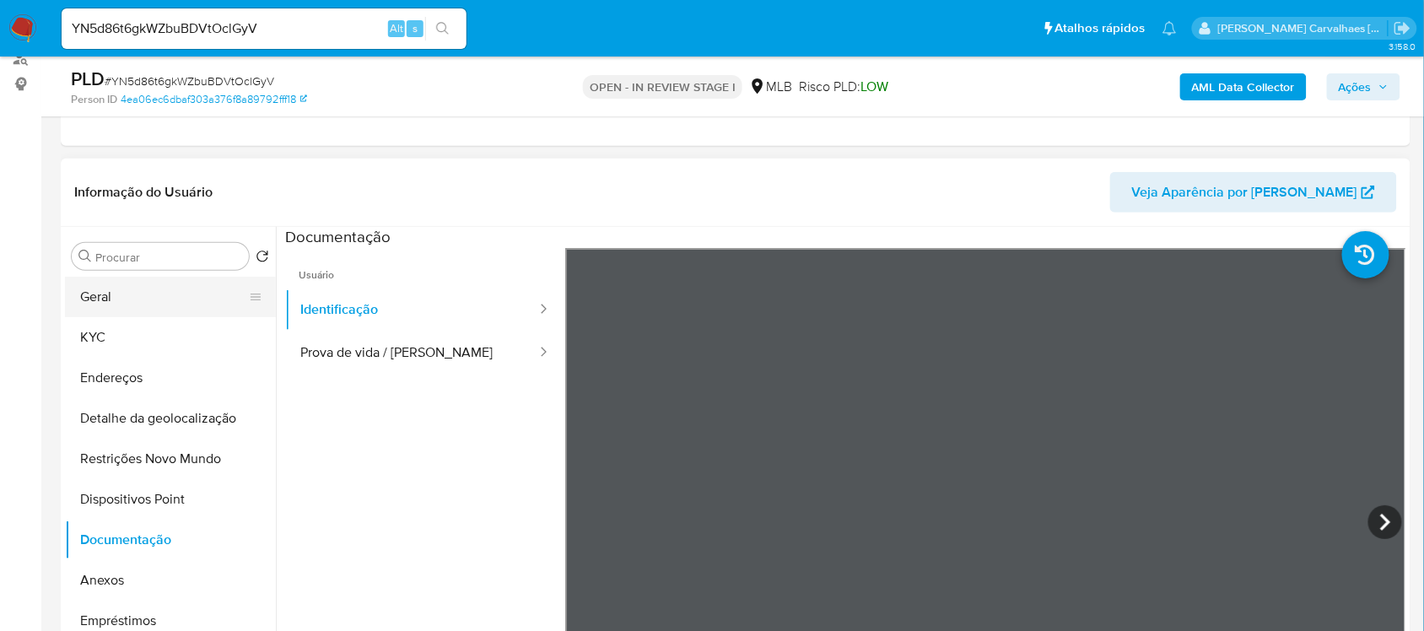
click at [148, 292] on button "Geral" at bounding box center [163, 297] width 197 height 40
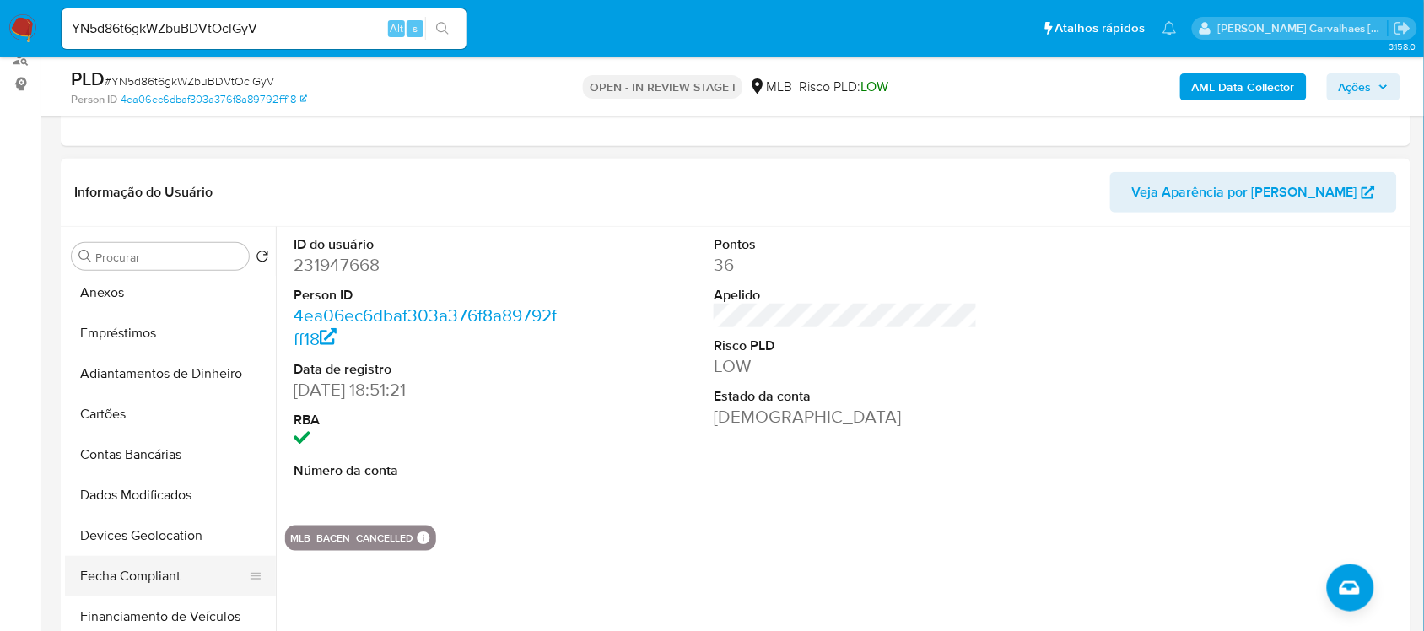
scroll to position [160, 0]
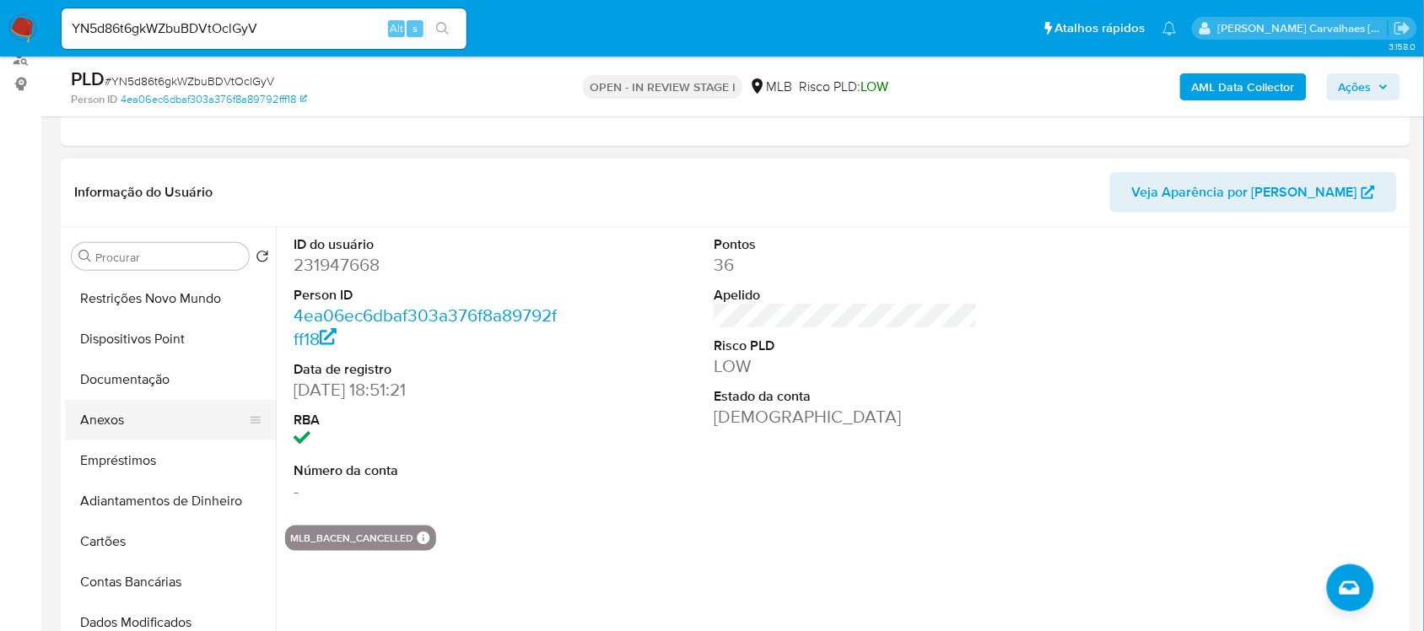
click at [100, 419] on button "Anexos" at bounding box center [163, 420] width 197 height 40
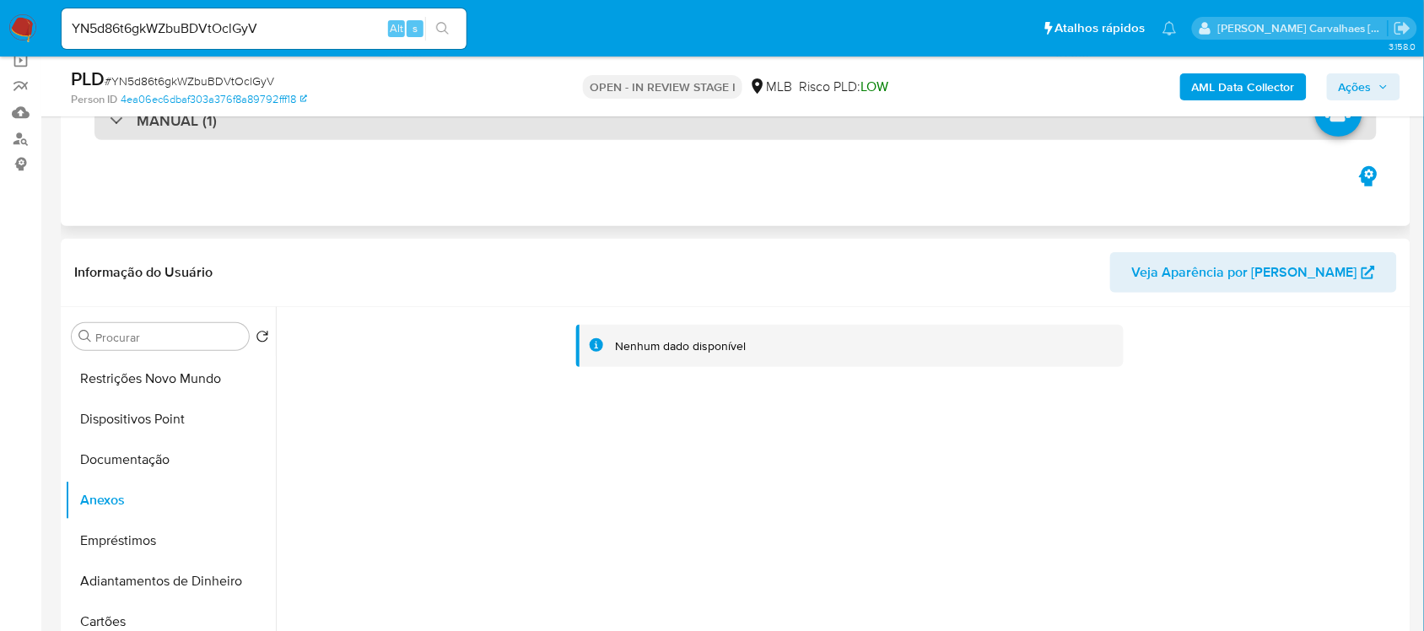
scroll to position [316, 0]
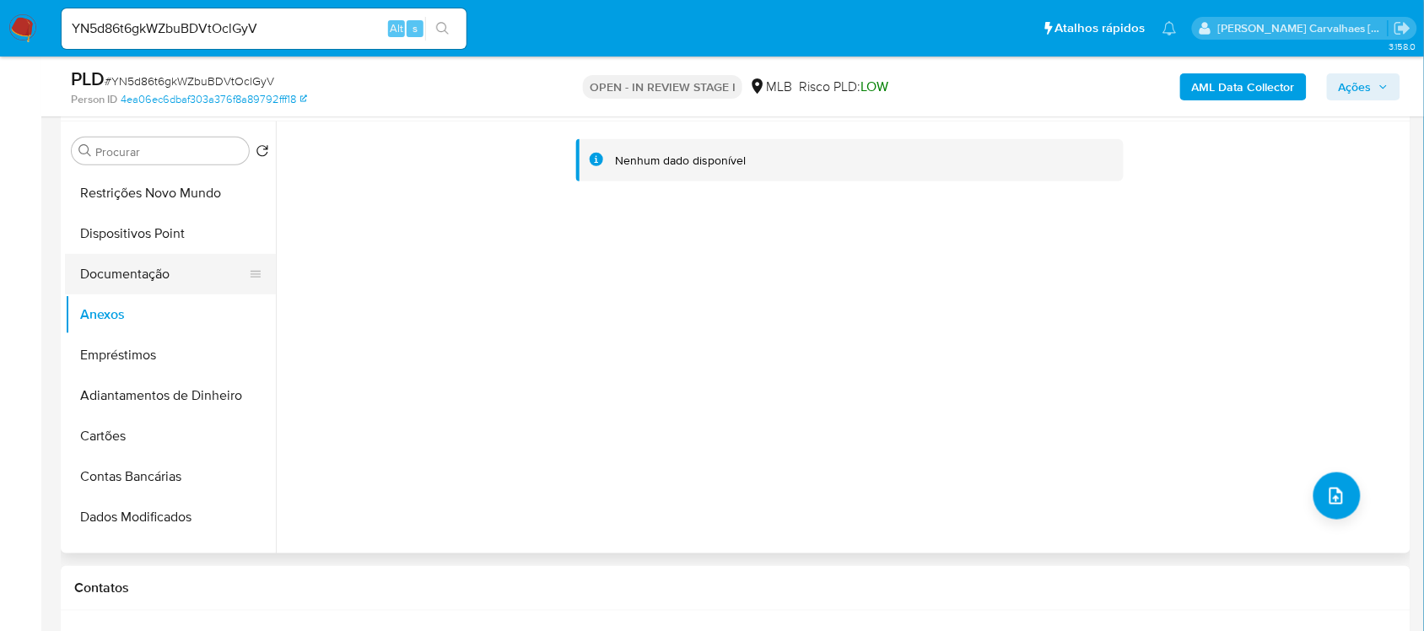
click at [152, 280] on button "Documentação" at bounding box center [163, 274] width 197 height 40
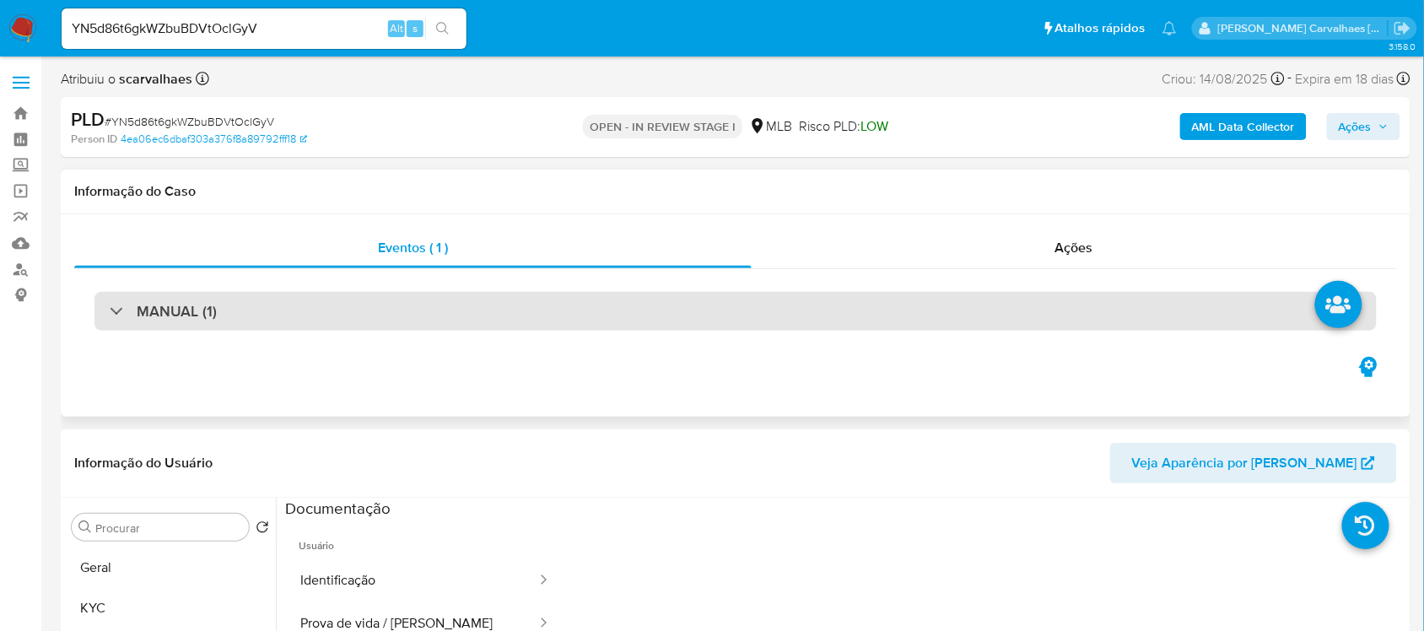
scroll to position [105, 0]
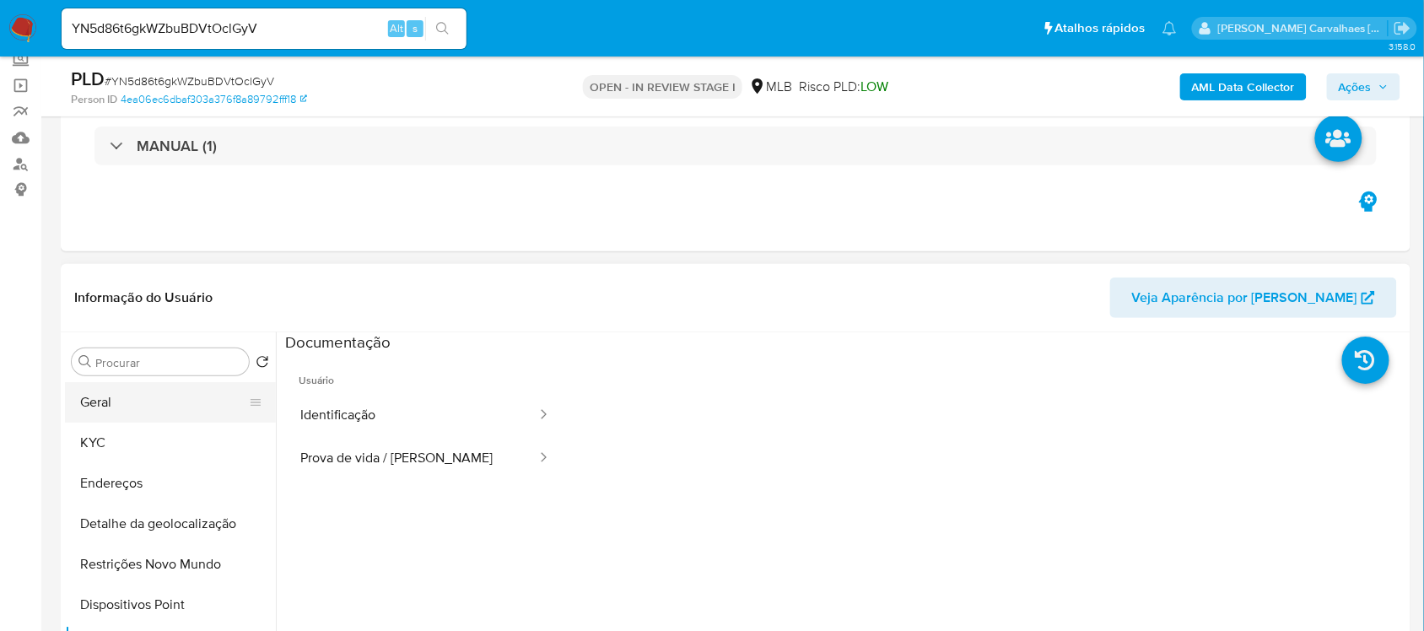
click at [137, 401] on button "Geral" at bounding box center [163, 402] width 197 height 40
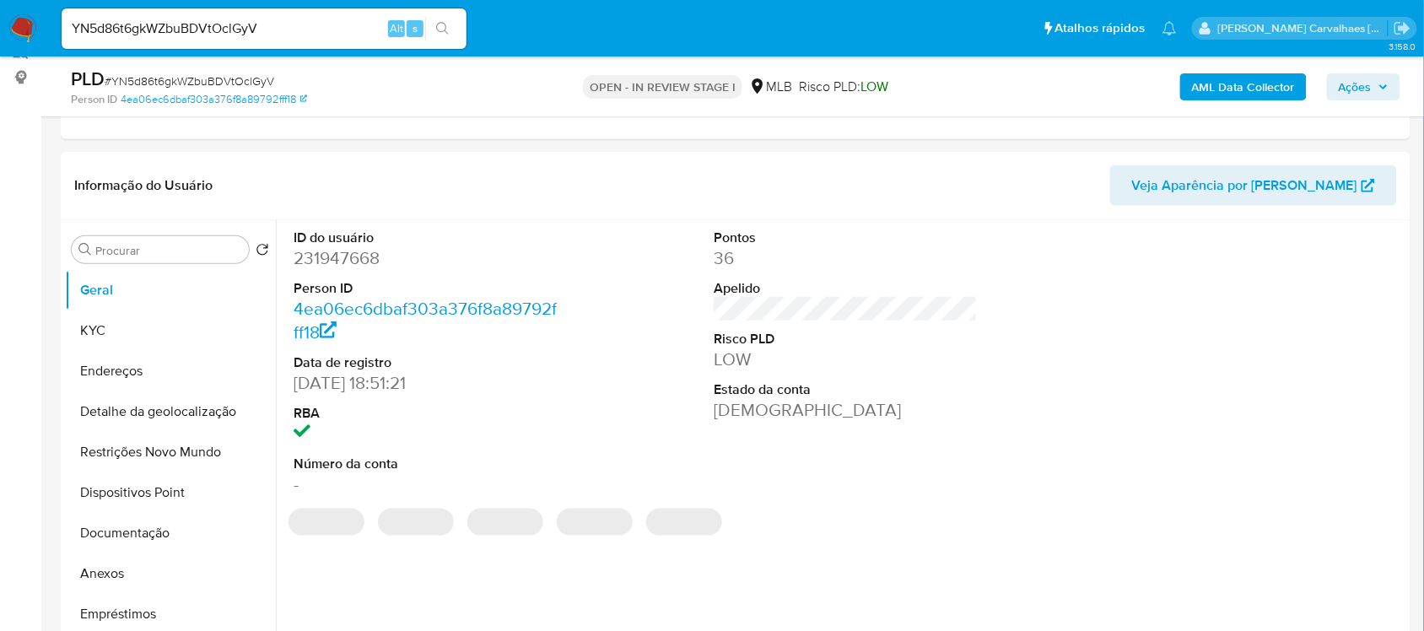
scroll to position [256, 0]
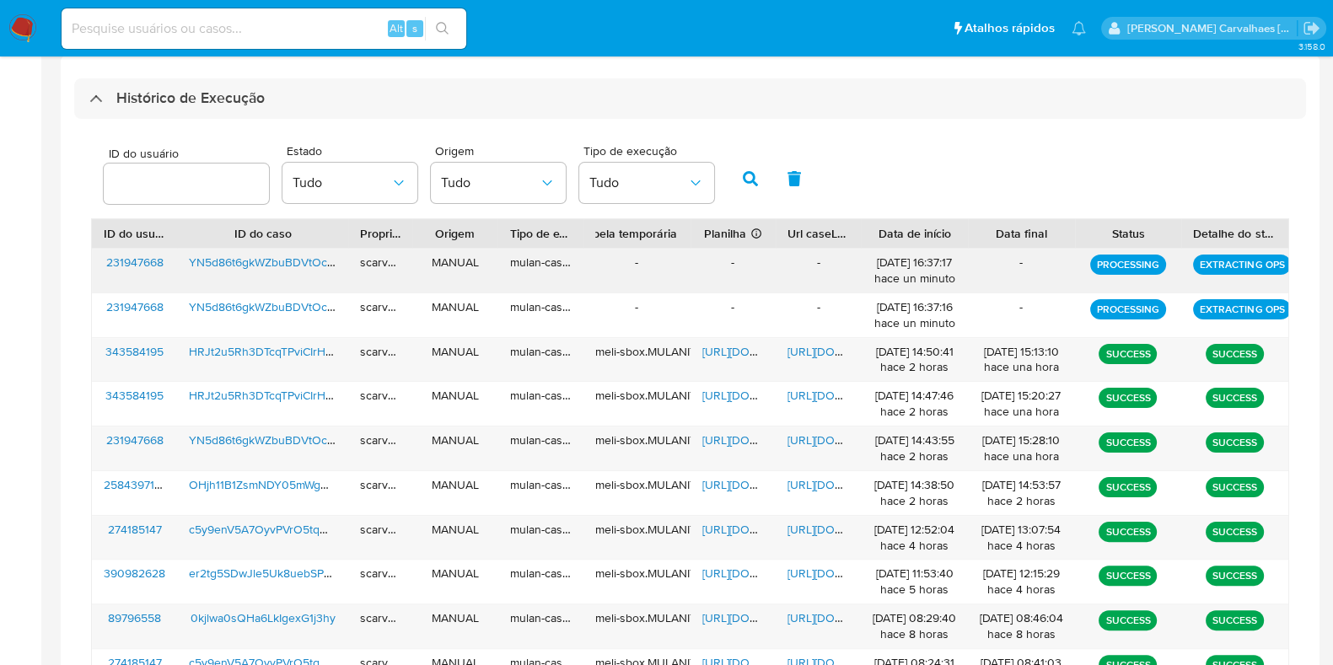
scroll to position [460, 0]
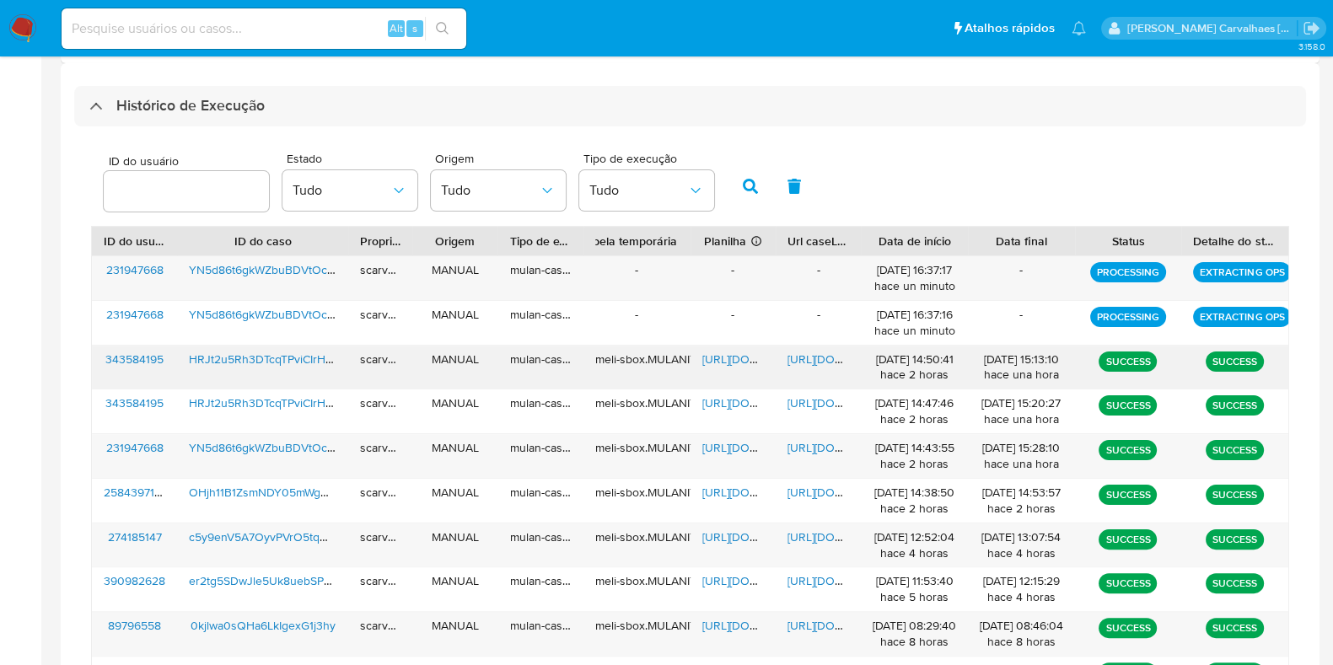
click at [807, 353] on span "[URL][DOMAIN_NAME]" at bounding box center [846, 359] width 116 height 17
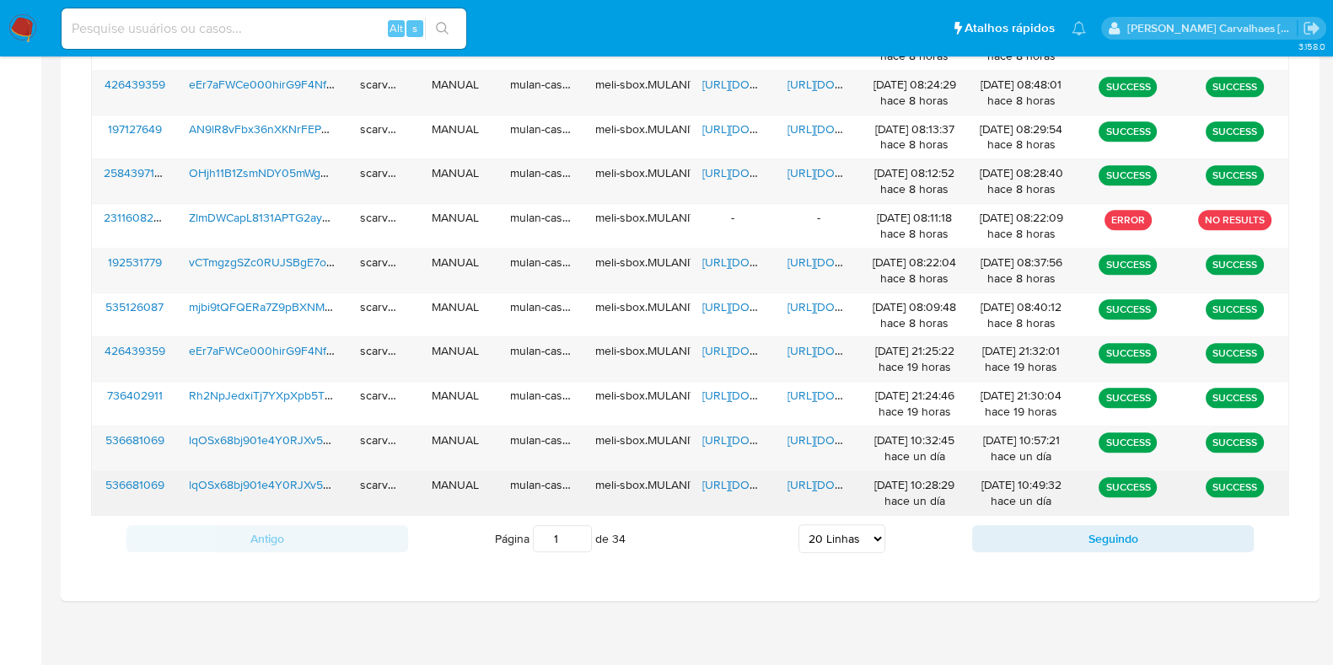
scroll to position [1092, 0]
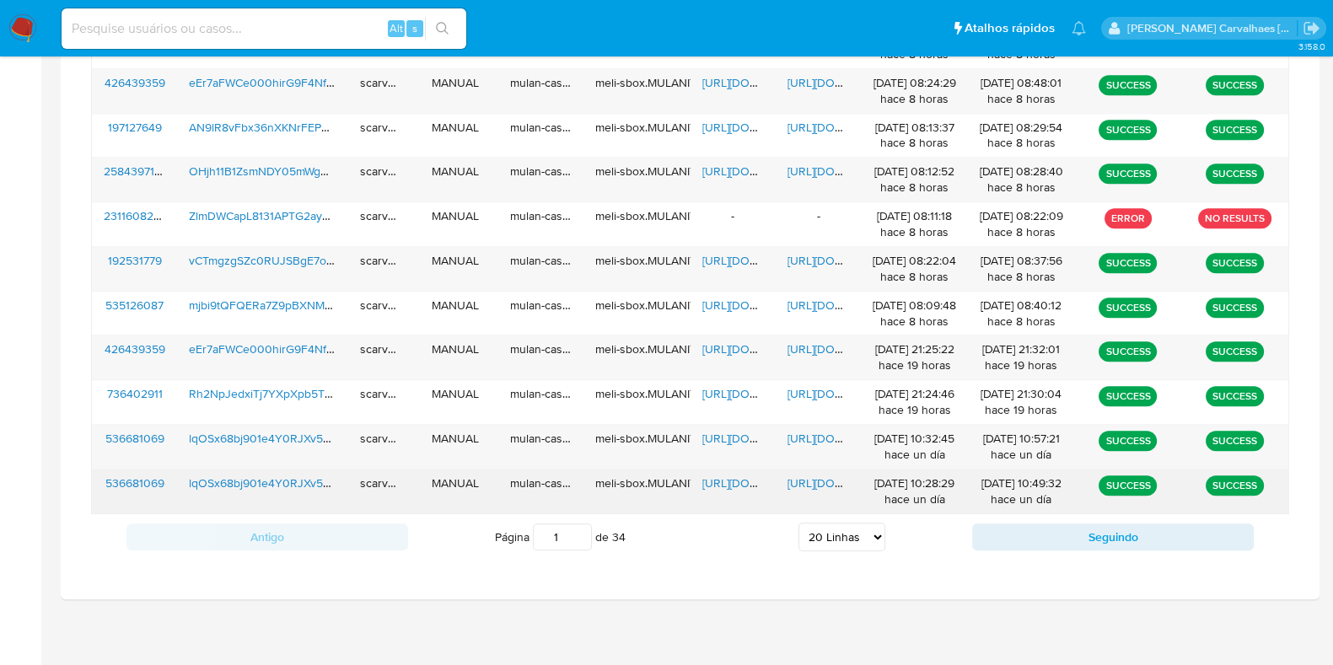
click at [810, 481] on span "[URL][DOMAIN_NAME]" at bounding box center [846, 483] width 116 height 17
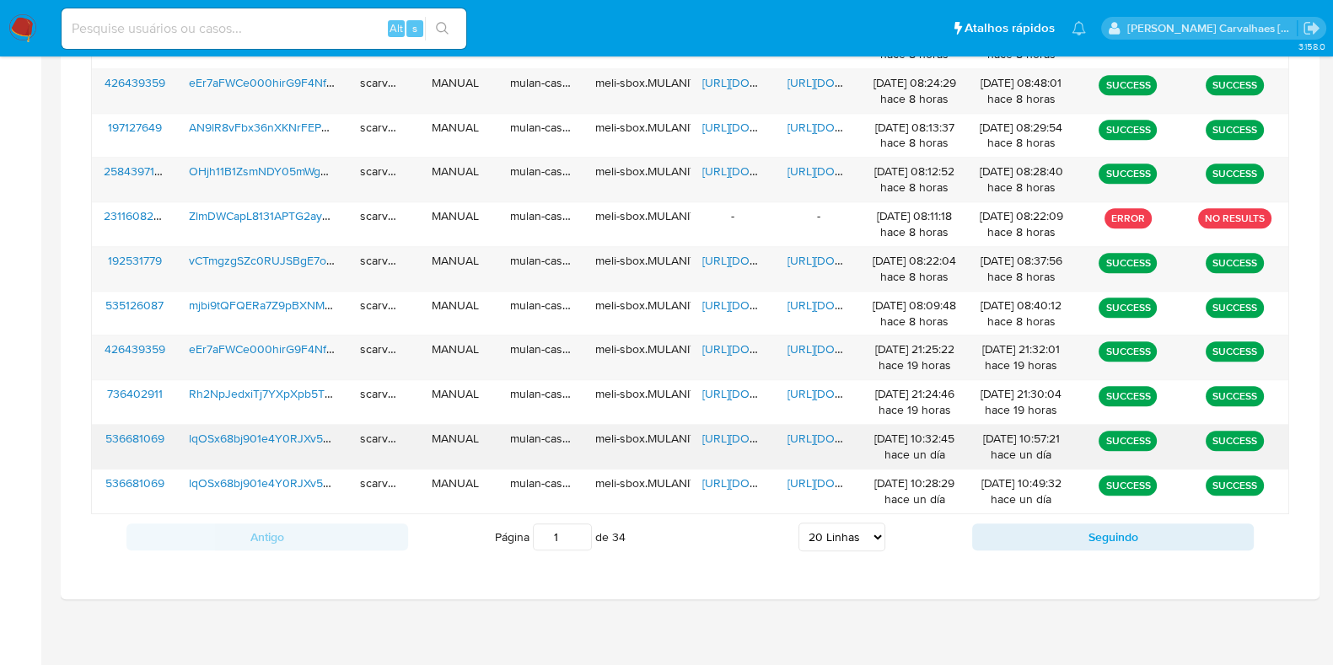
click at [810, 435] on span "[URL][DOMAIN_NAME]" at bounding box center [846, 438] width 116 height 17
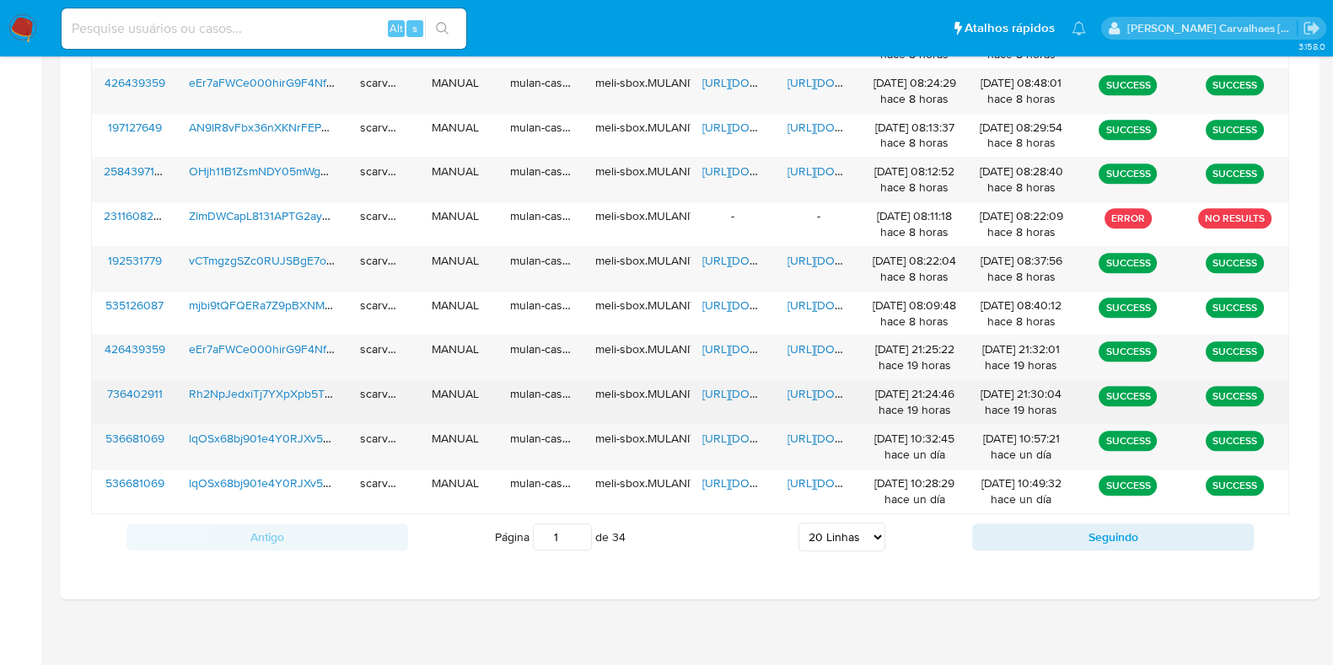
click at [800, 394] on span "[URL][DOMAIN_NAME]" at bounding box center [846, 393] width 116 height 17
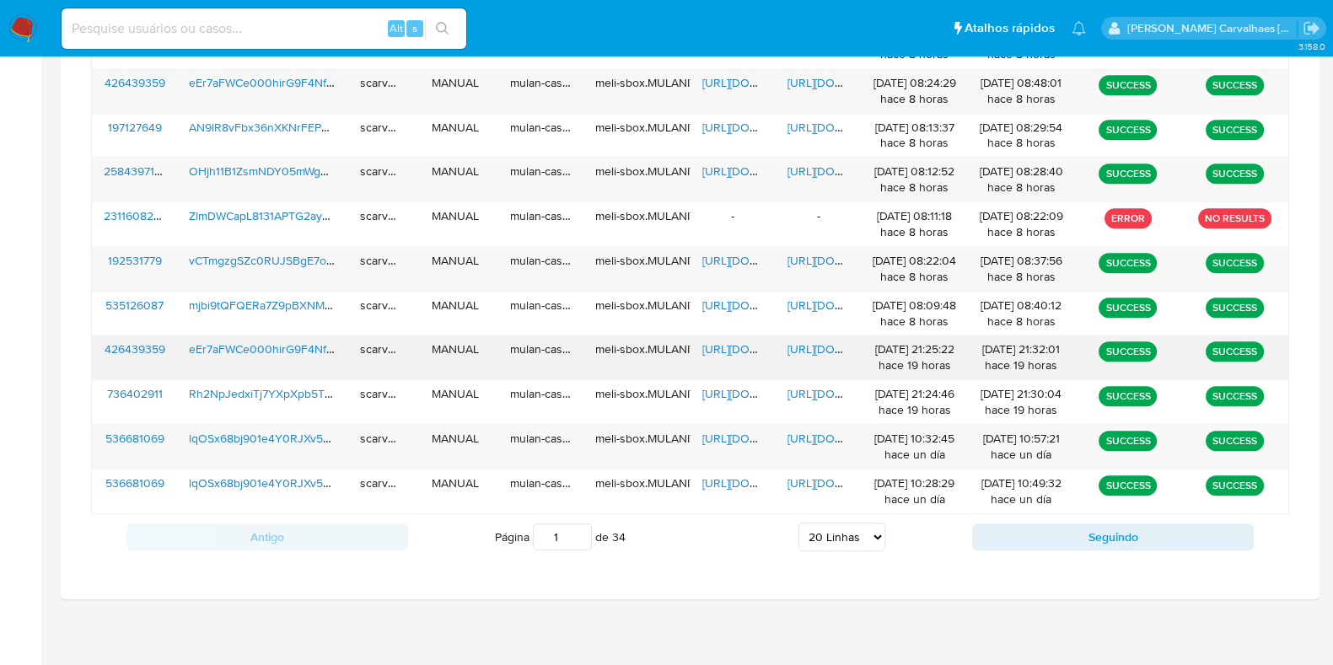
click at [799, 341] on span "[URL][DOMAIN_NAME]" at bounding box center [846, 349] width 116 height 17
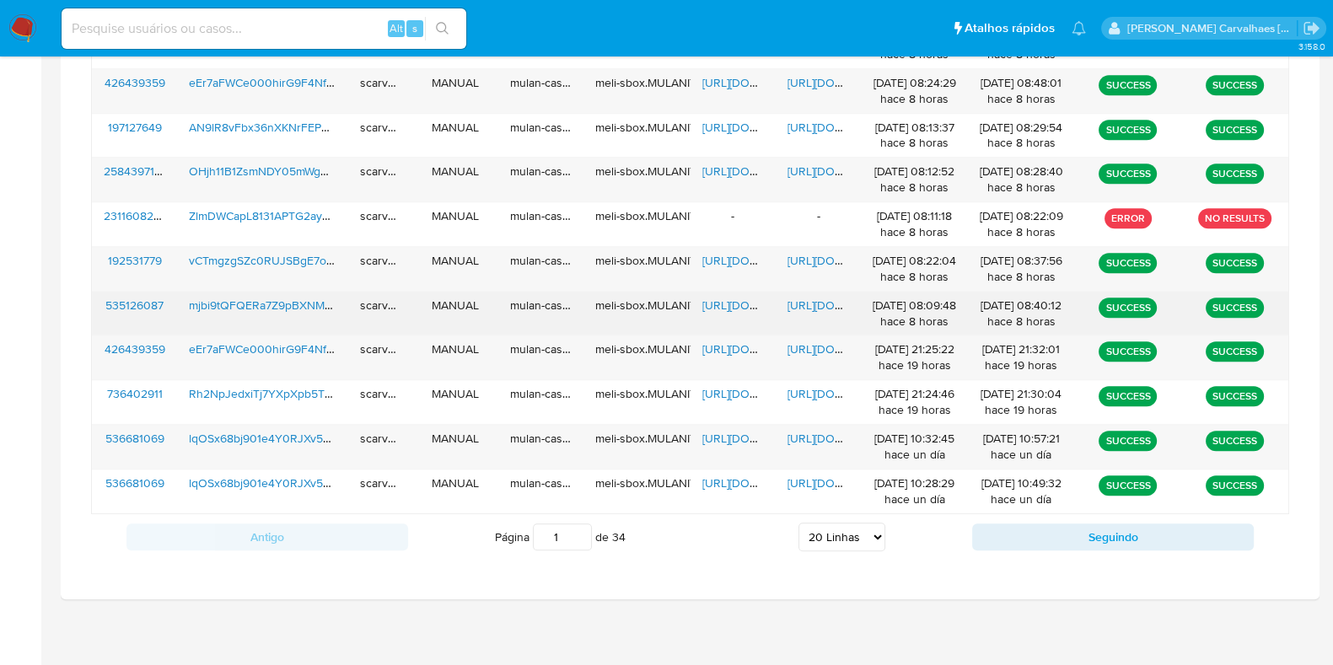
click at [808, 299] on span "[URL][DOMAIN_NAME]" at bounding box center [846, 305] width 116 height 17
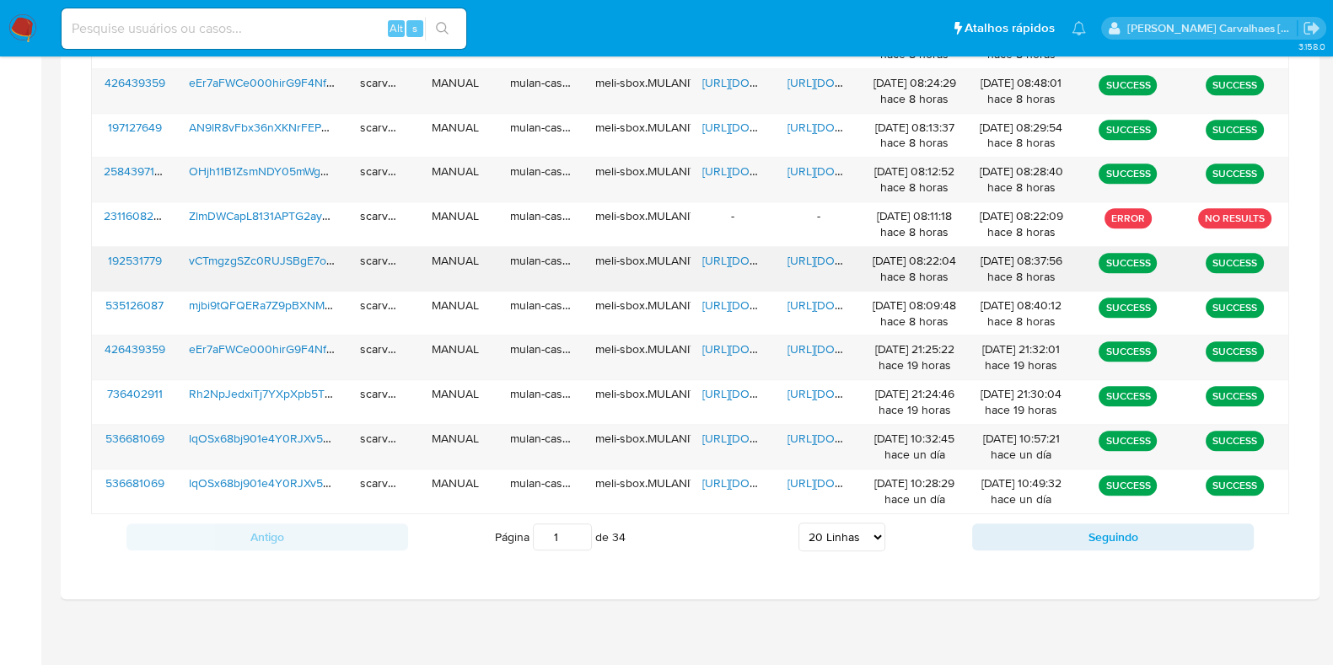
click at [811, 259] on span "[URL][DOMAIN_NAME]" at bounding box center [846, 260] width 116 height 17
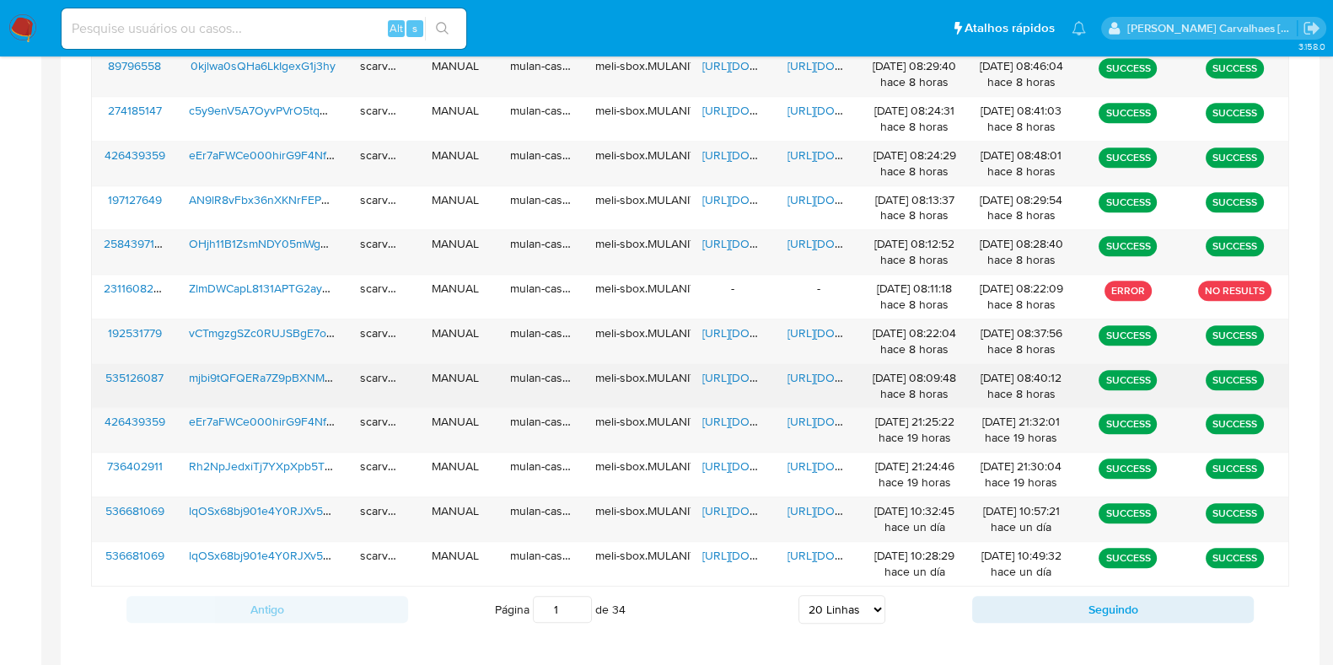
scroll to position [987, 0]
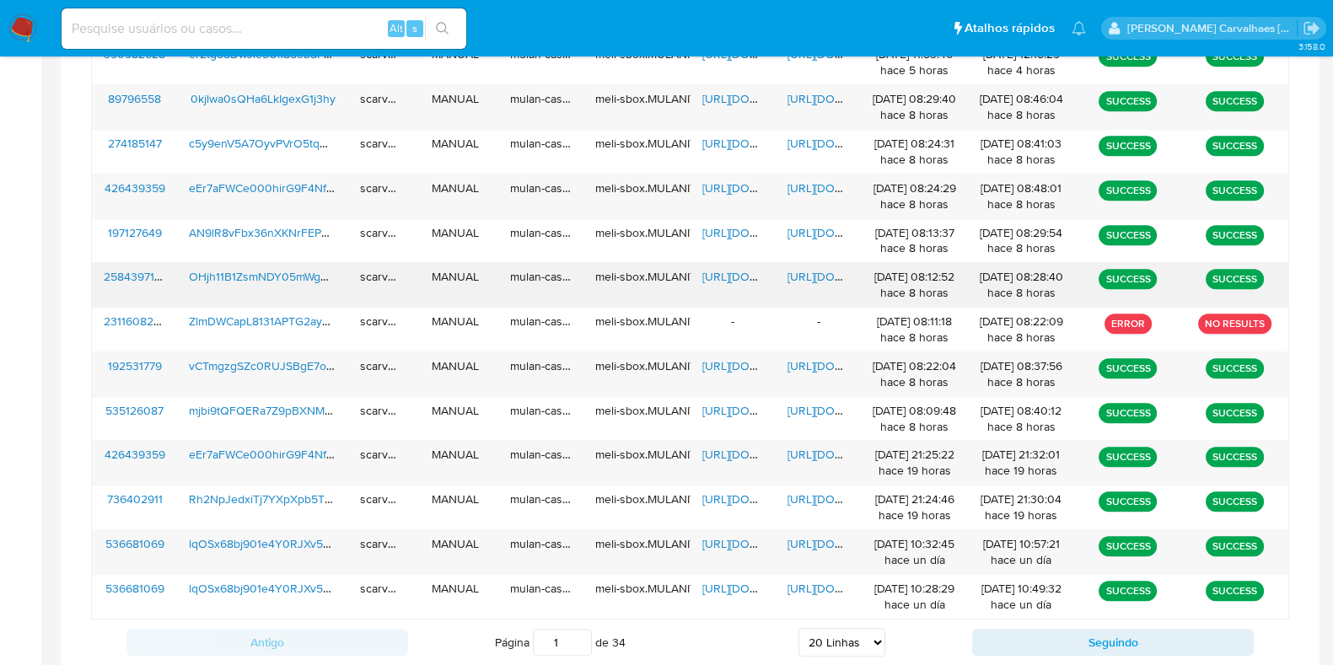
click at [815, 268] on span "[URL][DOMAIN_NAME]" at bounding box center [846, 276] width 116 height 17
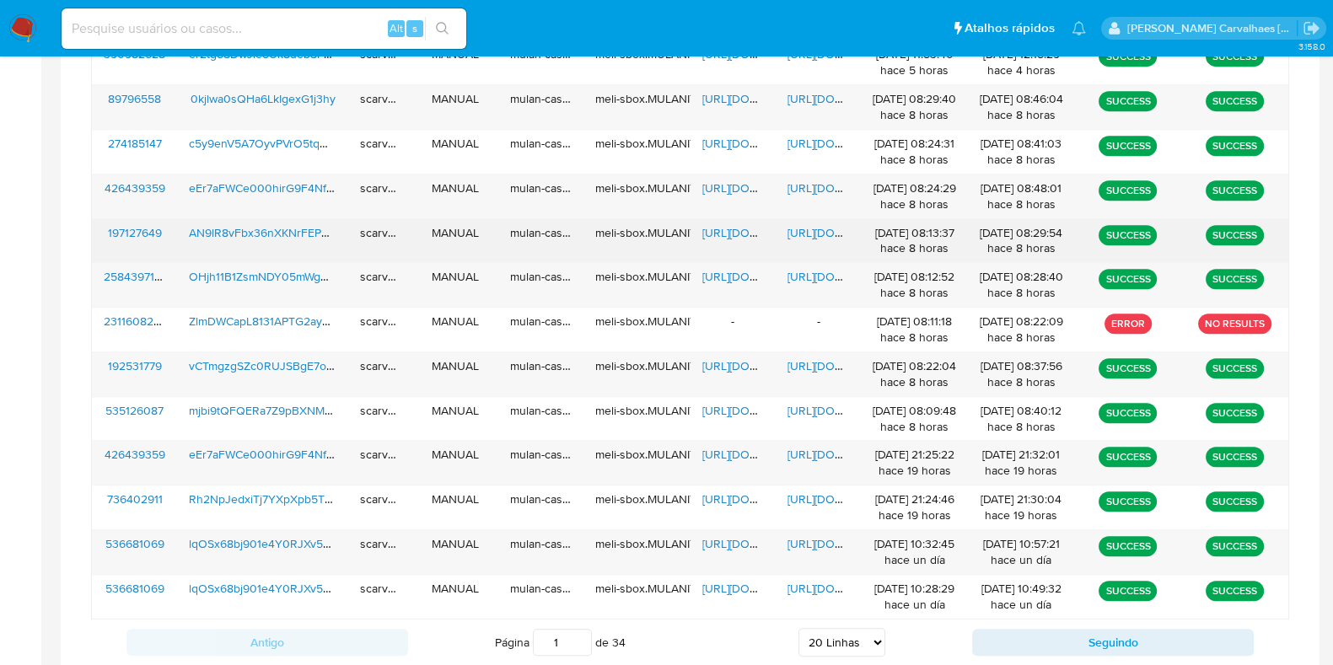
click at [827, 234] on span "[URL][DOMAIN_NAME]" at bounding box center [846, 232] width 116 height 17
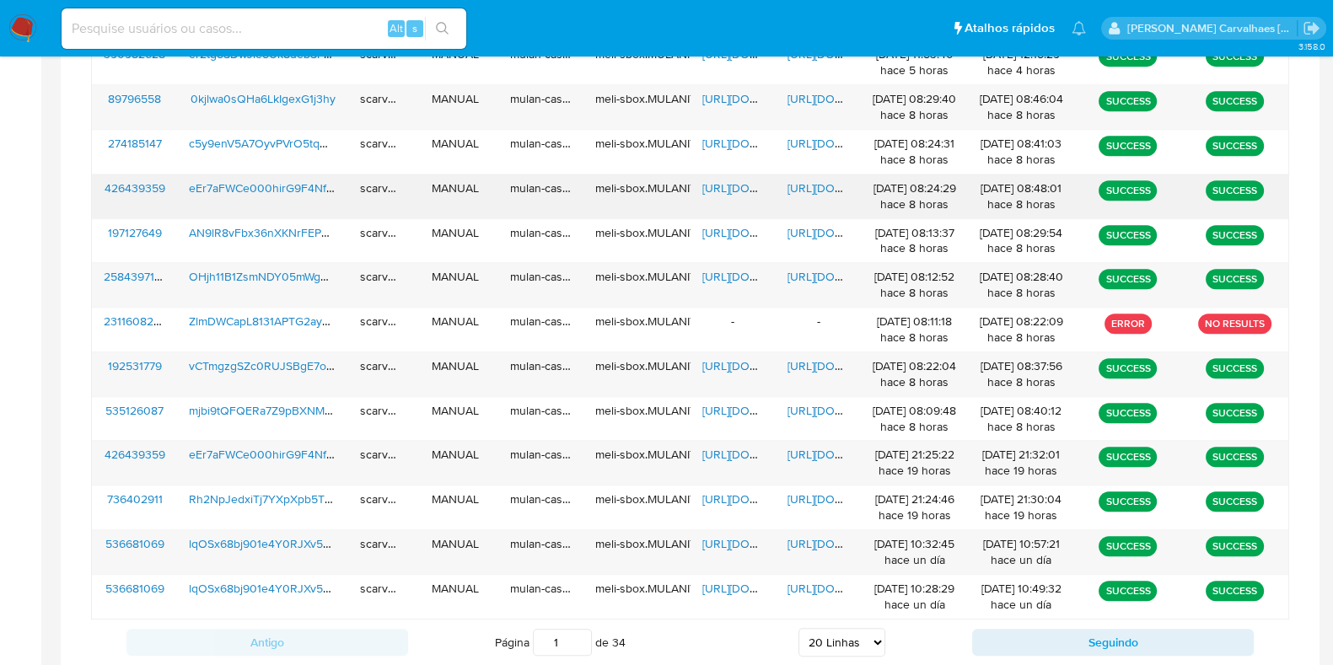
click at [797, 187] on span "[URL][DOMAIN_NAME]" at bounding box center [846, 188] width 116 height 17
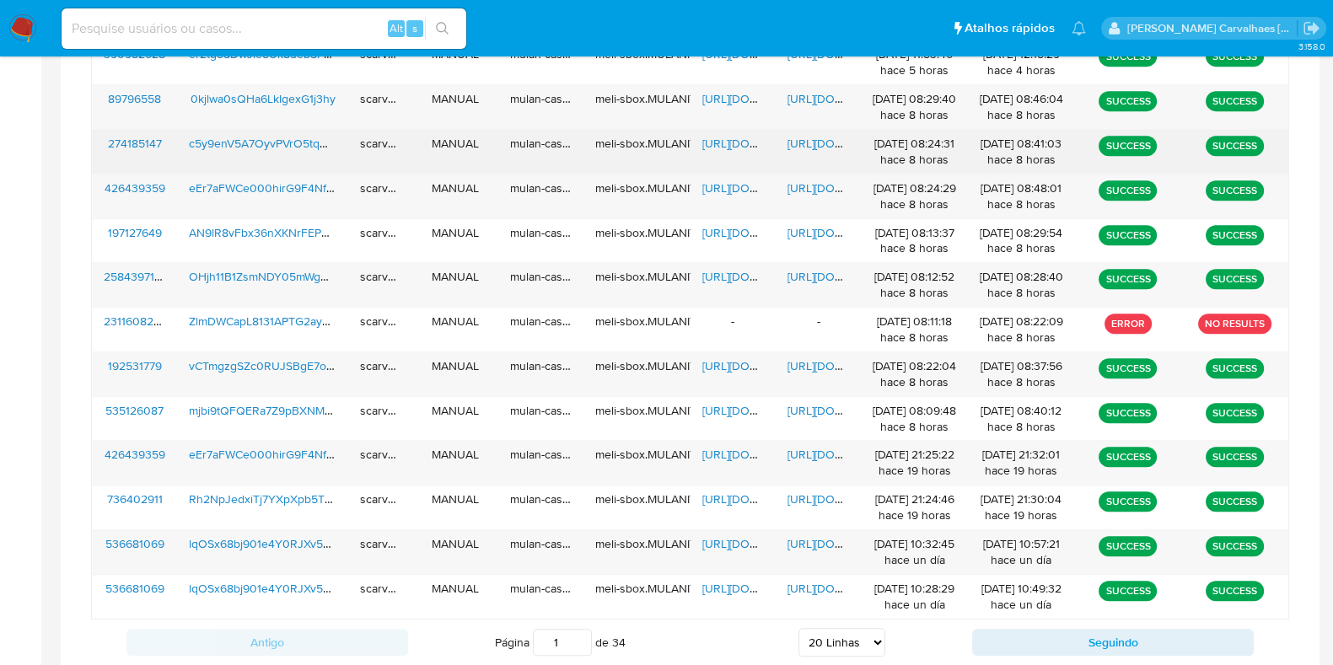
click at [811, 143] on span "[URL][DOMAIN_NAME]" at bounding box center [846, 143] width 116 height 17
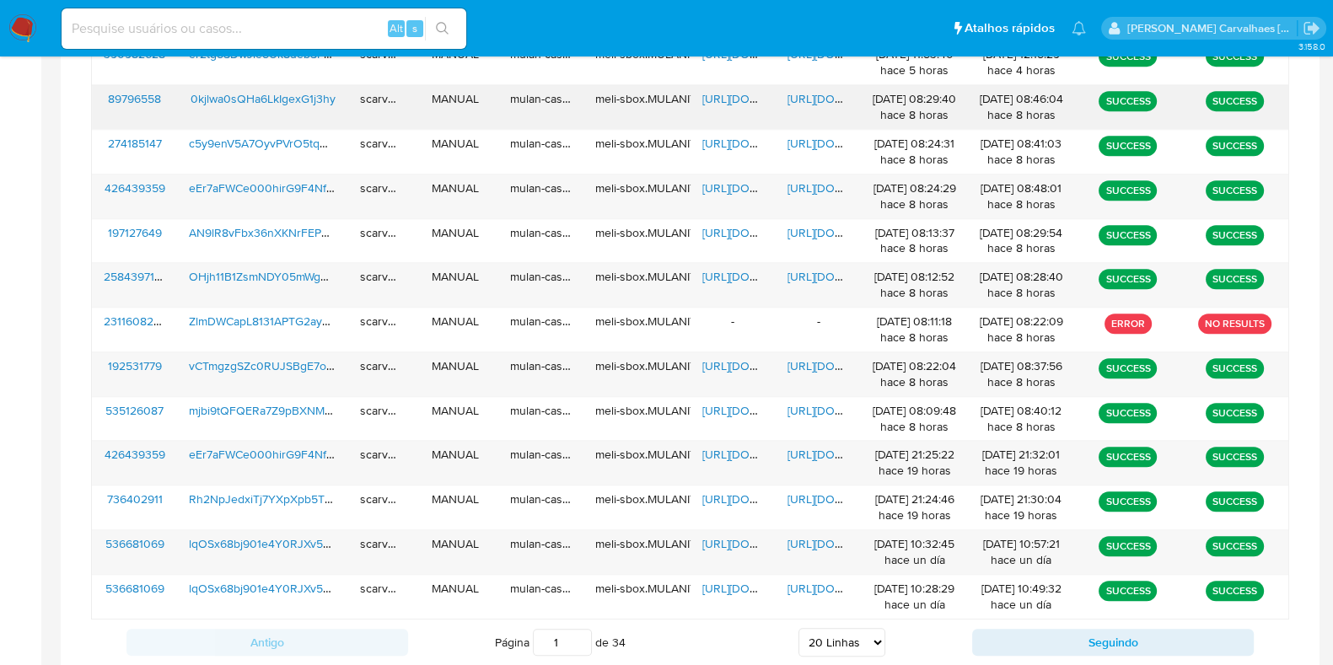
click at [805, 100] on span "[URL][DOMAIN_NAME]" at bounding box center [846, 98] width 116 height 17
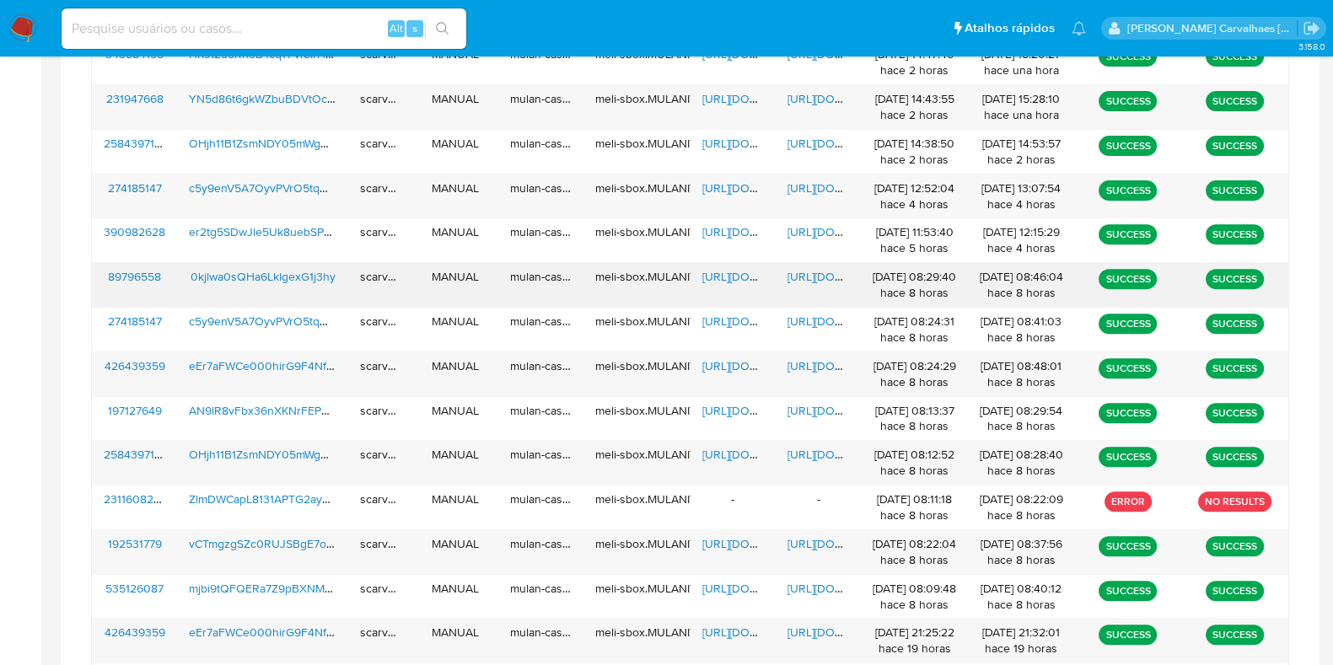
scroll to position [776, 0]
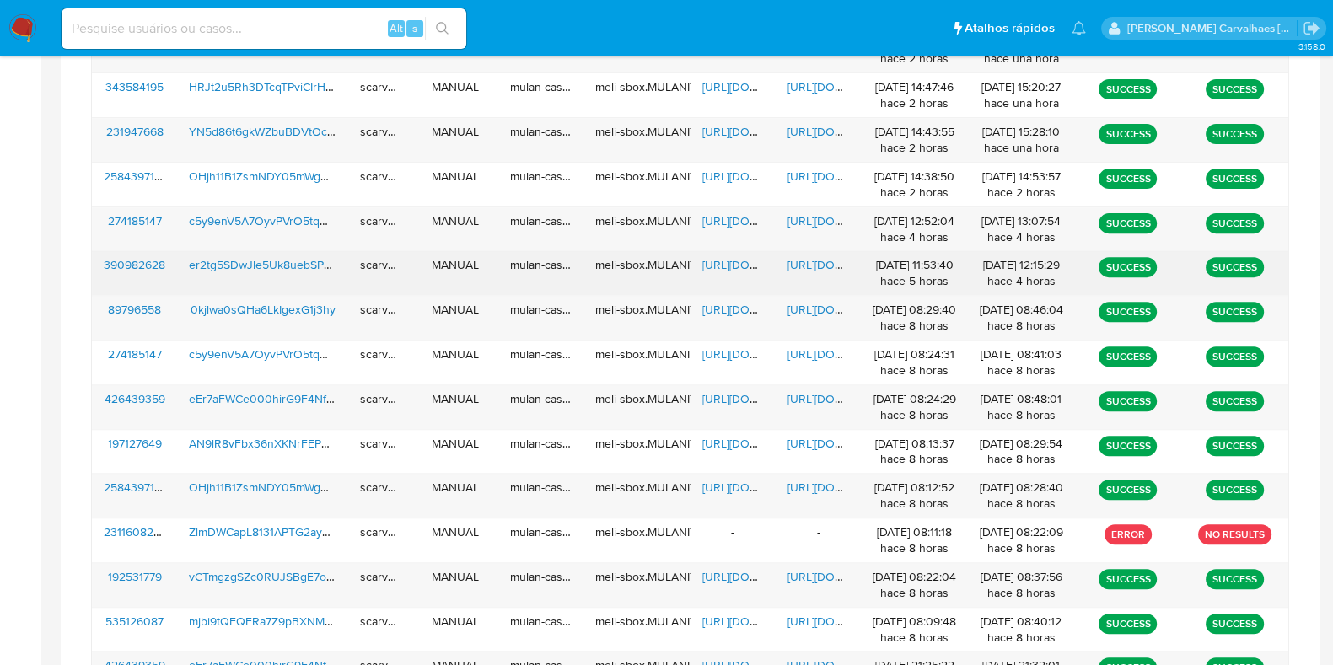
click at [812, 260] on span "[URL][DOMAIN_NAME]" at bounding box center [846, 264] width 116 height 17
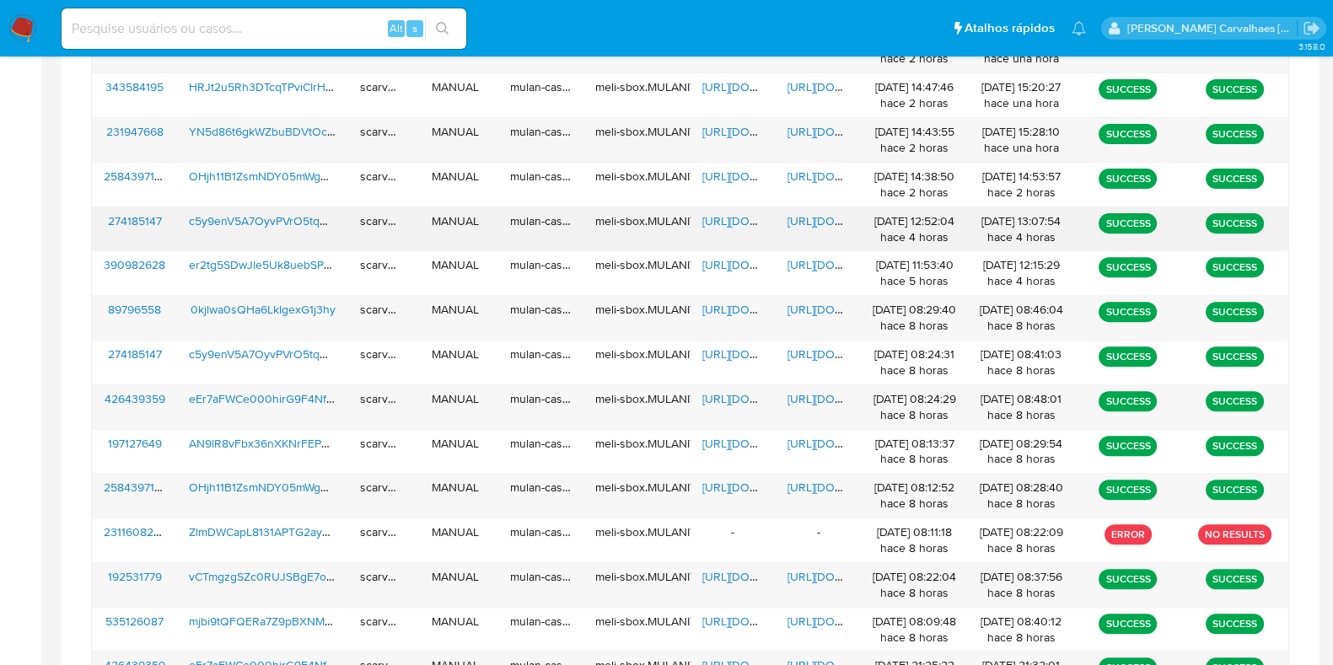
click at [956, 224] on div "[DATE] 12:52:04 hace 4 horas" at bounding box center [914, 229] width 83 height 32
click at [813, 217] on span "[URL][DOMAIN_NAME]" at bounding box center [846, 221] width 116 height 17
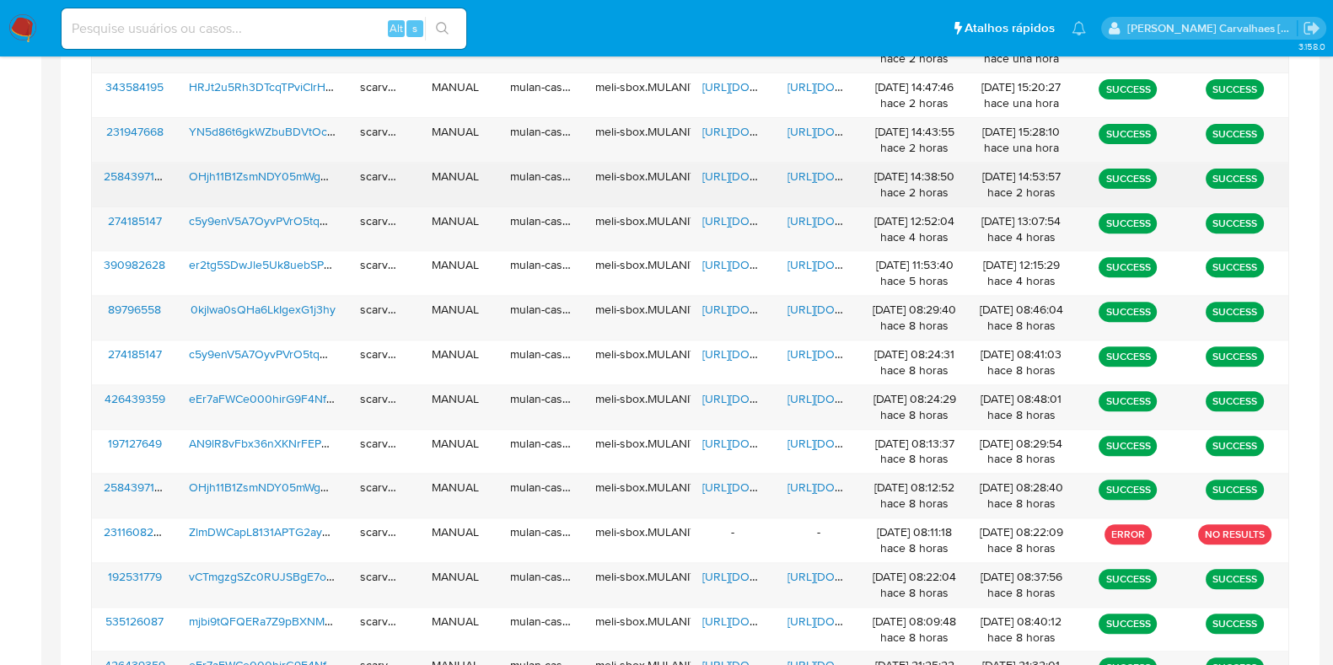
click at [823, 170] on span "[URL][DOMAIN_NAME]" at bounding box center [846, 176] width 116 height 17
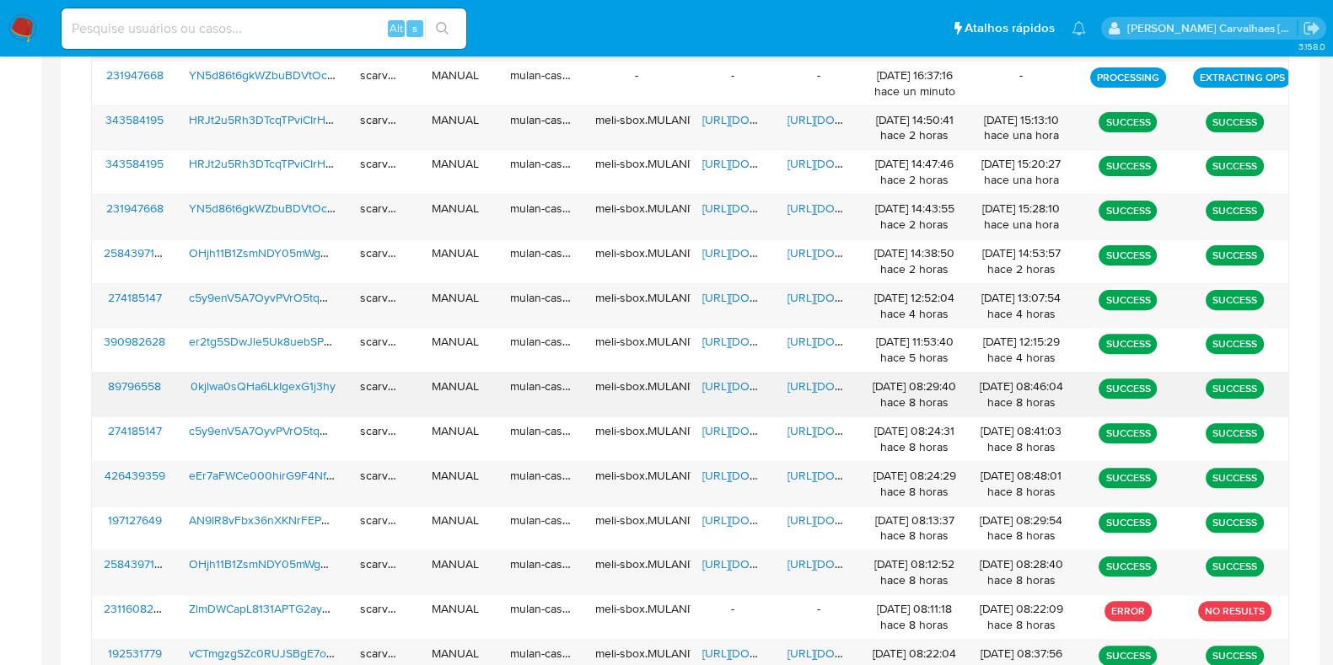
scroll to position [671, 0]
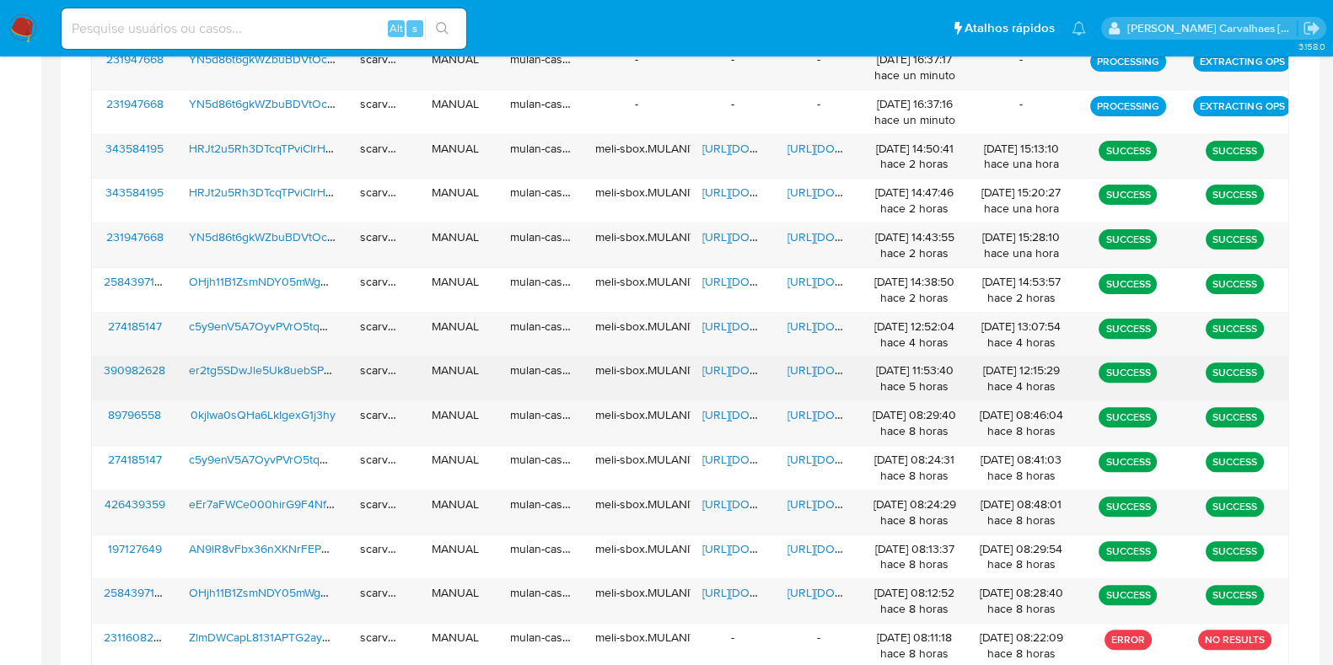
click at [816, 367] on span "[URL][DOMAIN_NAME]" at bounding box center [846, 370] width 116 height 17
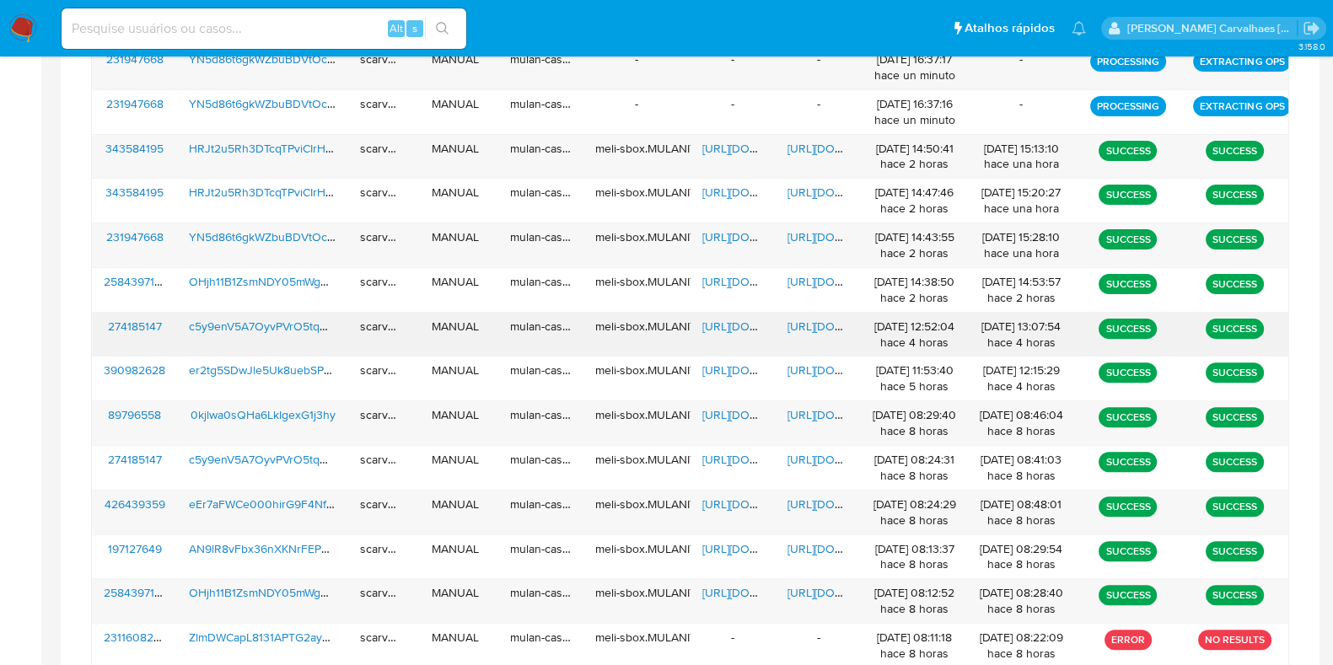
click at [822, 318] on span "[URL][DOMAIN_NAME]" at bounding box center [846, 326] width 116 height 17
click at [800, 318] on span "[URL][DOMAIN_NAME]" at bounding box center [846, 326] width 116 height 17
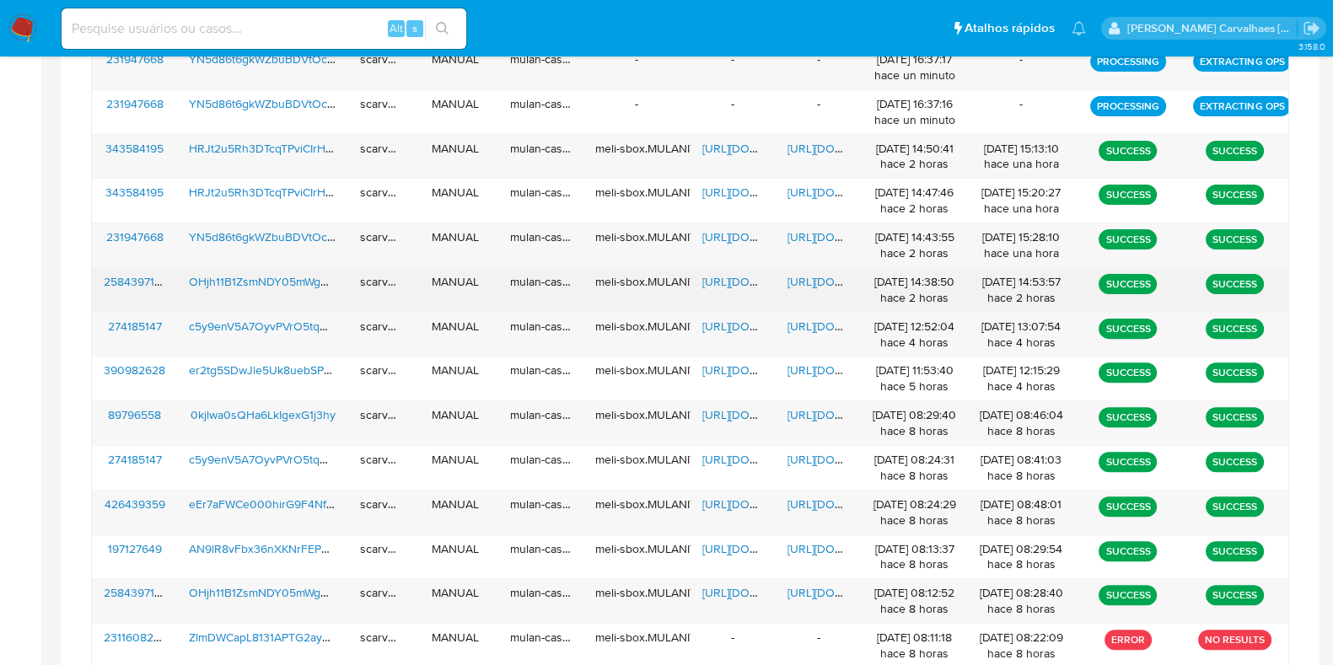
click at [816, 276] on span "[URL][DOMAIN_NAME]" at bounding box center [846, 281] width 116 height 17
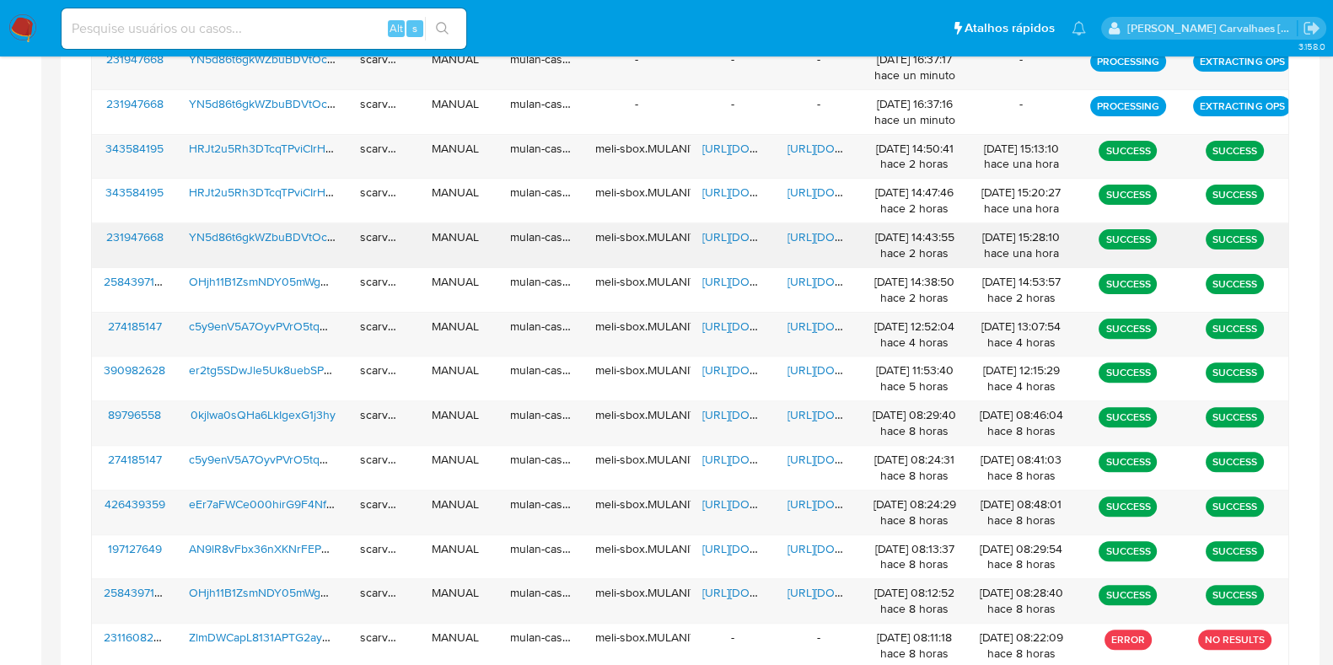
click at [804, 229] on span "[URL][DOMAIN_NAME]" at bounding box center [846, 237] width 116 height 17
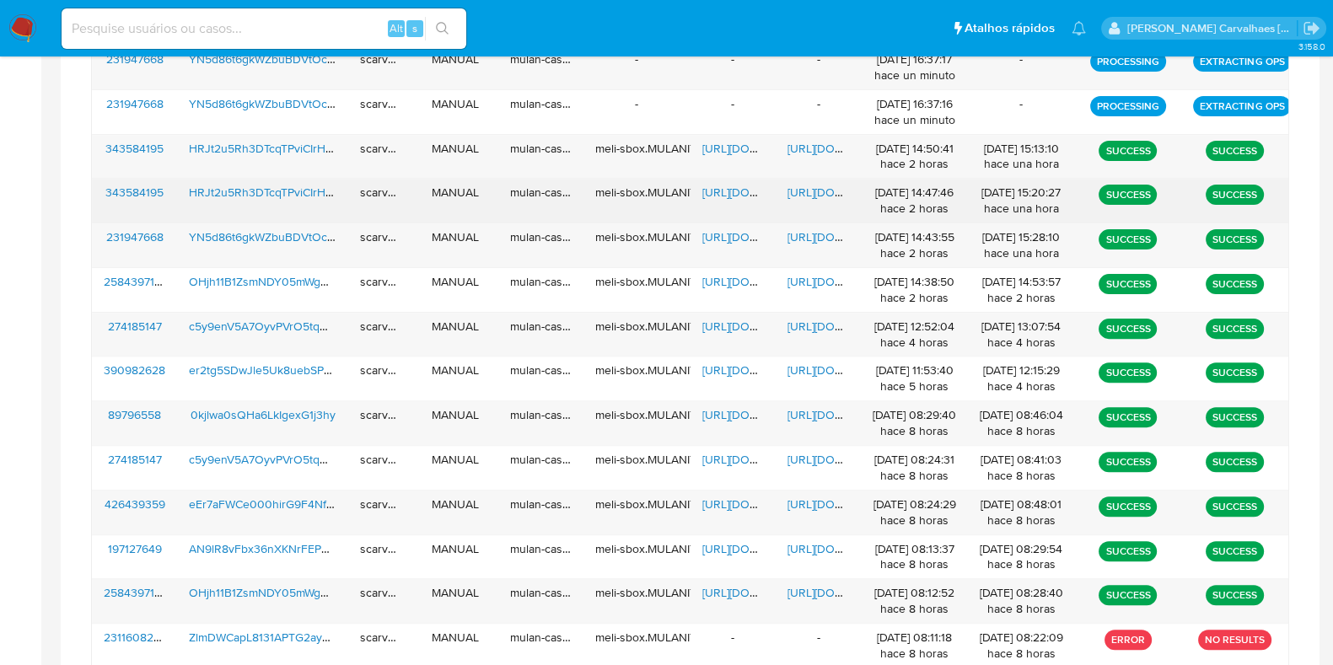
click at [834, 188] on span "[URL][DOMAIN_NAME]" at bounding box center [846, 192] width 116 height 17
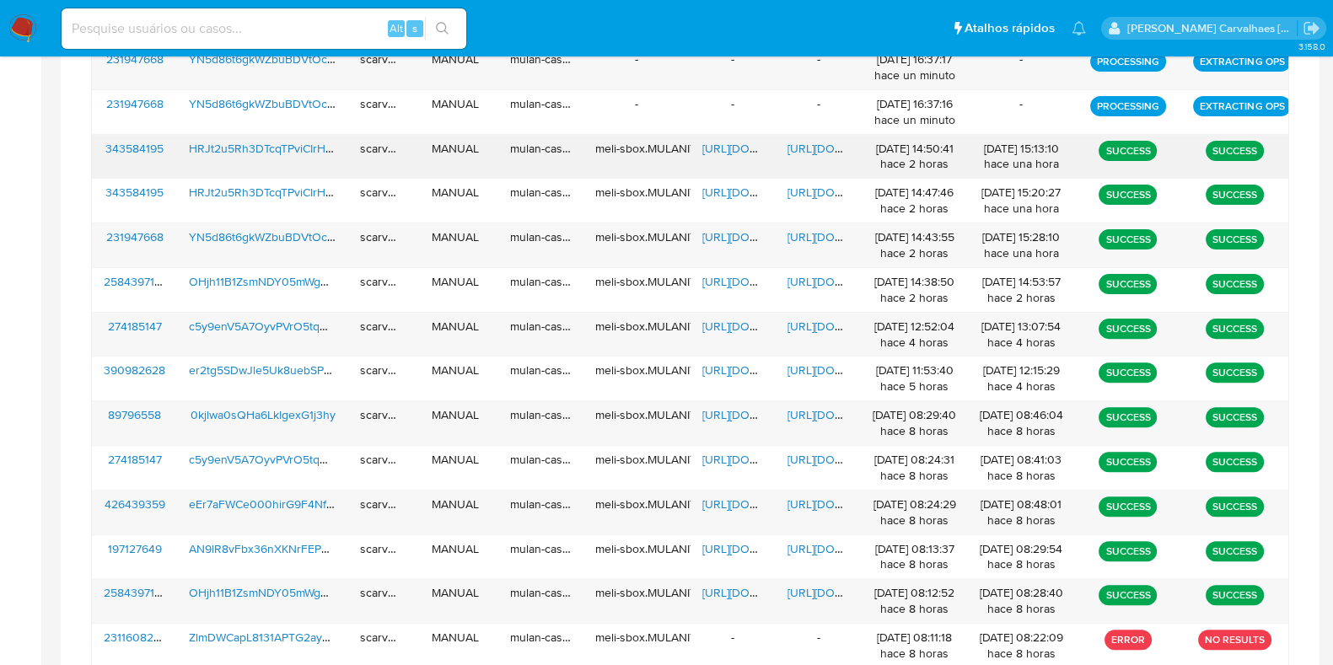
click at [805, 147] on span "[URL][DOMAIN_NAME]" at bounding box center [846, 148] width 116 height 17
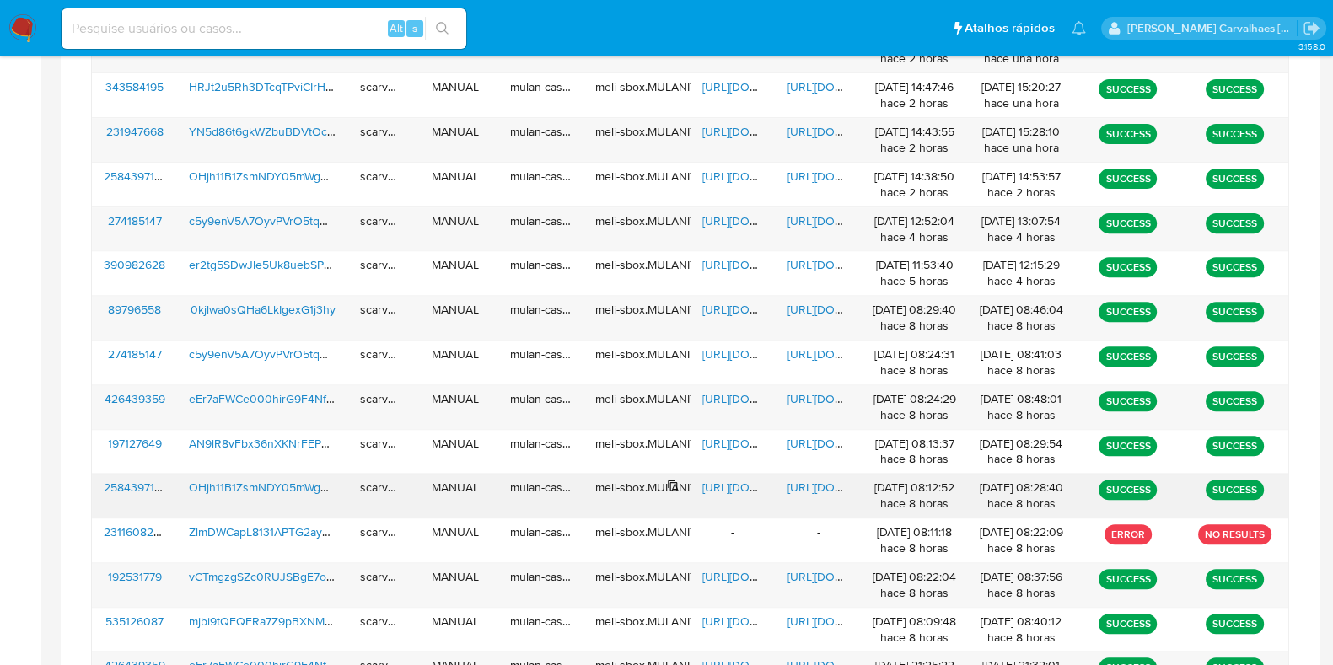
scroll to position [1092, 0]
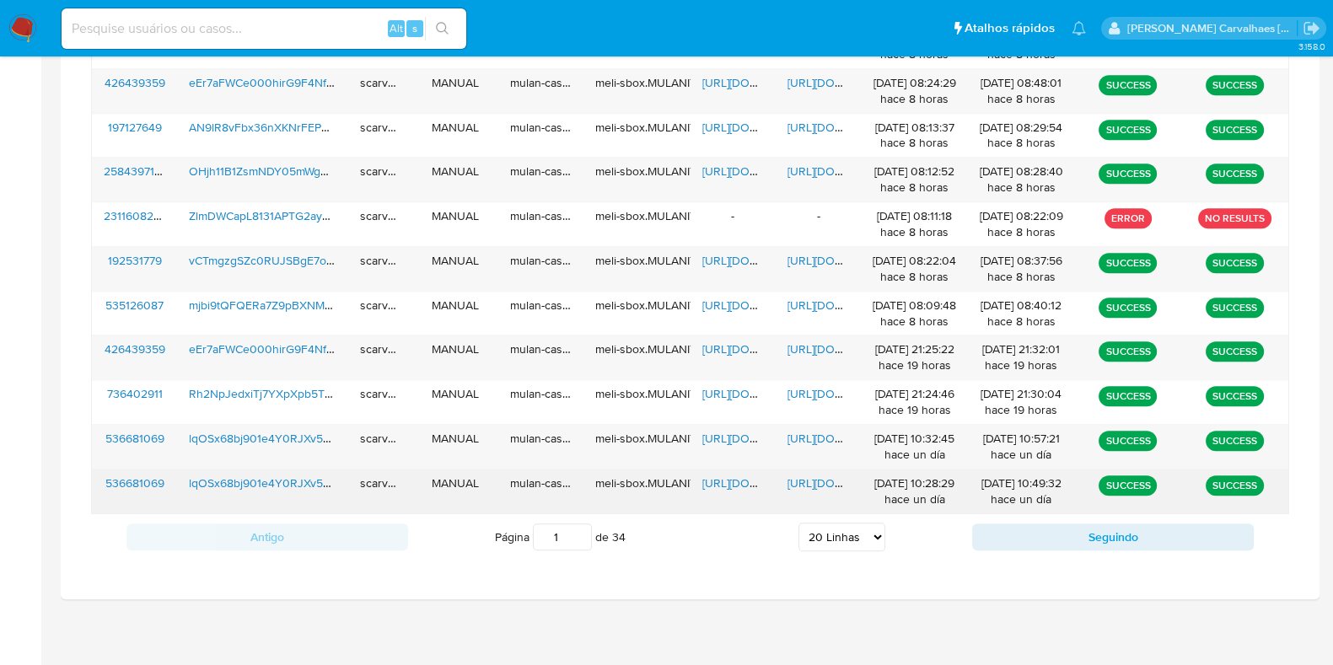
click at [836, 479] on span "[URL][DOMAIN_NAME]" at bounding box center [846, 483] width 116 height 17
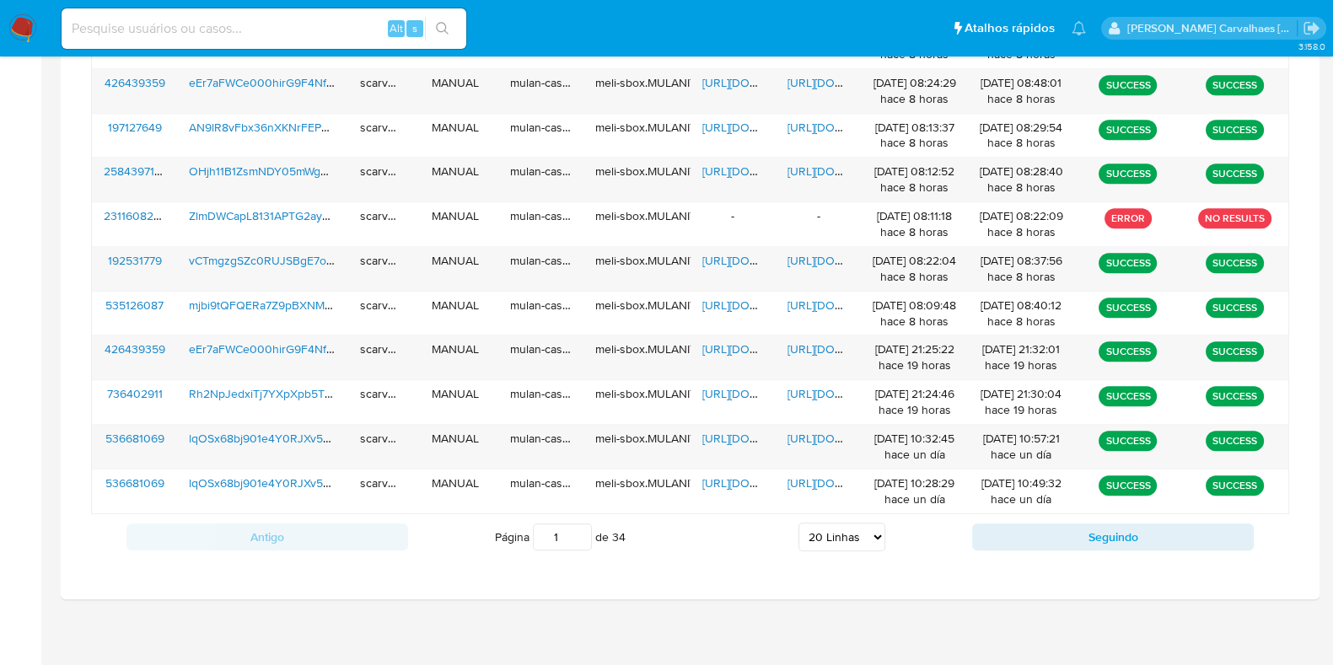
click at [874, 527] on select "5 Linhas 10 Linhas 20 Linhas 25 Linhas 50 Linhas 100 Linhas" at bounding box center [842, 537] width 87 height 29
select select "25"
click at [799, 523] on select "5 Linhas 10 Linhas 20 Linhas 25 Linhas 50 Linhas 100 Linhas" at bounding box center [842, 537] width 87 height 29
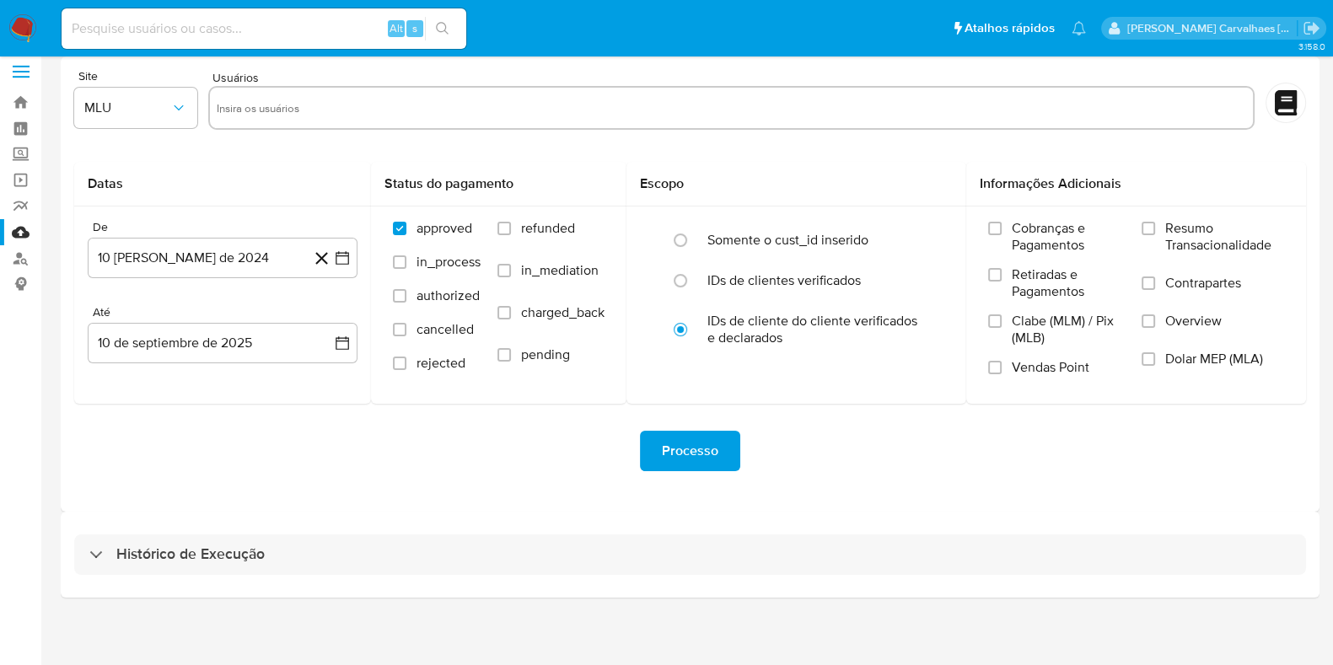
scroll to position [14, 0]
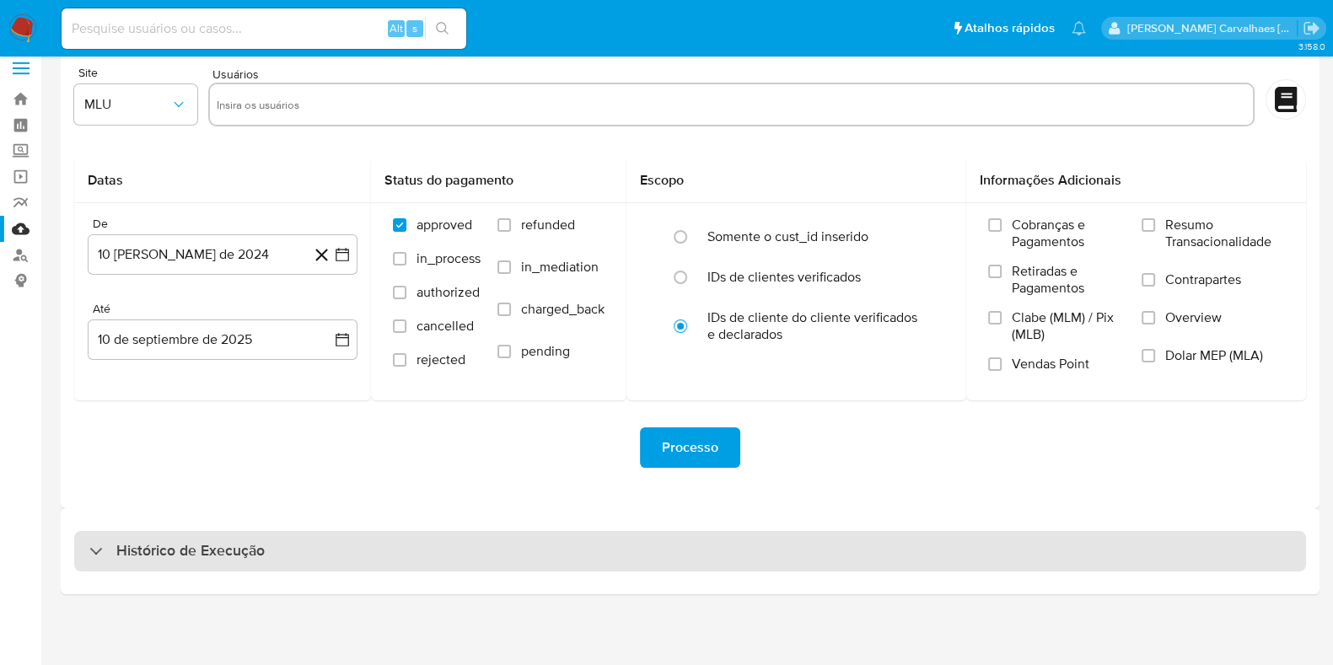
drag, startPoint x: 184, startPoint y: 558, endPoint x: 191, endPoint y: 552, distance: 9.0
click at [184, 558] on h3 "Histórico de Execução" at bounding box center [190, 551] width 148 height 20
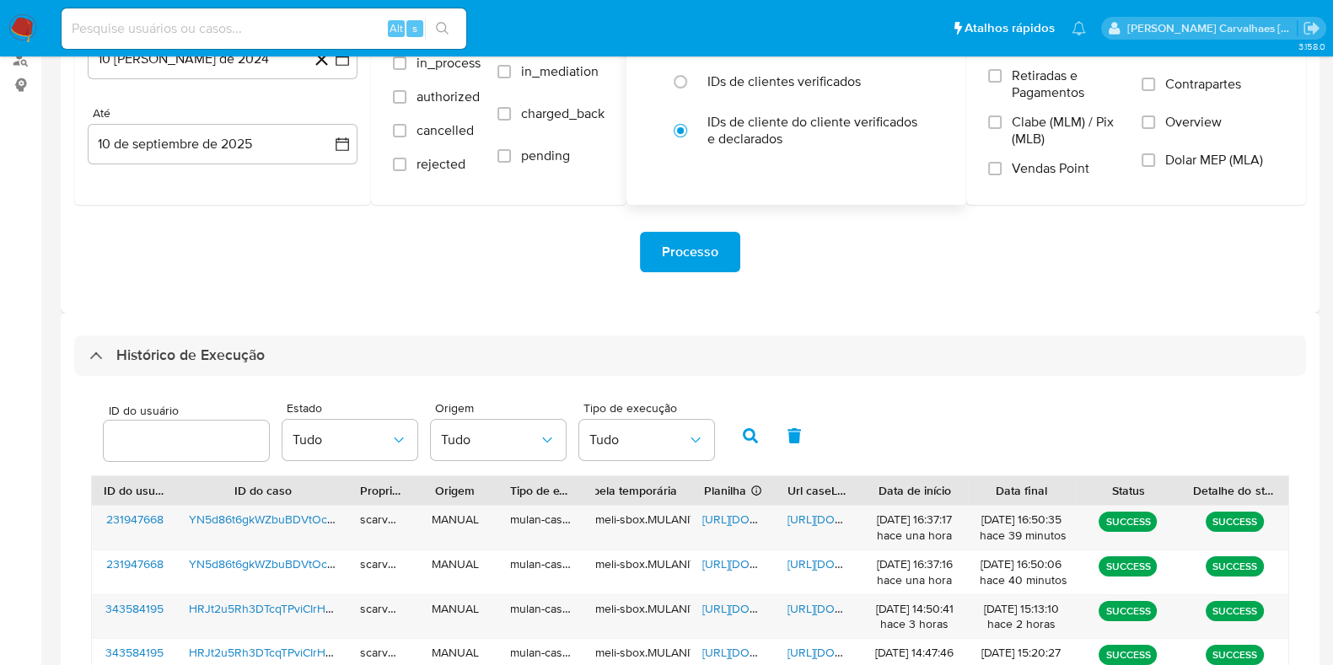
scroll to position [436, 0]
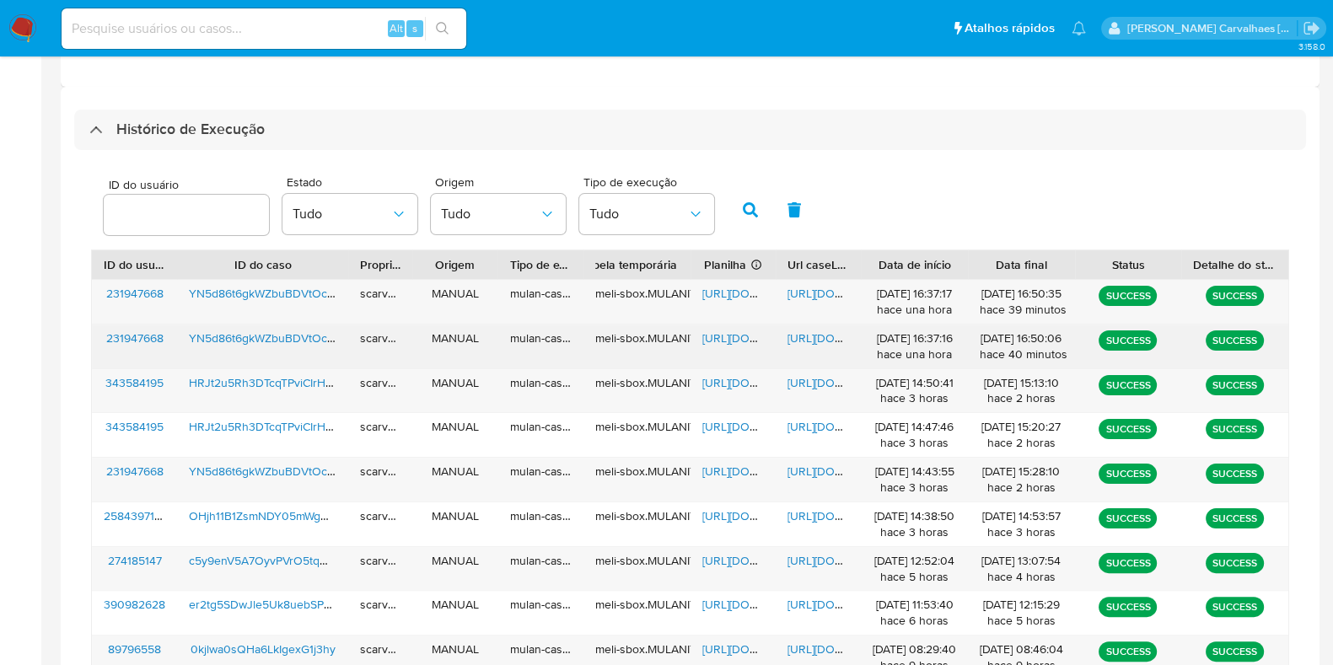
click at [815, 346] on div "[URL][DOMAIN_NAME]" at bounding box center [818, 347] width 85 height 44
click at [815, 339] on span "[URL][DOMAIN_NAME]" at bounding box center [846, 338] width 116 height 17
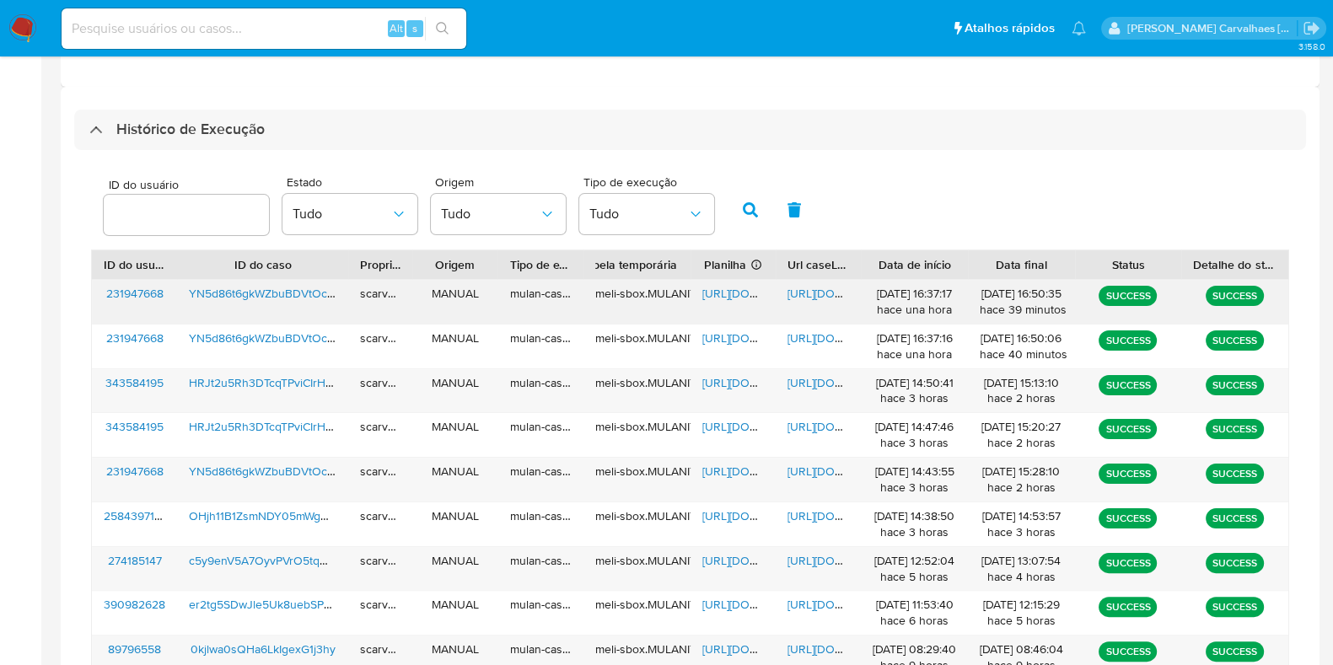
click at [805, 288] on span "[URL][DOMAIN_NAME]" at bounding box center [846, 293] width 116 height 17
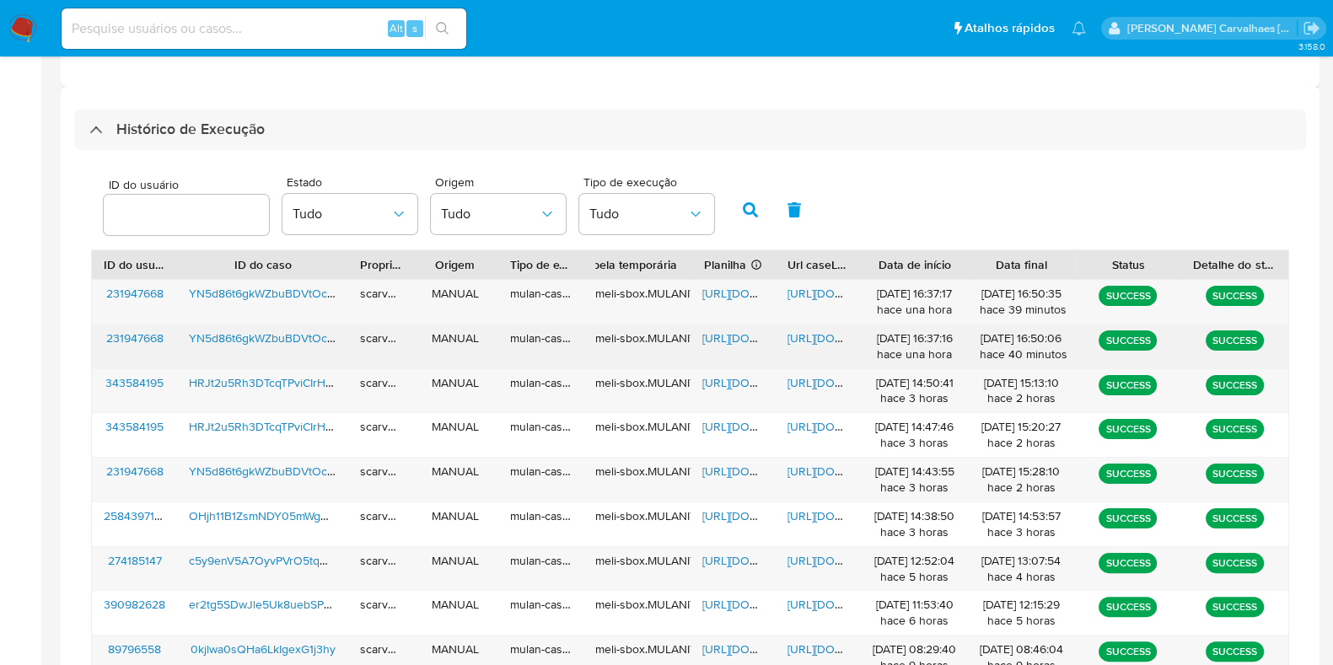
click at [815, 337] on span "[URL][DOMAIN_NAME]" at bounding box center [846, 338] width 116 height 17
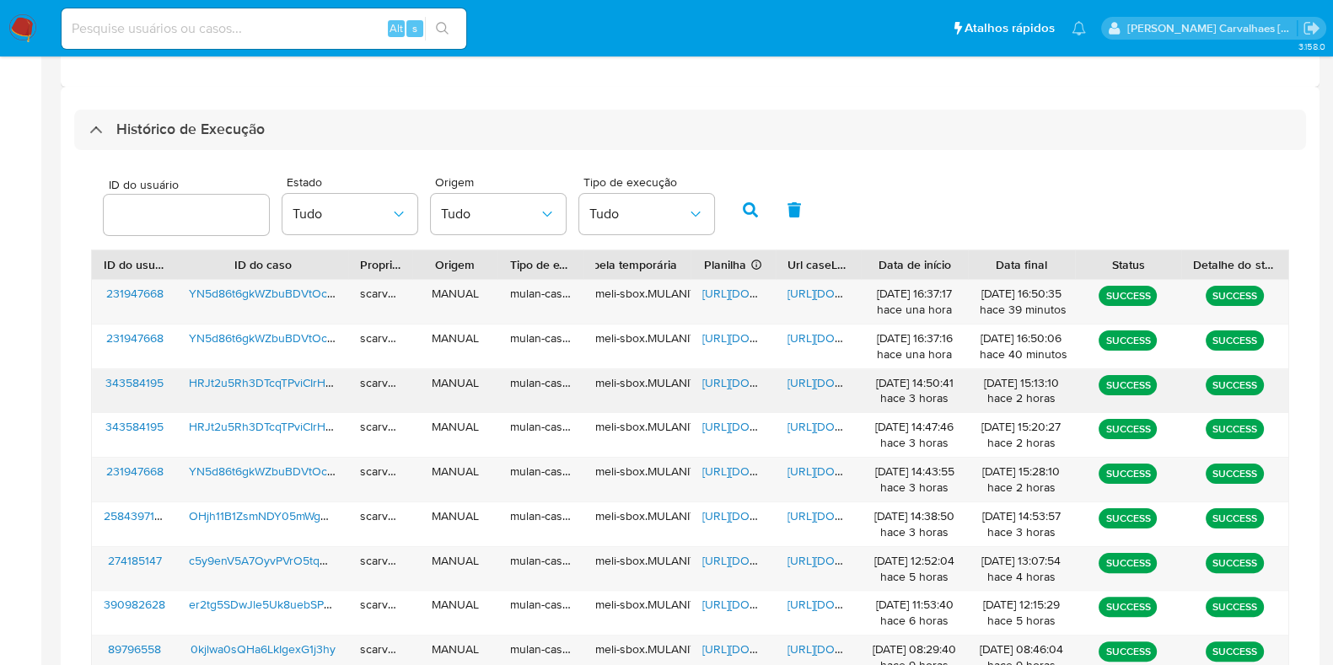
click at [811, 388] on span "[URL][DOMAIN_NAME]" at bounding box center [846, 382] width 116 height 17
click at [811, 298] on span "[URL][DOMAIN_NAME]" at bounding box center [846, 293] width 116 height 17
click at [714, 294] on span "[URL][DOMAIN_NAME]" at bounding box center [761, 293] width 116 height 17
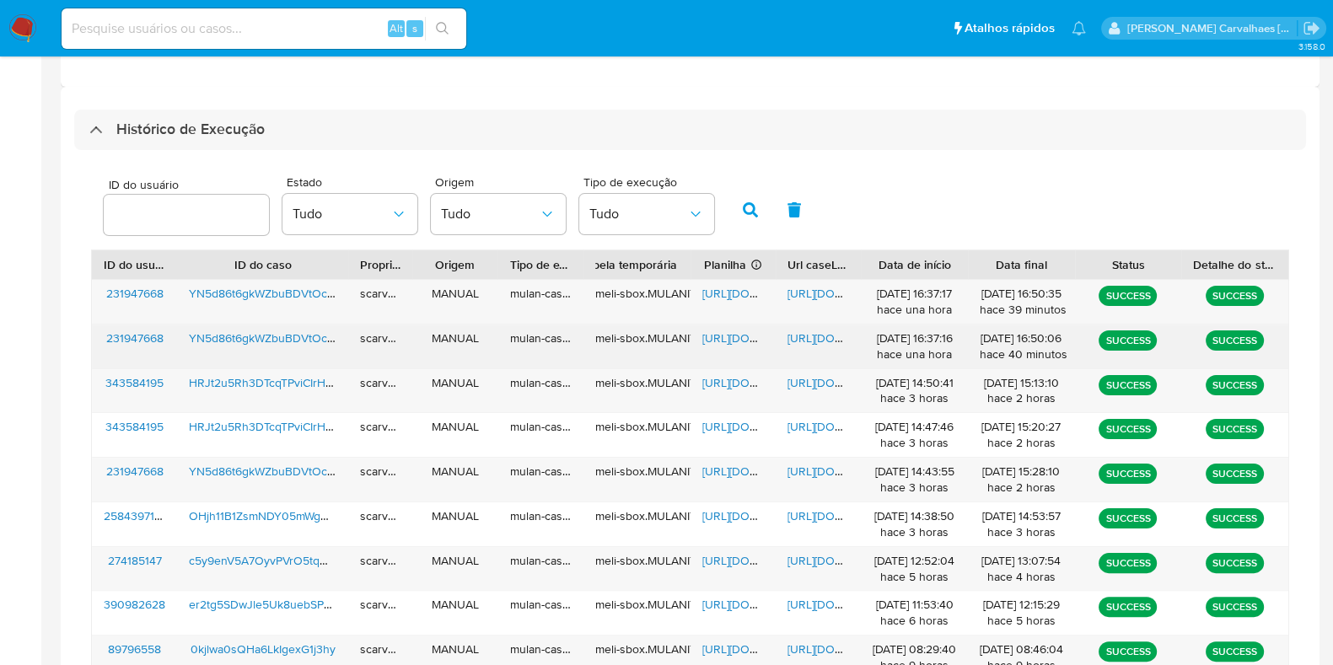
click at [814, 337] on span "[URL][DOMAIN_NAME]" at bounding box center [846, 338] width 116 height 17
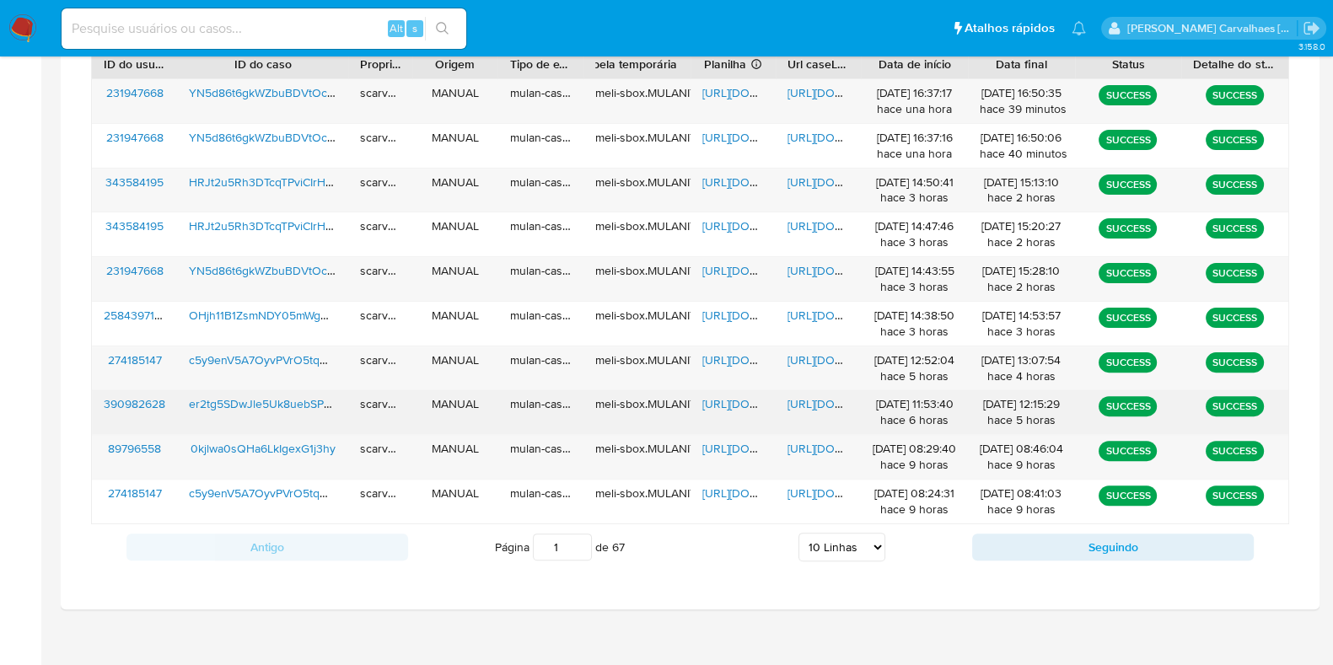
scroll to position [649, 0]
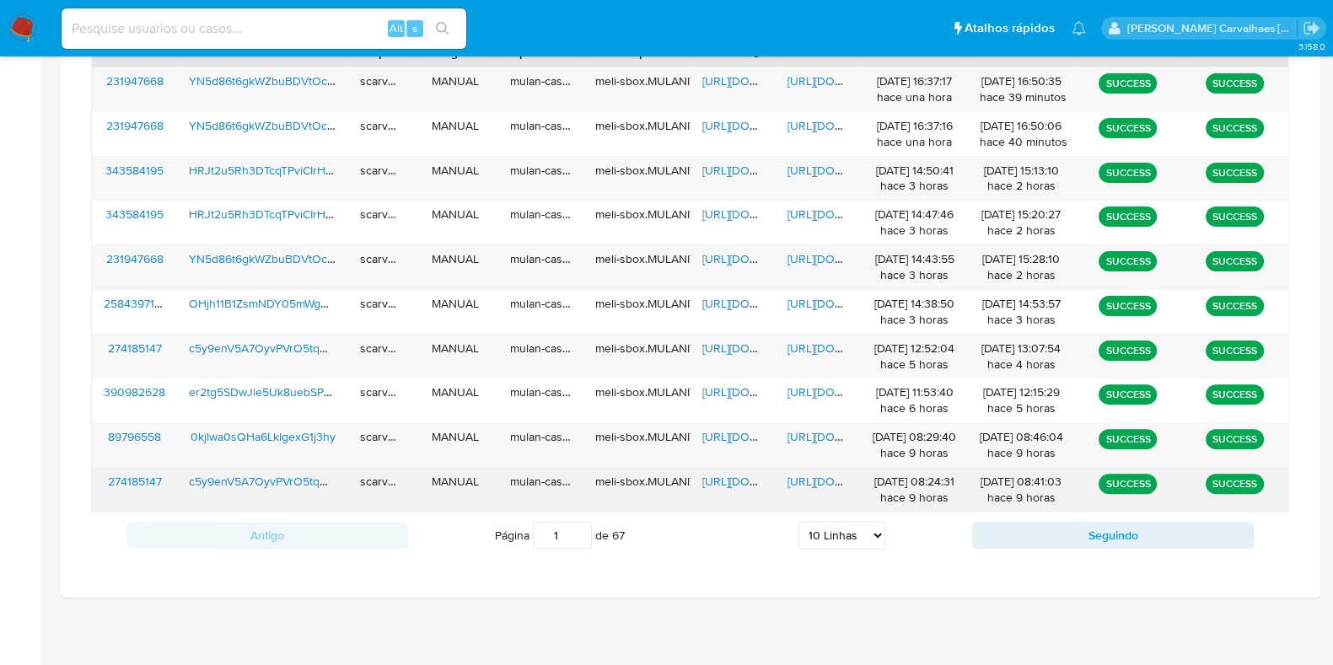
click at [814, 481] on span "[URL][DOMAIN_NAME]" at bounding box center [846, 481] width 116 height 17
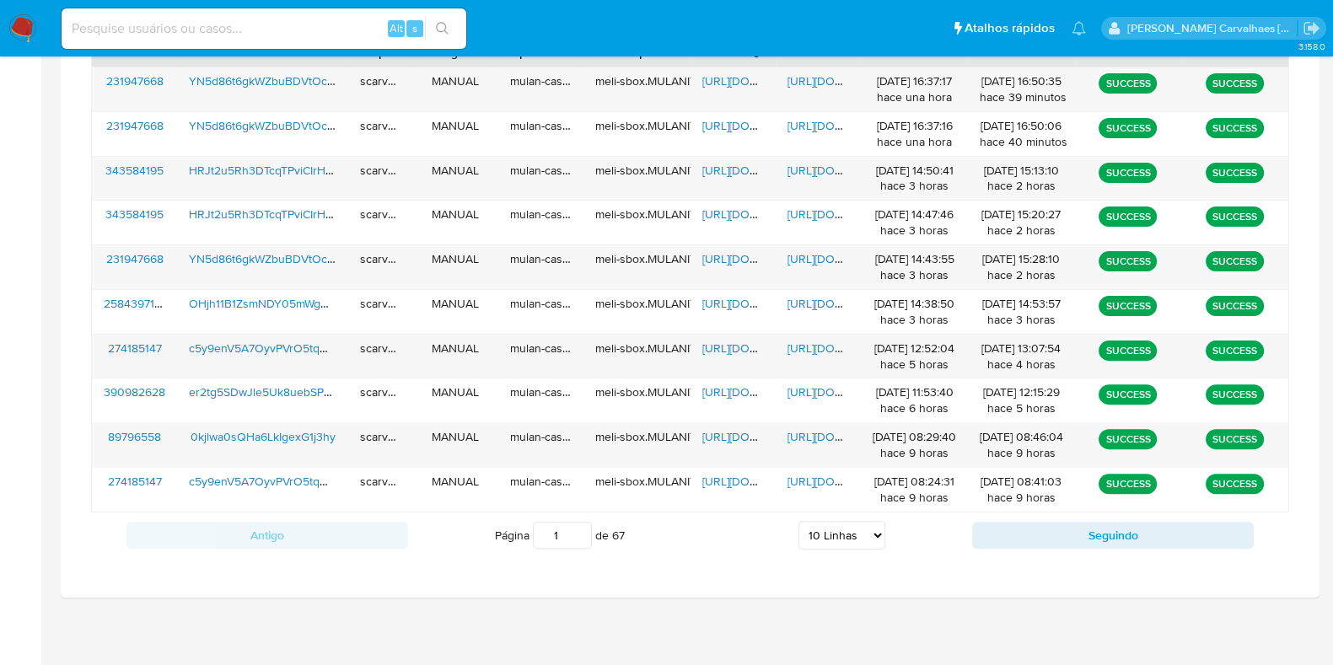
click at [878, 524] on select "5 Linhas 10 Linhas 20 Linhas 25 Linhas 50 Linhas 100 Linhas" at bounding box center [842, 535] width 87 height 29
click at [799, 521] on select "5 Linhas 10 Linhas 20 Linhas 25 Linhas 50 Linhas 100 Linhas" at bounding box center [842, 535] width 87 height 29
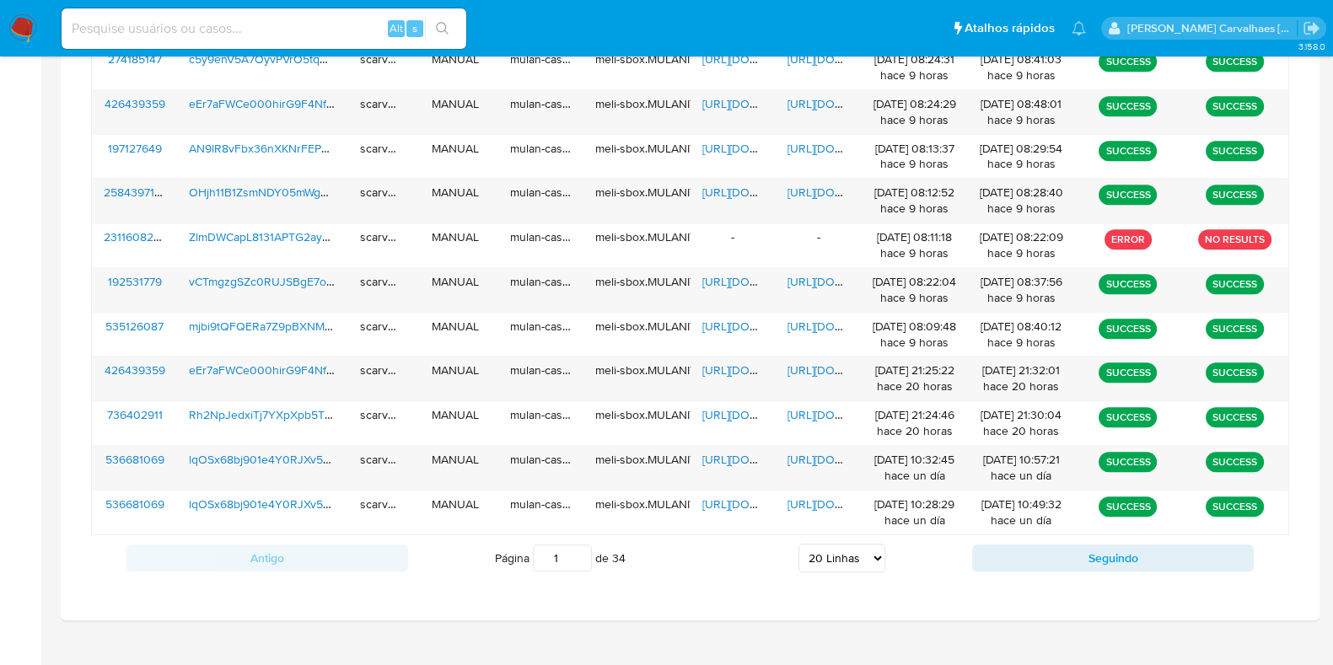
scroll to position [1092, 0]
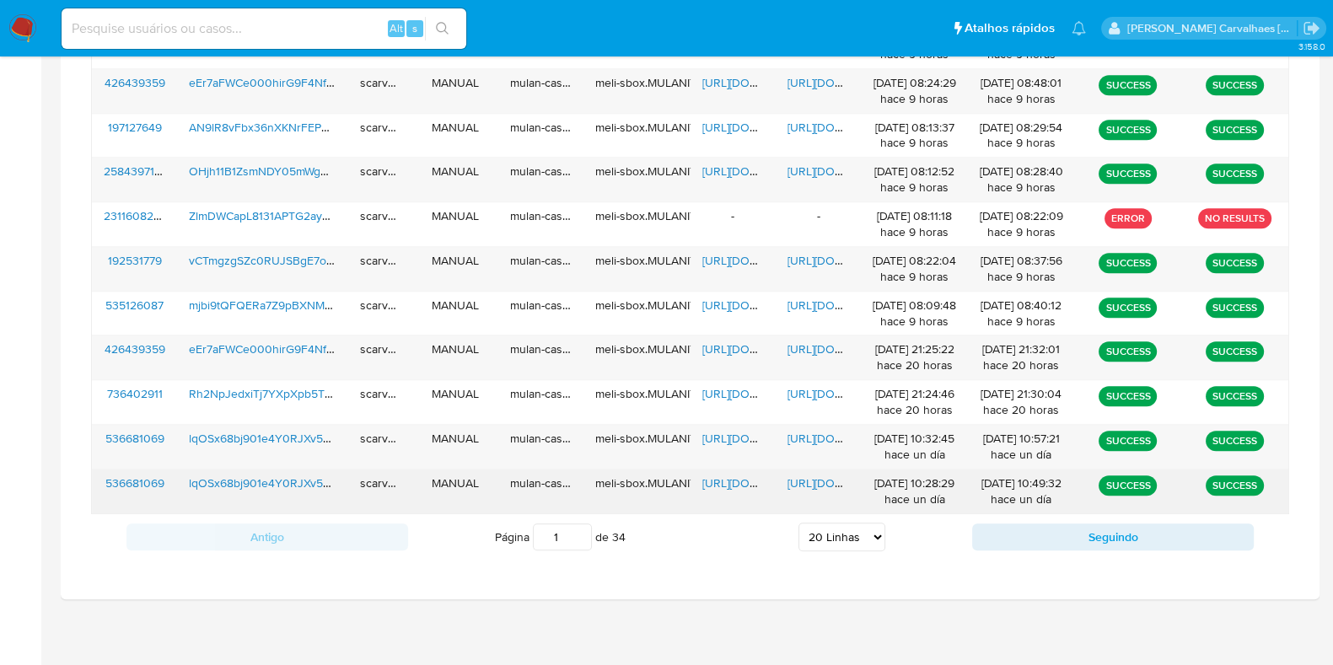
click at [824, 470] on div "[URL][DOMAIN_NAME]" at bounding box center [818, 492] width 85 height 44
click at [825, 475] on span "[URL][DOMAIN_NAME]" at bounding box center [846, 483] width 116 height 17
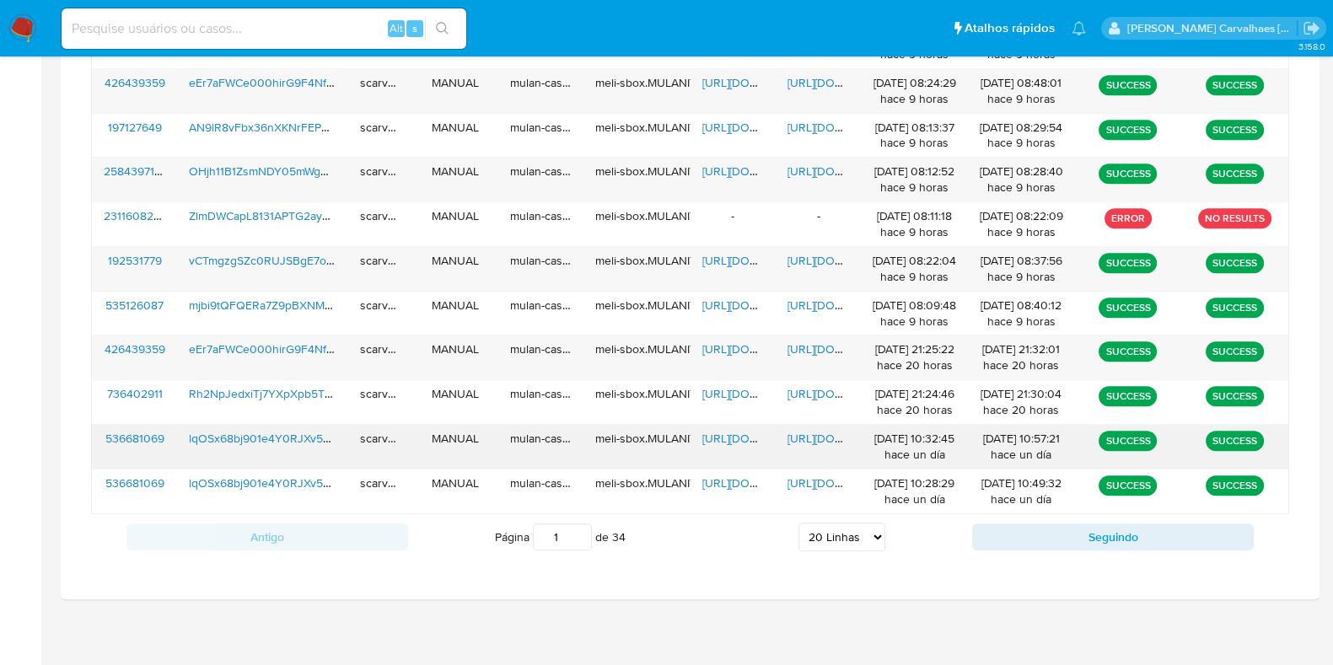
click at [818, 430] on span "[URL][DOMAIN_NAME]" at bounding box center [846, 438] width 116 height 17
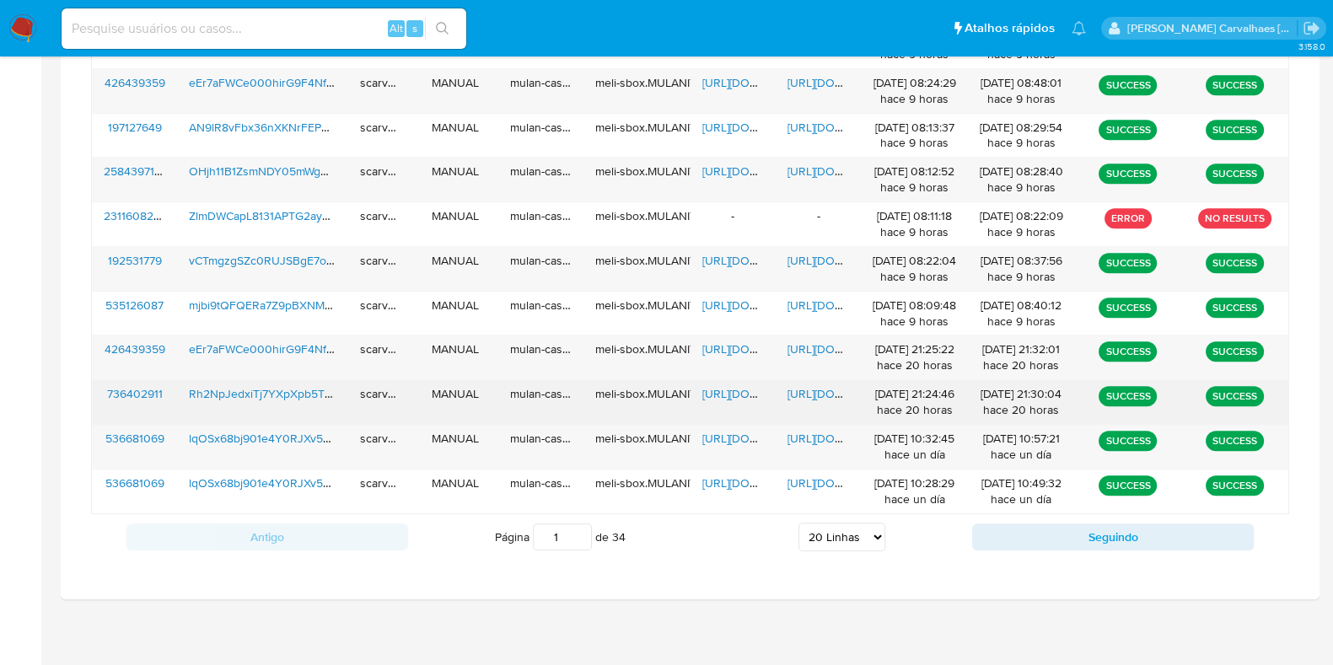
click at [792, 386] on span "[URL][DOMAIN_NAME]" at bounding box center [846, 393] width 116 height 17
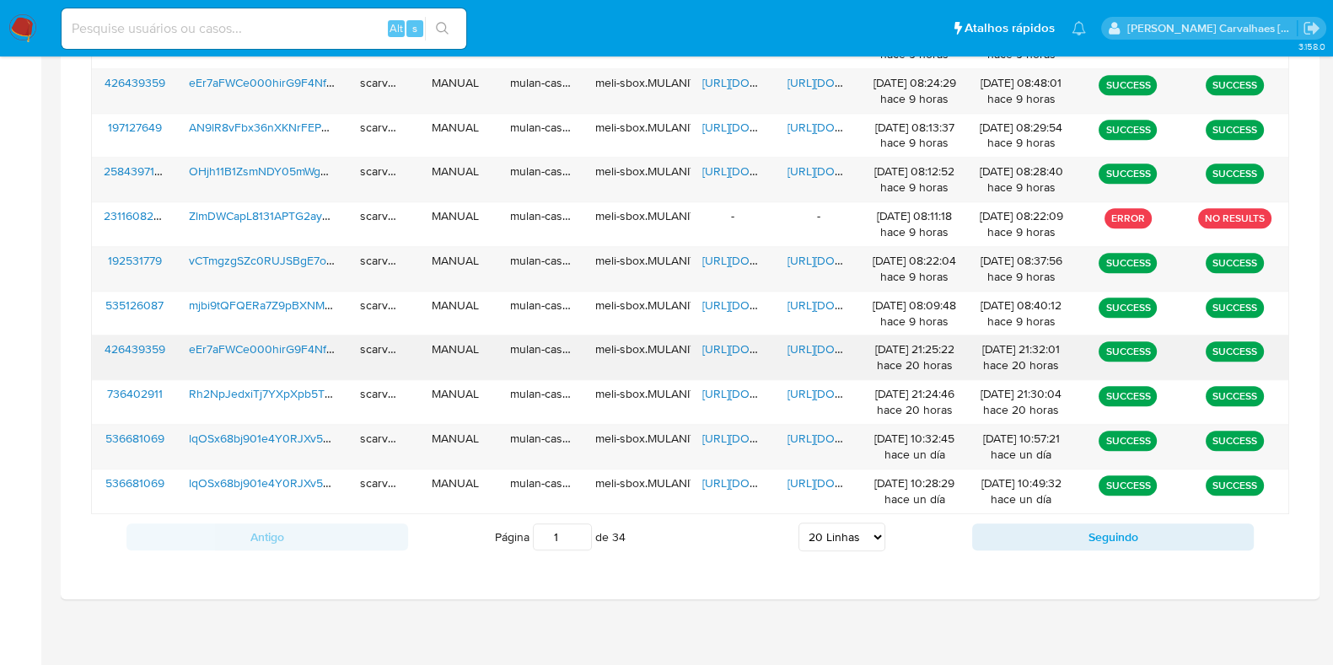
click at [806, 350] on span "[URL][DOMAIN_NAME]" at bounding box center [846, 349] width 116 height 17
click at [872, 531] on select "5 Linhas 10 Linhas 20 Linhas 25 Linhas 50 Linhas 100 Linhas" at bounding box center [842, 537] width 87 height 29
click at [799, 523] on select "5 Linhas 10 Linhas 20 Linhas 25 Linhas 50 Linhas 100 Linhas" at bounding box center [842, 537] width 87 height 29
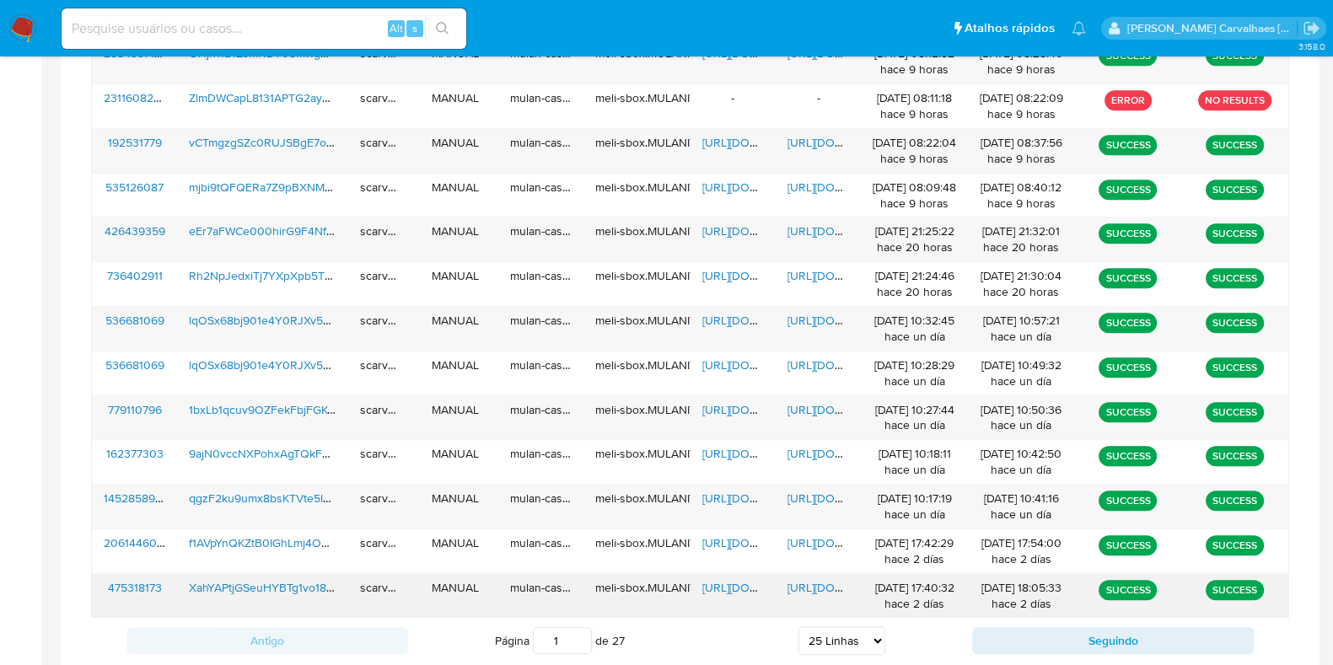
scroll to position [1315, 0]
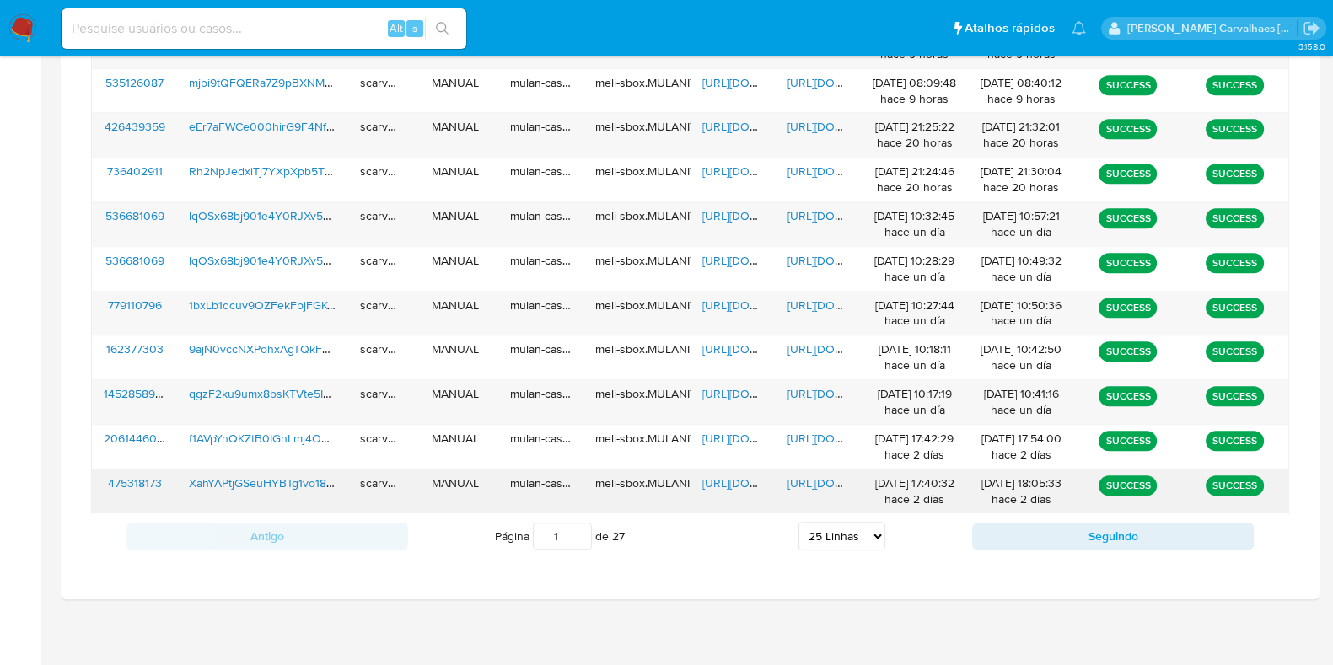
click at [799, 475] on span "[URL][DOMAIN_NAME]" at bounding box center [846, 483] width 116 height 17
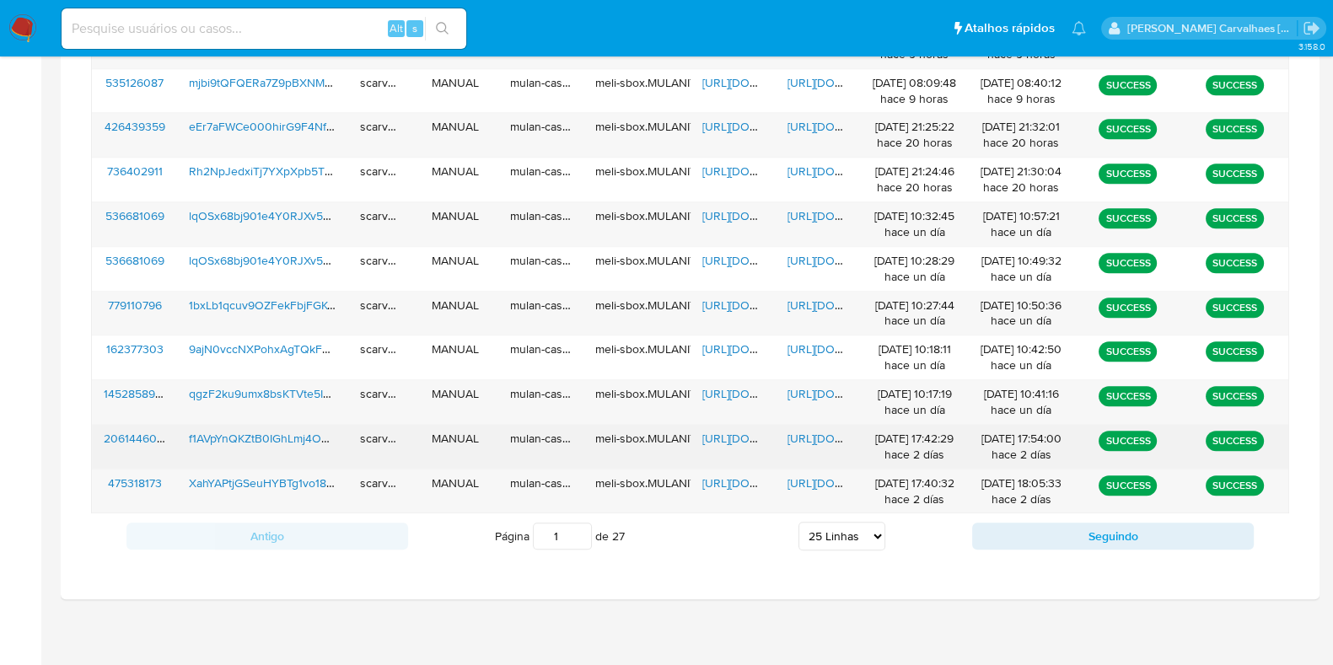
click at [810, 437] on span "[URL][DOMAIN_NAME]" at bounding box center [846, 438] width 116 height 17
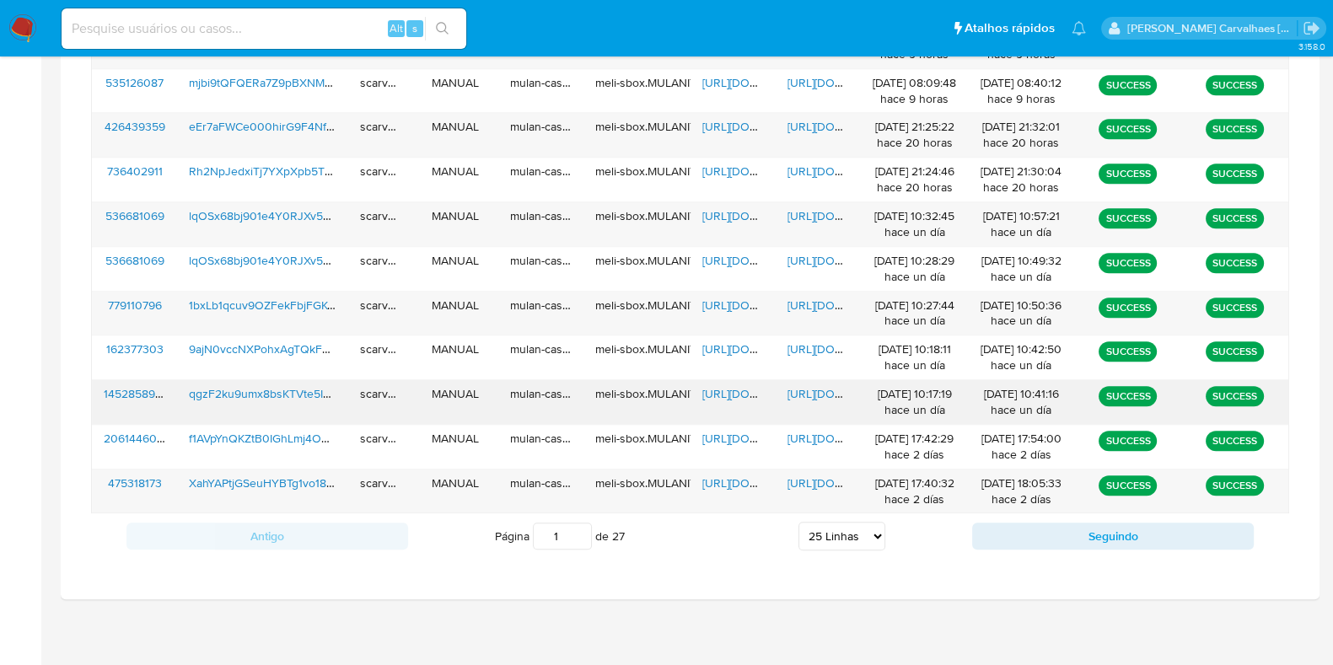
click at [819, 394] on span "[URL][DOMAIN_NAME]" at bounding box center [846, 393] width 116 height 17
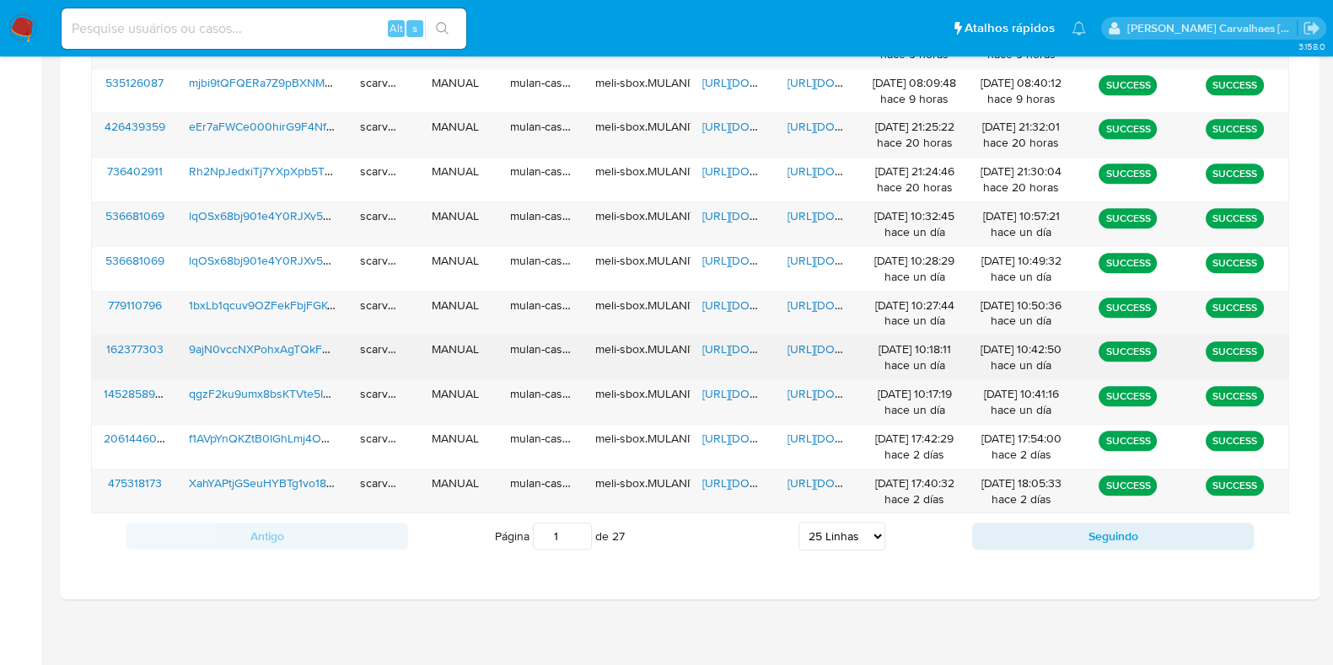
click at [816, 342] on span "https://docs.google.com/document/d/1s4Vap7eq1Xq5-Pqm0nyubm95rsdbkM5NNvyWtZr9q1E…" at bounding box center [846, 349] width 116 height 17
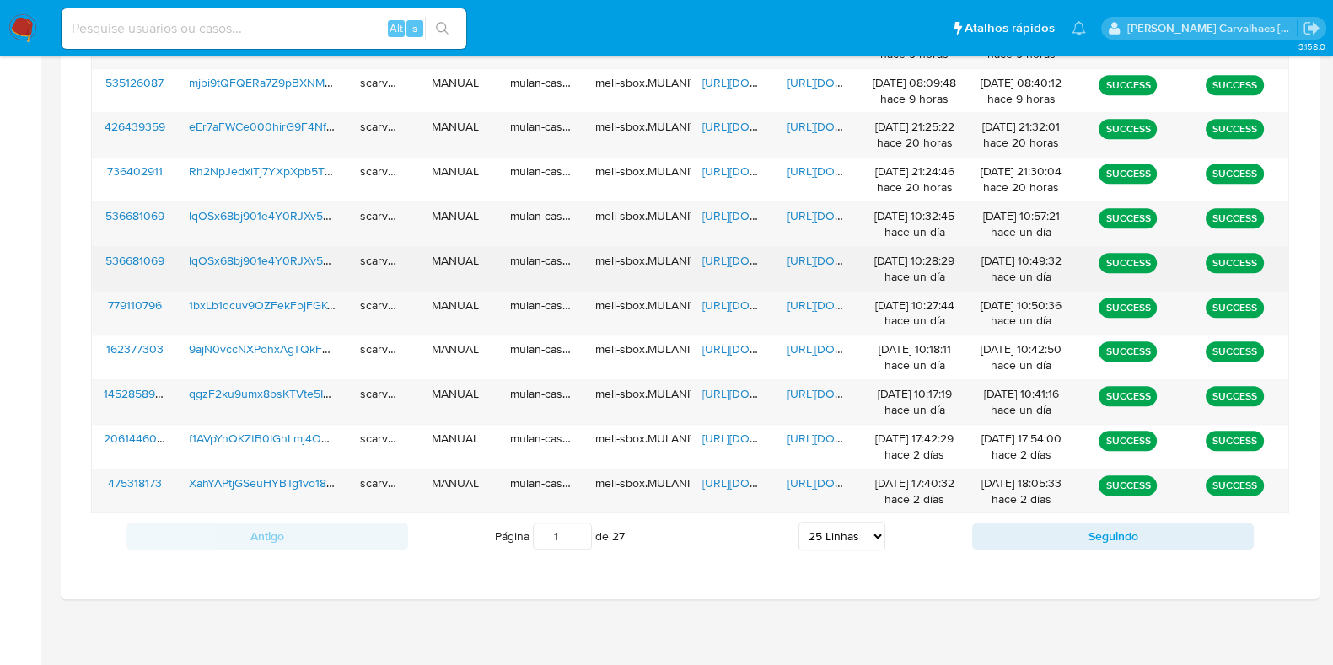
click at [827, 255] on span "https://docs.google.com/document/d/1UX7SmaVZ7s6OdVR5sgtB4xeL8Dw-jCCR9HE1RtaalDo…" at bounding box center [846, 260] width 116 height 17
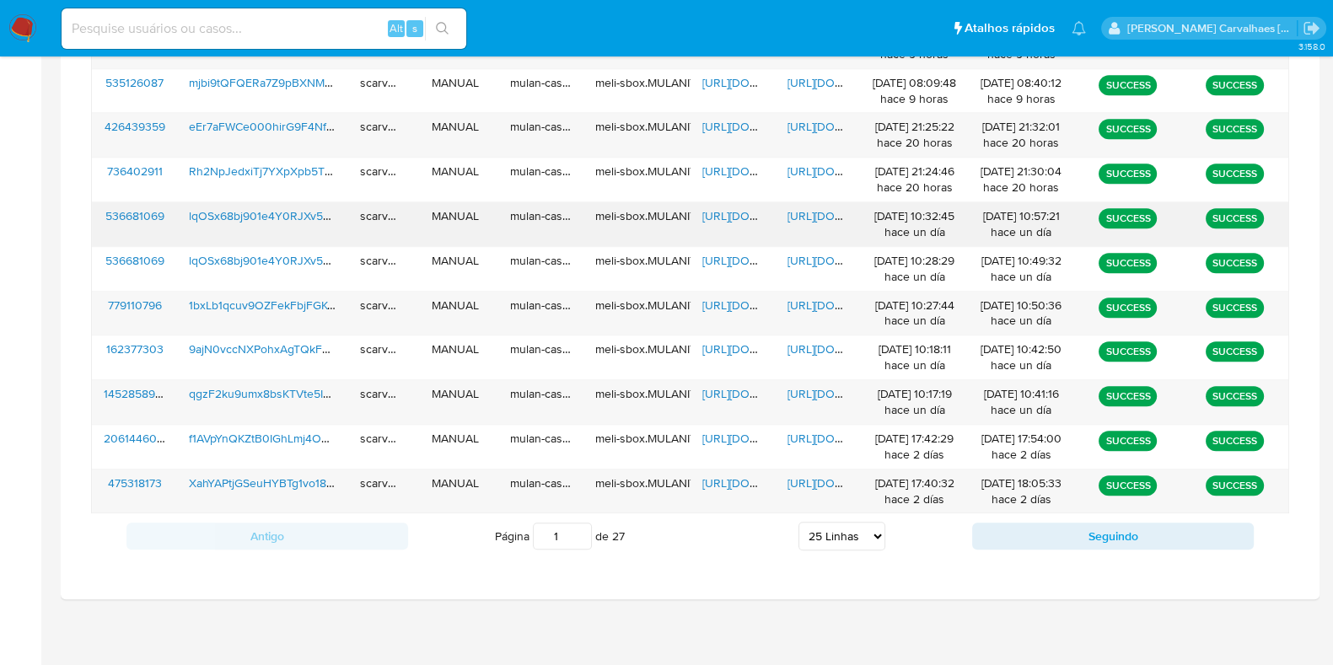
click at [810, 213] on span "https://docs.google.com/document/d/1lQL2b67JneG8nEJFOYfYtKacz8Mky1NcLUbRvfYHtVY…" at bounding box center [846, 215] width 116 height 17
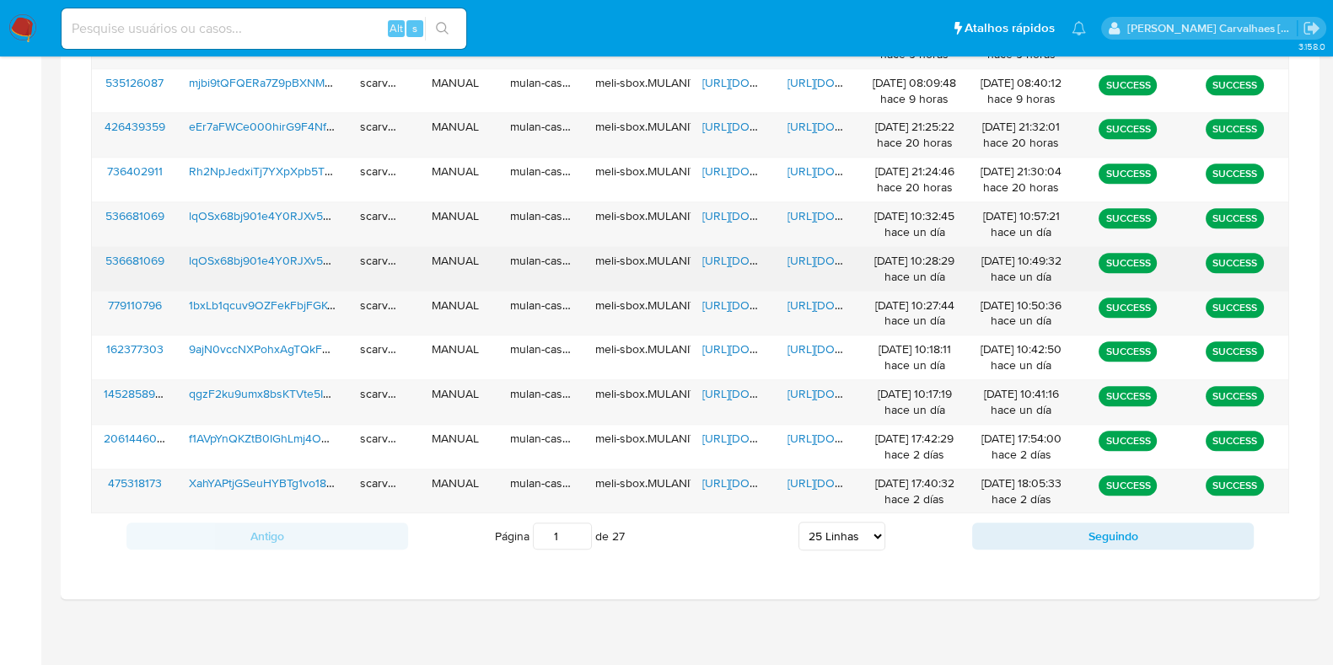
click at [814, 252] on span "https://docs.google.com/document/d/1UX7SmaVZ7s6OdVR5sgtB4xeL8Dw-jCCR9HE1RtaalDo…" at bounding box center [846, 260] width 116 height 17
click at [833, 254] on span "https://docs.google.com/document/d/1UX7SmaVZ7s6OdVR5sgtB4xeL8Dw-jCCR9HE1RtaalDo…" at bounding box center [846, 260] width 116 height 17
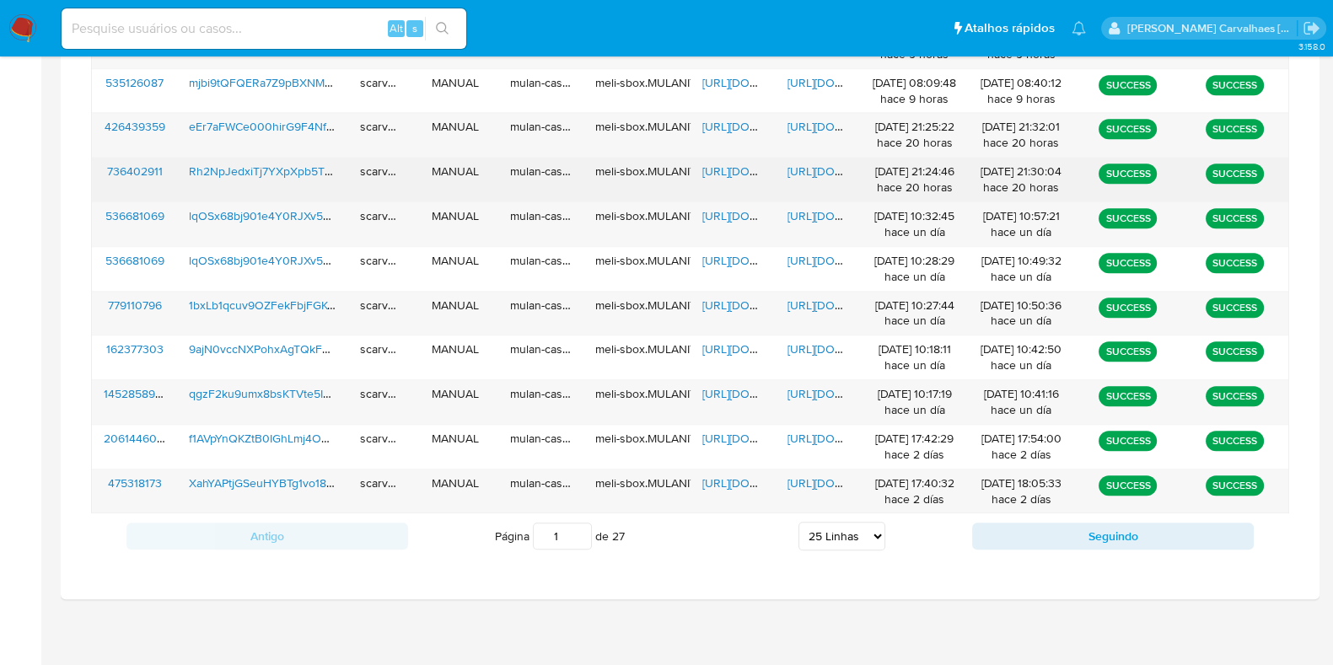
click at [811, 163] on span "https://docs.google.com/document/d/1_4sIFq1xxVt5E7k2U_-AwgM-jHOzvwI7waK9-jMSrOw…" at bounding box center [846, 171] width 116 height 17
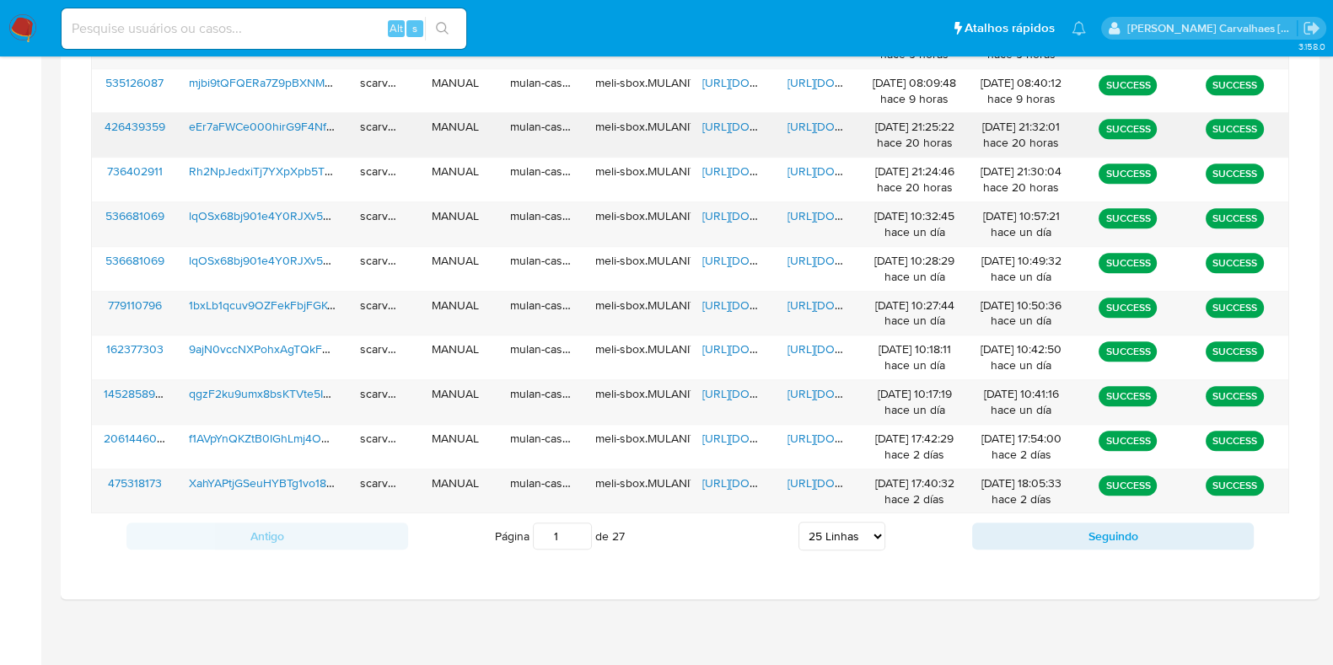
click at [829, 124] on span "https://docs.google.com/document/d/1nnMHPoUmq5kPeSGPfyGbNBdtDdM9f3vpG-RyxKs7Ekk…" at bounding box center [846, 126] width 116 height 17
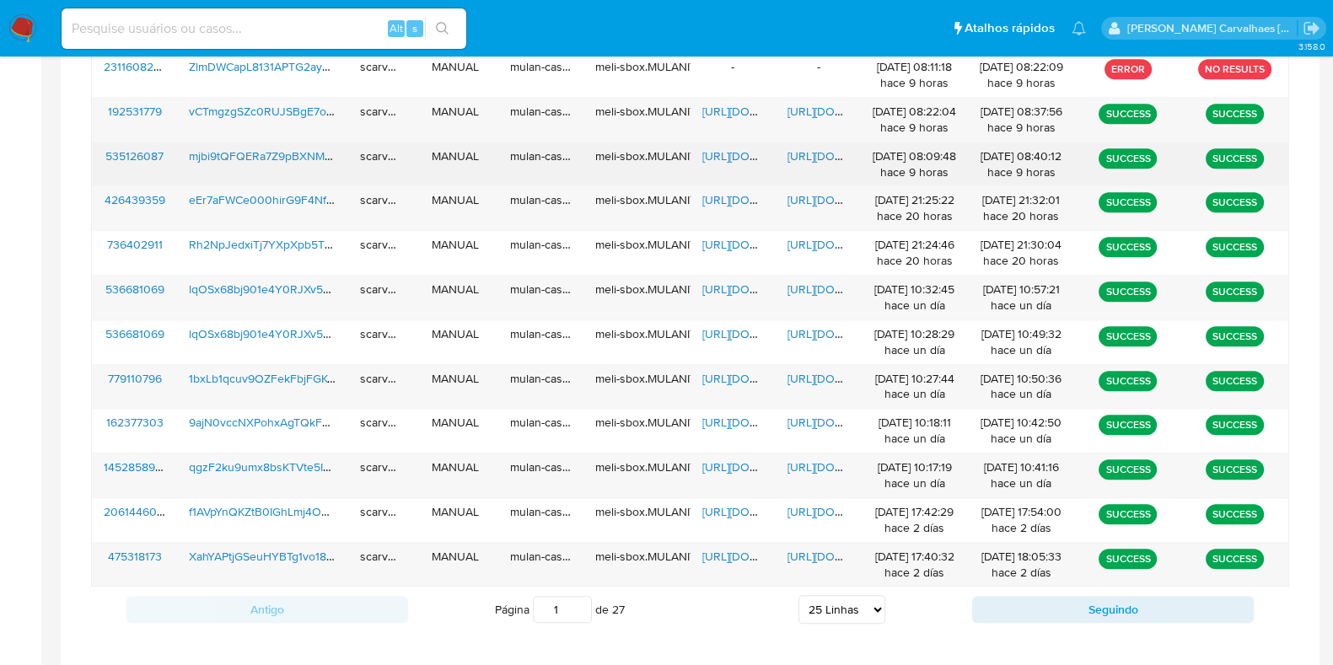
scroll to position [1209, 0]
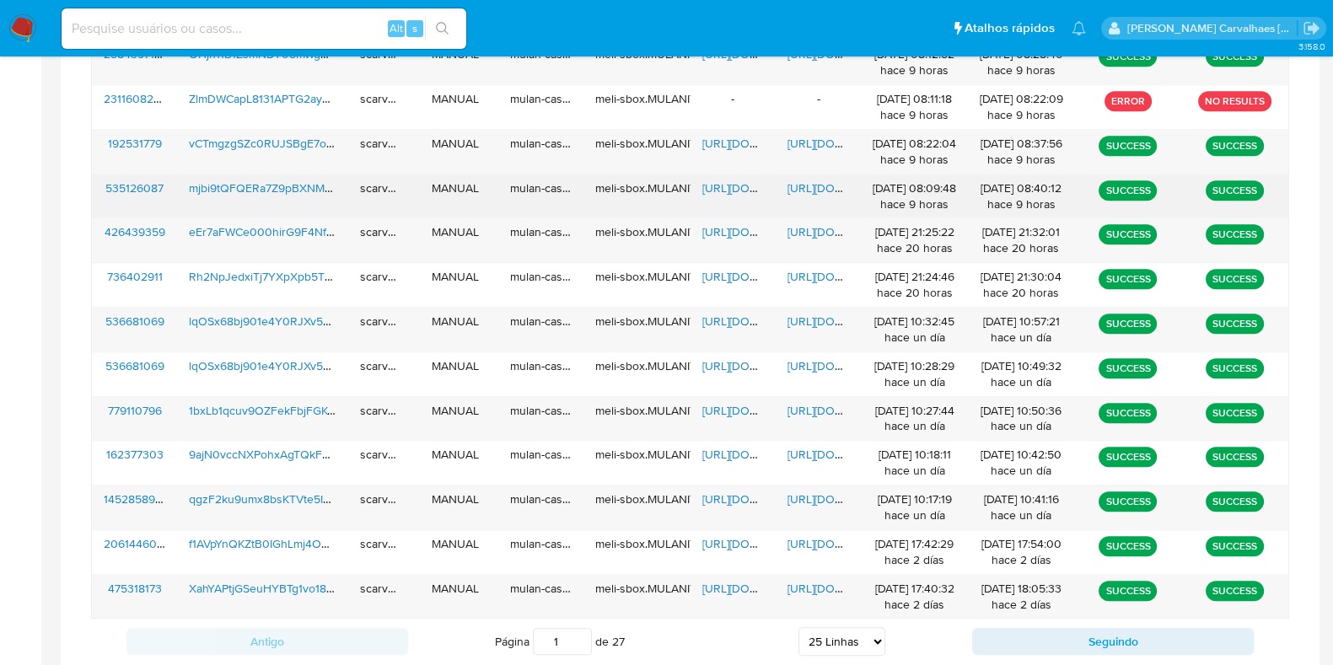
click at [805, 186] on span "https://docs.google.com/document/d/1fUU9OJBpBinzcOhha5lvWUUehcQ07IwsEbDtHiXUp54…" at bounding box center [846, 188] width 116 height 17
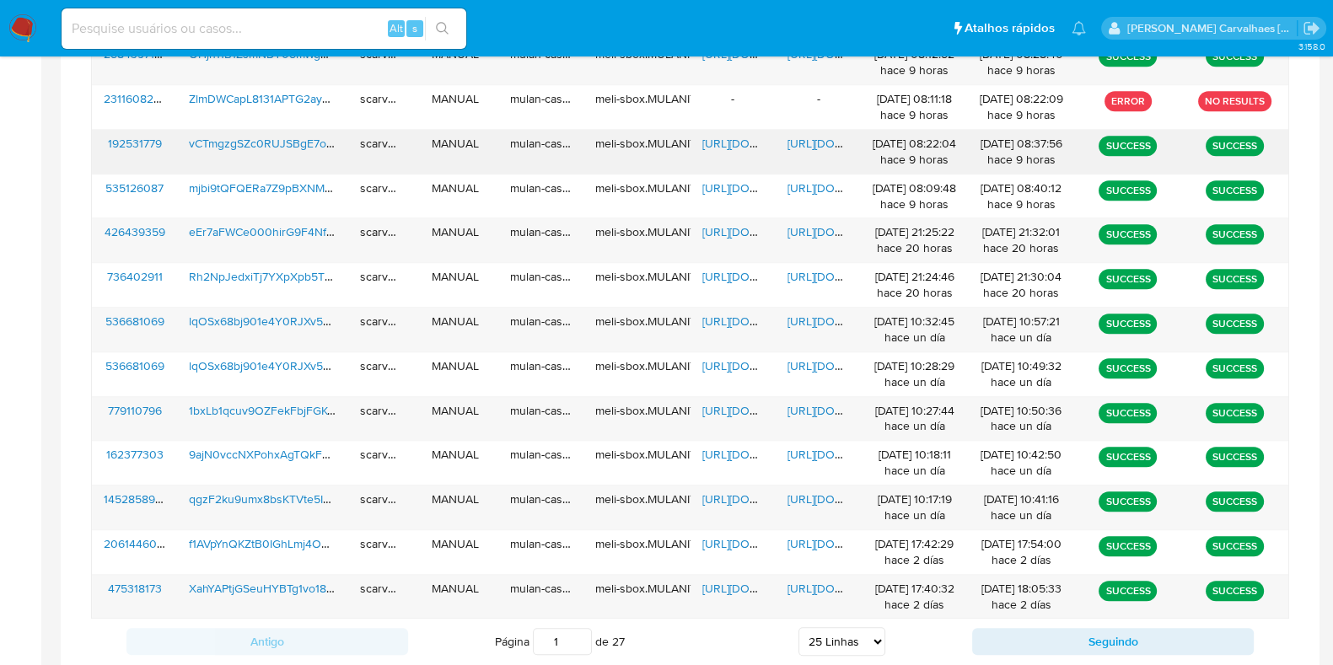
click at [798, 135] on span "https://docs.google.com/document/d/1bcdKW4ckam6KpA7TX78idZLr6bILWZ6Zkqn_tLCojjk…" at bounding box center [846, 143] width 116 height 17
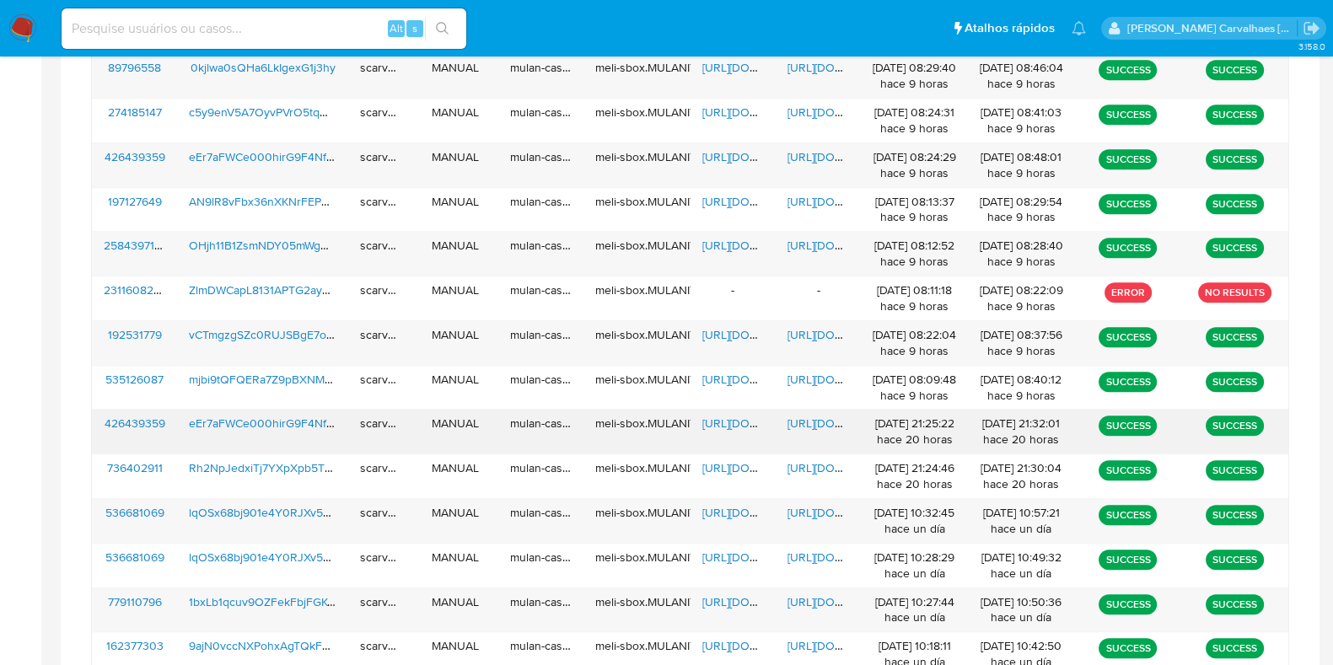
scroll to position [999, 0]
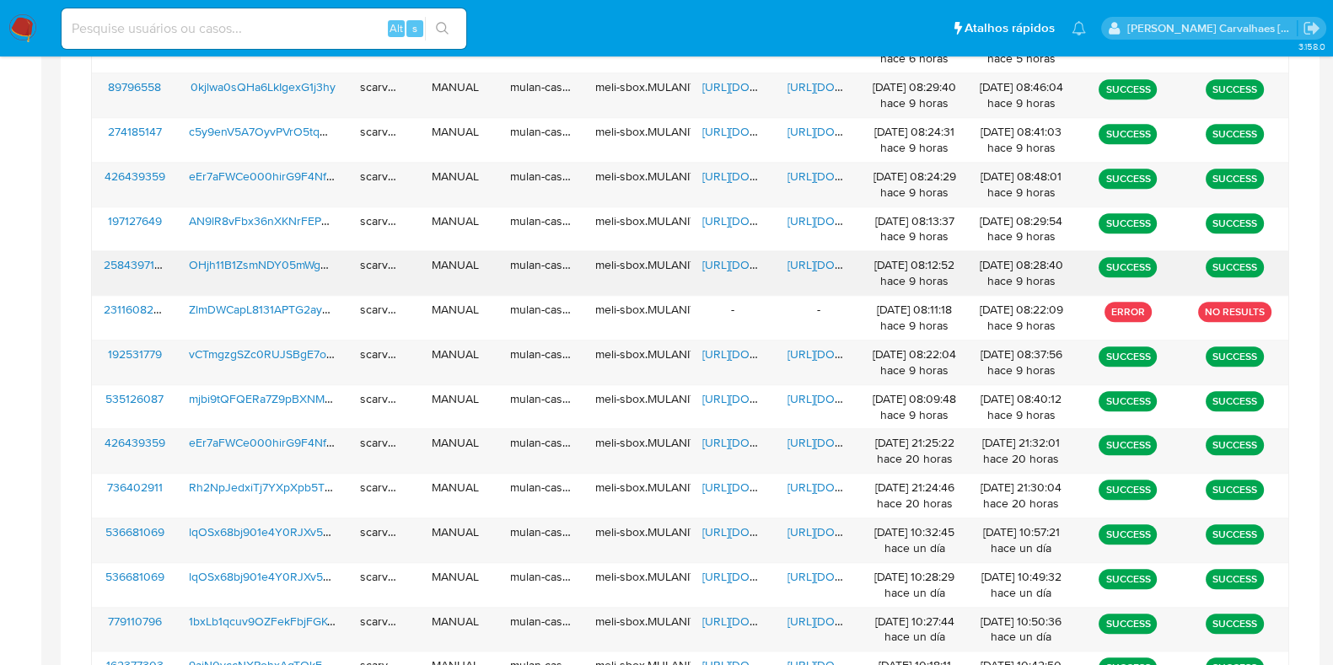
click at [828, 264] on span "https://docs.google.com/document/d/1GRMu9hE4RJg24coS6a1KpqH5of86WRI0ahZ70DHnlfk…" at bounding box center [846, 264] width 116 height 17
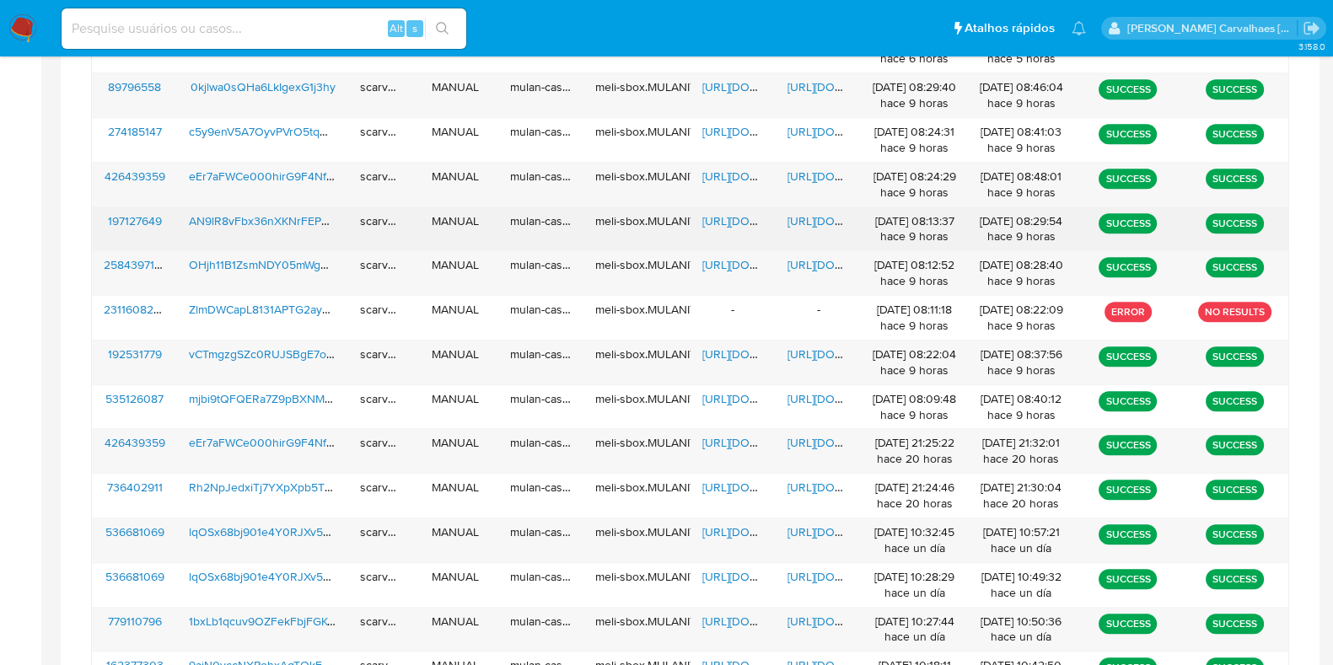
click at [816, 224] on span "https://docs.google.com/document/d/1pcXMBqY9_GfSSfGDMYTtsUGBewNPN--m10YQ6fUKLtk…" at bounding box center [846, 221] width 116 height 17
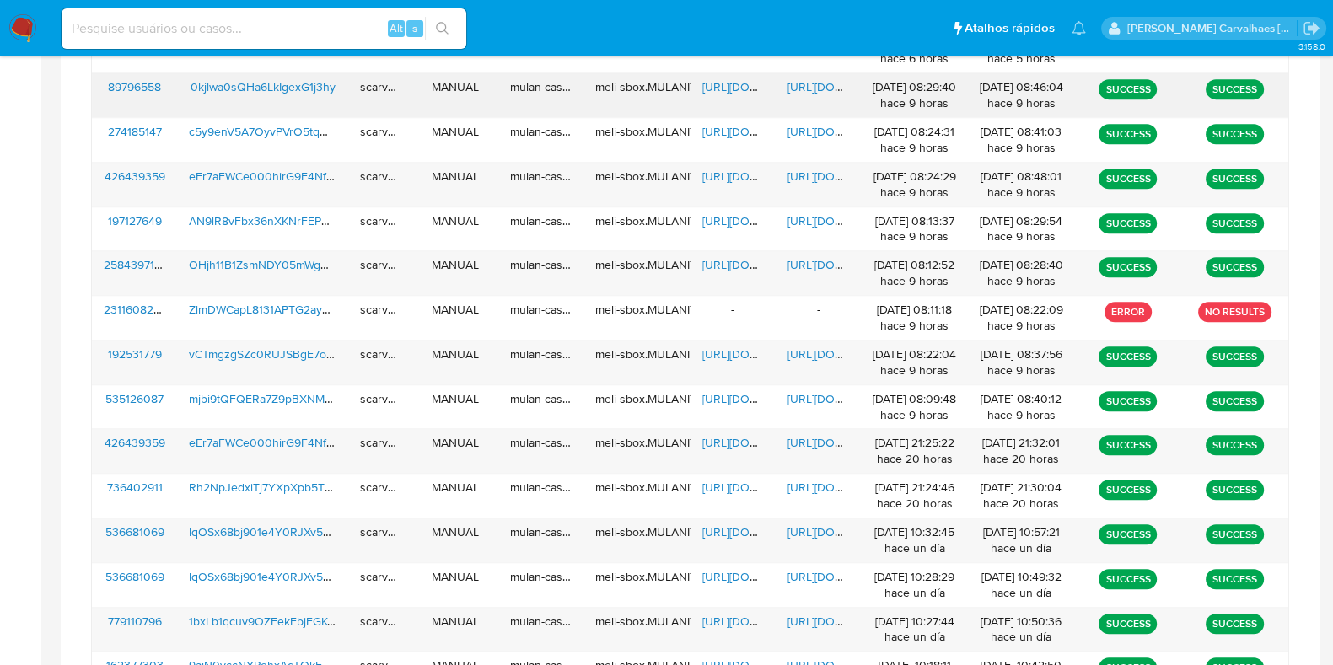
click at [806, 85] on span "https://docs.google.com/document/d/14Ft8D_t9aqPRaQ_EGNZR7HjkhfKVmKqxrgfd5KjyH1I…" at bounding box center [846, 86] width 116 height 17
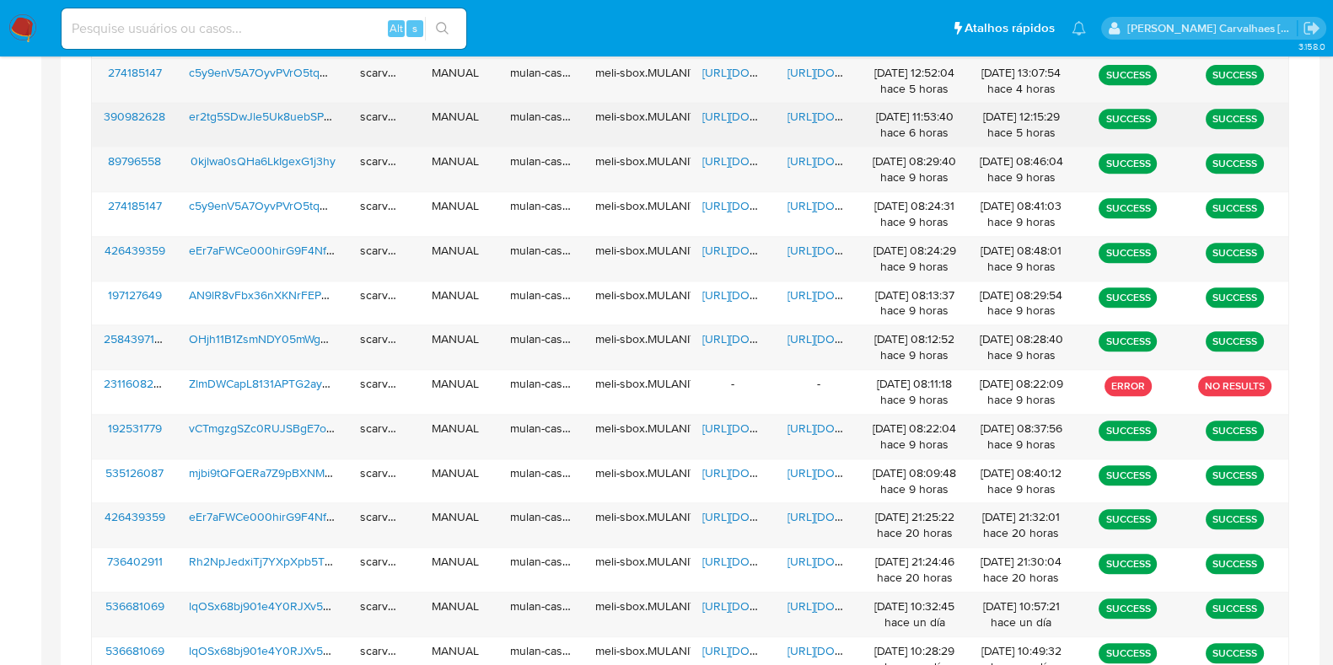
scroll to position [893, 0]
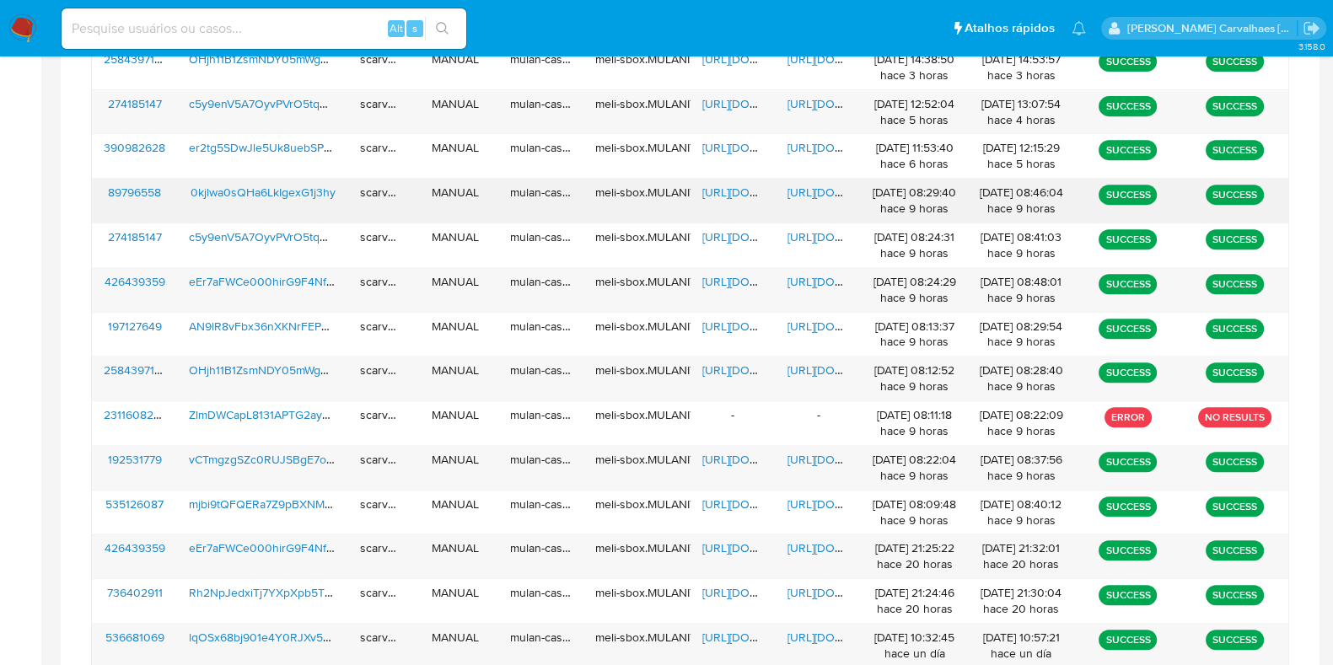
click at [797, 189] on span "https://docs.google.com/document/d/14Ft8D_t9aqPRaQ_EGNZR7HjkhfKVmKqxrgfd5KjyH1I…" at bounding box center [846, 192] width 116 height 17
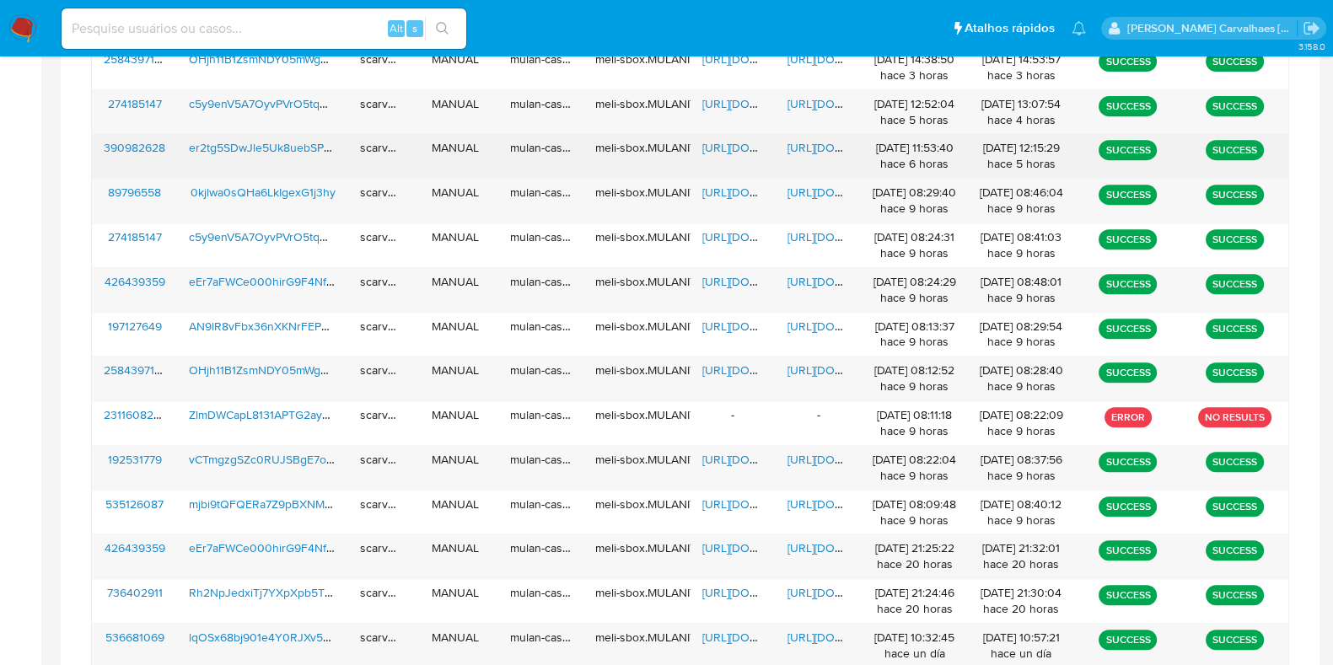
click at [815, 139] on span "https://docs.google.com/document/d/1Fs_64sL1wG-HpaPpAgoKSXPkYMHa4Nx68KHp-eB4quw…" at bounding box center [846, 147] width 116 height 17
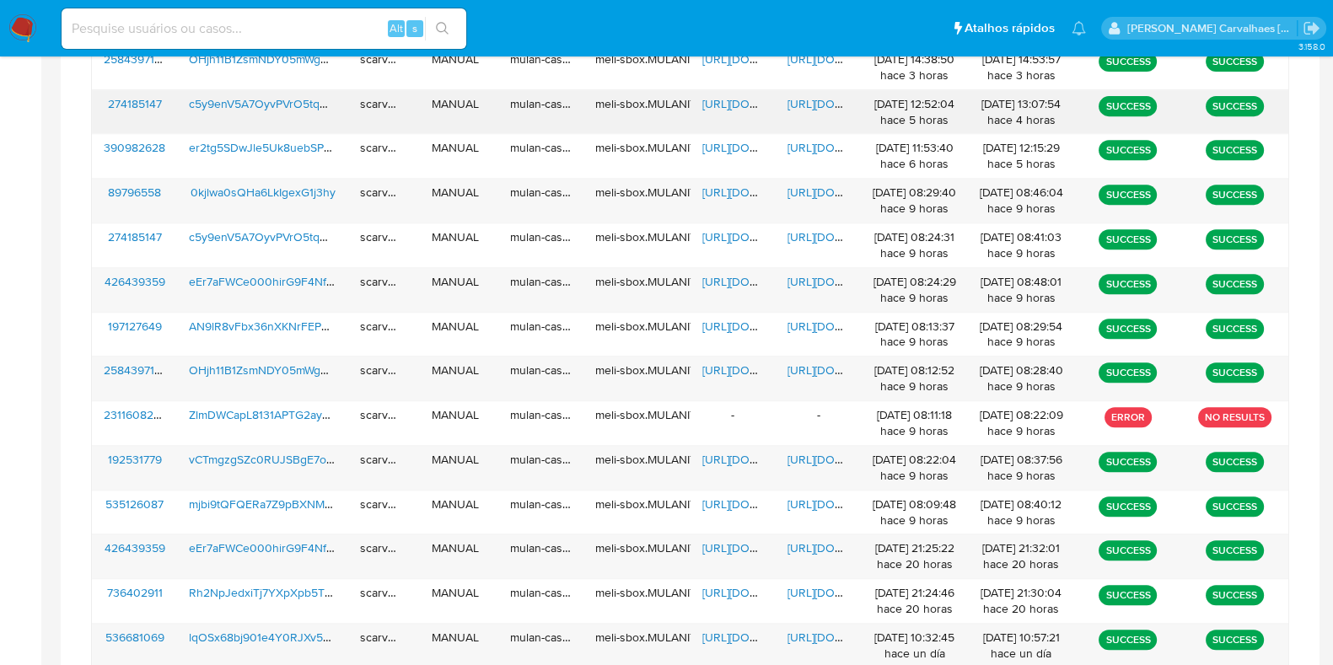
click at [818, 95] on span "https://docs.google.com/document/d/1fgnOqIjpDkPks1qRzdkz3R-HFntLEuuB0m1vJCBrQF0…" at bounding box center [846, 103] width 116 height 17
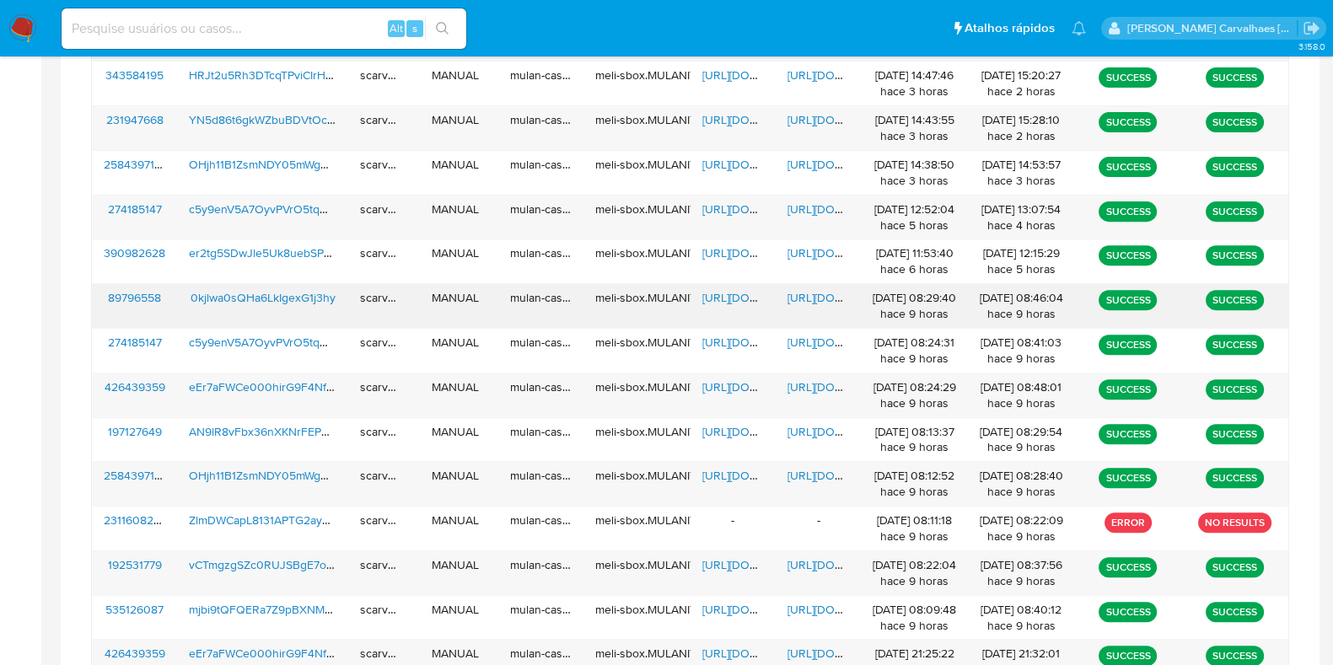
scroll to position [682, 0]
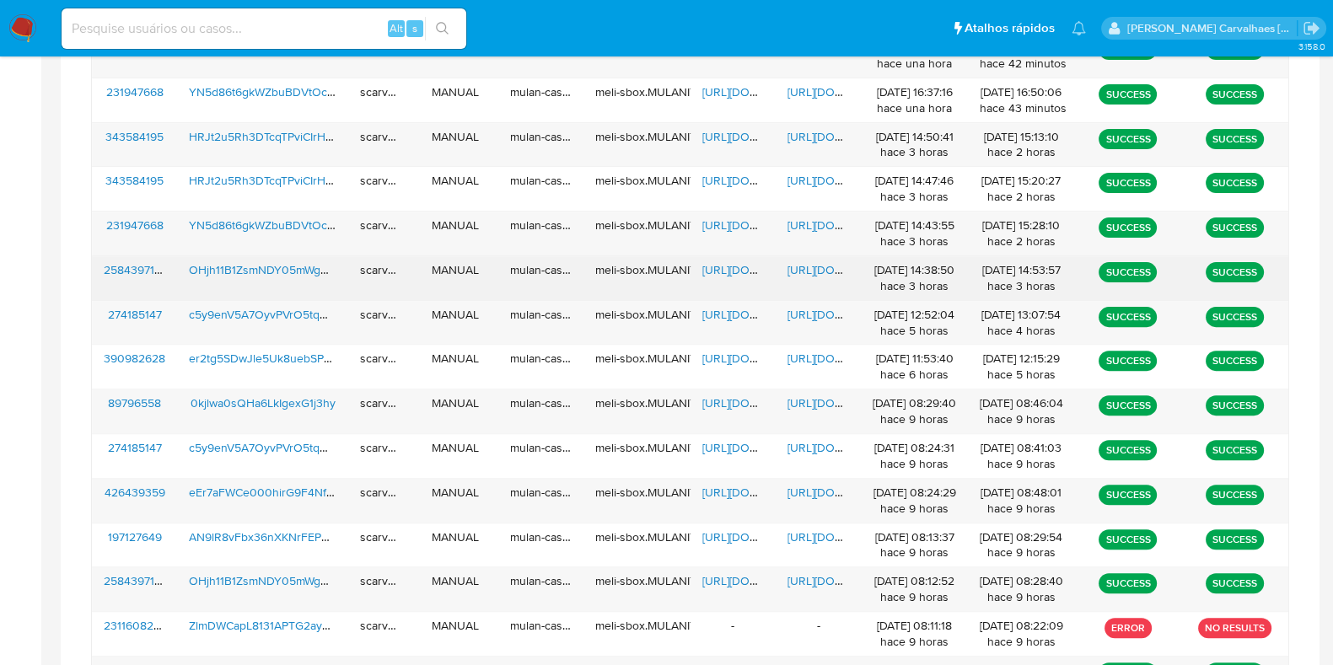
click at [805, 262] on span "https://docs.google.com/document/d/18mB4VgDftcKIeUKhvMBwnRyGIsTEDEaliu2_16QhSmg…" at bounding box center [846, 269] width 116 height 17
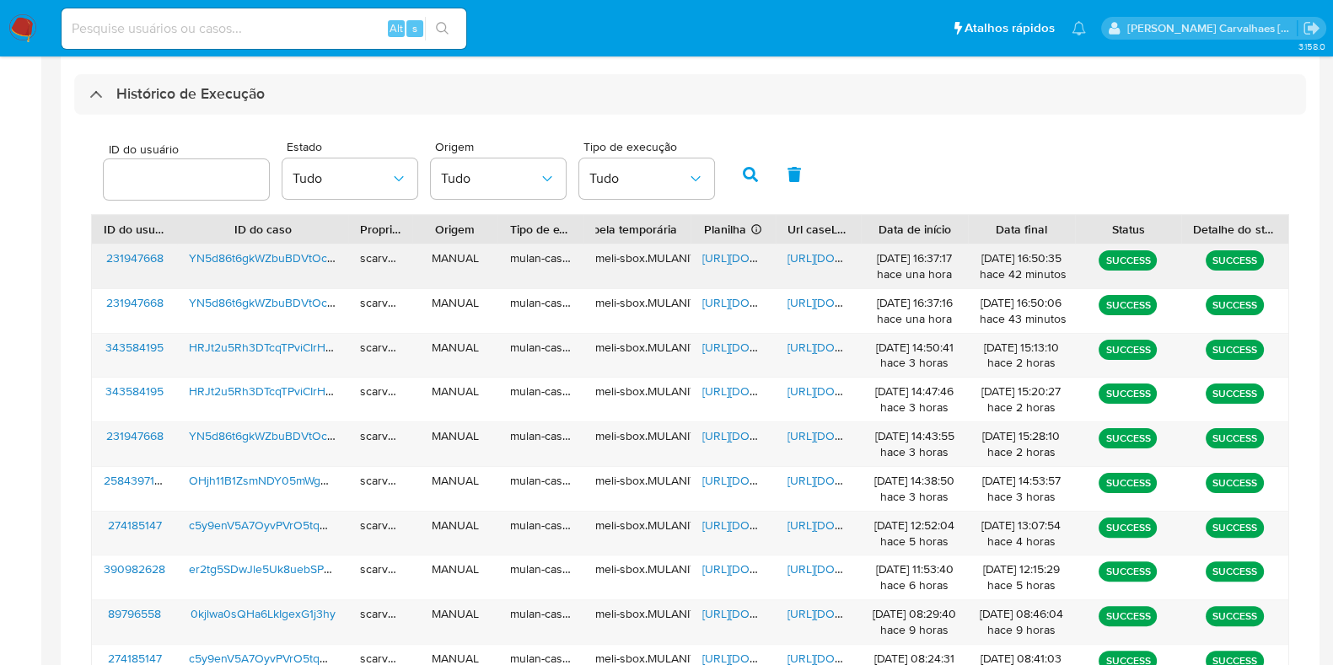
scroll to position [366, 0]
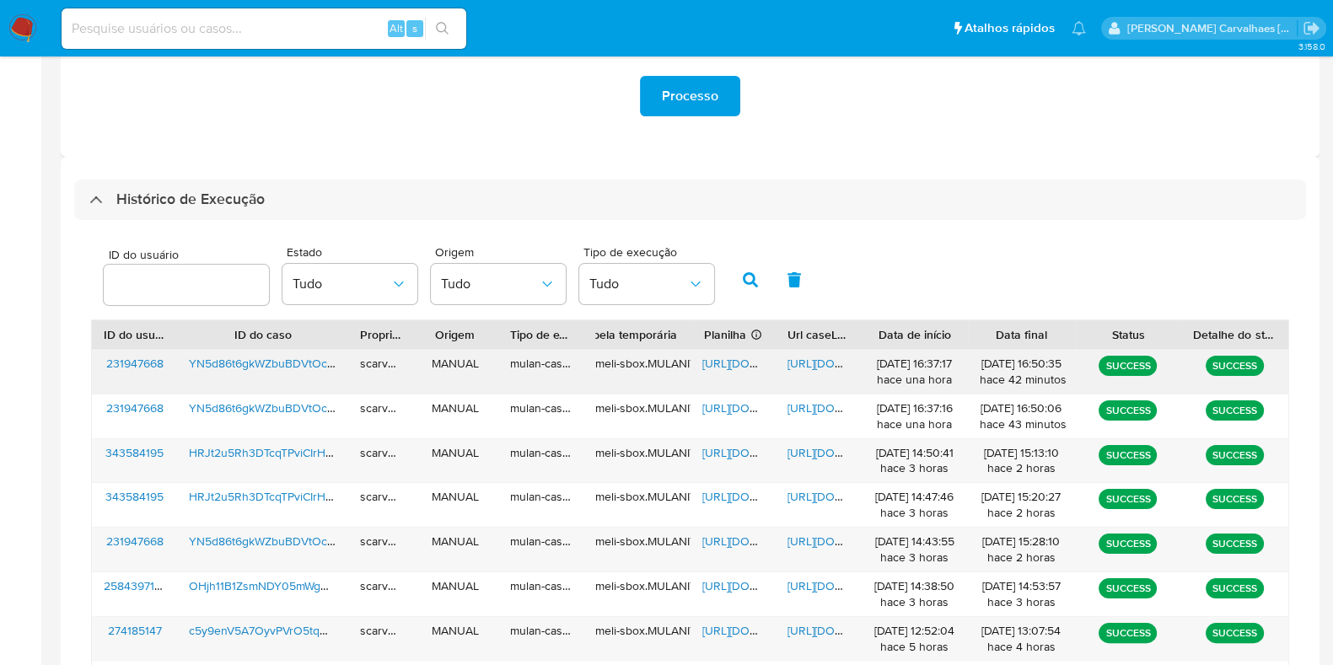
click at [812, 362] on span "https://docs.google.com/document/d/14GthGrudQ6rJfYRCD8QPr9UcVG6OK8VXq9tSPSsQC2M…" at bounding box center [846, 363] width 116 height 17
click at [809, 362] on span "https://docs.google.com/document/d/14GthGrudQ6rJfYRCD8QPr9UcVG6OK8VXq9tSPSsQC2M…" at bounding box center [846, 363] width 116 height 17
click at [752, 278] on icon "button" at bounding box center [750, 279] width 15 height 15
click at [251, 271] on div at bounding box center [186, 285] width 165 height 40
click at [251, 298] on div at bounding box center [186, 285] width 165 height 40
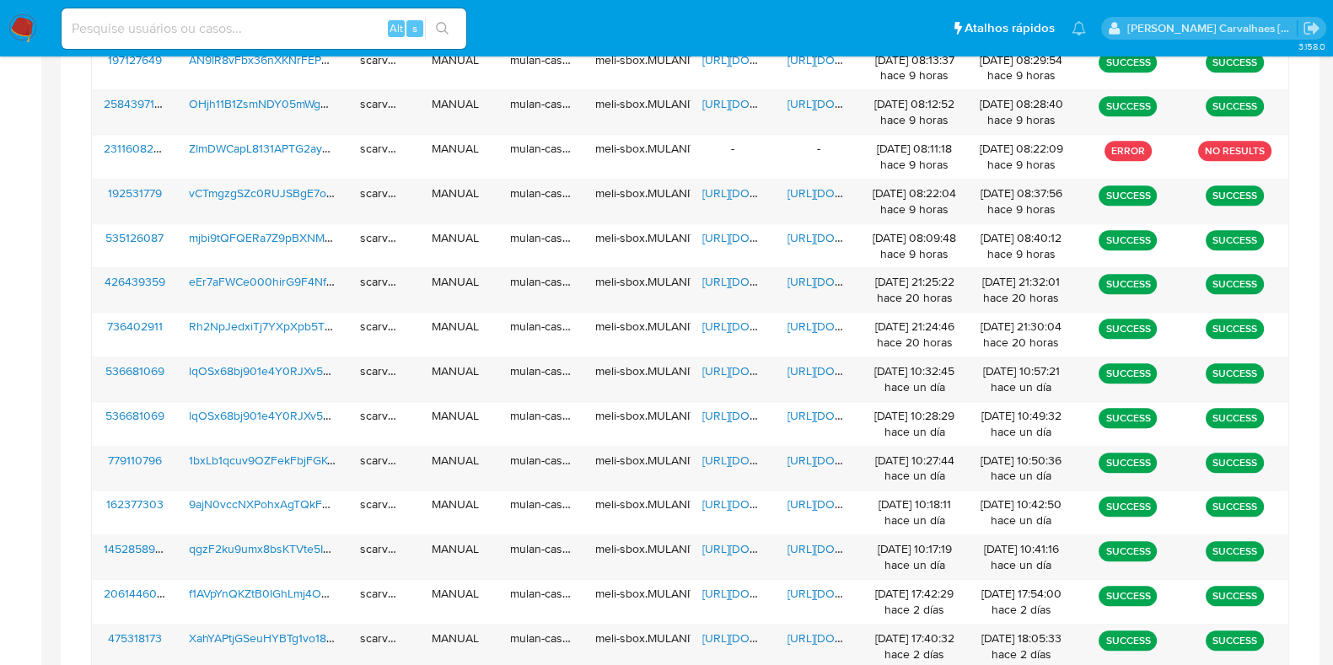
scroll to position [1315, 0]
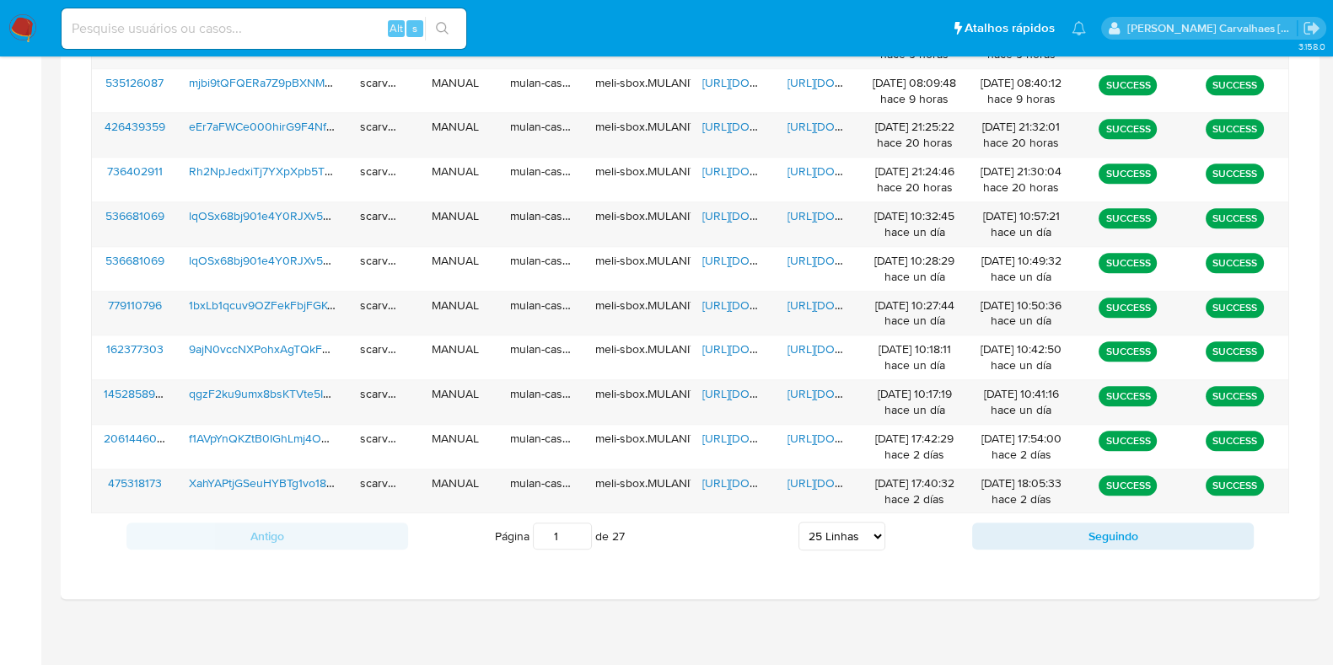
click at [876, 530] on select "5 Linhas 10 Linhas 20 Linhas 25 Linhas 50 Linhas 100 Linhas" at bounding box center [842, 536] width 87 height 29
select select "50"
click at [799, 522] on select "5 Linhas 10 Linhas 20 Linhas 25 Linhas 50 Linhas 100 Linhas" at bounding box center [842, 536] width 87 height 29
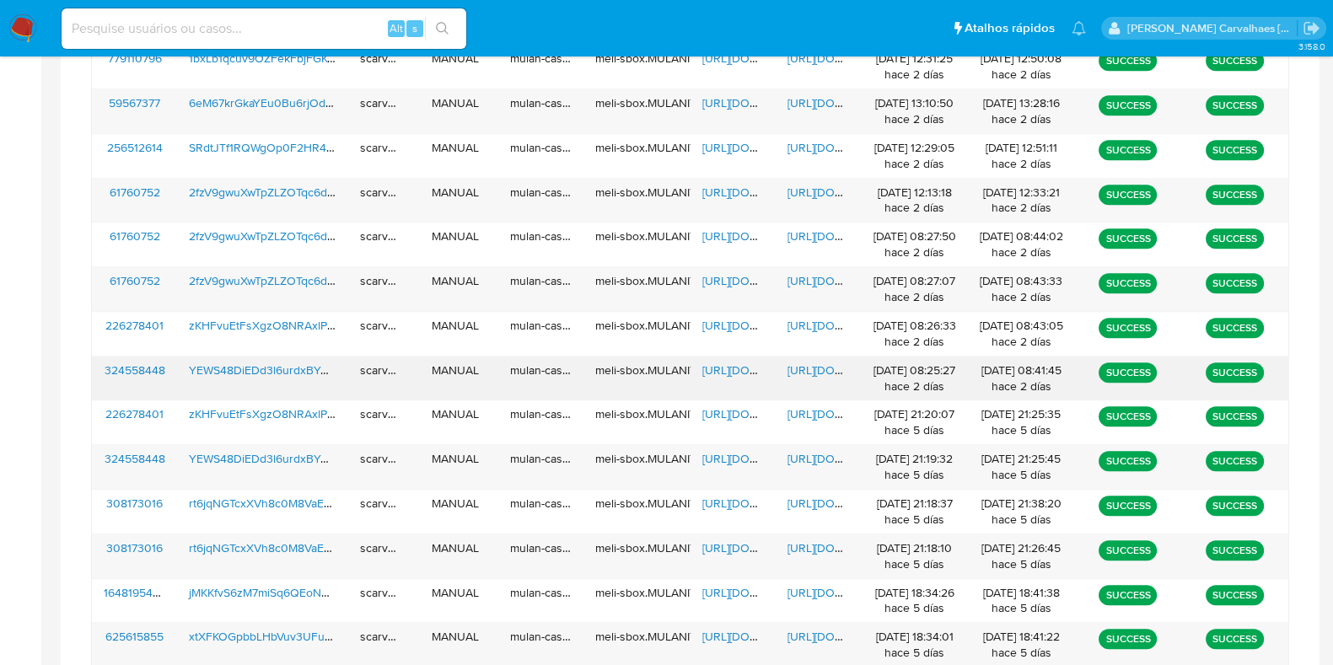
scroll to position [2053, 0]
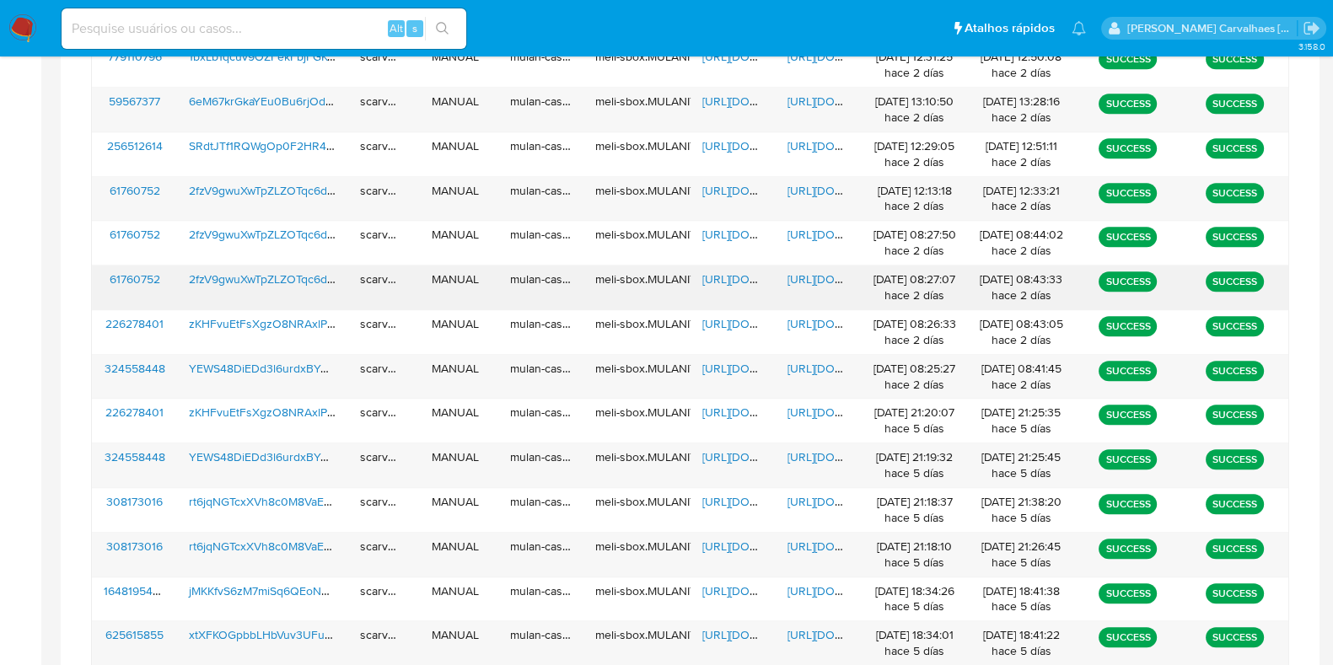
click at [815, 271] on span "https://docs.google.com/document/d/1Ta27E4w34U3FszrPkroXGSbDWJCeQgIVnusjOMSGCFw…" at bounding box center [846, 279] width 116 height 17
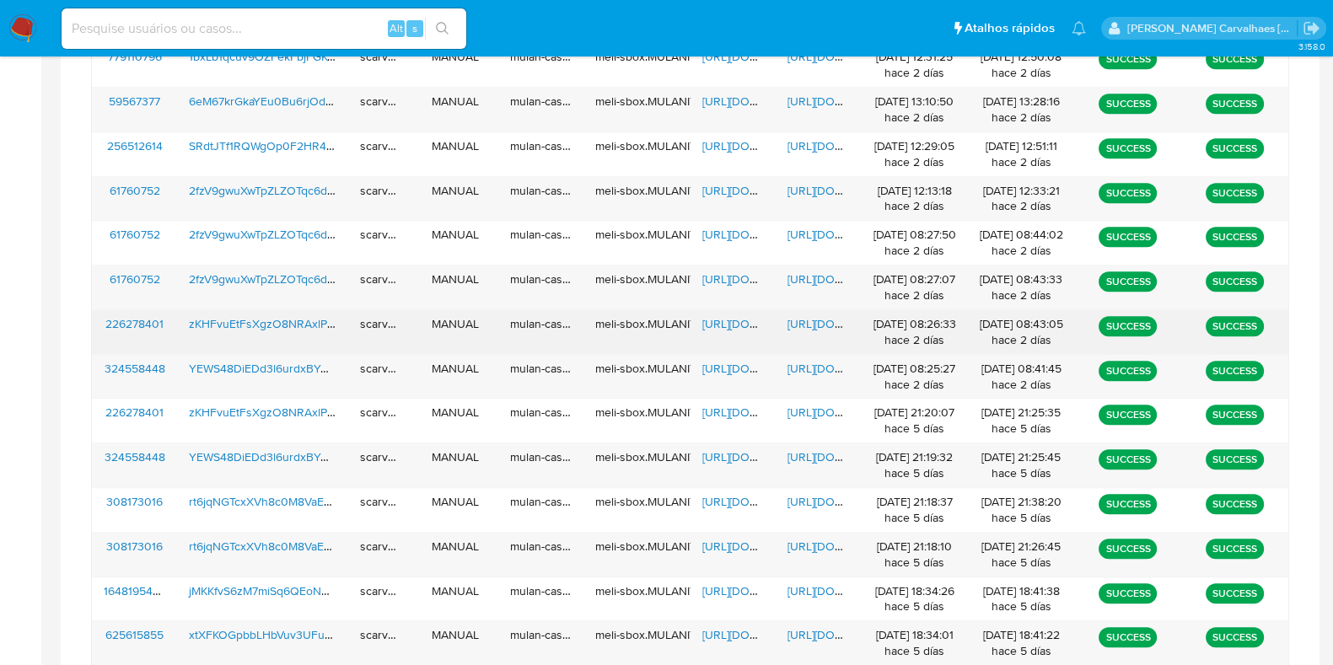
click at [821, 315] on span "https://docs.google.com/document/d/118CafR_UT6_Iqo3mG54798ki7juAwViUnl7BW3Zzisw…" at bounding box center [846, 323] width 116 height 17
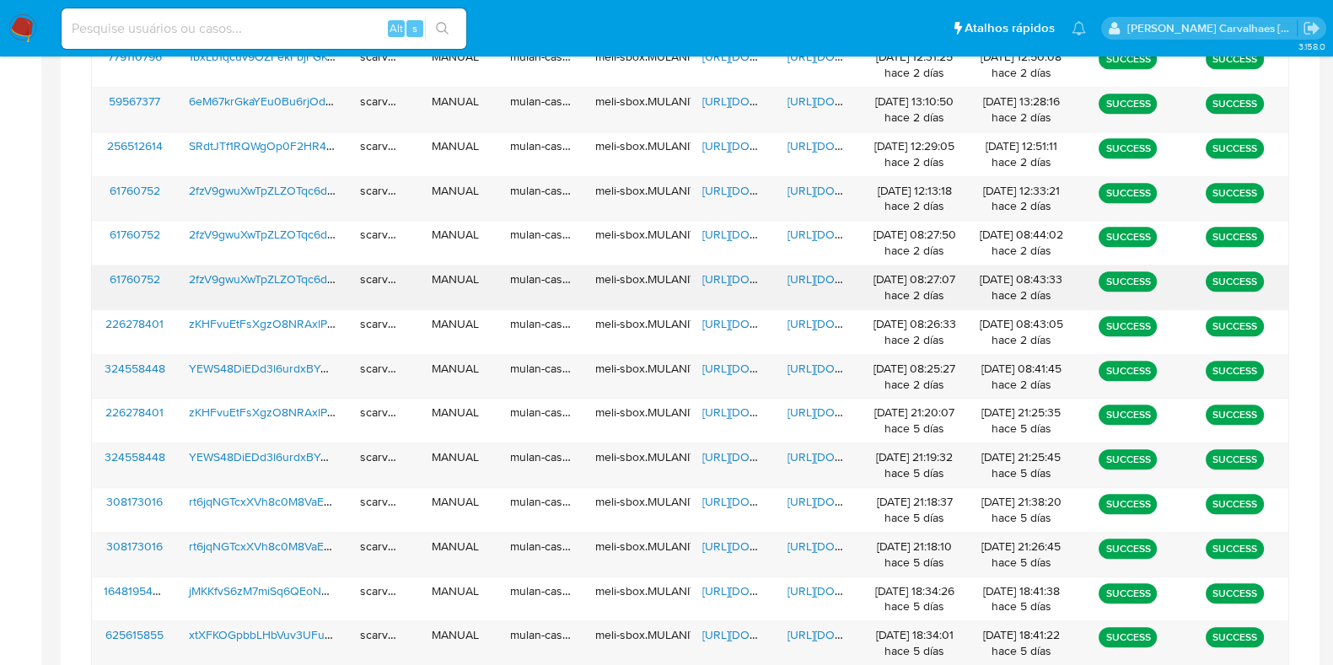
click at [815, 271] on span "https://docs.google.com/document/d/1Ta27E4w34U3FszrPkroXGSbDWJCeQgIVnusjOMSGCFw…" at bounding box center [846, 279] width 116 height 17
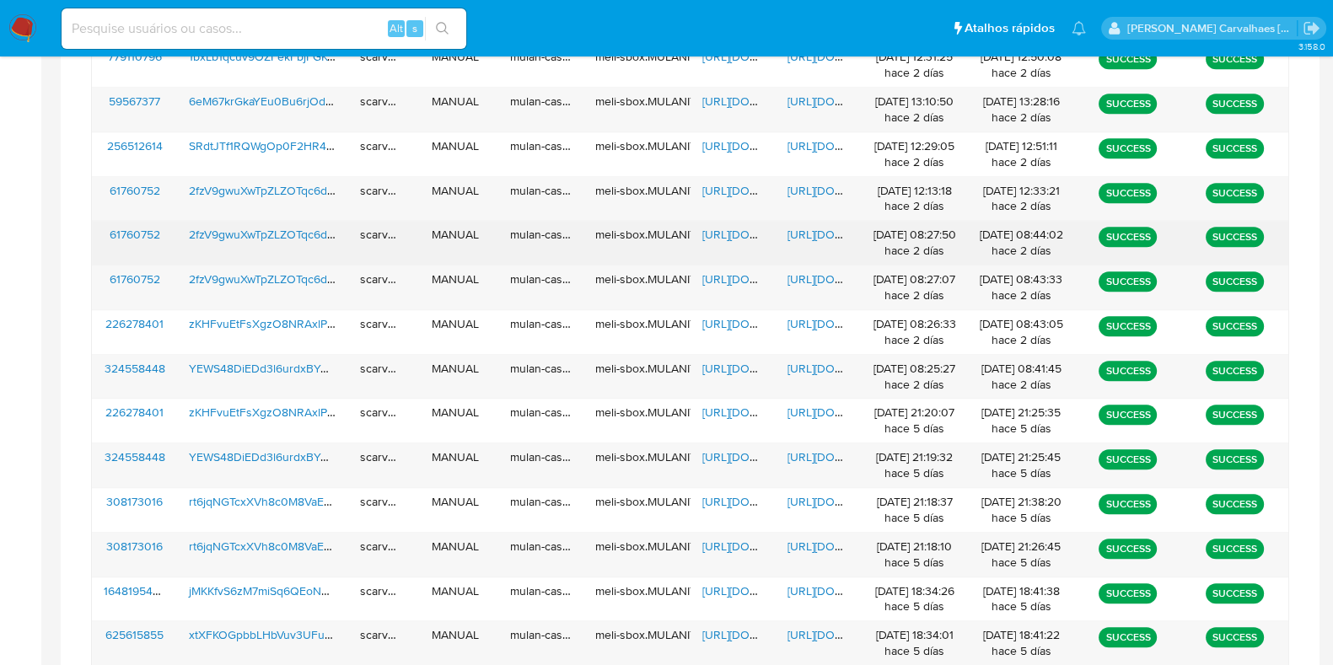
click at [824, 233] on span "https://docs.google.com/document/d/1vAFT5DBjiDrAUXIRaaXplZw1PjxBjVQQ0zGA_GZmydo…" at bounding box center [846, 234] width 116 height 17
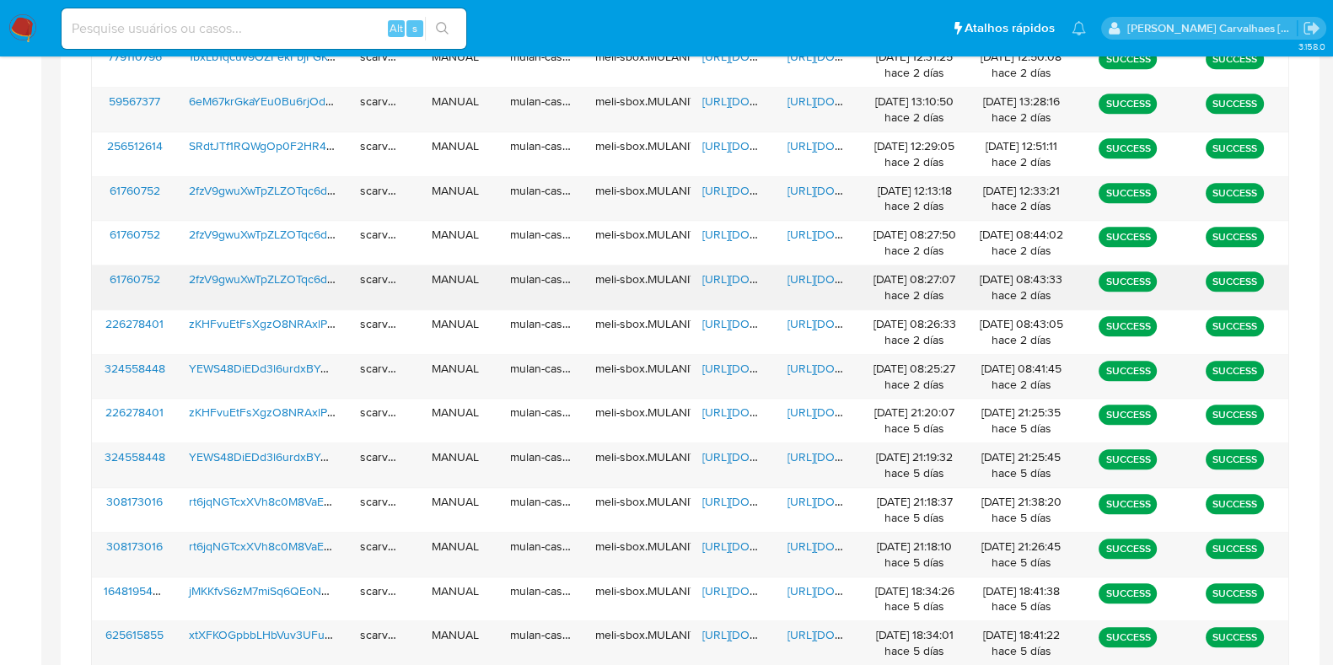
click at [817, 271] on span "https://docs.google.com/document/d/1Ta27E4w34U3FszrPkroXGSbDWJCeQgIVnusjOMSGCFw…" at bounding box center [846, 279] width 116 height 17
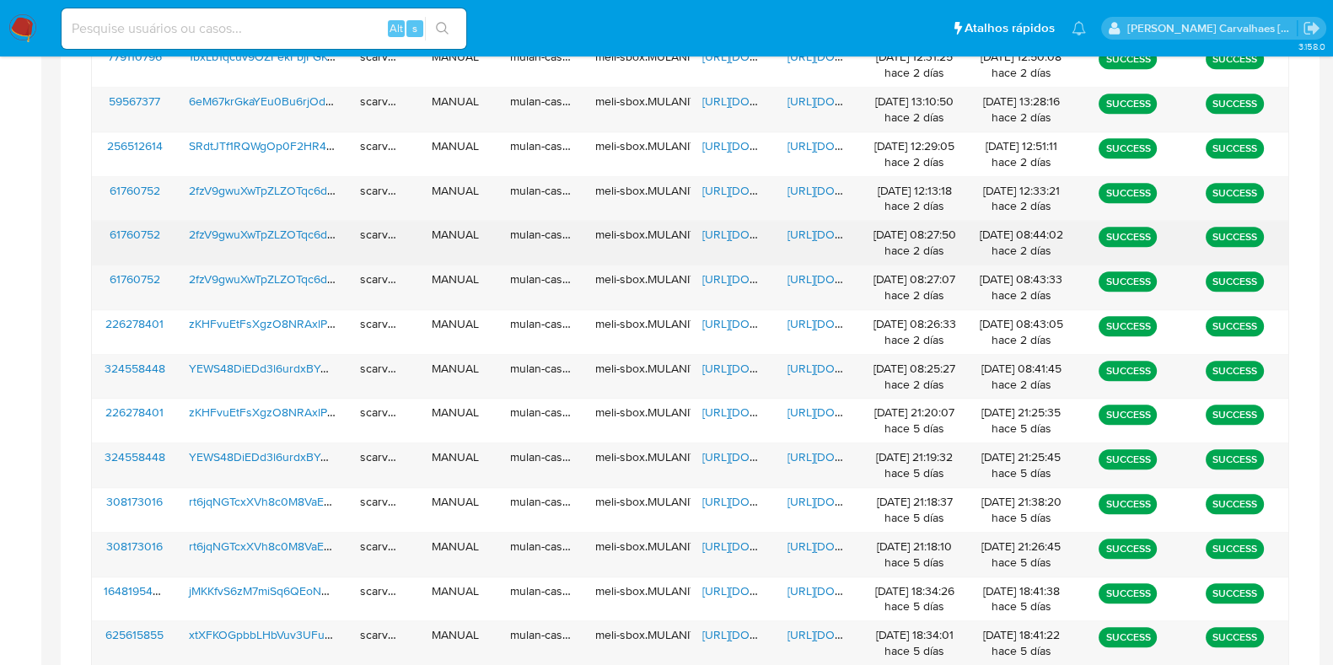
click at [825, 229] on span "https://docs.google.com/document/d/1vAFT5DBjiDrAUXIRaaXplZw1PjxBjVQQ0zGA_GZmydo…" at bounding box center [846, 234] width 116 height 17
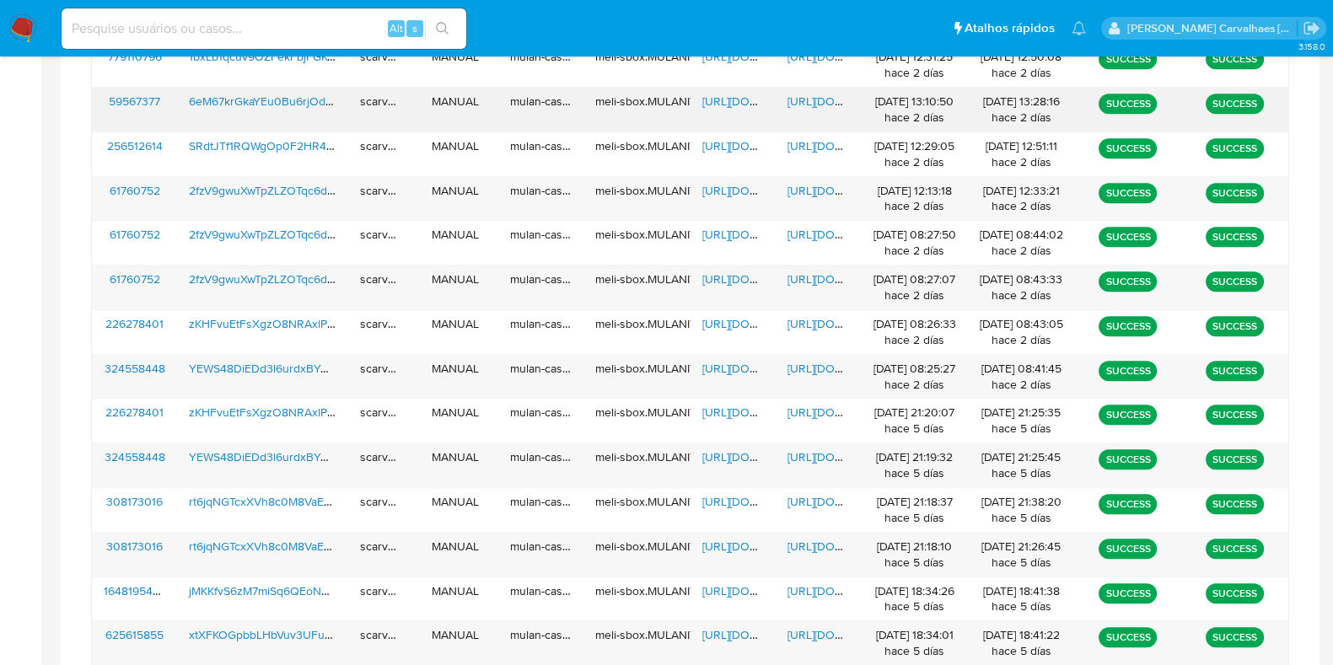
click at [813, 100] on span "https://docs.google.com/document/d/1kpwnycqrm4CCi2CUgHXTkR8jrqeMD6Ehf6dVKXOgeaQ…" at bounding box center [846, 101] width 116 height 17
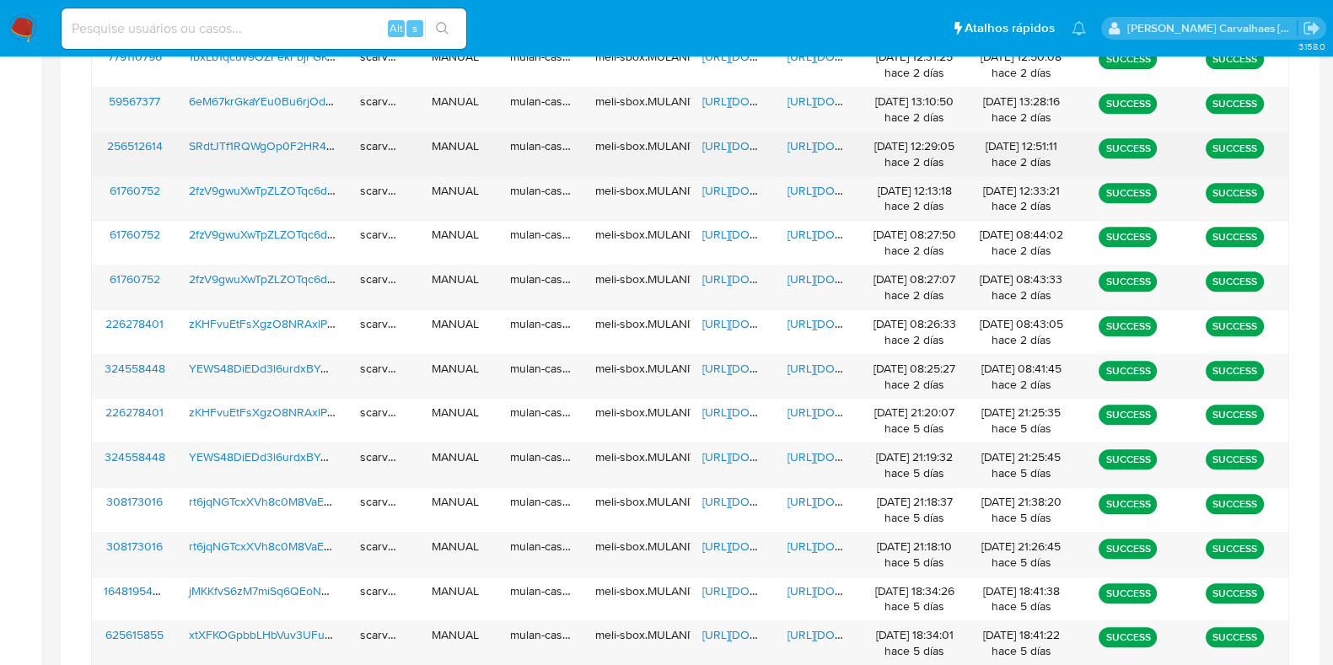
click at [810, 143] on span "https://docs.google.com/document/d/13s53e37q_vlWr5hcl0rqK8eq2i5exJNKey1gdnaMh0Y…" at bounding box center [846, 145] width 116 height 17
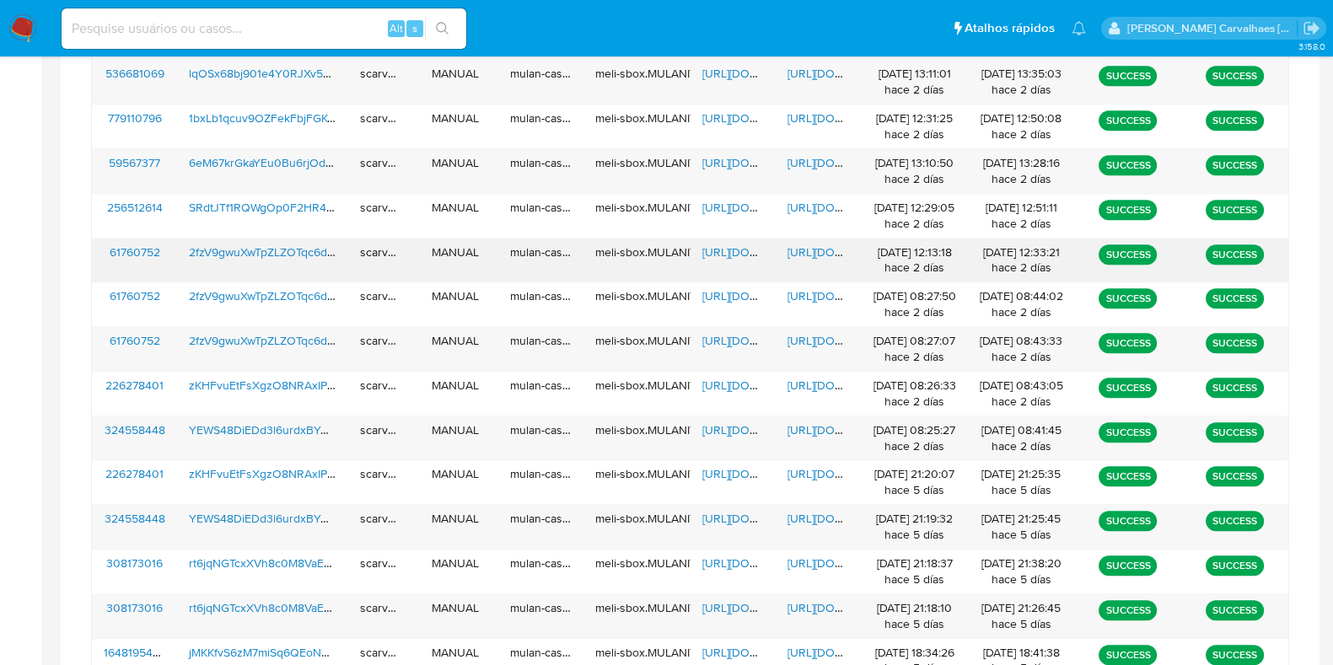
scroll to position [1947, 0]
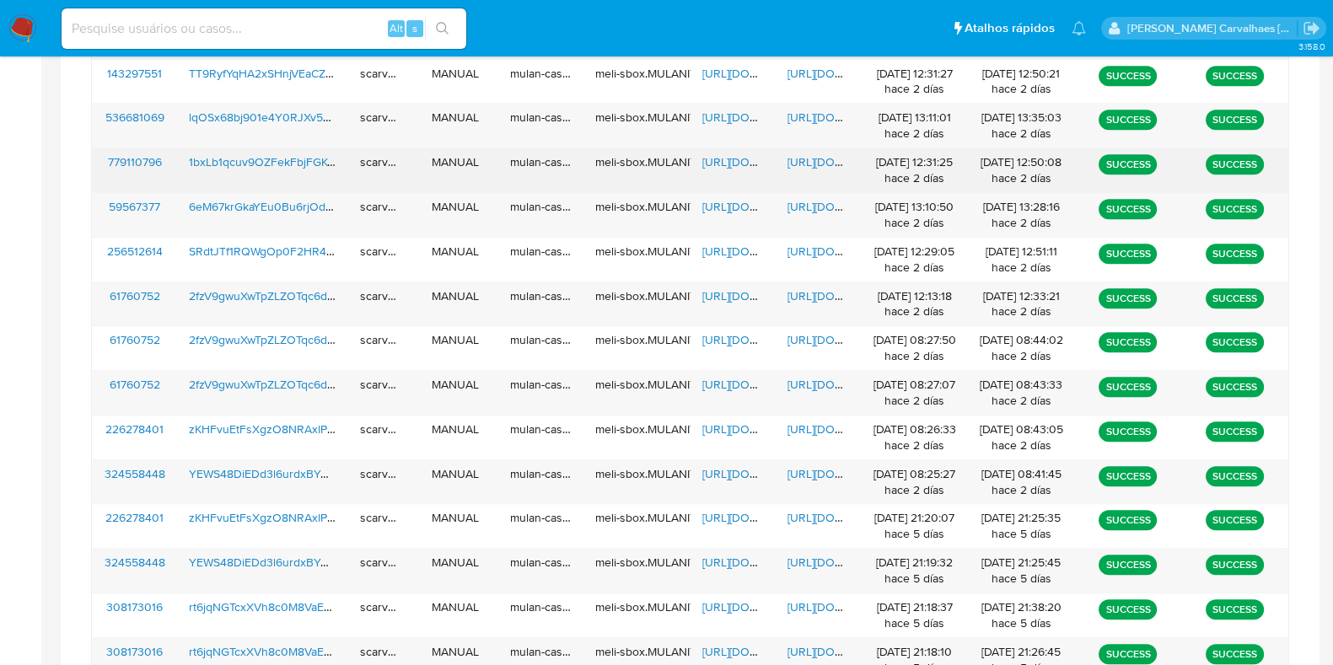
click at [801, 157] on span "https://docs.google.com/document/d/1p9wxHsViOEkKBLis---7e_nCoVWCQ03_X-q6aLjOfJ8…" at bounding box center [846, 161] width 116 height 17
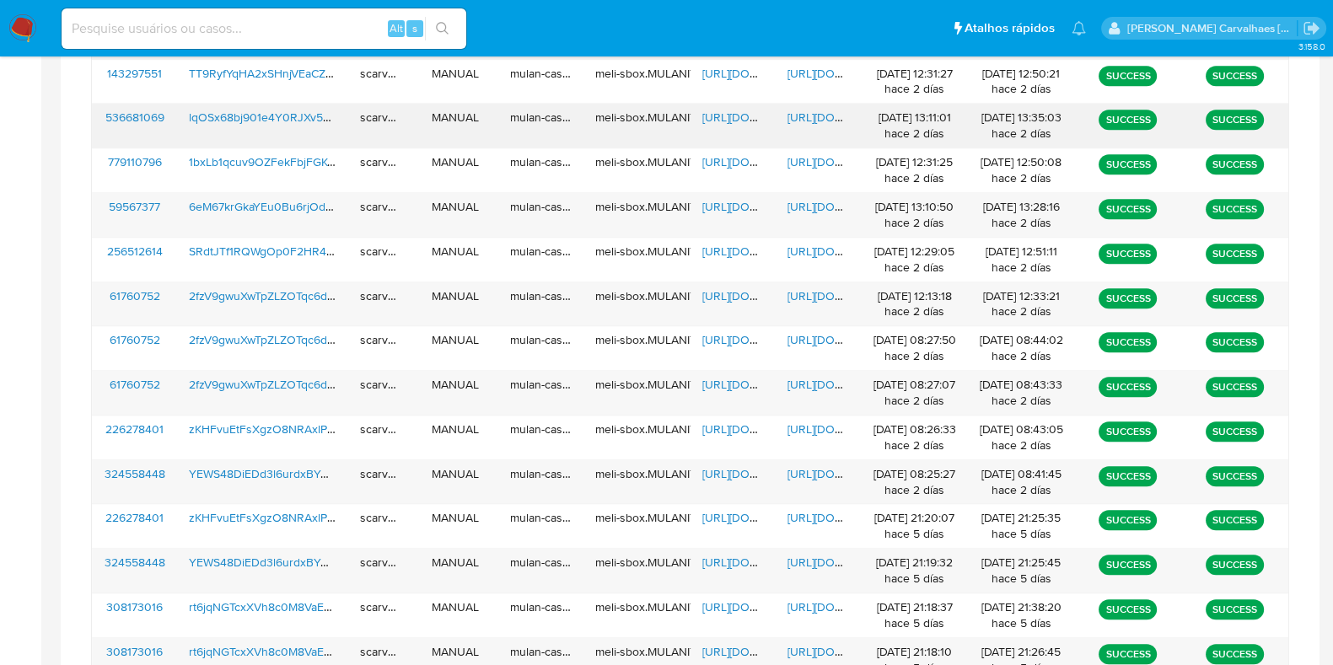
click at [812, 113] on span "https://docs.google.com/document/d/1rMhKkIoCHcmqW6nvIt171xXk2cytKlcosQiDRcoXa4c…" at bounding box center [846, 117] width 116 height 17
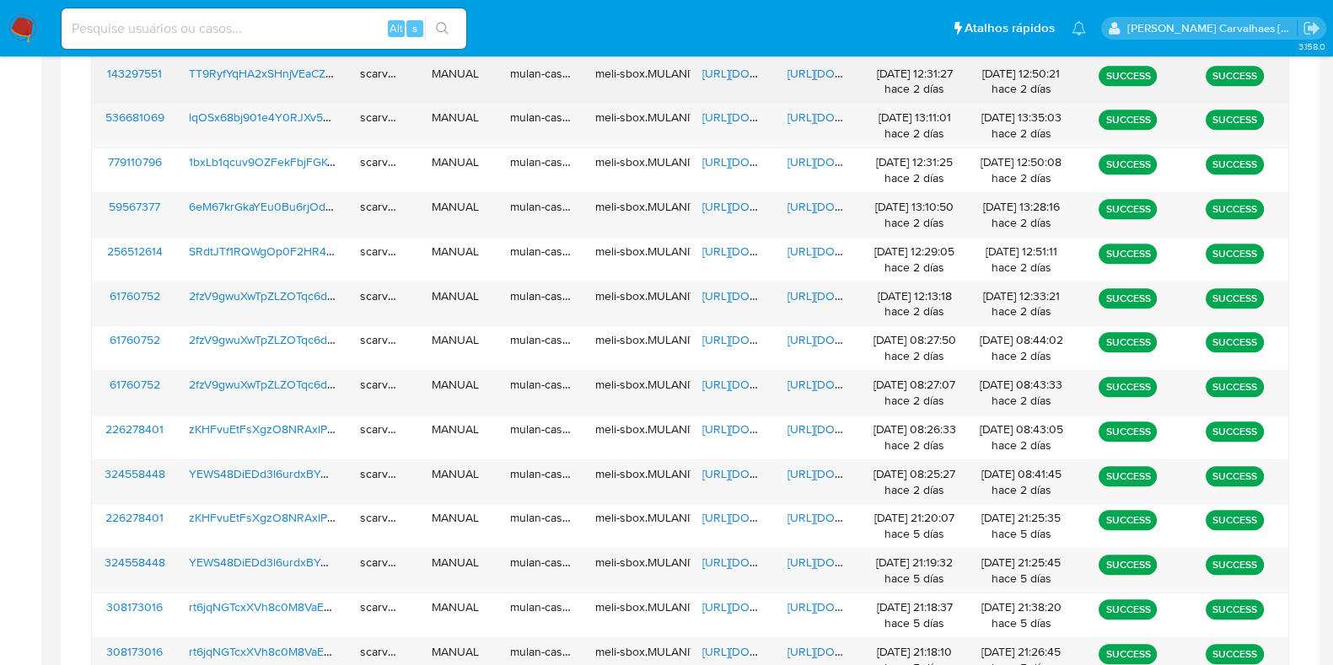
click at [832, 73] on span "https://docs.google.com/document/d/1-eXWH9uNRMjIX1PVc91elbIVbvVdG4HwPtKhH_Mrru4…" at bounding box center [846, 73] width 116 height 17
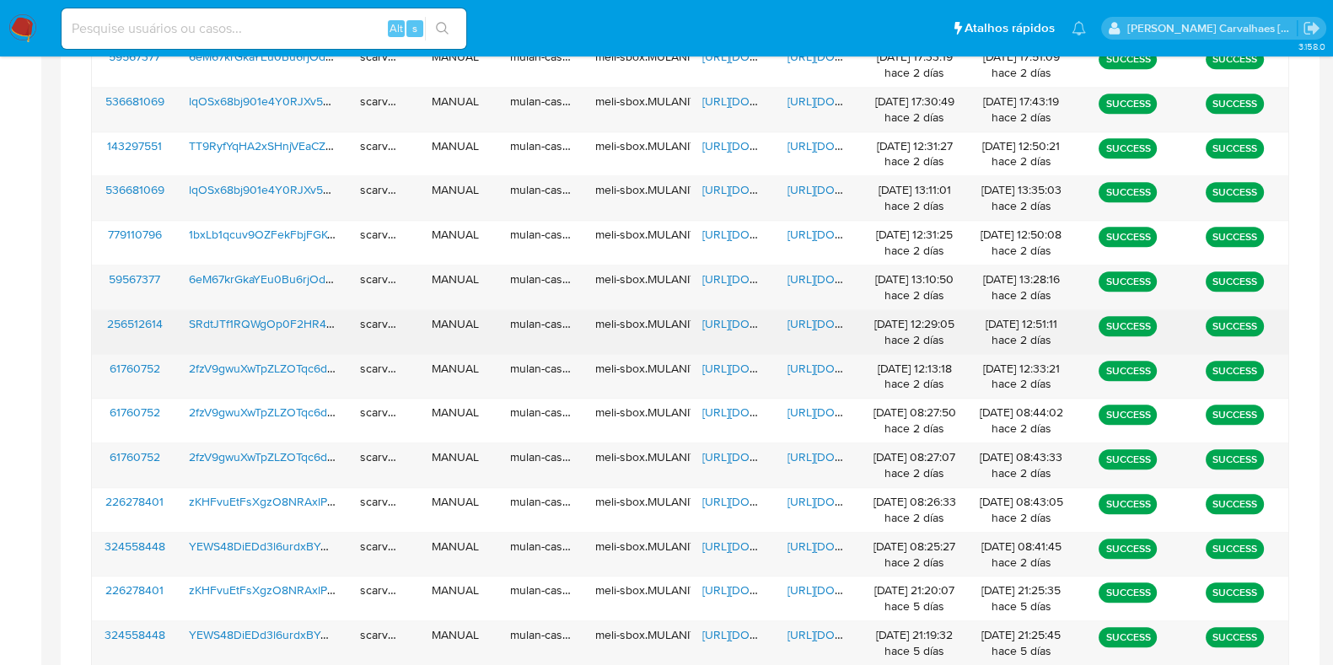
scroll to position [1842, 0]
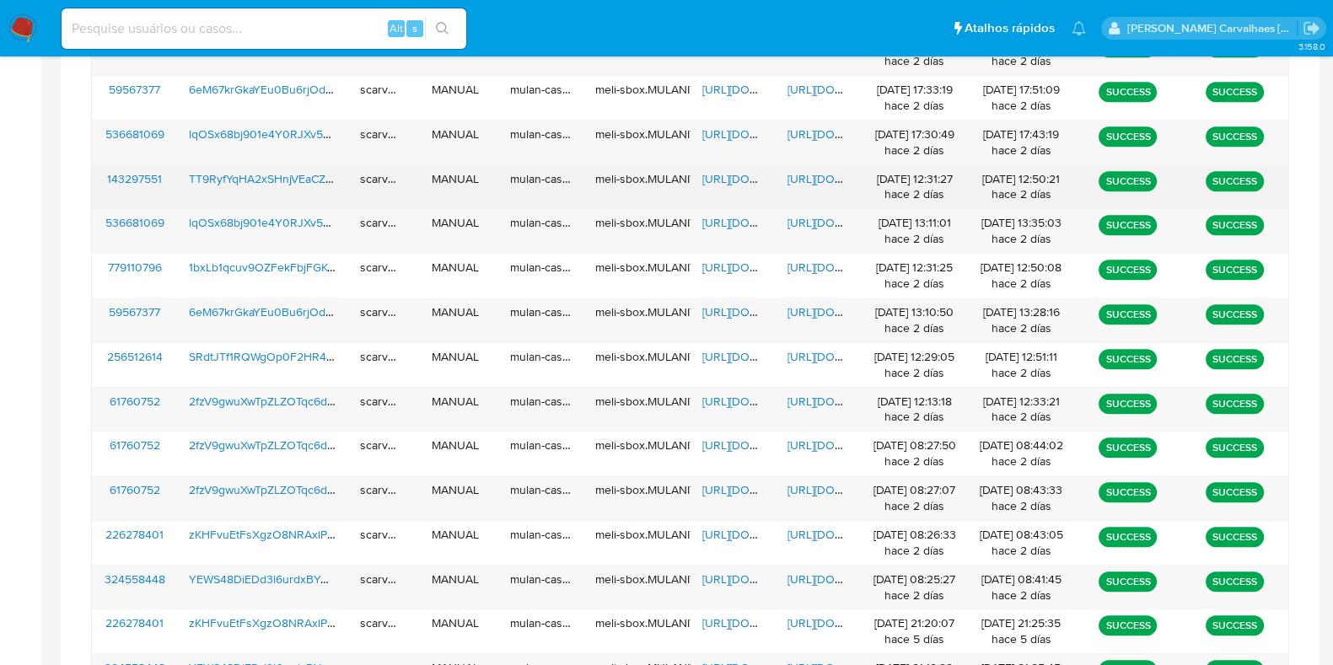
click at [802, 178] on span "https://docs.google.com/document/d/1-eXWH9uNRMjIX1PVc91elbIVbvVdG4HwPtKhH_Mrru4…" at bounding box center [846, 178] width 116 height 17
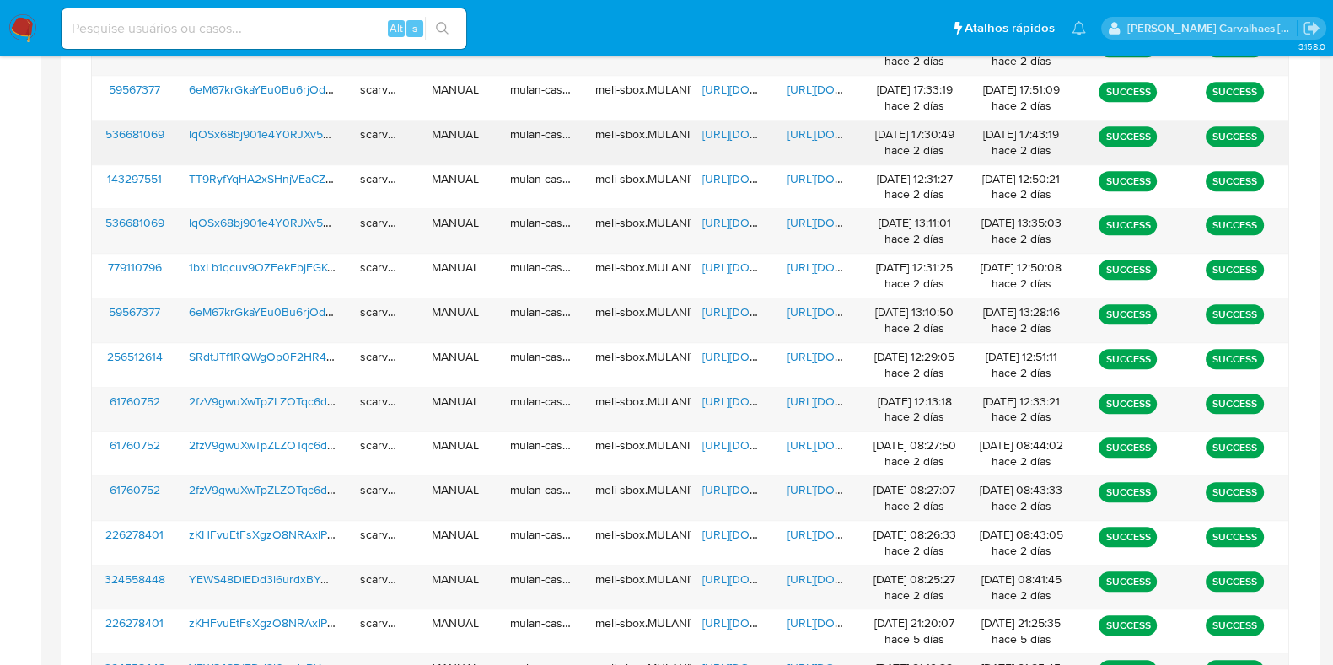
click at [816, 130] on span "https://docs.google.com/document/d/11zgxfsjTW5YQLDxnIW8DP_2qCCoPKkjTiXfscCwKXGU…" at bounding box center [846, 134] width 116 height 17
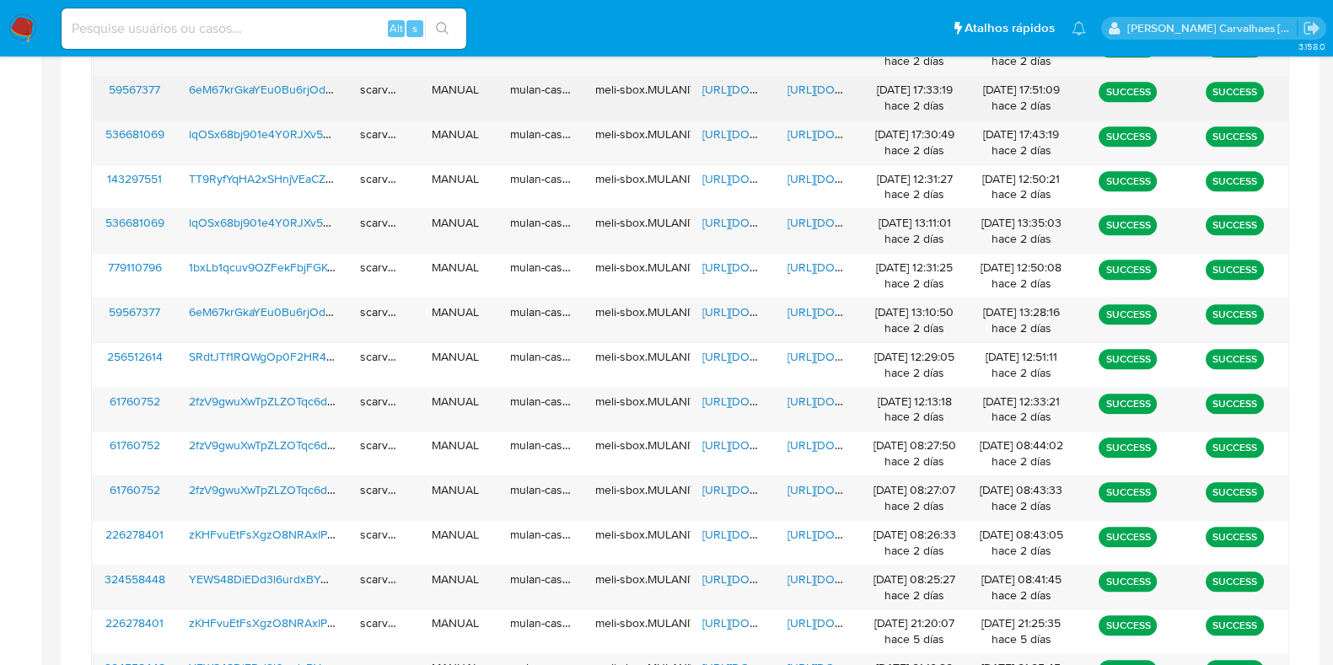
click at [826, 82] on span "https://docs.google.com/document/d/1ahC3YGCWNyGskC6K3-6C6wIatL6QYyplVBBqzz6lihI…" at bounding box center [846, 89] width 116 height 17
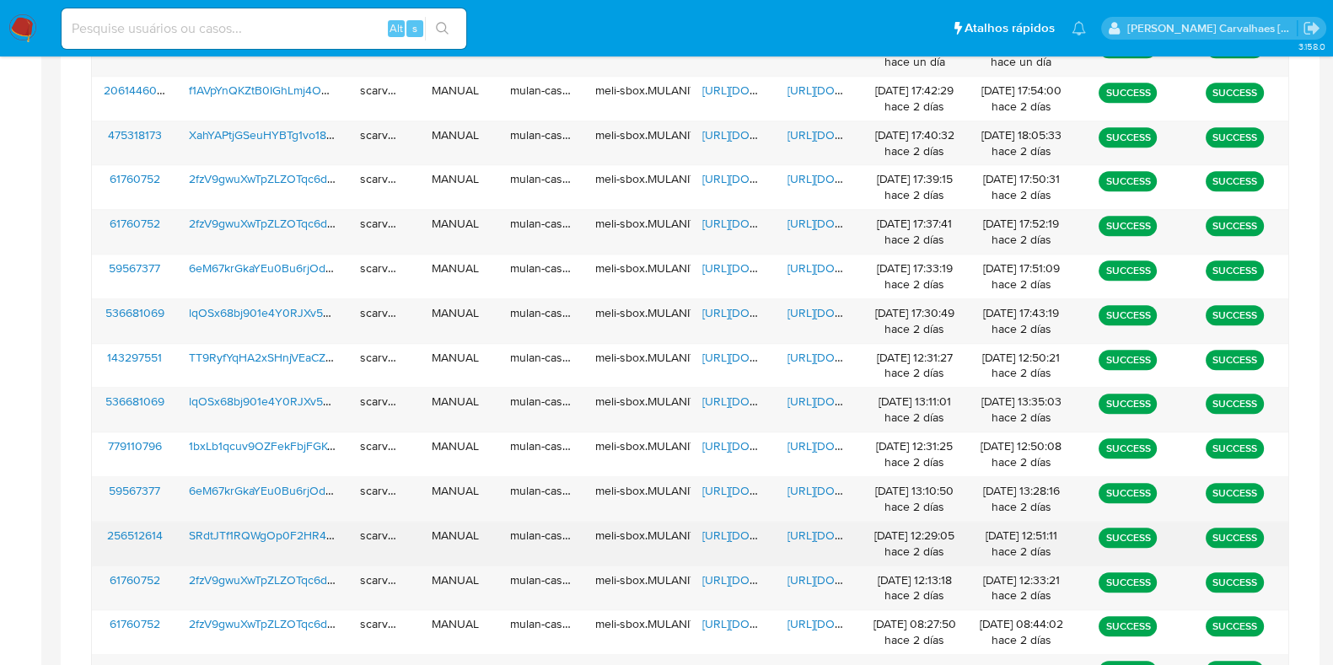
scroll to position [1631, 0]
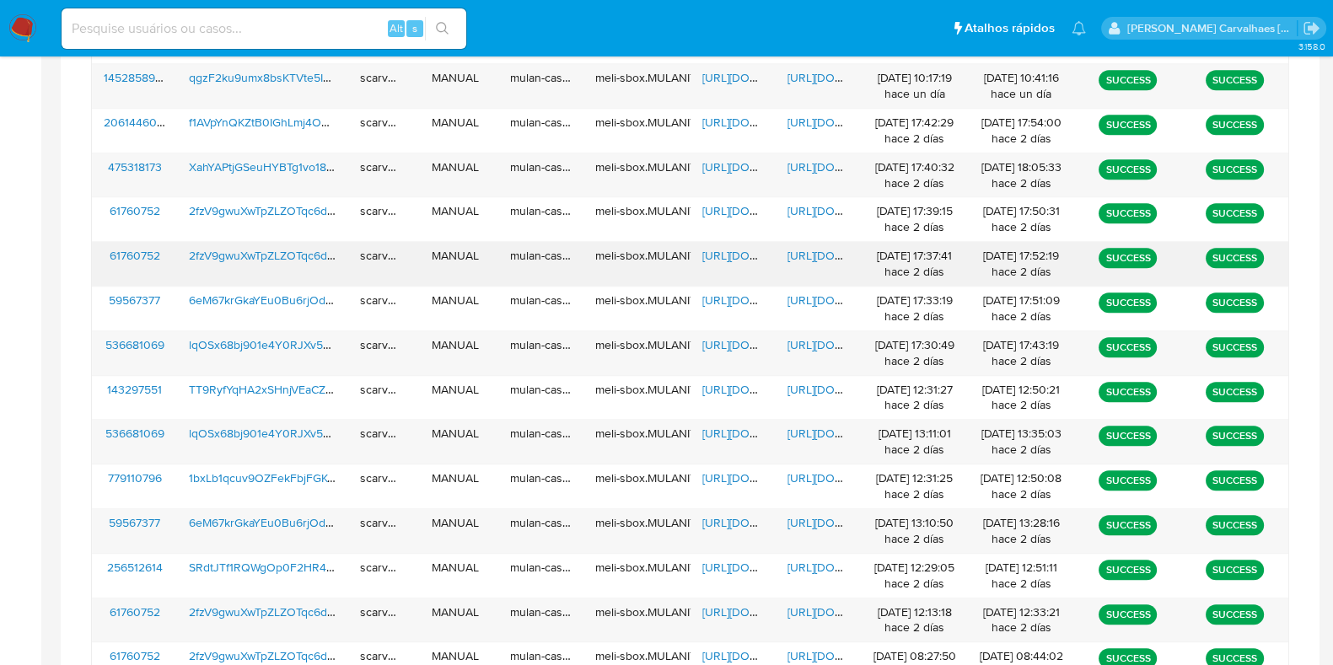
click at [814, 242] on div "https://docs.google.com/document/d/1rkujULFXGMzo1xekU14OuI5VMnlWKAPekksXf_2012k…" at bounding box center [818, 264] width 85 height 44
click at [833, 252] on span "https://docs.google.com/document/d/1rkujULFXGMzo1xekU14OuI5VMnlWKAPekksXf_2012k…" at bounding box center [846, 255] width 116 height 17
click at [816, 163] on span "https://docs.google.com/document/d/1tKou1N9_ZP-lkrF97FIOX24Ms3wiRo7sbIvT3c-PAz0…" at bounding box center [846, 167] width 116 height 17
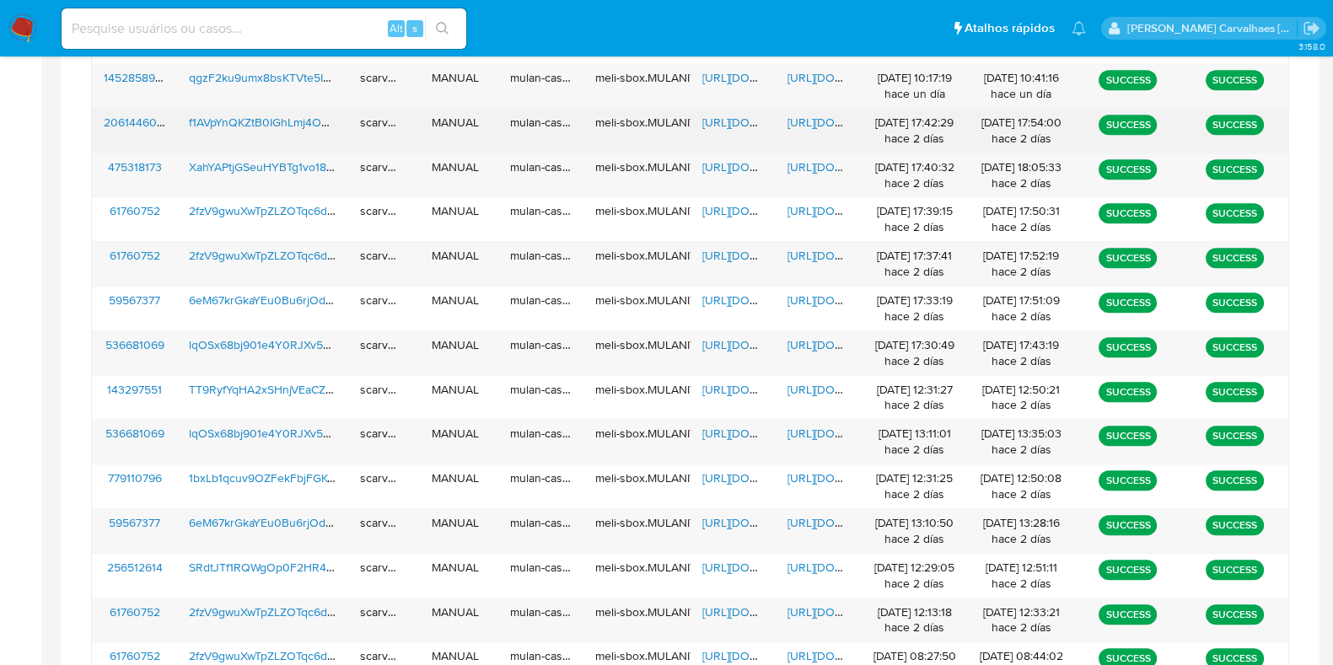
click at [800, 120] on span "https://docs.google.com/document/d/1MnCWhedan6jeOW6eeb0uwNM8quf6nngPAk69lGmFJCg…" at bounding box center [846, 122] width 116 height 17
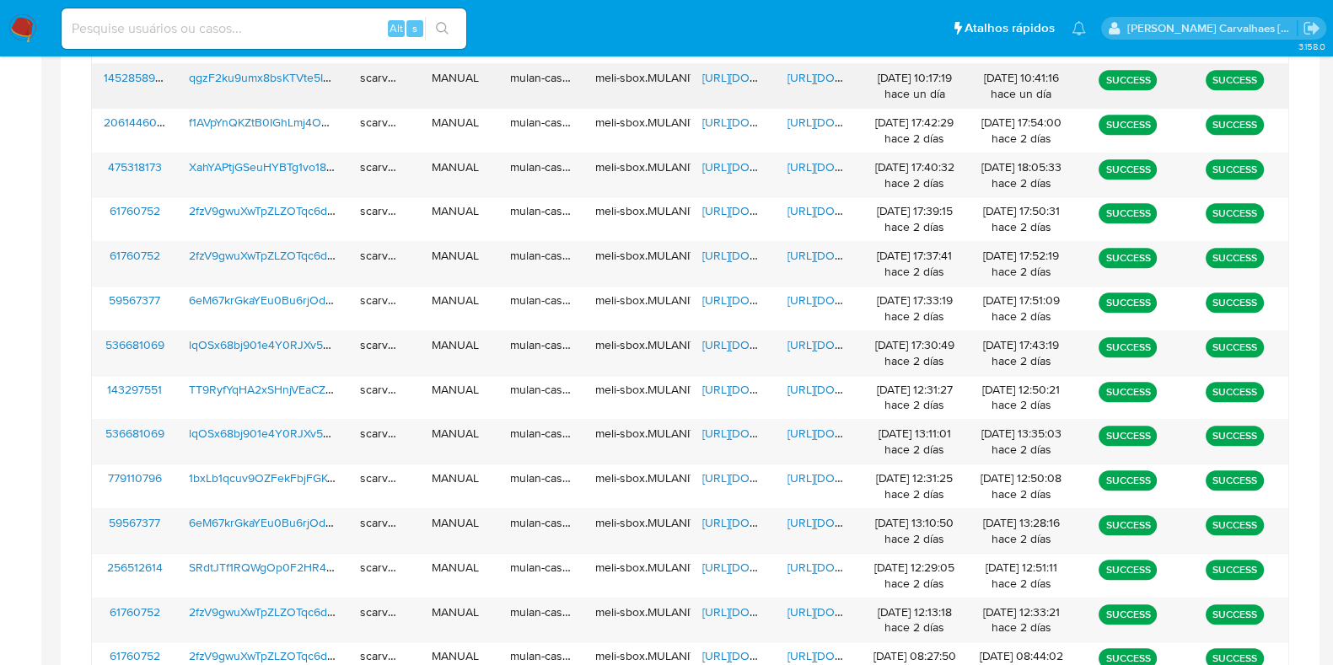
click at [812, 73] on span "https://docs.google.com/document/d/1Gopc_v1v7w4LLXoGnArw13Zgh0Q2L9cNt9b5fOHYERk…" at bounding box center [846, 77] width 116 height 17
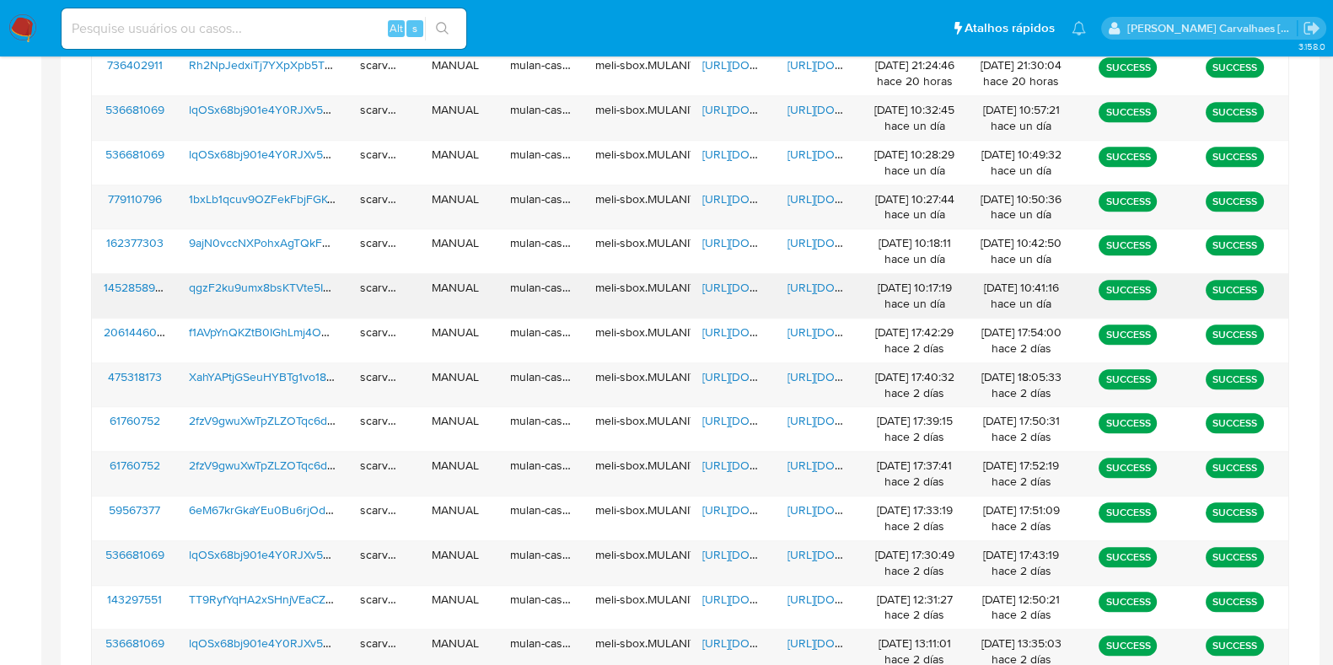
scroll to position [1420, 0]
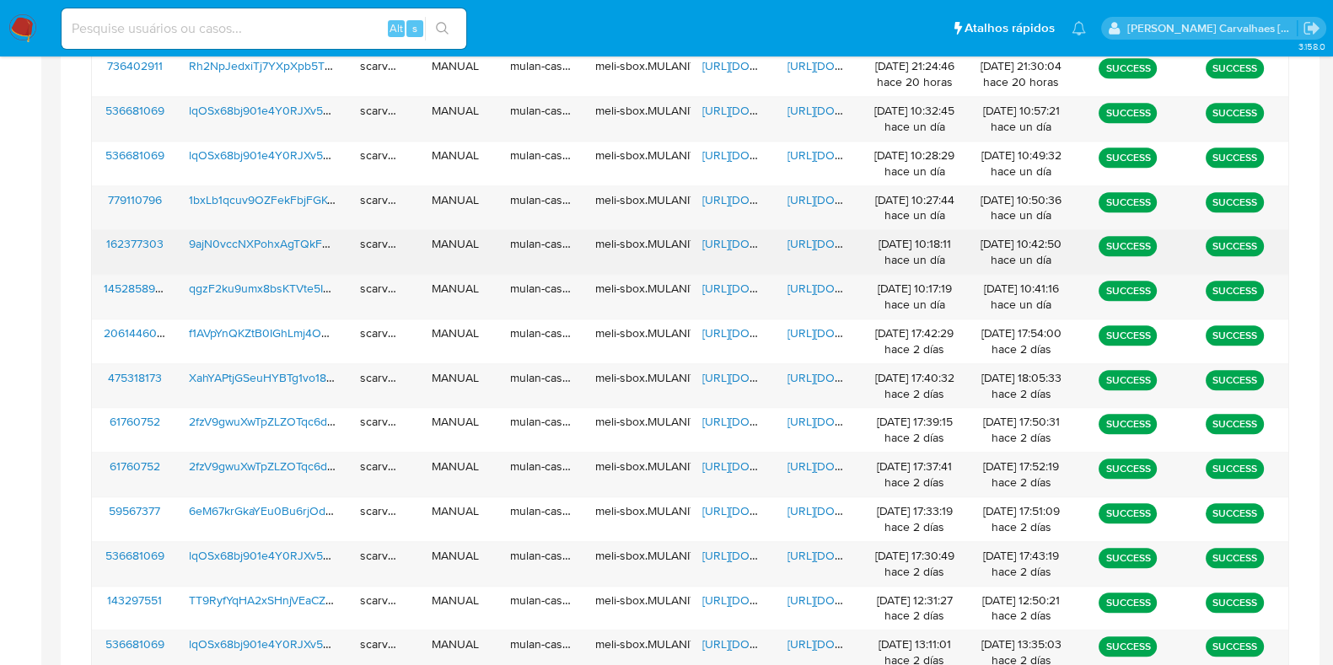
click at [805, 241] on span "https://docs.google.com/document/d/1s4Vap7eq1Xq5-Pqm0nyubm95rsdbkM5NNvyWtZr9q1E…" at bounding box center [846, 243] width 116 height 17
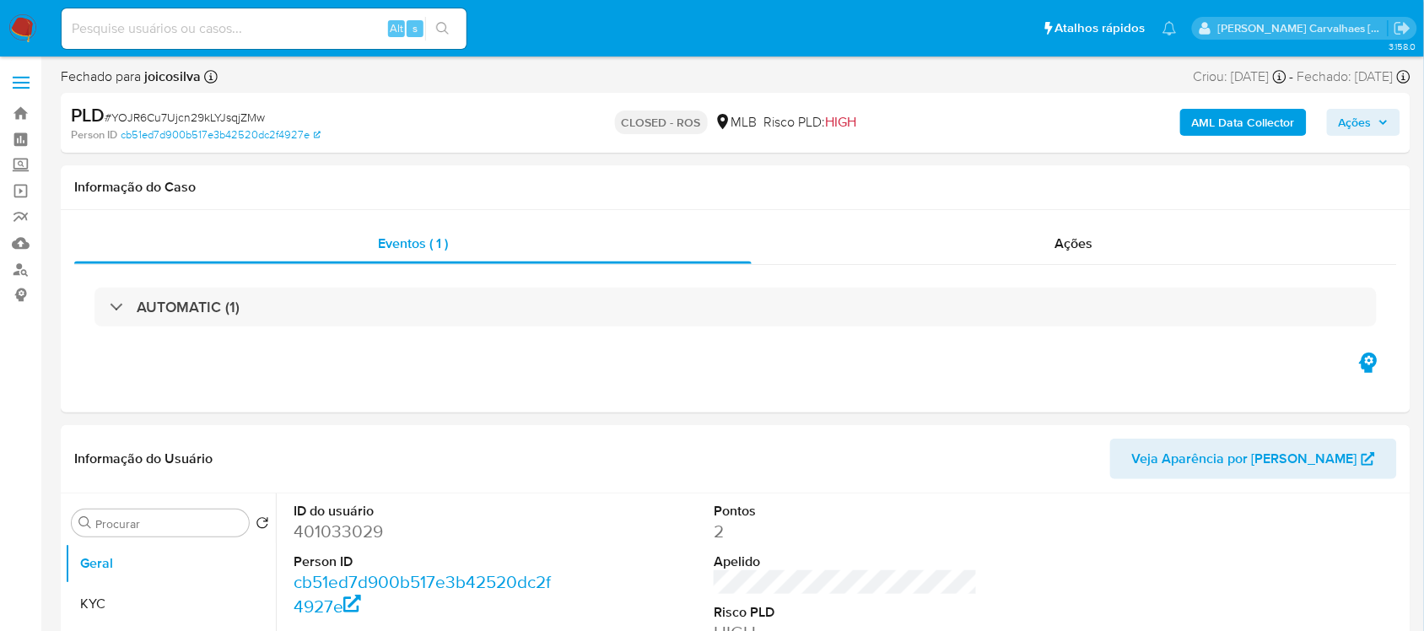
select select "10"
click at [21, 114] on link "Bandeja" at bounding box center [100, 113] width 201 height 26
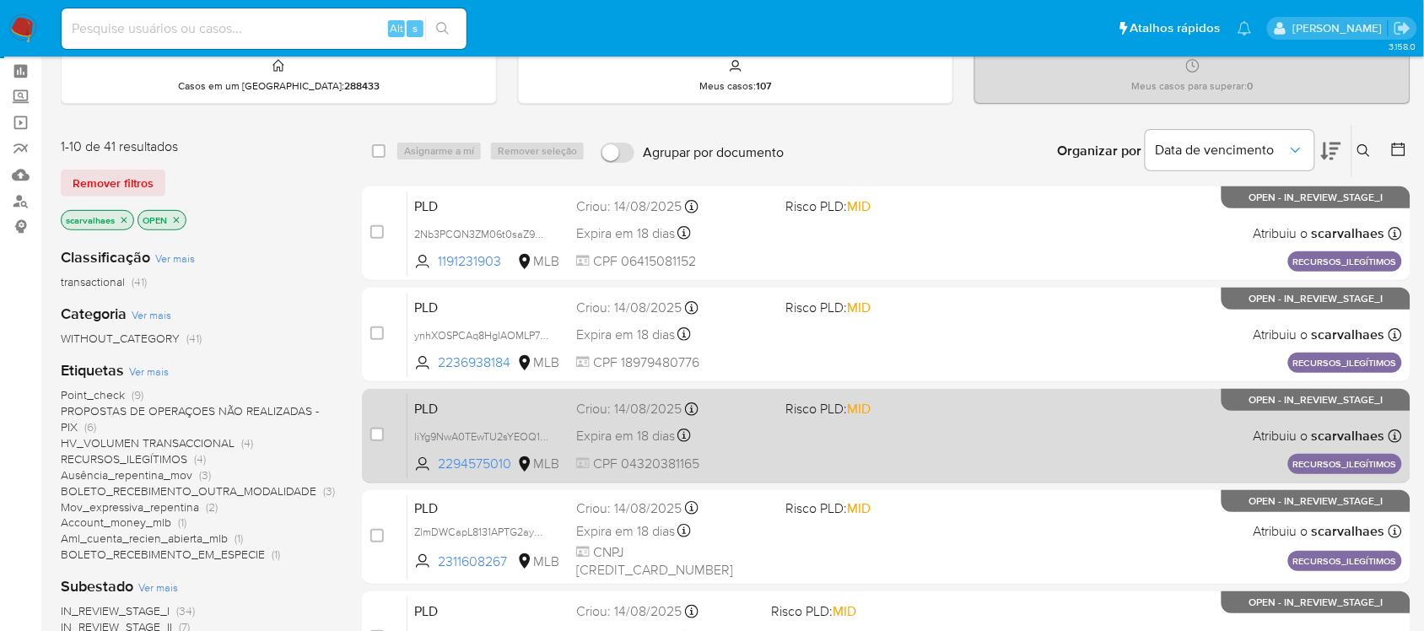
scroll to position [105, 0]
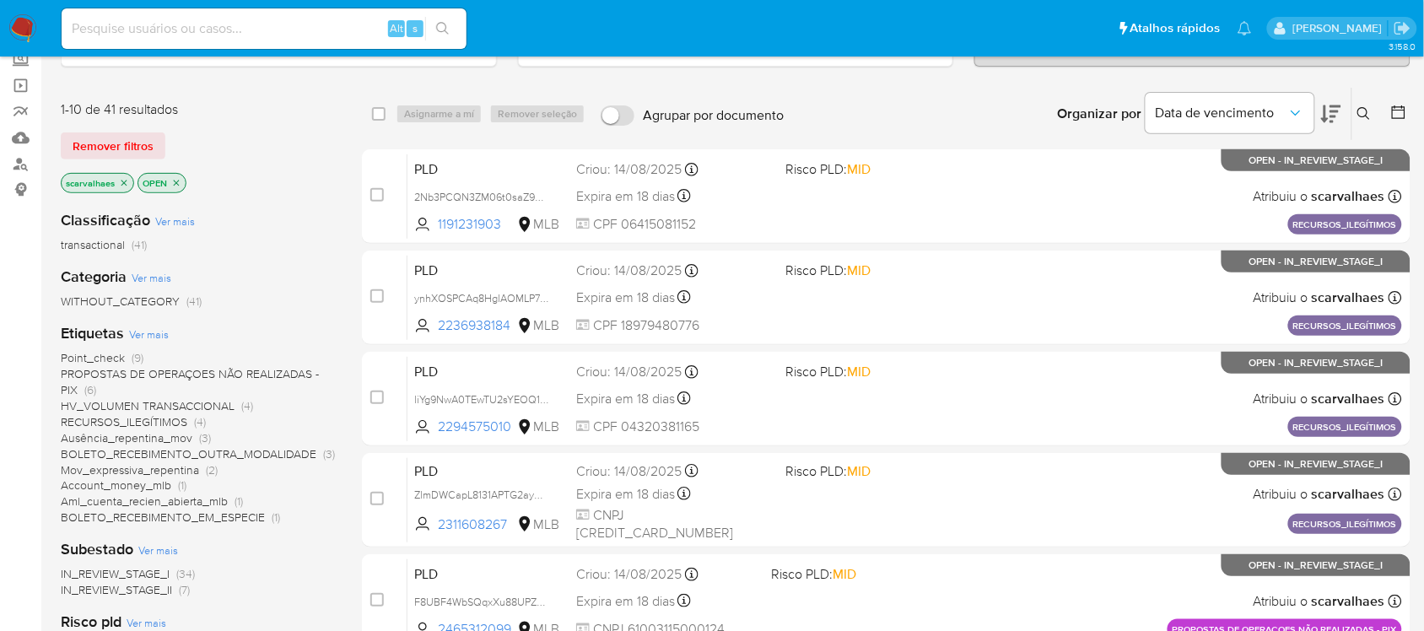
click at [219, 371] on span "PROPOSTAS DE OPERAÇOES NÃO REALIZADAS - PIX" at bounding box center [190, 381] width 258 height 33
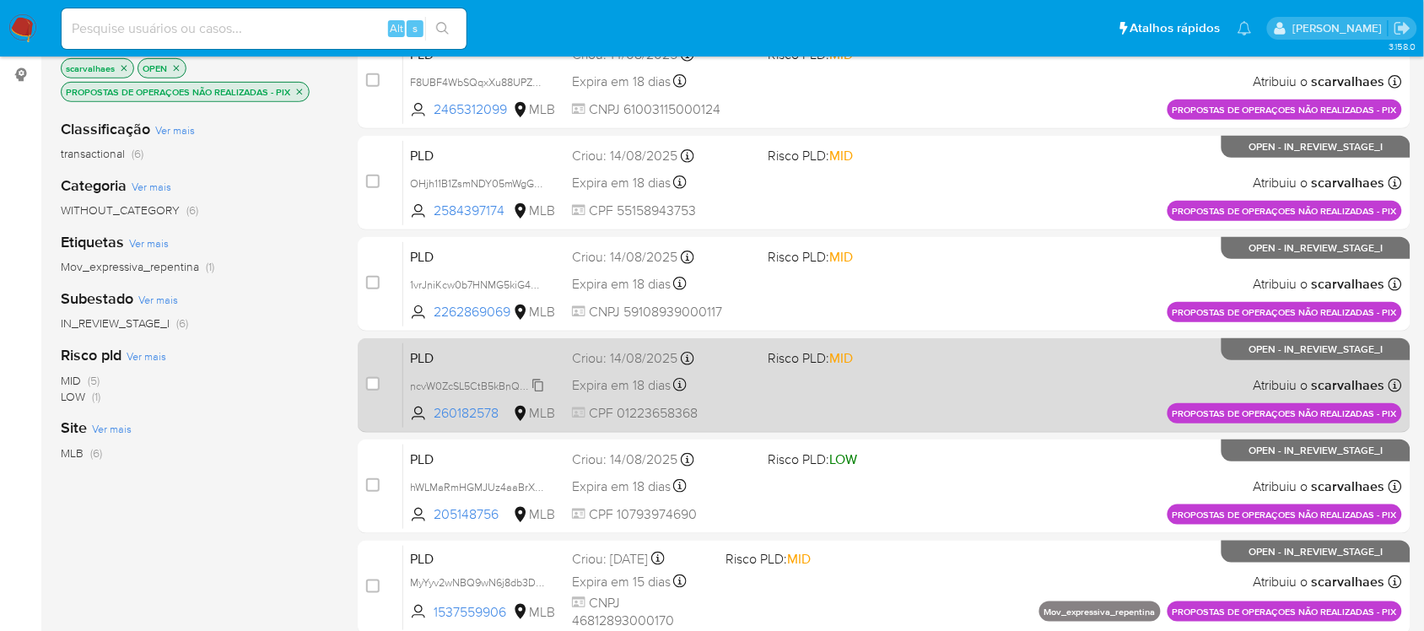
scroll to position [419, 0]
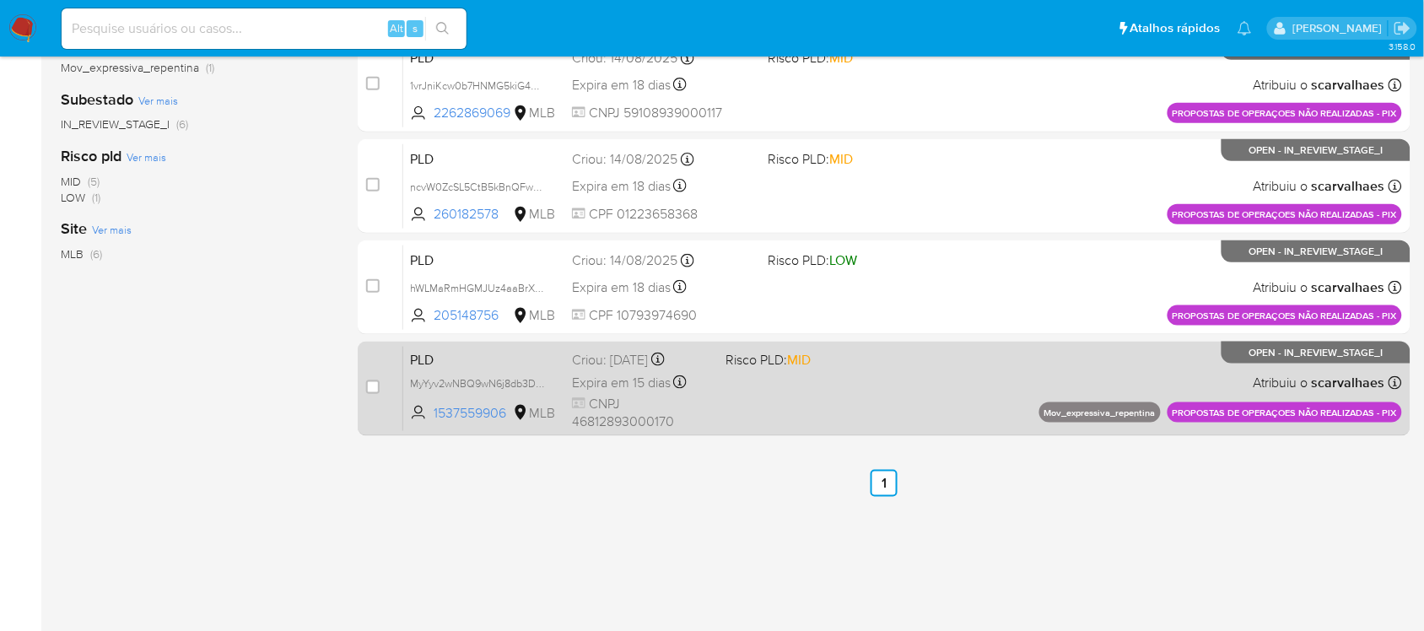
click at [717, 385] on div "PLD MyYyv2wNBQ9wN6j8db3DLVKF 1537559906 MLB Risco PLD: MID Criou: [DATE] Criou:…" at bounding box center [902, 388] width 999 height 85
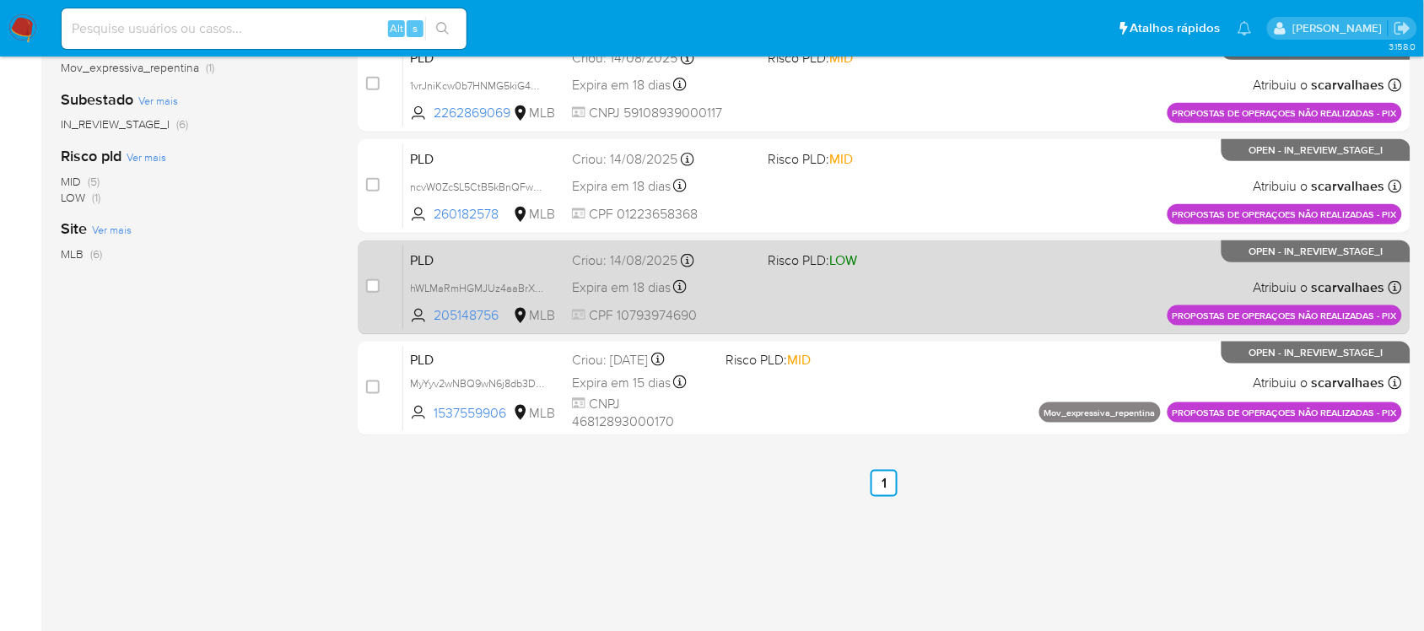
click at [915, 274] on div "PLD hWLMaRmHGMJUz4aaBrXW3qjr 205148756 MLB Risco PLD: LOW Criou: [DATE] Criou: …" at bounding box center [902, 287] width 999 height 85
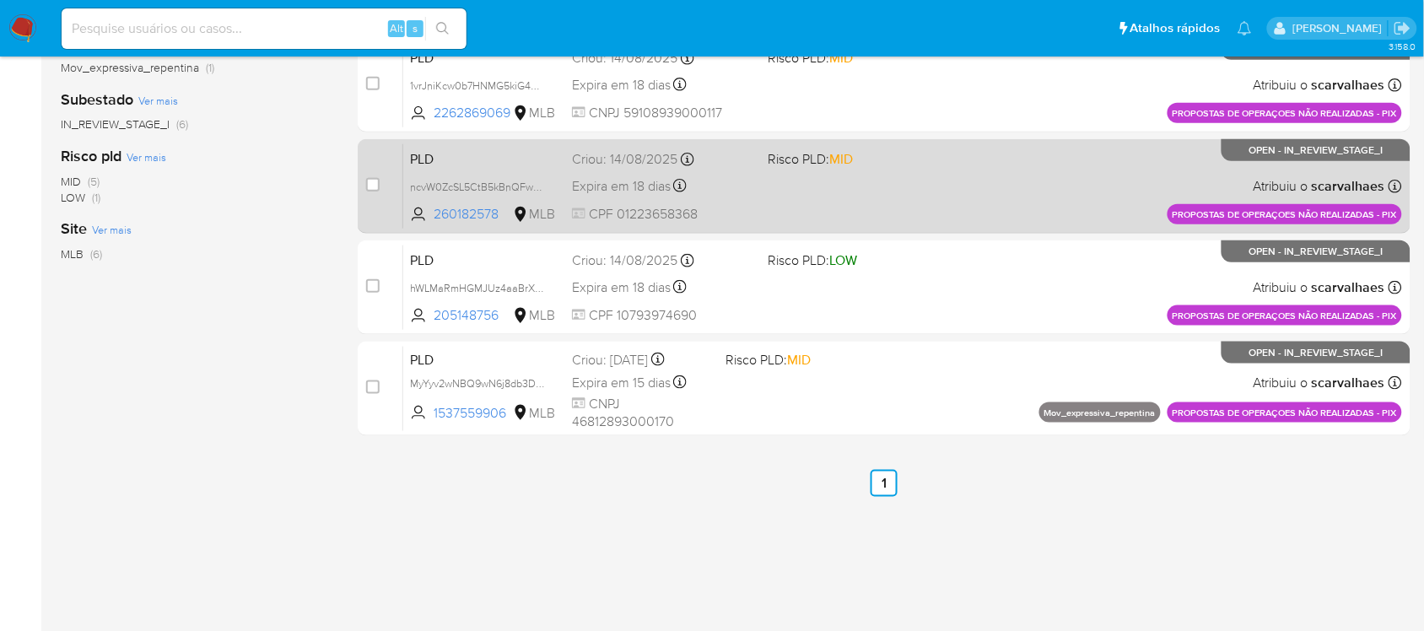
click at [917, 194] on div "PLD ncvW0ZcSL5CtB5kBnQFw8zFz 260182578 MLB Risco PLD: MID Criou: [DATE] Criou: …" at bounding box center [902, 185] width 999 height 85
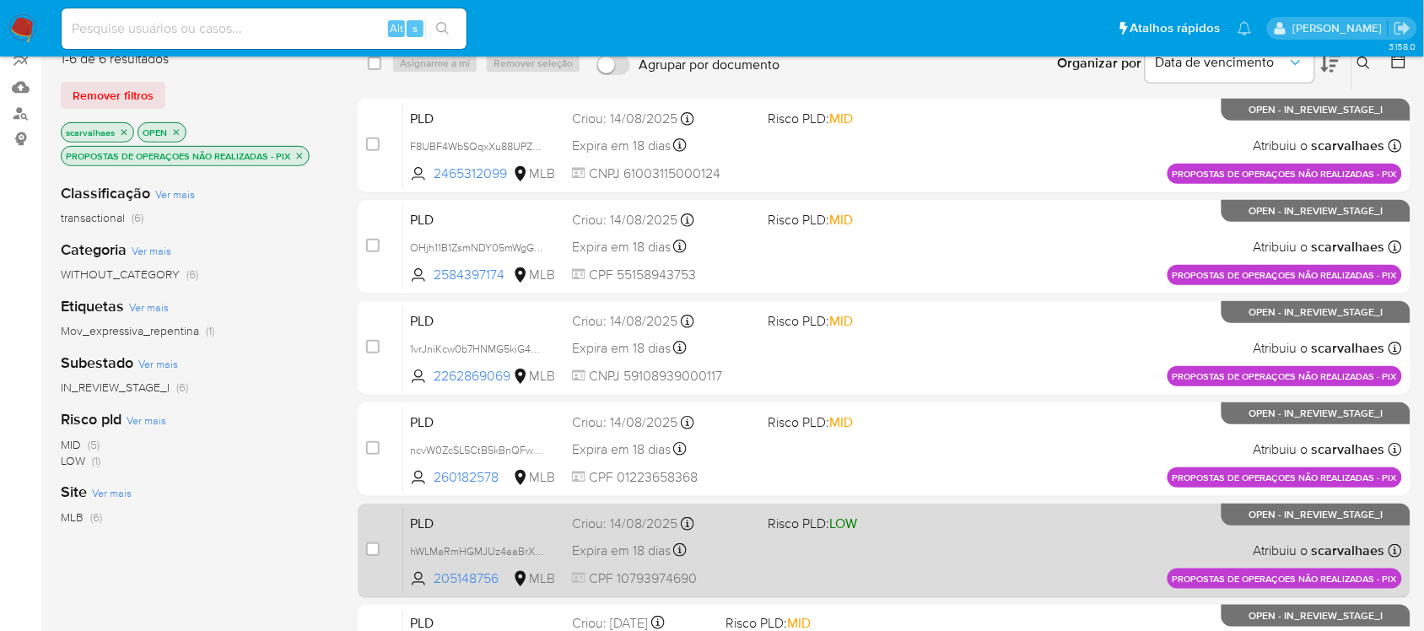
scroll to position [103, 0]
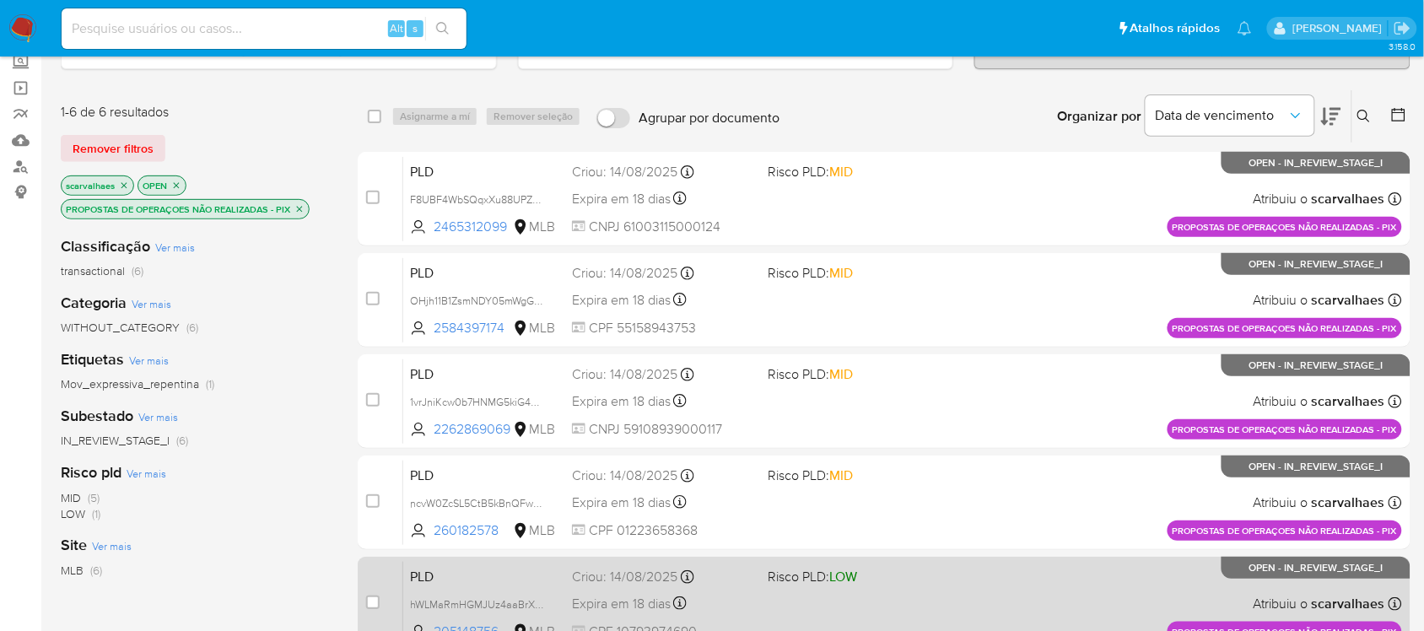
click at [857, 318] on div "PLD OHjh11B1ZsmNDY05mWgG9kv7 2584397174 MLB Risco PLD: MID Criou: [DATE] Criou:…" at bounding box center [902, 299] width 999 height 85
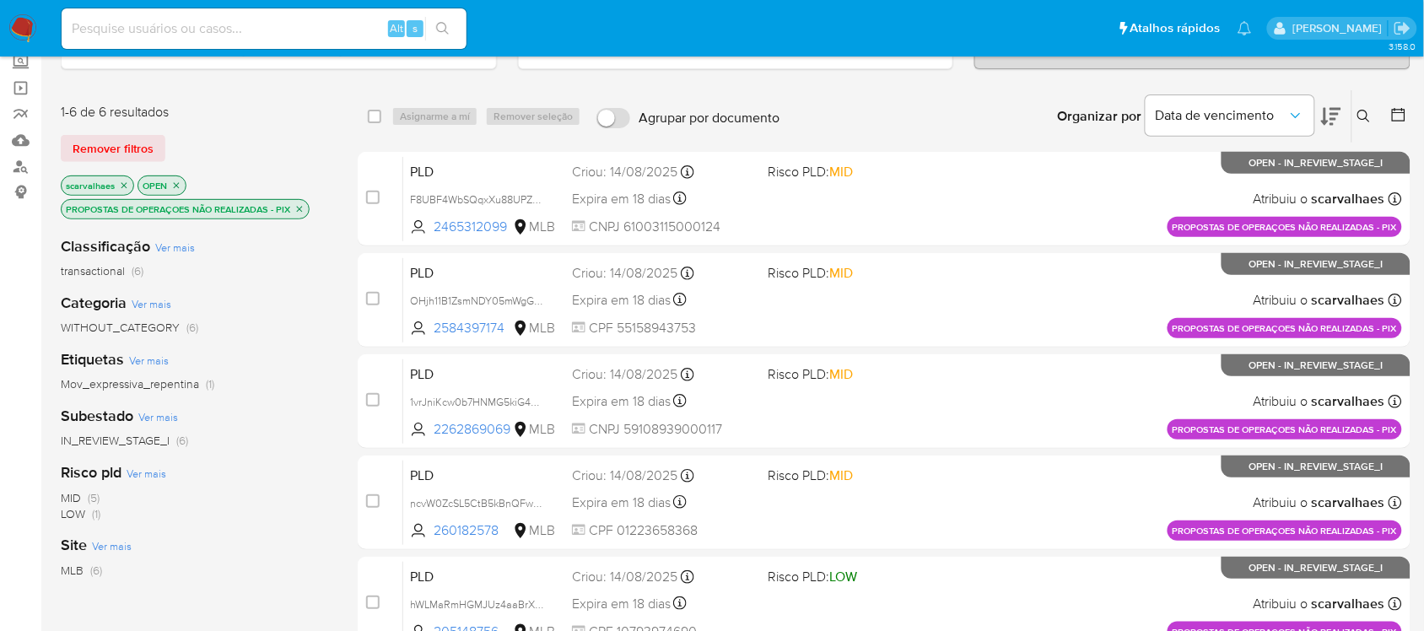
click at [293, 211] on p "PROPOSTAS DE OPERAÇOES NÃO REALIZADAS - PIX" at bounding box center [185, 209] width 247 height 19
click at [295, 211] on icon "close-filter" at bounding box center [299, 209] width 10 height 10
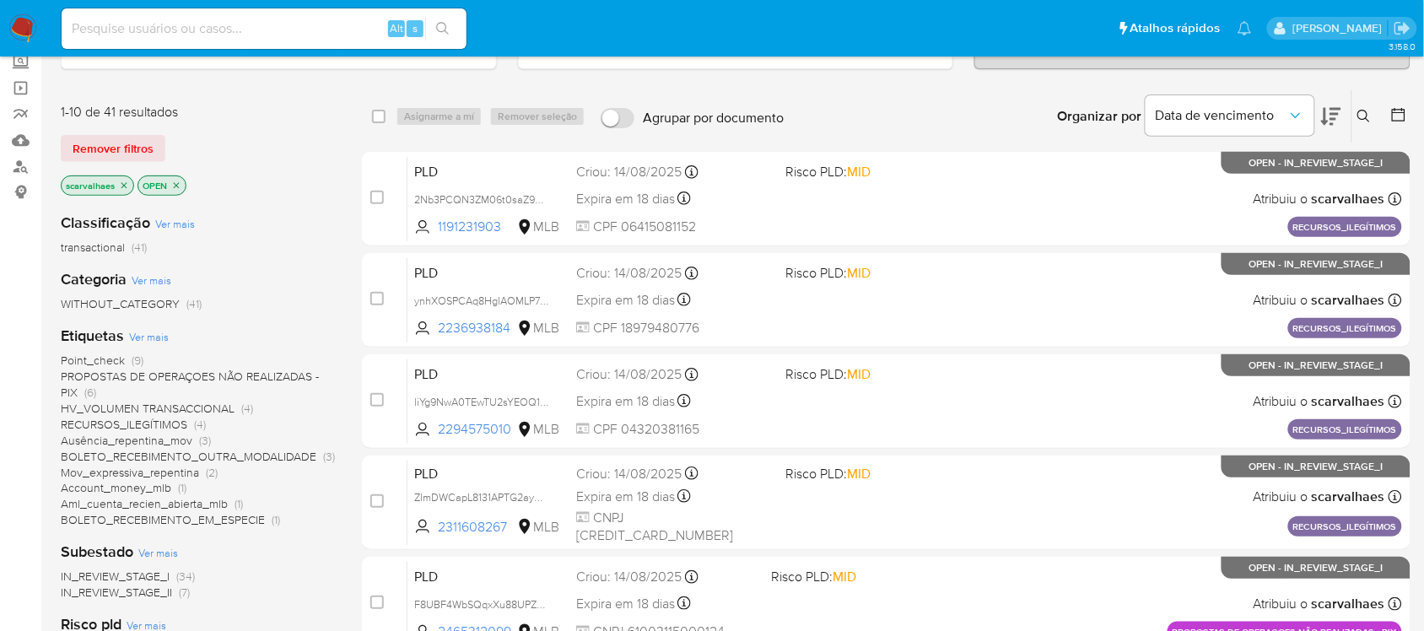
click at [229, 411] on span "HV_VOLUMEN TRANSACCIONAL" at bounding box center [148, 408] width 174 height 17
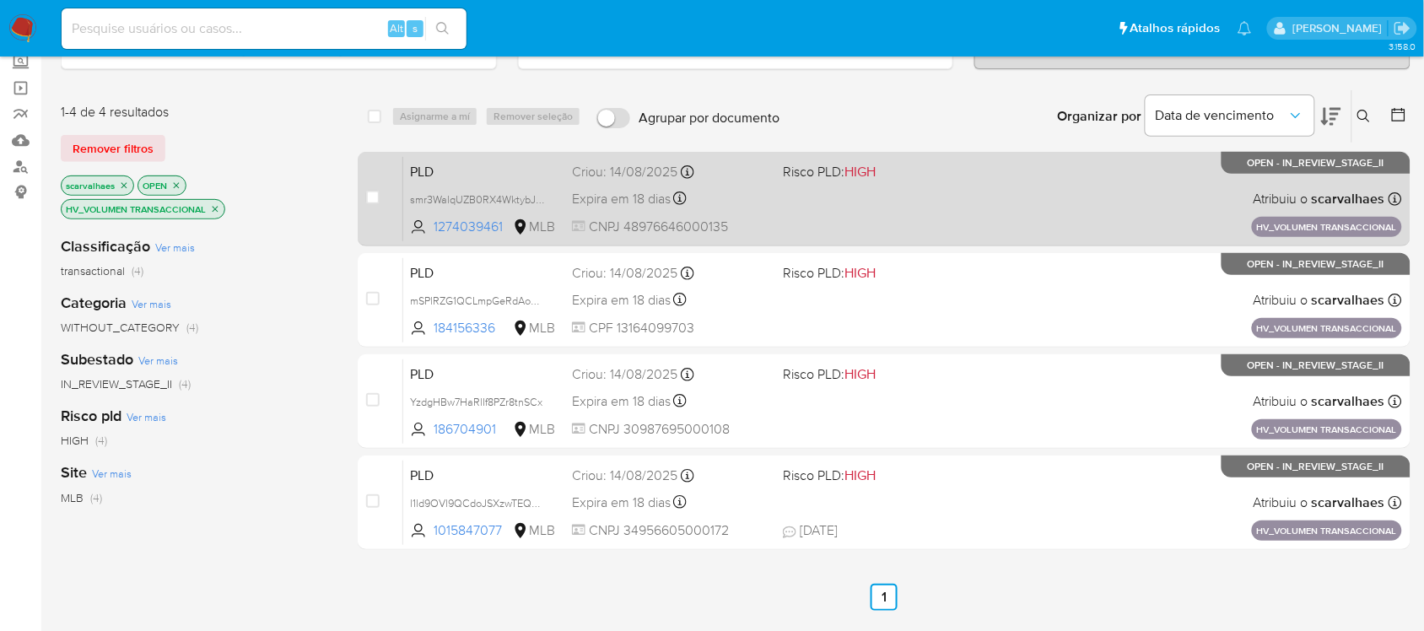
click at [934, 199] on div "PLD smr3WalqUZB0RX4WktybJtzW 1274039461 MLB Risco PLD: HIGH Criou: [DATE] Criou…" at bounding box center [902, 198] width 999 height 85
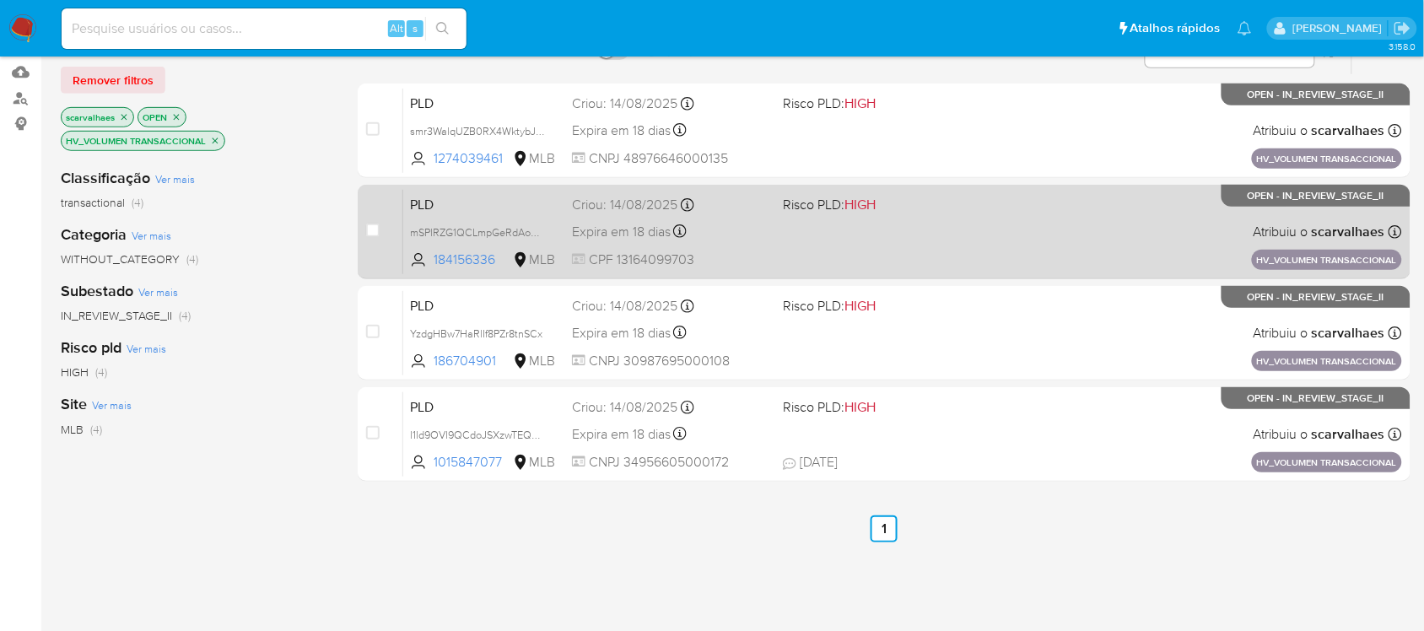
scroll to position [208, 0]
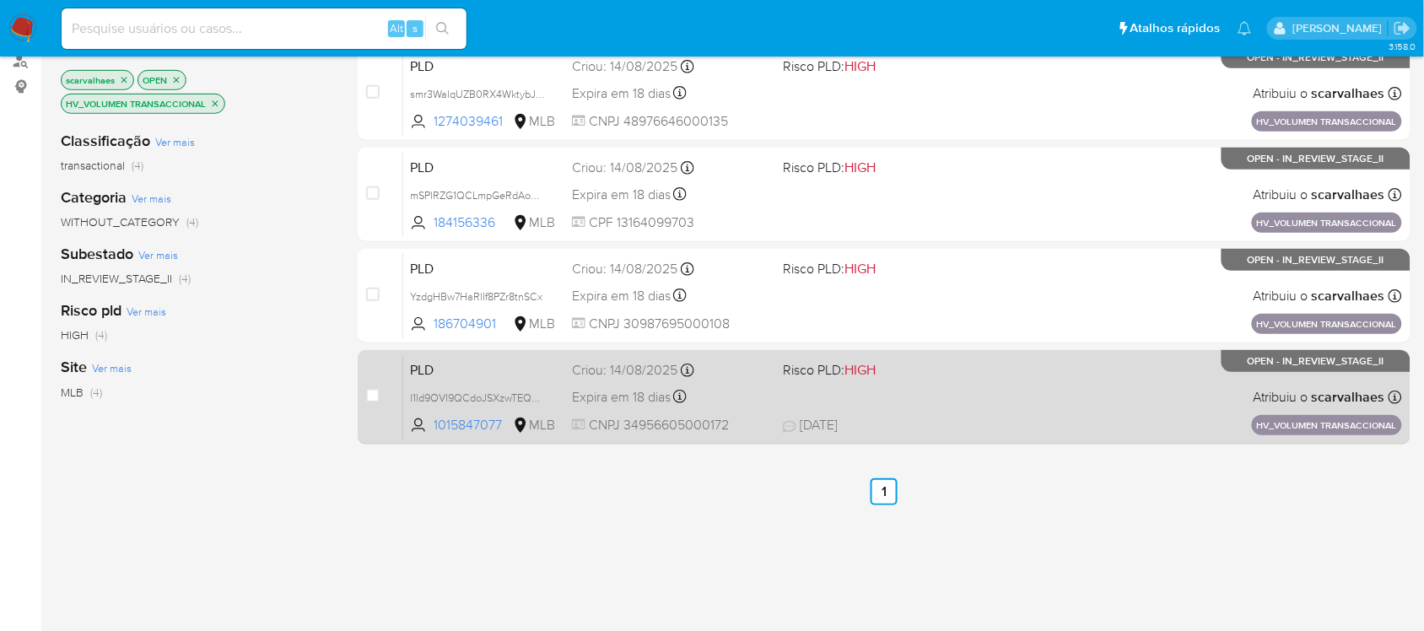
click at [819, 396] on div "PLD l1ld9OVl9QCdoJSXzwTEQaeZ 1015847077 MLB Risco PLD: HIGH Criou: [DATE] Criou…" at bounding box center [902, 396] width 999 height 85
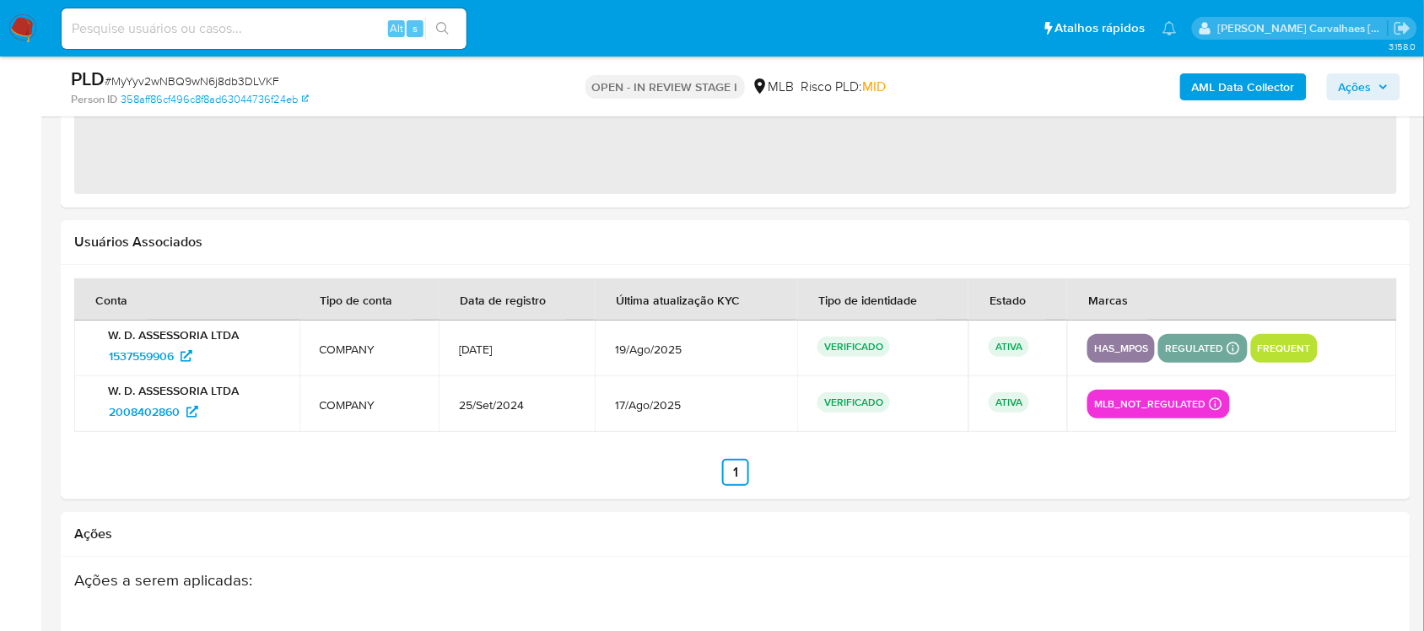
select select "10"
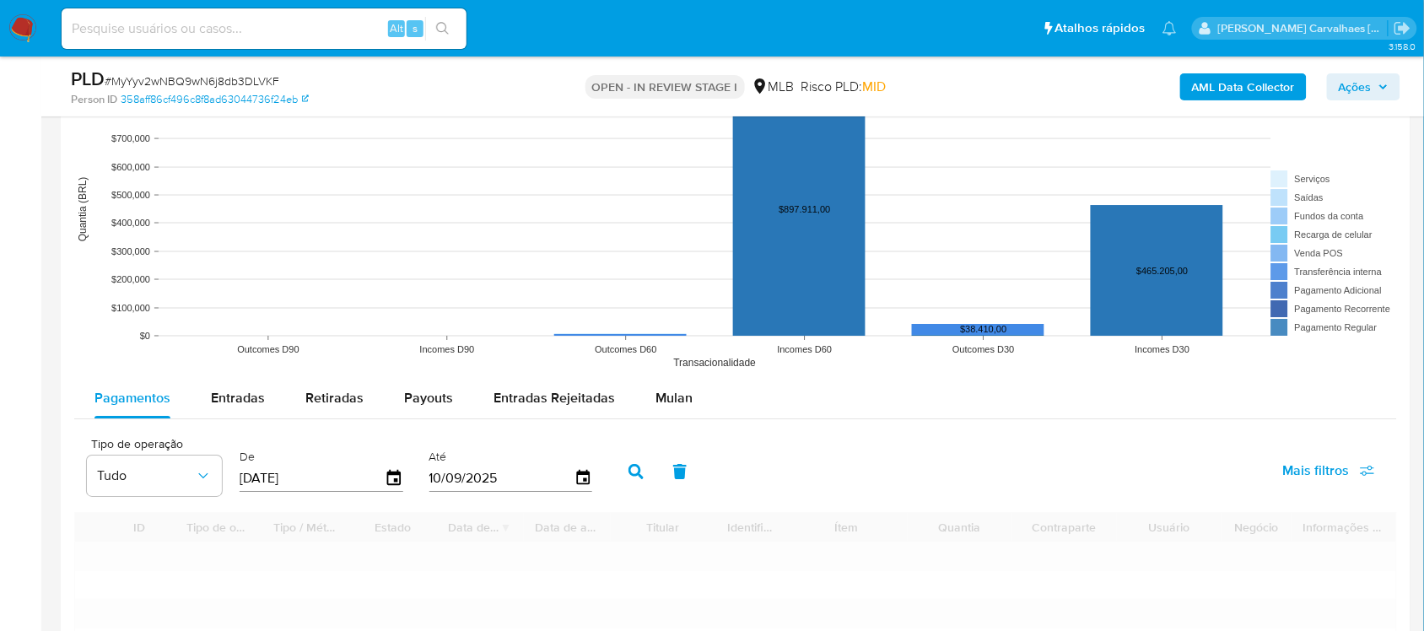
scroll to position [1581, 0]
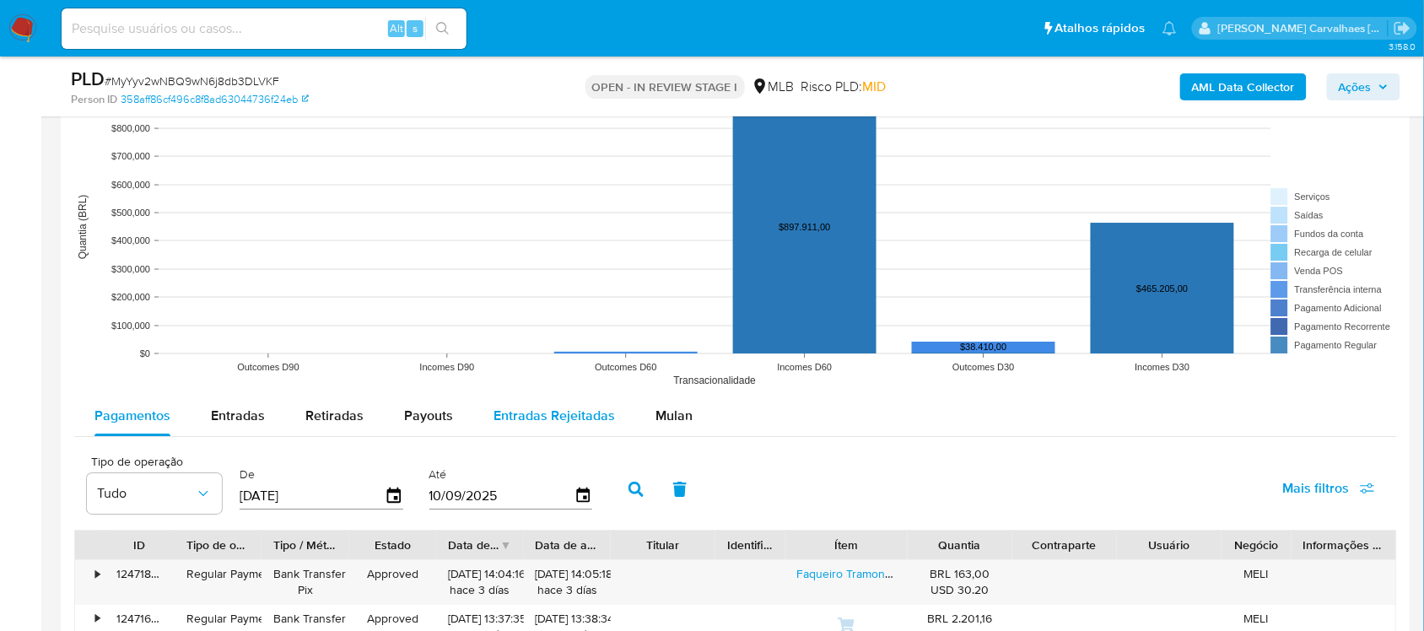
click at [545, 414] on span "Entradas Rejeitadas" at bounding box center [553, 415] width 121 height 19
select select "10"
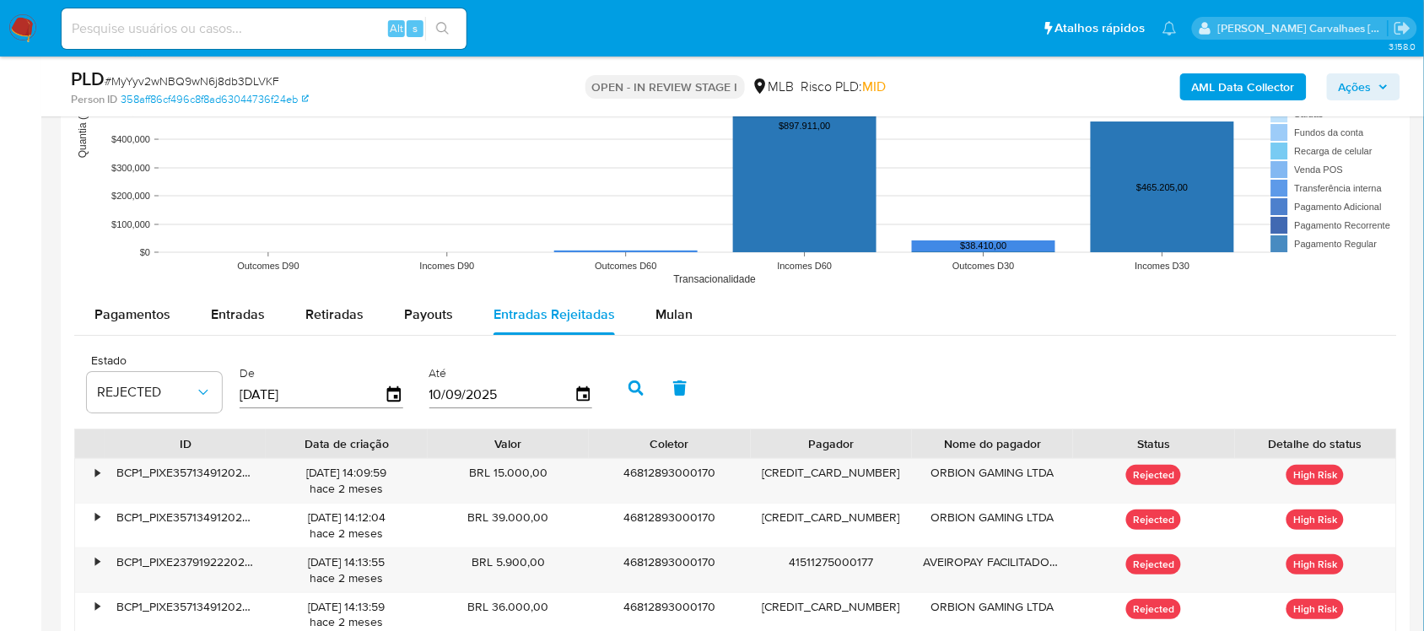
scroll to position [1687, 0]
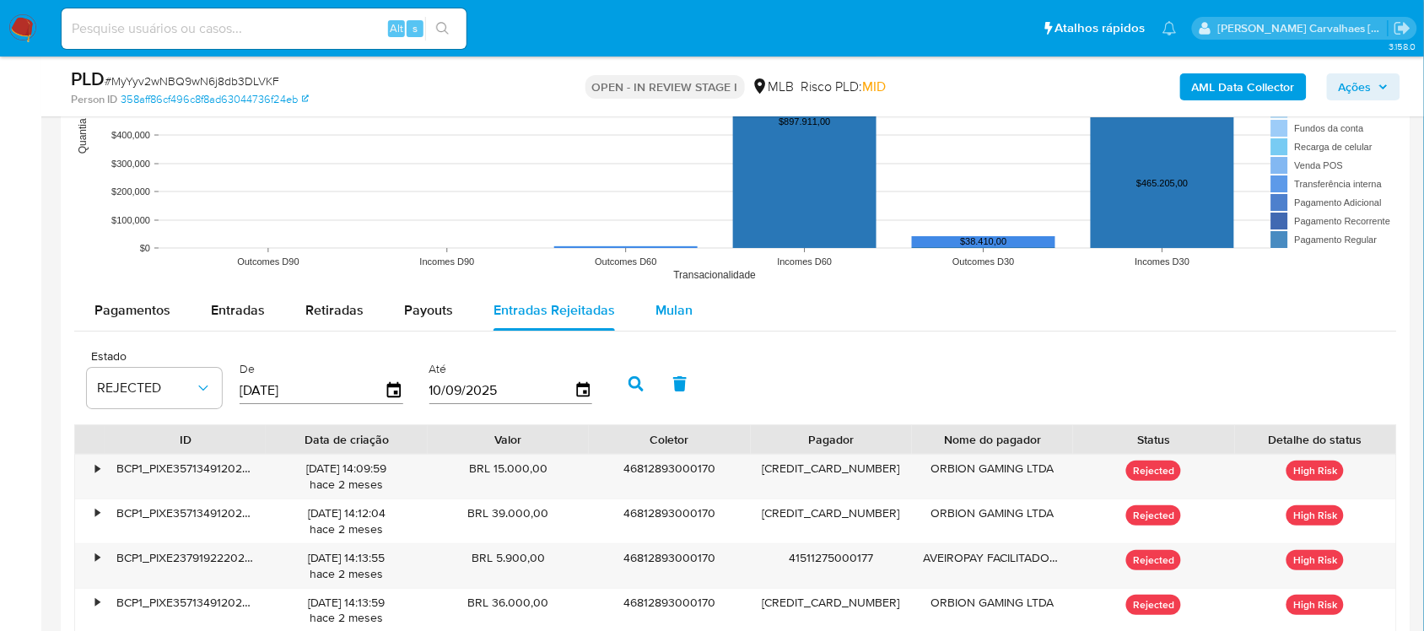
click at [660, 306] on span "Mulan" at bounding box center [673, 309] width 37 height 19
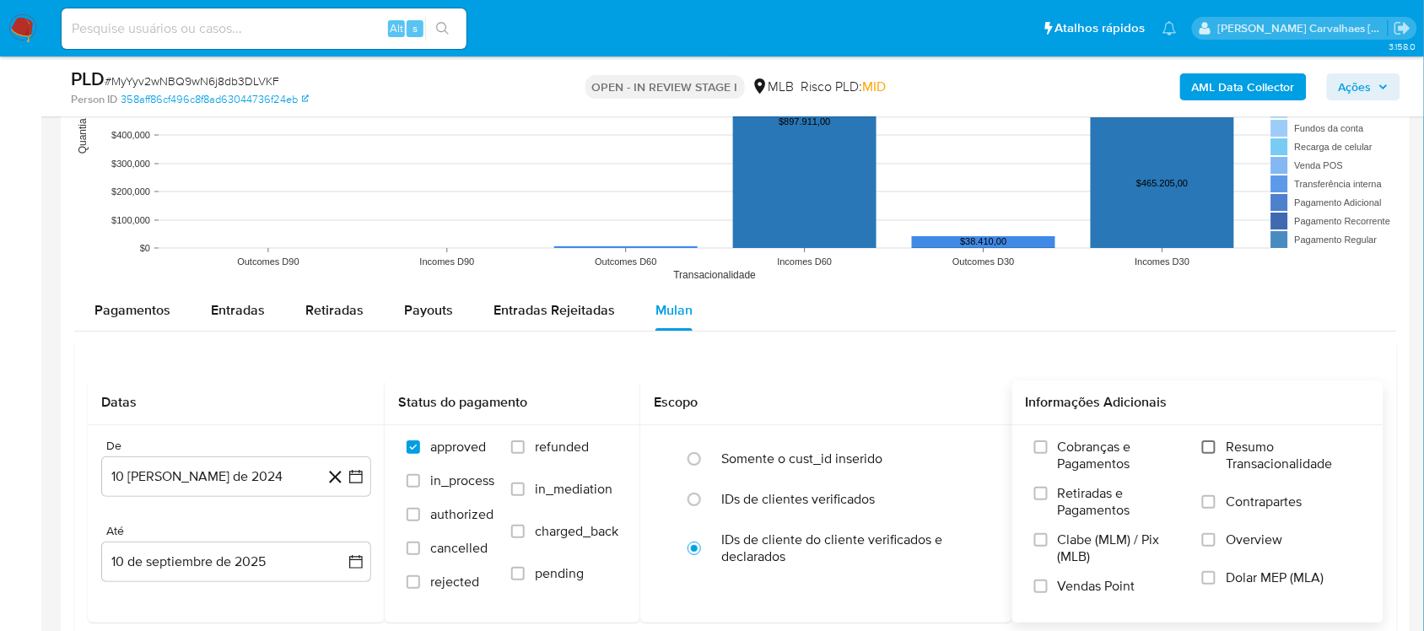
click at [1208, 449] on input "Resumo Transacionalidade" at bounding box center [1208, 446] width 13 height 13
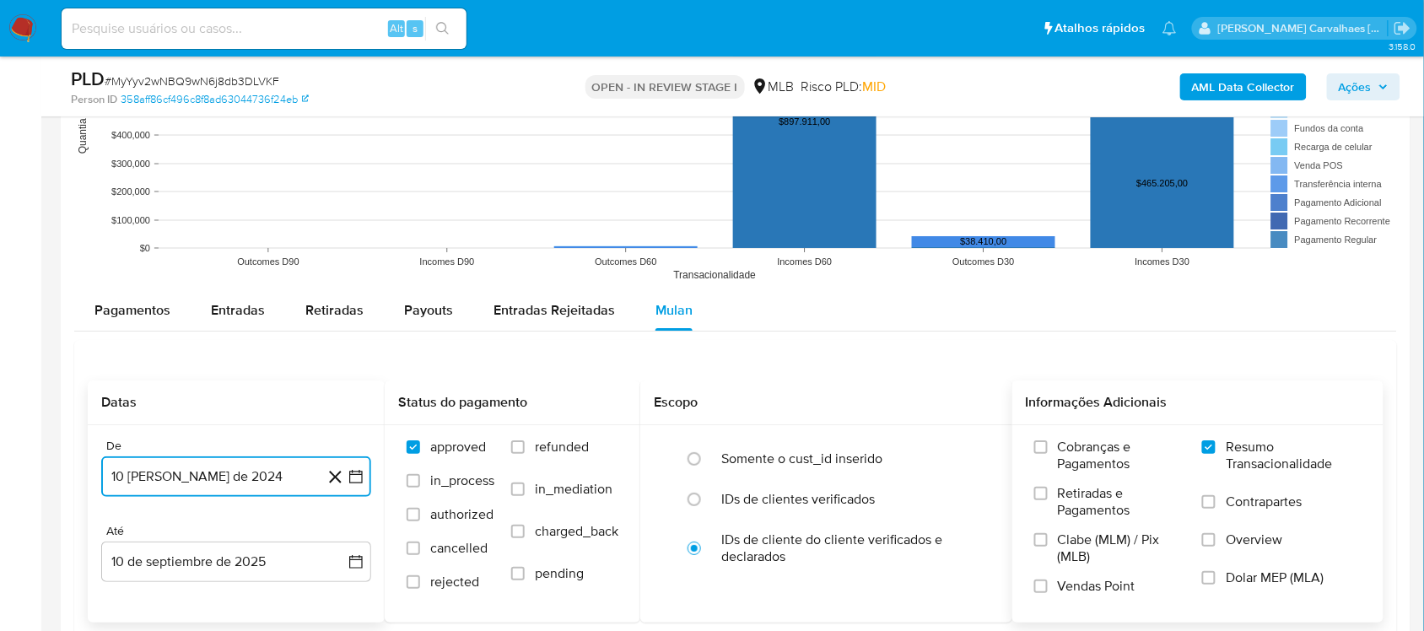
click at [352, 482] on icon "button" at bounding box center [355, 476] width 17 height 17
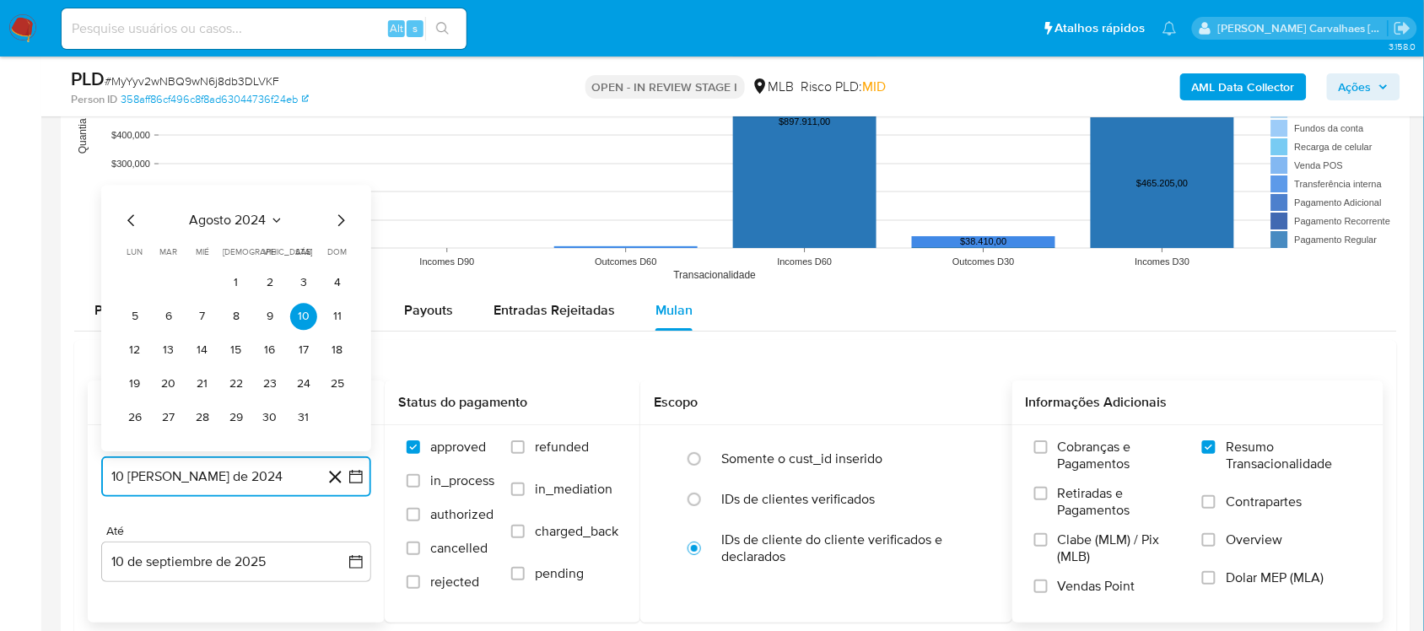
click at [338, 224] on icon "Mes siguiente" at bounding box center [341, 220] width 20 height 20
click at [338, 191] on icon "Mes siguiente" at bounding box center [341, 186] width 20 height 20
click at [337, 224] on icon "Mes siguiente" at bounding box center [341, 220] width 20 height 20
click at [340, 217] on icon "Mes siguiente" at bounding box center [341, 220] width 20 height 20
click at [340, 196] on icon "Mes siguiente" at bounding box center [341, 186] width 20 height 20
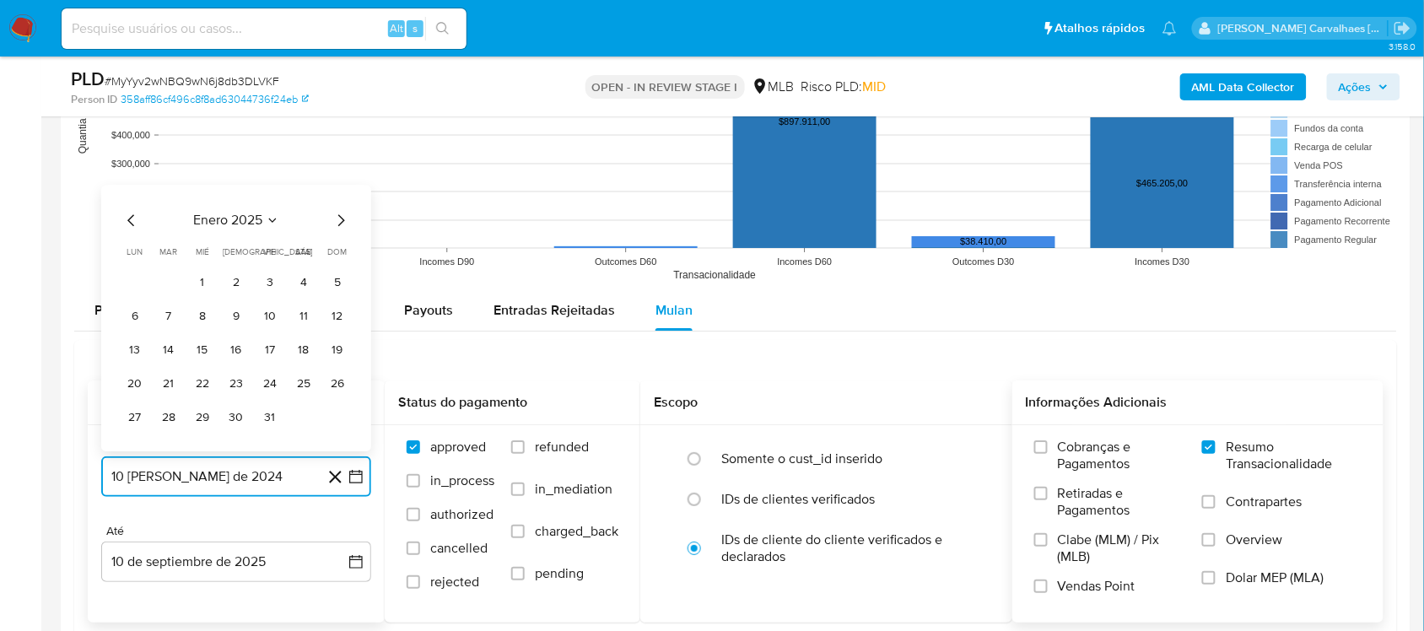
click at [338, 224] on icon "Mes siguiente" at bounding box center [341, 220] width 20 height 20
click at [336, 221] on icon "Mes siguiente" at bounding box center [341, 220] width 20 height 20
click at [343, 192] on icon "Mes siguiente" at bounding box center [341, 186] width 20 height 20
click at [337, 221] on icon "Mes siguiente" at bounding box center [341, 220] width 20 height 20
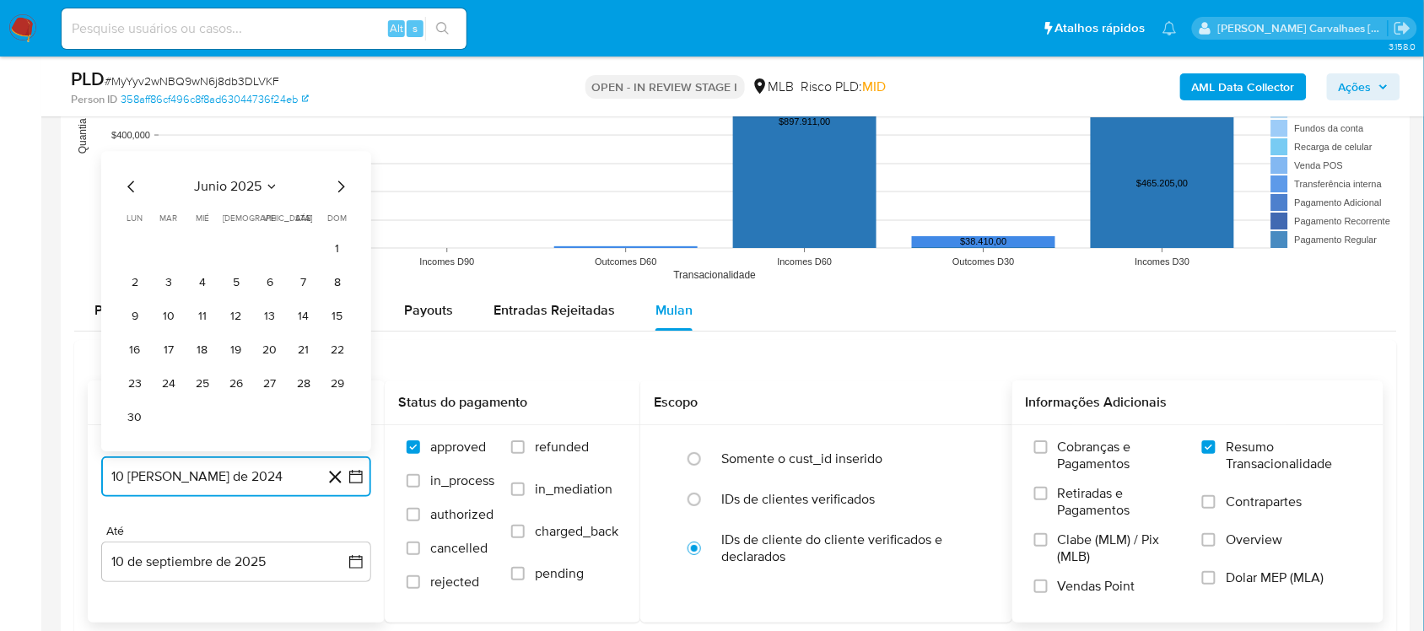
click at [337, 197] on icon "Mes siguiente" at bounding box center [341, 186] width 20 height 20
click at [264, 317] on button "11" at bounding box center [269, 316] width 27 height 27
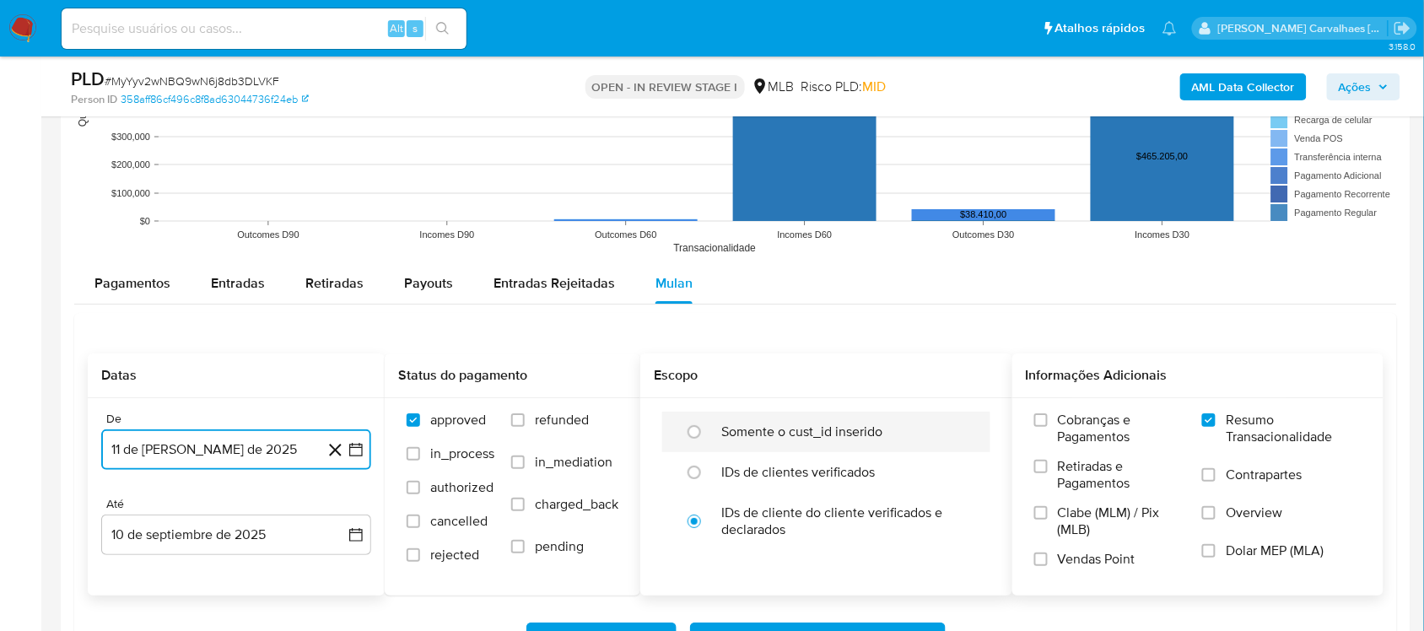
scroll to position [1792, 0]
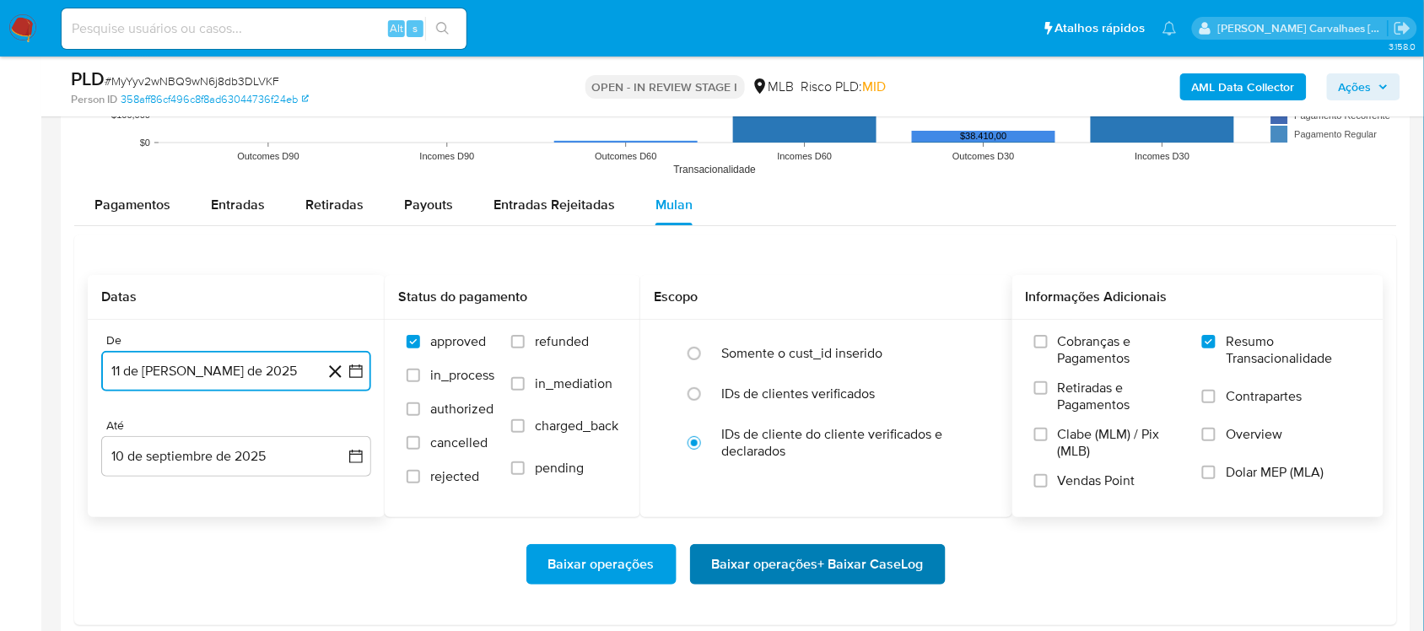
click at [790, 559] on span "Baixar operações + Baixar CaseLog" at bounding box center [818, 564] width 212 height 37
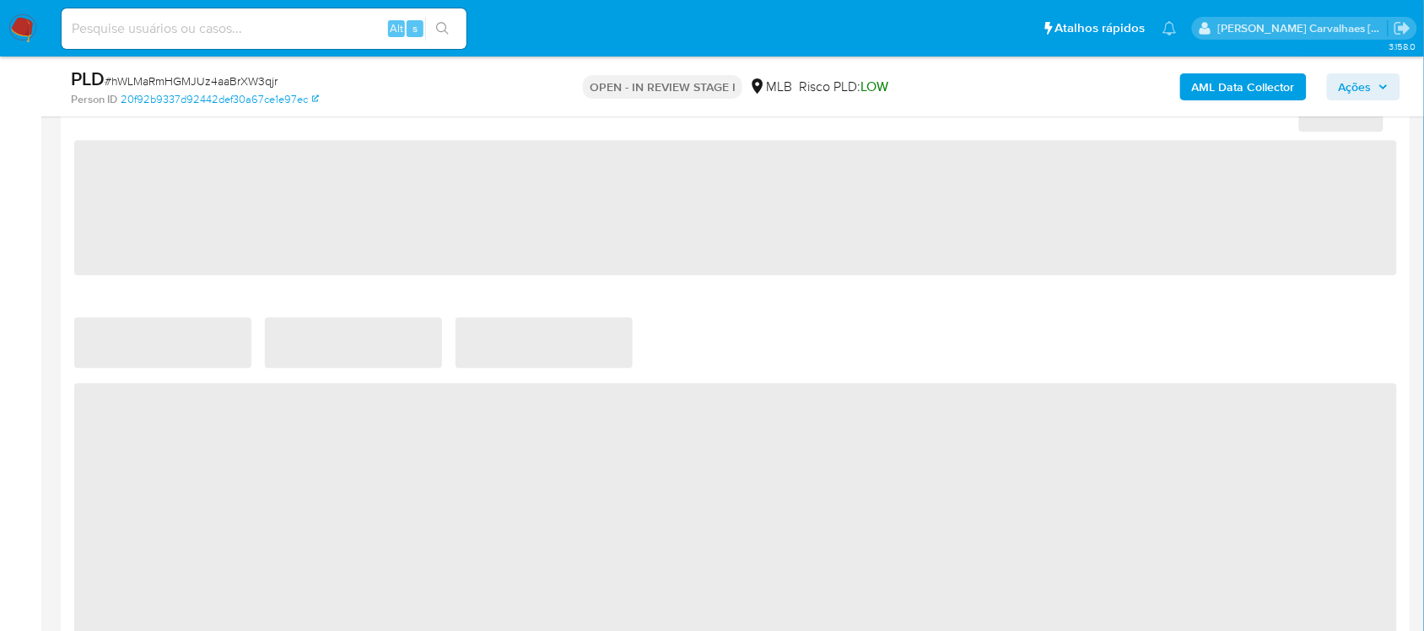
select select "10"
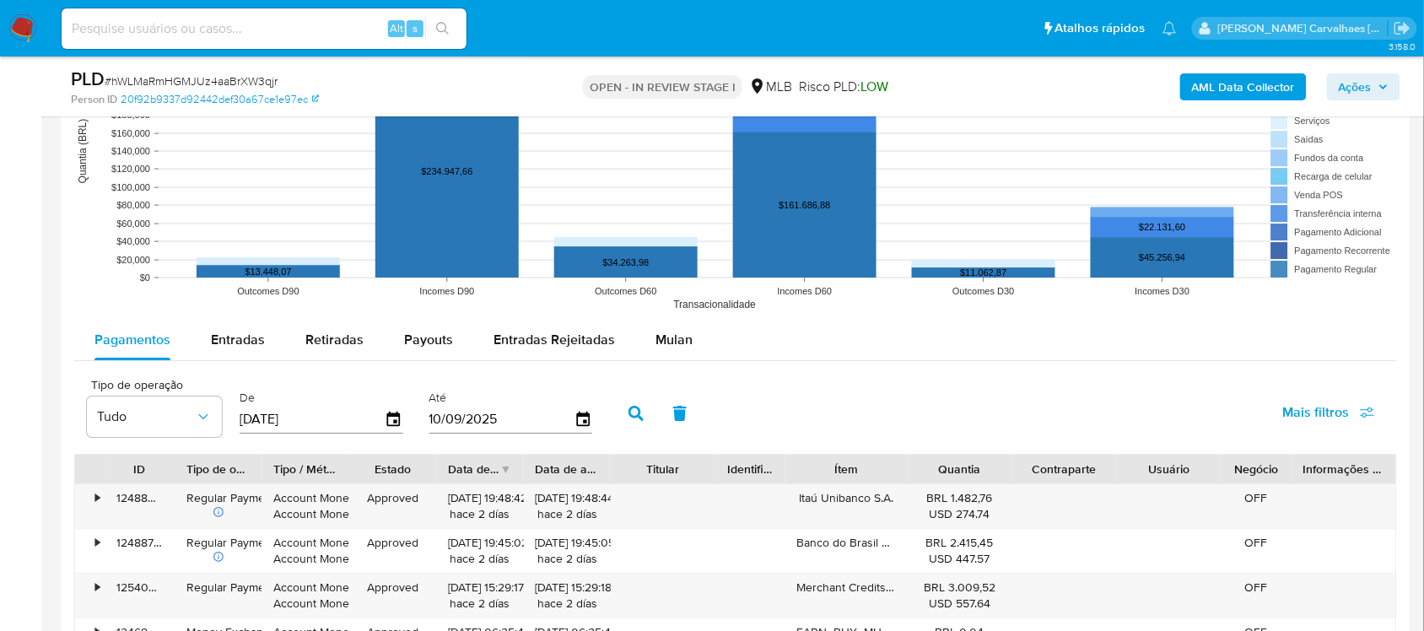
scroll to position [1581, 0]
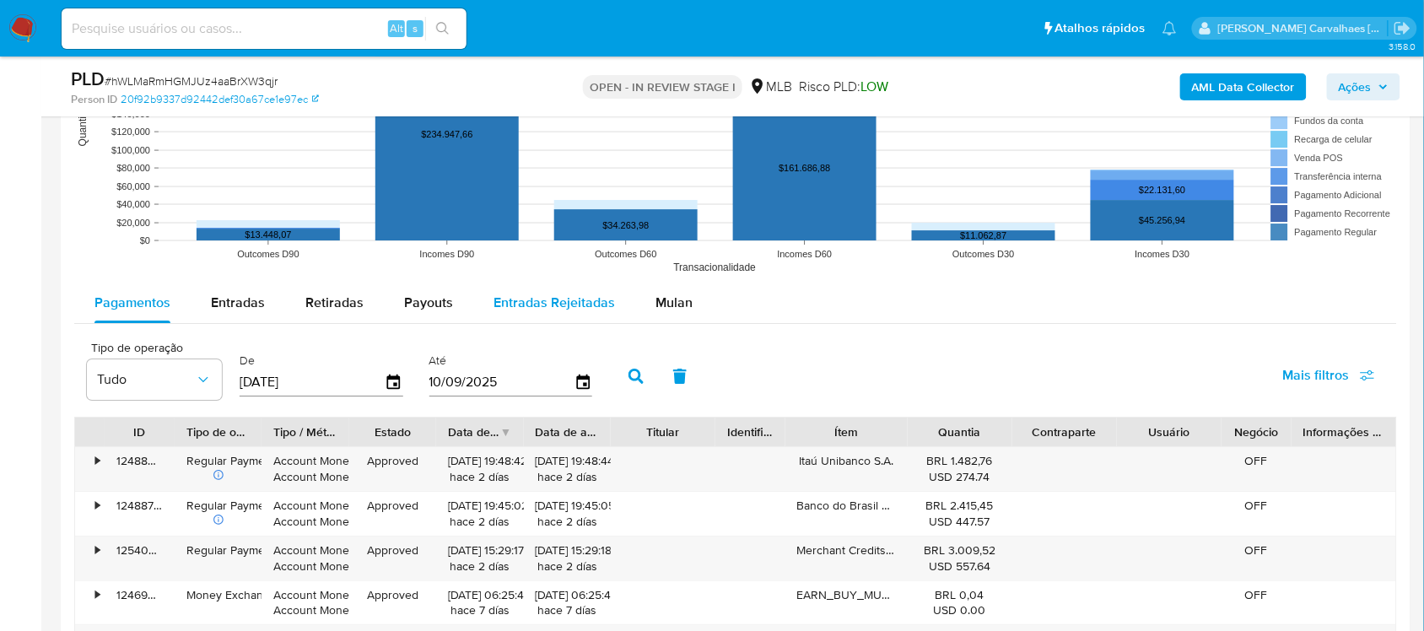
click at [590, 299] on span "Entradas Rejeitadas" at bounding box center [553, 302] width 121 height 19
select select "10"
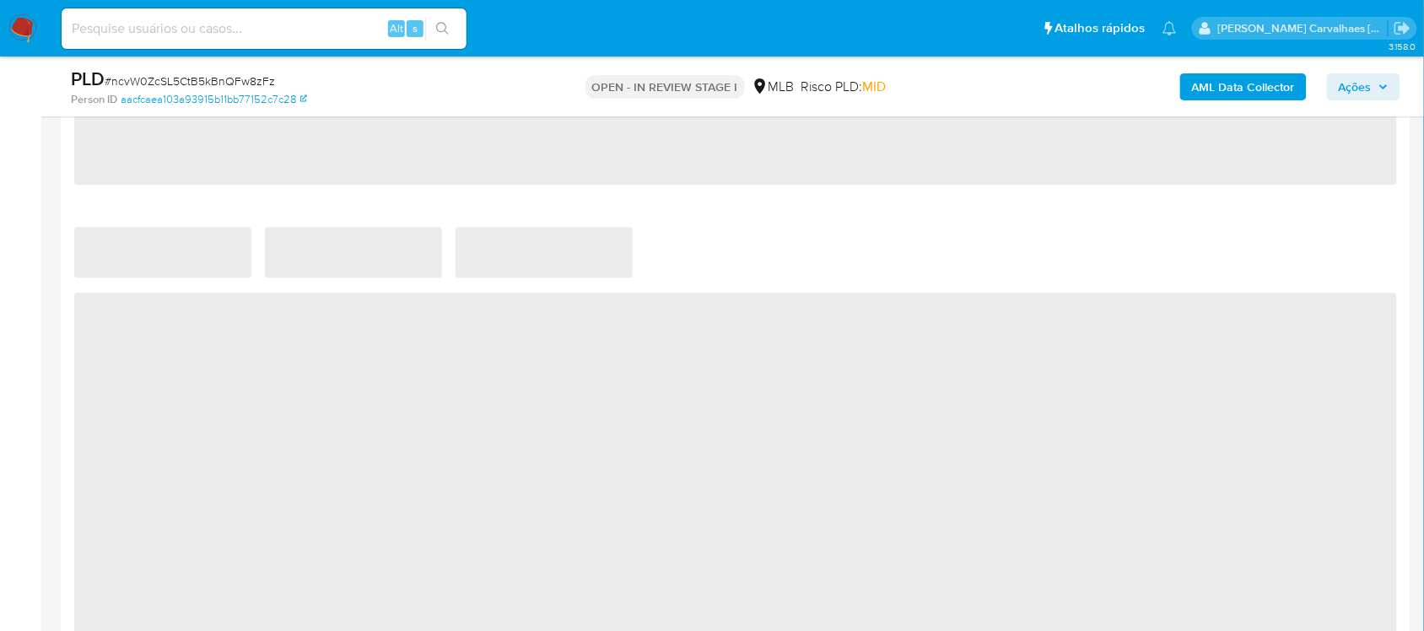
select select "10"
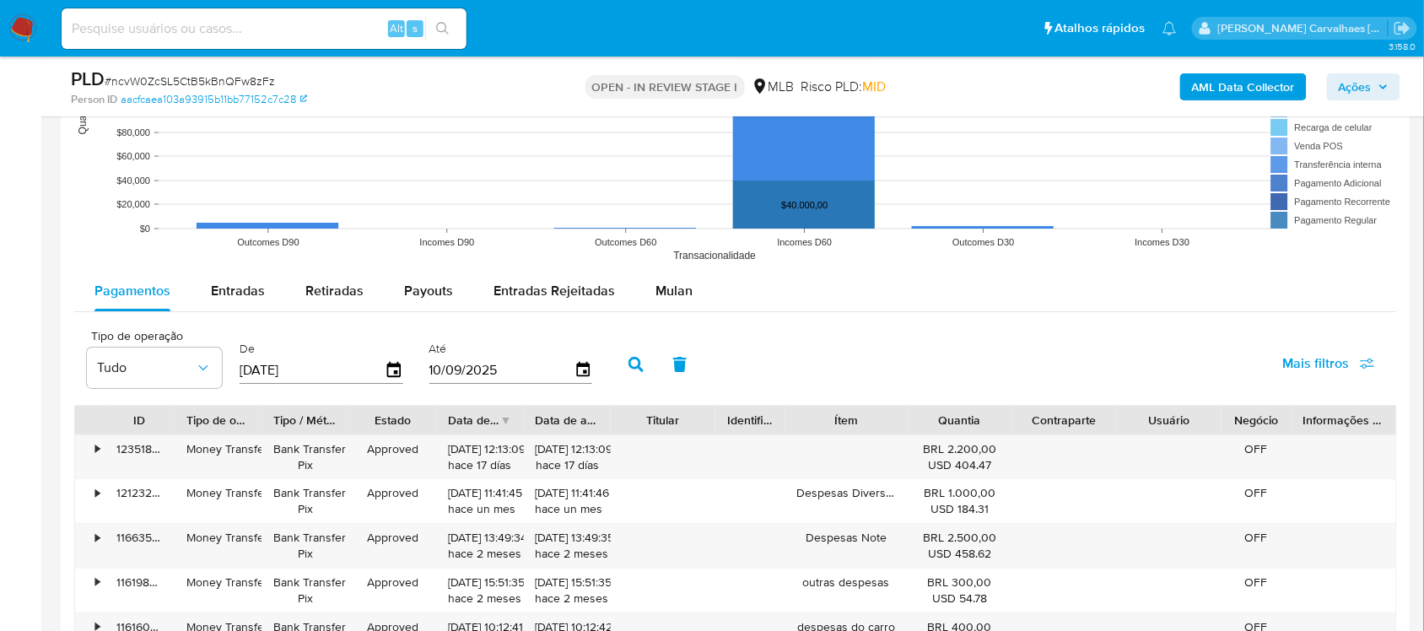
scroll to position [1687, 0]
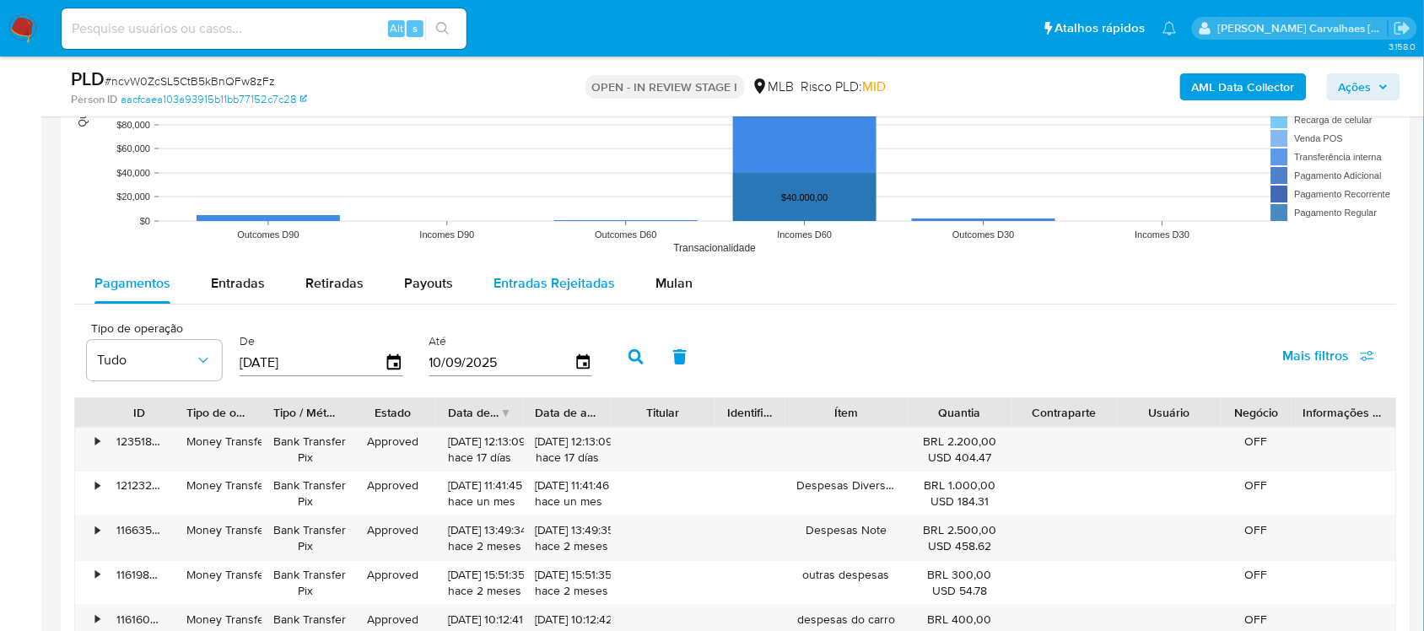
click at [545, 285] on span "Entradas Rejeitadas" at bounding box center [553, 282] width 121 height 19
select select "10"
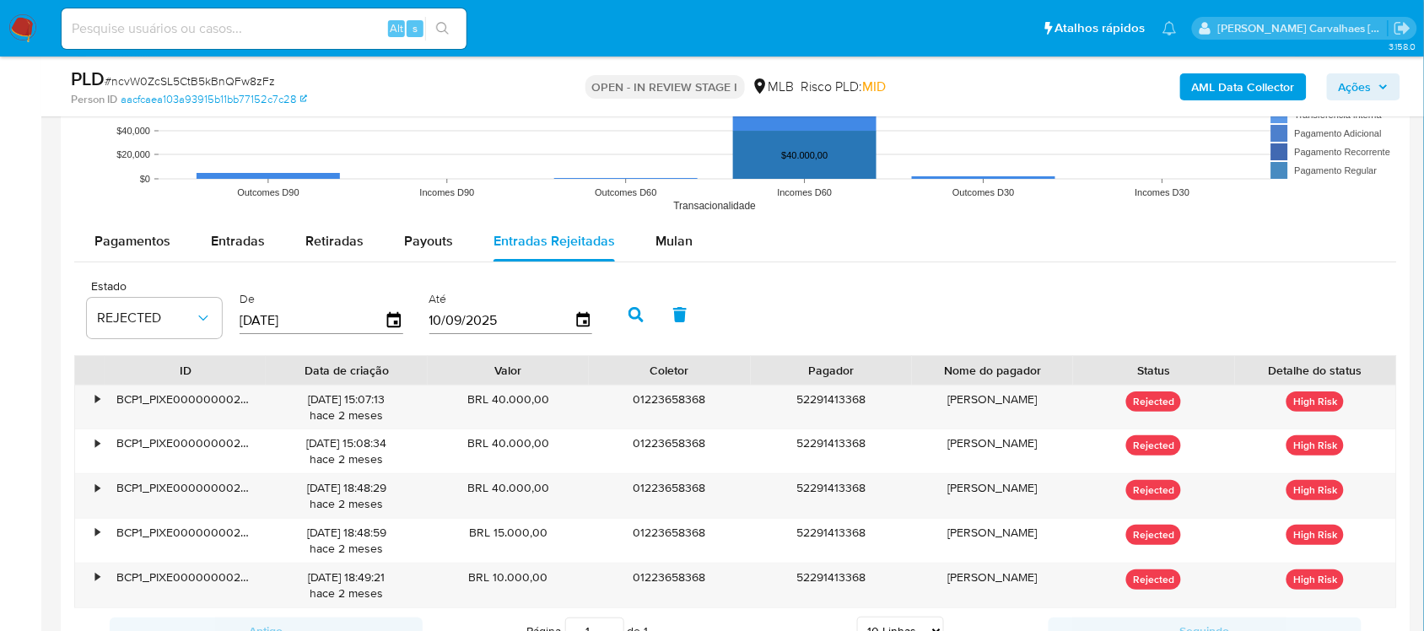
scroll to position [1792, 0]
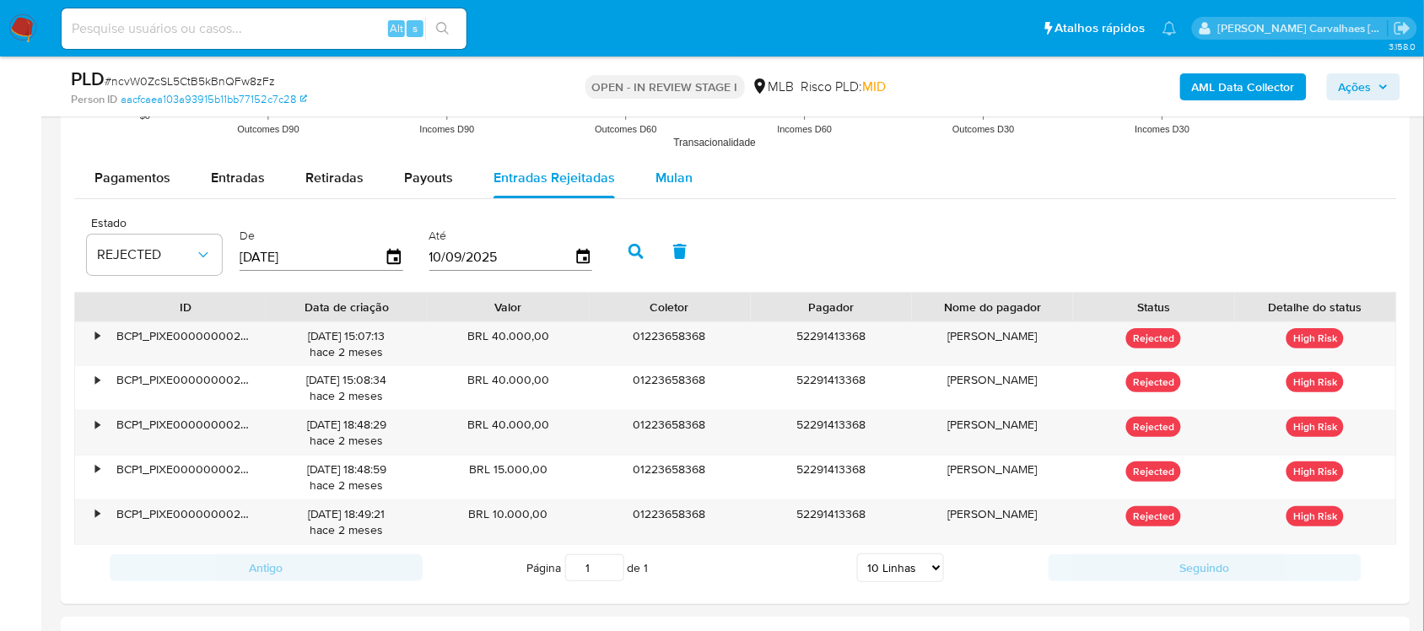
click at [659, 180] on span "Mulan" at bounding box center [673, 177] width 37 height 19
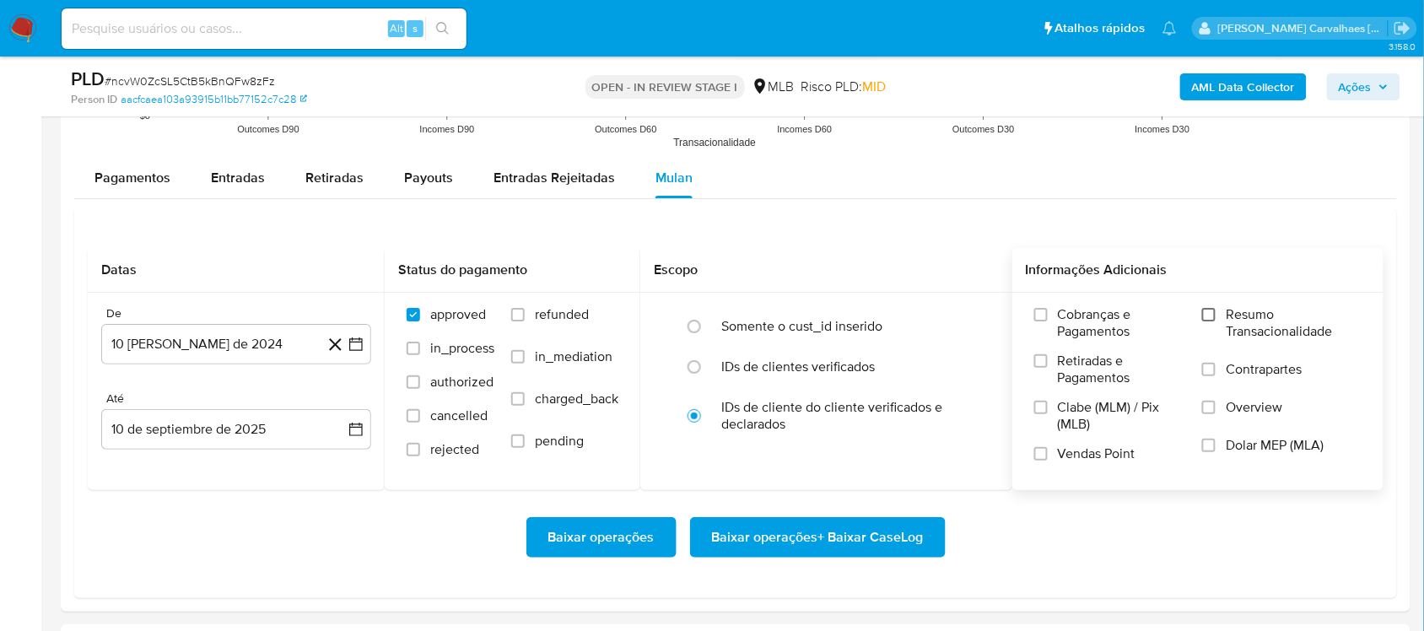
click at [1206, 317] on input "Resumo Transacionalidade" at bounding box center [1208, 314] width 13 height 13
click at [358, 342] on icon "button" at bounding box center [355, 344] width 17 height 17
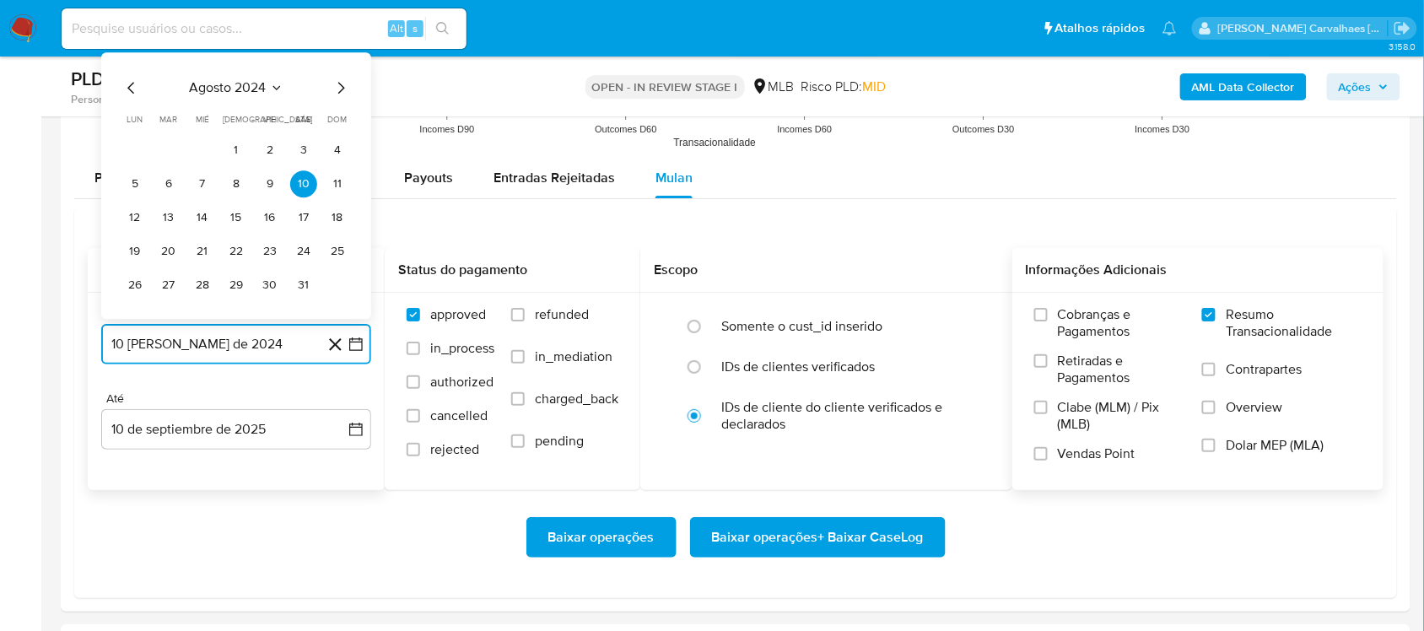
click at [335, 91] on icon "Mes siguiente" at bounding box center [341, 88] width 20 height 20
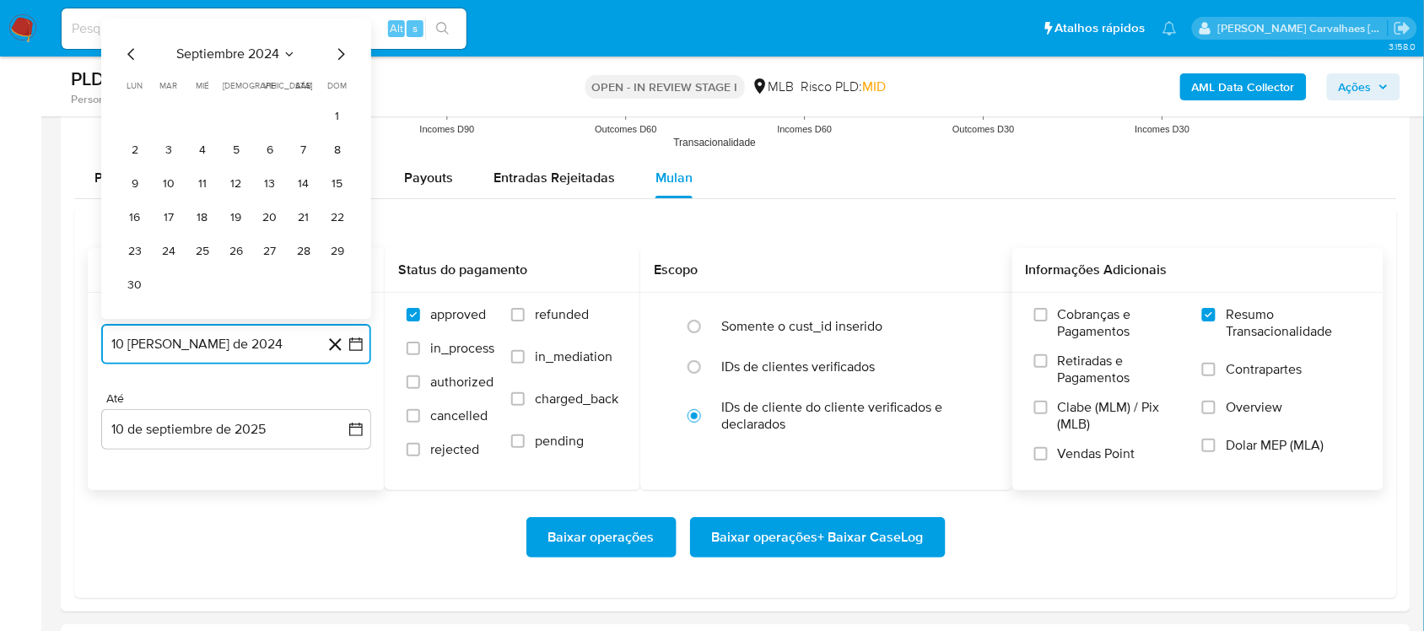
click at [337, 60] on icon "Mes siguiente" at bounding box center [341, 54] width 20 height 20
click at [342, 93] on icon "Mes siguiente" at bounding box center [341, 88] width 7 height 12
click at [342, 59] on icon "Mes siguiente" at bounding box center [341, 54] width 20 height 20
click at [342, 86] on icon "Mes siguiente" at bounding box center [341, 88] width 20 height 20
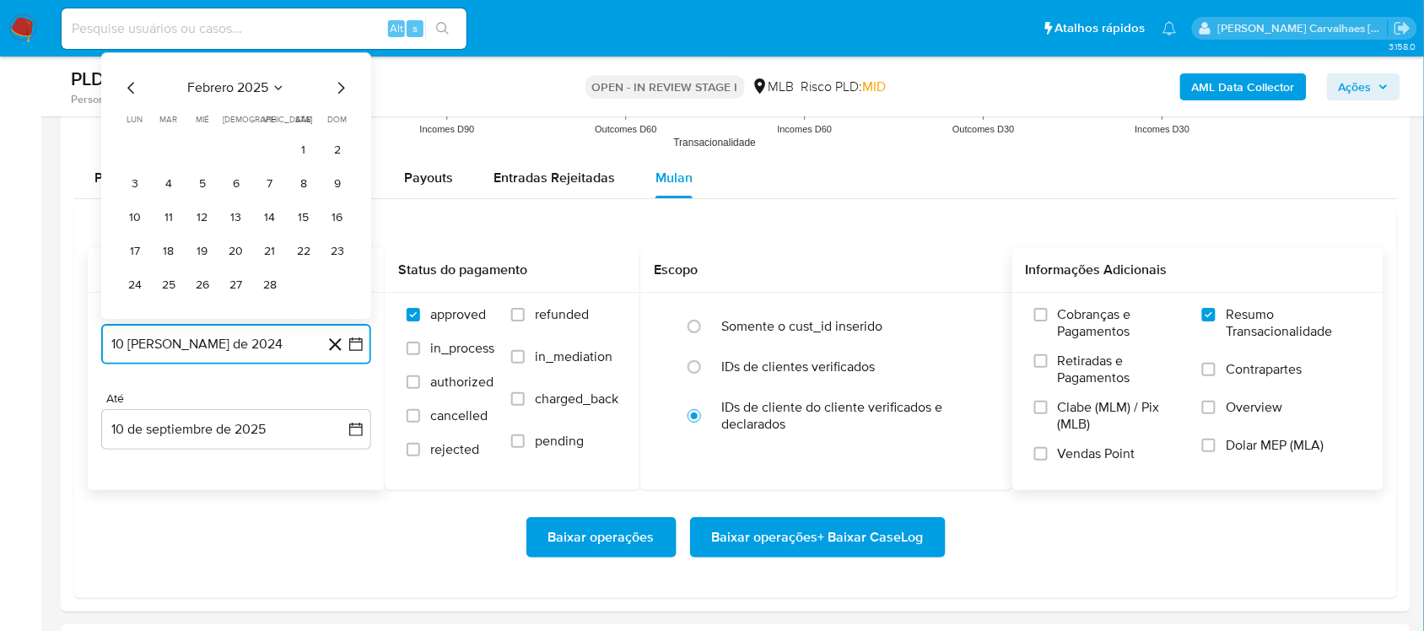
click at [342, 86] on icon "Mes siguiente" at bounding box center [341, 88] width 20 height 20
click at [340, 62] on icon "Mes siguiente" at bounding box center [341, 54] width 20 height 20
click at [339, 93] on icon "Mes siguiente" at bounding box center [341, 88] width 20 height 20
click at [337, 84] on icon "Mes siguiente" at bounding box center [341, 88] width 20 height 20
click at [337, 57] on icon "Mes siguiente" at bounding box center [341, 54] width 20 height 20
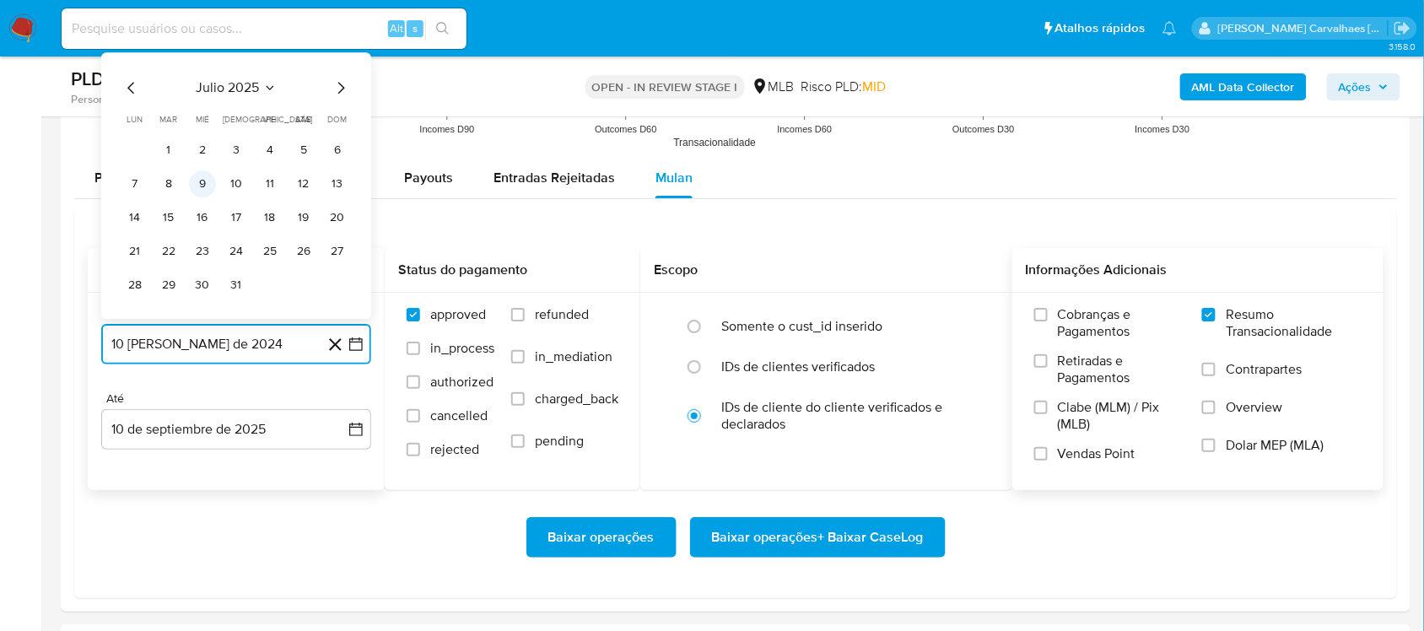
click at [202, 182] on button "9" at bounding box center [202, 183] width 27 height 27
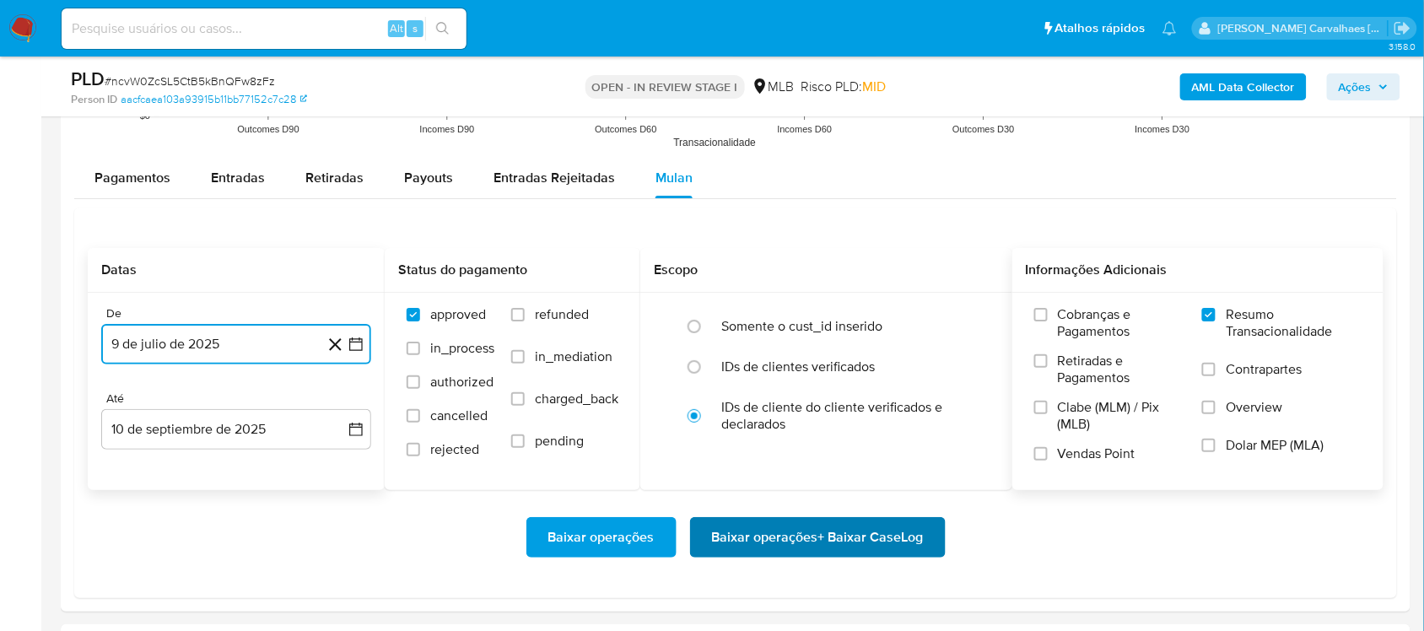
click at [824, 534] on span "Baixar operações + Baixar CaseLog" at bounding box center [818, 537] width 212 height 37
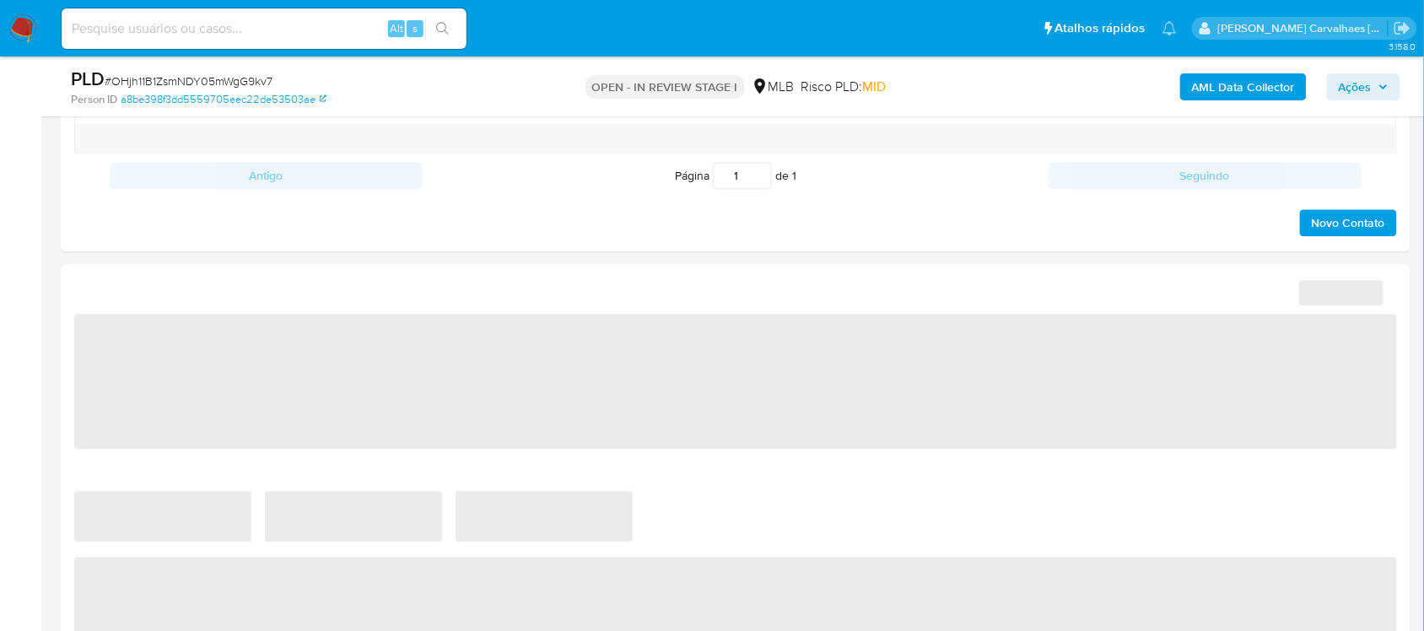
select select "10"
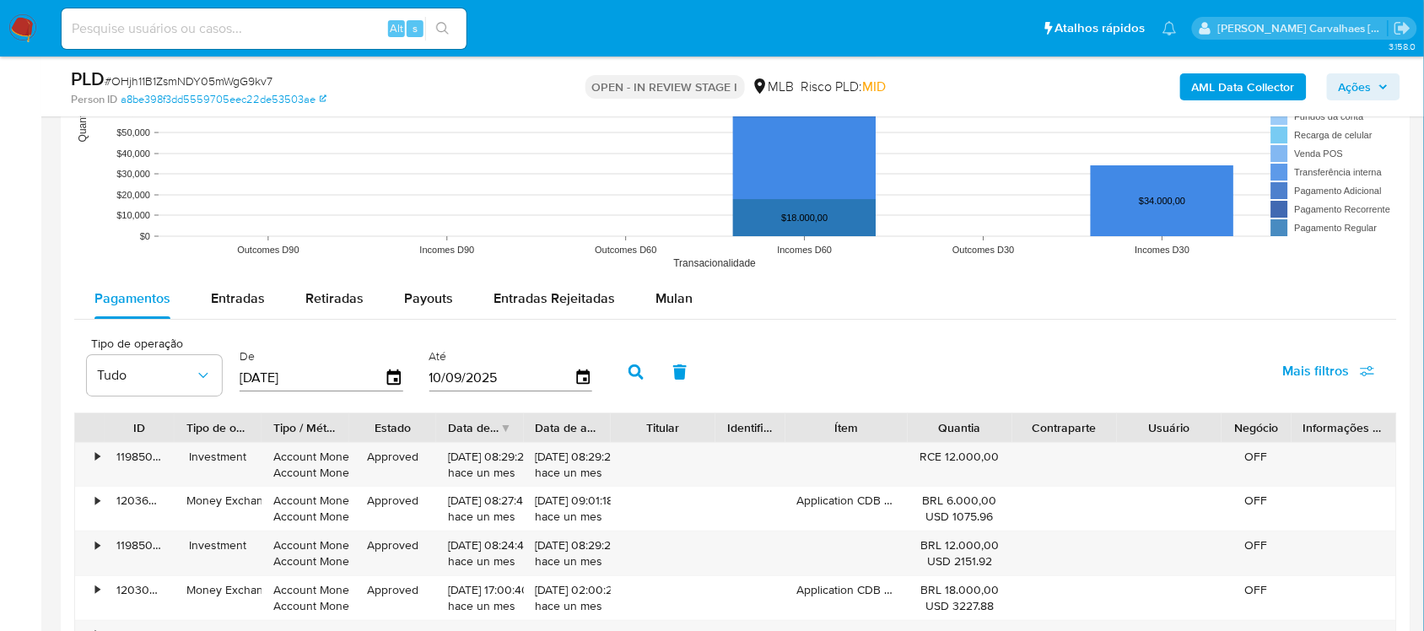
scroll to position [1687, 0]
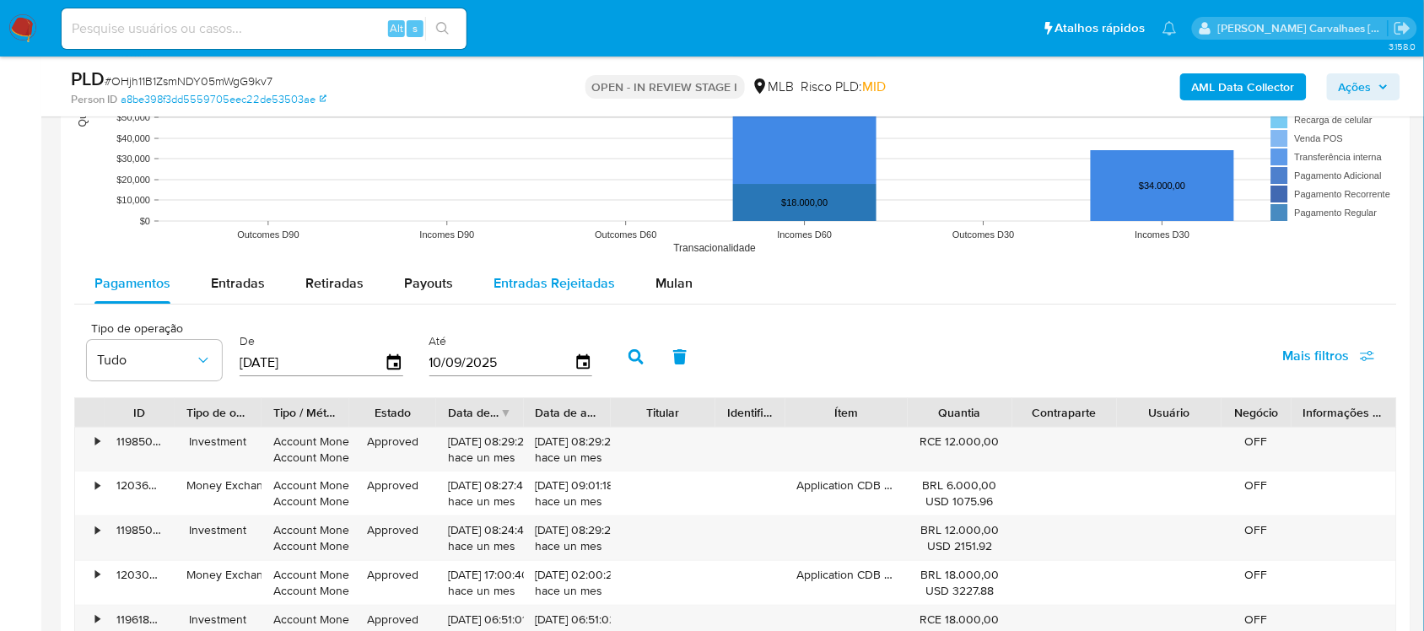
click at [536, 277] on span "Entradas Rejeitadas" at bounding box center [553, 282] width 121 height 19
select select "10"
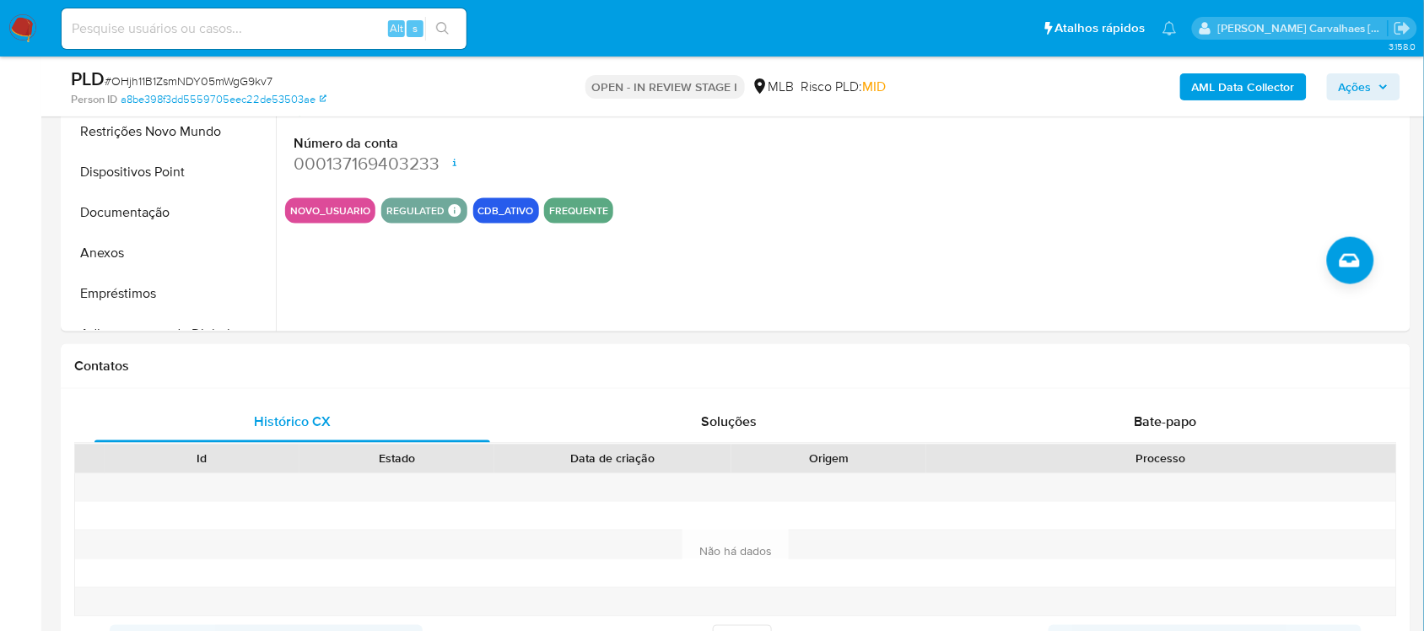
scroll to position [422, 0]
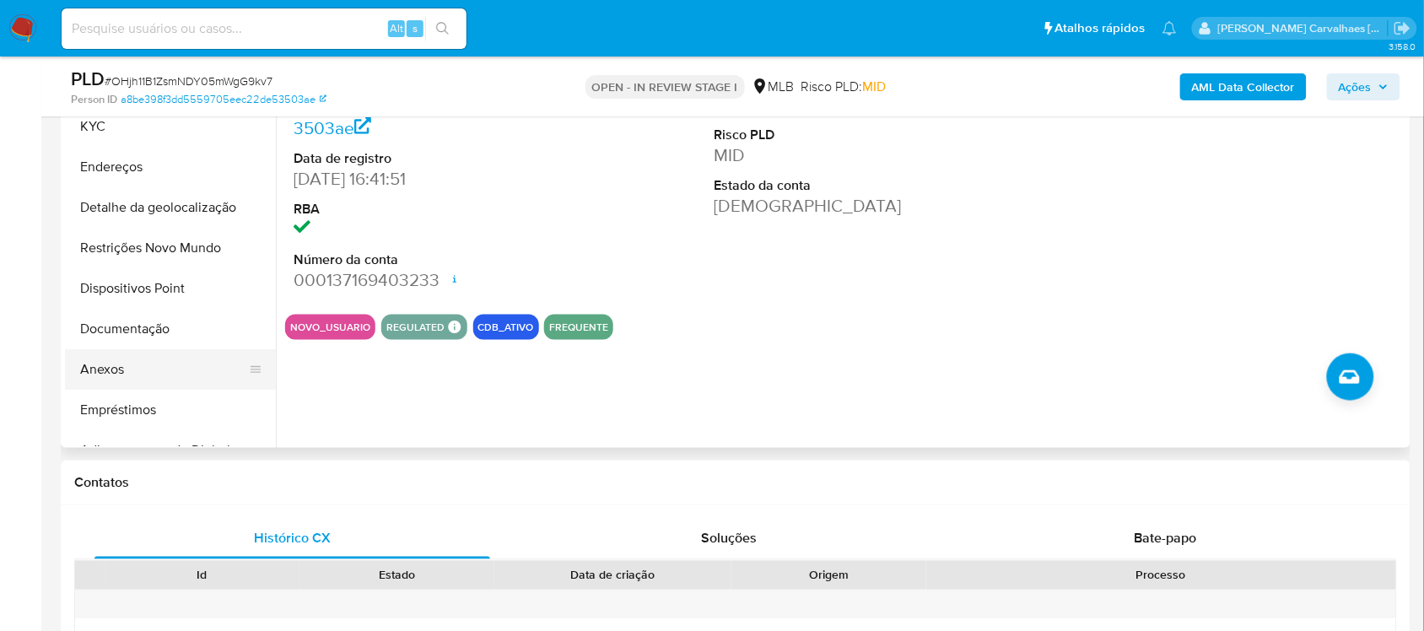
click at [143, 367] on button "Anexos" at bounding box center [163, 369] width 197 height 40
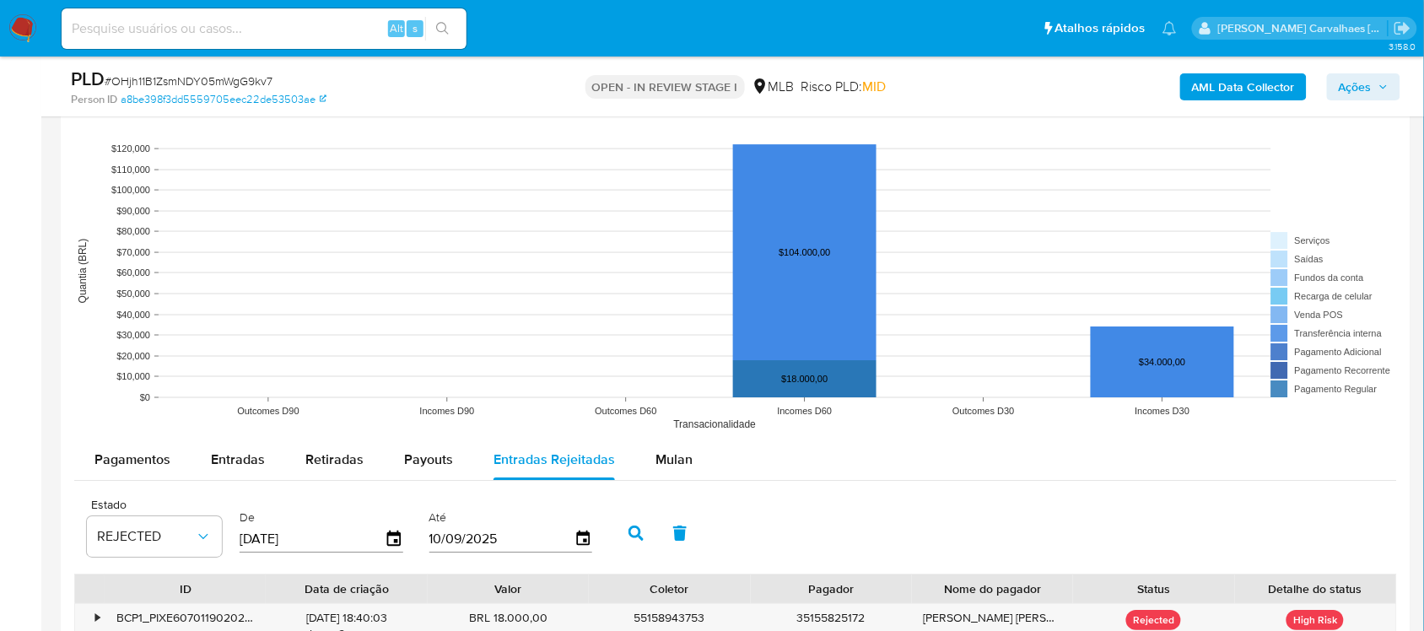
scroll to position [1687, 0]
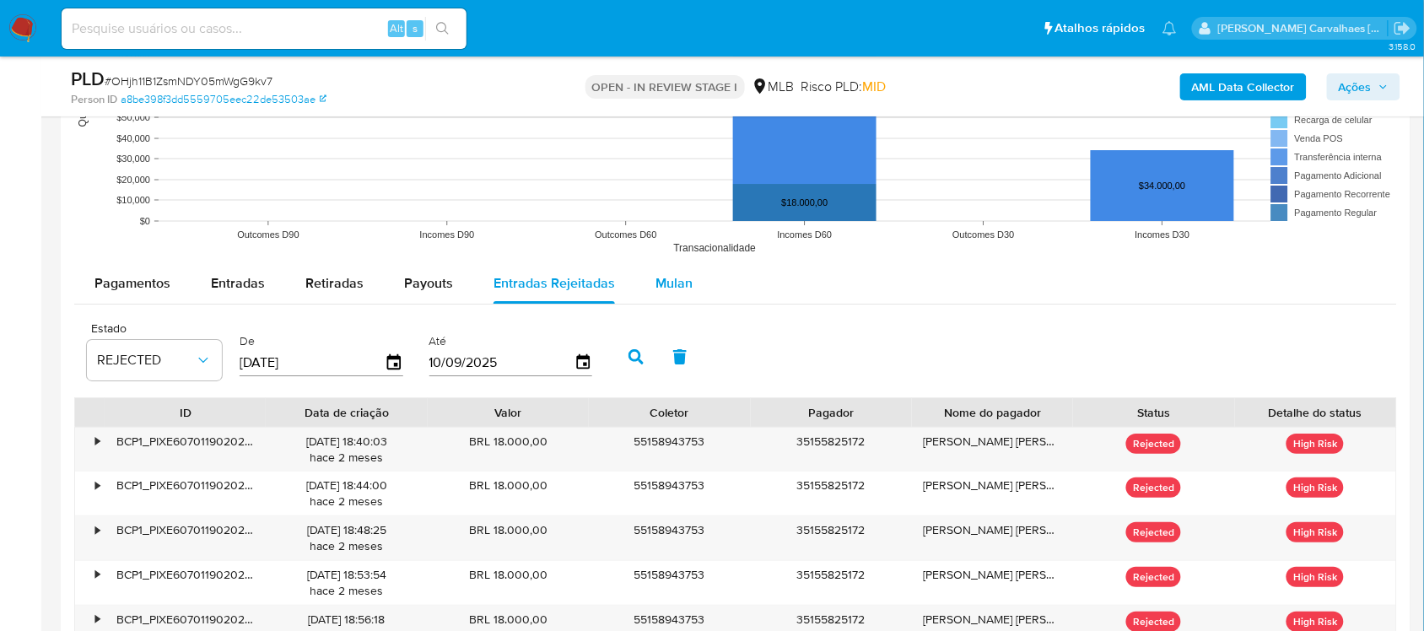
click at [671, 284] on span "Mulan" at bounding box center [673, 282] width 37 height 19
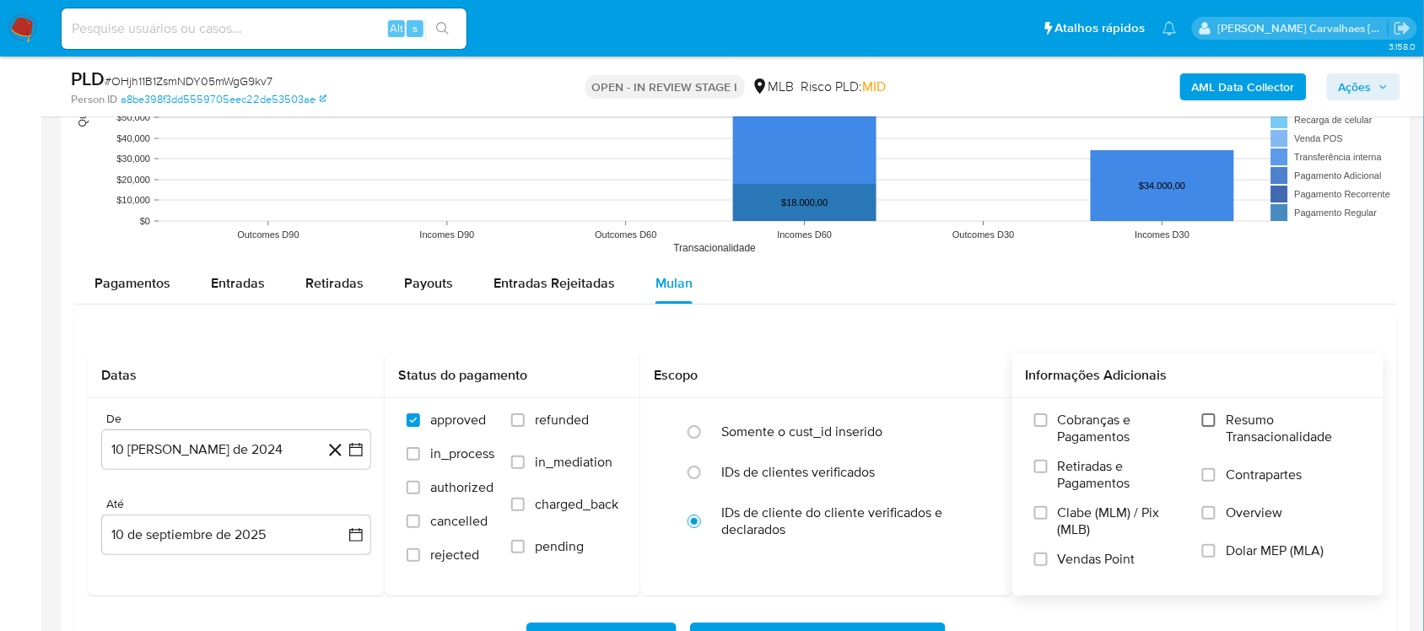
click at [1207, 427] on input "Resumo Transacionalidade" at bounding box center [1208, 419] width 13 height 13
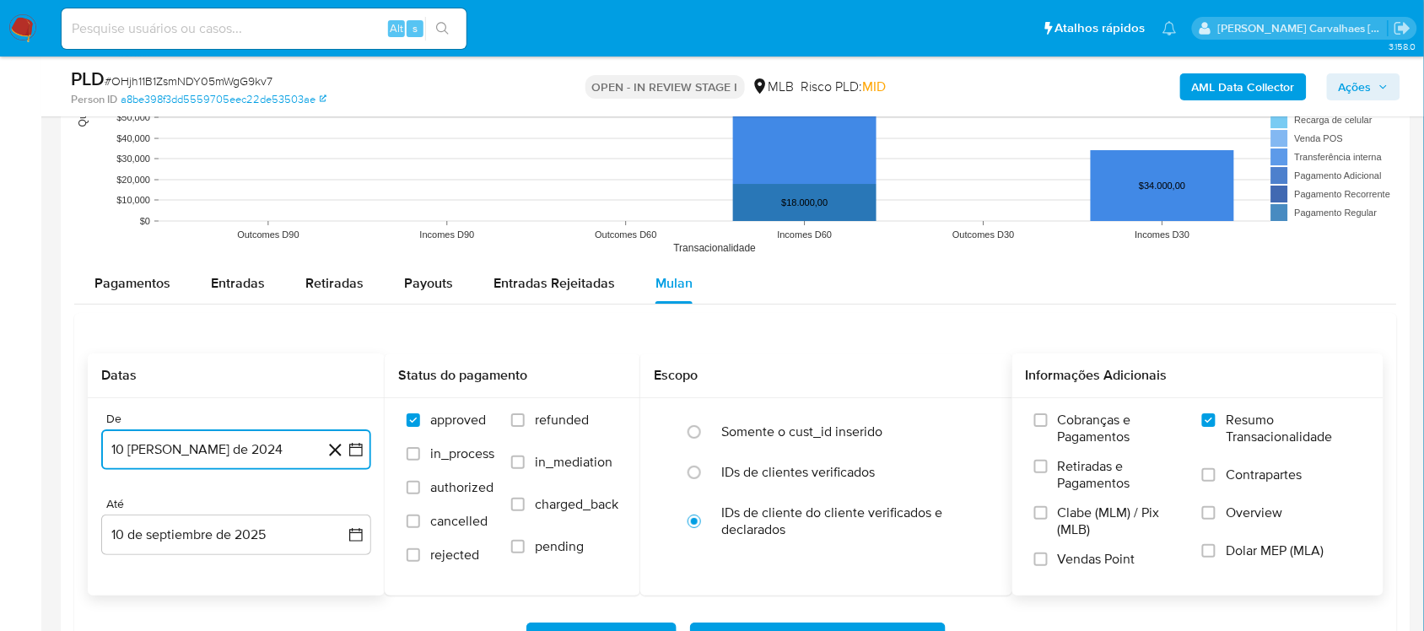
click at [356, 453] on icon "button" at bounding box center [355, 449] width 17 height 17
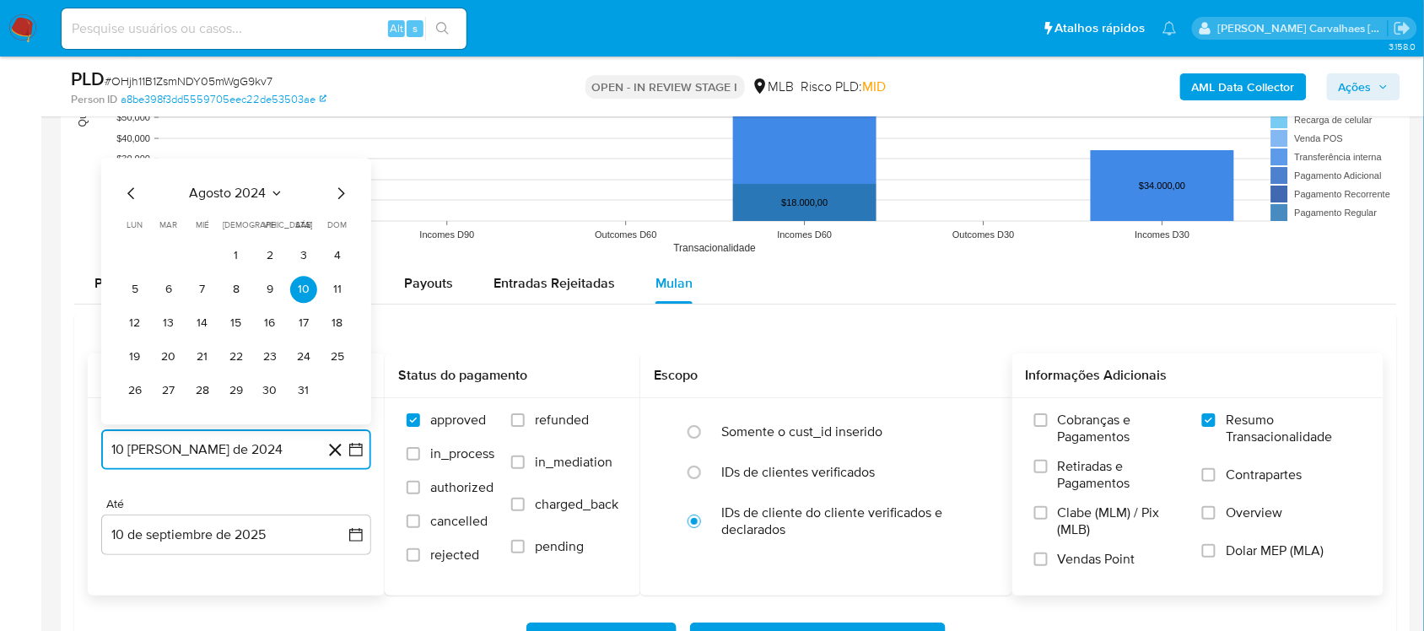
click at [336, 199] on icon "Mes siguiente" at bounding box center [341, 193] width 20 height 20
click at [336, 170] on icon "Mes siguiente" at bounding box center [341, 159] width 20 height 20
click at [336, 201] on icon "Mes siguiente" at bounding box center [341, 193] width 20 height 20
click at [335, 198] on icon "Mes siguiente" at bounding box center [341, 193] width 20 height 20
click at [338, 164] on icon "Mes siguiente" at bounding box center [341, 159] width 20 height 20
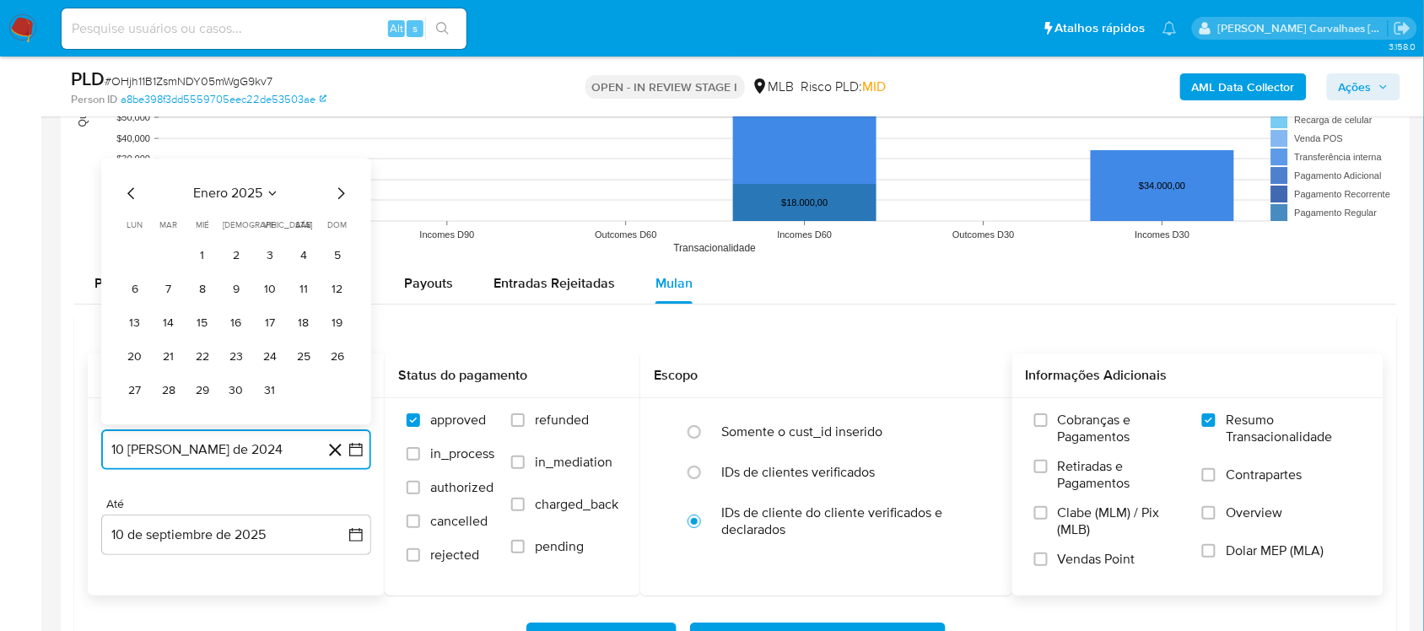
click at [338, 190] on icon "Mes siguiente" at bounding box center [341, 193] width 20 height 20
click at [338, 165] on icon "Mes siguiente" at bounding box center [341, 159] width 7 height 12
click at [336, 195] on icon "Mes siguiente" at bounding box center [341, 193] width 20 height 20
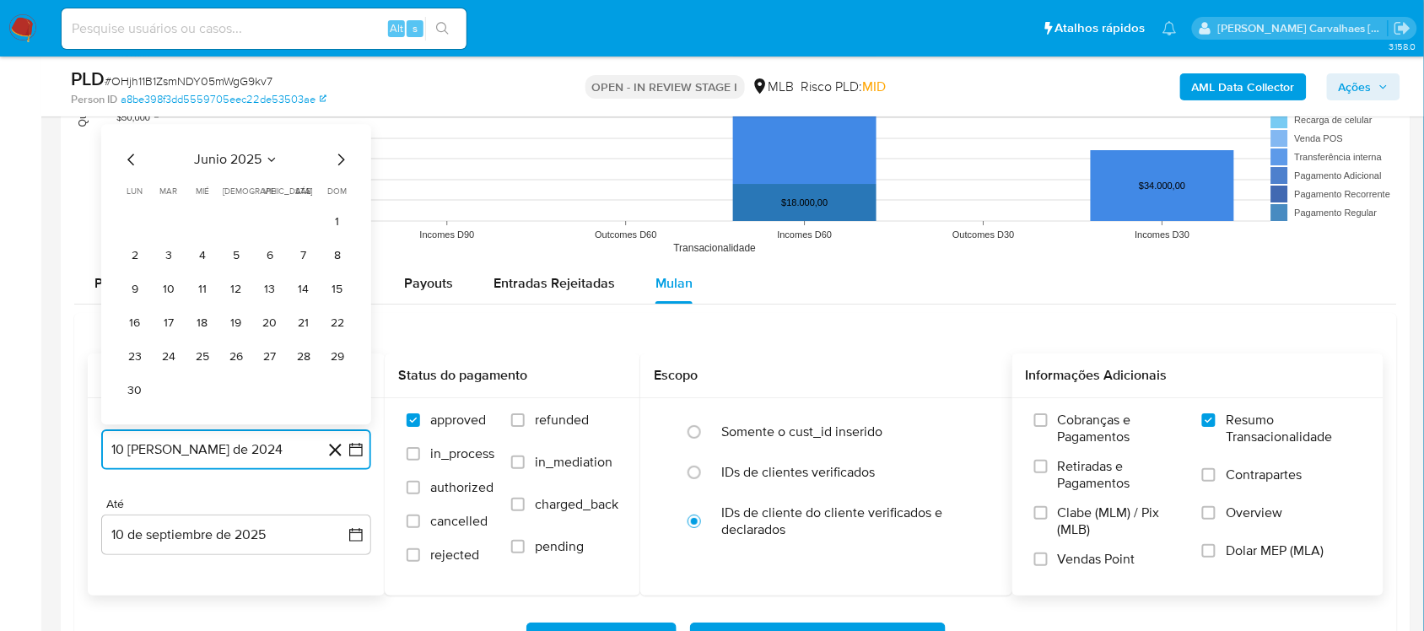
click at [336, 163] on icon "Mes siguiente" at bounding box center [341, 159] width 20 height 20
click at [207, 288] on button "9" at bounding box center [202, 289] width 27 height 27
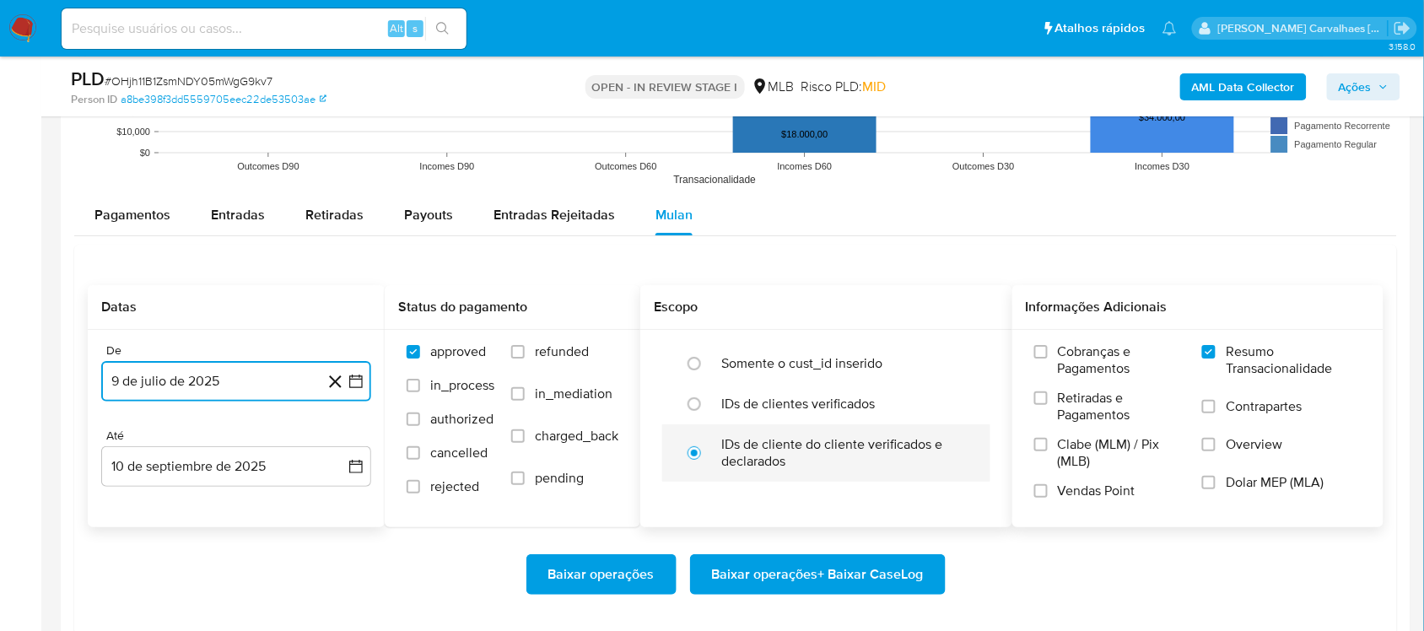
scroll to position [1792, 0]
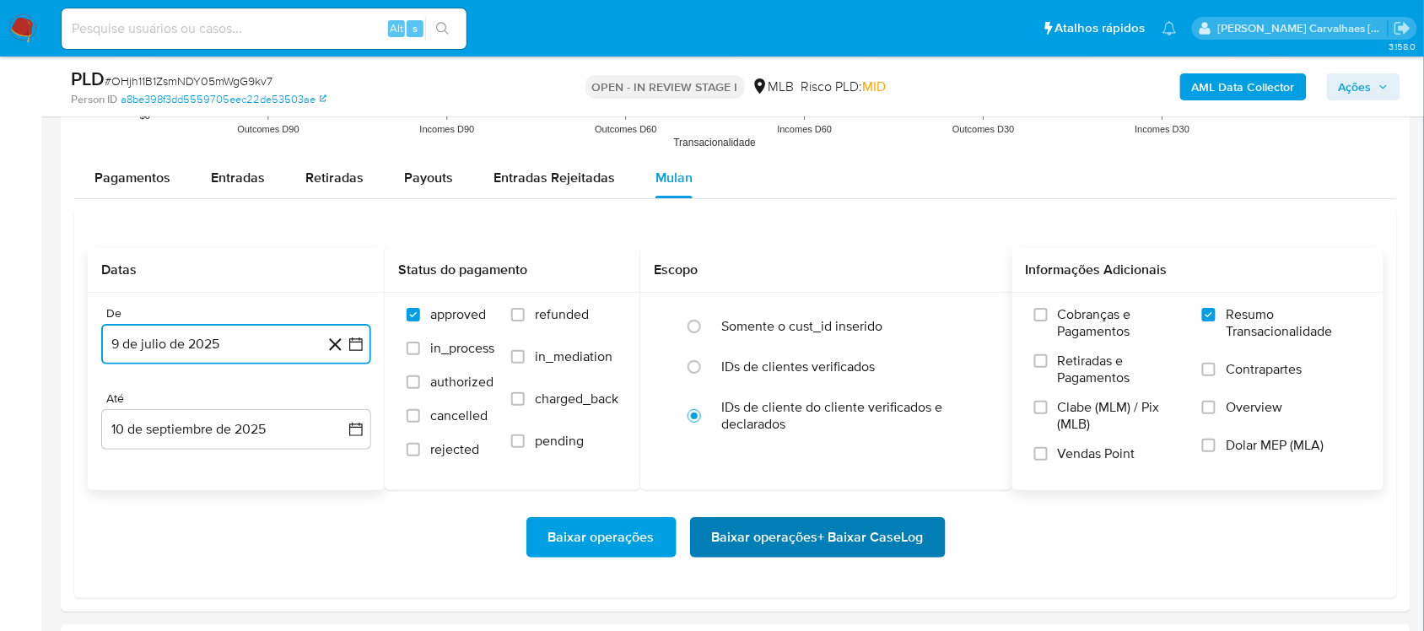
click at [786, 540] on span "Baixar operações + Baixar CaseLog" at bounding box center [818, 537] width 212 height 37
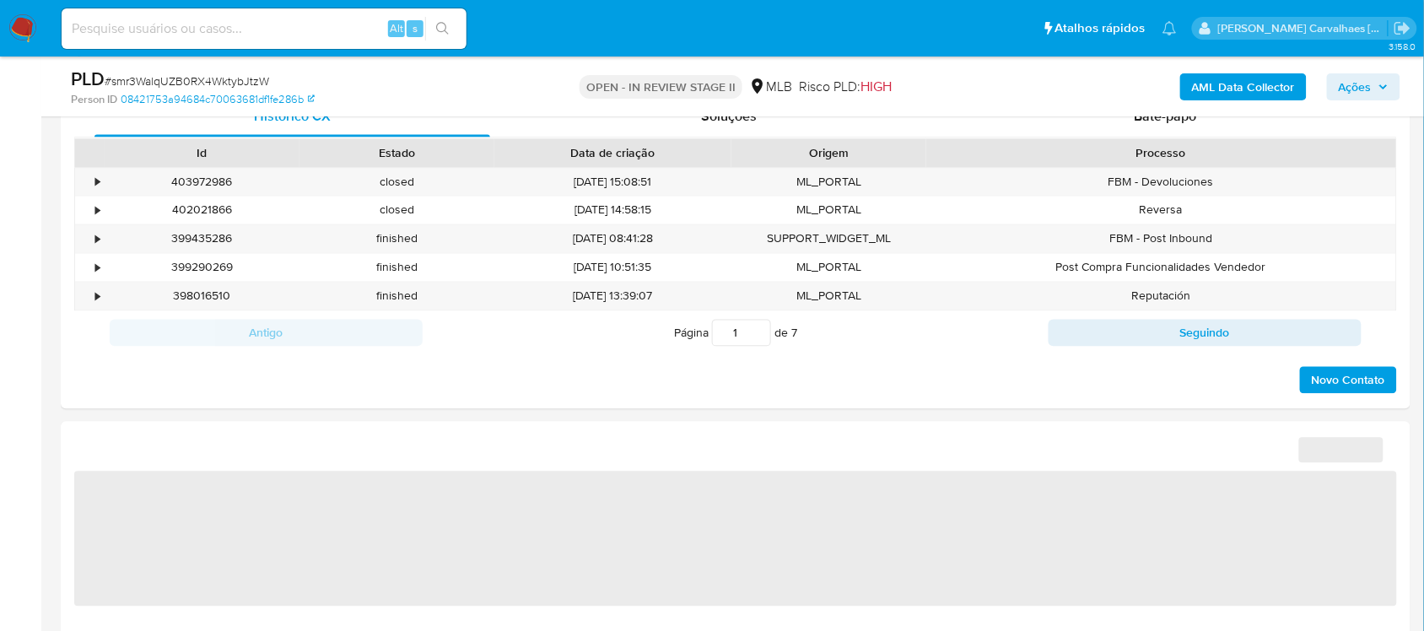
select select "10"
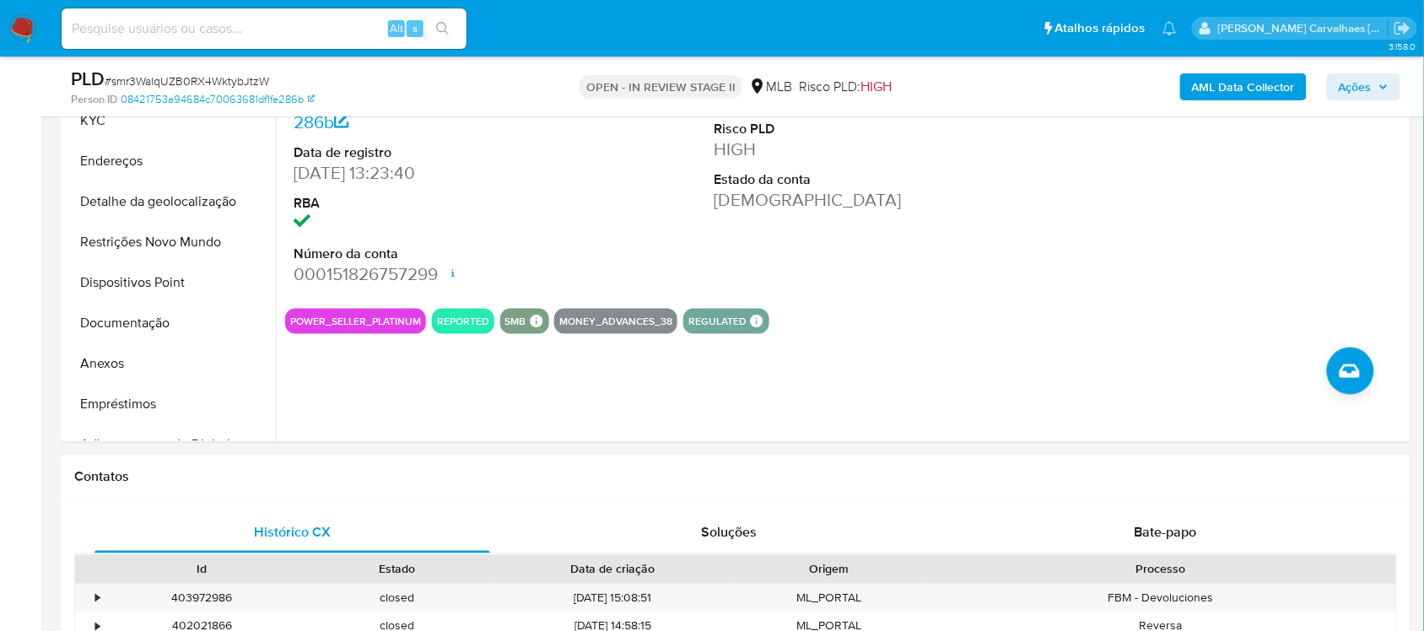
scroll to position [422, 0]
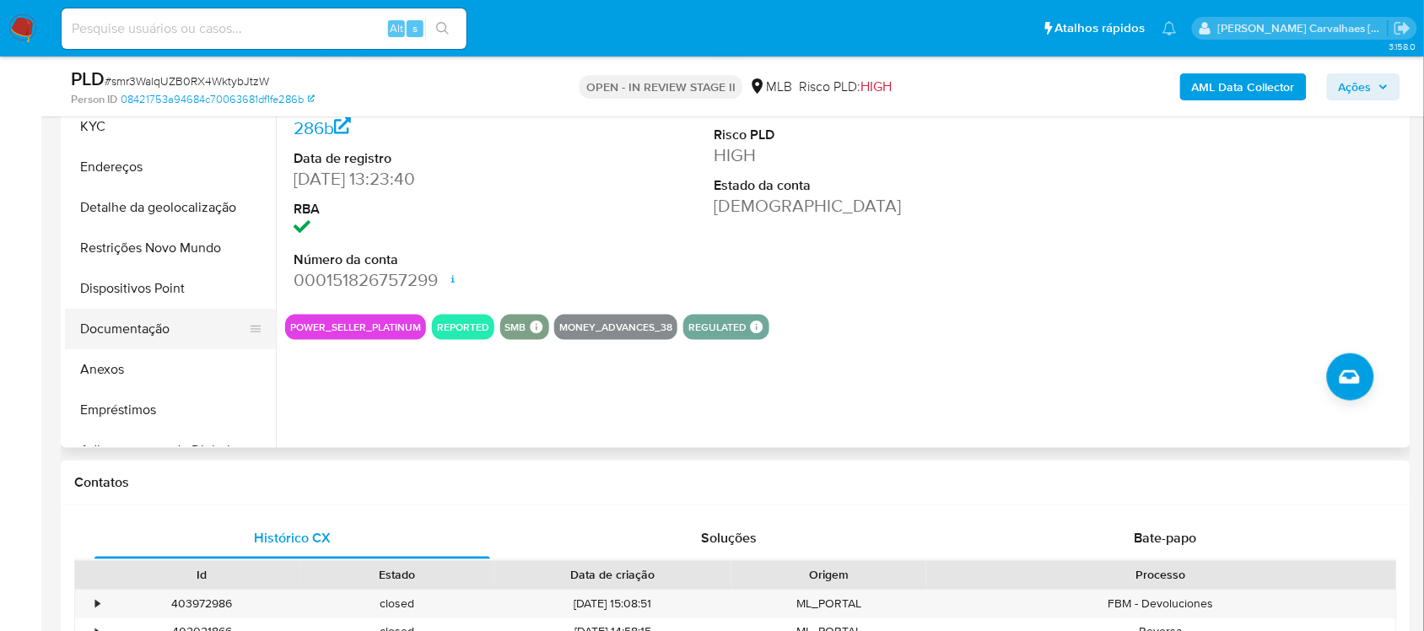
click at [127, 337] on button "Documentação" at bounding box center [163, 329] width 197 height 40
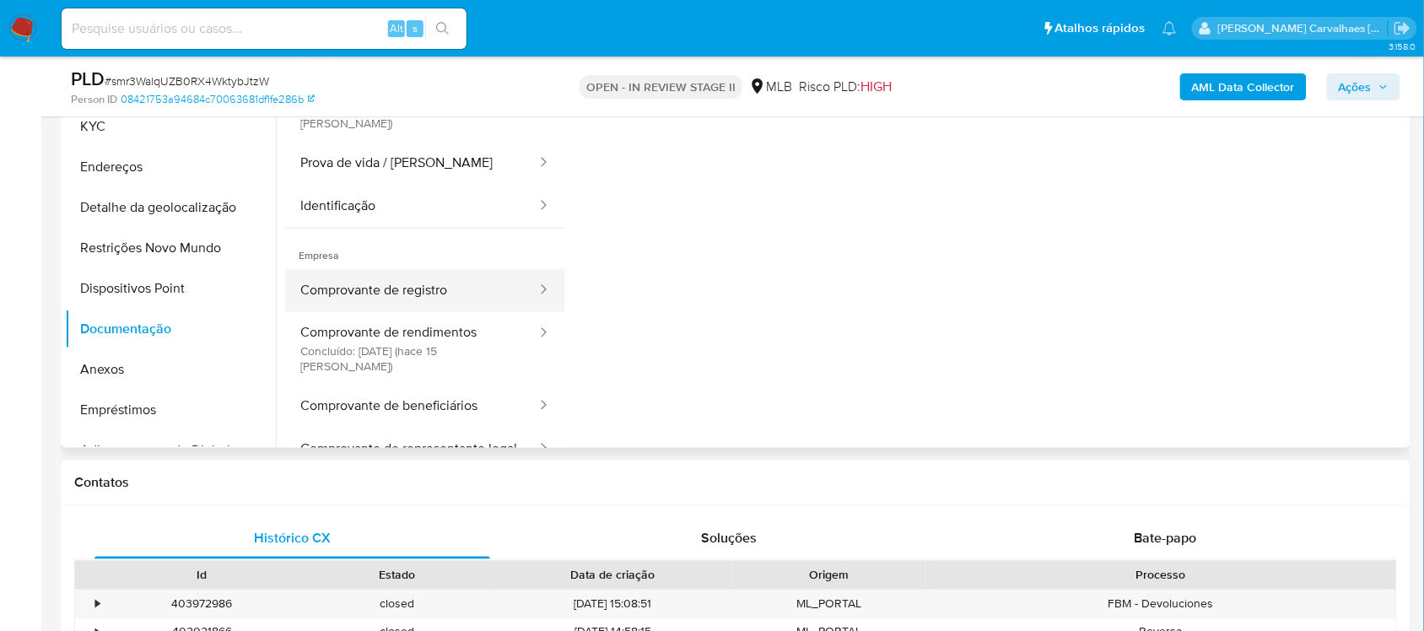
scroll to position [0, 0]
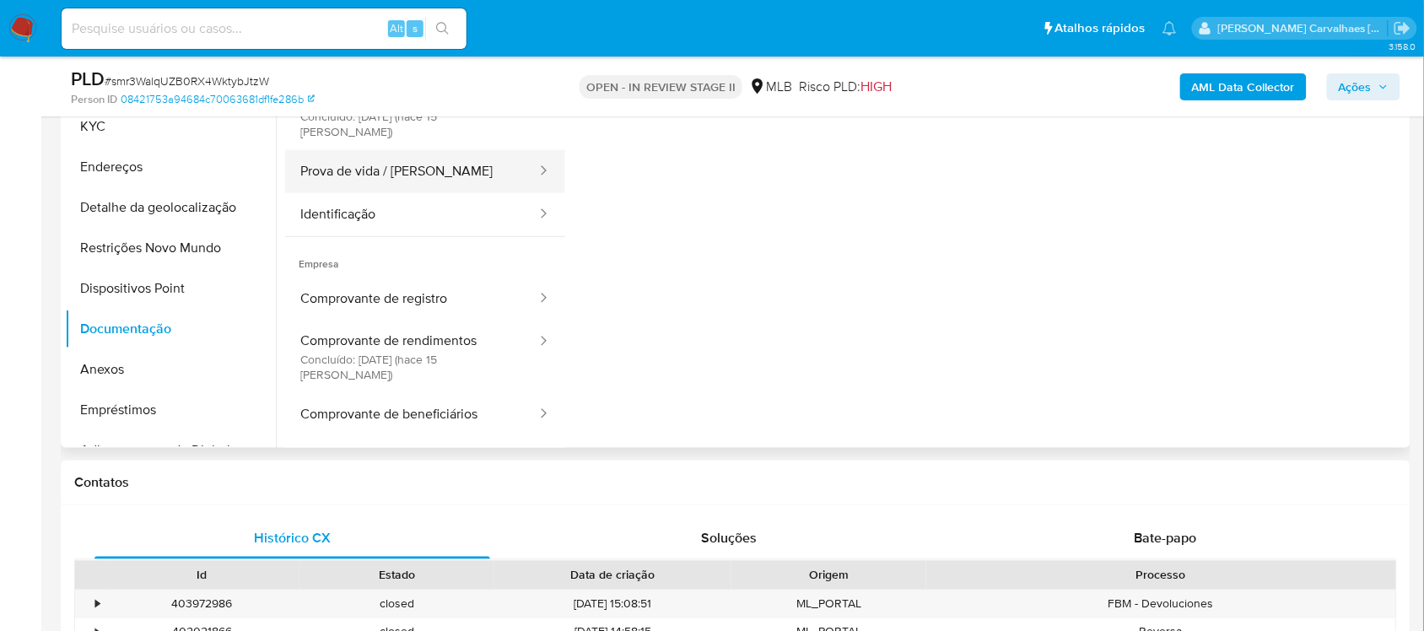
click at [367, 153] on button "Prova de vida / [PERSON_NAME]" at bounding box center [411, 171] width 253 height 43
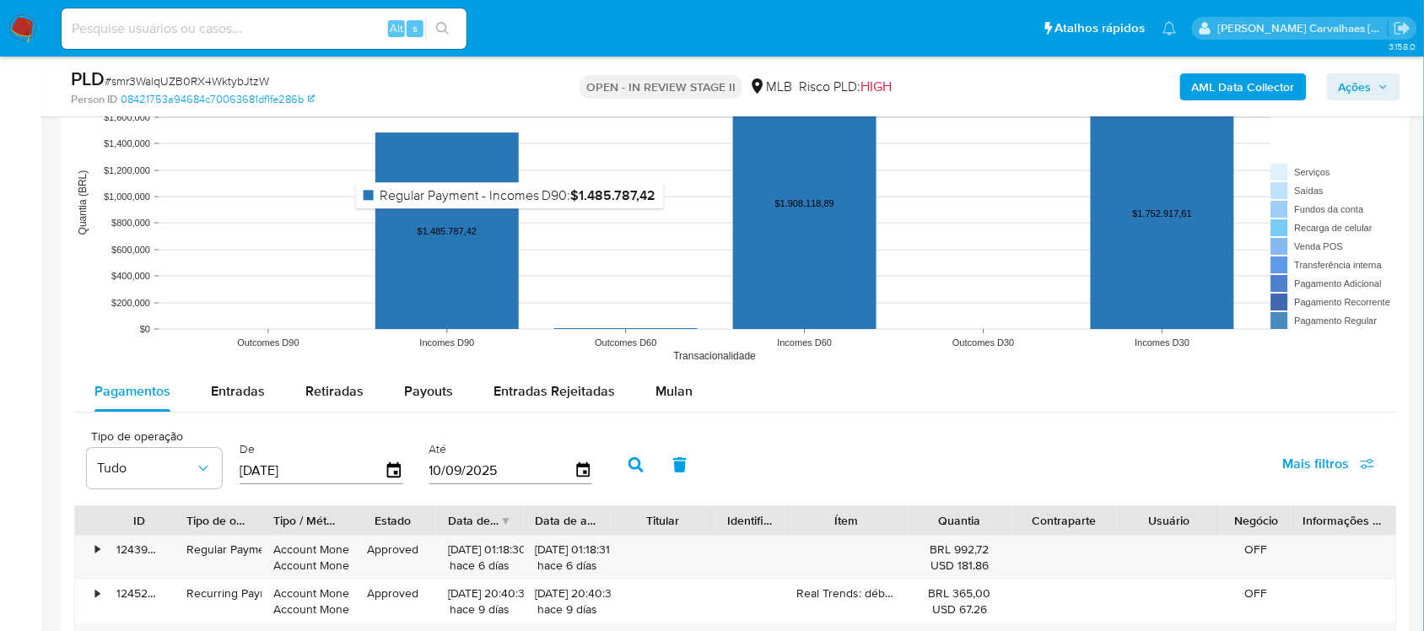
scroll to position [1581, 0]
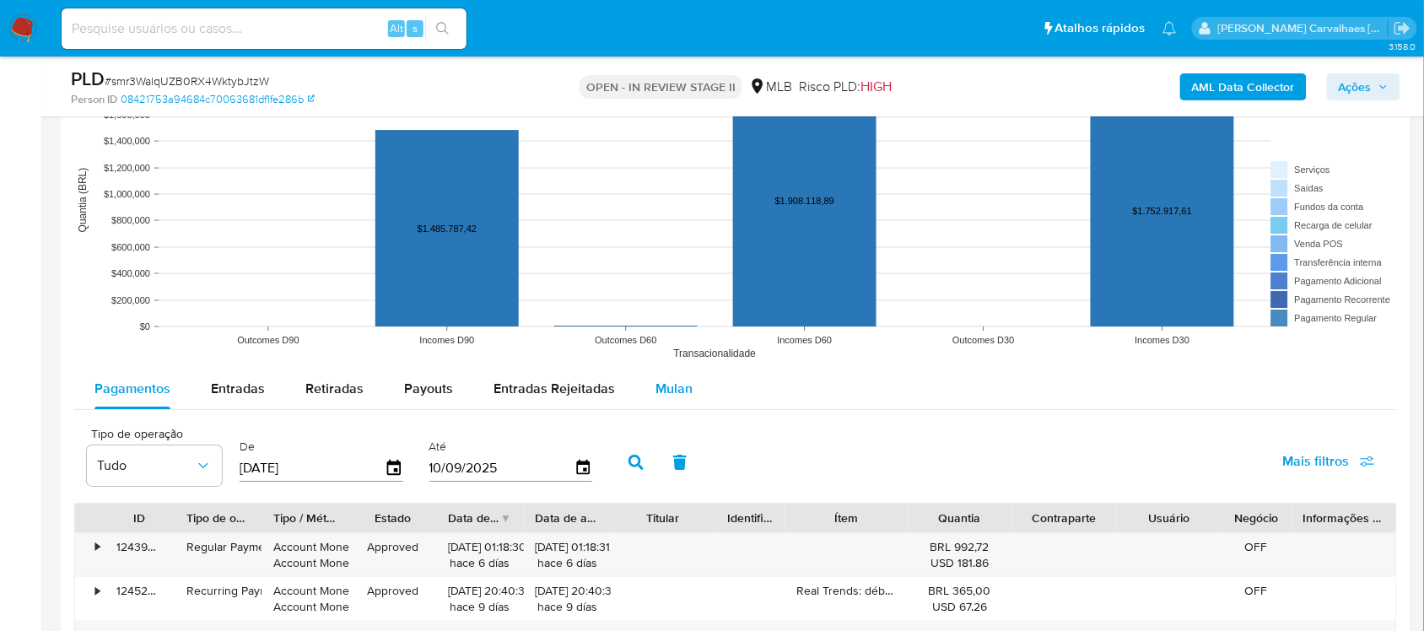
click at [655, 393] on span "Mulan" at bounding box center [673, 388] width 37 height 19
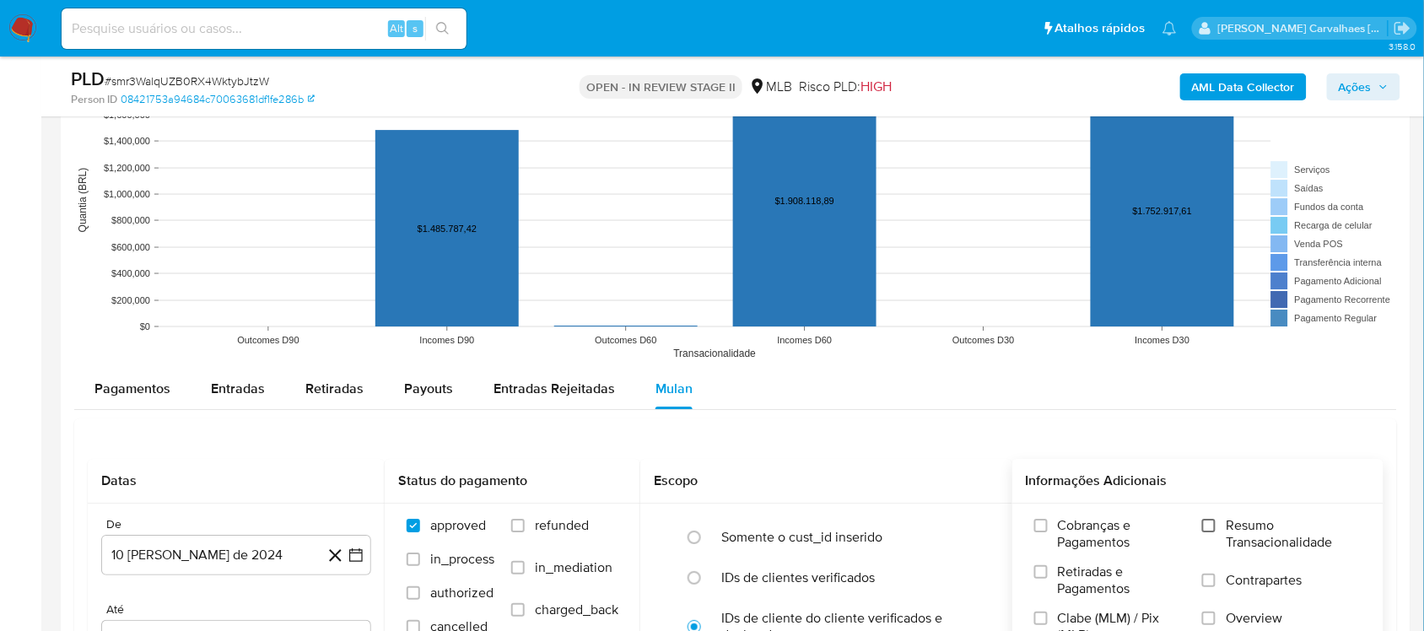
click at [1211, 527] on input "Resumo Transacionalidade" at bounding box center [1208, 525] width 13 height 13
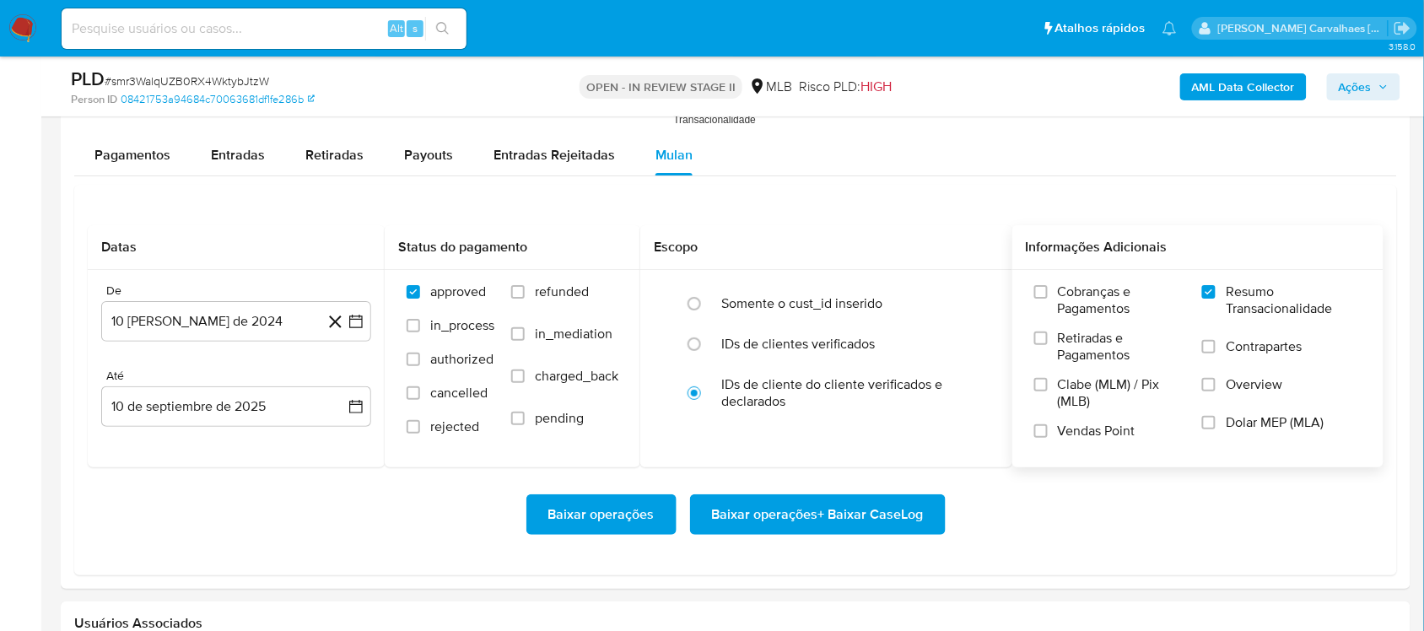
scroll to position [1898, 0]
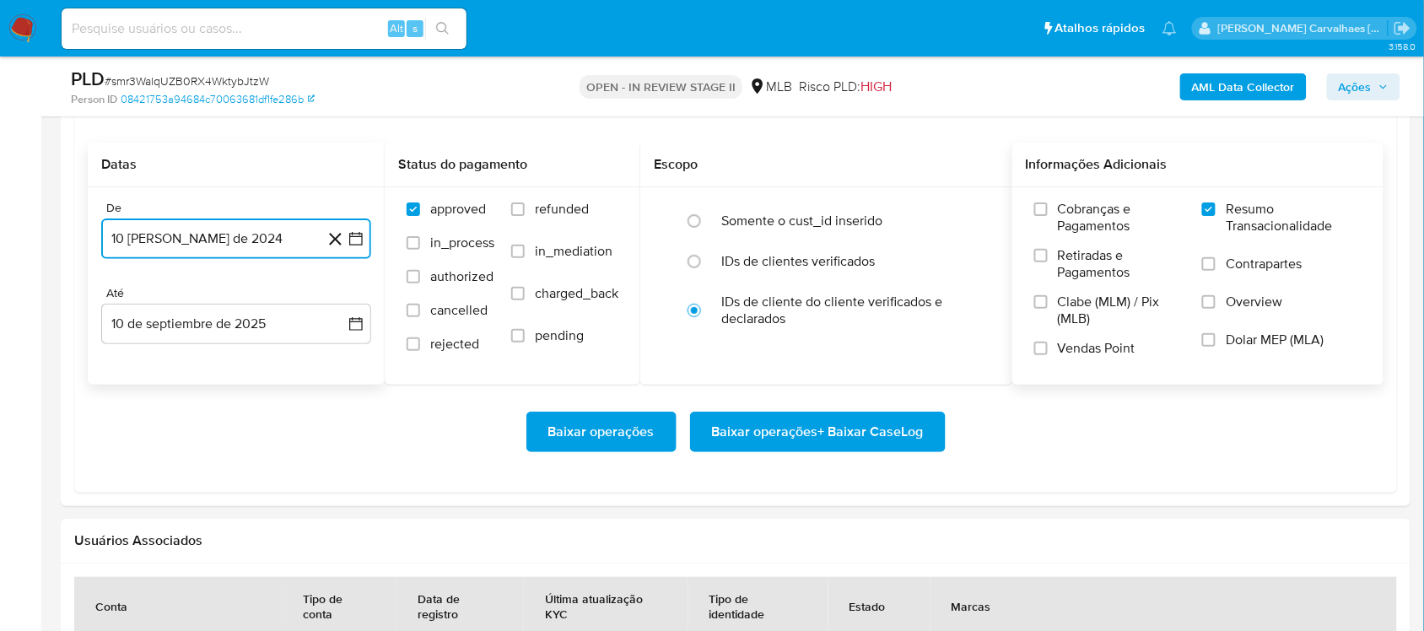
click at [357, 245] on icon "button" at bounding box center [355, 238] width 13 height 13
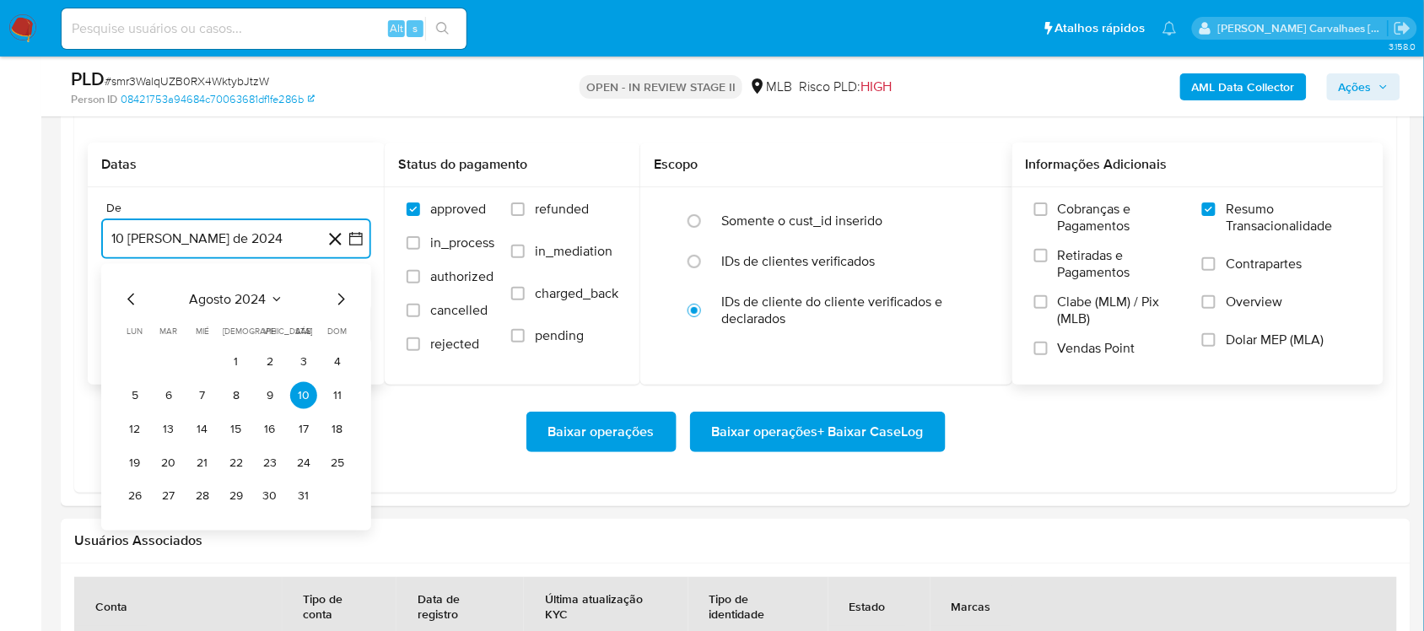
click at [340, 302] on icon "Mes siguiente" at bounding box center [341, 298] width 20 height 20
click at [339, 302] on icon "Mes siguiente" at bounding box center [341, 298] width 20 height 20
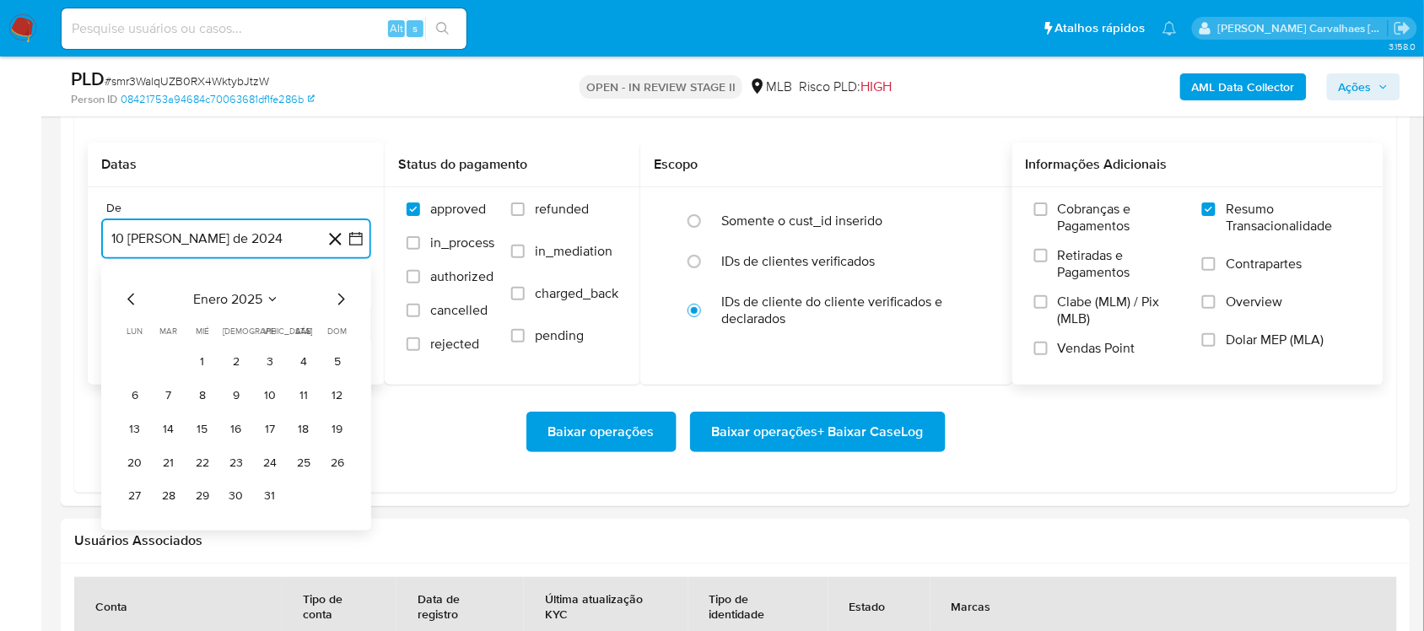
click at [339, 302] on icon "Mes siguiente" at bounding box center [341, 298] width 20 height 20
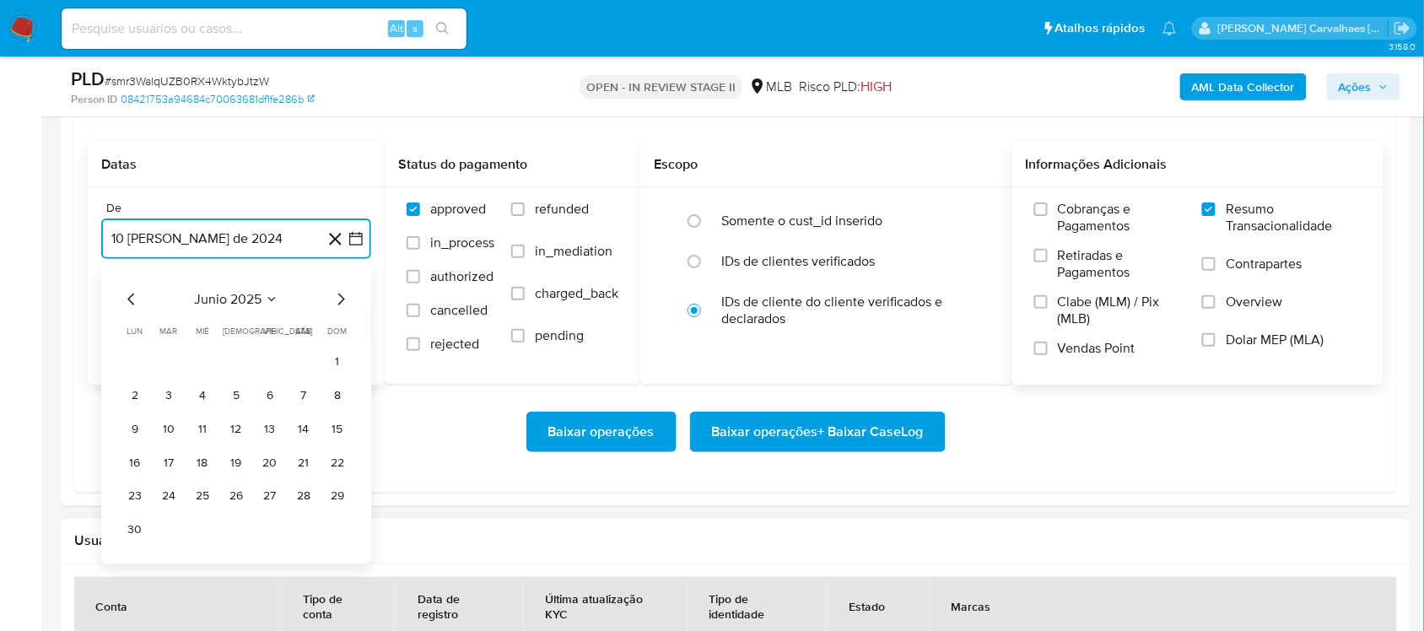
click at [339, 302] on icon "Mes siguiente" at bounding box center [341, 298] width 20 height 20
click at [200, 395] on button "9" at bounding box center [202, 394] width 27 height 27
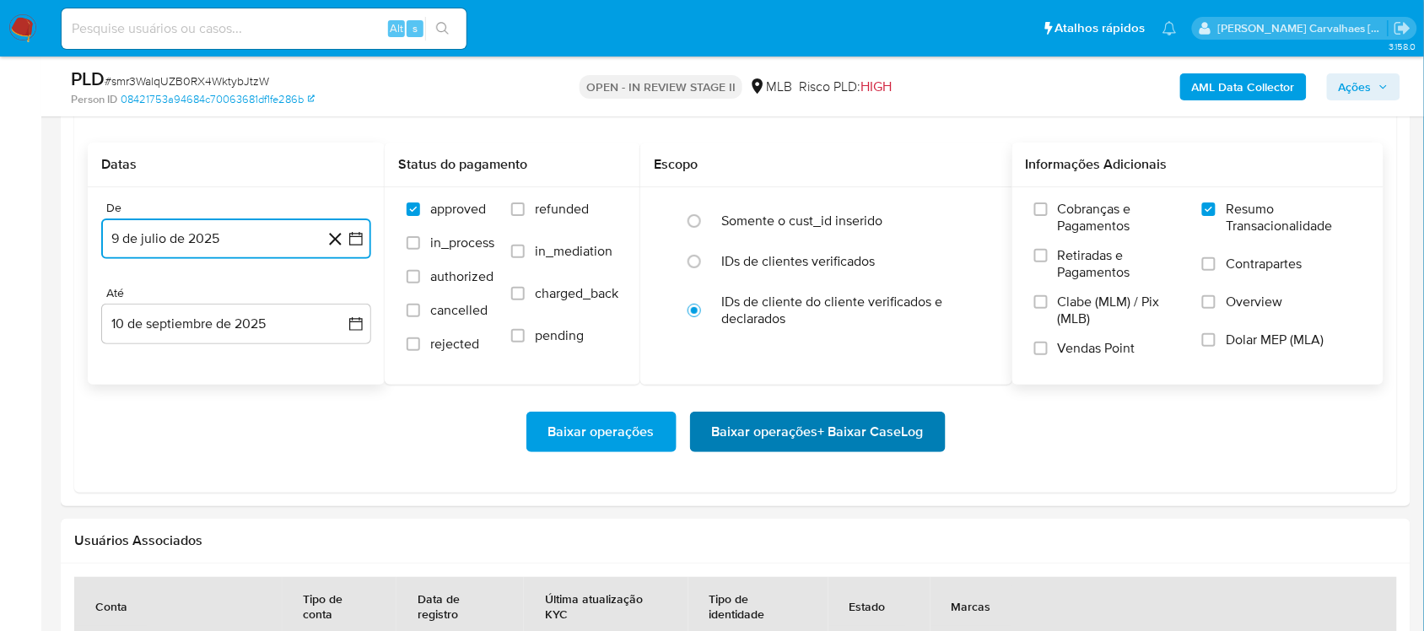
click at [773, 432] on span "Baixar operações + Baixar CaseLog" at bounding box center [818, 431] width 212 height 37
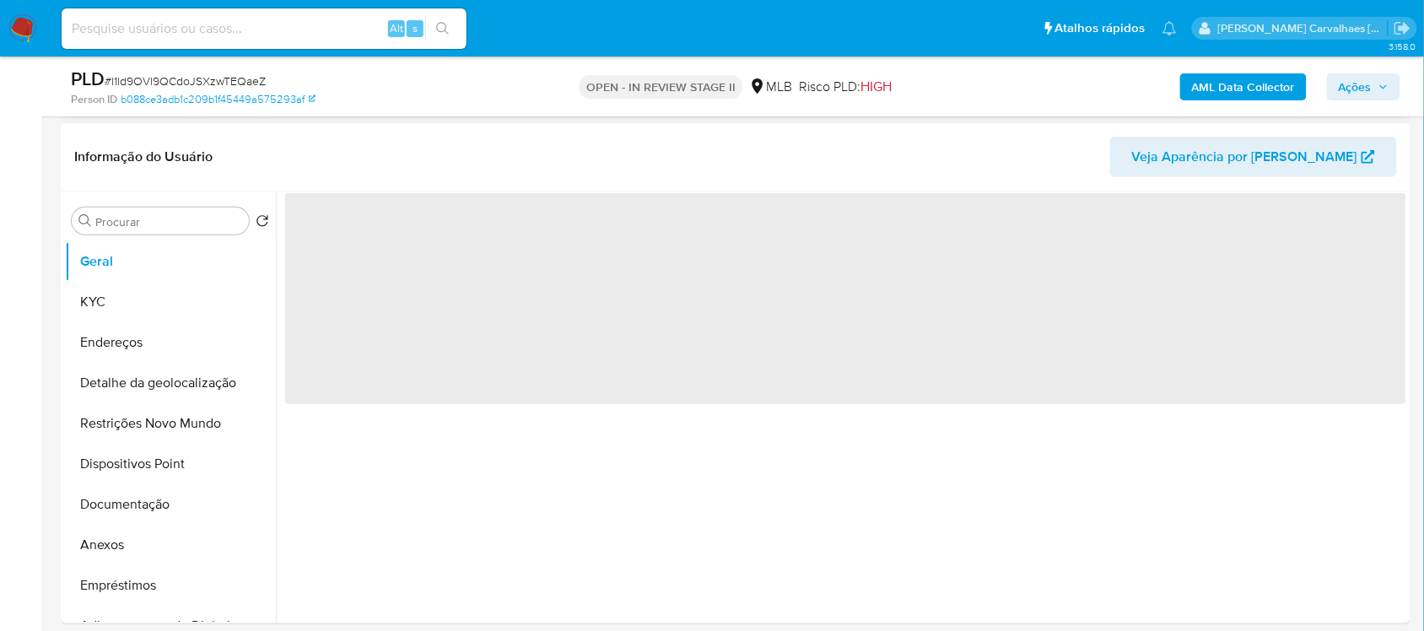
scroll to position [316, 0]
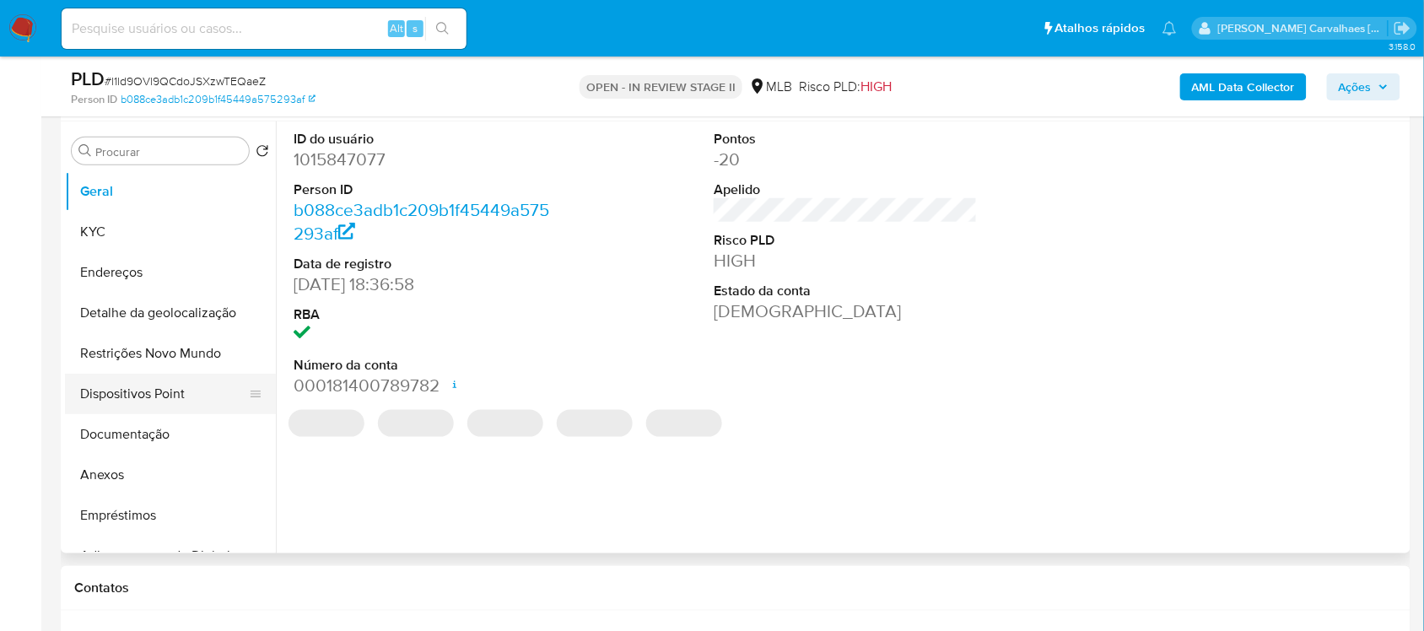
select select "10"
click at [164, 435] on button "Documentação" at bounding box center [163, 434] width 197 height 40
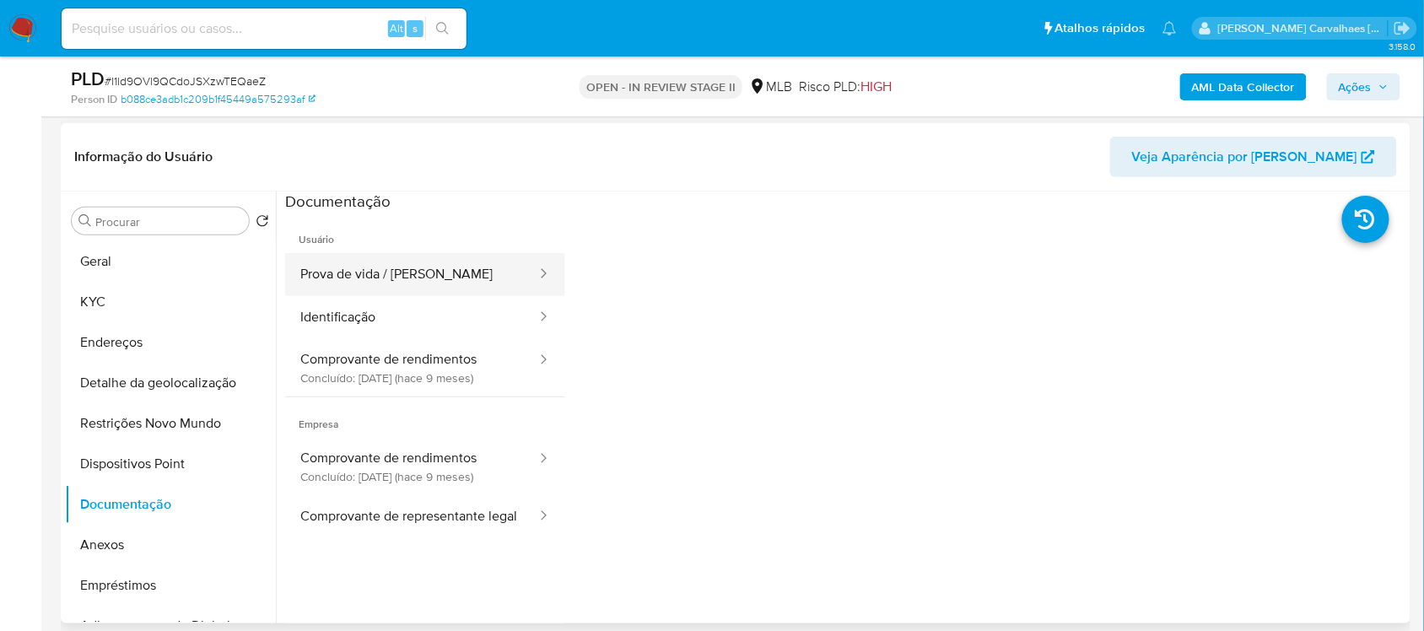
scroll to position [211, 0]
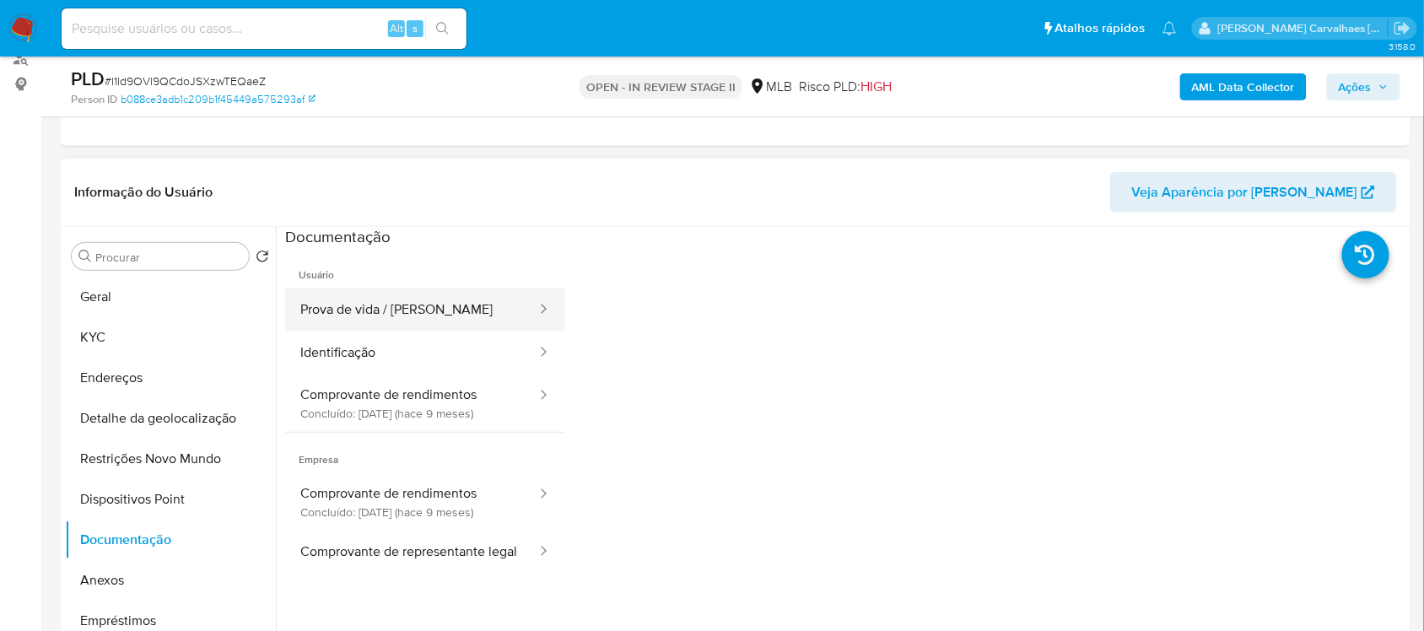
click at [403, 304] on button "Prova de vida / [PERSON_NAME]" at bounding box center [411, 309] width 253 height 43
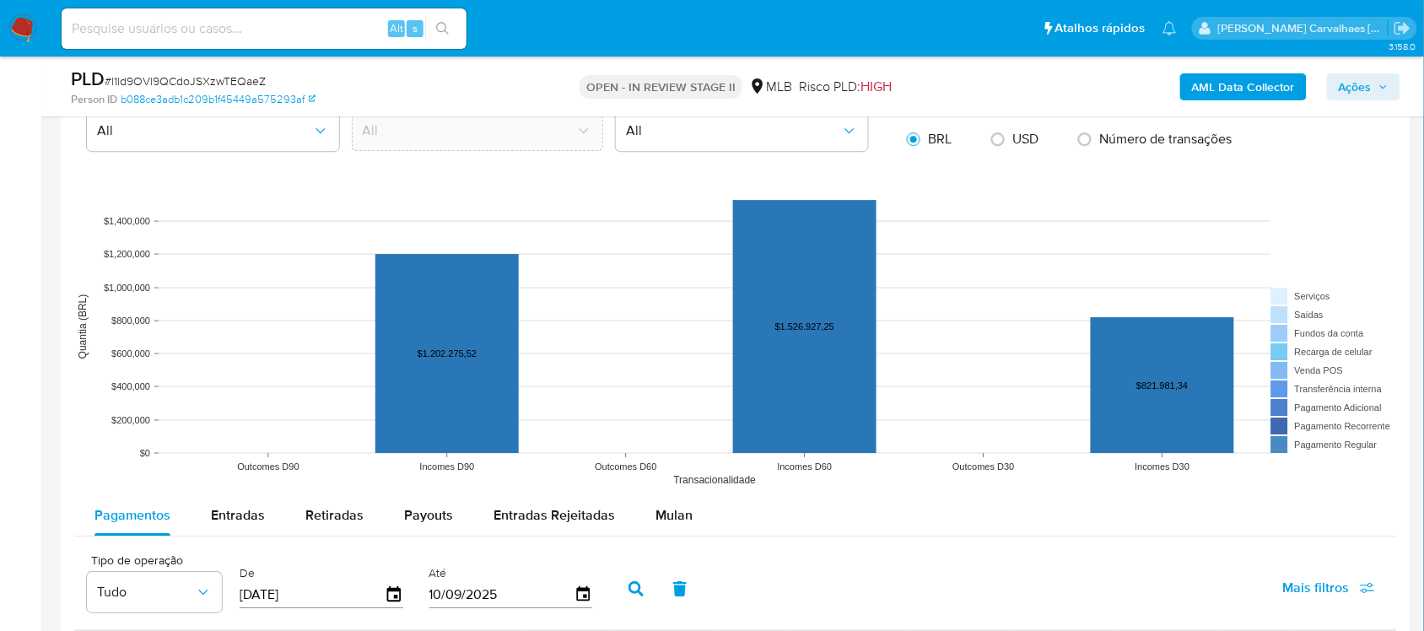
scroll to position [1581, 0]
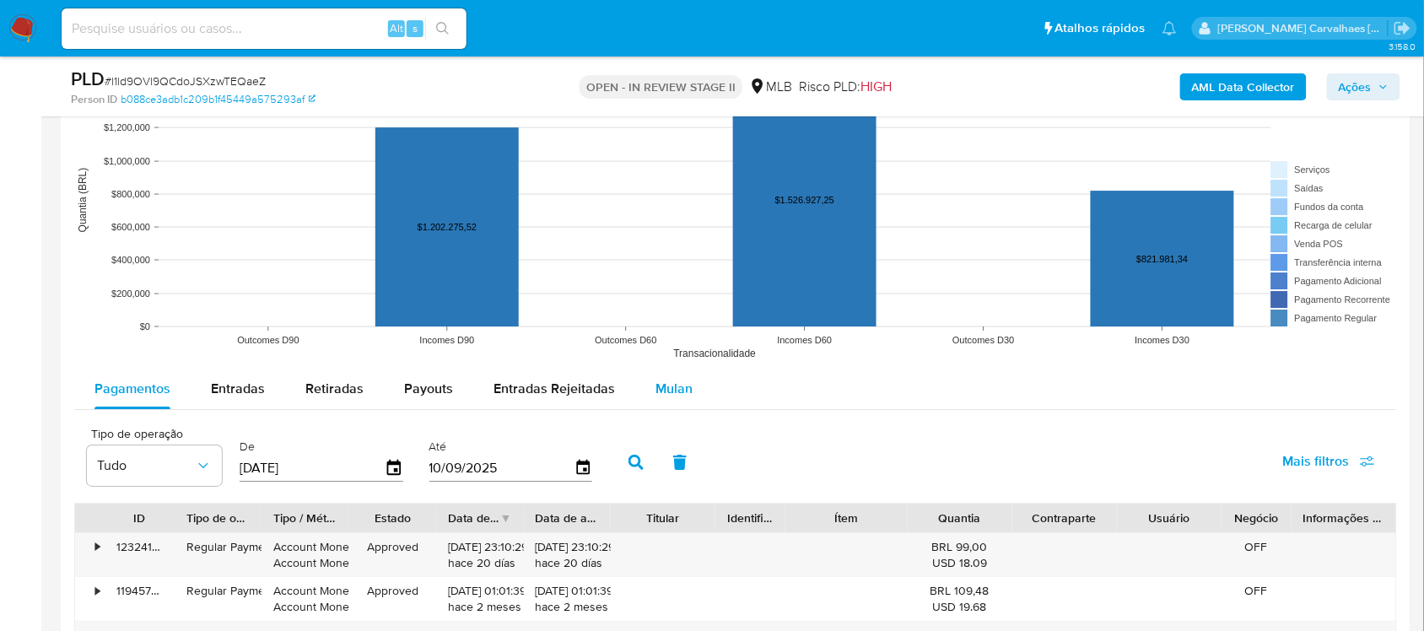
click at [679, 385] on span "Mulan" at bounding box center [673, 388] width 37 height 19
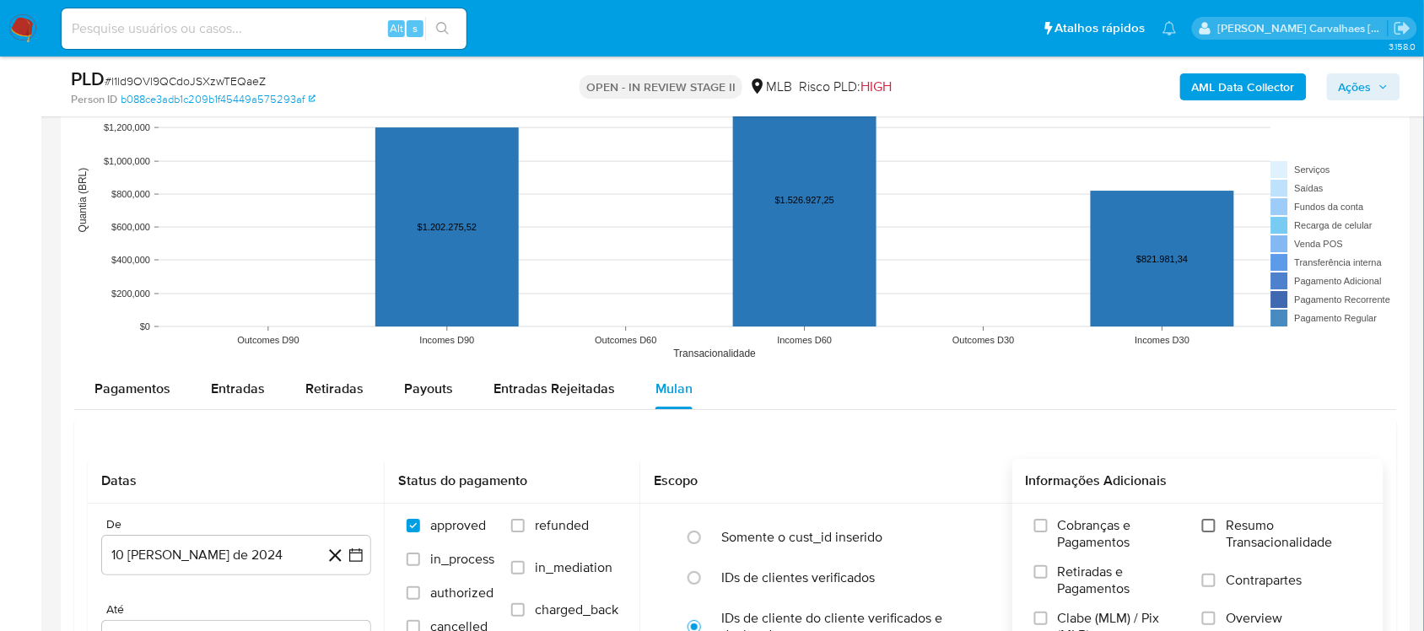
click at [1208, 527] on input "Resumo Transacionalidade" at bounding box center [1208, 525] width 13 height 13
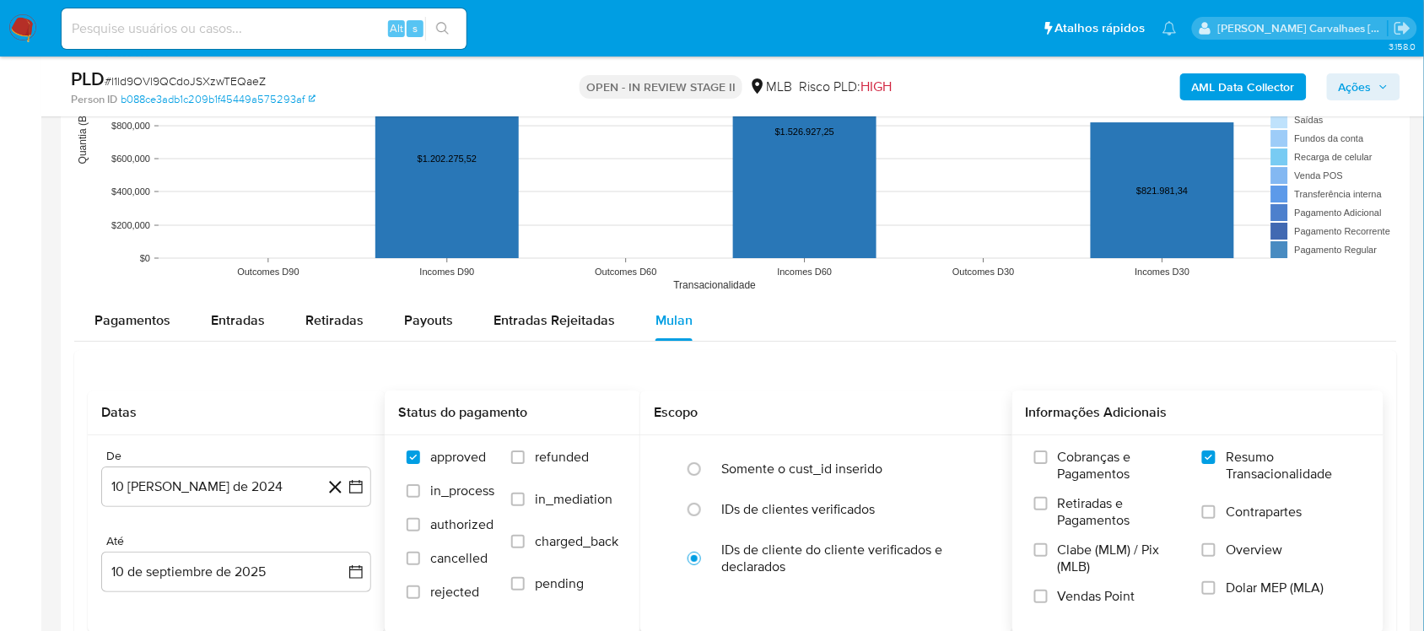
scroll to position [1687, 0]
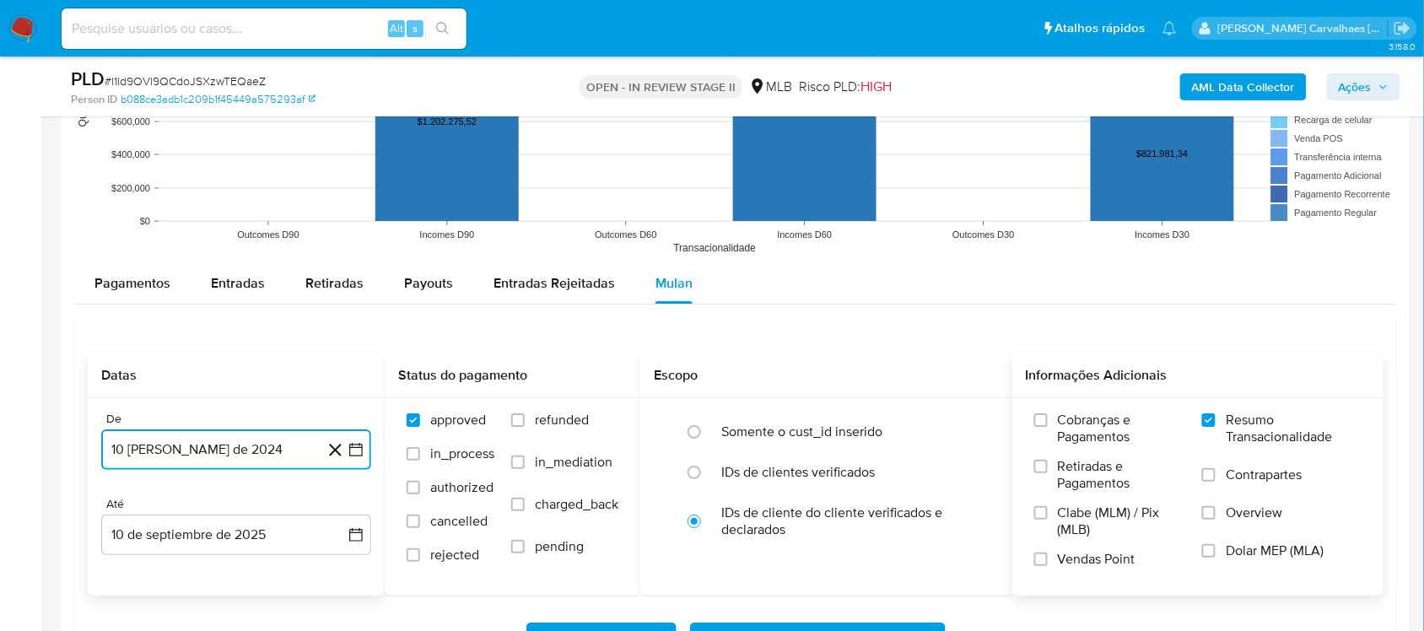
click at [354, 445] on icon "button" at bounding box center [355, 449] width 13 height 13
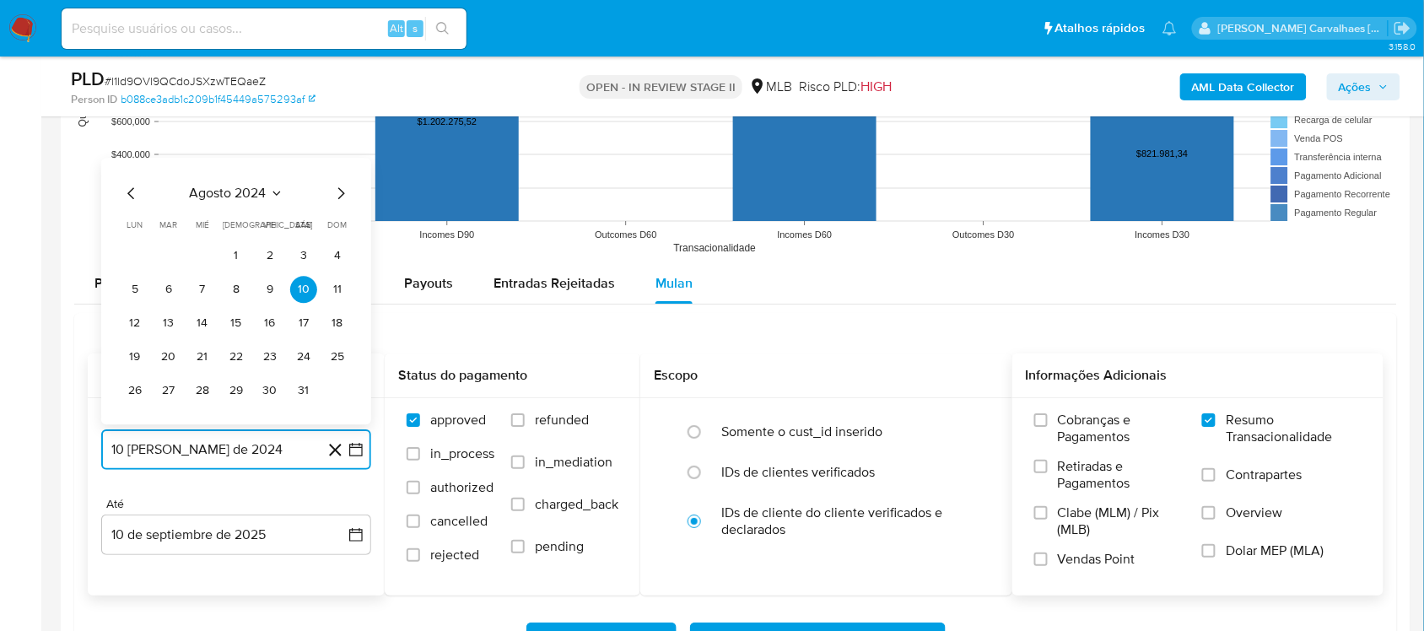
click at [339, 194] on icon "Mes siguiente" at bounding box center [341, 193] width 20 height 20
click at [335, 164] on icon "Mes siguiente" at bounding box center [341, 159] width 20 height 20
click at [335, 192] on icon "Mes siguiente" at bounding box center [341, 193] width 20 height 20
click at [335, 169] on icon "Mes siguiente" at bounding box center [341, 159] width 20 height 20
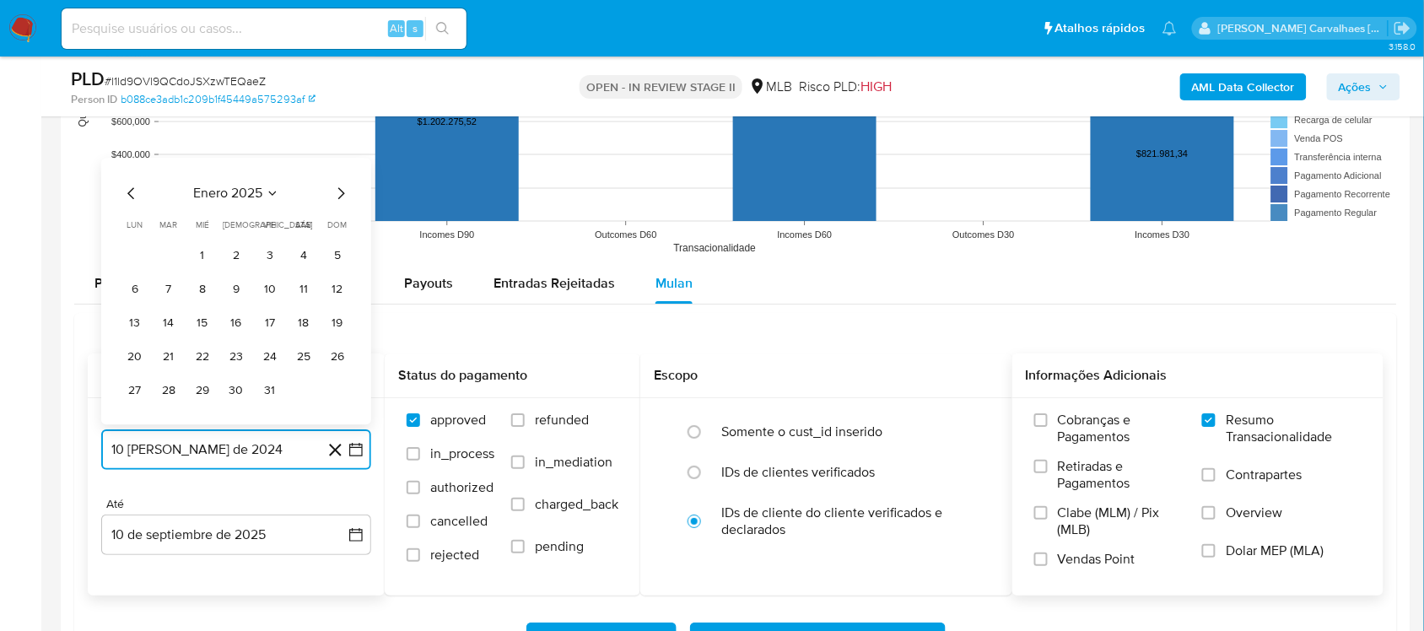
click at [339, 197] on icon "Mes siguiente" at bounding box center [341, 193] width 20 height 20
click at [339, 187] on icon "Mes siguiente" at bounding box center [341, 193] width 20 height 20
click at [342, 161] on icon "Mes siguiente" at bounding box center [341, 159] width 20 height 20
click at [342, 188] on icon "Mes siguiente" at bounding box center [341, 193] width 20 height 20
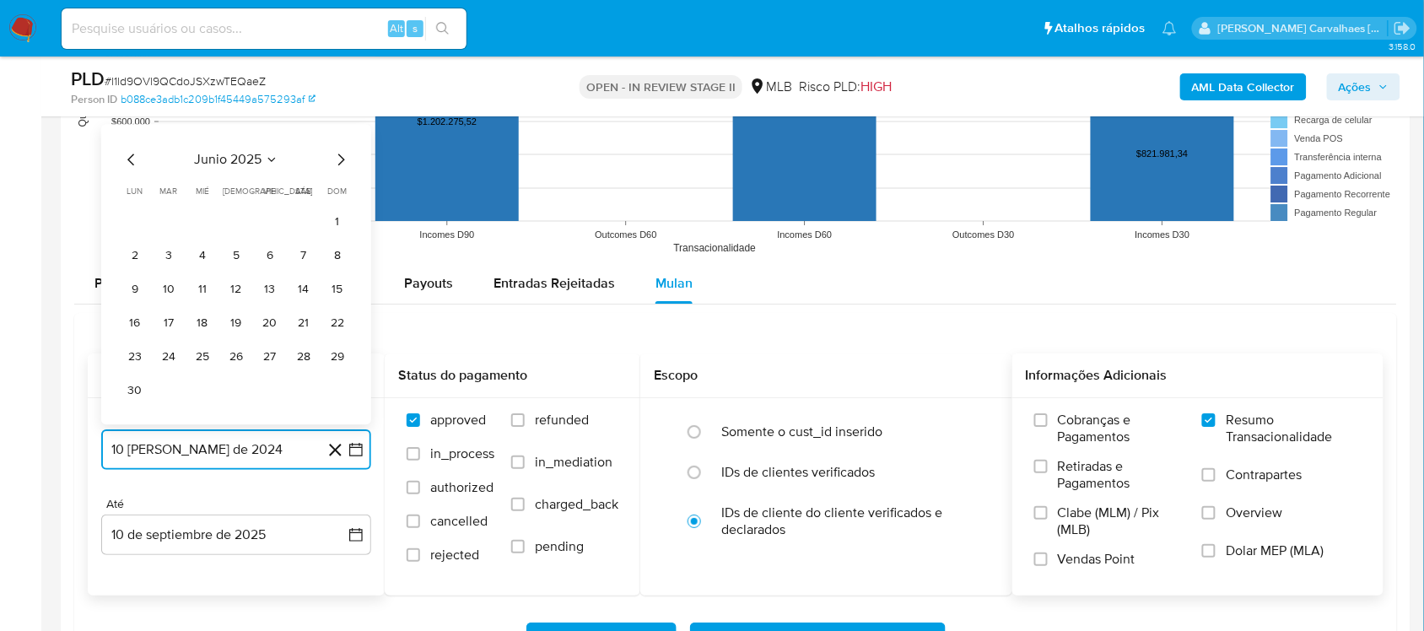
click at [339, 169] on icon "Mes siguiente" at bounding box center [341, 159] width 20 height 20
click at [207, 291] on button "9" at bounding box center [202, 289] width 27 height 27
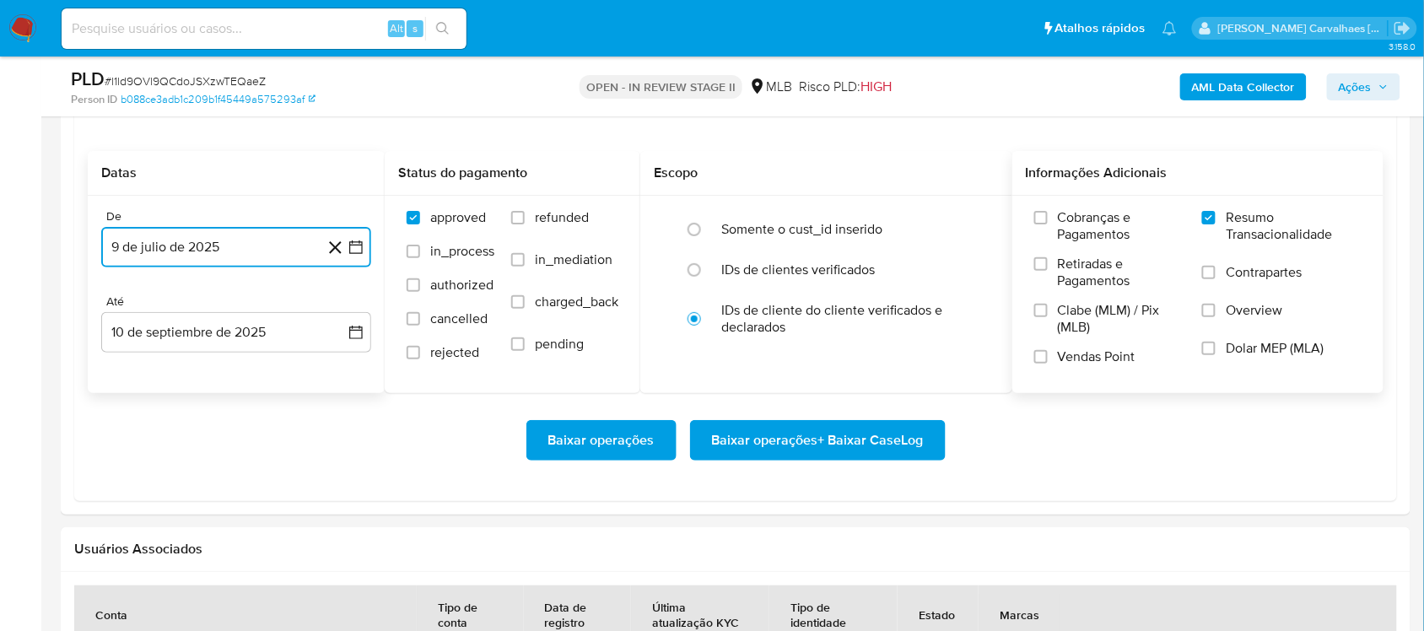
scroll to position [1898, 0]
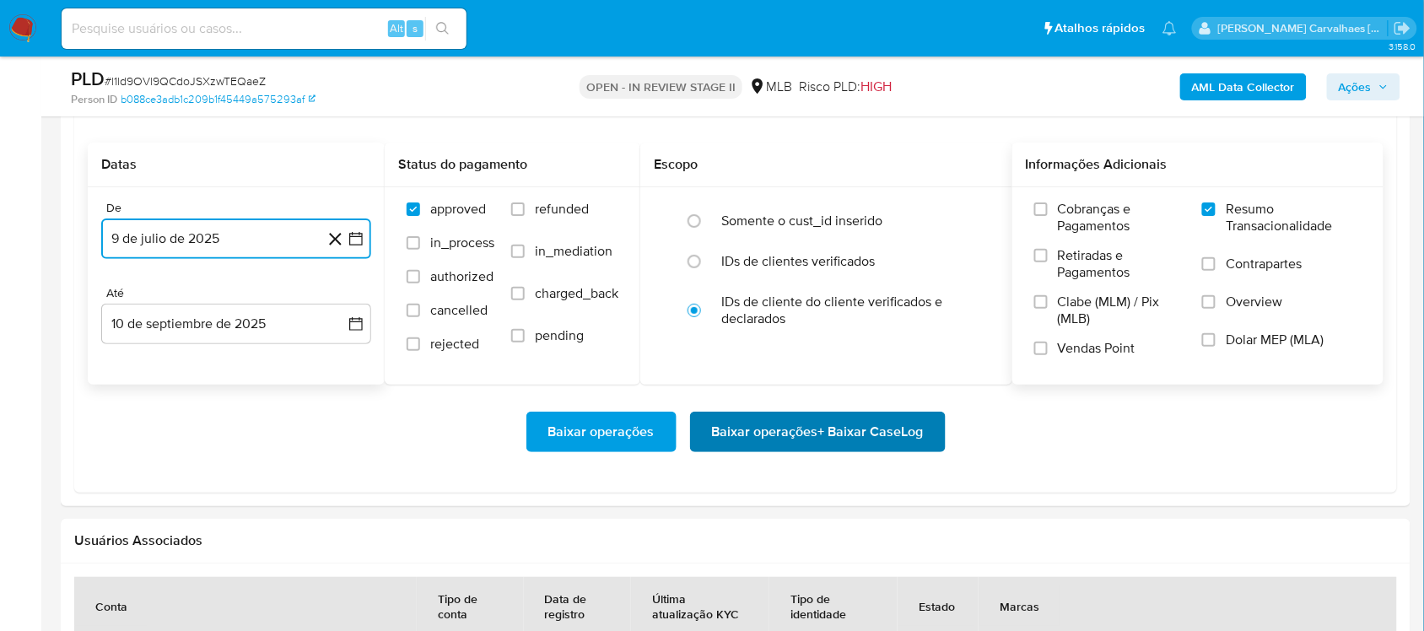
click at [820, 444] on span "Baixar operações + Baixar CaseLog" at bounding box center [818, 431] width 212 height 37
